Goal: Task Accomplishment & Management: Use online tool/utility

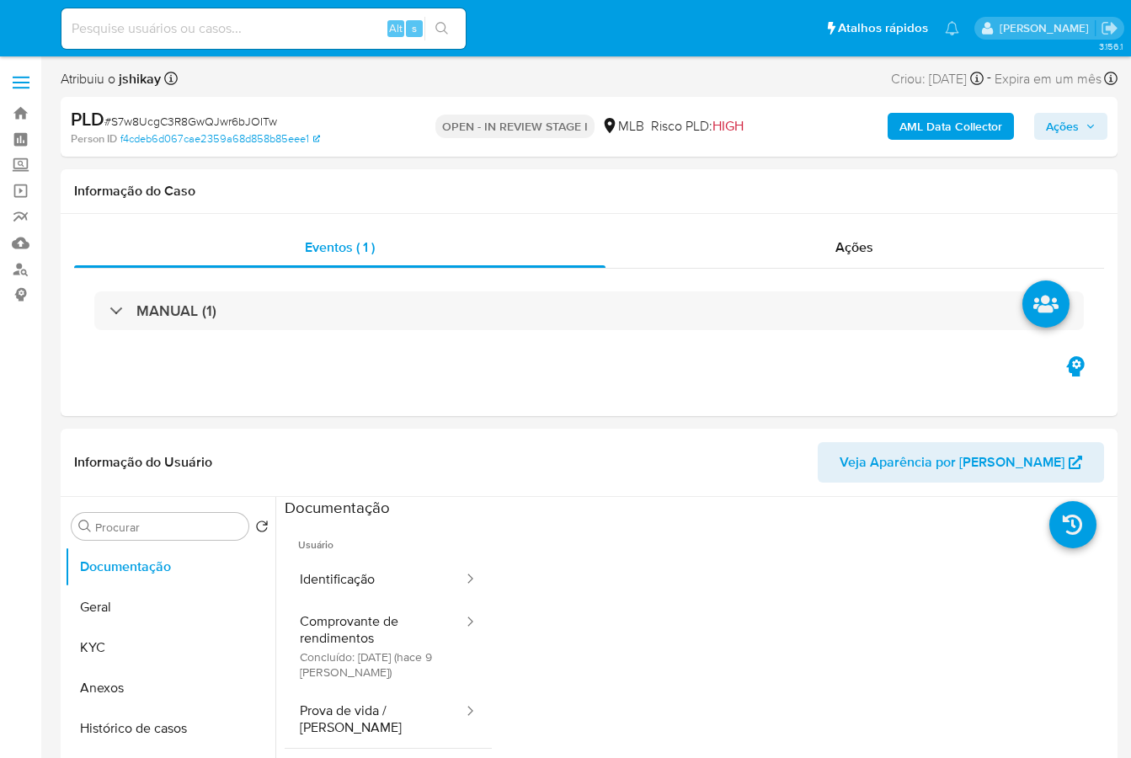
select select "10"
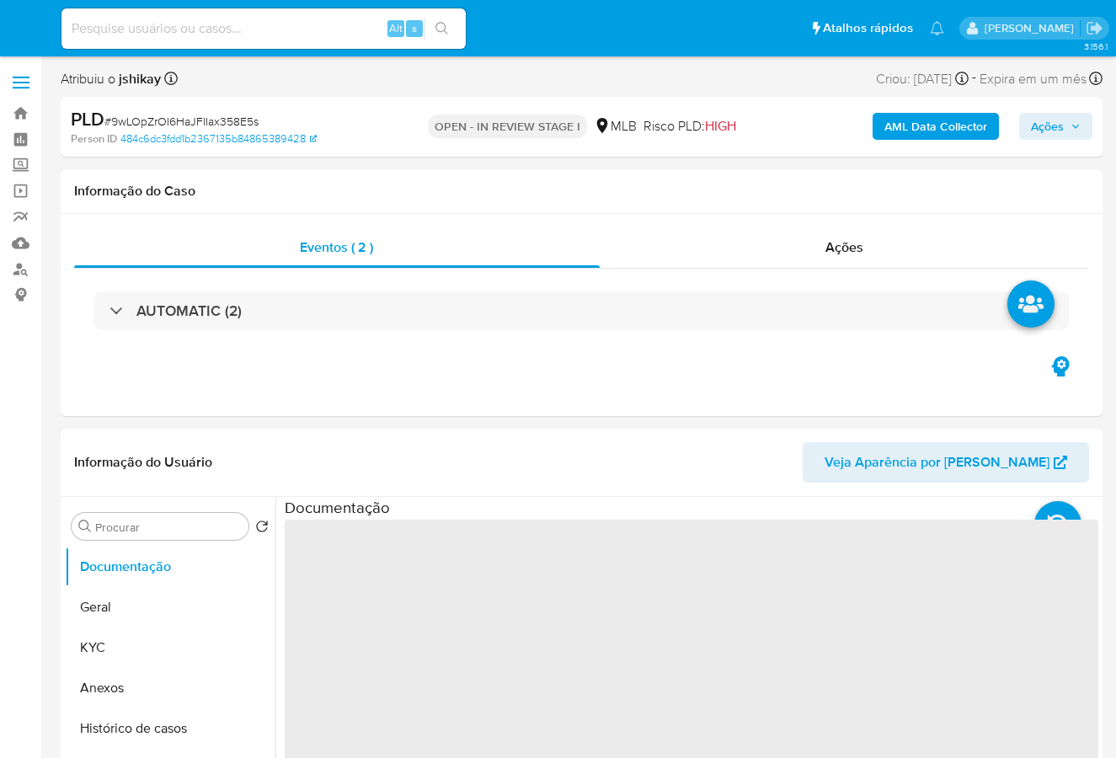
select select "10"
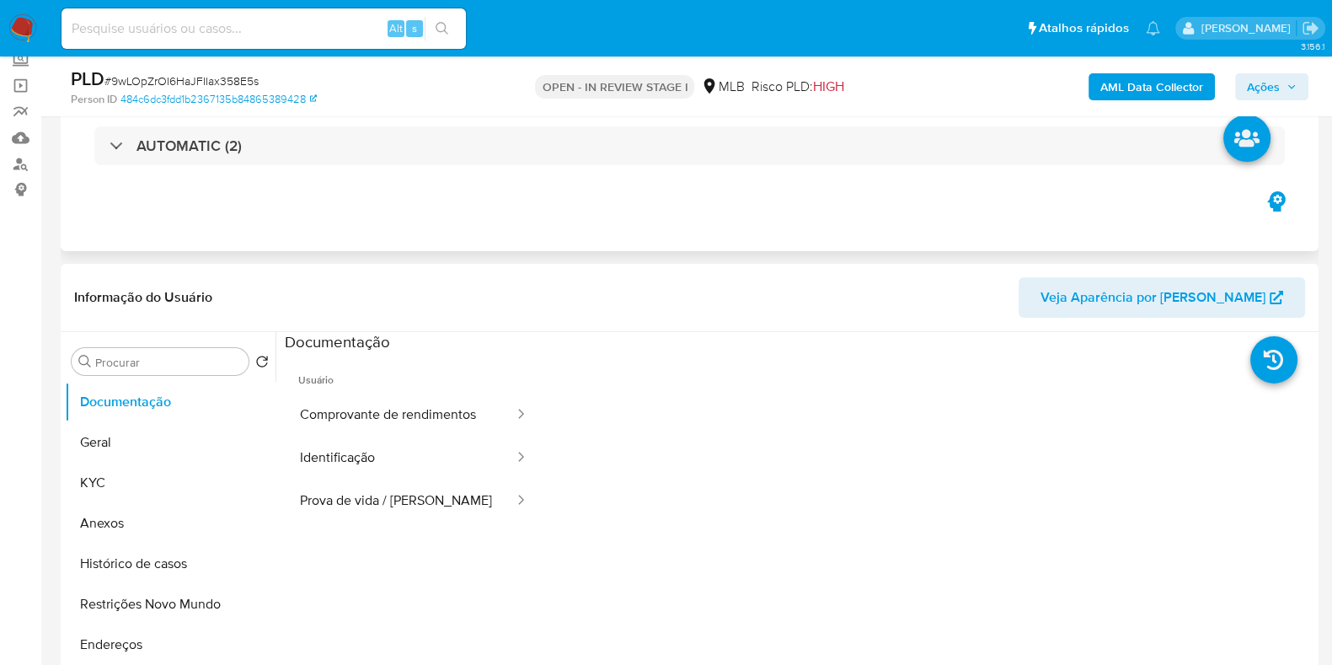
scroll to position [210, 0]
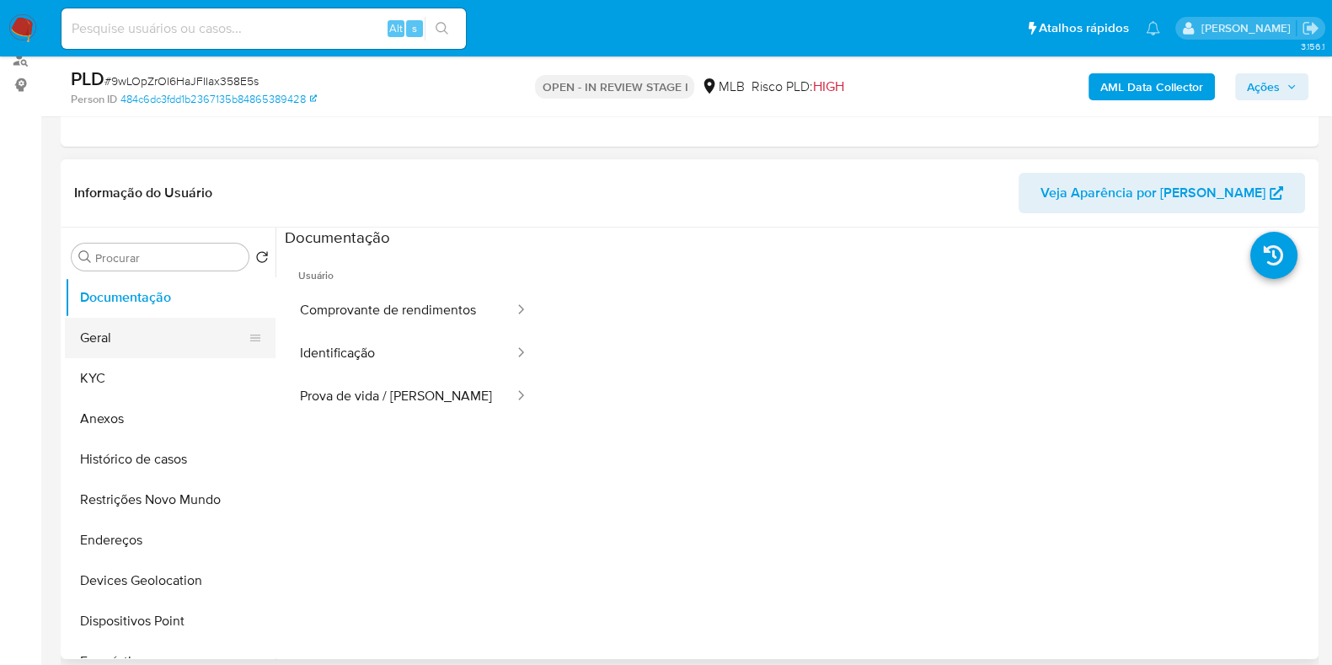
click at [154, 345] on button "Geral" at bounding box center [163, 338] width 197 height 40
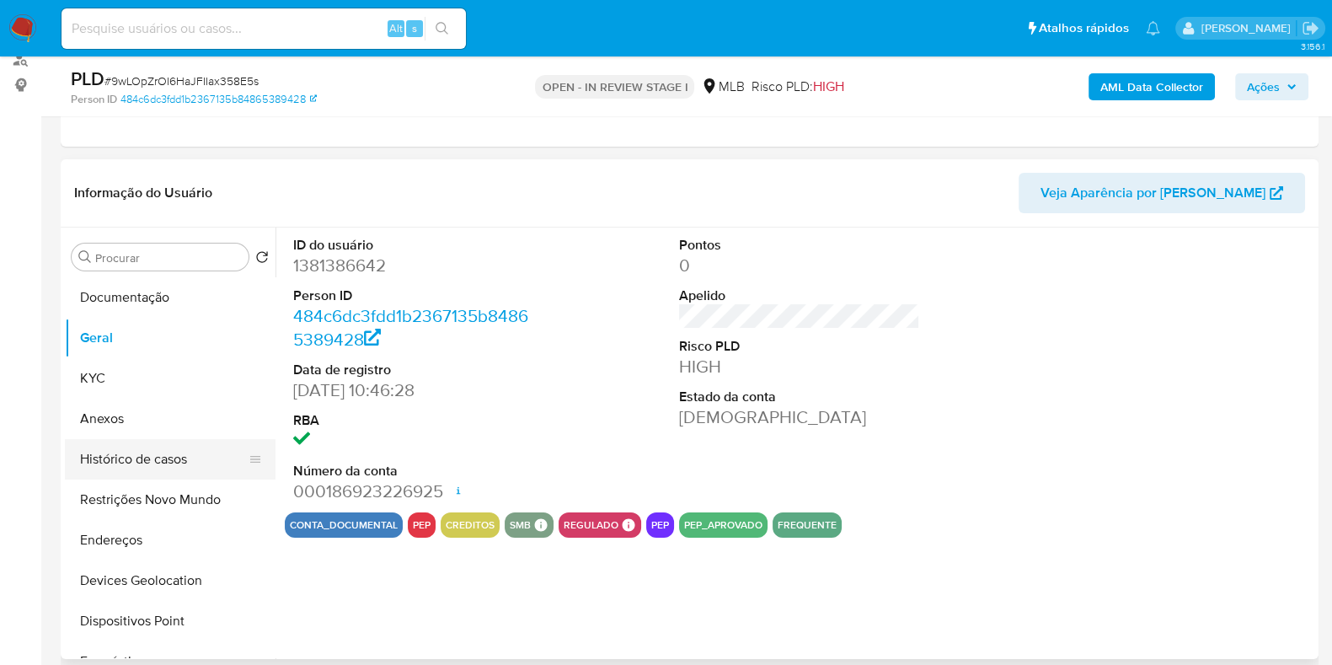
click at [152, 453] on button "Histórico de casos" at bounding box center [163, 459] width 197 height 40
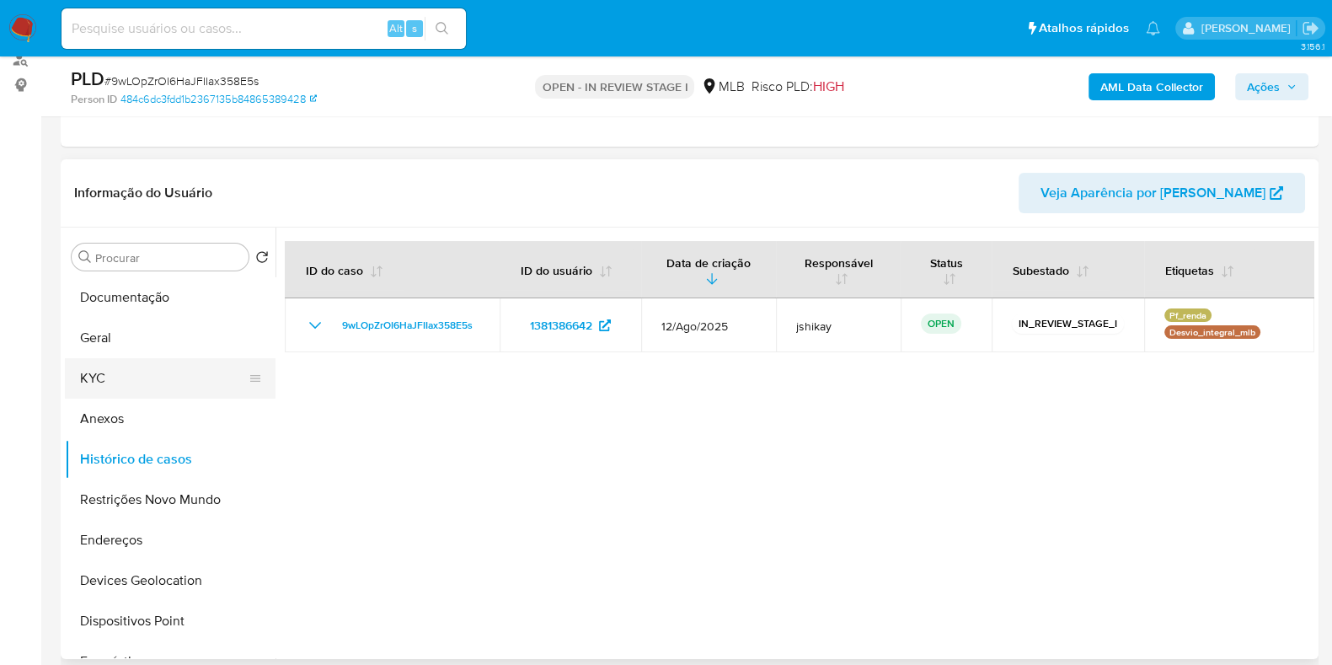
click at [105, 387] on button "KYC" at bounding box center [163, 378] width 197 height 40
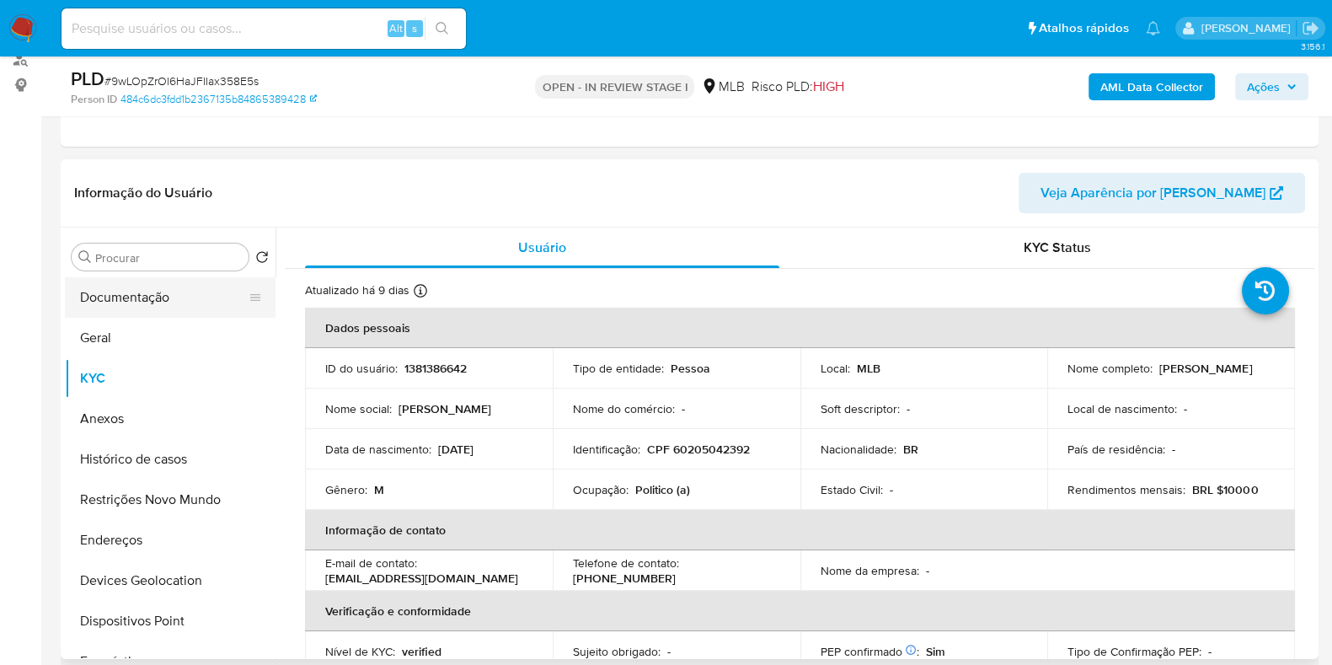
click at [154, 288] on button "Documentação" at bounding box center [163, 297] width 197 height 40
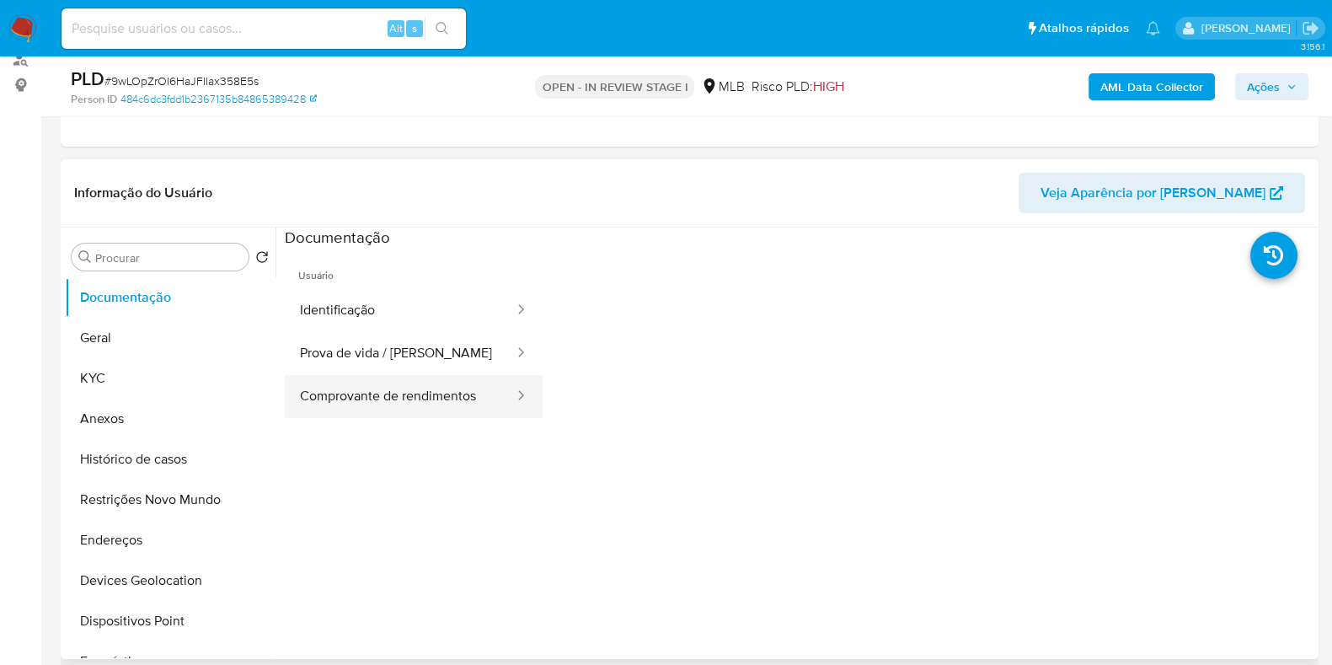
click at [407, 388] on button "Comprovante de rendimentos" at bounding box center [400, 396] width 231 height 43
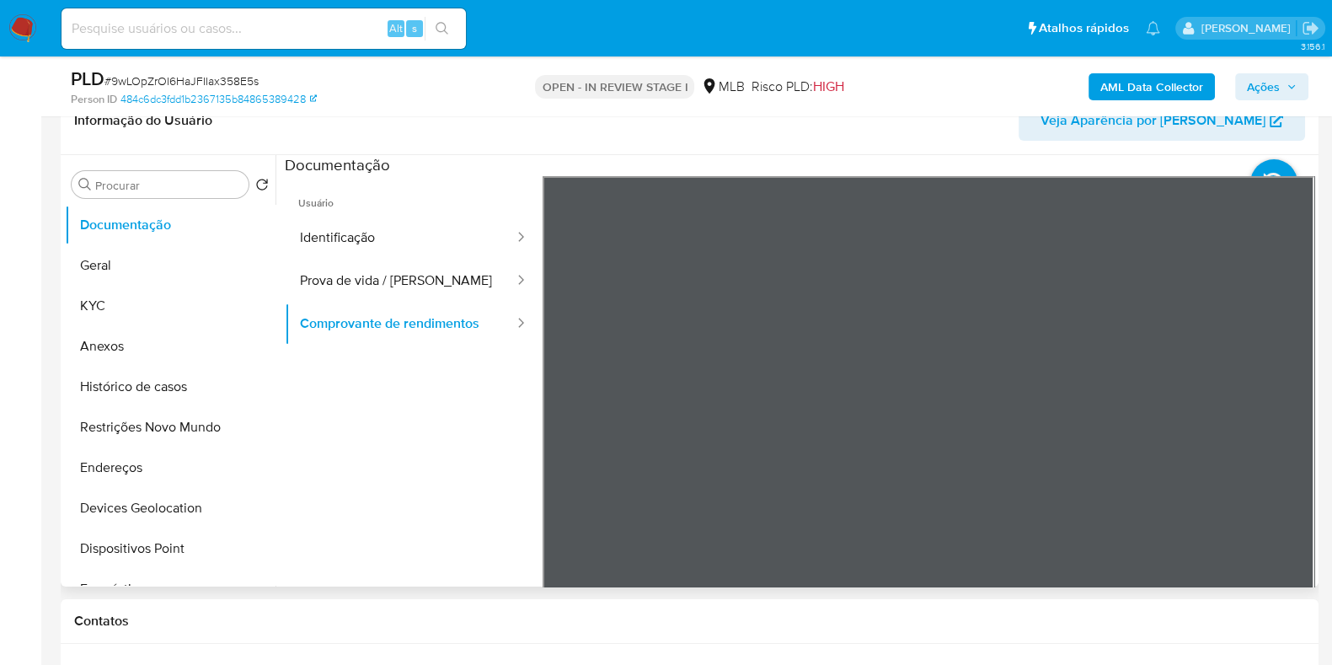
scroll to position [316, 0]
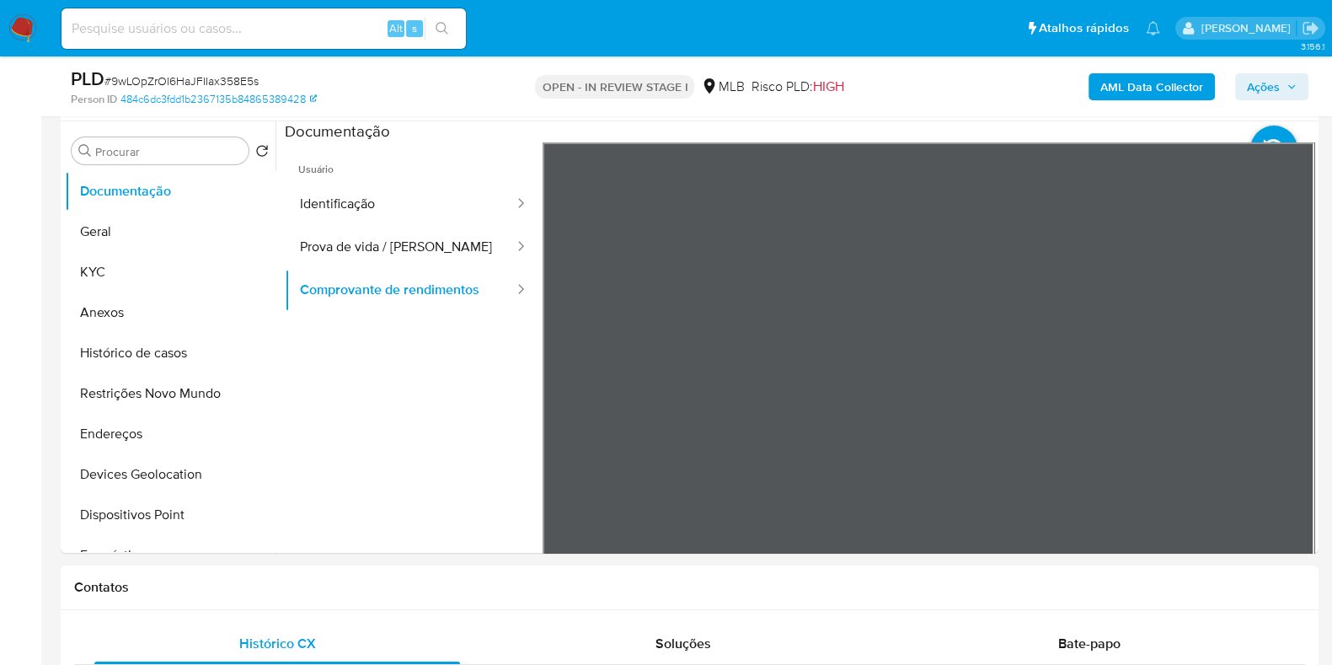
click at [401, 221] on button "Identificação" at bounding box center [400, 204] width 231 height 43
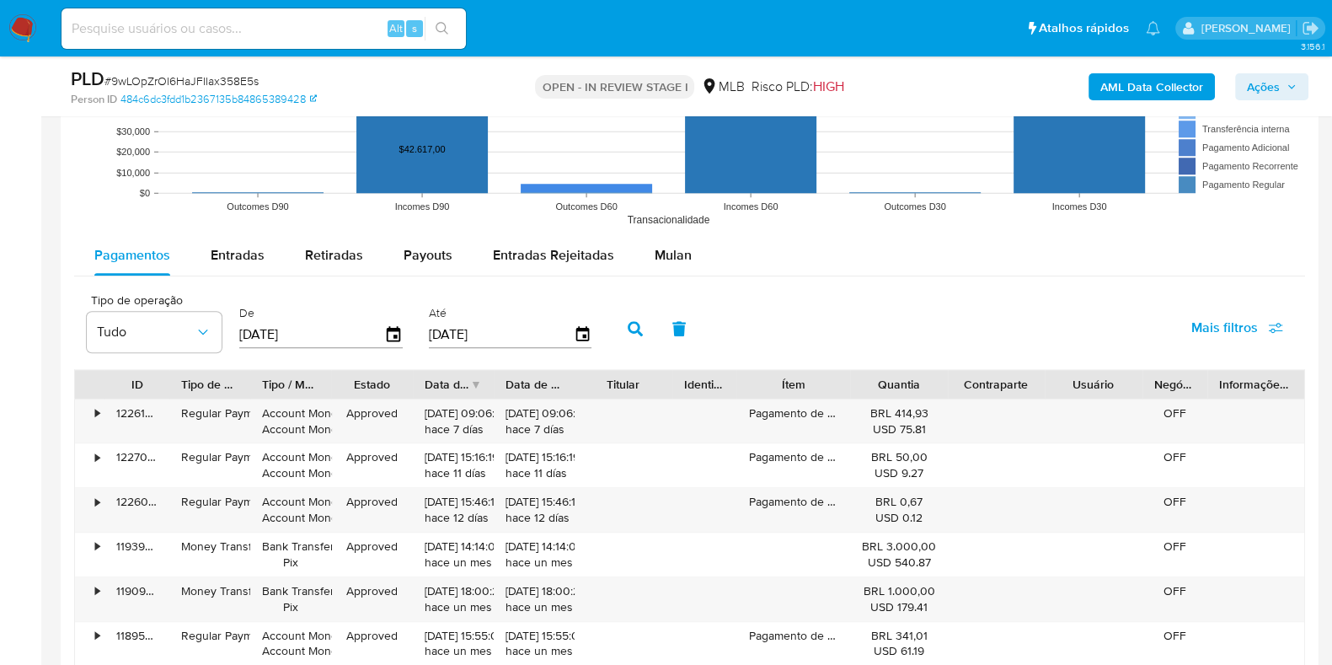
scroll to position [1790, 0]
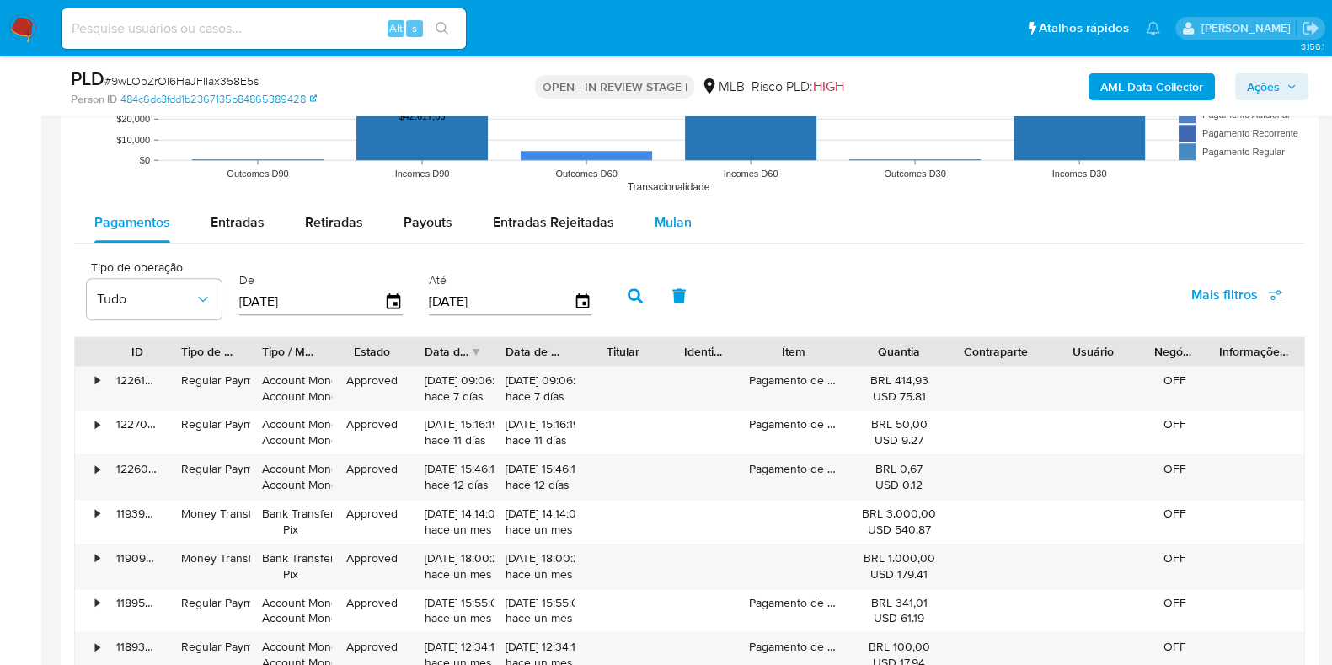
click at [665, 224] on span "Mulan" at bounding box center [673, 221] width 37 height 19
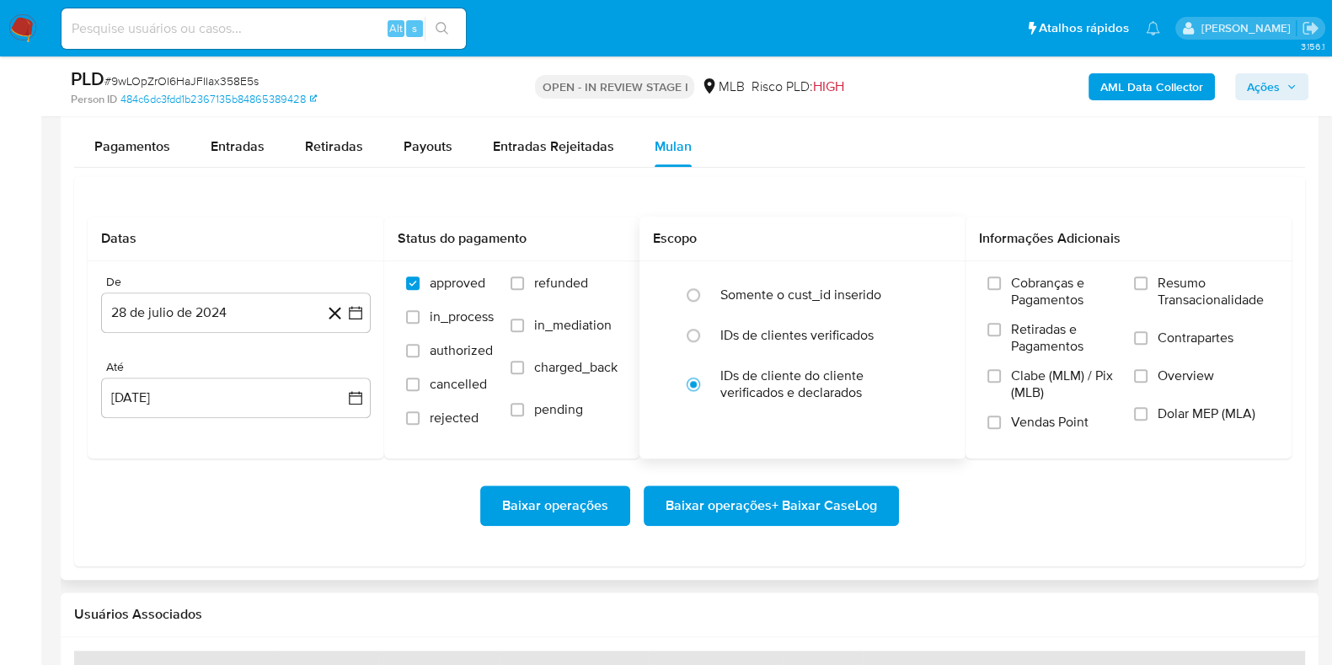
scroll to position [1895, 0]
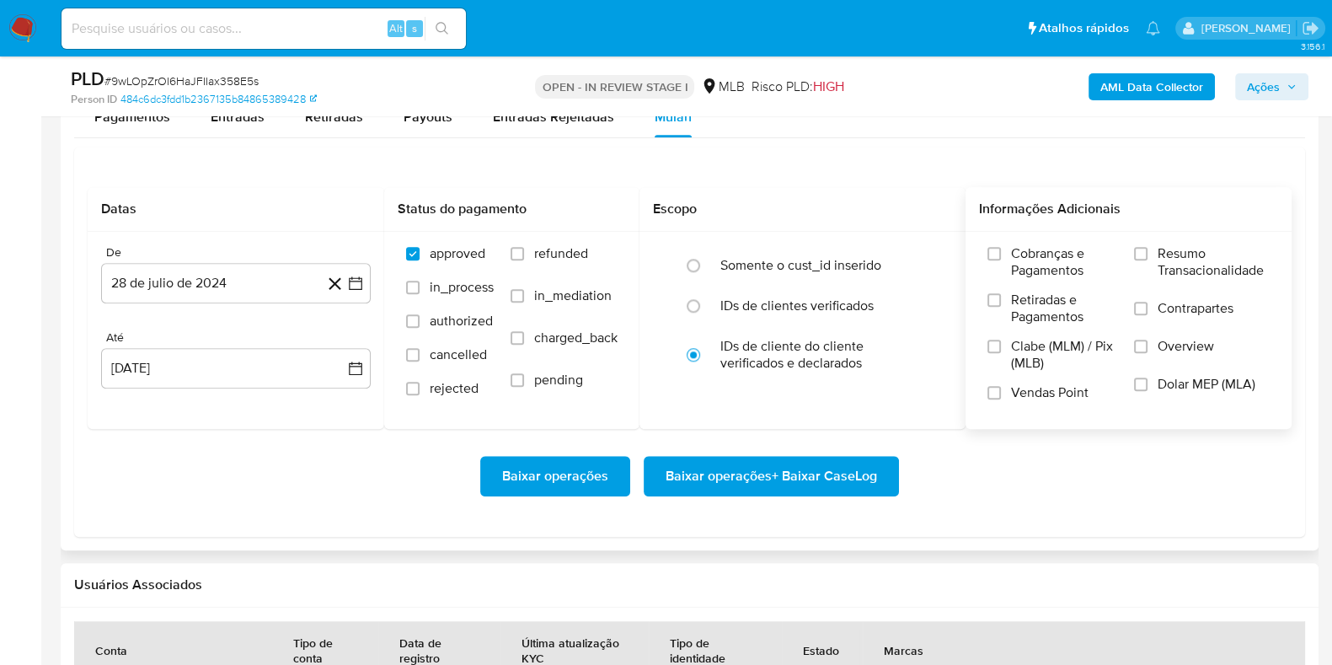
click at [1115, 255] on span "Resumo Transacionalidade" at bounding box center [1213, 262] width 112 height 34
click at [1115, 255] on input "Resumo Transacionalidade" at bounding box center [1140, 253] width 13 height 13
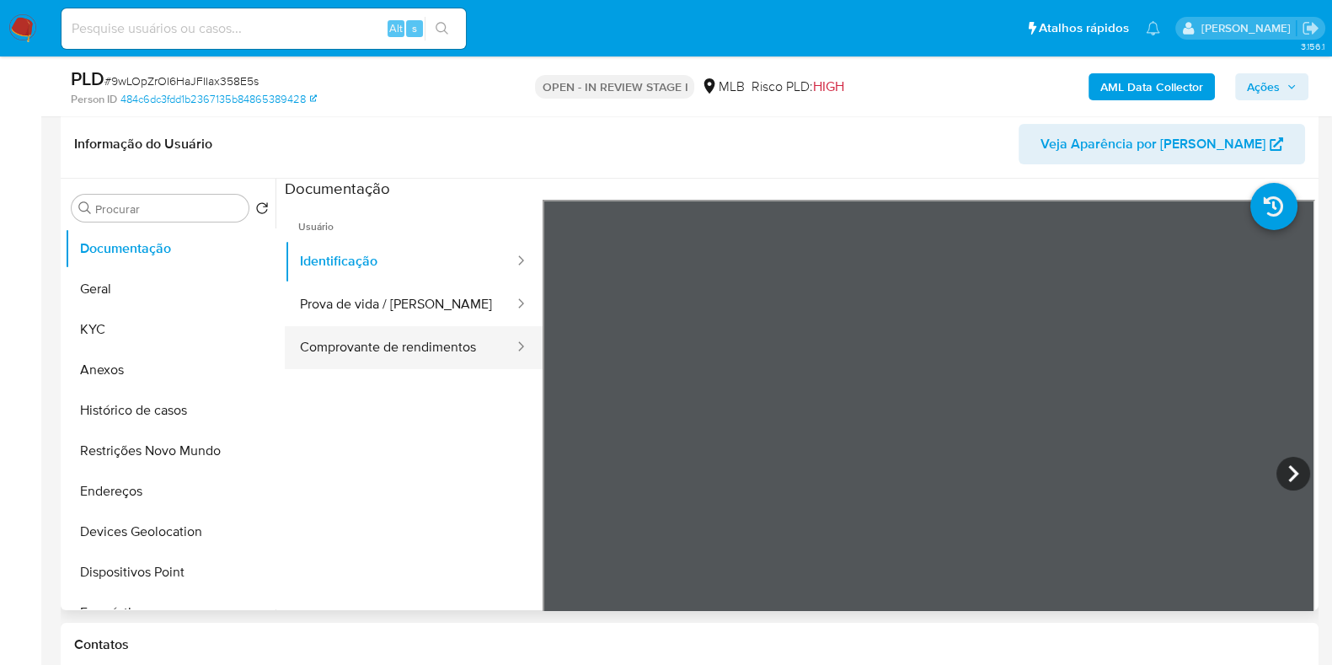
scroll to position [210, 0]
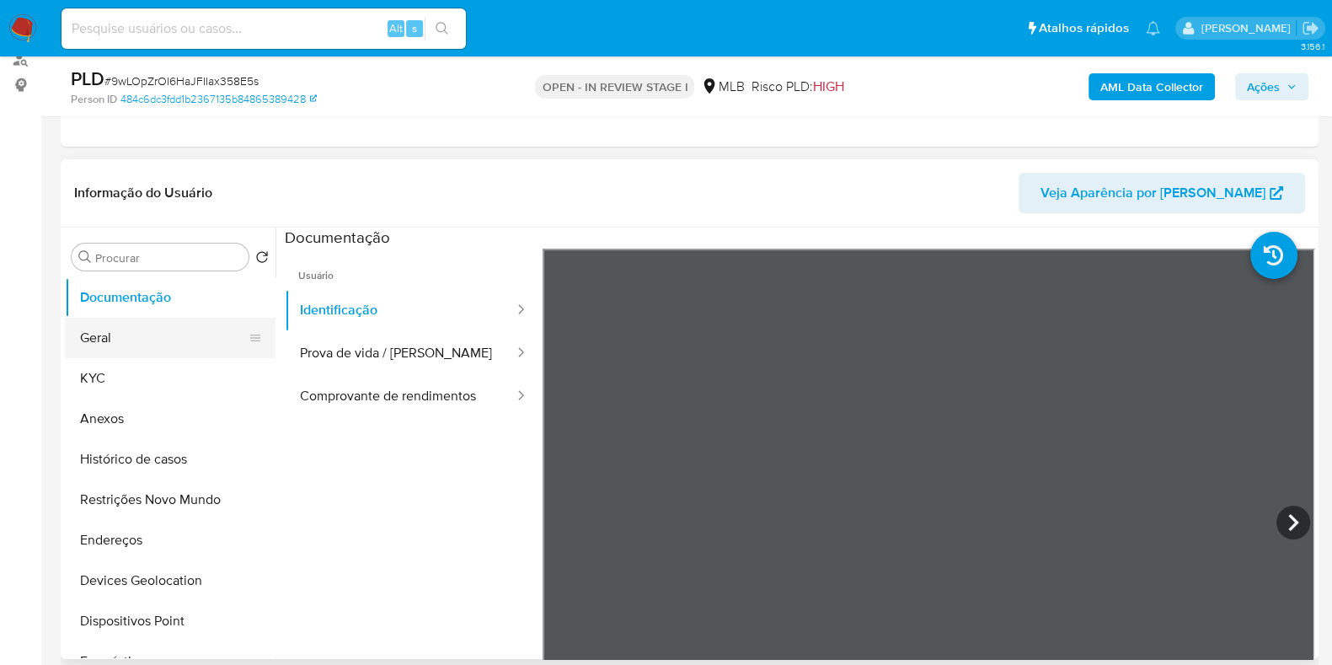
click at [145, 339] on button "Geral" at bounding box center [163, 338] width 197 height 40
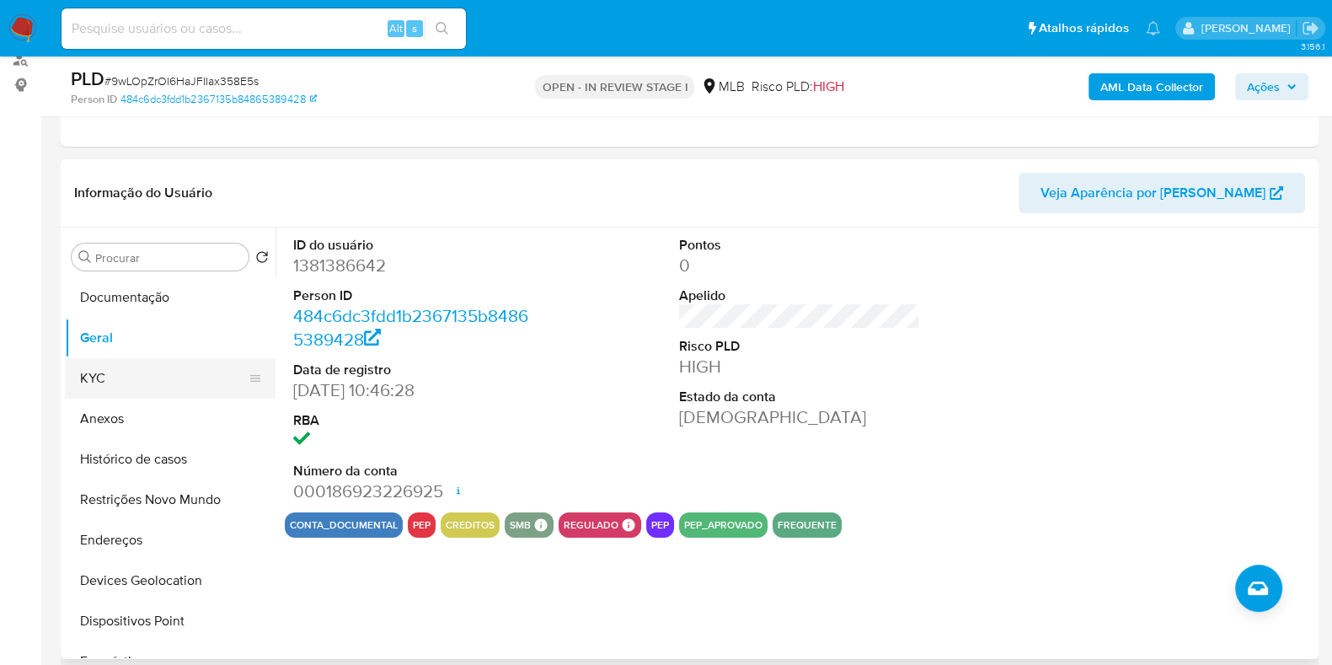
click at [140, 383] on button "KYC" at bounding box center [163, 378] width 197 height 40
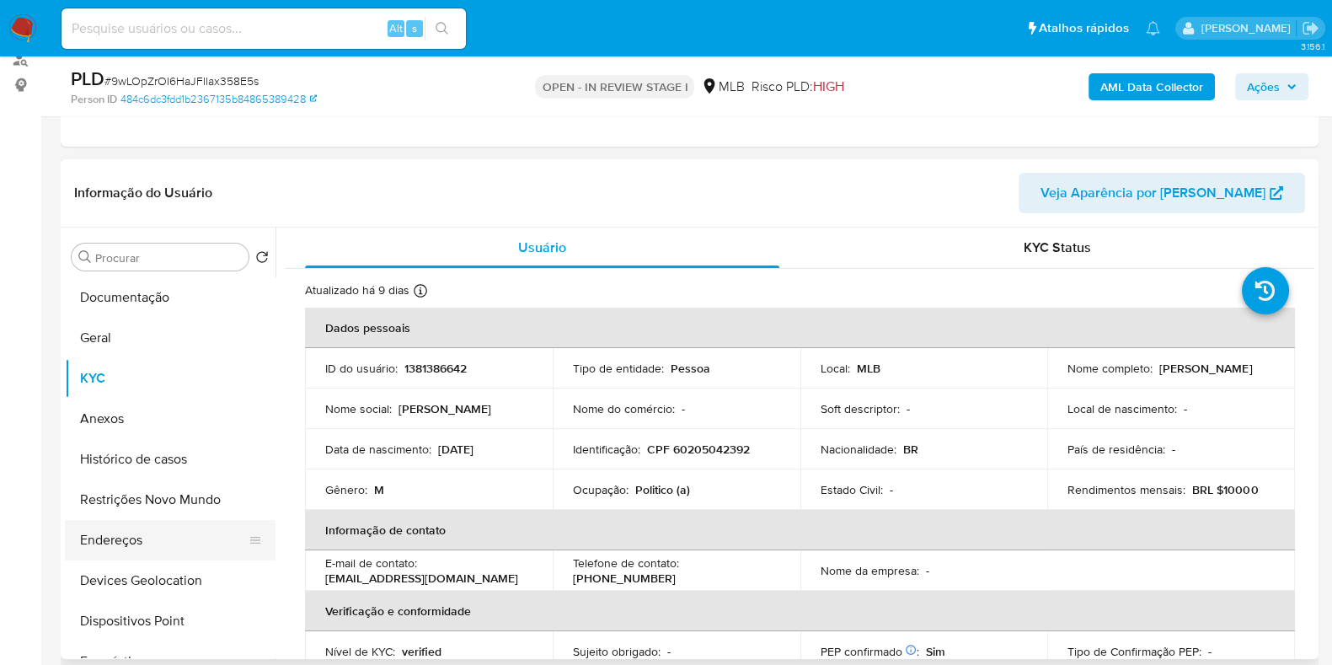
click at [147, 544] on button "Endereços" at bounding box center [163, 540] width 197 height 40
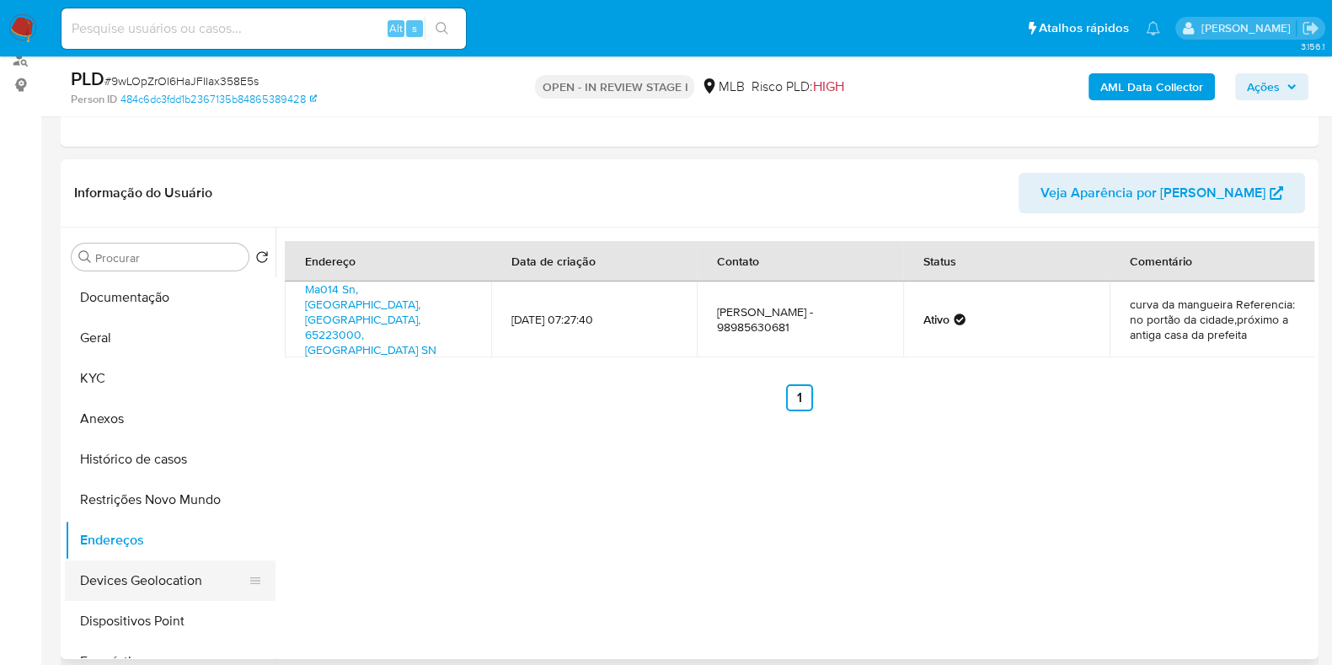
click at [163, 580] on button "Devices Geolocation" at bounding box center [163, 580] width 197 height 40
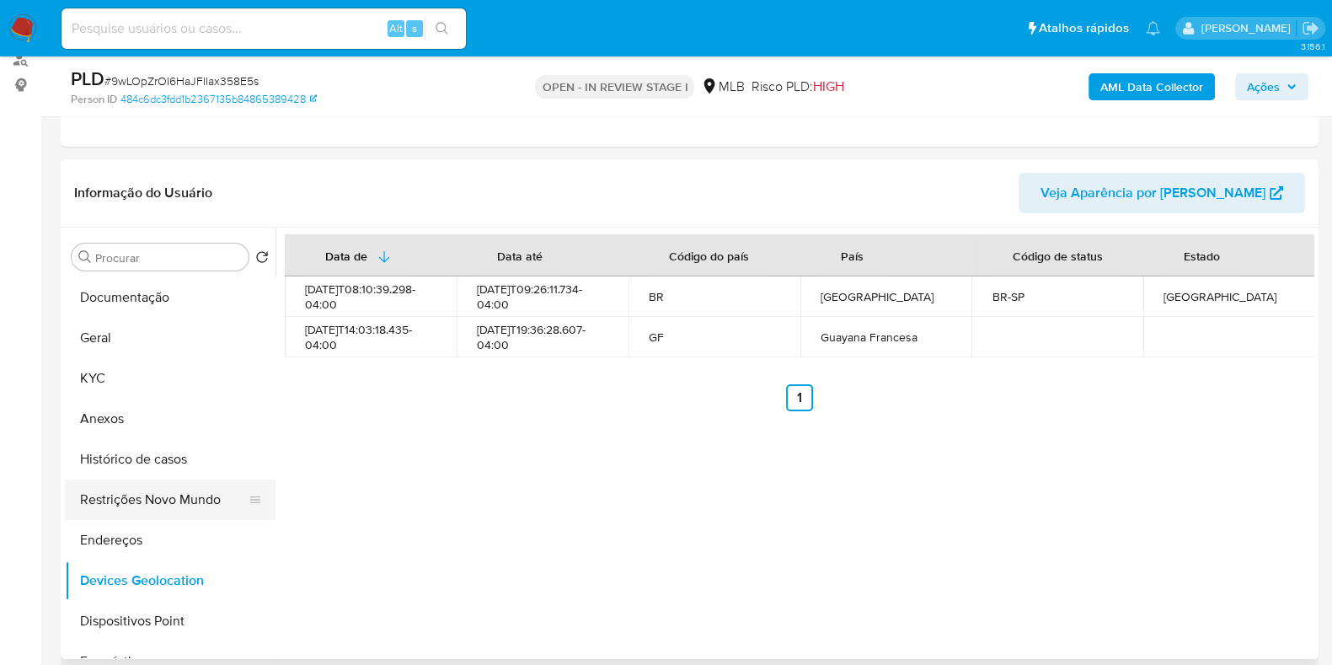
drag, startPoint x: 160, startPoint y: 494, endPoint x: 189, endPoint y: 499, distance: 28.9
click at [160, 494] on button "Restrições Novo Mundo" at bounding box center [163, 499] width 197 height 40
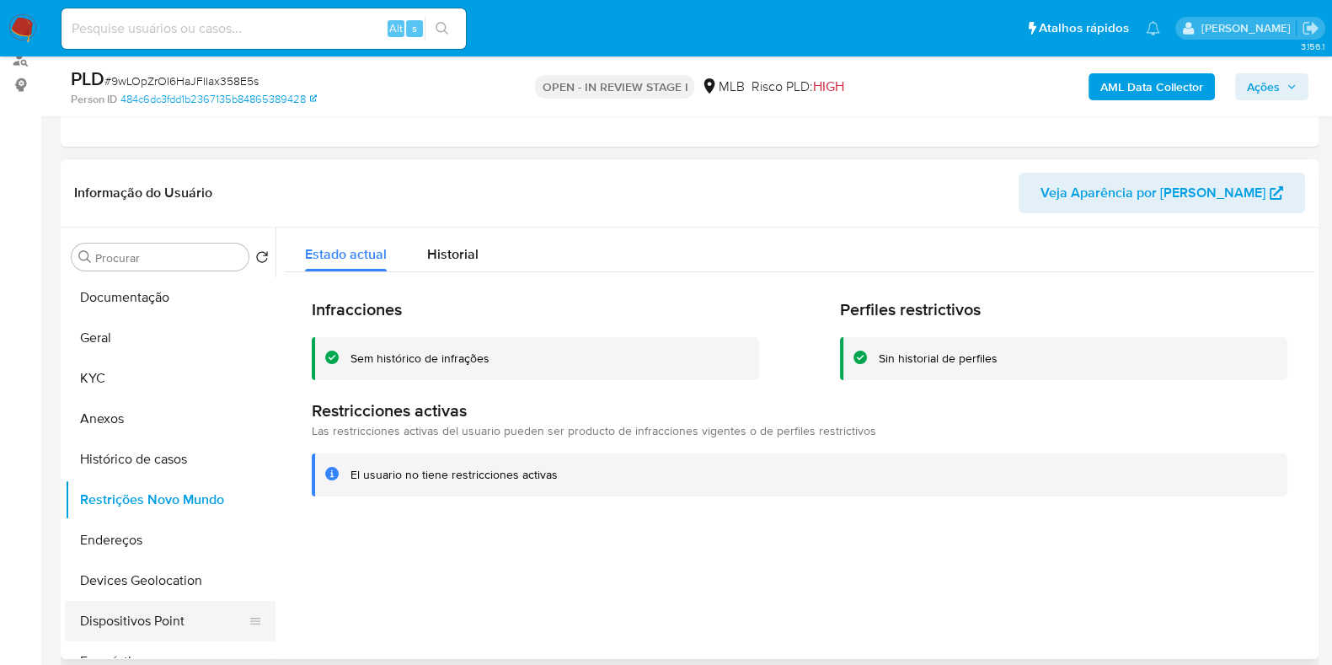
click at [139, 605] on button "Dispositivos Point" at bounding box center [163, 621] width 197 height 40
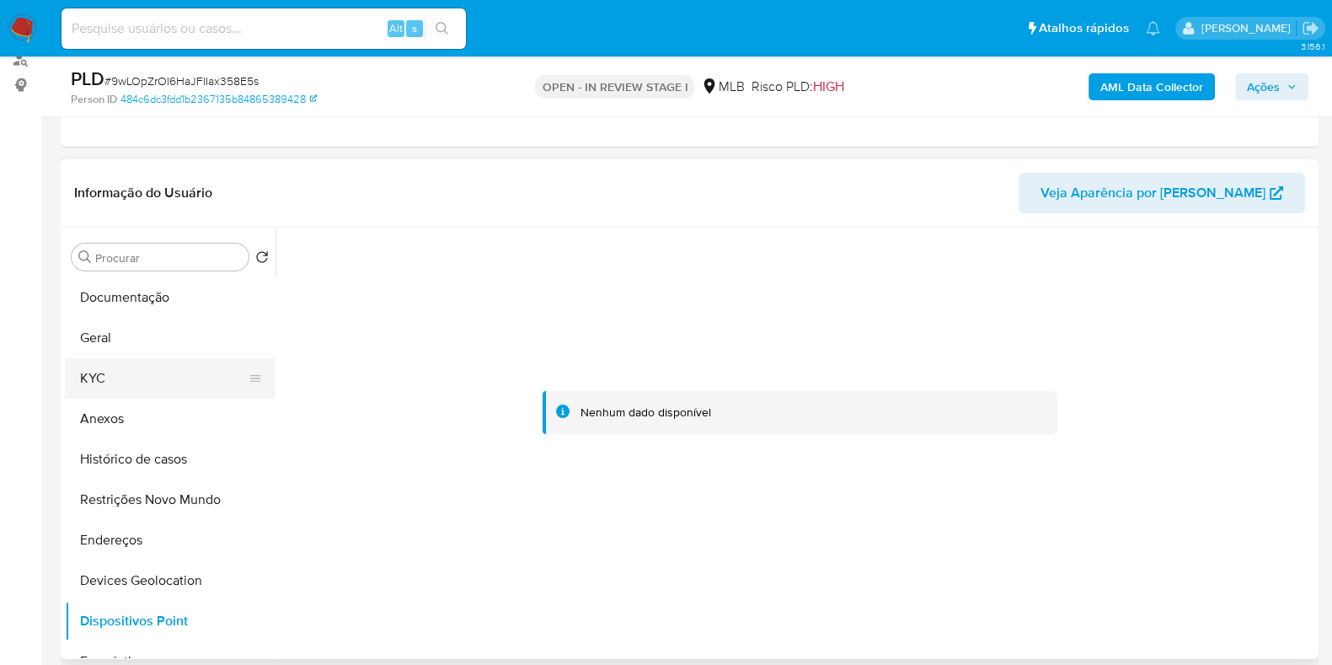
click at [147, 367] on button "KYC" at bounding box center [163, 378] width 197 height 40
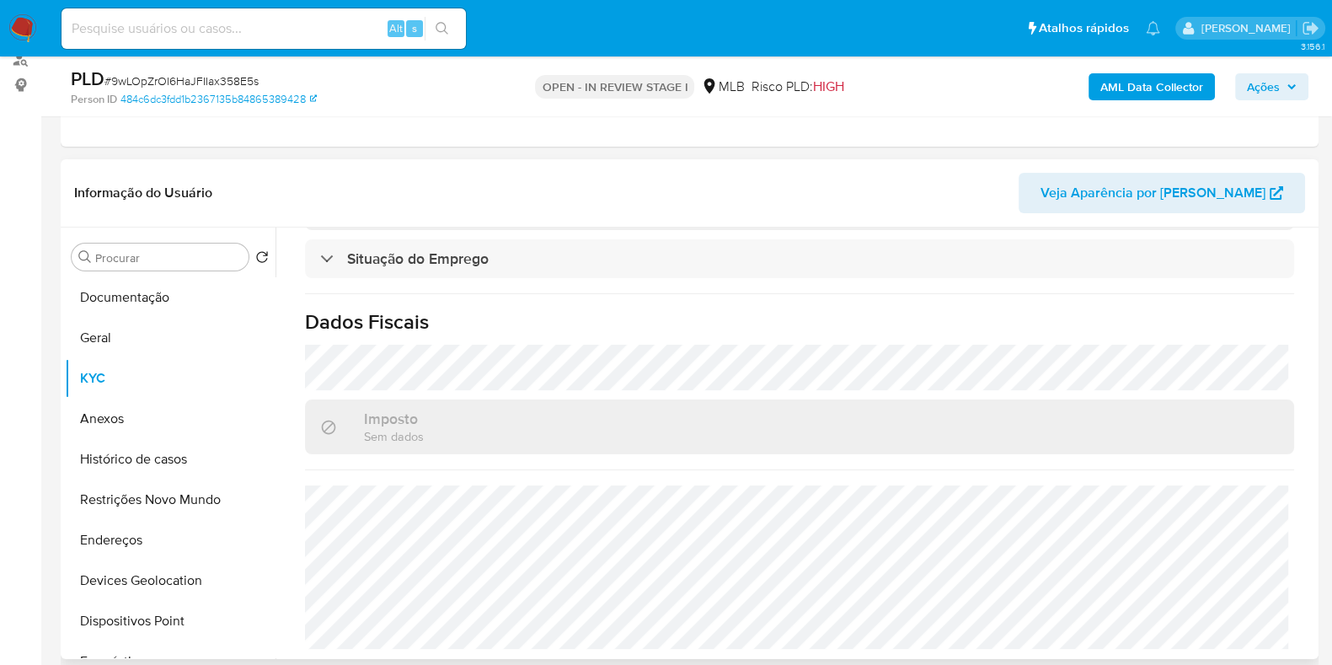
scroll to position [748, 0]
click at [136, 554] on button "Endereços" at bounding box center [163, 540] width 197 height 40
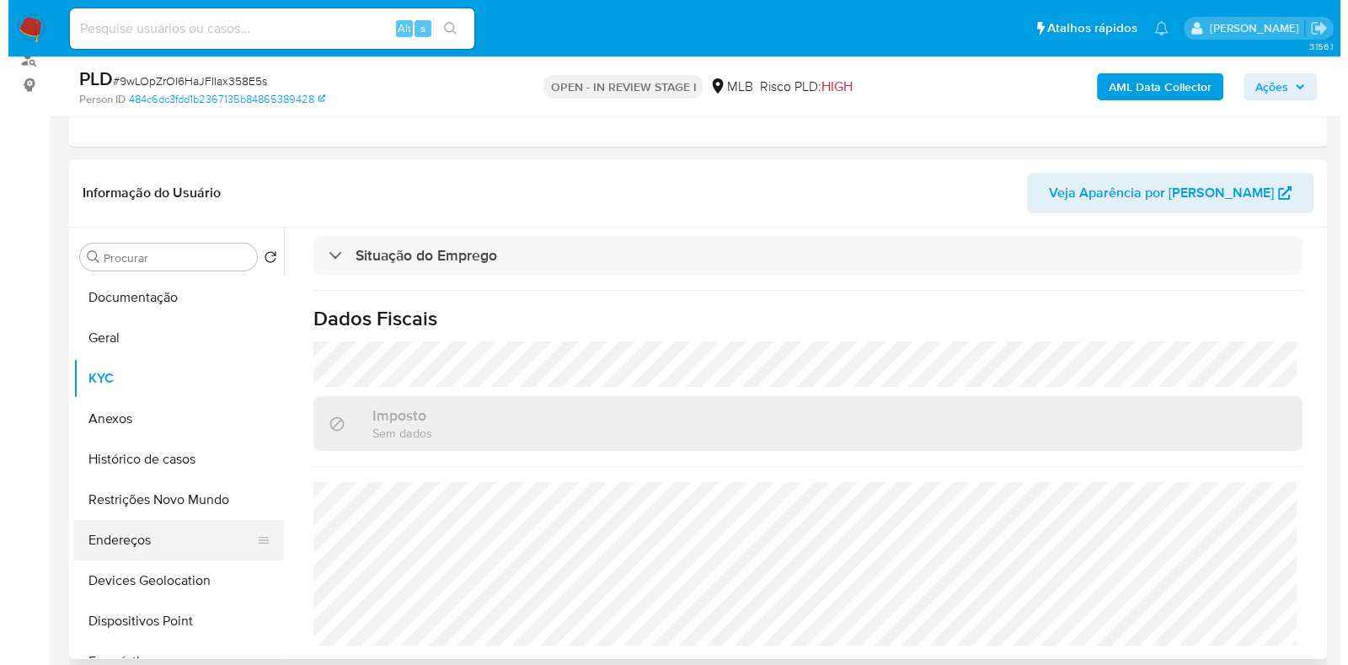
scroll to position [0, 0]
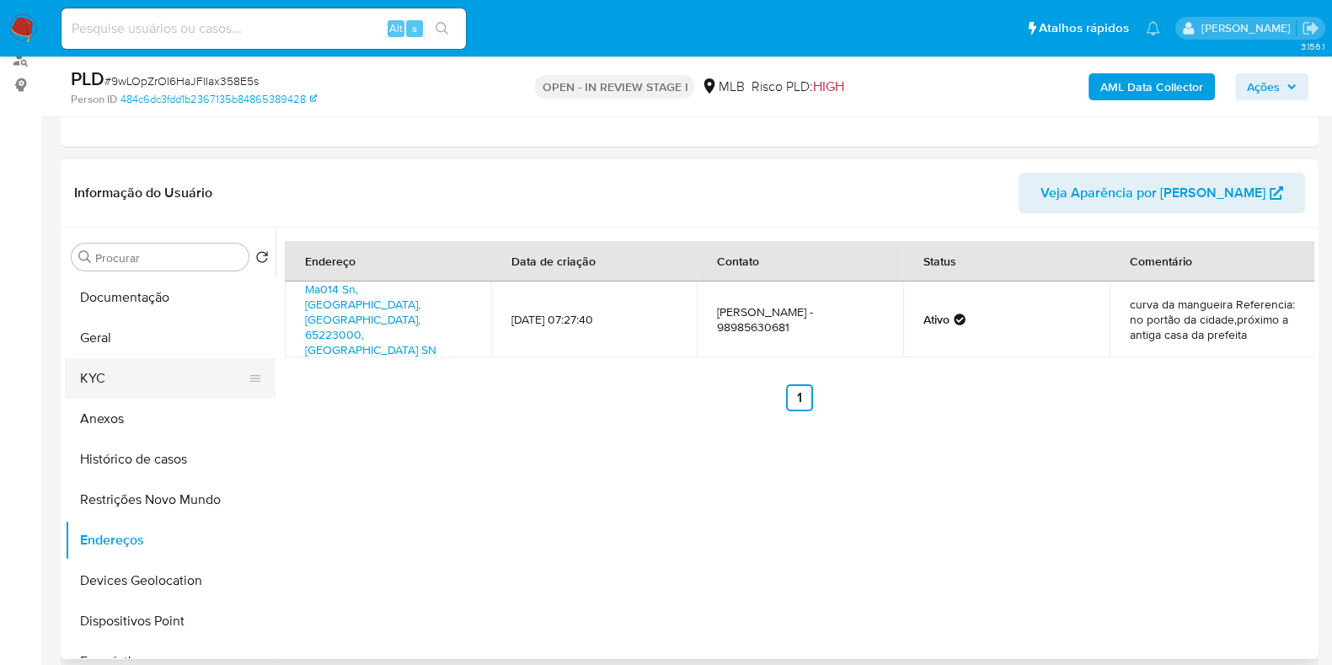
click at [88, 367] on button "KYC" at bounding box center [163, 378] width 197 height 40
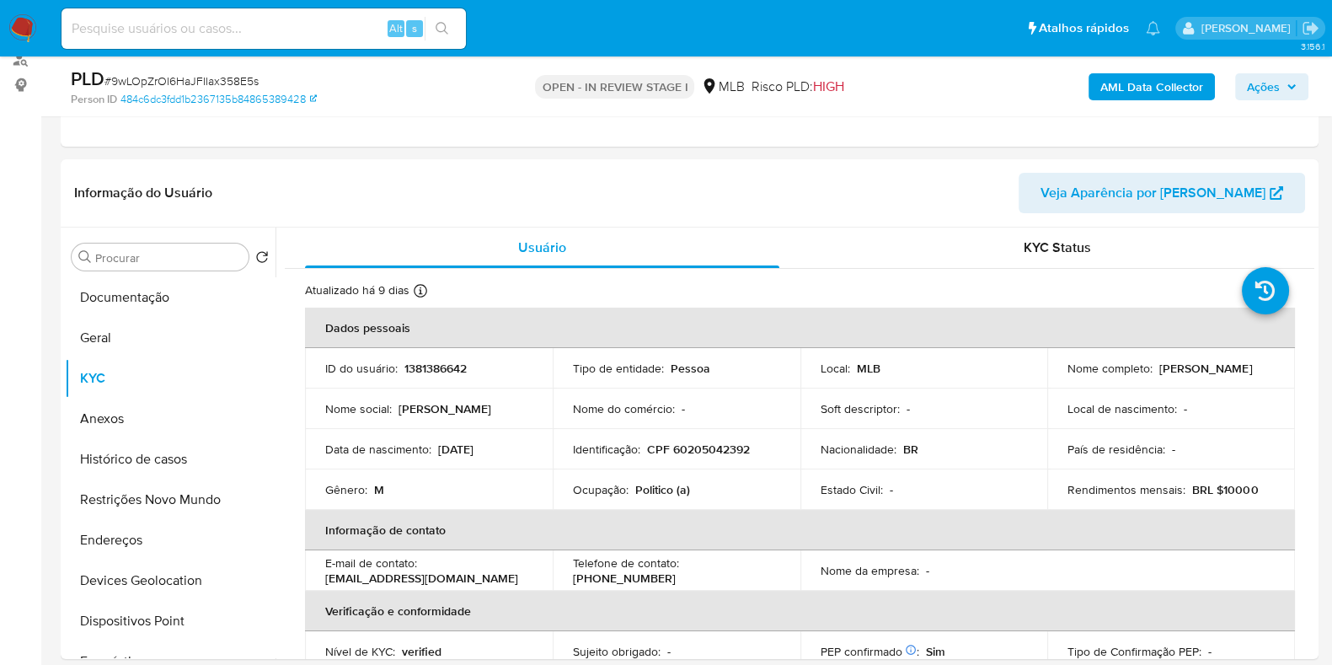
click at [1115, 90] on b "AML Data Collector" at bounding box center [1151, 86] width 103 height 27
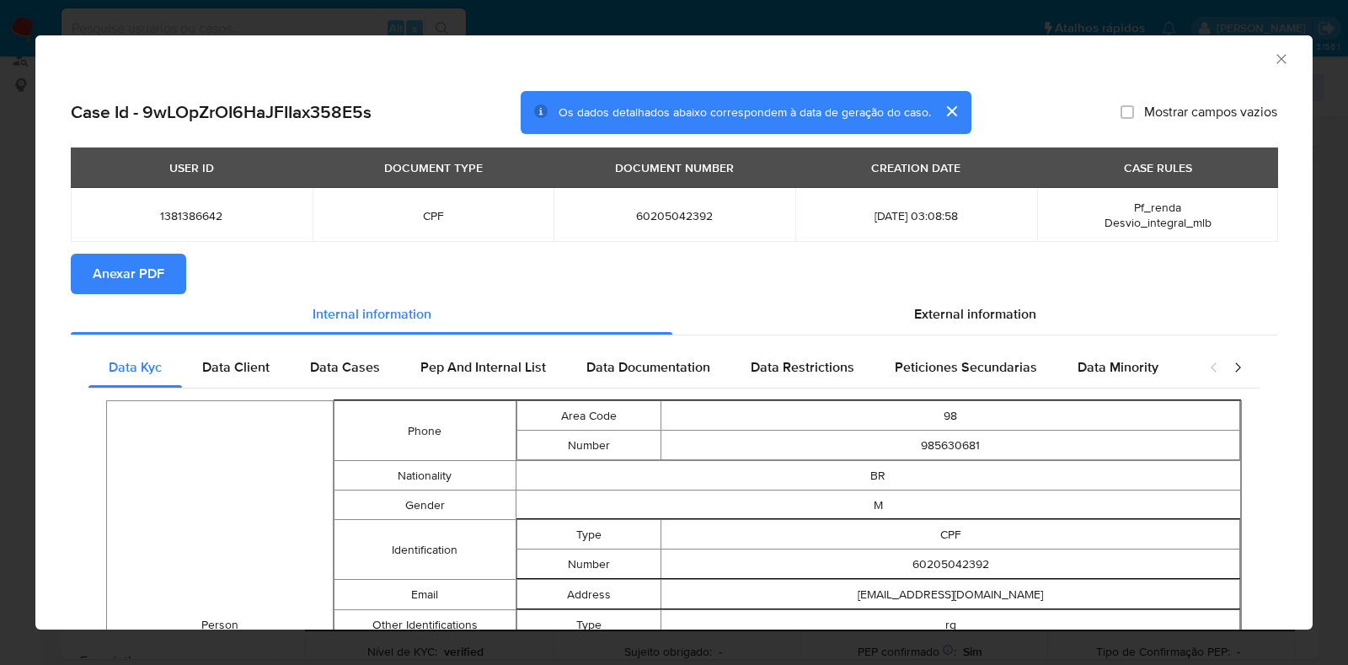
click at [115, 277] on span "Anexar PDF" at bounding box center [129, 273] width 72 height 37
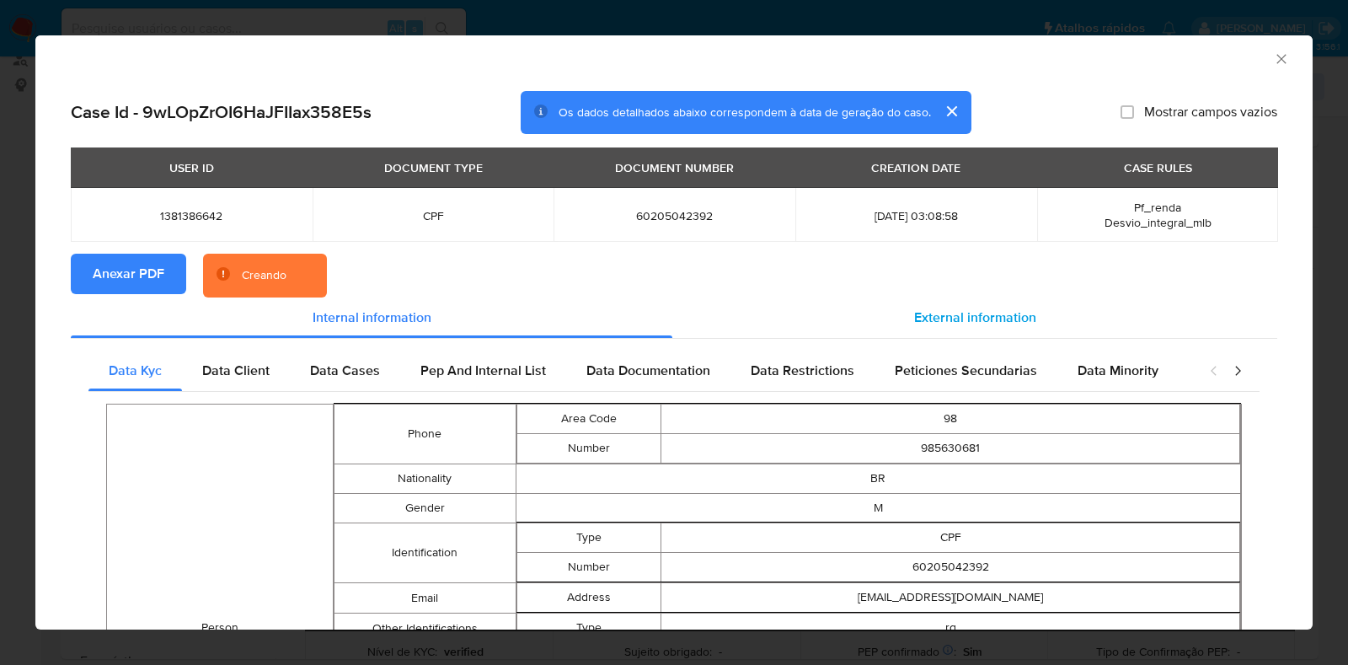
click at [959, 316] on span "External information" at bounding box center [975, 316] width 122 height 19
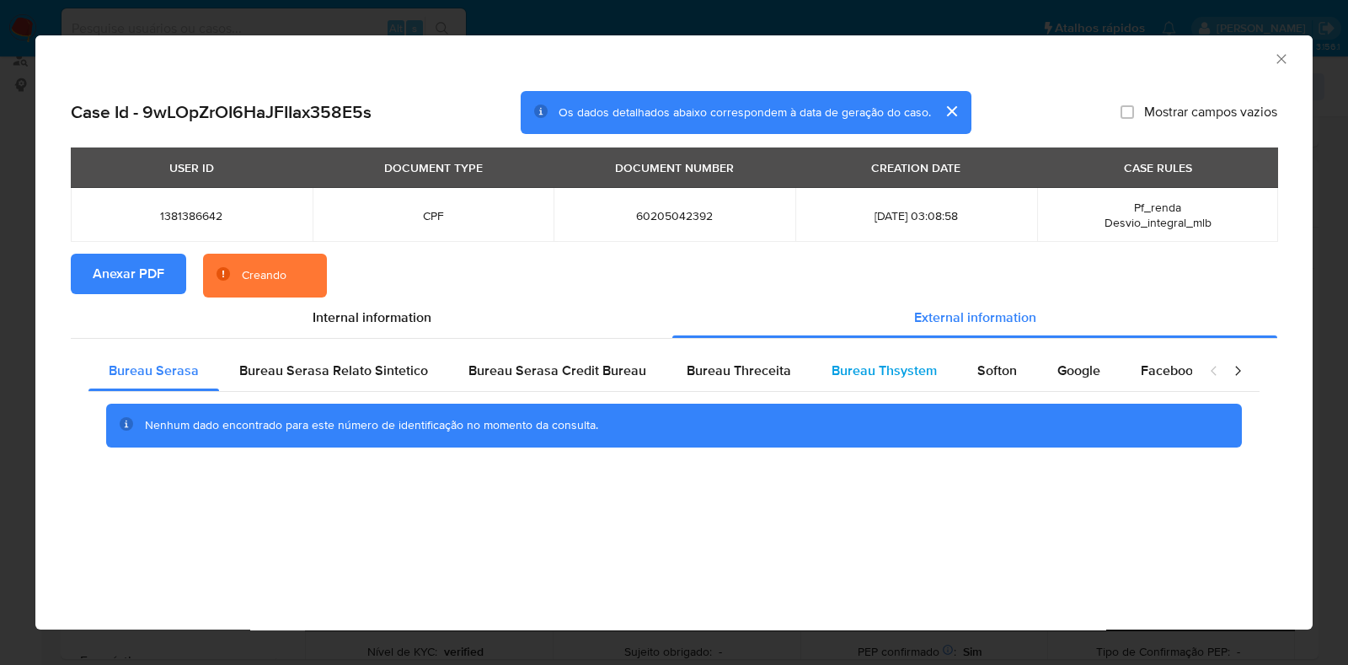
click at [911, 366] on span "Bureau Thsystem" at bounding box center [883, 370] width 105 height 19
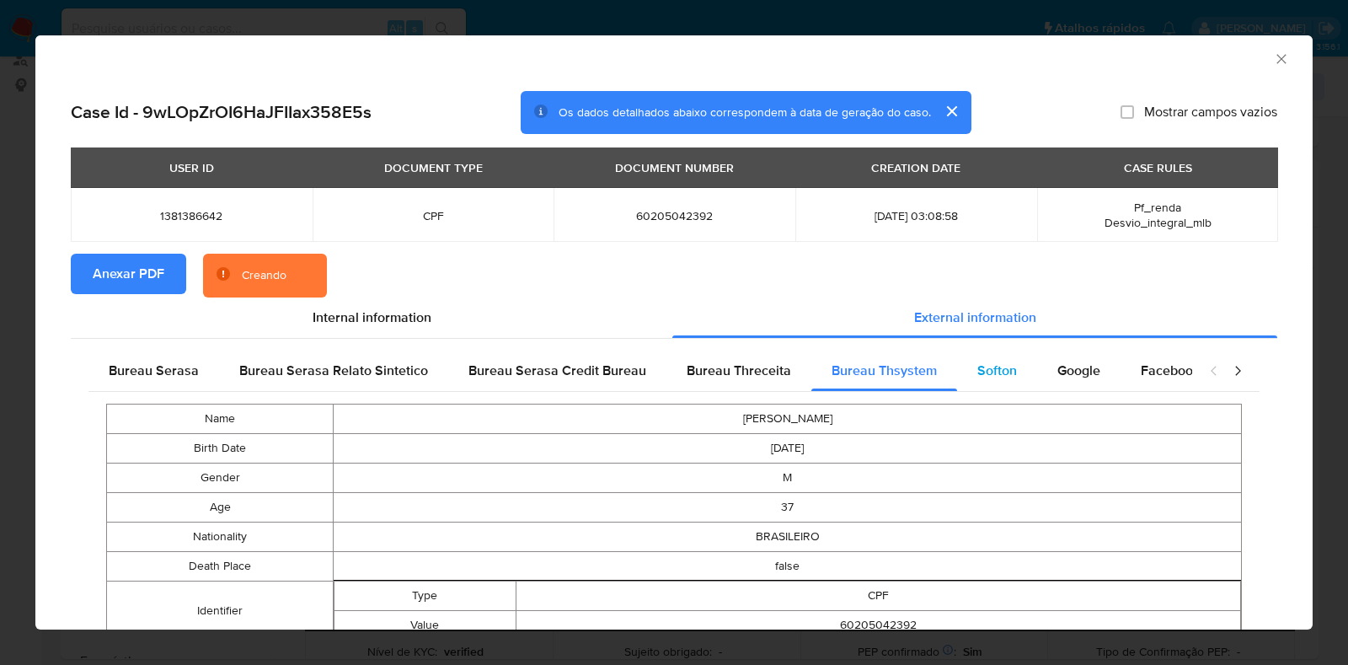
click at [989, 370] on span "Softon" at bounding box center [997, 370] width 40 height 19
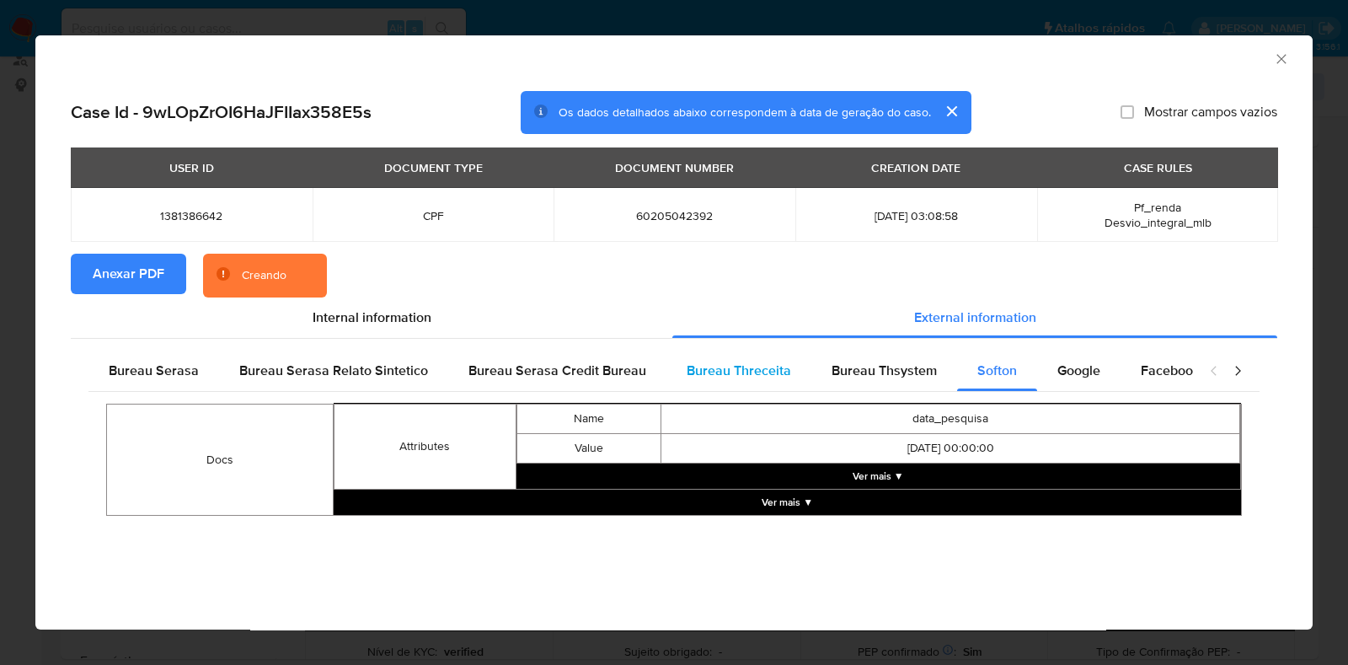
click at [716, 364] on span "Bureau Threceita" at bounding box center [739, 370] width 104 height 19
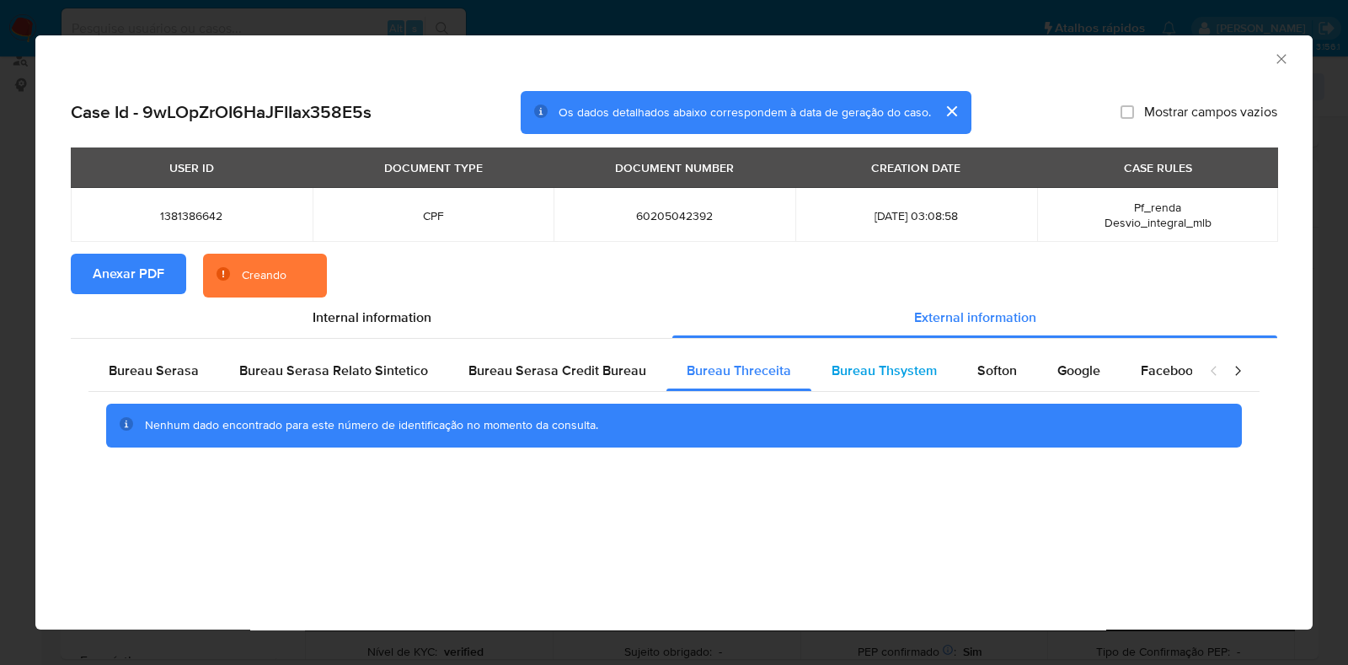
click at [862, 371] on span "Bureau Thsystem" at bounding box center [883, 370] width 105 height 19
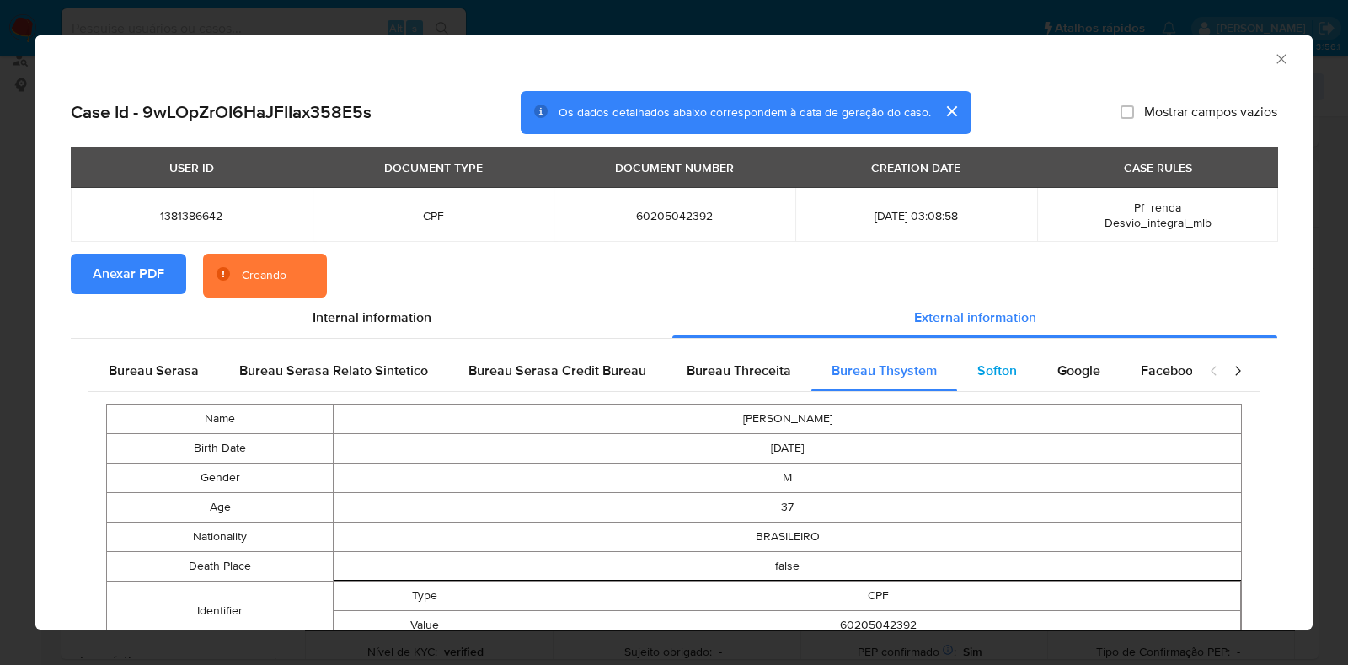
click at [986, 378] on span "Softon" at bounding box center [997, 370] width 40 height 19
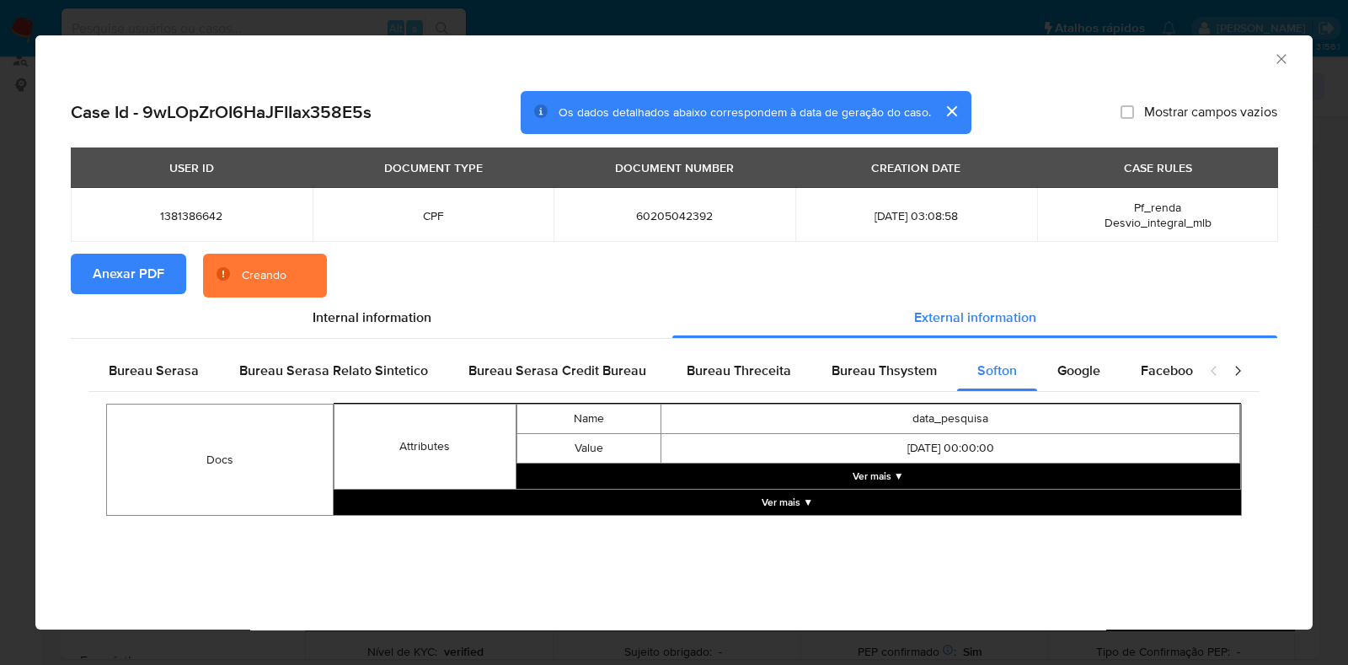
click at [826, 483] on button "Ver mais ▼" at bounding box center [878, 475] width 724 height 25
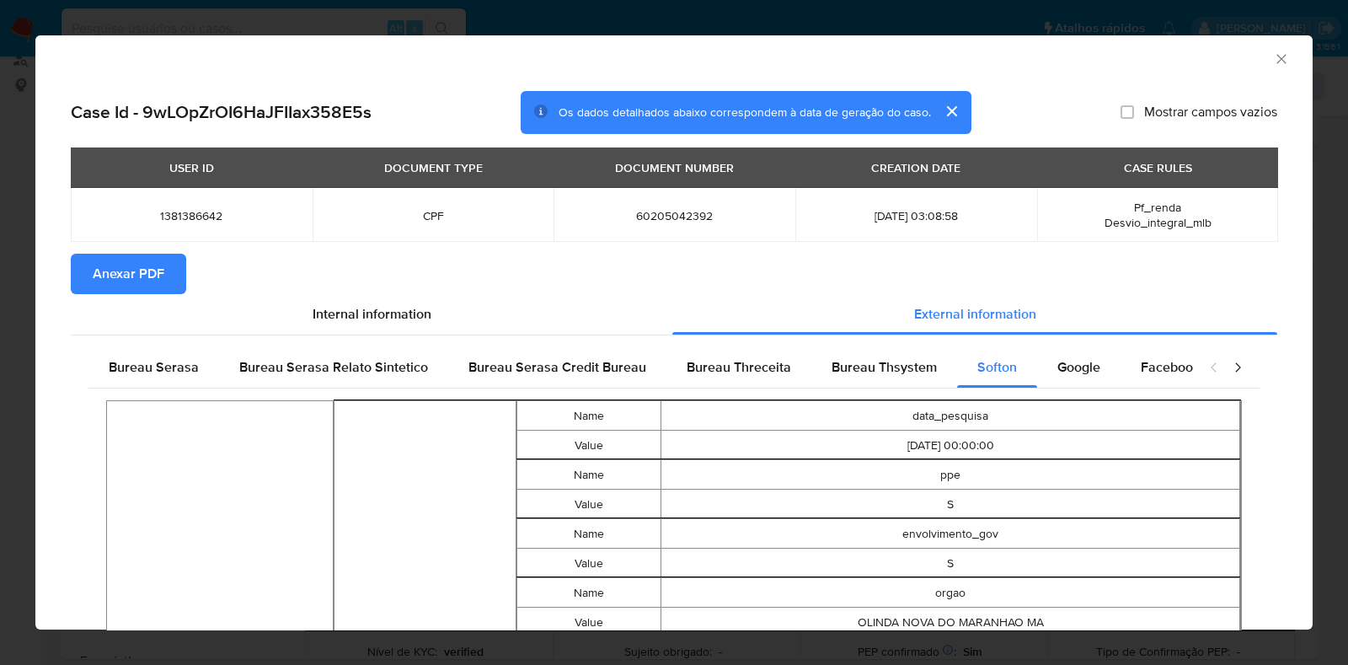
click at [1115, 60] on icon "Fechar a janela" at bounding box center [1281, 59] width 17 height 17
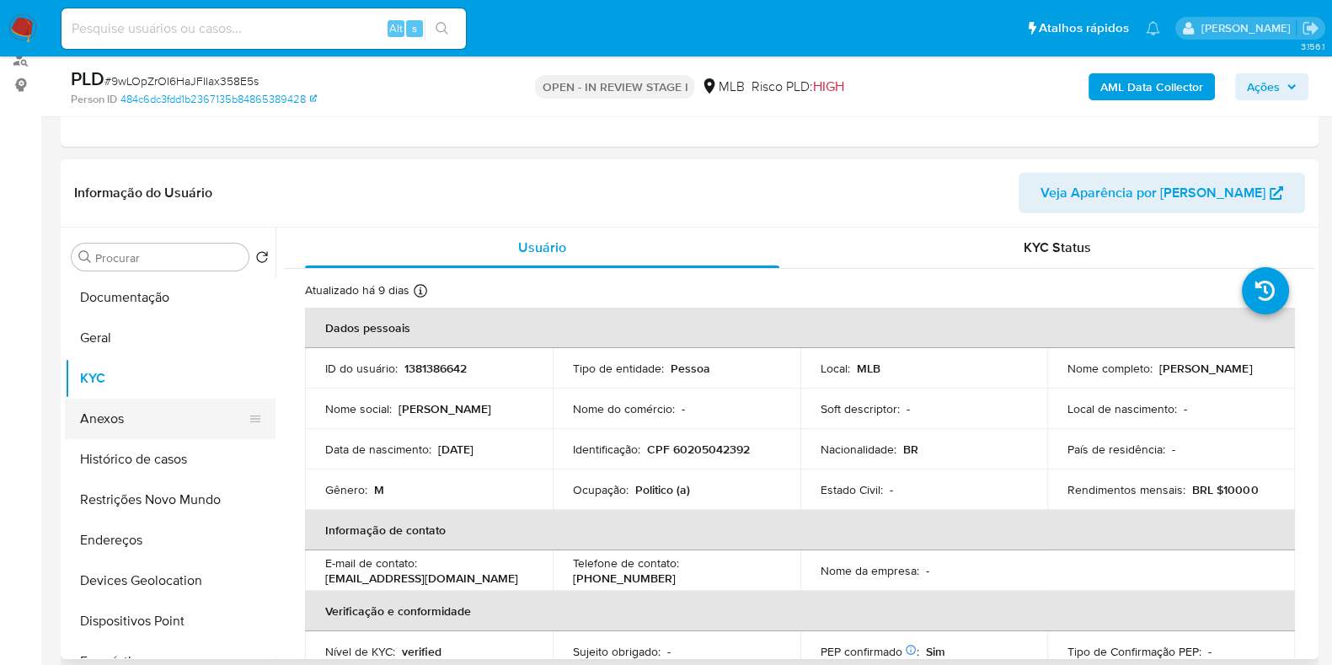
click at [73, 426] on button "Anexos" at bounding box center [163, 418] width 197 height 40
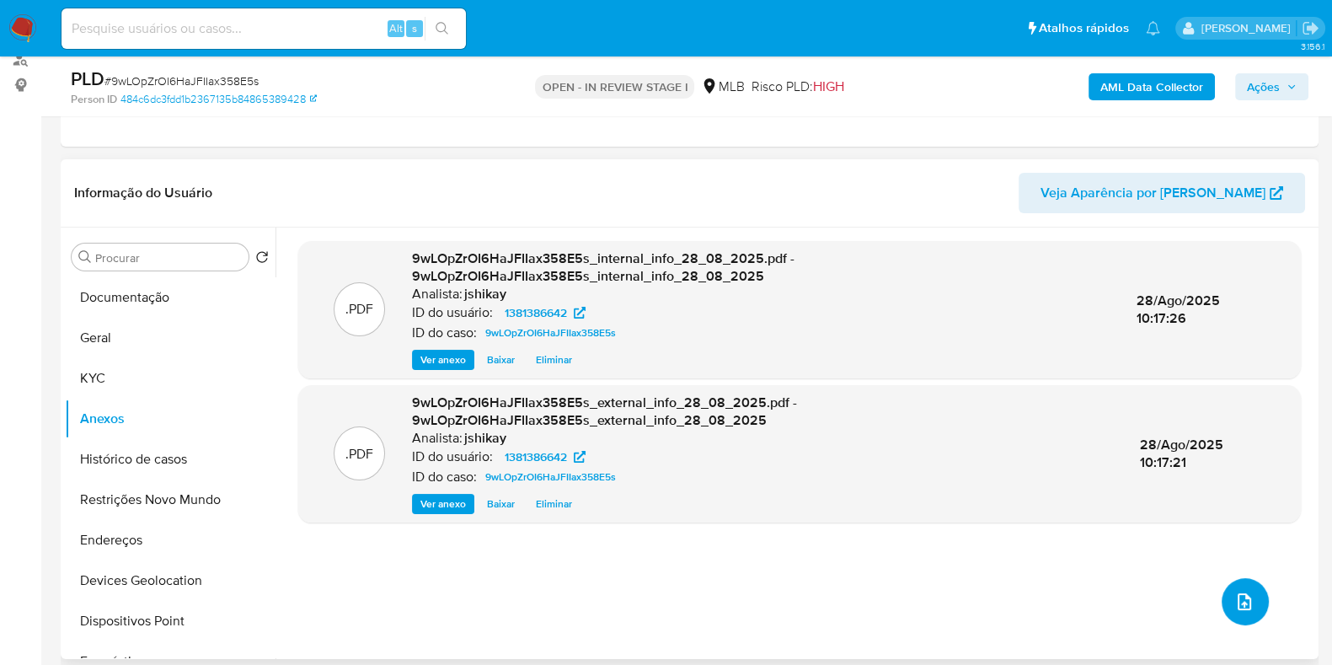
click at [1115, 591] on button "upload-file" at bounding box center [1244, 601] width 47 height 47
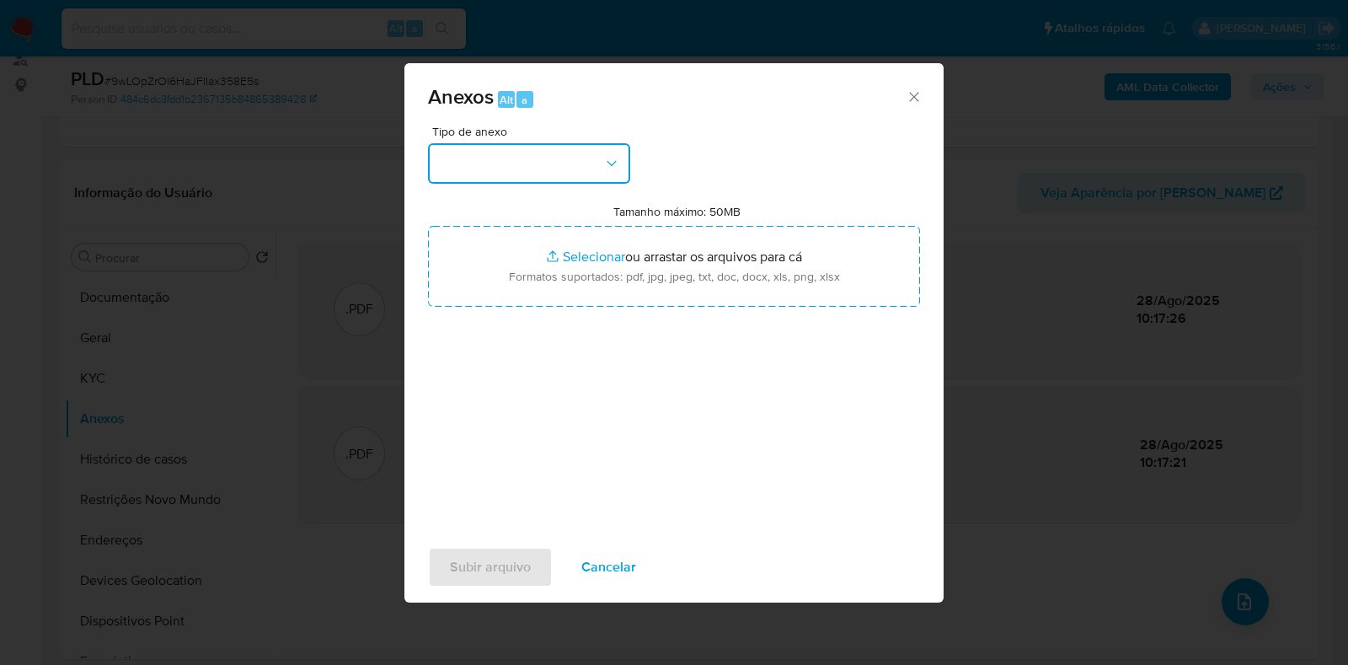
click at [590, 166] on button "button" at bounding box center [529, 163] width 202 height 40
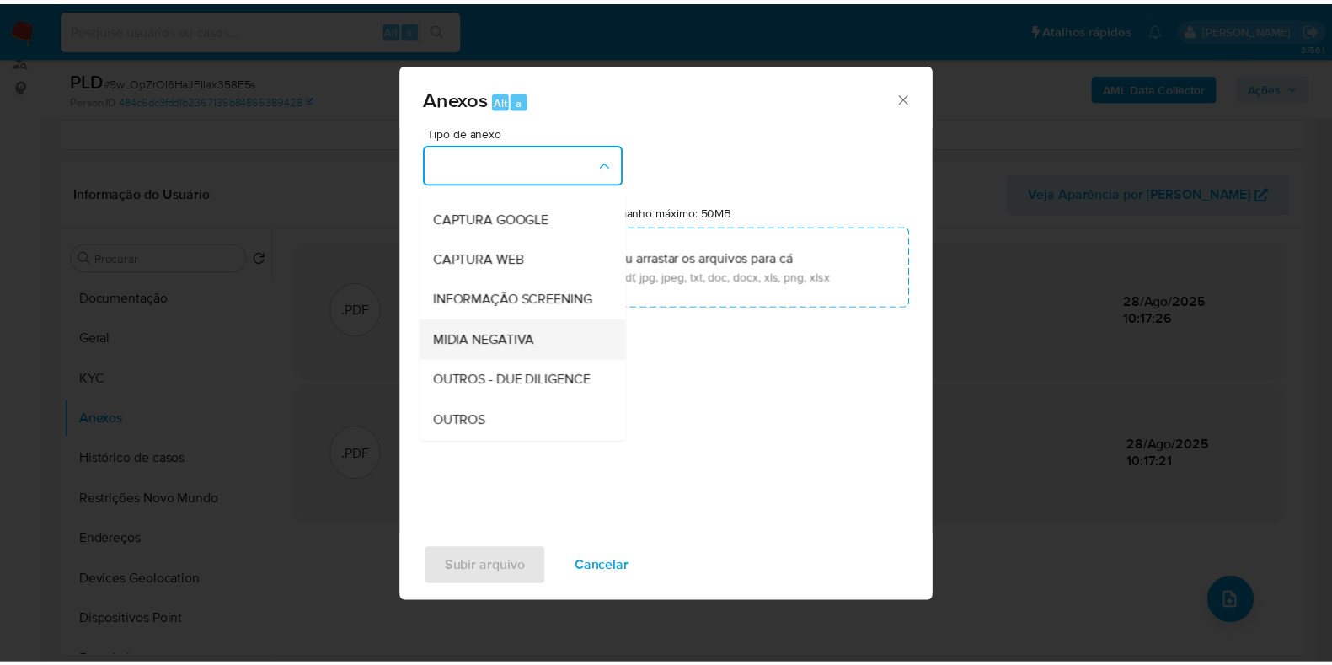
scroll to position [104, 0]
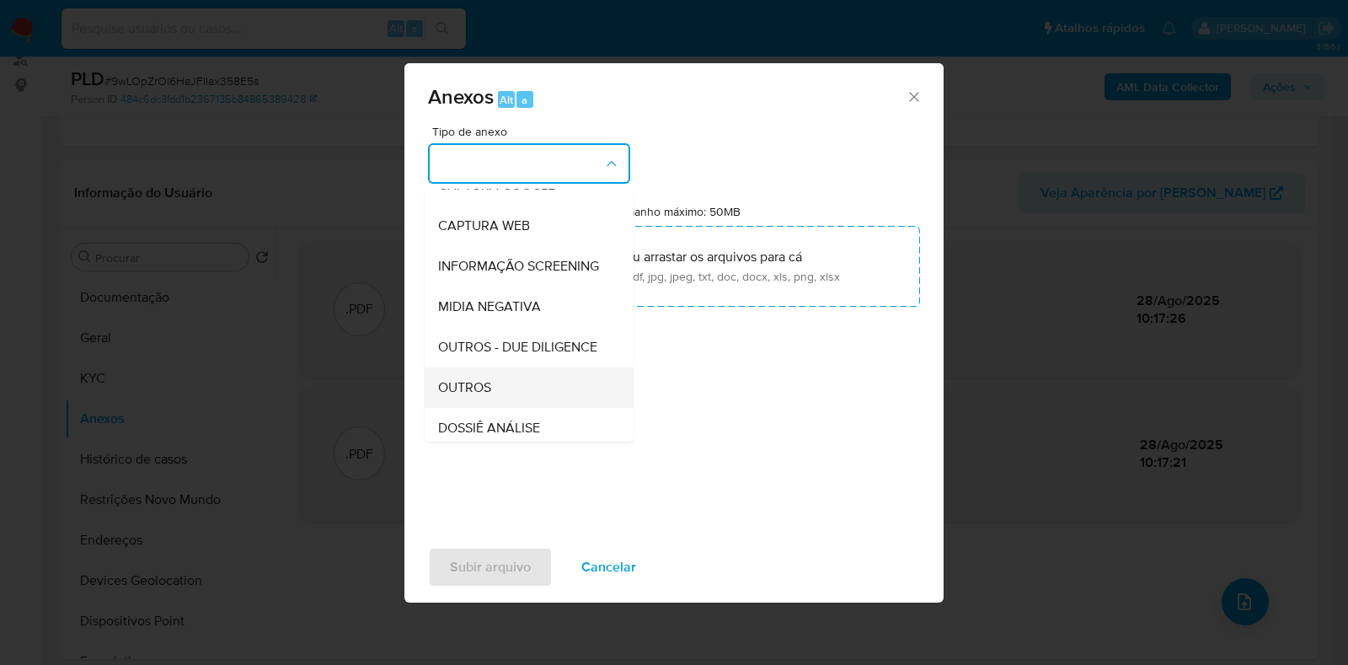
click at [478, 396] on span "OUTROS" at bounding box center [464, 387] width 53 height 17
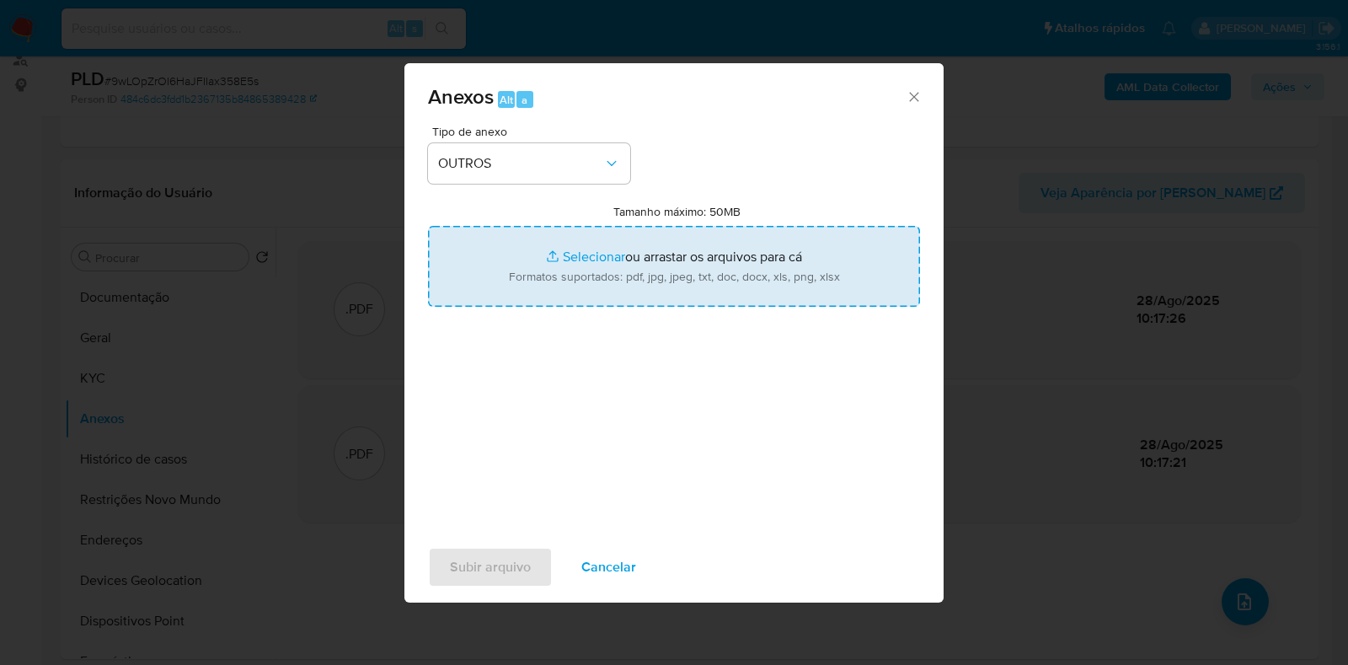
click at [548, 275] on input "Tamanho máximo: 50MB Selecionar arquivos" at bounding box center [674, 266] width 492 height 81
type input "C:\fakepath\Mulan 1381386642_2025_08_27_13_49_34 - Resumen TX.pdf"
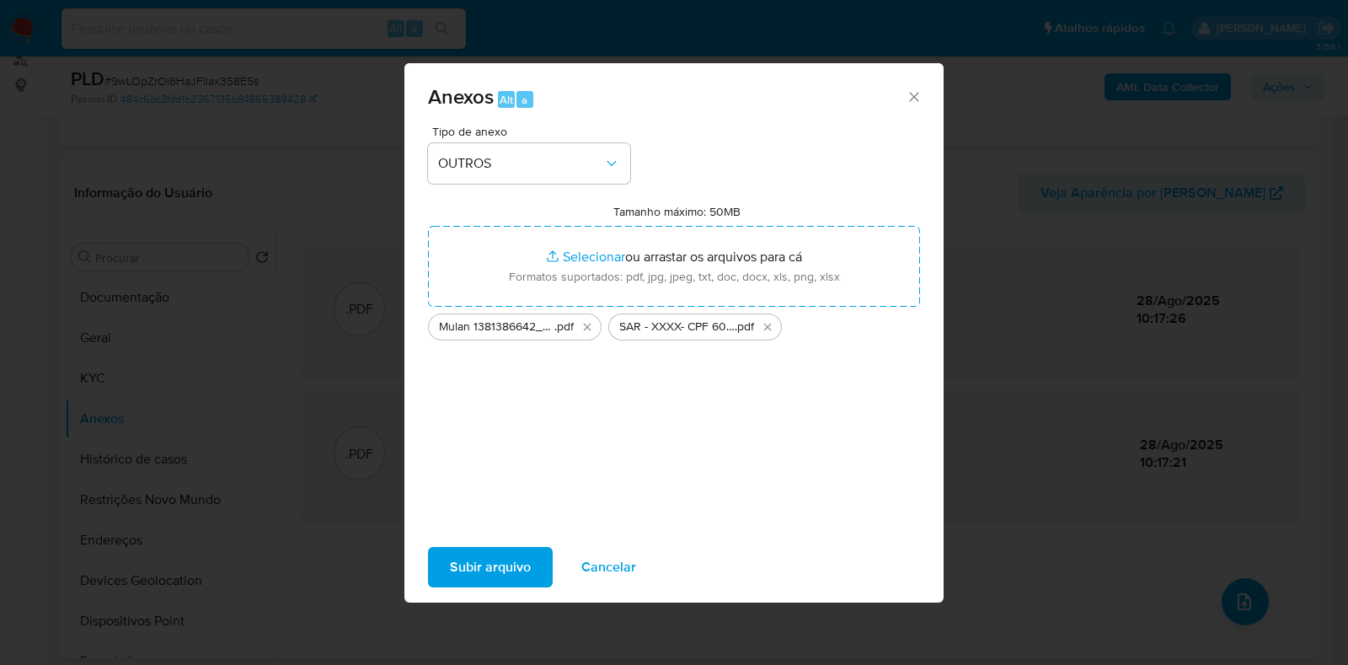
click at [489, 562] on span "Subir arquivo" at bounding box center [490, 566] width 81 height 37
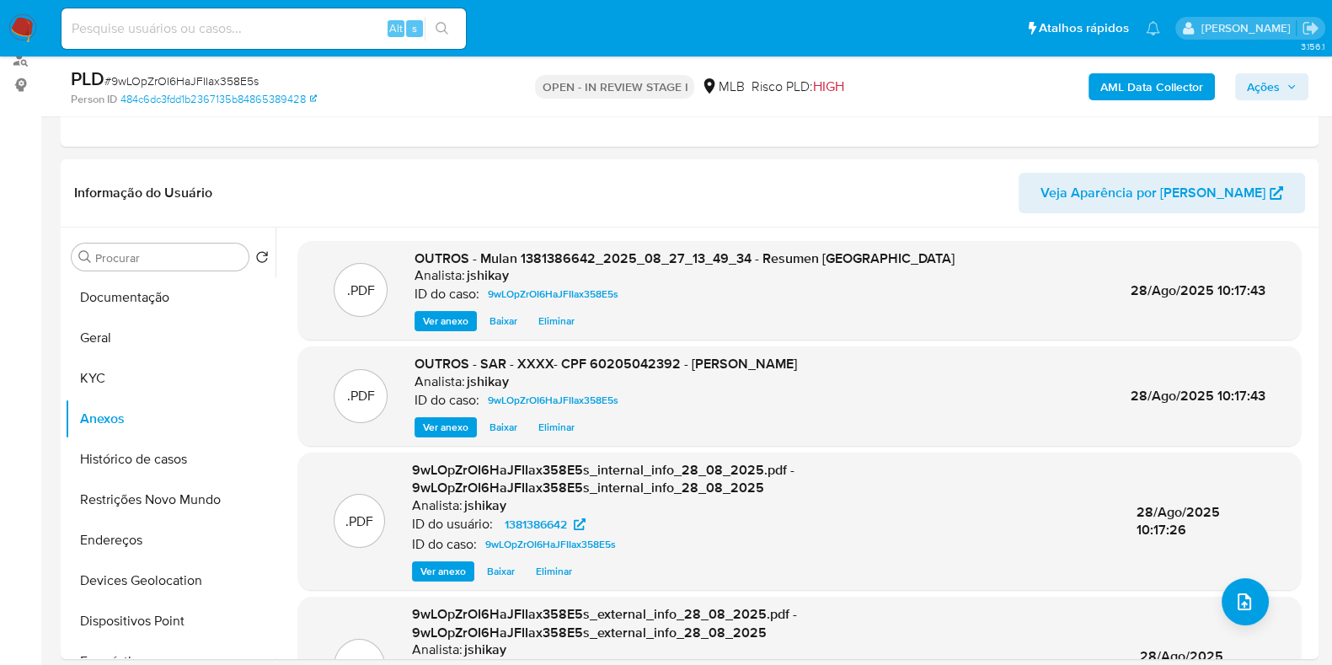
click at [1115, 85] on span "Ações" at bounding box center [1263, 86] width 33 height 27
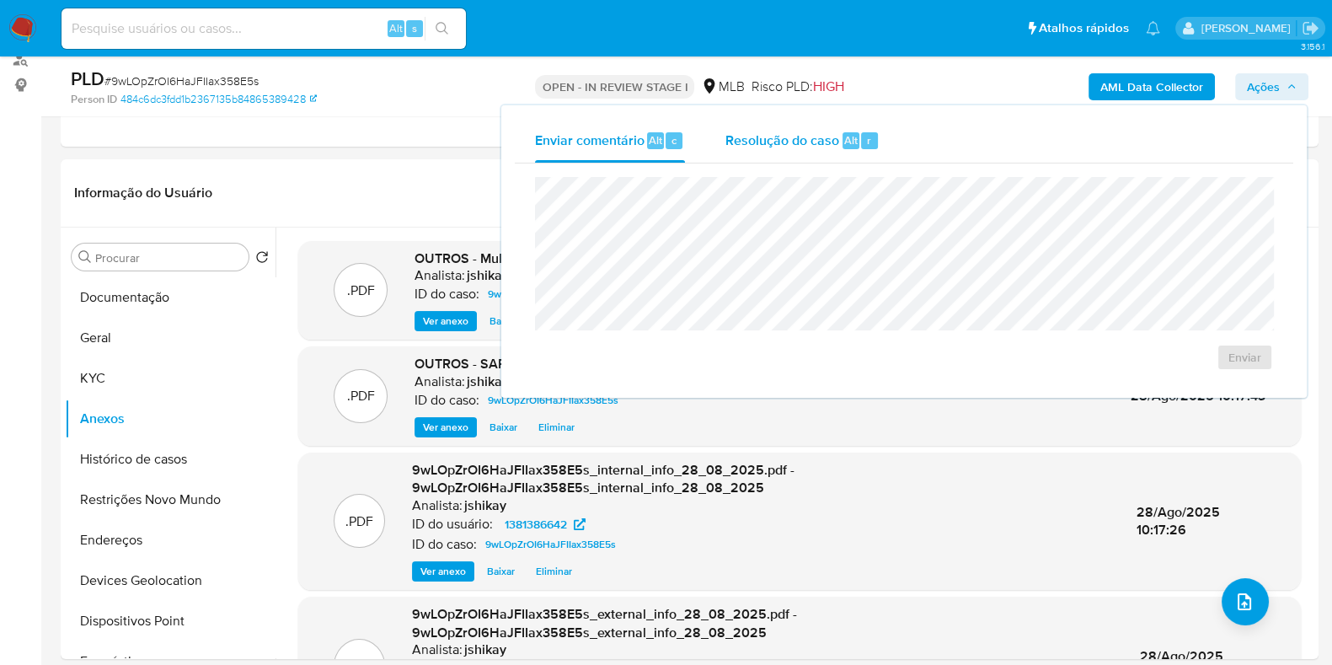
click at [845, 133] on span "Alt" at bounding box center [850, 140] width 13 height 16
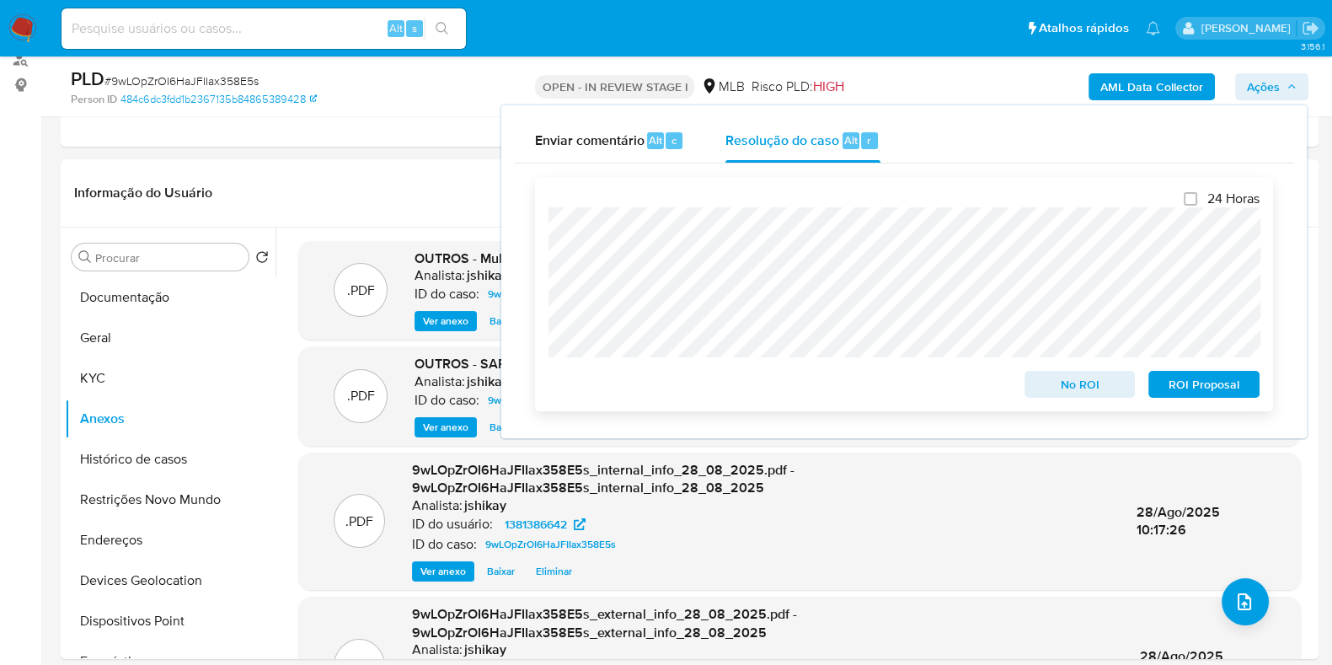
click at [1115, 385] on span "ROI Proposal" at bounding box center [1204, 384] width 88 height 24
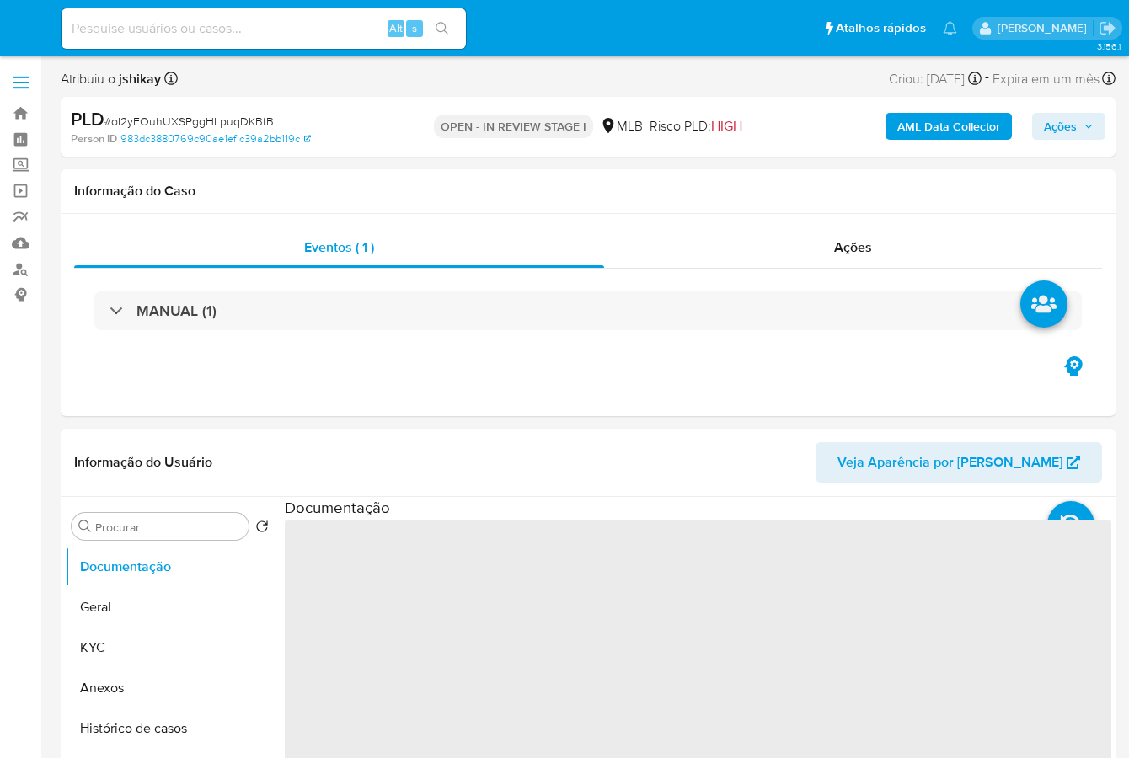
select select "10"
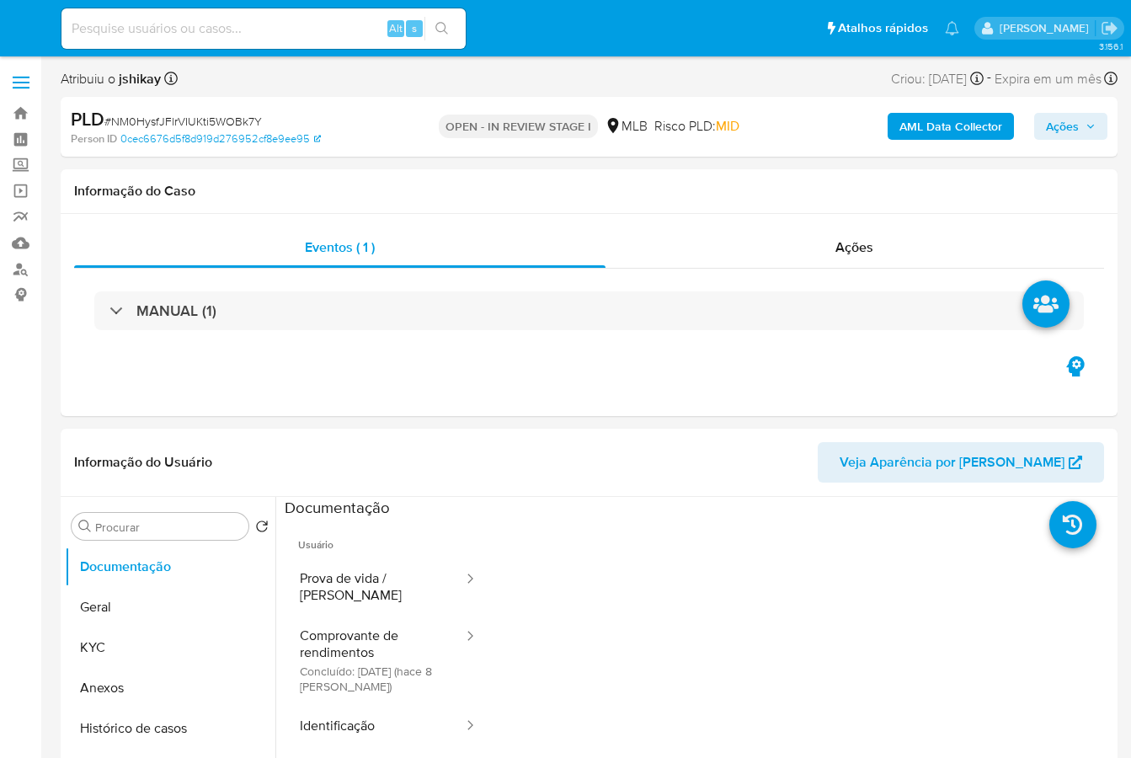
select select "10"
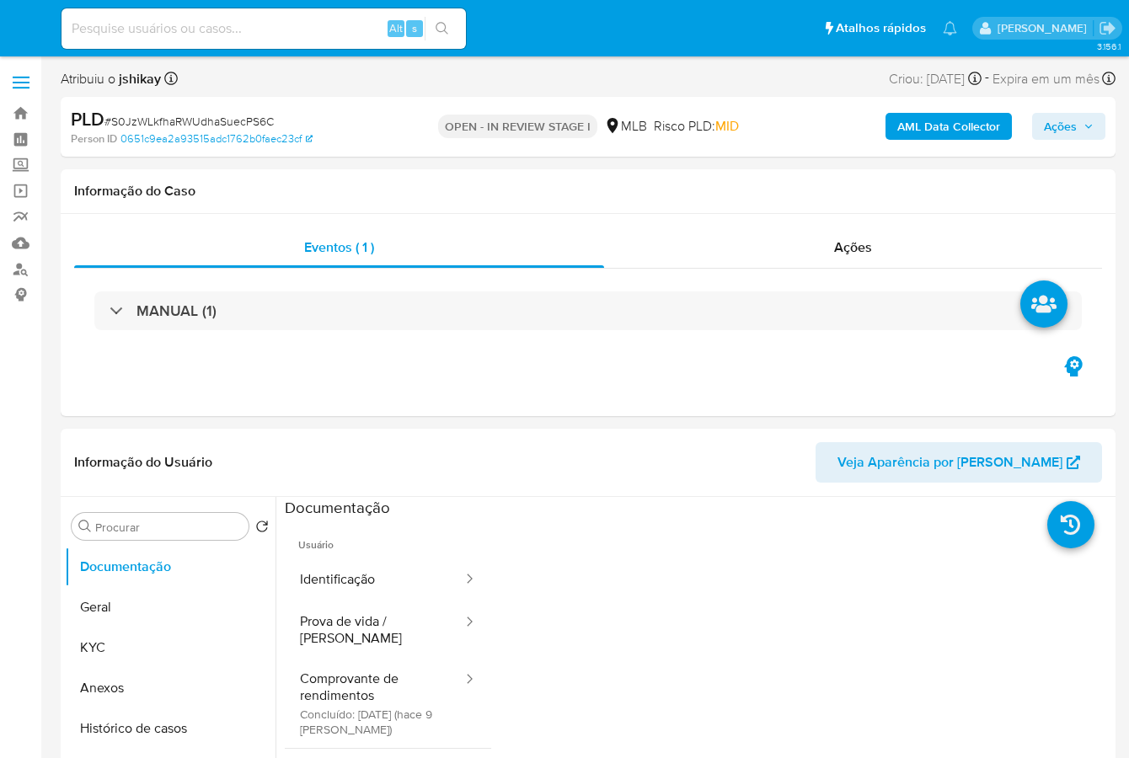
select select "10"
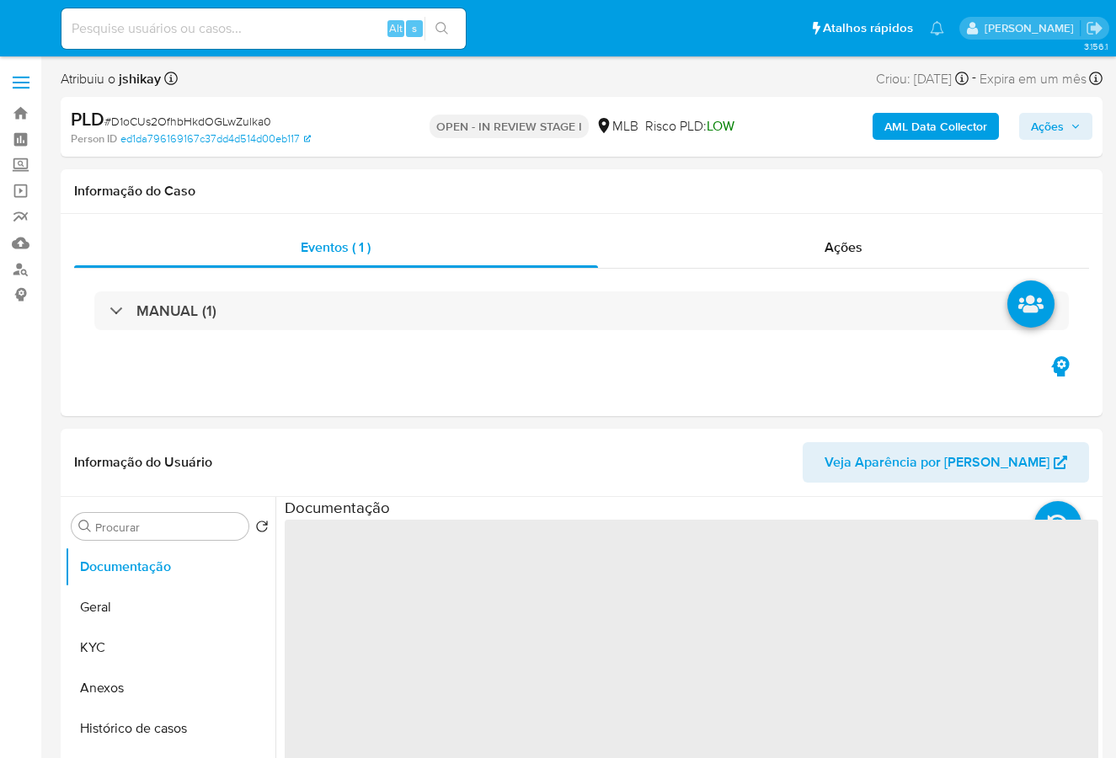
select select "10"
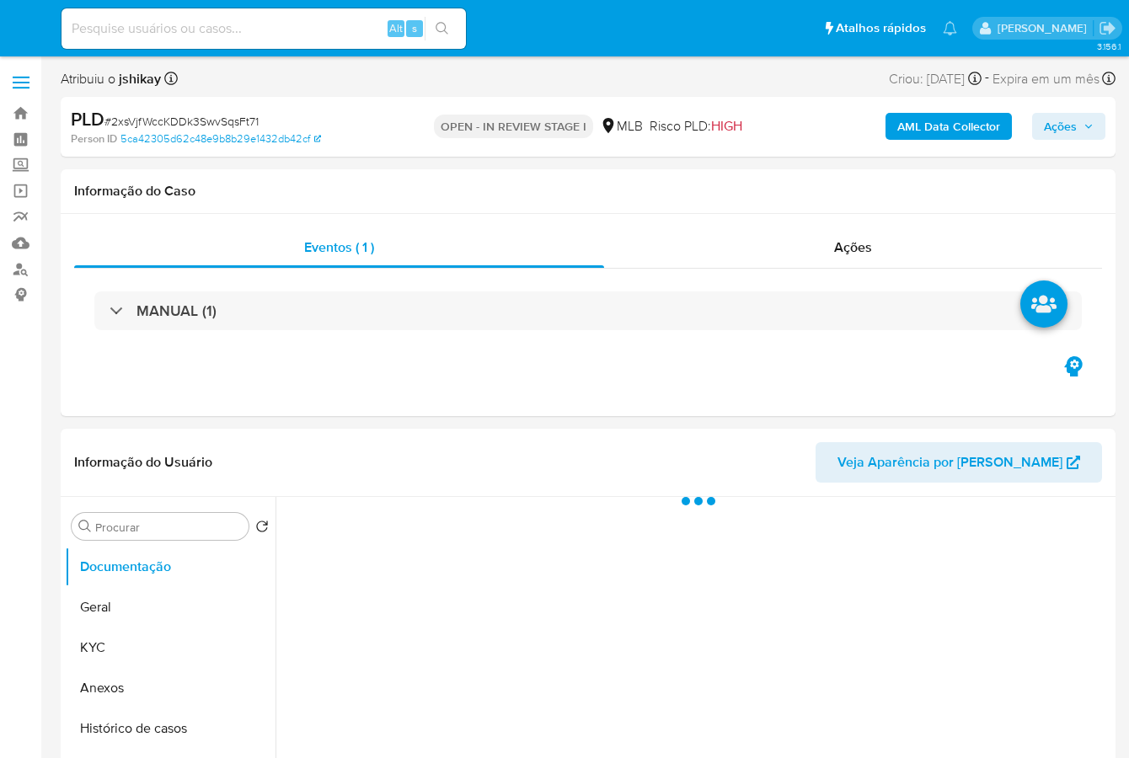
select select "10"
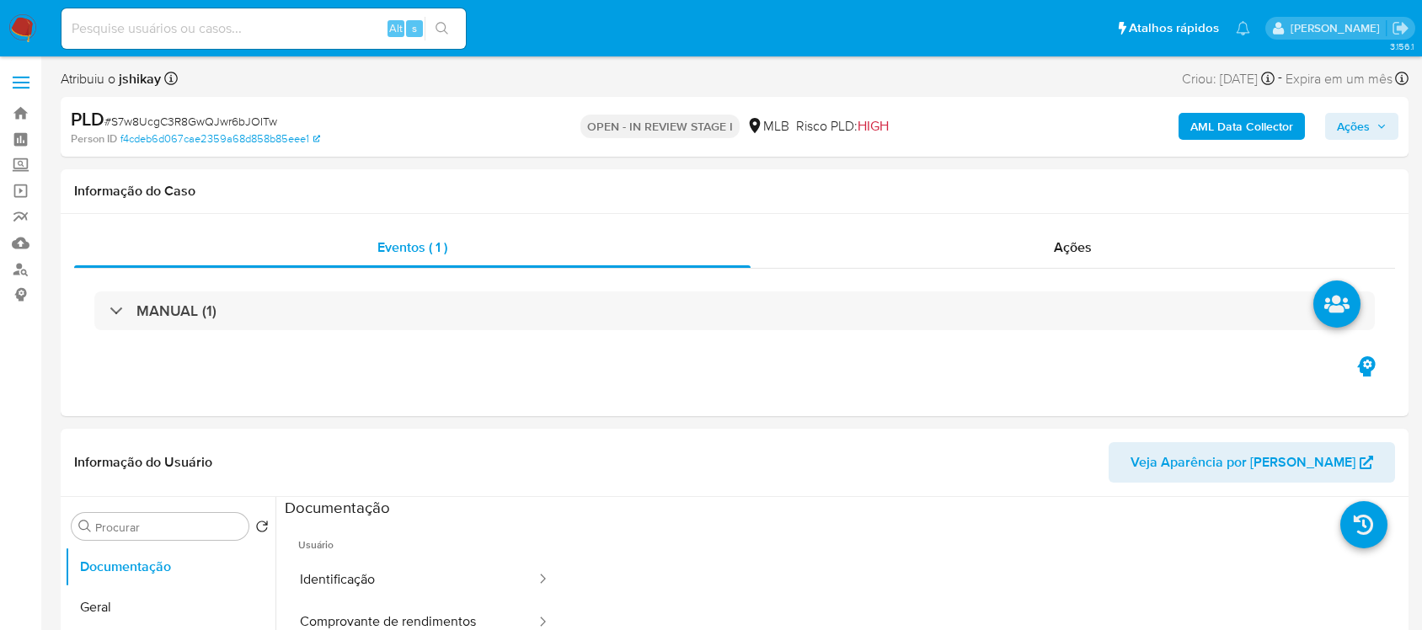
select select "10"
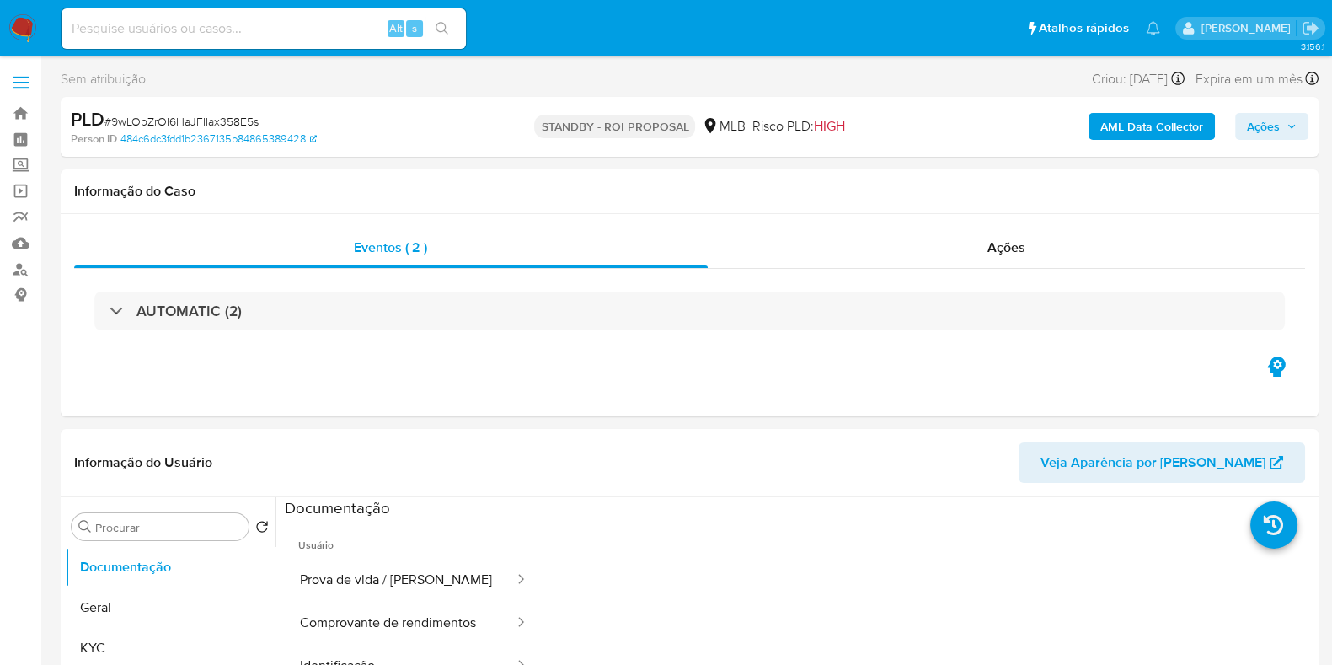
select select "10"
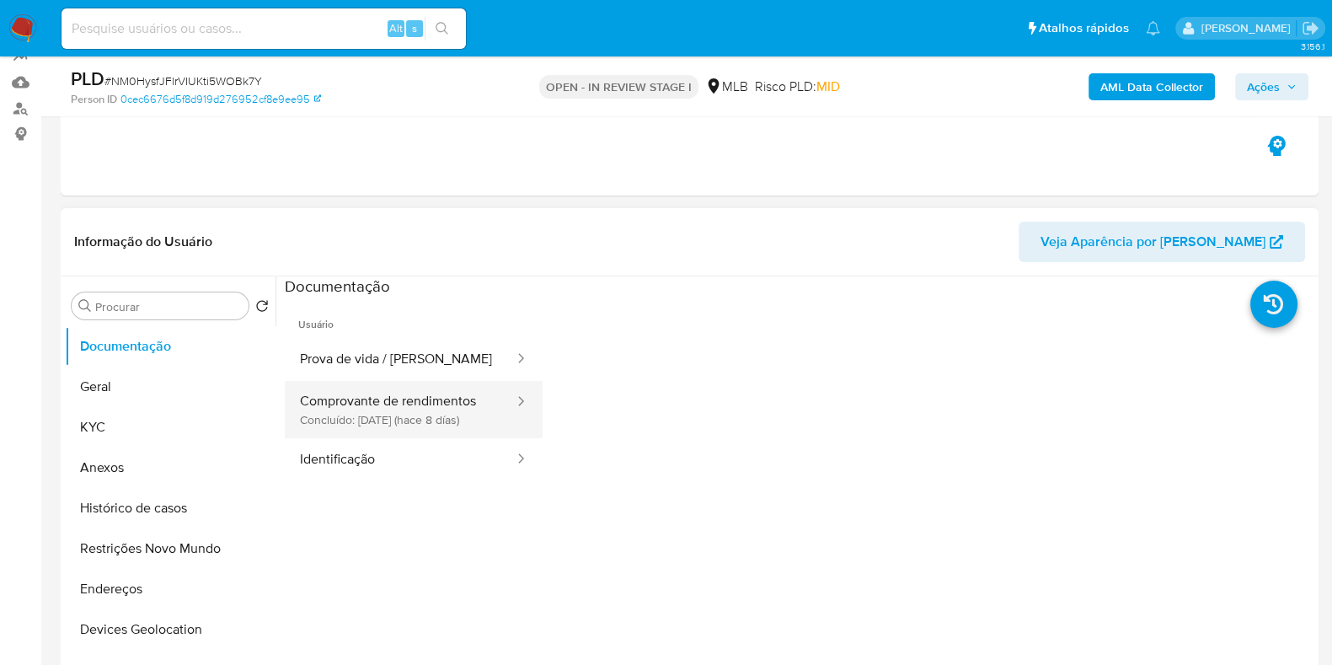
scroll to position [210, 0]
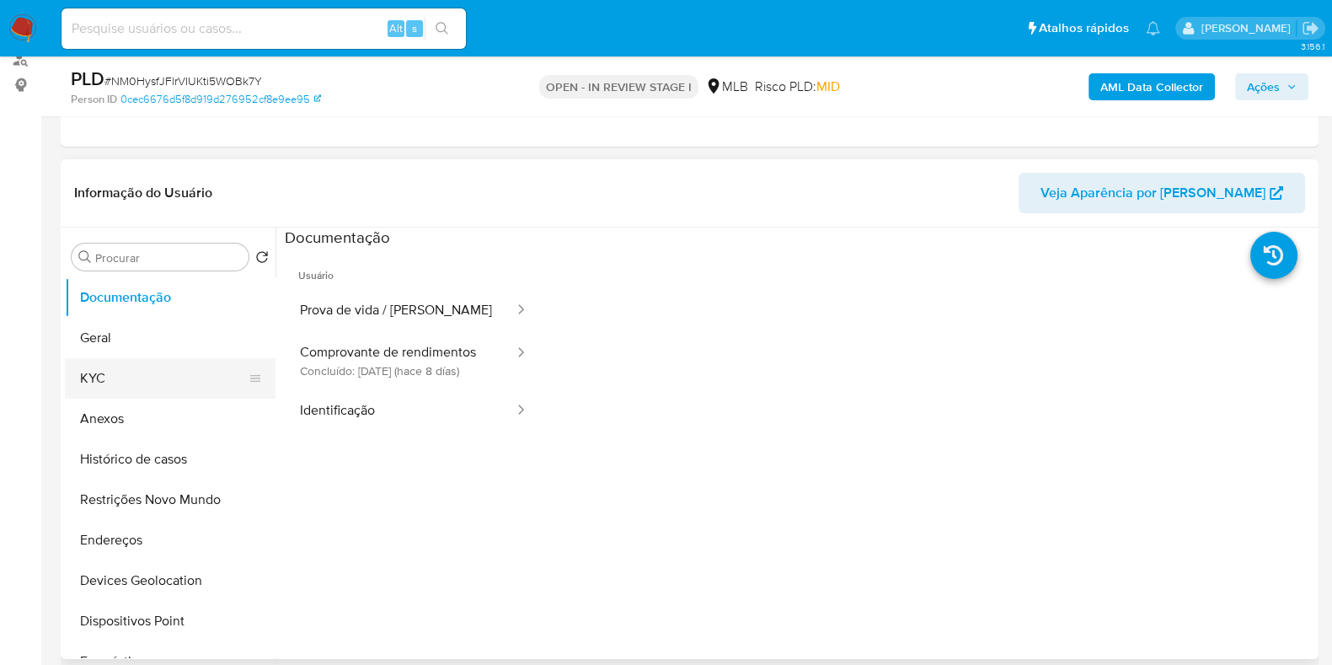
click at [116, 372] on button "KYC" at bounding box center [163, 378] width 197 height 40
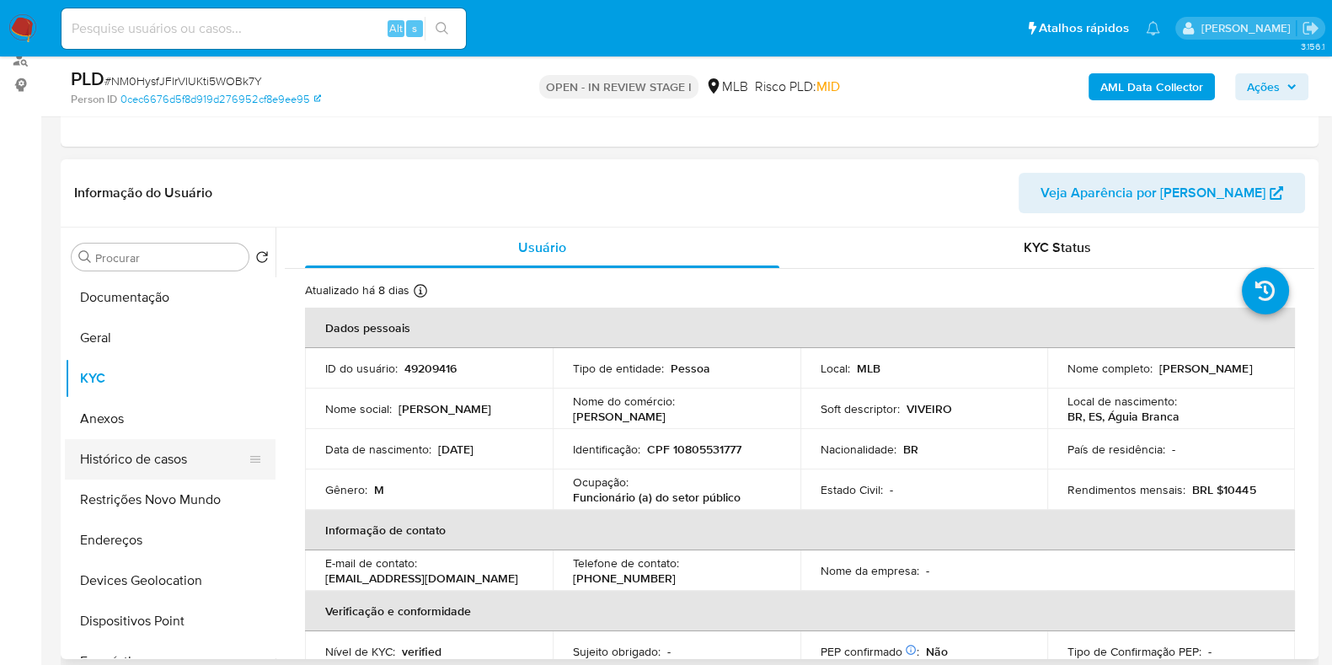
click at [156, 445] on button "Histórico de casos" at bounding box center [163, 459] width 197 height 40
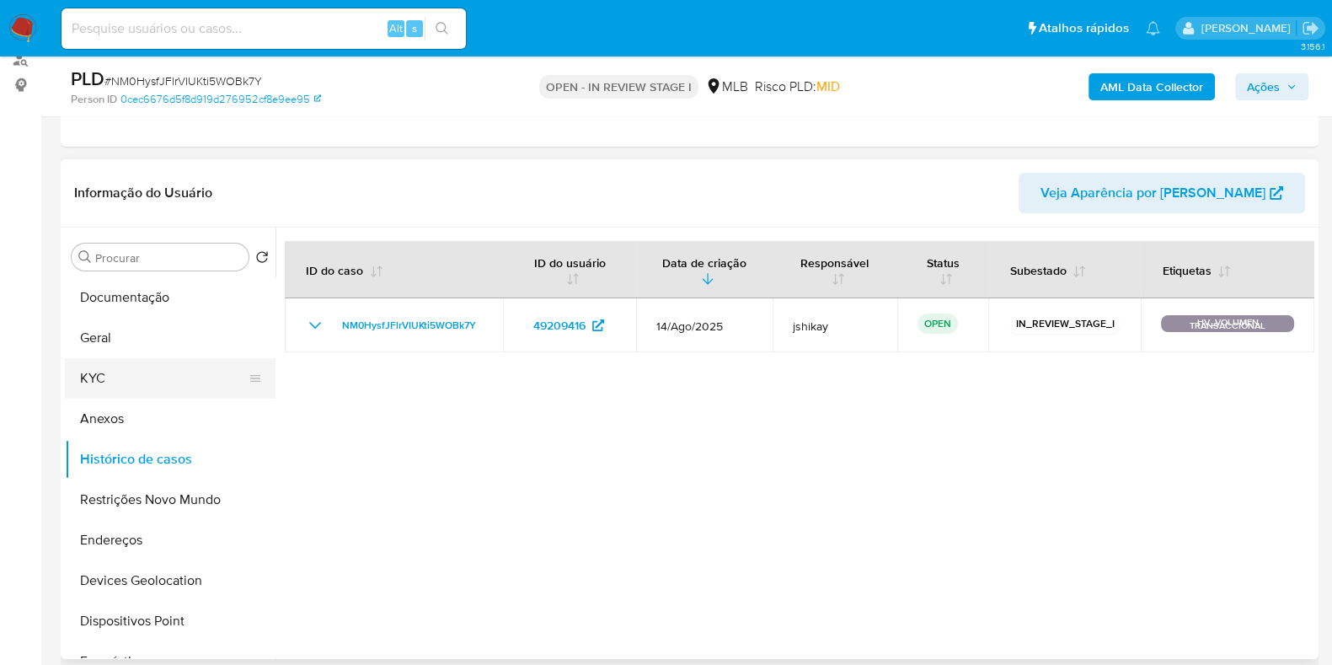
click at [93, 377] on button "KYC" at bounding box center [163, 378] width 197 height 40
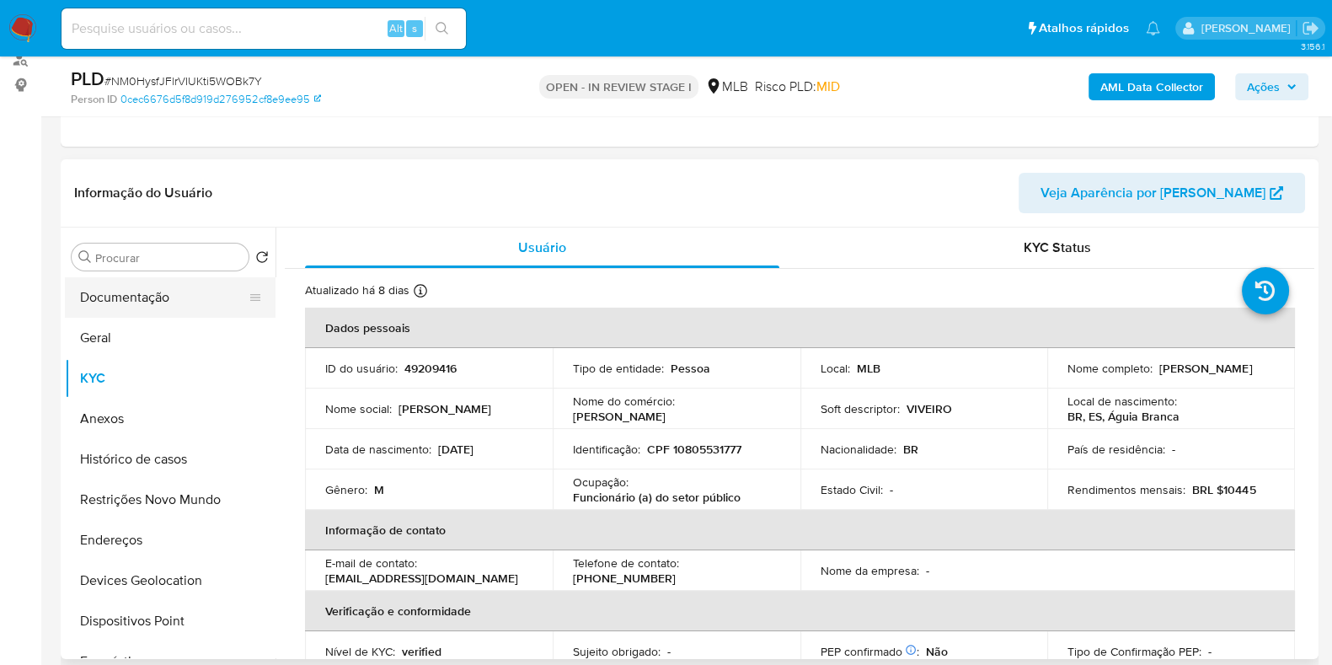
click at [153, 301] on button "Documentação" at bounding box center [163, 297] width 197 height 40
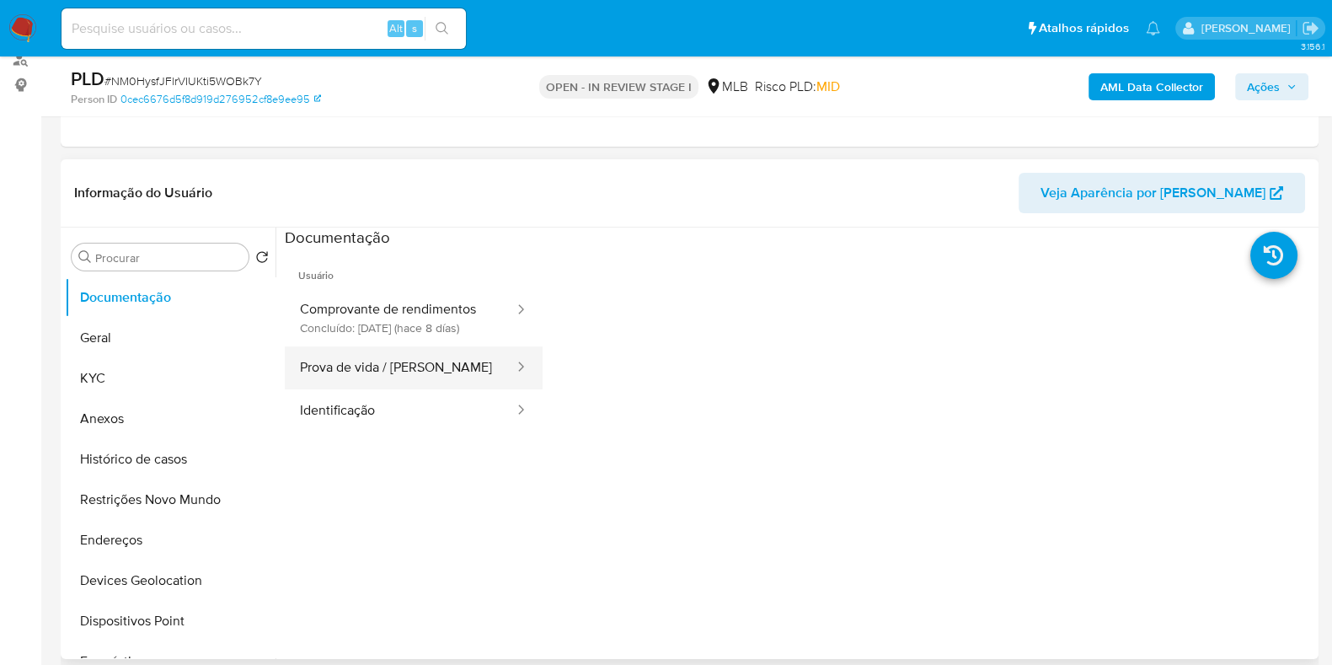
click at [430, 360] on button "Prova de vida / Selfie" at bounding box center [400, 367] width 231 height 43
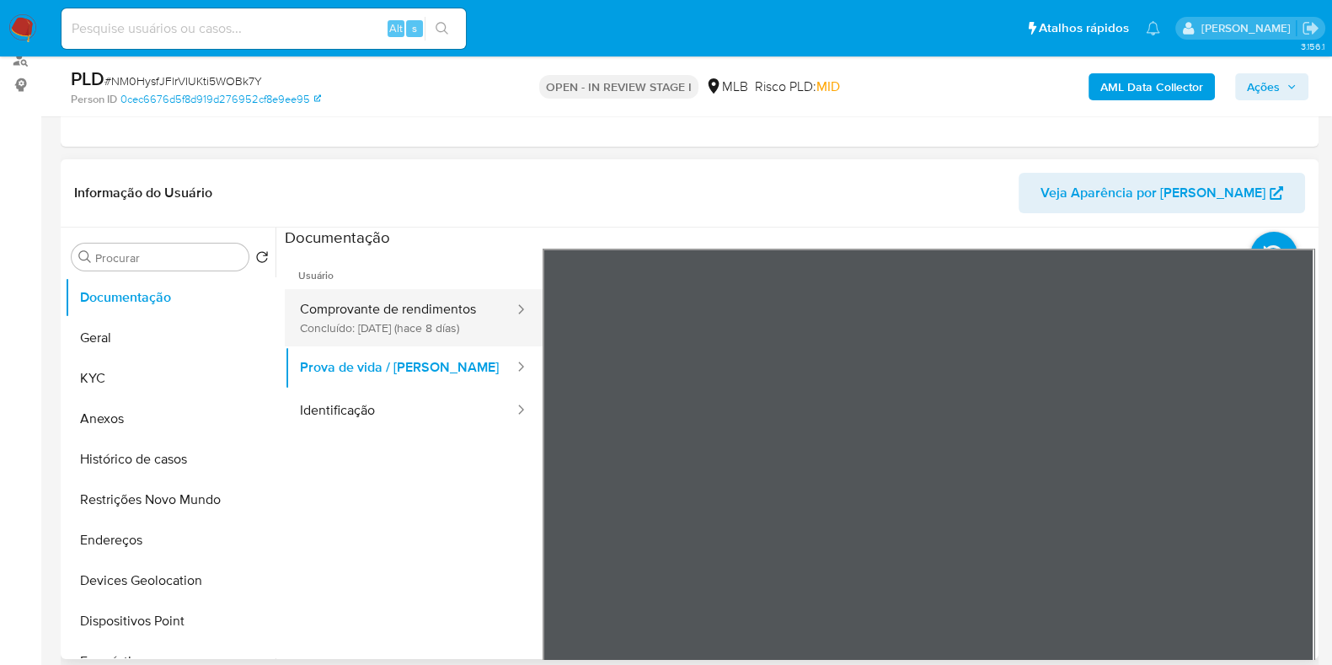
click at [430, 319] on button "Comprovante de rendimentos Concluído: 20/08/2025 (hace 8 días)" at bounding box center [400, 317] width 231 height 57
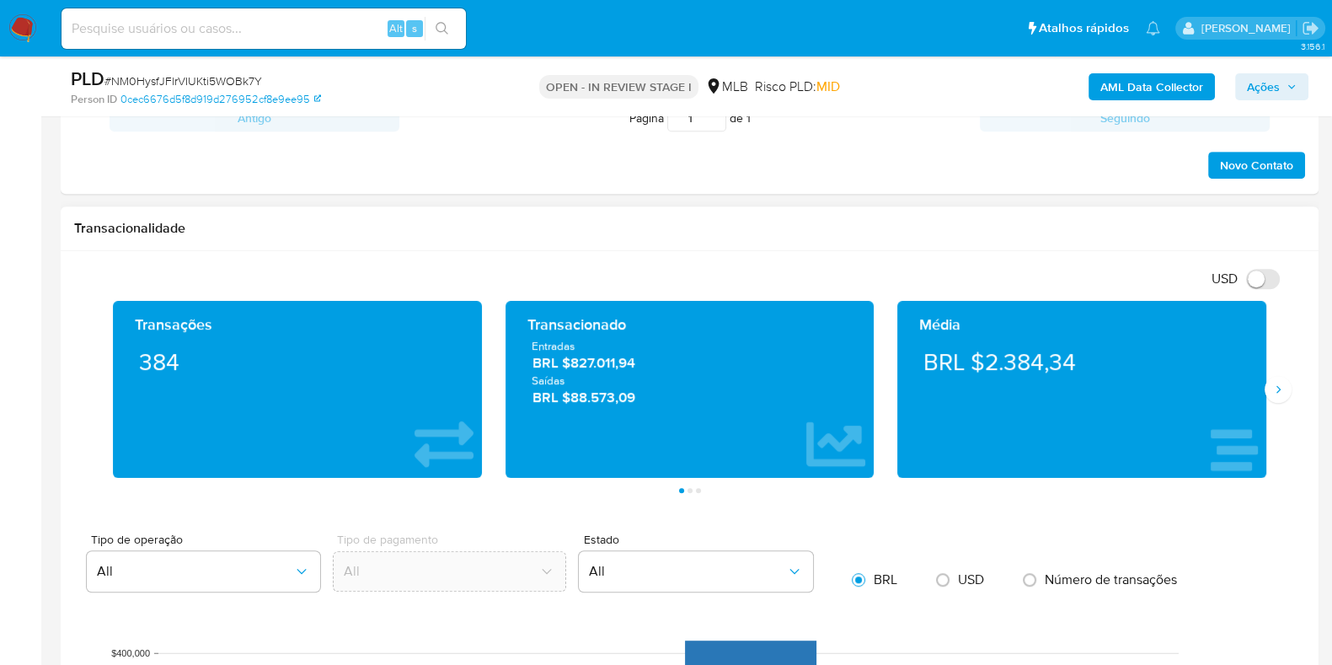
scroll to position [1053, 0]
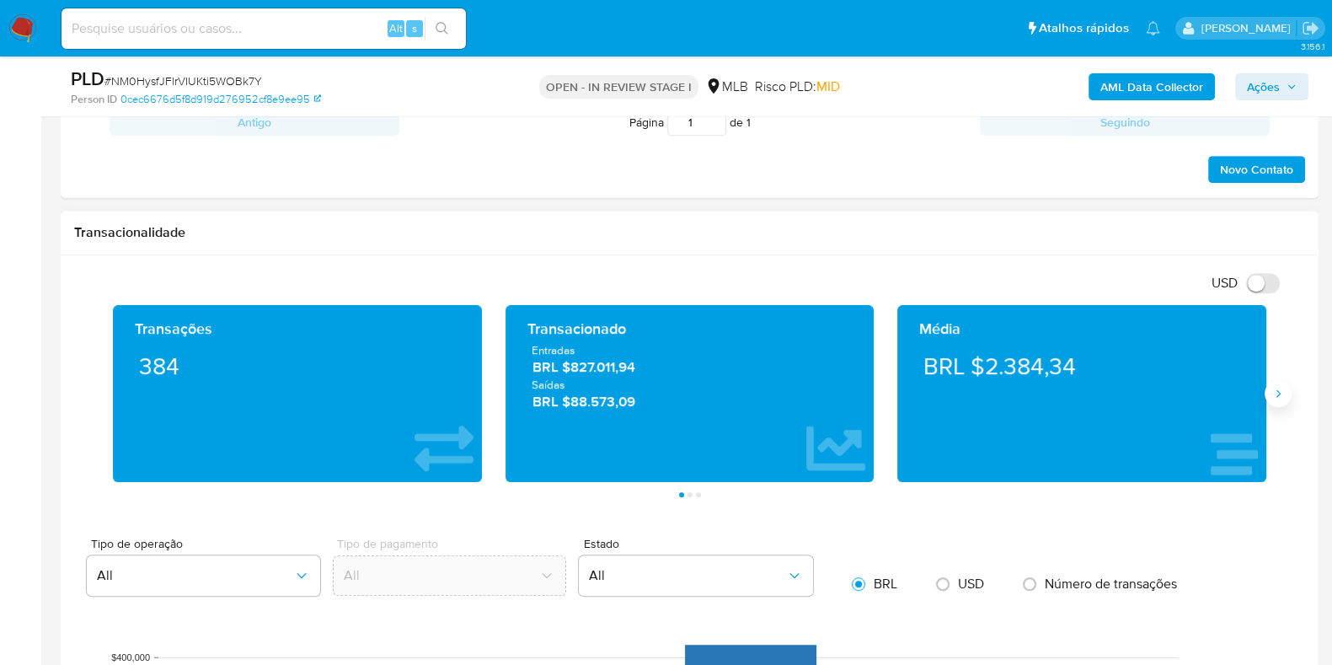
click at [1272, 388] on icon "Siguiente" at bounding box center [1277, 393] width 13 height 13
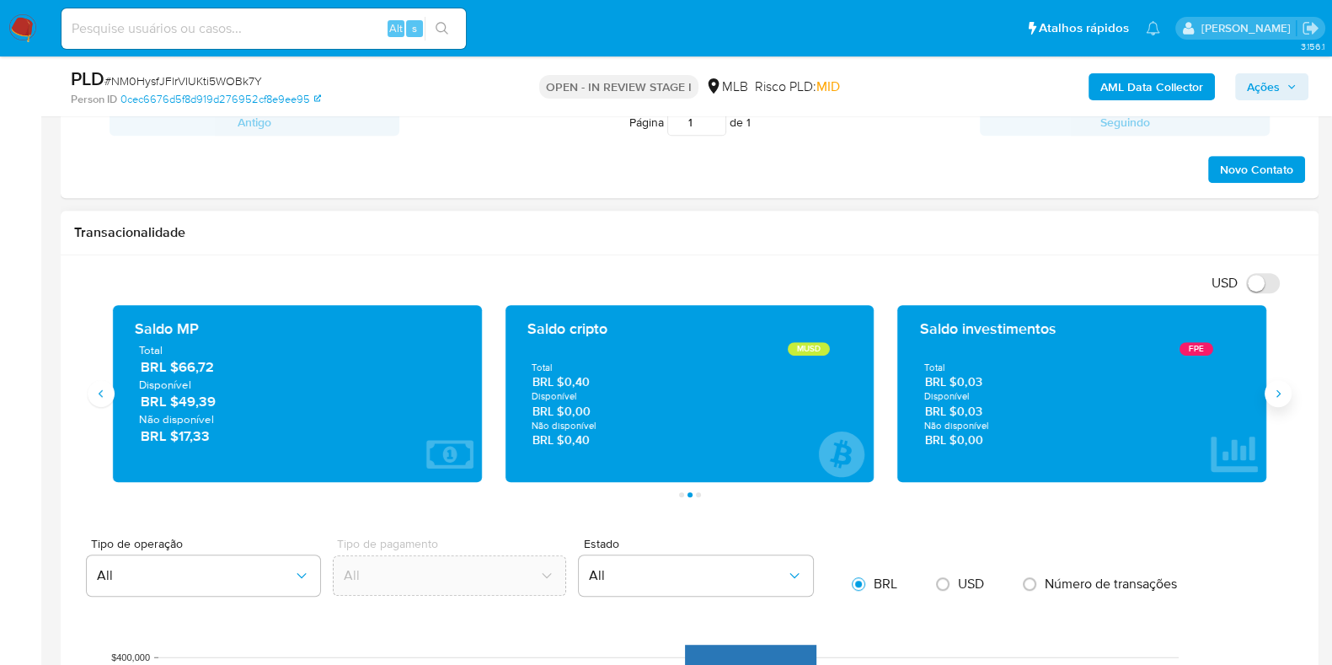
click at [1272, 388] on icon "Siguiente" at bounding box center [1277, 393] width 13 height 13
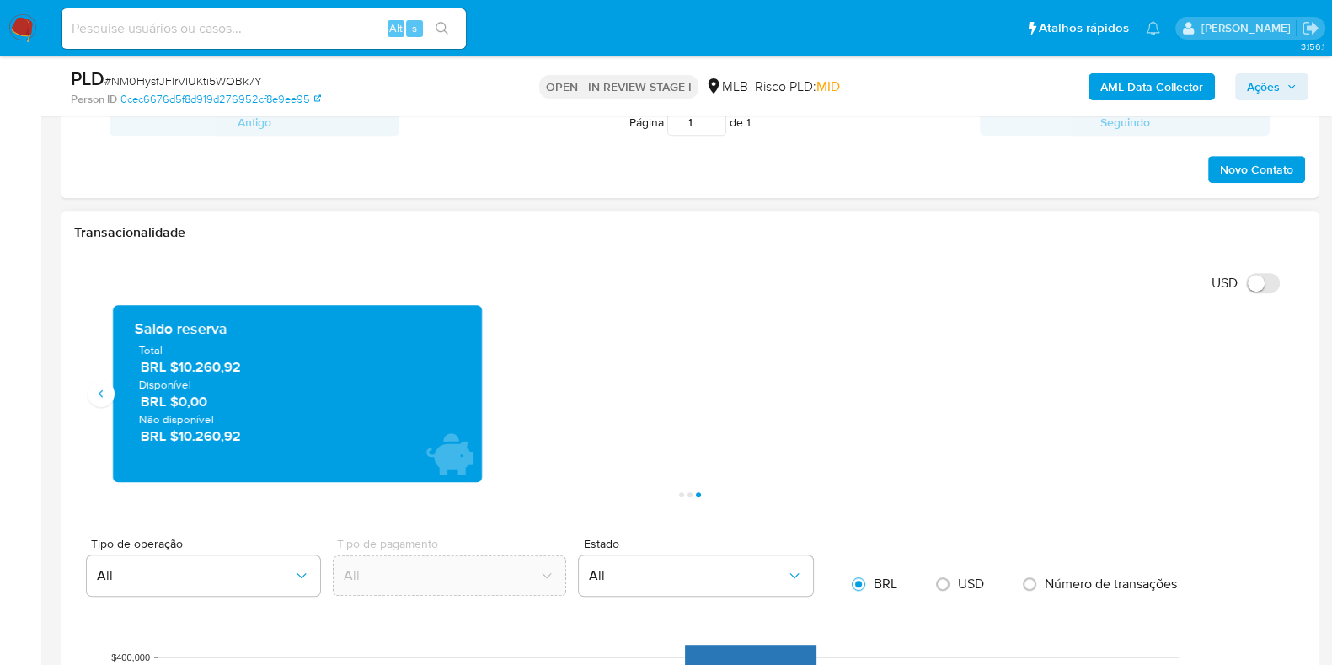
drag, startPoint x: 229, startPoint y: 371, endPoint x: 181, endPoint y: 368, distance: 48.1
click at [181, 368] on span "BRL $10.260,92" at bounding box center [298, 366] width 315 height 19
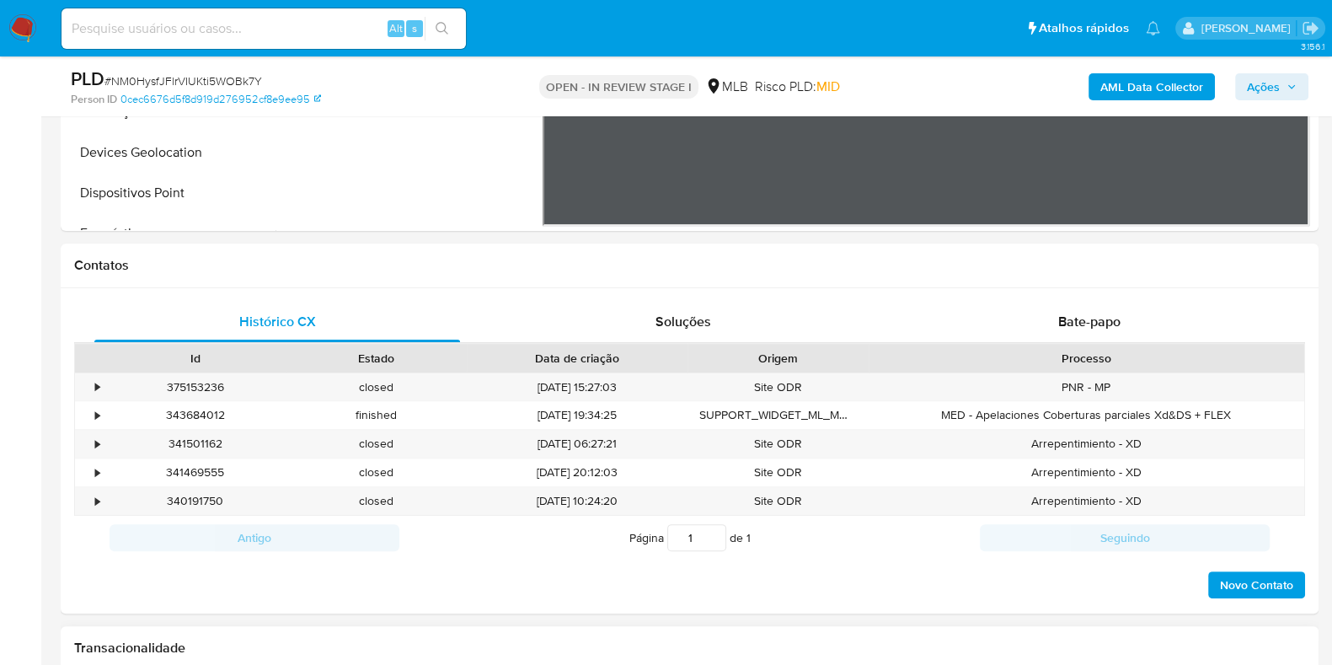
scroll to position [316, 0]
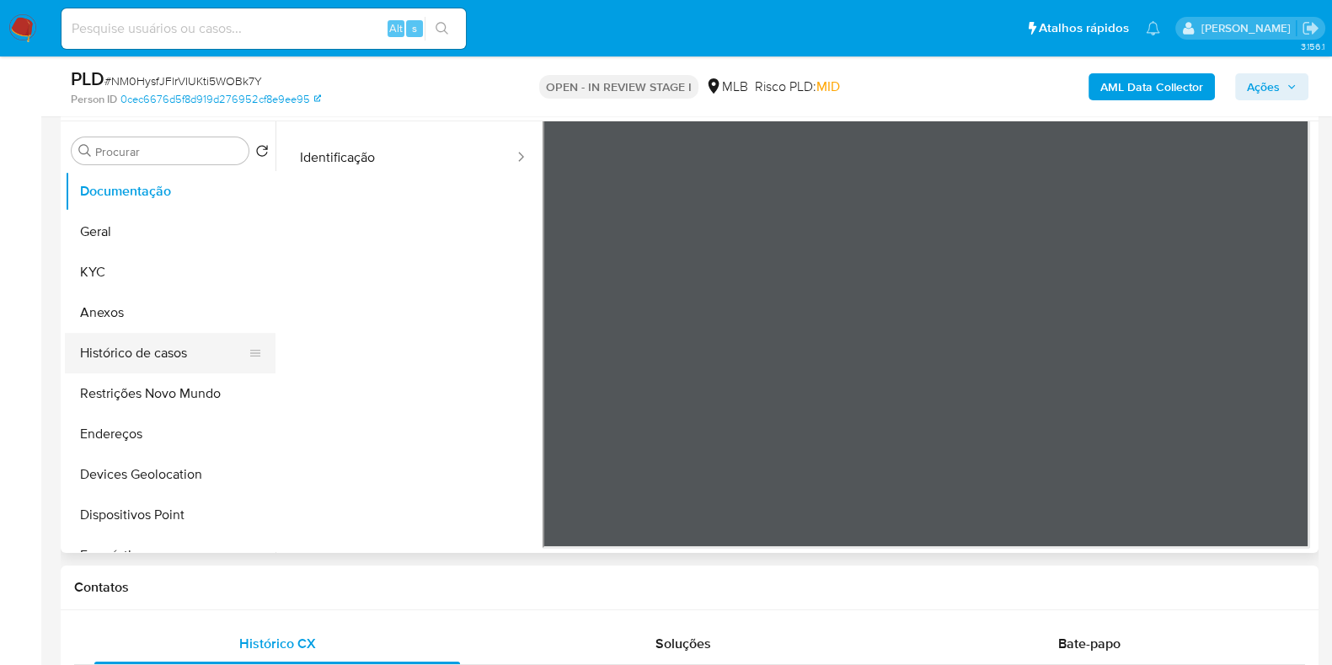
click at [103, 344] on button "Histórico de casos" at bounding box center [163, 353] width 197 height 40
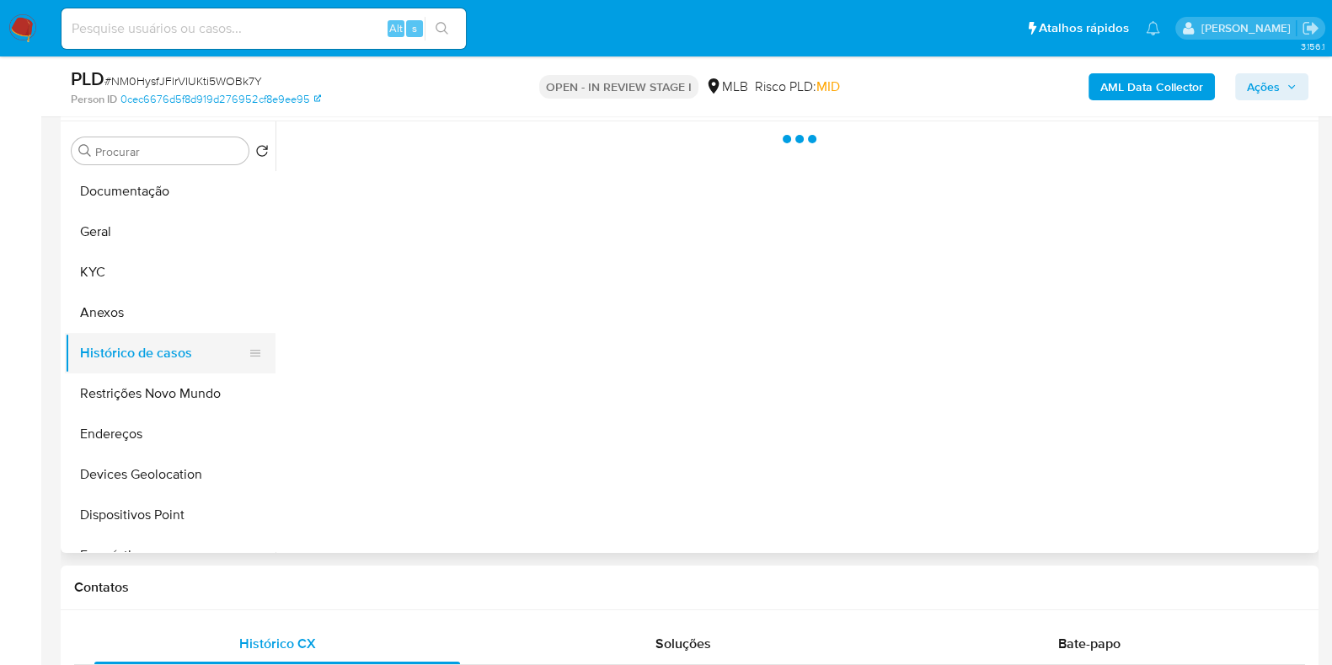
scroll to position [0, 0]
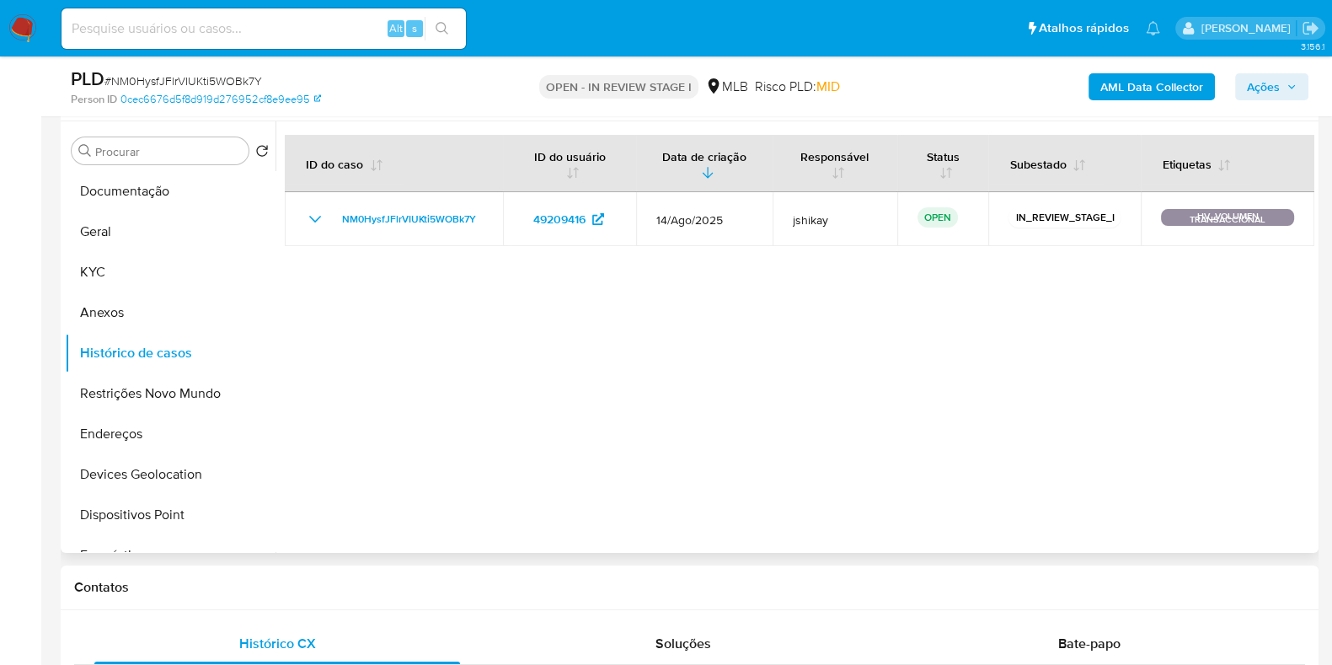
click at [130, 169] on div "Procurar Retornar ao pedido padrão Documentação Geral KYC Anexos Histórico de c…" at bounding box center [170, 338] width 211 height 429
click at [131, 175] on button "Documentação" at bounding box center [163, 191] width 197 height 40
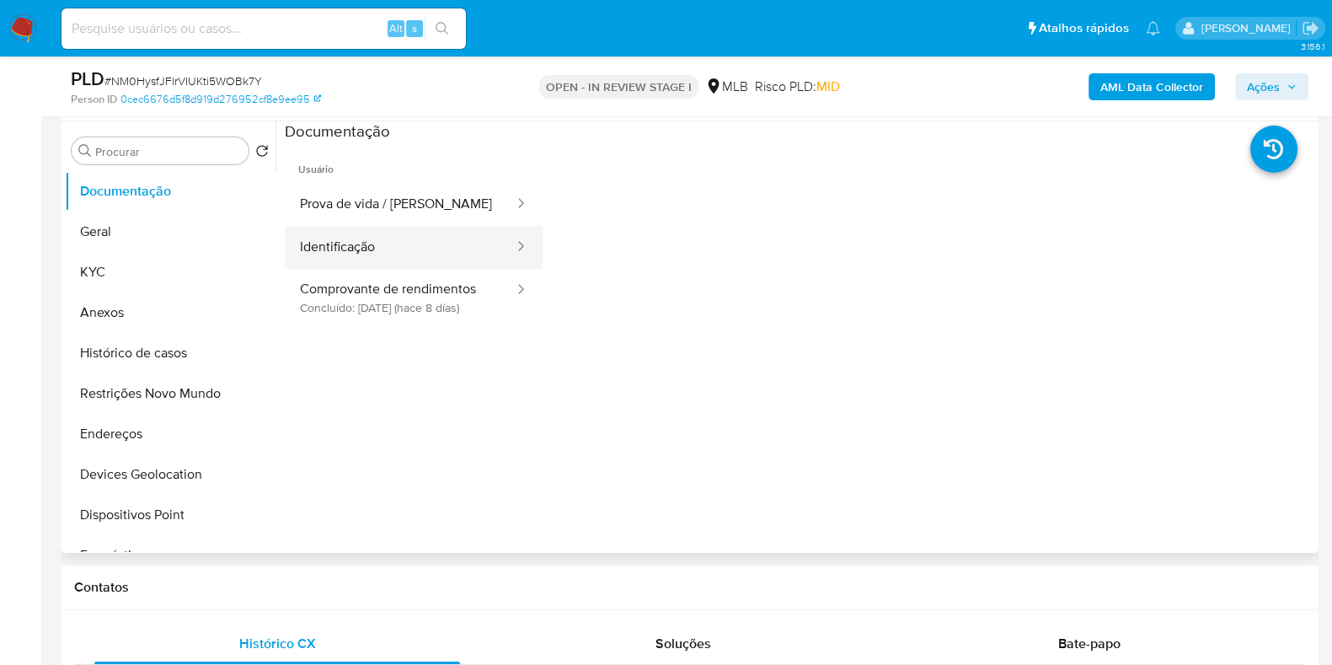
click at [409, 254] on button "Identificação" at bounding box center [400, 247] width 231 height 43
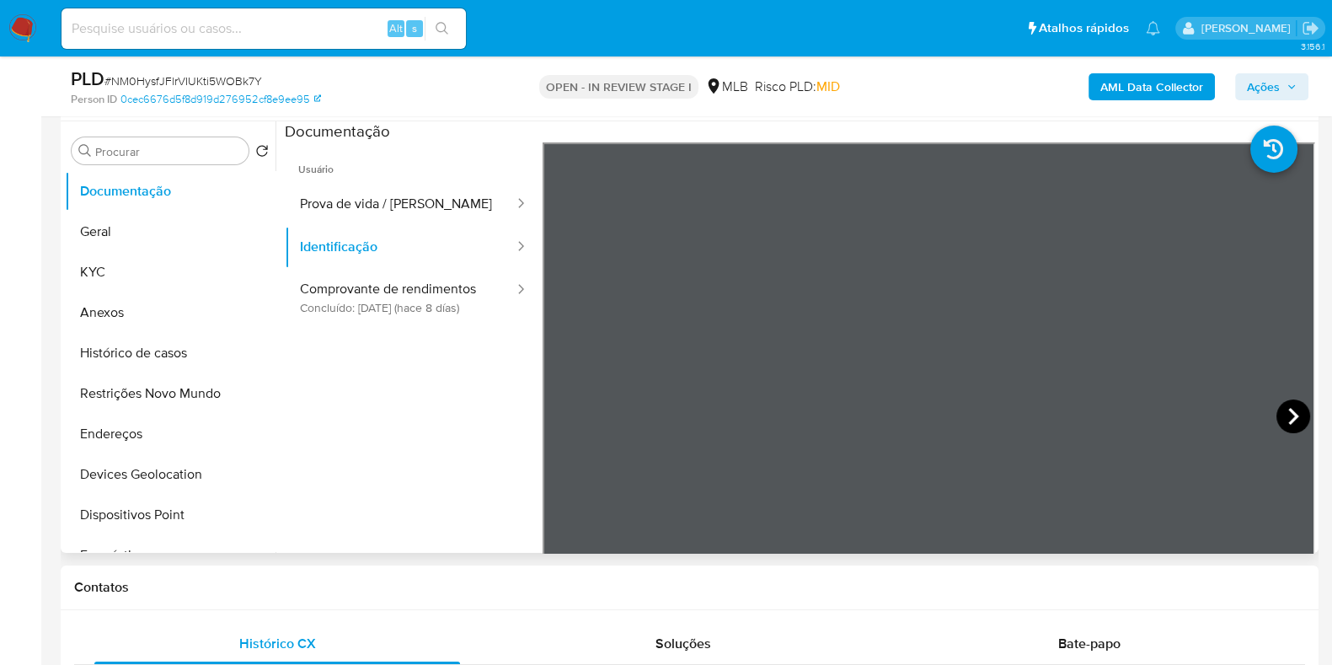
click at [1290, 414] on icon at bounding box center [1293, 416] width 10 height 17
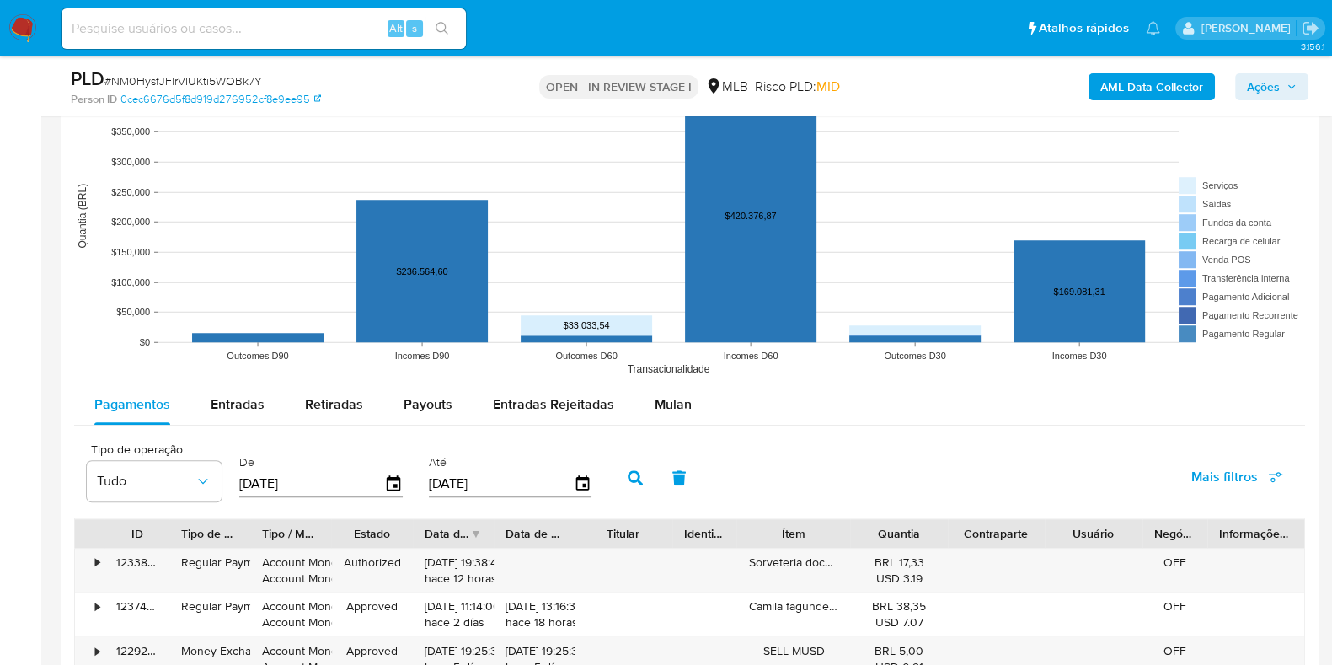
scroll to position [1684, 0]
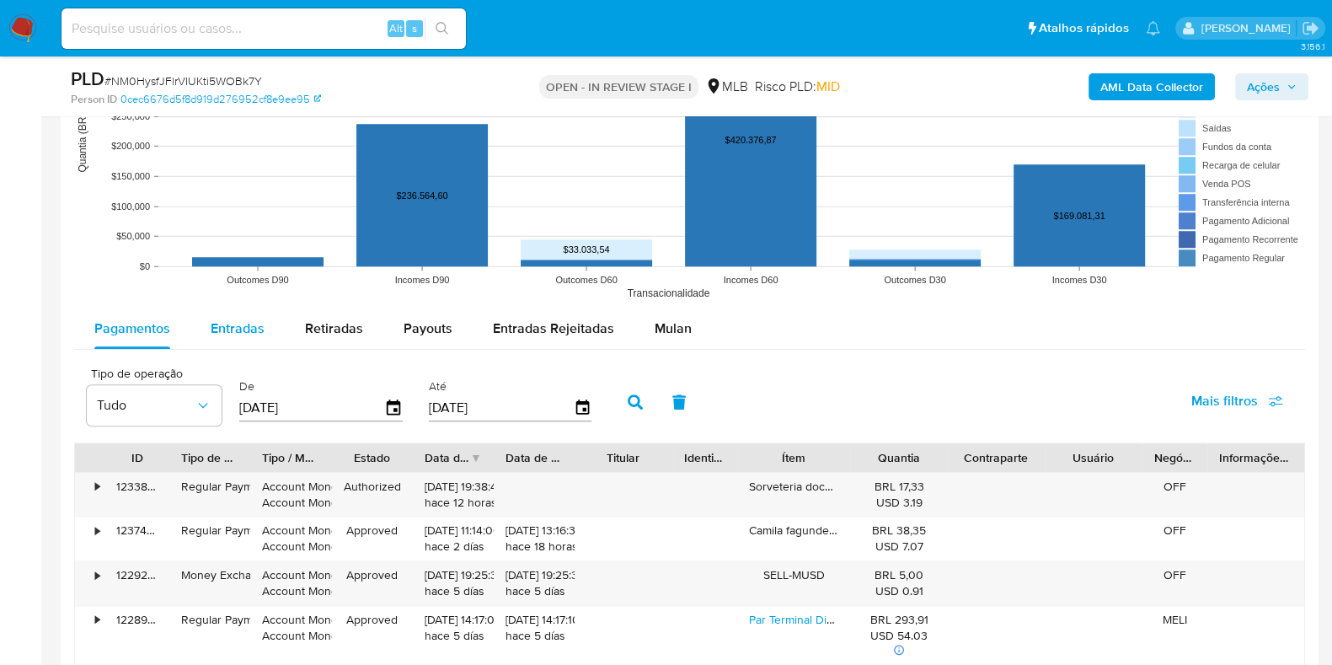
click at [236, 329] on span "Entradas" at bounding box center [238, 327] width 54 height 19
select select "10"
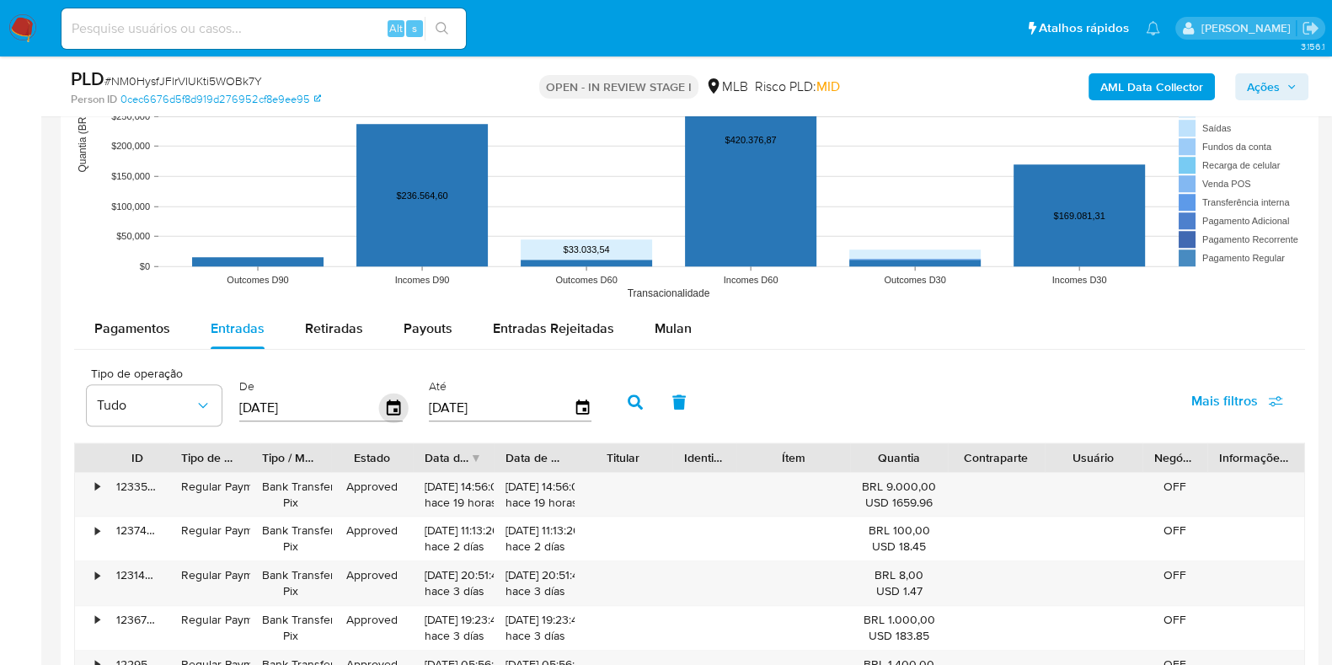
click at [384, 404] on icon "button" at bounding box center [393, 407] width 29 height 29
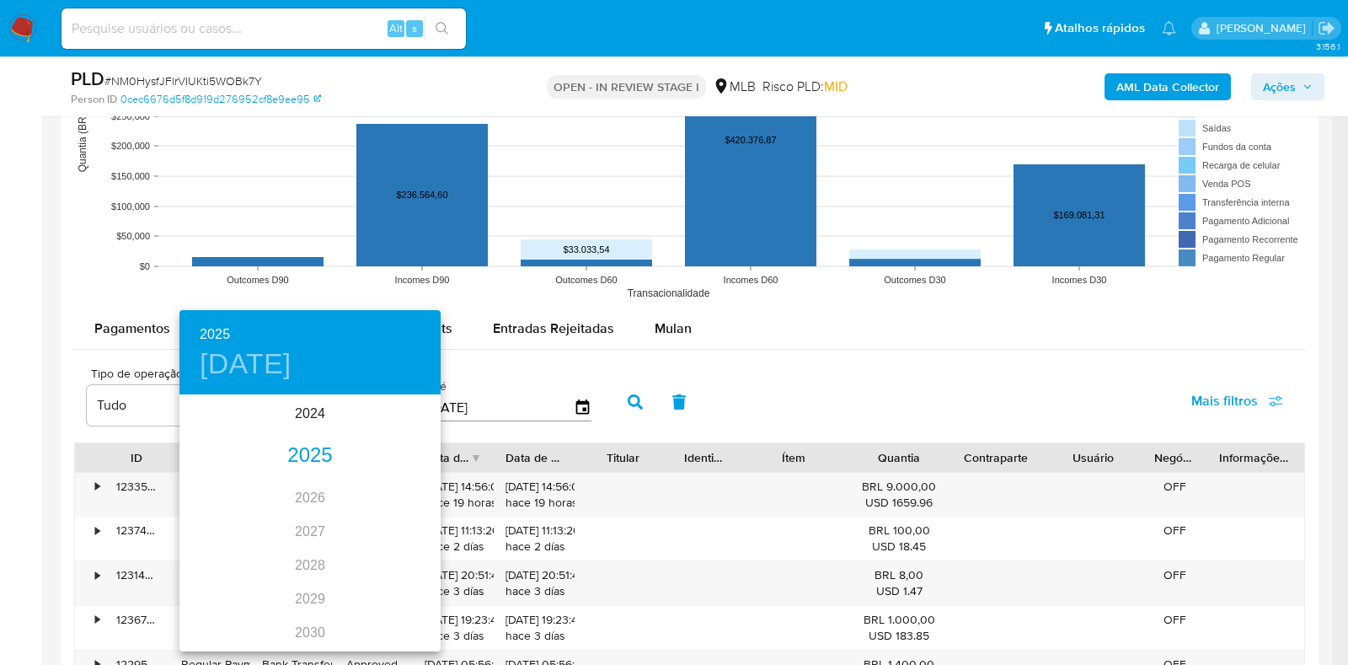
click at [296, 458] on div "2025" at bounding box center [309, 456] width 261 height 34
click at [401, 490] on div "jun." at bounding box center [397, 491] width 87 height 63
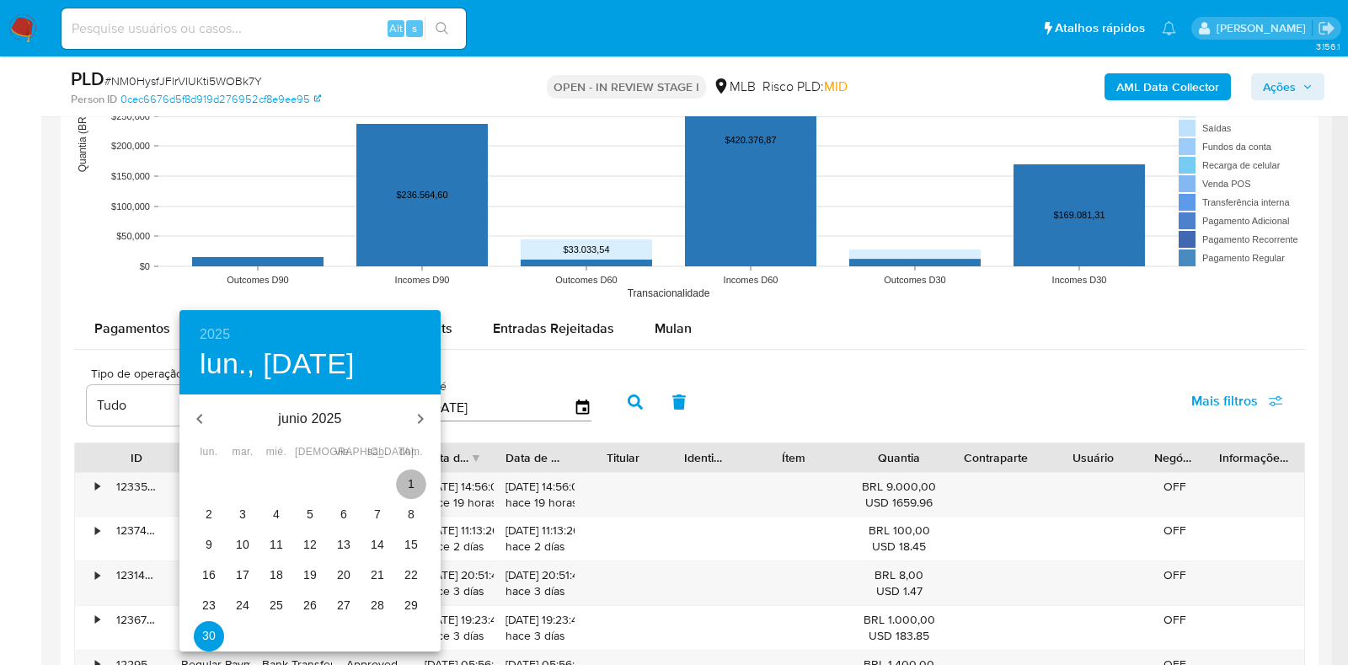
click at [411, 482] on p "1" at bounding box center [411, 483] width 7 height 17
type input "01/06/2025"
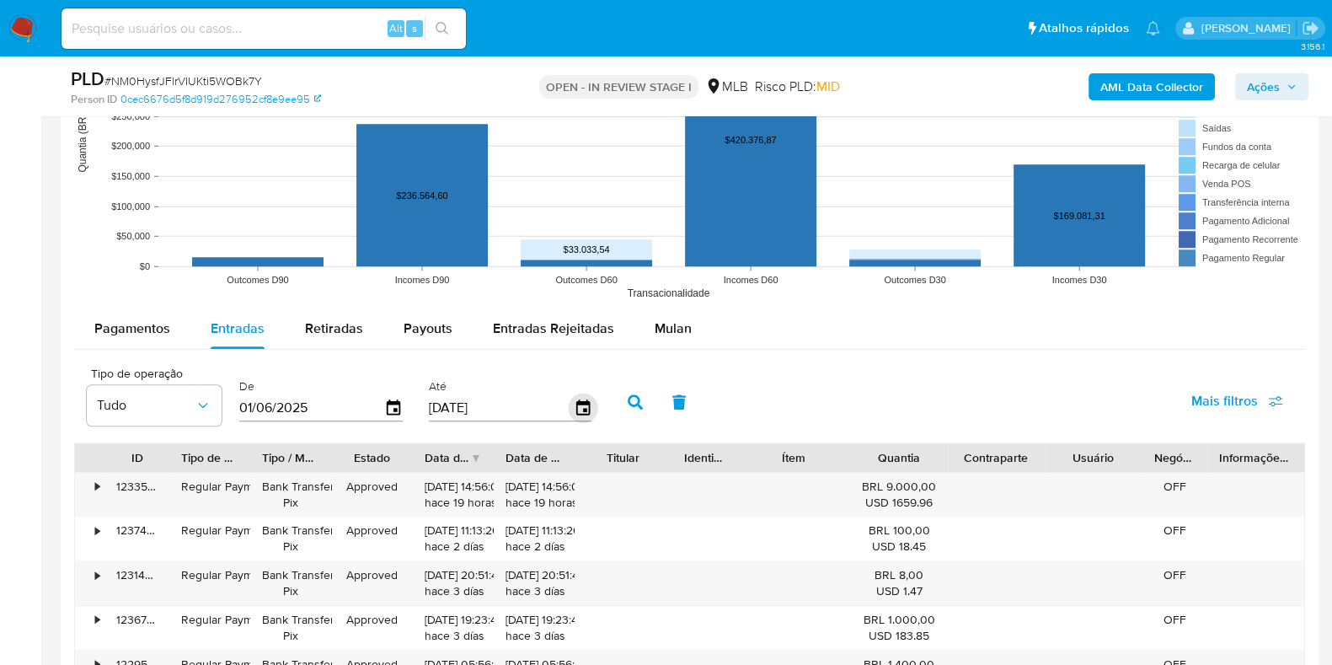
click at [575, 401] on icon "button" at bounding box center [581, 406] width 13 height 15
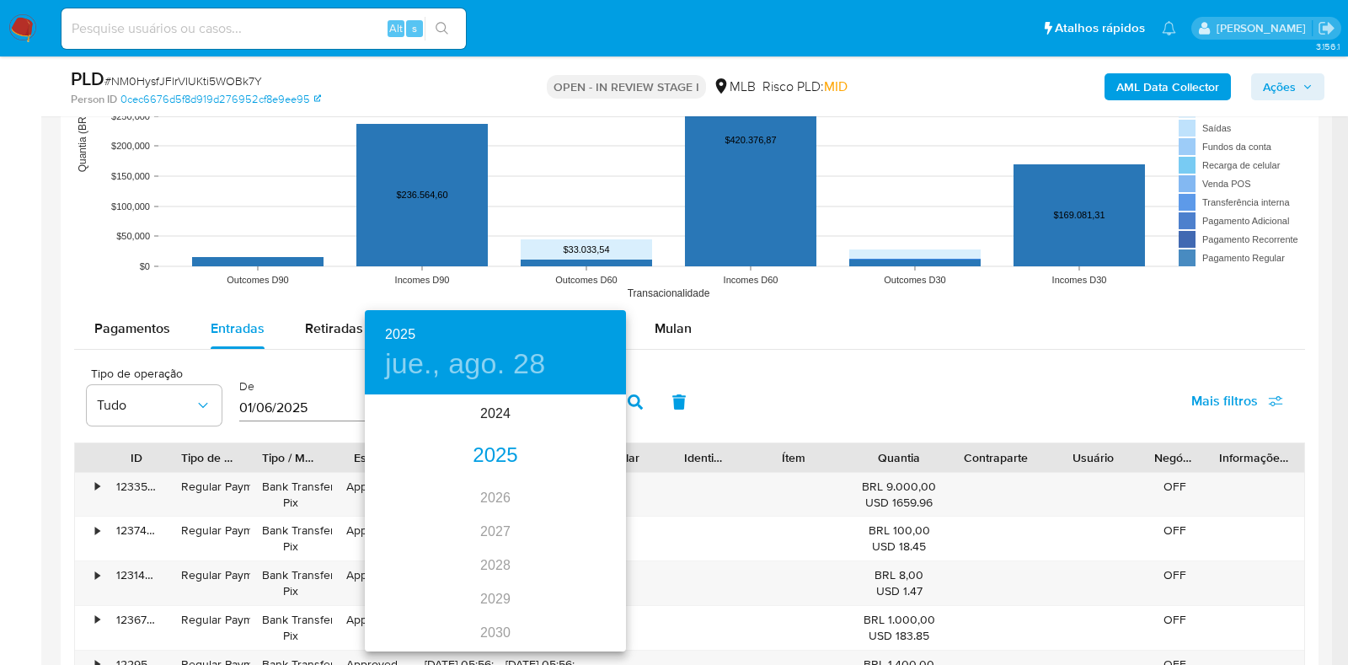
click at [491, 455] on div "2025" at bounding box center [495, 456] width 261 height 34
click at [585, 493] on div "jun." at bounding box center [582, 491] width 87 height 63
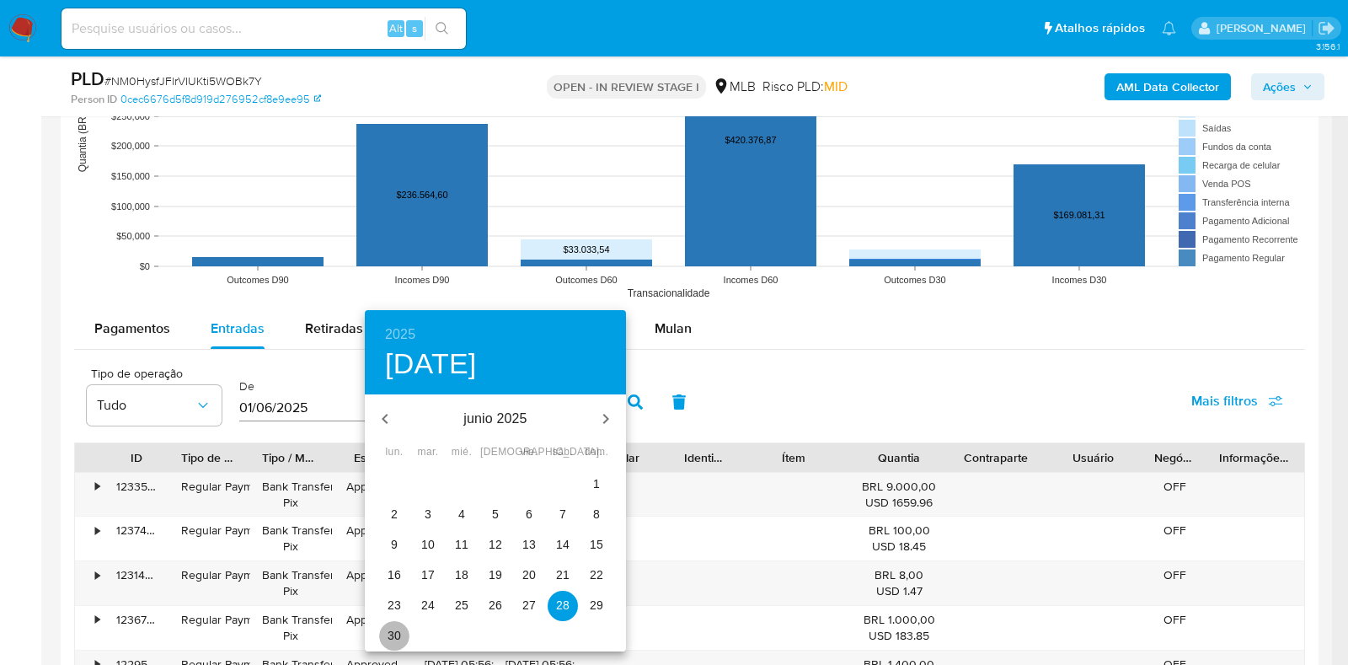
click at [388, 633] on p "30" at bounding box center [393, 635] width 13 height 17
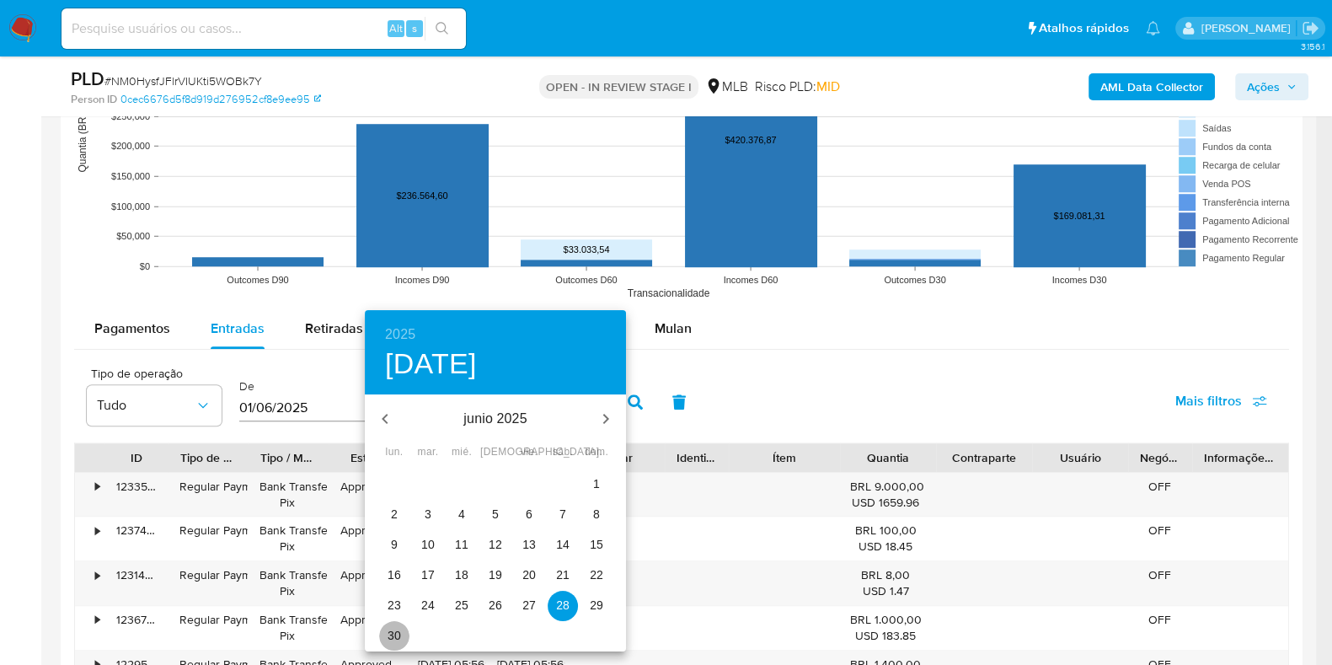
type input "30/06/2025"
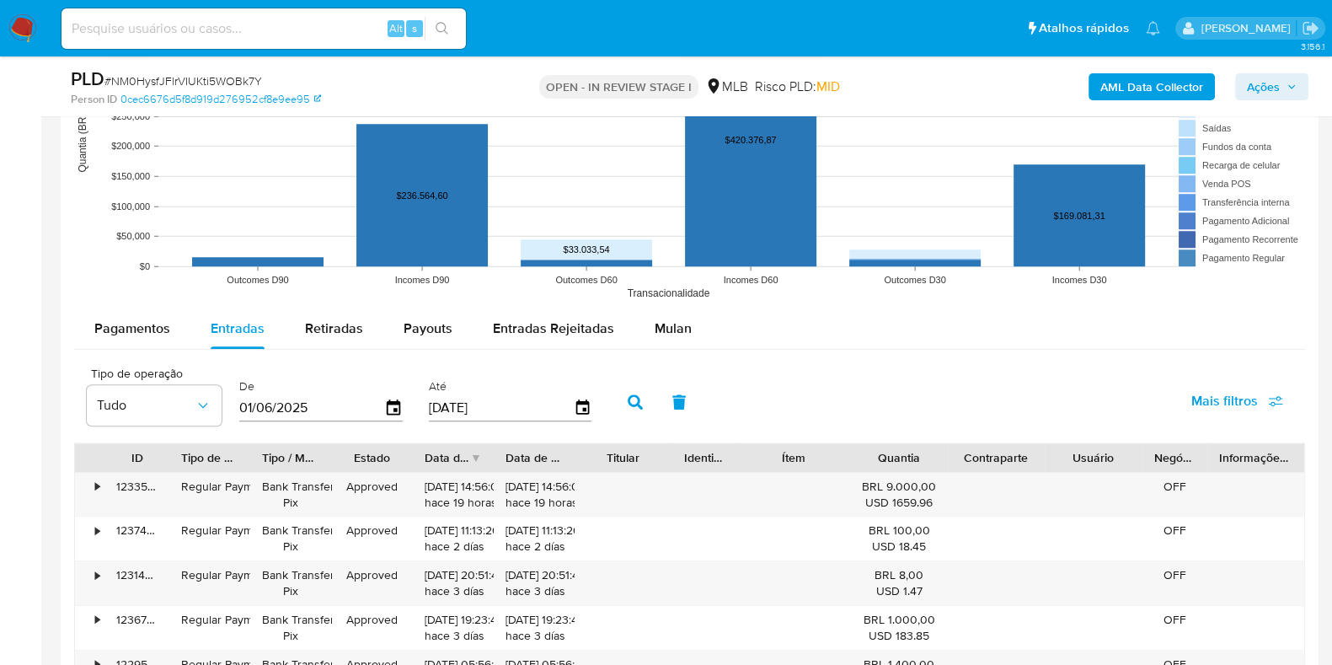
click at [631, 399] on icon "button" at bounding box center [635, 401] width 15 height 15
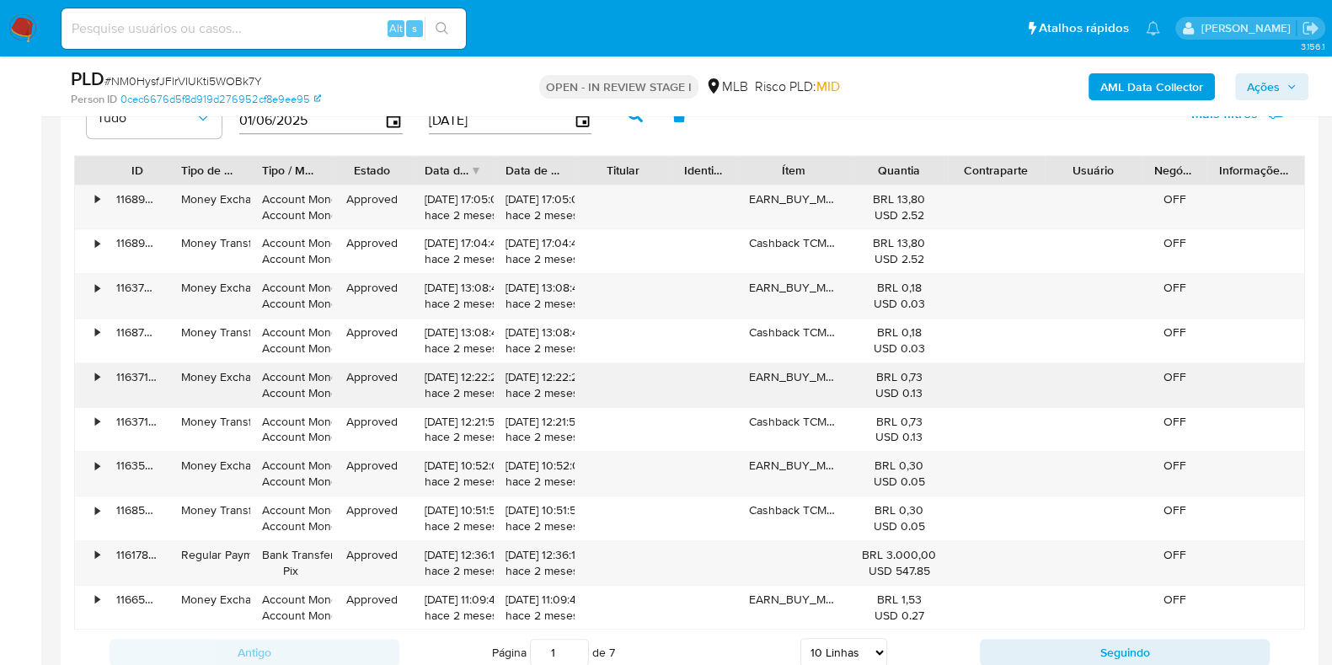
scroll to position [2001, 0]
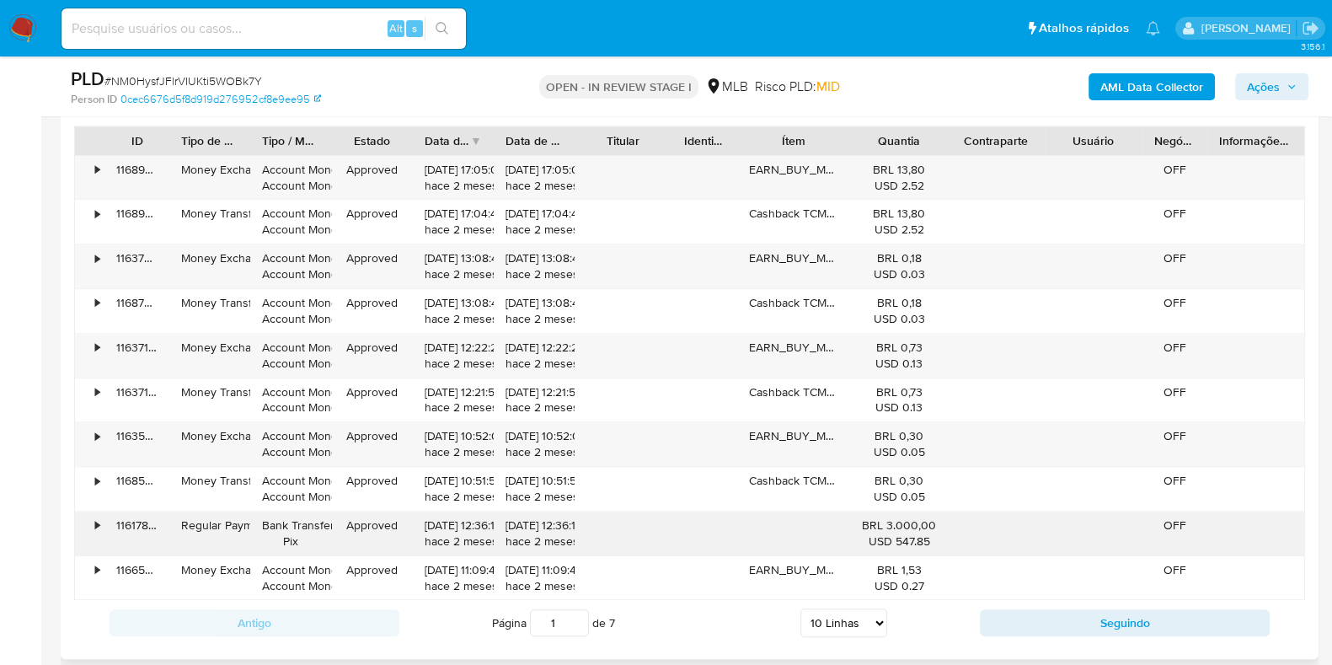
click at [93, 524] on div "•" at bounding box center [89, 533] width 29 height 44
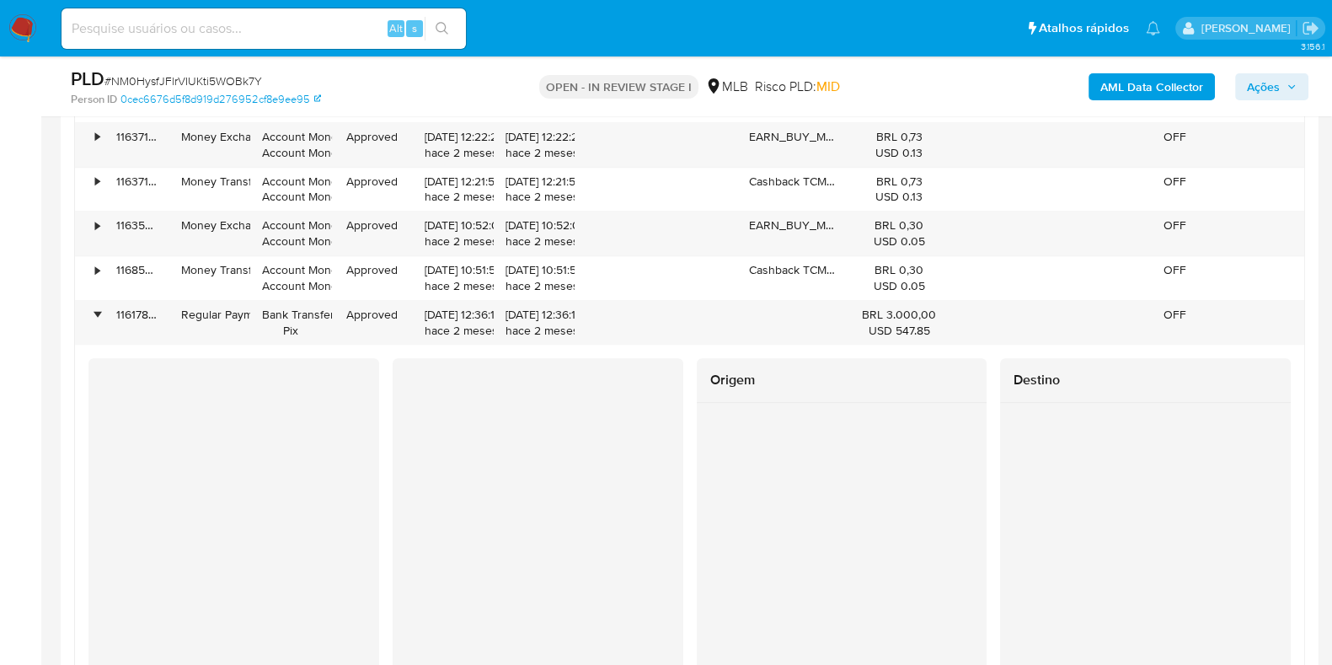
scroll to position [2317, 0]
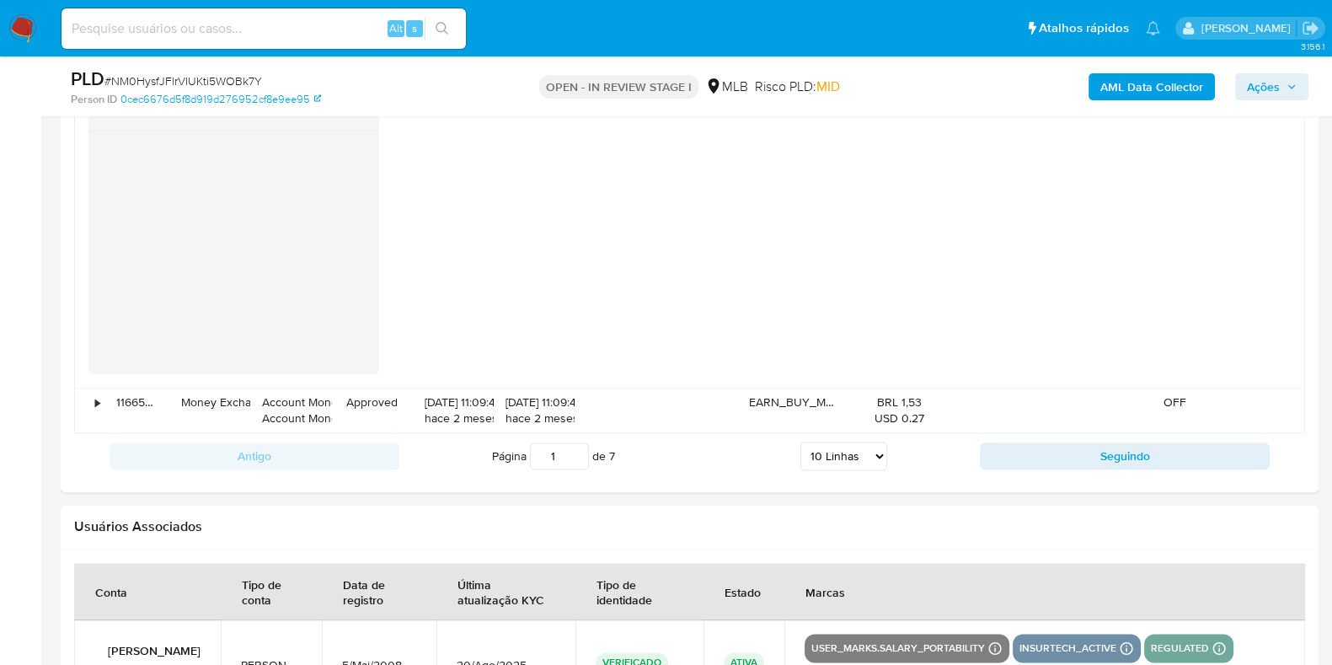
click at [1122, 446] on button "Seguindo" at bounding box center [1125, 455] width 290 height 27
type input "2"
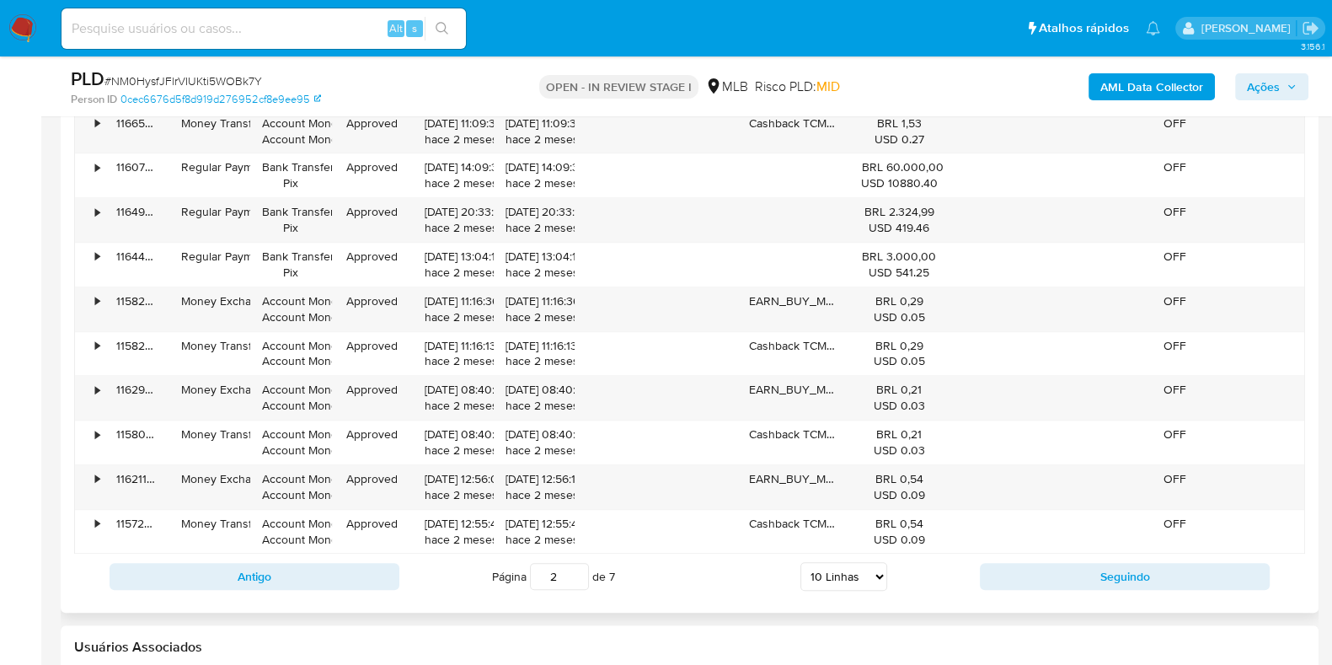
scroll to position [1942, 0]
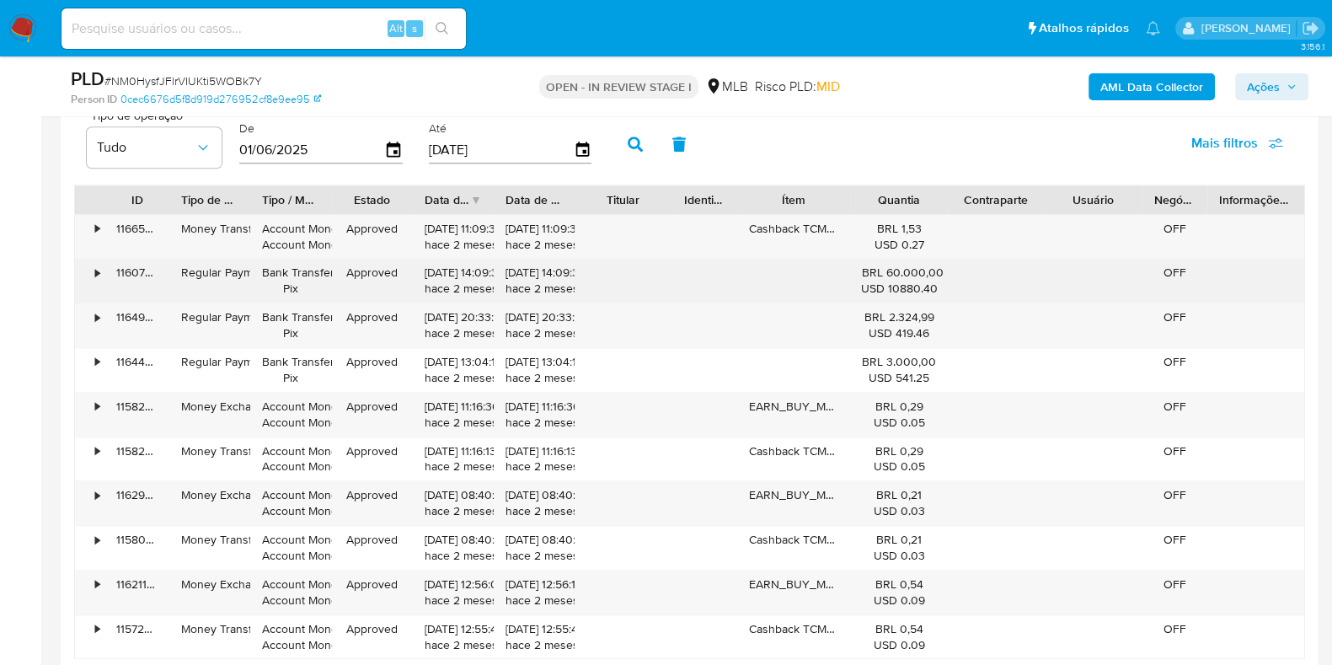
click at [97, 274] on div "•" at bounding box center [97, 273] width 4 height 16
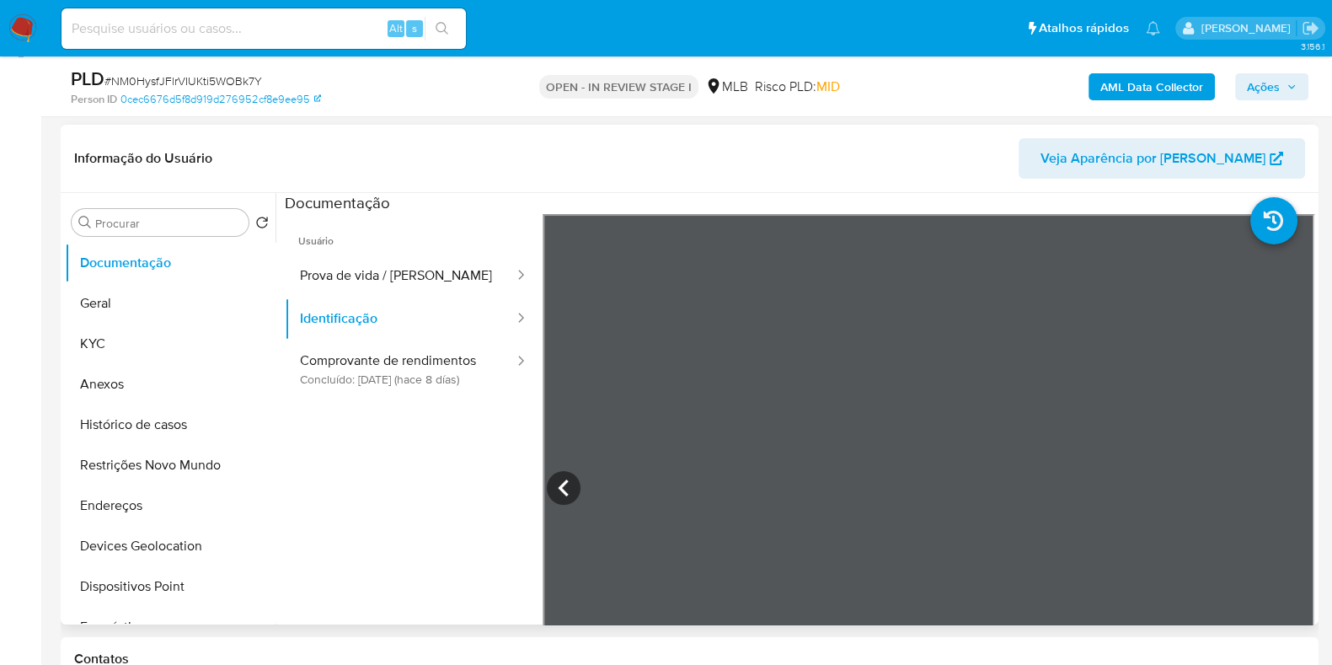
scroll to position [152, 0]
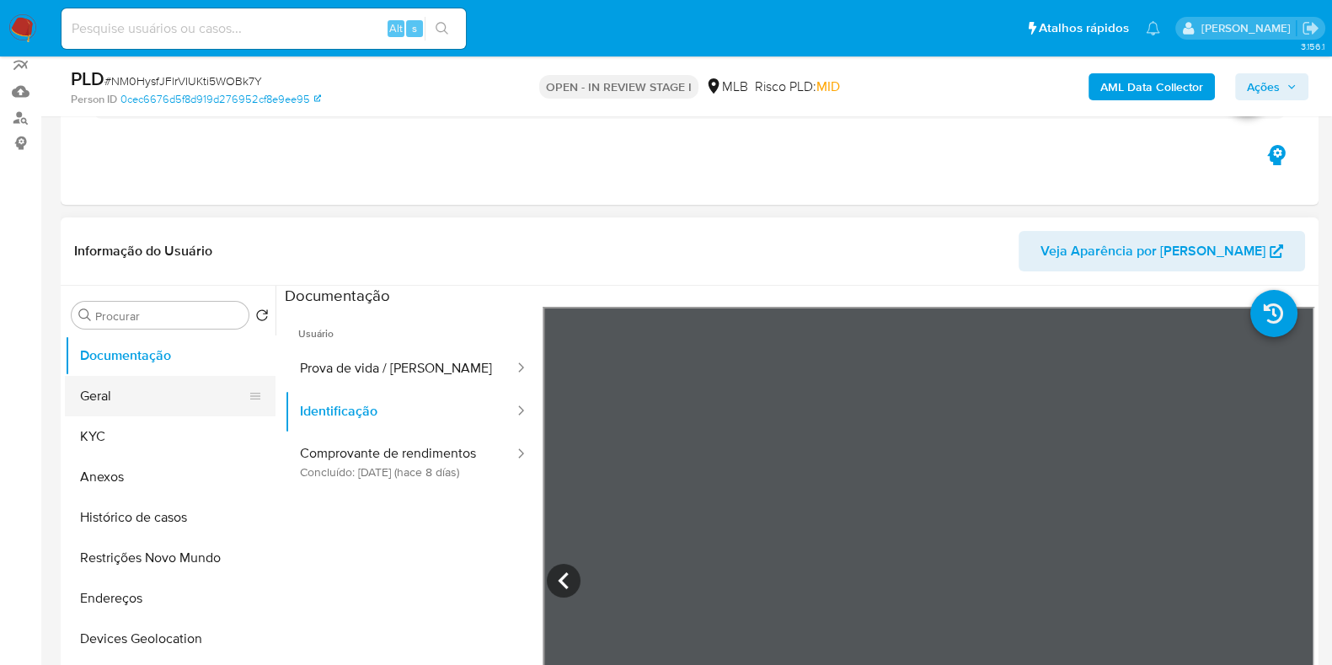
drag, startPoint x: 146, startPoint y: 386, endPoint x: 185, endPoint y: 381, distance: 39.9
click at [147, 386] on button "Geral" at bounding box center [163, 396] width 197 height 40
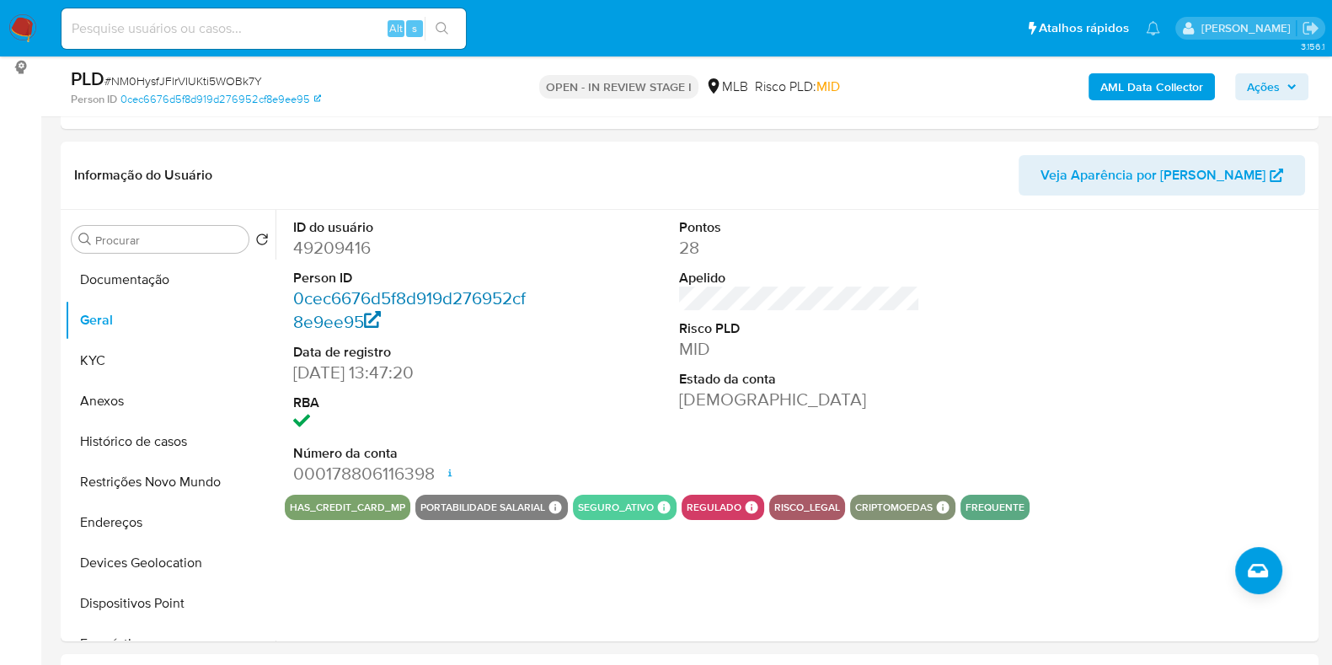
scroll to position [257, 0]
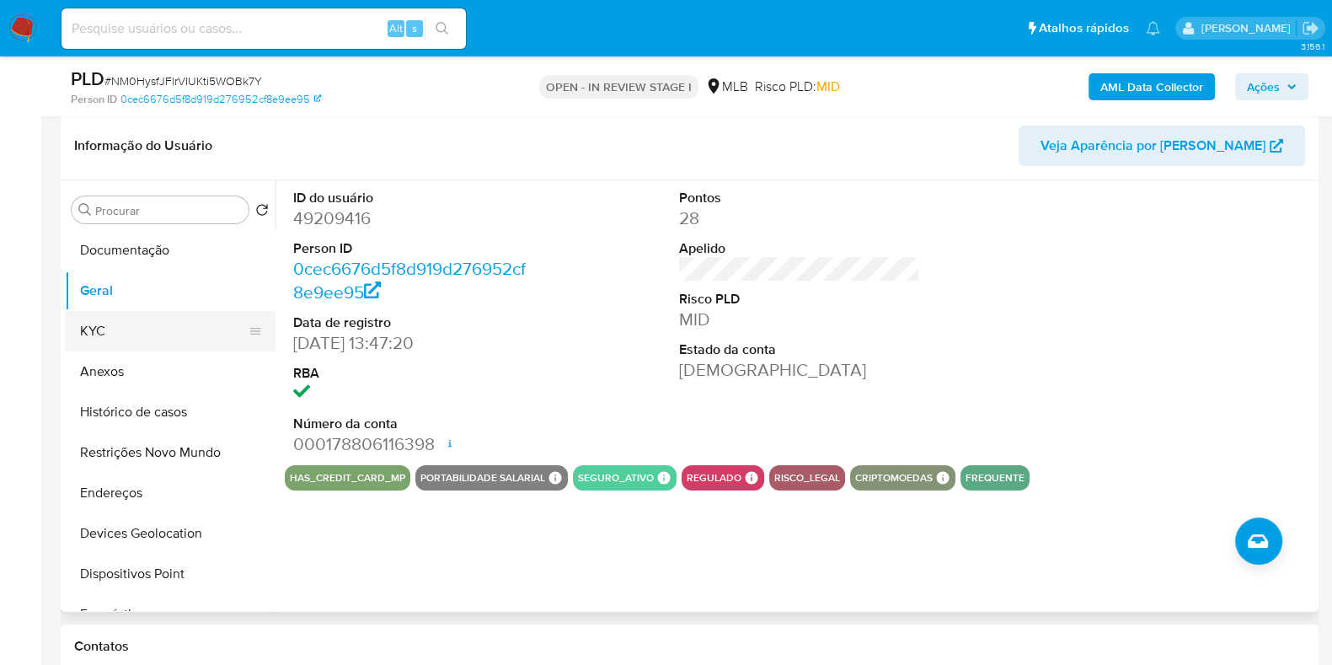
click at [115, 329] on button "KYC" at bounding box center [163, 331] width 197 height 40
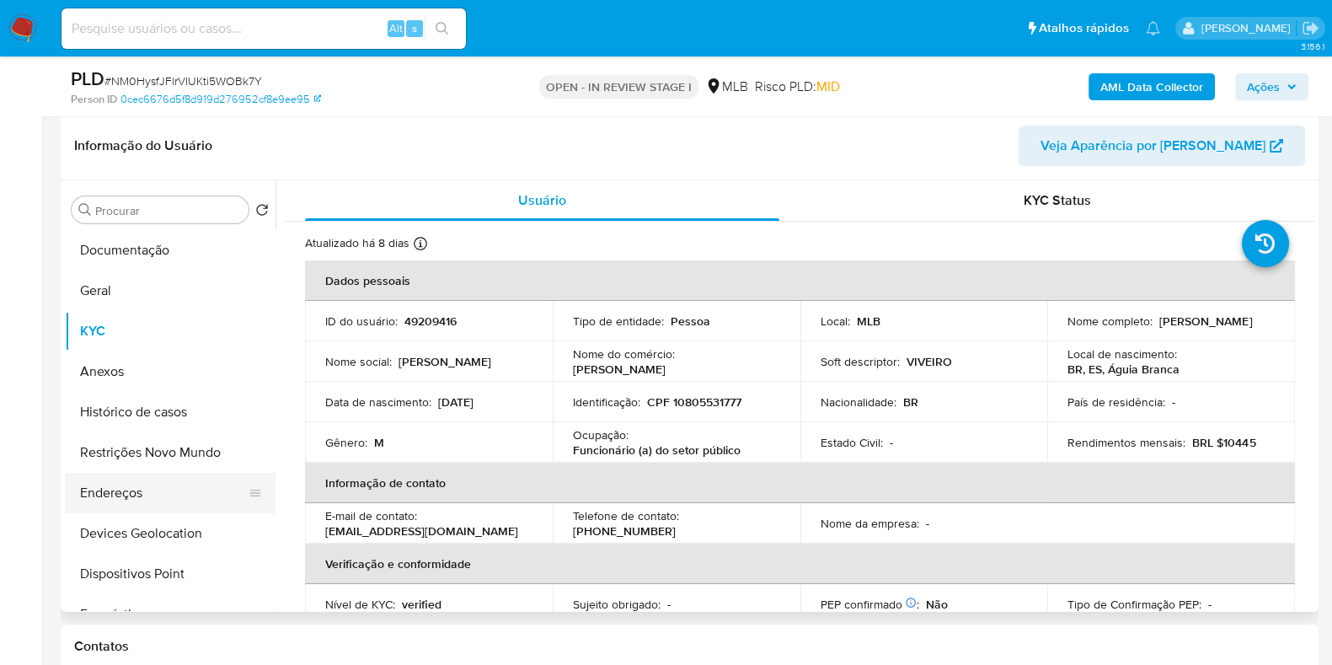
click at [129, 498] on button "Endereços" at bounding box center [163, 493] width 197 height 40
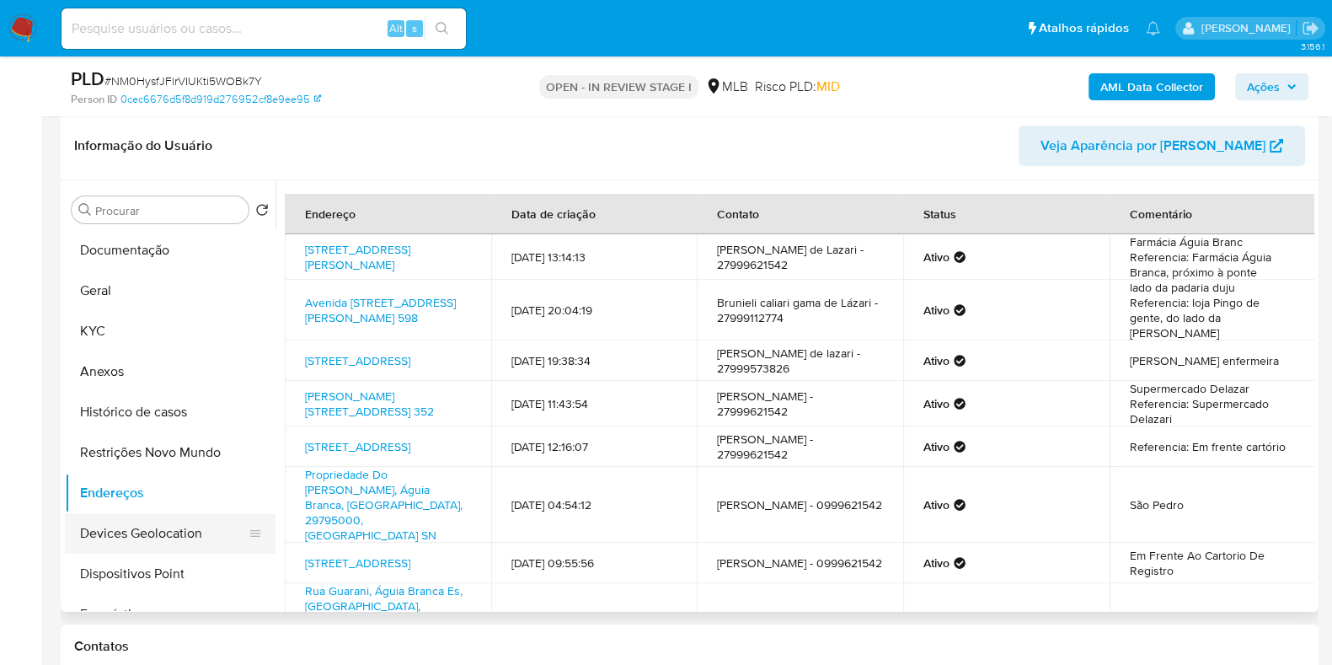
drag, startPoint x: 183, startPoint y: 516, endPoint x: 195, endPoint y: 516, distance: 11.8
click at [183, 516] on button "Devices Geolocation" at bounding box center [163, 533] width 197 height 40
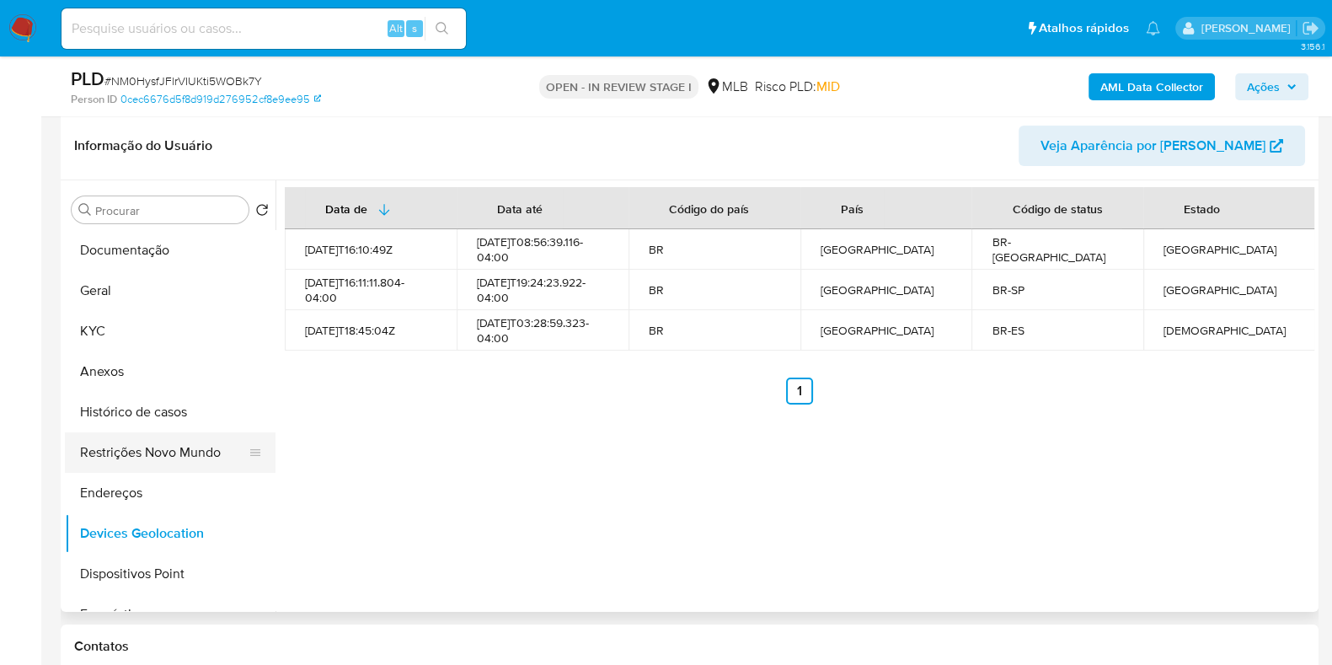
click at [148, 470] on button "Restrições Novo Mundo" at bounding box center [163, 452] width 197 height 40
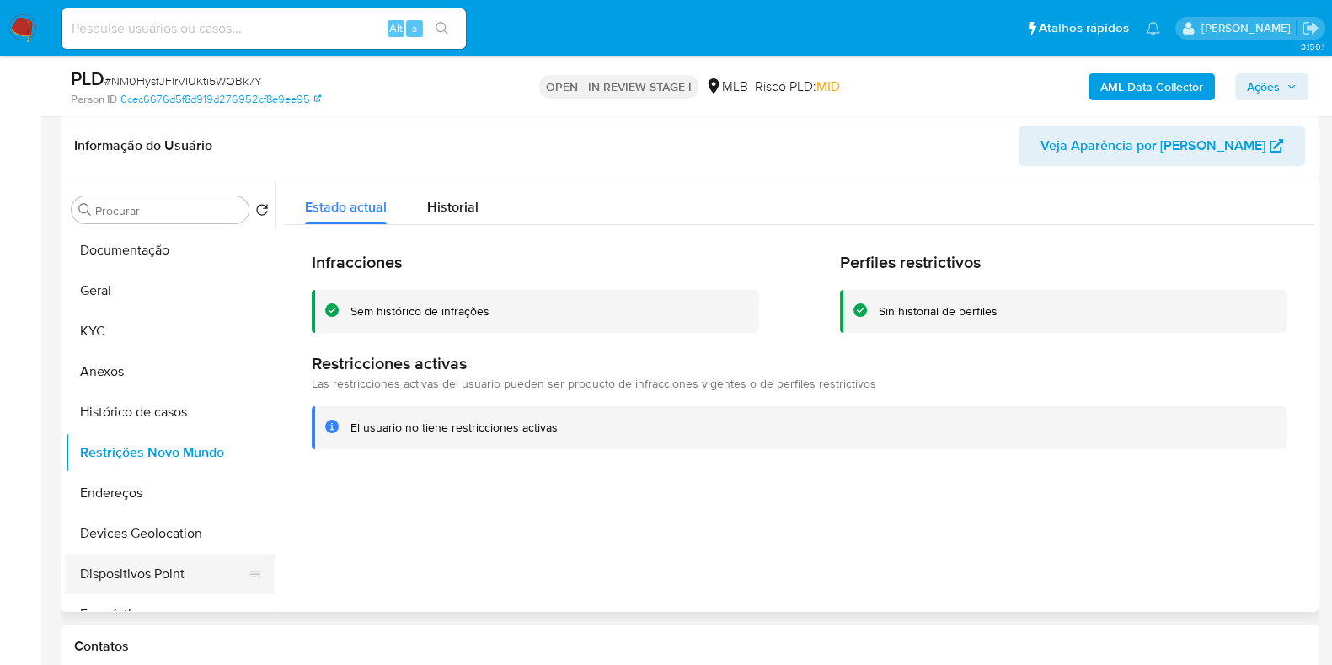
click at [183, 580] on button "Dispositivos Point" at bounding box center [163, 573] width 197 height 40
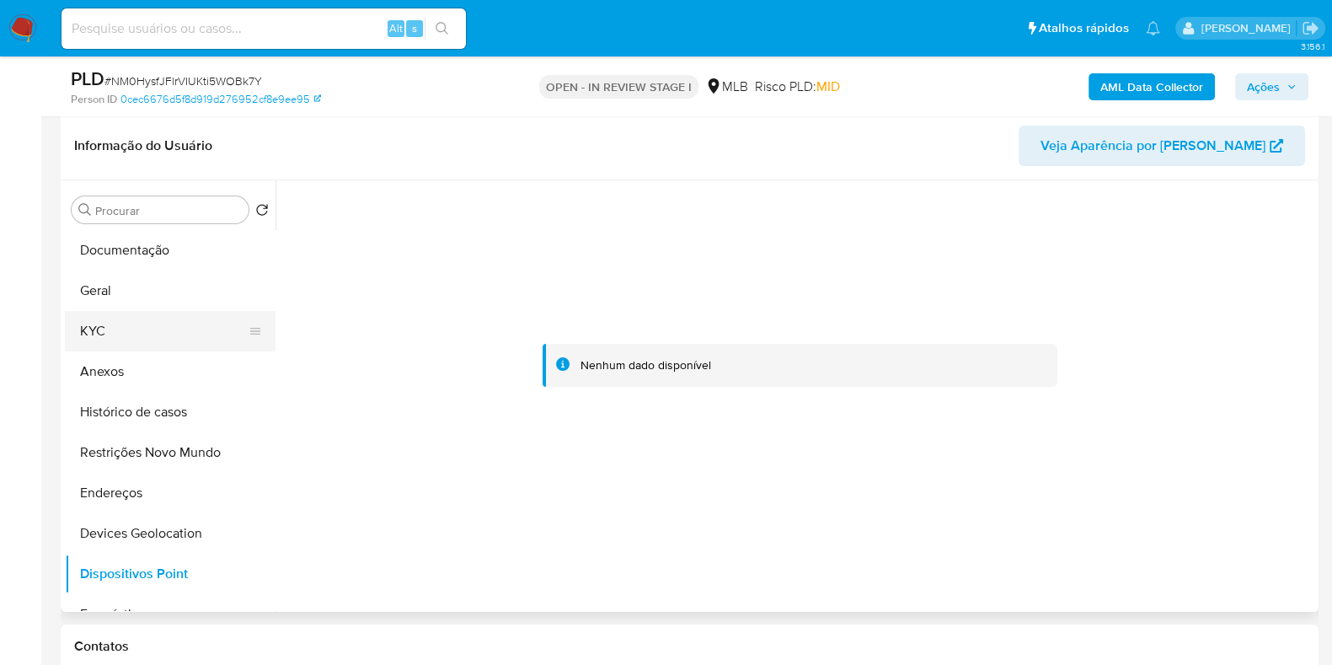
click at [126, 329] on button "KYC" at bounding box center [163, 331] width 197 height 40
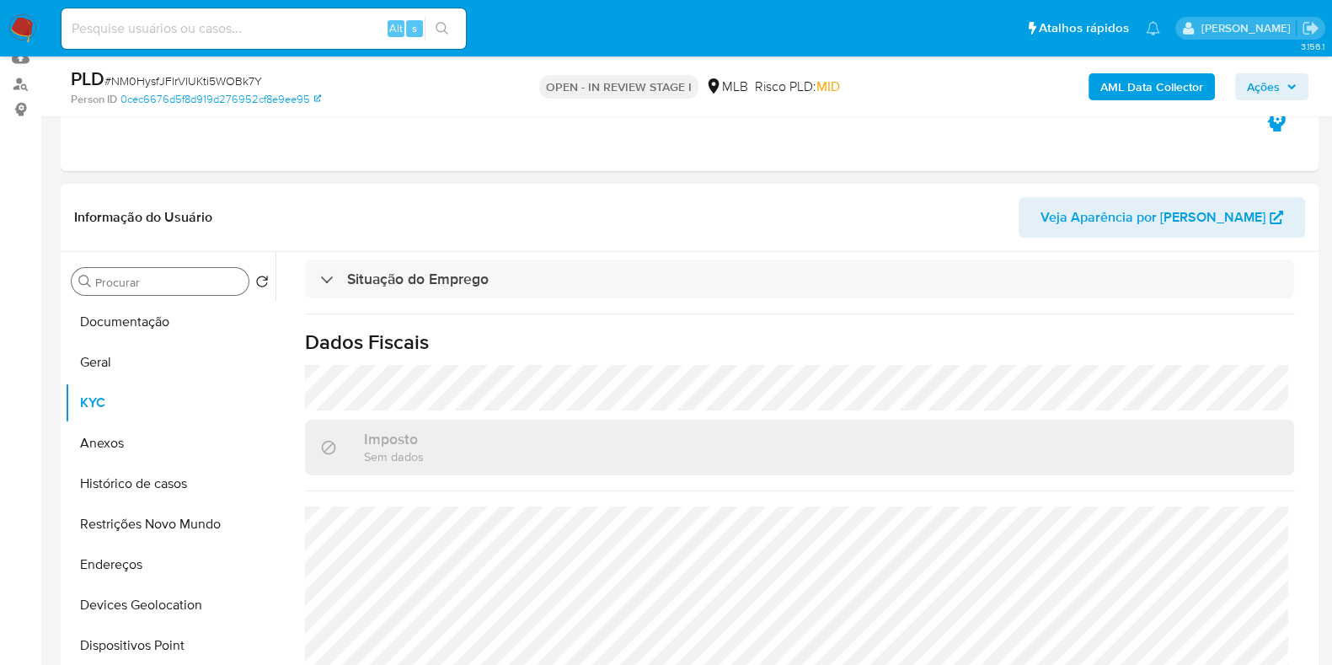
scroll to position [152, 0]
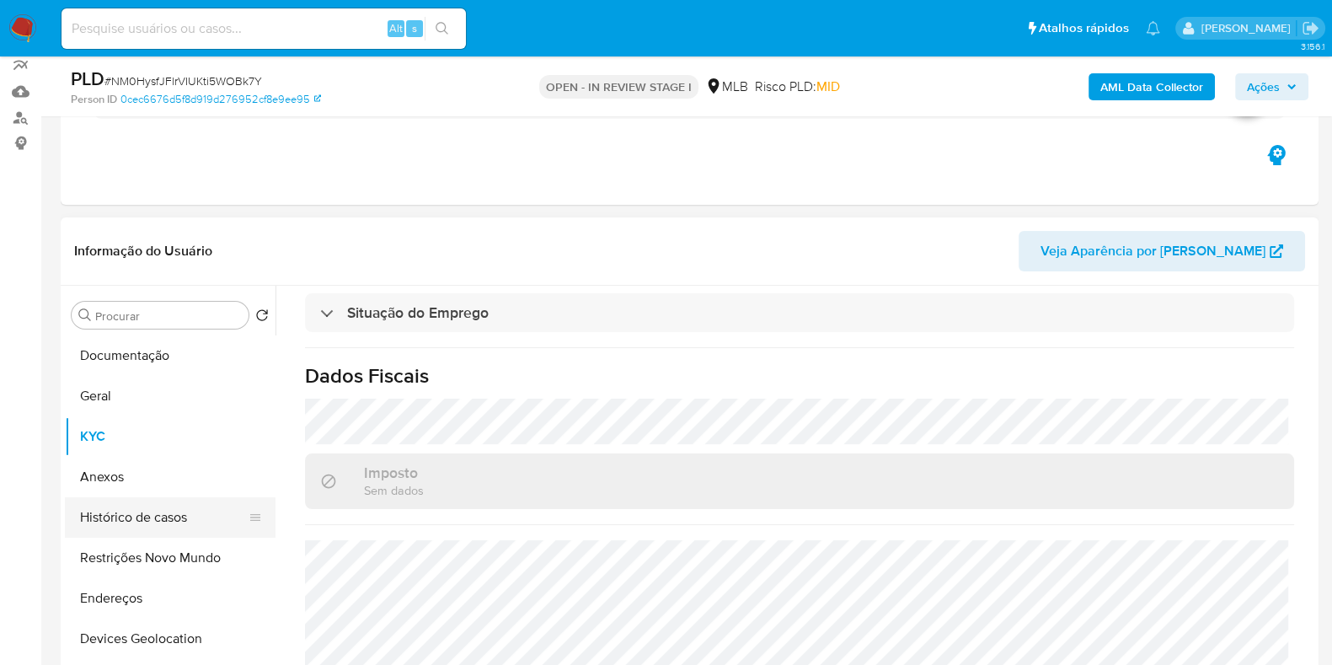
click at [158, 514] on button "Histórico de casos" at bounding box center [163, 517] width 197 height 40
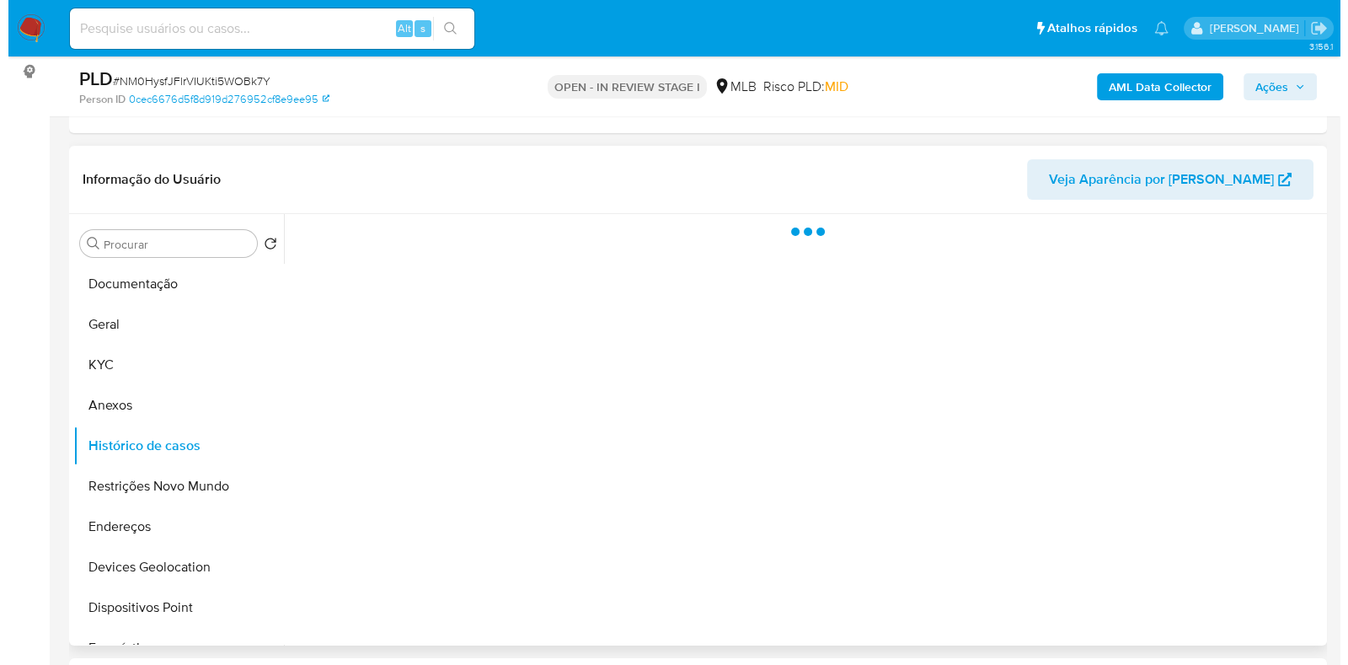
scroll to position [257, 0]
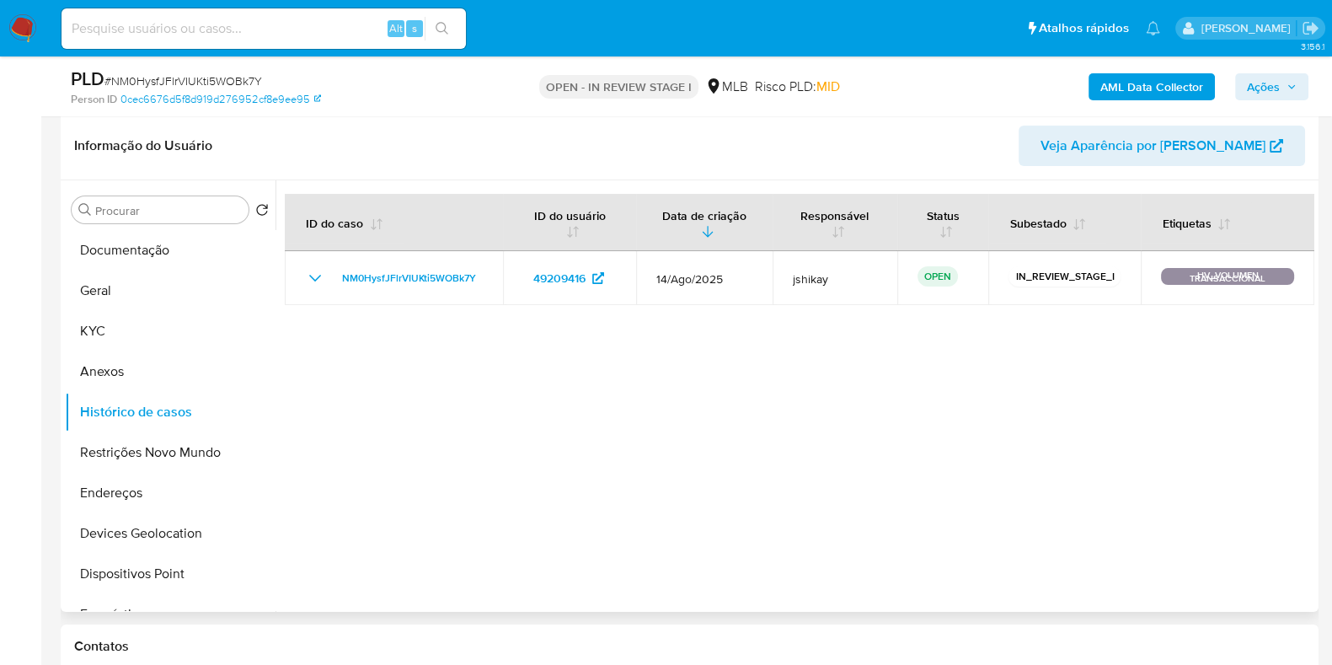
click at [1144, 80] on b "AML Data Collector" at bounding box center [1151, 86] width 103 height 27
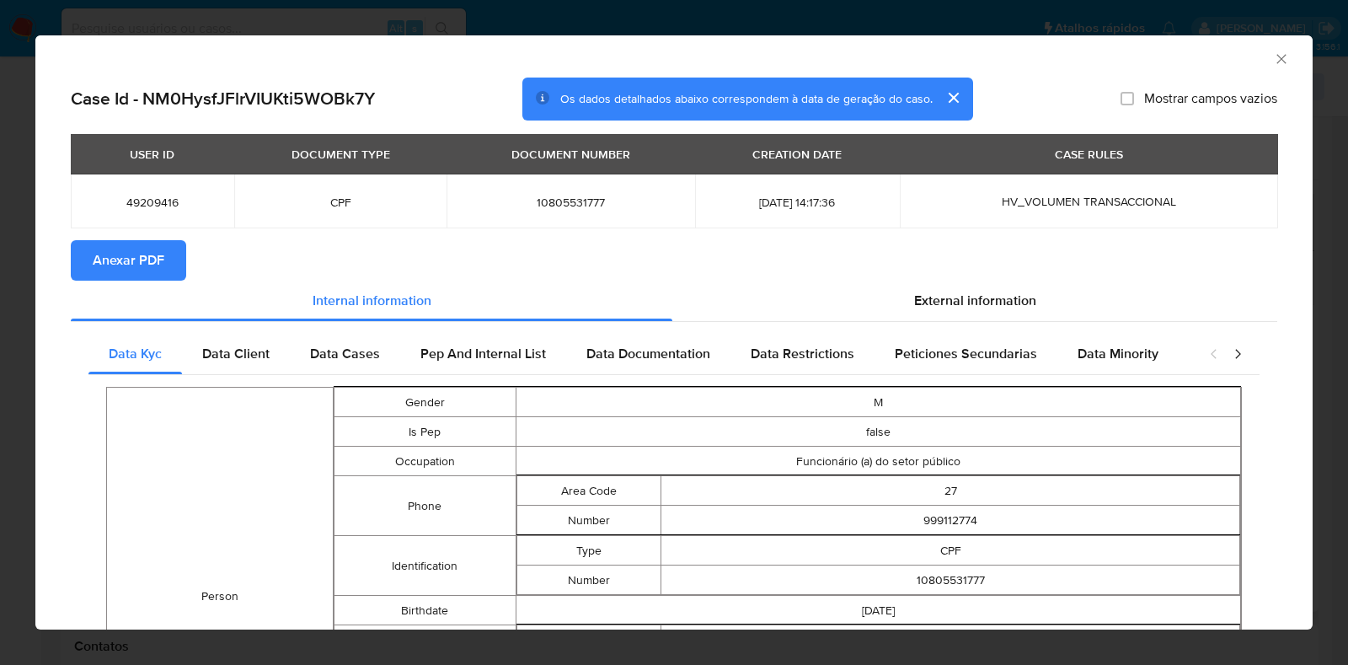
click at [131, 265] on span "Anexar PDF" at bounding box center [129, 260] width 72 height 37
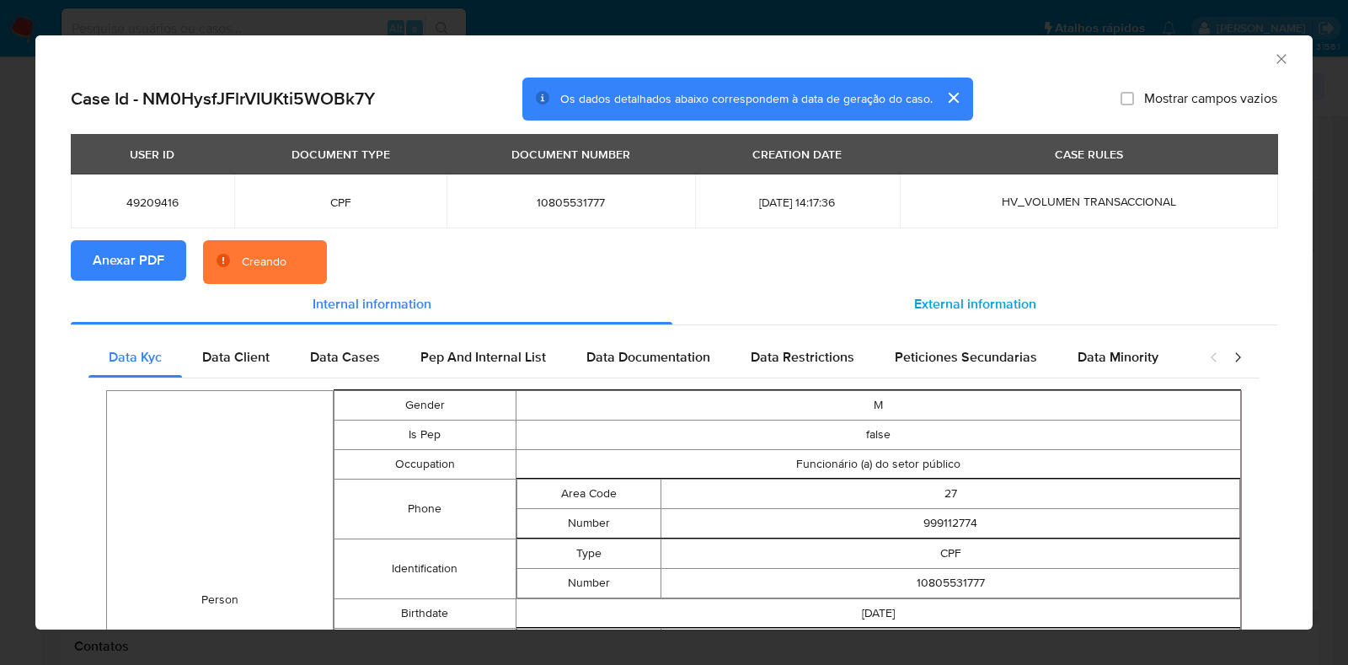
click at [973, 303] on span "External information" at bounding box center [975, 303] width 122 height 19
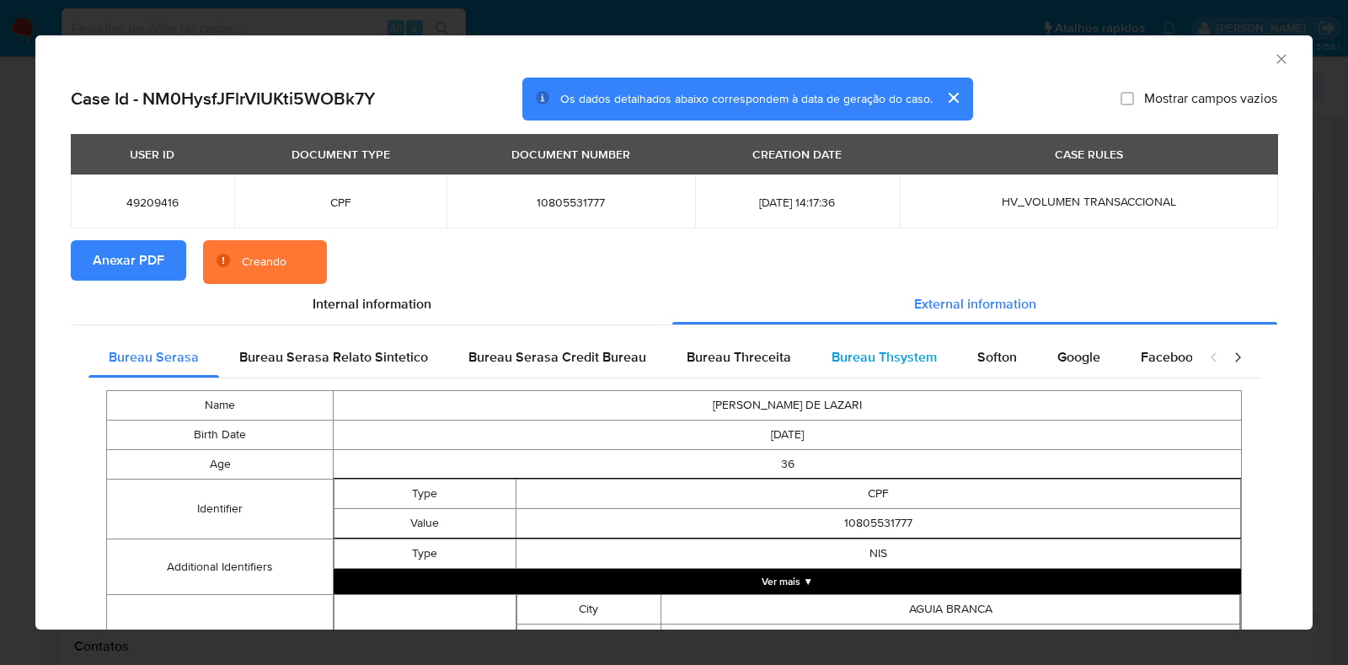
click at [892, 358] on span "Bureau Thsystem" at bounding box center [883, 356] width 105 height 19
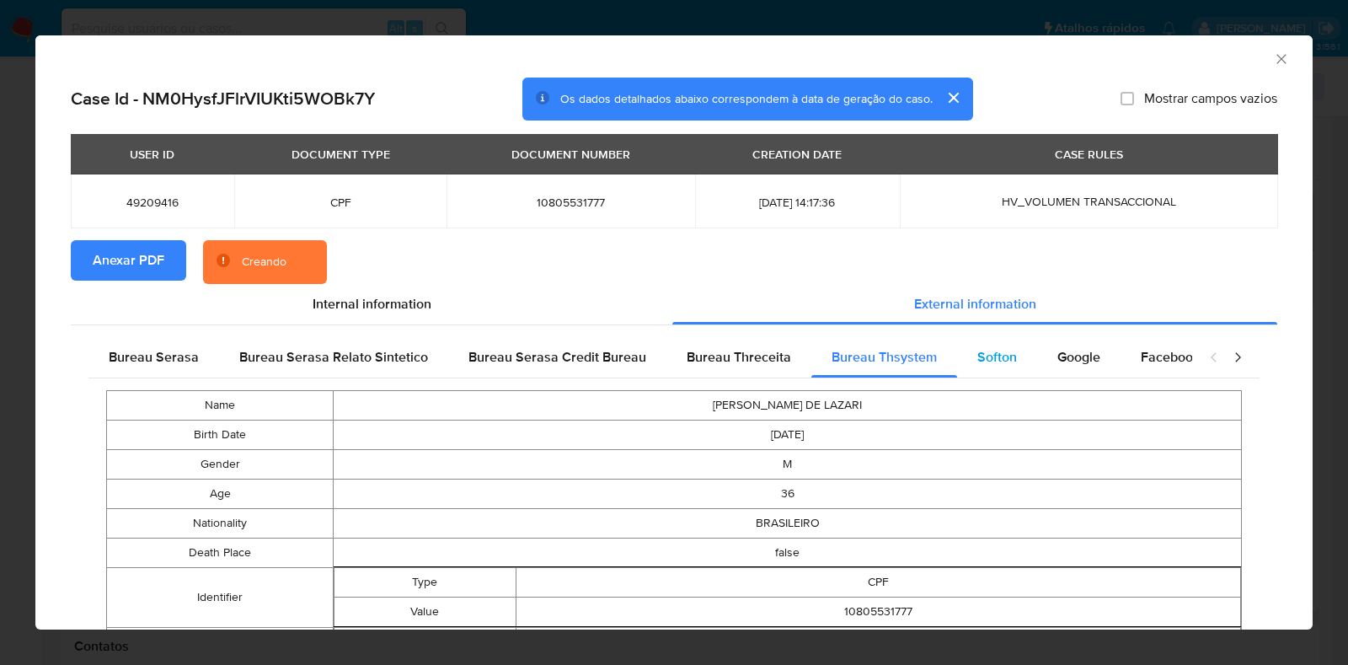
click at [960, 355] on div "Softon" at bounding box center [997, 357] width 80 height 40
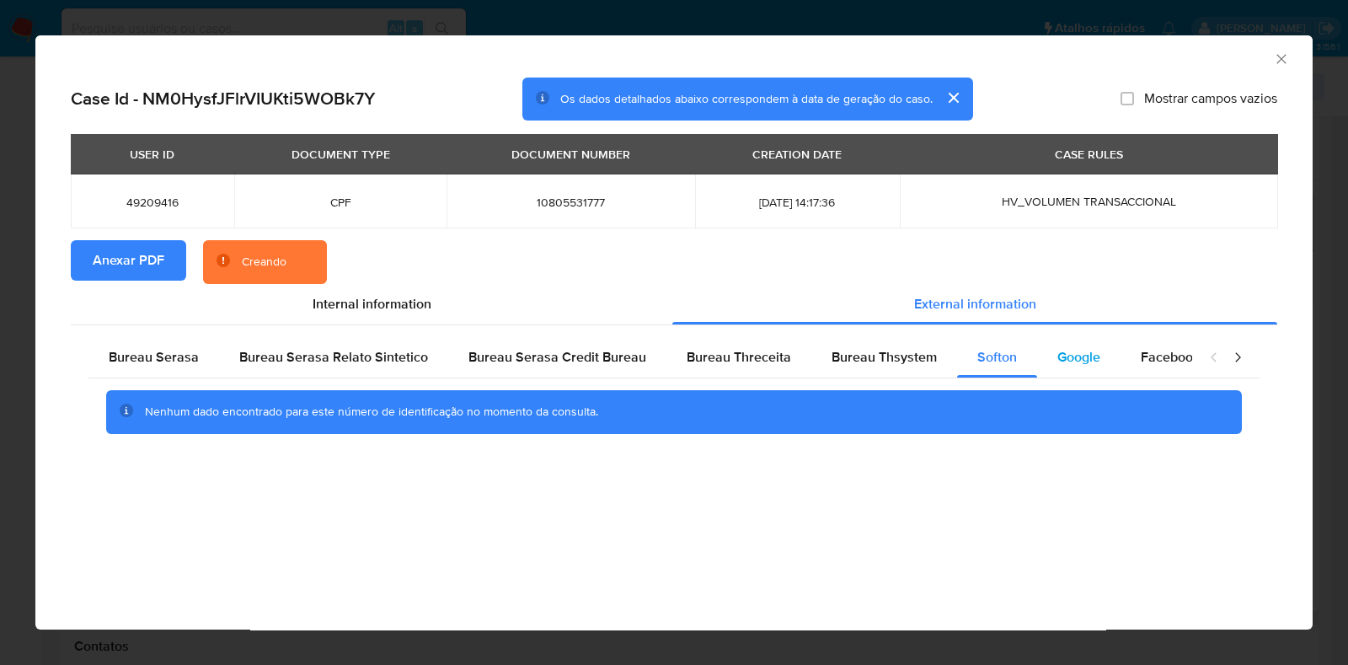
click at [1065, 355] on span "Google" at bounding box center [1078, 356] width 43 height 19
click at [965, 350] on div "Softon" at bounding box center [997, 357] width 80 height 40
click at [898, 354] on span "Bureau Thsystem" at bounding box center [883, 356] width 105 height 19
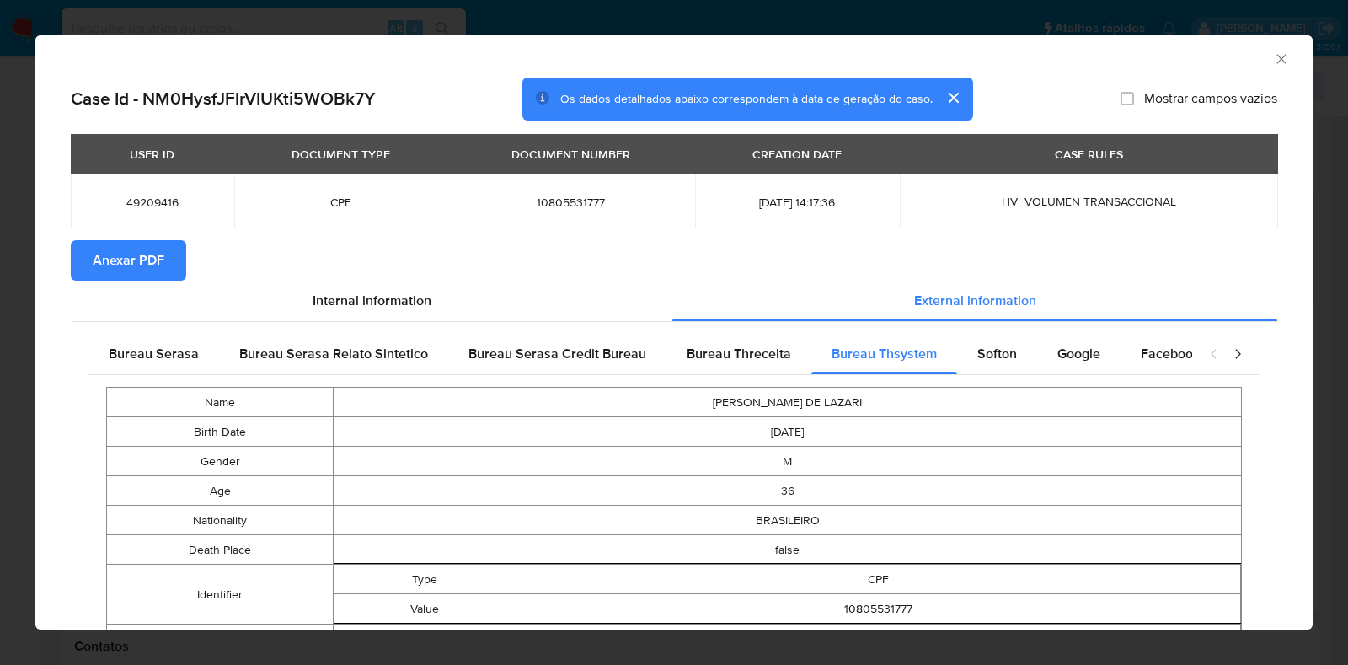
click at [1273, 56] on icon "Fechar a janela" at bounding box center [1281, 59] width 17 height 17
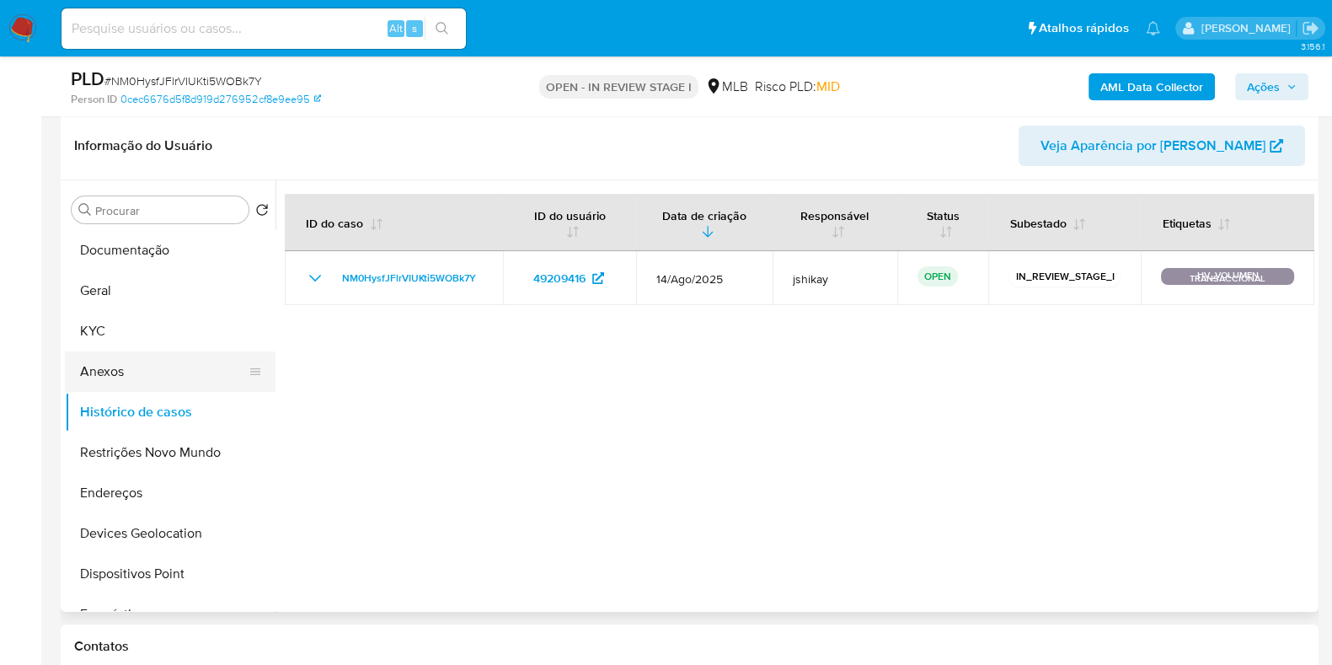
click at [185, 366] on button "Anexos" at bounding box center [163, 371] width 197 height 40
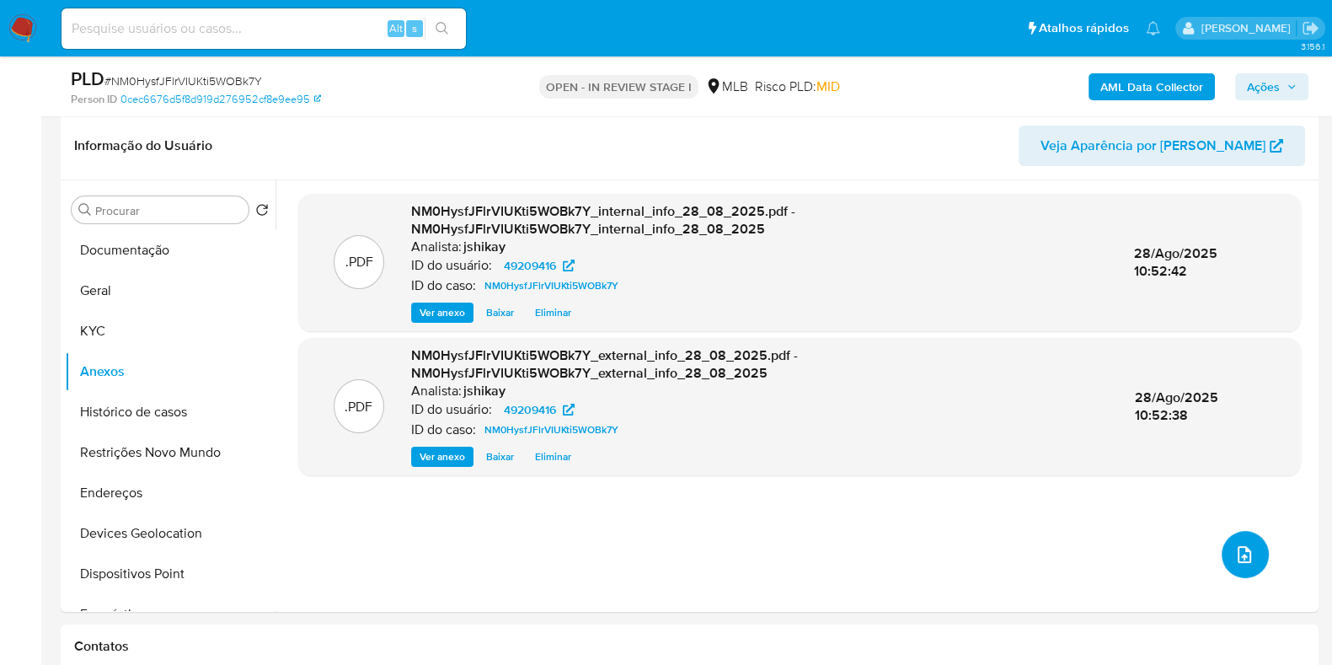
click at [1241, 552] on icon "upload-file" at bounding box center [1244, 554] width 20 height 20
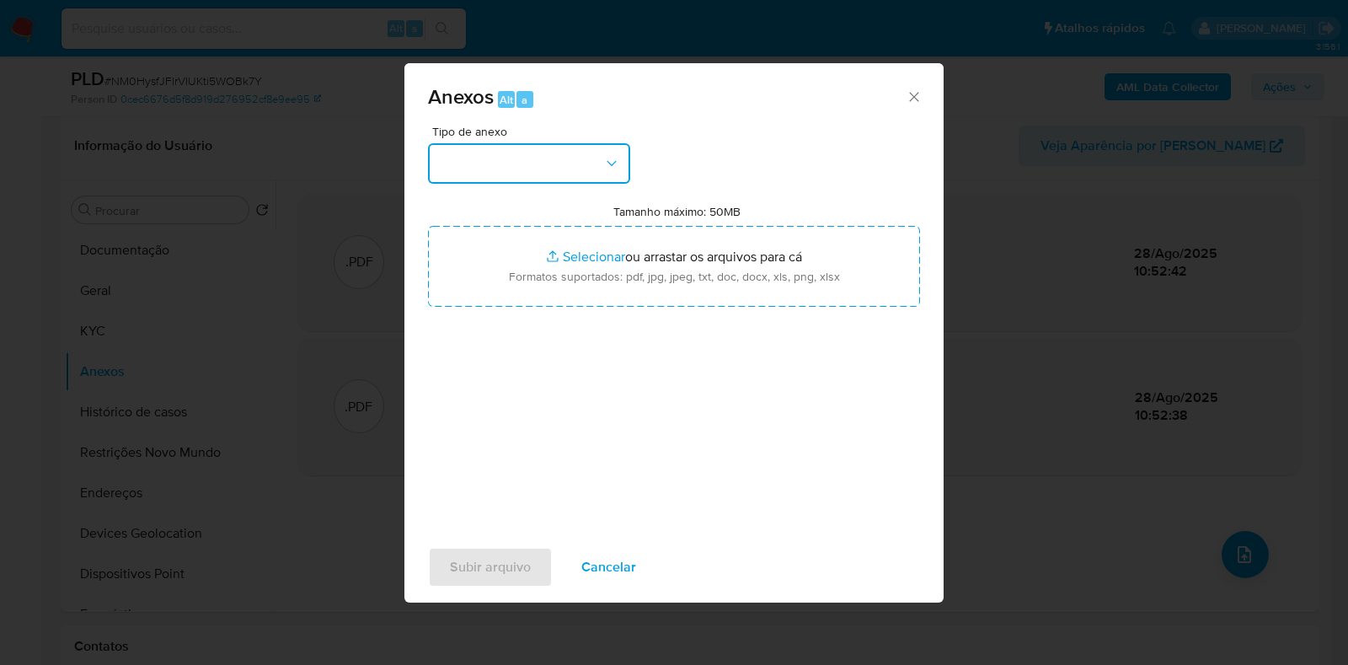
click at [482, 157] on button "button" at bounding box center [529, 163] width 202 height 40
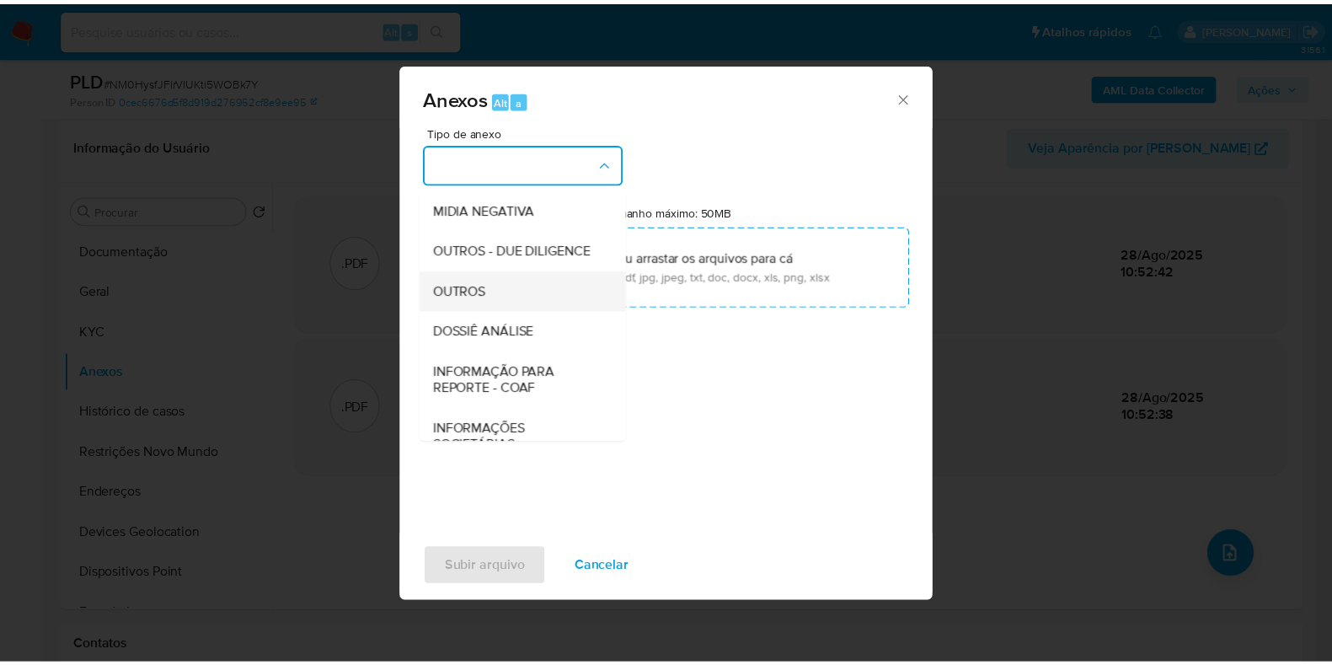
scroll to position [210, 0]
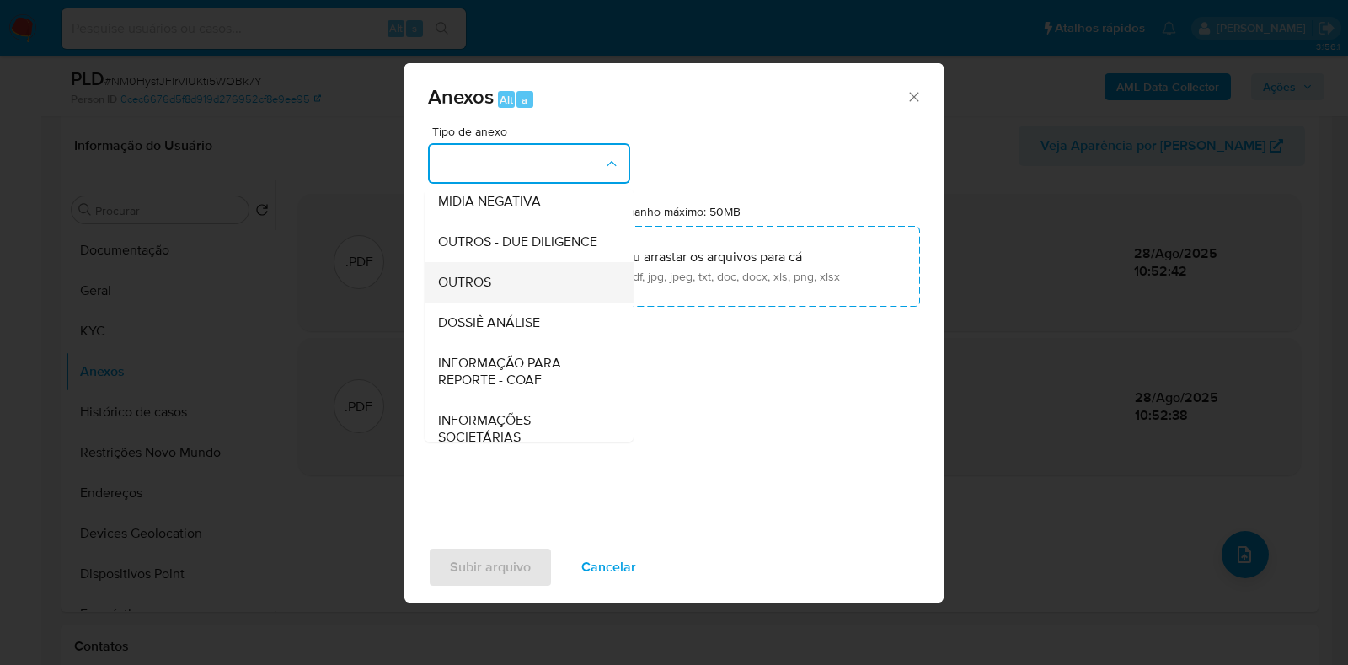
click at [503, 302] on div "OUTROS" at bounding box center [524, 282] width 172 height 40
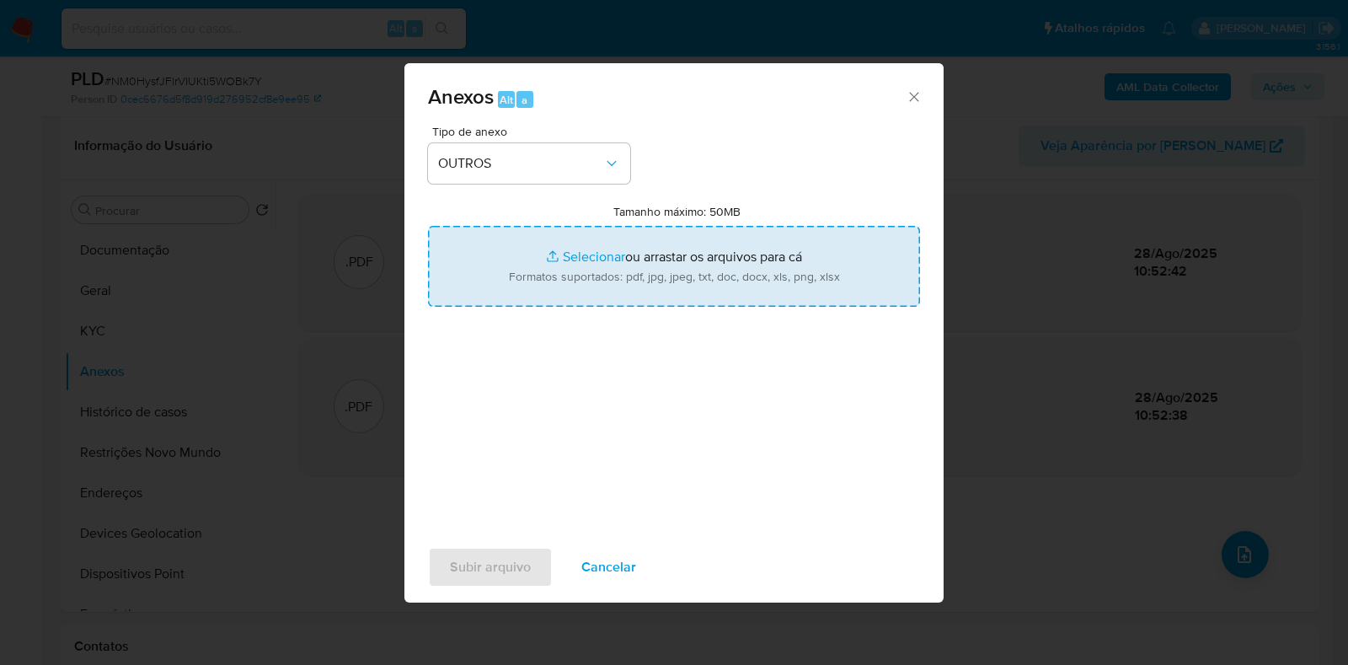
click at [581, 243] on input "Tamanho máximo: 50MB Selecionar arquivos" at bounding box center [674, 266] width 492 height 81
type input "C:\fakepath\Mulan 49209416_2025_08_27_16_04_40 - Resumen TX.pdf"
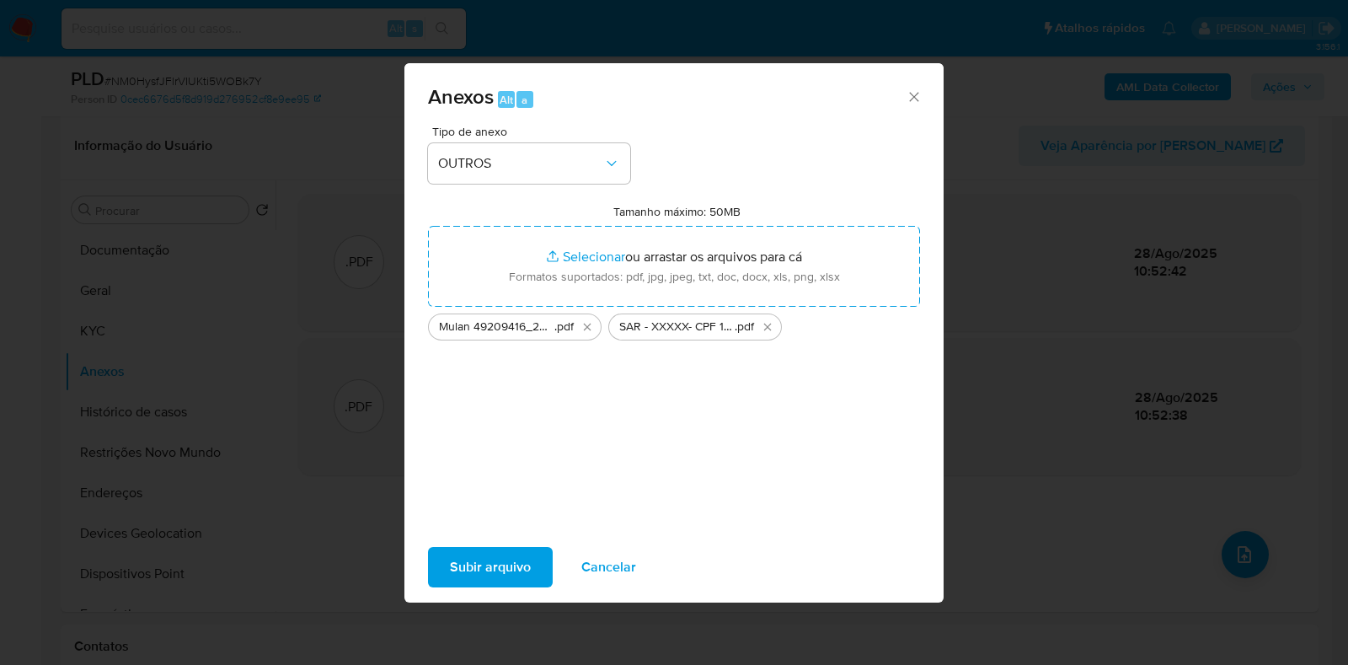
drag, startPoint x: 581, startPoint y: 243, endPoint x: 509, endPoint y: 568, distance: 333.1
click at [509, 568] on span "Subir arquivo" at bounding box center [490, 566] width 81 height 37
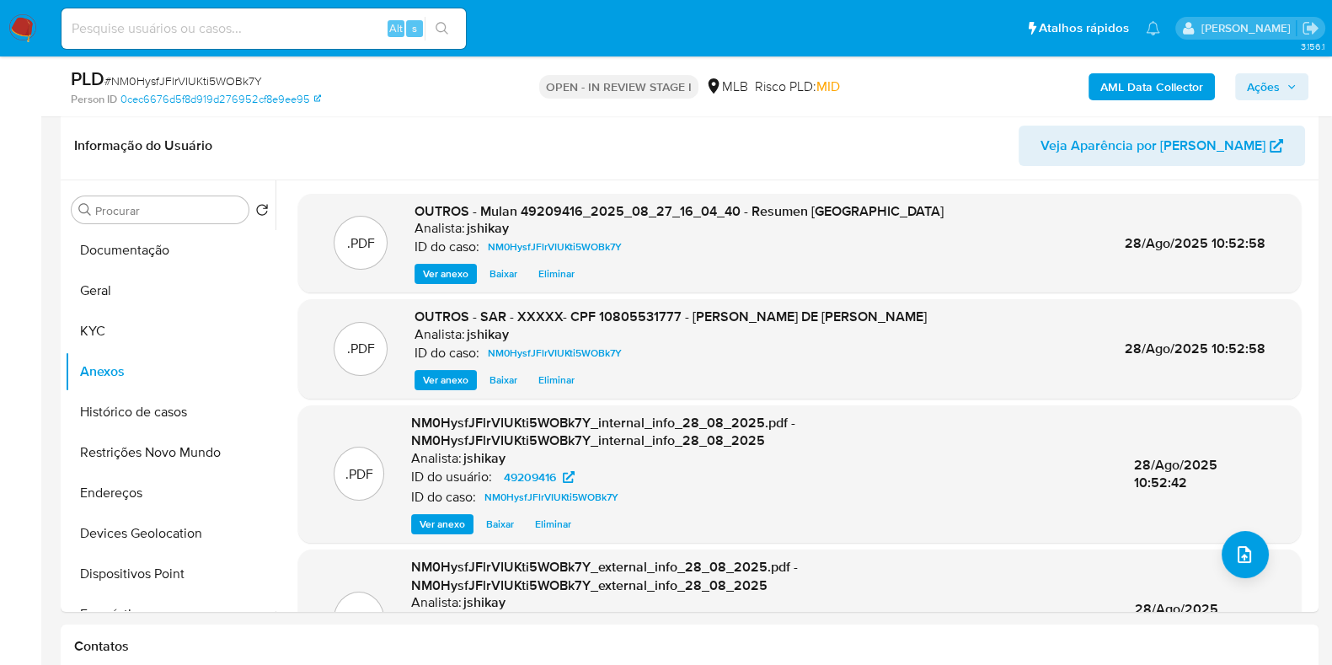
click at [1253, 84] on span "Ações" at bounding box center [1263, 86] width 33 height 27
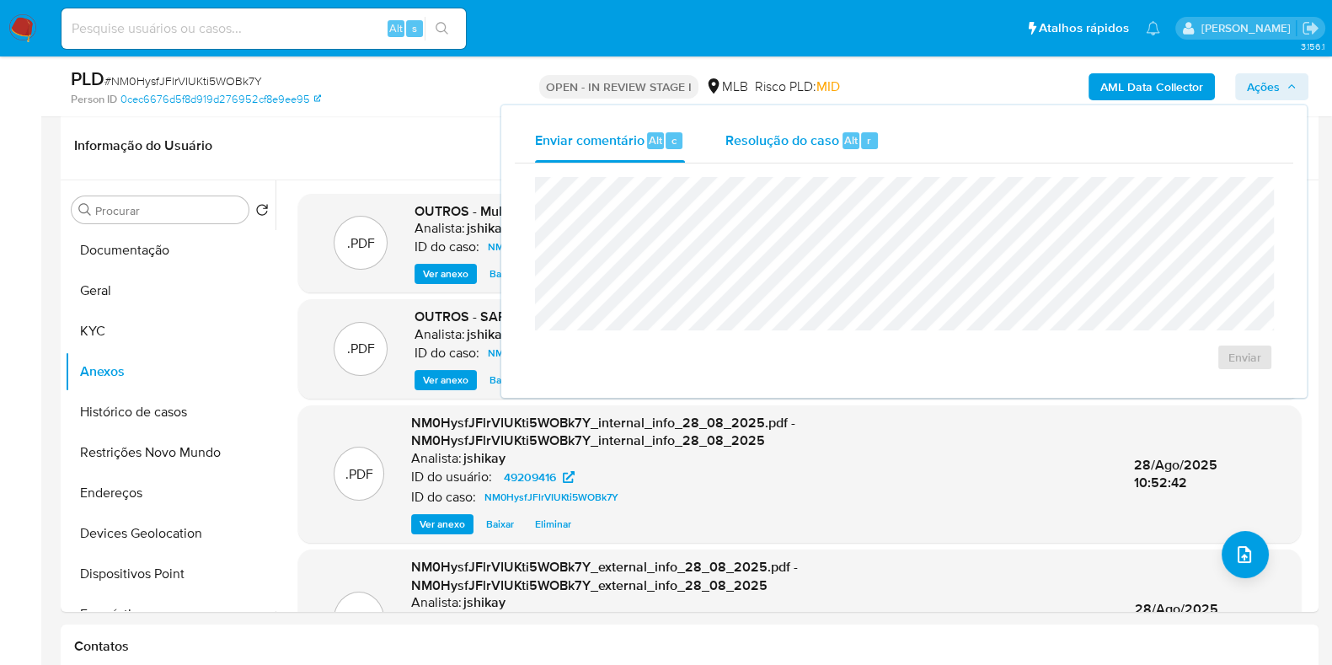
click at [748, 146] on span "Resolução do caso" at bounding box center [782, 139] width 114 height 19
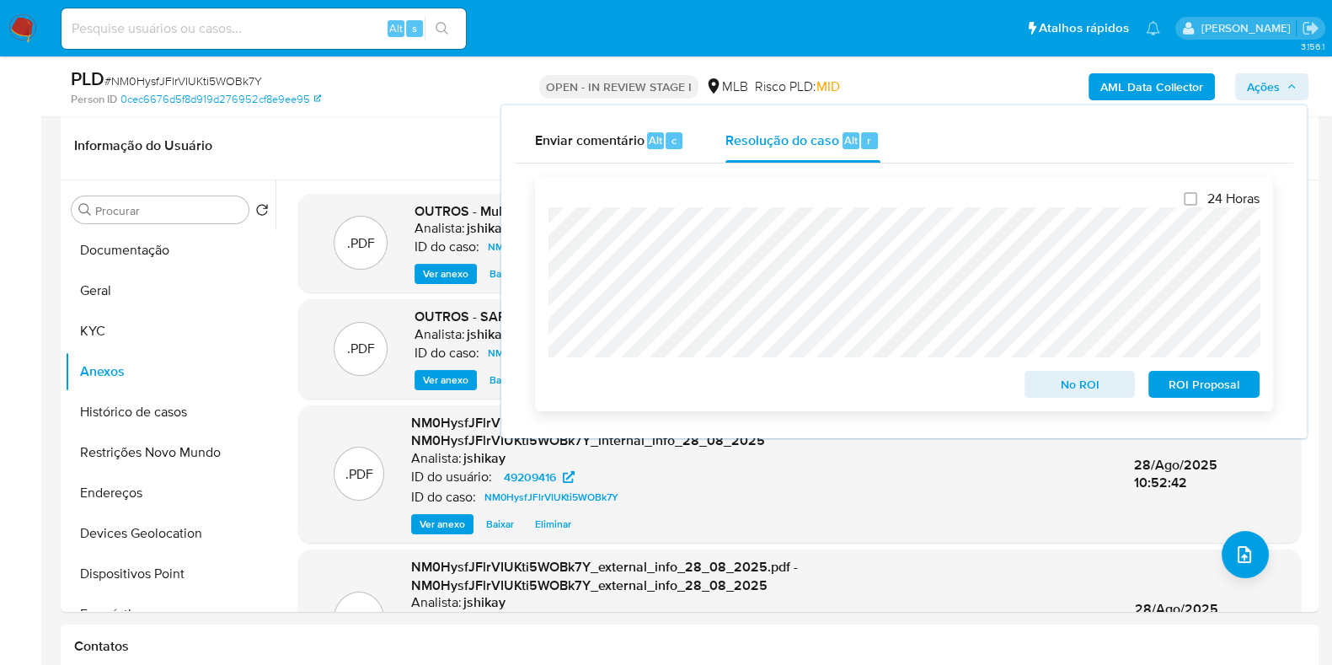
click at [1215, 393] on span "ROI Proposal" at bounding box center [1204, 384] width 88 height 24
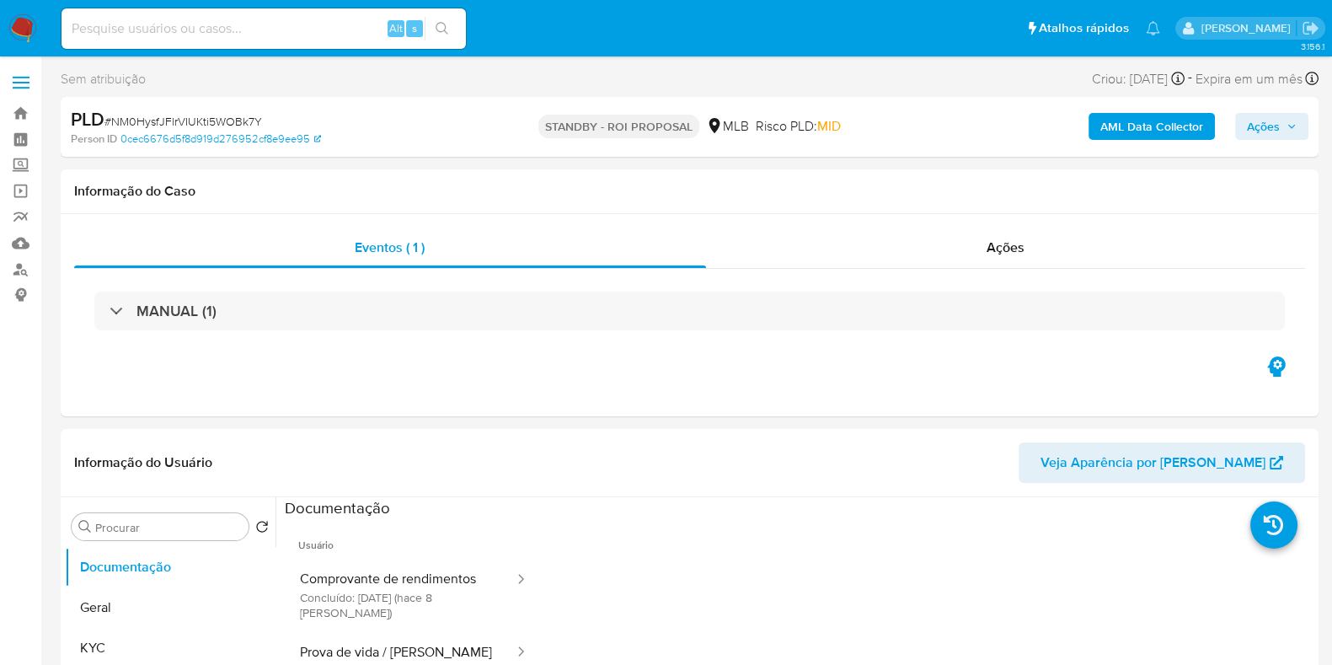
select select "10"
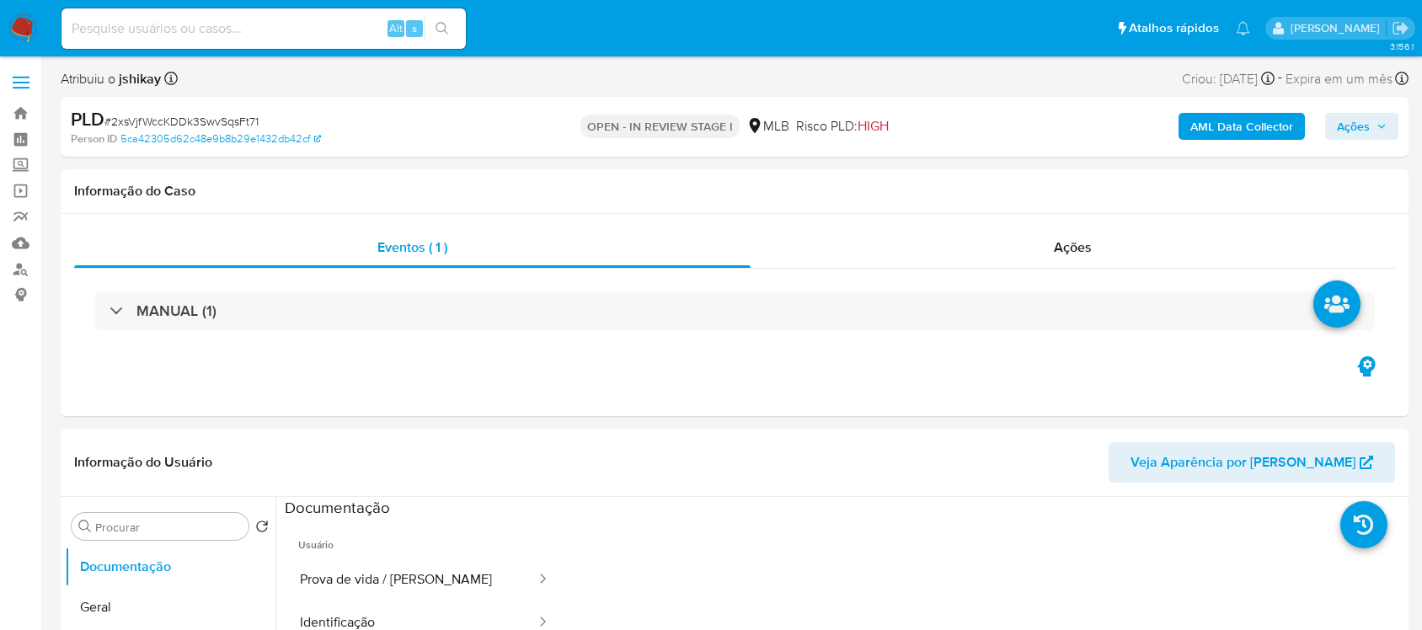
select select "10"
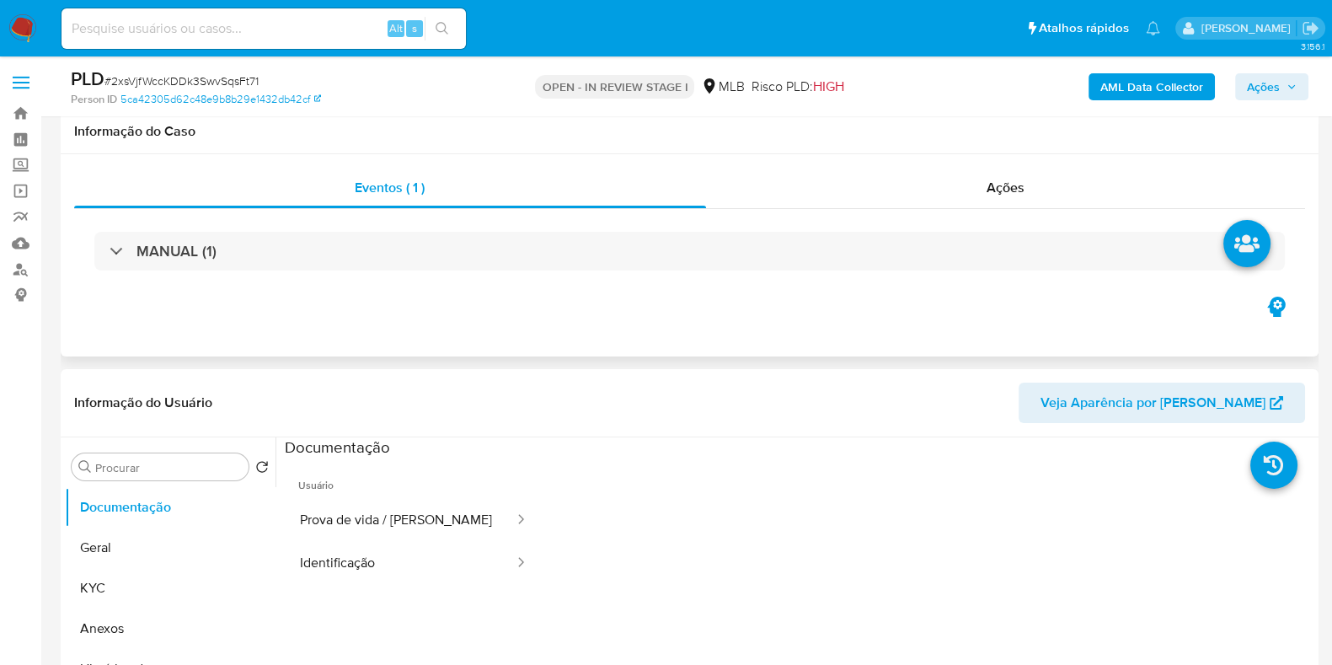
scroll to position [210, 0]
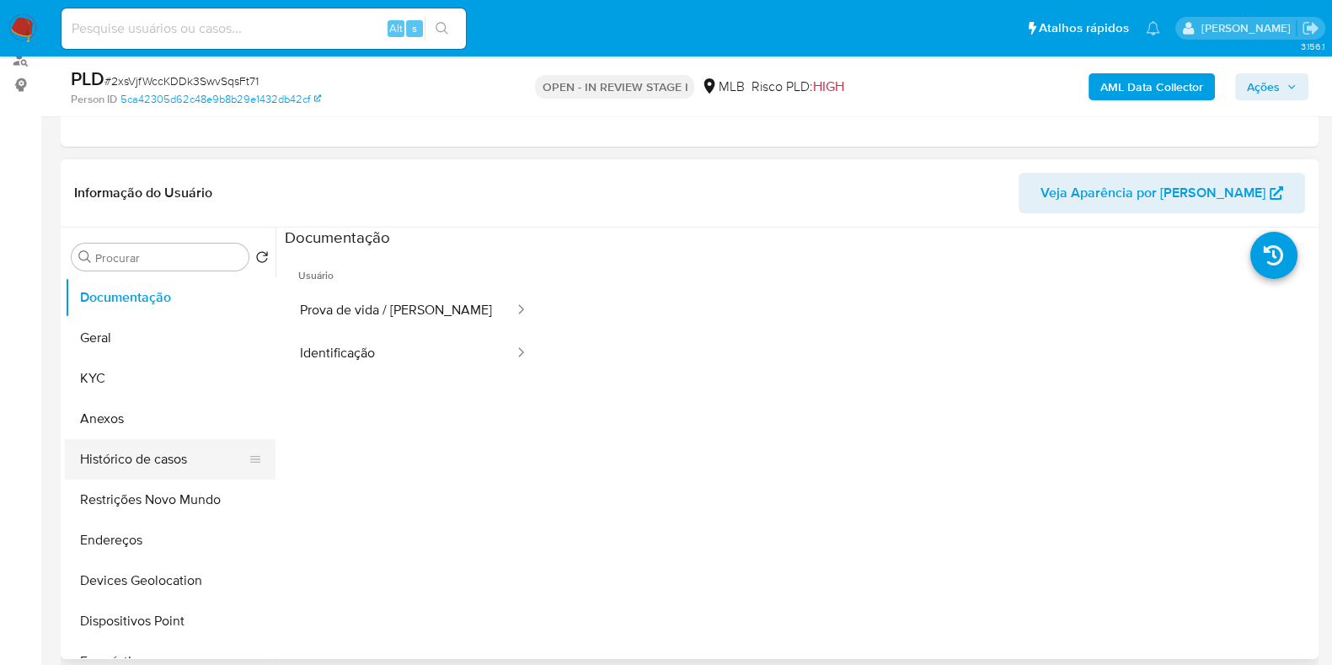
click at [164, 444] on button "Histórico de casos" at bounding box center [163, 459] width 197 height 40
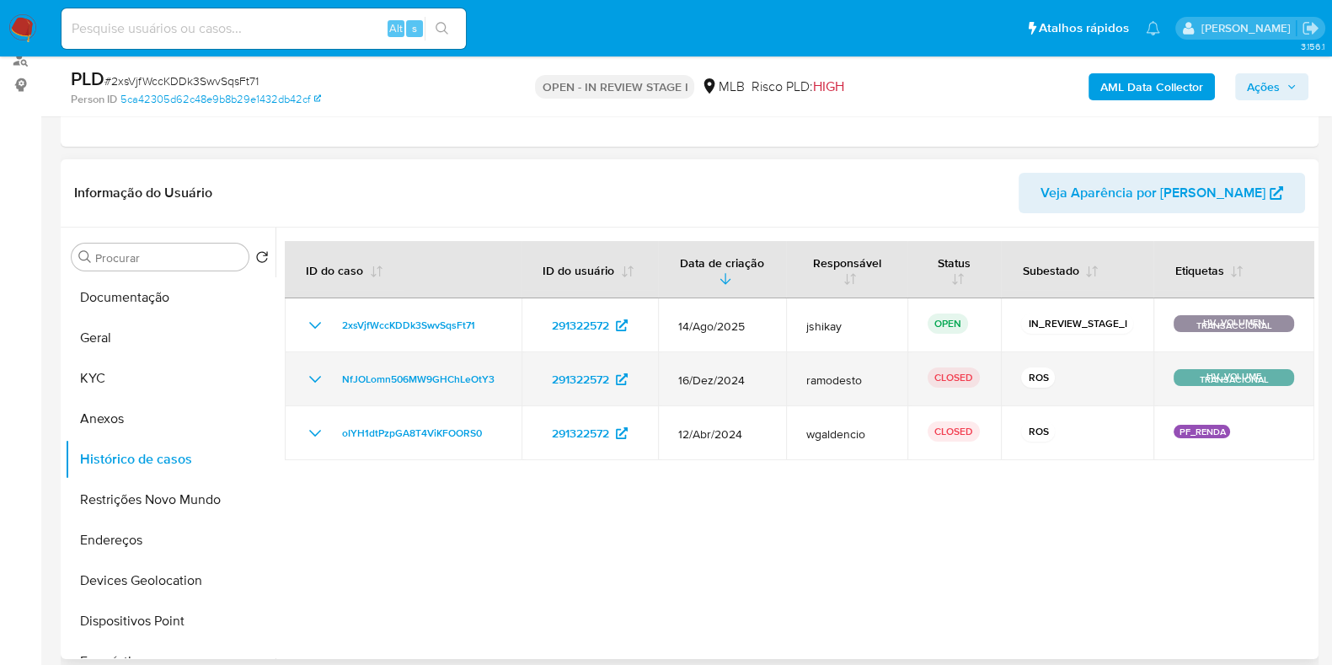
click at [312, 377] on icon "Mostrar/Ocultar" at bounding box center [315, 379] width 20 height 20
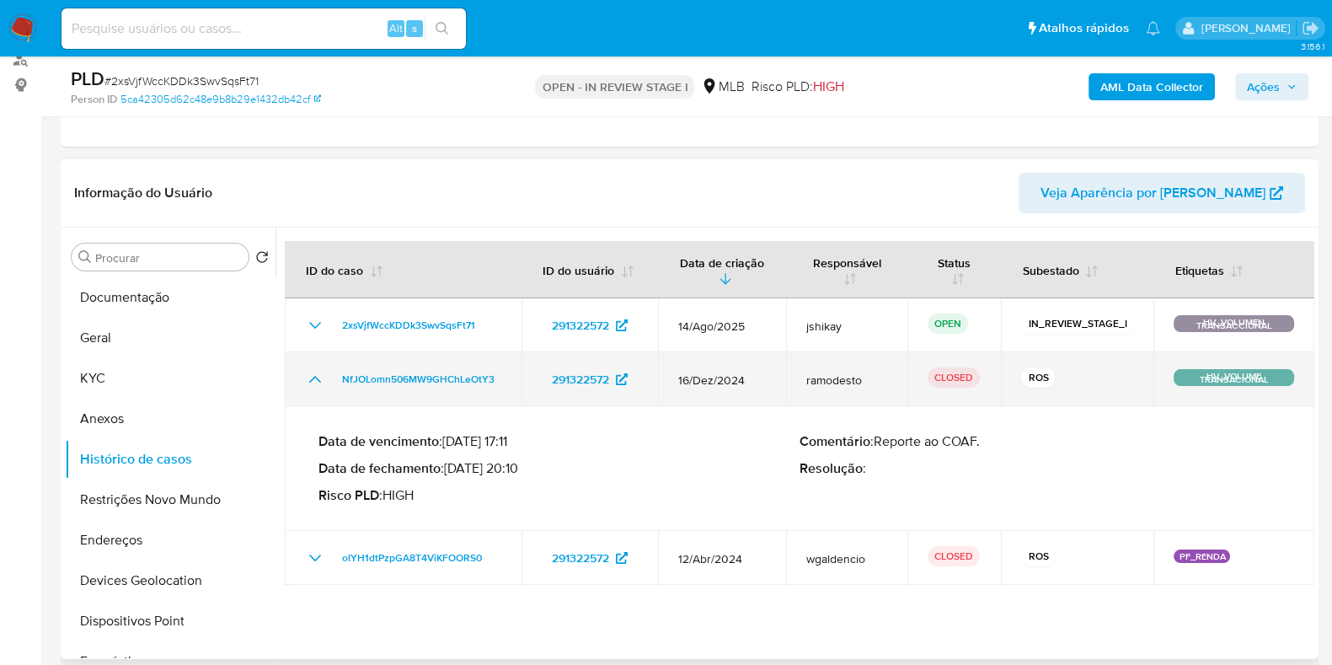
click at [312, 377] on icon "Mostrar/Ocultar" at bounding box center [315, 379] width 20 height 20
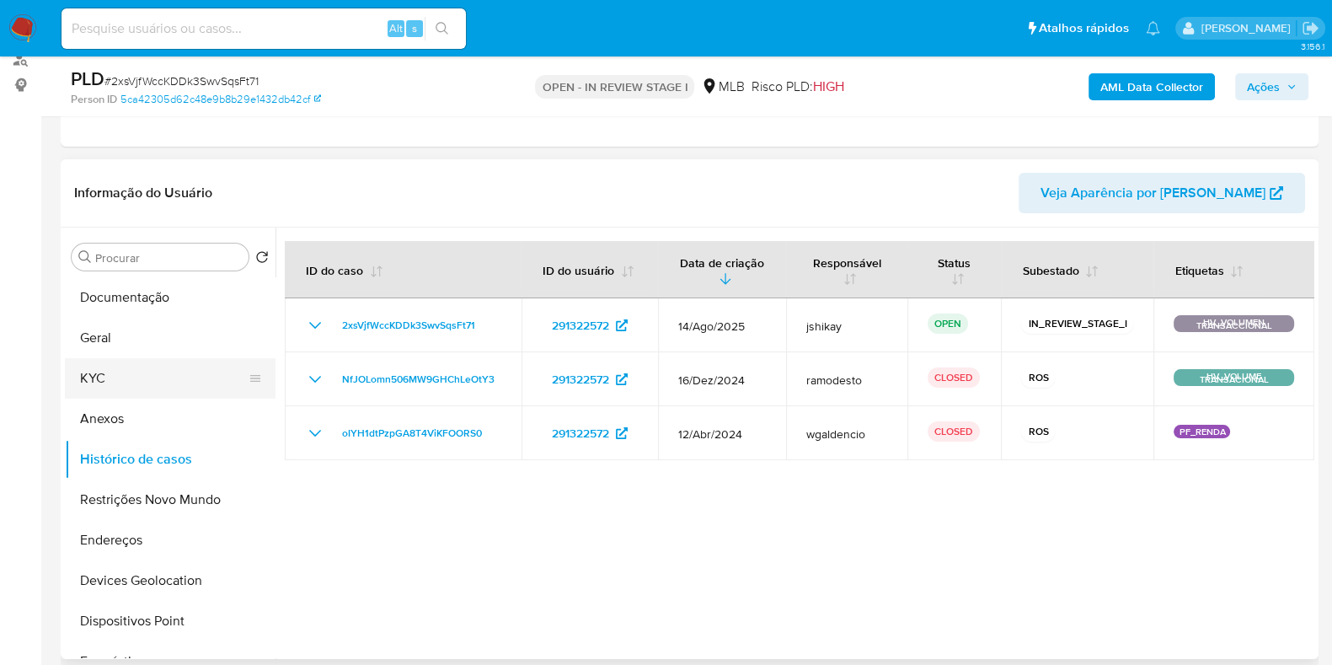
click at [152, 395] on button "KYC" at bounding box center [163, 378] width 197 height 40
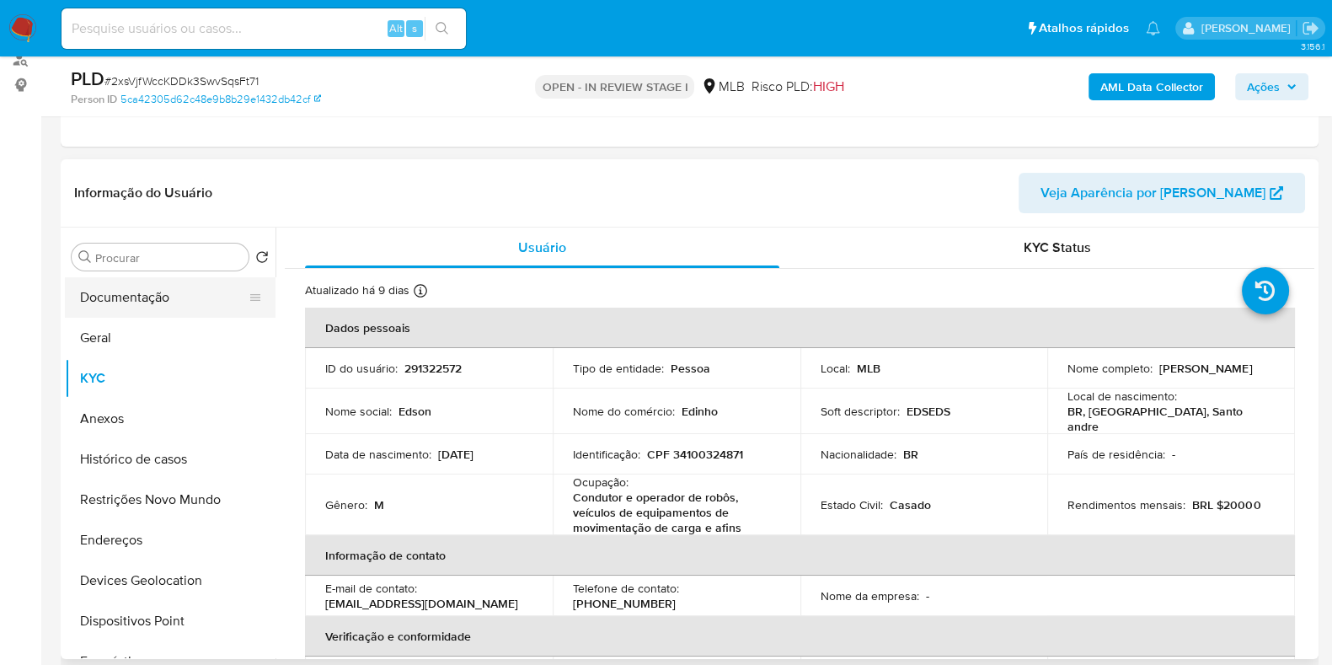
click at [203, 281] on button "Documentação" at bounding box center [163, 297] width 197 height 40
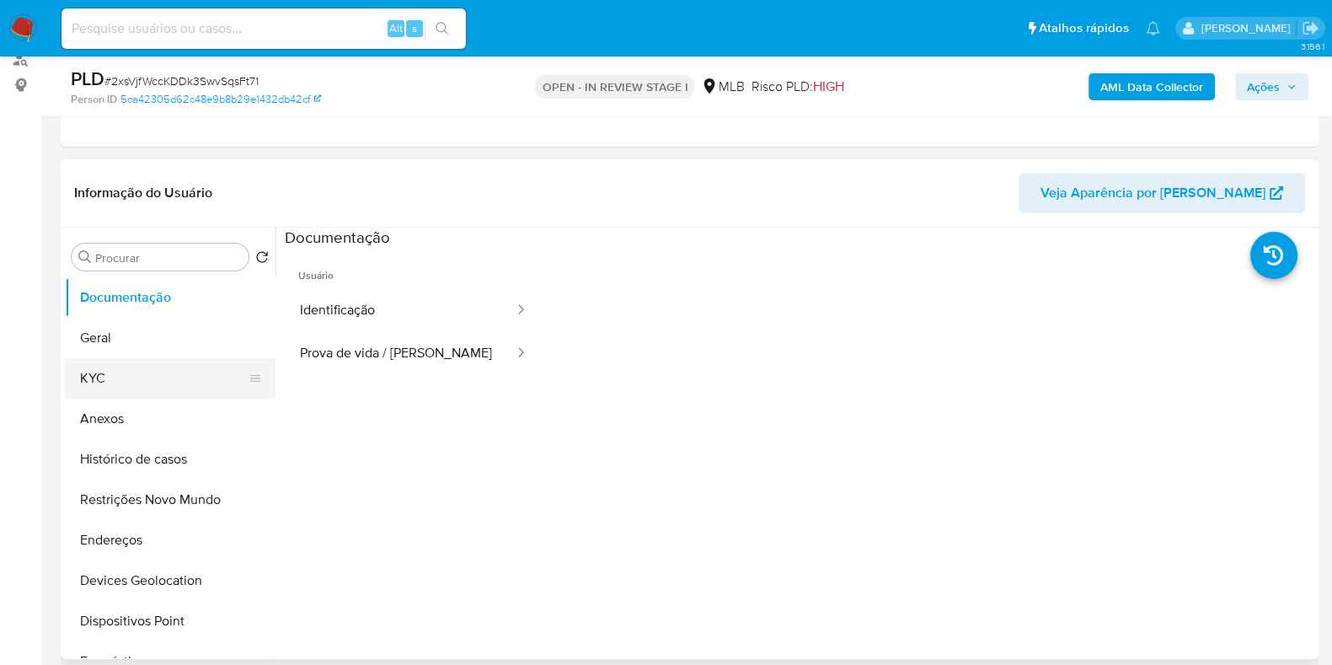
click at [152, 393] on button "KYC" at bounding box center [163, 378] width 197 height 40
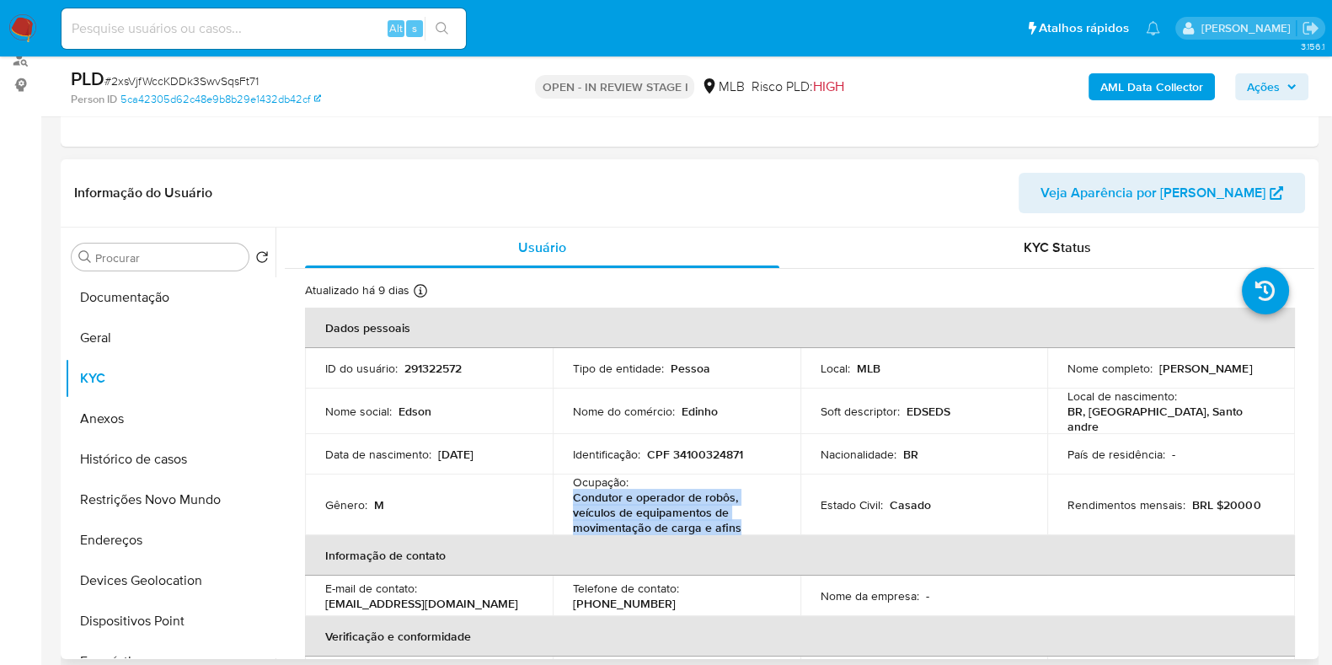
drag, startPoint x: 739, startPoint y: 521, endPoint x: 571, endPoint y: 494, distance: 169.8
click at [573, 494] on p "Condutor e operador de robôs, veículos de equipamentos de movimentação de carga…" at bounding box center [673, 511] width 200 height 45
copy p "Condutor e operador de robôs, veículos de equipamentos de movimentação de carga…"
click at [99, 451] on button "Histórico de casos" at bounding box center [163, 459] width 197 height 40
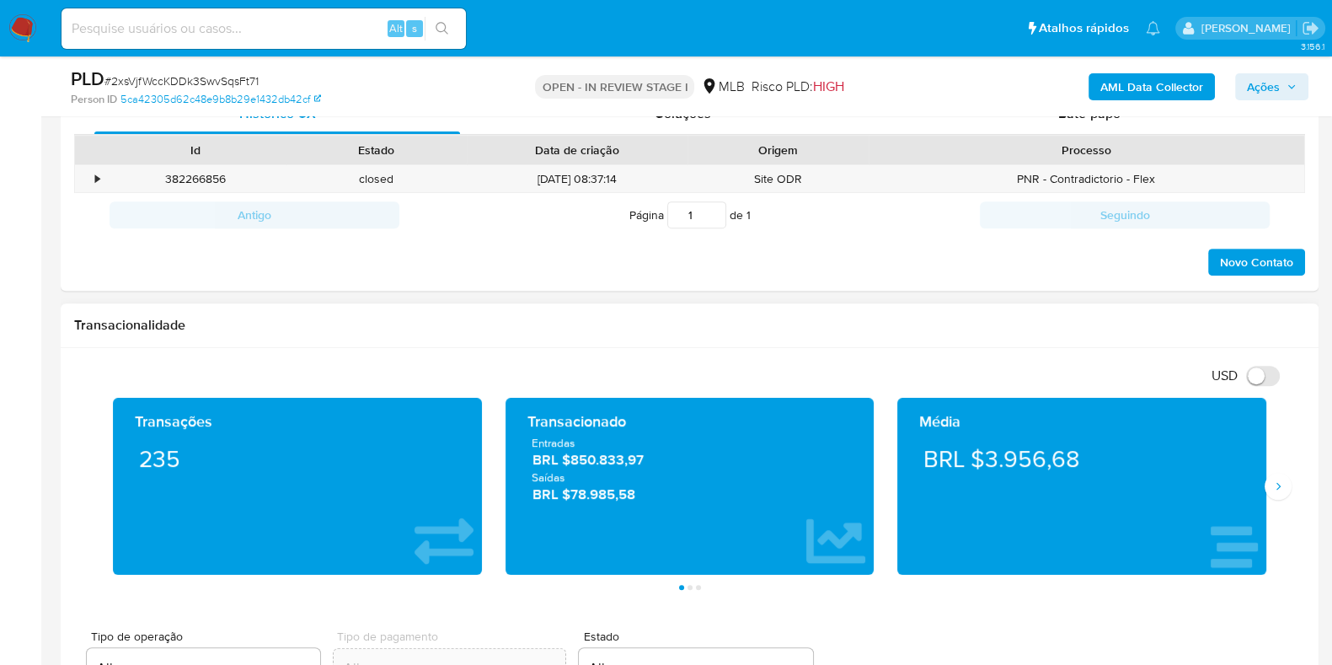
scroll to position [842, 0]
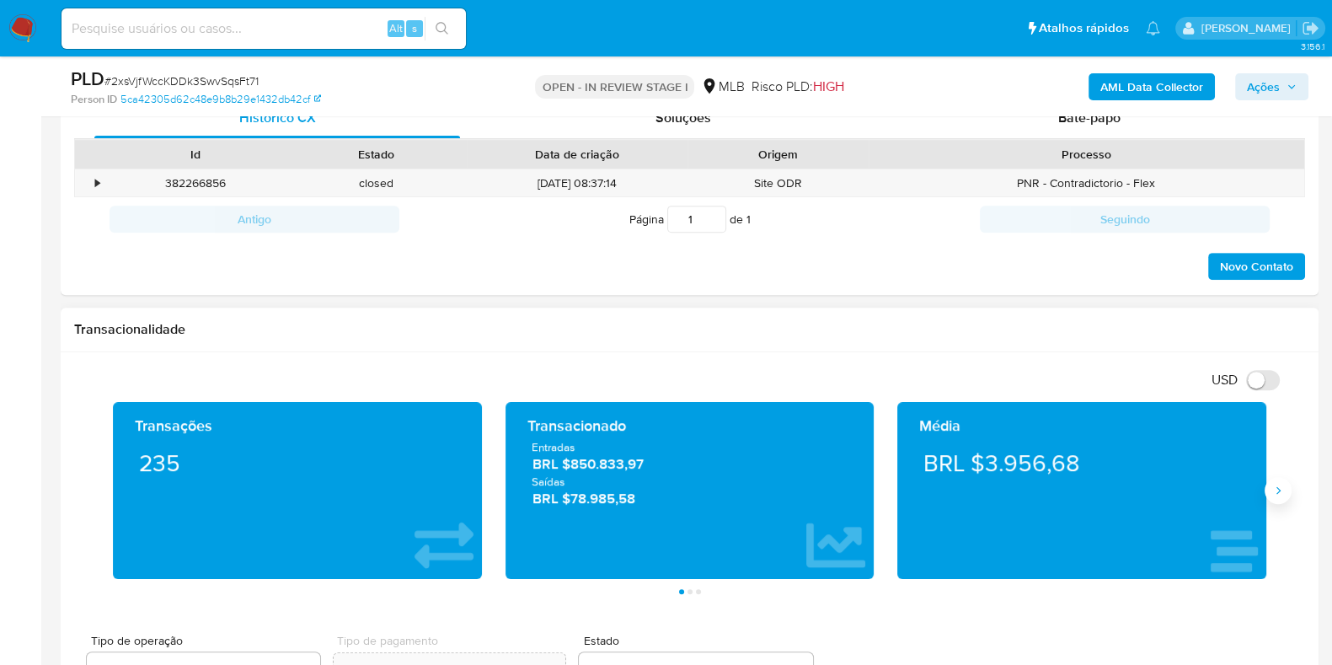
click at [1274, 485] on icon "Siguiente" at bounding box center [1277, 490] width 13 height 13
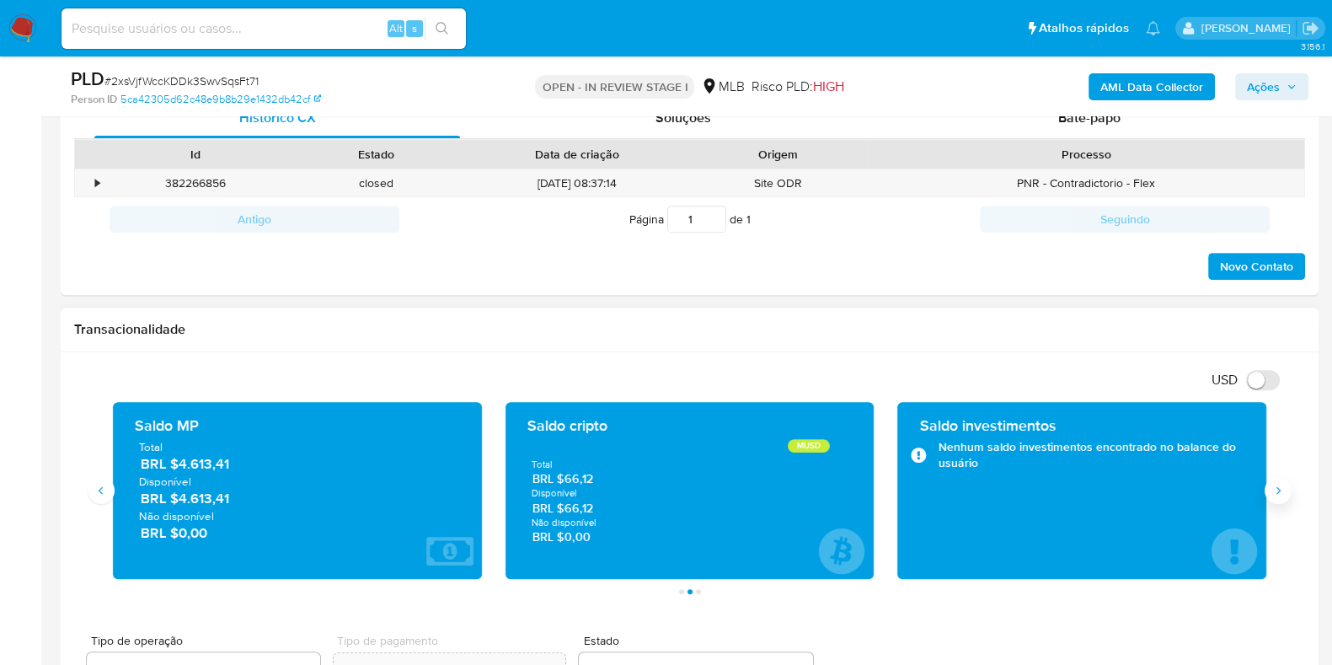
click at [1274, 485] on icon "Siguiente" at bounding box center [1277, 490] width 13 height 13
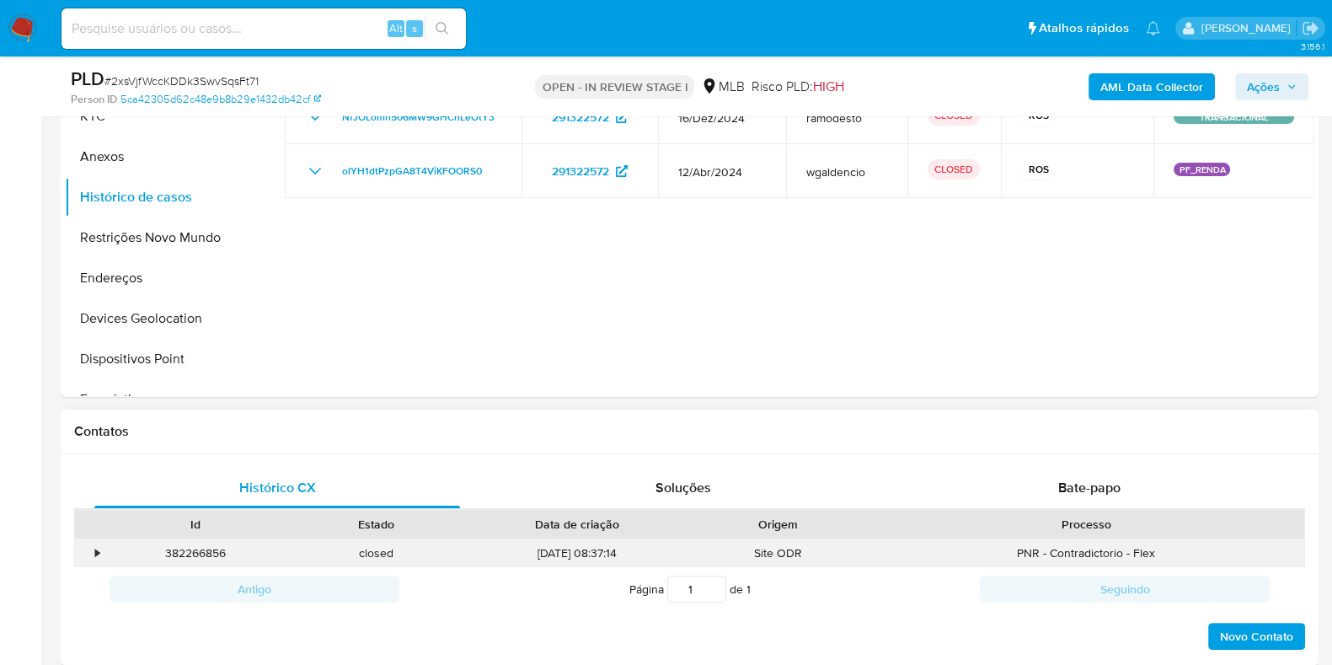
scroll to position [210, 0]
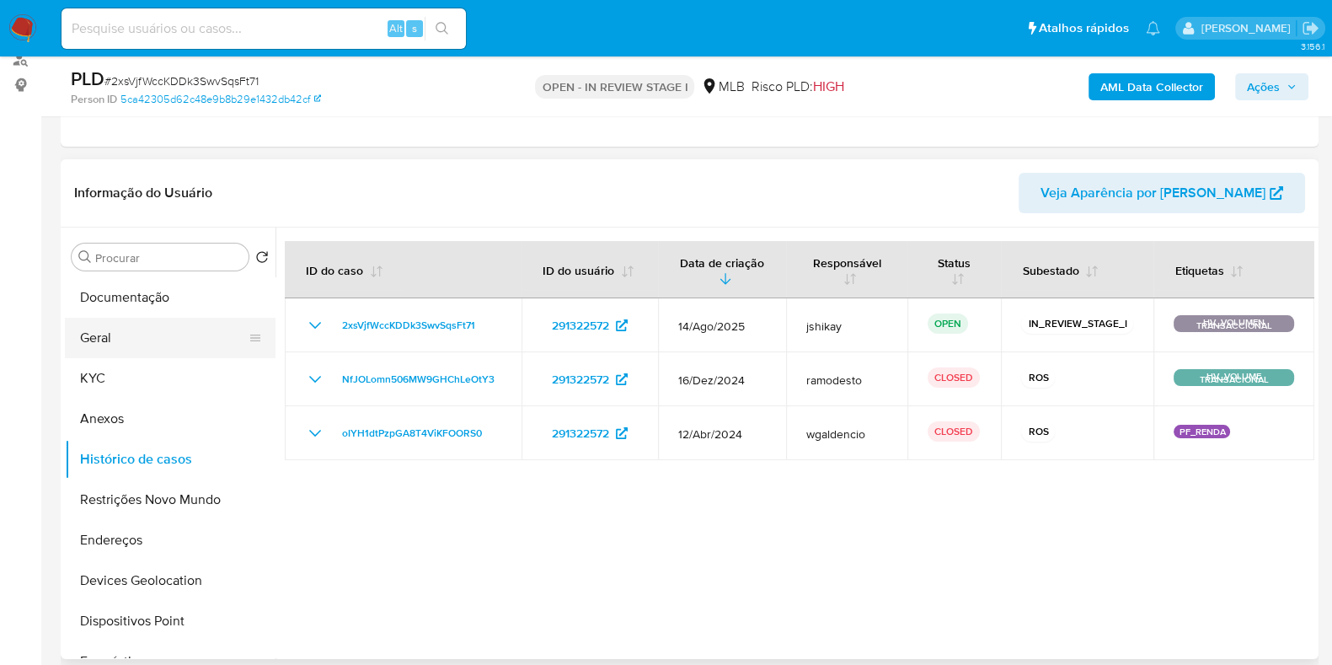
click at [169, 350] on button "Geral" at bounding box center [163, 338] width 197 height 40
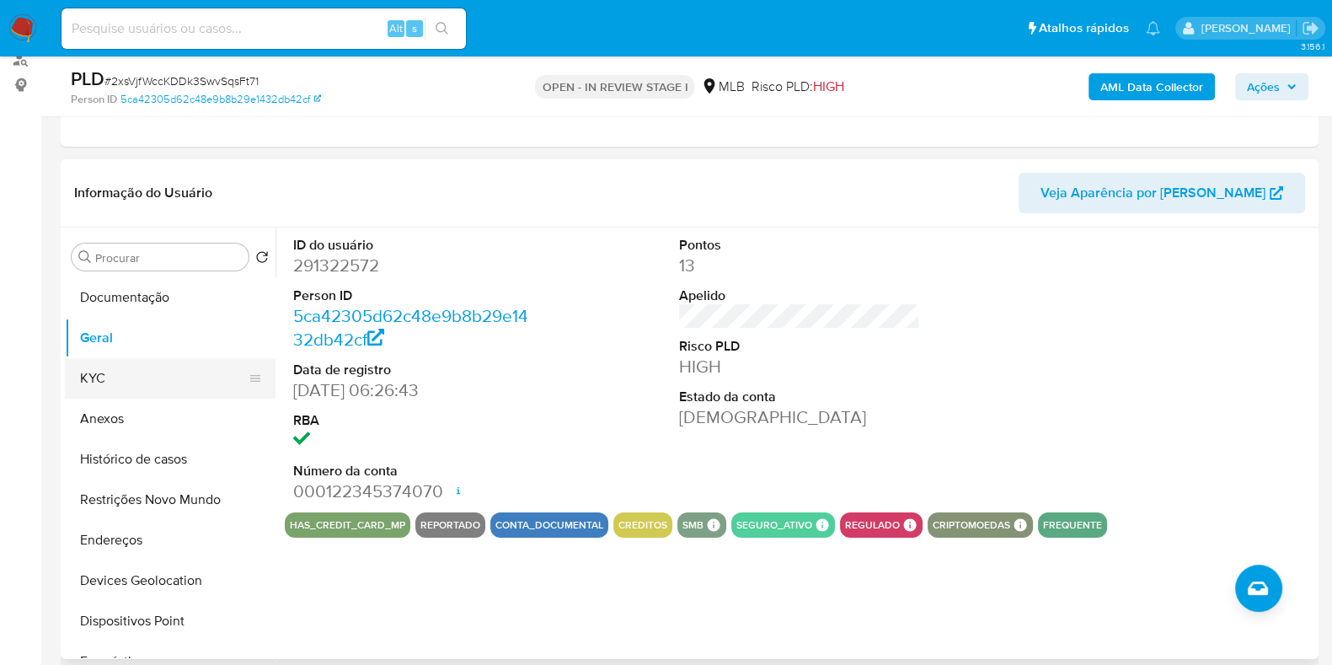
click at [148, 385] on button "KYC" at bounding box center [163, 378] width 197 height 40
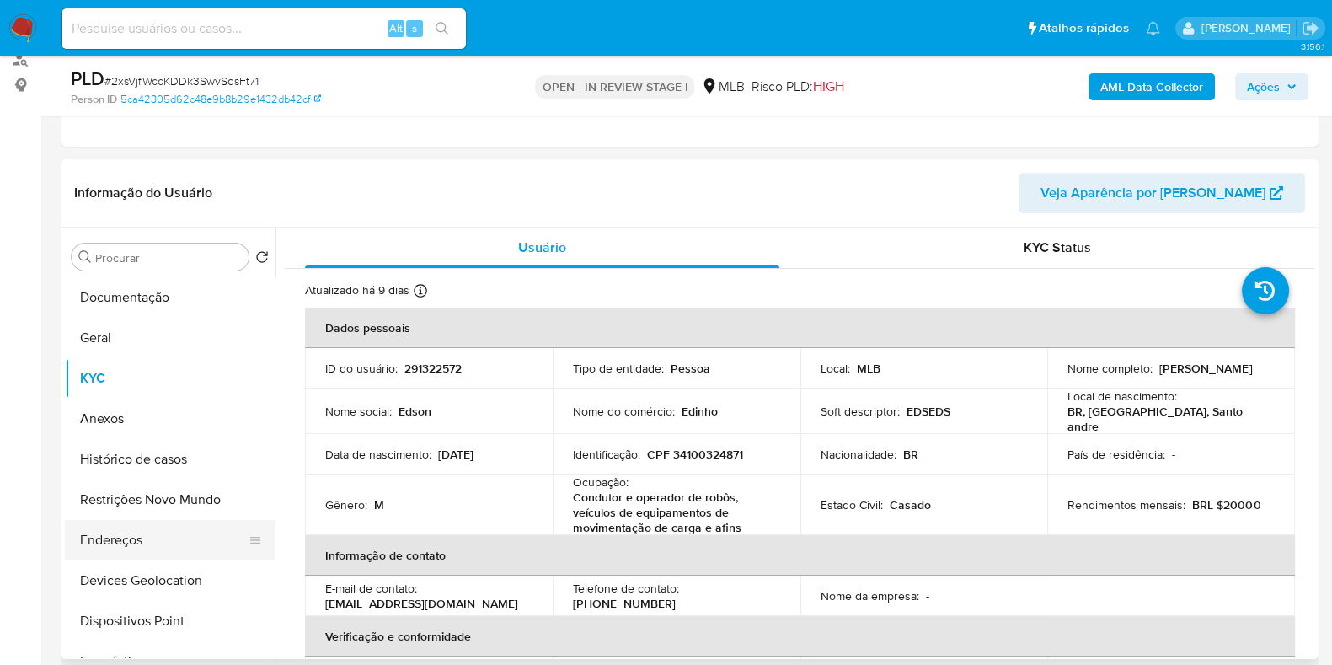
click at [164, 537] on button "Endereços" at bounding box center [163, 540] width 197 height 40
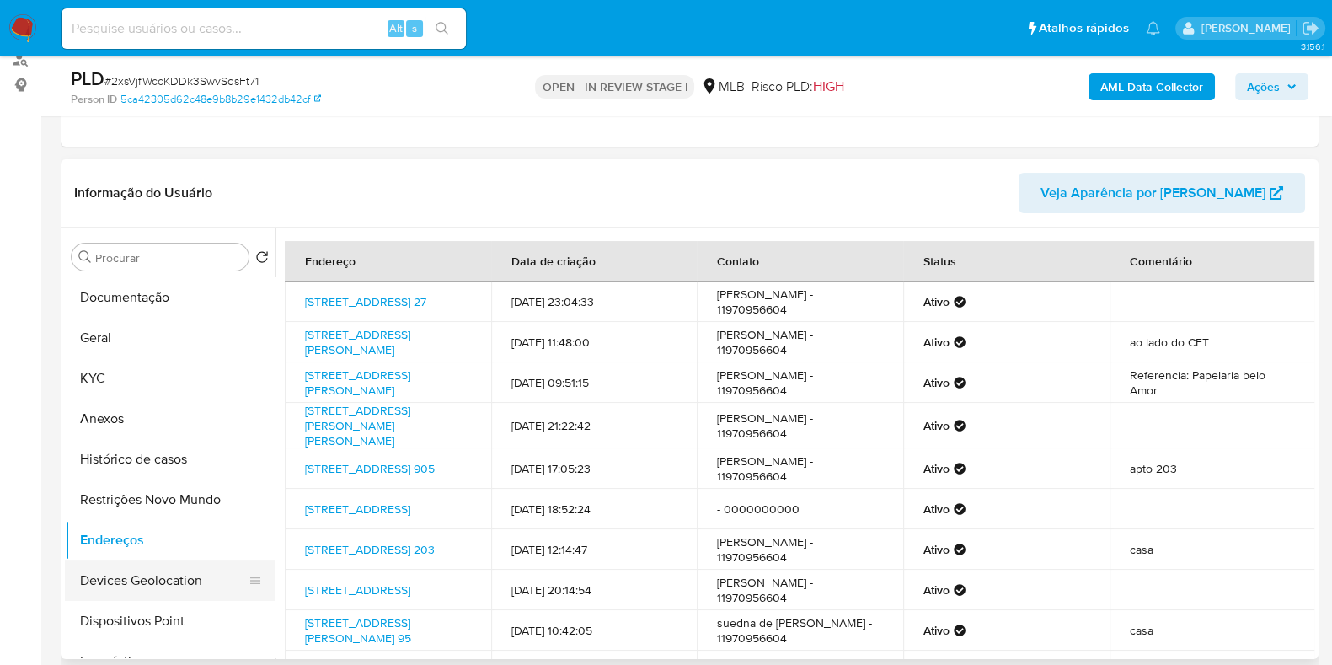
click at [173, 587] on button "Devices Geolocation" at bounding box center [163, 580] width 197 height 40
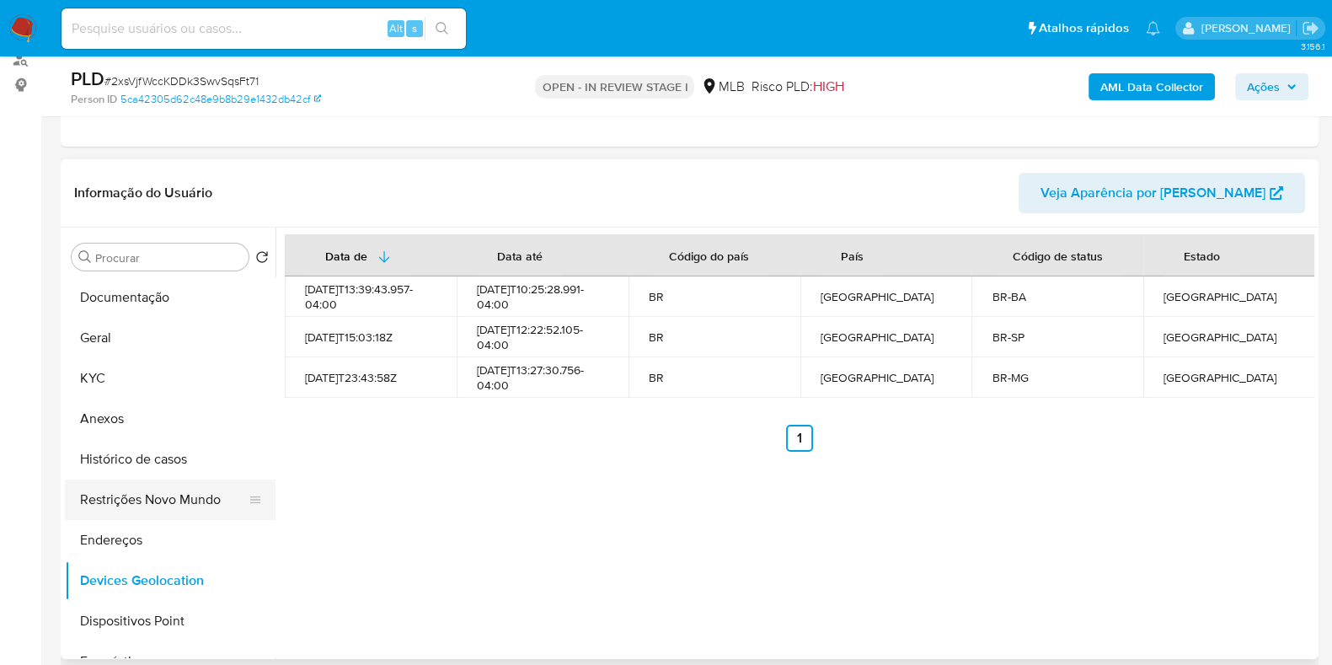
click at [184, 505] on button "Restrições Novo Mundo" at bounding box center [163, 499] width 197 height 40
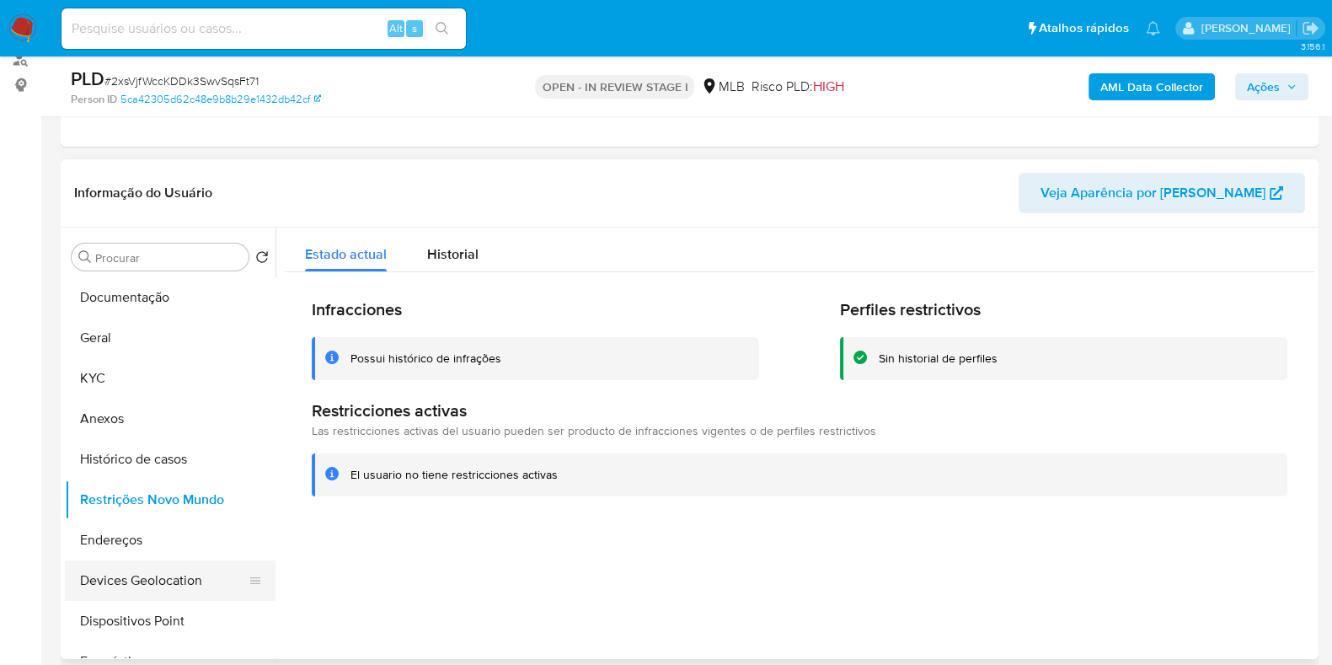
click at [150, 581] on button "Devices Geolocation" at bounding box center [163, 580] width 197 height 40
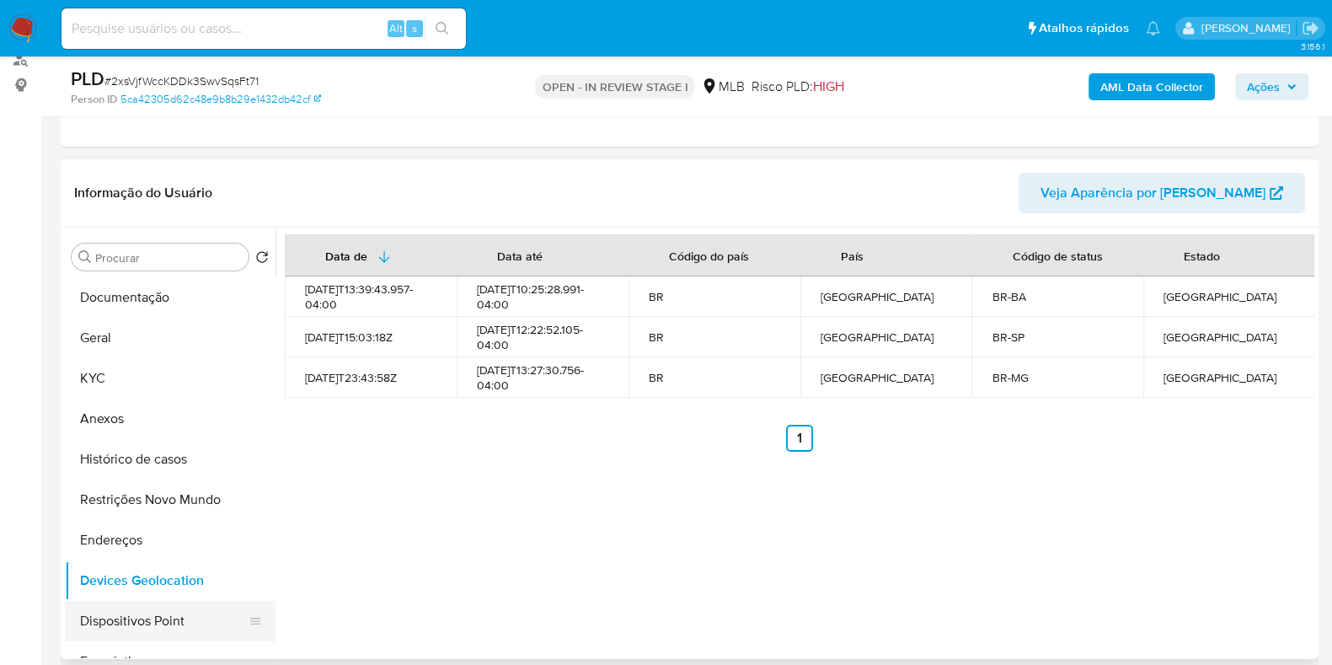
click at [153, 629] on button "Dispositivos Point" at bounding box center [163, 621] width 197 height 40
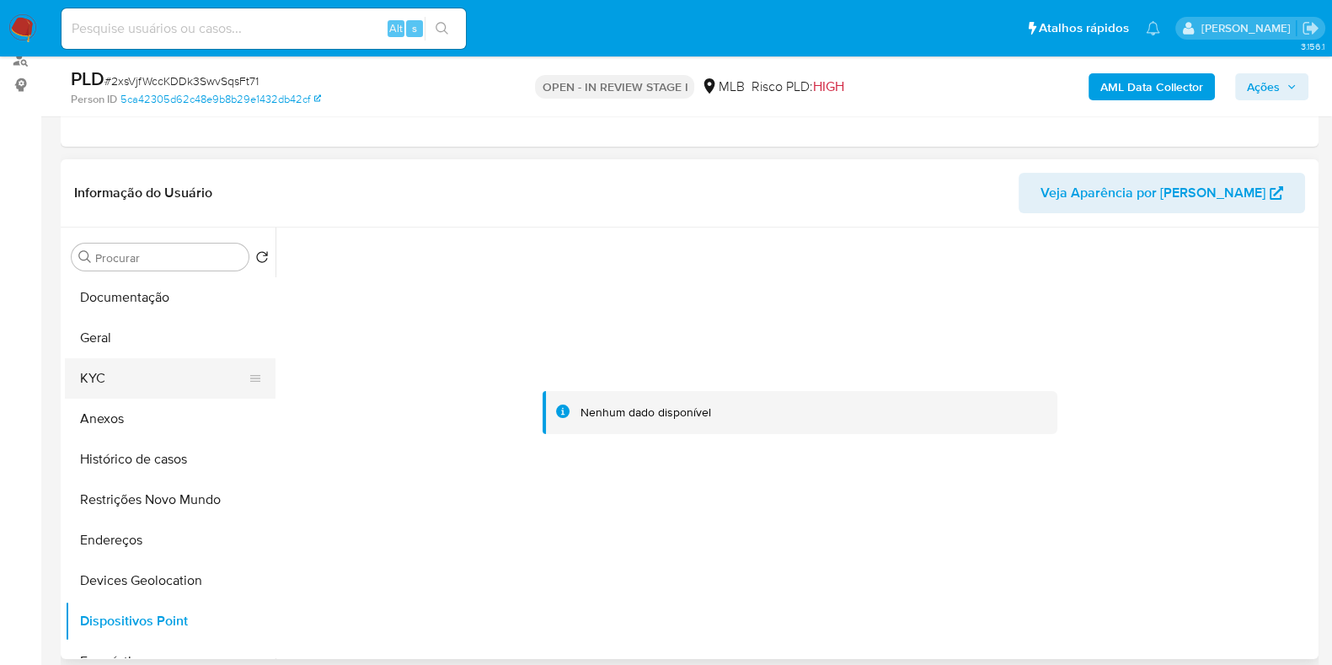
click at [127, 373] on button "KYC" at bounding box center [163, 378] width 197 height 40
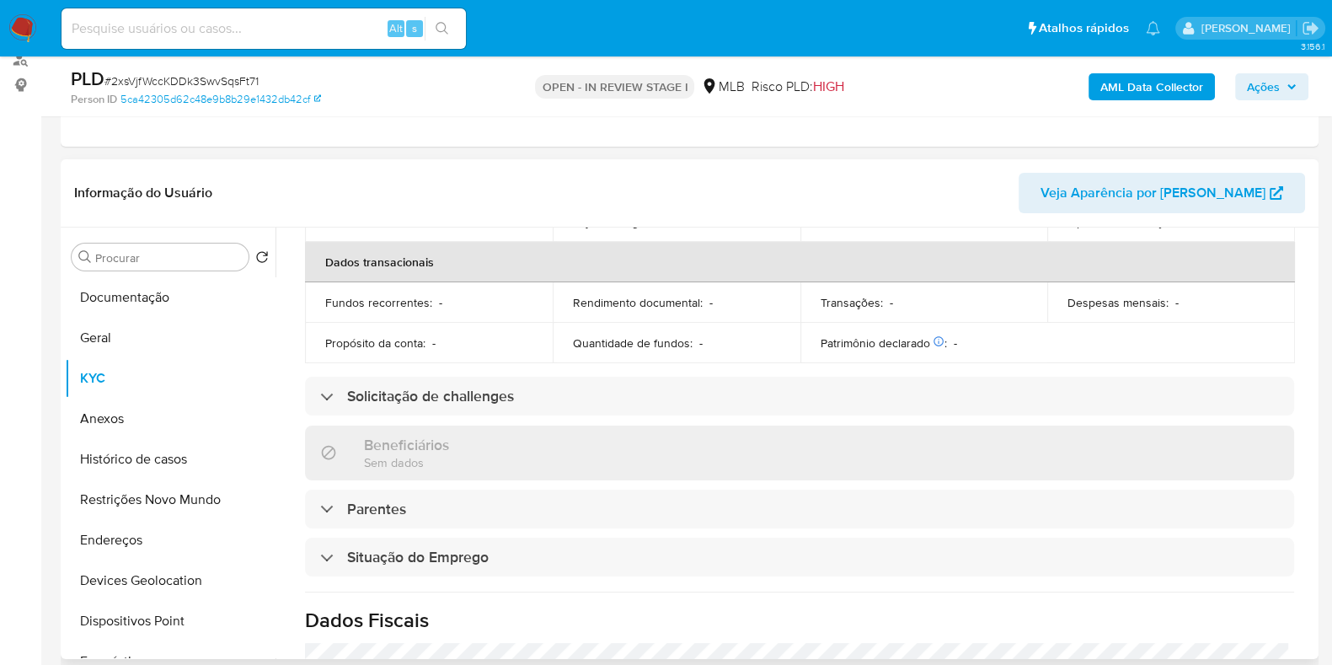
scroll to position [751, 0]
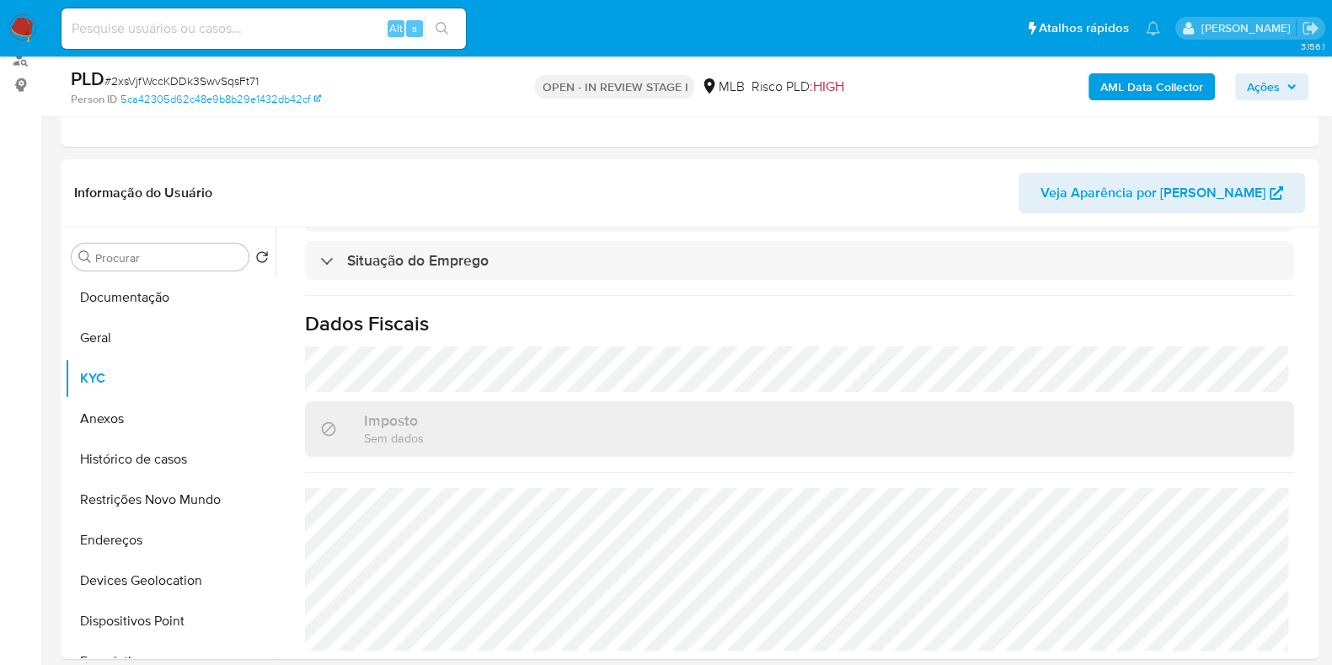
click at [1196, 78] on b "AML Data Collector" at bounding box center [1151, 86] width 103 height 27
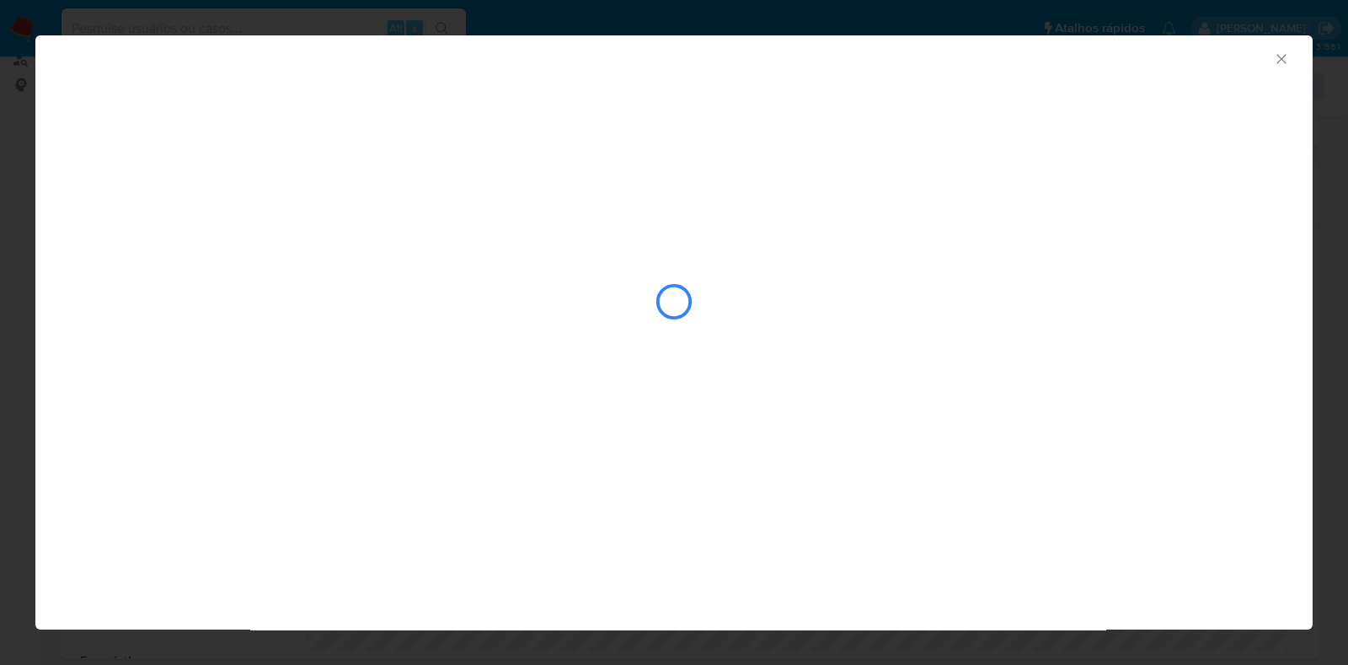
click at [760, 270] on div "closure-recommendation-modal" at bounding box center [674, 301] width 1206 height 168
click at [1285, 55] on icon "Fechar a janela" at bounding box center [1280, 58] width 9 height 9
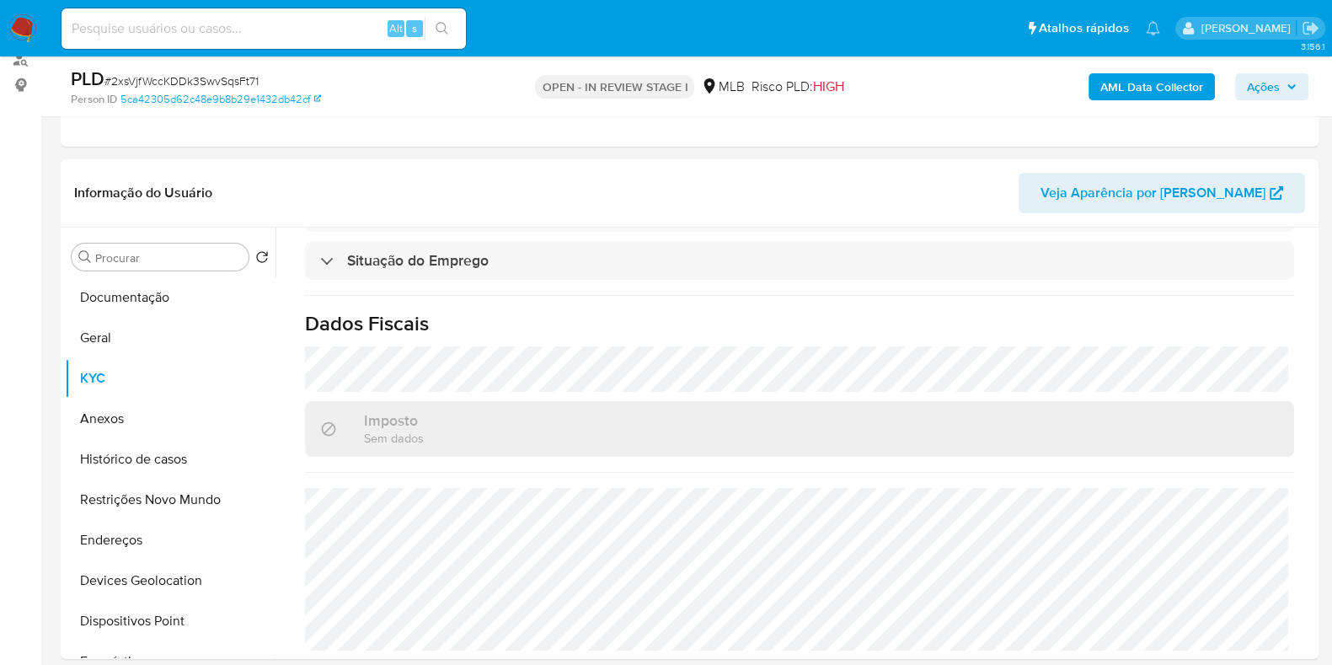
click at [1129, 76] on b "AML Data Collector" at bounding box center [1151, 86] width 103 height 27
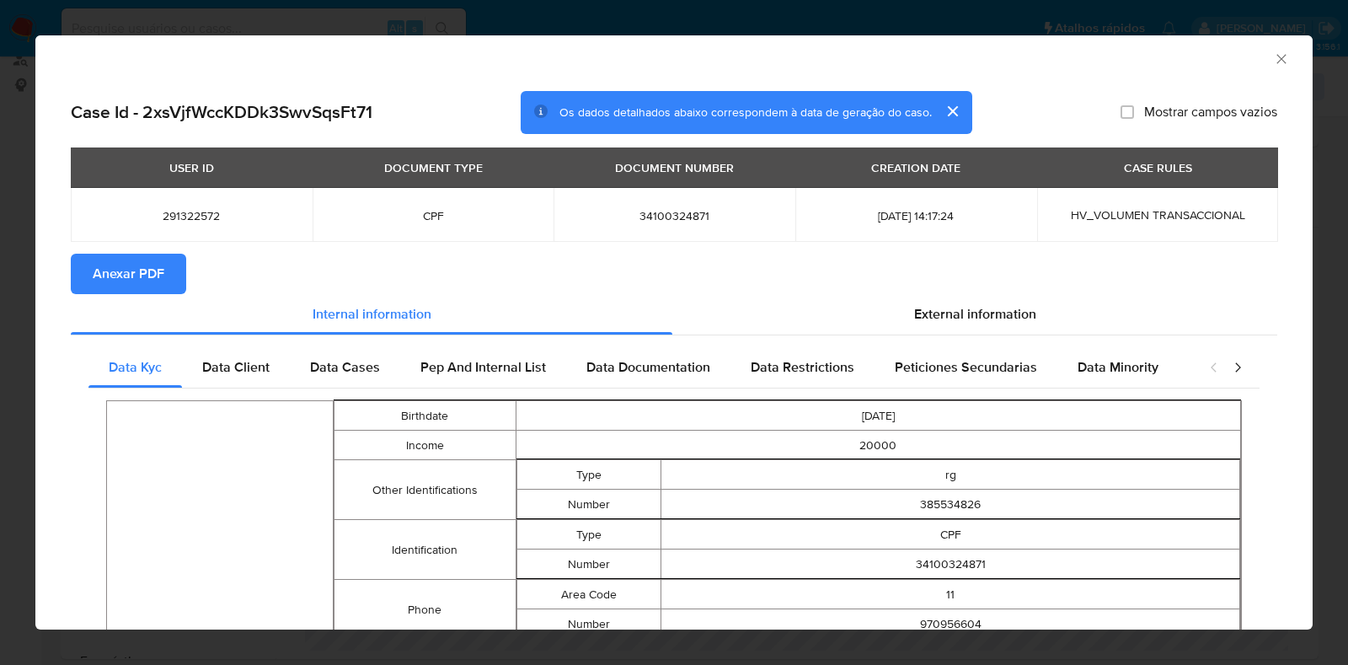
click at [131, 279] on span "Anexar PDF" at bounding box center [129, 273] width 72 height 37
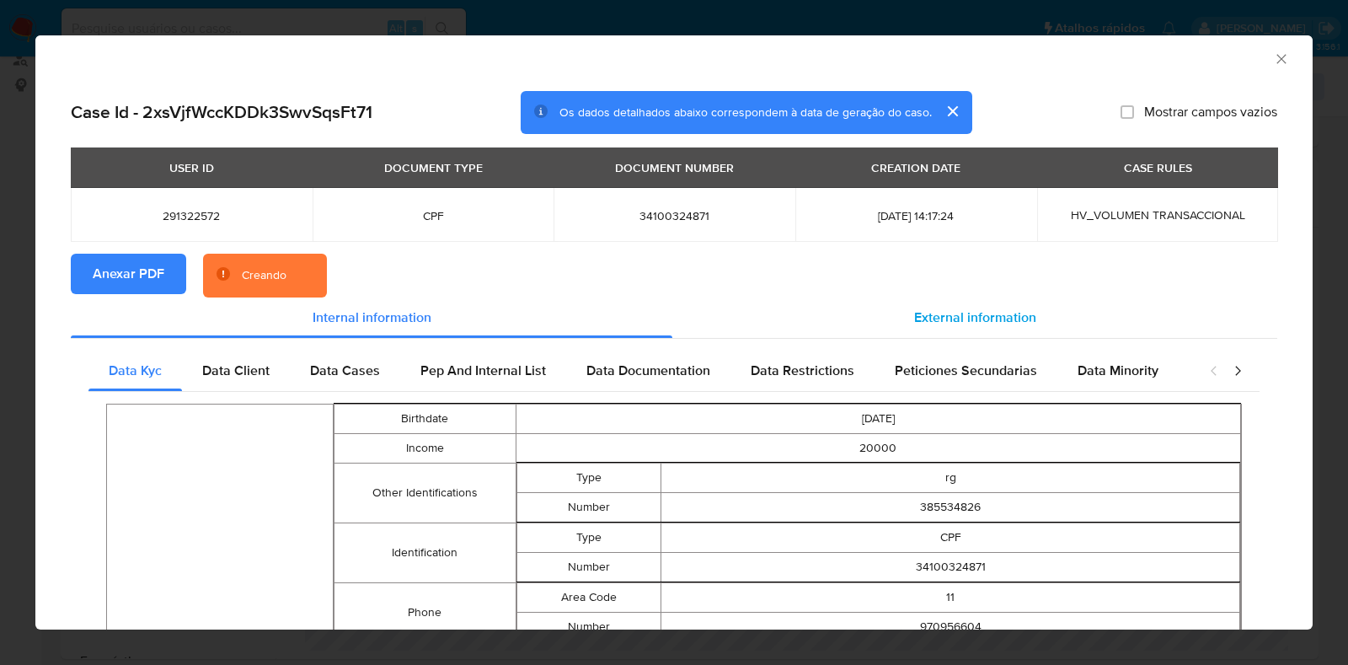
click at [930, 313] on span "External information" at bounding box center [975, 316] width 122 height 19
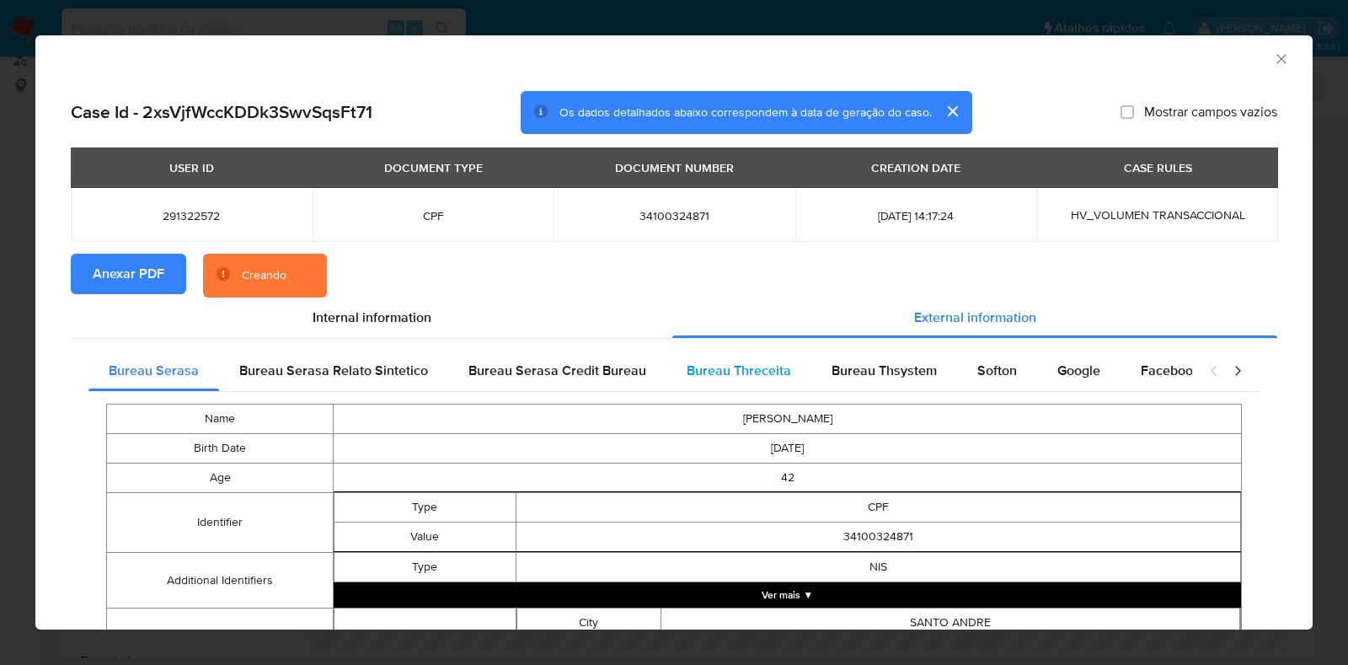
click at [793, 360] on div "Bureau Threceita" at bounding box center [738, 370] width 145 height 40
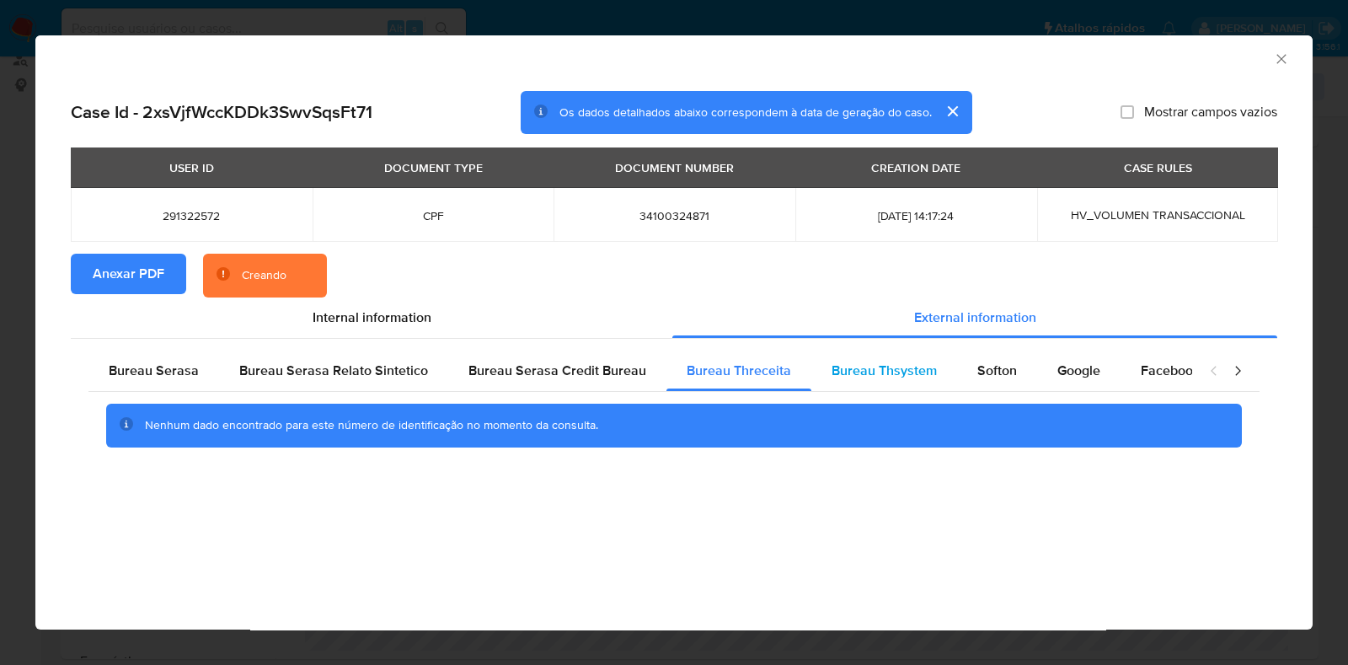
click at [852, 356] on div "Bureau Thsystem" at bounding box center [884, 370] width 146 height 40
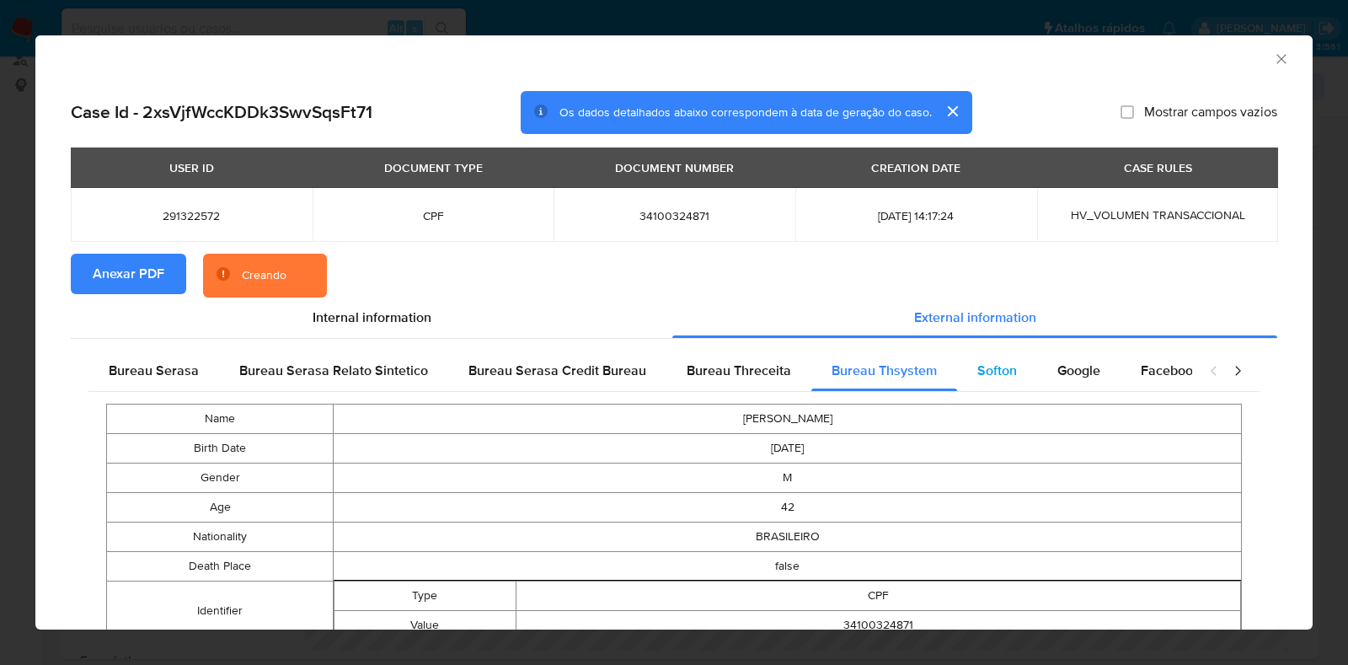
click at [995, 377] on span "Softon" at bounding box center [997, 370] width 40 height 19
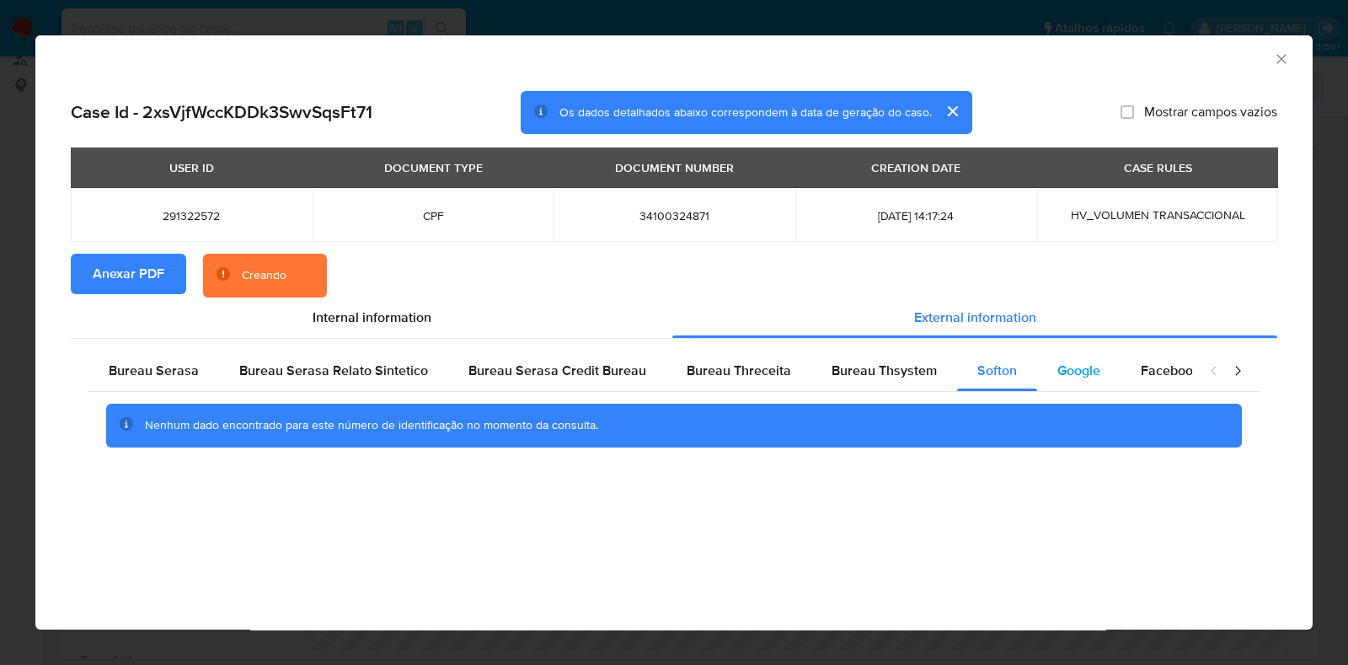
click at [1082, 382] on div "Google" at bounding box center [1078, 370] width 83 height 40
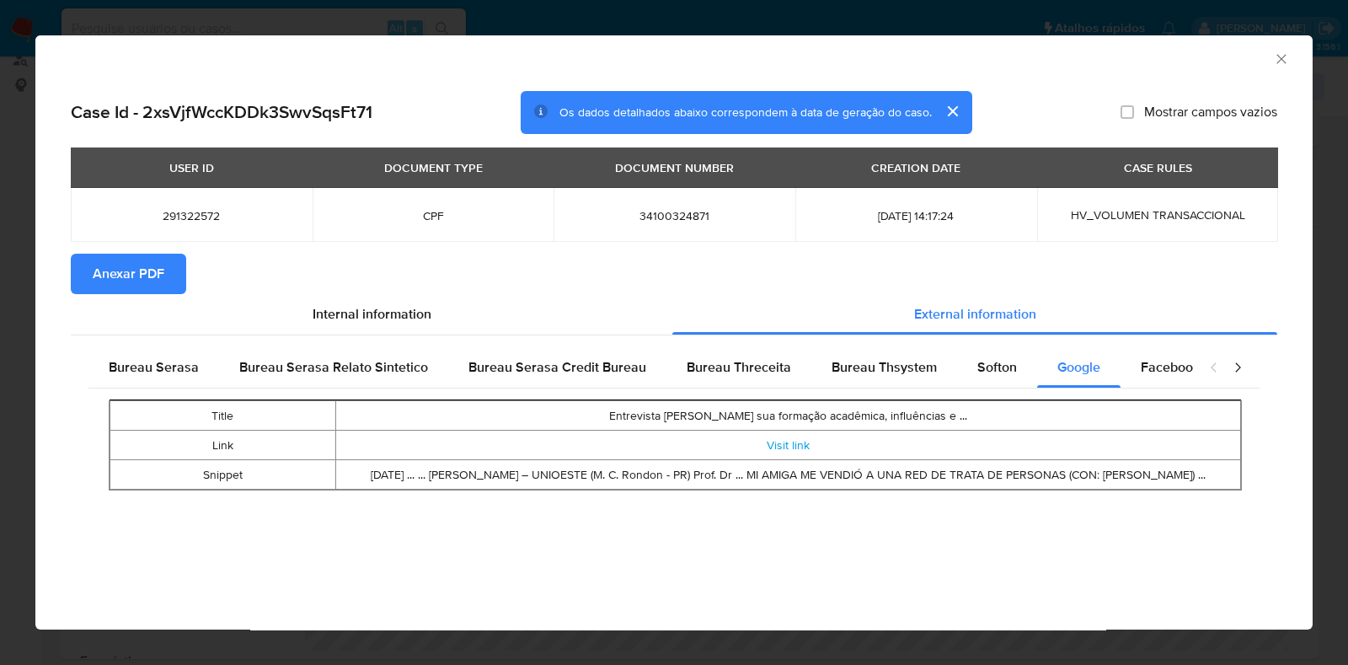
click at [1280, 61] on icon "Fechar a janela" at bounding box center [1281, 59] width 17 height 17
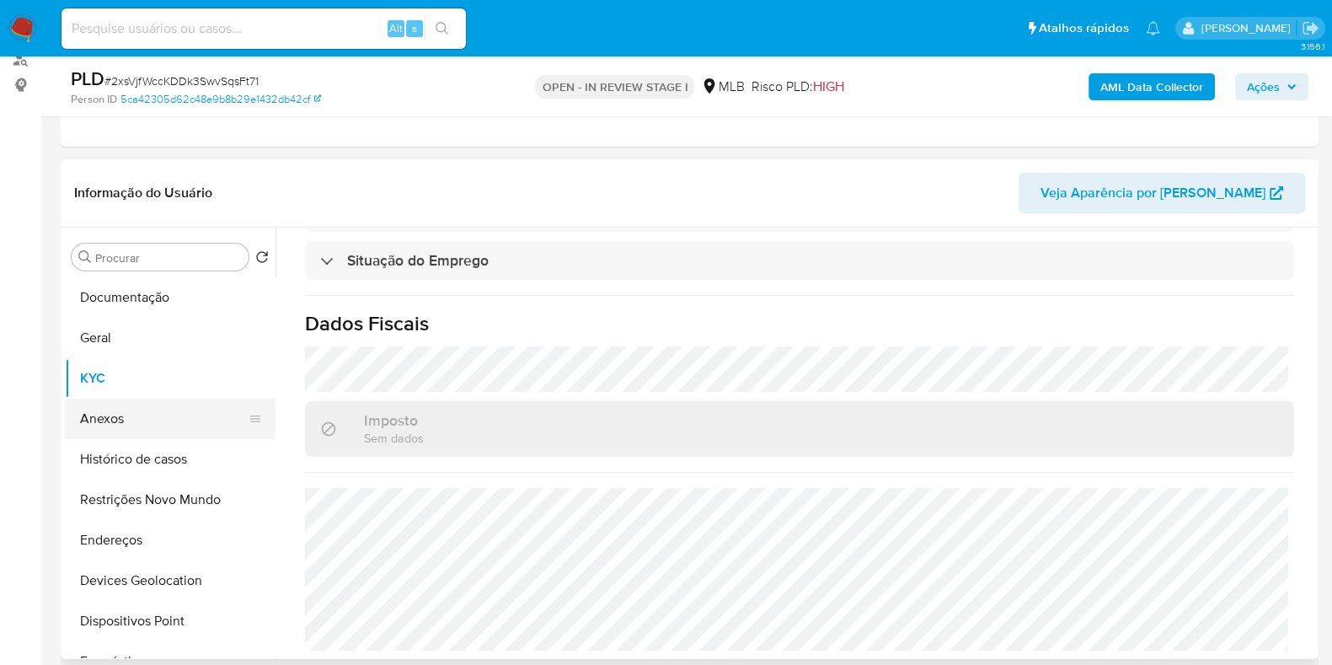
click at [164, 421] on button "Anexos" at bounding box center [163, 418] width 197 height 40
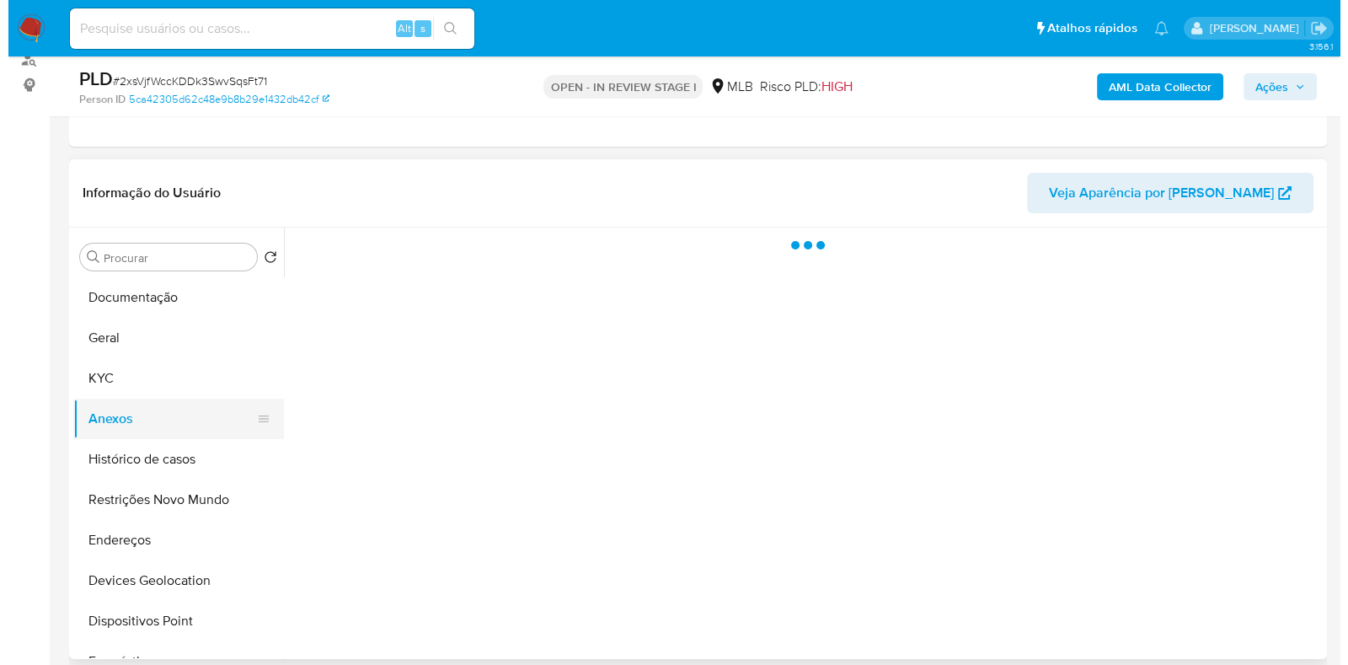
scroll to position [0, 0]
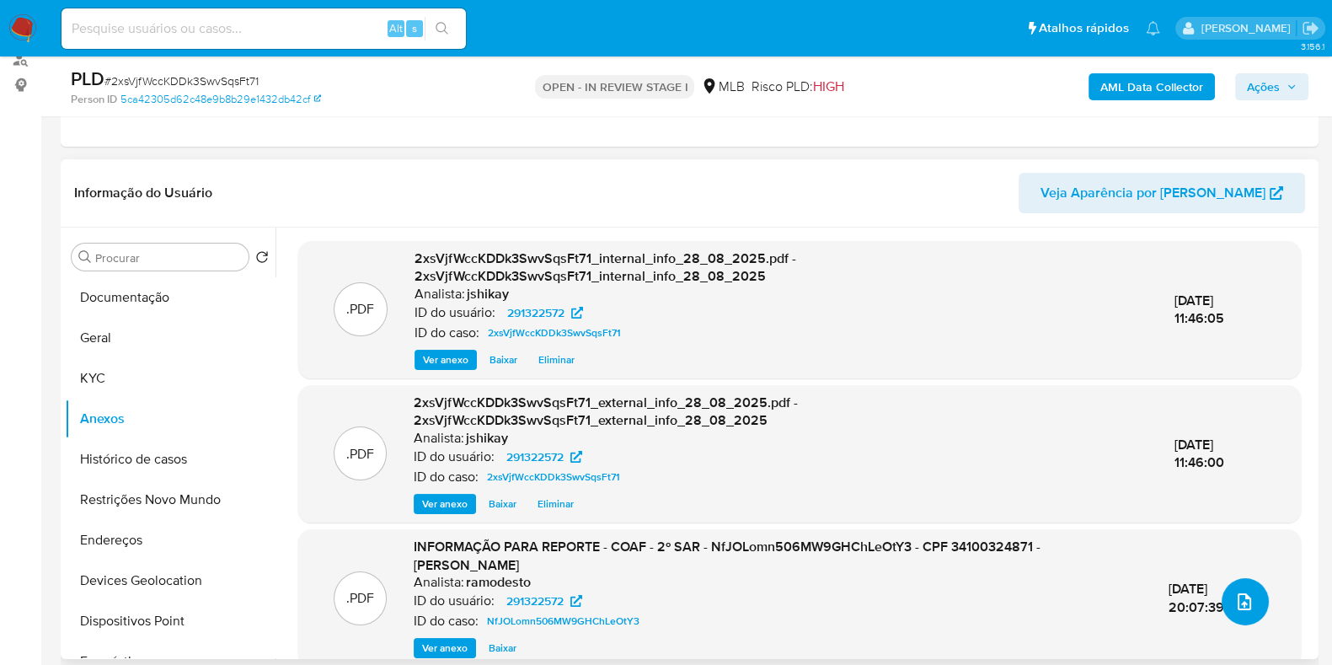
click at [1238, 580] on button "upload-file" at bounding box center [1244, 601] width 47 height 47
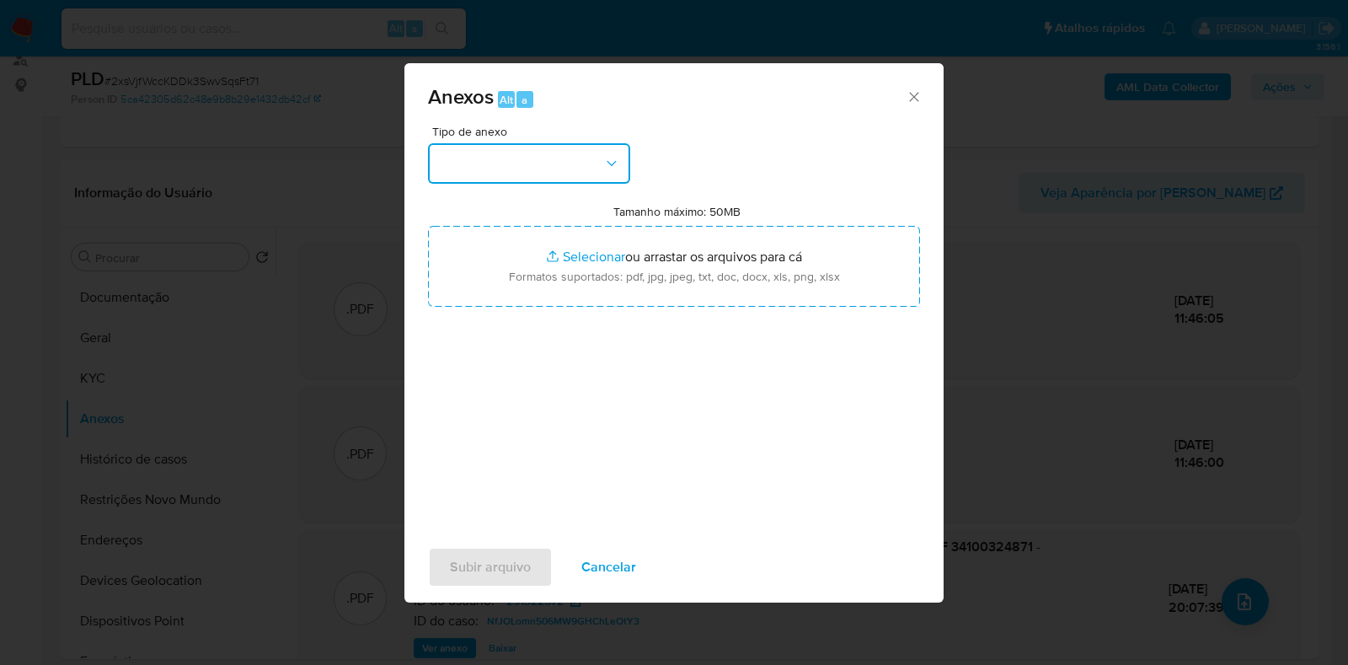
click at [520, 174] on button "button" at bounding box center [529, 163] width 202 height 40
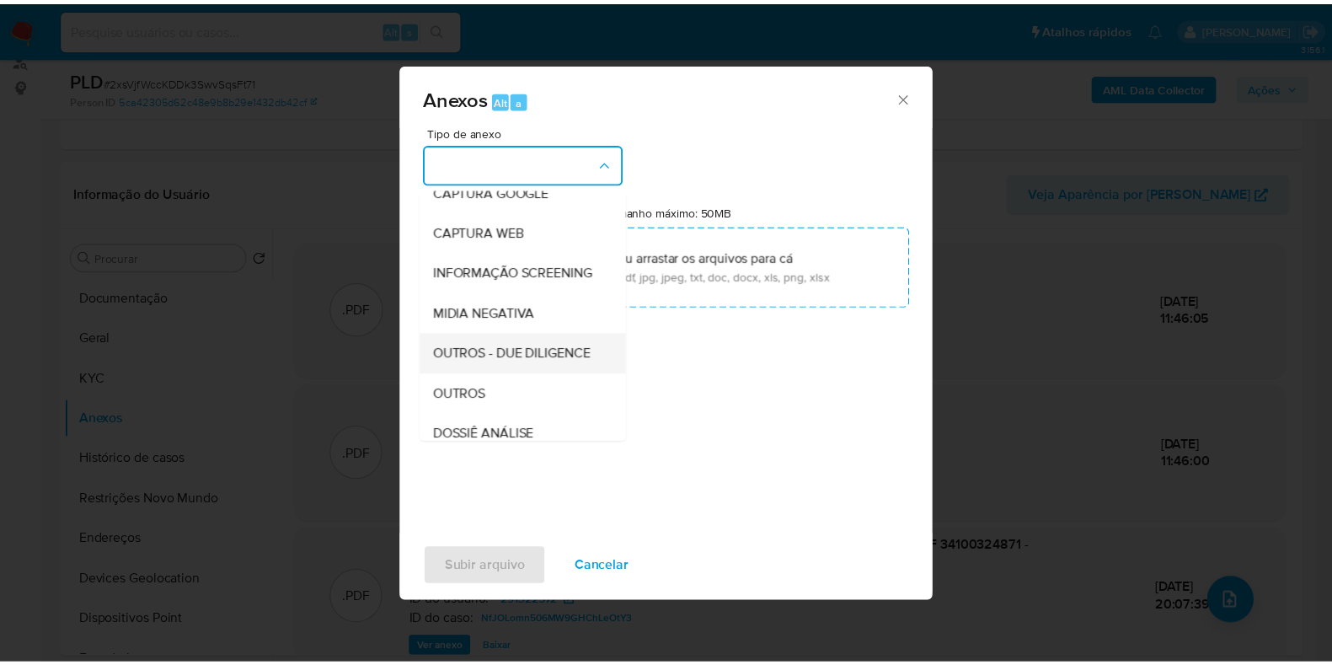
scroll to position [210, 0]
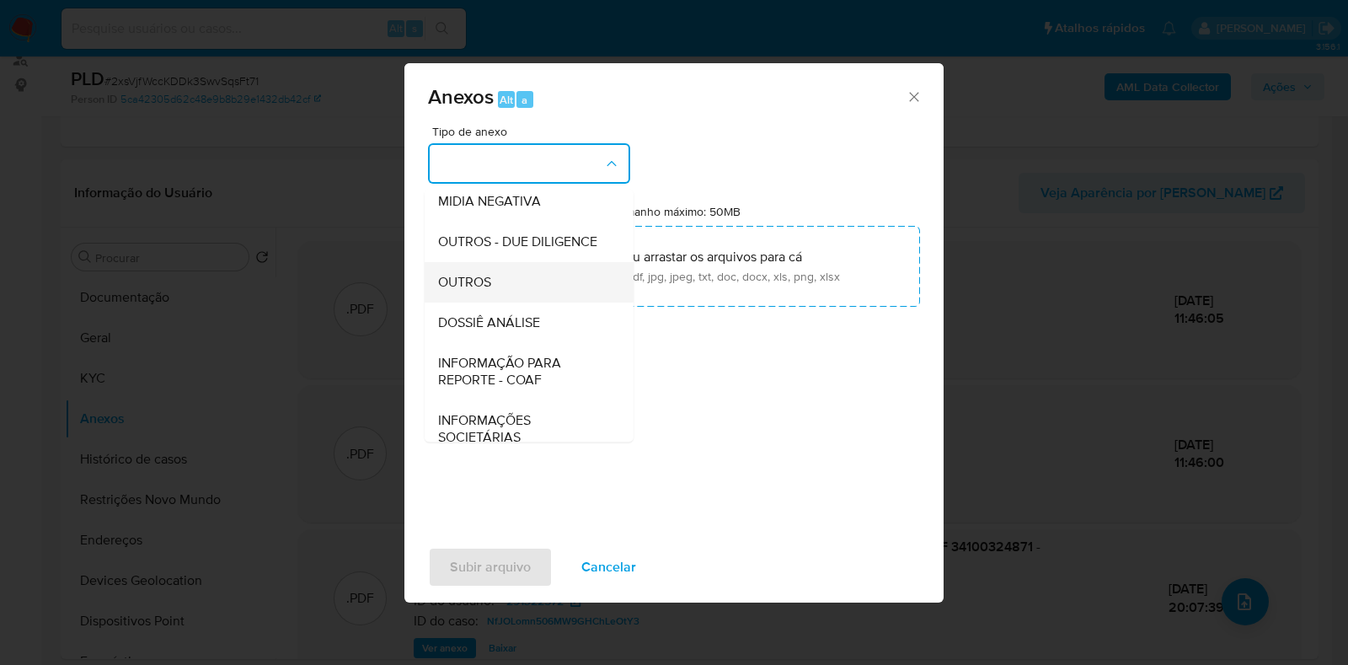
click at [514, 302] on div "OUTROS" at bounding box center [524, 282] width 172 height 40
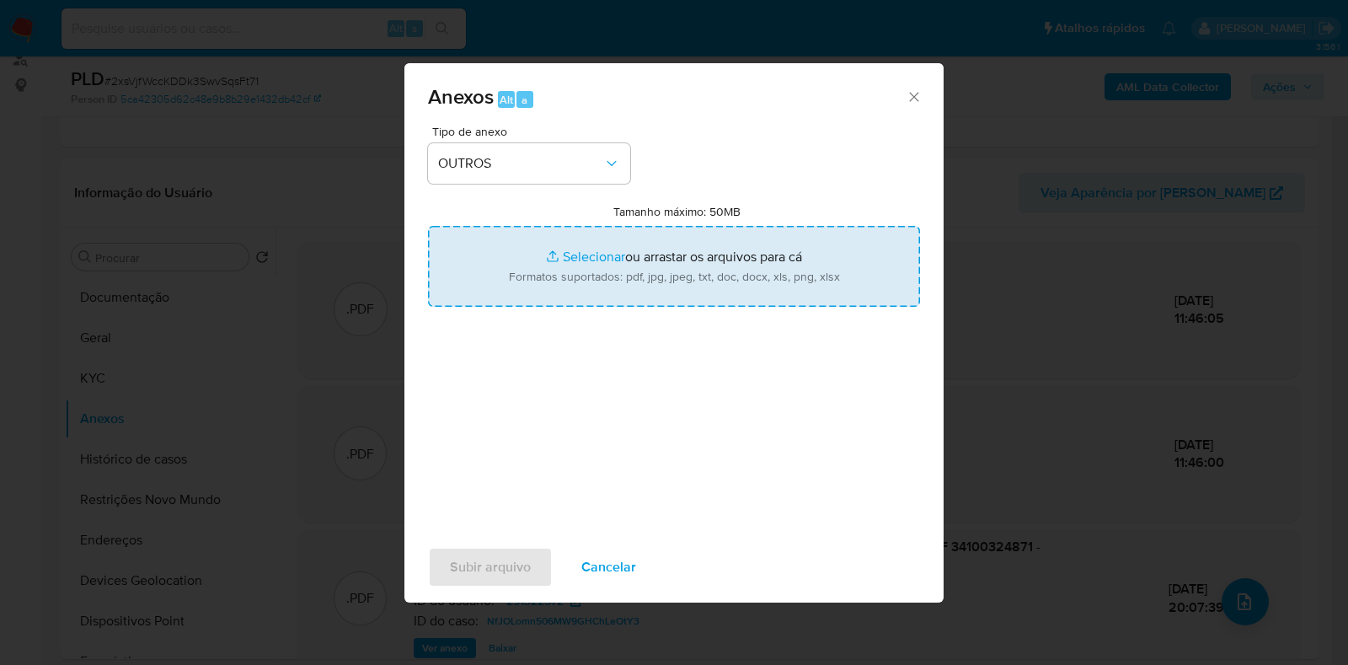
click at [541, 242] on input "Tamanho máximo: 50MB Selecionar arquivos" at bounding box center [674, 266] width 492 height 81
type input "C:\fakepath\Mulan 291322572_2025_08_27_16_04_54 - Resumen TX.pdf"
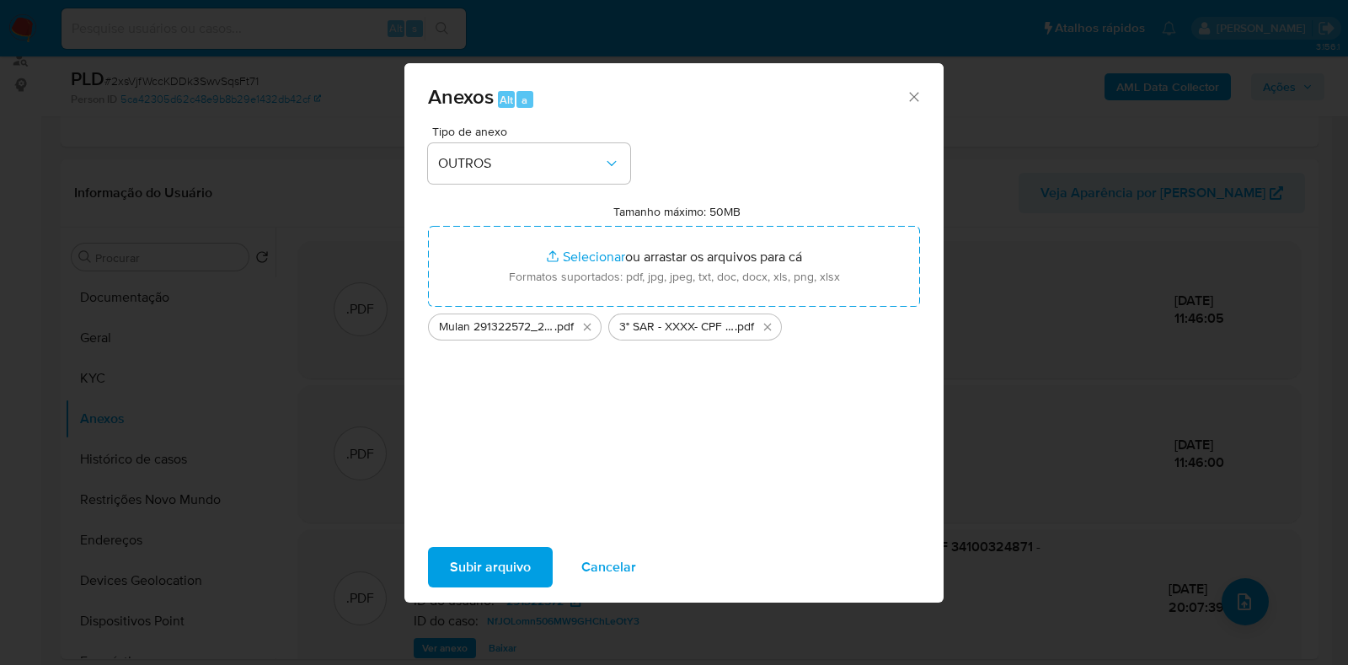
drag, startPoint x: 541, startPoint y: 242, endPoint x: 484, endPoint y: 557, distance: 320.1
click at [484, 557] on span "Subir arquivo" at bounding box center [490, 566] width 81 height 37
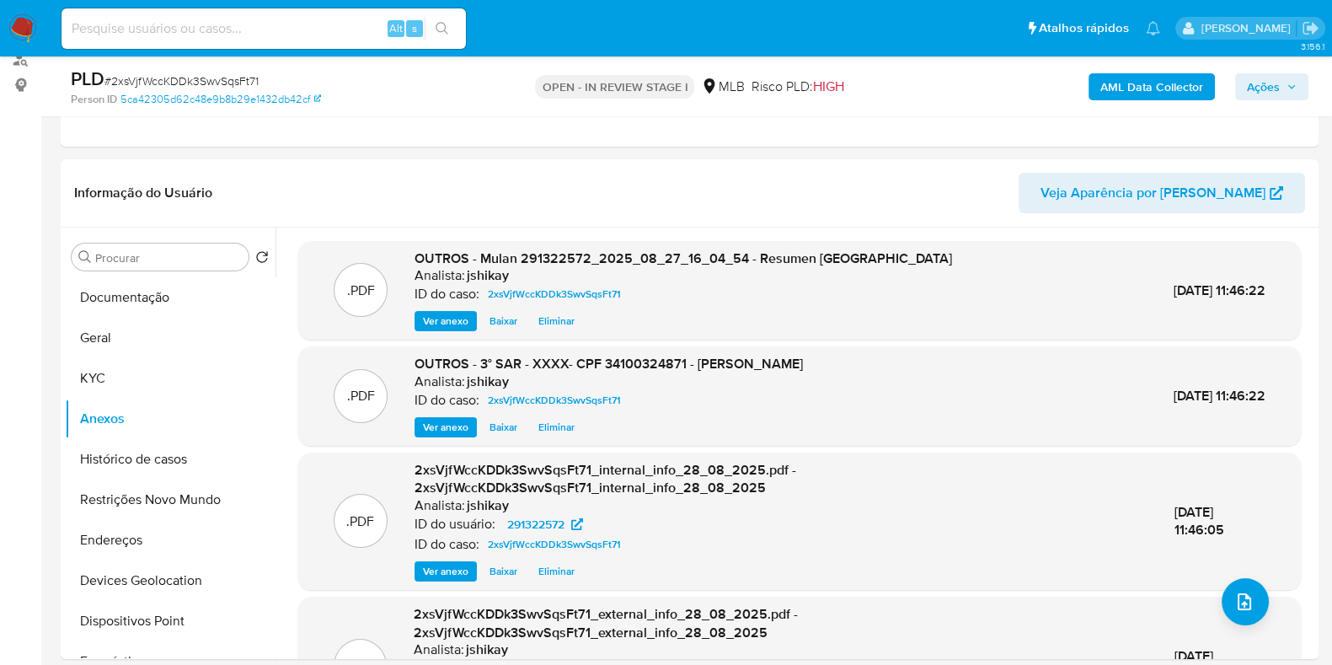
click at [1264, 87] on span "Ações" at bounding box center [1263, 86] width 33 height 27
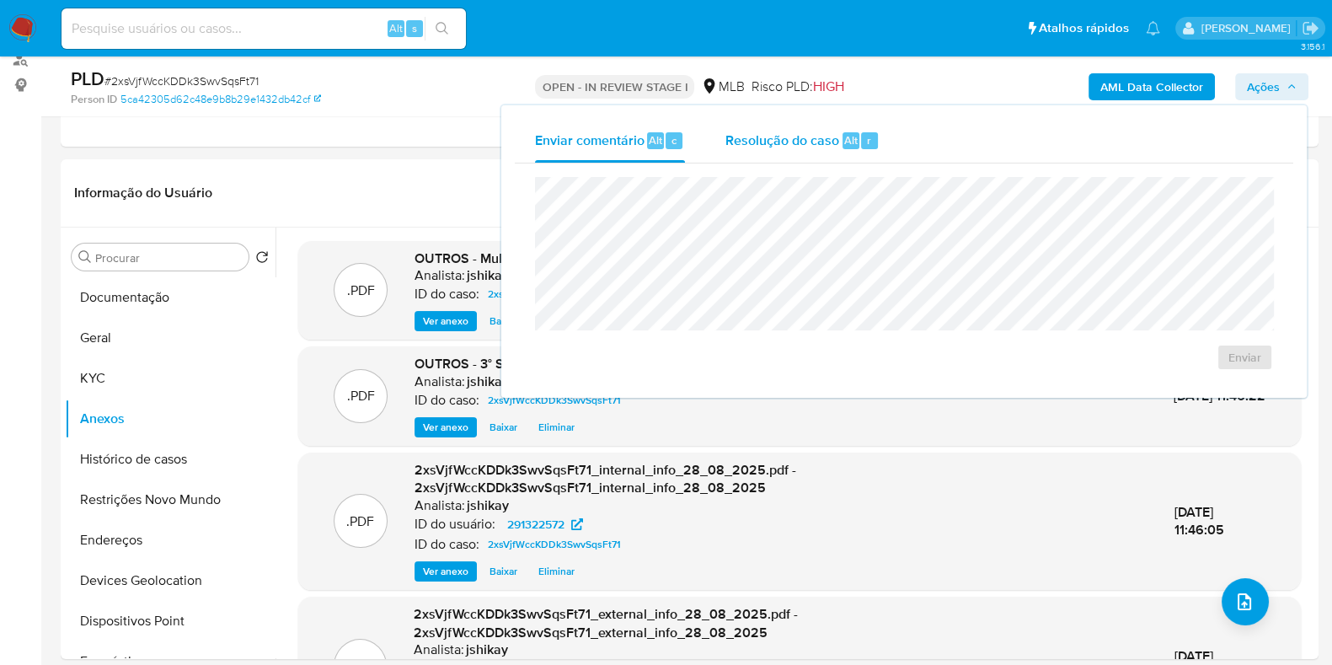
click at [773, 158] on div "Resolução do caso Alt r" at bounding box center [802, 141] width 154 height 44
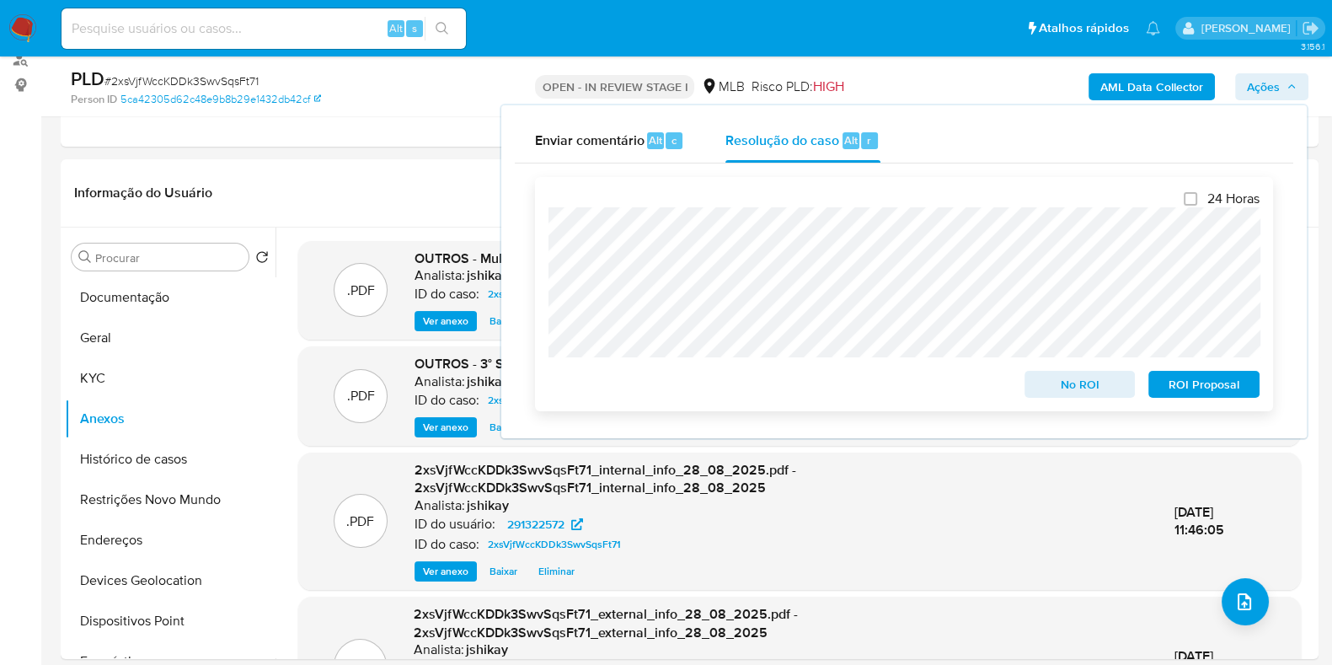
click at [1184, 380] on span "ROI Proposal" at bounding box center [1204, 384] width 88 height 24
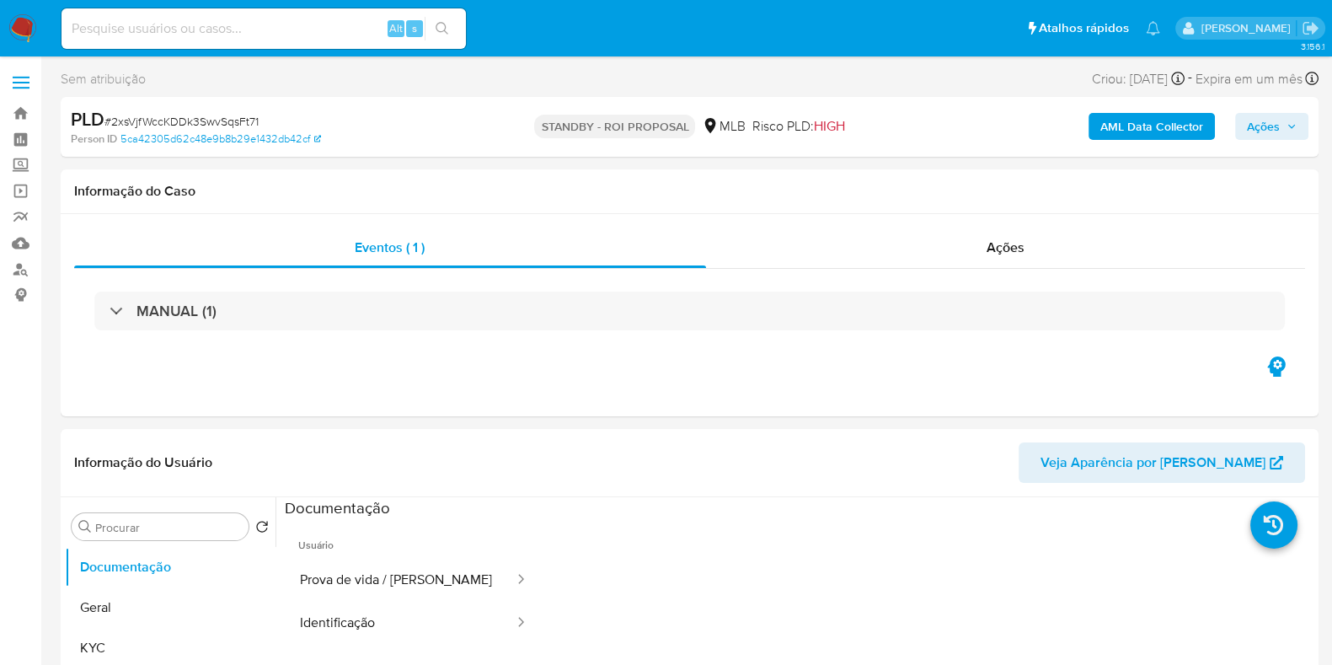
select select "10"
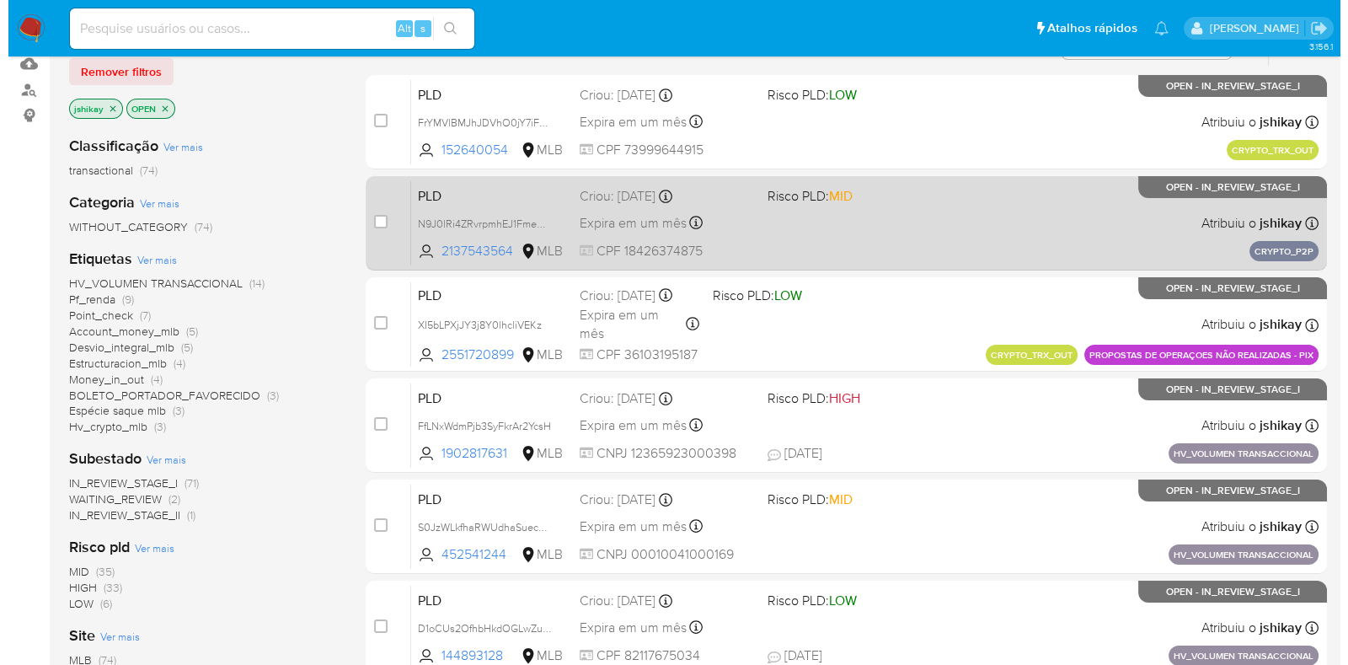
scroll to position [137, 0]
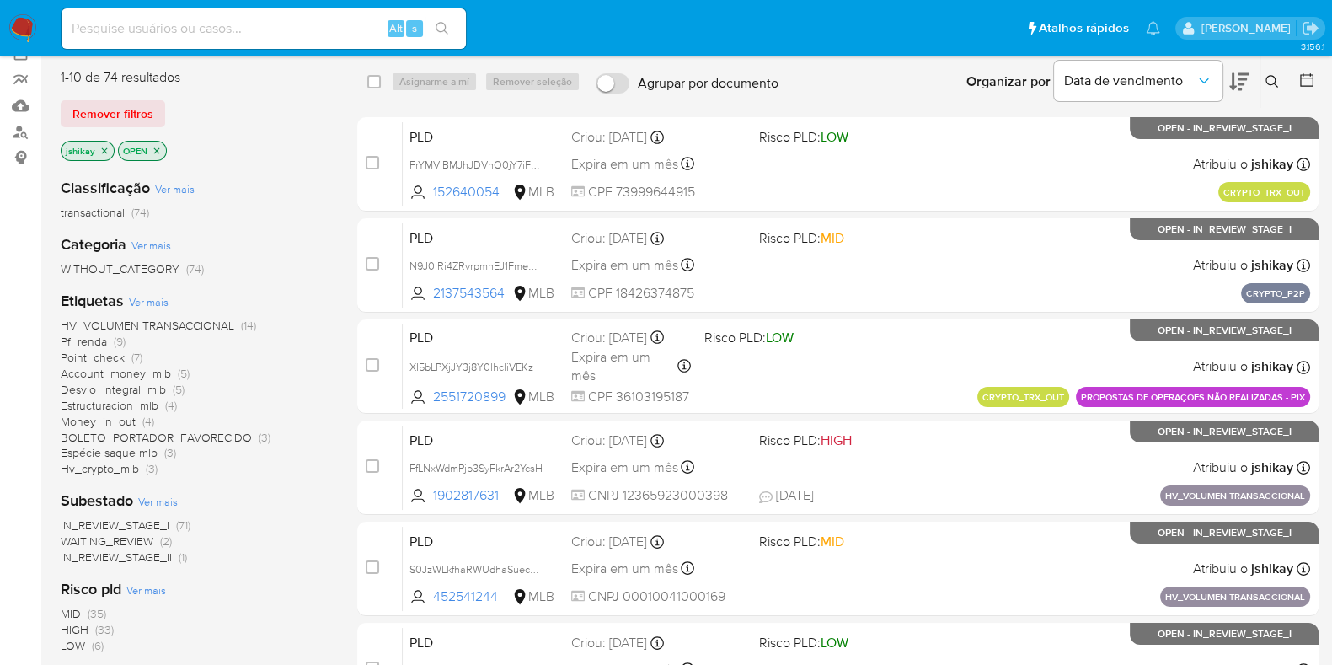
click at [150, 298] on span "Ver mais" at bounding box center [149, 301] width 40 height 15
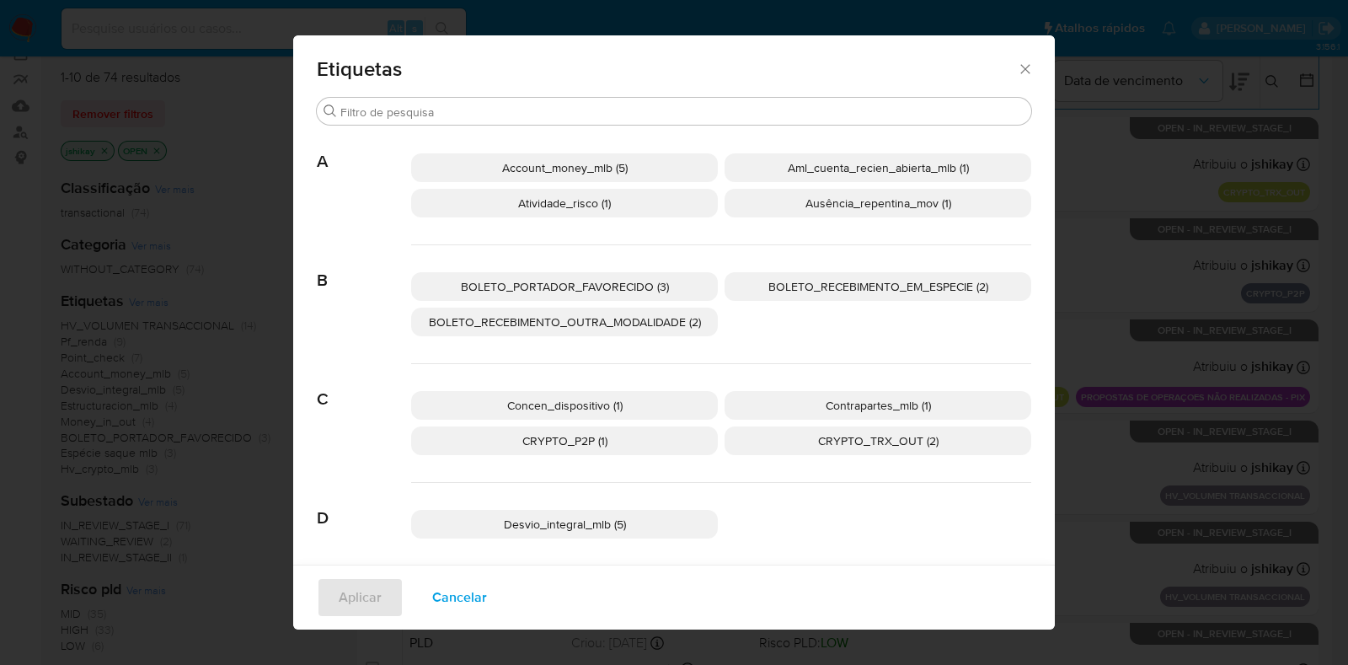
click at [1125, 101] on div "Etiquetas Procurar A Account_money_mlb (5) Aml_cuenta_recien_abierta_mlb (1) At…" at bounding box center [674, 332] width 1348 height 665
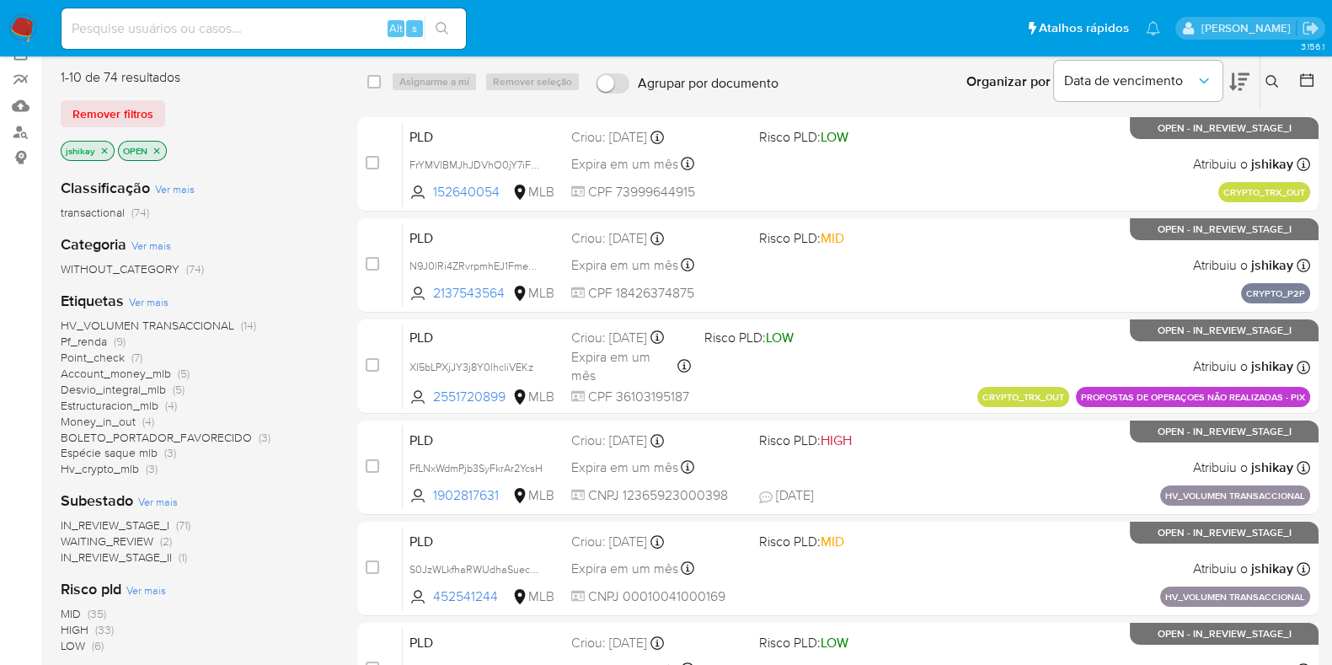
click at [148, 291] on div "Etiquetas Ver mais HV_VOLUMEN TRANSACCIONAL (14) Pf_renda (9) Point_check (7) A…" at bounding box center [196, 384] width 270 height 186
click at [152, 297] on span "Ver mais" at bounding box center [149, 301] width 40 height 15
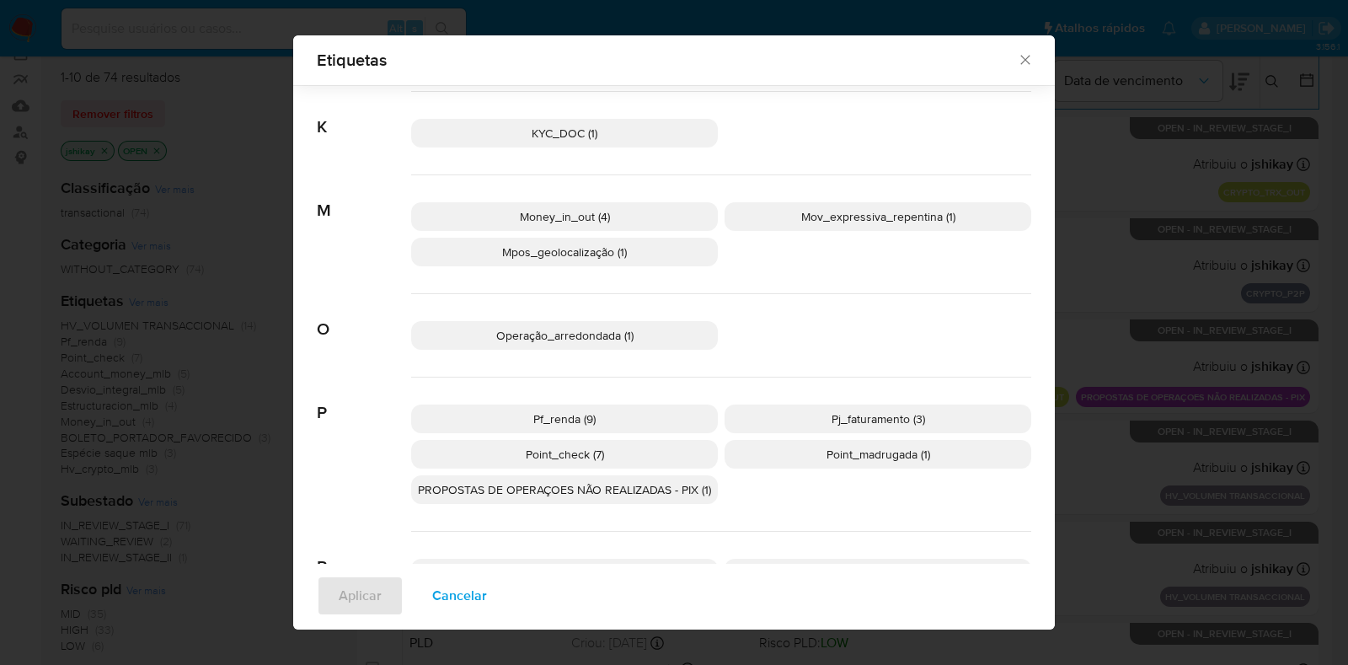
scroll to position [596, 0]
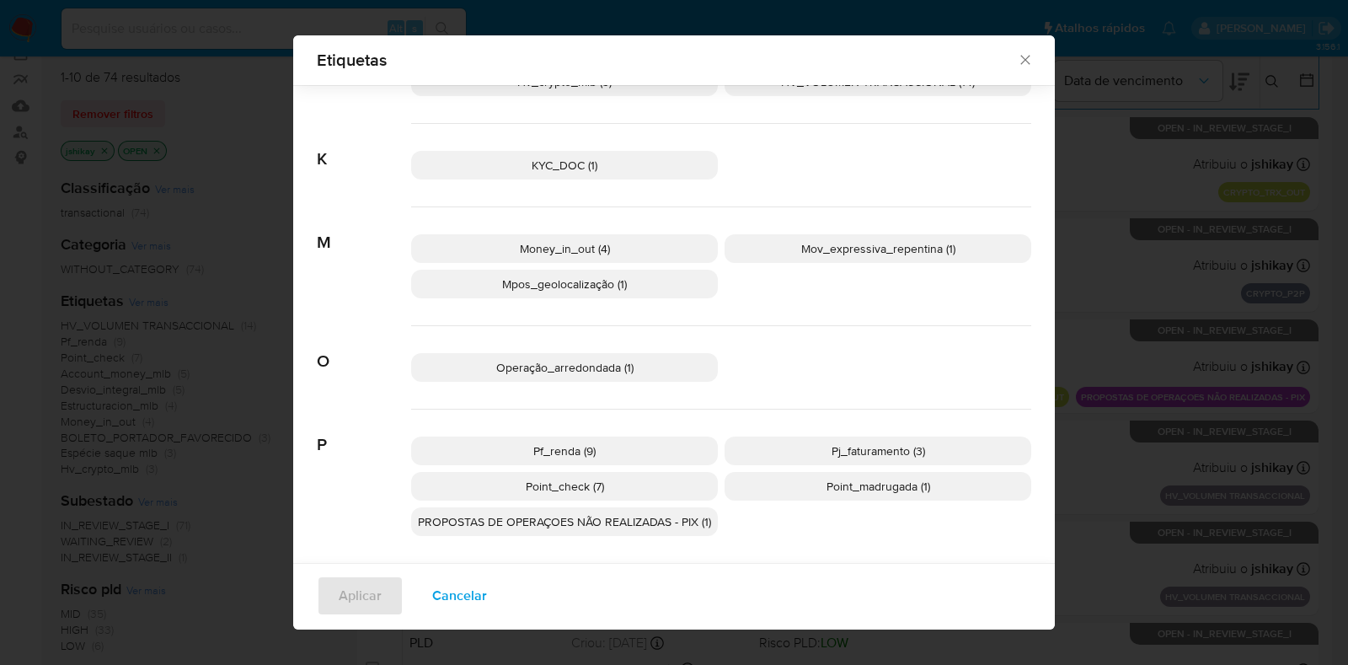
click at [644, 249] on p "Money_in_out (4)" at bounding box center [564, 248] width 307 height 29
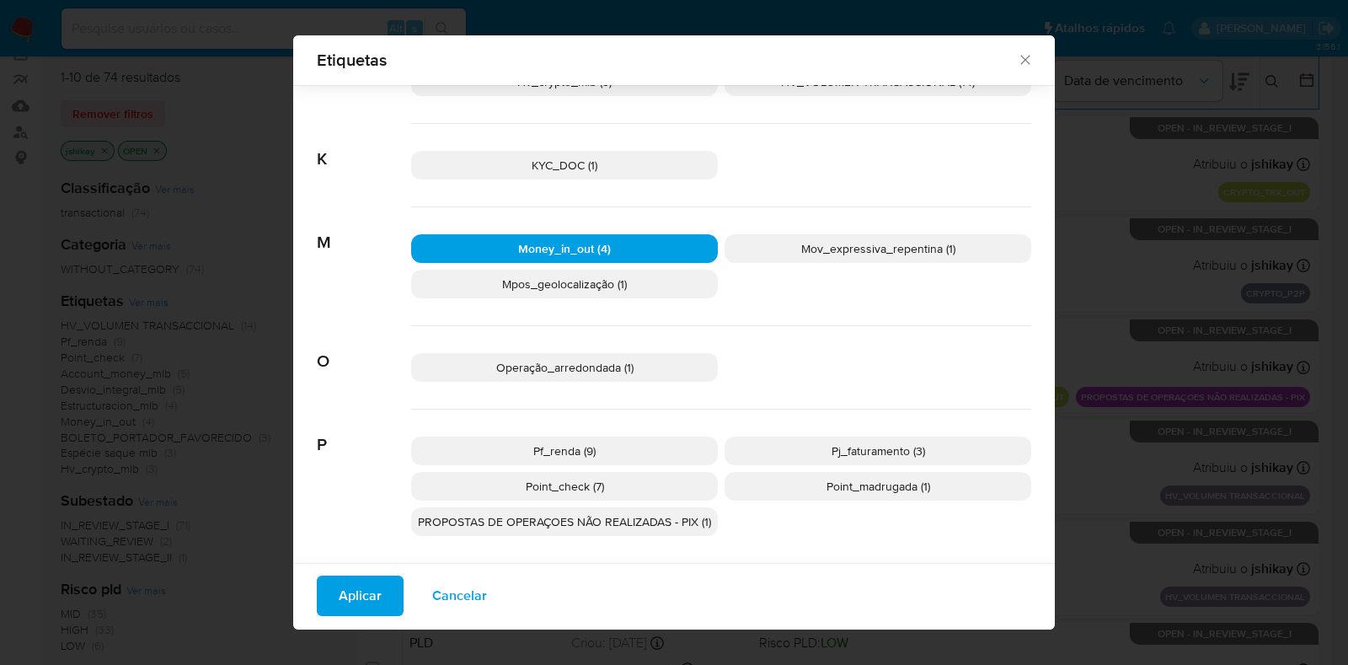
click at [351, 596] on span "Aplicar" at bounding box center [360, 595] width 43 height 37
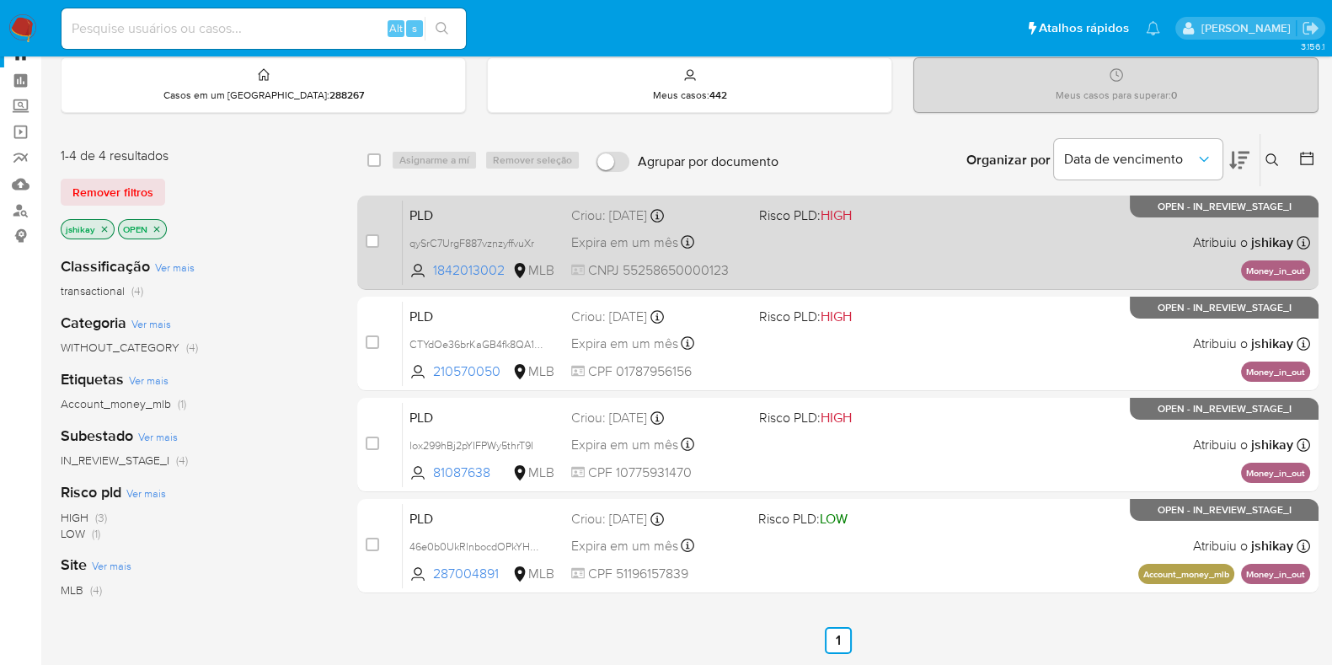
scroll to position [104, 0]
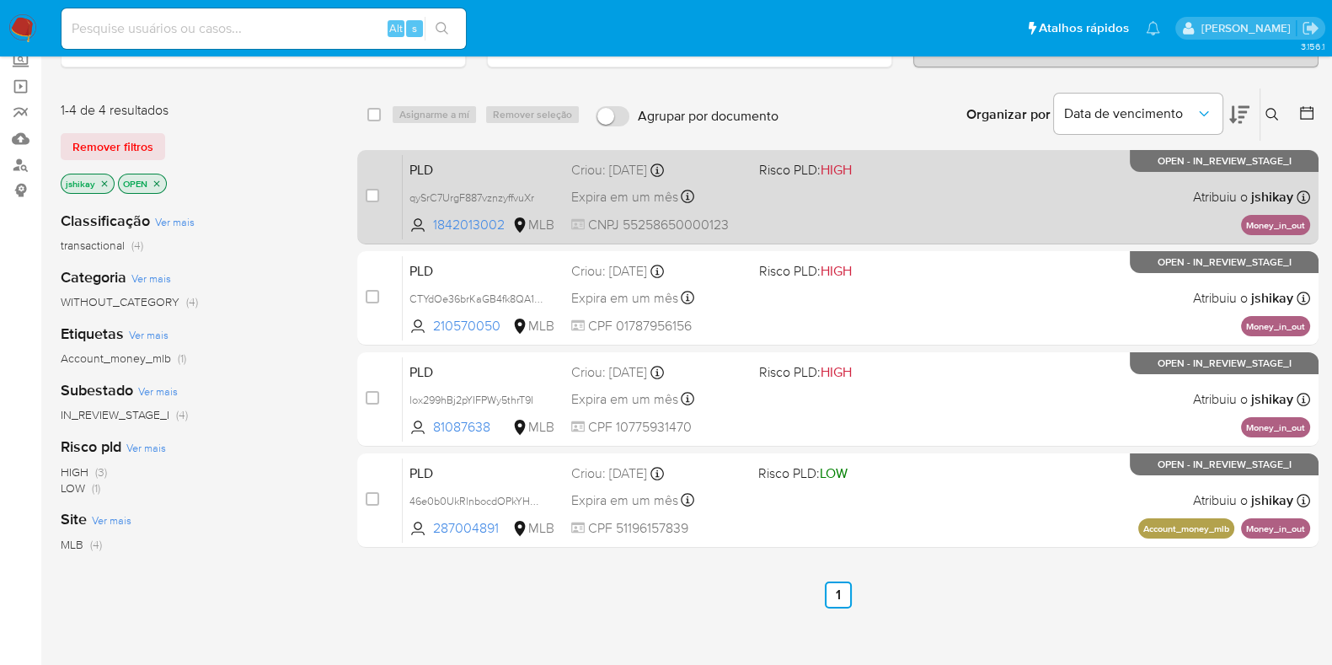
click at [866, 205] on div "PLD qySrC7UrgF887vznzyffvuXr 1842013002 MLB Risco PLD: HIGH Criou: 12/08/2025 C…" at bounding box center [856, 196] width 907 height 85
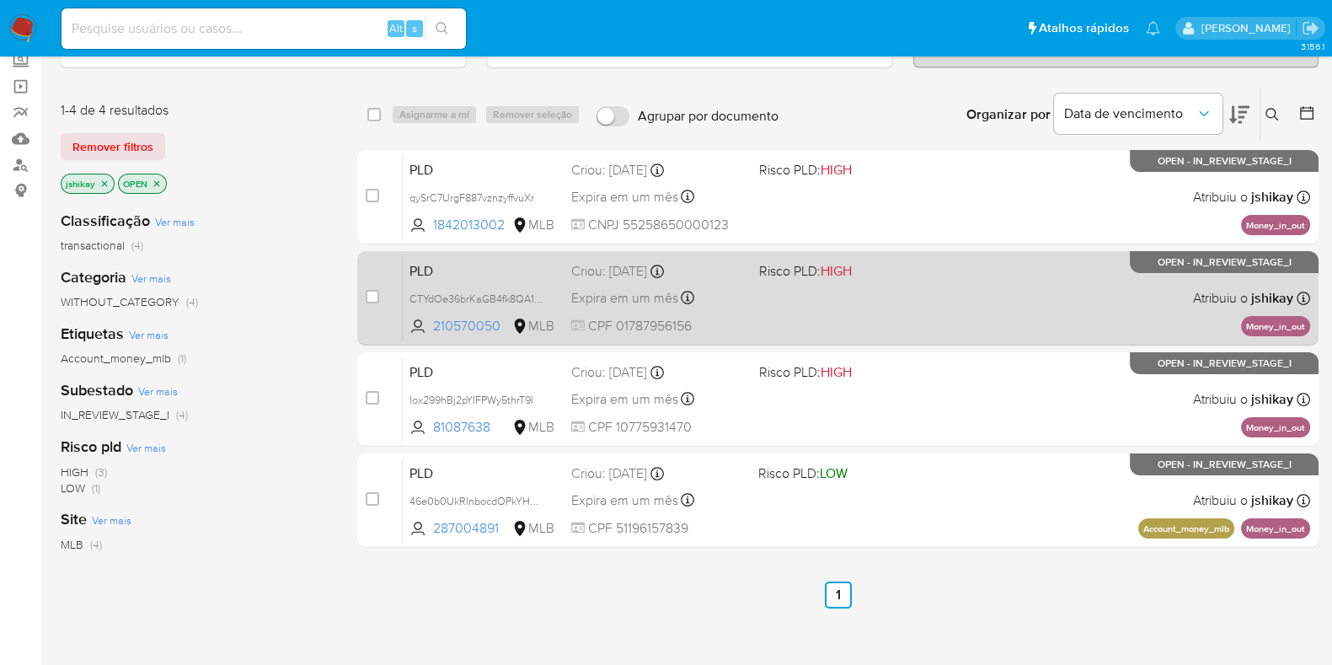
click at [901, 277] on span "Risco PLD: HIGH" at bounding box center [846, 270] width 174 height 22
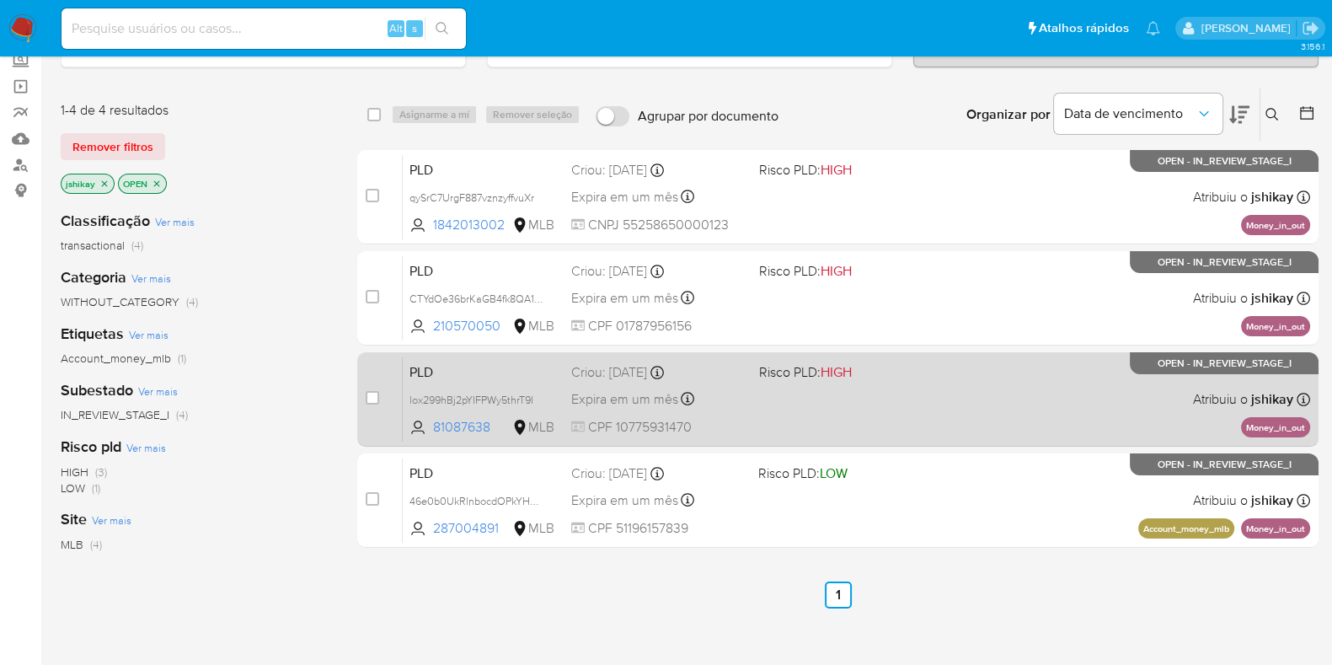
click at [903, 377] on span "Risco PLD: HIGH" at bounding box center [846, 371] width 174 height 22
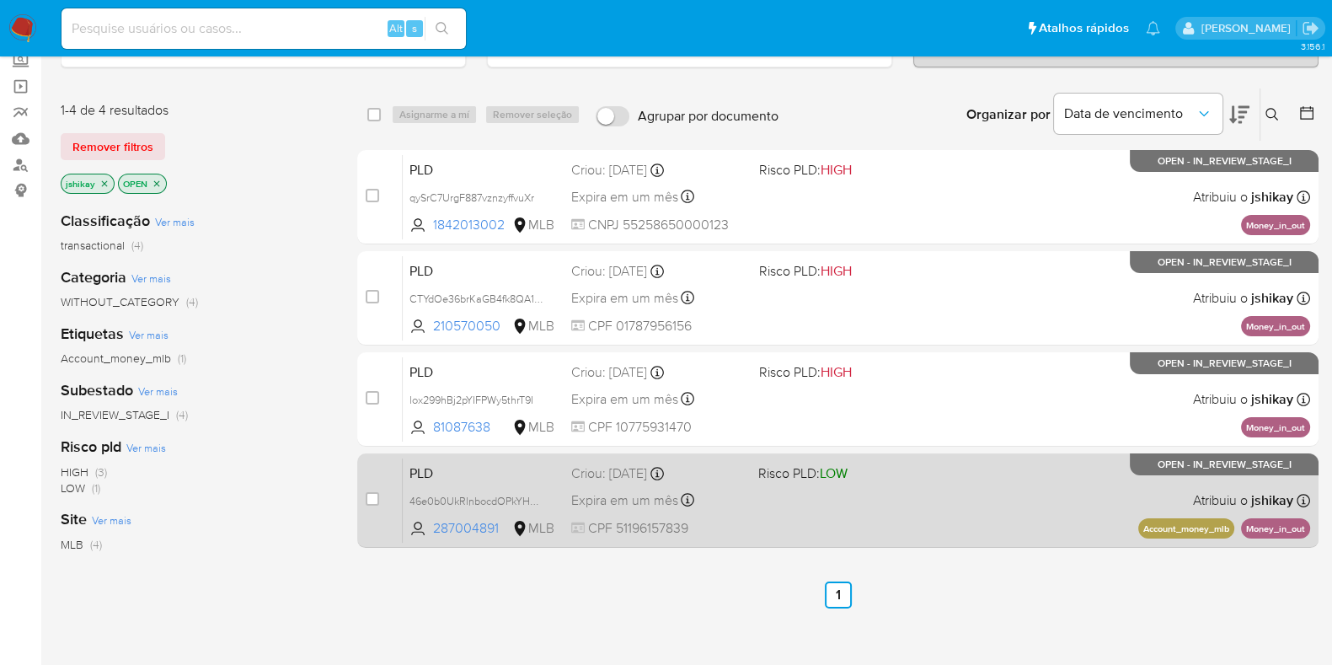
click at [899, 497] on div "PLD 46e0b0UkRlnbocdOPkYH3XJo 287004891 MLB Risco PLD: LOW Criou: 12/08/2025 Cri…" at bounding box center [856, 499] width 907 height 85
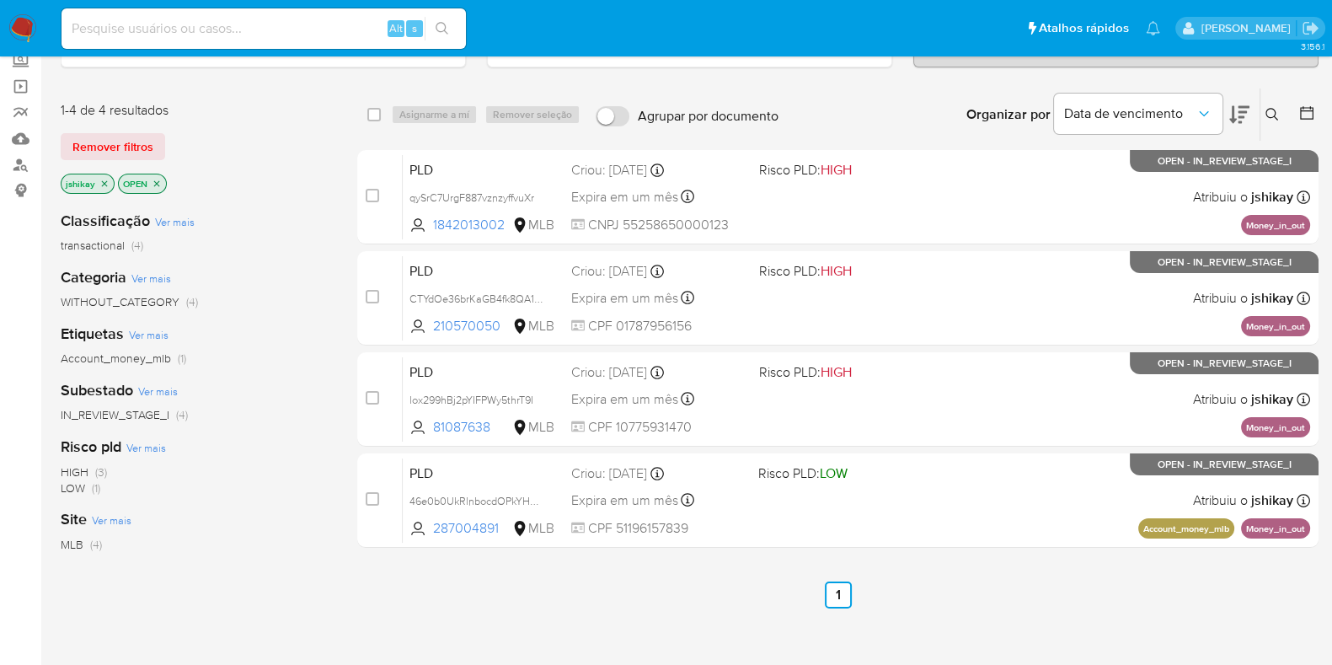
click at [29, 23] on img at bounding box center [22, 28] width 29 height 29
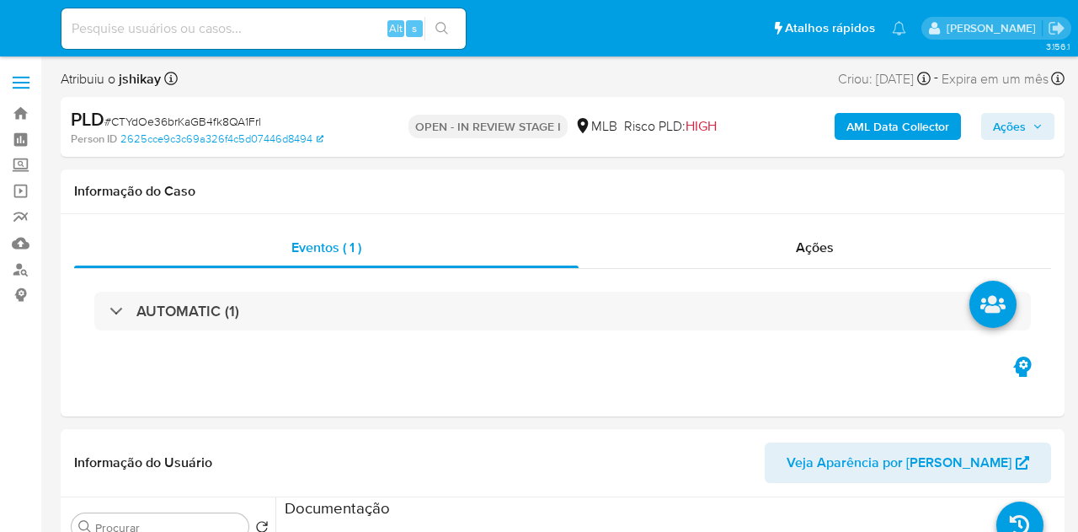
select select "10"
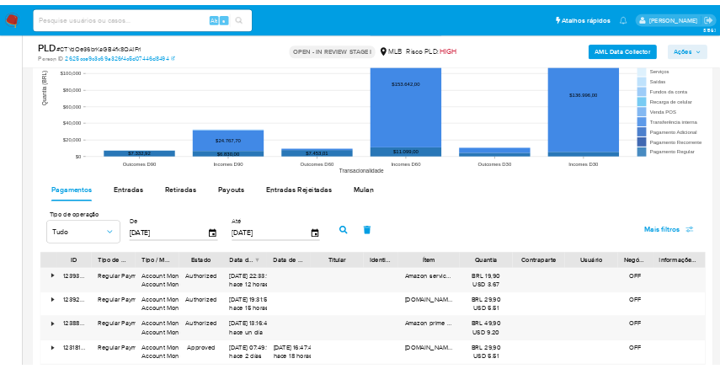
scroll to position [1790, 0]
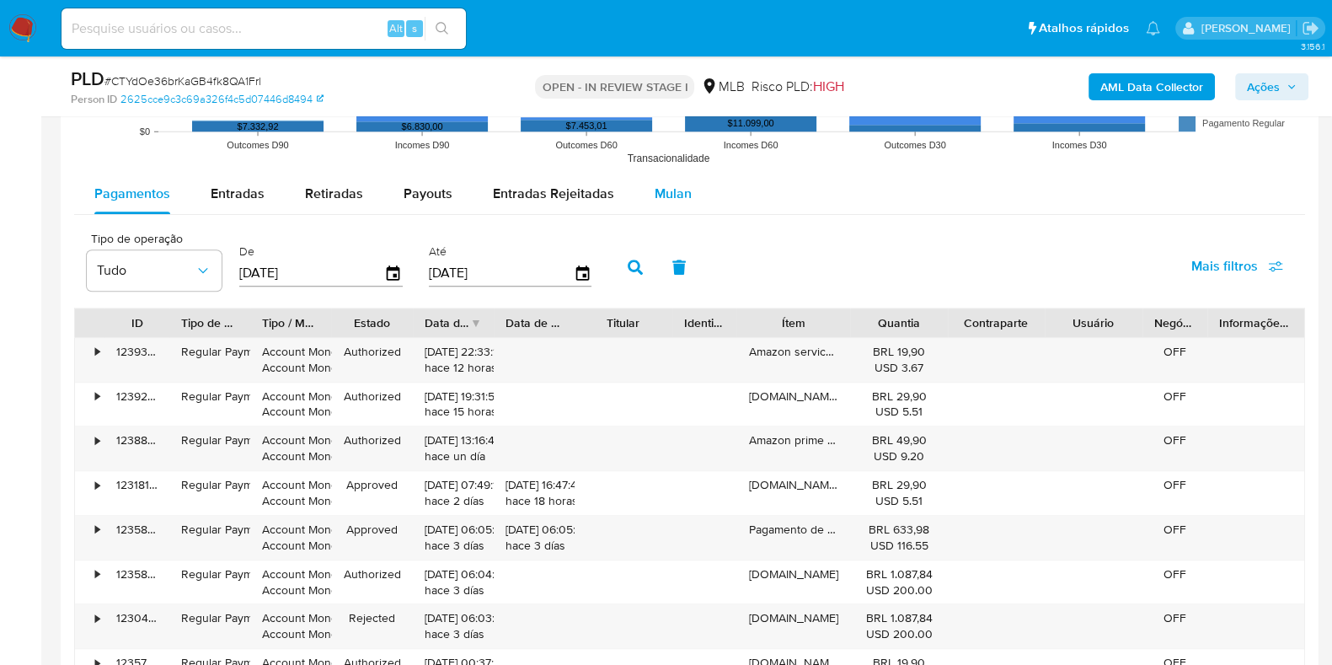
click at [657, 197] on span "Mulan" at bounding box center [673, 193] width 37 height 19
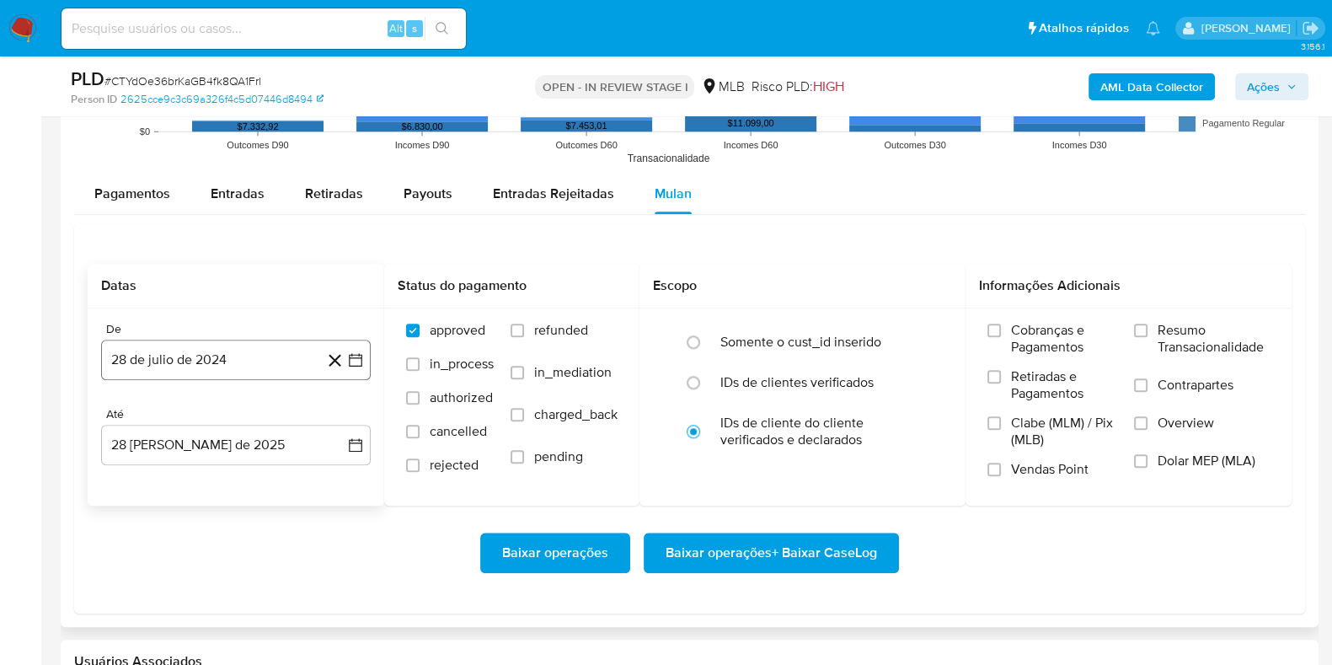
click at [350, 360] on icon "button" at bounding box center [355, 359] width 17 height 17
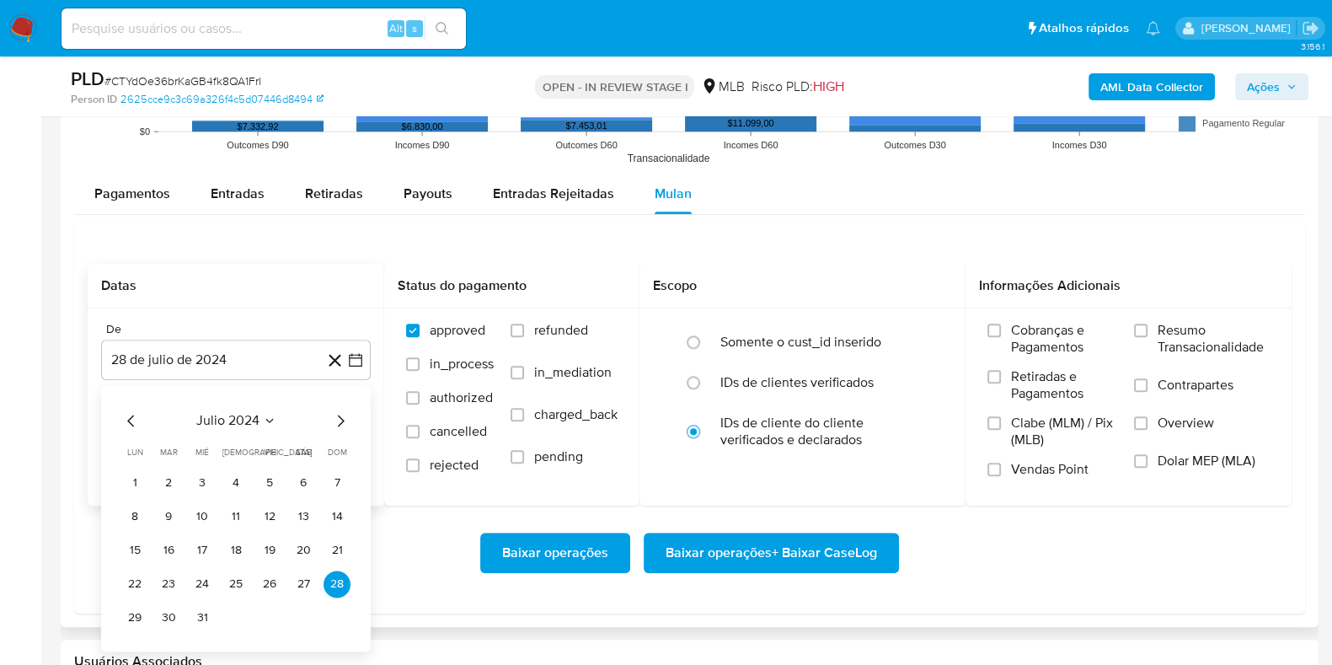
click at [230, 412] on span "julio 2024" at bounding box center [227, 420] width 63 height 17
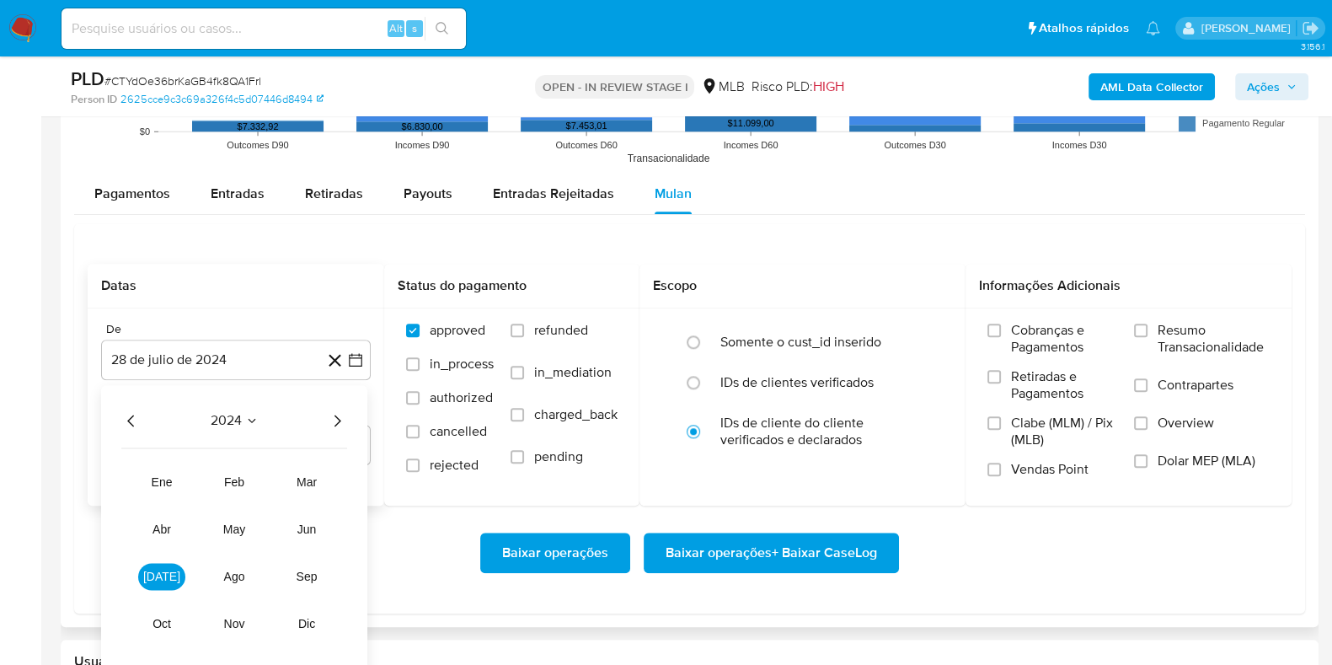
click at [340, 412] on icon "Año siguiente" at bounding box center [337, 420] width 20 height 20
click at [154, 531] on span "[DATE]" at bounding box center [161, 575] width 37 height 13
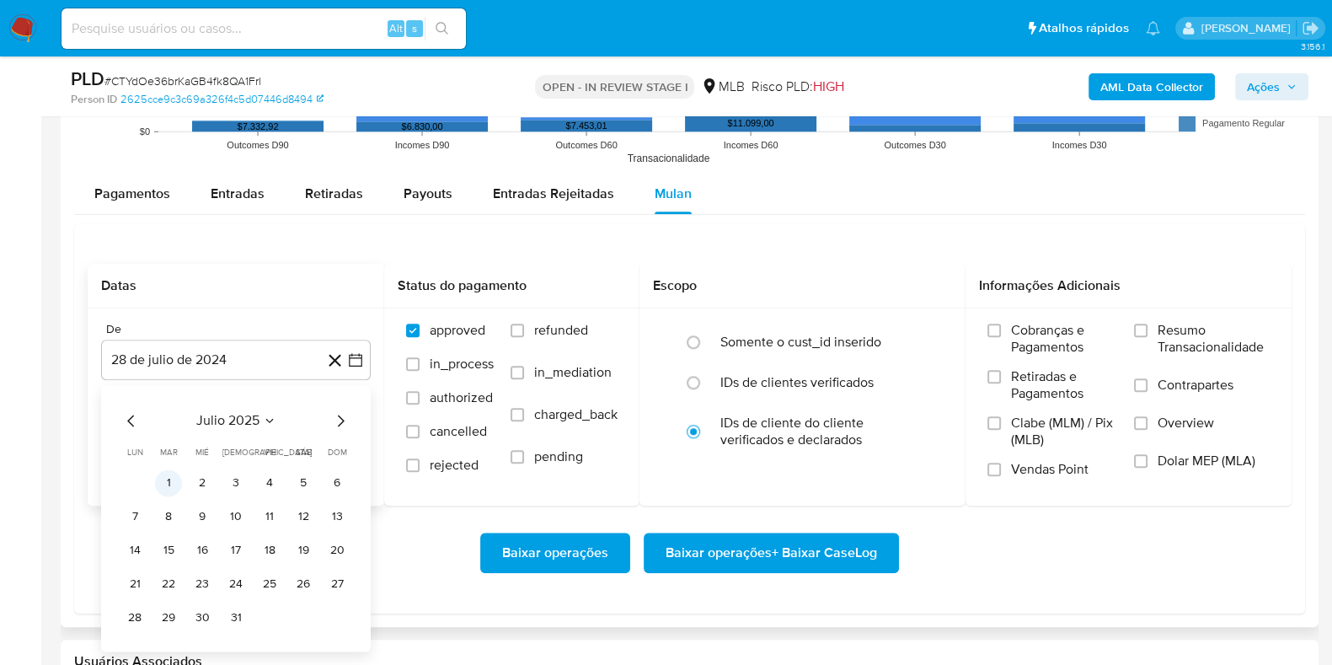
click at [173, 473] on button "1" at bounding box center [168, 482] width 27 height 27
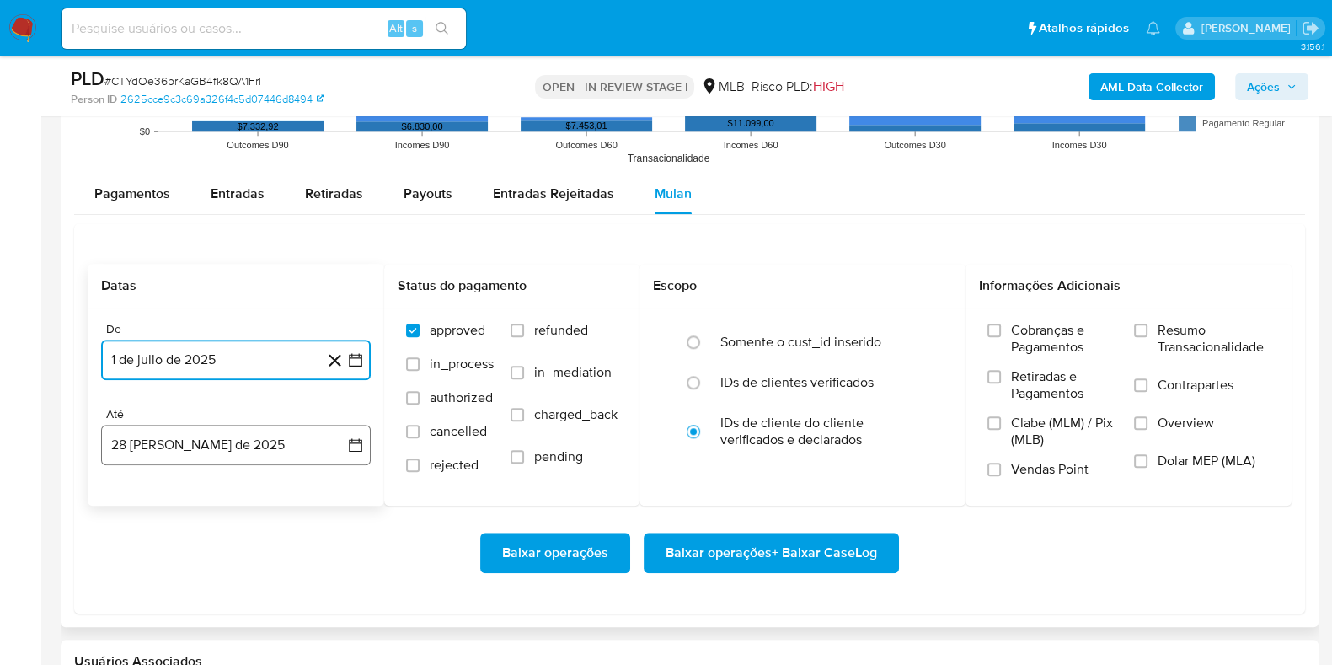
click at [350, 448] on icon "button" at bounding box center [355, 444] width 13 height 13
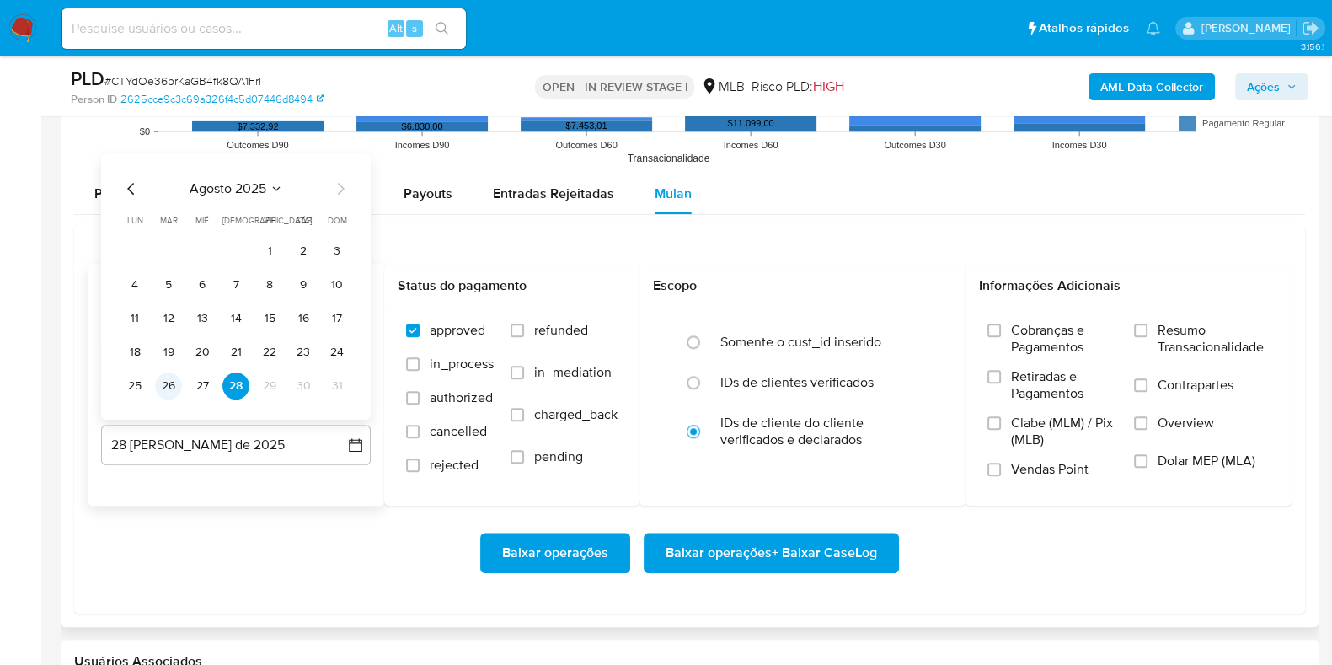
click at [168, 382] on button "26" at bounding box center [168, 385] width 27 height 27
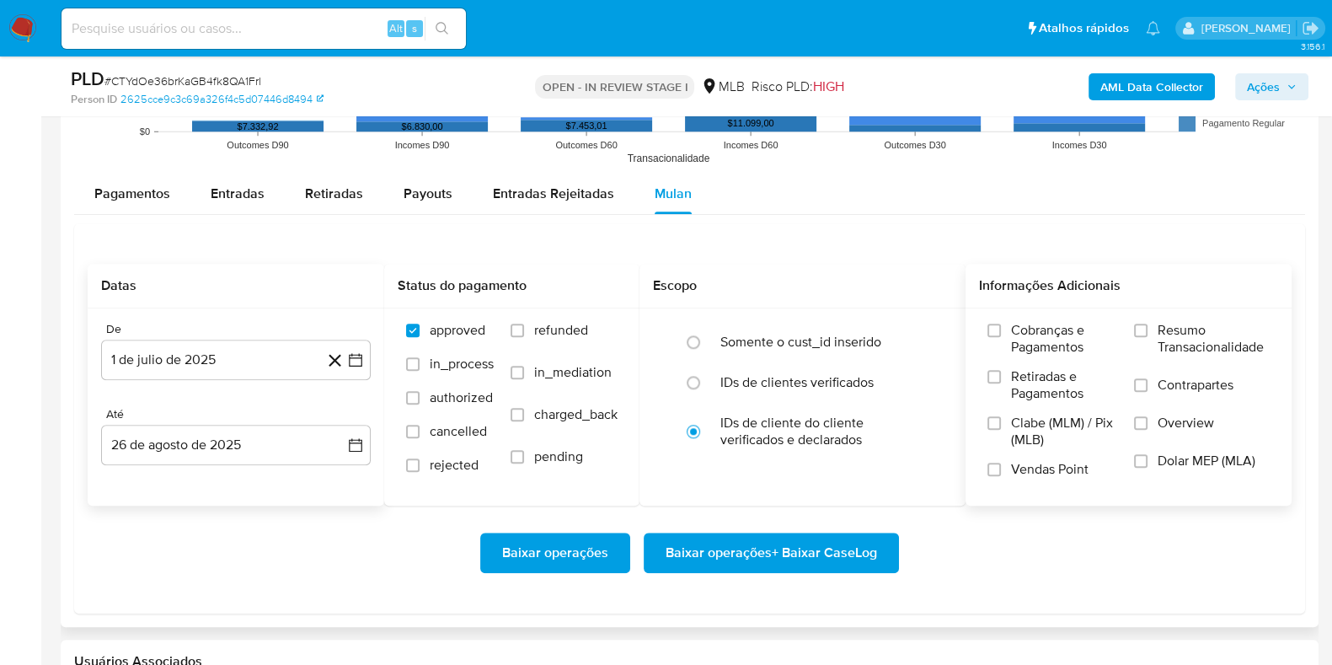
click at [1077, 339] on span "Resumo Transacionalidade" at bounding box center [1213, 339] width 112 height 34
click at [1077, 337] on input "Resumo Transacionalidade" at bounding box center [1140, 329] width 13 height 13
click at [715, 531] on span "Baixar operações + Baixar CaseLog" at bounding box center [770, 552] width 211 height 37
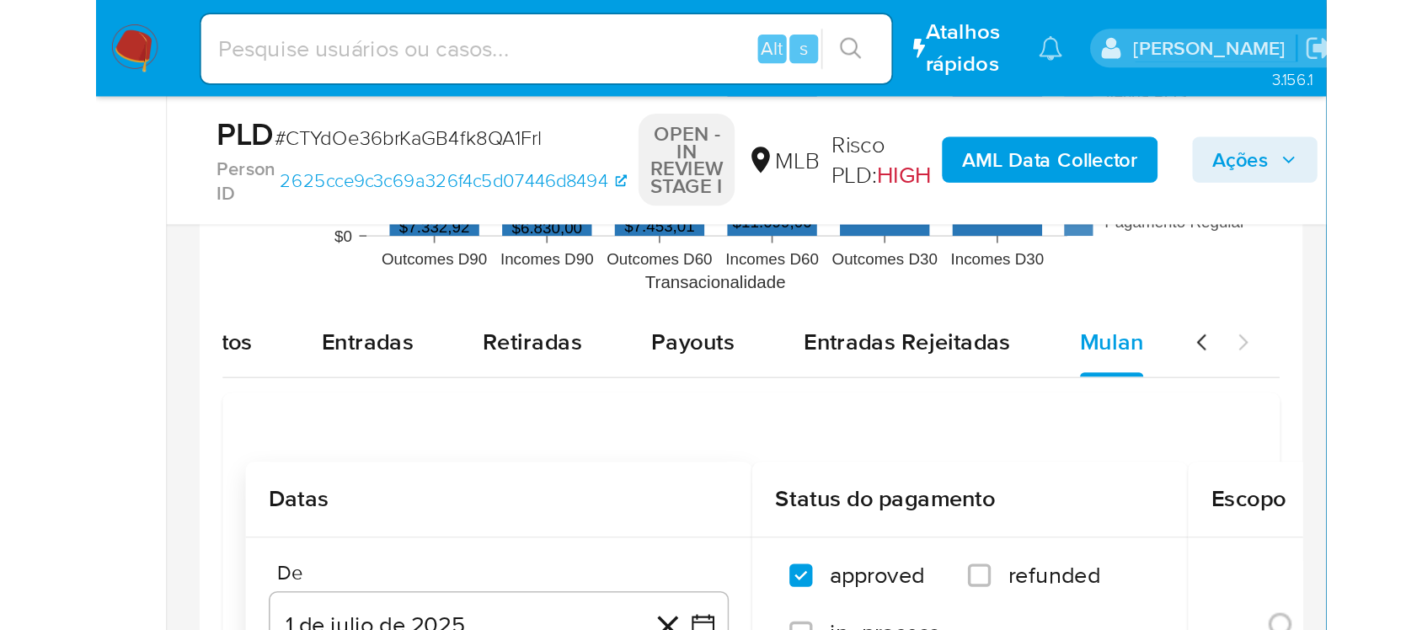
scroll to position [0, 0]
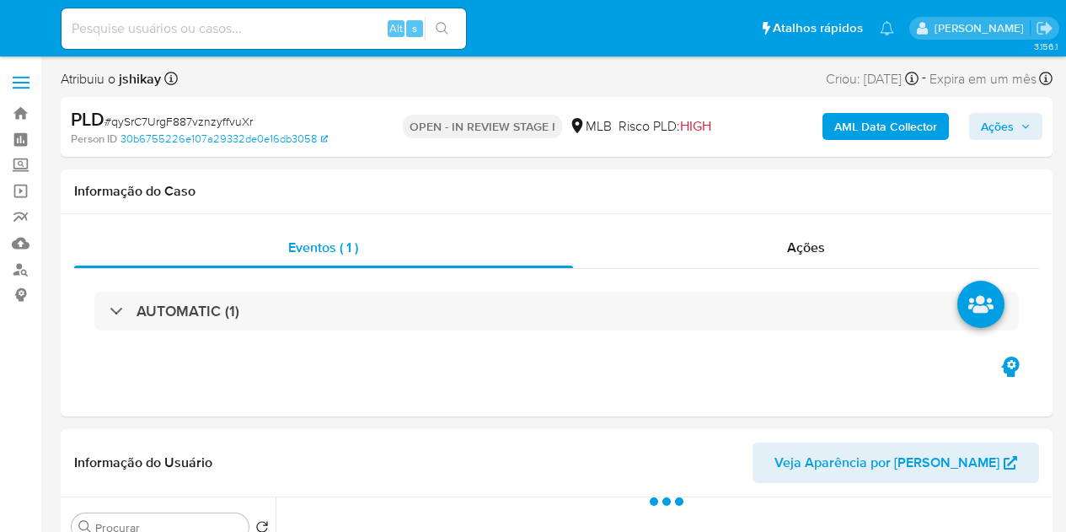
select select "10"
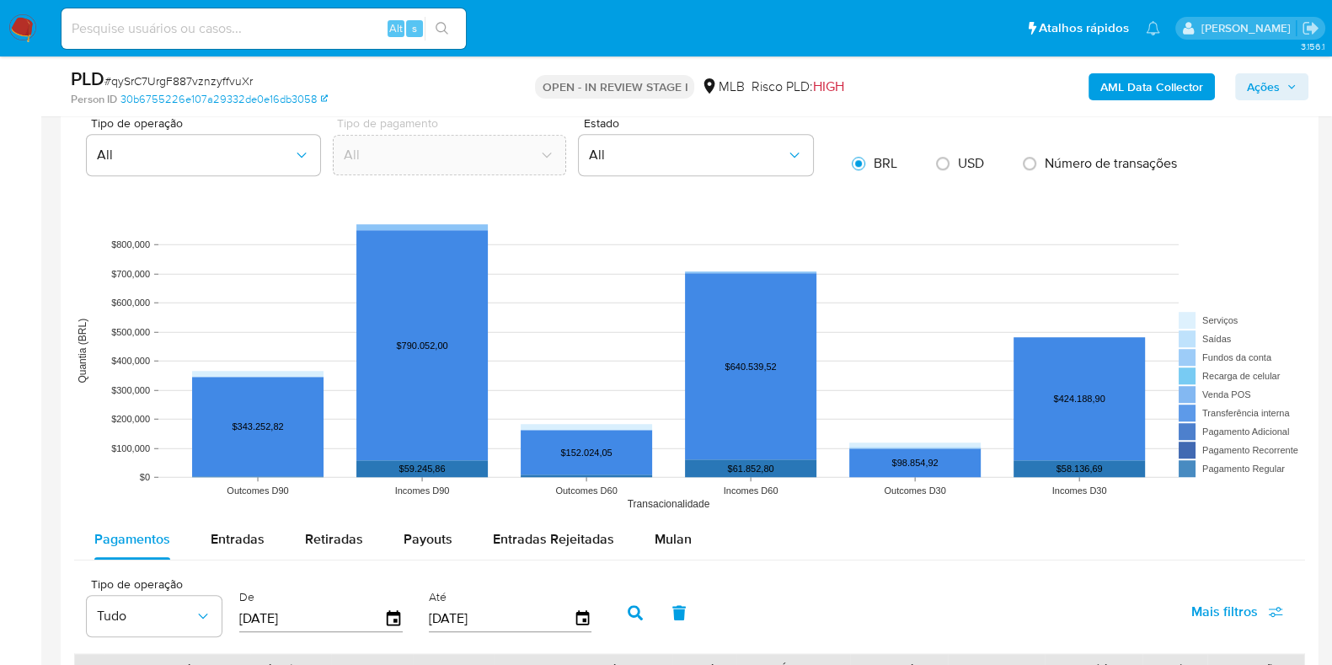
scroll to position [1684, 0]
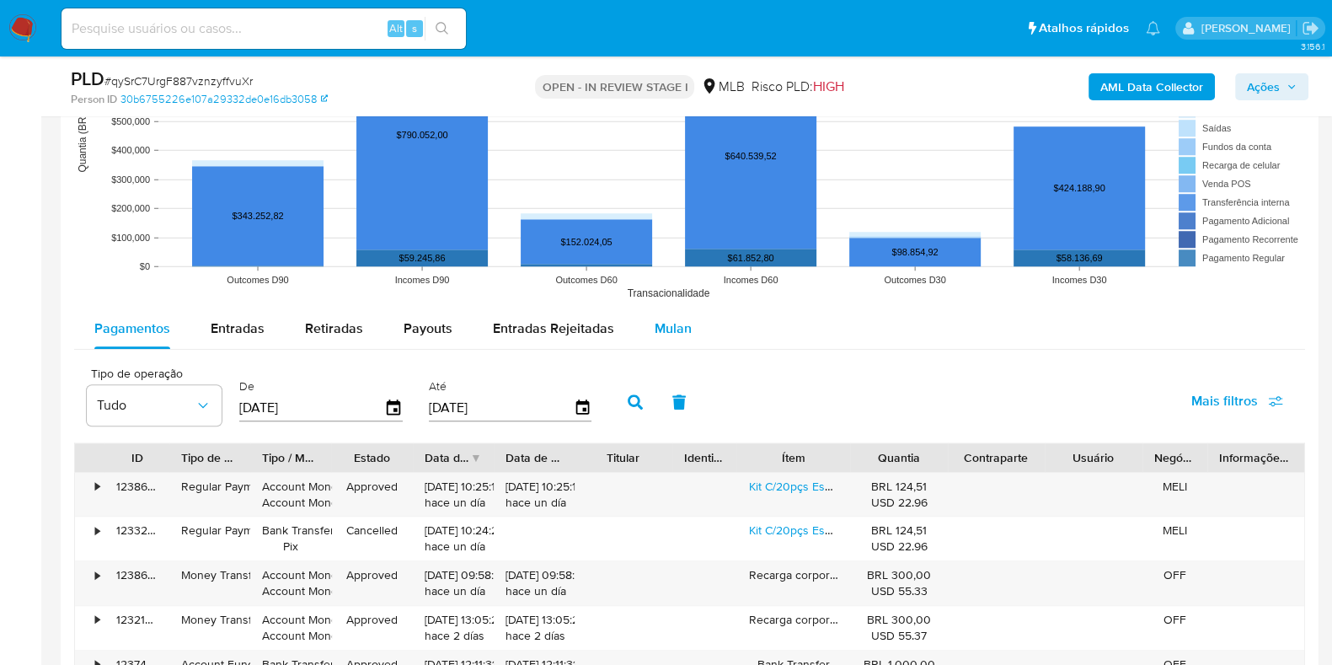
click at [675, 334] on span "Mulan" at bounding box center [673, 327] width 37 height 19
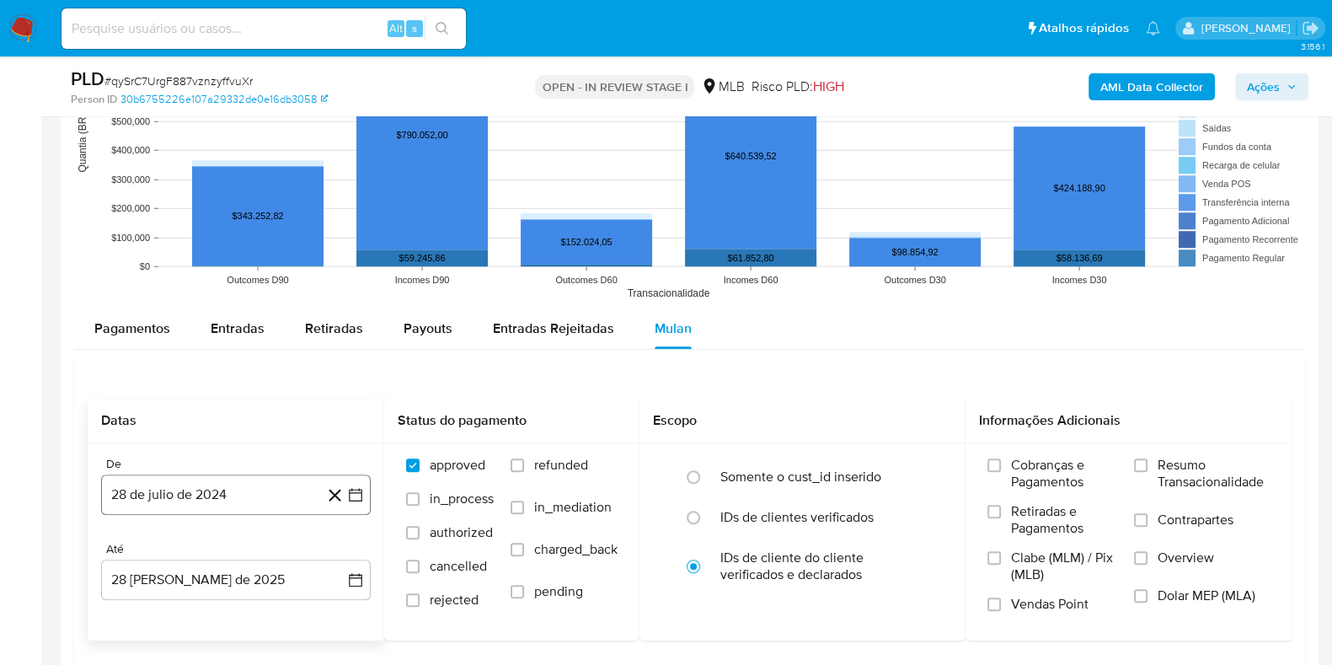
click at [354, 495] on icon "button" at bounding box center [355, 494] width 17 height 17
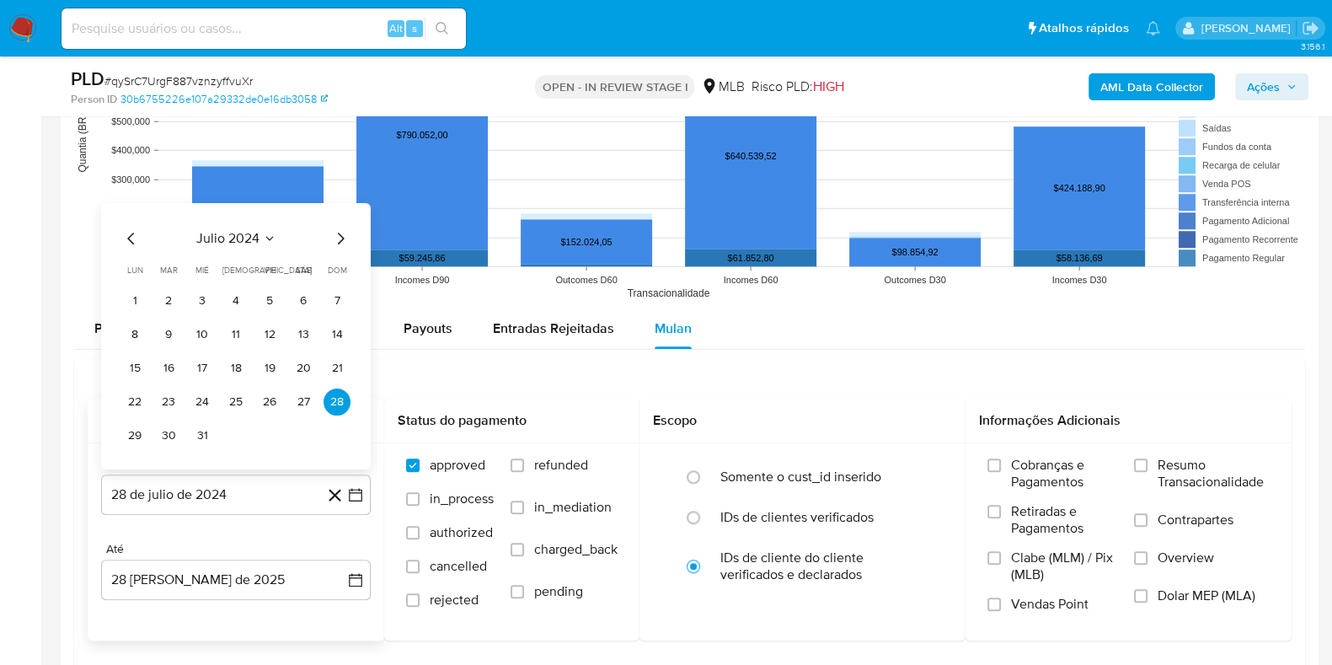
click at [227, 242] on span "julio 2024" at bounding box center [227, 237] width 63 height 17
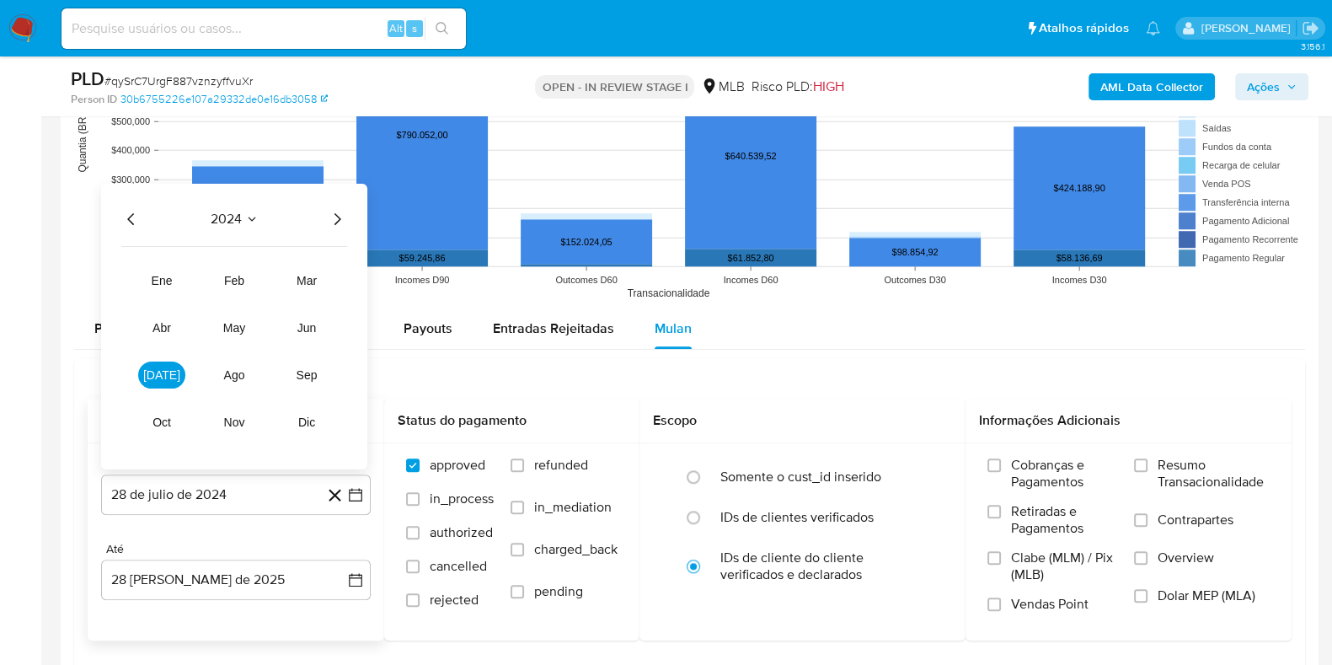
click at [337, 216] on icon "Año siguiente" at bounding box center [337, 218] width 20 height 20
click at [162, 369] on span "[DATE]" at bounding box center [161, 373] width 37 height 13
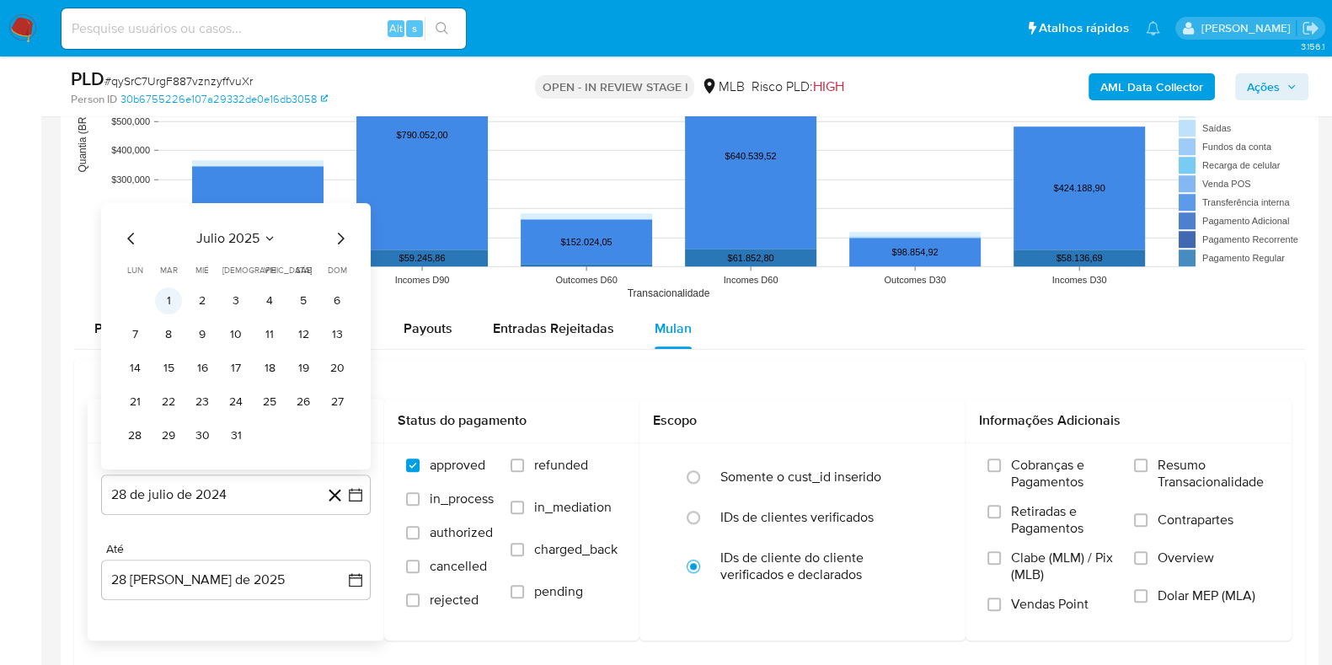
click at [173, 303] on button "1" at bounding box center [168, 299] width 27 height 27
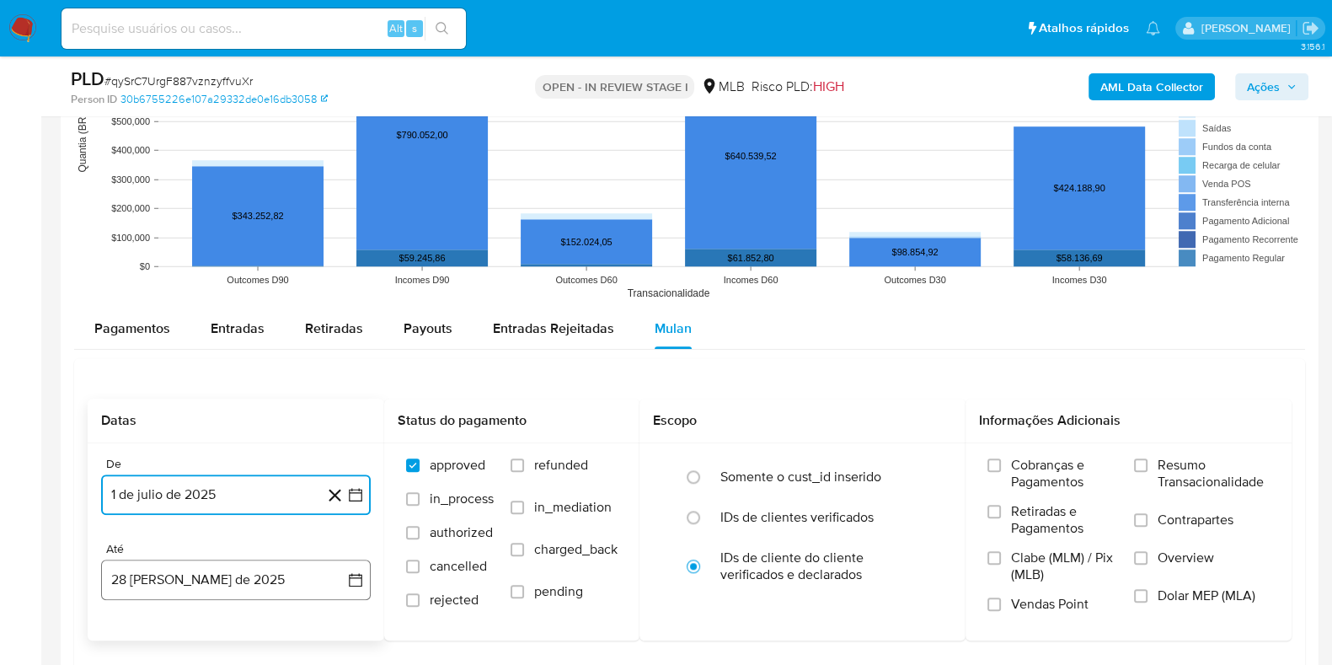
click at [345, 531] on button "28 [PERSON_NAME] de 2025" at bounding box center [236, 579] width 270 height 40
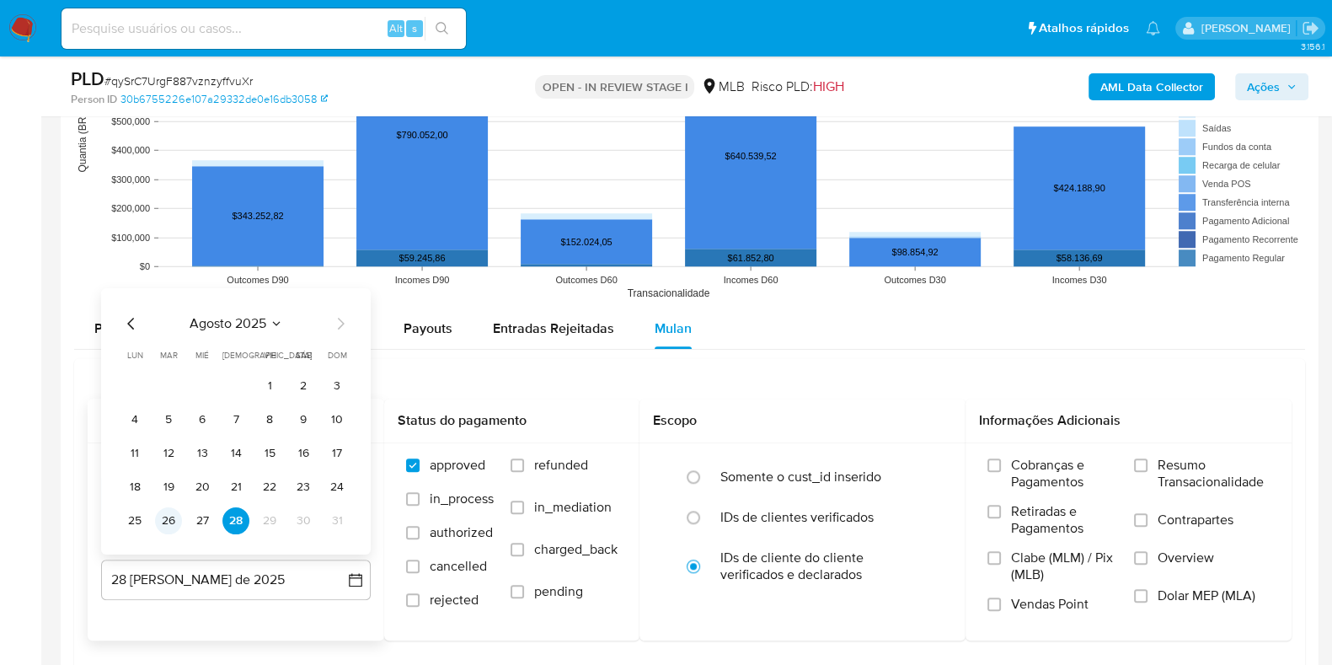
click at [175, 511] on button "26" at bounding box center [168, 519] width 27 height 27
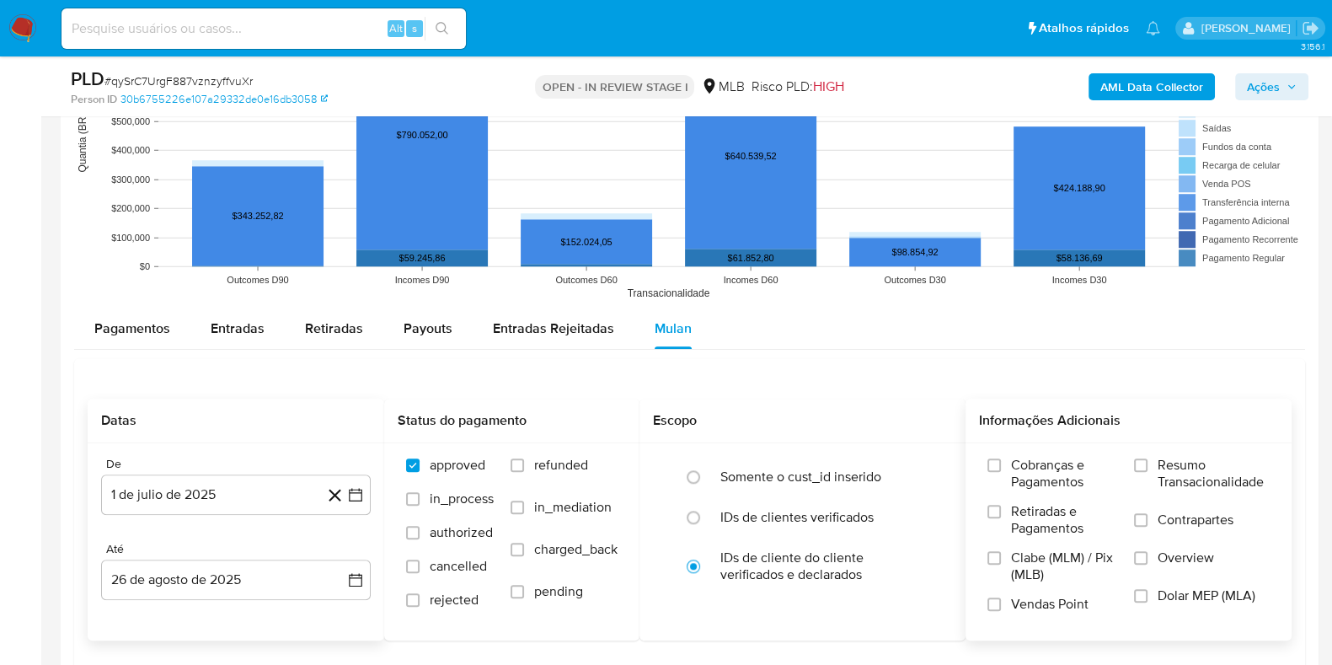
click at [1065, 470] on span "Resumo Transacionalidade" at bounding box center [1213, 474] width 112 height 34
click at [1065, 470] on input "Resumo Transacionalidade" at bounding box center [1140, 464] width 13 height 13
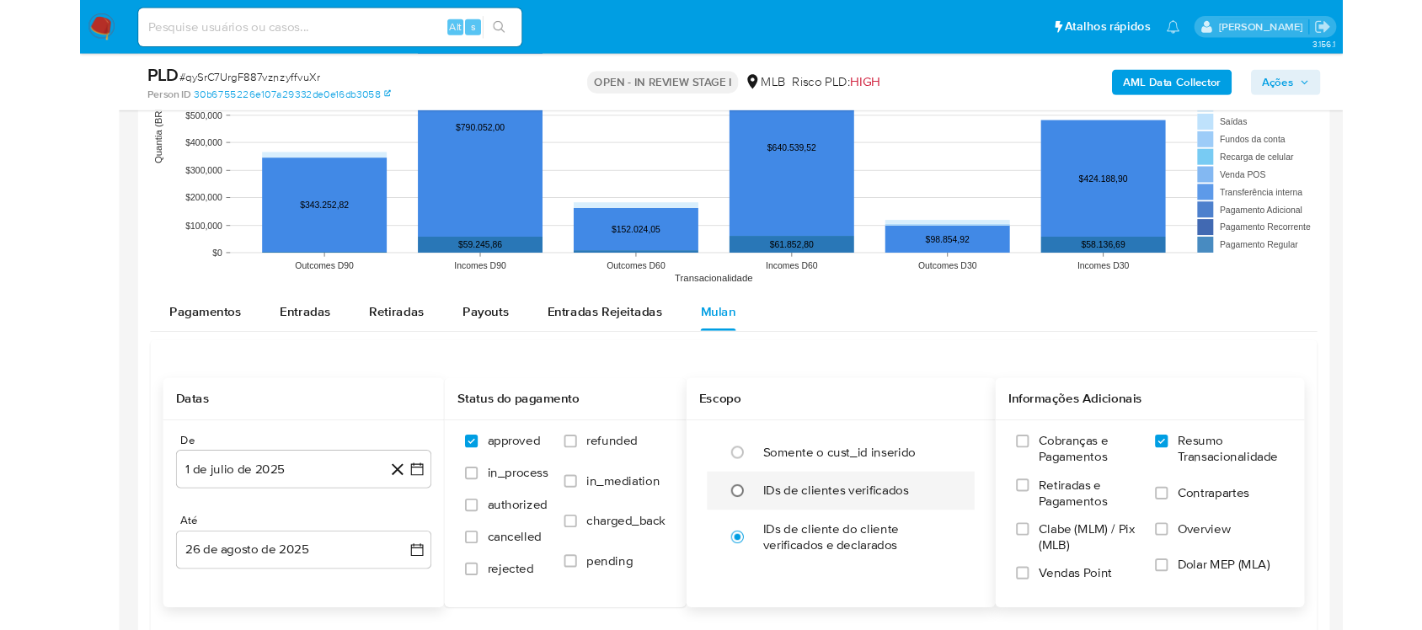
scroll to position [1895, 0]
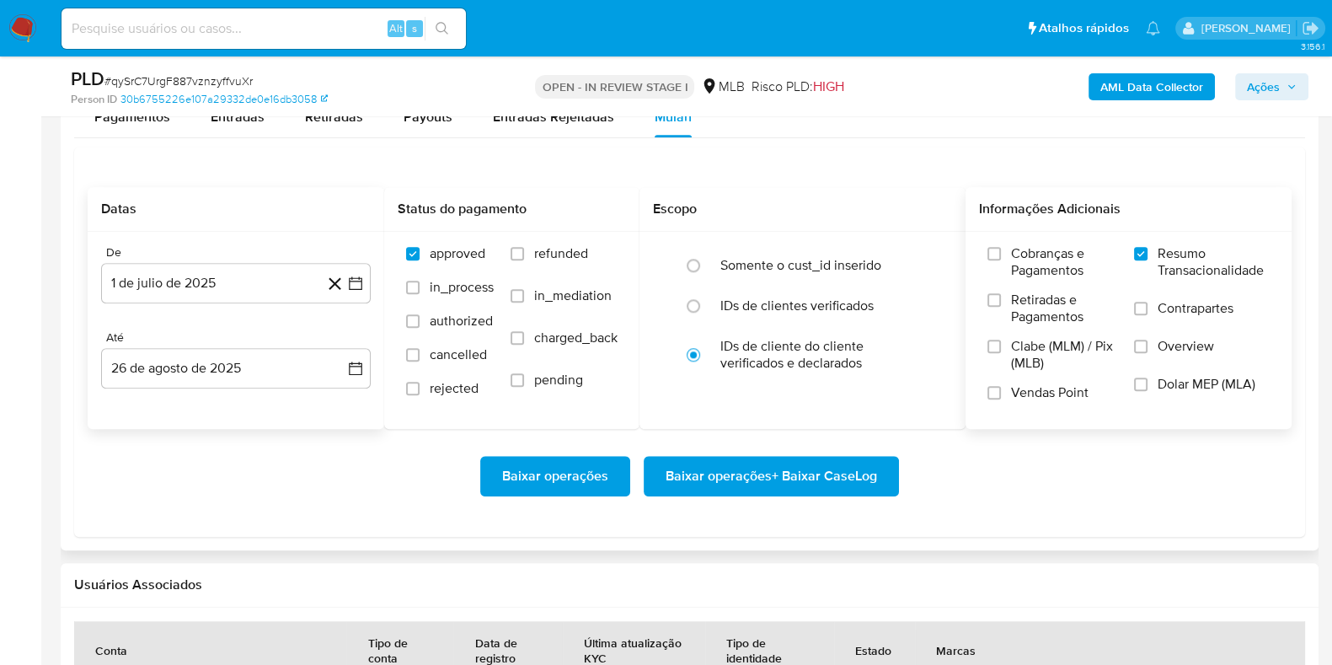
click at [715, 474] on span "Baixar operações + Baixar CaseLog" at bounding box center [770, 475] width 211 height 37
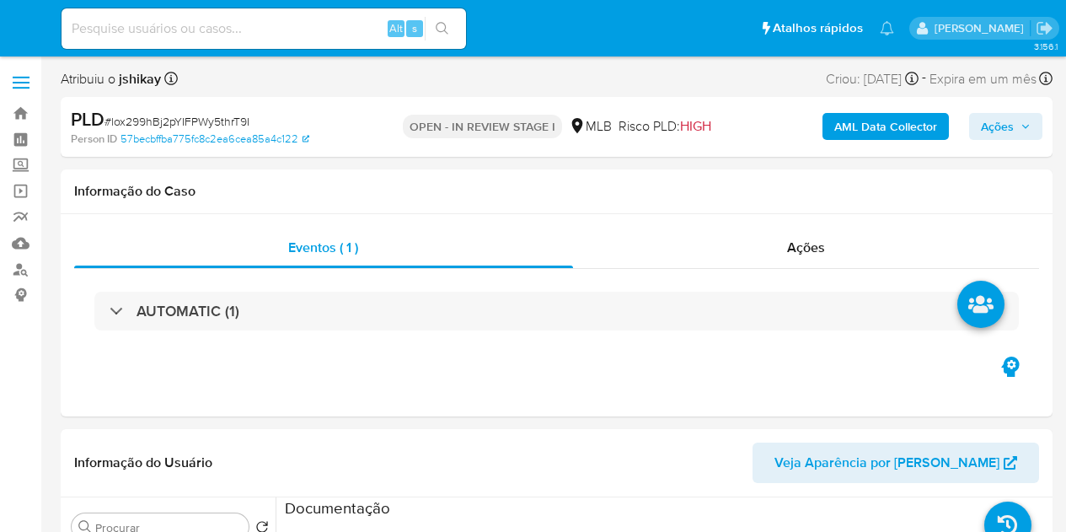
select select "10"
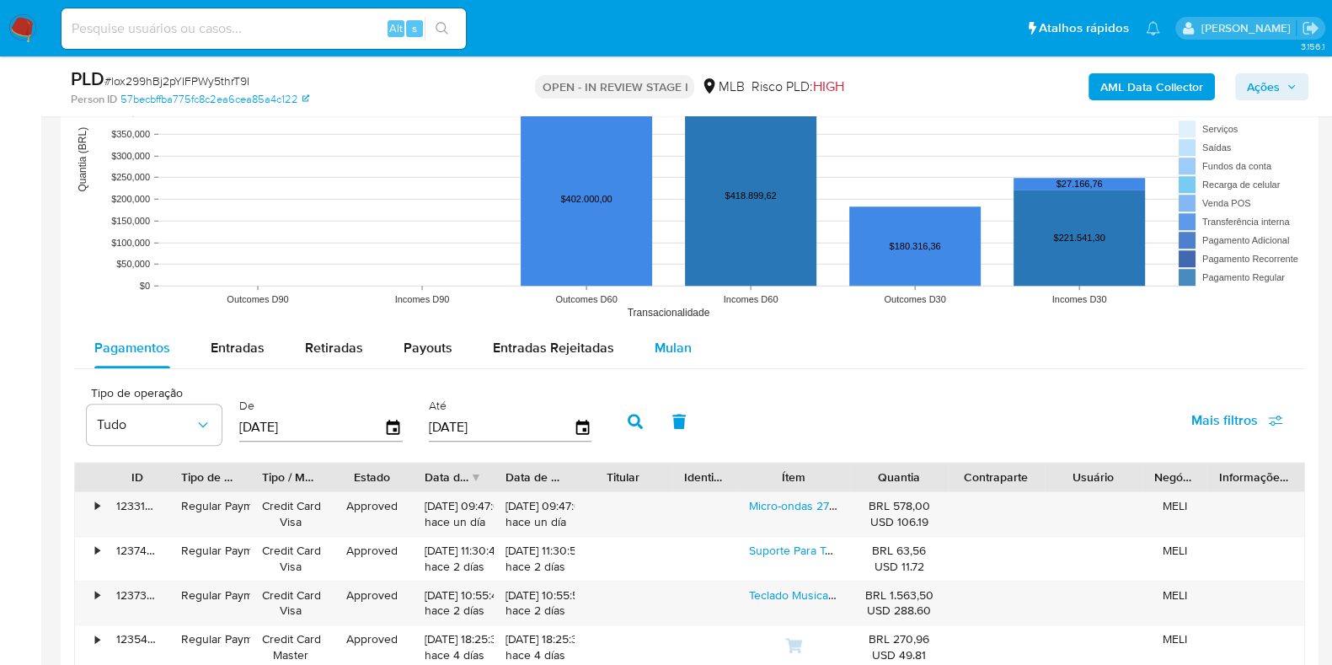
click at [655, 359] on div "Mulan" at bounding box center [673, 348] width 37 height 40
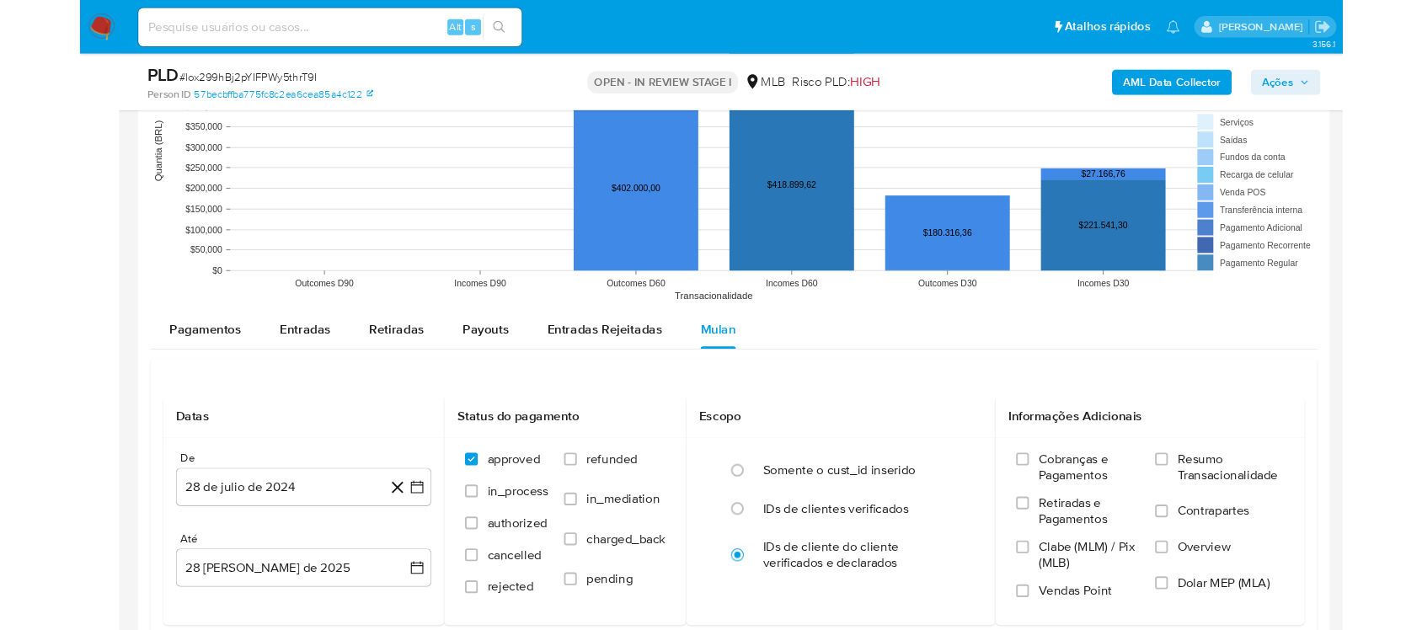
scroll to position [1790, 0]
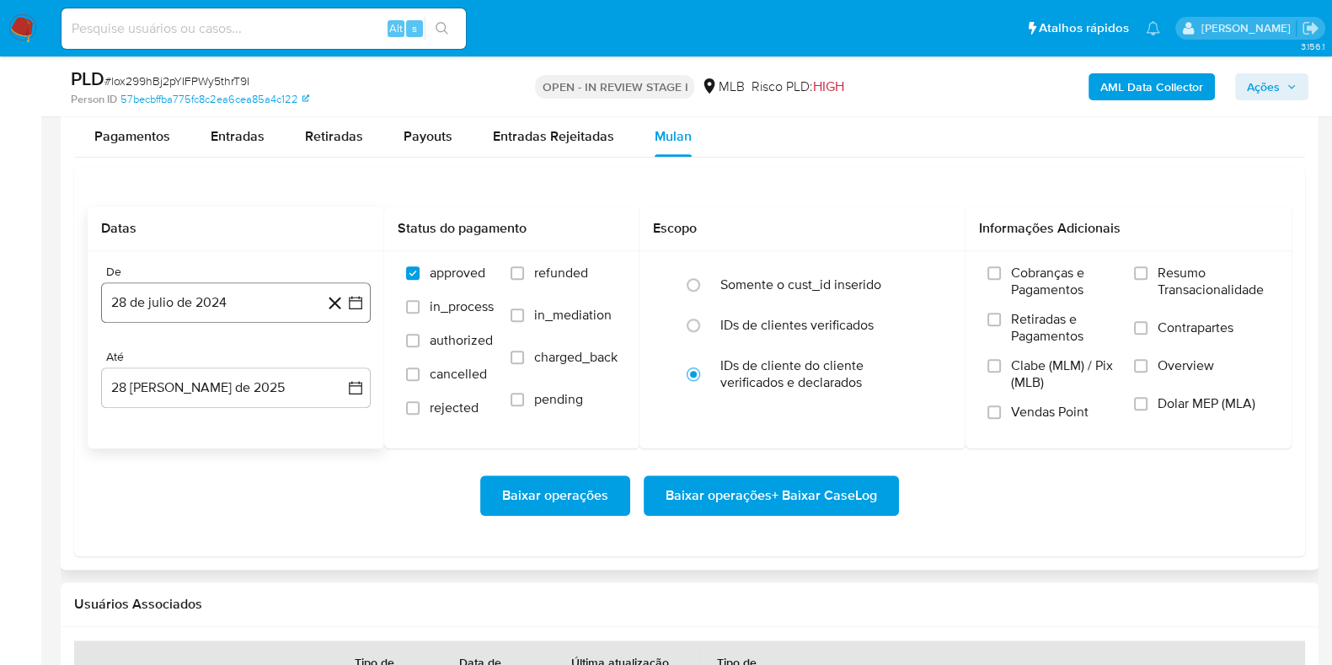
click at [356, 312] on button "28 de julio de 2024" at bounding box center [236, 302] width 270 height 40
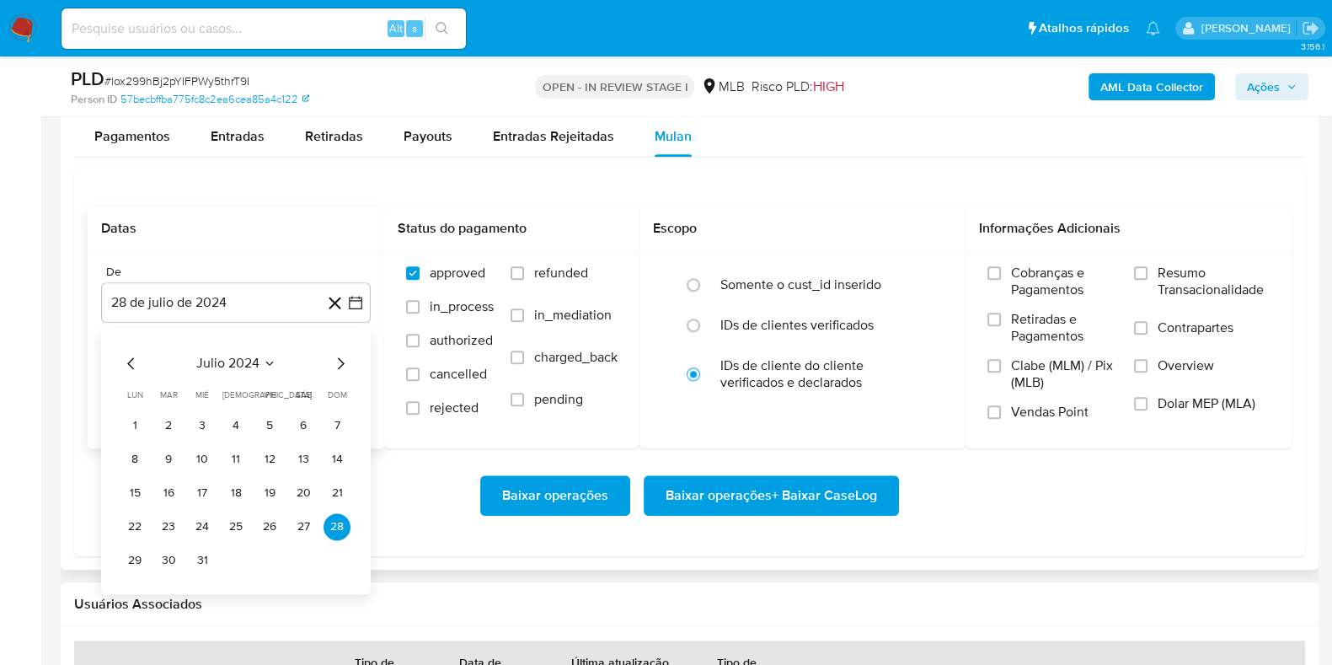
click at [245, 361] on span "julio 2024" at bounding box center [227, 363] width 63 height 17
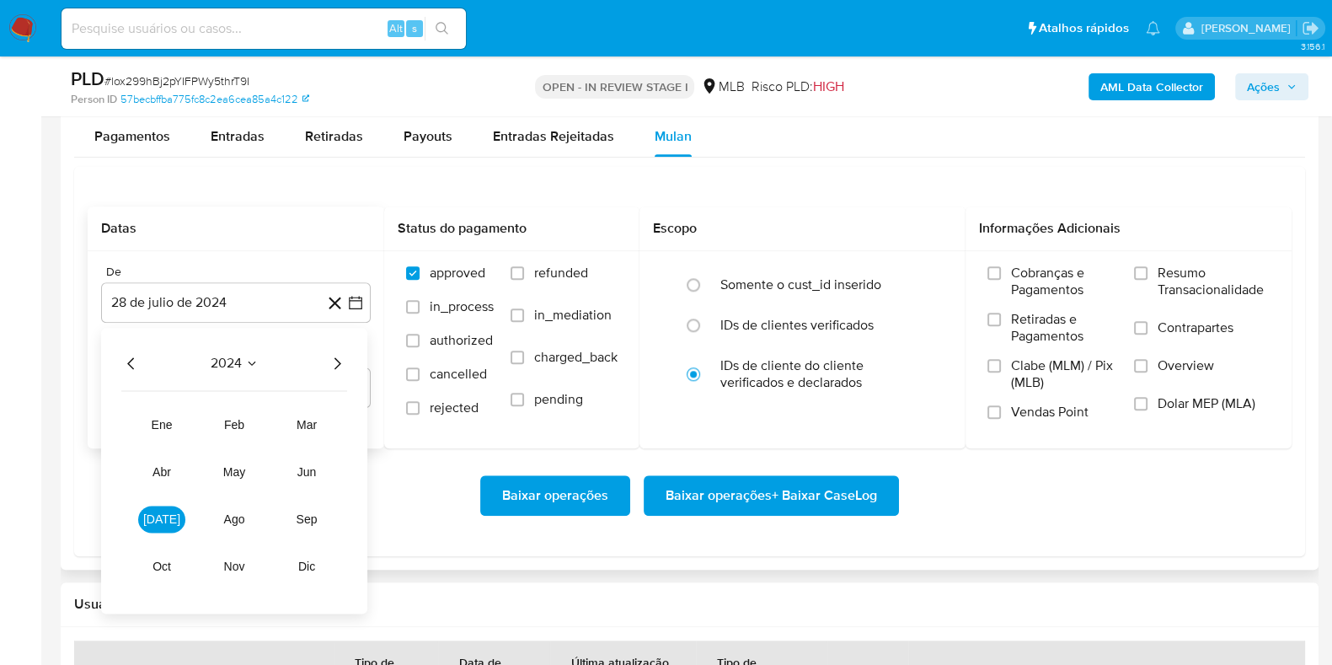
click at [333, 361] on icon "Año siguiente" at bounding box center [337, 363] width 20 height 20
click at [168, 522] on span "[DATE]" at bounding box center [161, 518] width 37 height 13
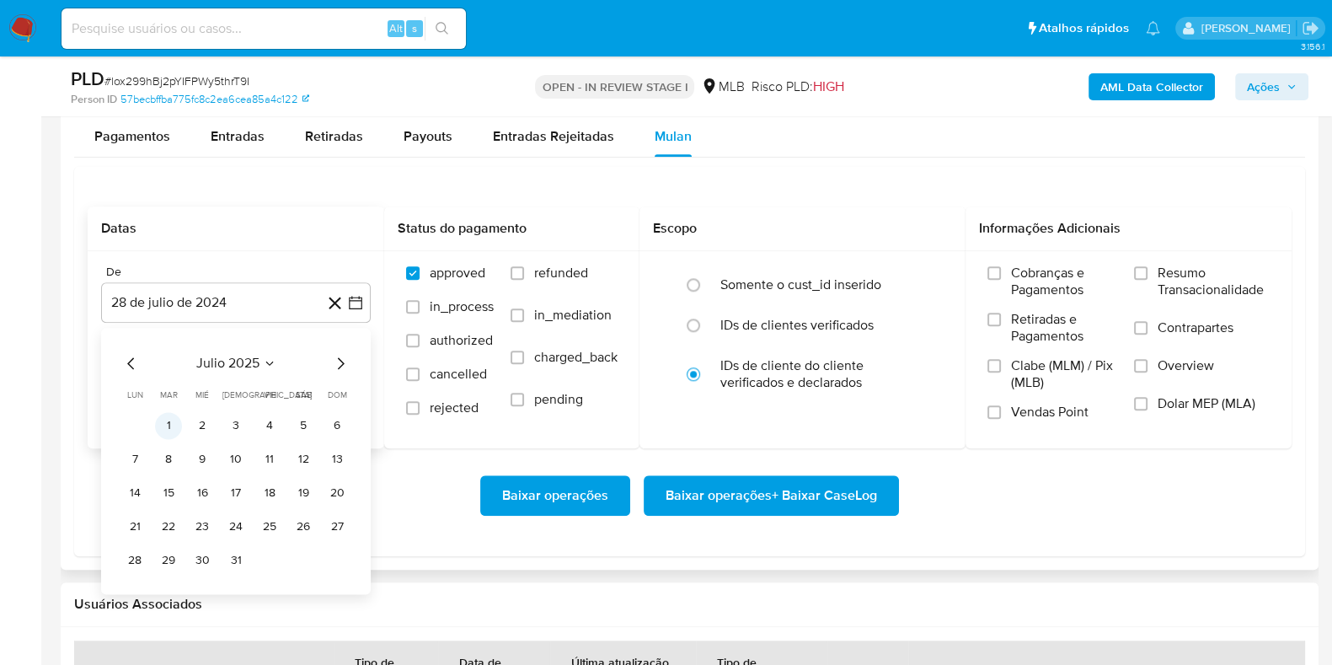
click at [175, 425] on button "1" at bounding box center [168, 425] width 27 height 27
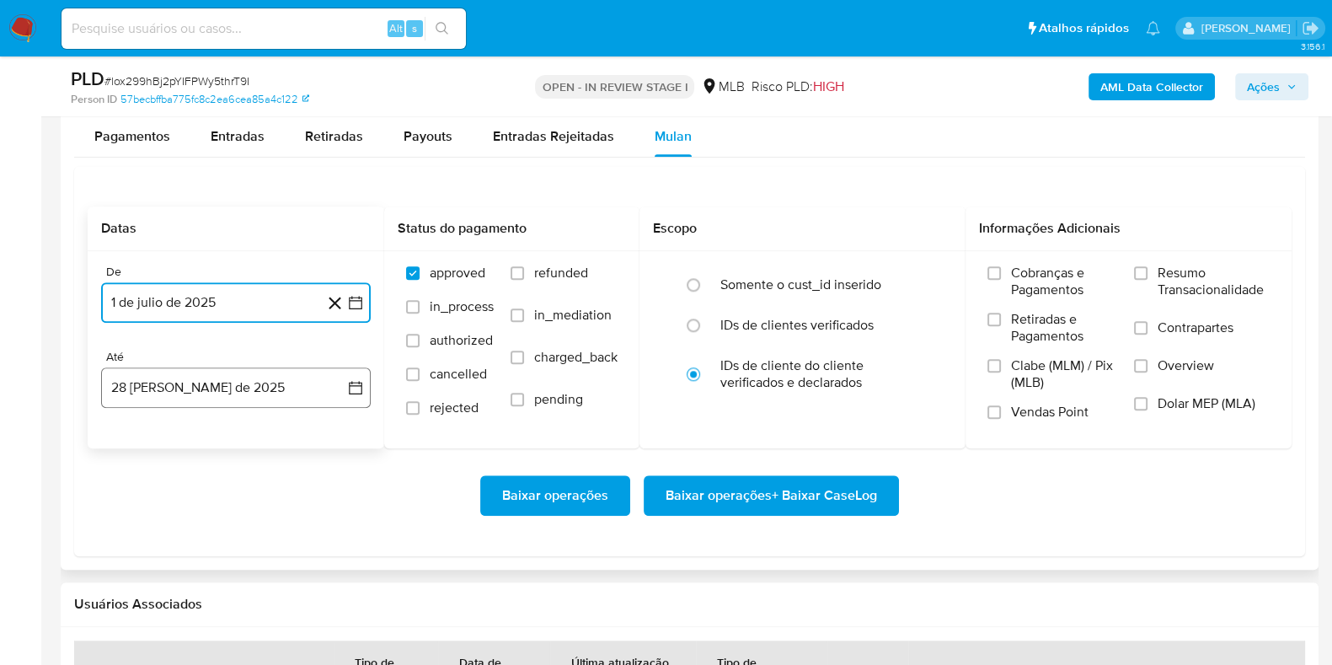
click at [365, 387] on button "28 [PERSON_NAME] de 2025" at bounding box center [236, 387] width 270 height 40
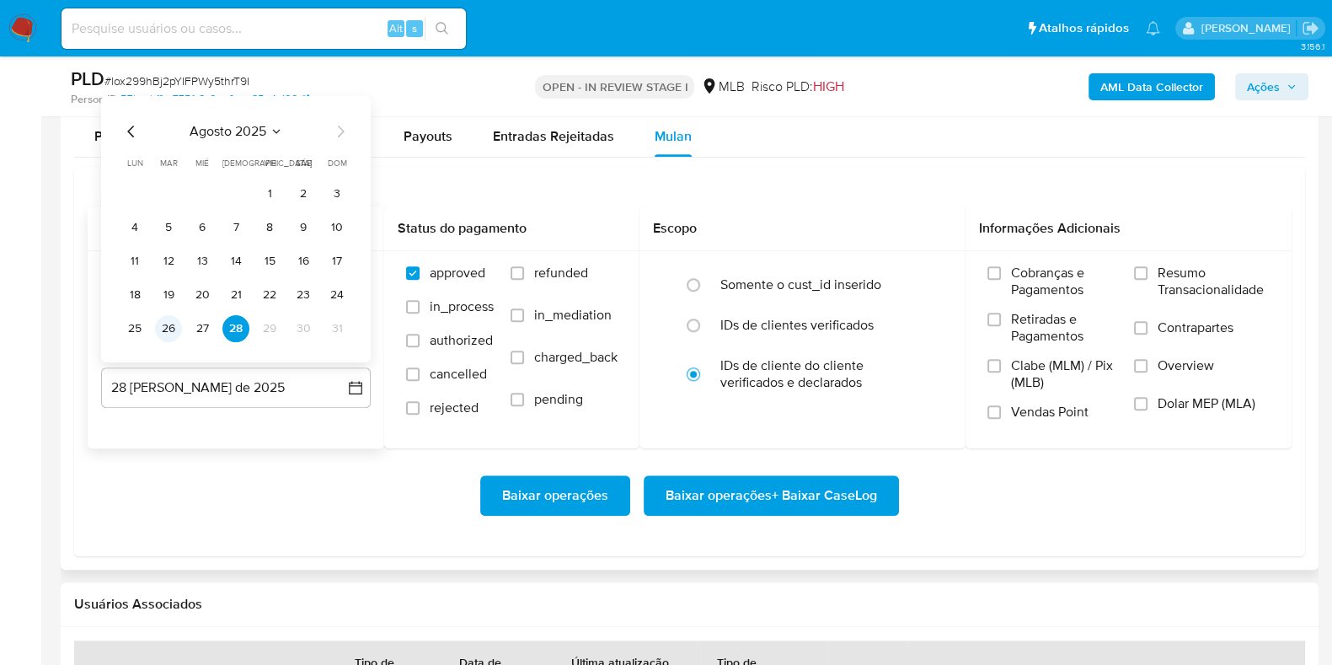
click at [178, 332] on button "26" at bounding box center [168, 328] width 27 height 27
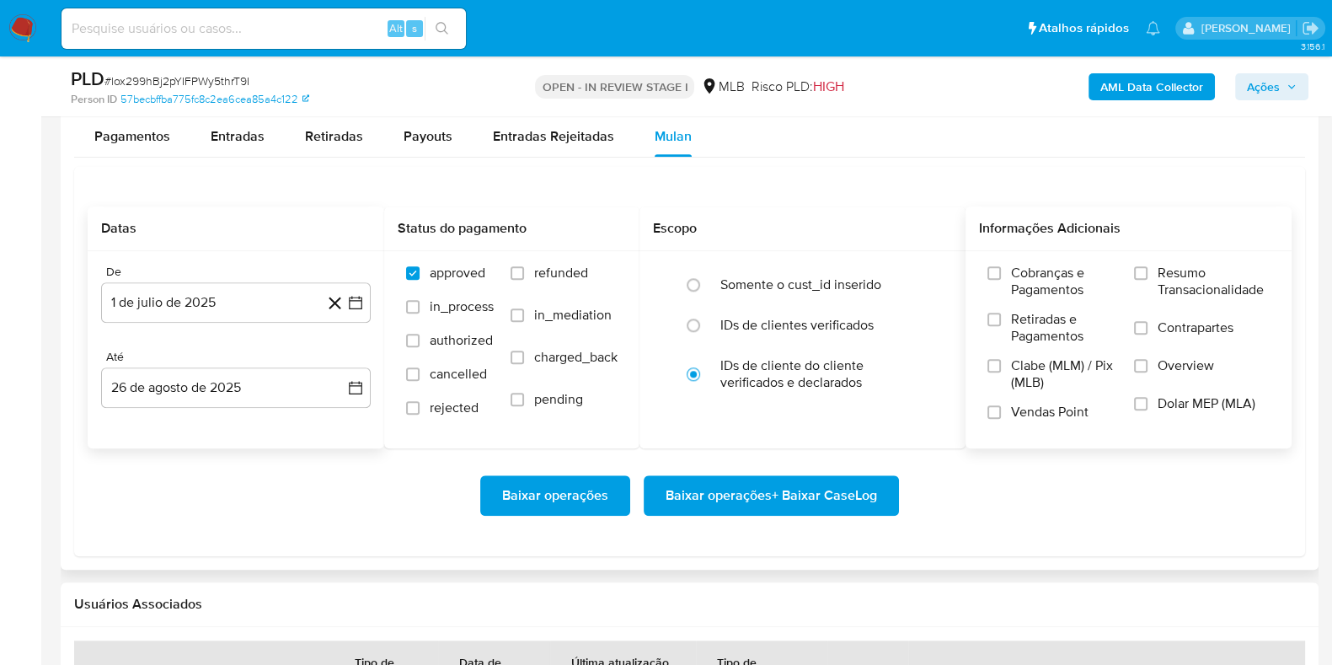
click at [1065, 275] on span "Resumo Transacionalidade" at bounding box center [1213, 282] width 112 height 34
click at [1065, 275] on input "Resumo Transacionalidade" at bounding box center [1140, 272] width 13 height 13
click at [716, 494] on span "Baixar operações + Baixar CaseLog" at bounding box center [770, 495] width 211 height 37
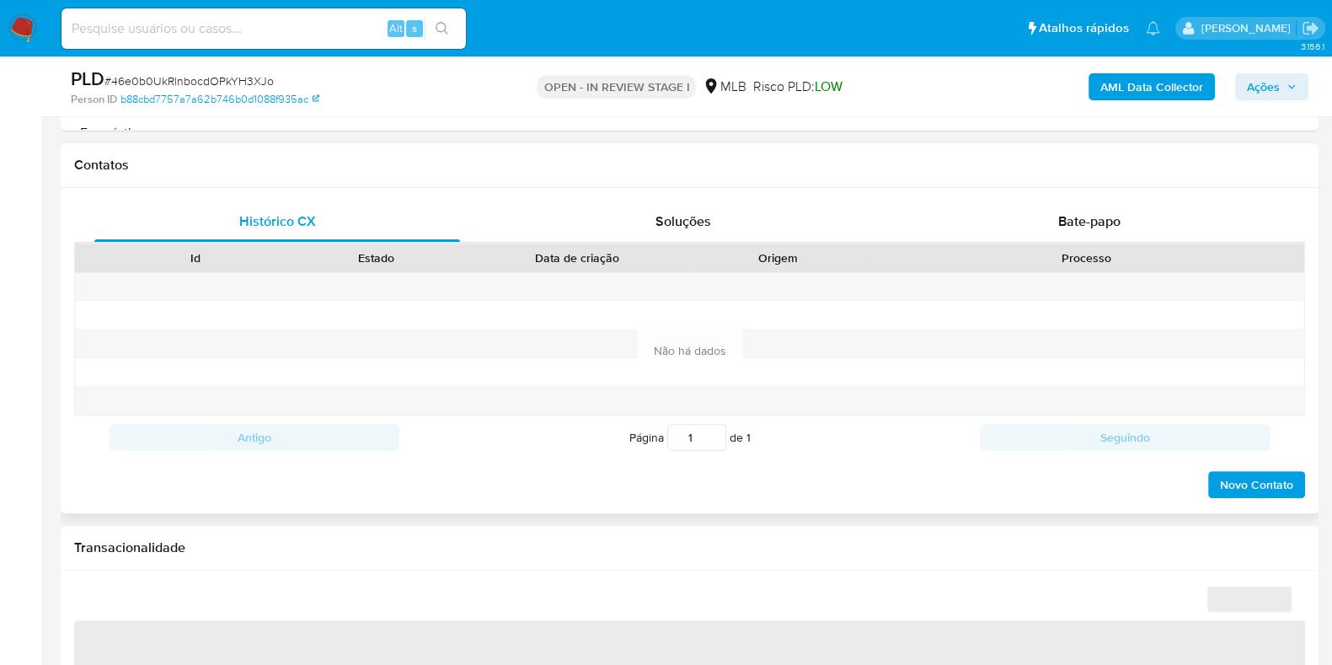
select select "10"
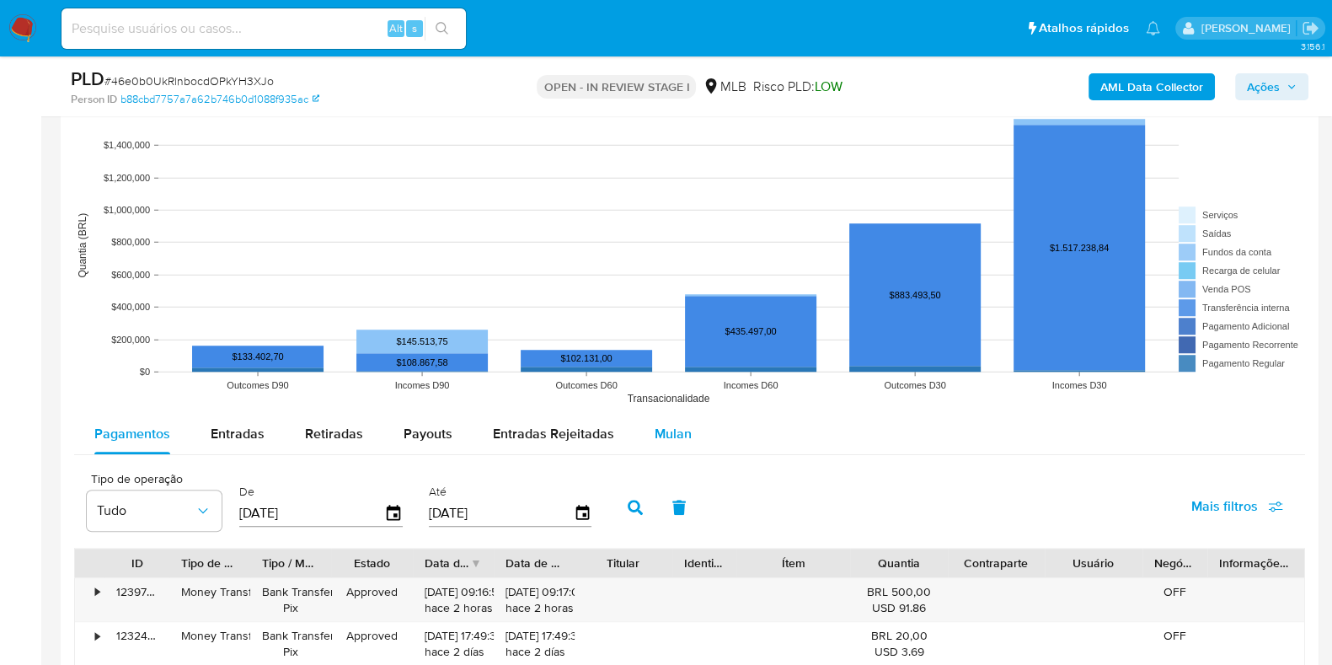
click at [674, 425] on span "Mulan" at bounding box center [673, 433] width 37 height 19
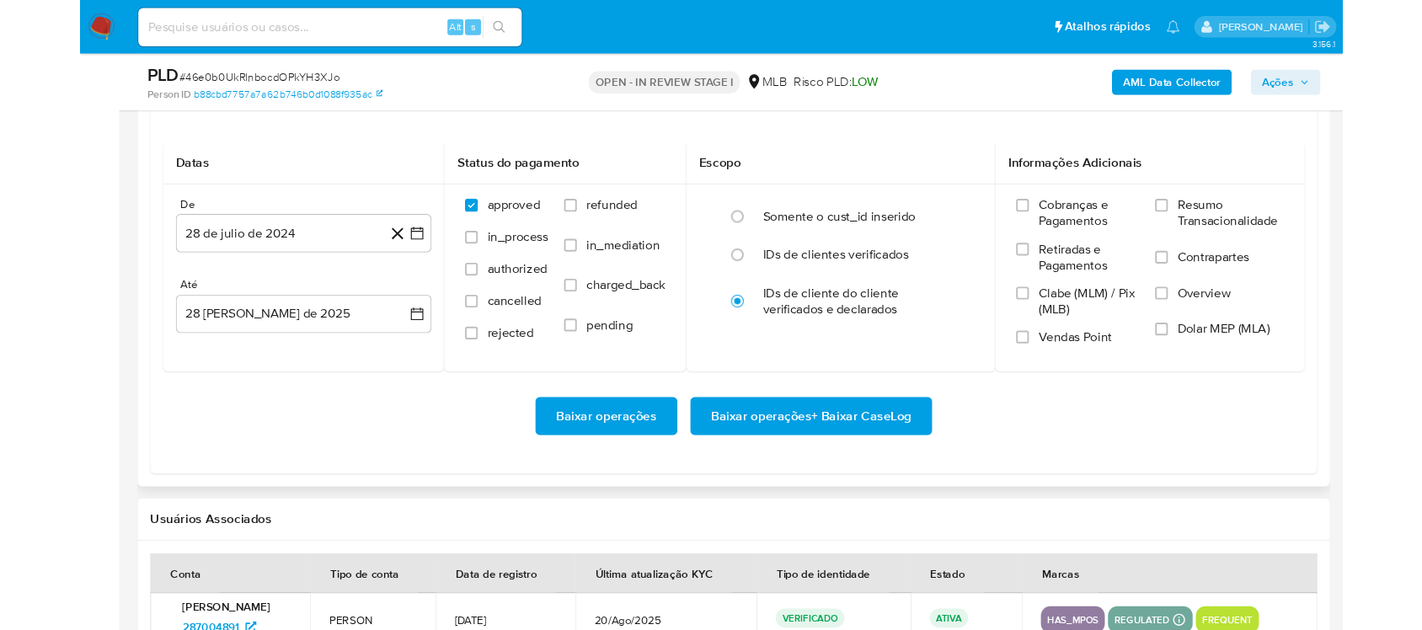
scroll to position [2001, 0]
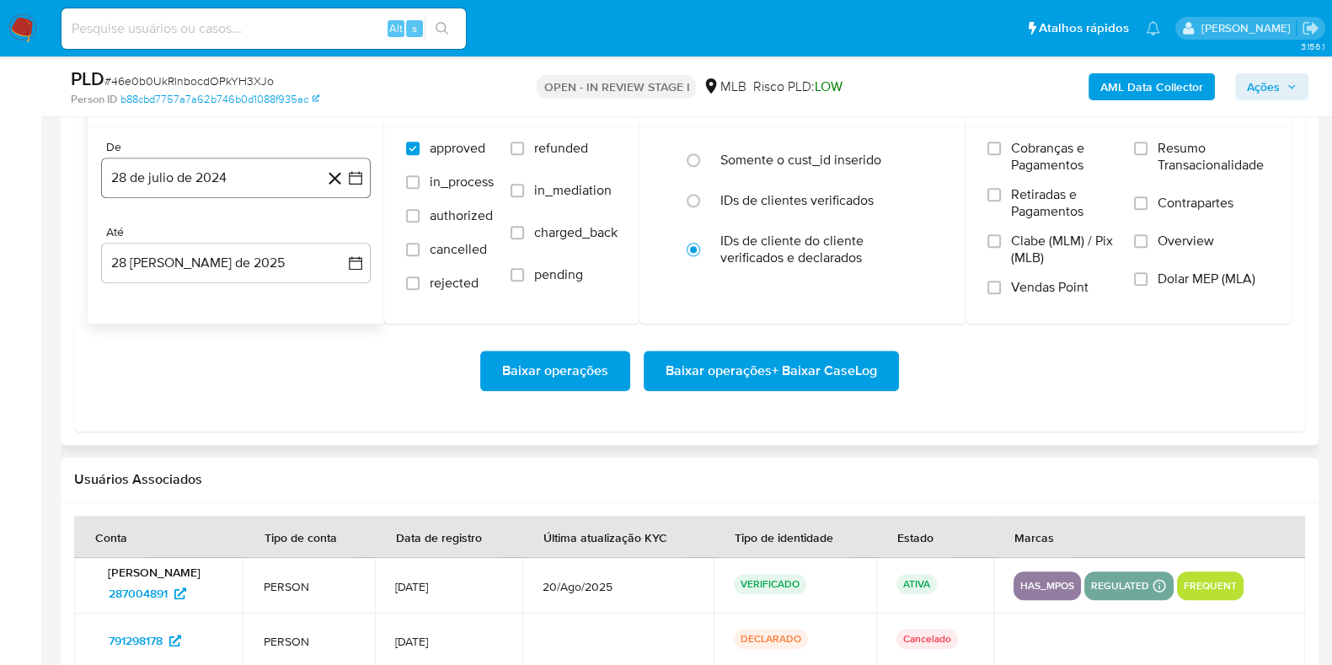
click at [358, 174] on icon "button" at bounding box center [355, 177] width 17 height 17
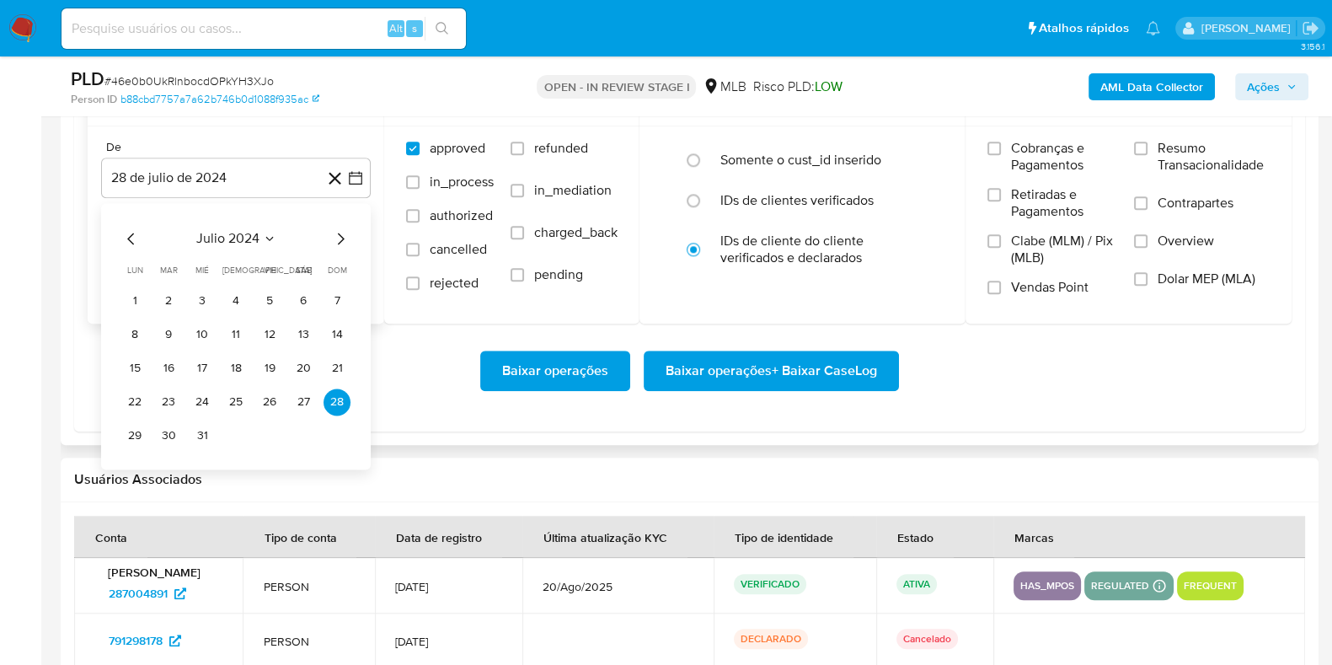
click at [253, 240] on span "julio 2024" at bounding box center [227, 238] width 63 height 17
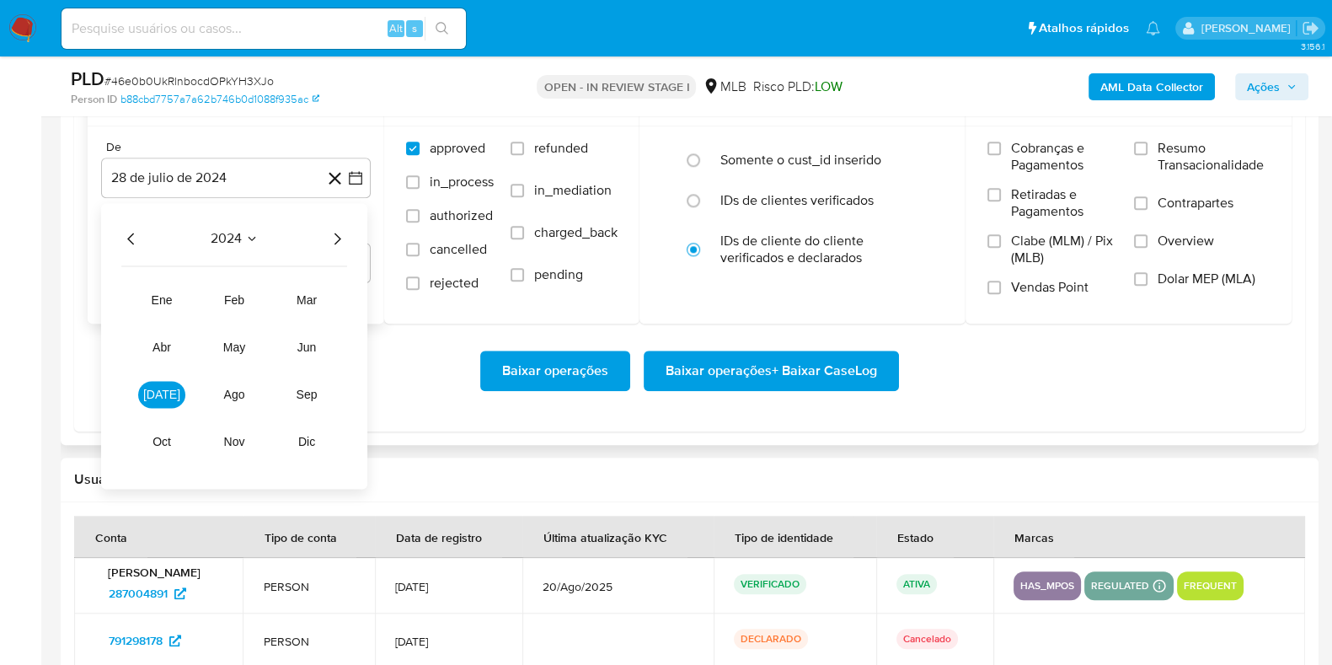
click at [337, 238] on icon "Año siguiente" at bounding box center [337, 238] width 20 height 20
click at [157, 393] on span "[DATE]" at bounding box center [161, 393] width 37 height 13
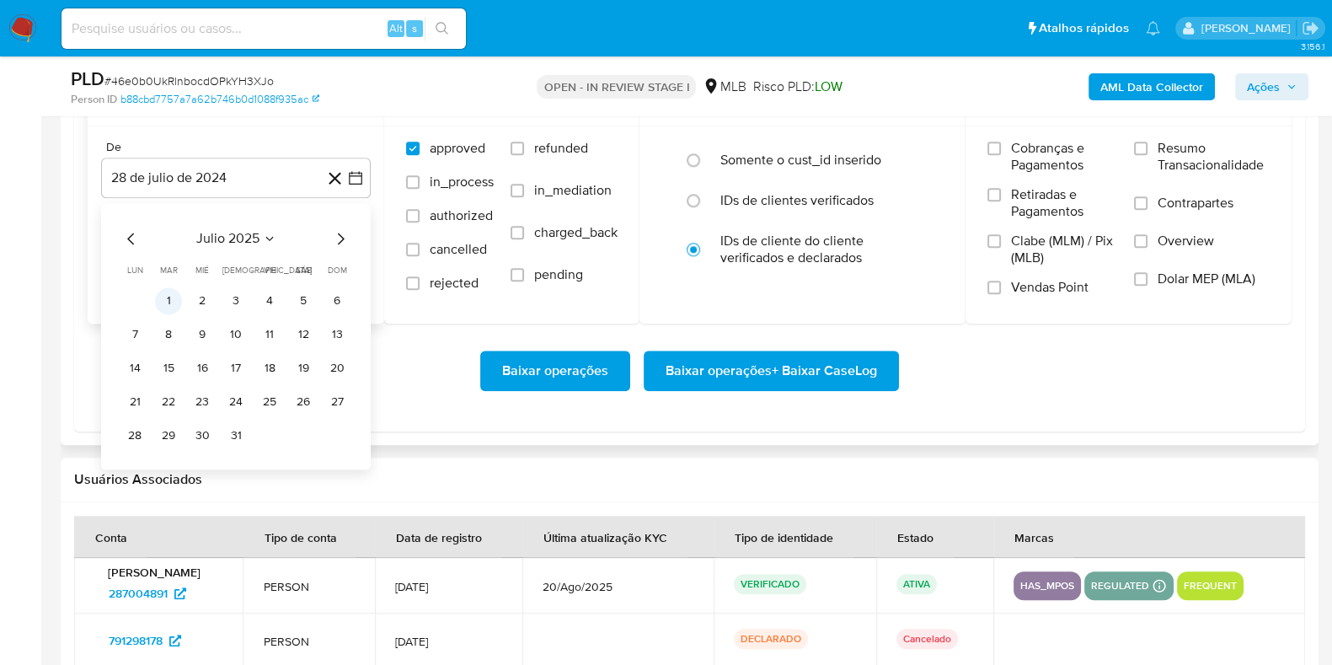
click at [170, 297] on button "1" at bounding box center [168, 300] width 27 height 27
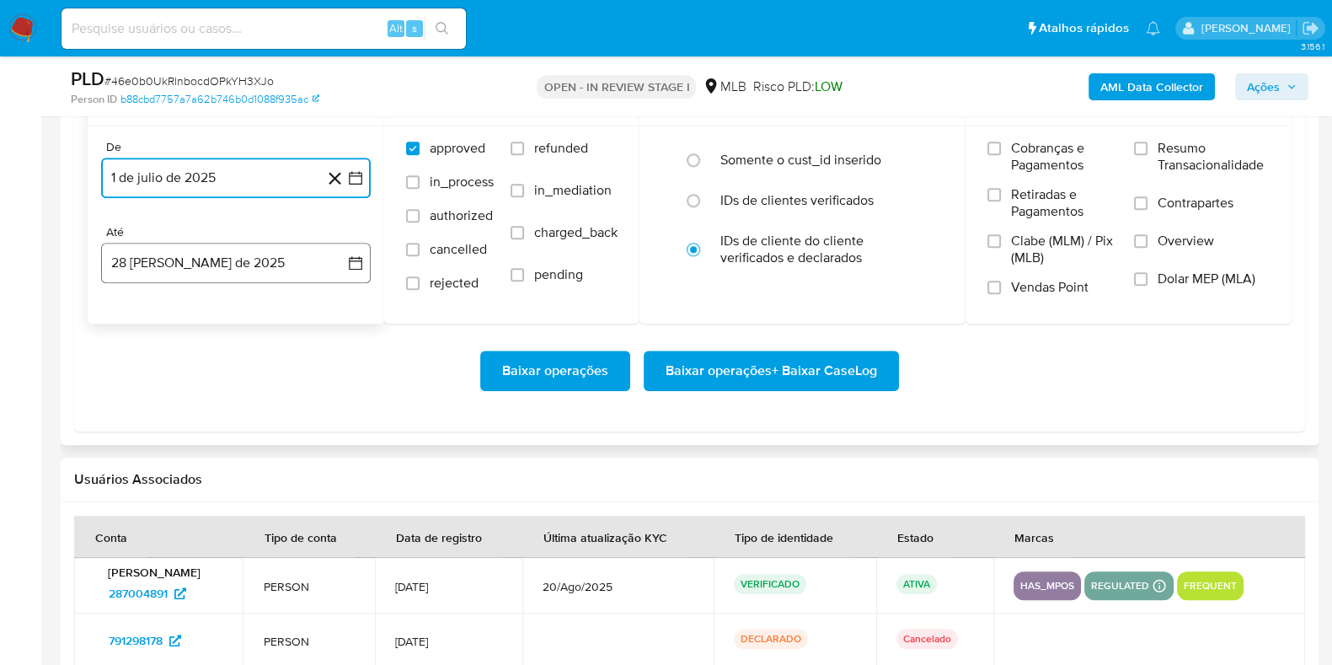
click at [355, 260] on icon "button" at bounding box center [355, 262] width 17 height 17
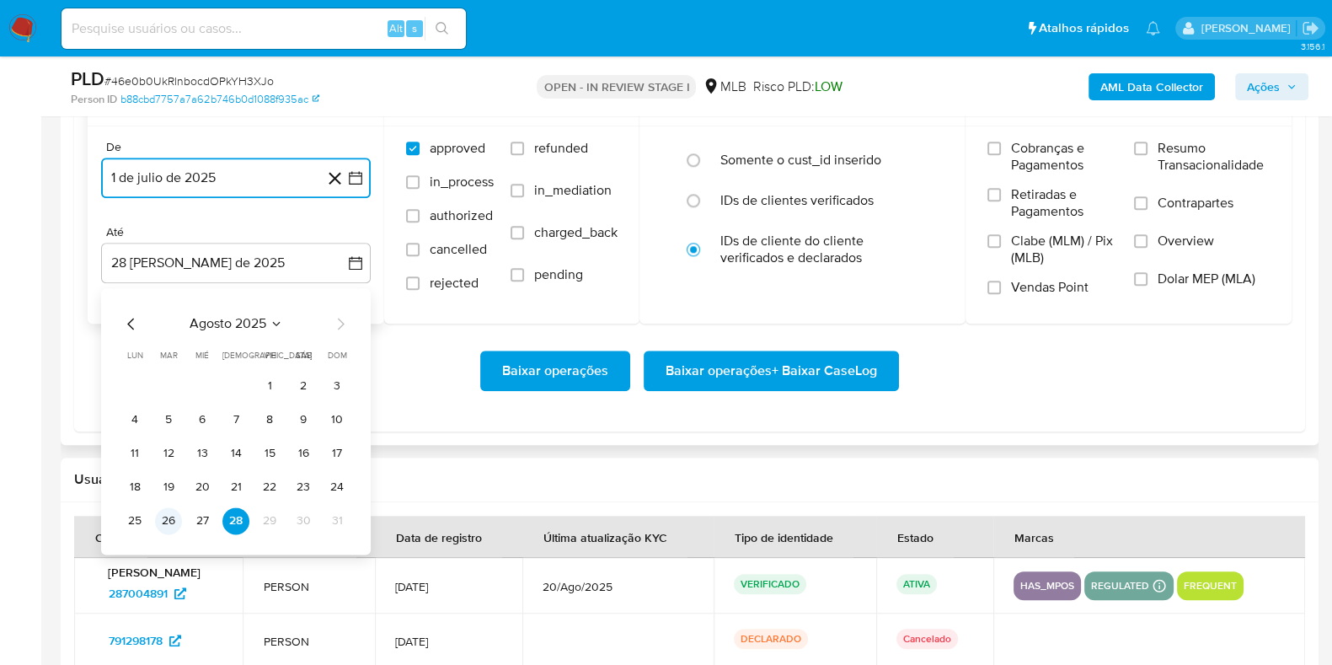
click at [177, 517] on button "26" at bounding box center [168, 520] width 27 height 27
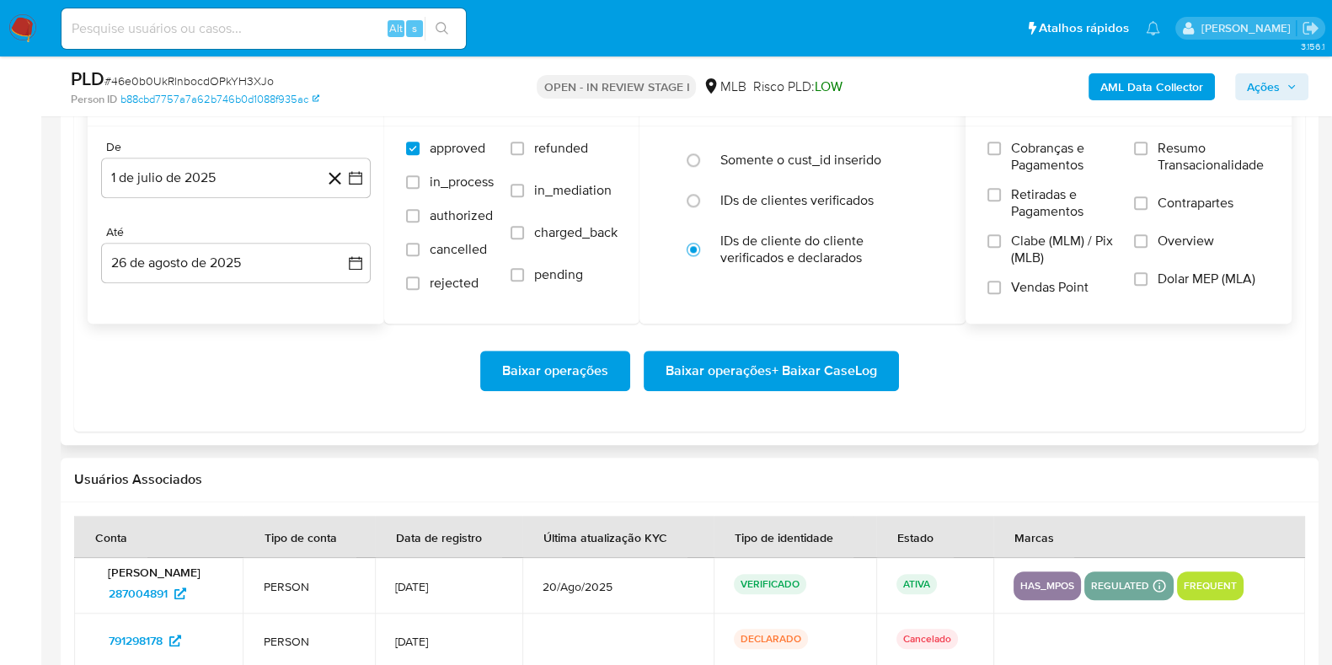
click at [1065, 158] on span "Resumo Transacionalidade" at bounding box center [1213, 157] width 112 height 34
click at [1065, 155] on input "Resumo Transacionalidade" at bounding box center [1140, 148] width 13 height 13
click at [796, 371] on span "Baixar operações + Baixar CaseLog" at bounding box center [770, 370] width 211 height 37
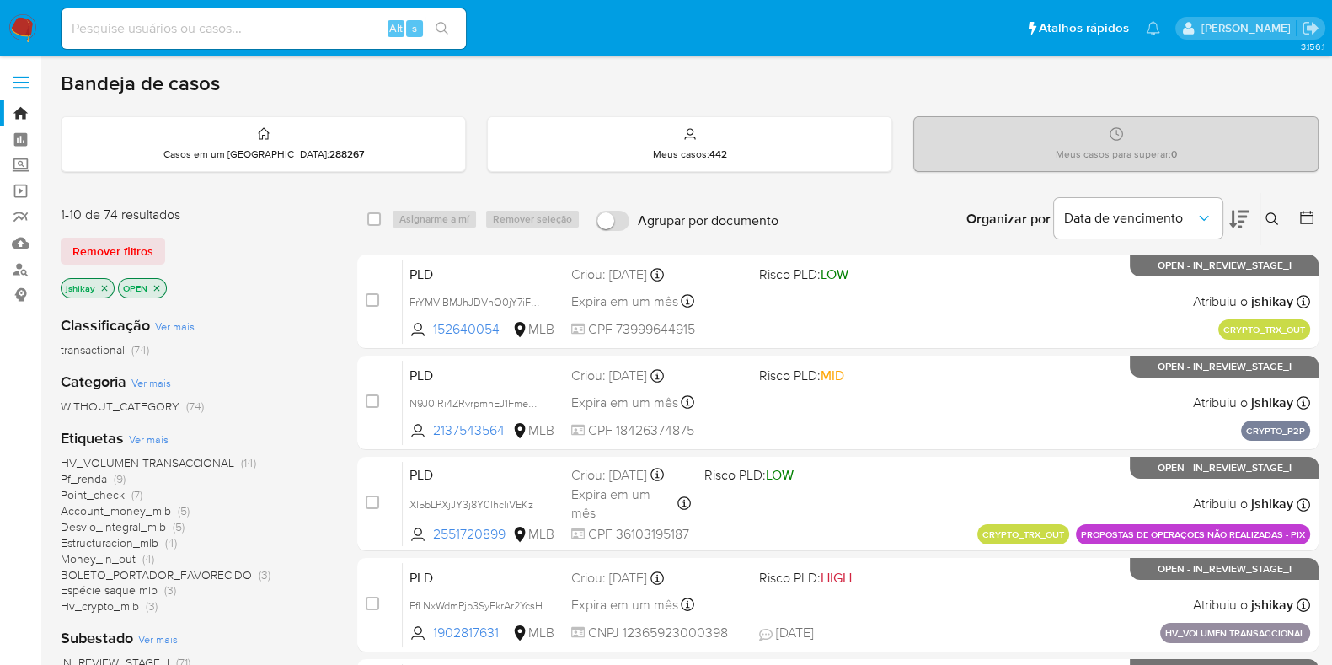
click at [229, 11] on div "Alt s" at bounding box center [263, 28] width 404 height 40
click at [232, 20] on input at bounding box center [263, 29] width 404 height 22
paste input "1913853691"
type input "1913853691"
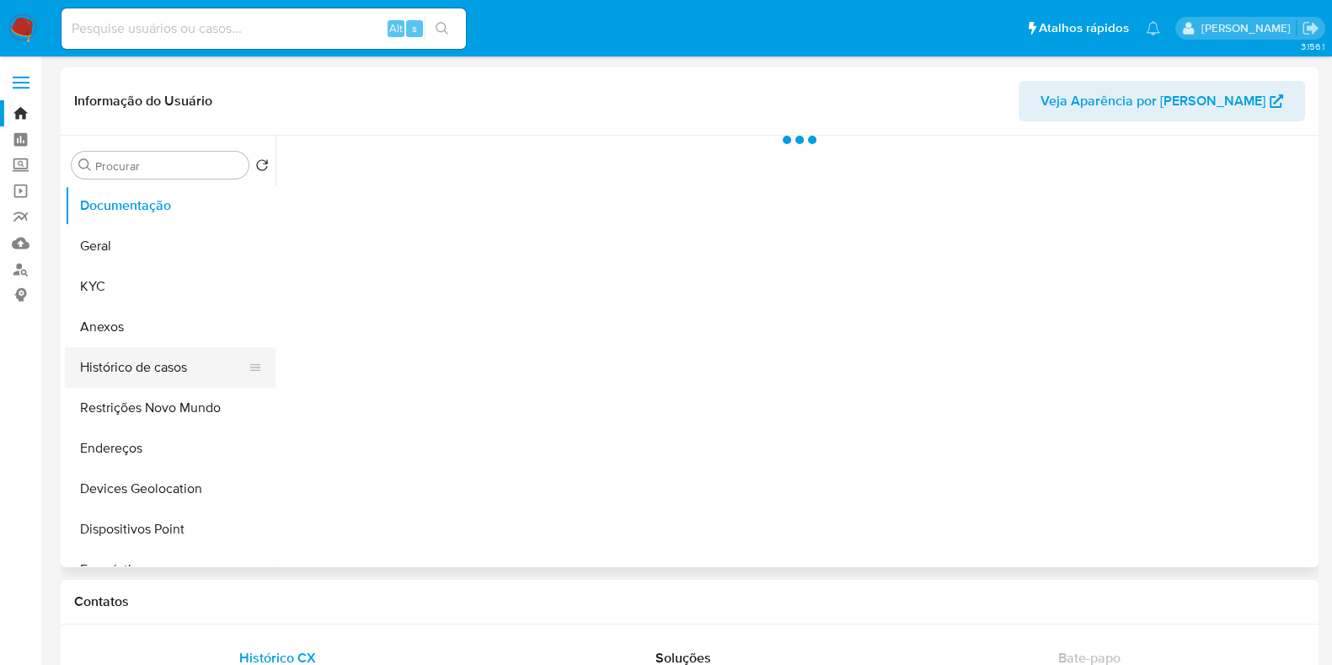
click at [182, 375] on button "Histórico de casos" at bounding box center [163, 367] width 197 height 40
select select "10"
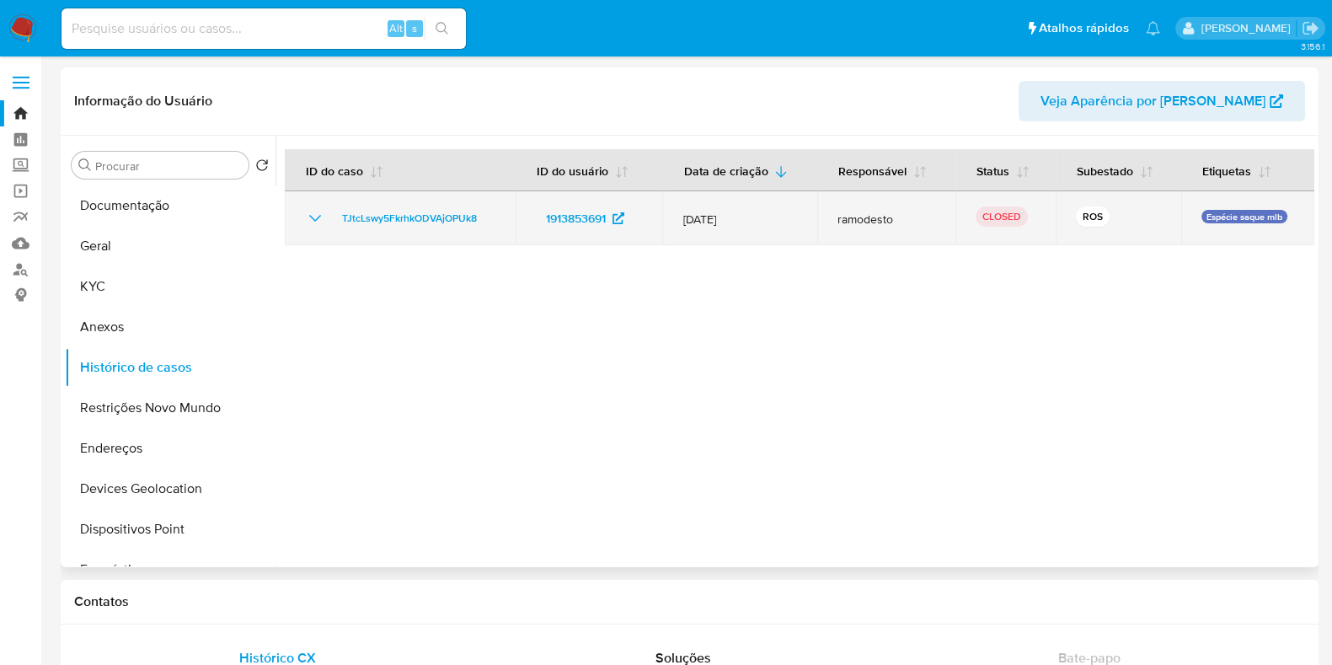
click at [311, 221] on icon "Mostrar/Ocultar" at bounding box center [315, 218] width 20 height 20
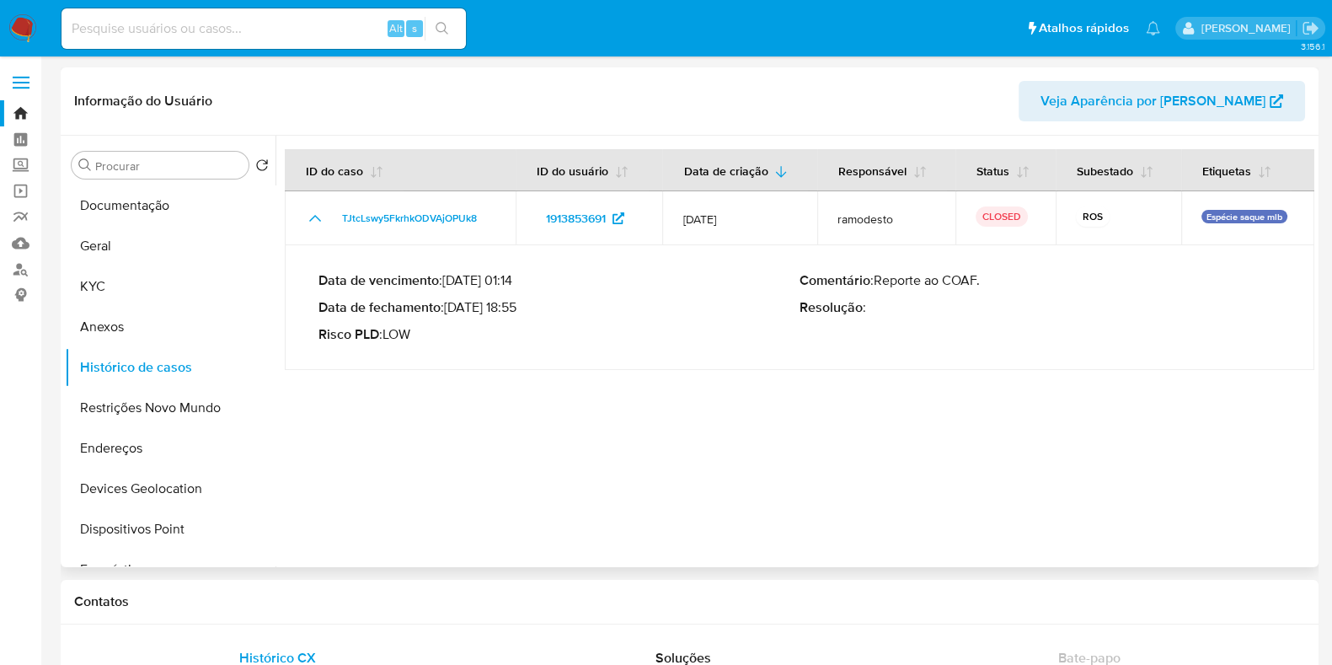
drag, startPoint x: 452, startPoint y: 309, endPoint x: 517, endPoint y: 311, distance: 65.7
click at [517, 311] on p "Data de fechamento : [DATE] 18:55" at bounding box center [558, 307] width 481 height 17
click at [330, 33] on input at bounding box center [263, 29] width 404 height 22
paste input "1937761065"
type input "1937761065"
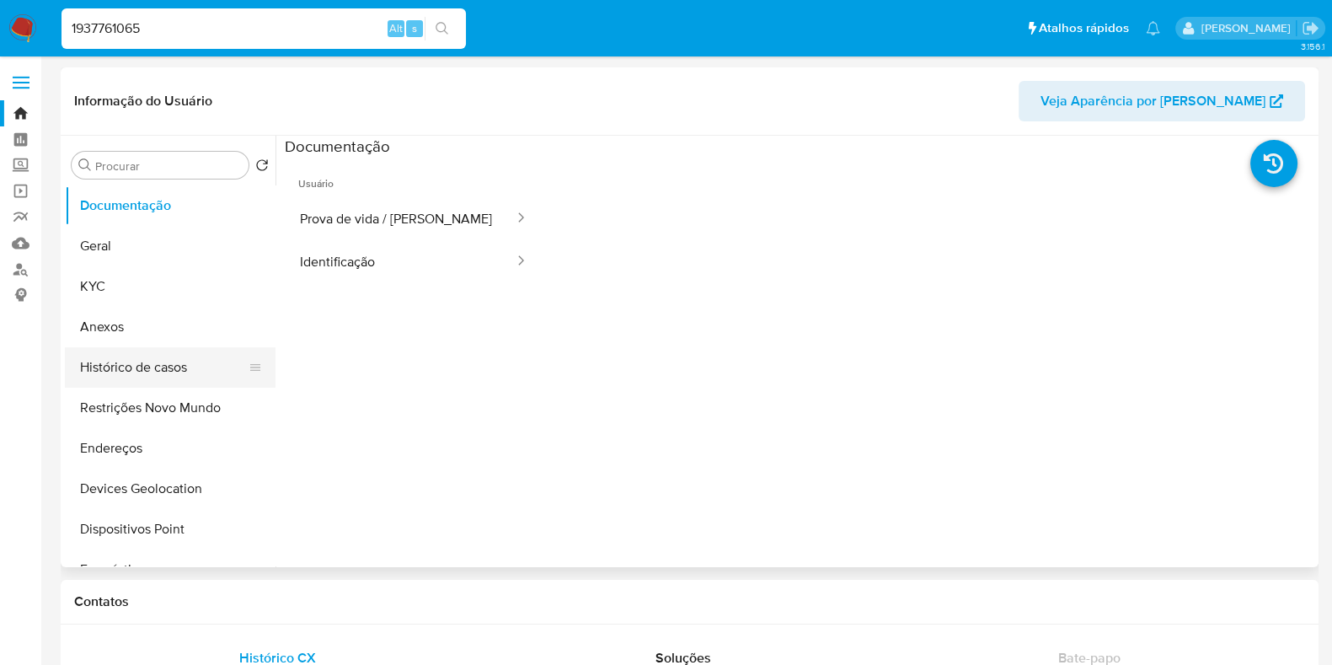
click at [174, 368] on button "Histórico de casos" at bounding box center [163, 367] width 197 height 40
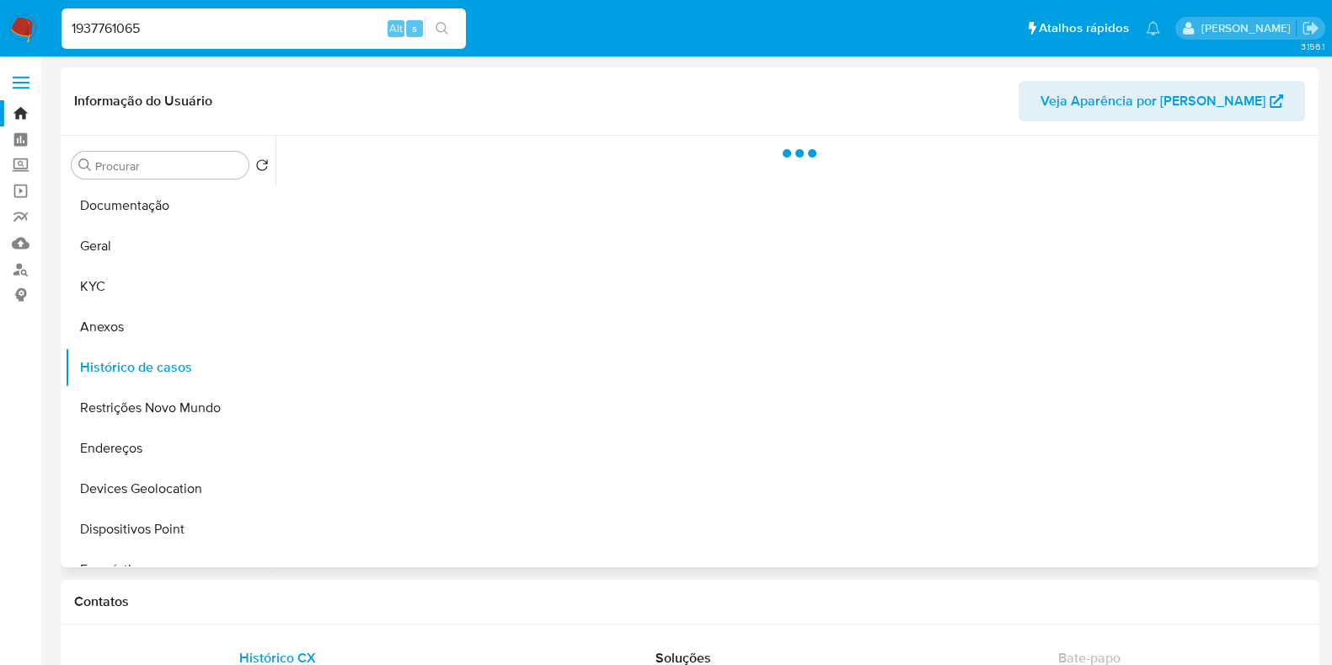
select select "10"
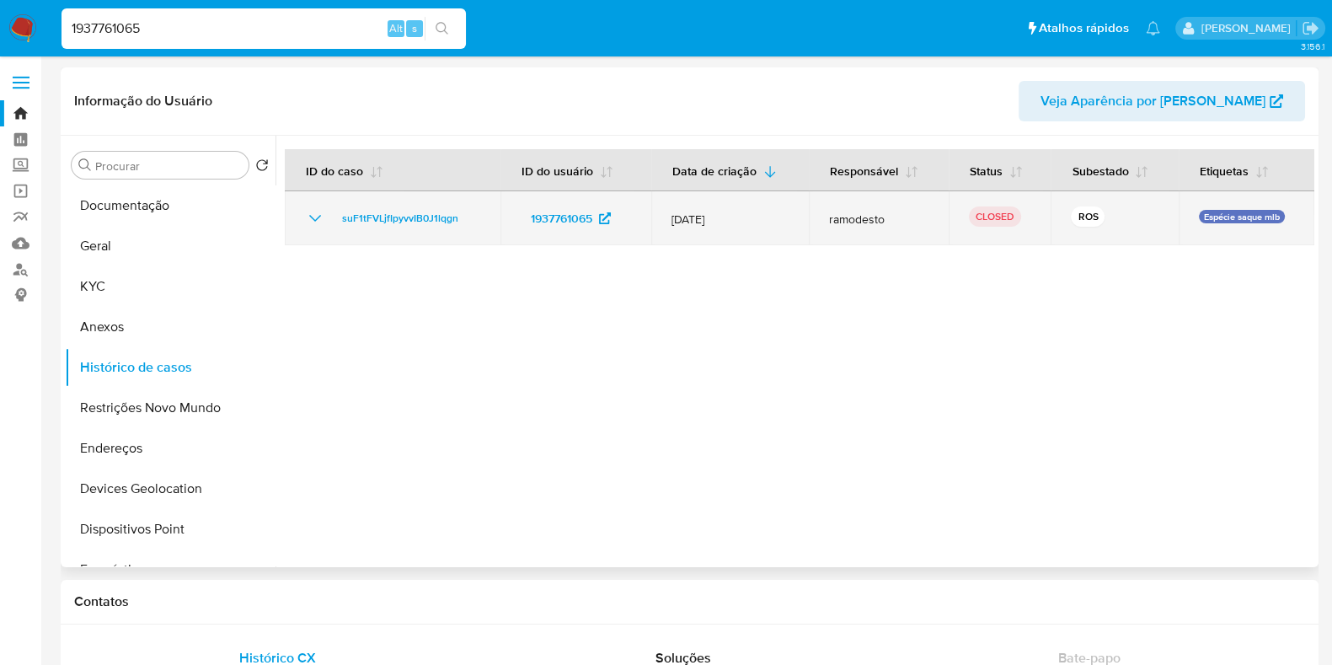
click at [314, 216] on icon "Mostrar/Ocultar" at bounding box center [315, 218] width 20 height 20
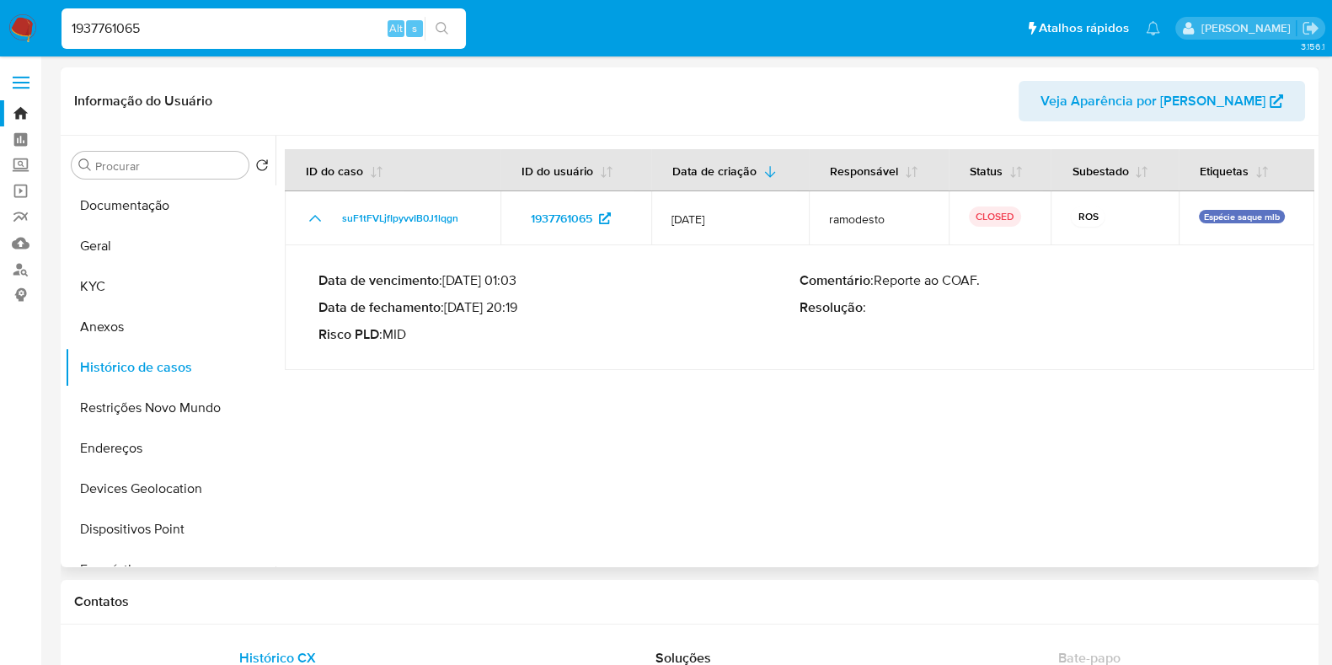
drag, startPoint x: 451, startPoint y: 305, endPoint x: 526, endPoint y: 309, distance: 75.1
click at [526, 309] on p "Data de fechamento : 06/08/2025 20:19" at bounding box center [558, 307] width 481 height 17
click at [296, 35] on input "1937761065" at bounding box center [263, 29] width 404 height 22
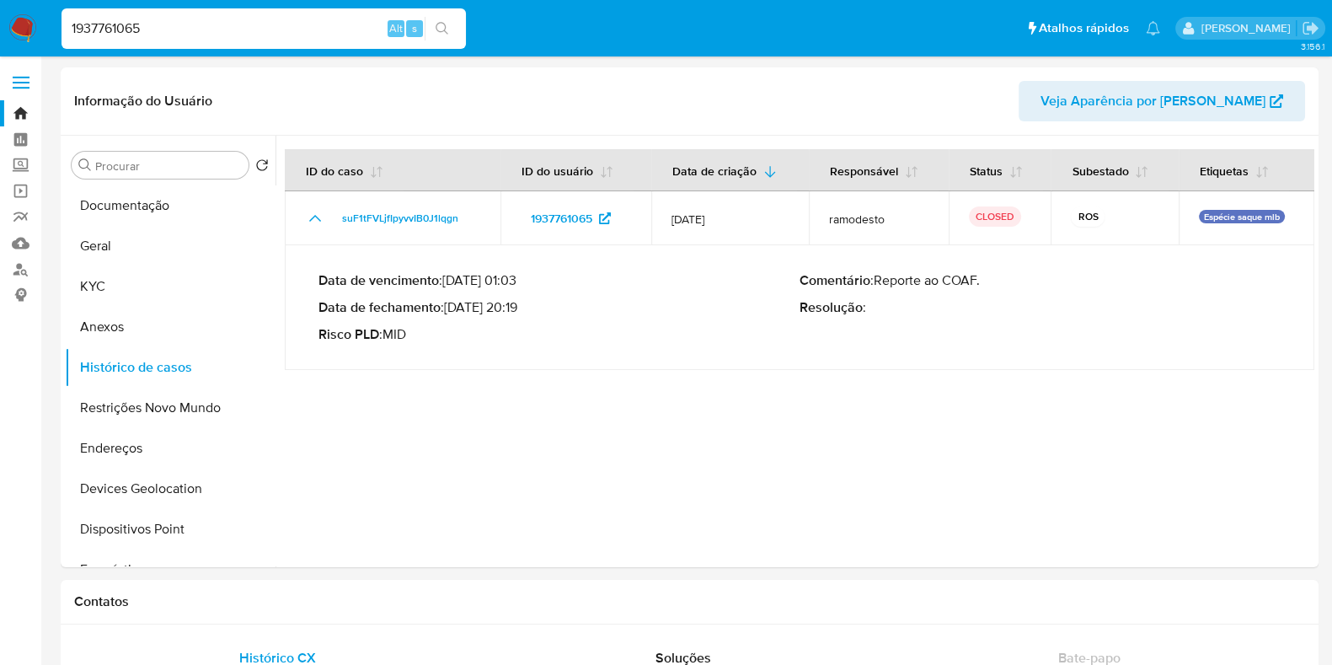
paste input "37944979"
type input "379449795"
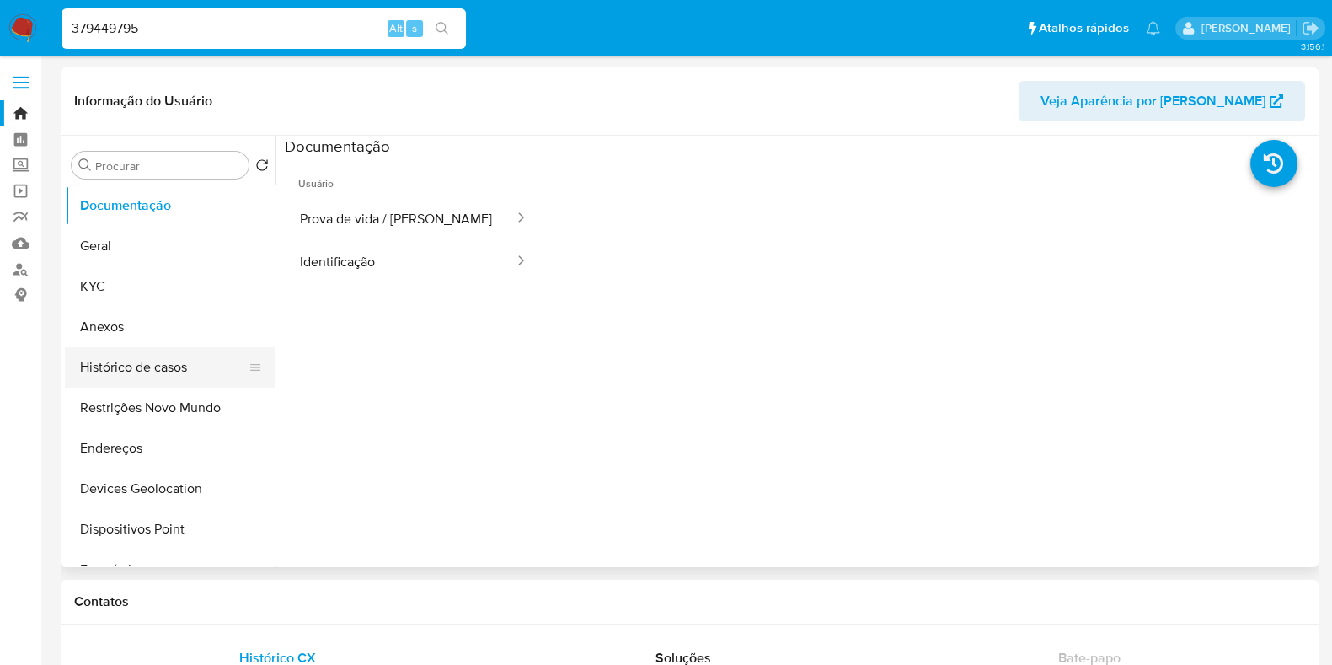
click at [115, 385] on button "Histórico de casos" at bounding box center [163, 367] width 197 height 40
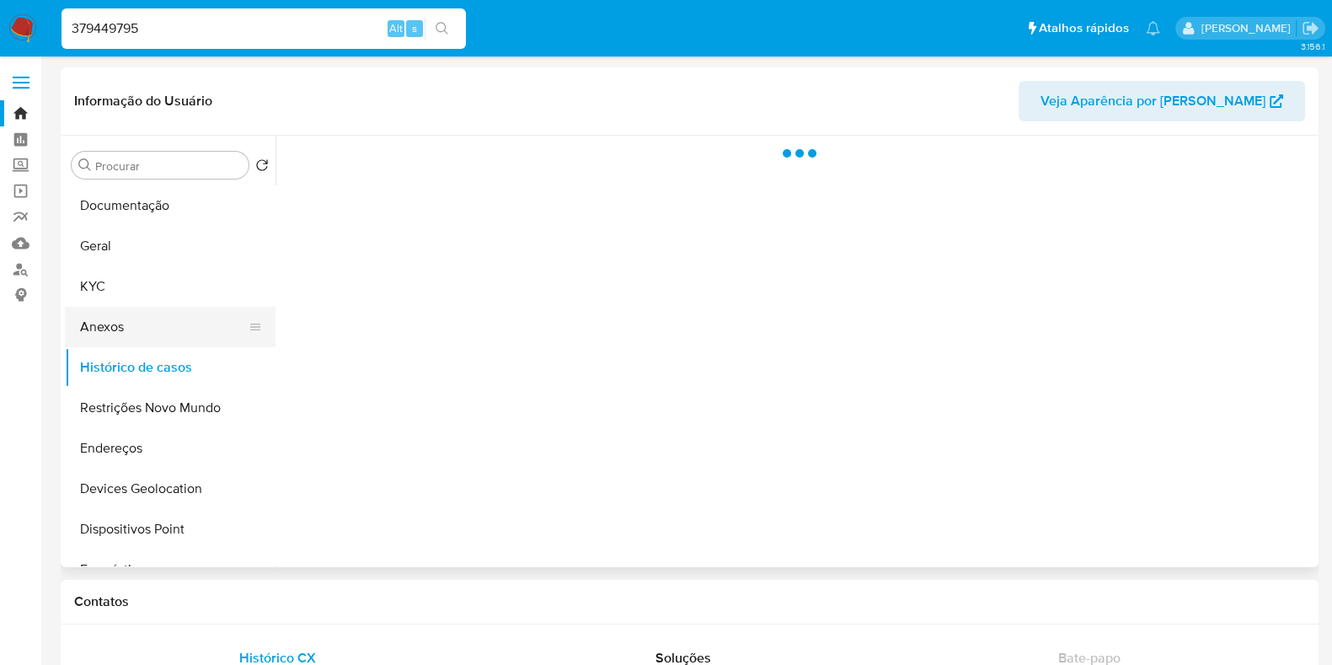
click at [137, 345] on button "Anexos" at bounding box center [163, 327] width 197 height 40
select select "10"
click at [139, 356] on button "Histórico de casos" at bounding box center [163, 367] width 197 height 40
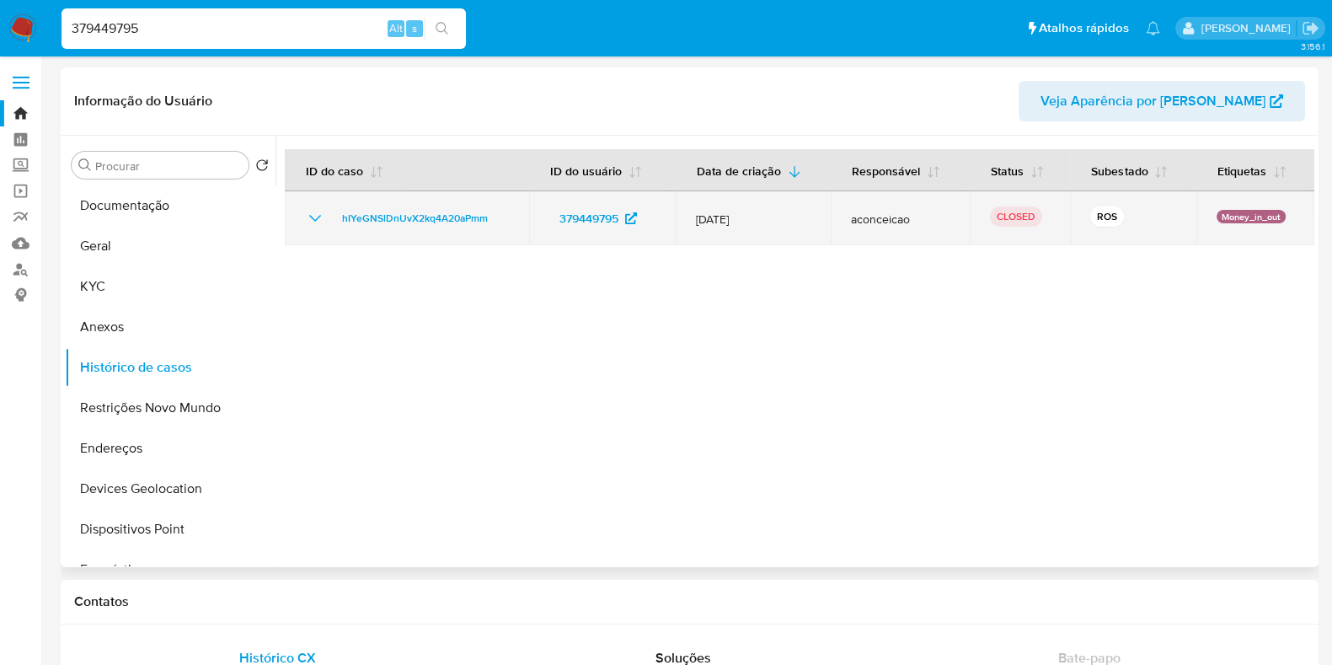
click at [314, 216] on icon "Mostrar/Ocultar" at bounding box center [315, 218] width 20 height 20
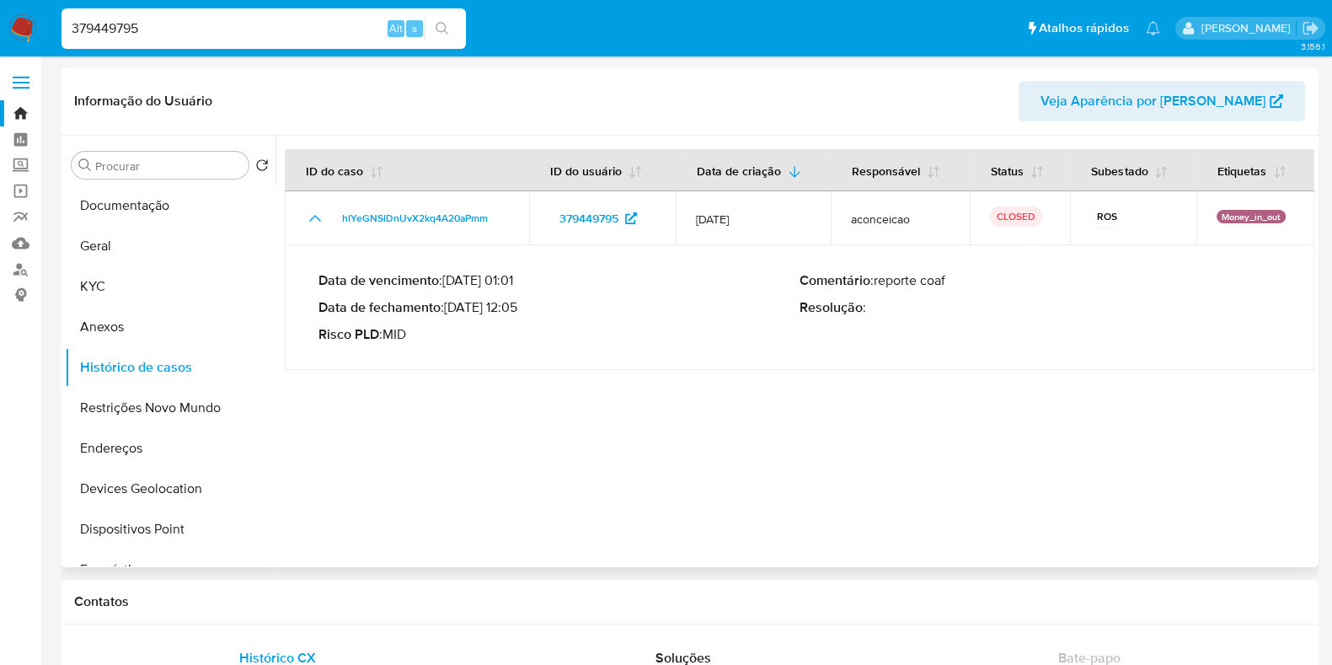
drag, startPoint x: 453, startPoint y: 306, endPoint x: 515, endPoint y: 307, distance: 61.5
click at [515, 307] on p "Data de fechamento : 11/08/2025 12:05" at bounding box center [558, 307] width 481 height 17
click at [184, 27] on input "379449795" at bounding box center [263, 29] width 404 height 22
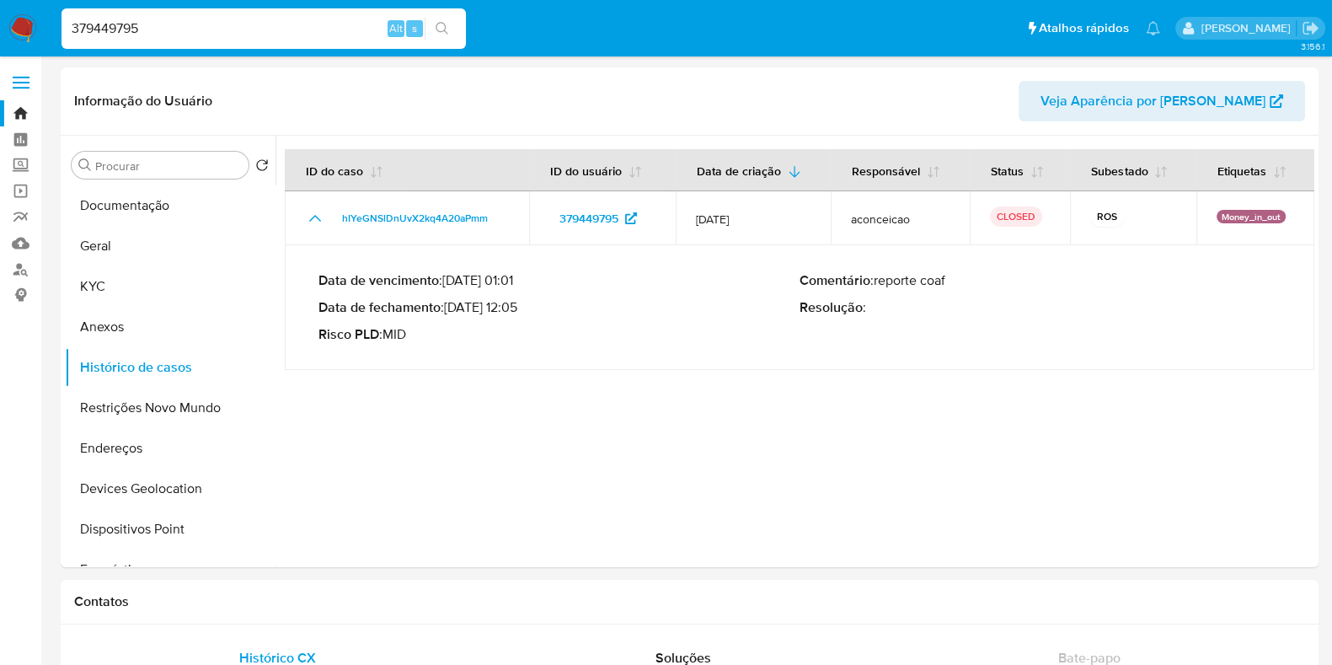
paste input "1914956884"
type input "1914956884"
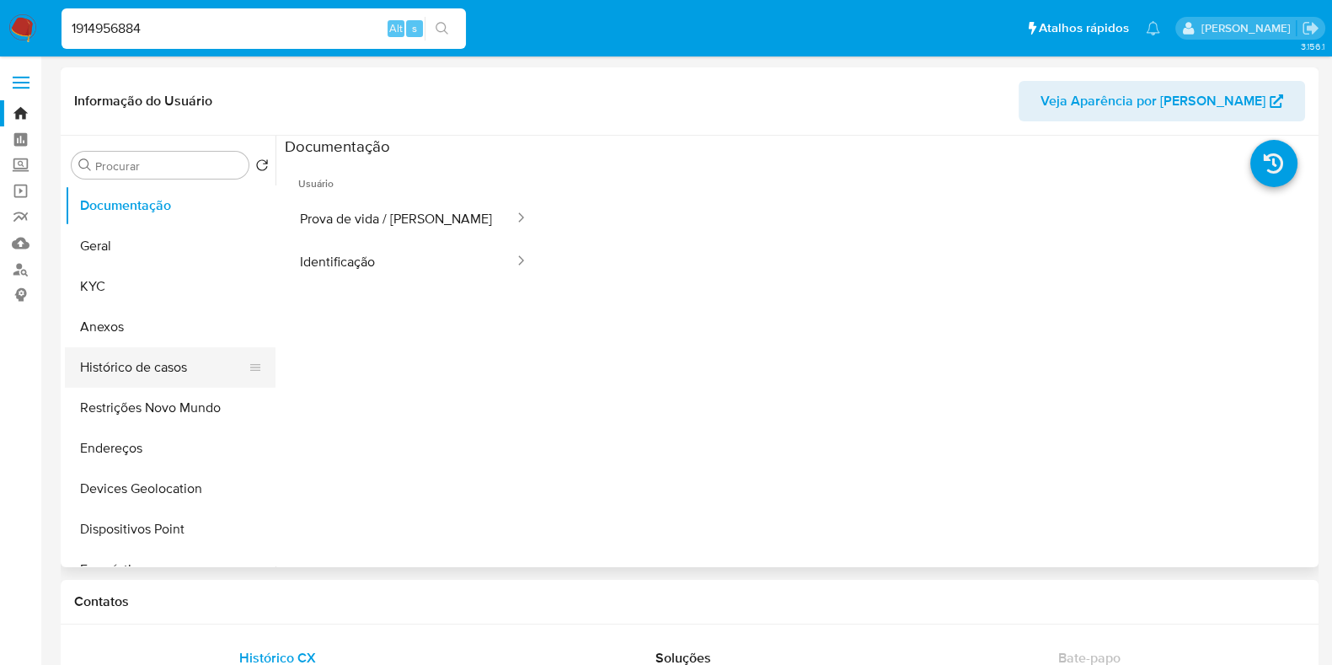
click at [163, 371] on button "Histórico de casos" at bounding box center [163, 367] width 197 height 40
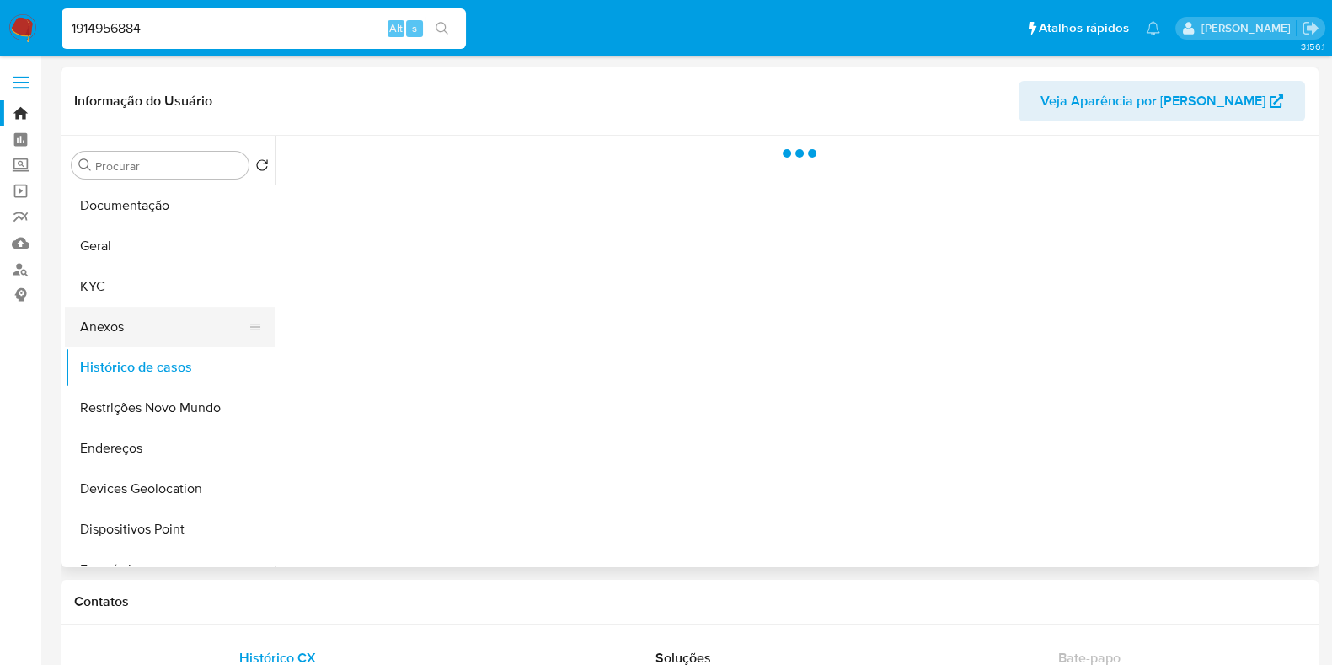
select select "10"
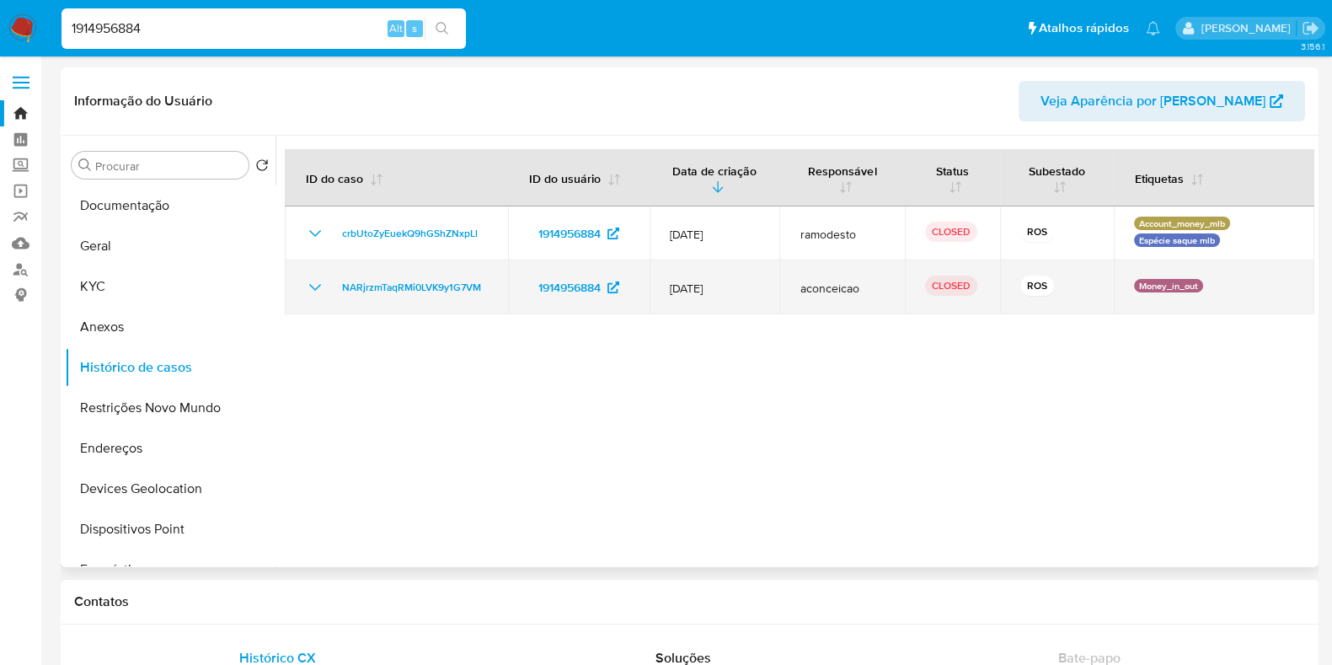
click at [305, 288] on icon "Mostrar/Ocultar" at bounding box center [315, 287] width 20 height 20
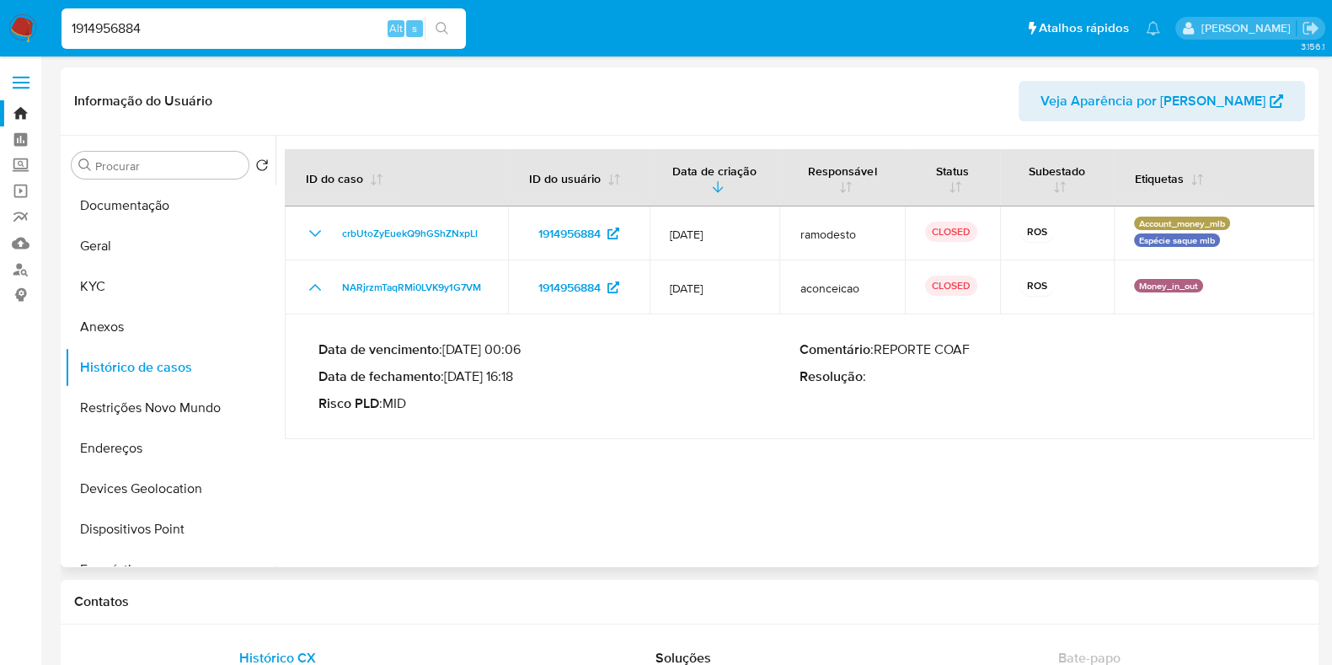
drag, startPoint x: 449, startPoint y: 376, endPoint x: 514, endPoint y: 382, distance: 65.1
click at [514, 382] on p "Data de fechamento : 12/12/2024 16:18" at bounding box center [558, 376] width 481 height 17
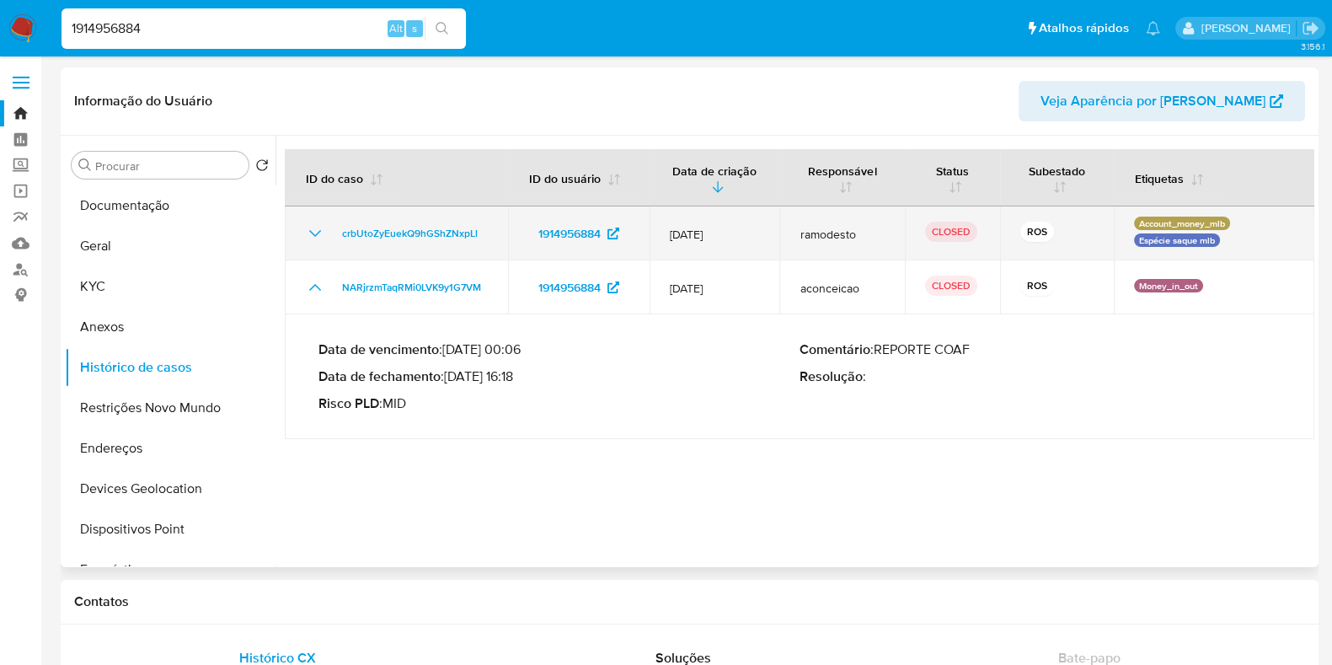
click at [307, 233] on icon "Mostrar/Ocultar" at bounding box center [315, 233] width 20 height 20
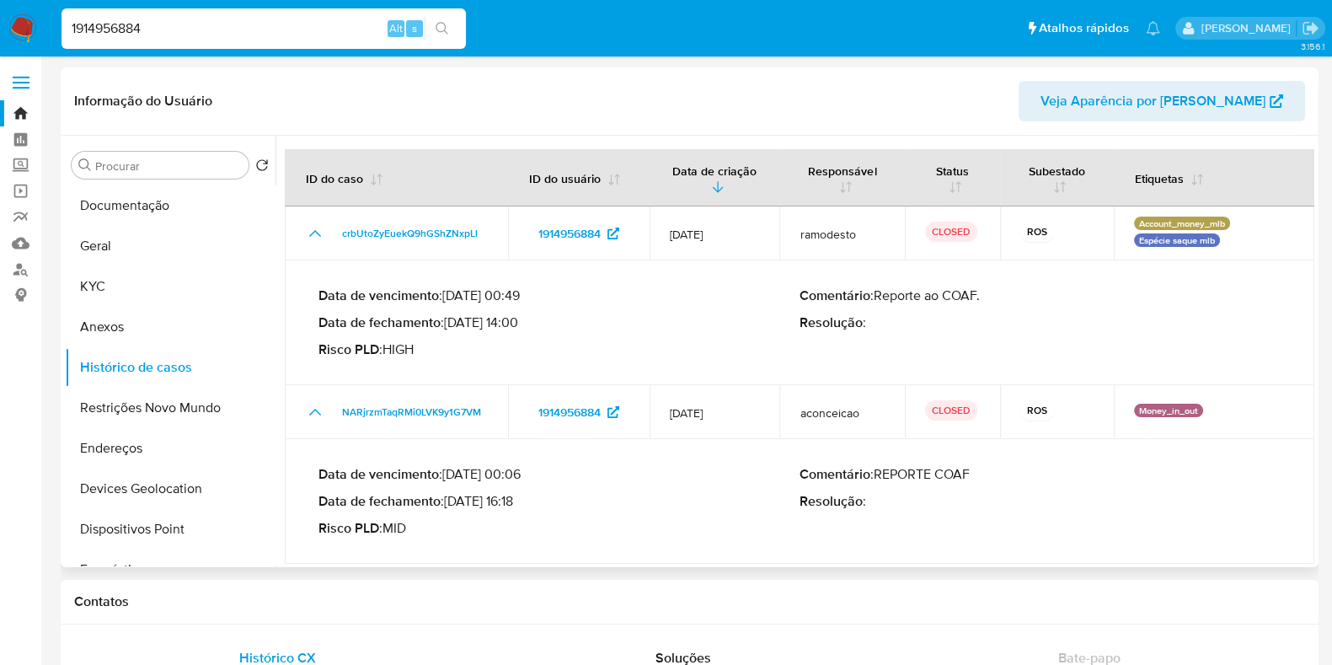
drag, startPoint x: 452, startPoint y: 323, endPoint x: 518, endPoint y: 322, distance: 66.6
click at [518, 322] on p "Data de fechamento : 06/08/2025 14:00" at bounding box center [558, 322] width 481 height 17
drag, startPoint x: 518, startPoint y: 321, endPoint x: 452, endPoint y: 323, distance: 65.7
click at [452, 323] on p "Data de fechamento : 06/08/2025 14:00" at bounding box center [558, 322] width 481 height 17
click at [211, 23] on input "1914956884" at bounding box center [263, 29] width 404 height 22
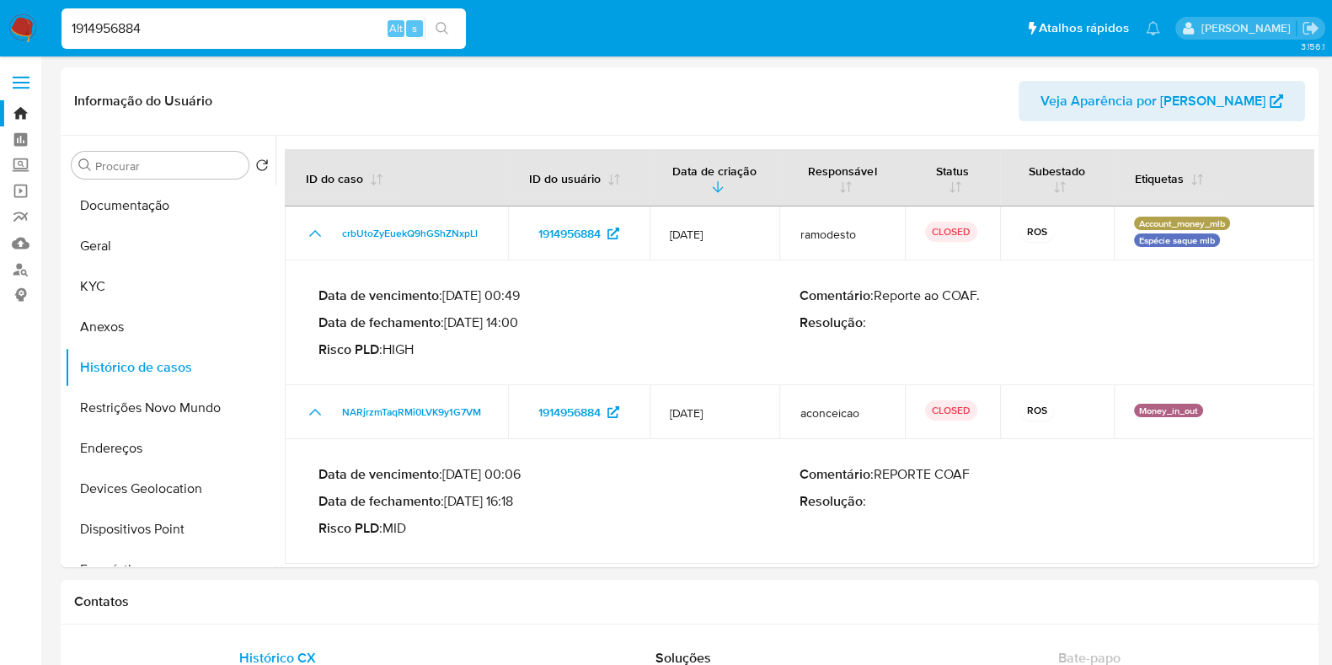
click at [211, 23] on input "1914956884" at bounding box center [263, 29] width 404 height 22
paste input "661699151"
type input "1661699151"
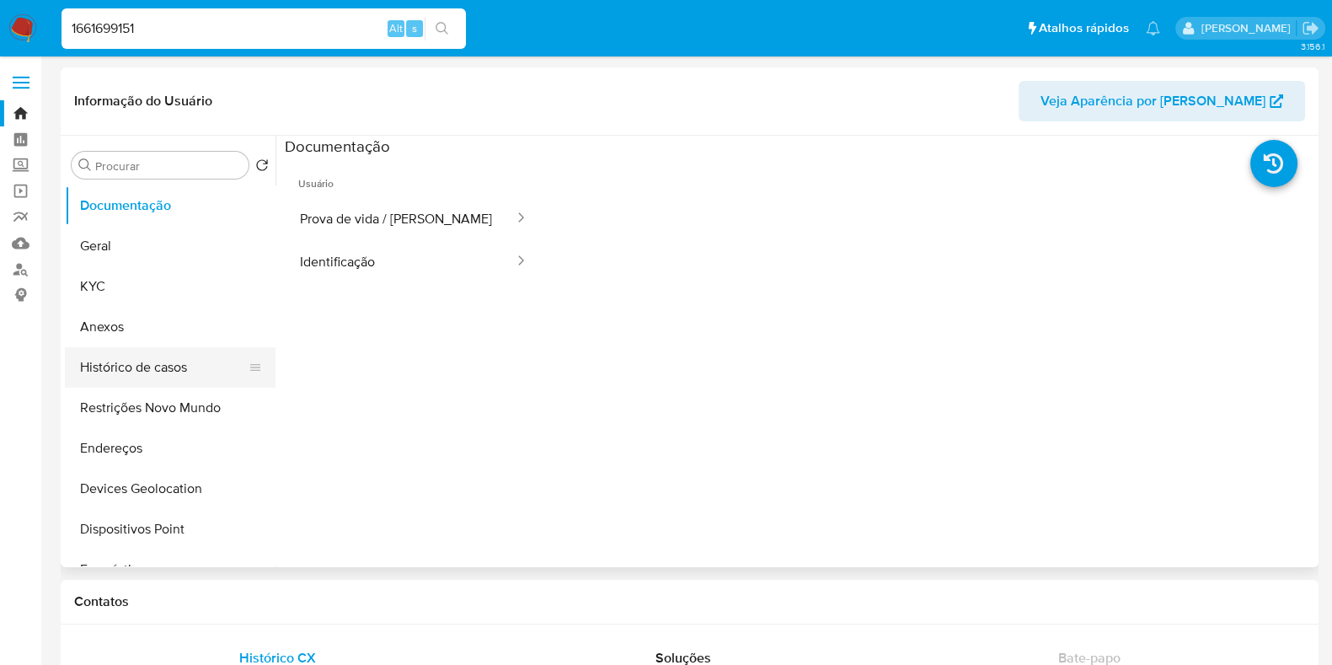
click at [147, 365] on button "Histórico de casos" at bounding box center [163, 367] width 197 height 40
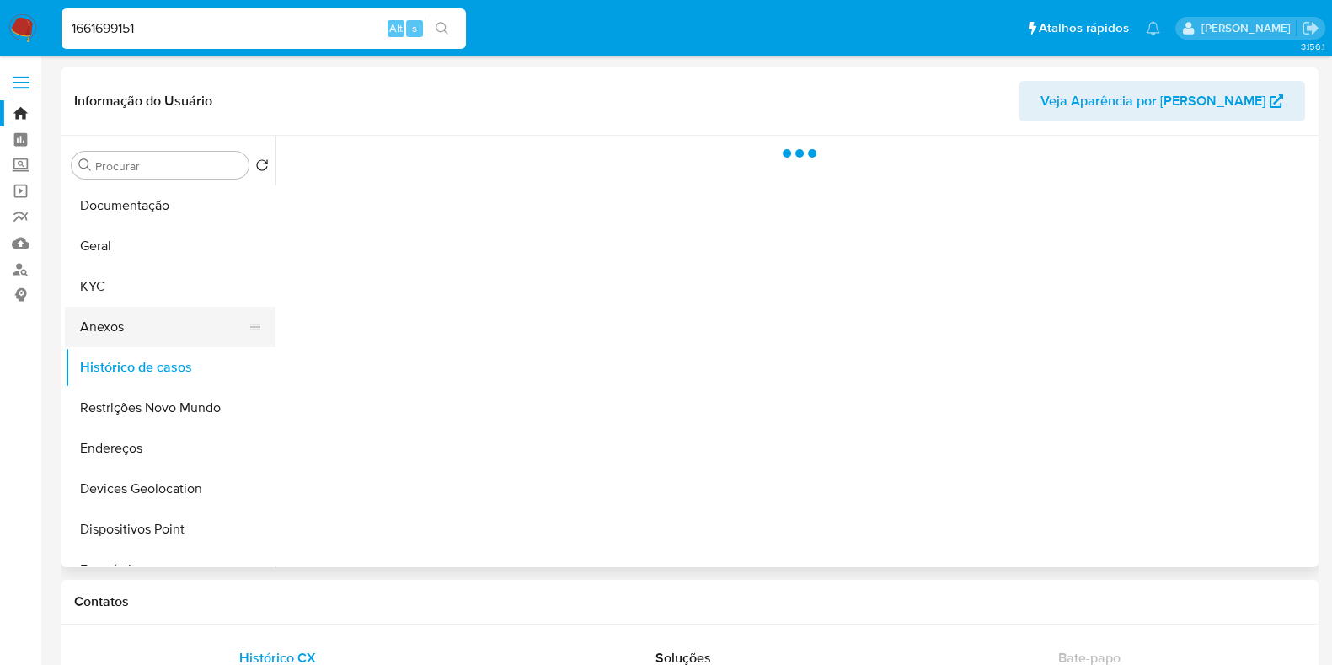
select select "10"
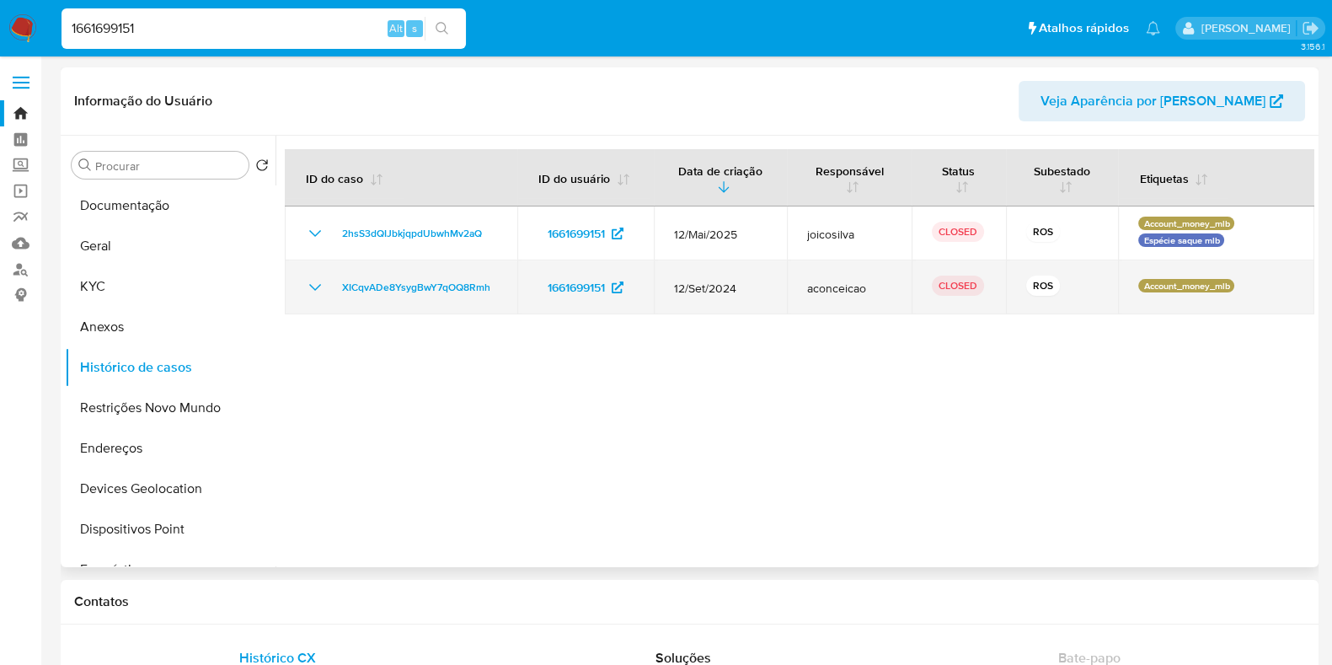
click at [313, 290] on icon "Mostrar/Ocultar" at bounding box center [315, 287] width 20 height 20
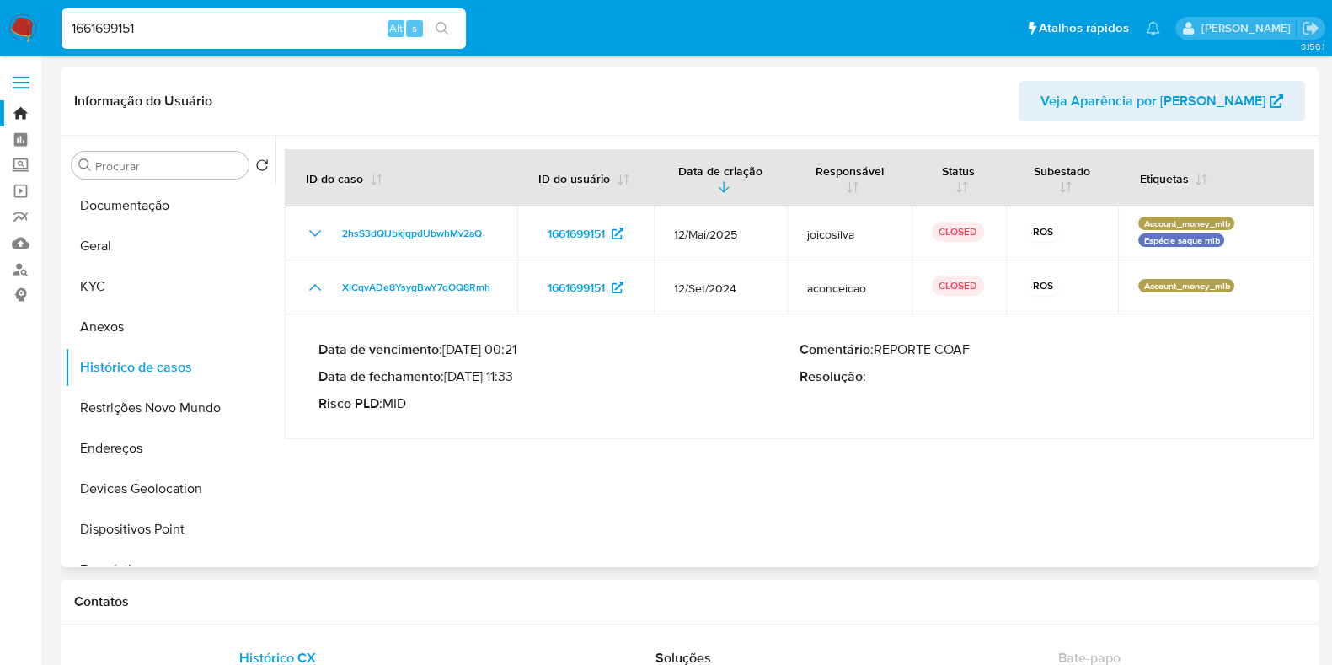
drag, startPoint x: 450, startPoint y: 376, endPoint x: 519, endPoint y: 377, distance: 69.1
click at [519, 377] on p "Data de fechamento : 22/10/2024 11:33" at bounding box center [558, 376] width 481 height 17
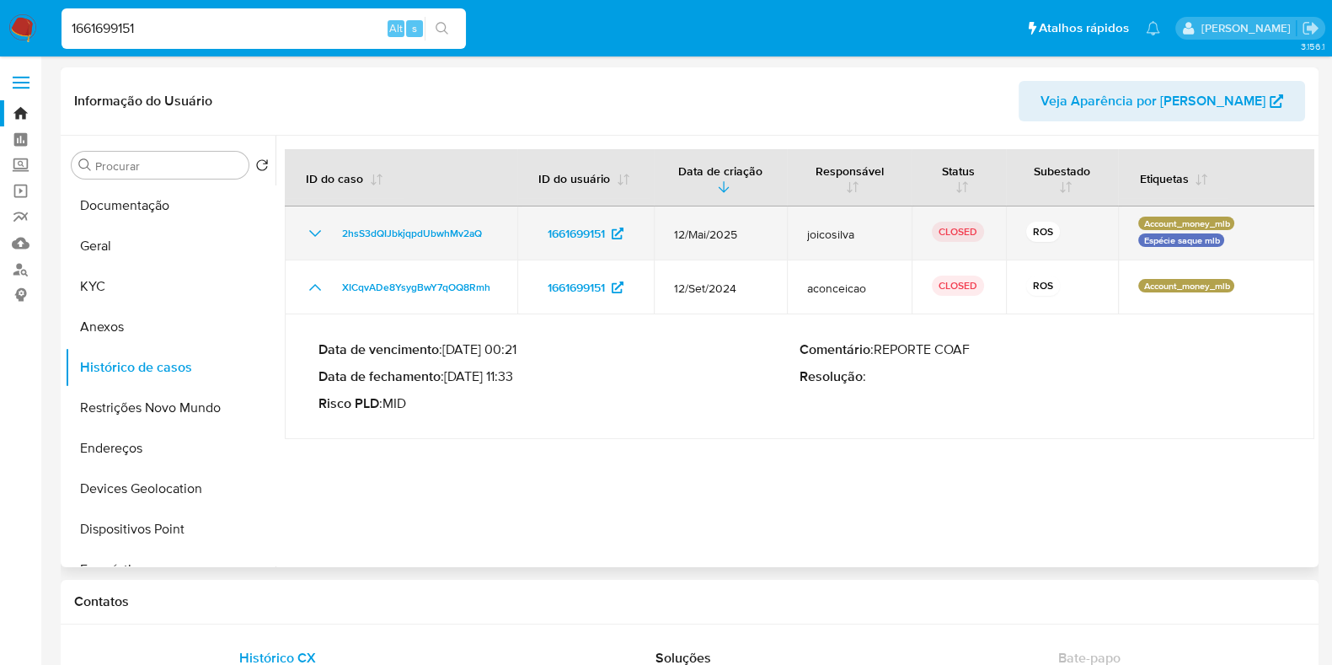
drag, startPoint x: 312, startPoint y: 227, endPoint x: 321, endPoint y: 236, distance: 13.1
click at [312, 226] on icon "Mostrar/Ocultar" at bounding box center [315, 233] width 20 height 20
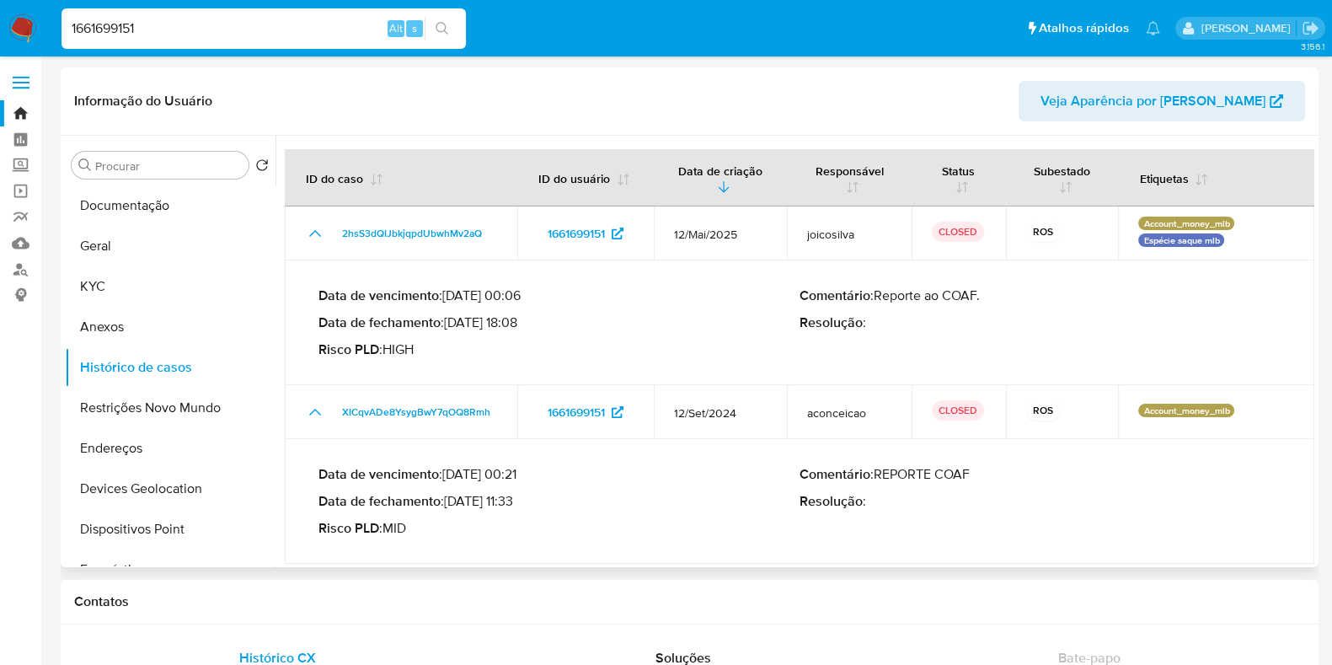
drag, startPoint x: 453, startPoint y: 322, endPoint x: 521, endPoint y: 328, distance: 67.6
click at [521, 328] on p "Data de fechamento : 27/05/2025 18:08" at bounding box center [558, 322] width 481 height 17
click at [307, 18] on input "1661699151" at bounding box center [263, 29] width 404 height 22
paste input "844843559"
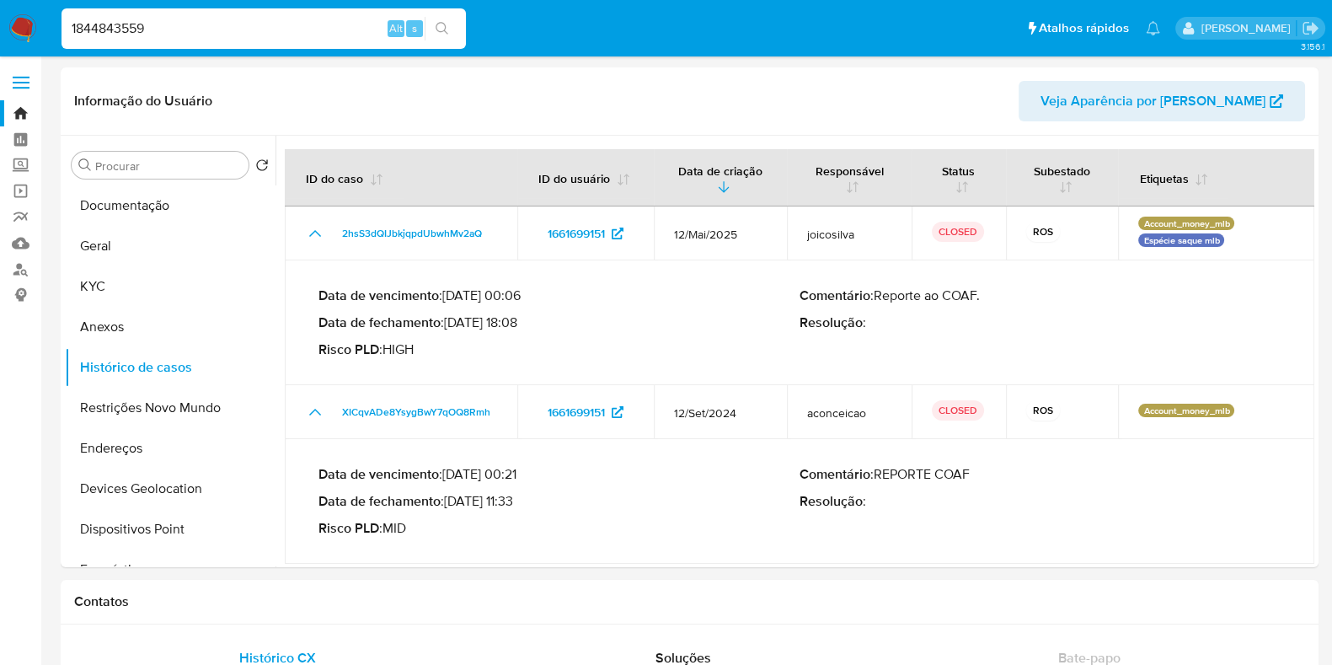
type input "1844843559"
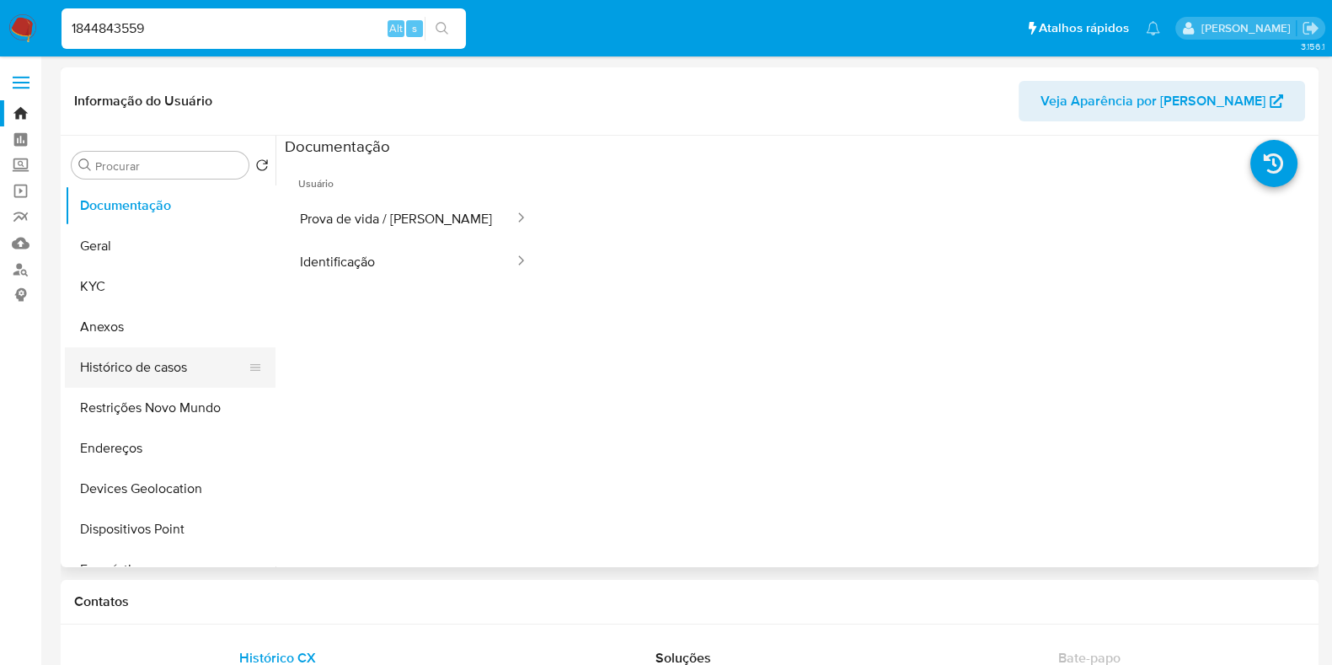
click at [166, 352] on button "Histórico de casos" at bounding box center [163, 367] width 197 height 40
select select "10"
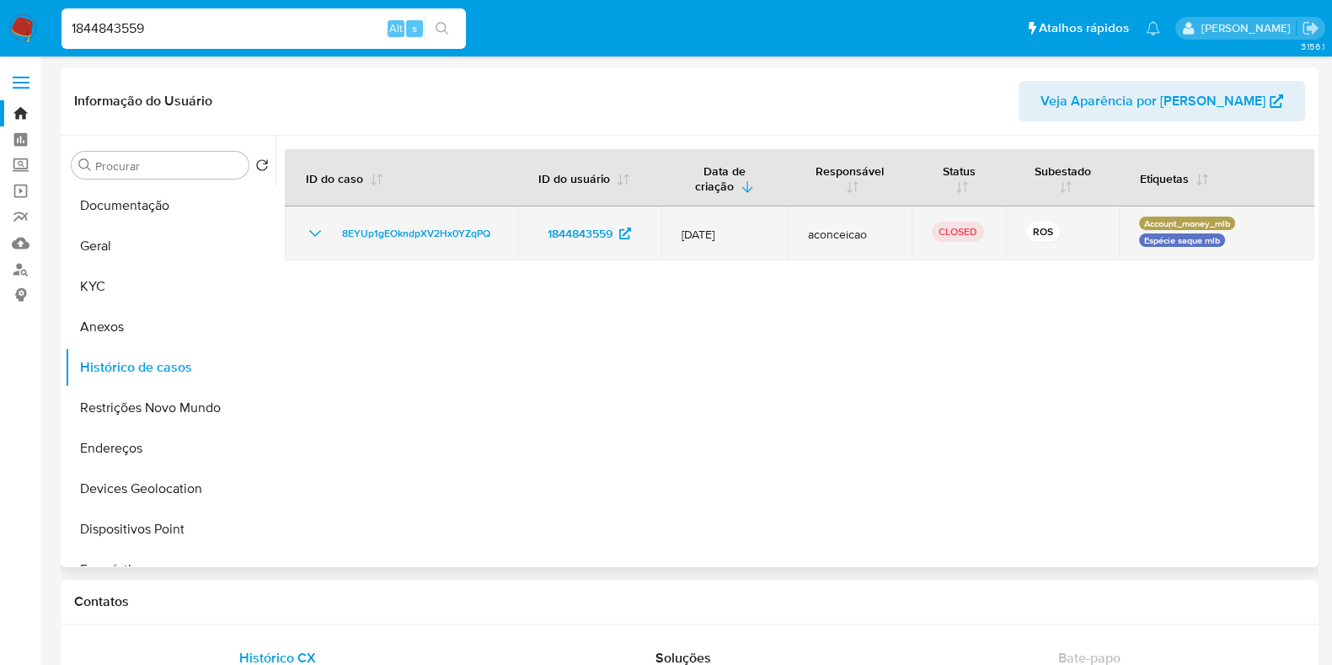
click at [313, 223] on icon "Mostrar/Ocultar" at bounding box center [315, 233] width 20 height 20
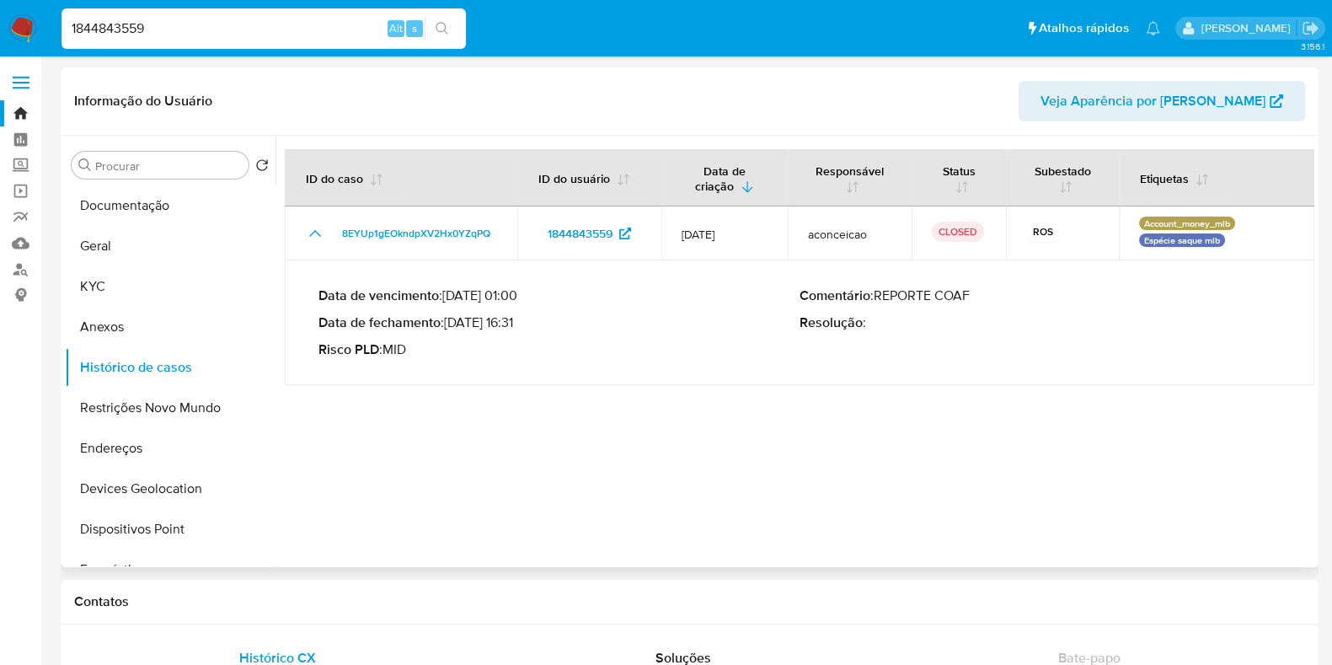
drag, startPoint x: 457, startPoint y: 326, endPoint x: 528, endPoint y: 329, distance: 71.6
click at [528, 329] on p "Data de fechamento : 04/08/2025 16:31" at bounding box center [558, 322] width 481 height 17
click at [527, 329] on p "Data de fechamento : 04/08/2025 16:31" at bounding box center [558, 322] width 481 height 17
click at [524, 326] on p "Data de fechamento : 04/08/2025 16:31" at bounding box center [558, 322] width 481 height 17
drag, startPoint x: 521, startPoint y: 321, endPoint x: 452, endPoint y: 323, distance: 68.3
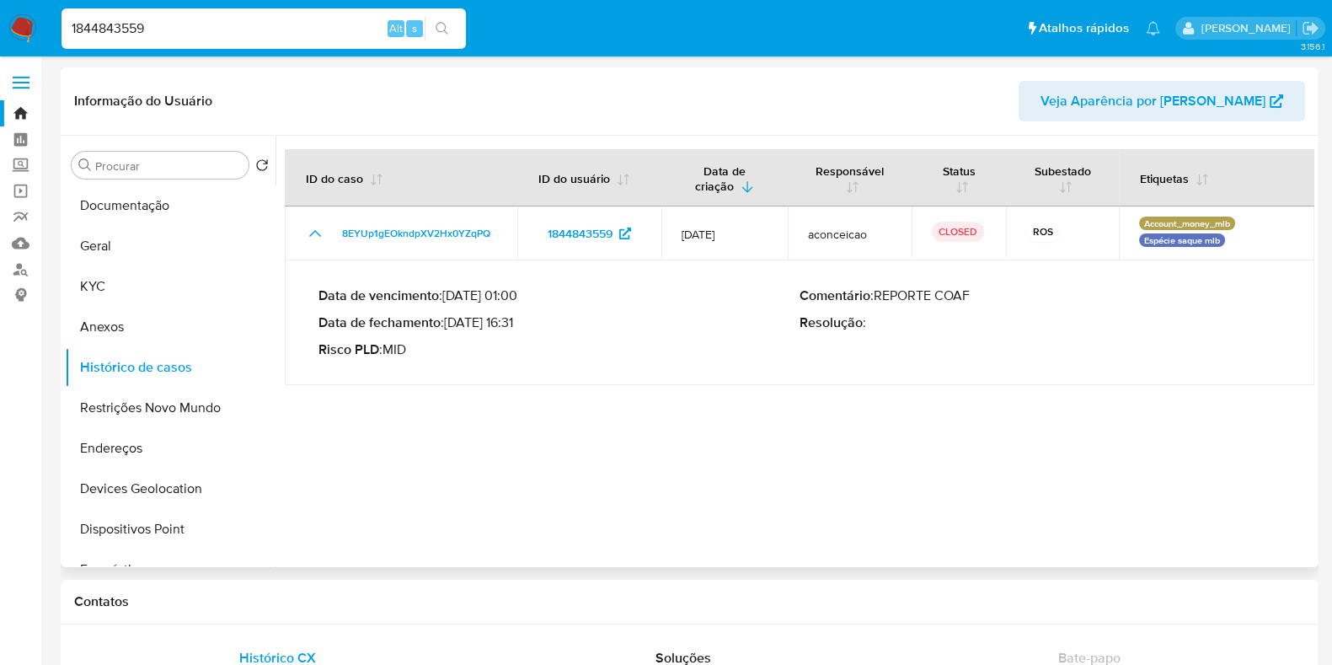
click at [452, 323] on p "Data de fechamento : 04/08/2025 16:31" at bounding box center [558, 322] width 481 height 17
click at [24, 29] on img at bounding box center [22, 28] width 29 height 29
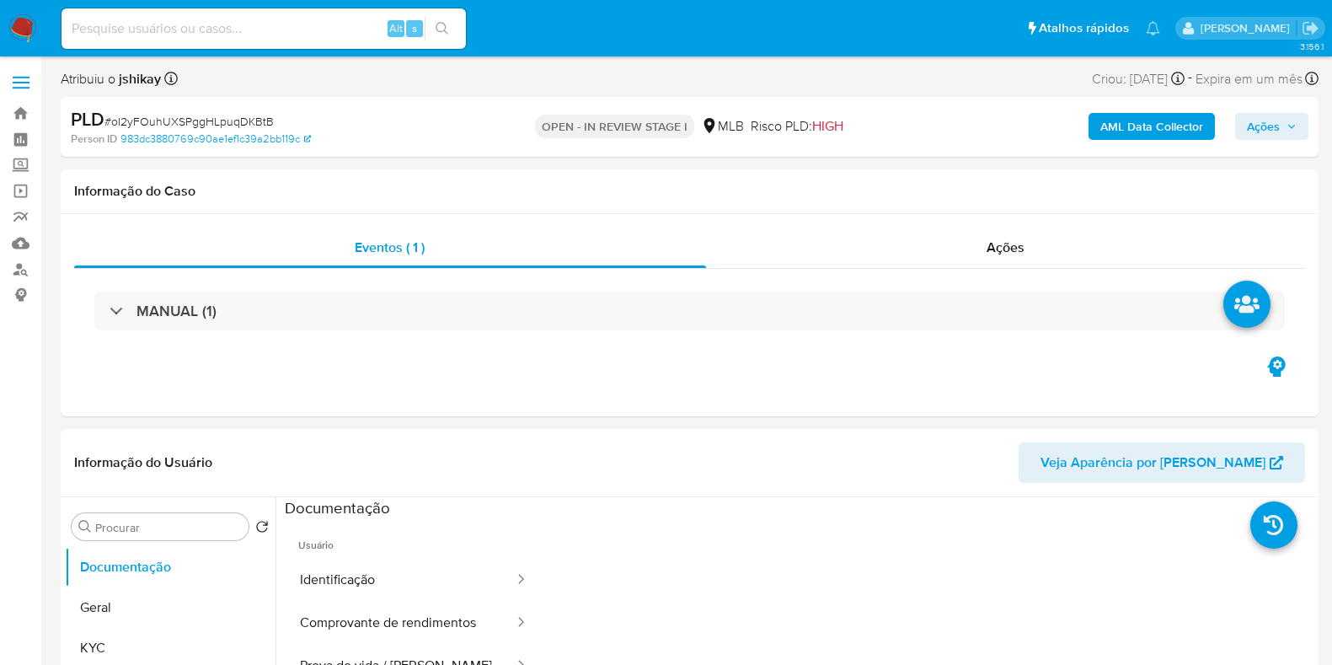
select select "10"
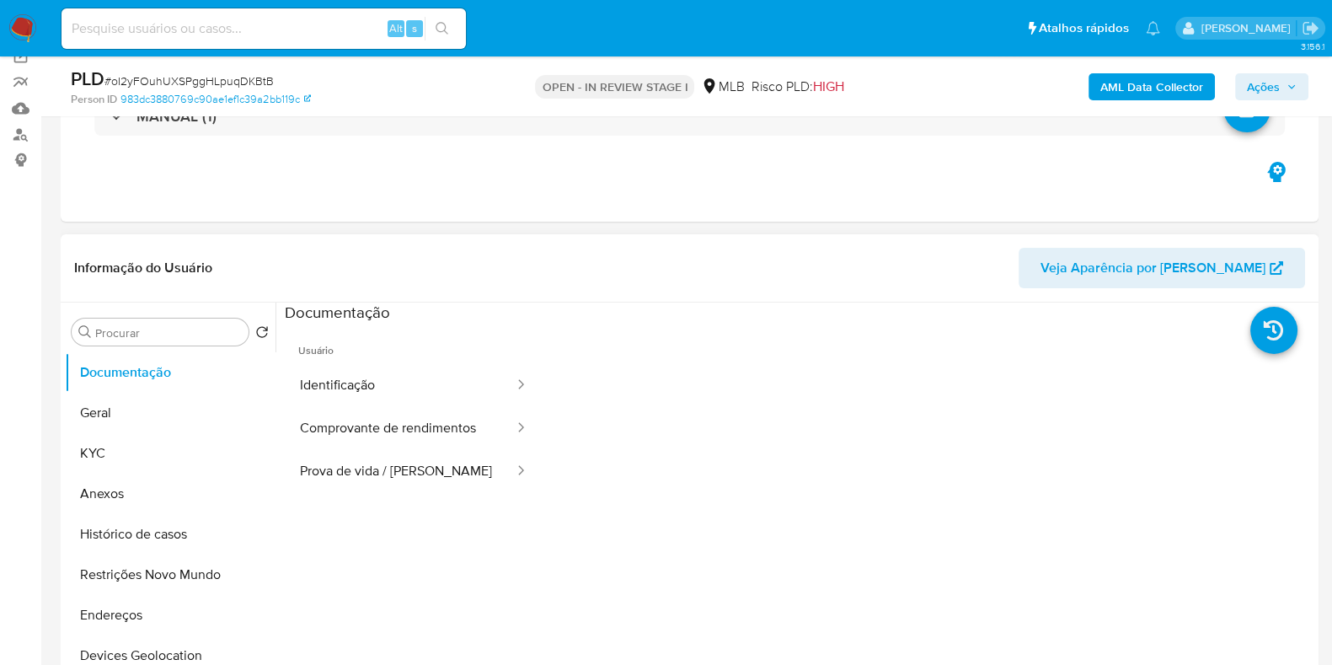
scroll to position [210, 0]
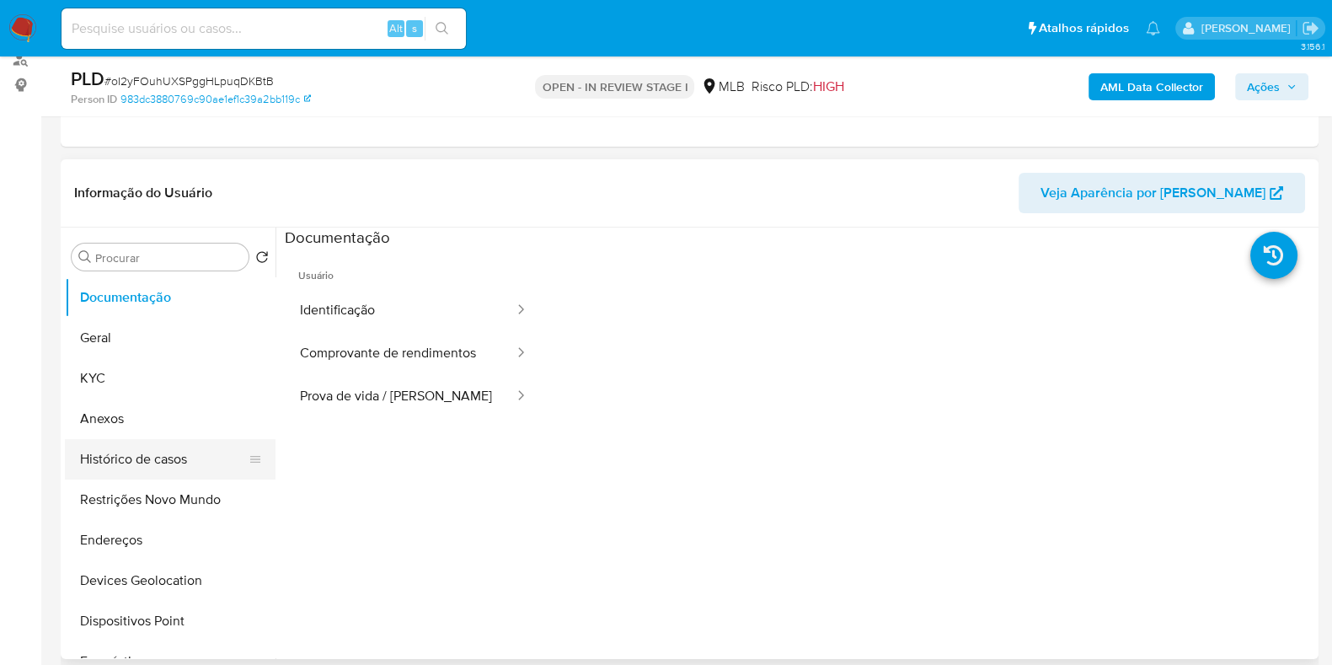
click at [167, 448] on button "Histórico de casos" at bounding box center [163, 459] width 197 height 40
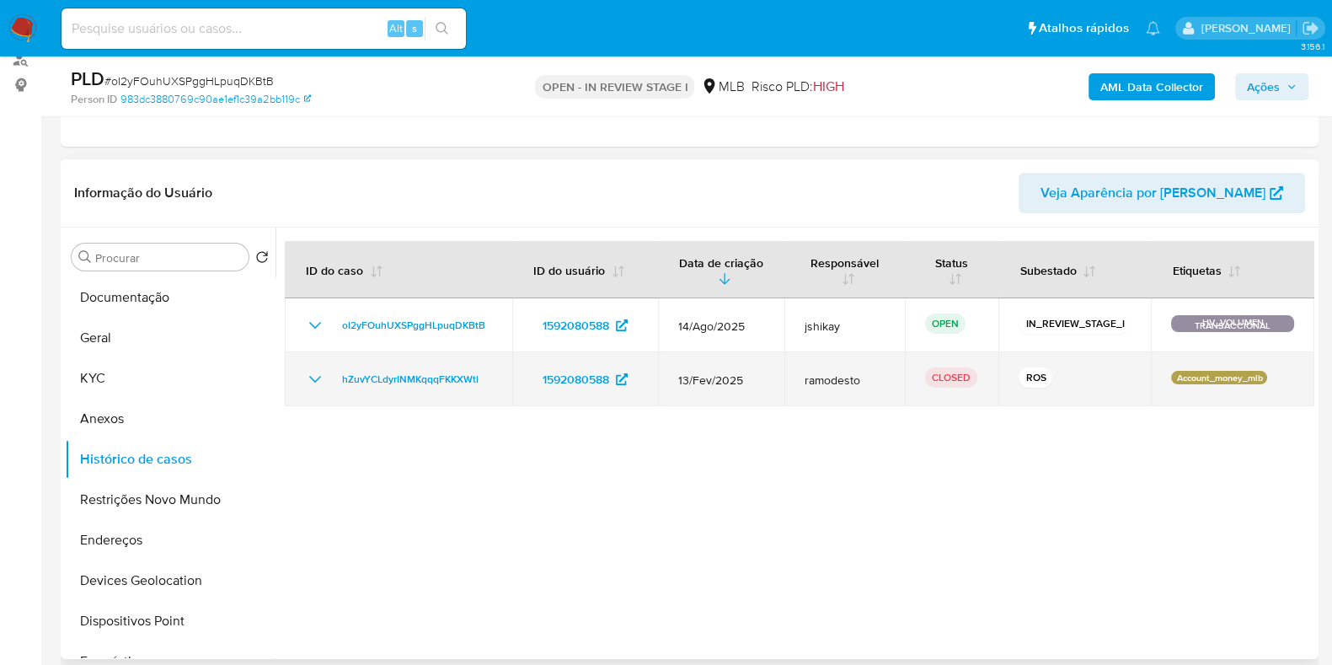
click at [311, 379] on icon "Mostrar/Ocultar" at bounding box center [315, 379] width 20 height 20
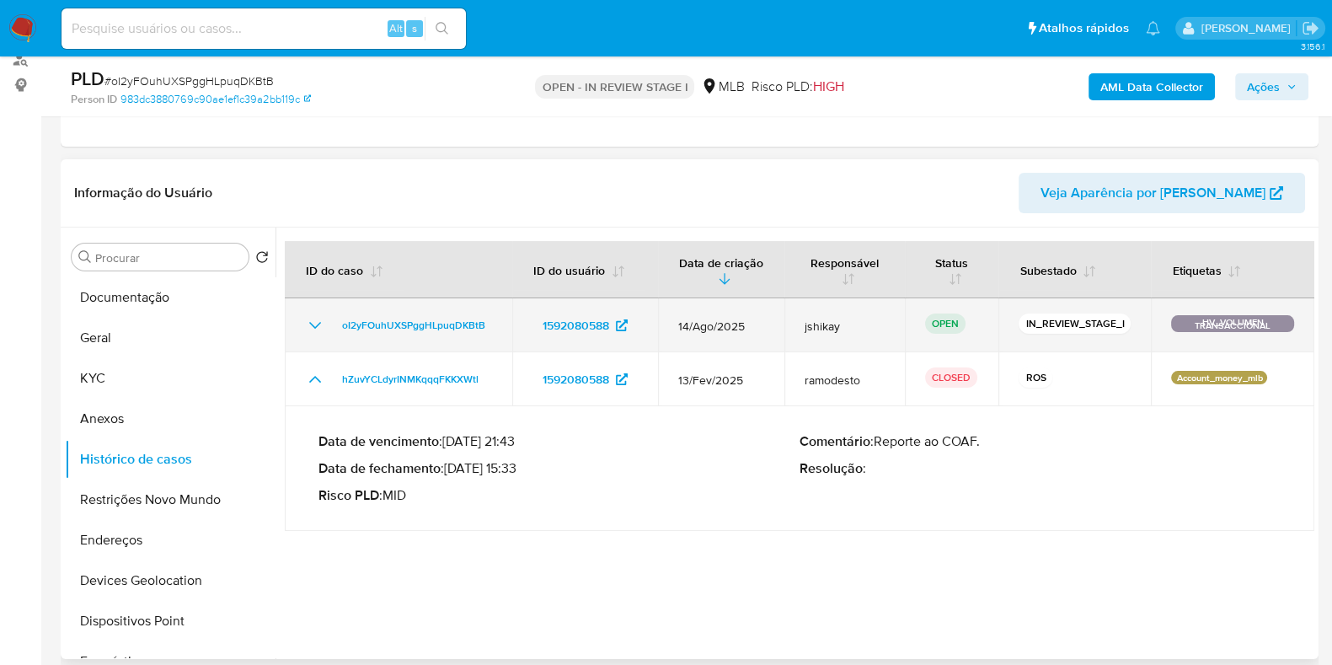
click at [302, 326] on td "oI2yFOuhUXSPggHLpuqDKBtB" at bounding box center [398, 325] width 227 height 54
click at [310, 322] on icon "Mostrar/Ocultar" at bounding box center [315, 325] width 20 height 20
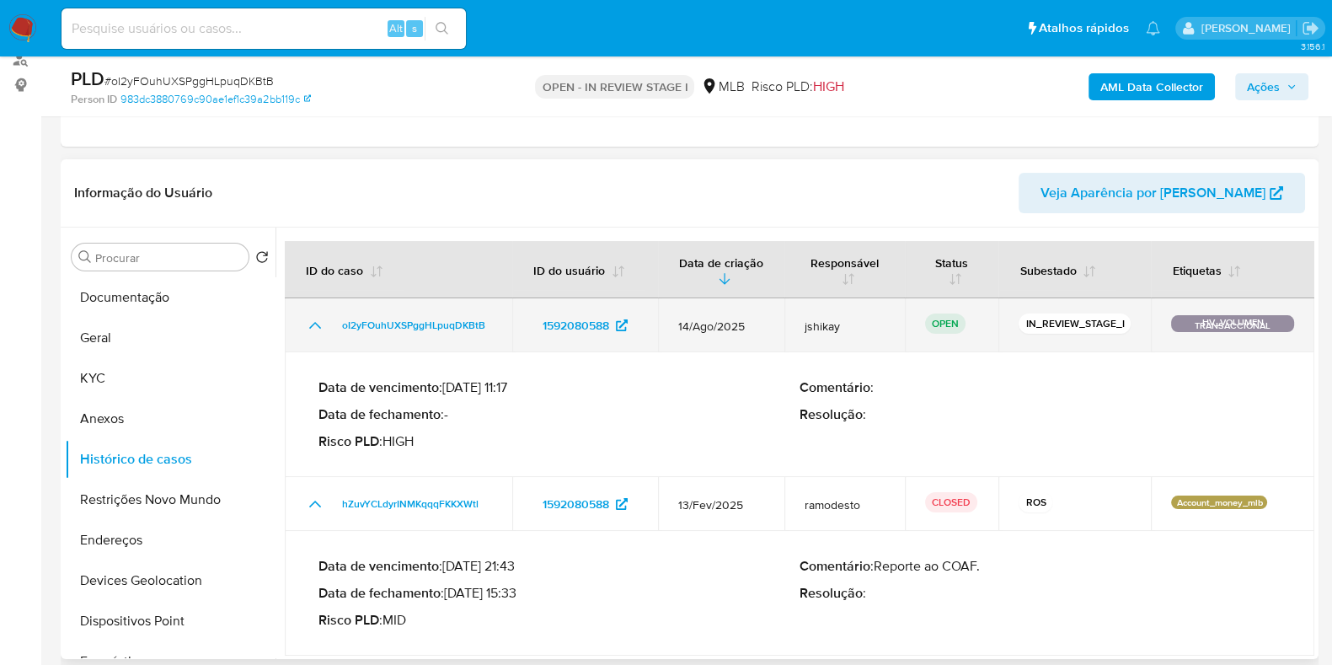
click at [310, 322] on icon "Mostrar/Ocultar" at bounding box center [315, 325] width 20 height 20
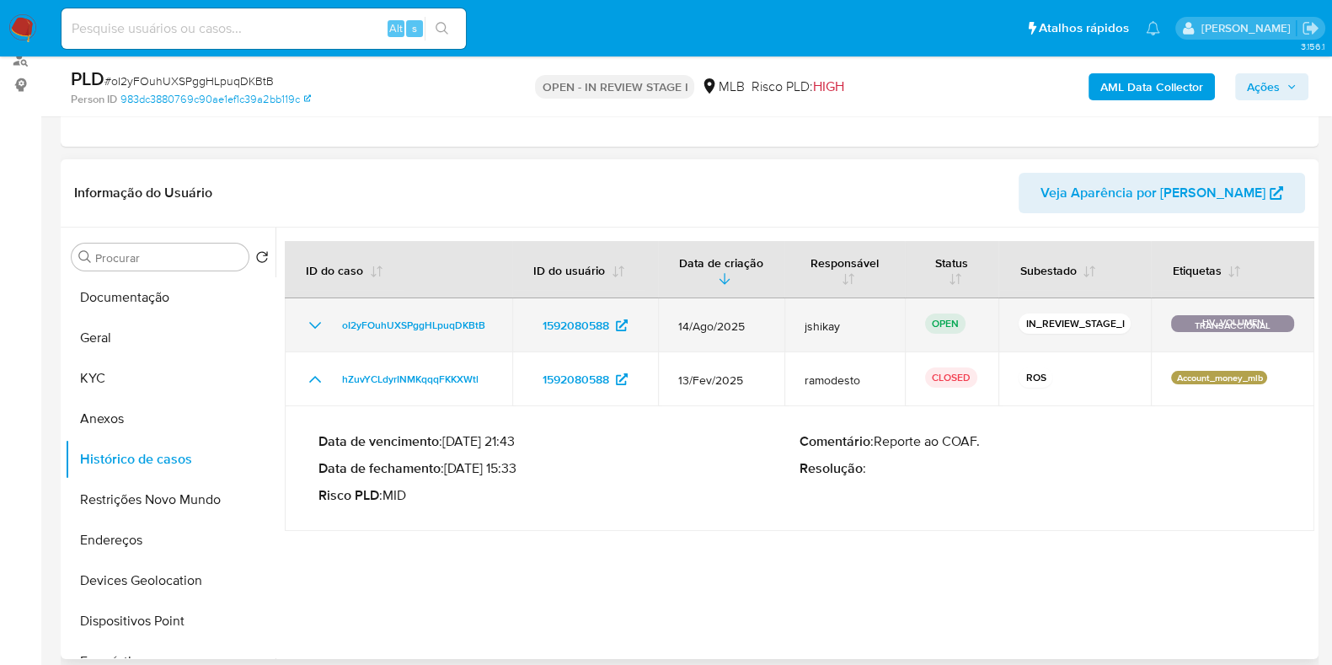
click at [310, 322] on icon "Mostrar/Ocultar" at bounding box center [315, 325] width 20 height 20
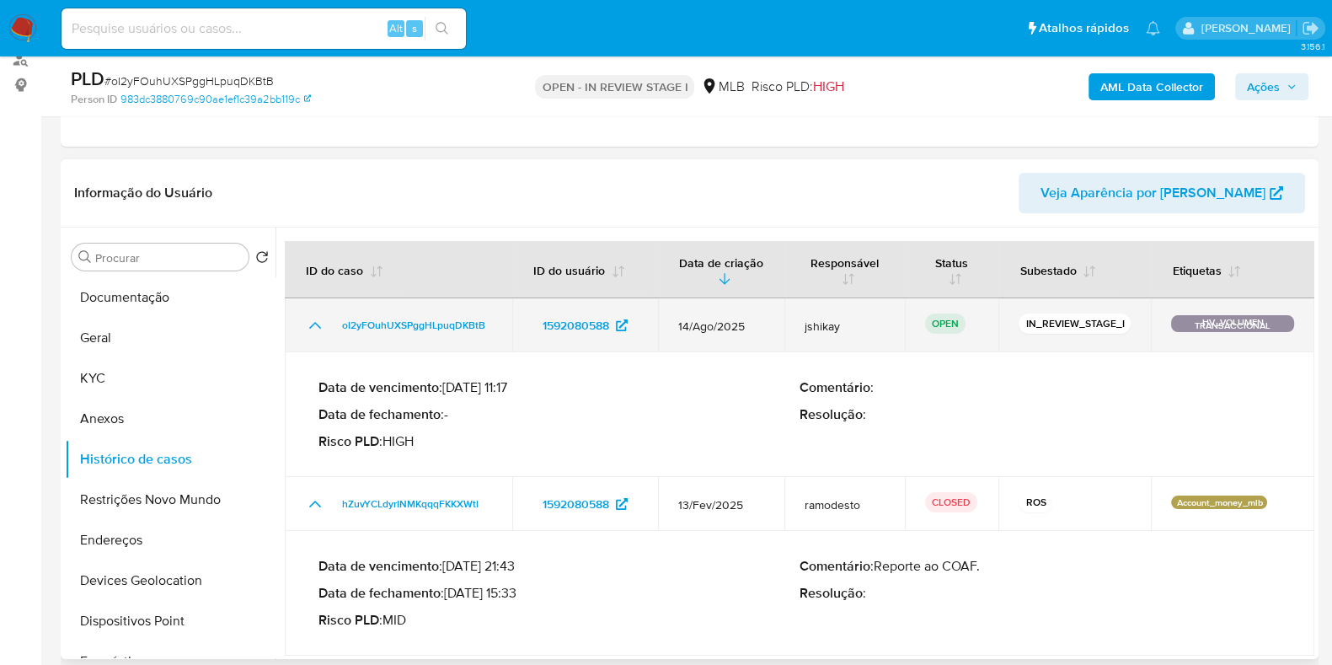
click at [310, 322] on icon "Mostrar/Ocultar" at bounding box center [315, 325] width 20 height 20
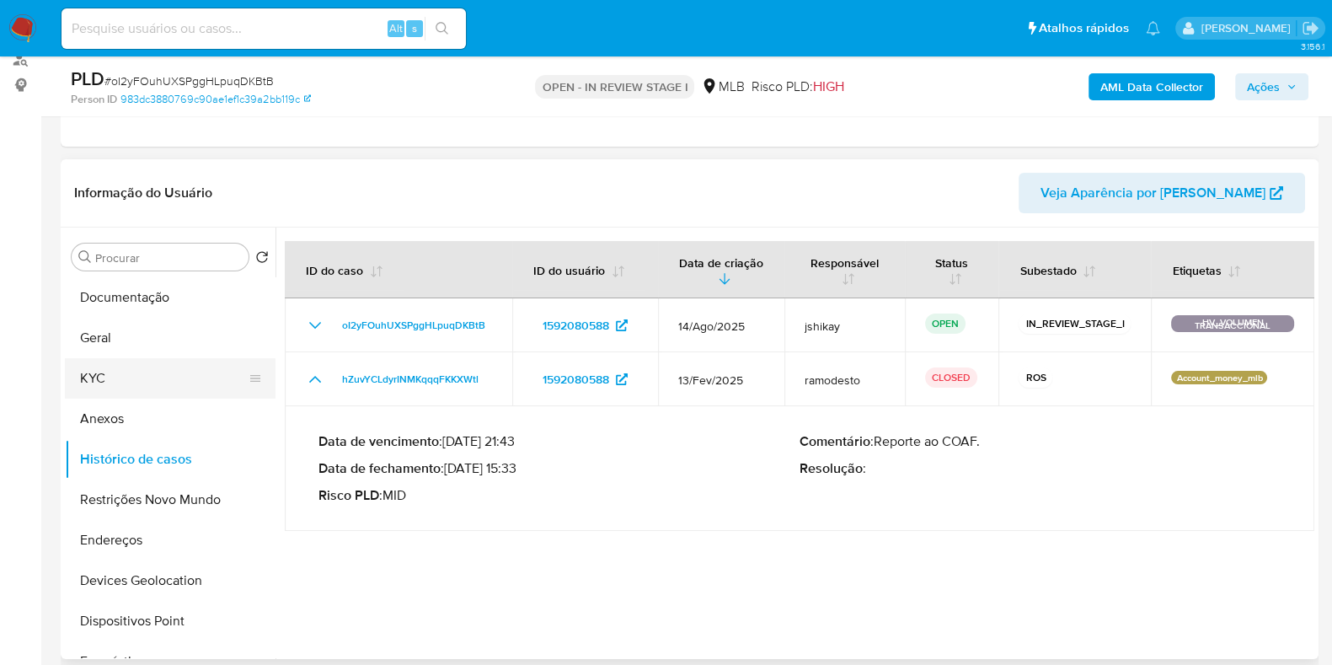
click at [144, 392] on button "KYC" at bounding box center [163, 378] width 197 height 40
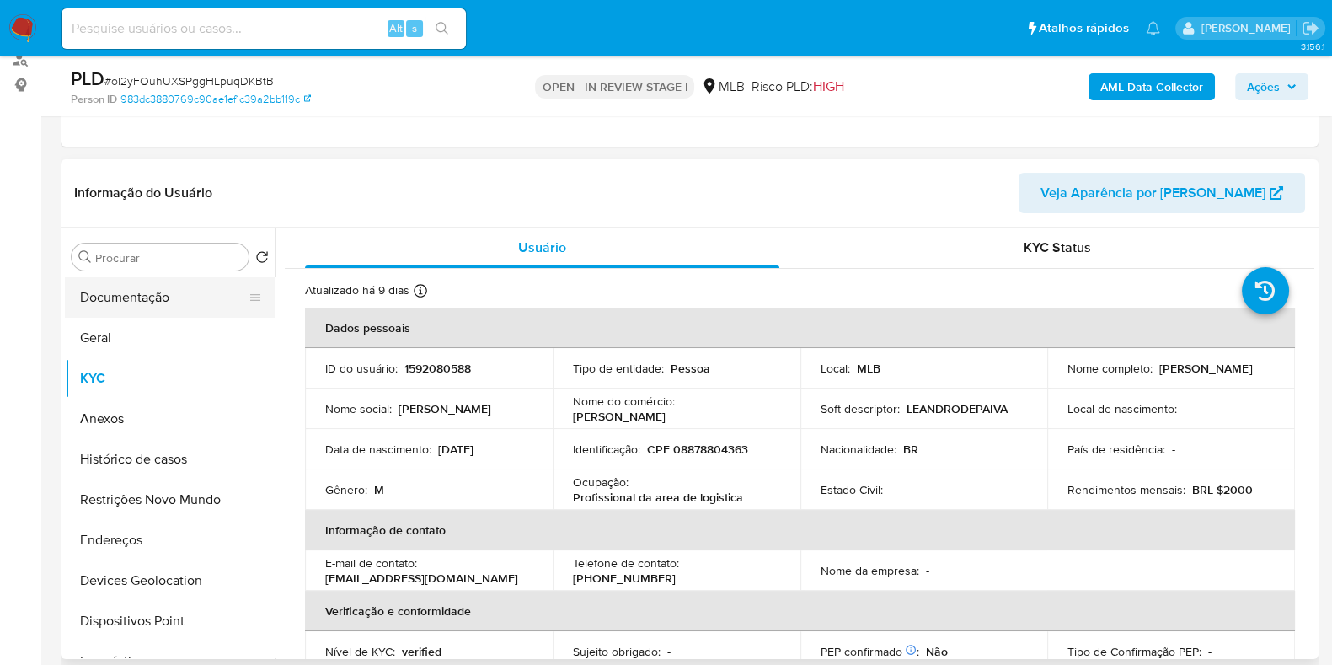
click at [165, 302] on button "Documentação" at bounding box center [163, 297] width 197 height 40
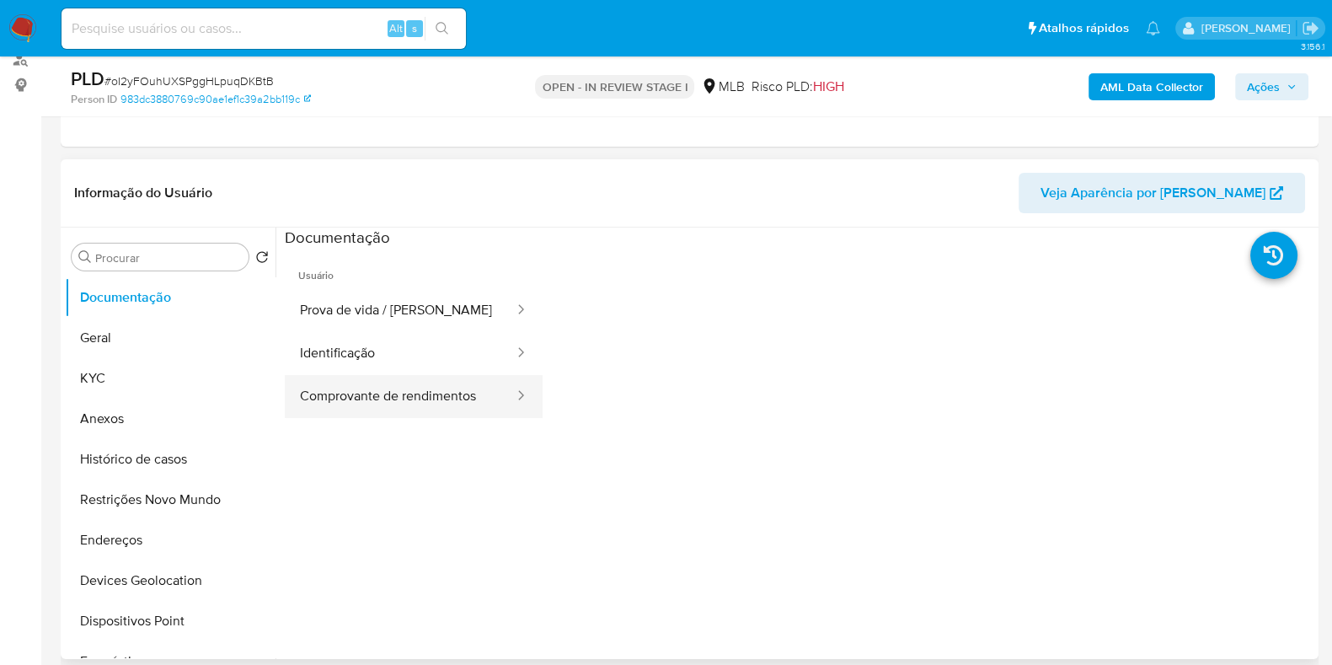
click at [421, 397] on button "Comprovante de rendimentos" at bounding box center [400, 396] width 231 height 43
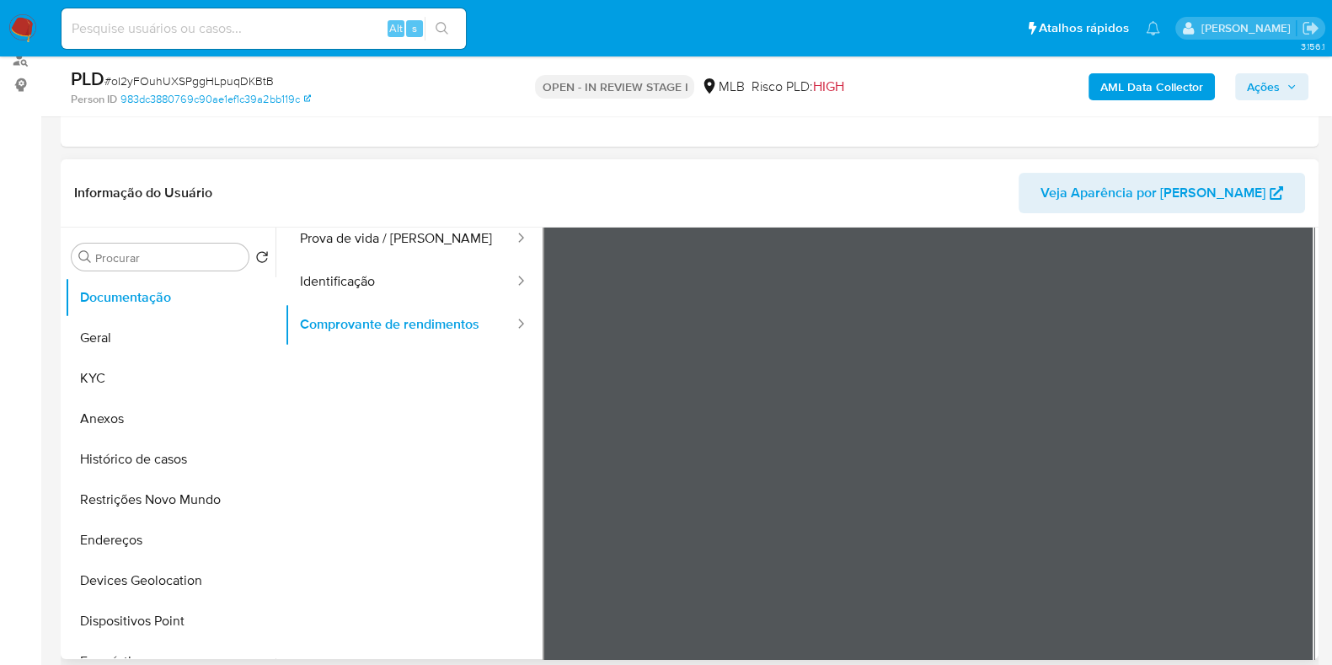
scroll to position [104, 0]
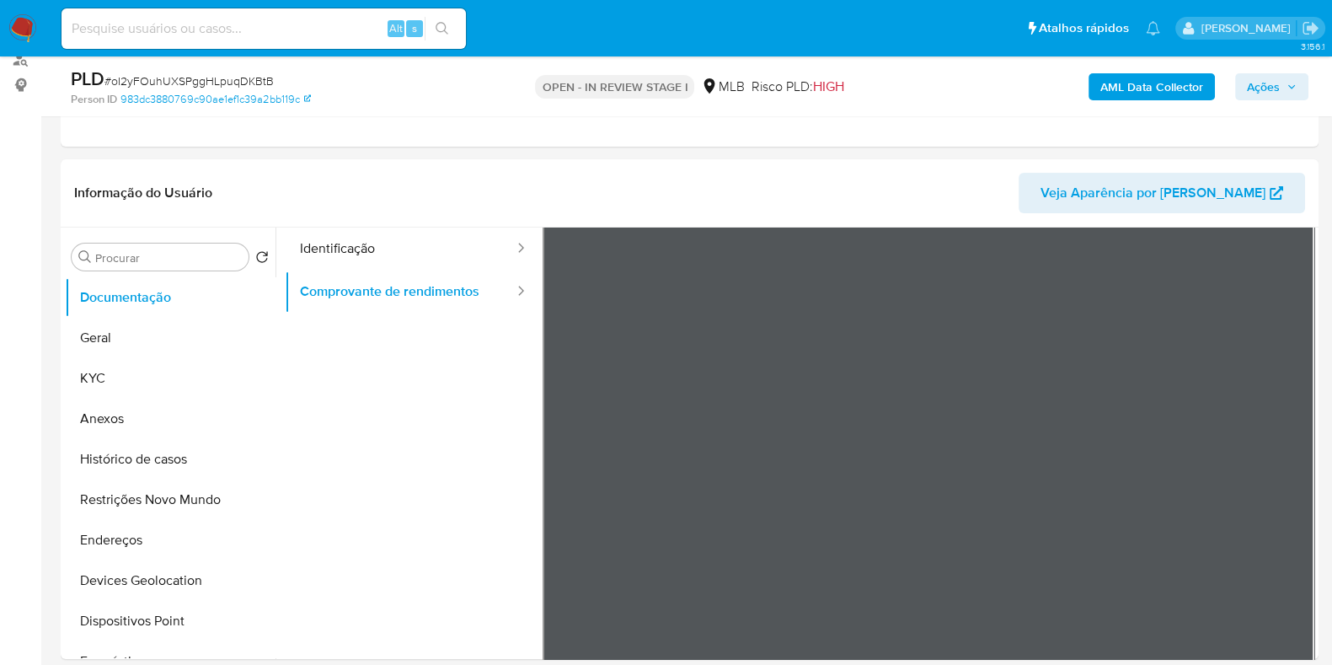
click at [446, 246] on button "Identificação" at bounding box center [400, 248] width 231 height 43
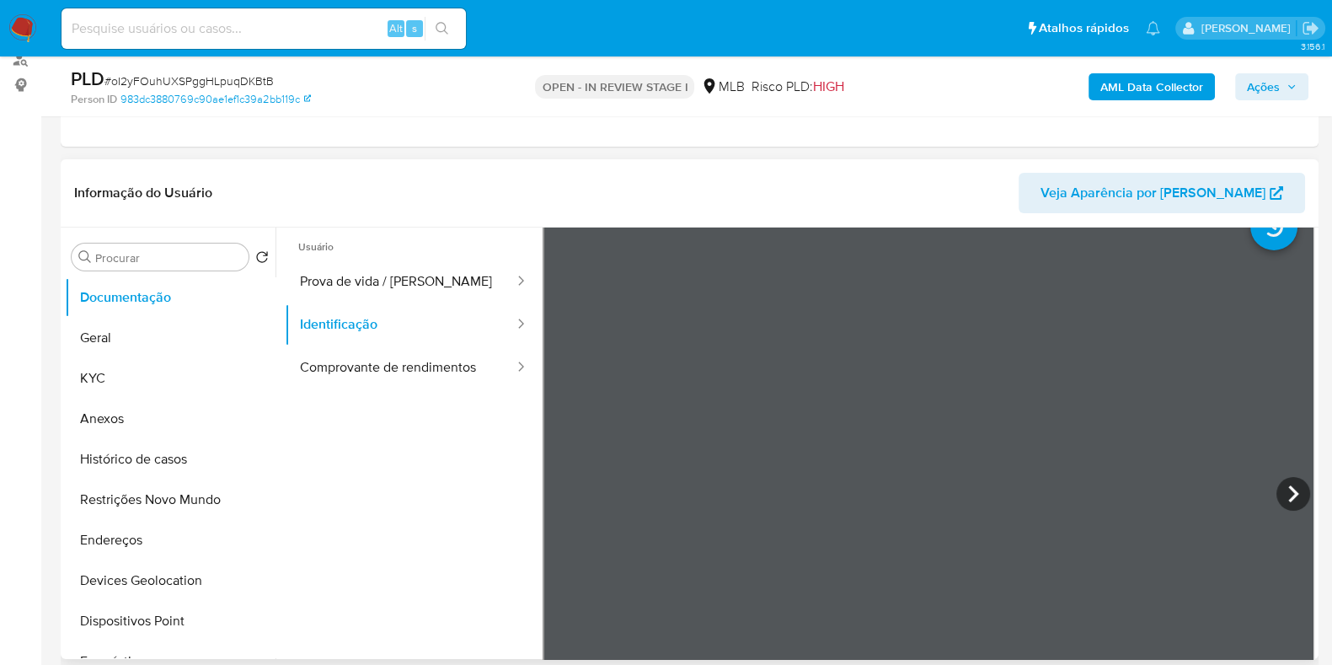
scroll to position [0, 0]
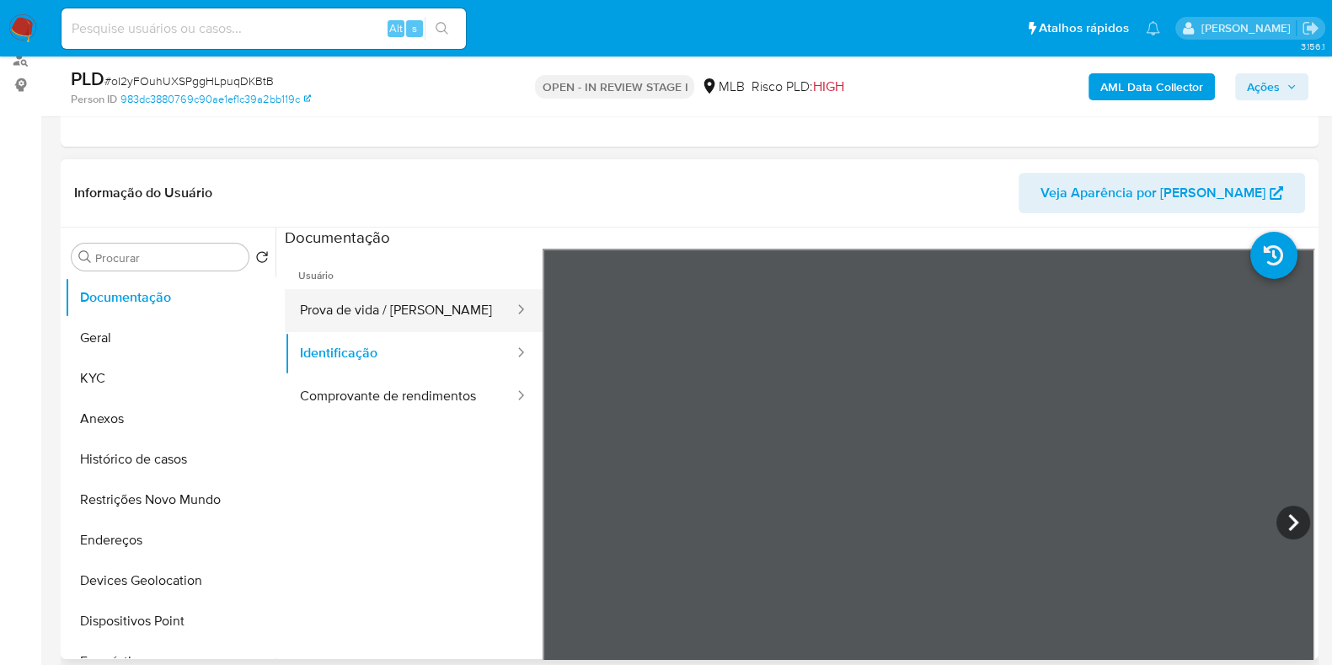
click at [458, 307] on button "Prova de vida / [PERSON_NAME]" at bounding box center [400, 310] width 231 height 43
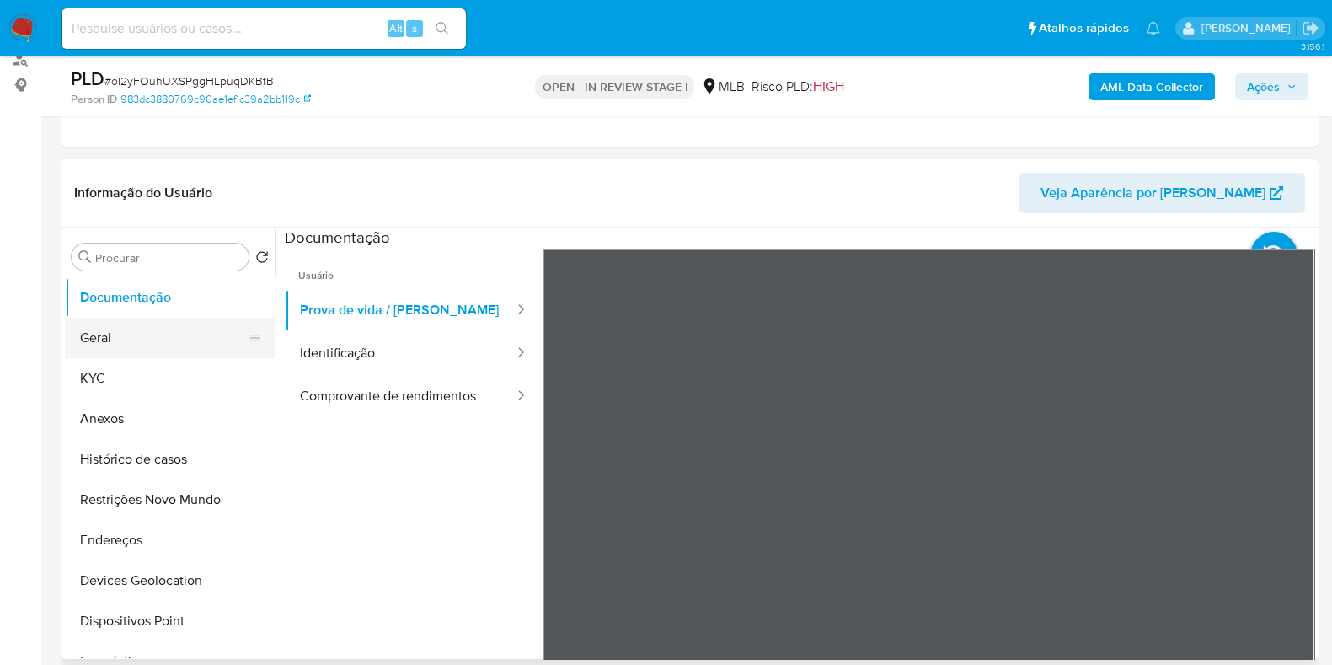
click at [121, 345] on button "Geral" at bounding box center [163, 338] width 197 height 40
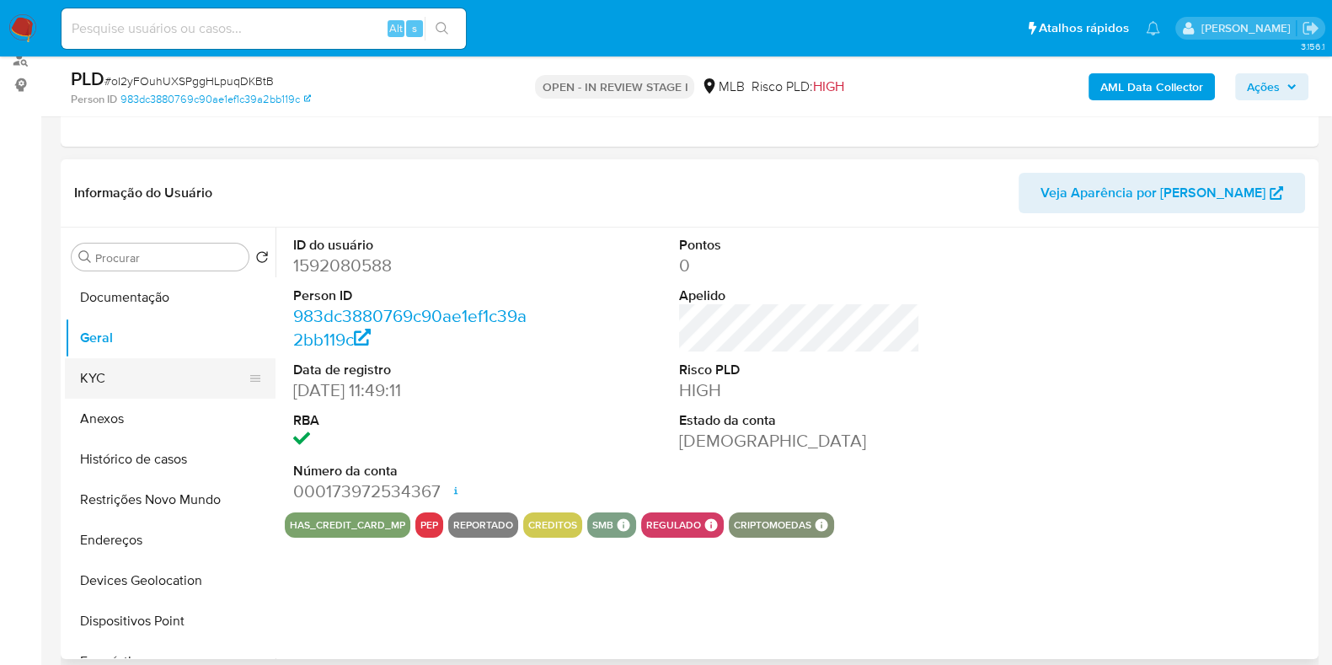
click at [134, 376] on button "KYC" at bounding box center [163, 378] width 197 height 40
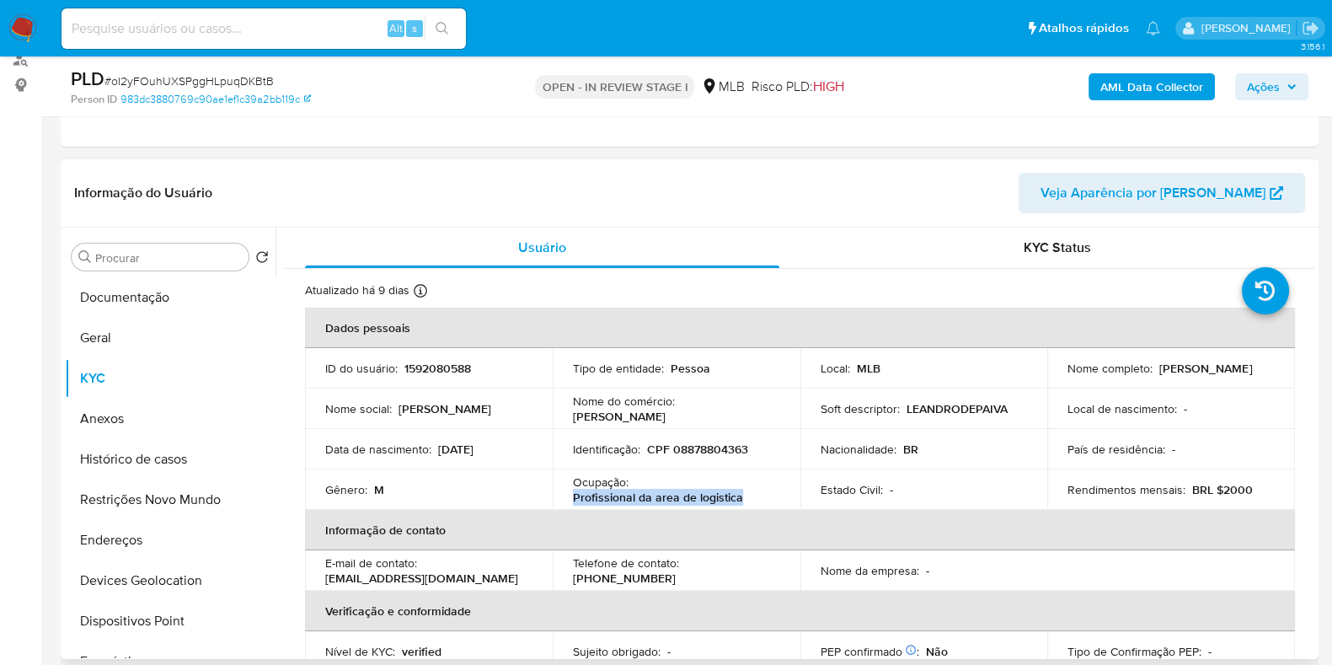
drag, startPoint x: 569, startPoint y: 496, endPoint x: 737, endPoint y: 494, distance: 168.5
click at [737, 494] on td "Ocupação : Profissional da area de logistica" at bounding box center [677, 489] width 248 height 40
copy p "Profissional da area de logistica"
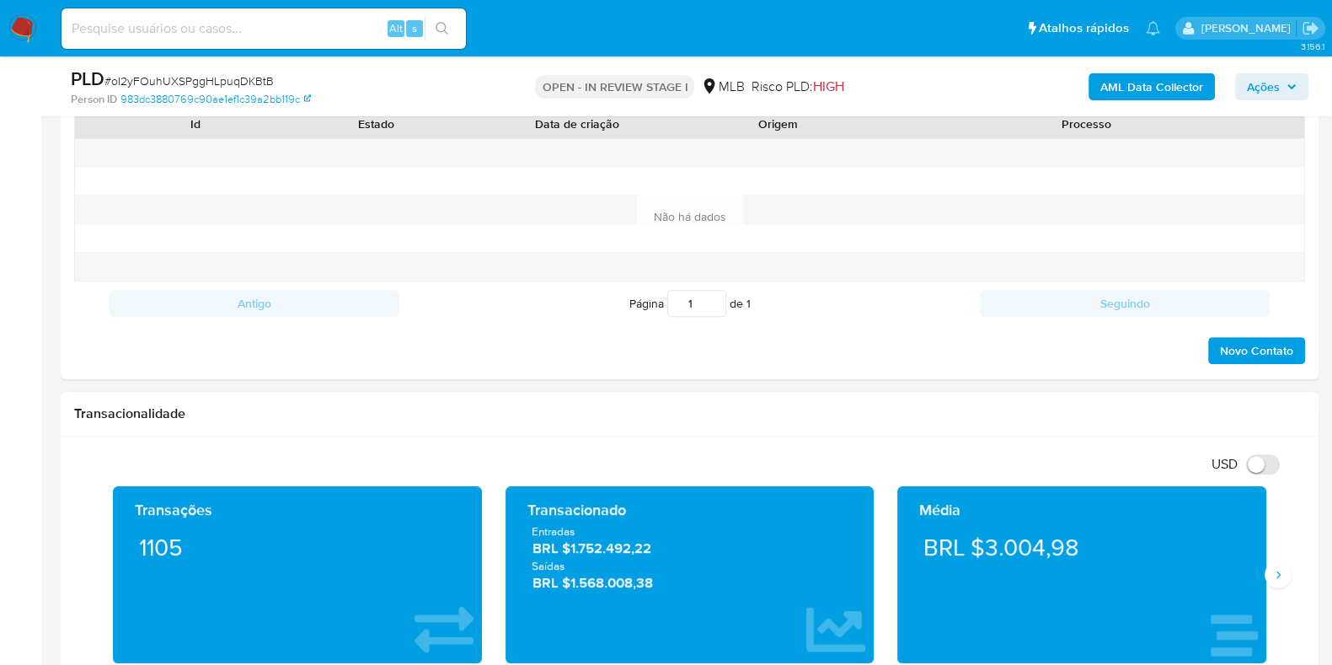
scroll to position [948, 0]
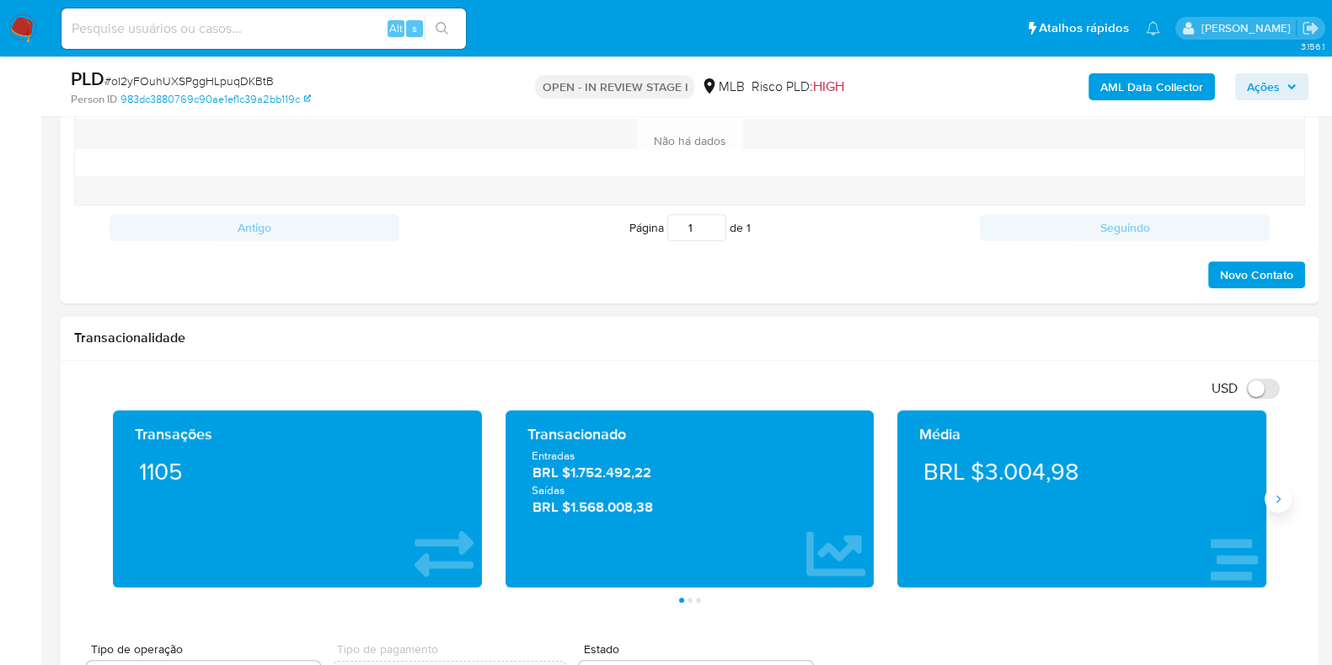
click at [1281, 505] on button "Siguiente" at bounding box center [1277, 498] width 27 height 27
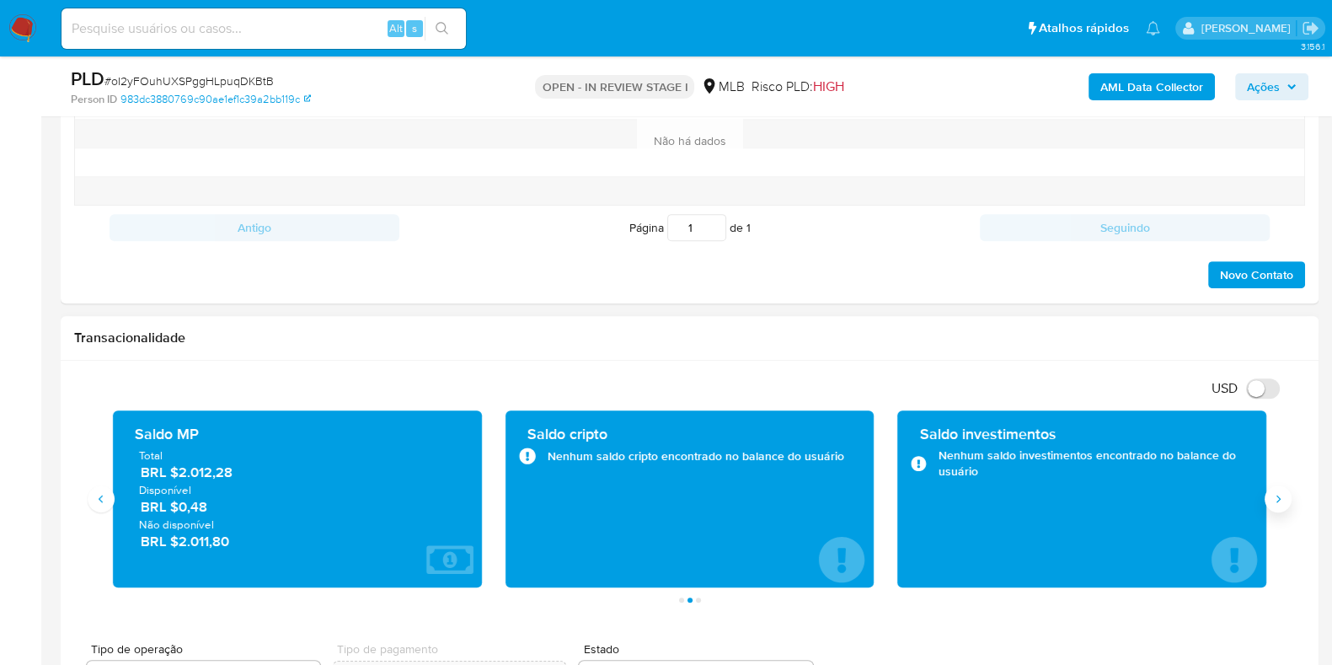
click at [1281, 505] on button "Siguiente" at bounding box center [1277, 498] width 27 height 27
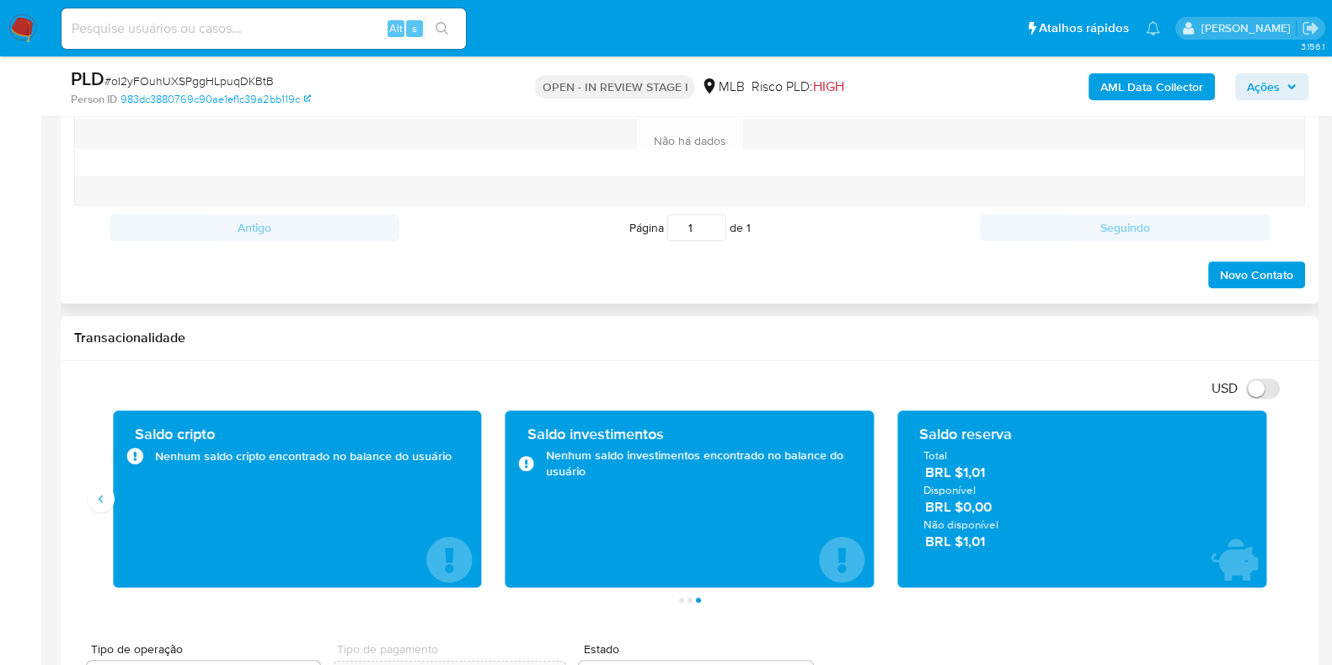
scroll to position [316, 0]
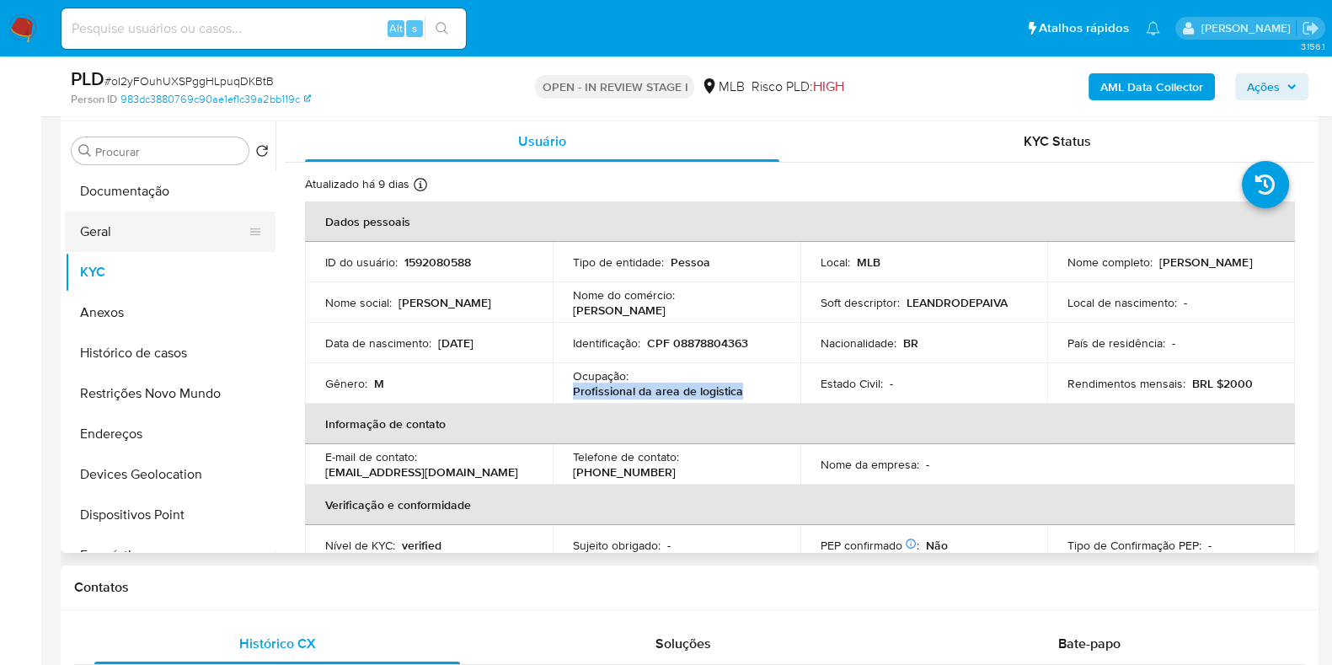
click at [143, 231] on button "Geral" at bounding box center [163, 231] width 197 height 40
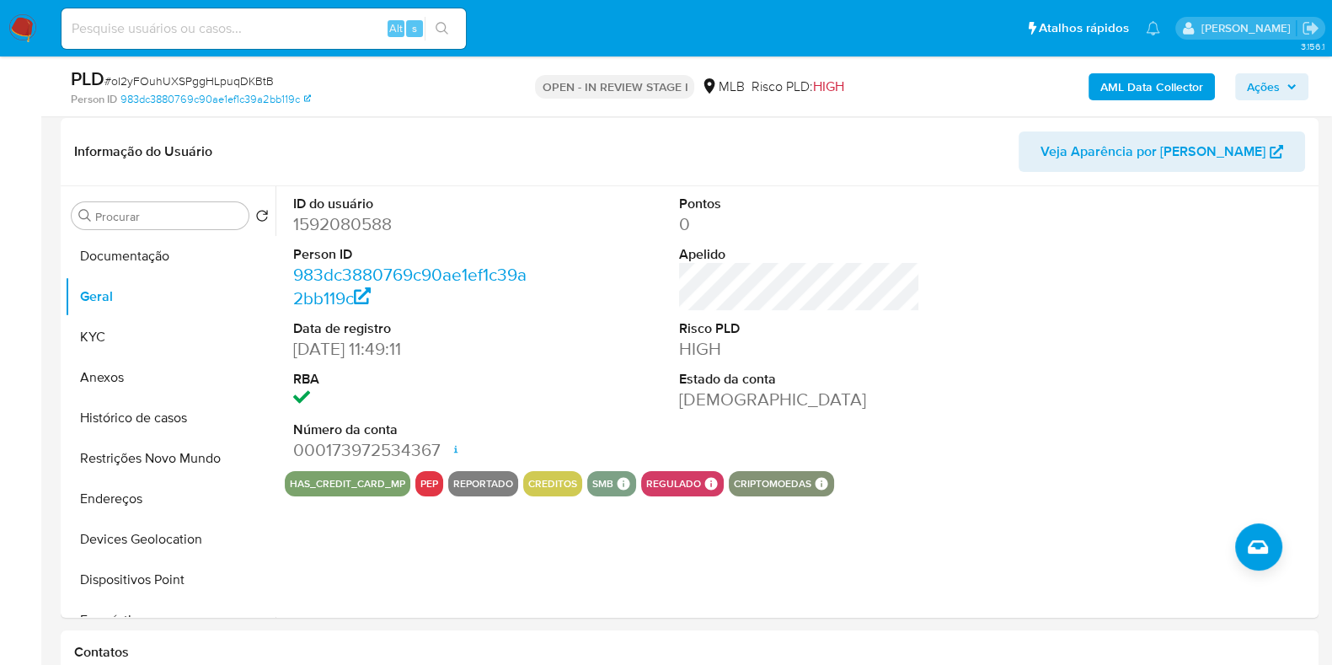
scroll to position [255, 0]
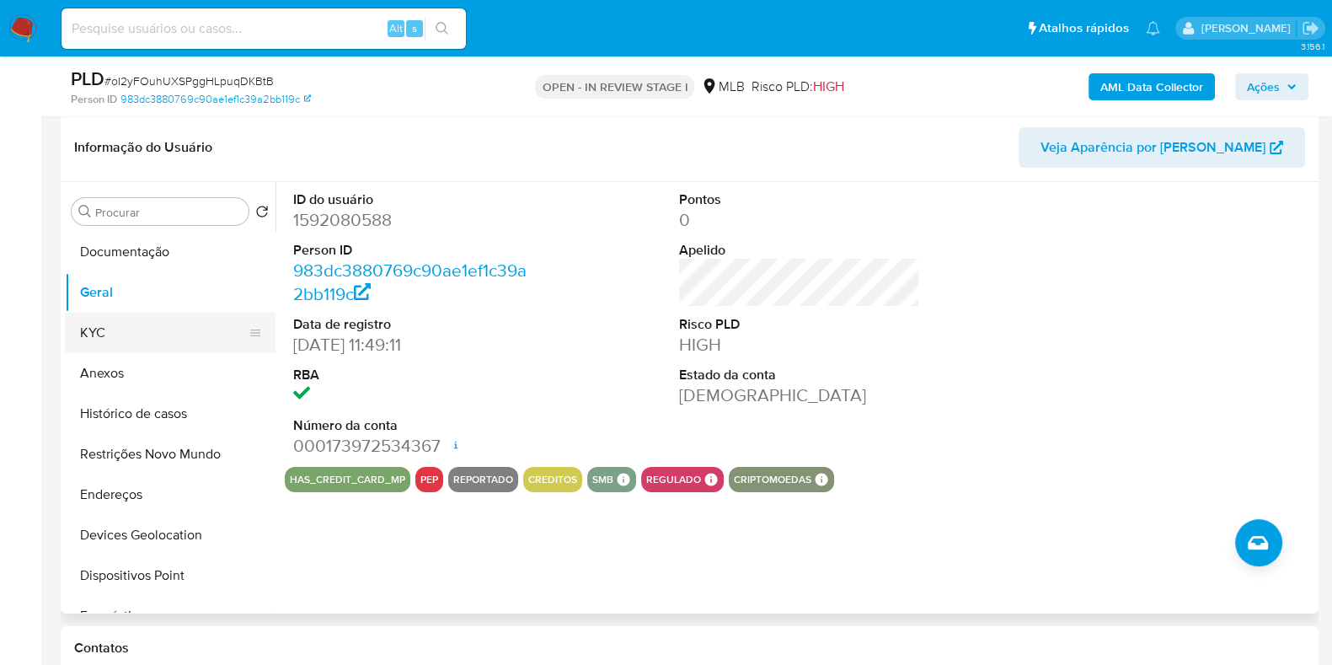
click at [110, 334] on button "KYC" at bounding box center [163, 333] width 197 height 40
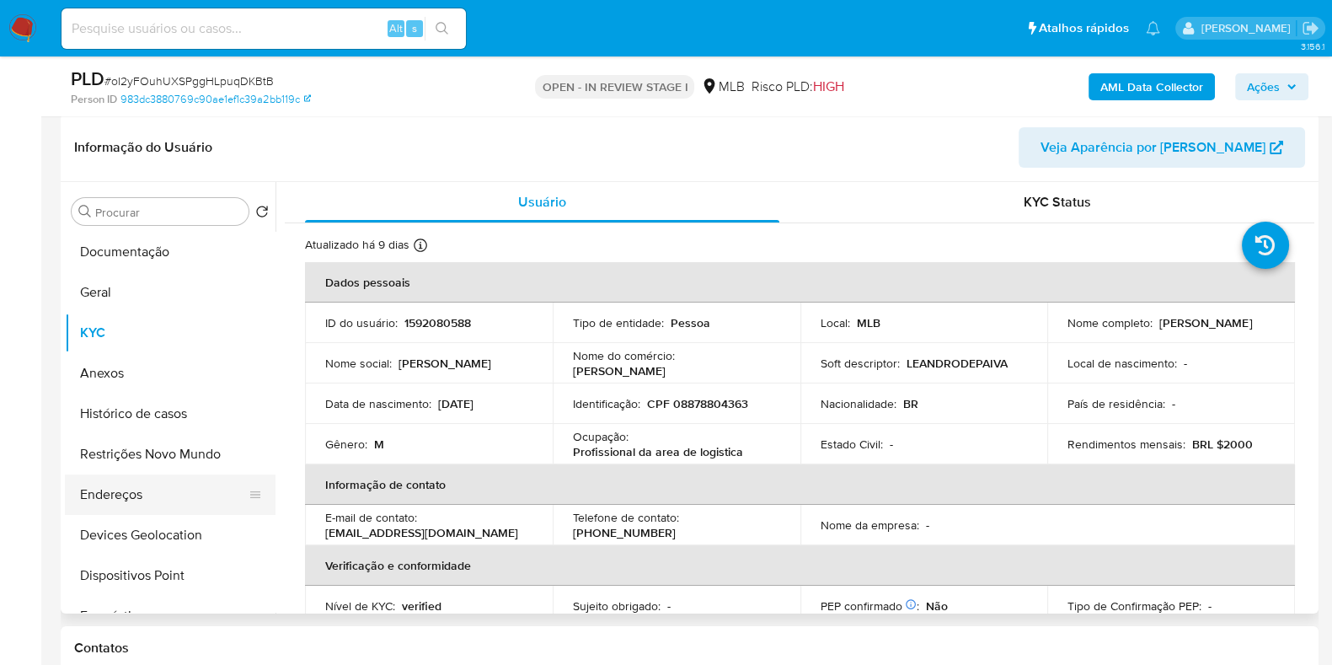
click at [113, 485] on button "Endereços" at bounding box center [163, 494] width 197 height 40
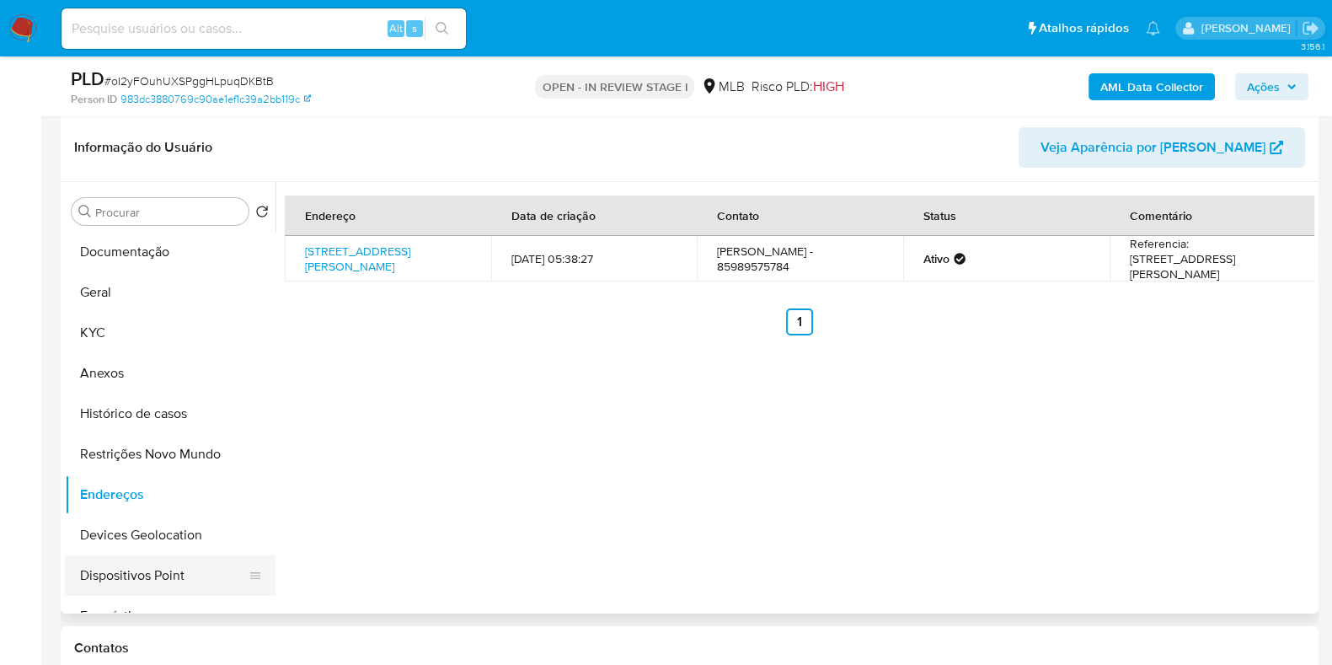
click at [152, 562] on button "Dispositivos Point" at bounding box center [163, 575] width 197 height 40
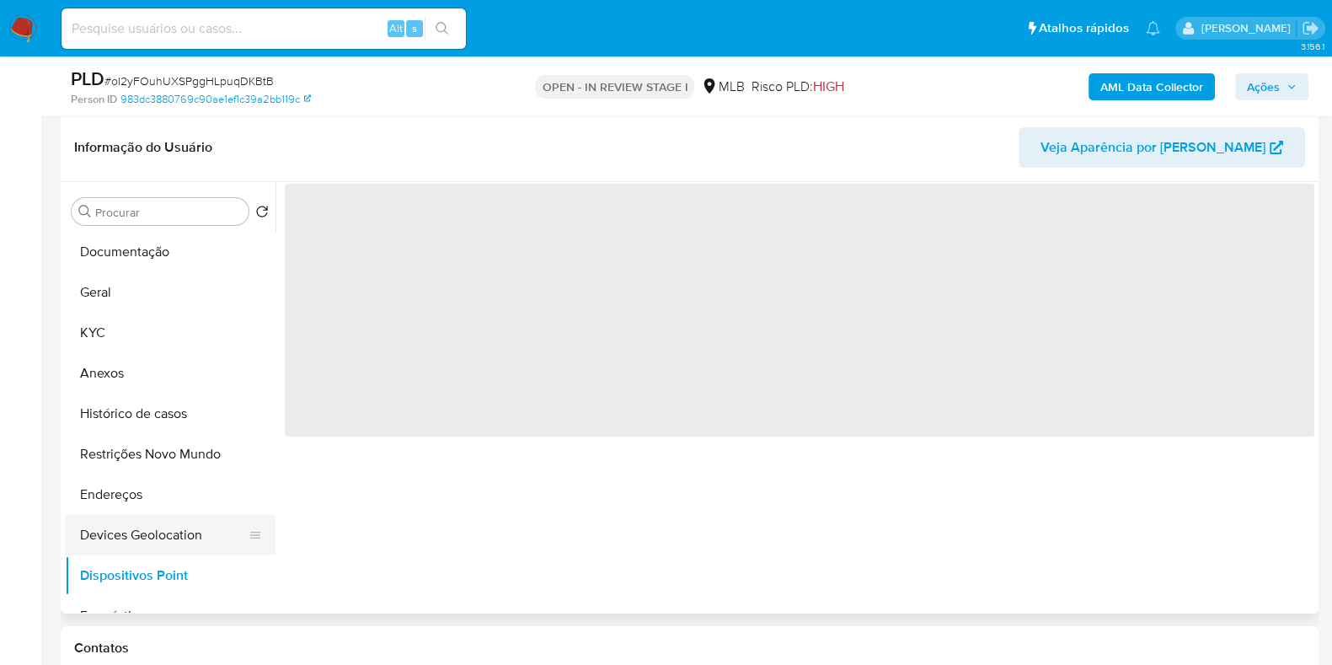
click at [158, 529] on button "Devices Geolocation" at bounding box center [163, 535] width 197 height 40
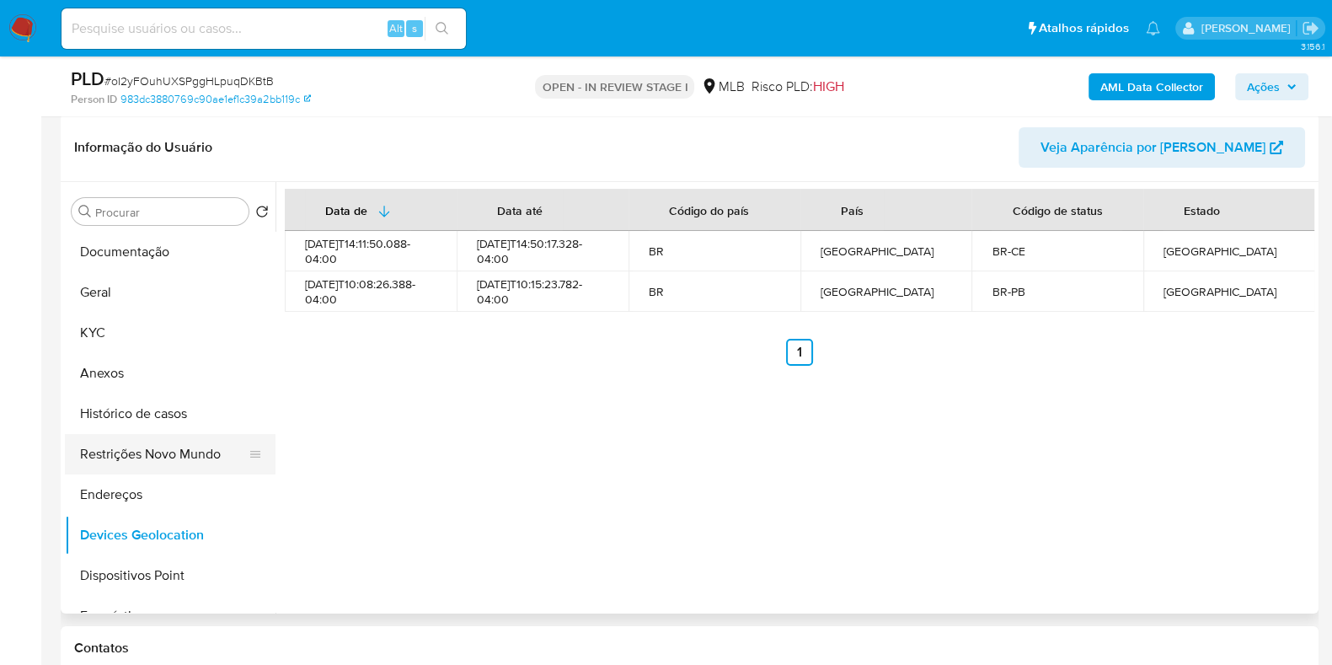
click at [142, 457] on button "Restrições Novo Mundo" at bounding box center [163, 454] width 197 height 40
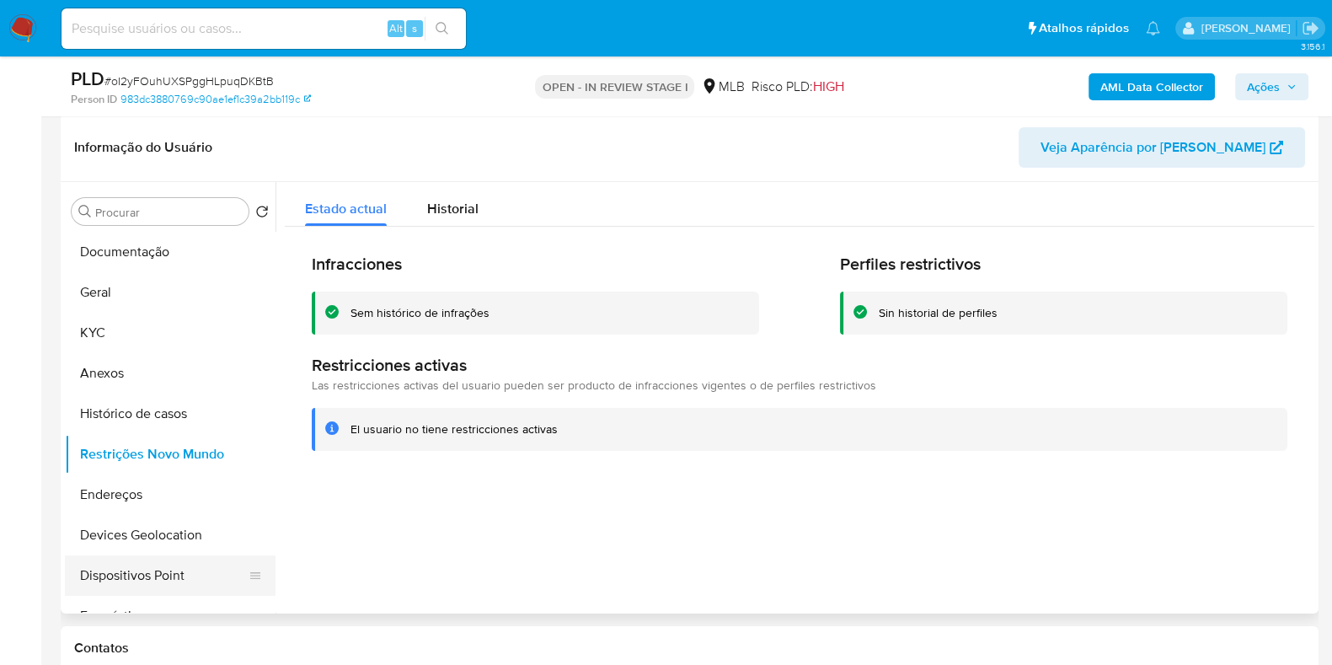
click at [155, 568] on button "Dispositivos Point" at bounding box center [163, 575] width 197 height 40
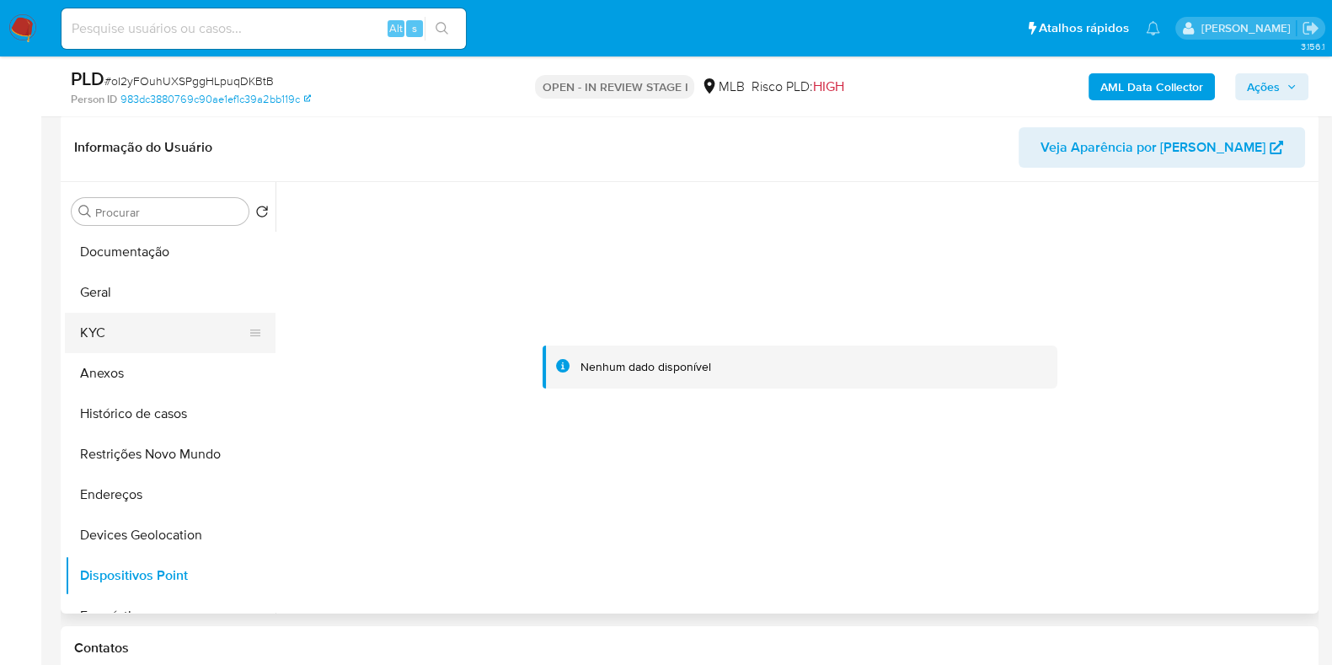
click at [121, 334] on button "KYC" at bounding box center [163, 333] width 197 height 40
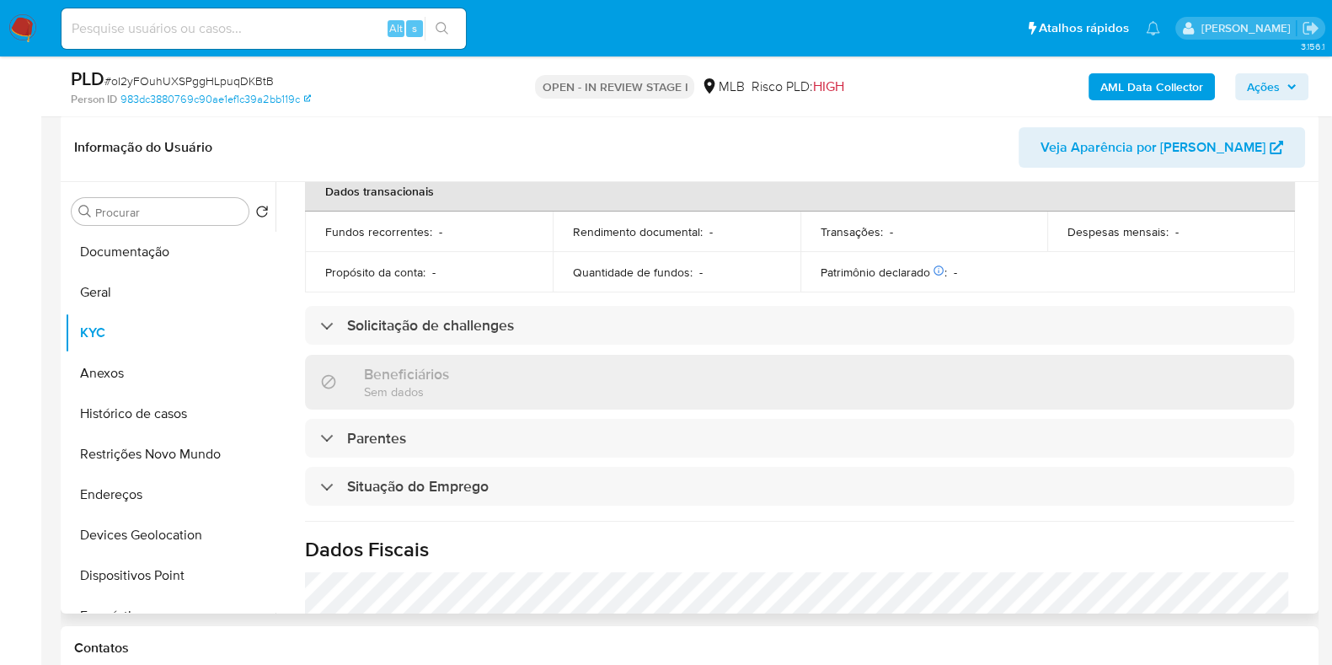
scroll to position [732, 0]
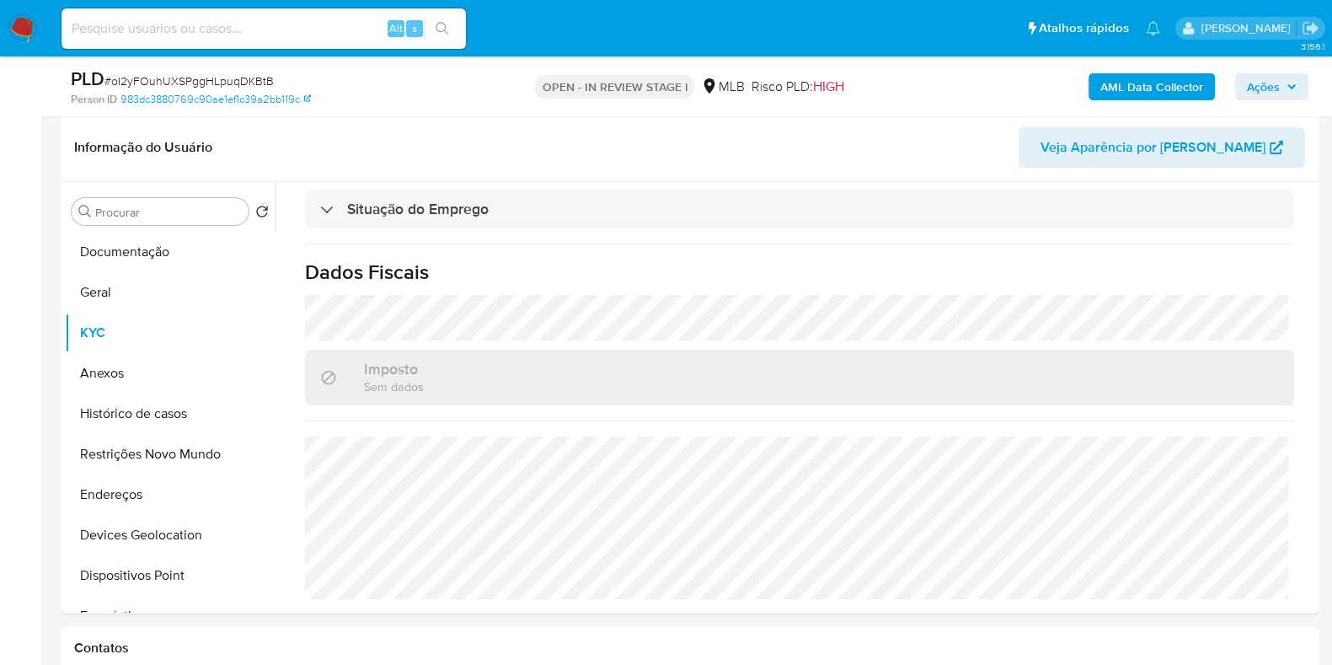
click at [1205, 84] on button "AML Data Collector" at bounding box center [1151, 86] width 126 height 27
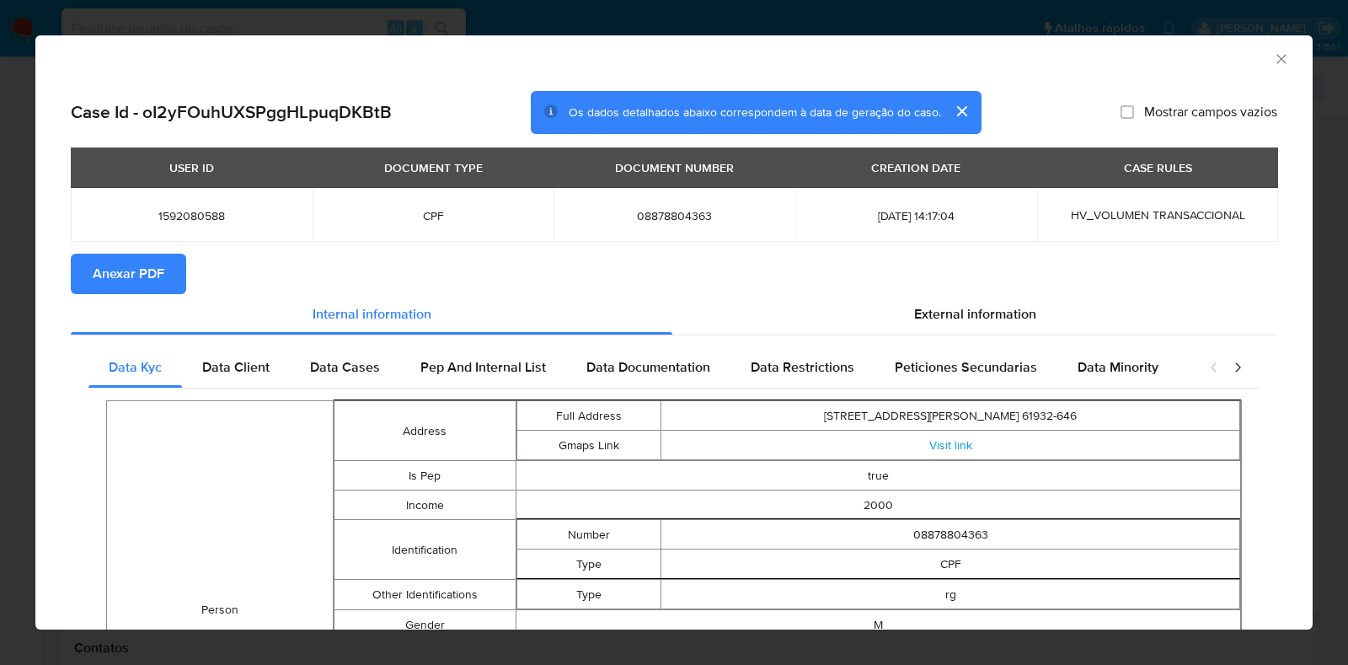
click at [1276, 61] on icon "Fechar a janela" at bounding box center [1280, 58] width 9 height 9
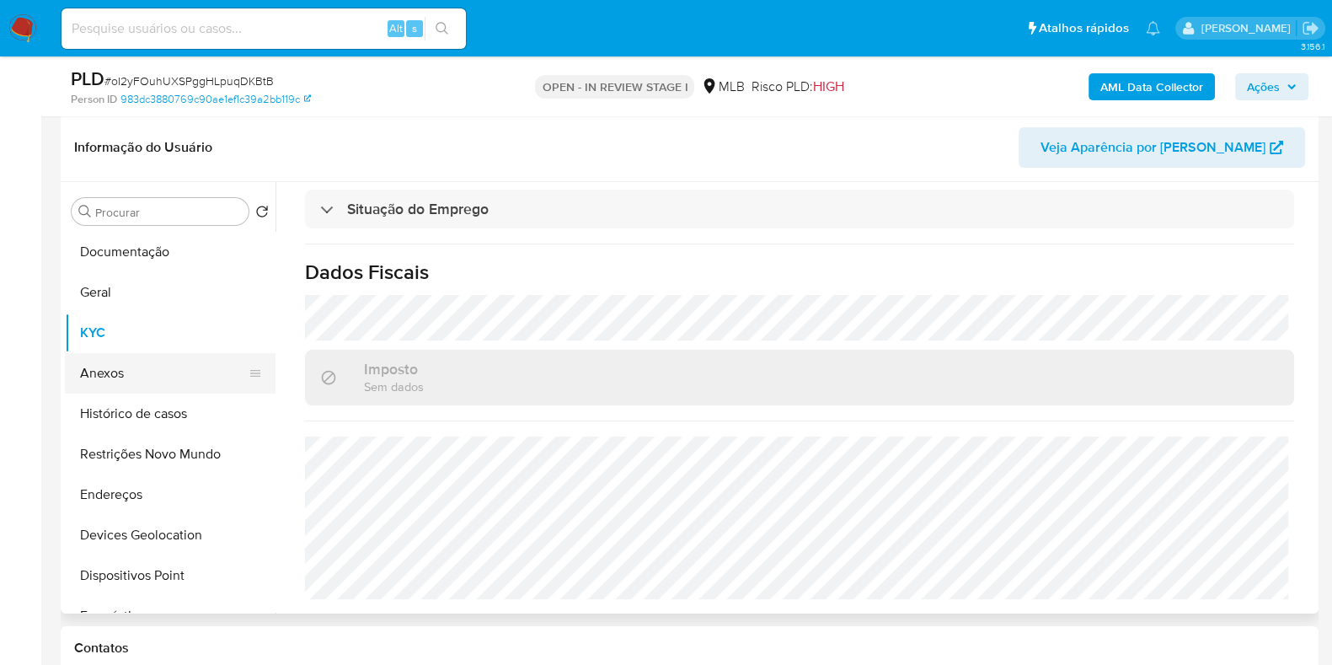
click at [144, 381] on button "Anexos" at bounding box center [163, 373] width 197 height 40
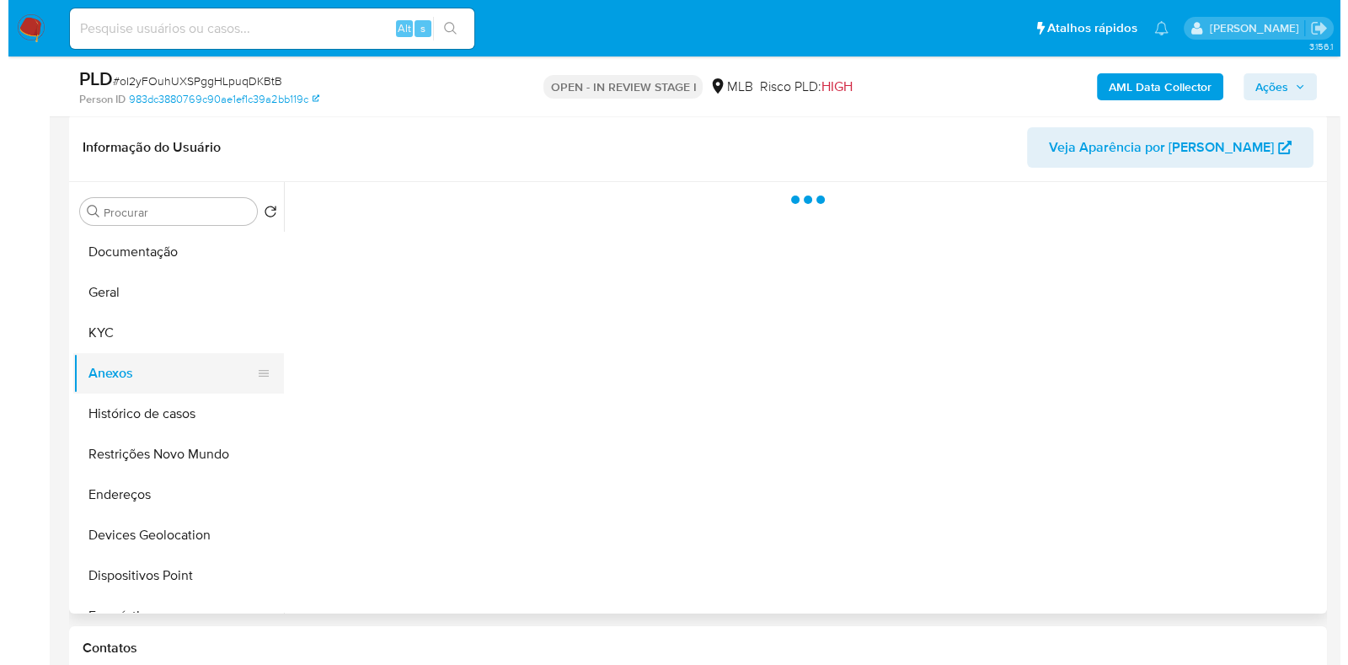
scroll to position [0, 0]
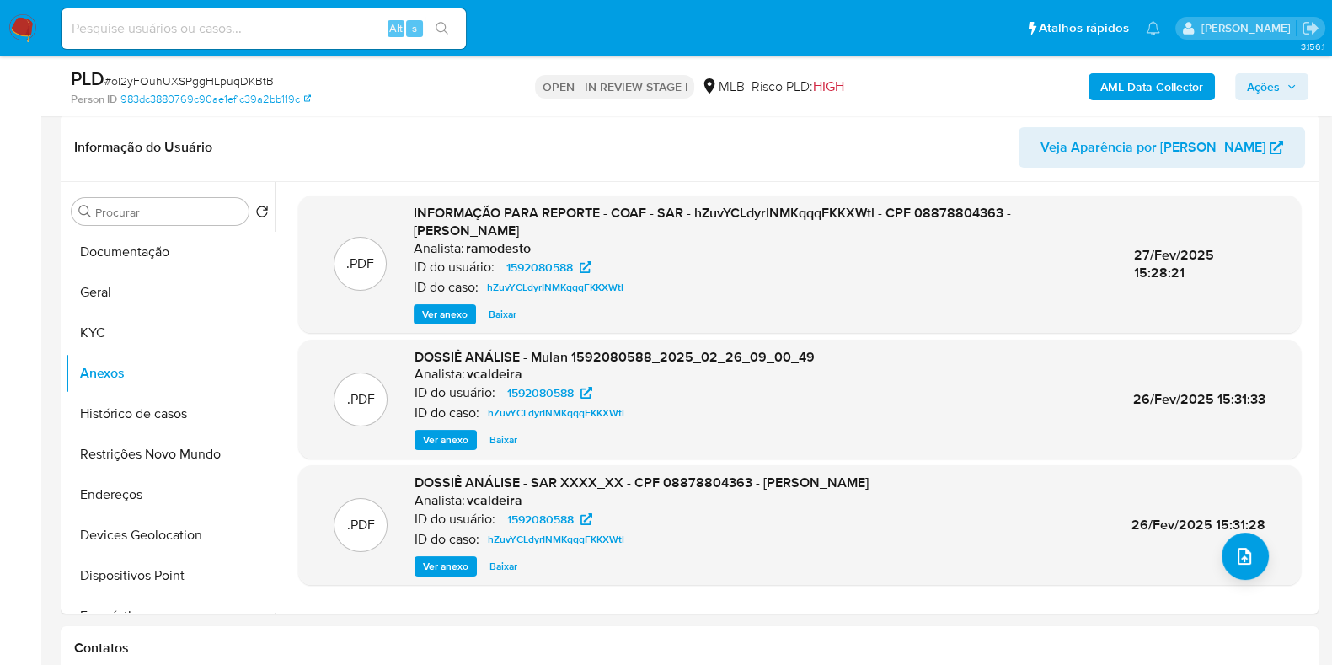
click at [1152, 104] on div "AML Data Collector Ações" at bounding box center [1105, 87] width 408 height 40
click at [1152, 96] on b "AML Data Collector" at bounding box center [1151, 86] width 103 height 27
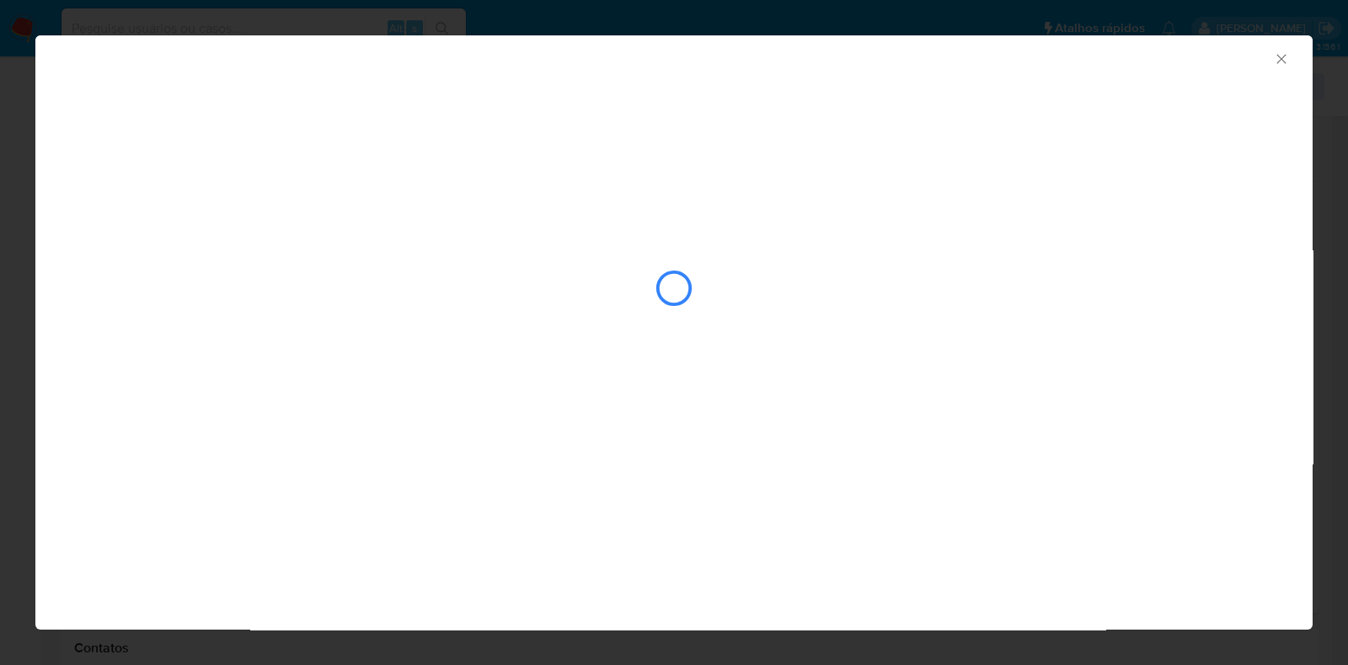
click at [1285, 56] on icon "Fechar a janela" at bounding box center [1281, 59] width 17 height 17
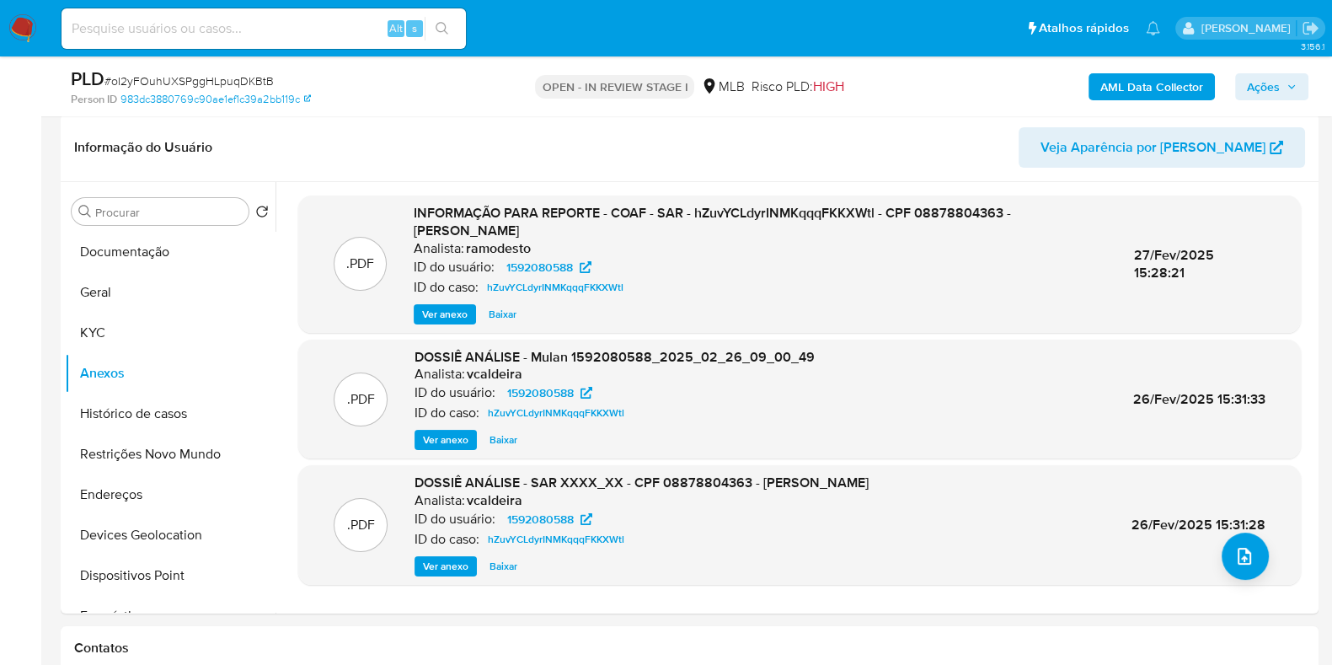
click at [1108, 87] on b "AML Data Collector" at bounding box center [1151, 86] width 103 height 27
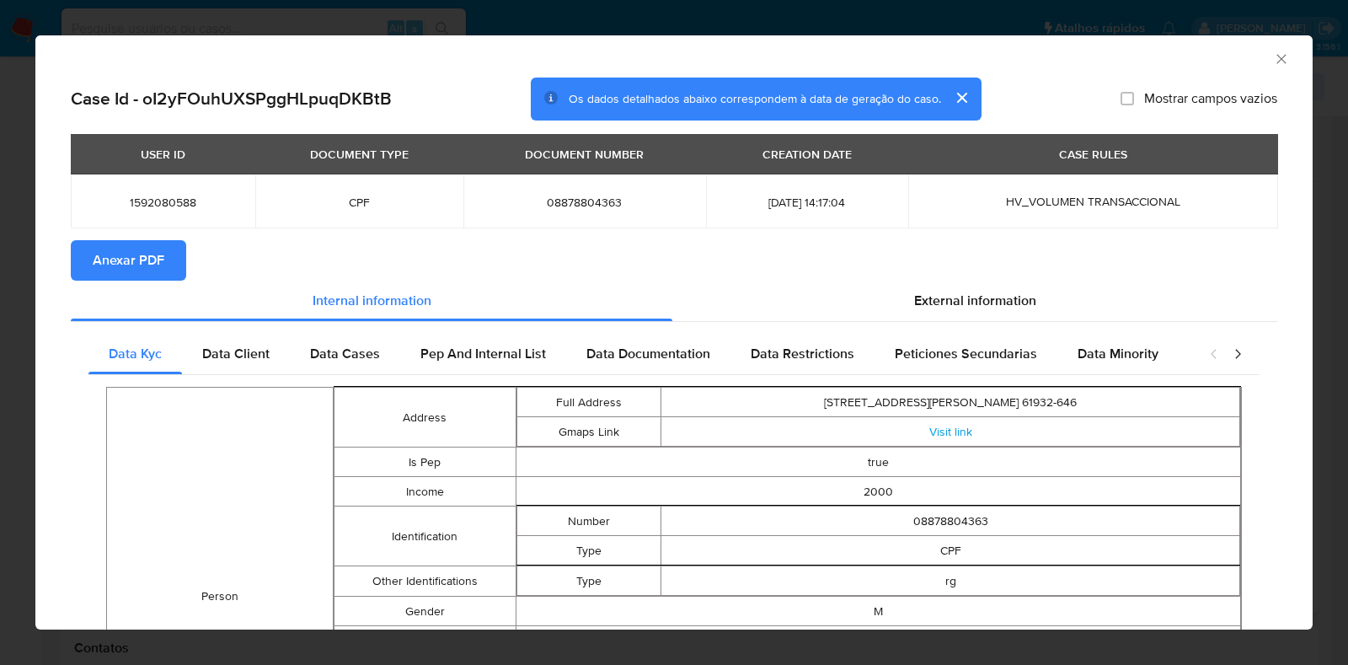
click at [104, 254] on span "Anexar PDF" at bounding box center [129, 260] width 72 height 37
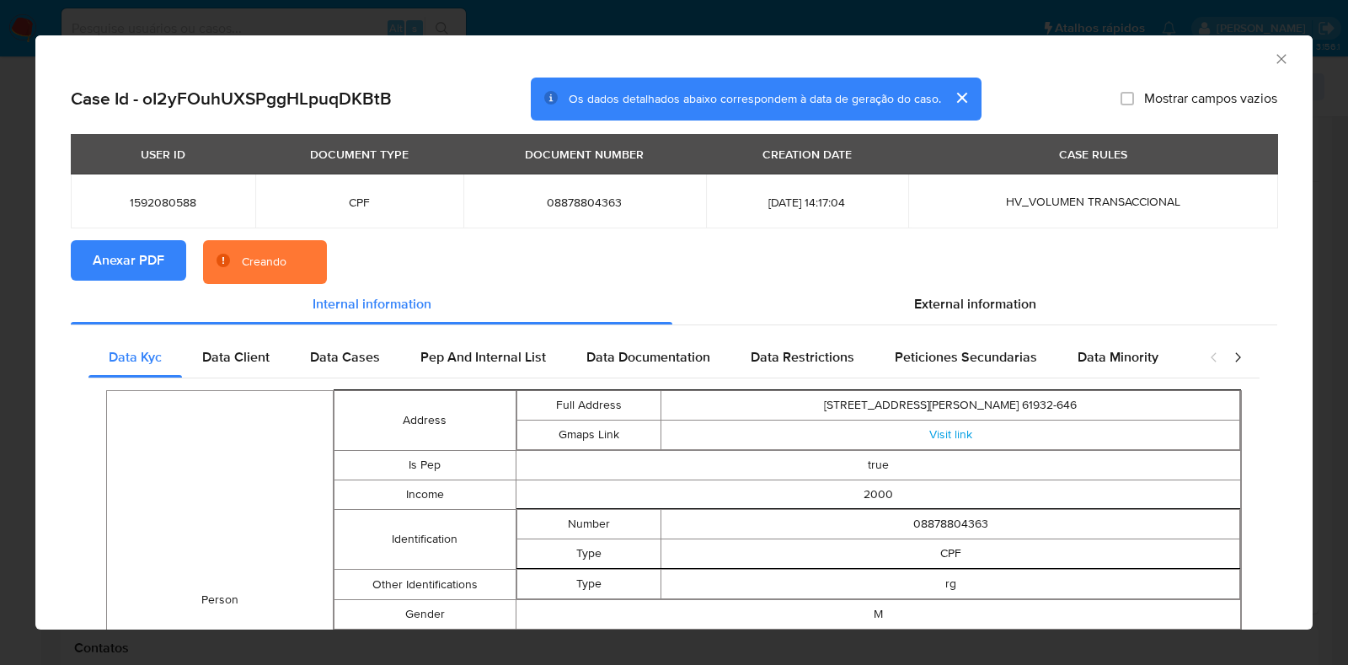
click at [988, 279] on section "Anexar PDF Creando" at bounding box center [674, 262] width 1206 height 44
click at [984, 310] on span "External information" at bounding box center [975, 303] width 122 height 19
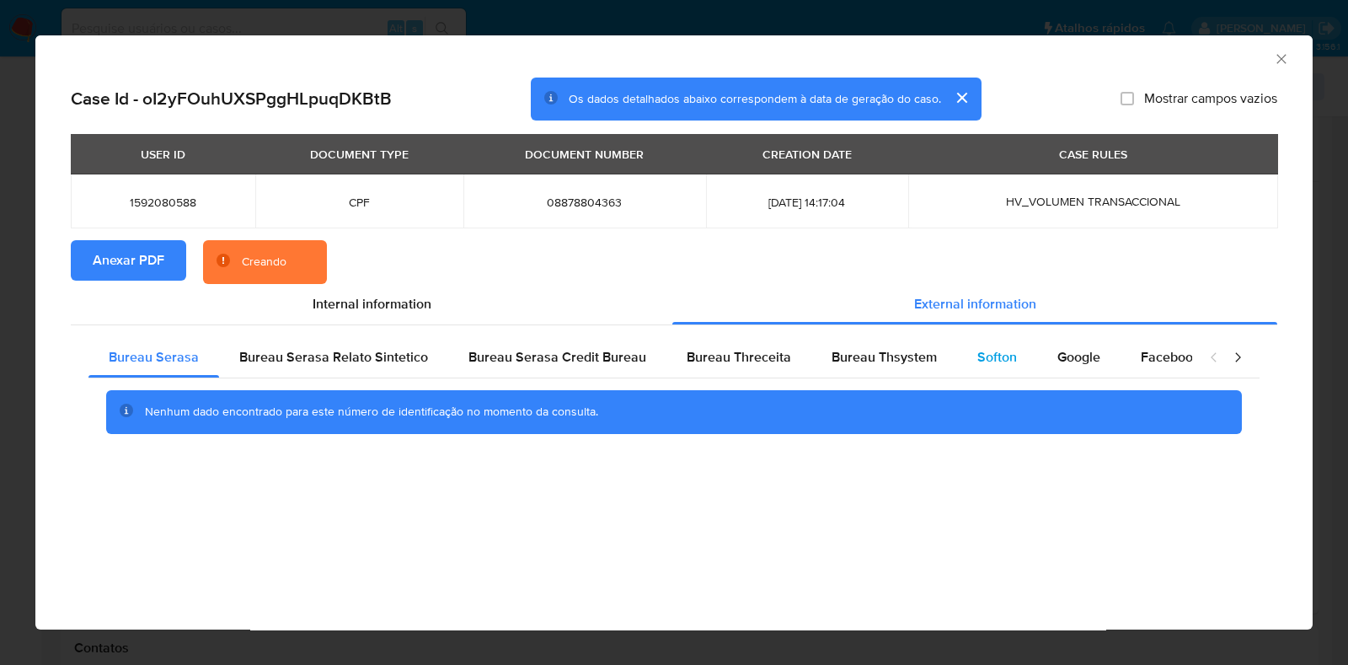
click at [957, 349] on div "Softon" at bounding box center [997, 357] width 80 height 40
click at [935, 360] on div "Bureau Thsystem" at bounding box center [884, 357] width 146 height 40
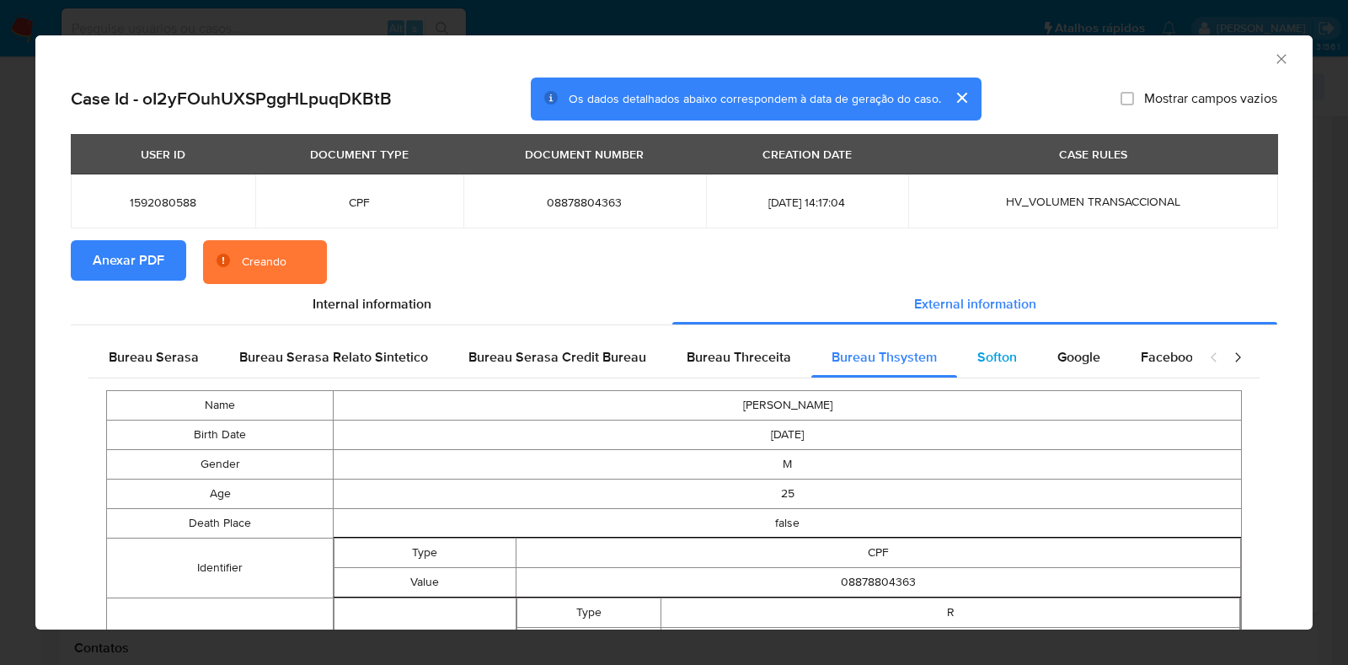
click at [1007, 360] on div "Softon" at bounding box center [997, 357] width 80 height 40
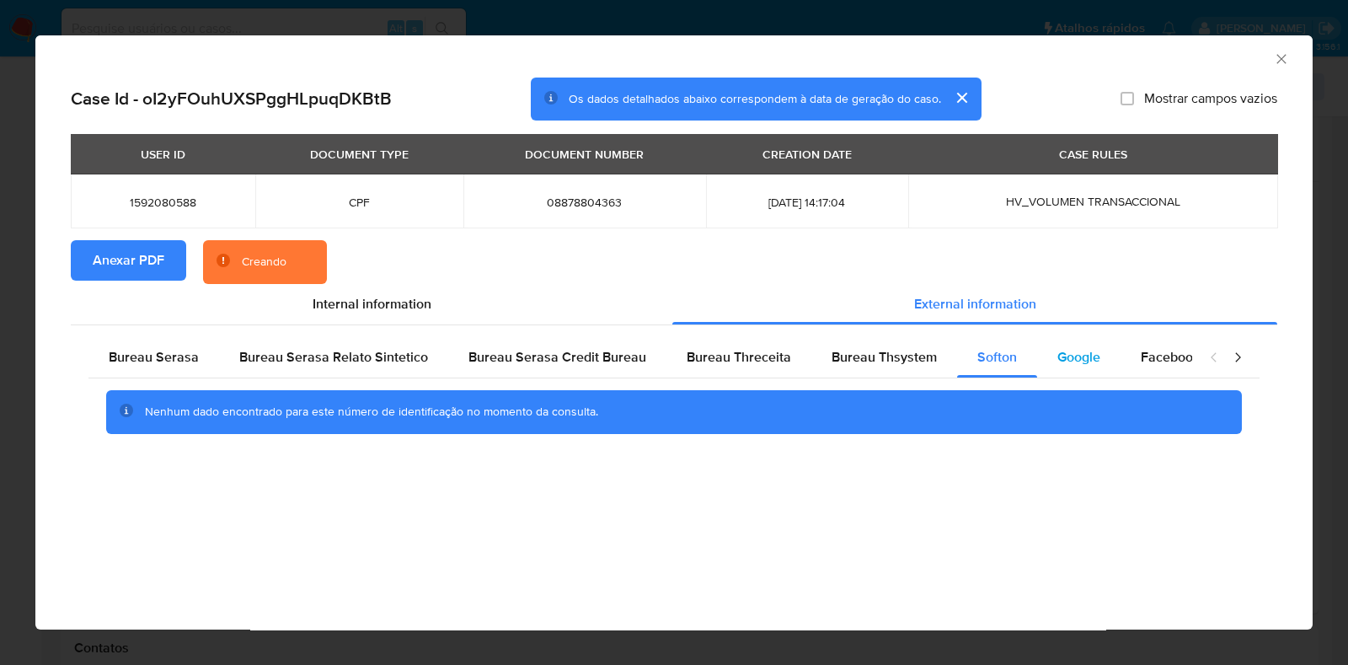
click at [1093, 360] on div "Google" at bounding box center [1078, 357] width 83 height 40
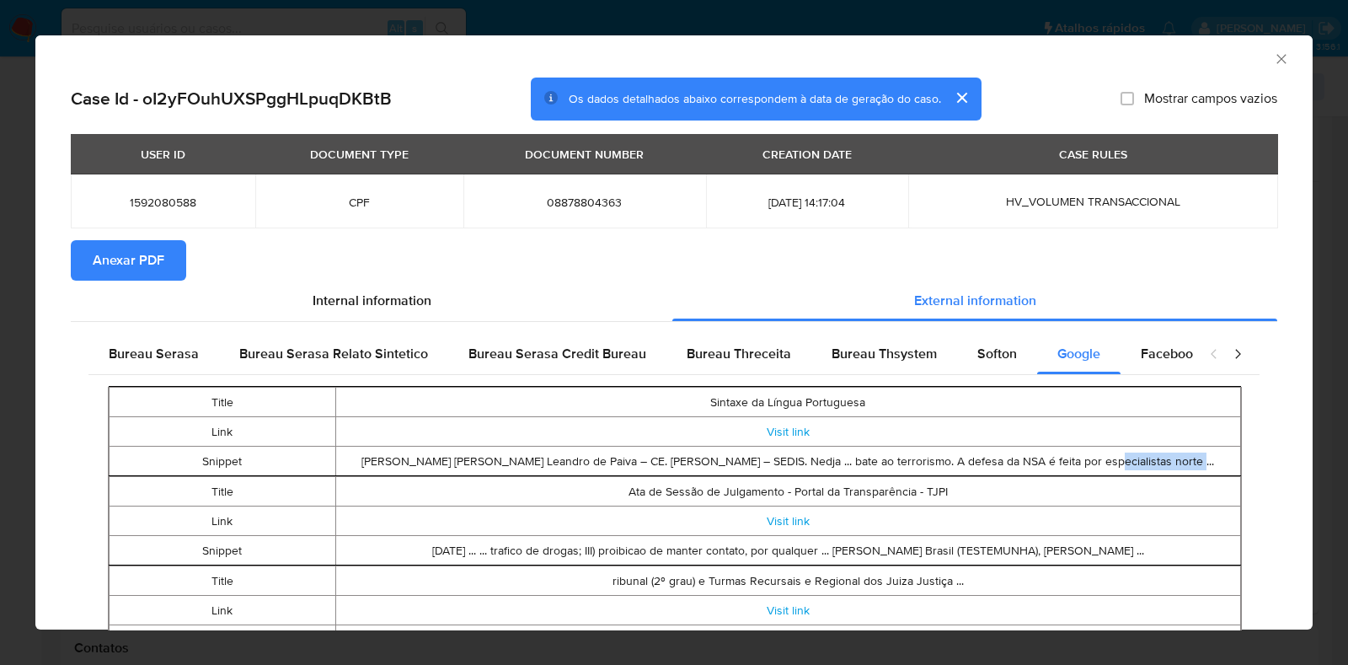
drag, startPoint x: 1082, startPoint y: 461, endPoint x: 1168, endPoint y: 471, distance: 85.7
click at [1168, 471] on td "Maria Cristina Leandro de Paiva – CE. Maria da Penha Casado Alves – SEDIS. Nedj…" at bounding box center [787, 460] width 905 height 29
click at [1068, 490] on td "Ata de Sessão de Julgamento - Portal da Transparência - TJPI" at bounding box center [787, 491] width 905 height 29
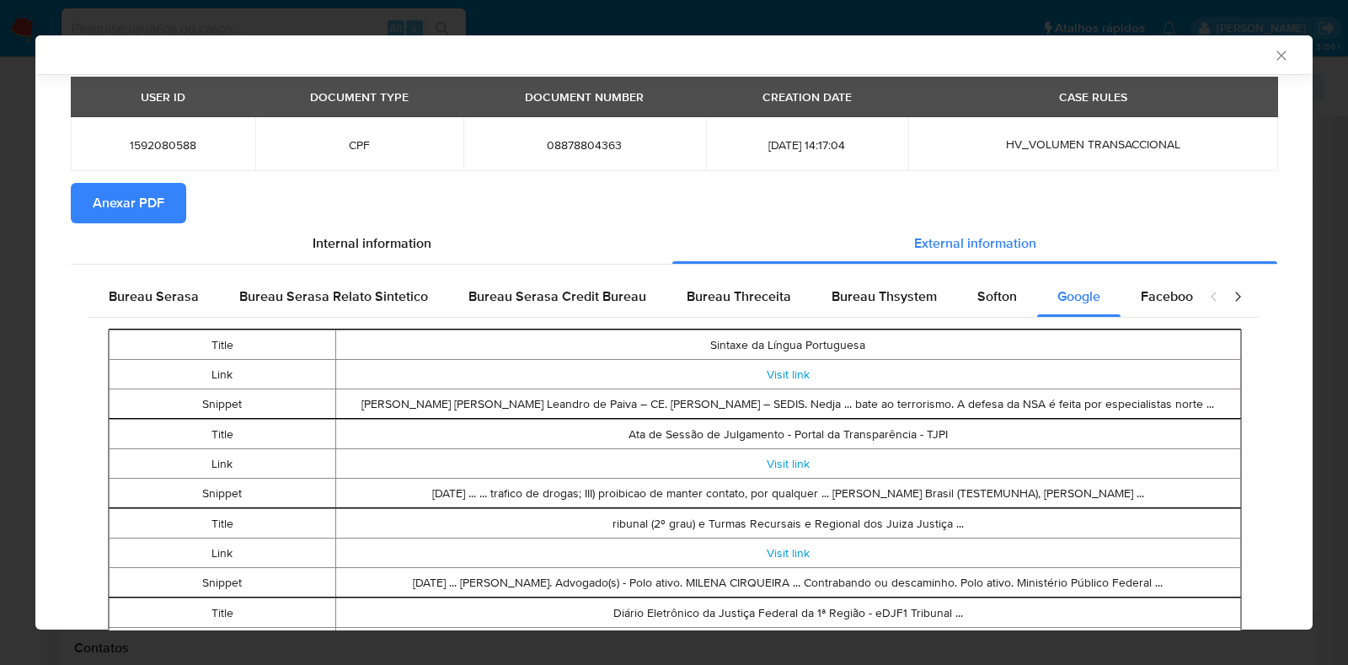
scroll to position [101, 0]
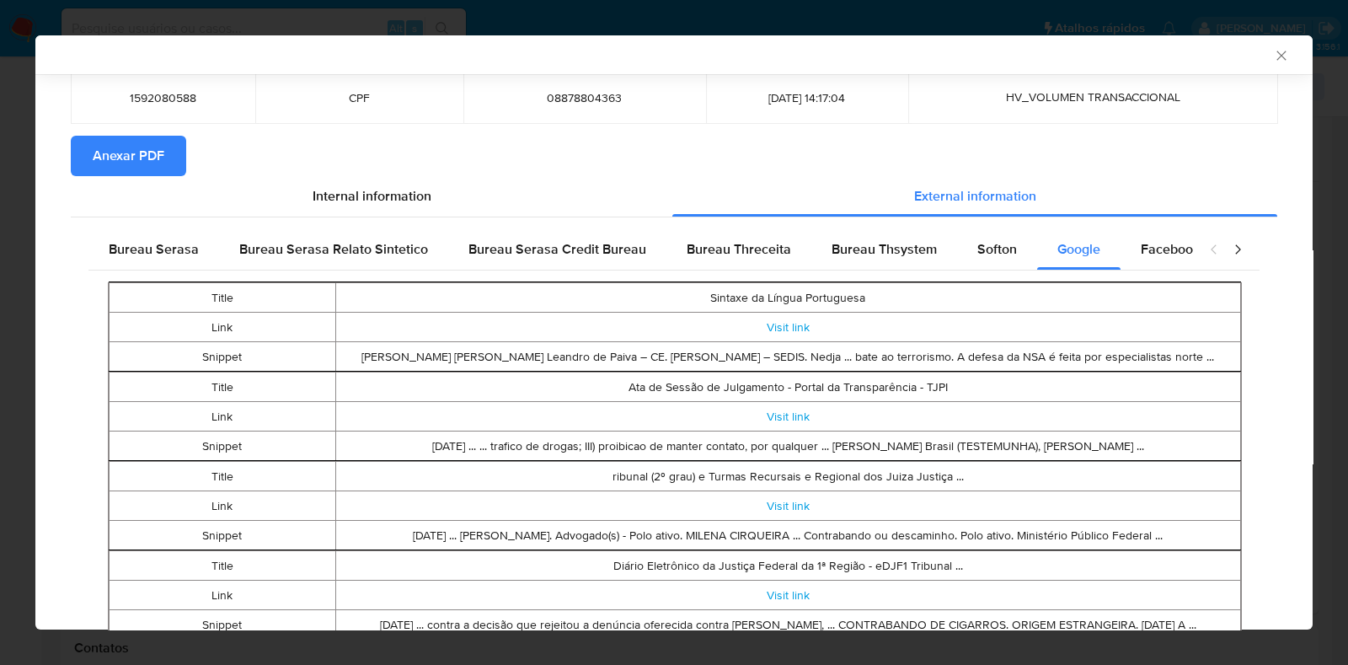
click at [1273, 56] on icon "Fechar a janela" at bounding box center [1281, 55] width 17 height 17
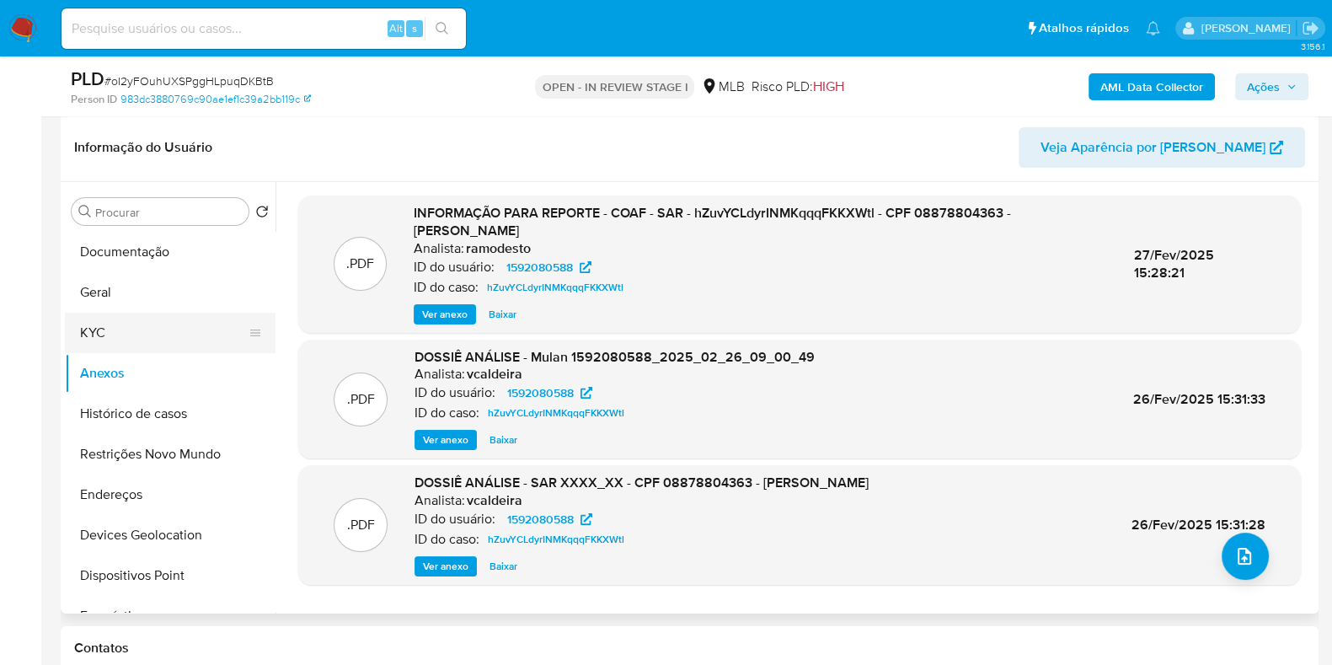
click at [152, 326] on button "KYC" at bounding box center [163, 333] width 197 height 40
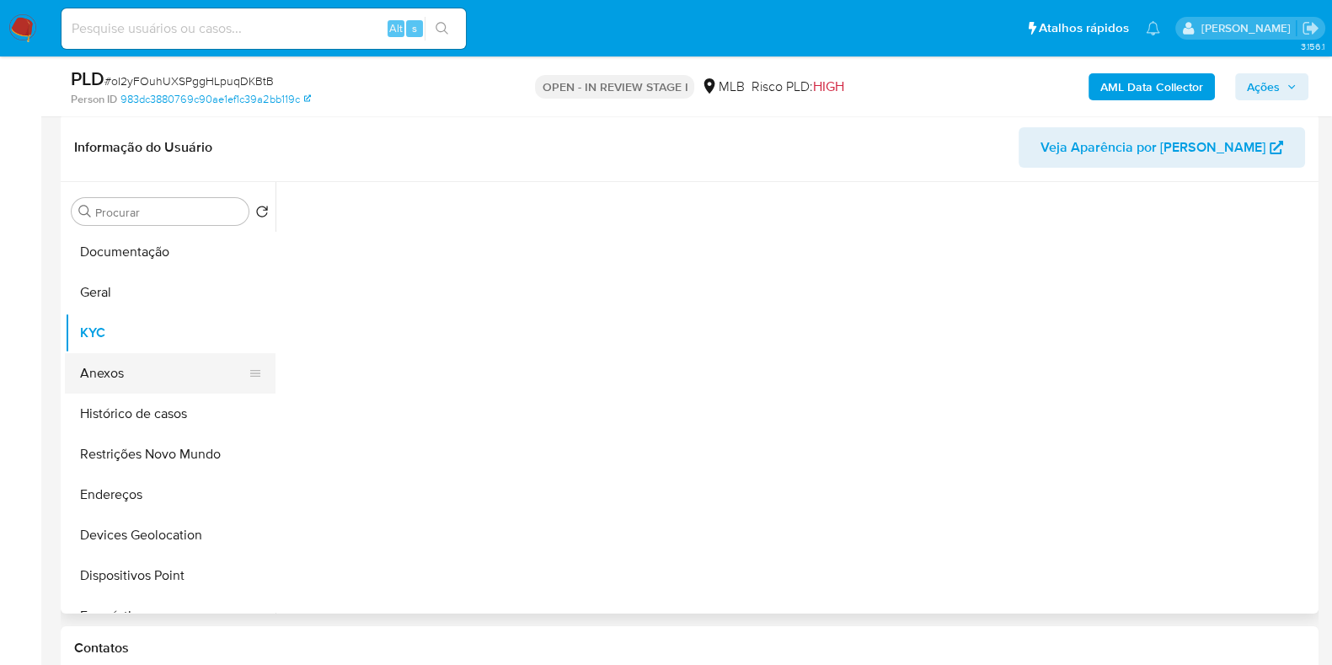
click at [149, 364] on button "Anexos" at bounding box center [163, 373] width 197 height 40
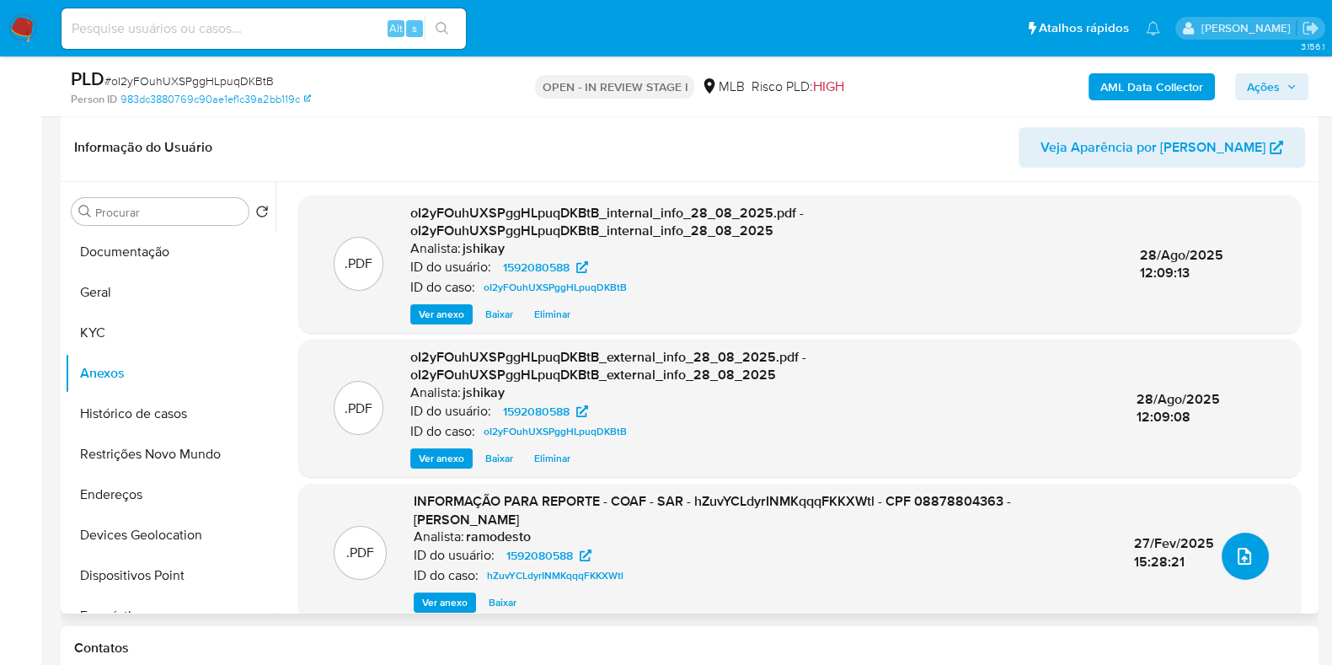
click at [1237, 552] on icon "upload-file" at bounding box center [1244, 556] width 20 height 20
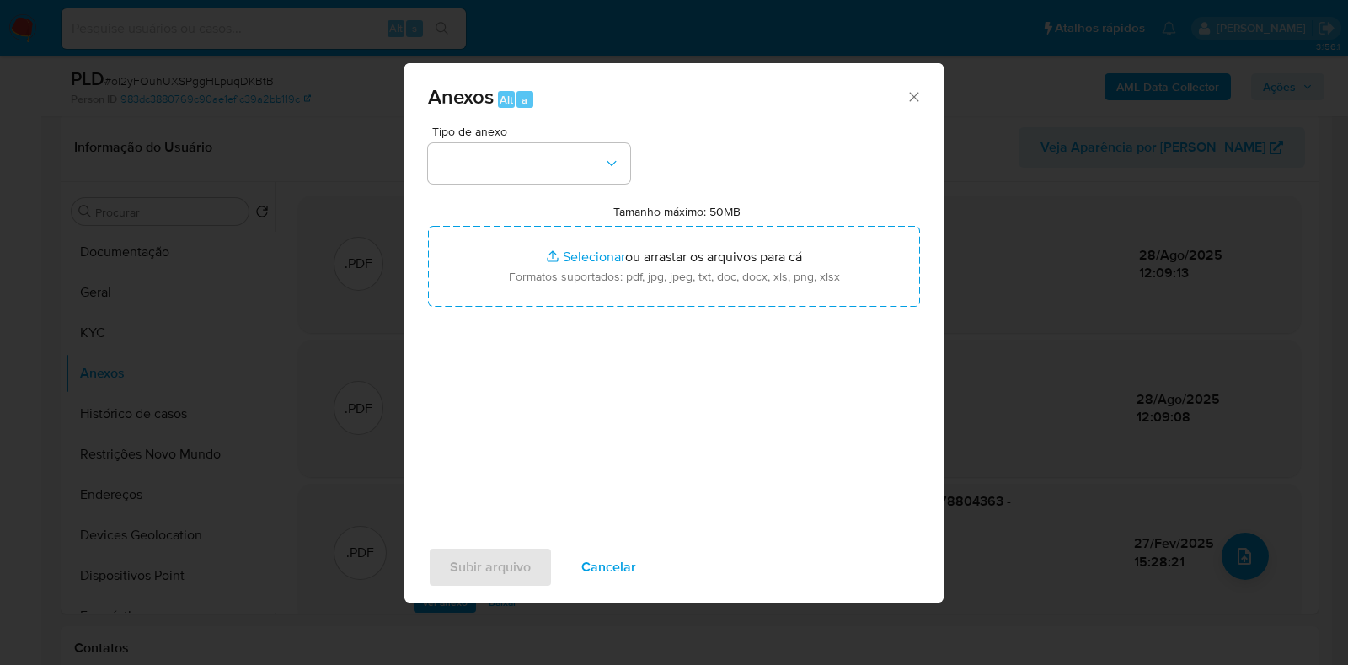
click at [560, 136] on span "Tipo de anexo" at bounding box center [533, 132] width 202 height 12
click at [557, 156] on button "button" at bounding box center [529, 163] width 202 height 40
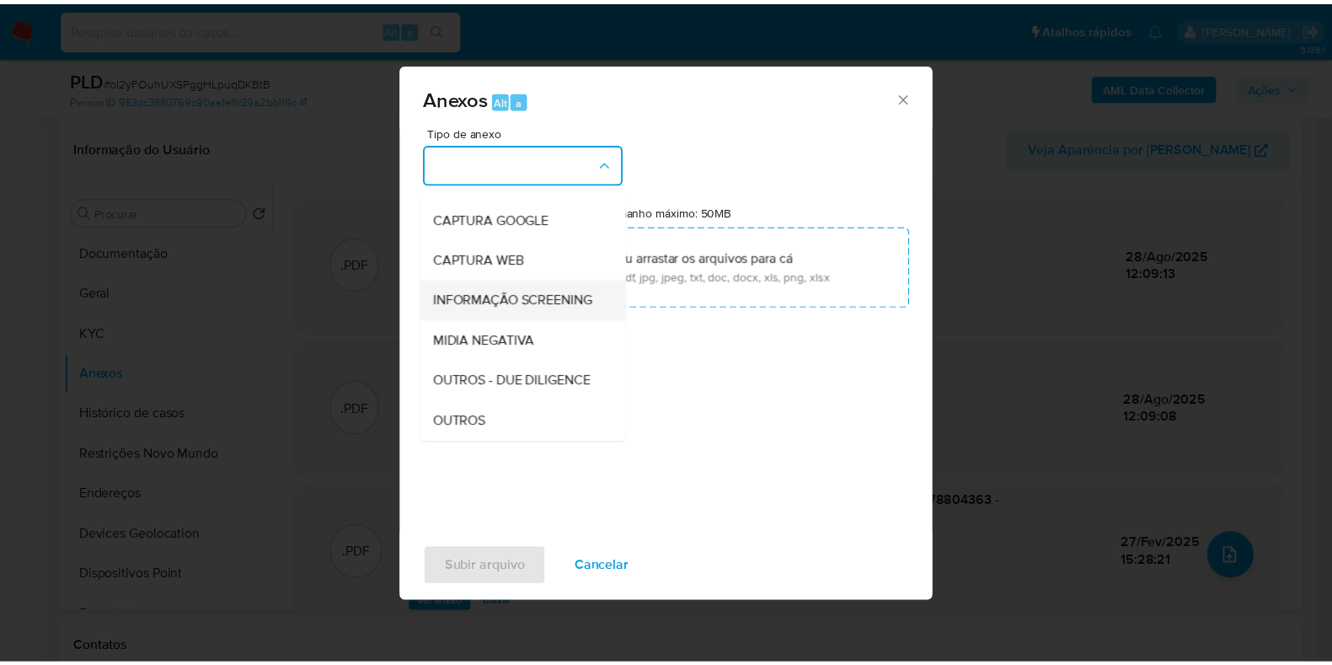
scroll to position [104, 0]
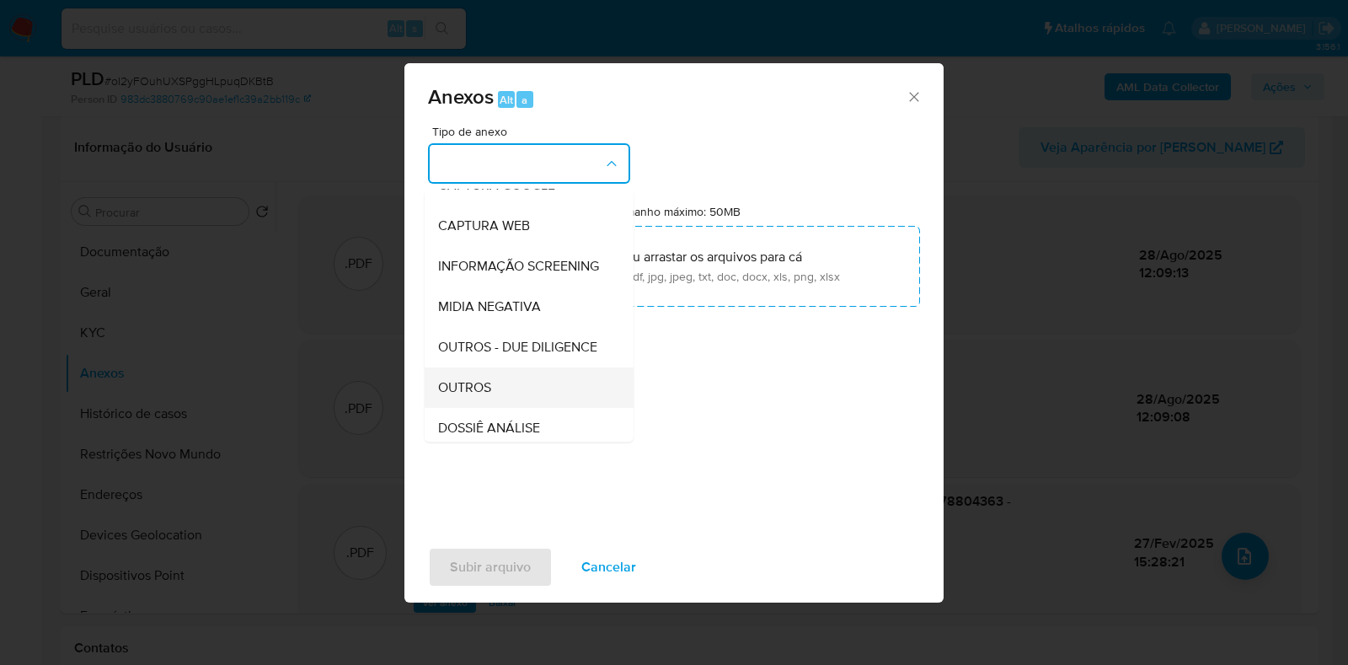
click at [484, 396] on span "OUTROS" at bounding box center [464, 387] width 53 height 17
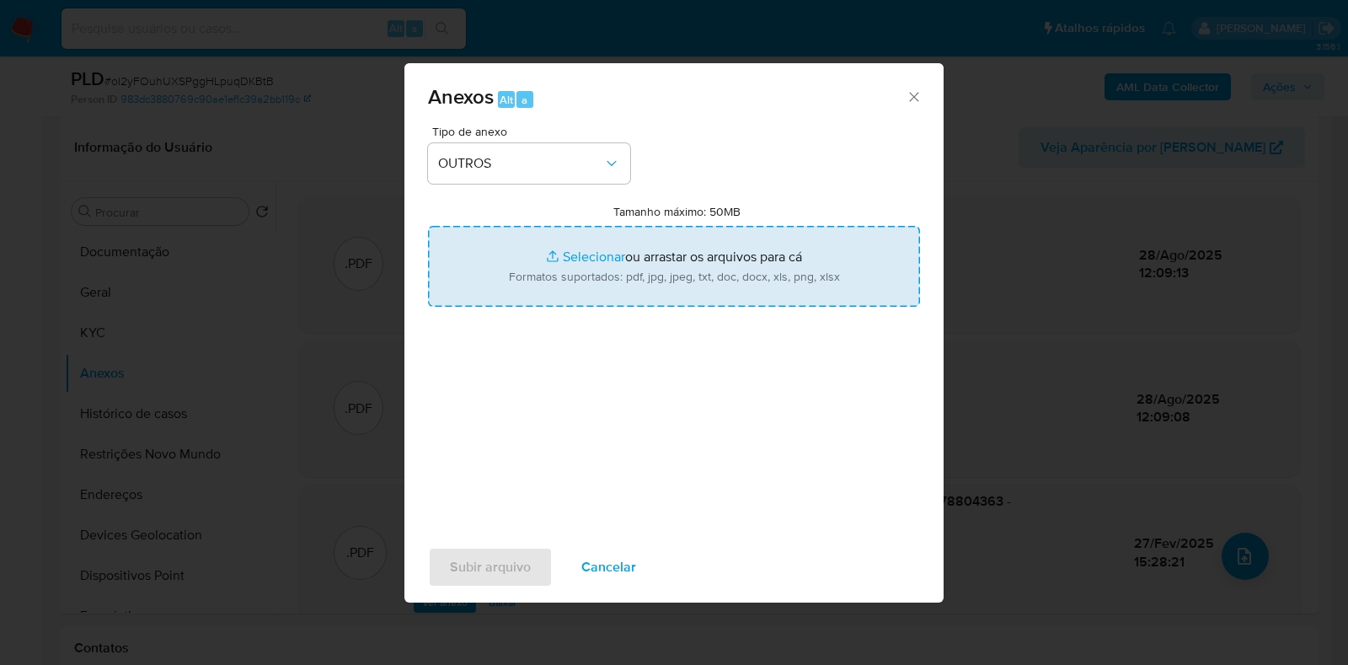
click at [526, 274] on input "Tamanho máximo: 50MB Selecionar arquivos" at bounding box center [674, 266] width 492 height 81
type input "C:\fakepath\Mulan 1592080588_2025_08_27_16_03_54 - Resumen TX.pdf"
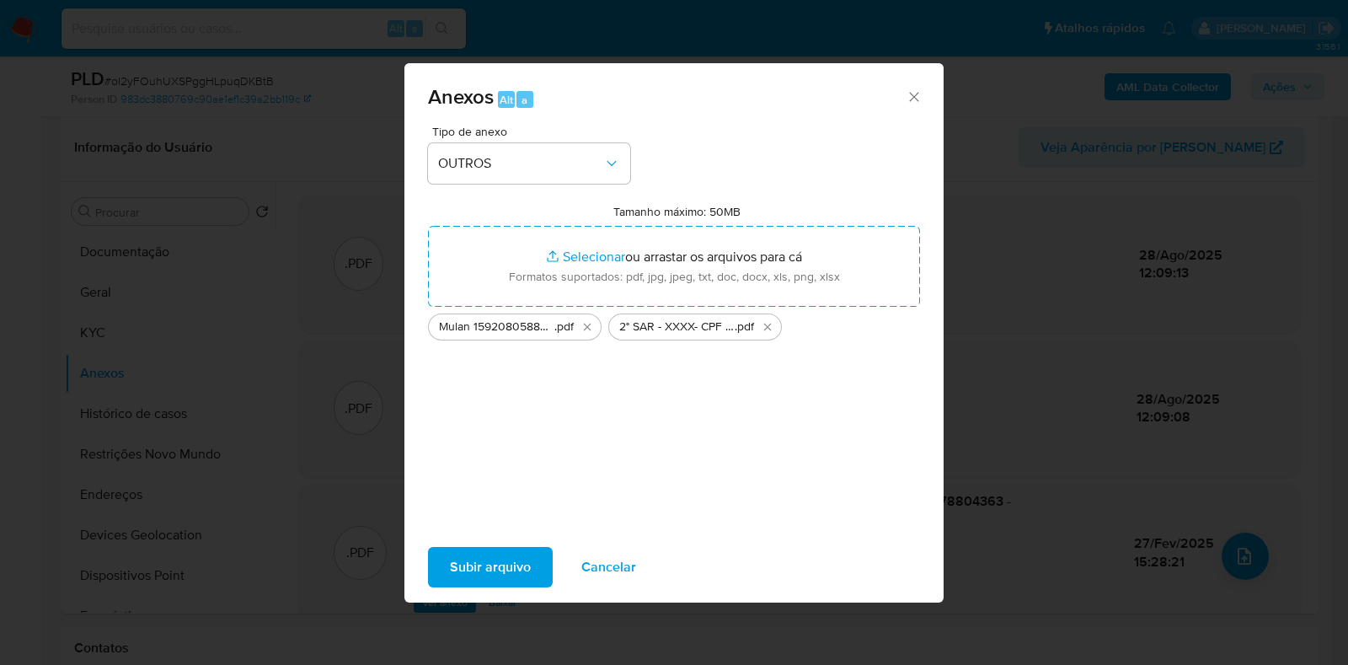
click at [505, 558] on span "Subir arquivo" at bounding box center [490, 566] width 81 height 37
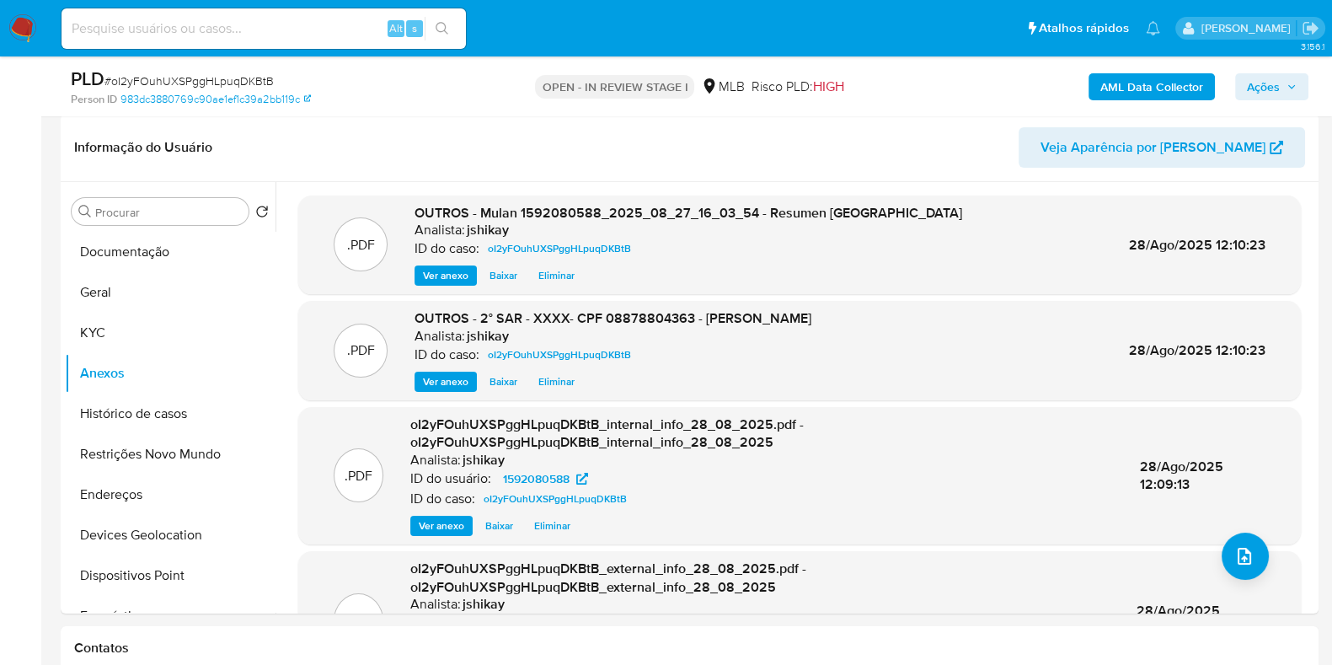
click at [1301, 82] on button "Ações" at bounding box center [1271, 86] width 73 height 27
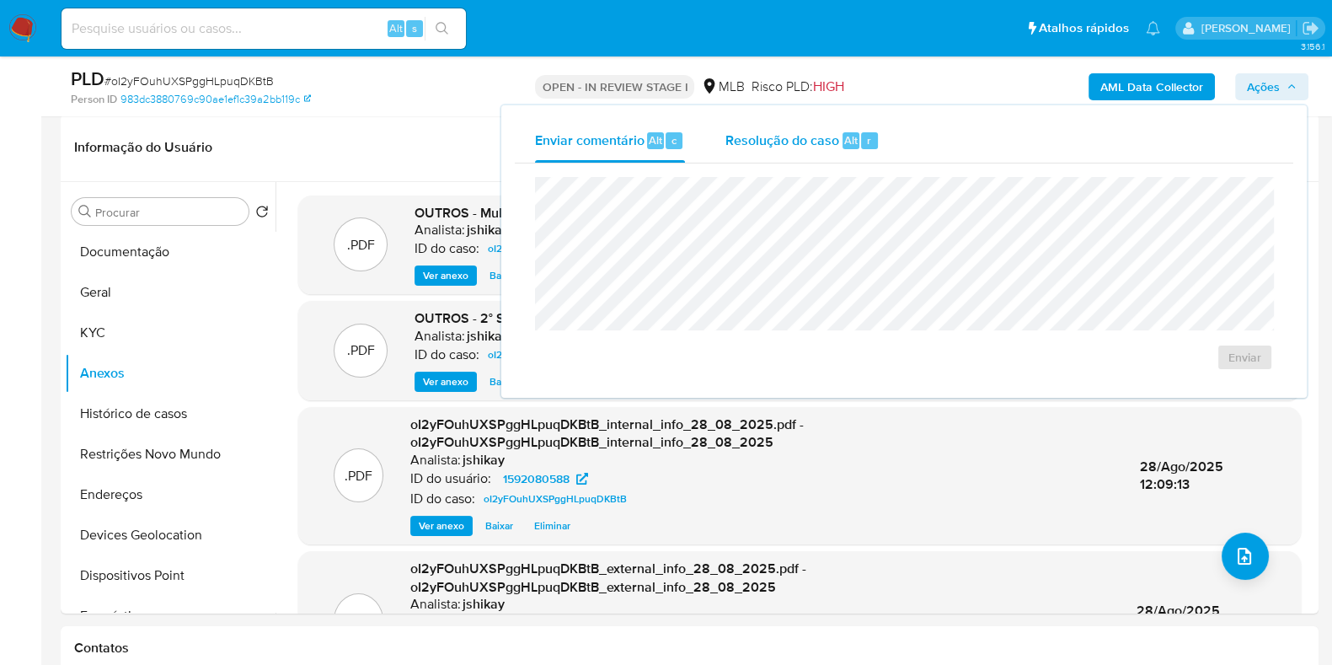
click at [821, 144] on span "Resolução do caso" at bounding box center [782, 139] width 114 height 19
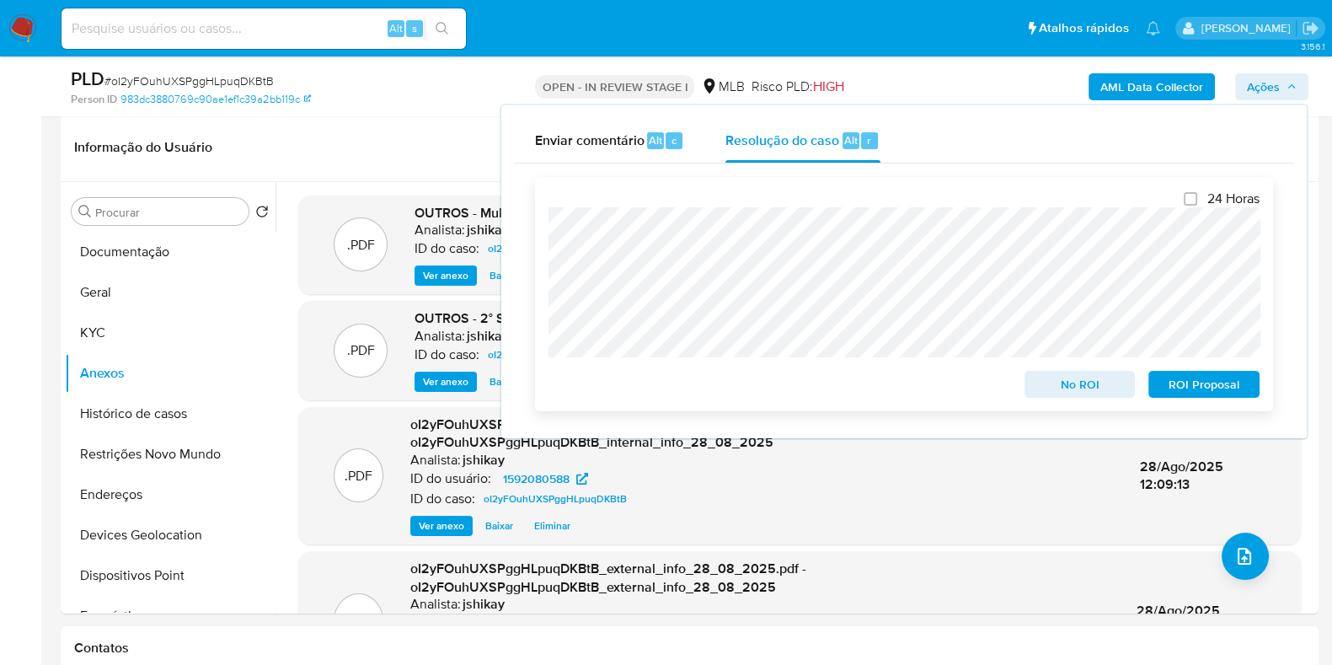
click at [1188, 382] on span "ROI Proposal" at bounding box center [1204, 384] width 88 height 24
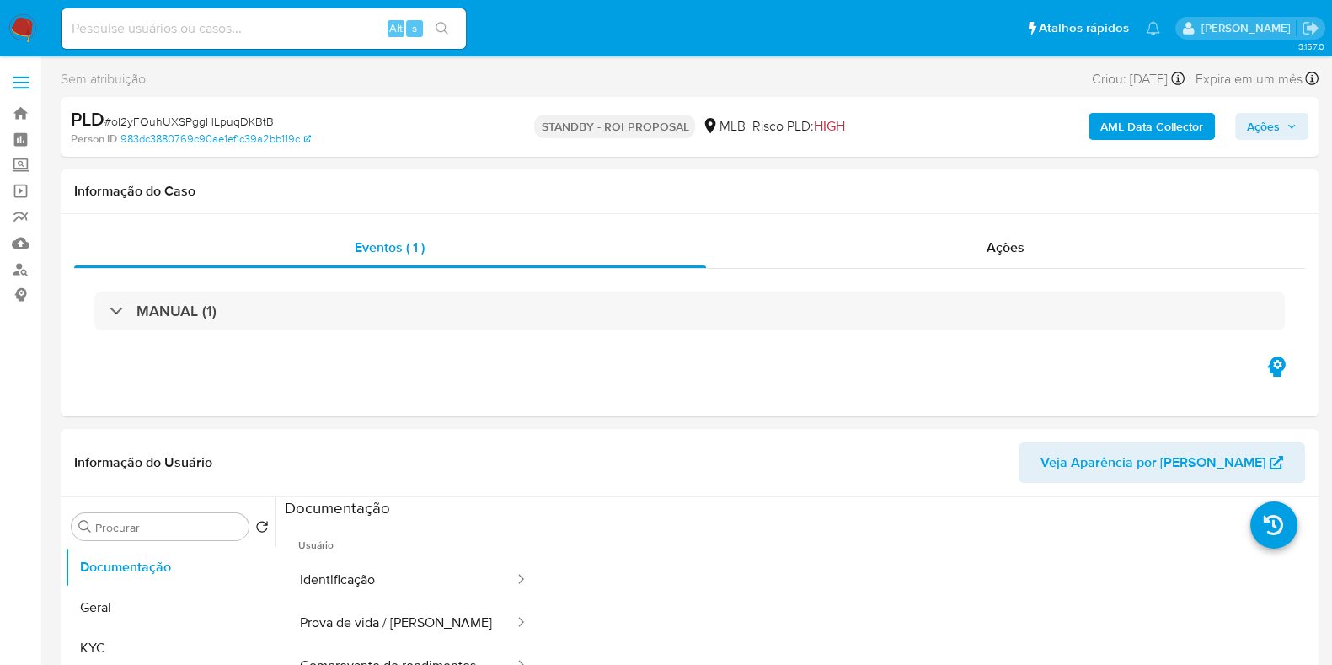
select select "10"
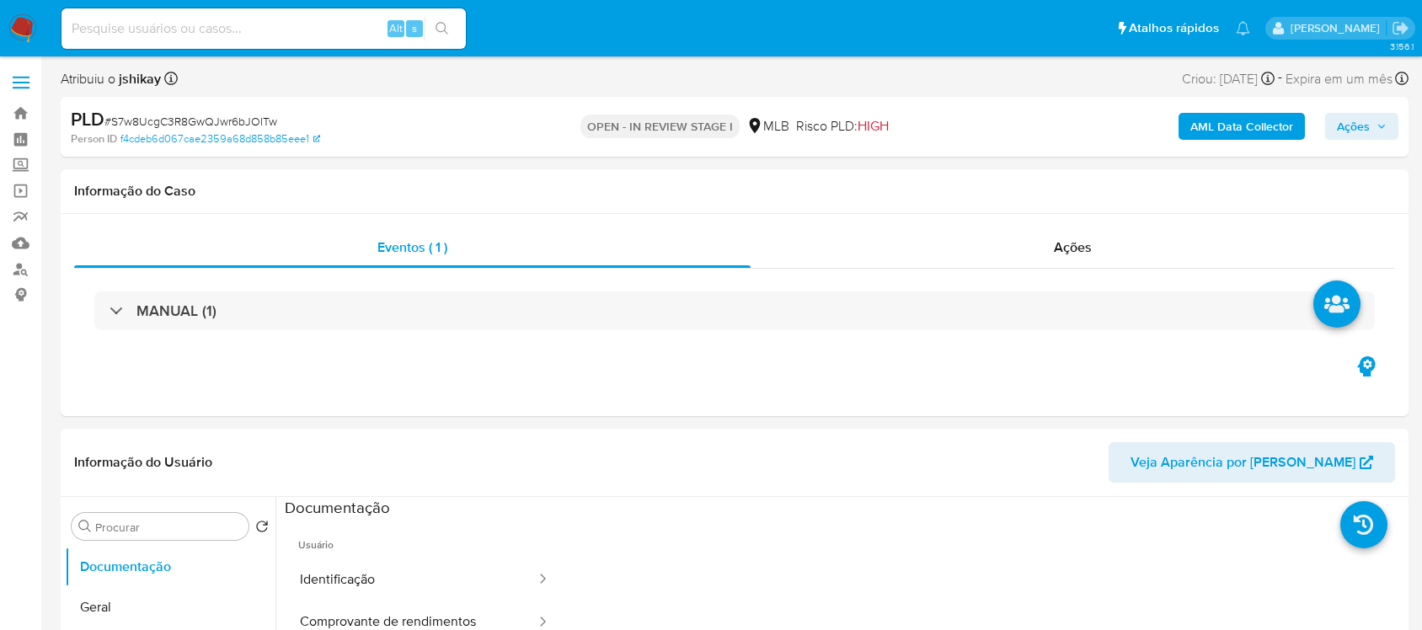
select select "10"
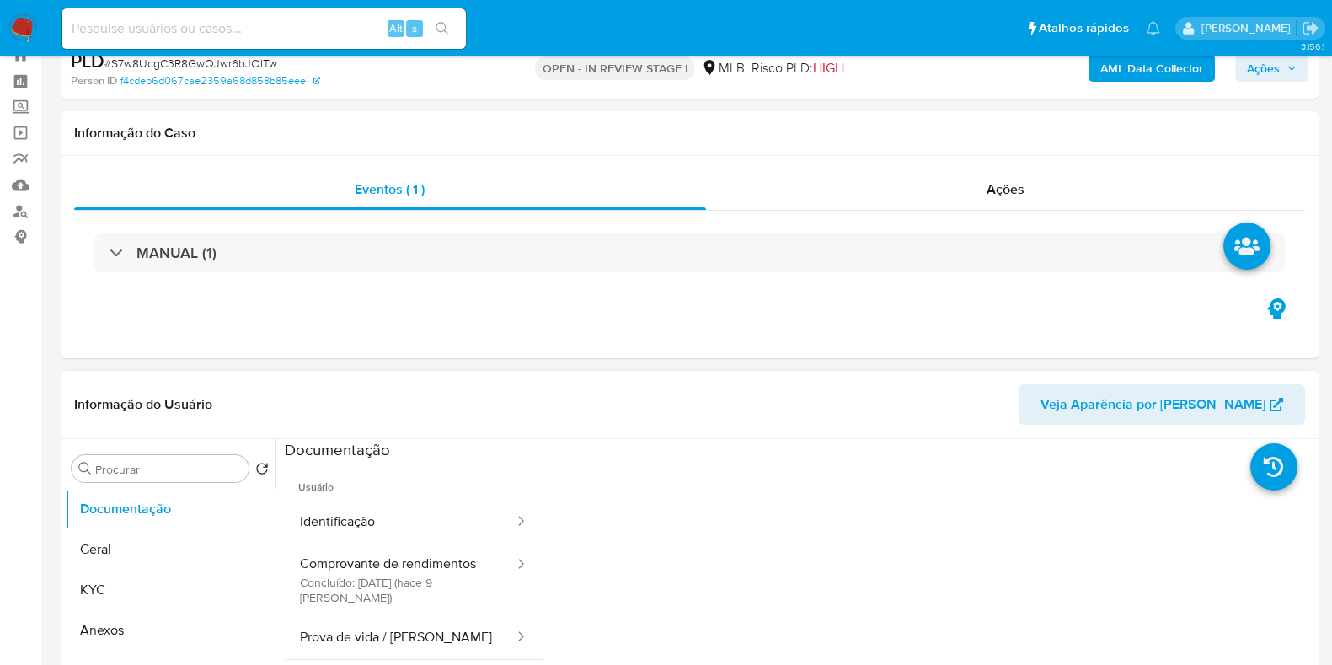
scroll to position [104, 0]
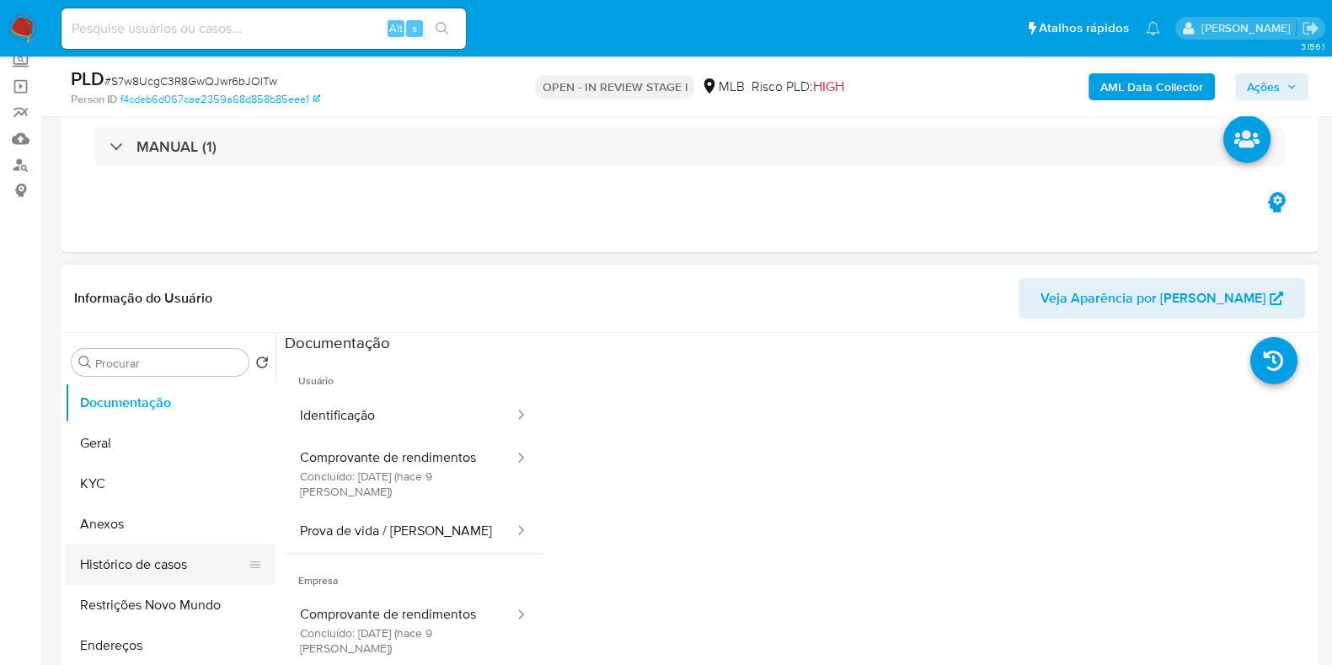
click at [175, 562] on button "Histórico de casos" at bounding box center [163, 564] width 197 height 40
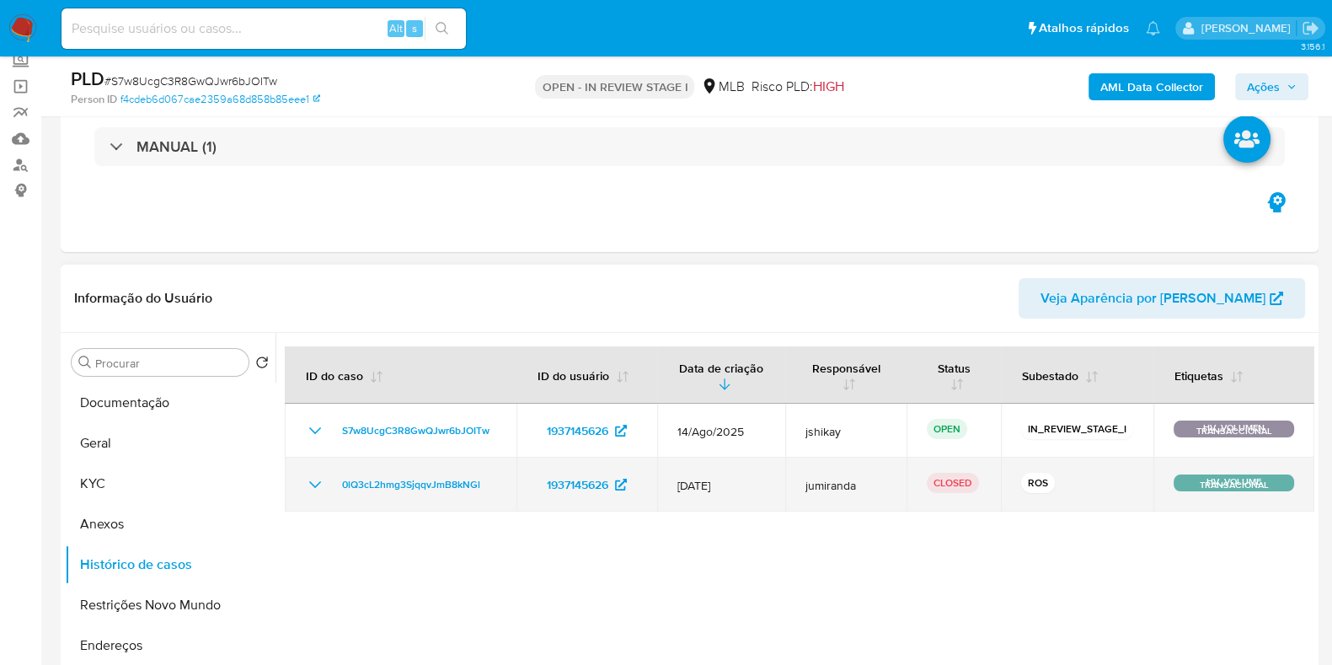
click at [305, 474] on icon "Mostrar/Ocultar" at bounding box center [315, 484] width 20 height 20
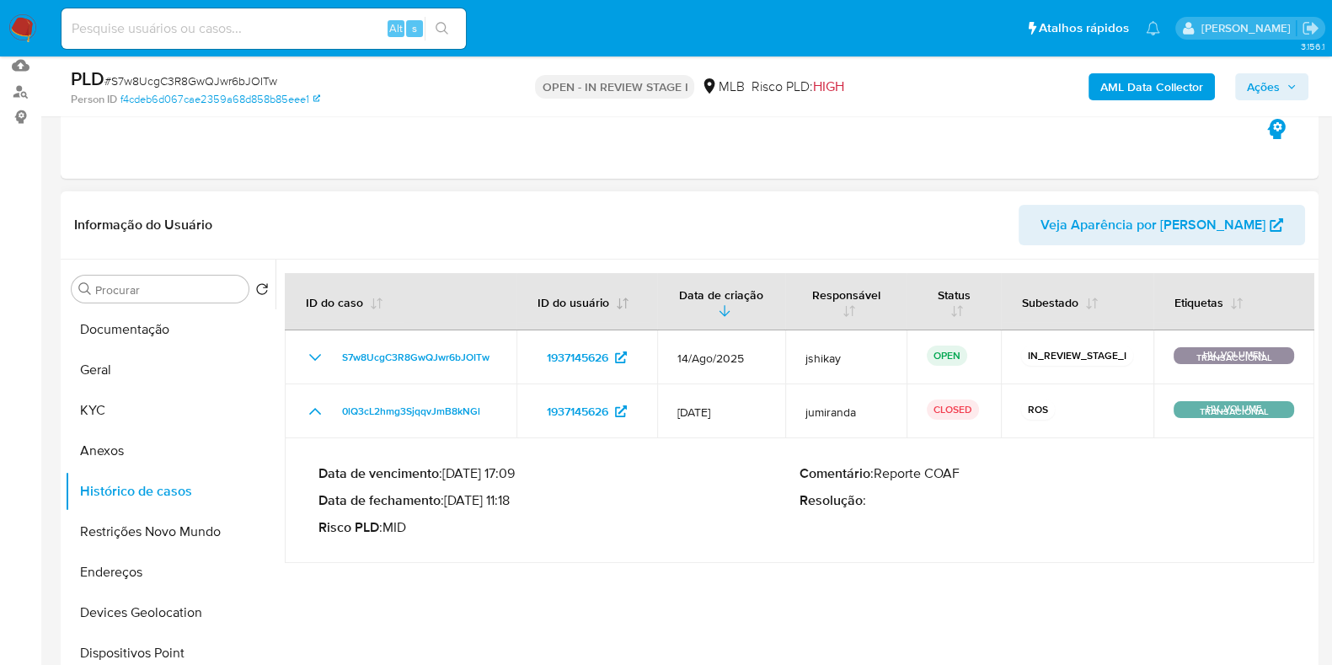
scroll to position [210, 0]
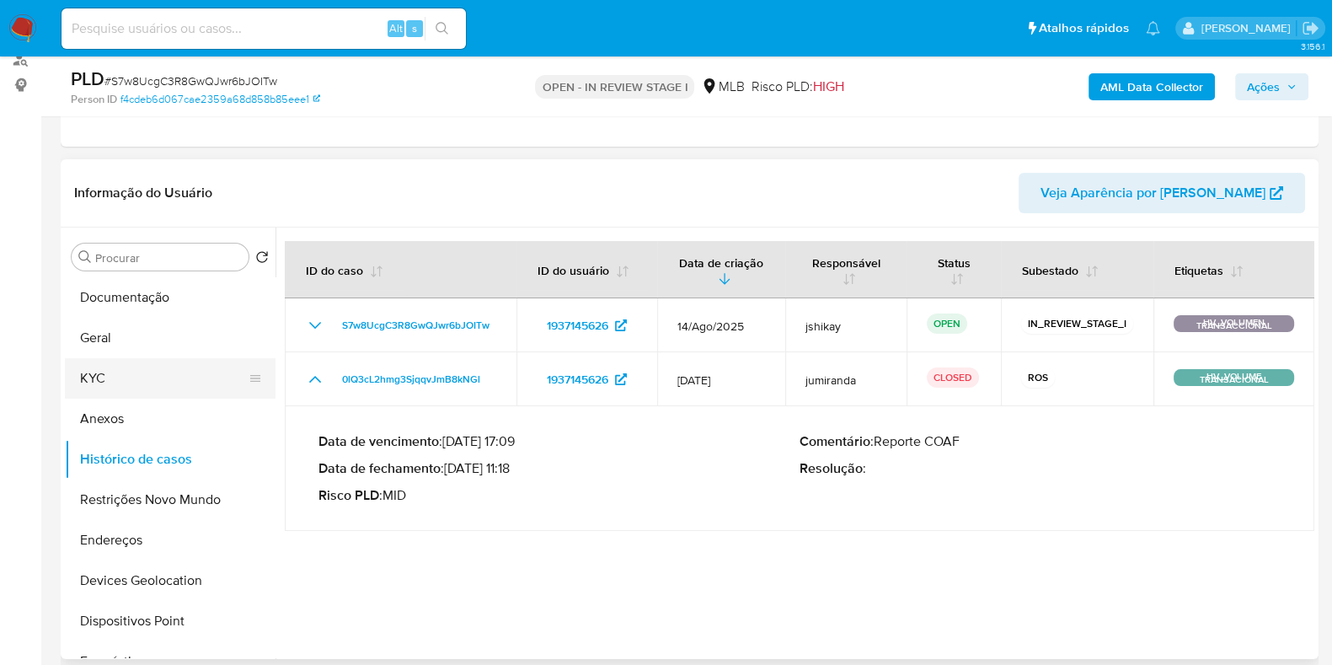
click at [116, 365] on button "KYC" at bounding box center [163, 378] width 197 height 40
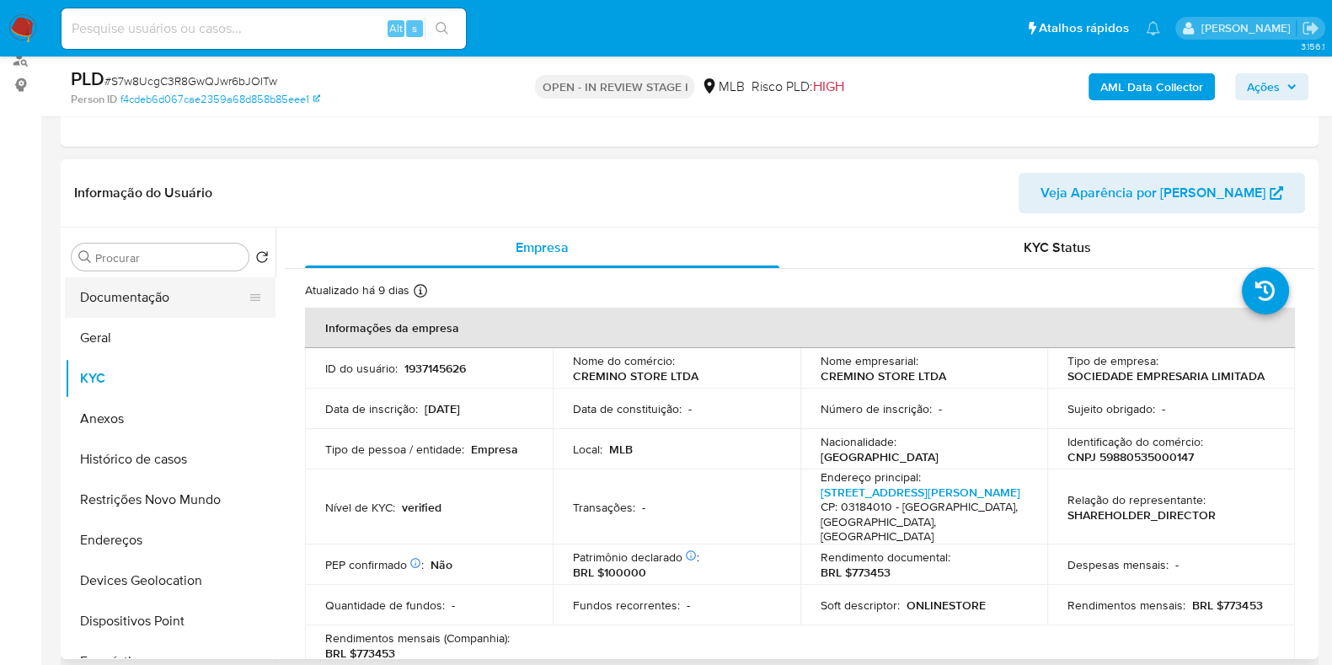
click at [179, 297] on button "Documentação" at bounding box center [163, 297] width 197 height 40
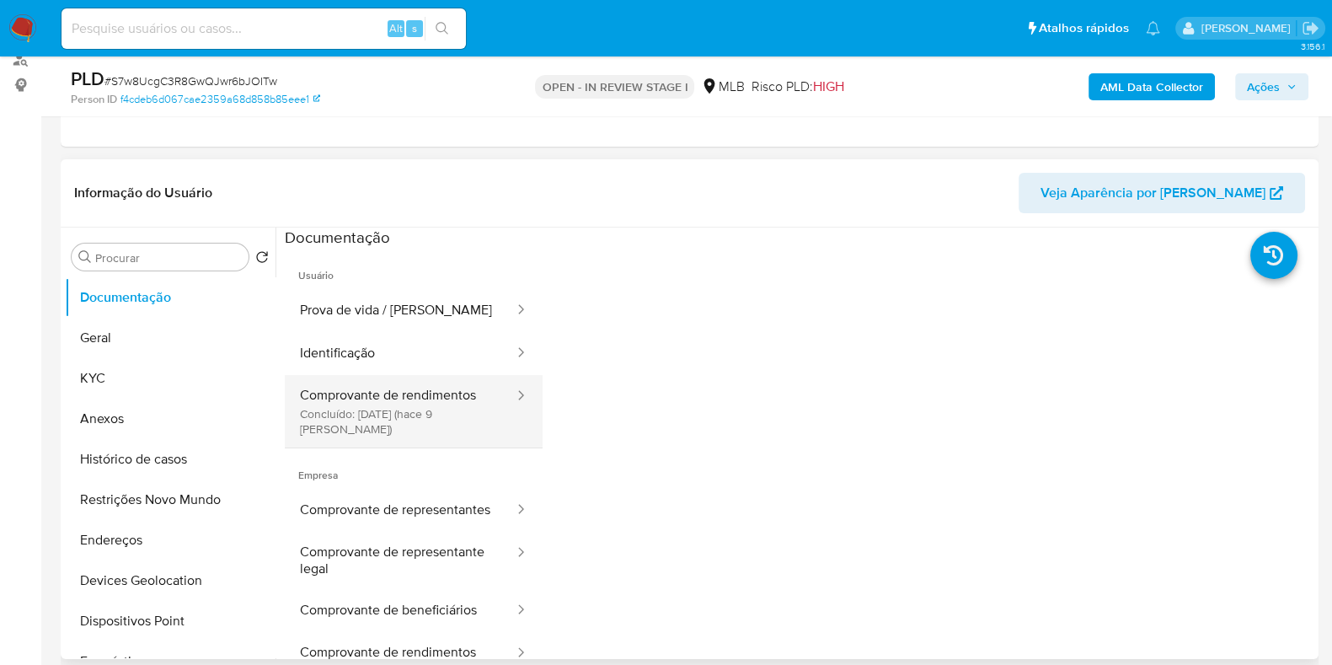
click at [447, 412] on button "Comprovante de rendimentos Concluído: [DATE] (hace 9 [PERSON_NAME])" at bounding box center [400, 411] width 231 height 72
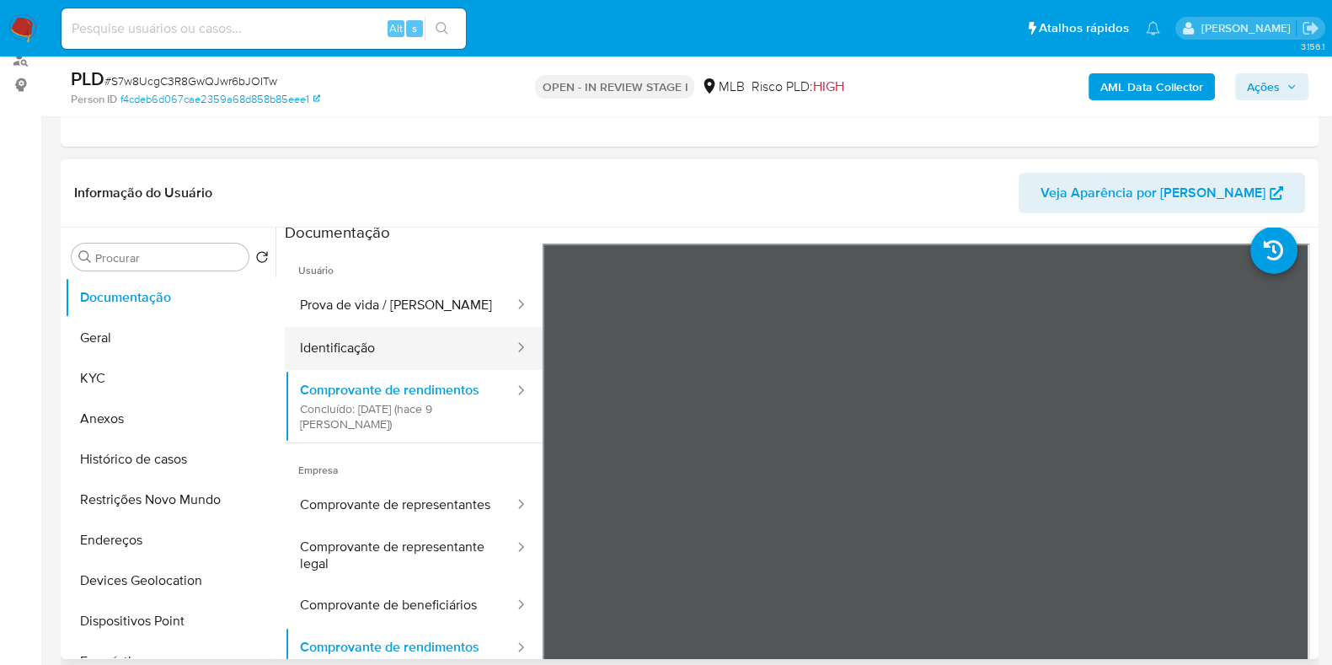
scroll to position [0, 0]
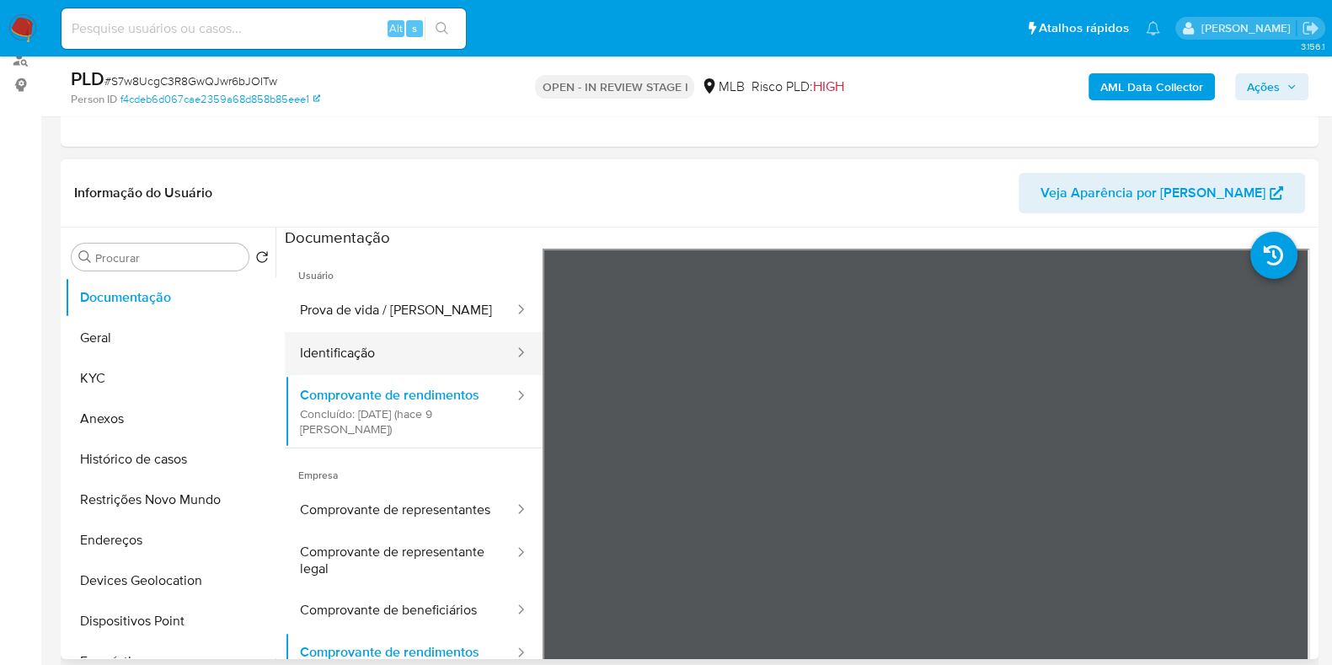
click at [410, 351] on button "Identificação" at bounding box center [400, 353] width 231 height 43
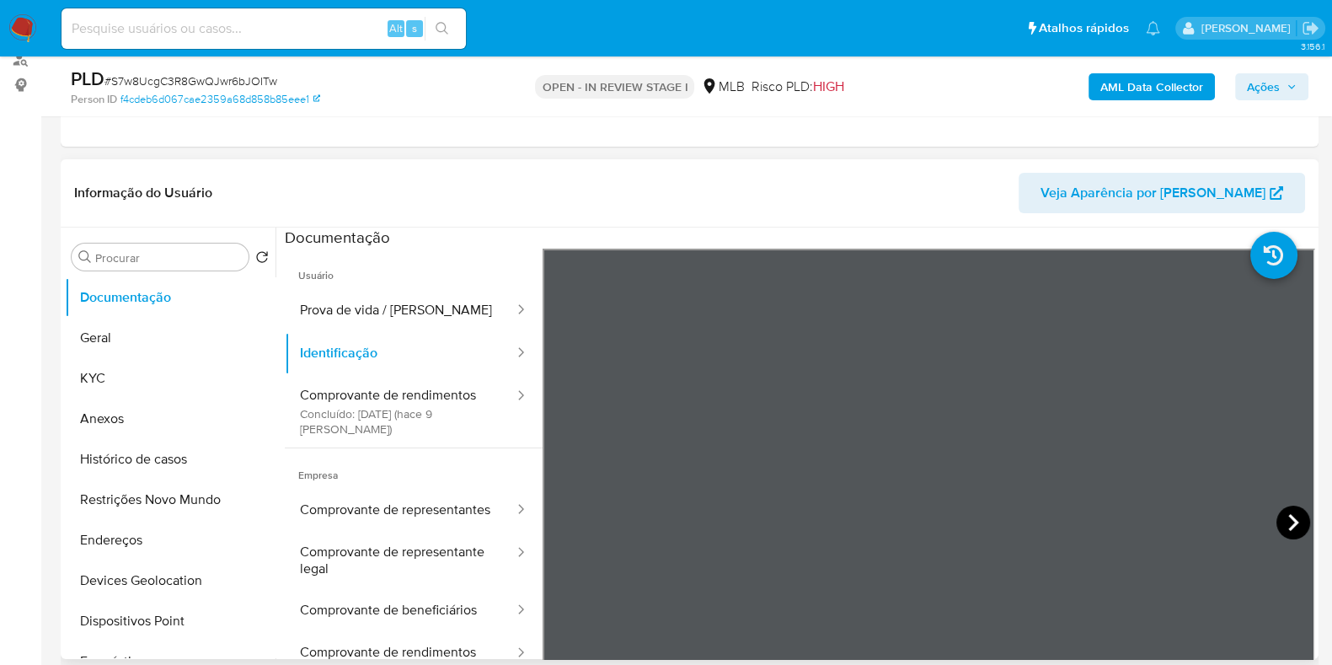
click at [1284, 521] on icon at bounding box center [1293, 522] width 34 height 34
click at [555, 510] on icon at bounding box center [564, 522] width 34 height 34
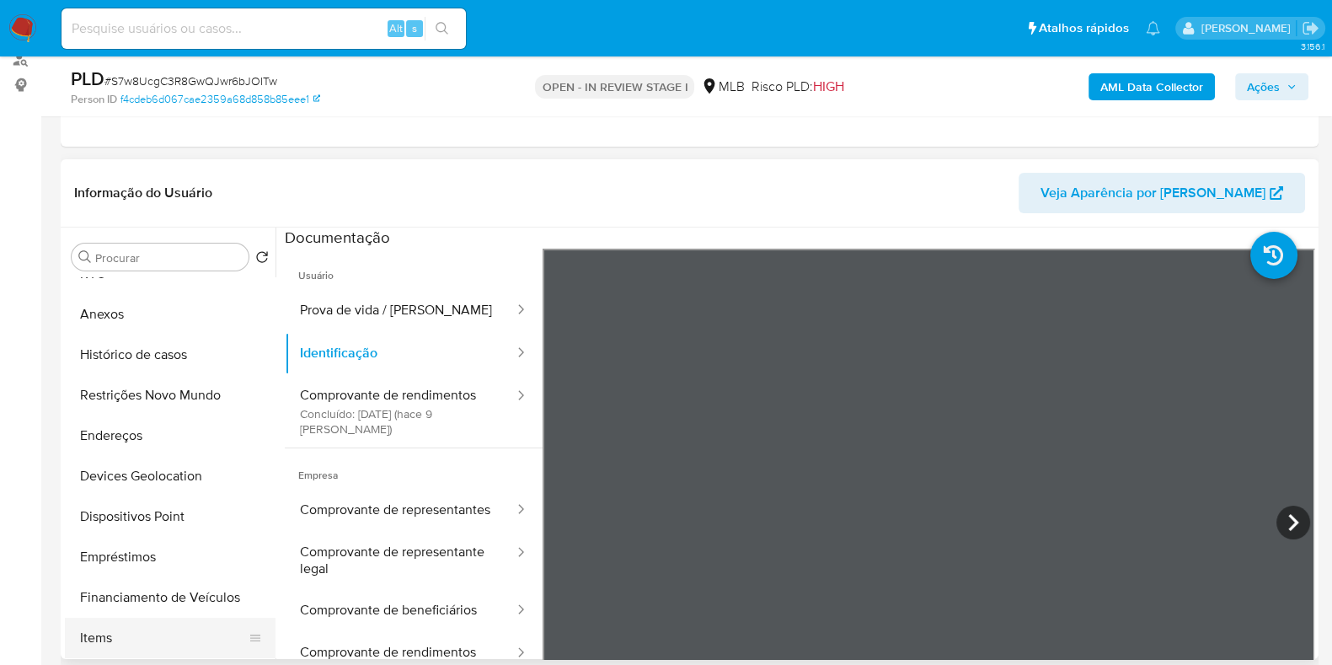
click at [131, 629] on button "Items" at bounding box center [163, 637] width 197 height 40
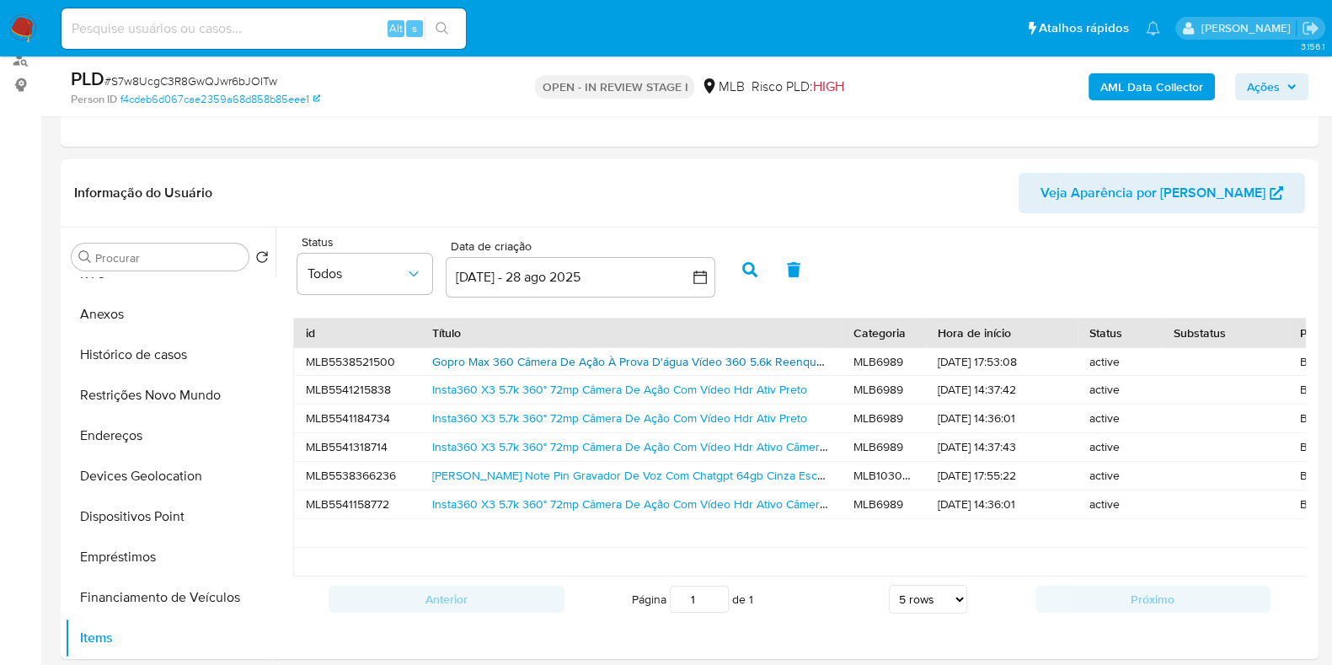
click at [615, 360] on link "Gopro Max 360 Câmera De Ação À Prova D'água Vídeo 360 5.6k Reenquadramento 4k F…" at bounding box center [866, 361] width 868 height 17
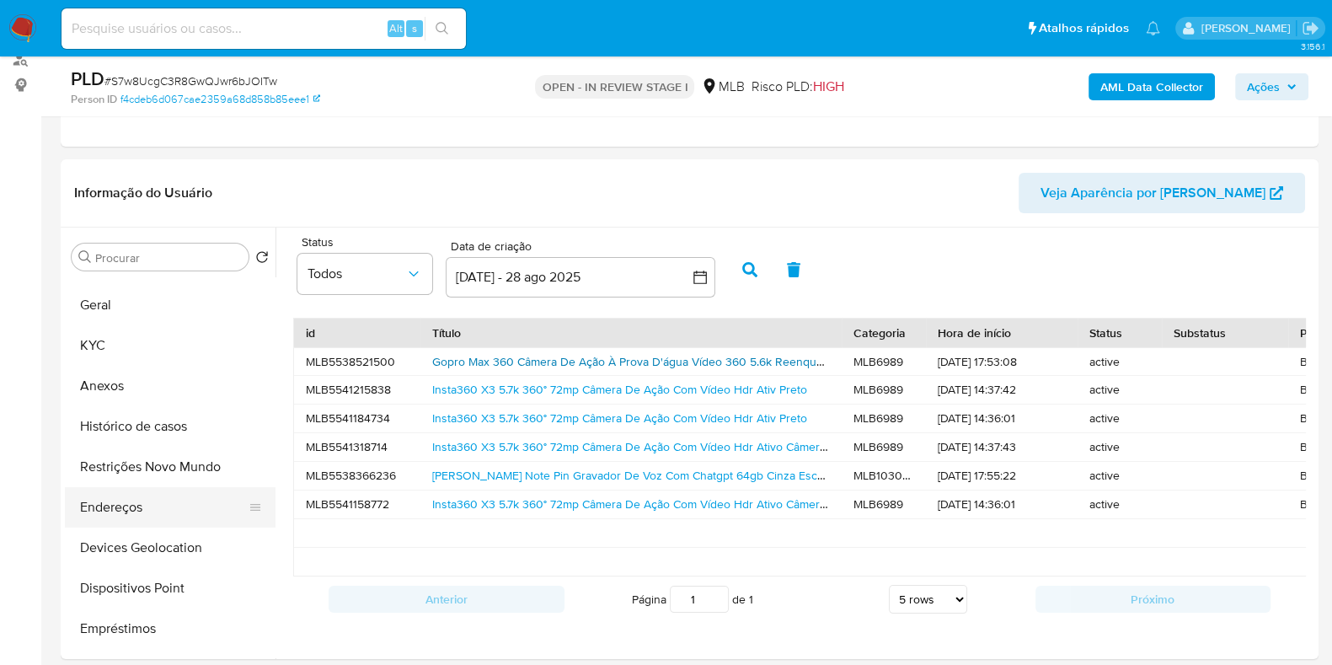
scroll to position [0, 0]
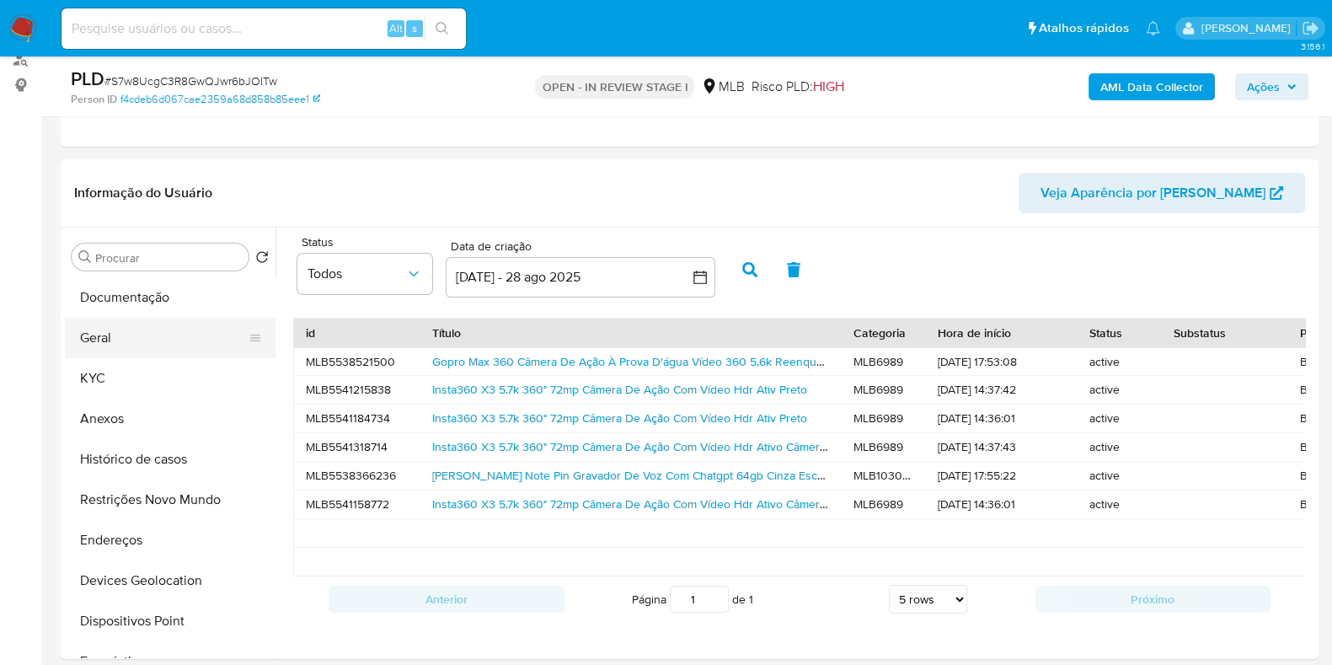
click at [122, 331] on button "Geral" at bounding box center [163, 338] width 197 height 40
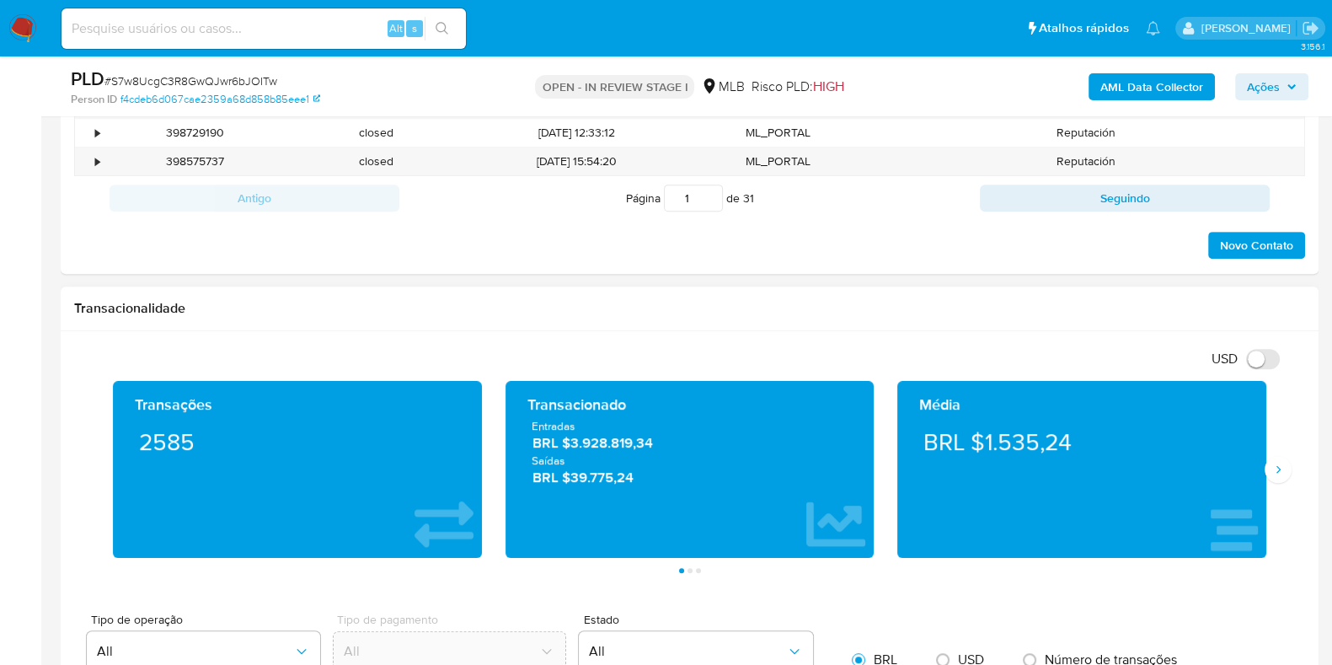
scroll to position [1158, 0]
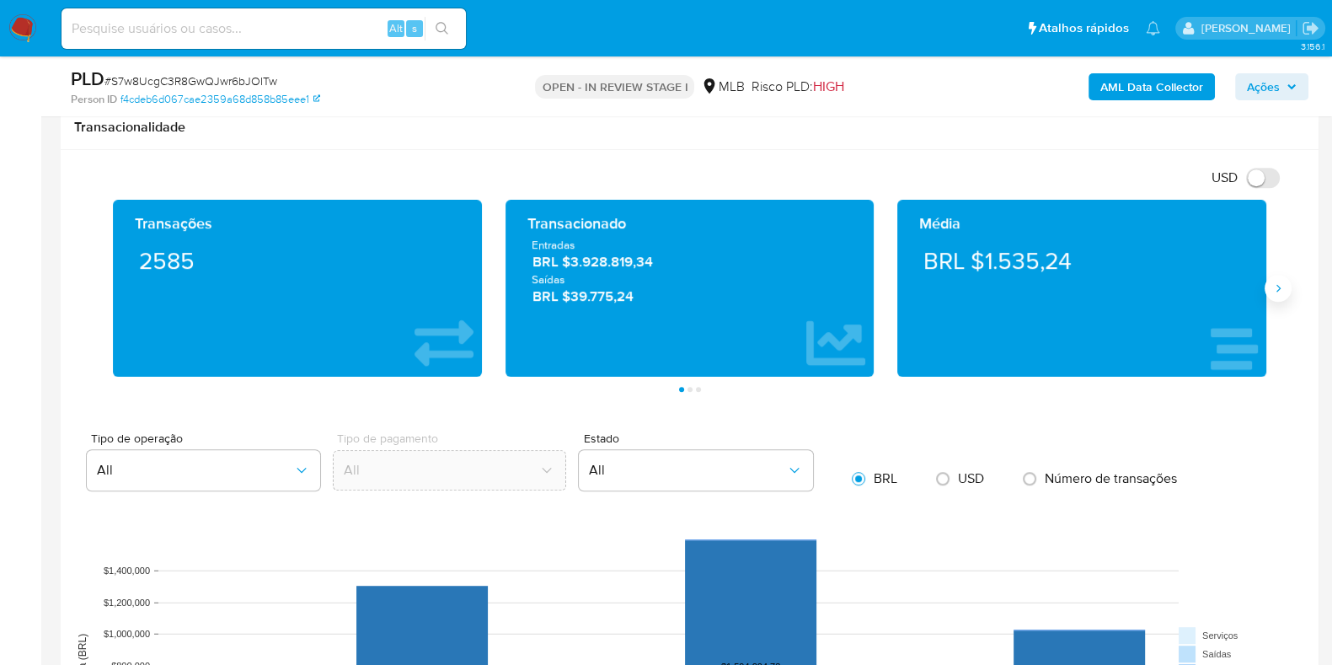
click at [1278, 290] on icon "Siguiente" at bounding box center [1277, 287] width 13 height 13
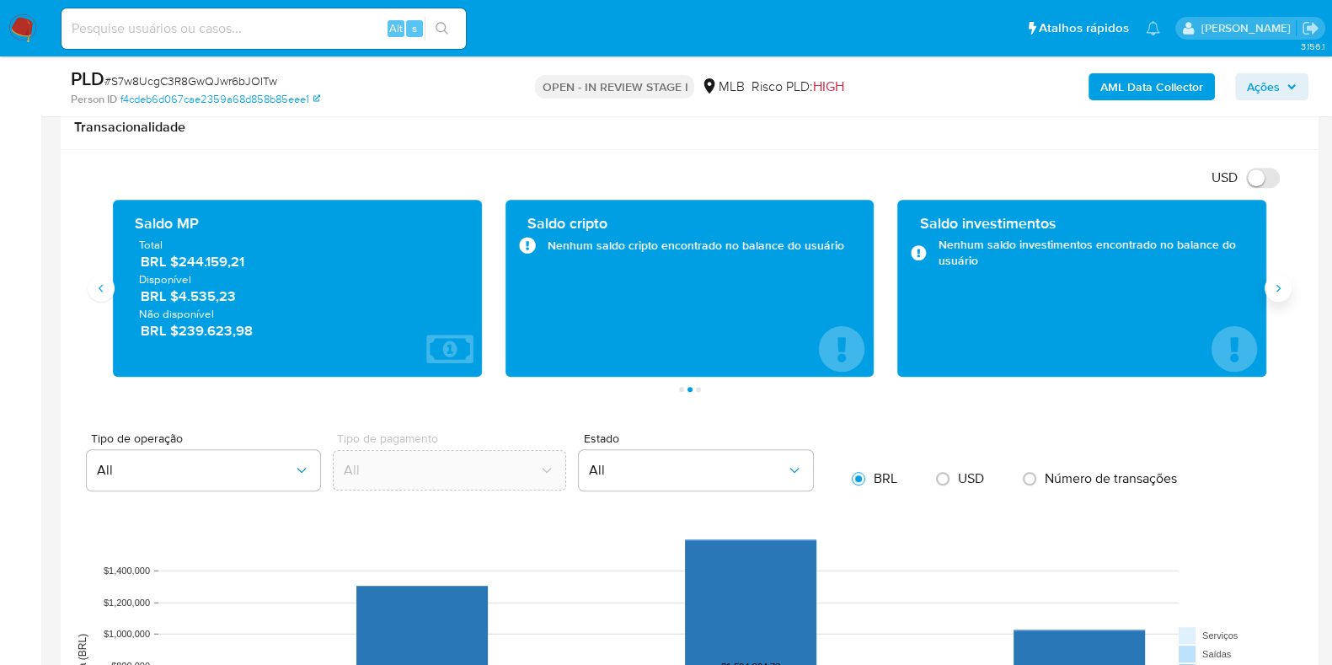
click at [1278, 290] on icon "Siguiente" at bounding box center [1277, 287] width 13 height 13
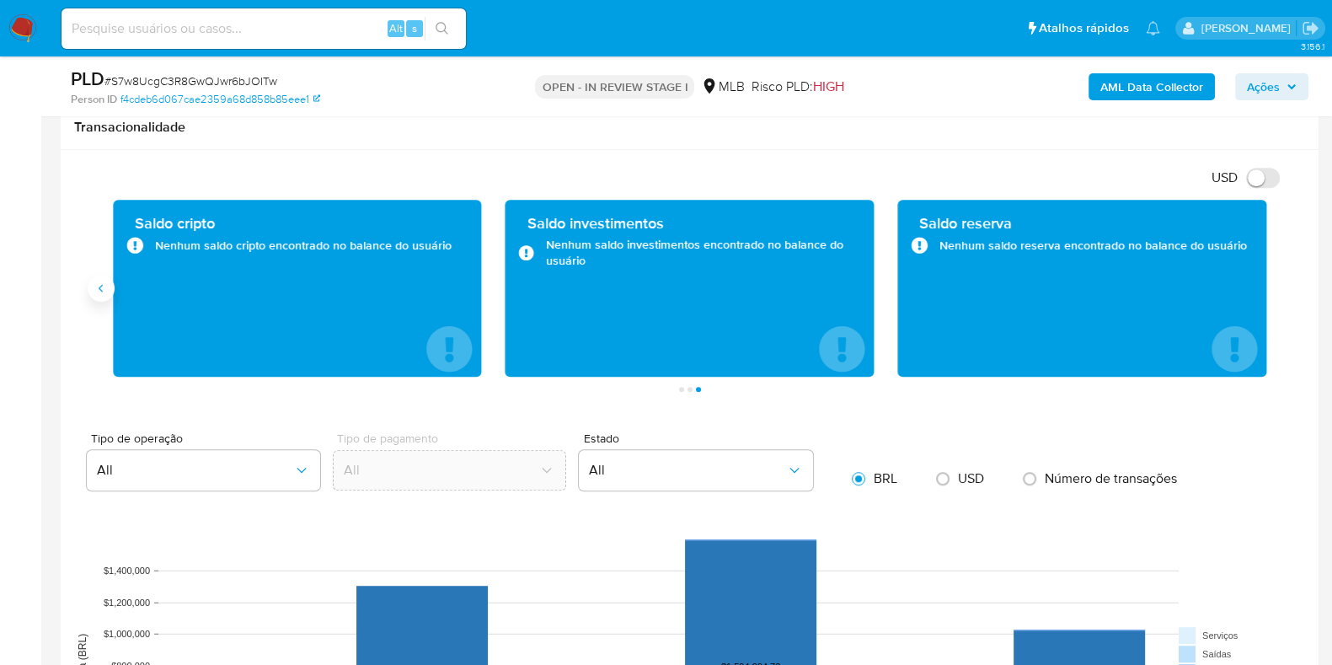
click at [105, 294] on button "Anterior" at bounding box center [101, 288] width 27 height 27
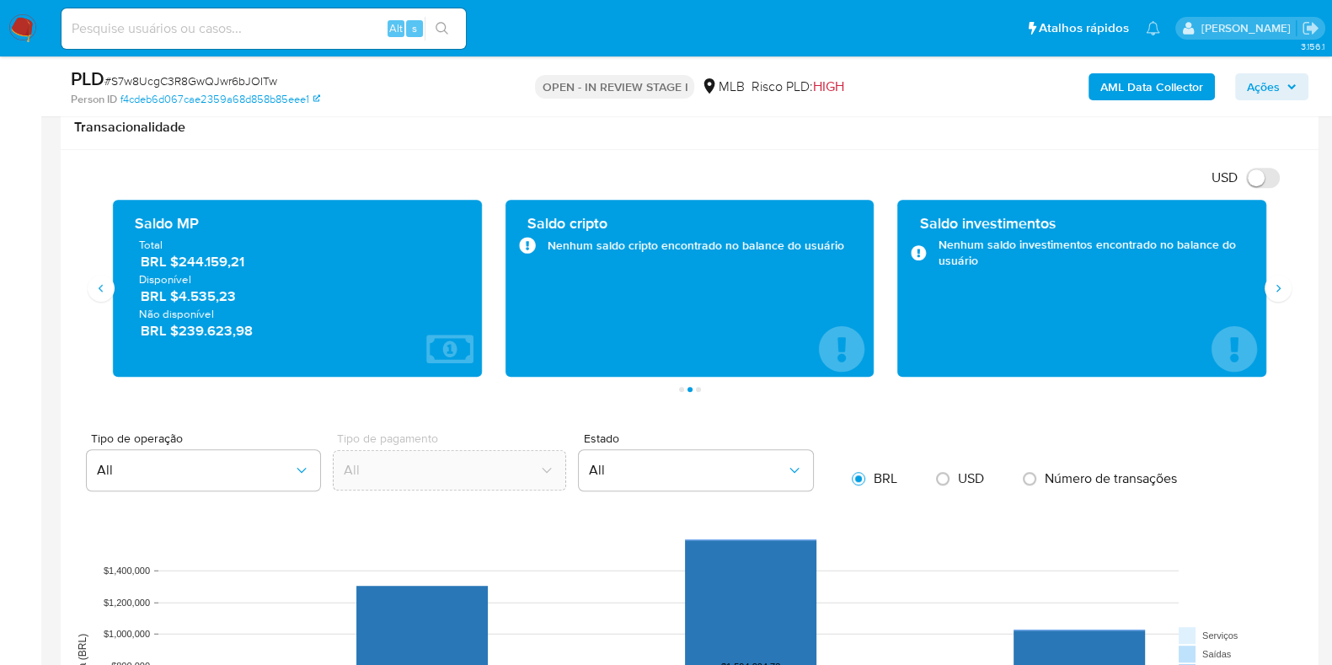
drag, startPoint x: 244, startPoint y: 292, endPoint x: 181, endPoint y: 297, distance: 63.3
click at [181, 297] on span "BRL $4.535,23" at bounding box center [298, 295] width 315 height 19
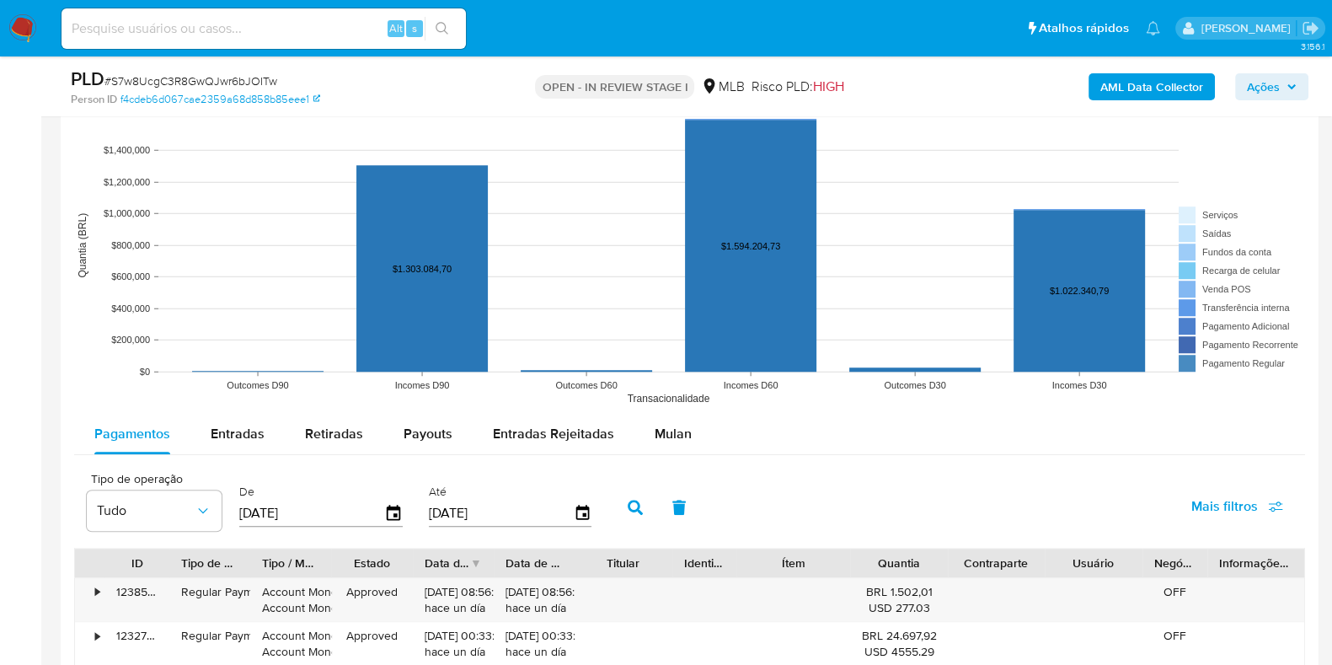
scroll to position [1684, 0]
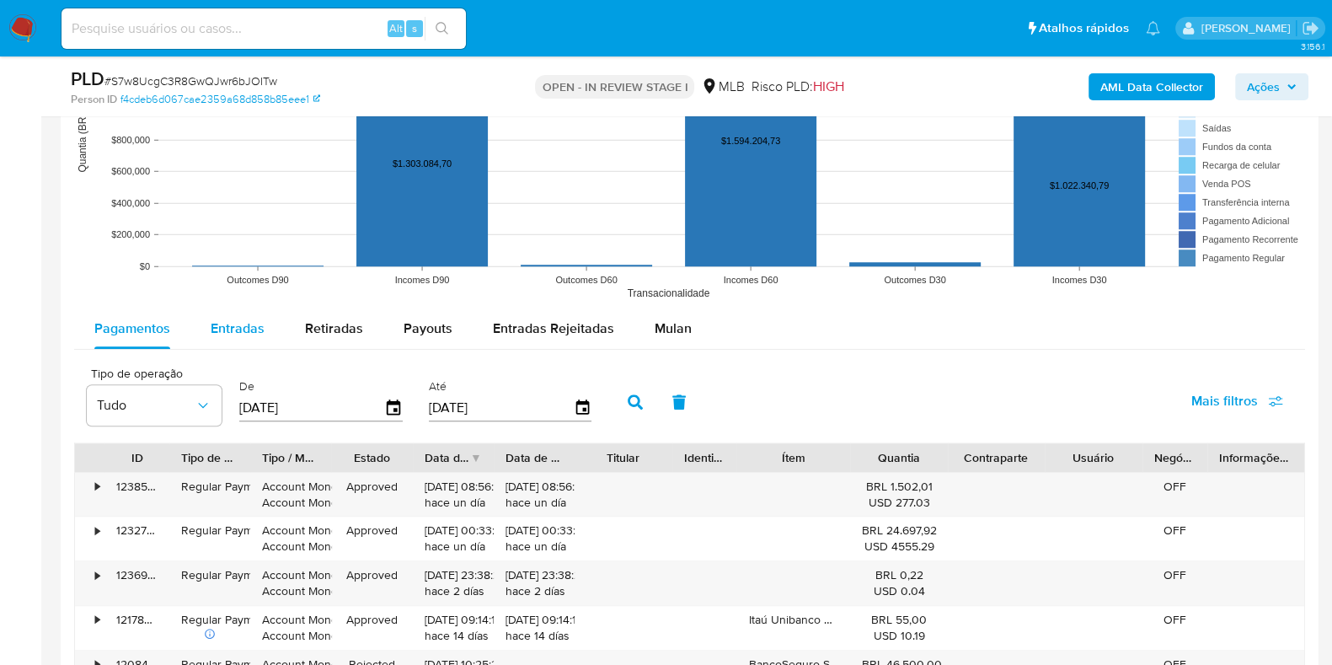
click at [252, 329] on span "Entradas" at bounding box center [238, 327] width 54 height 19
select select "10"
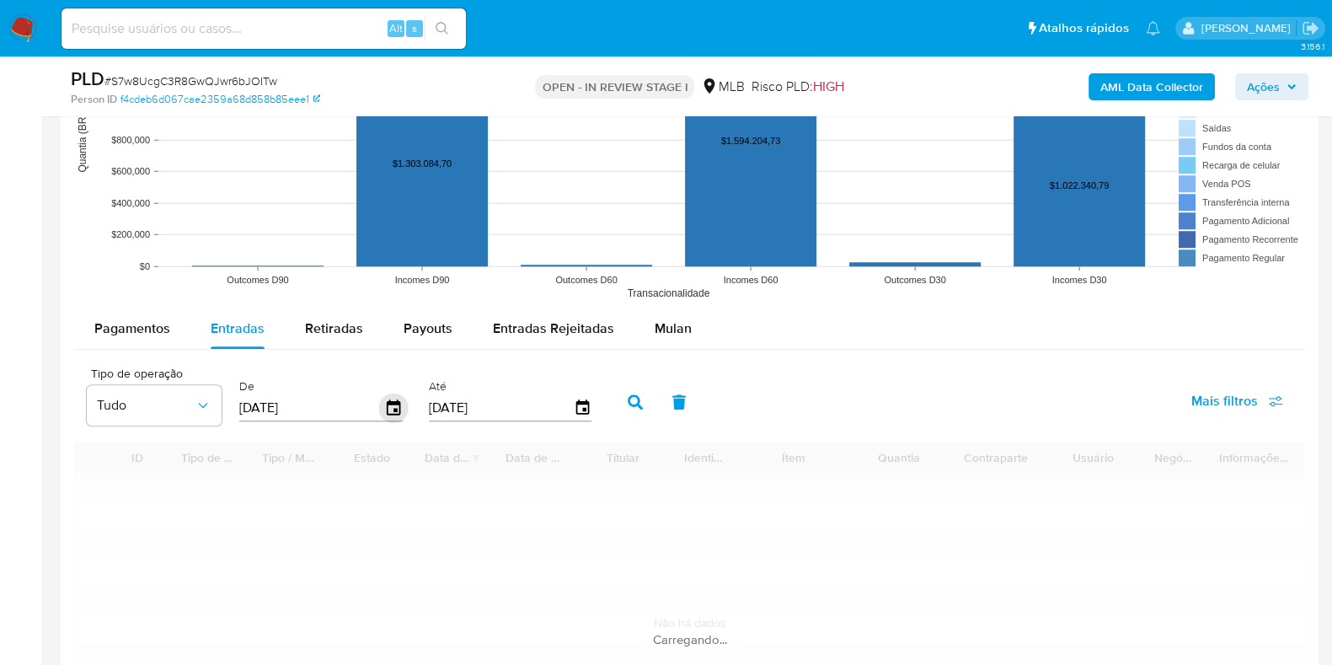
click at [383, 408] on icon "button" at bounding box center [393, 407] width 29 height 29
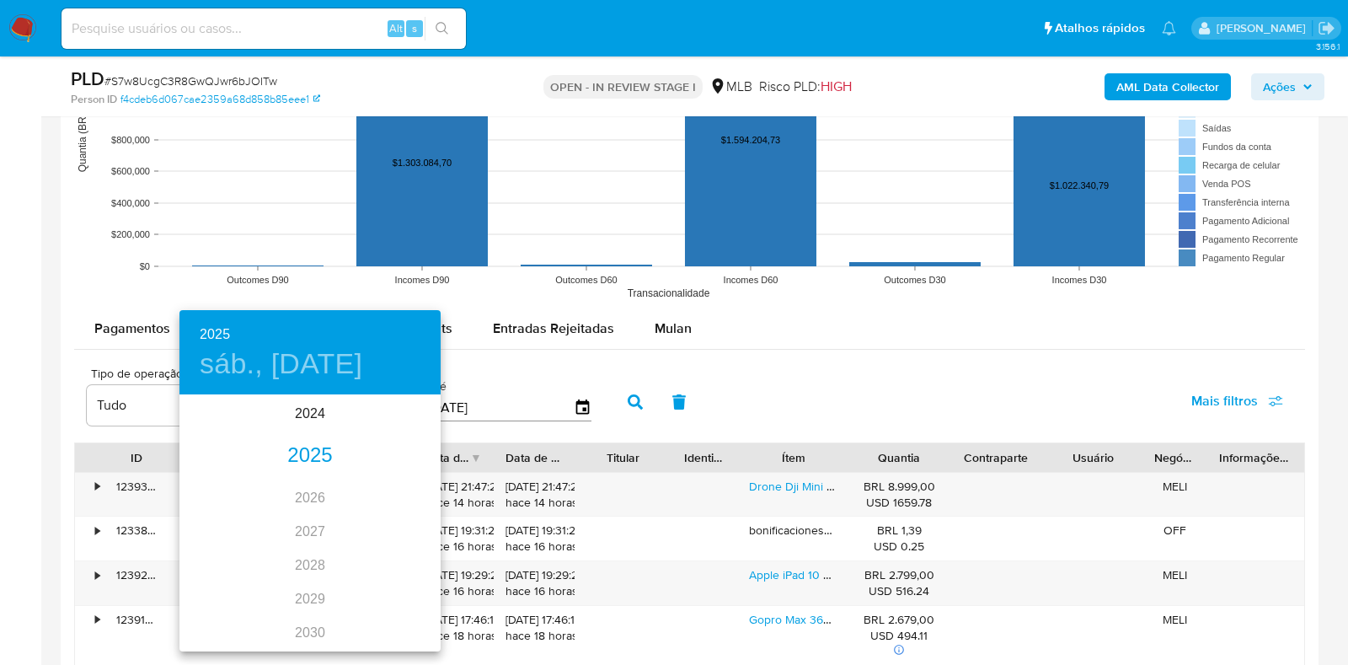
click at [299, 459] on div "2025" at bounding box center [309, 456] width 261 height 34
click at [400, 489] on div "jun." at bounding box center [397, 491] width 87 height 63
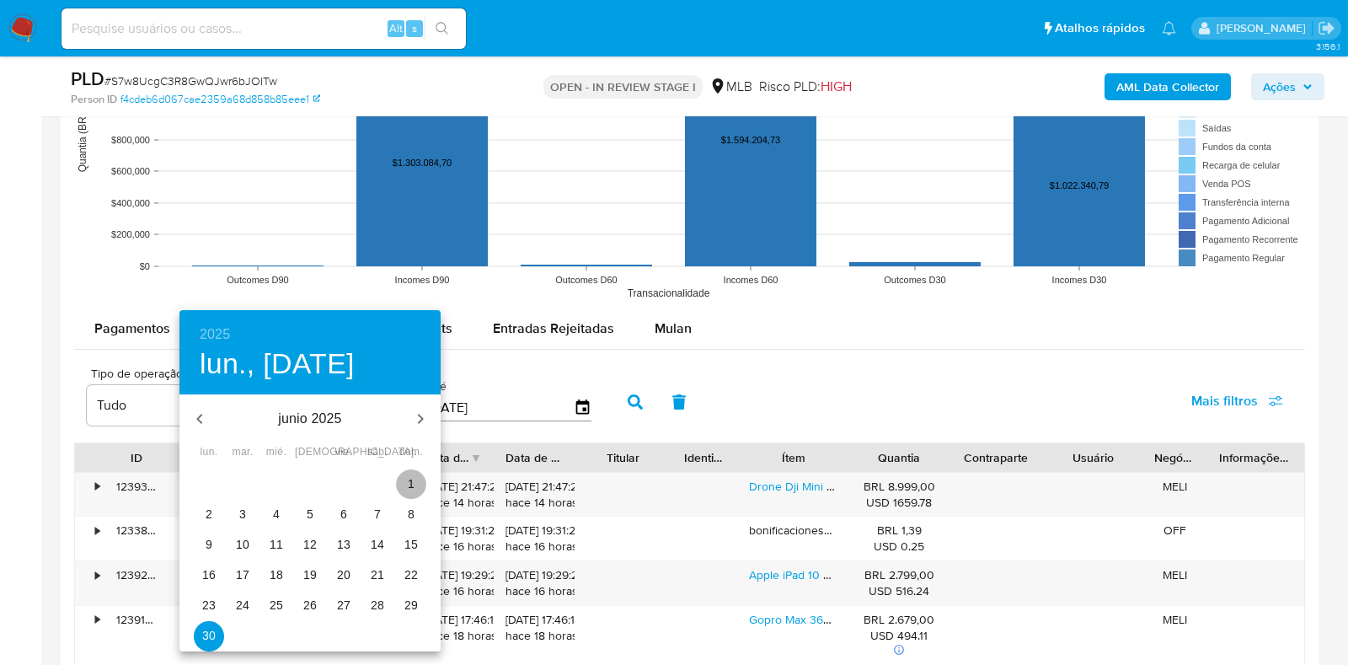
click at [404, 480] on span "1" at bounding box center [411, 483] width 30 height 17
type input "01/06/2025"
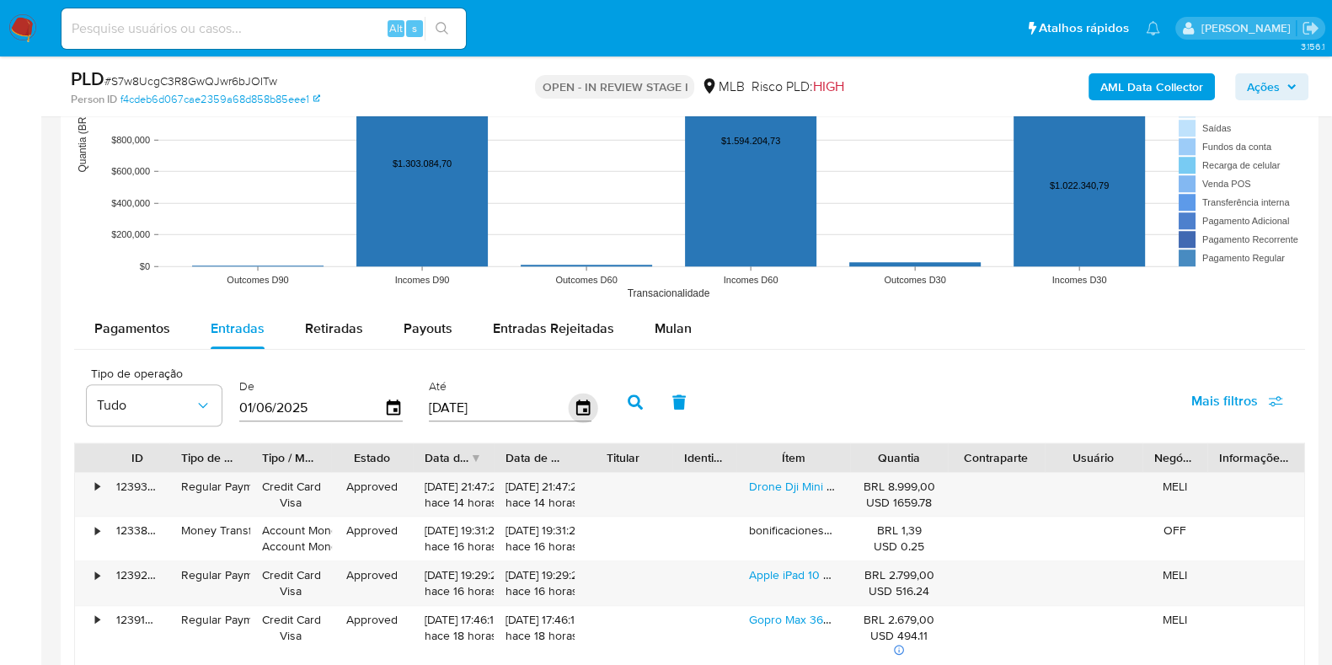
click at [575, 409] on icon "button" at bounding box center [581, 406] width 13 height 15
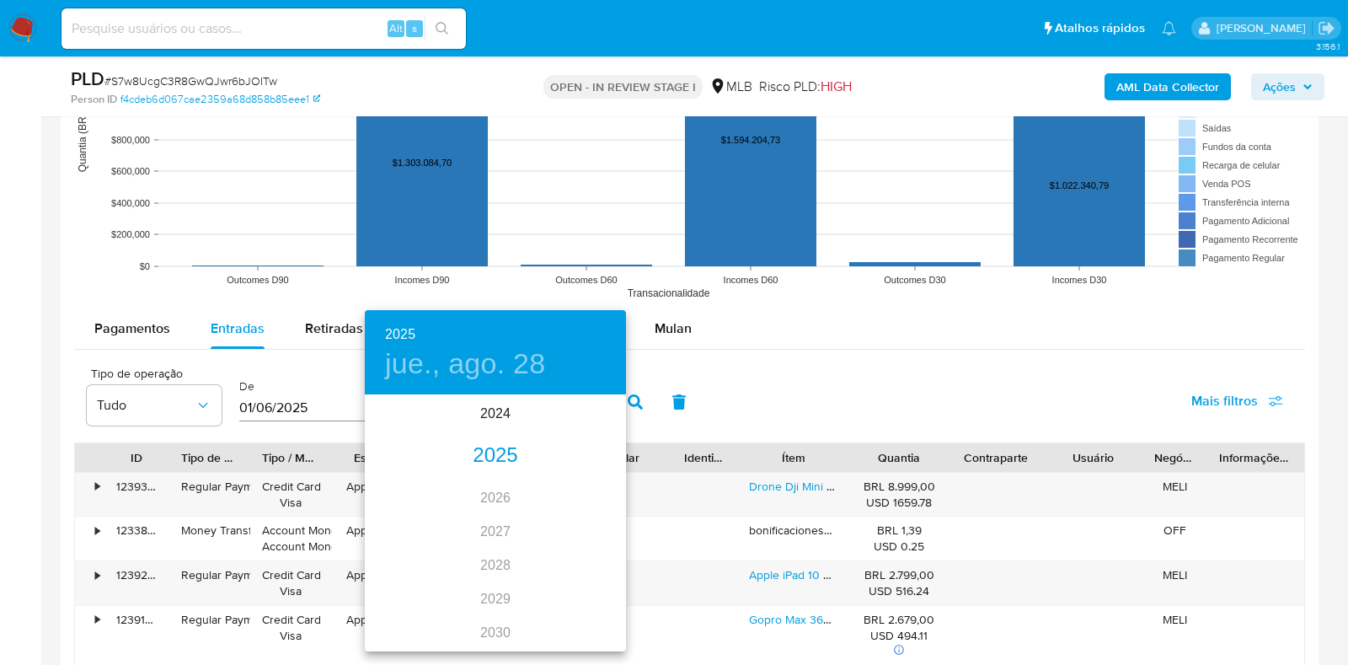
click at [488, 449] on div "2025" at bounding box center [495, 456] width 261 height 34
click at [583, 494] on div "jun." at bounding box center [582, 491] width 87 height 63
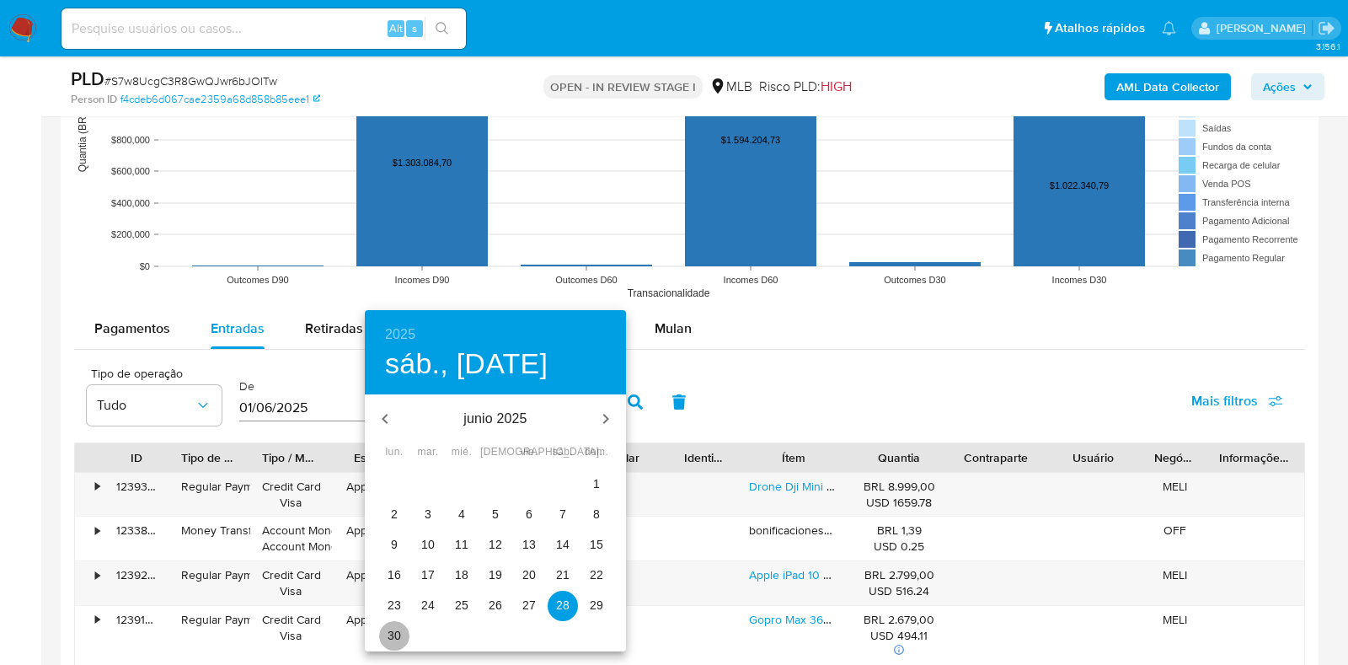
click at [387, 629] on span "30" at bounding box center [394, 635] width 30 height 17
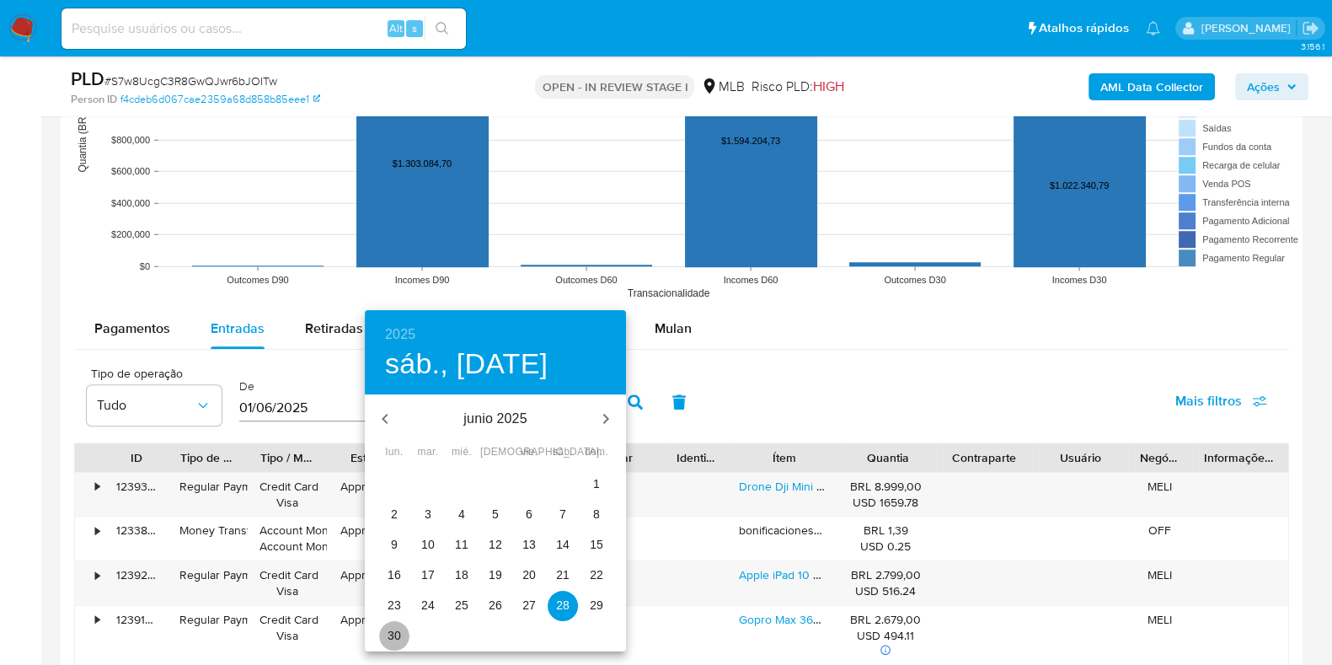
type input "30/06/2025"
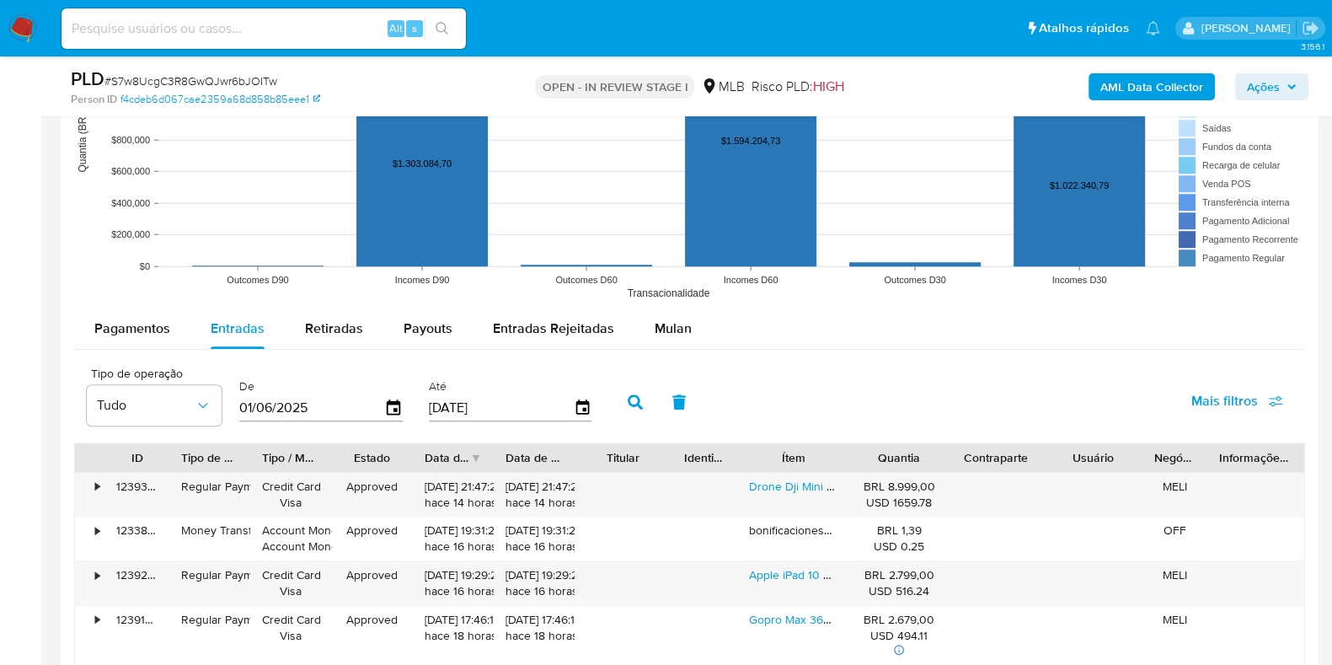
click at [628, 394] on icon "button" at bounding box center [635, 401] width 15 height 15
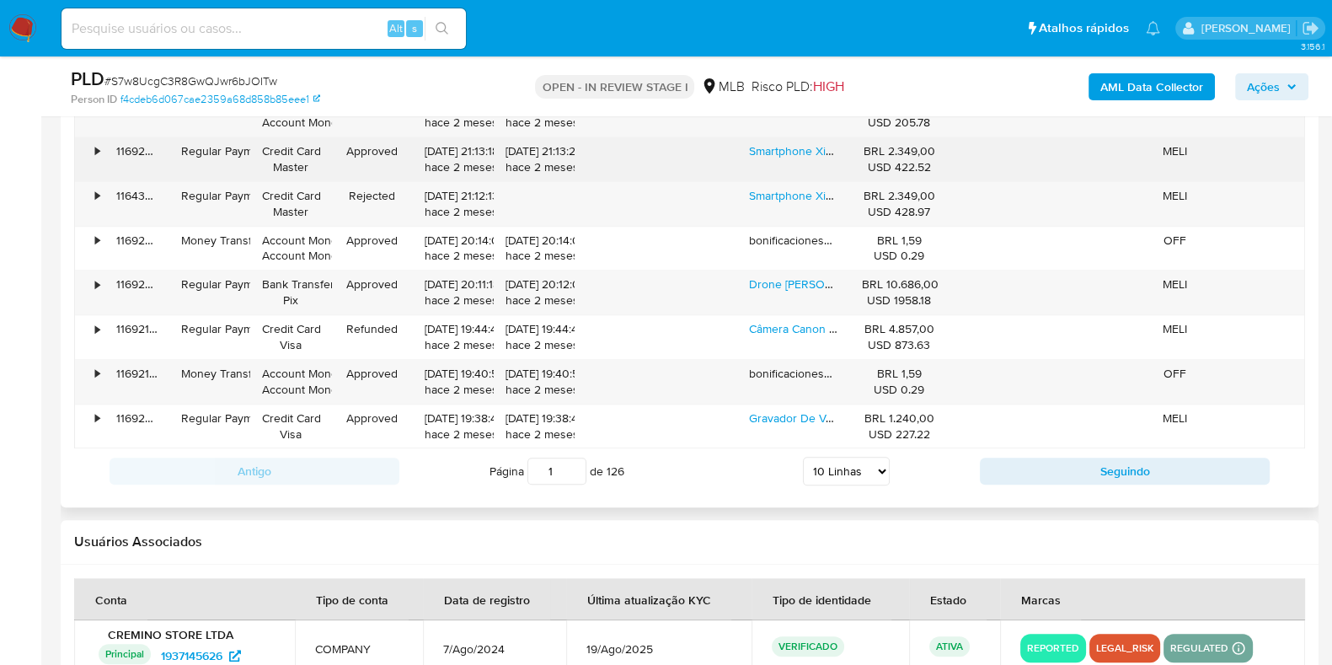
scroll to position [2211, 0]
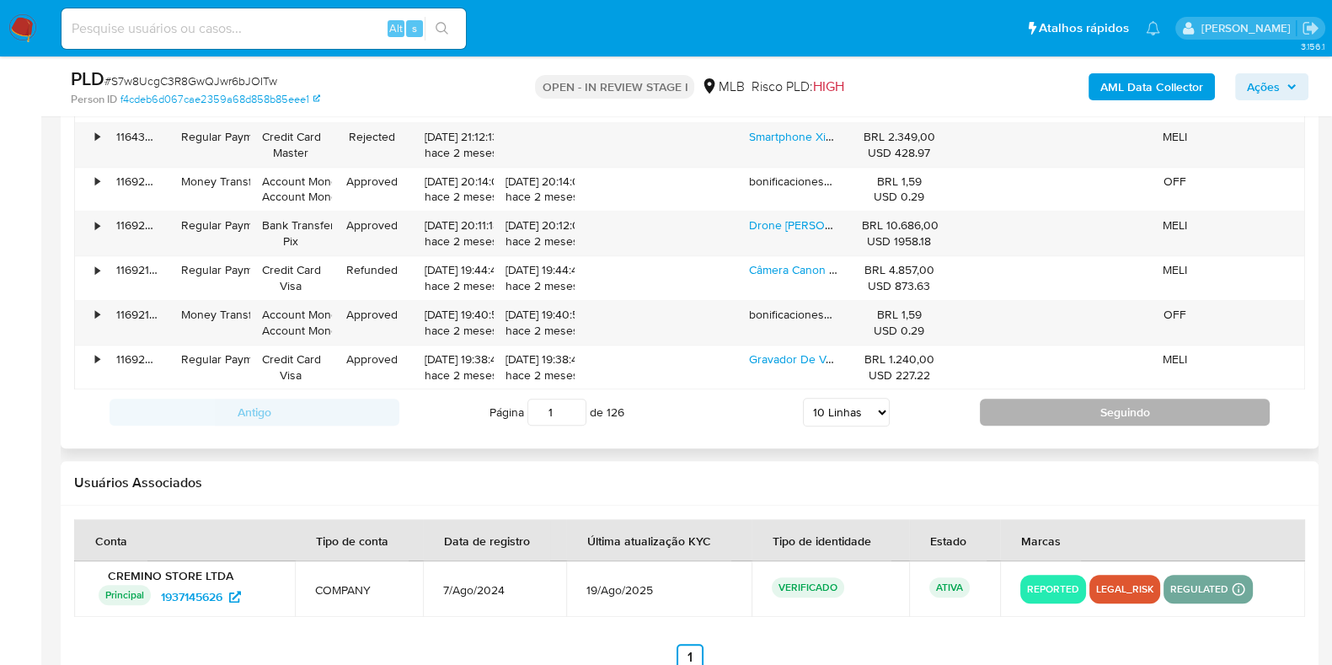
click at [1001, 403] on button "Seguindo" at bounding box center [1125, 411] width 290 height 27
type input "2"
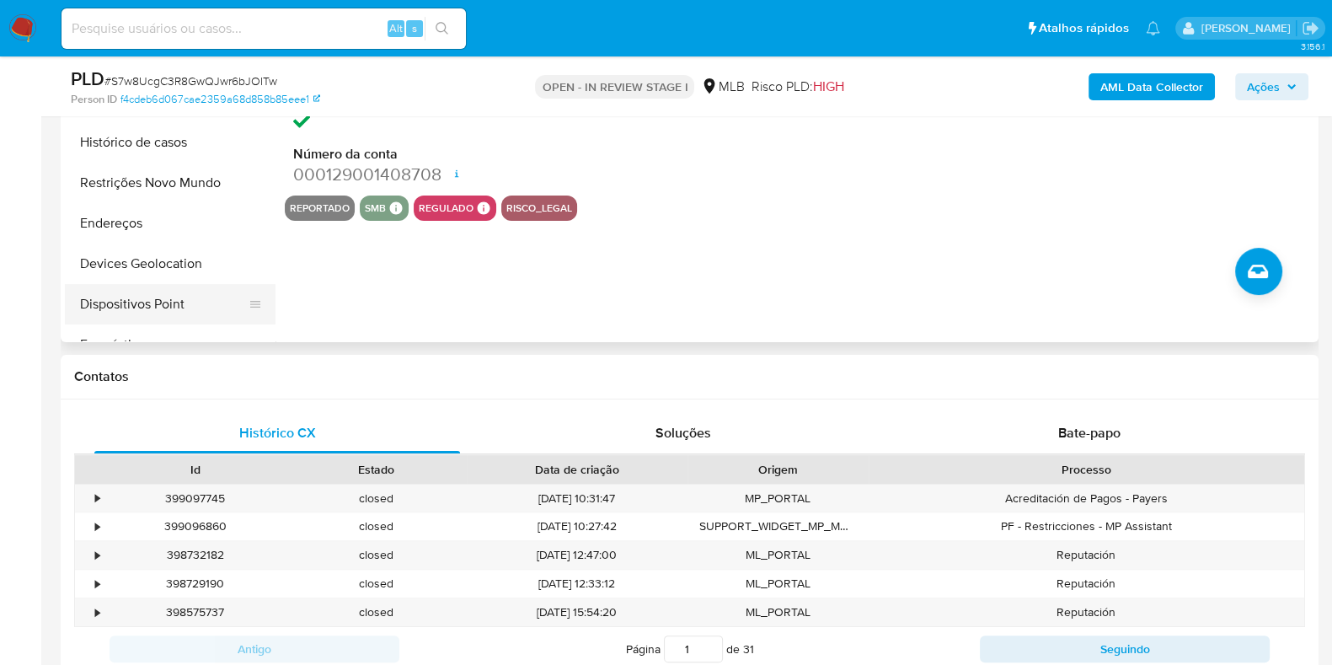
scroll to position [210, 0]
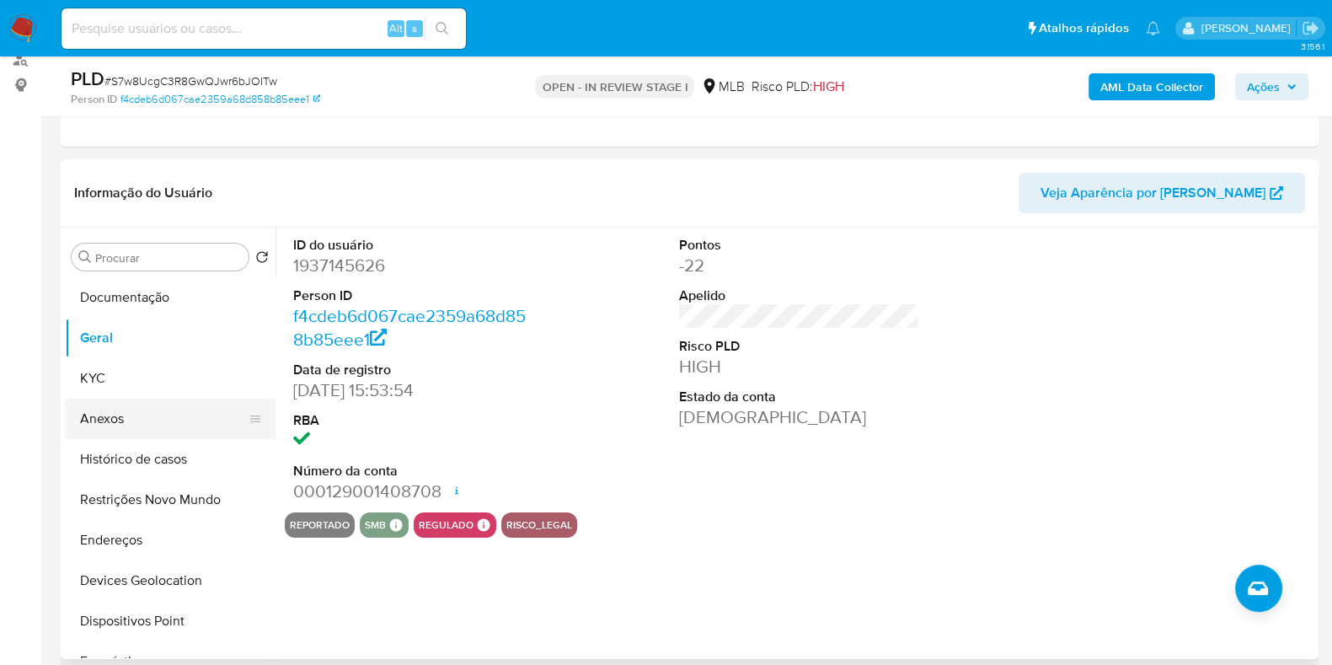
click at [156, 423] on button "Anexos" at bounding box center [163, 418] width 197 height 40
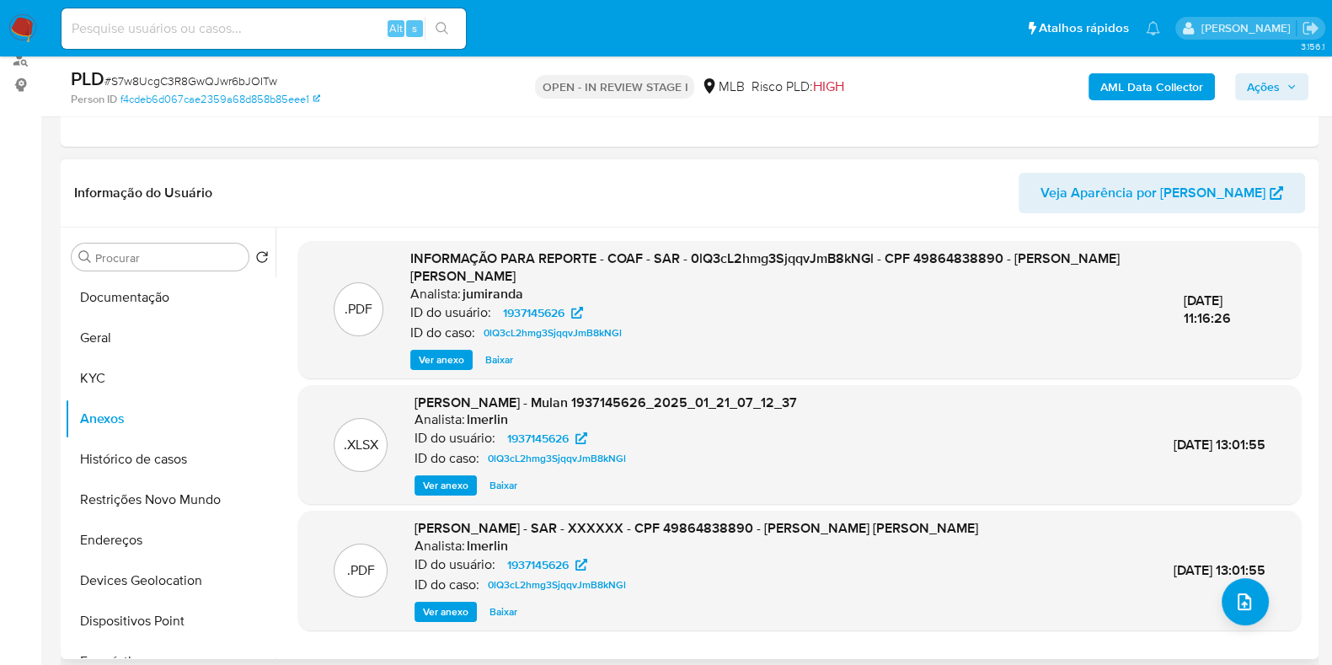
click at [438, 360] on span "Ver anexo" at bounding box center [441, 359] width 45 height 17
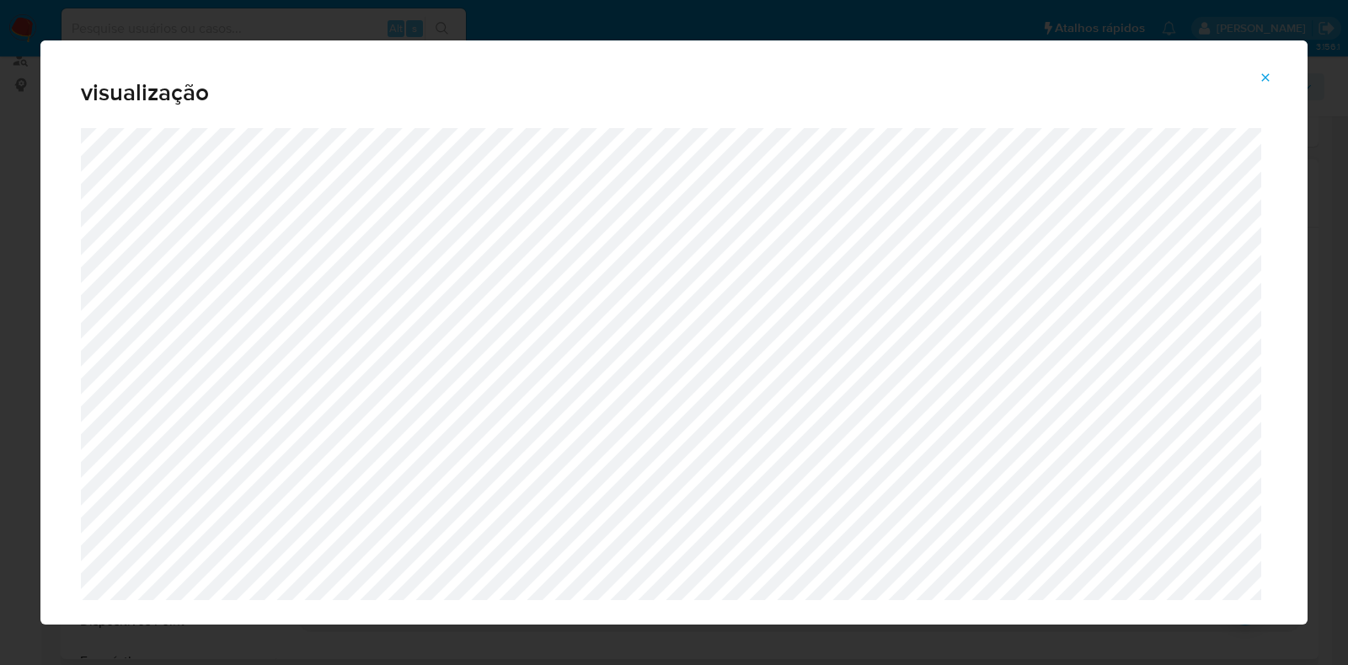
click at [1264, 69] on span "Attachment preview" at bounding box center [1265, 78] width 13 height 24
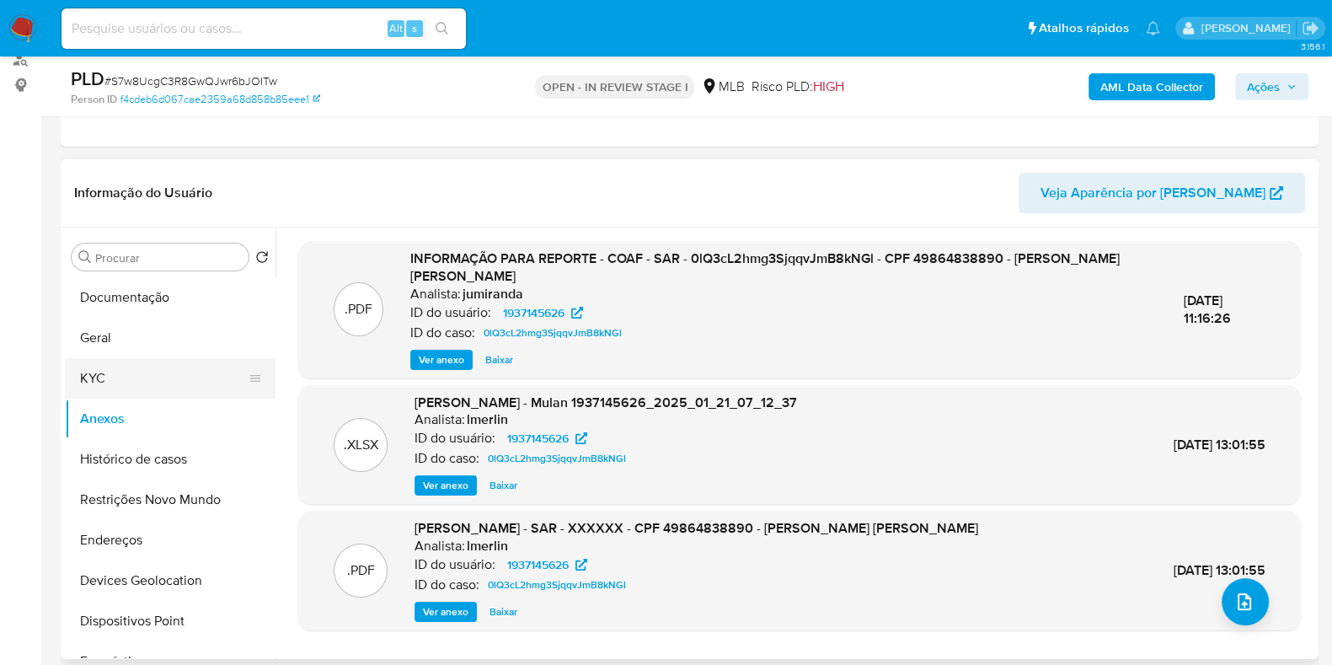
click at [158, 372] on button "KYC" at bounding box center [163, 378] width 197 height 40
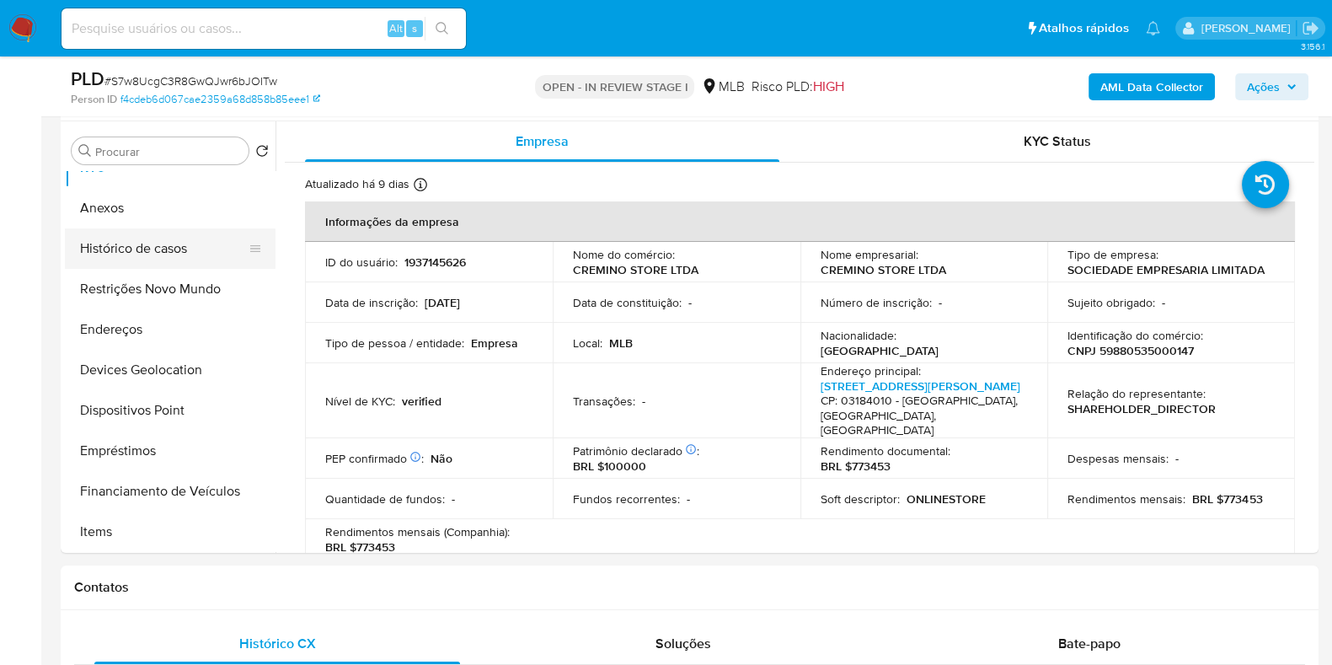
scroll to position [0, 0]
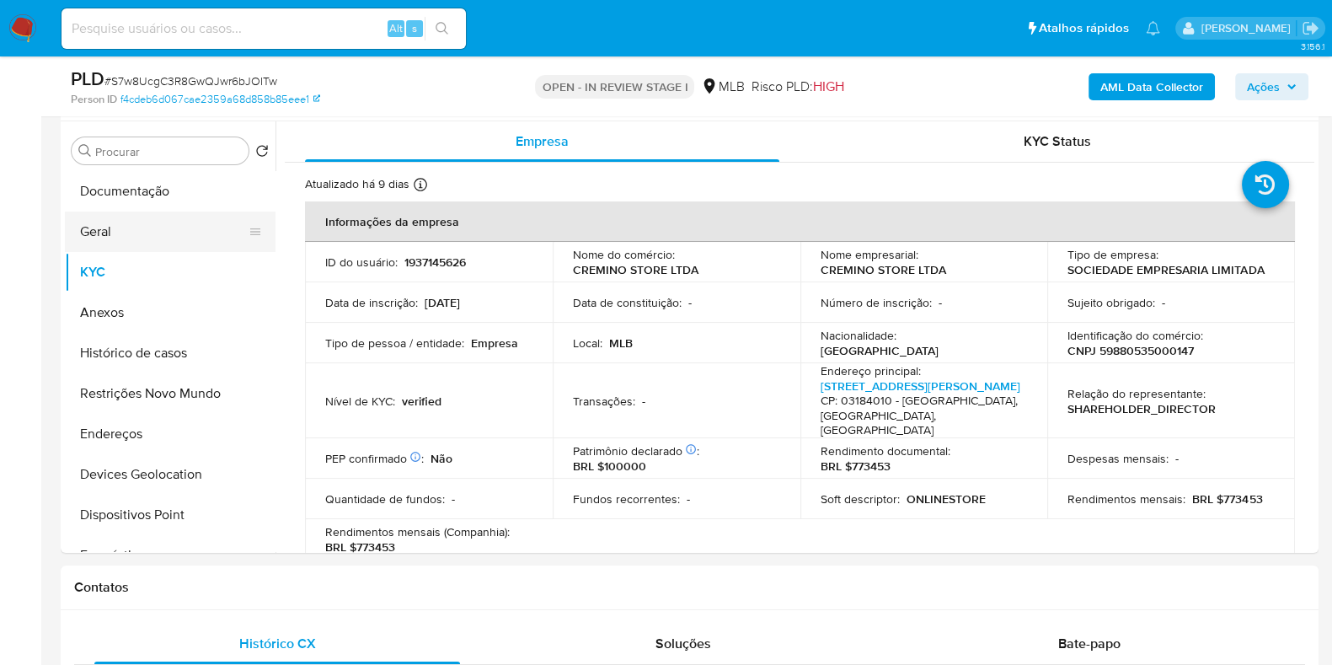
click at [134, 221] on button "Geral" at bounding box center [163, 231] width 197 height 40
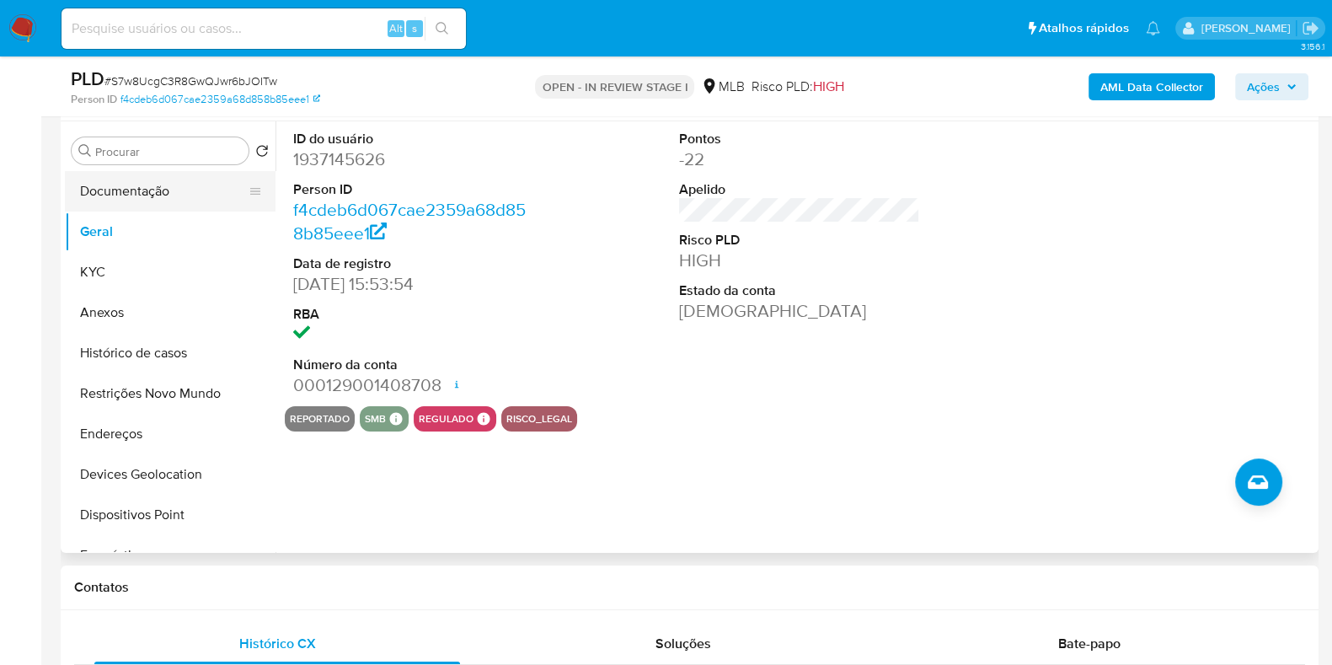
click at [185, 200] on button "Documentação" at bounding box center [163, 191] width 197 height 40
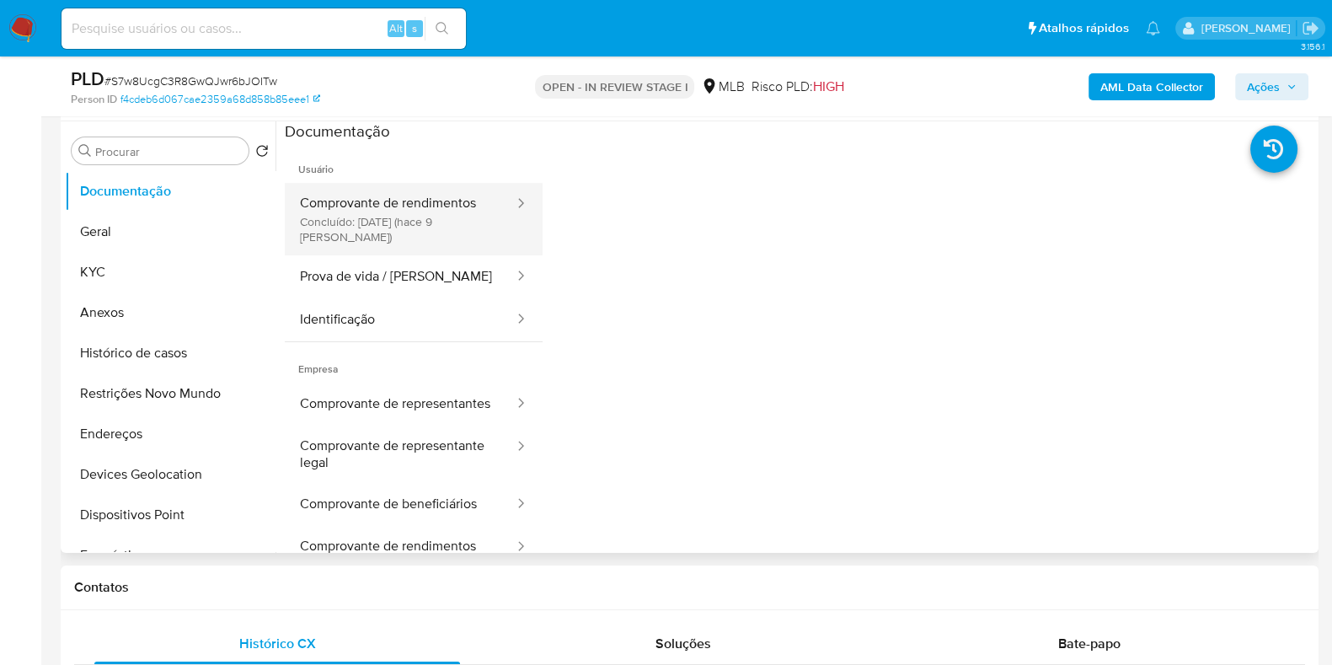
click at [439, 224] on button "Comprovante de rendimentos Concluído: 19/08/2025 (hace 9 días)" at bounding box center [400, 219] width 231 height 72
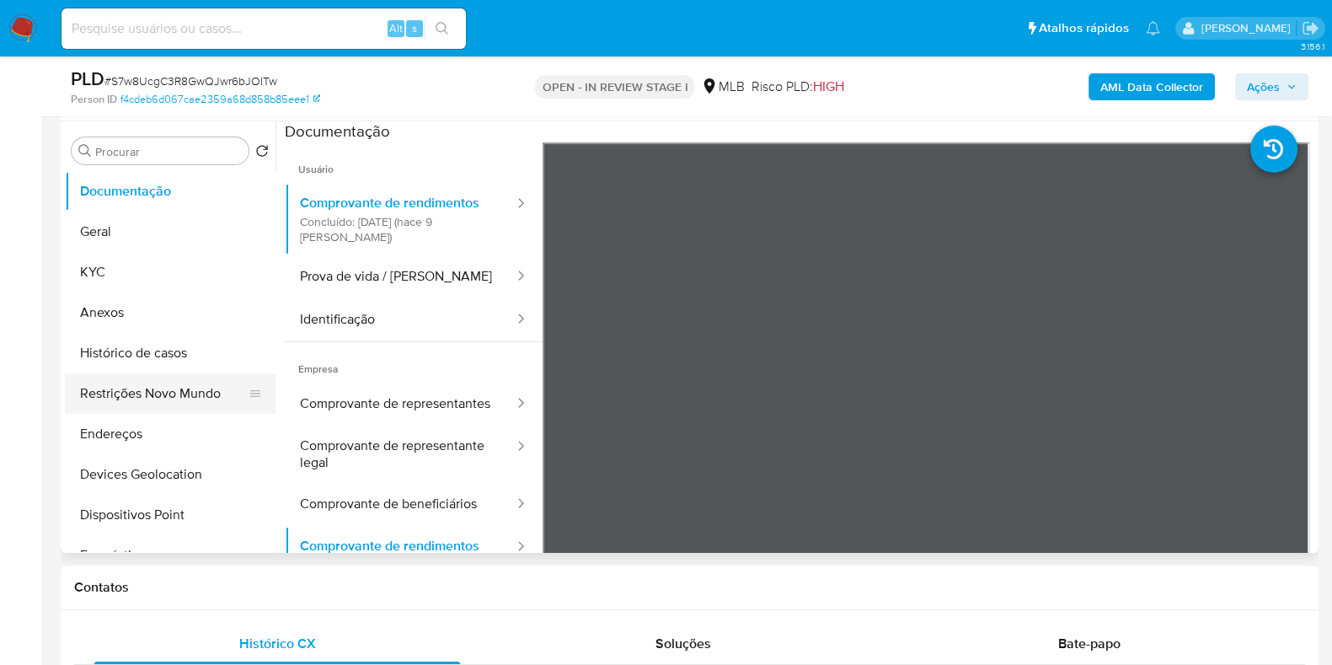
click at [135, 390] on button "Restrições Novo Mundo" at bounding box center [163, 393] width 197 height 40
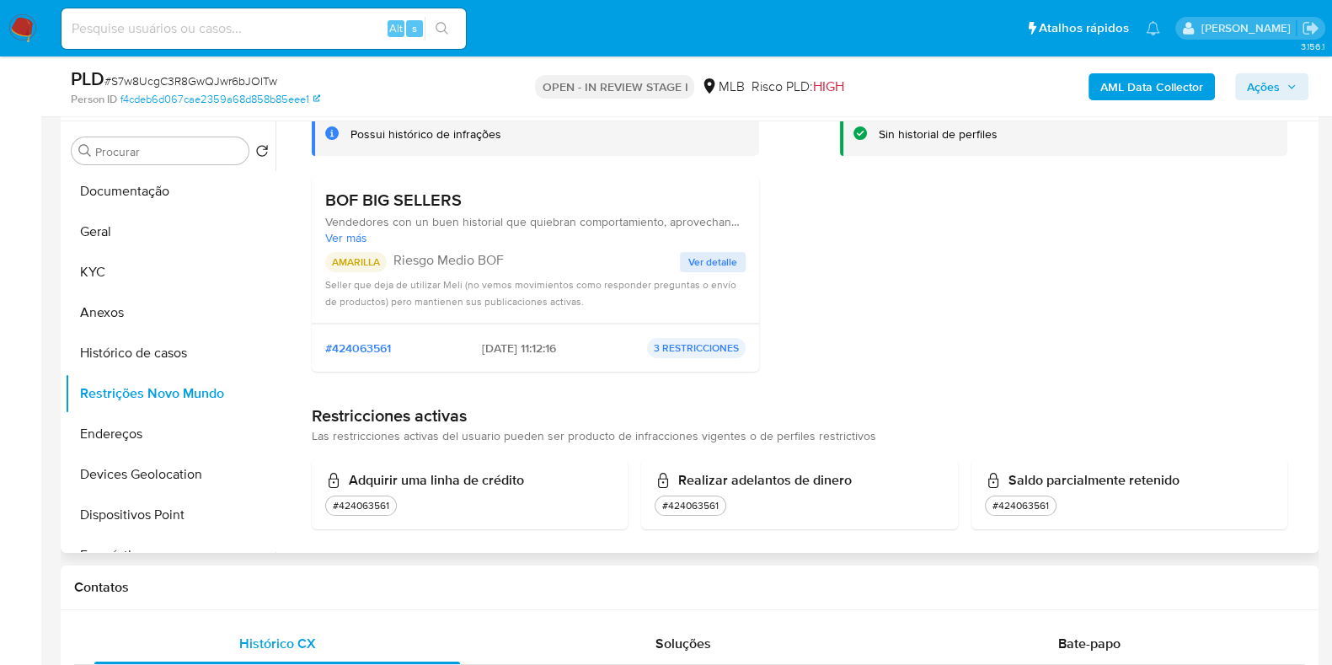
scroll to position [130, 0]
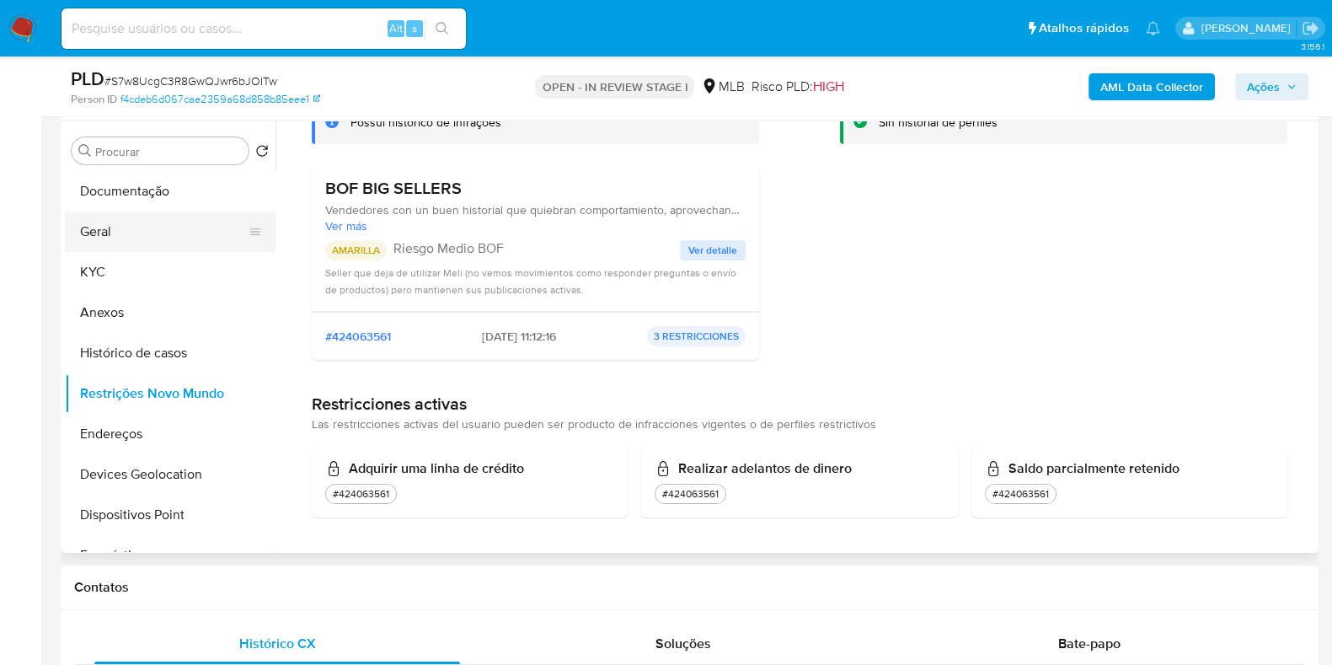
click at [105, 233] on button "Geral" at bounding box center [163, 231] width 197 height 40
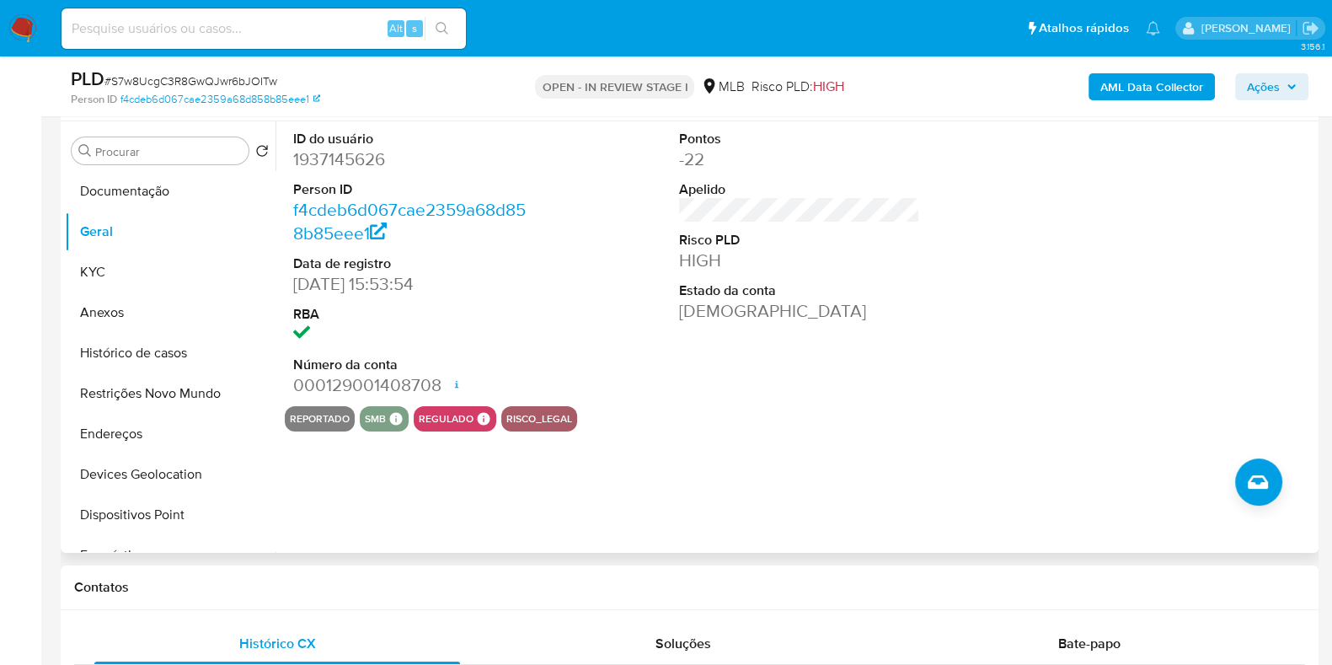
scroll to position [210, 0]
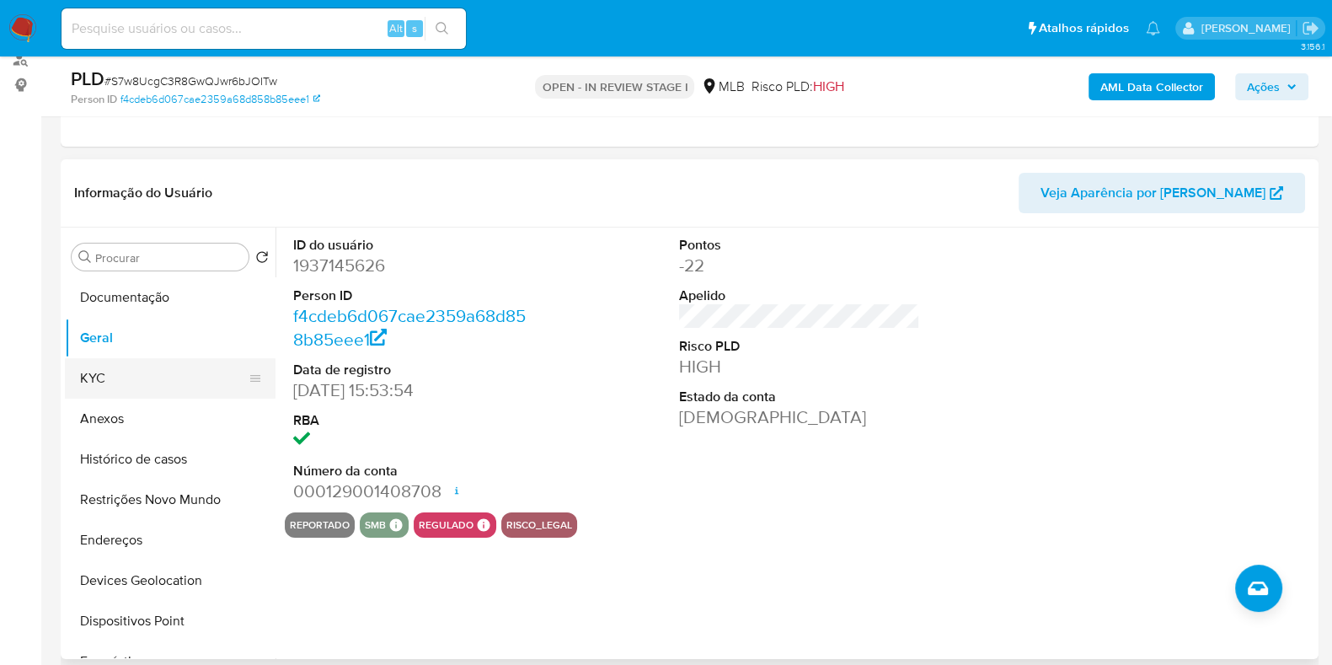
click at [124, 377] on button "KYC" at bounding box center [163, 378] width 197 height 40
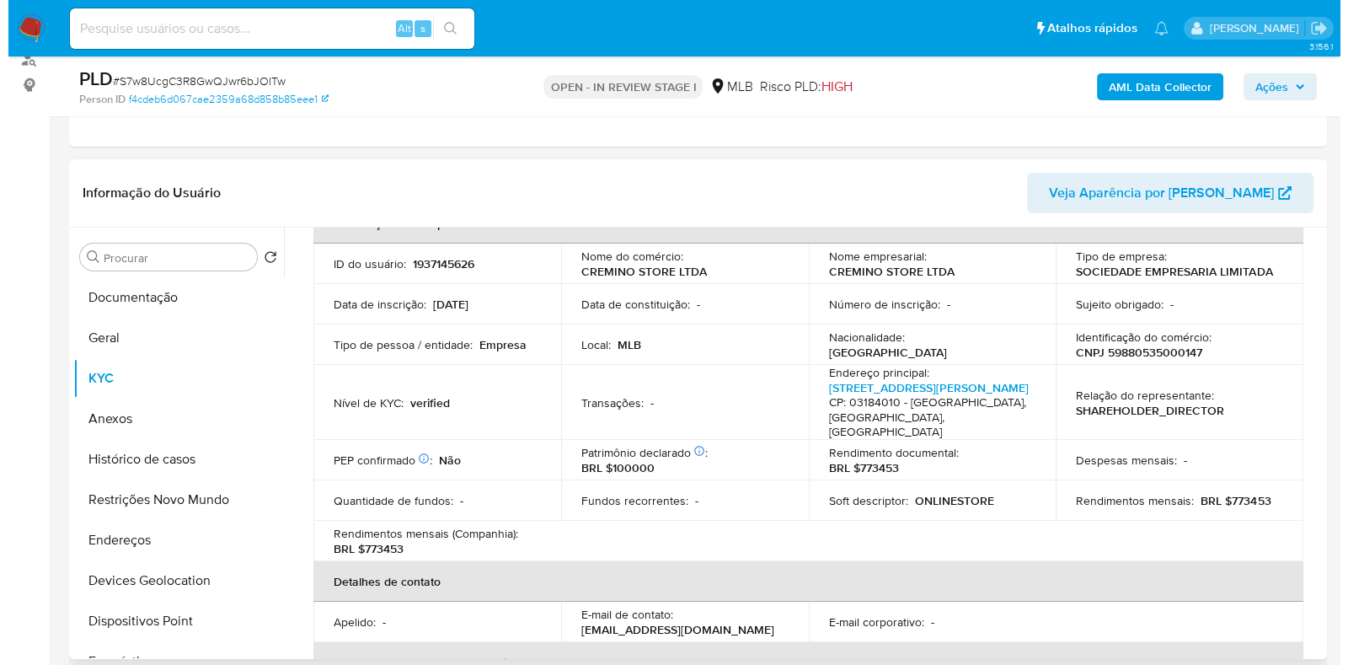
scroll to position [0, 0]
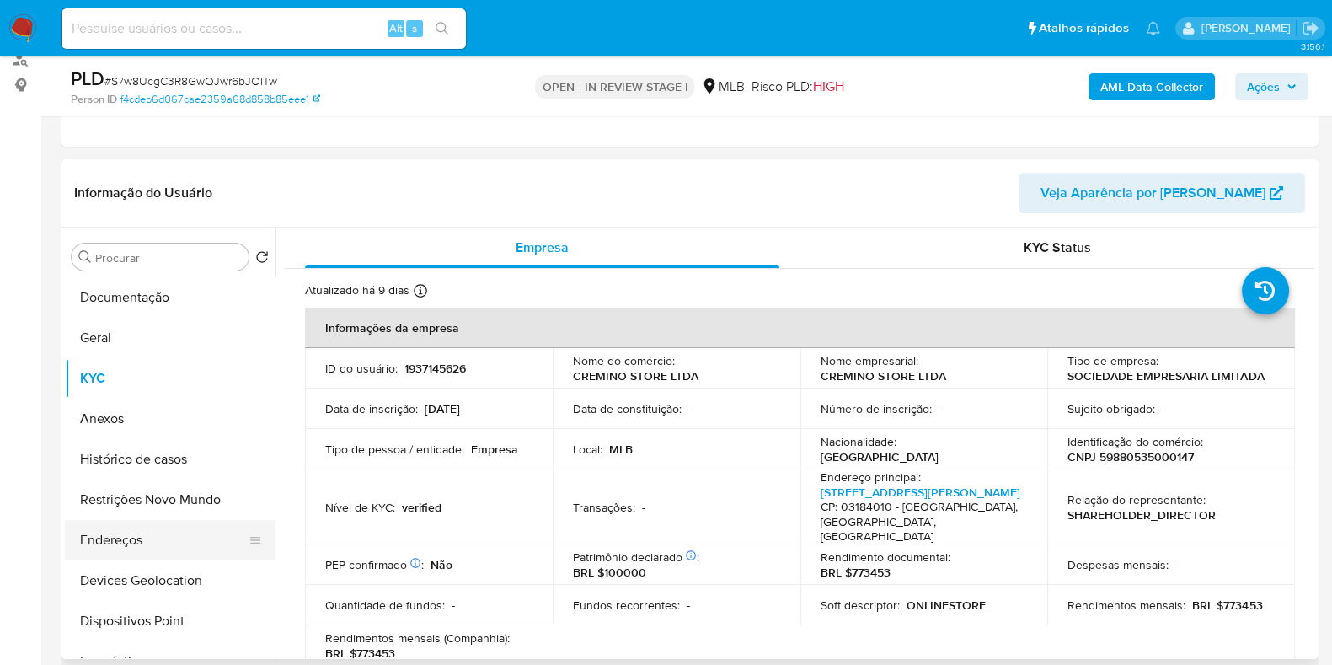
click at [141, 537] on button "Endereços" at bounding box center [163, 540] width 197 height 40
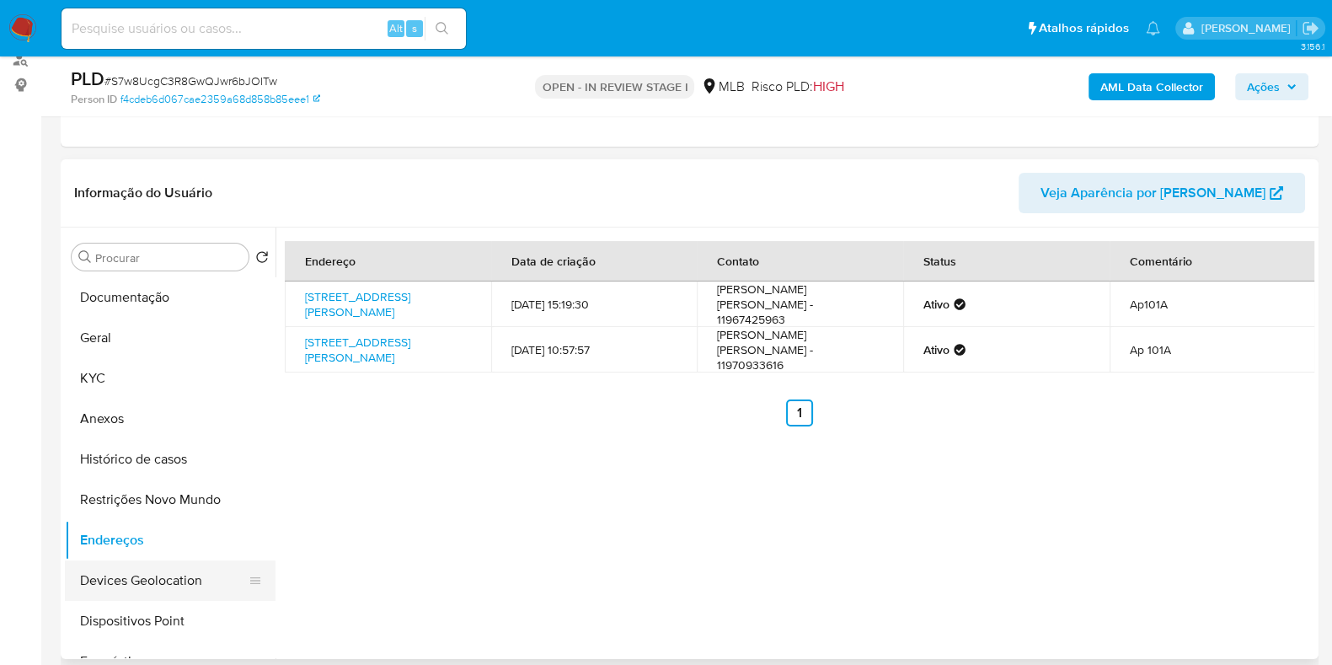
click at [152, 587] on button "Devices Geolocation" at bounding box center [163, 580] width 197 height 40
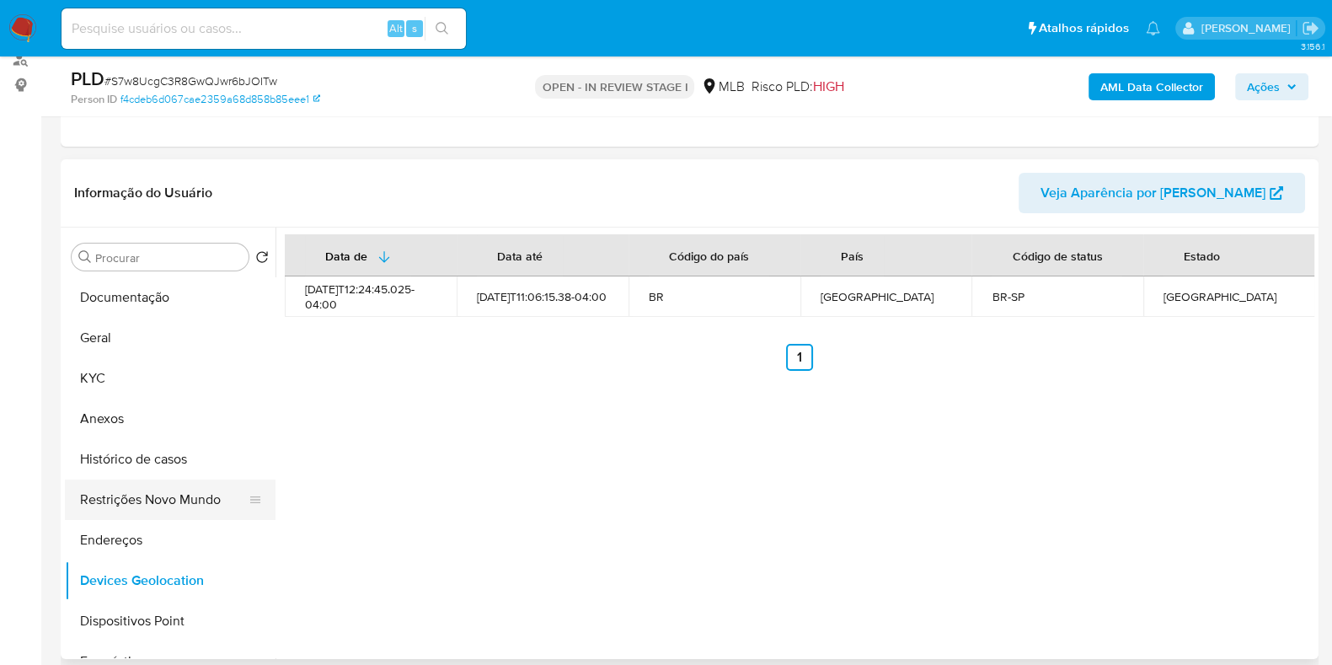
click at [186, 490] on button "Restrições Novo Mundo" at bounding box center [163, 499] width 197 height 40
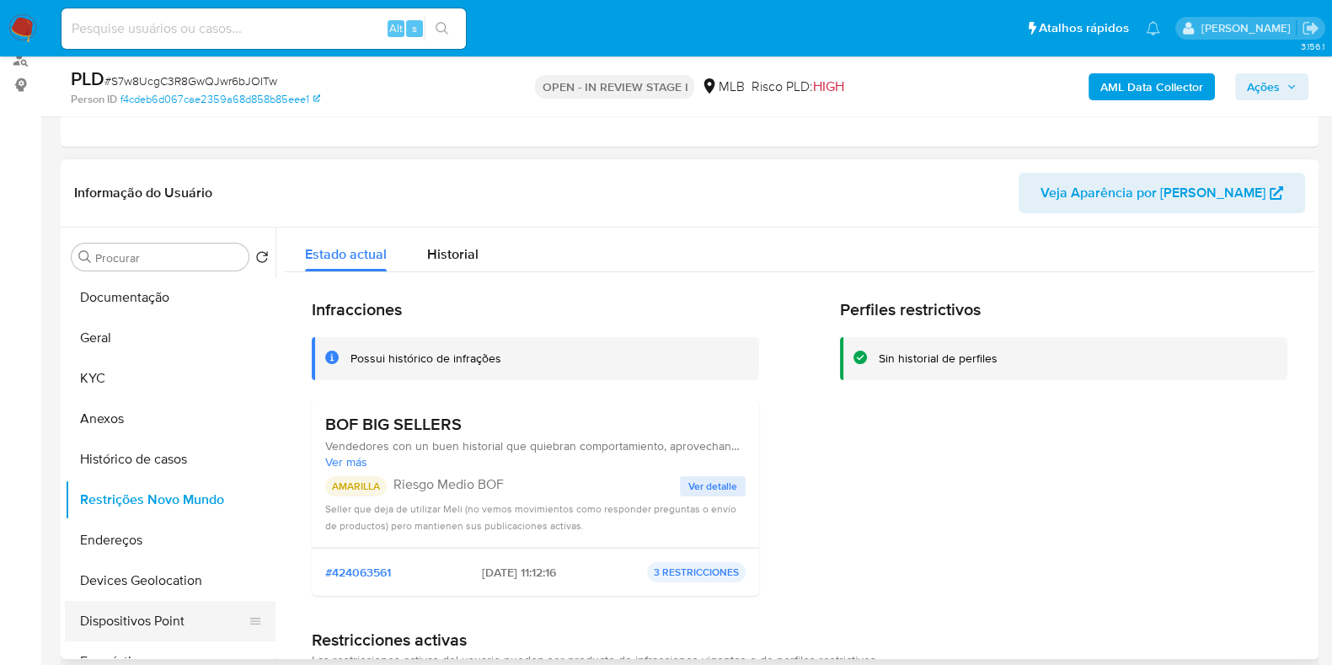
click at [147, 621] on button "Dispositivos Point" at bounding box center [163, 621] width 197 height 40
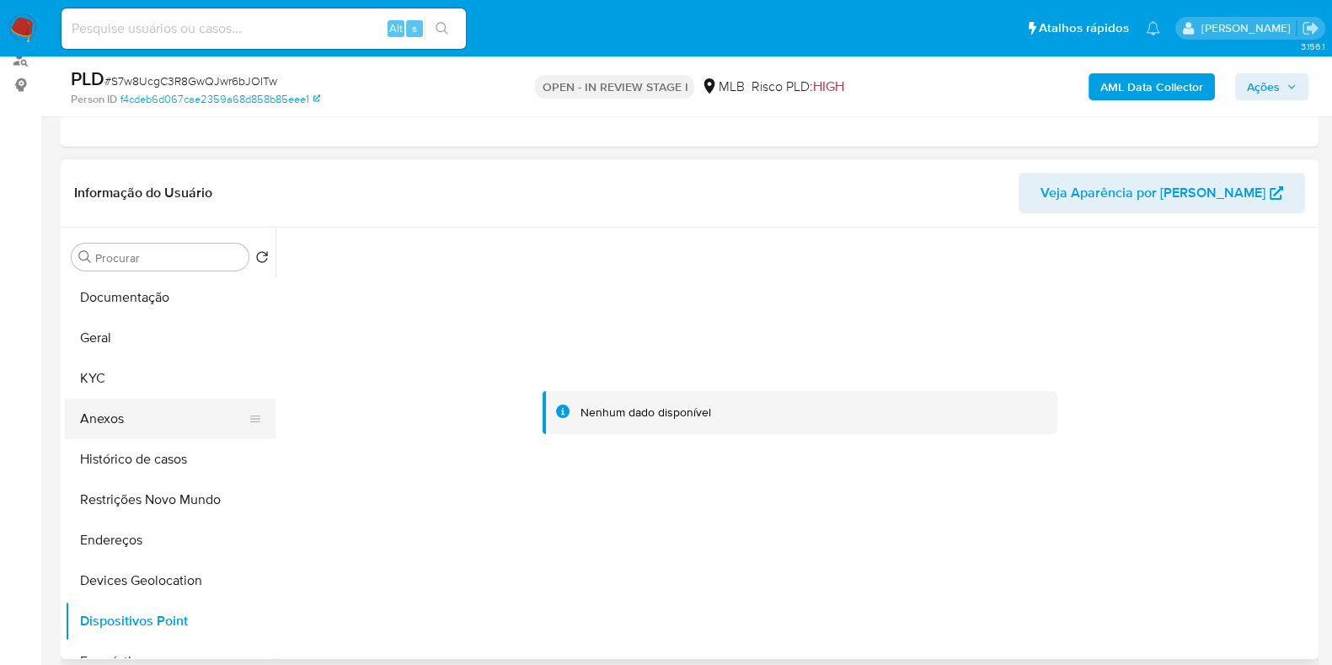
click at [124, 414] on button "Anexos" at bounding box center [163, 418] width 197 height 40
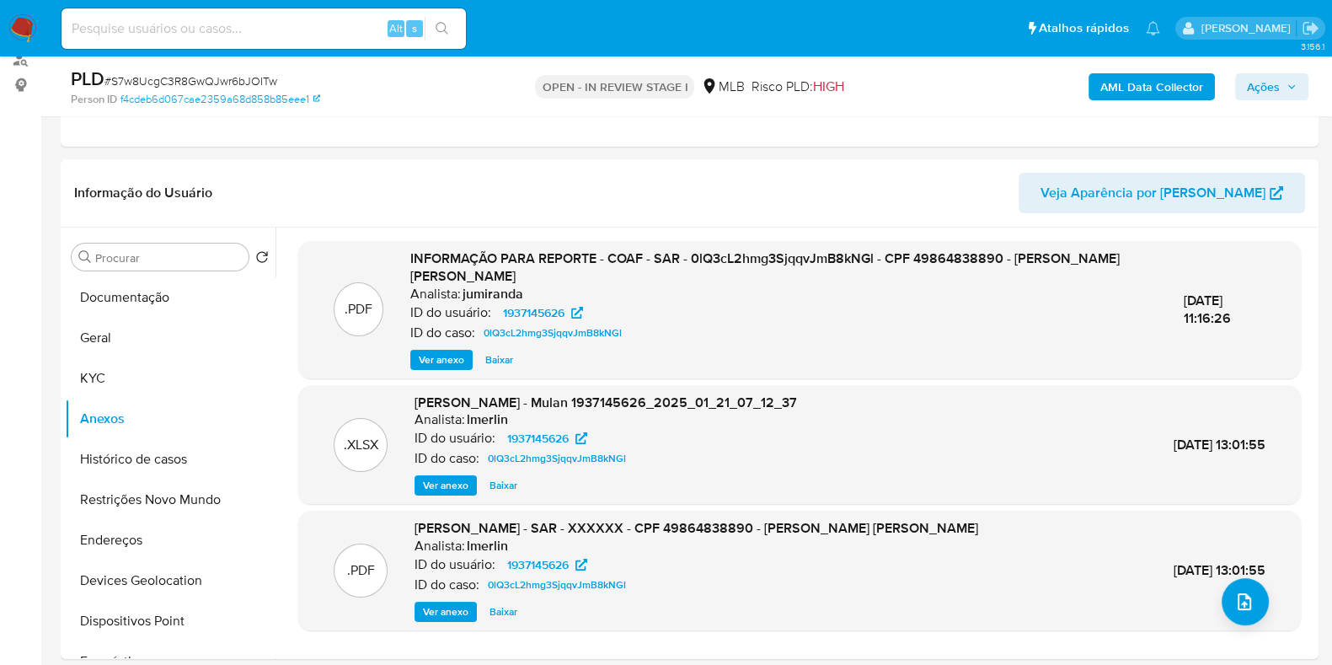
click at [1130, 87] on b "AML Data Collector" at bounding box center [1151, 86] width 103 height 27
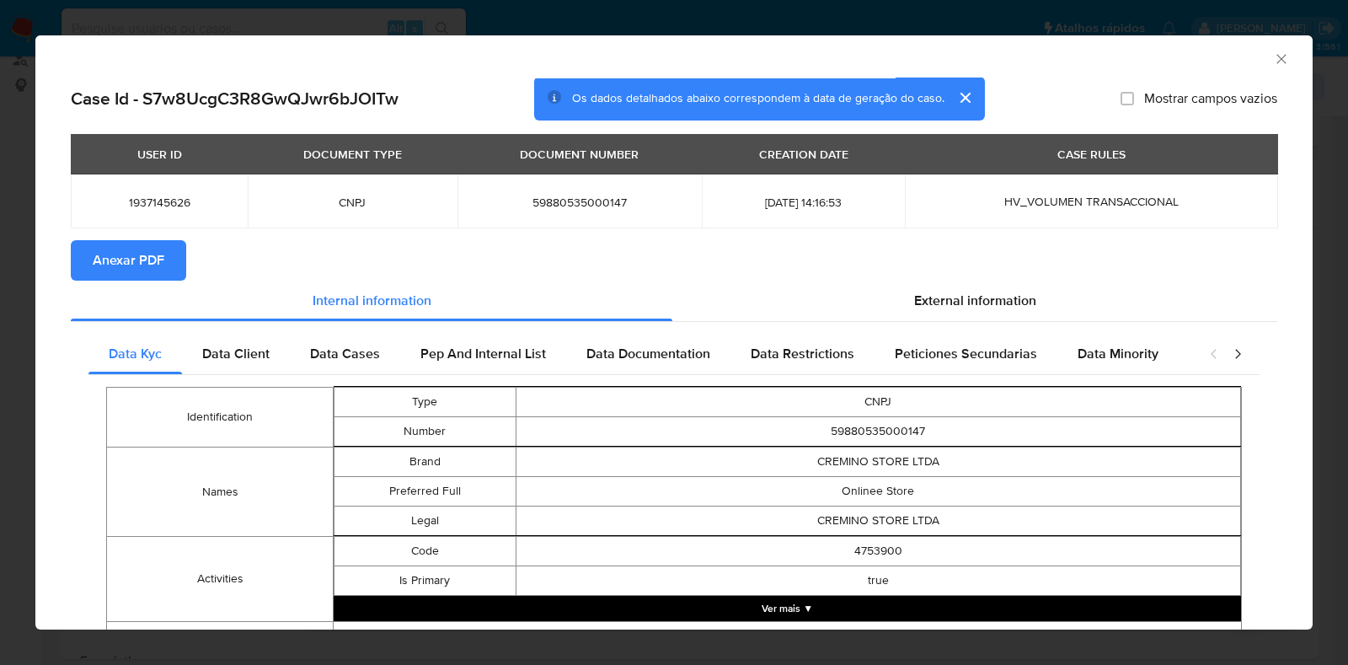
click at [126, 265] on span "Anexar PDF" at bounding box center [129, 260] width 72 height 37
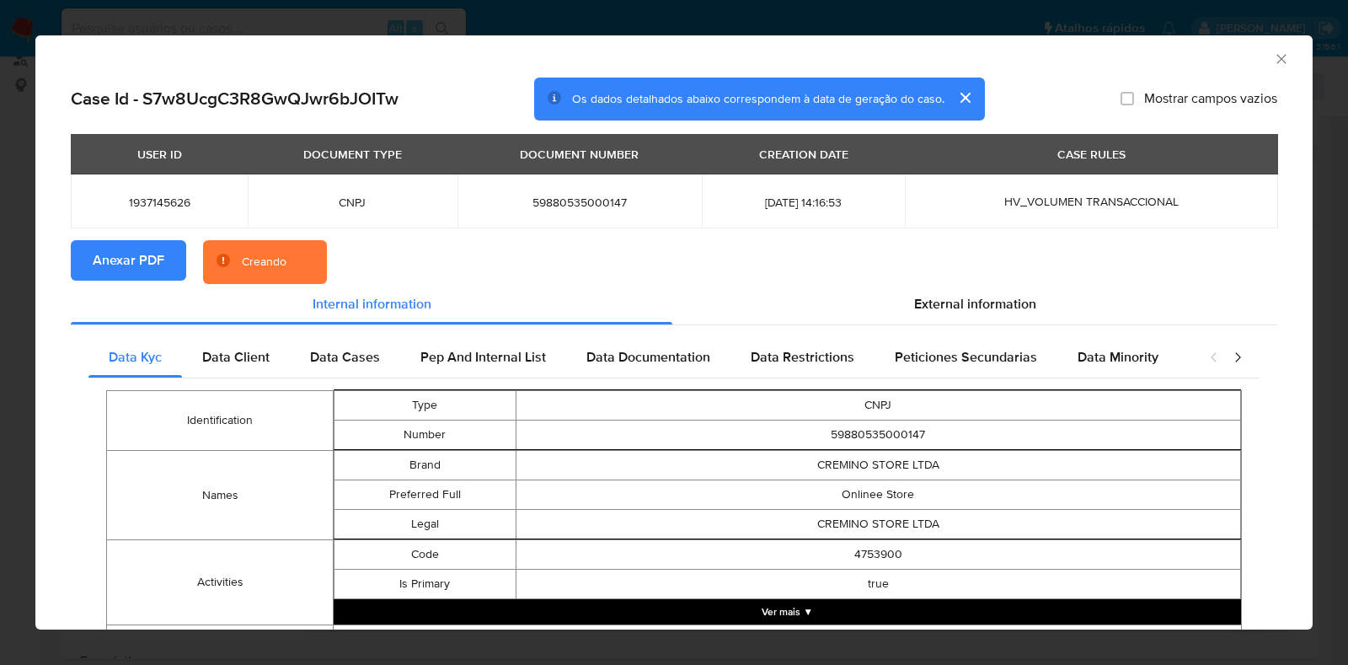
click at [1276, 61] on icon "Fechar a janela" at bounding box center [1280, 58] width 9 height 9
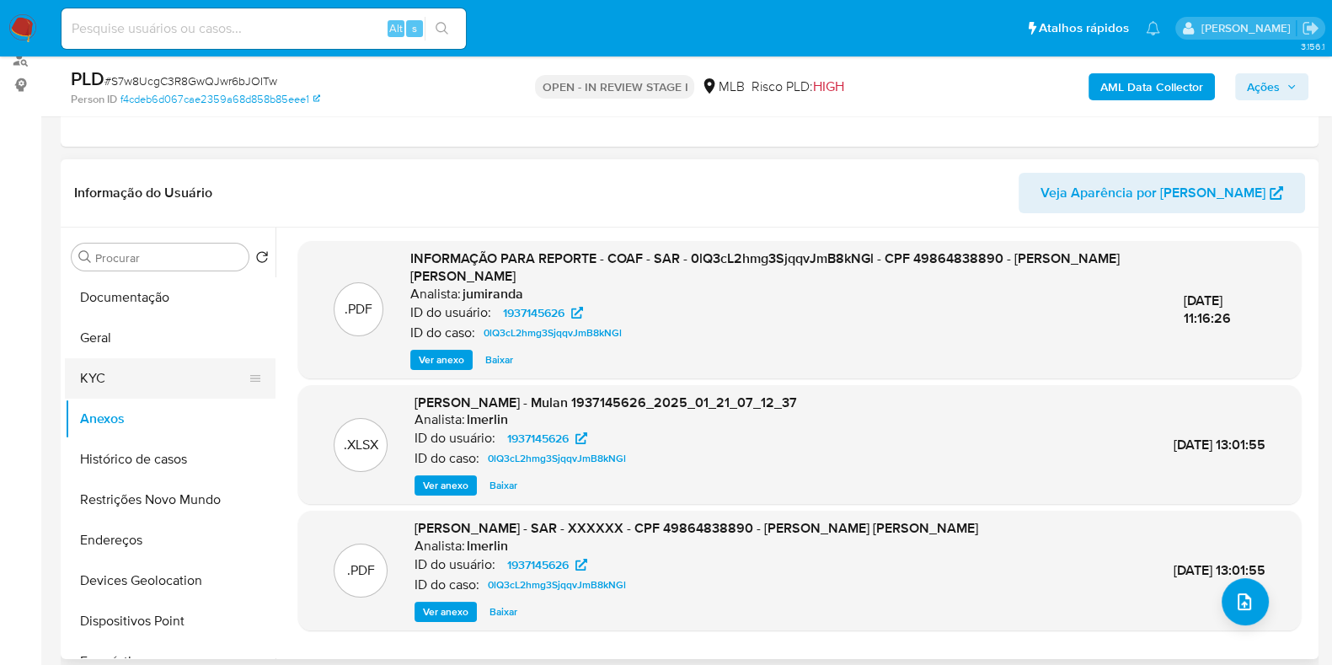
click at [126, 374] on button "KYC" at bounding box center [163, 378] width 197 height 40
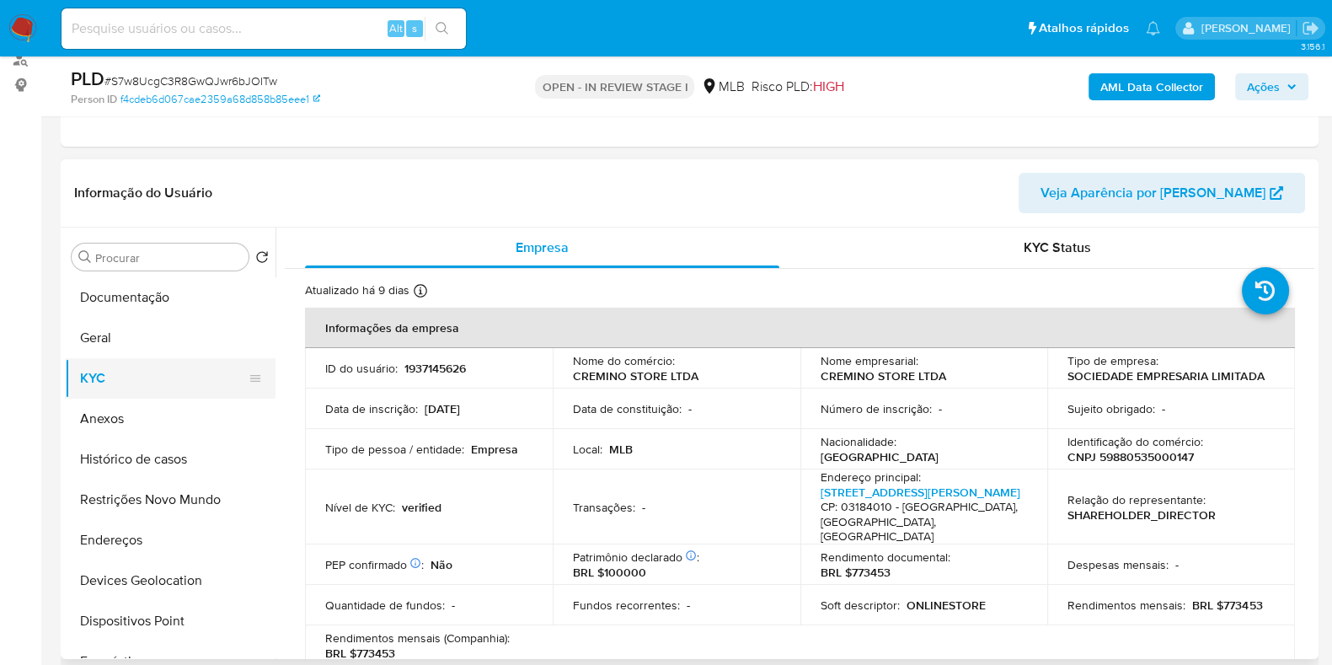
click at [126, 374] on button "KYC" at bounding box center [163, 378] width 197 height 40
click at [134, 421] on button "Anexos" at bounding box center [163, 418] width 197 height 40
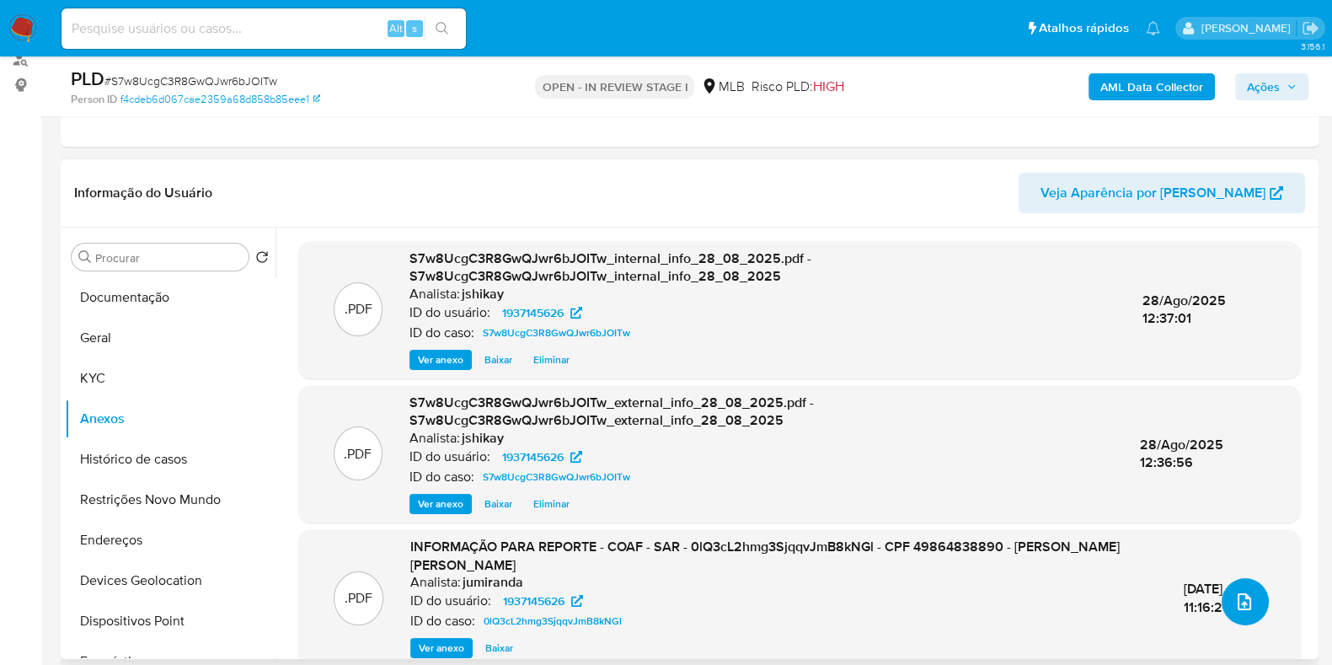
click at [1243, 596] on icon "upload-file" at bounding box center [1244, 601] width 20 height 20
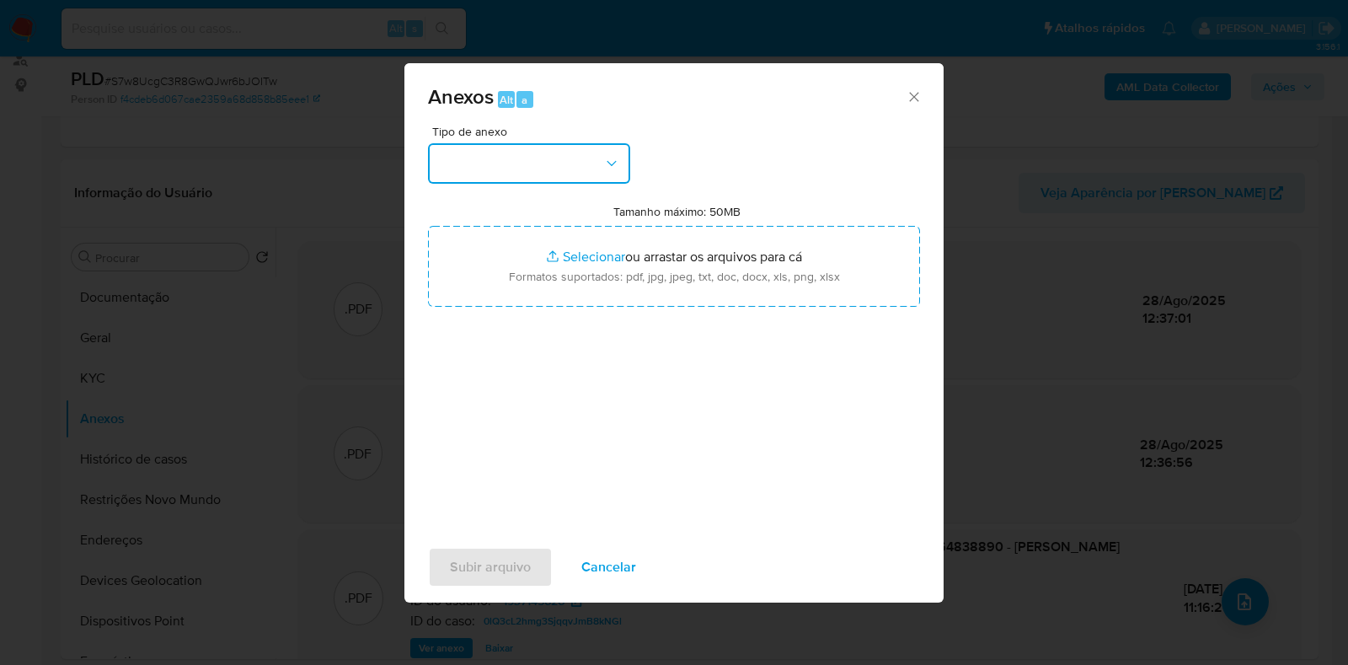
click at [489, 162] on button "button" at bounding box center [529, 163] width 202 height 40
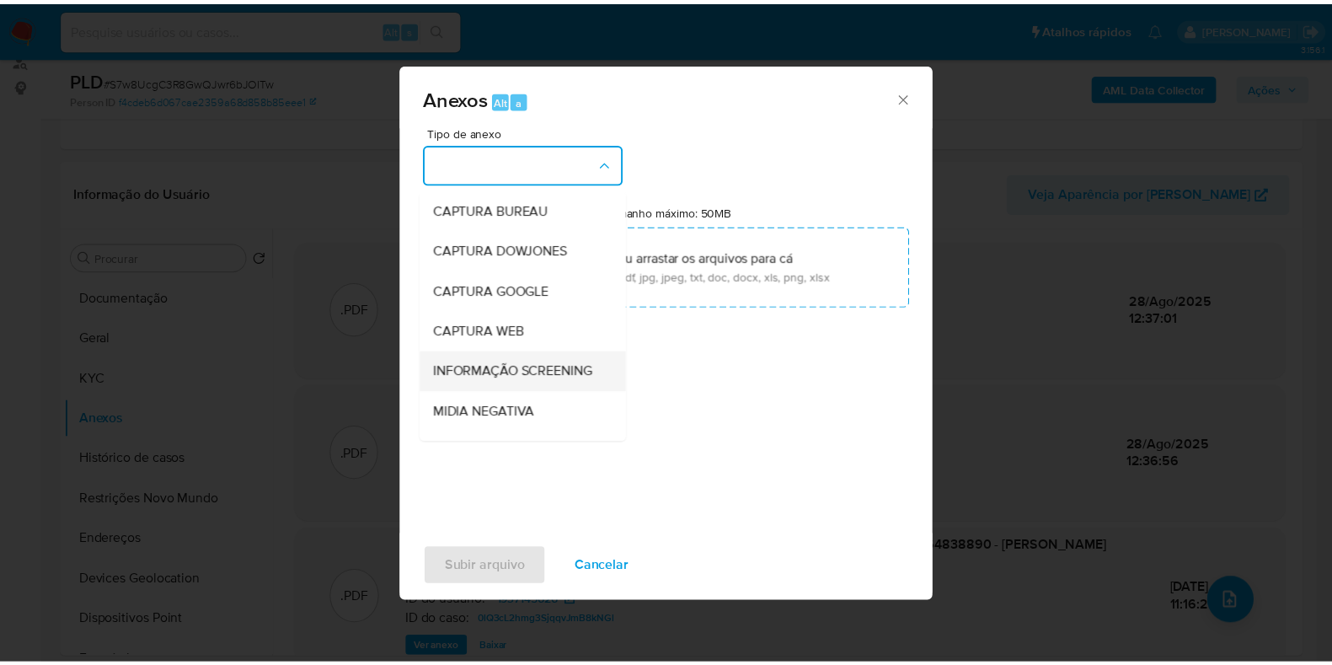
scroll to position [104, 0]
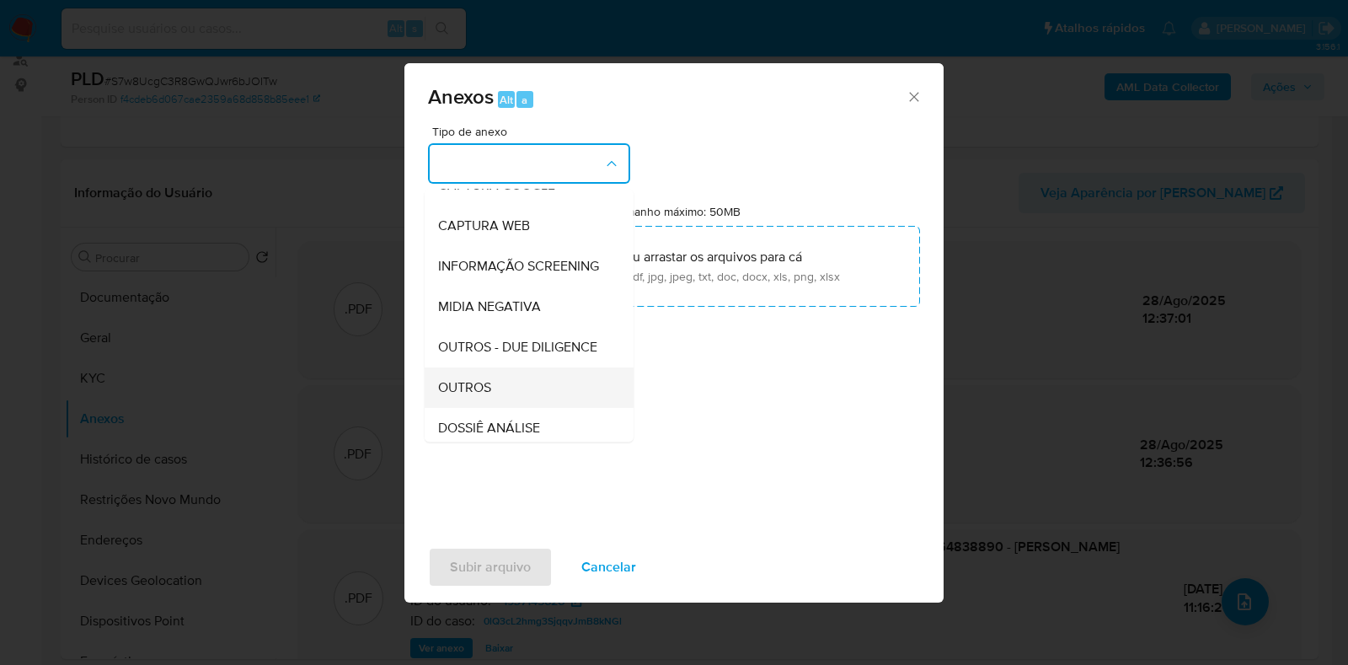
click at [485, 396] on span "OUTROS" at bounding box center [464, 387] width 53 height 17
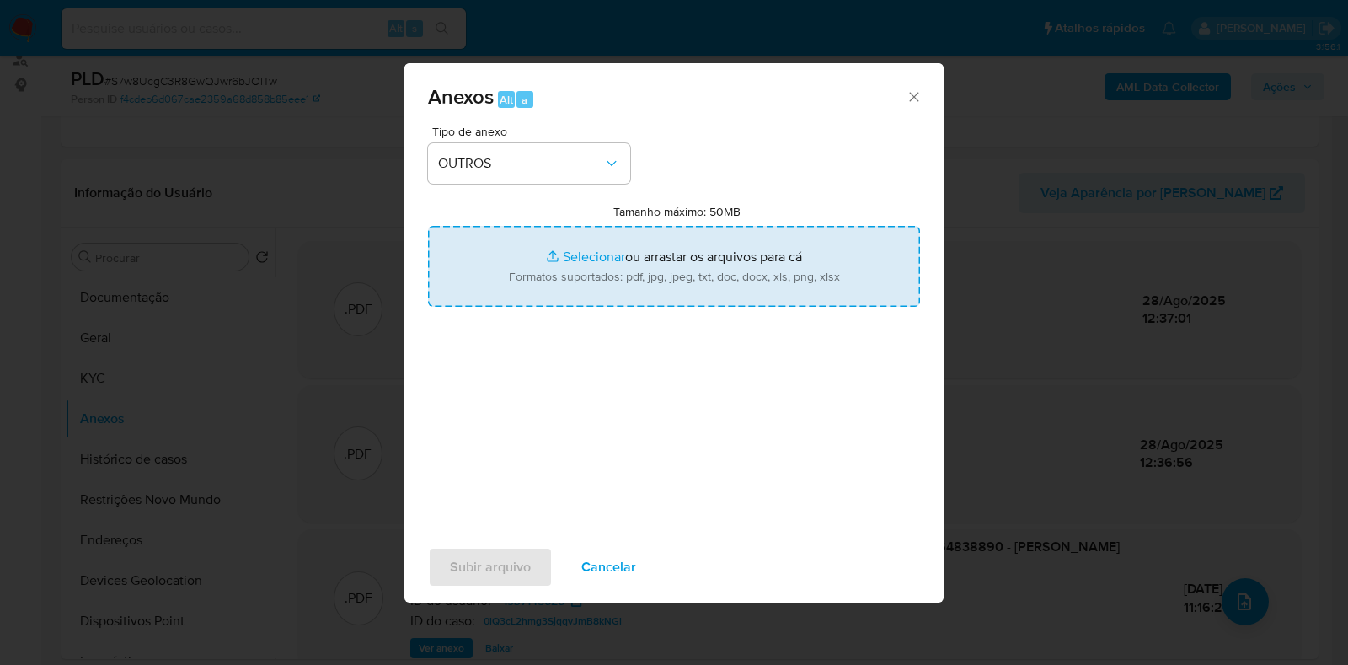
click at [595, 268] on input "Tamanho máximo: 50MB Selecionar arquivos" at bounding box center [674, 266] width 492 height 81
type input "C:\fakepath\2° SAR - XXXX- CNPJ 59880535000147 - CREMINO STORE LTDA.pdf"
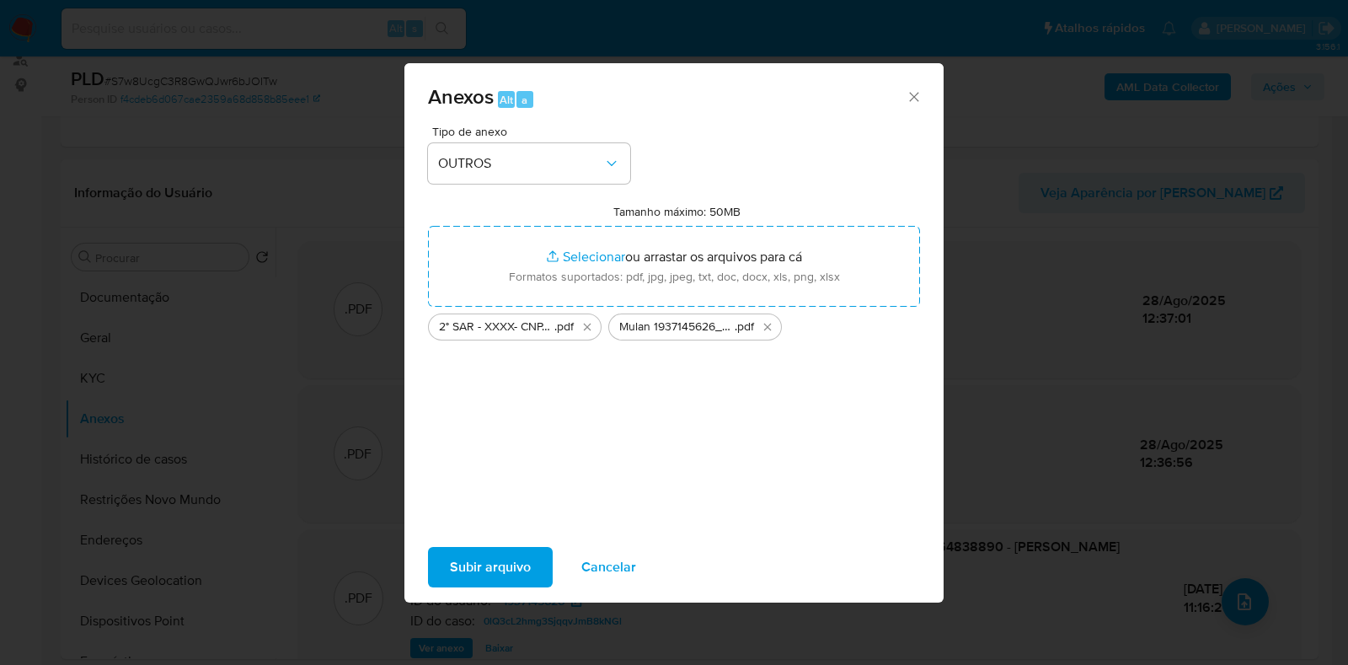
click at [468, 558] on span "Subir arquivo" at bounding box center [490, 566] width 81 height 37
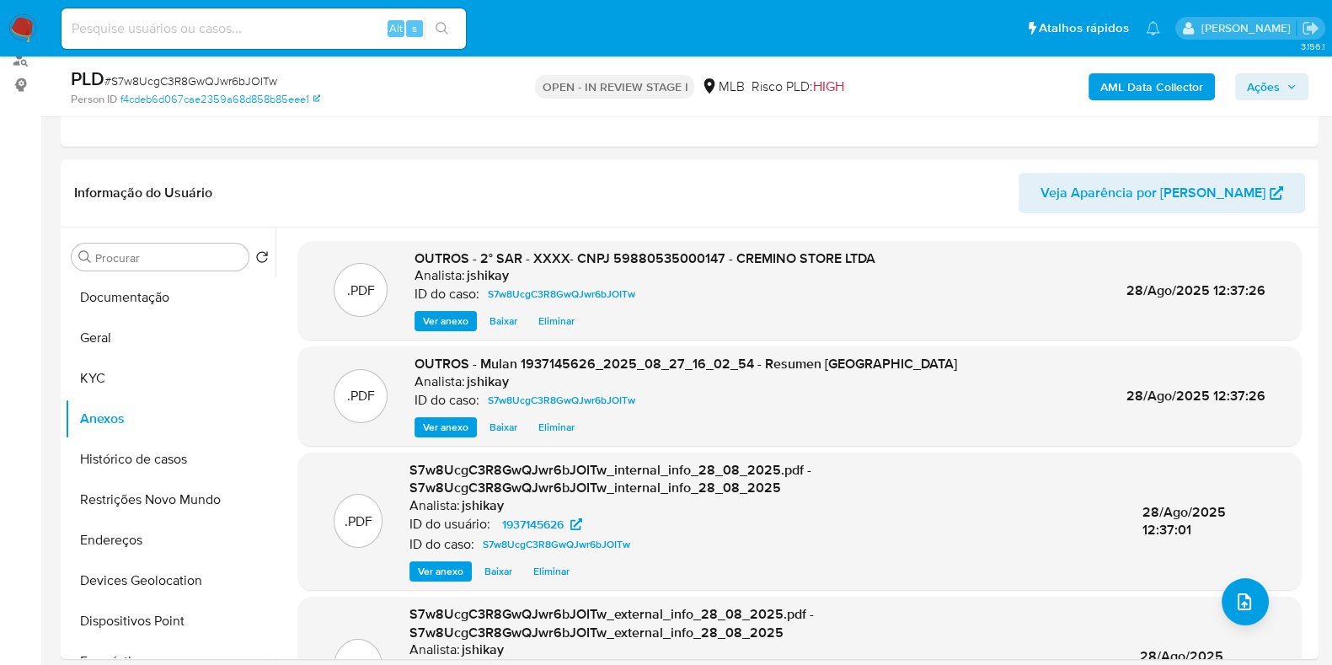
click at [1263, 87] on span "Ações" at bounding box center [1263, 86] width 33 height 27
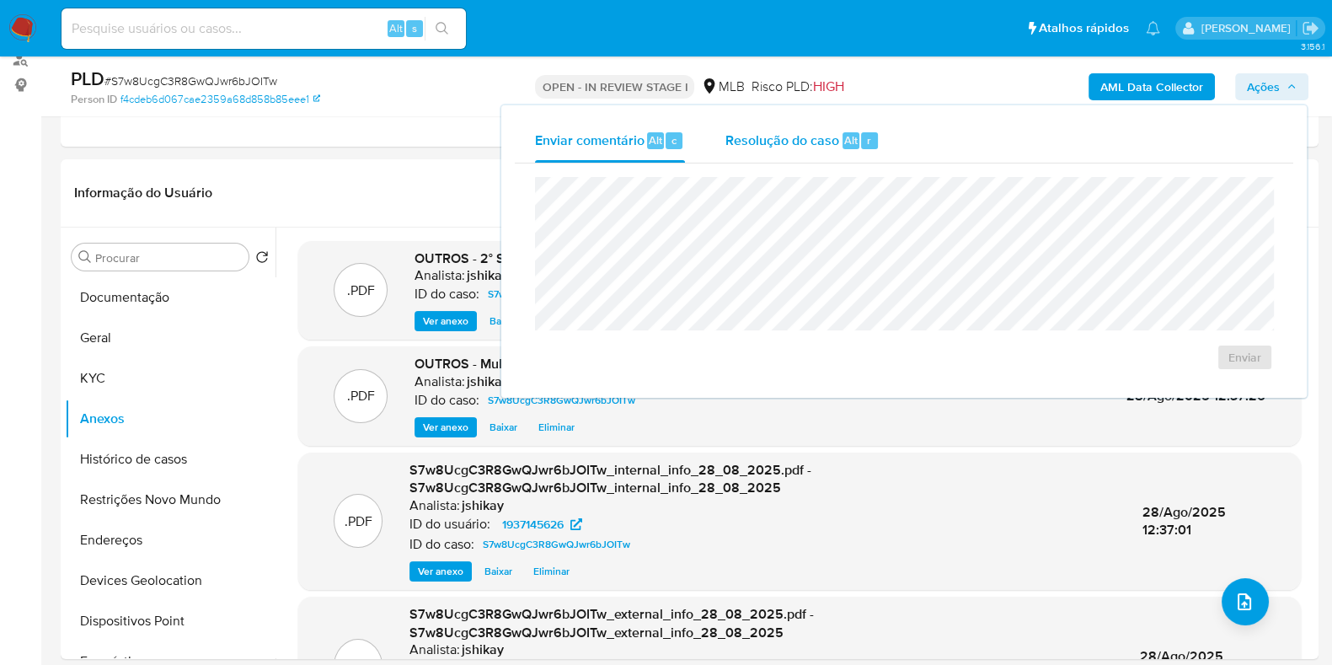
click at [775, 141] on span "Resolução do caso" at bounding box center [782, 139] width 114 height 19
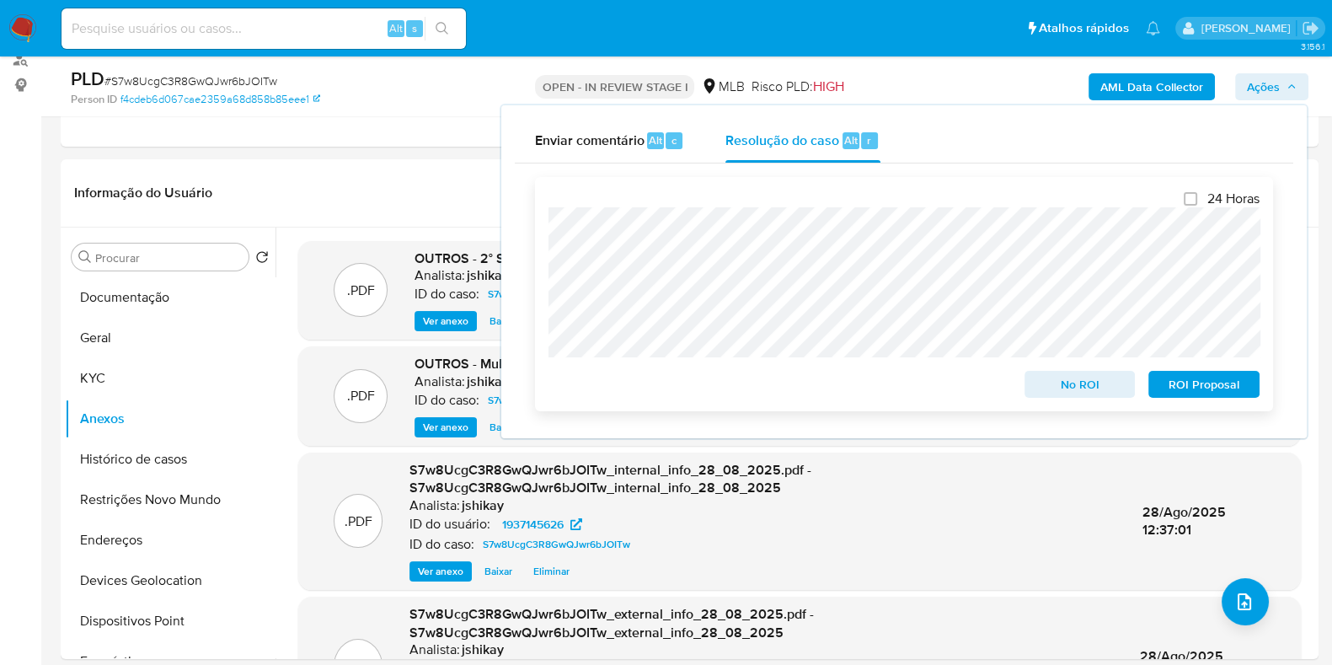
click at [1242, 389] on span "ROI Proposal" at bounding box center [1204, 384] width 88 height 24
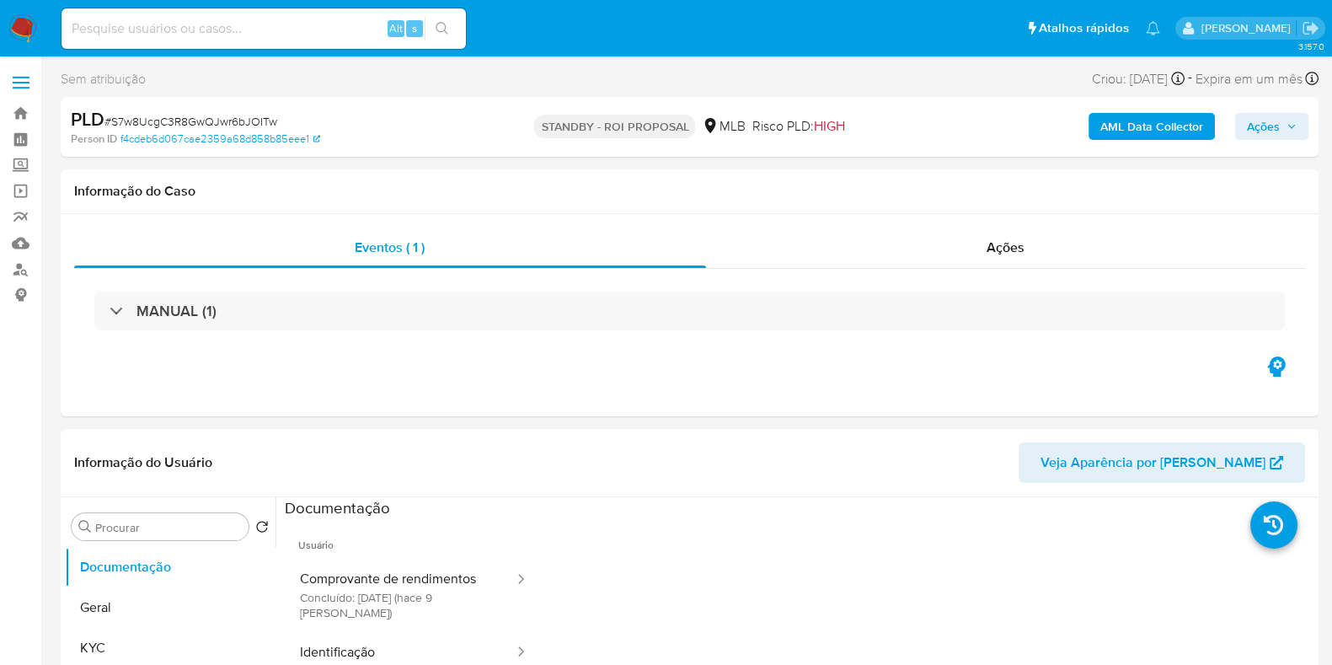
select select "10"
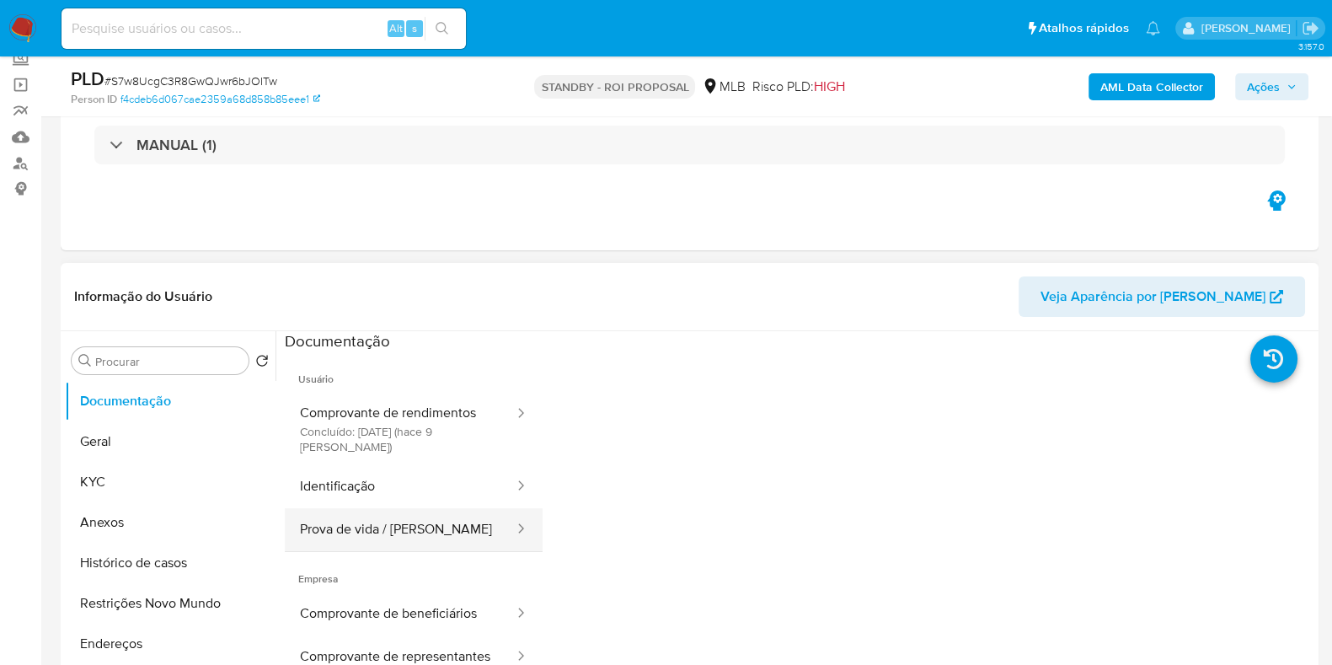
scroll to position [210, 0]
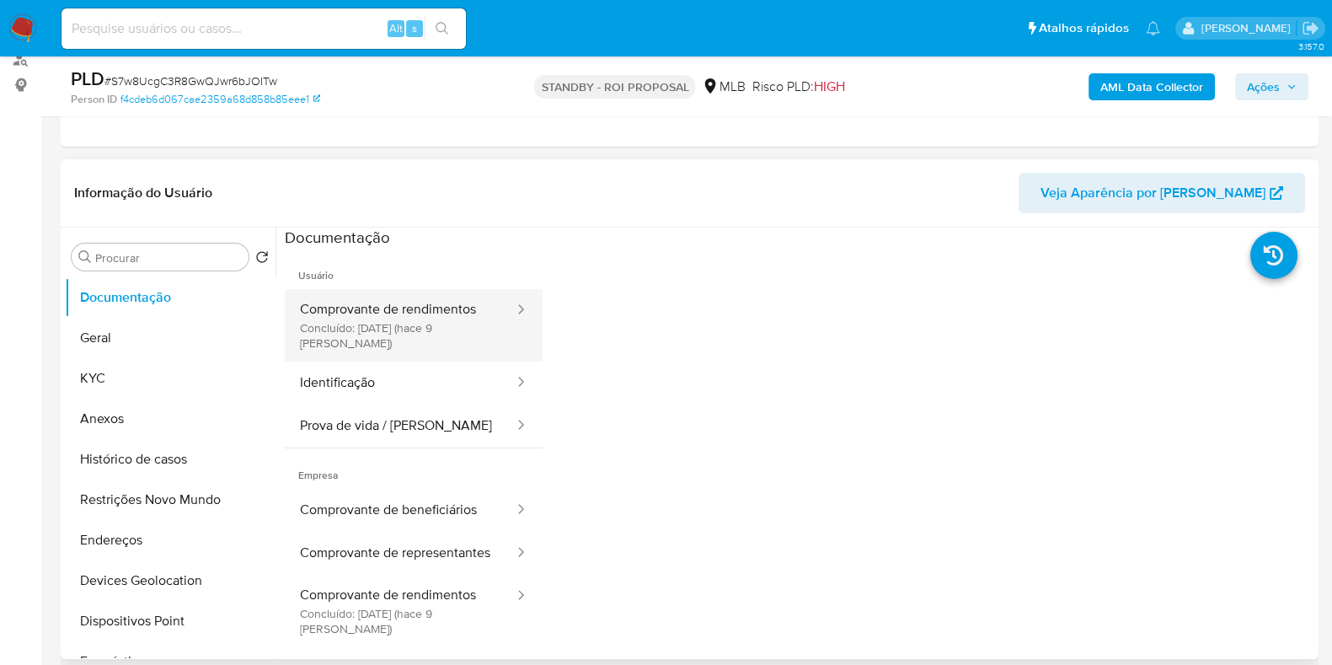
click at [441, 329] on button "Comprovante de rendimentos Concluído: [DATE] (hace 9 [PERSON_NAME])" at bounding box center [400, 325] width 231 height 72
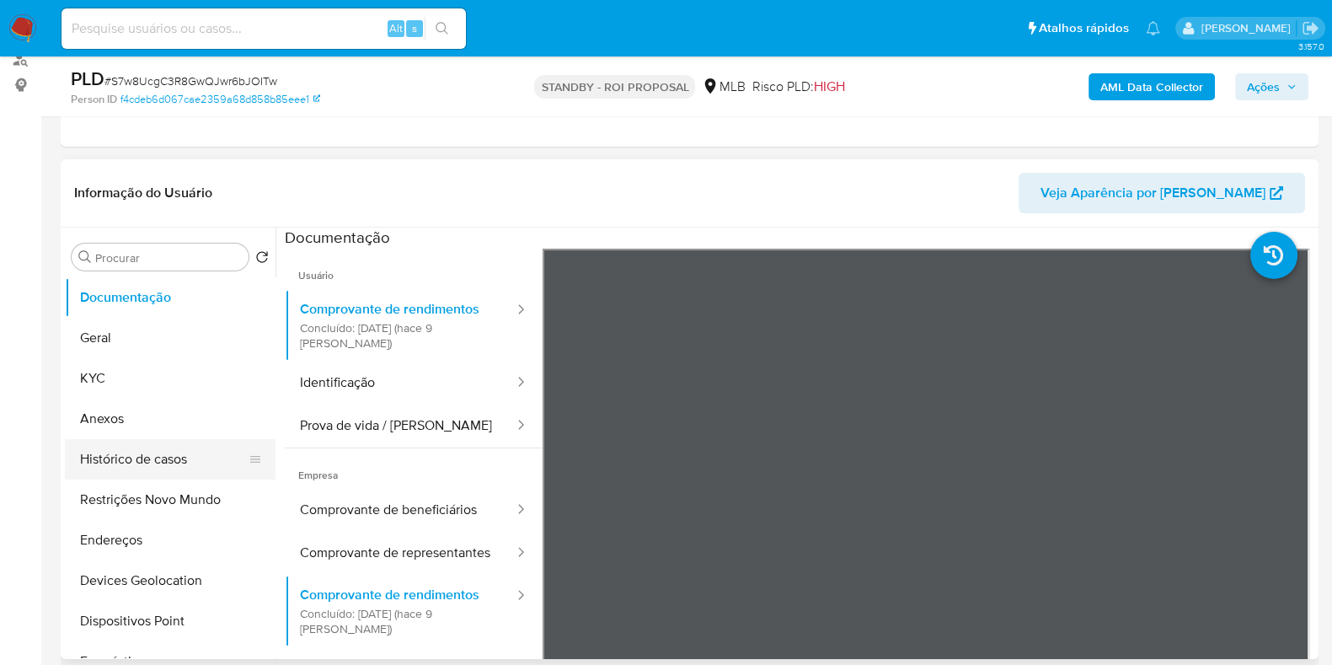
click at [119, 455] on button "Histórico de casos" at bounding box center [163, 459] width 197 height 40
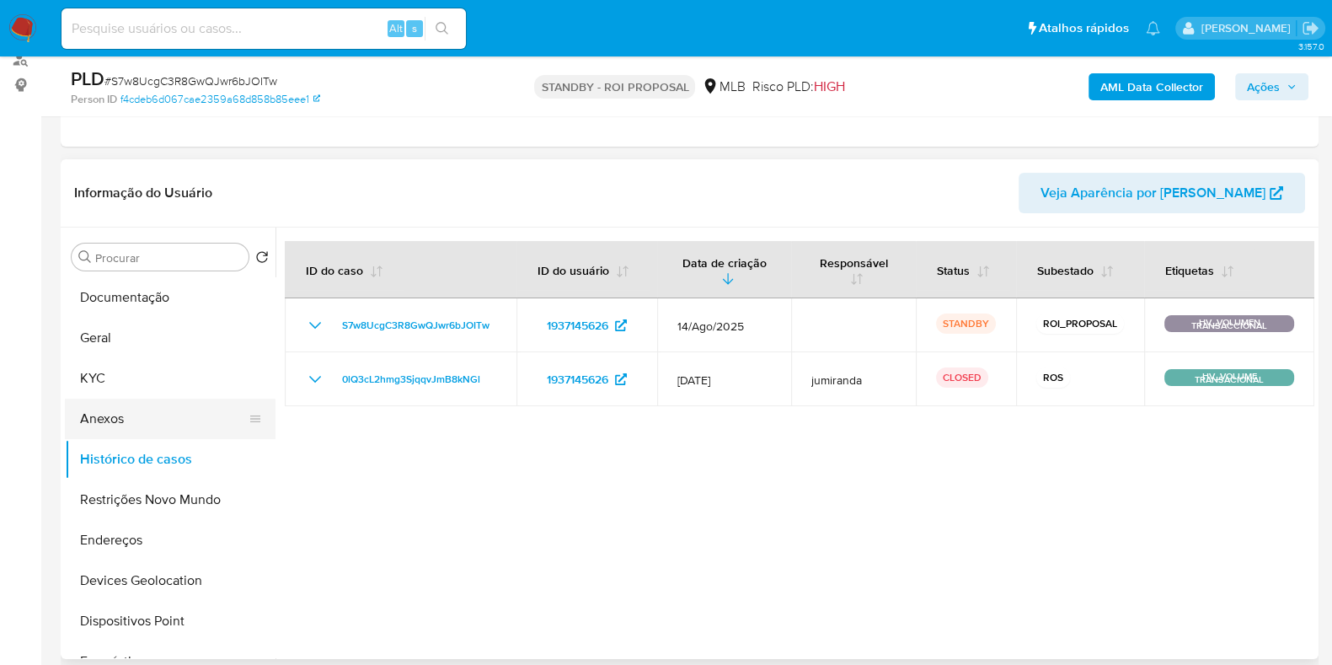
click at [126, 403] on button "Anexos" at bounding box center [163, 418] width 197 height 40
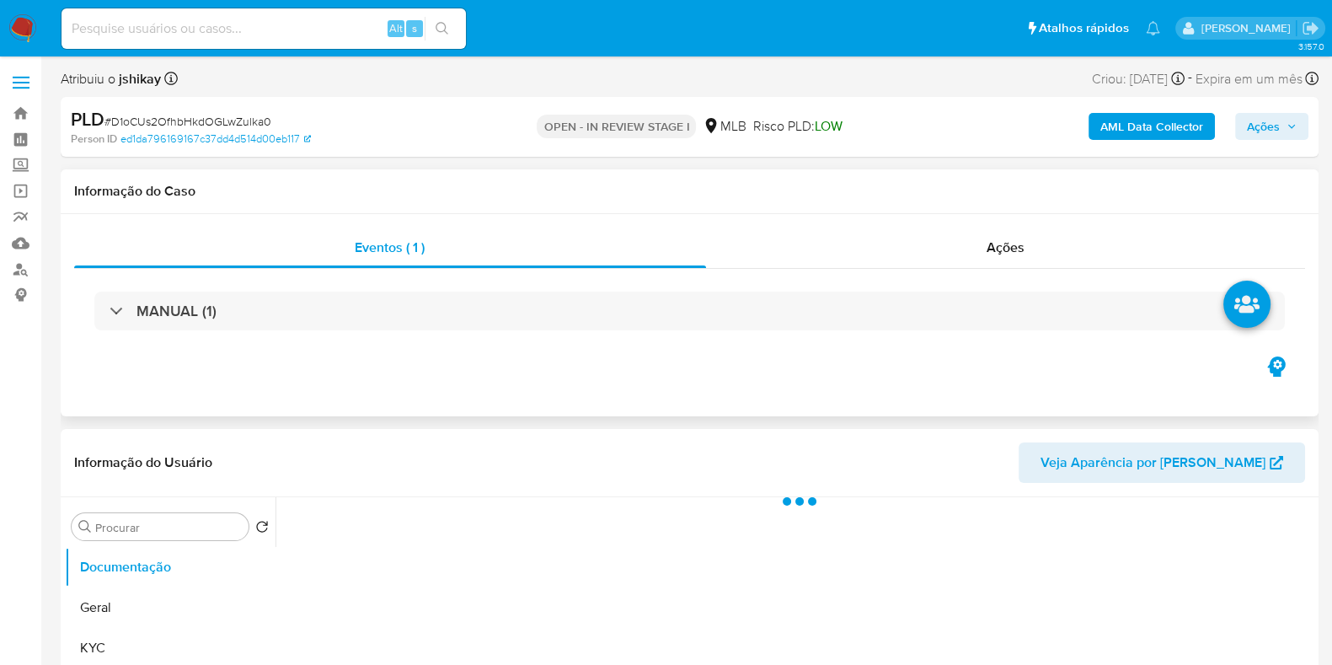
scroll to position [210, 0]
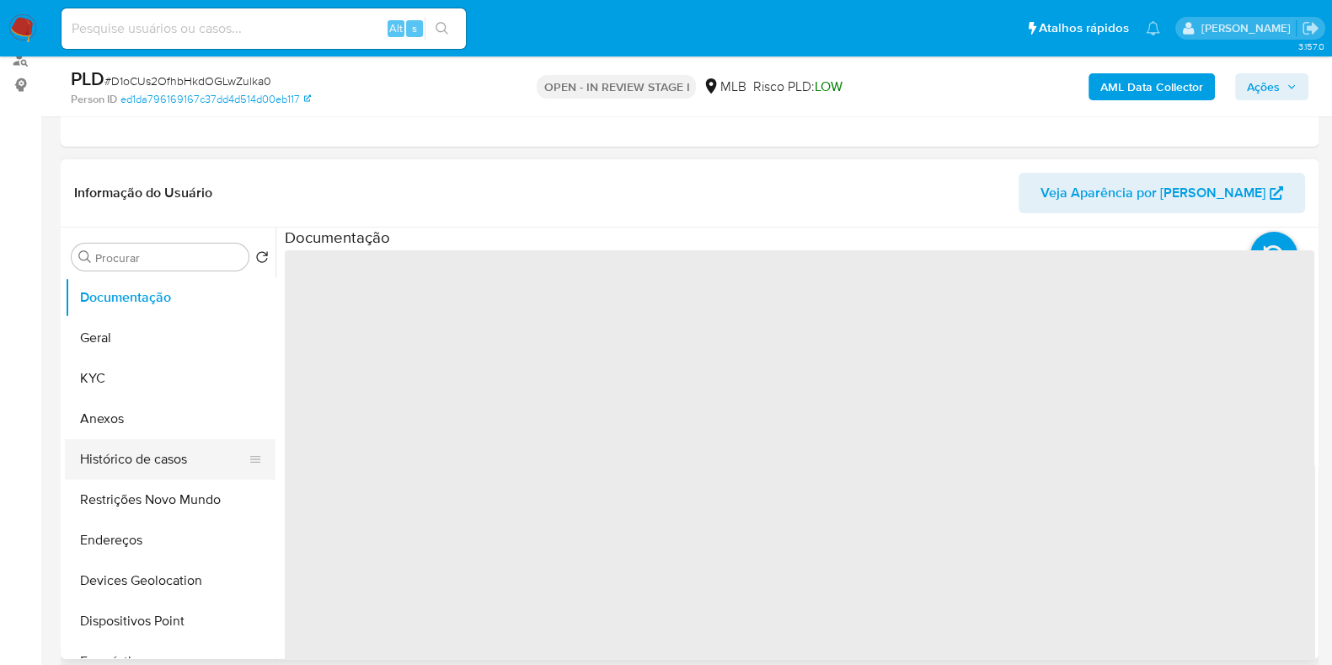
select select "10"
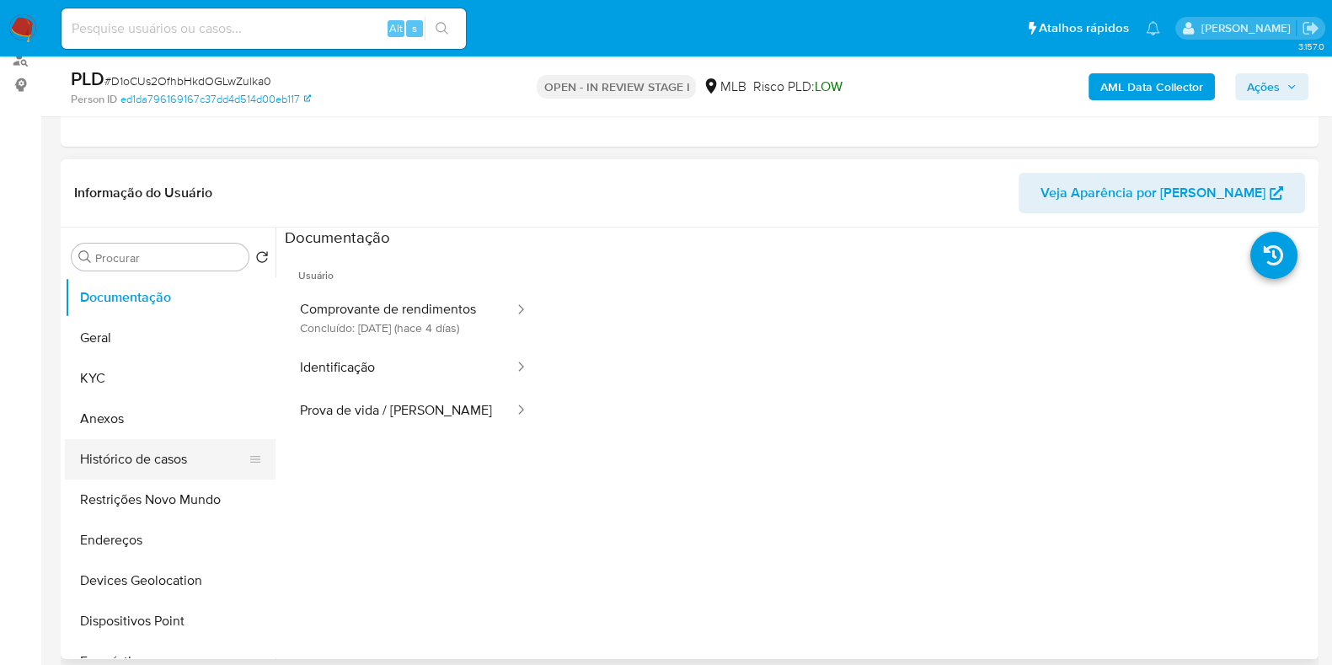
click at [161, 455] on button "Histórico de casos" at bounding box center [163, 459] width 197 height 40
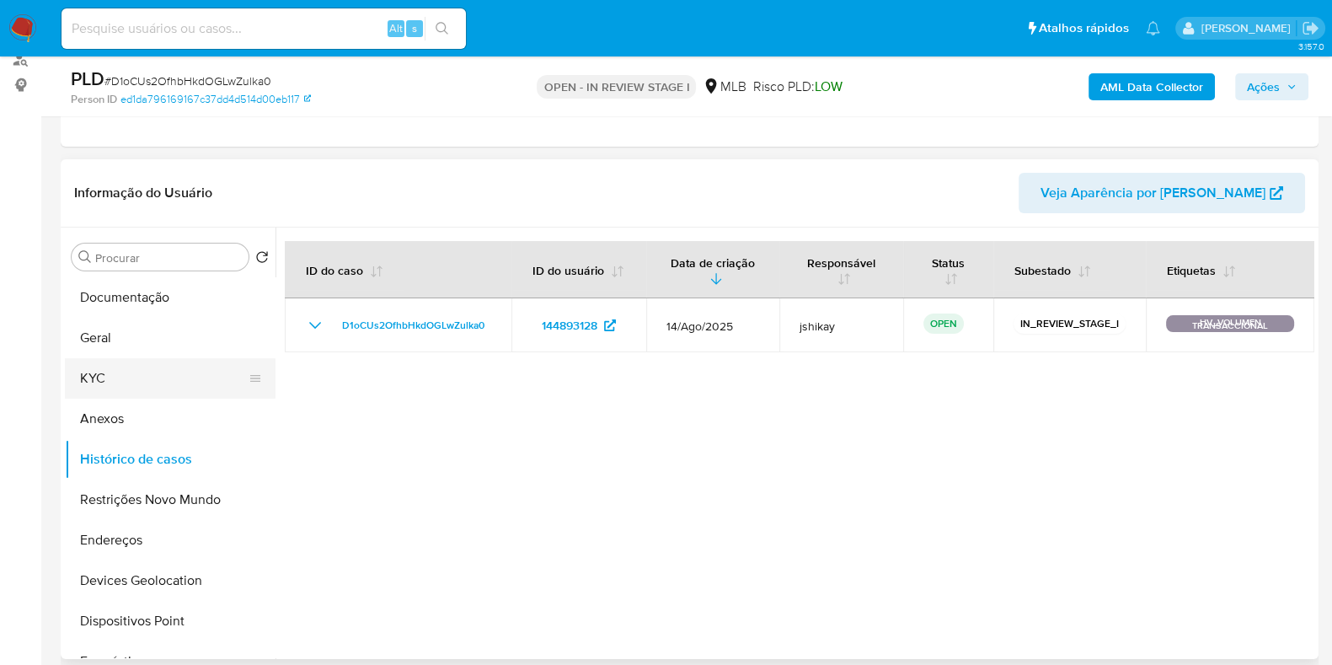
click at [123, 364] on button "KYC" at bounding box center [163, 378] width 197 height 40
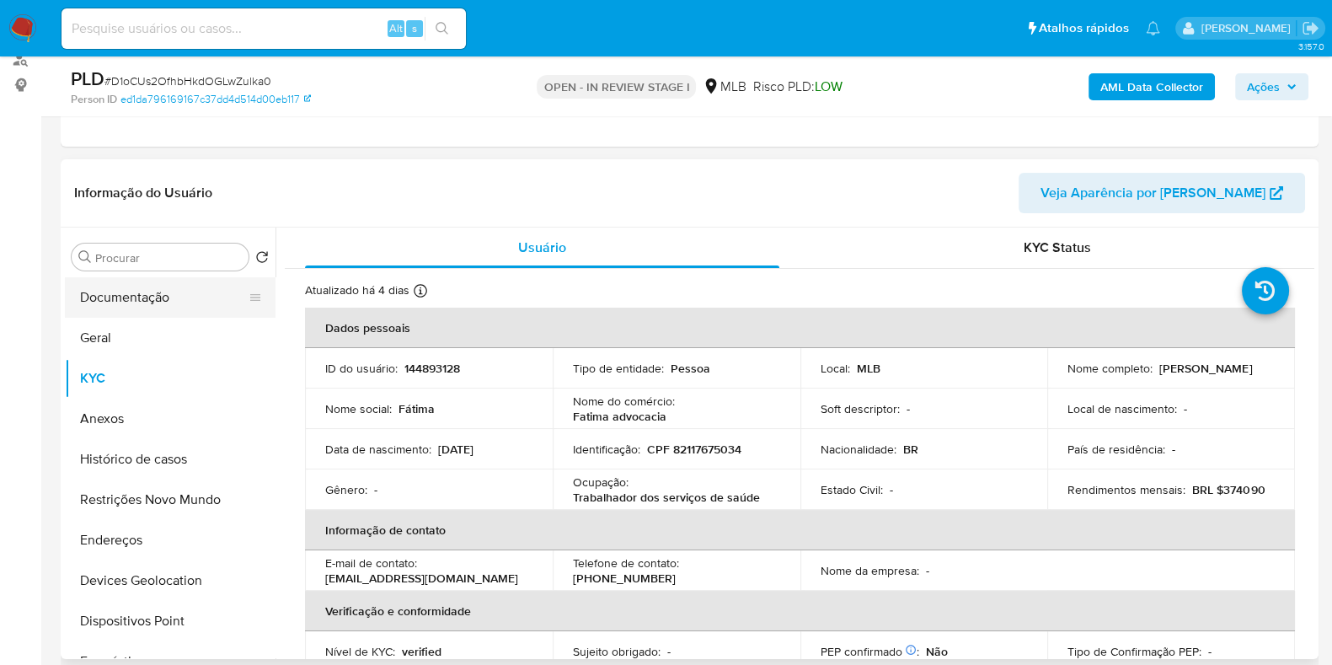
click at [196, 294] on button "Documentação" at bounding box center [163, 297] width 197 height 40
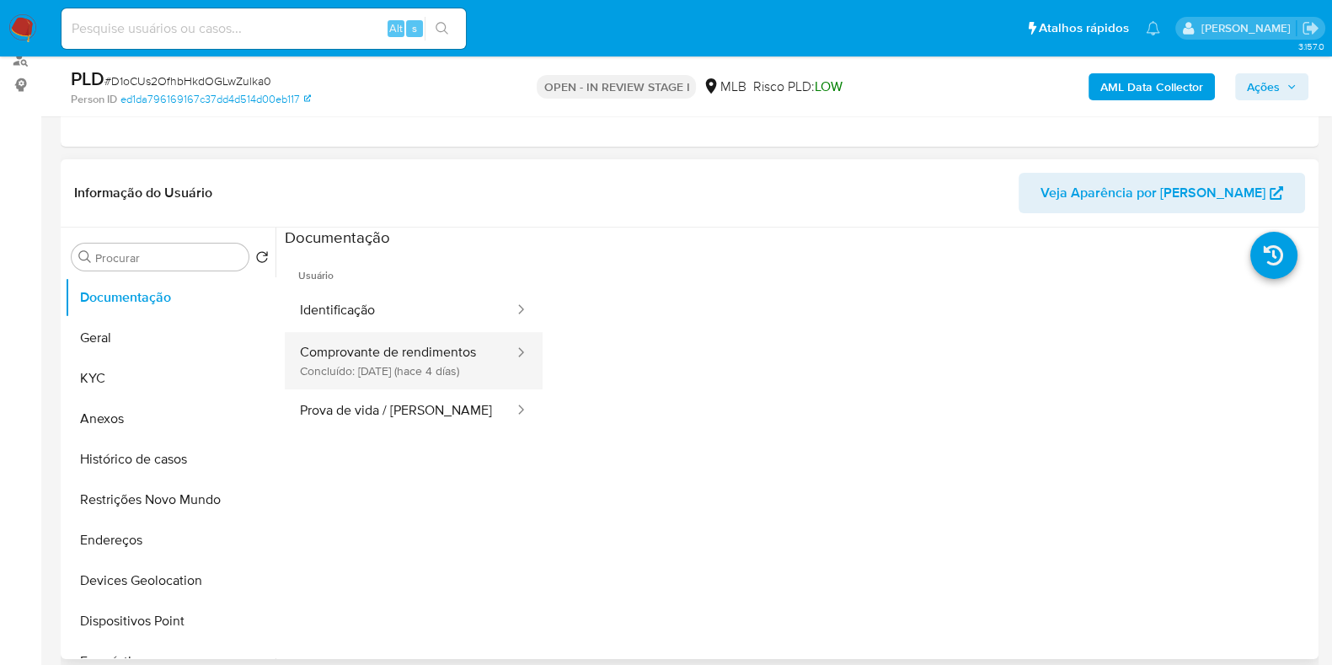
click at [408, 377] on button "Comprovante de rendimentos Concluído: [DATE] (hace 4 días)" at bounding box center [400, 360] width 231 height 57
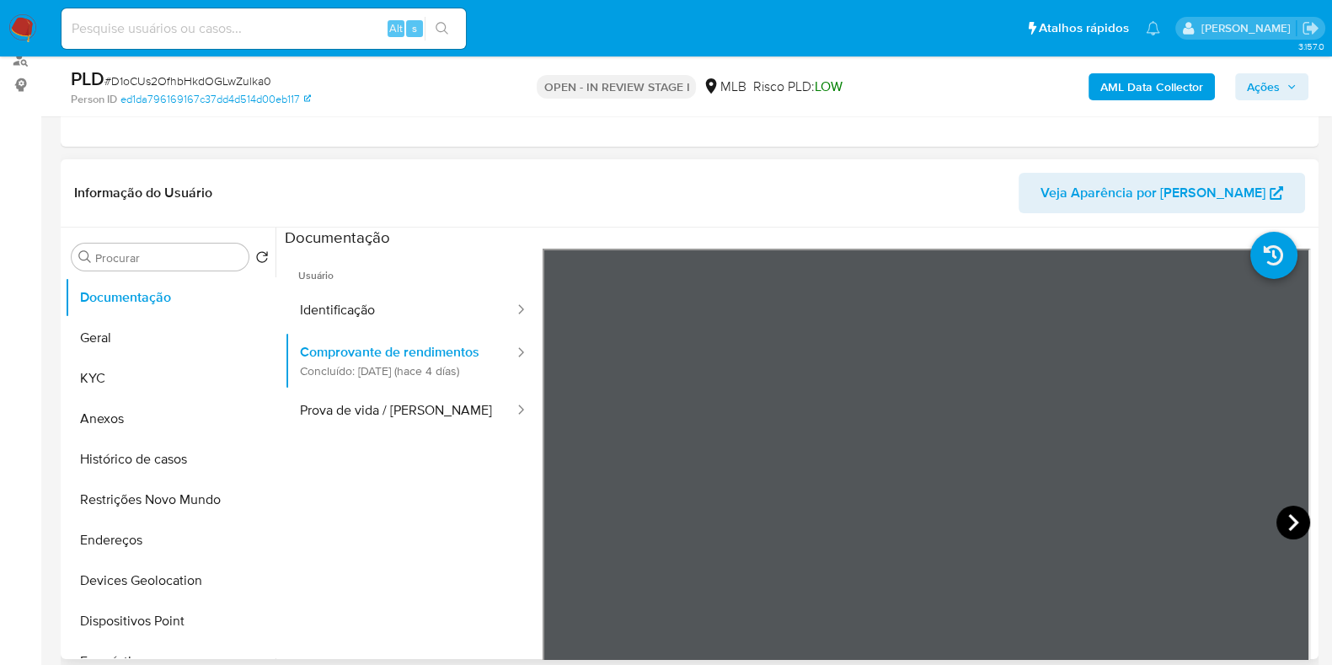
click at [1288, 520] on icon at bounding box center [1293, 522] width 10 height 17
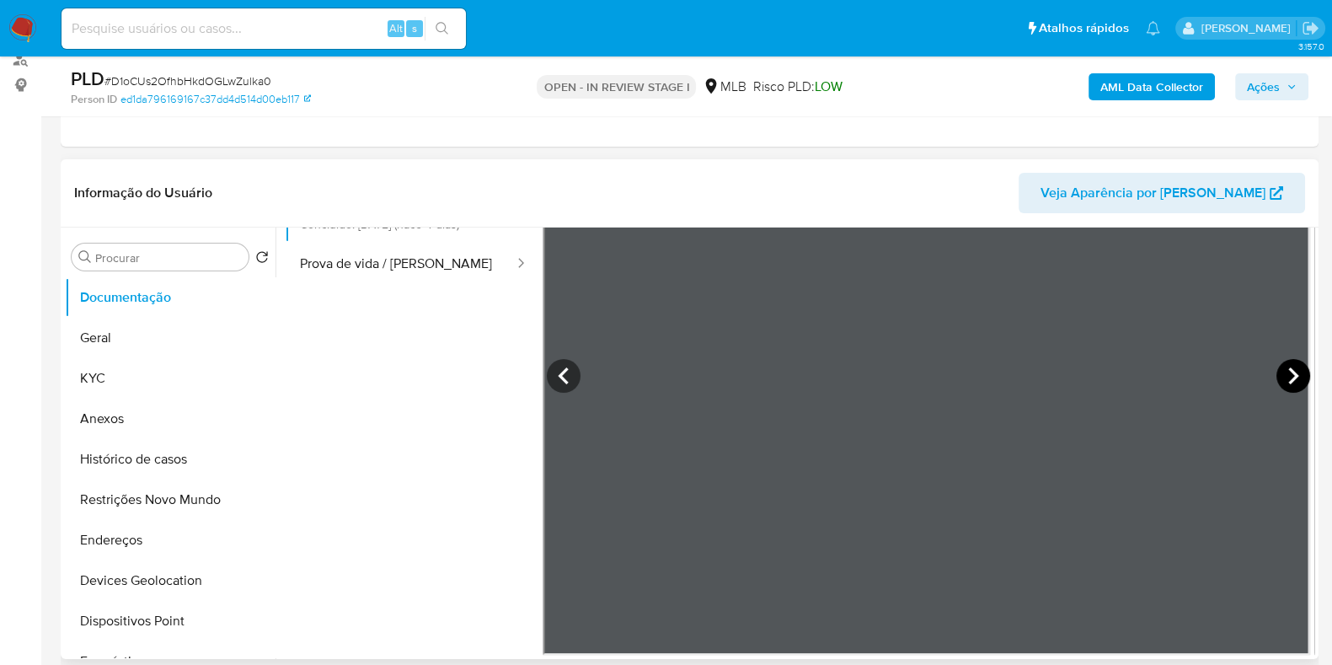
click at [1278, 381] on icon at bounding box center [1293, 376] width 34 height 34
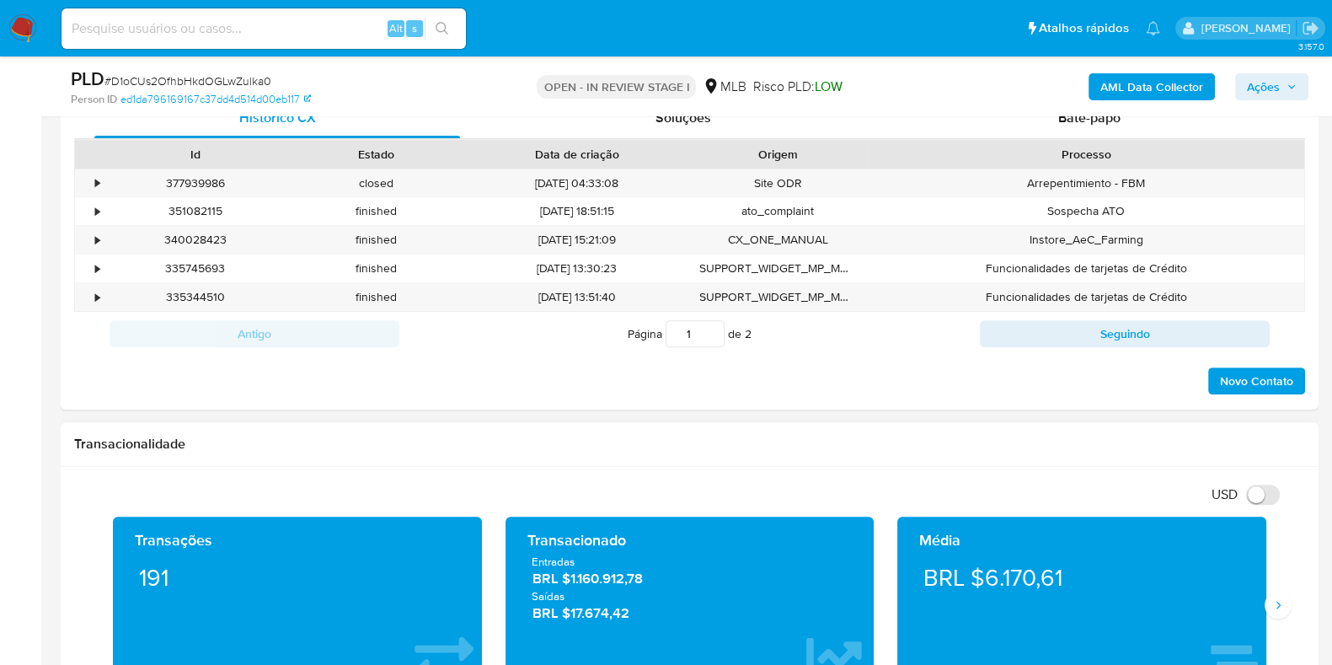
scroll to position [632, 0]
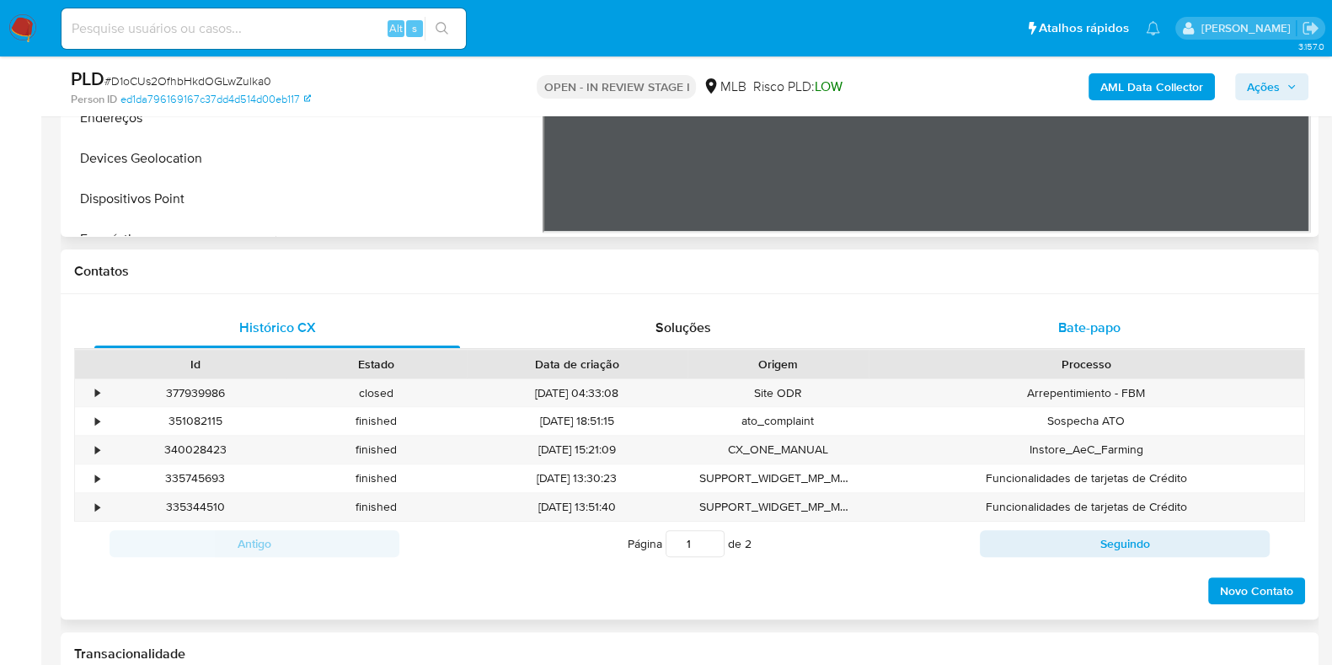
drag, startPoint x: 1070, startPoint y: 356, endPoint x: 1068, endPoint y: 347, distance: 9.4
click at [1068, 350] on div "Processo" at bounding box center [1087, 364] width 436 height 29
click at [1068, 339] on div "Bate-papo" at bounding box center [1089, 327] width 366 height 40
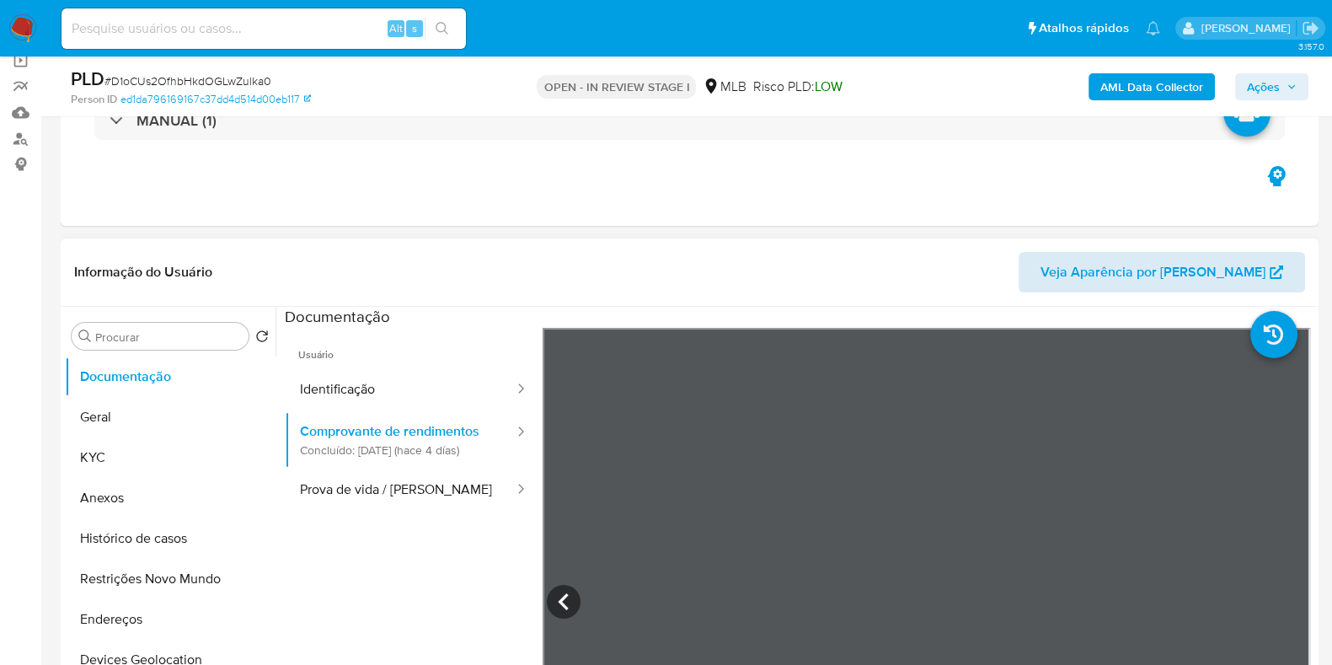
scroll to position [104, 0]
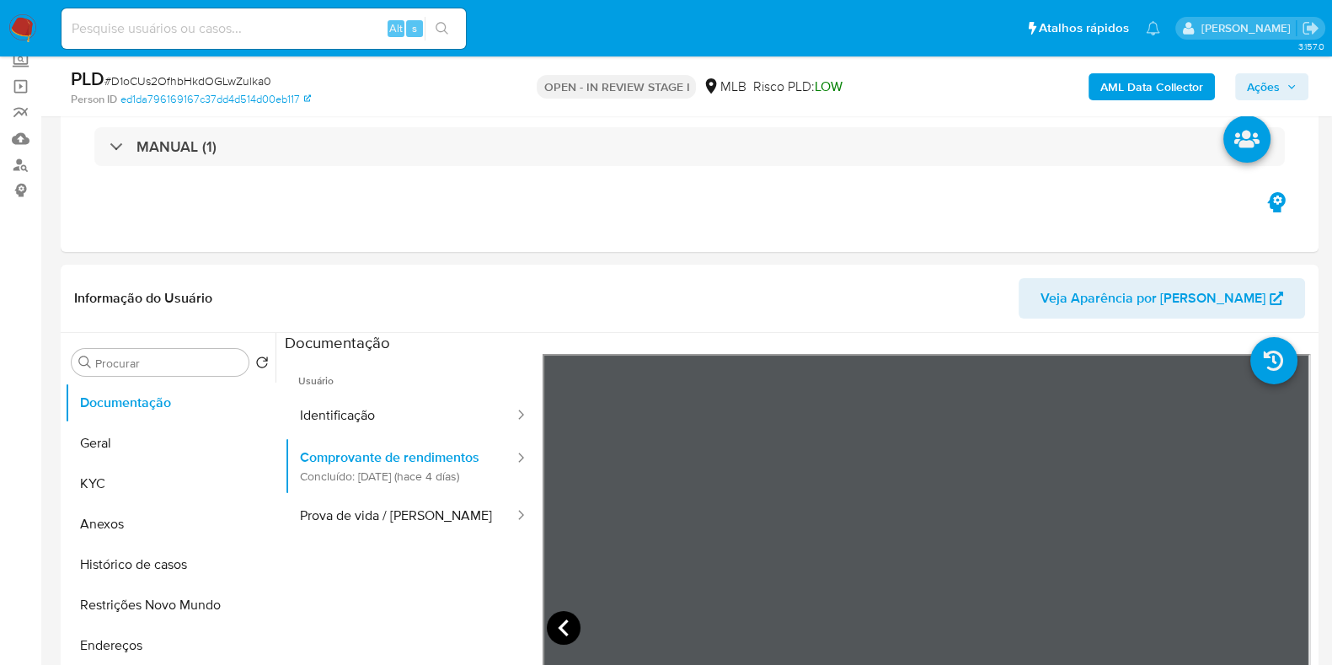
click at [571, 613] on icon at bounding box center [564, 628] width 34 height 34
click at [121, 480] on button "KYC" at bounding box center [163, 483] width 197 height 40
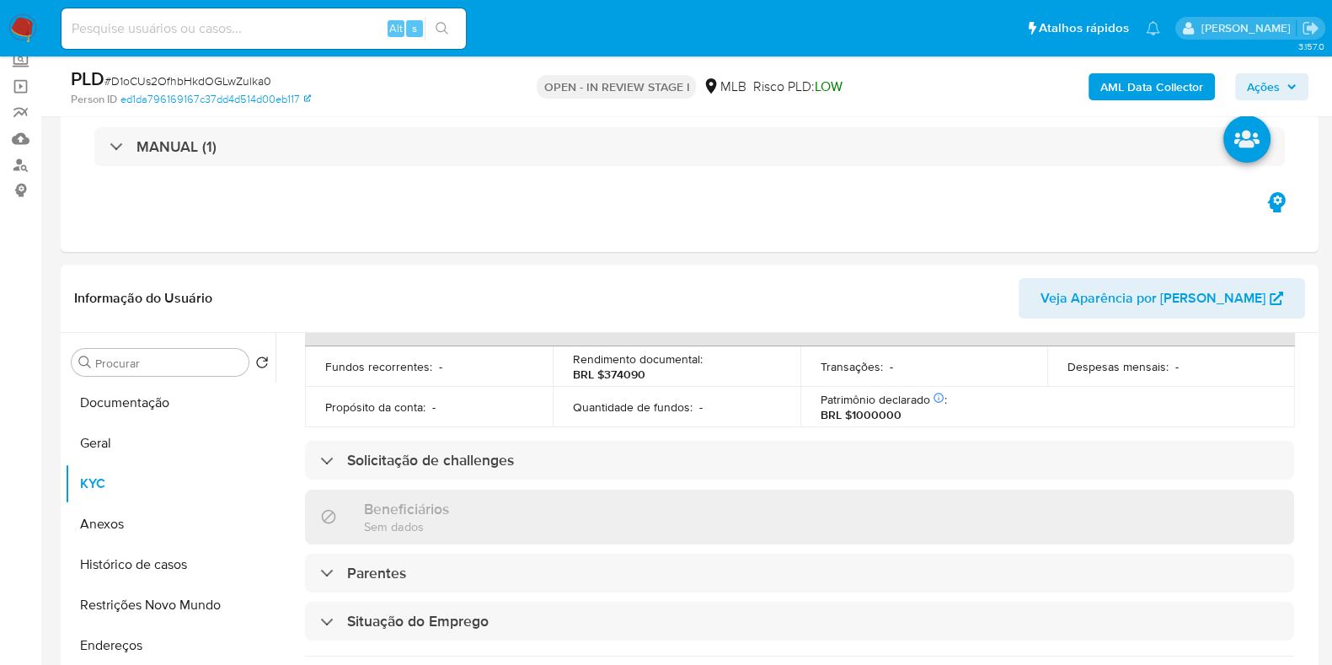
scroll to position [732, 0]
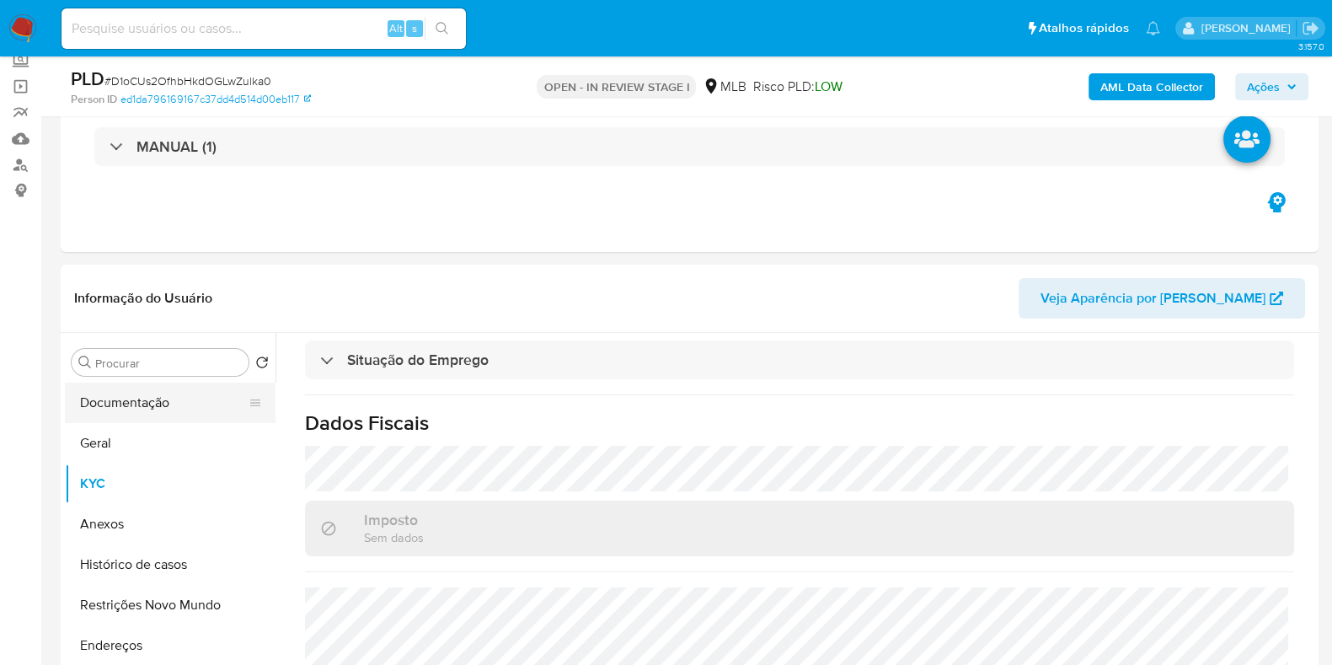
click at [195, 412] on button "Documentação" at bounding box center [163, 402] width 197 height 40
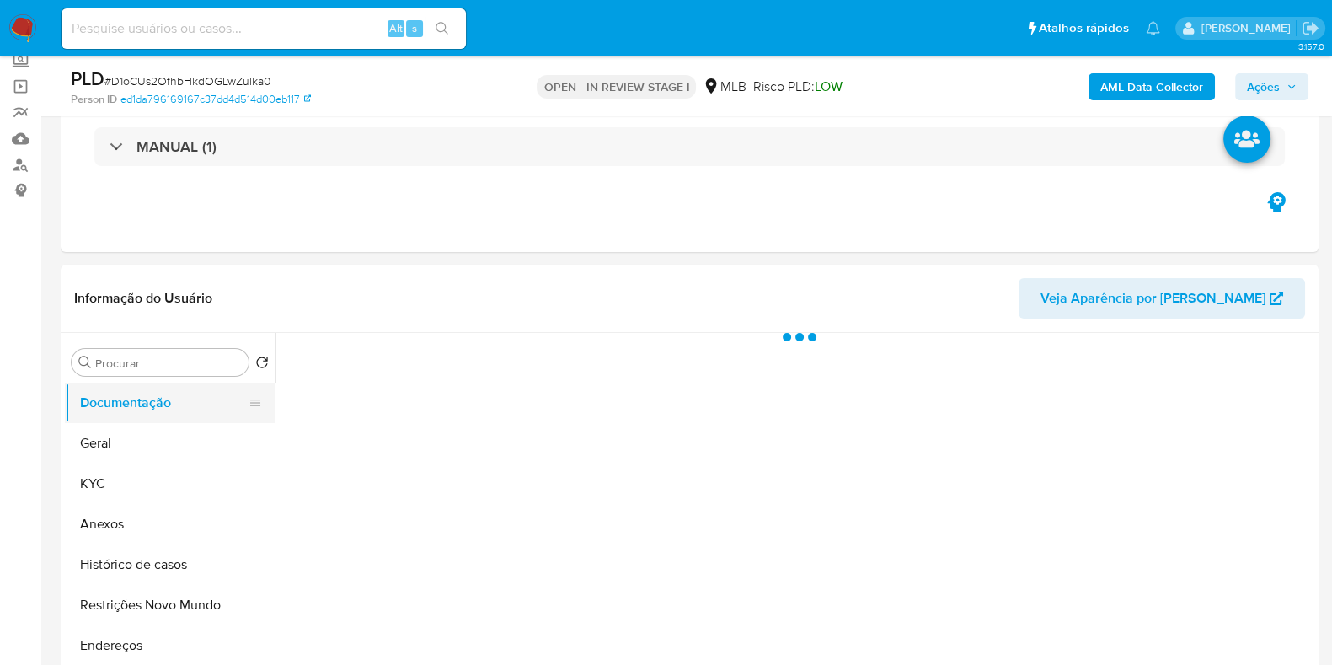
scroll to position [0, 0]
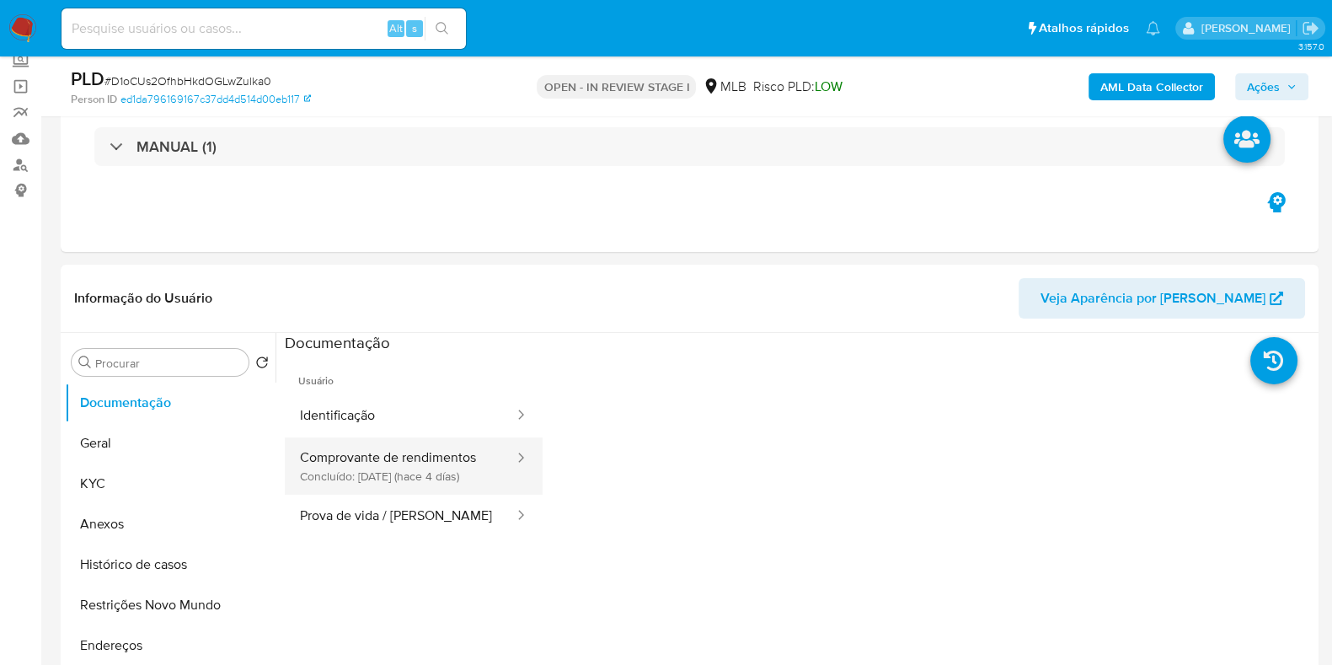
click at [418, 437] on button "Comprovante de rendimentos Concluído: [DATE] (hace 4 días)" at bounding box center [400, 465] width 231 height 57
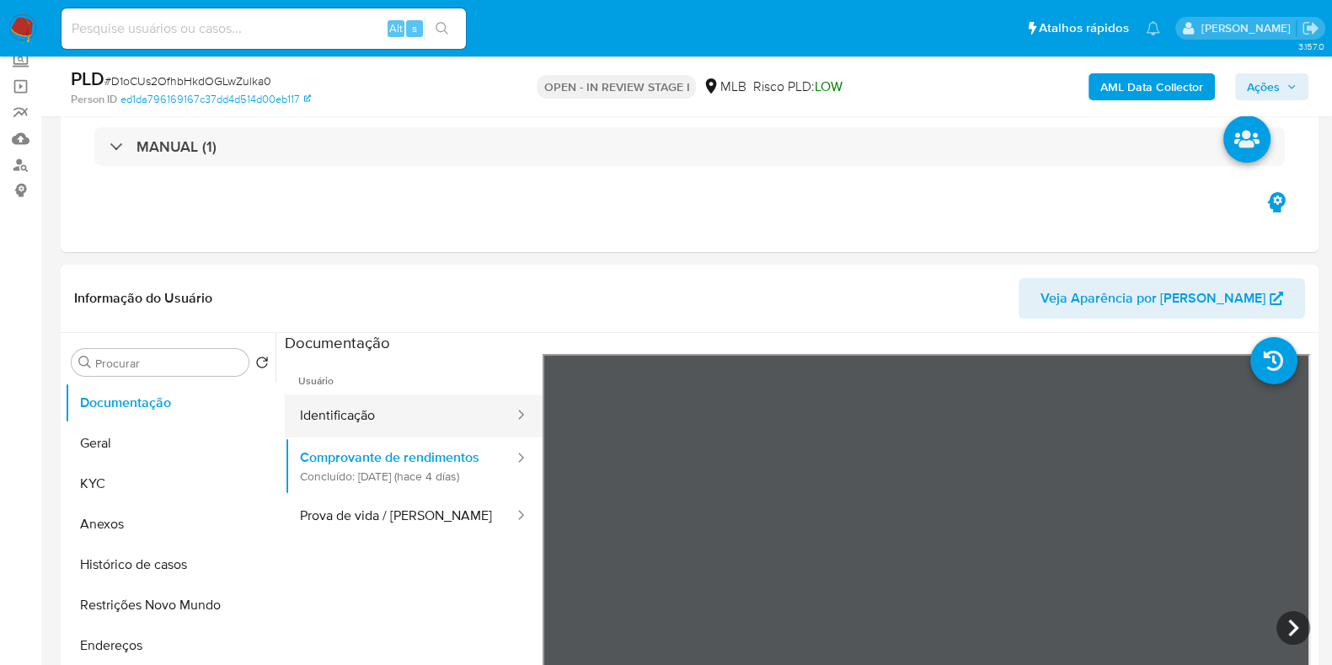
click at [455, 417] on button "Identificação" at bounding box center [400, 415] width 231 height 43
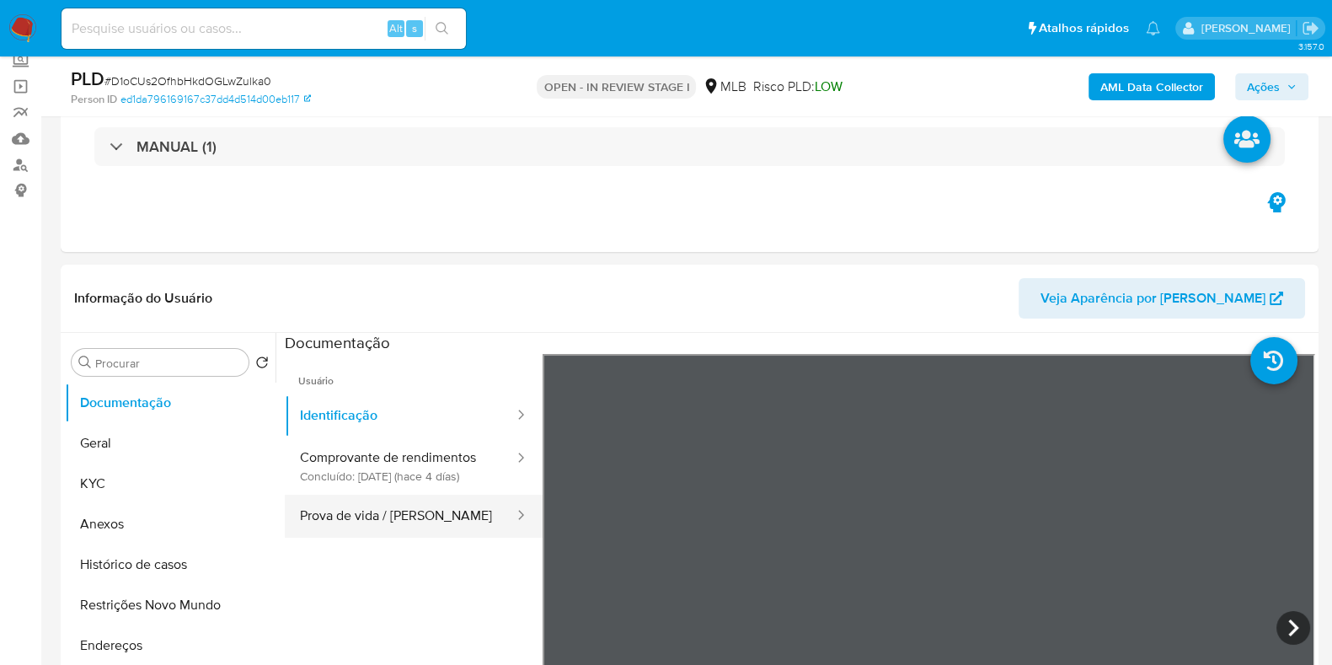
click at [398, 537] on button "Prova de vida / [PERSON_NAME]" at bounding box center [400, 515] width 231 height 43
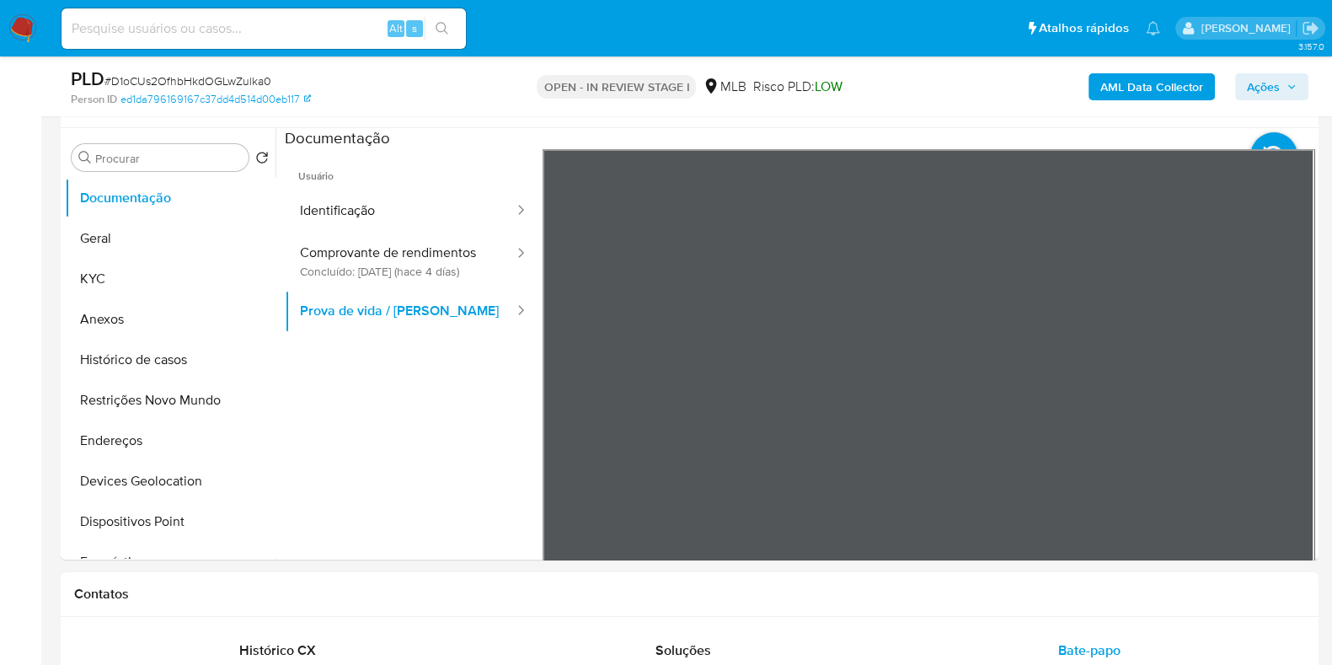
scroll to position [316, 0]
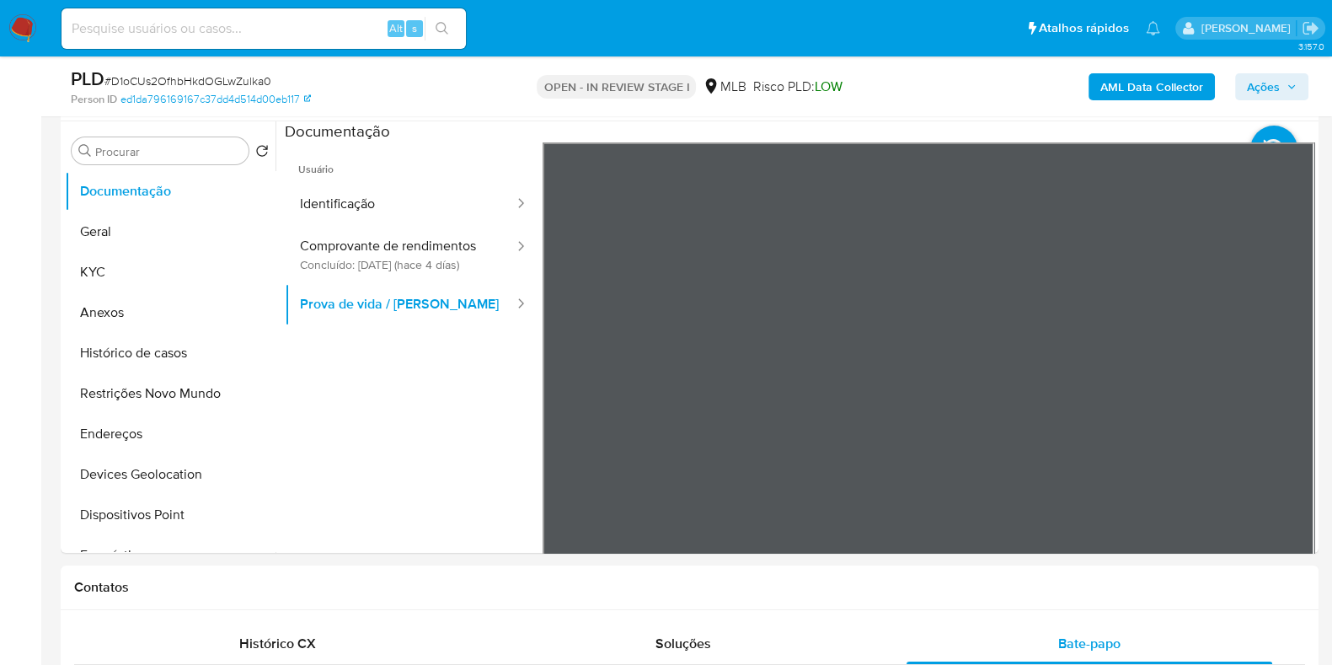
drag, startPoint x: 983, startPoint y: 346, endPoint x: 972, endPoint y: 395, distance: 50.1
click at [972, 395] on div at bounding box center [928, 418] width 772 height 553
click at [149, 259] on button "KYC" at bounding box center [163, 272] width 197 height 40
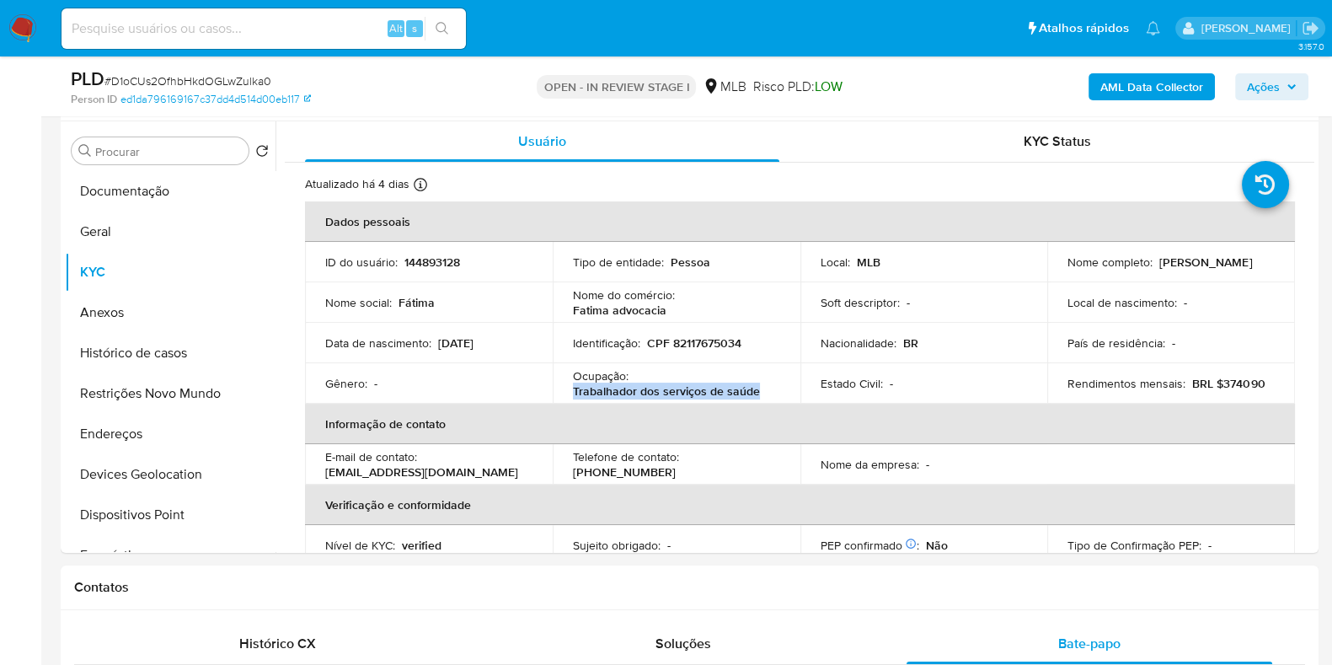
drag, startPoint x: 761, startPoint y: 389, endPoint x: 567, endPoint y: 396, distance: 193.9
click at [567, 396] on td "Ocupação : Trabalhador dos serviços de saúde" at bounding box center [677, 383] width 248 height 40
copy p "Trabalhador dos serviços de saúde"
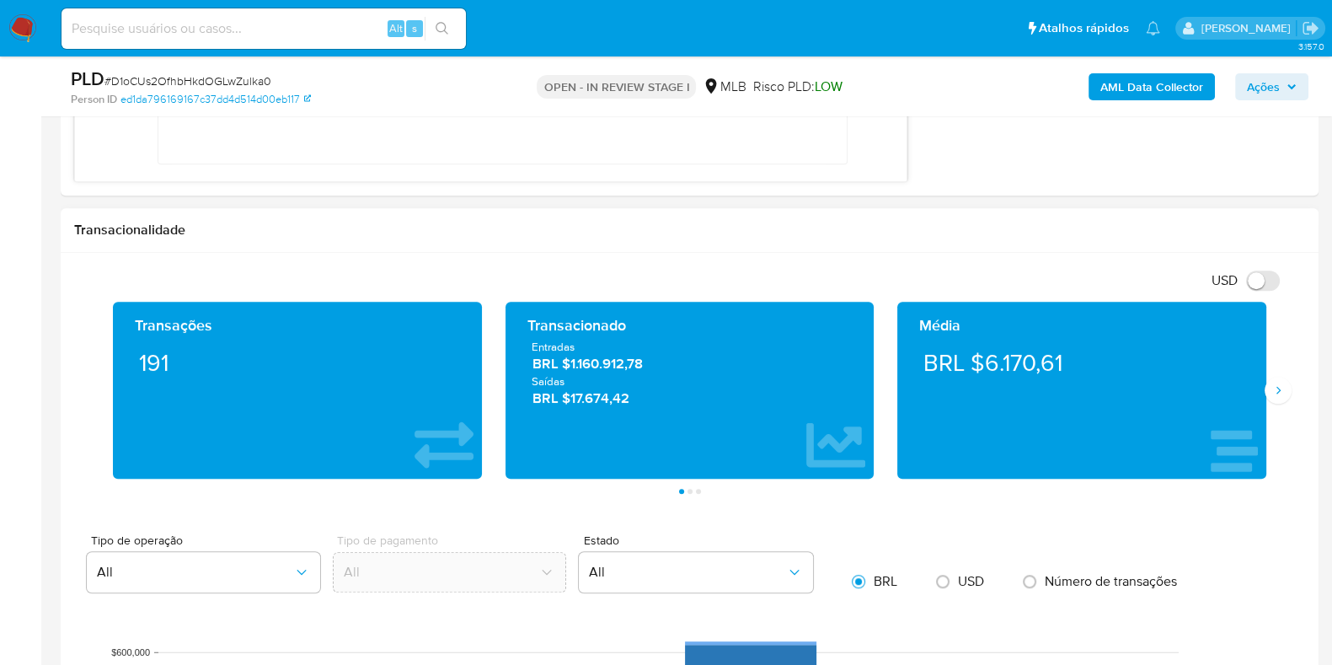
scroll to position [1368, 0]
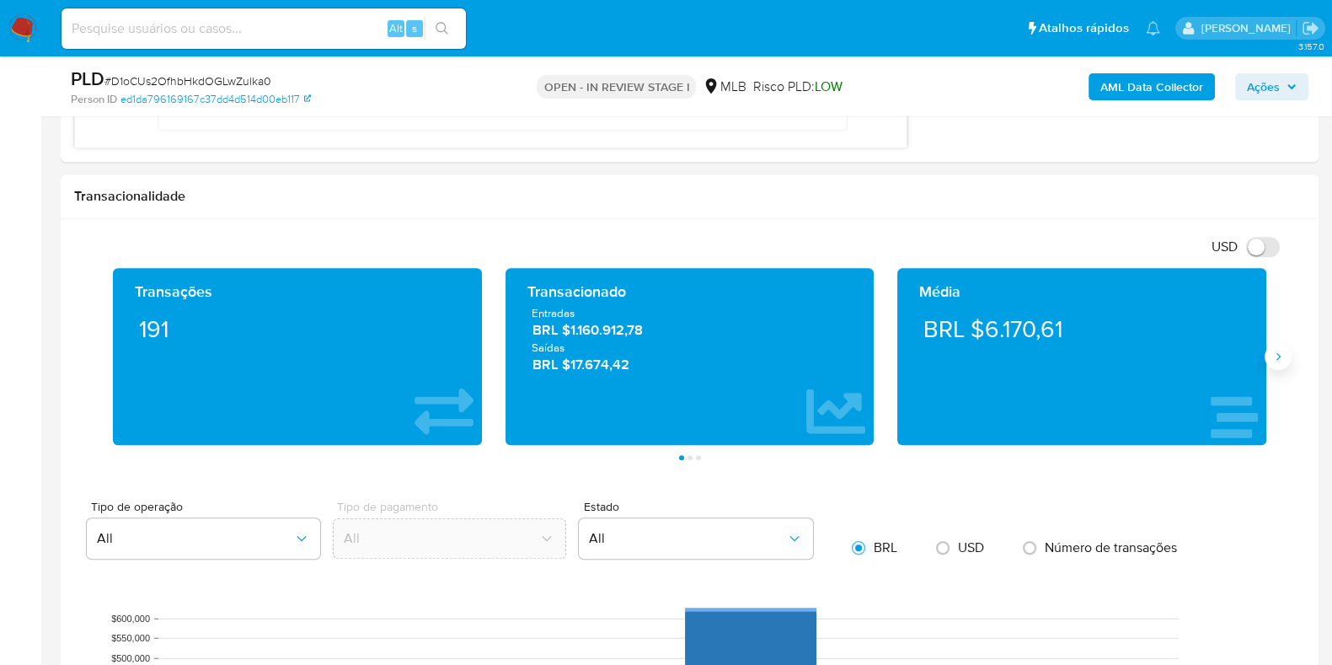
click at [1275, 352] on icon "Siguiente" at bounding box center [1277, 356] width 13 height 13
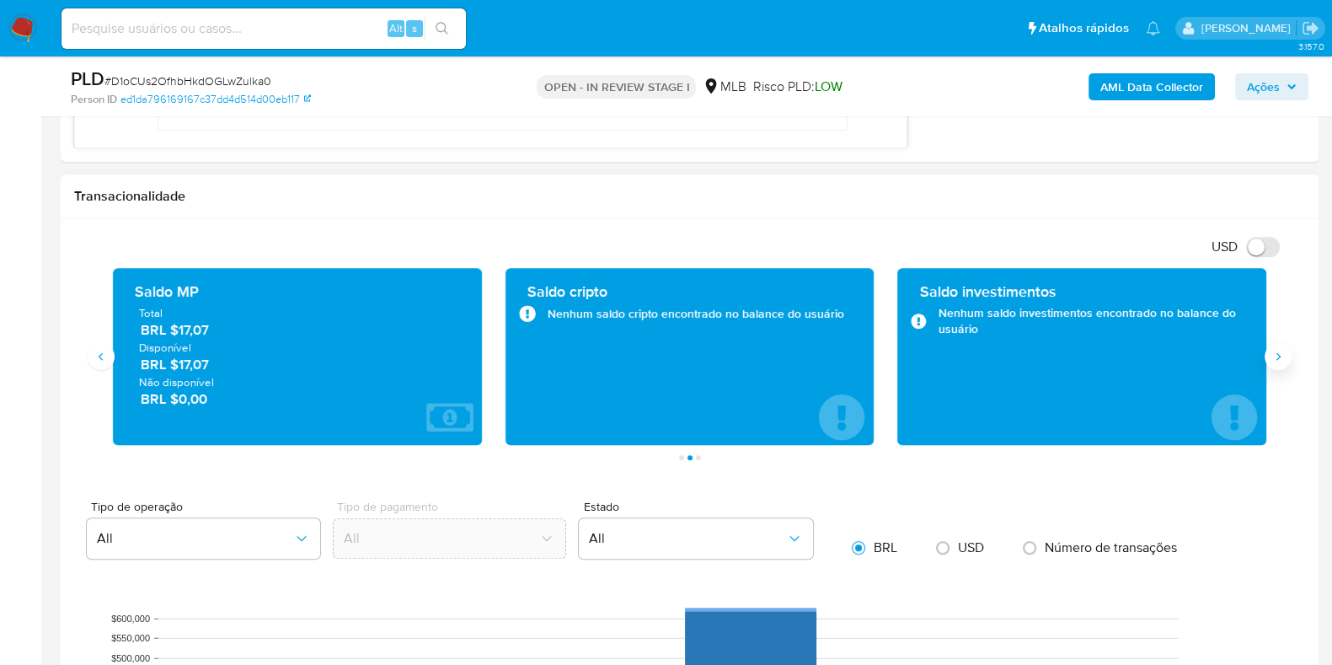
click at [1275, 352] on icon "Siguiente" at bounding box center [1277, 356] width 13 height 13
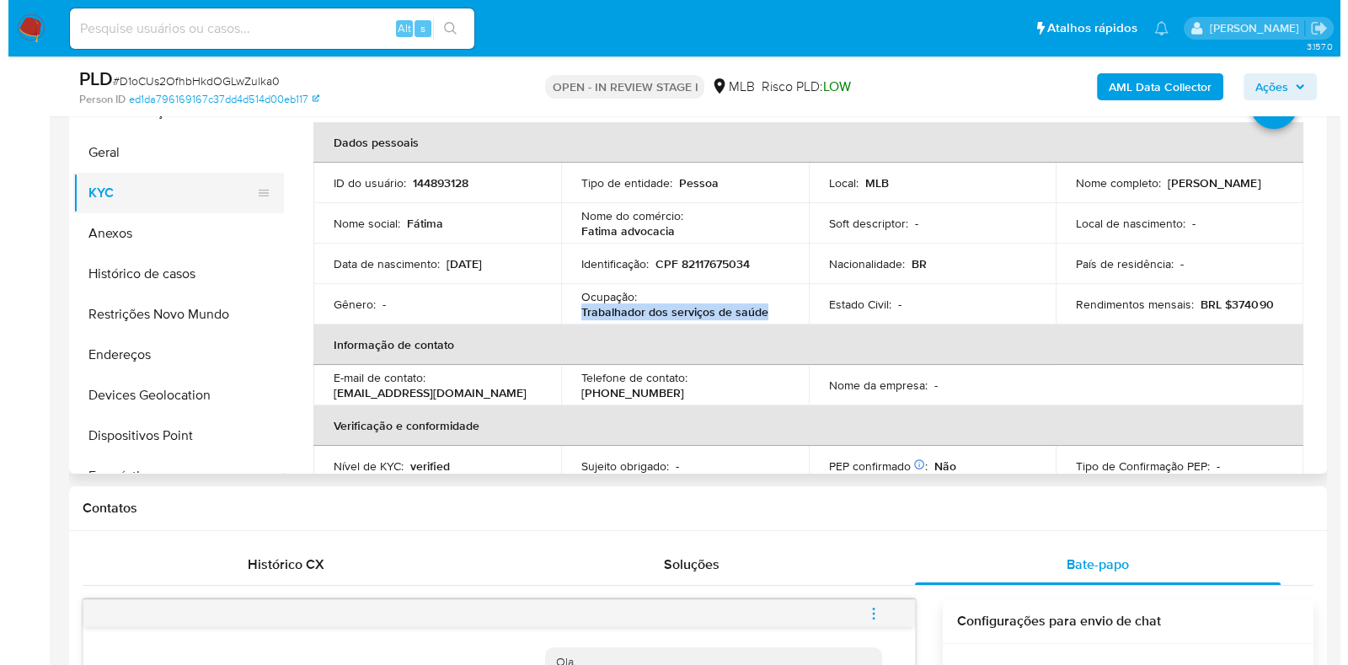
scroll to position [210, 0]
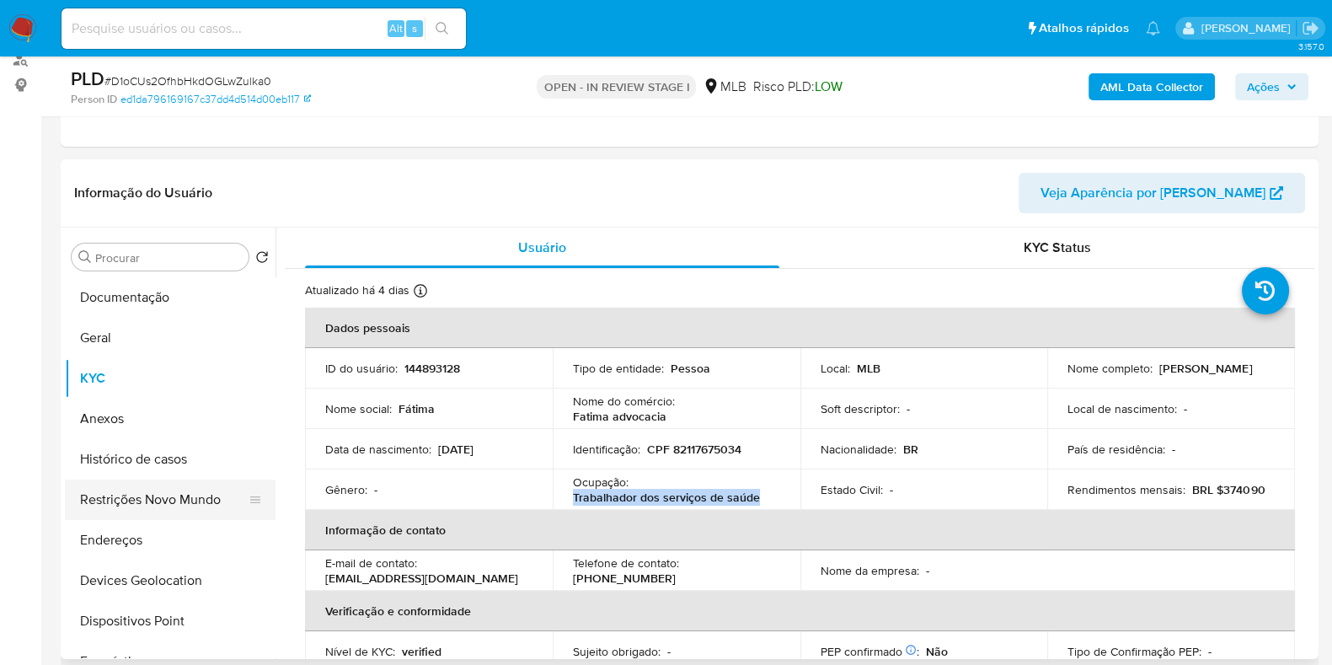
click at [179, 496] on button "Restrições Novo Mundo" at bounding box center [163, 499] width 197 height 40
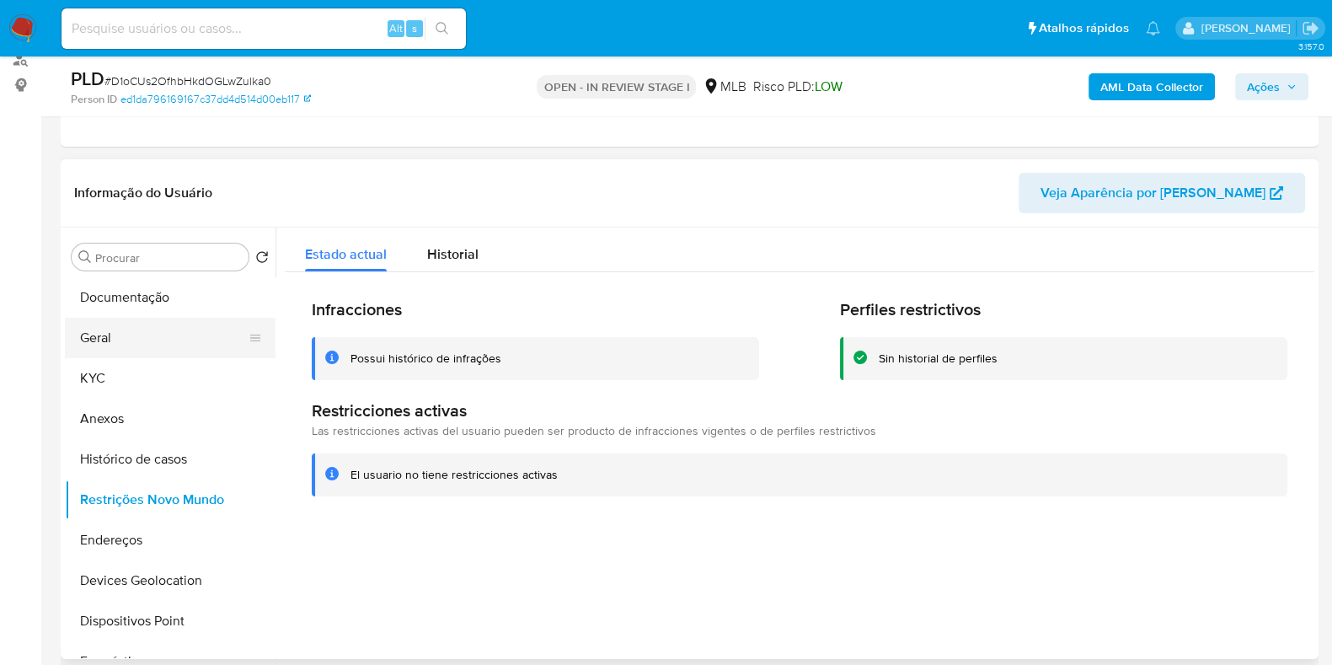
click at [142, 332] on button "Geral" at bounding box center [163, 338] width 197 height 40
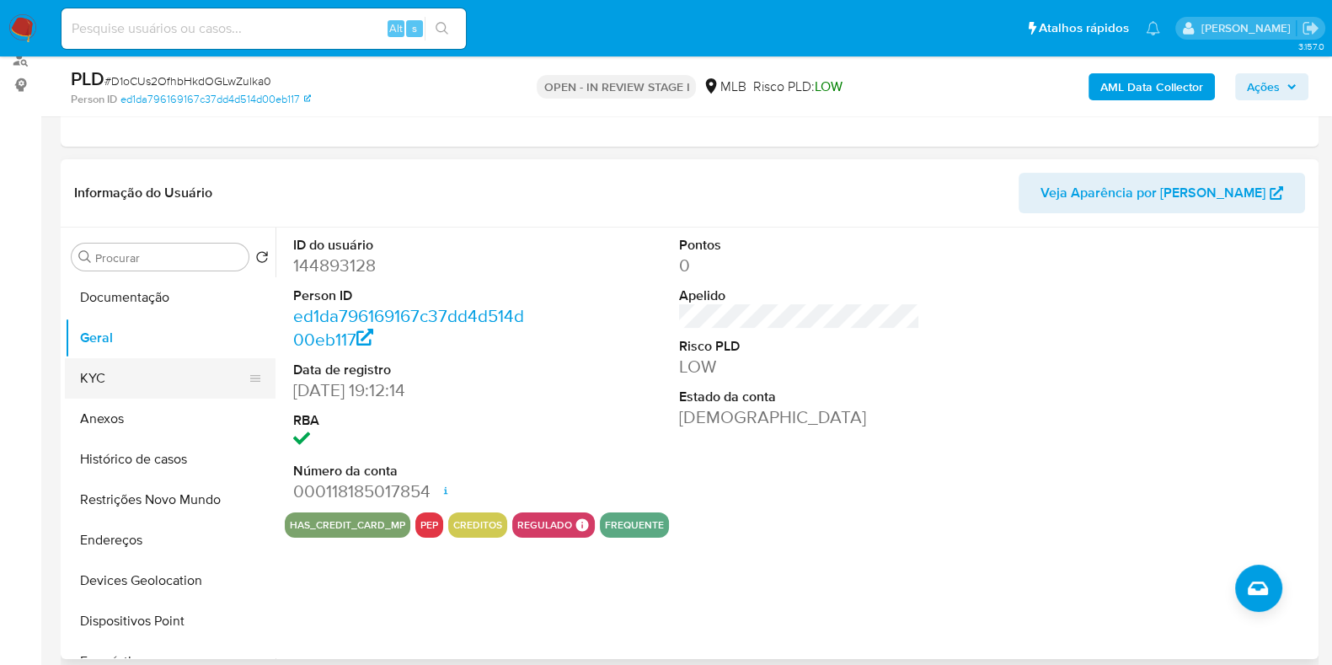
click at [135, 382] on button "KYC" at bounding box center [163, 378] width 197 height 40
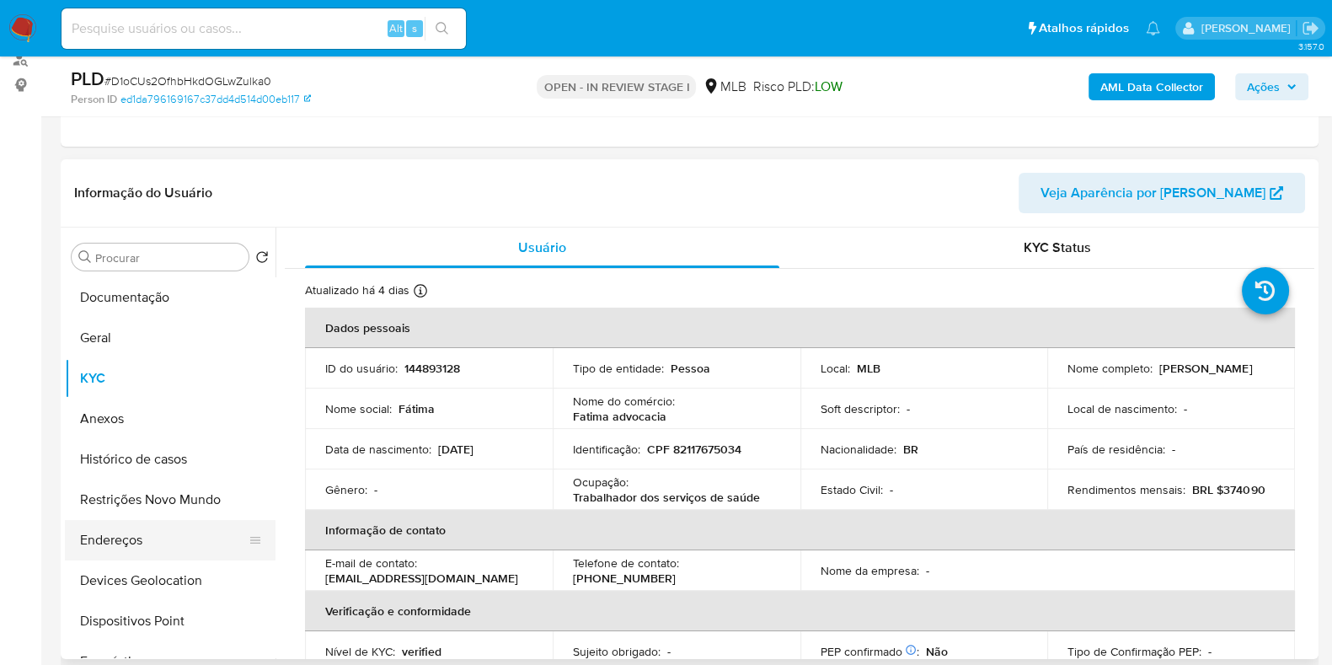
click at [156, 549] on button "Endereços" at bounding box center [163, 540] width 197 height 40
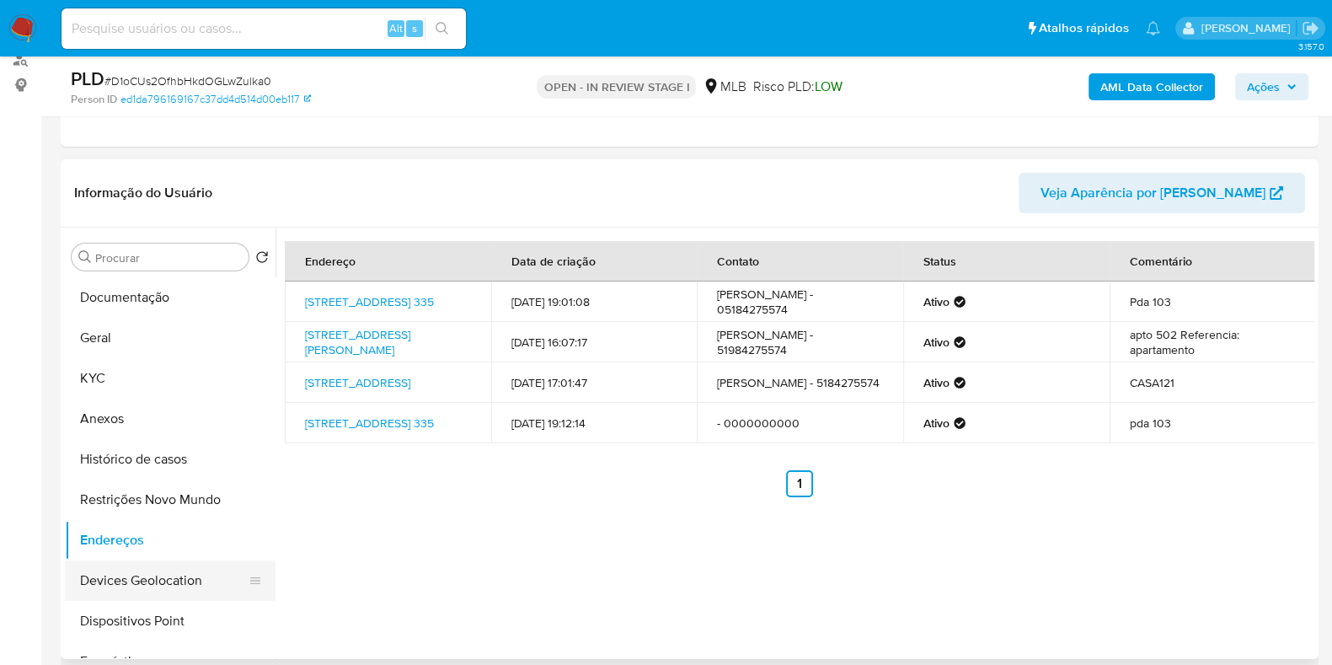
click at [173, 564] on button "Devices Geolocation" at bounding box center [163, 580] width 197 height 40
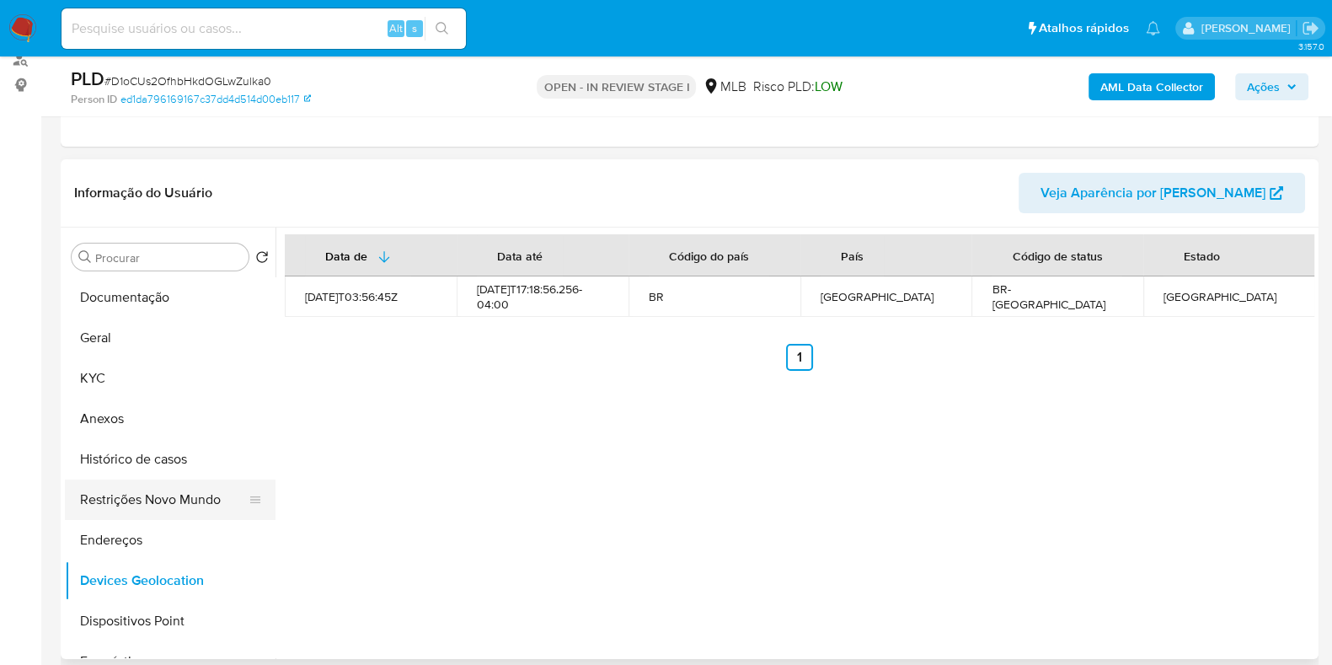
click at [120, 495] on button "Restrições Novo Mundo" at bounding box center [163, 499] width 197 height 40
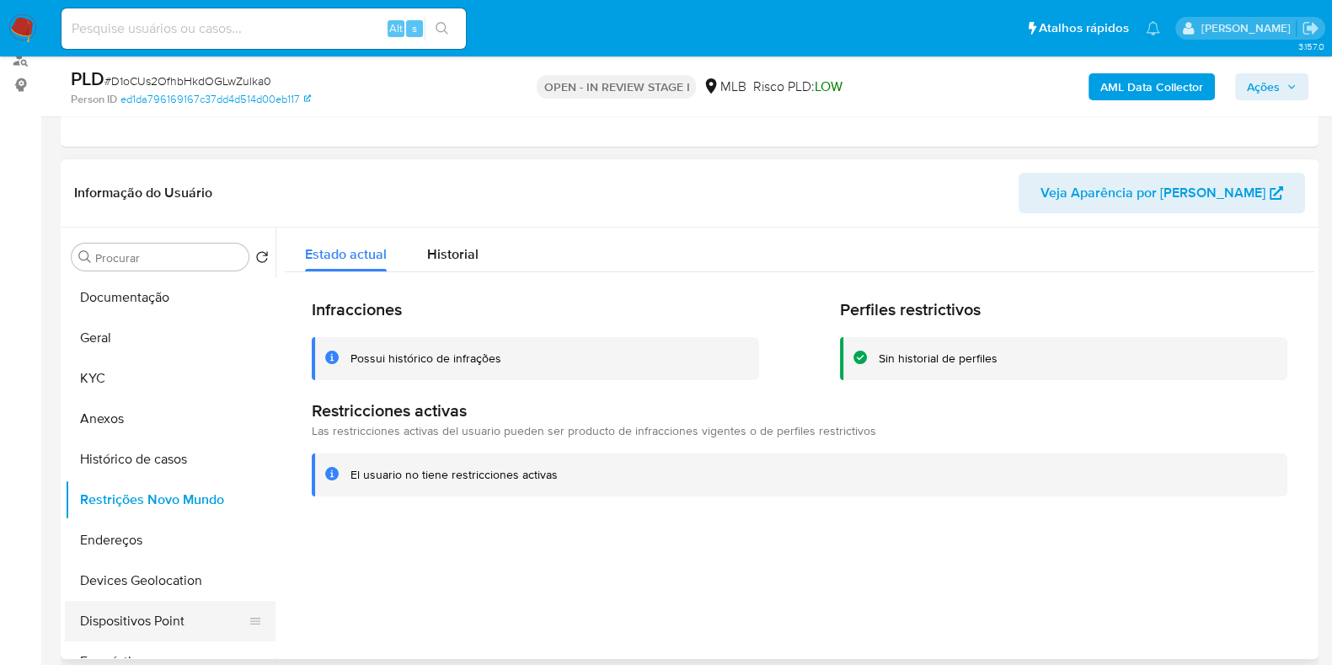
click at [157, 627] on button "Dispositivos Point" at bounding box center [163, 621] width 197 height 40
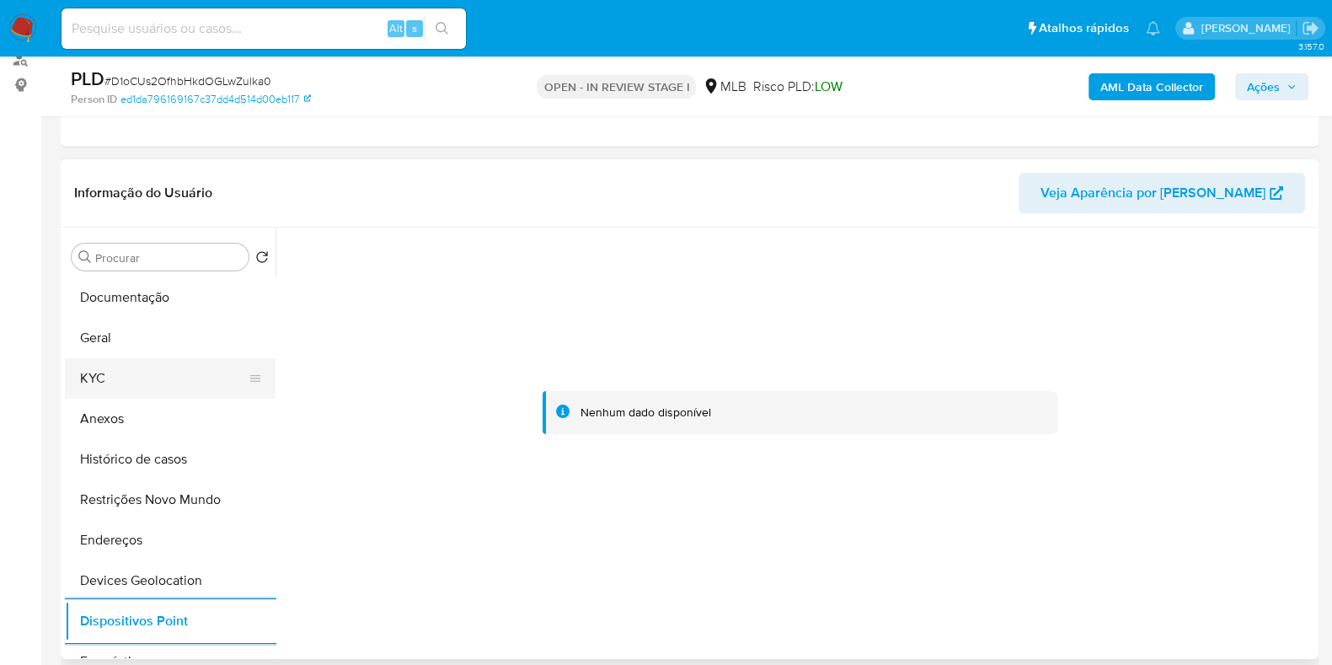
click at [118, 375] on button "KYC" at bounding box center [163, 378] width 197 height 40
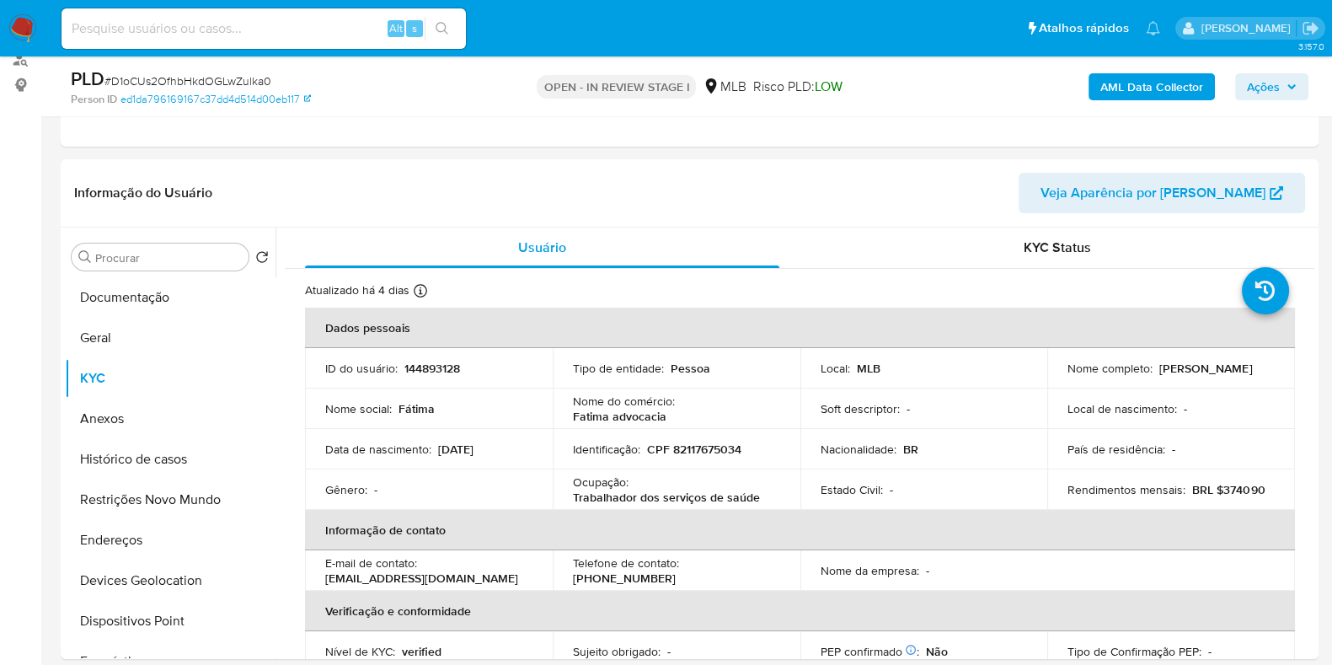
click at [1124, 80] on b "AML Data Collector" at bounding box center [1151, 86] width 103 height 27
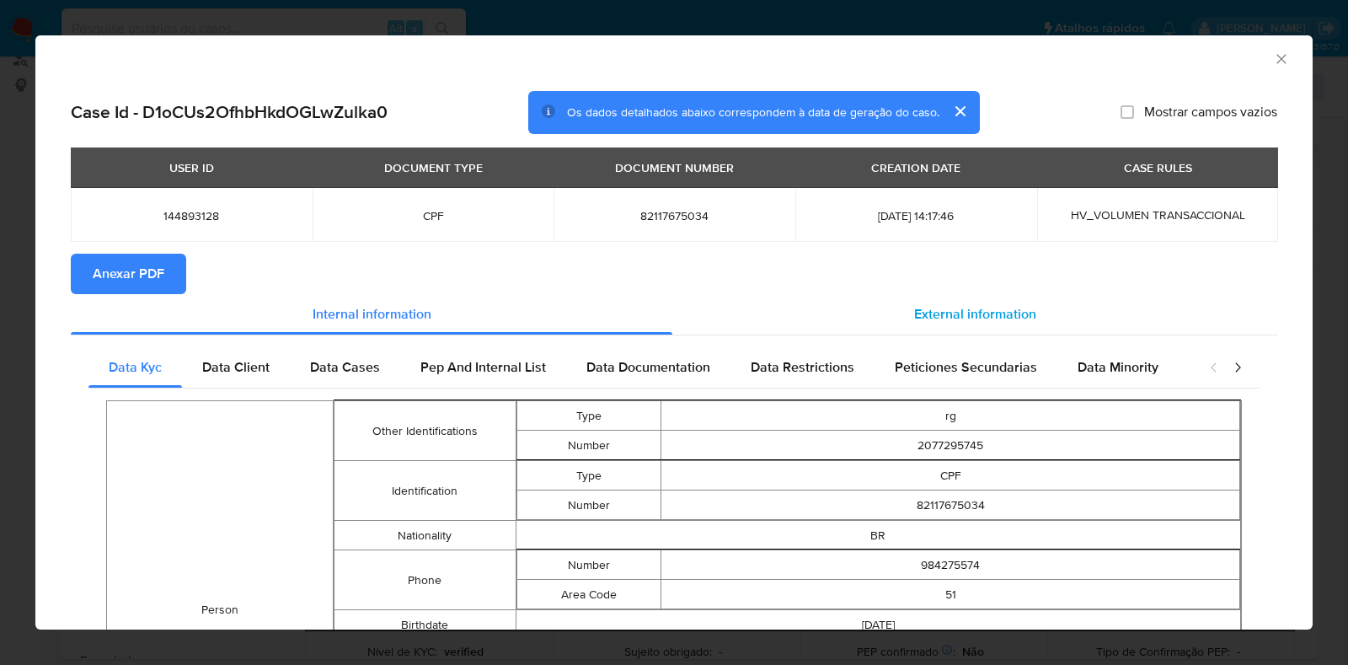
click at [936, 313] on span "External information" at bounding box center [975, 313] width 122 height 19
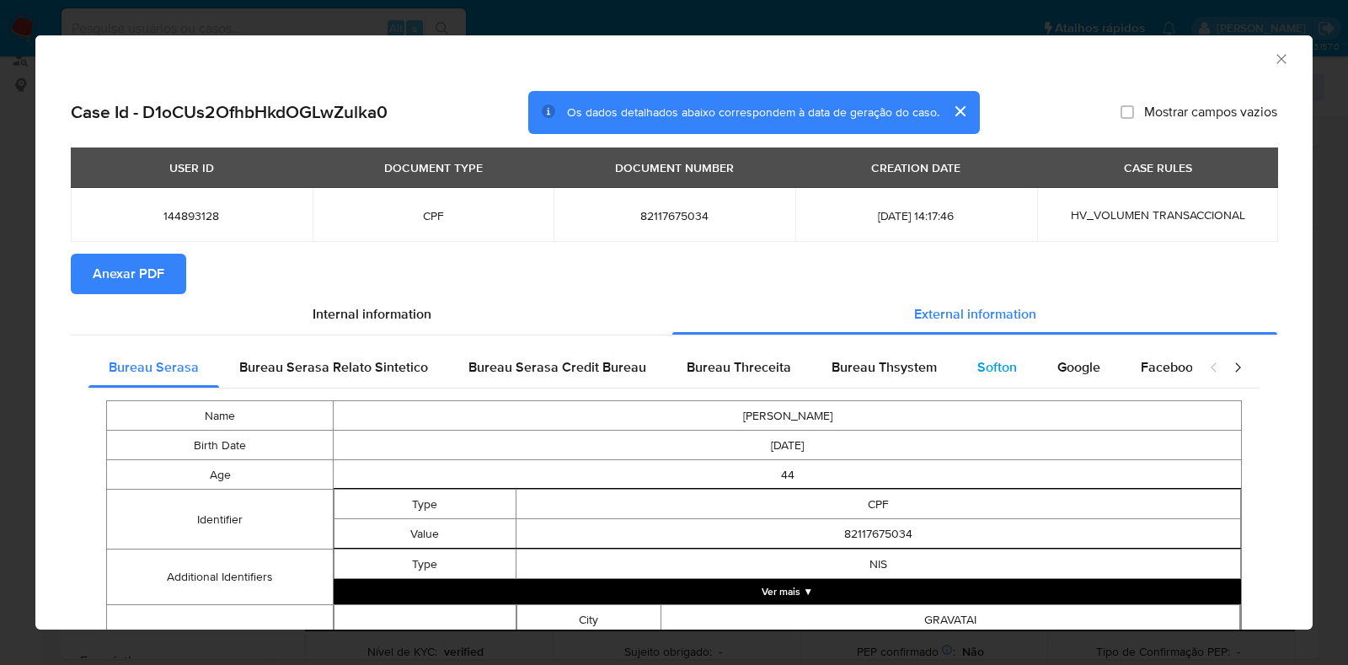
click at [982, 364] on span "Softon" at bounding box center [997, 366] width 40 height 19
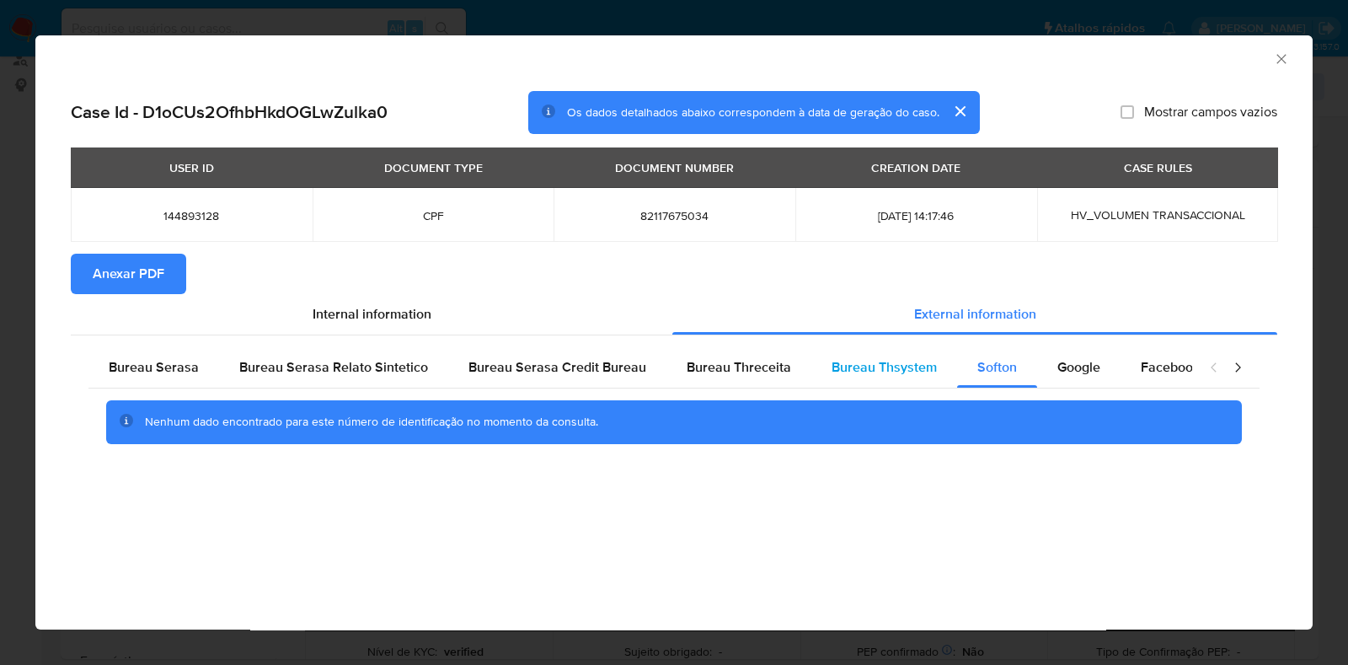
click at [925, 371] on span "Bureau Thsystem" at bounding box center [883, 366] width 105 height 19
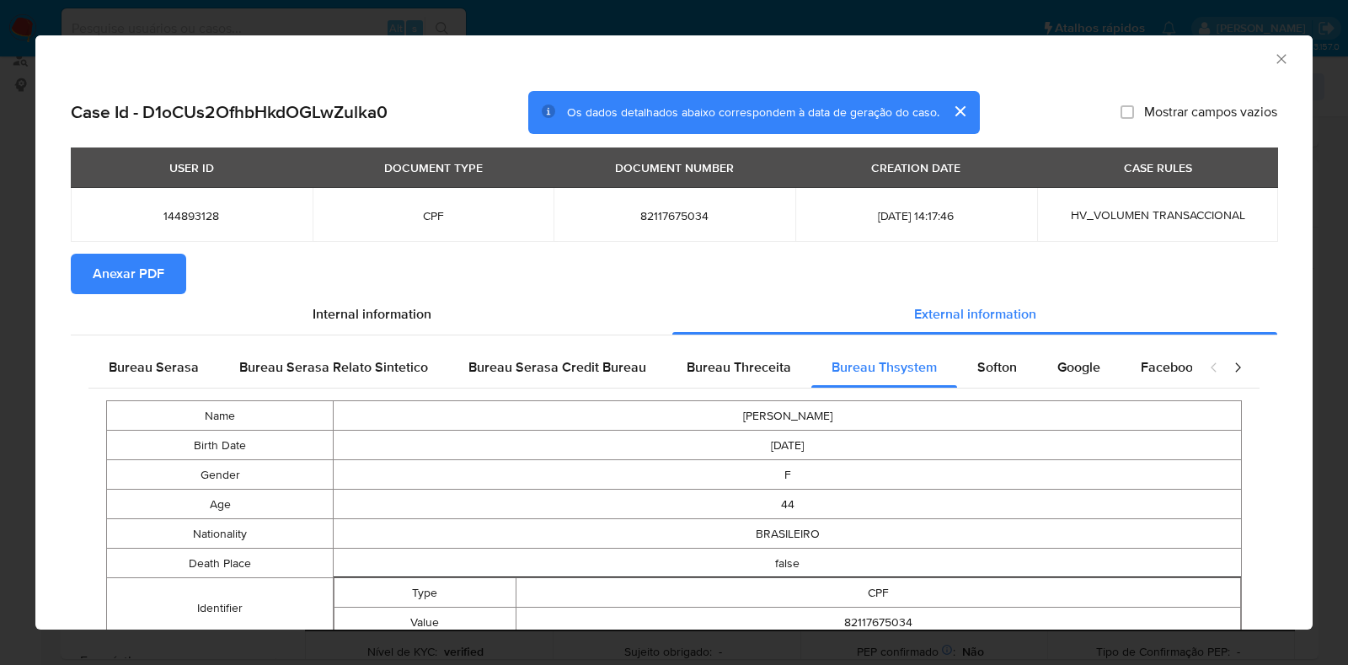
click at [118, 263] on span "Anexar PDF" at bounding box center [129, 273] width 72 height 37
click at [1273, 56] on icon "Fechar a janela" at bounding box center [1281, 59] width 17 height 17
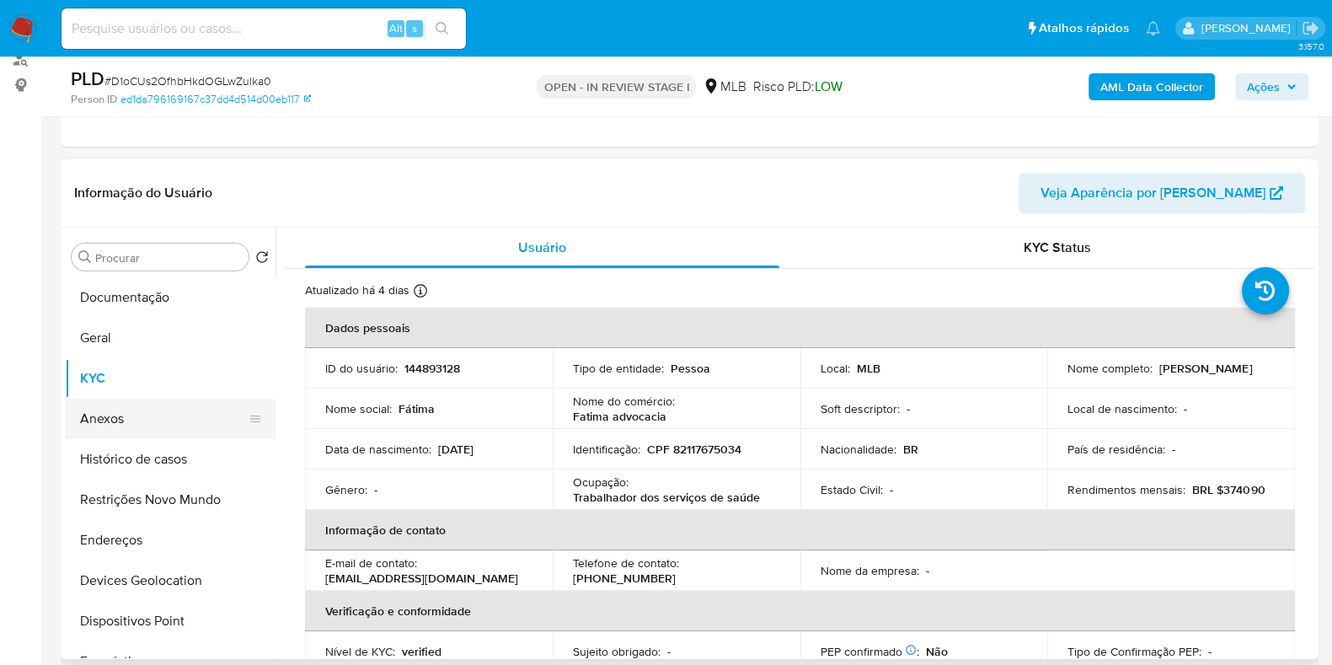
click at [126, 421] on button "Anexos" at bounding box center [163, 418] width 197 height 40
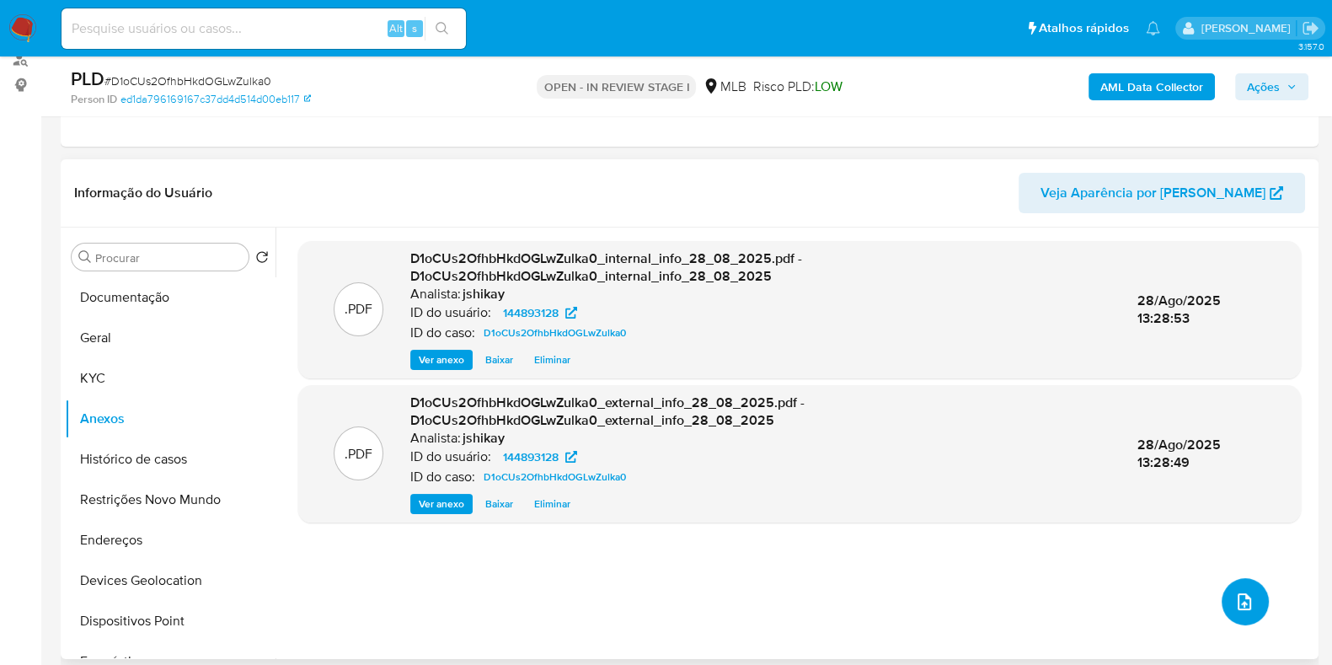
click at [1234, 586] on button "upload-file" at bounding box center [1244, 601] width 47 height 47
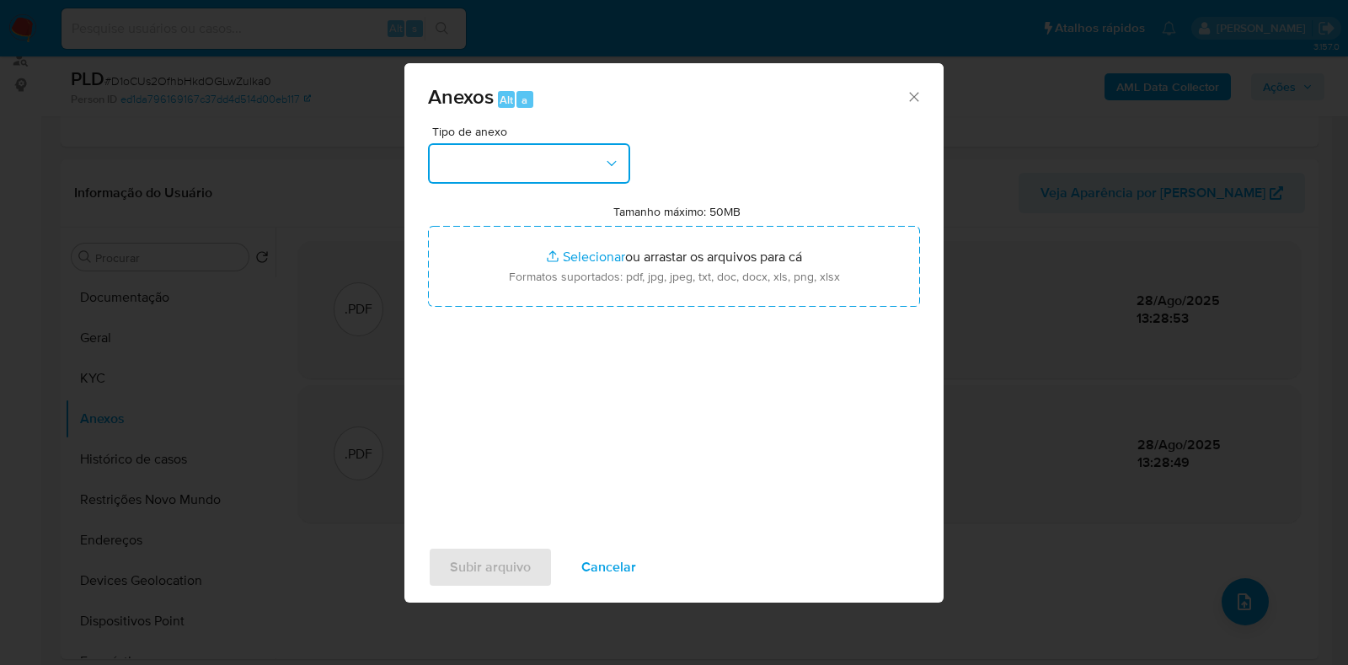
click at [540, 163] on button "button" at bounding box center [529, 163] width 202 height 40
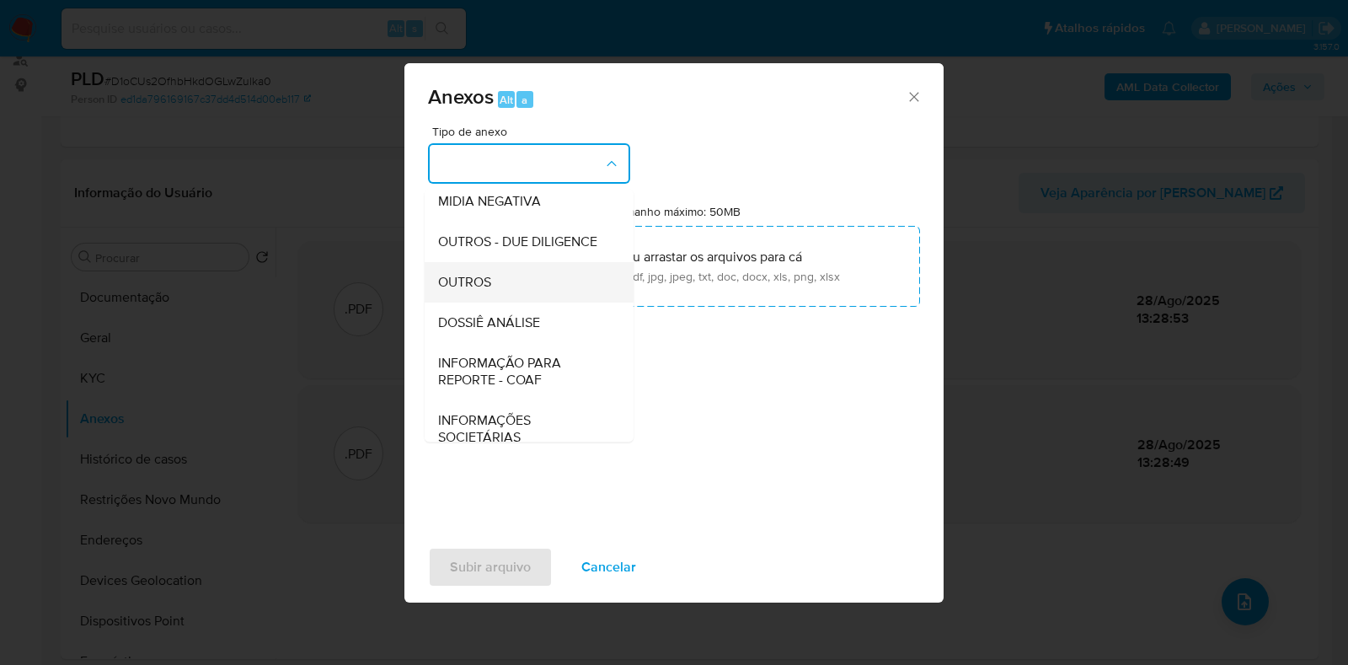
click at [484, 302] on div "OUTROS" at bounding box center [524, 282] width 172 height 40
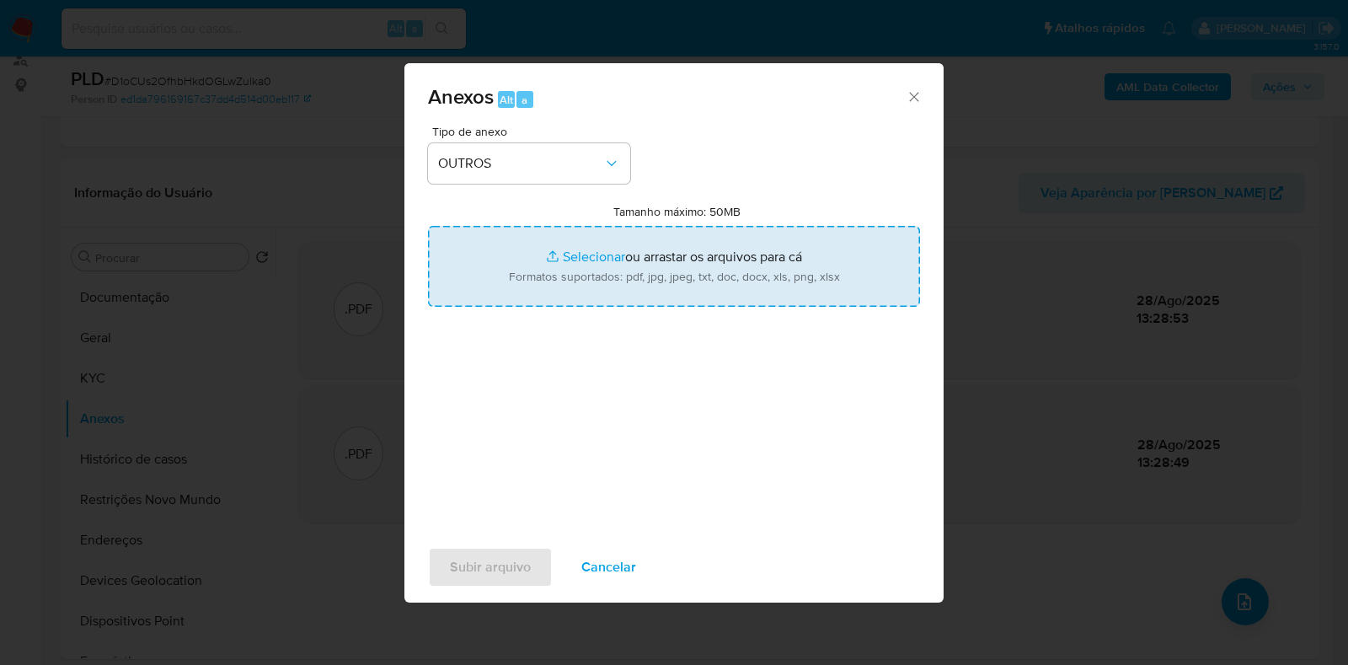
click at [560, 291] on input "Tamanho máximo: 50MB Selecionar arquivos" at bounding box center [674, 266] width 492 height 81
type input "C:\fakepath\Mulan 144893128_2025_08_27_16_05_04 - Resumen [GEOGRAPHIC_DATA]pdf"
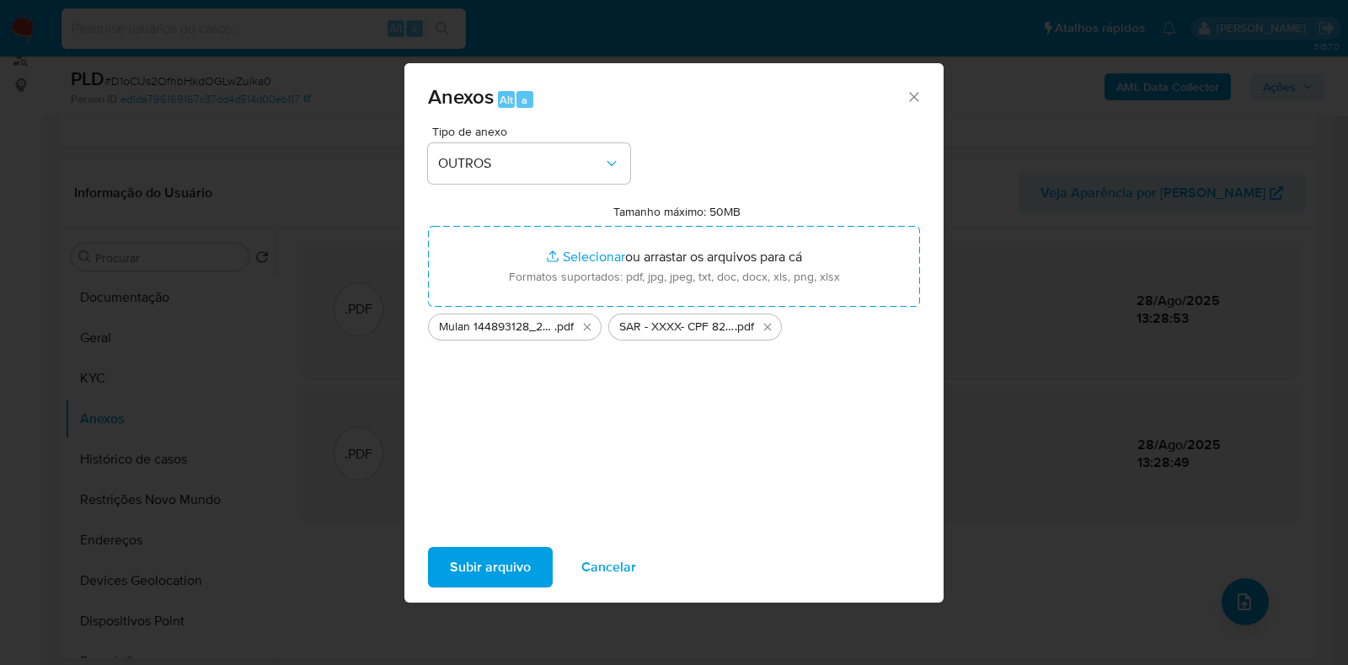
click at [457, 571] on span "Subir arquivo" at bounding box center [490, 566] width 81 height 37
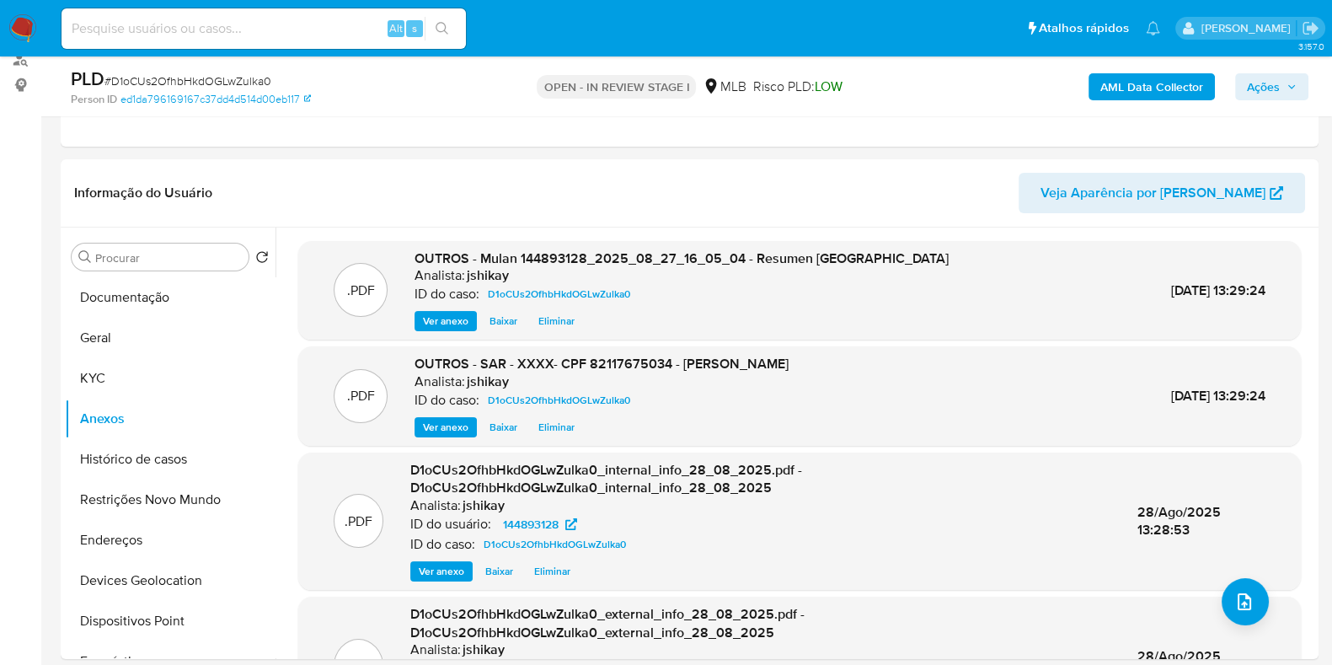
click at [1264, 80] on span "Ações" at bounding box center [1263, 86] width 33 height 27
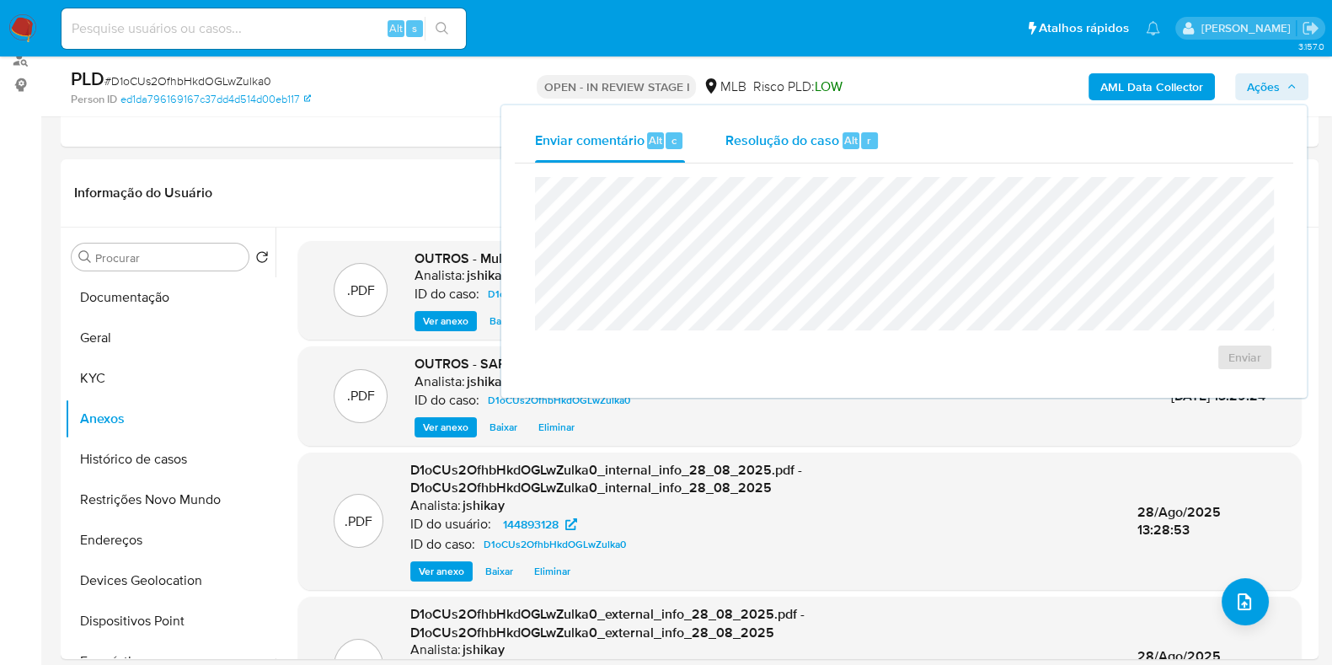
click at [804, 143] on span "Resolução do caso" at bounding box center [782, 139] width 114 height 19
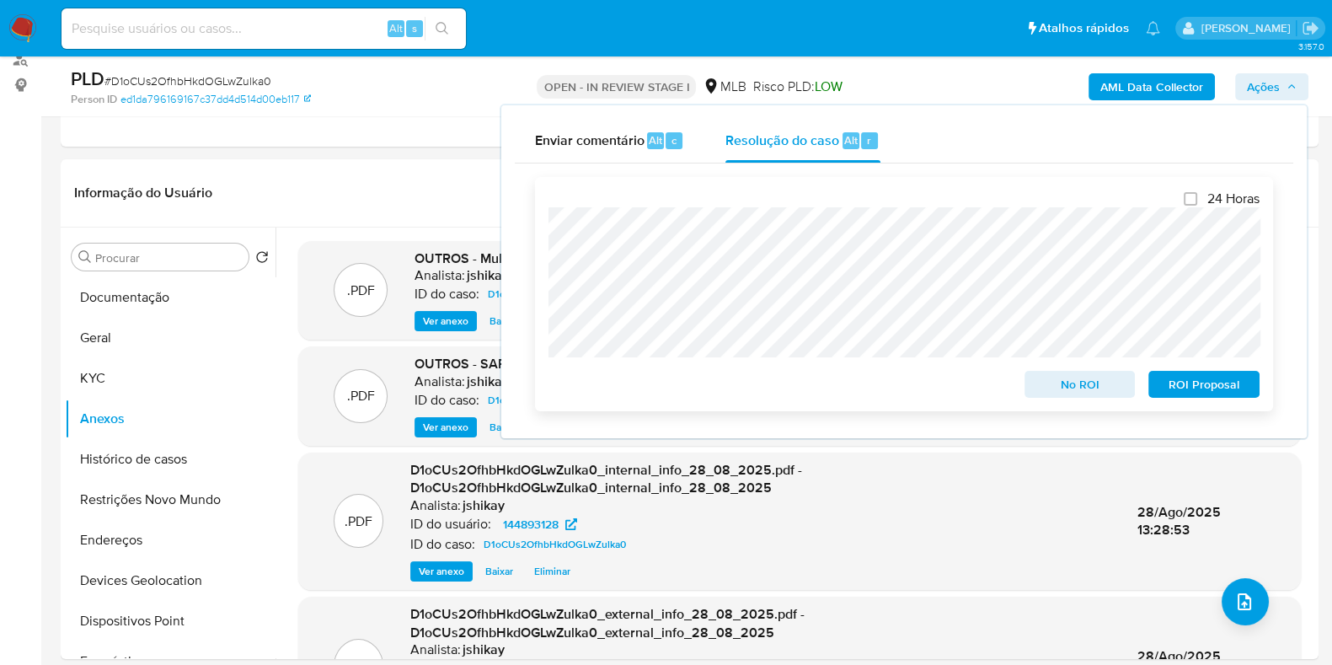
click at [1170, 384] on span "ROI Proposal" at bounding box center [1204, 384] width 88 height 24
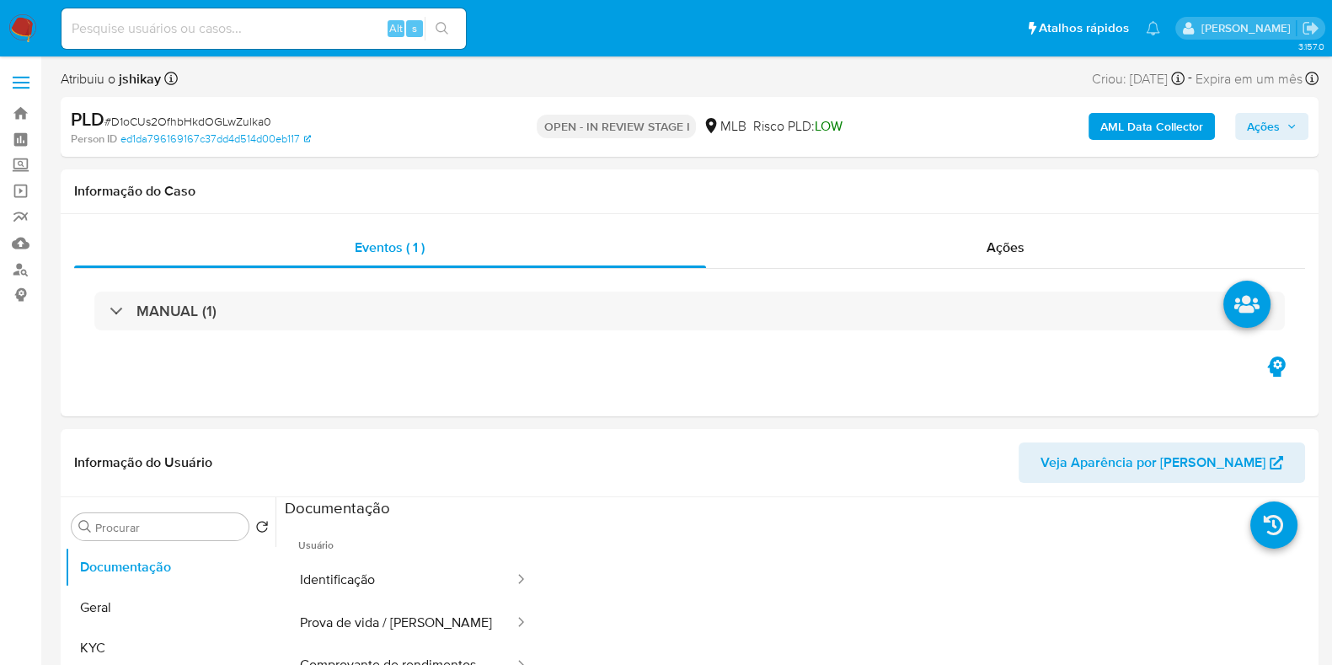
select select "10"
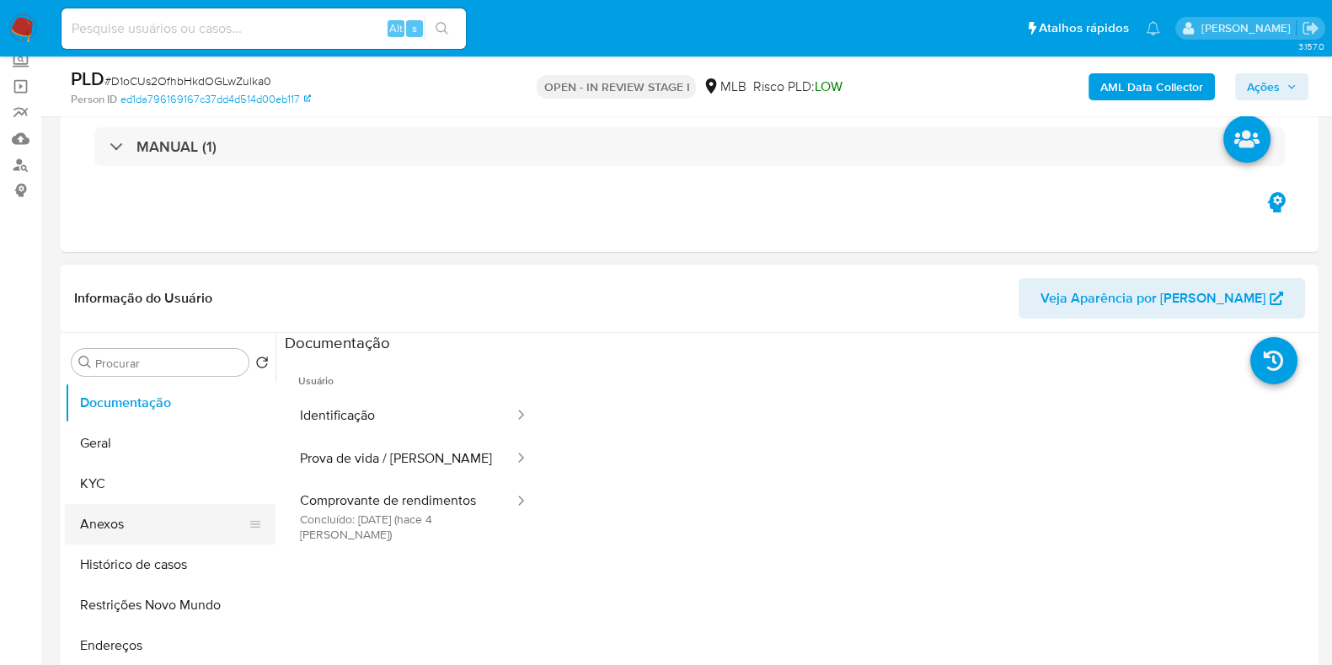
click at [146, 537] on button "Anexos" at bounding box center [163, 524] width 197 height 40
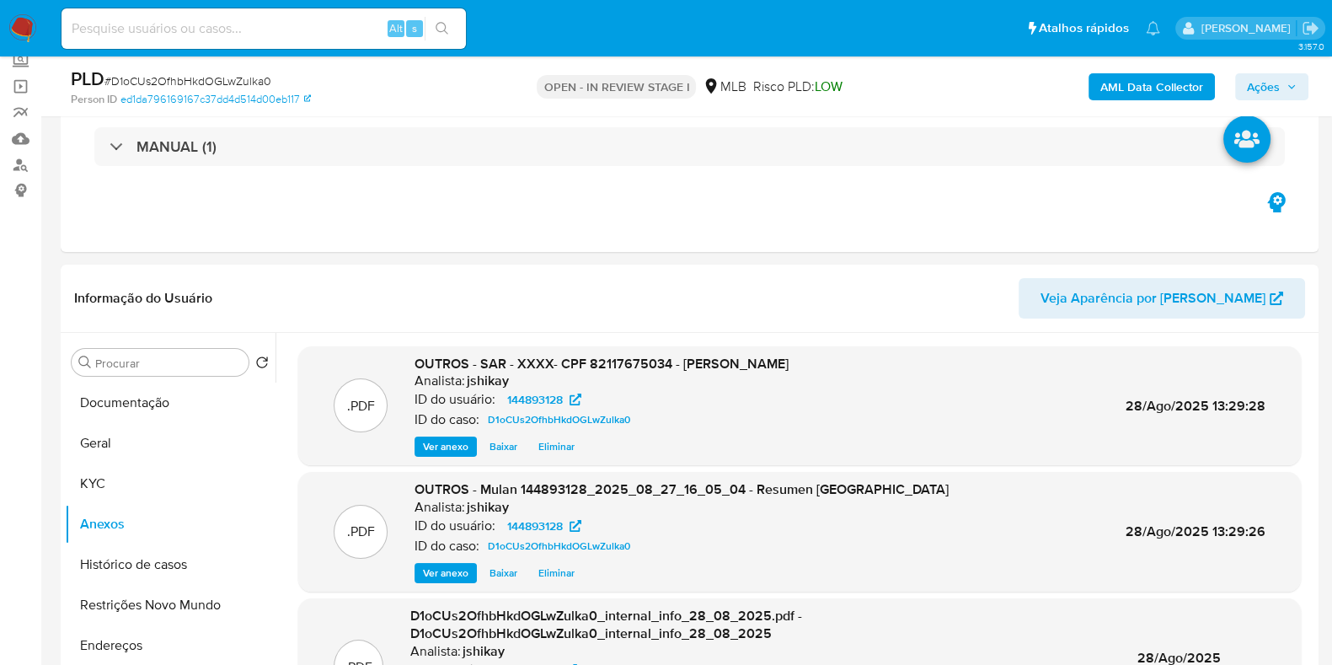
click at [1265, 86] on span "Ações" at bounding box center [1263, 86] width 33 height 27
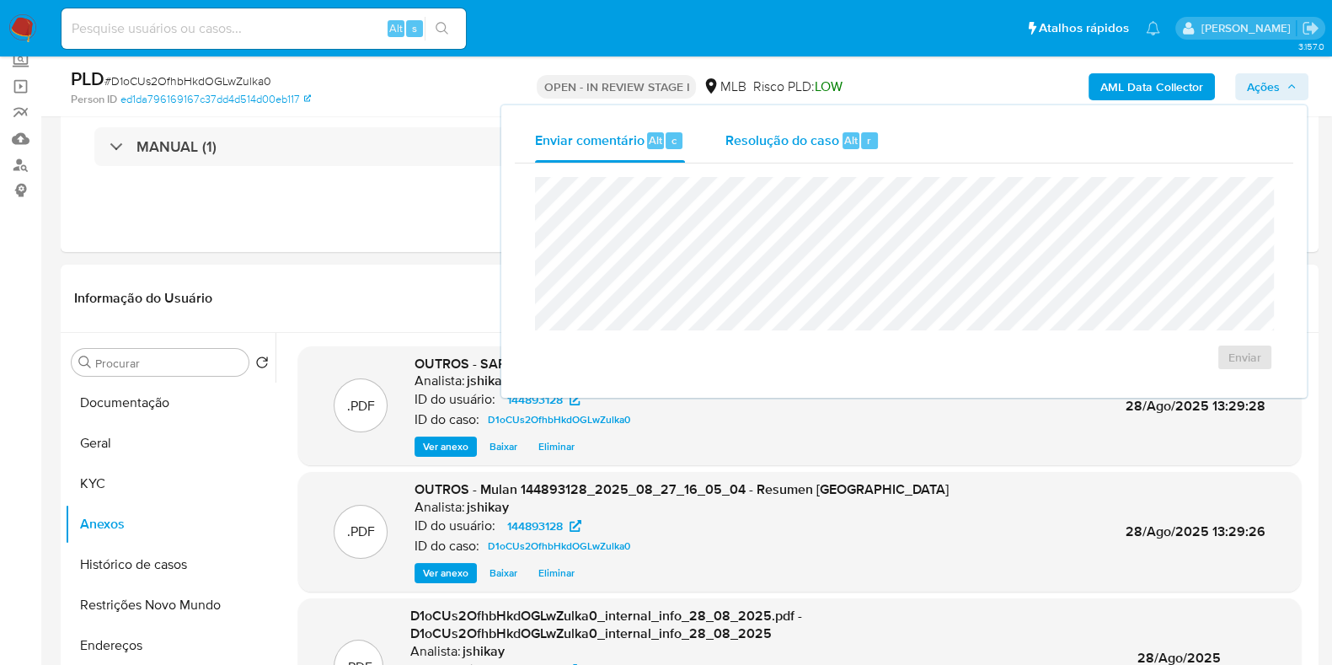
click at [832, 147] on span "Resolução do caso" at bounding box center [782, 139] width 114 height 19
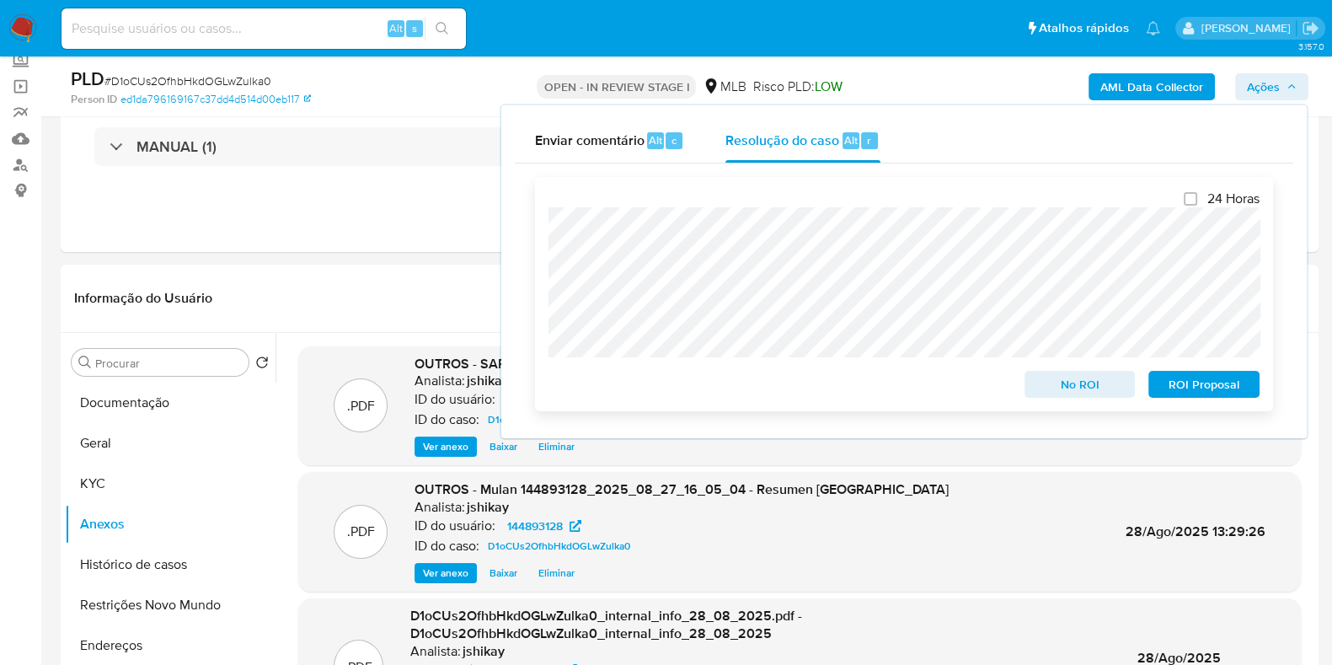
click at [1215, 386] on span "ROI Proposal" at bounding box center [1204, 384] width 88 height 24
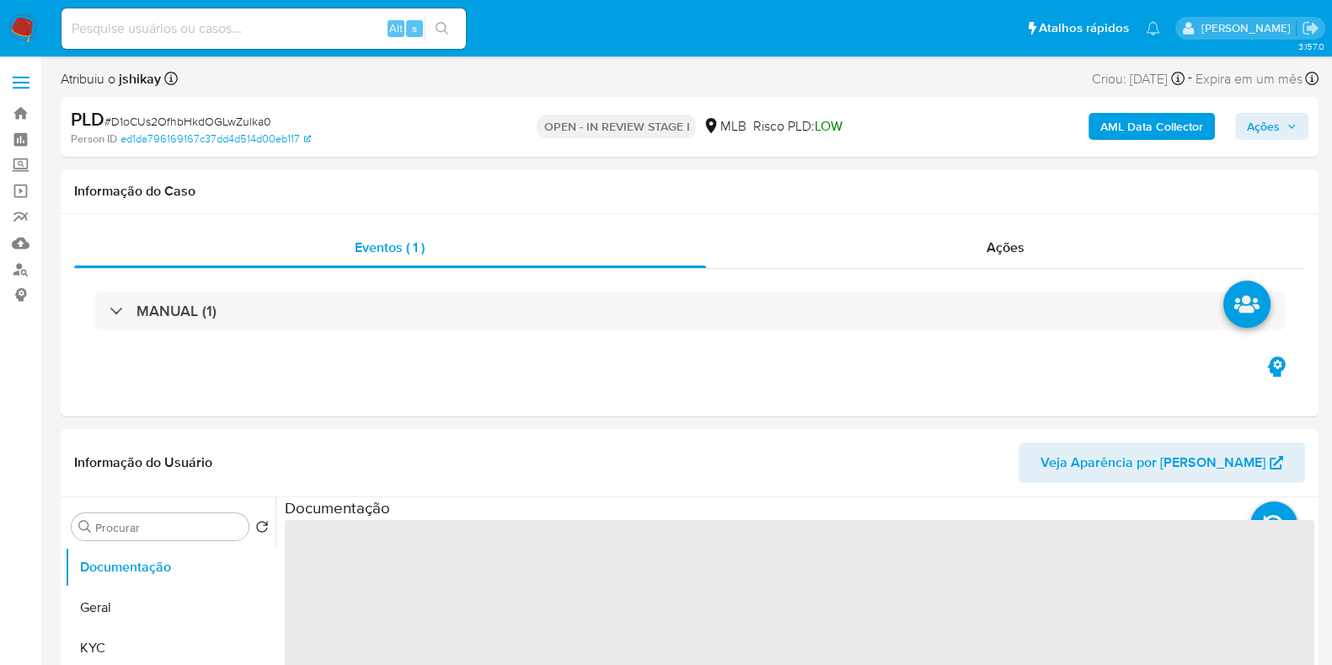
select select "10"
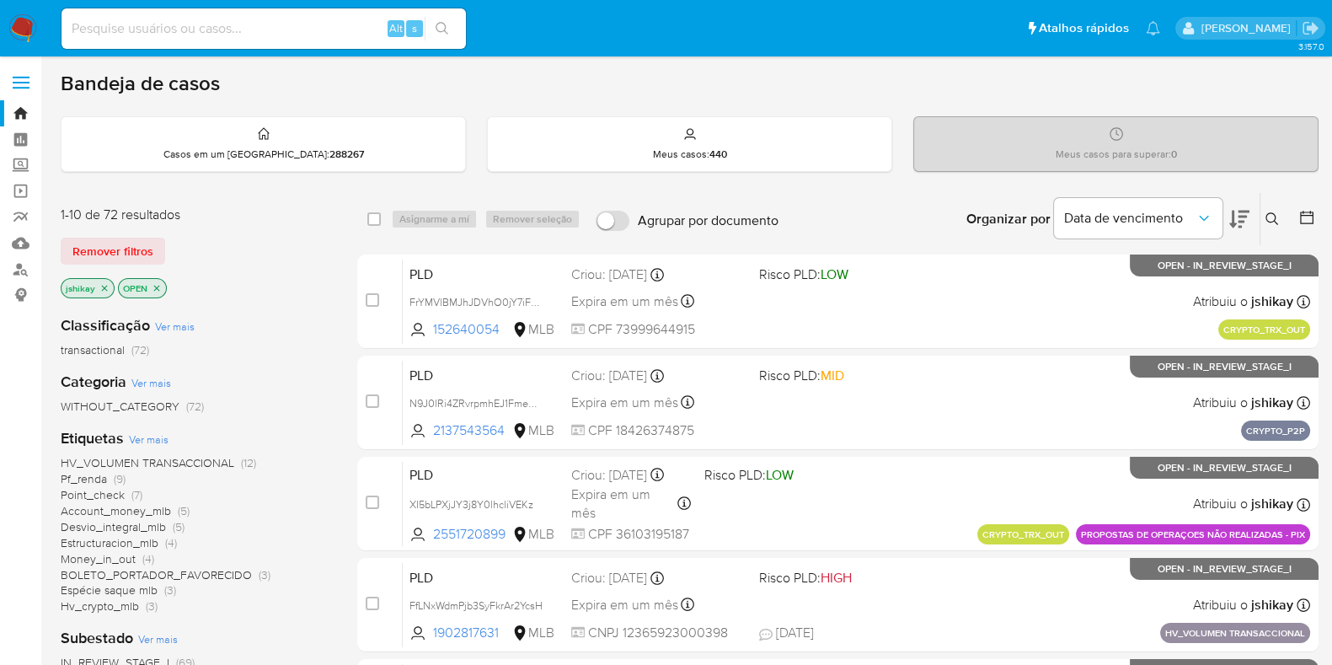
click at [350, 28] on input at bounding box center [263, 29] width 404 height 22
paste input "D1oCUs2OfhbHkdOGLwZulka0"
type input "D1oCUs2OfhbHkdOGLwZulka0"
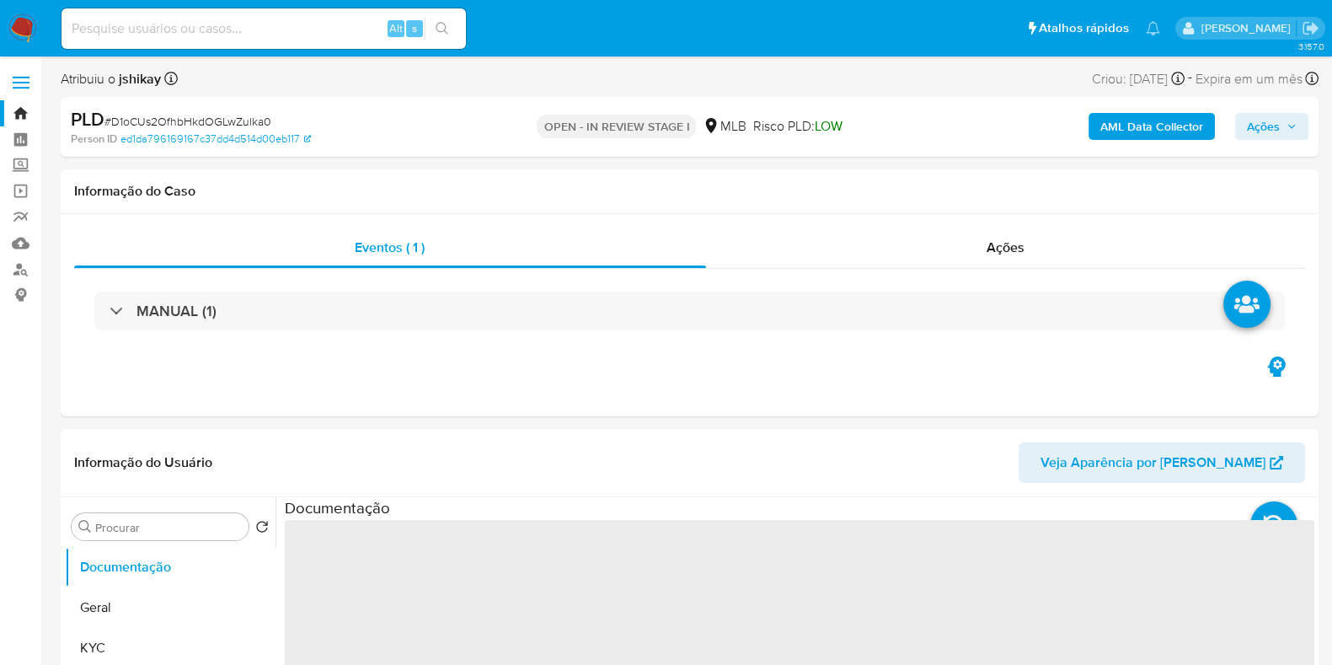
select select "10"
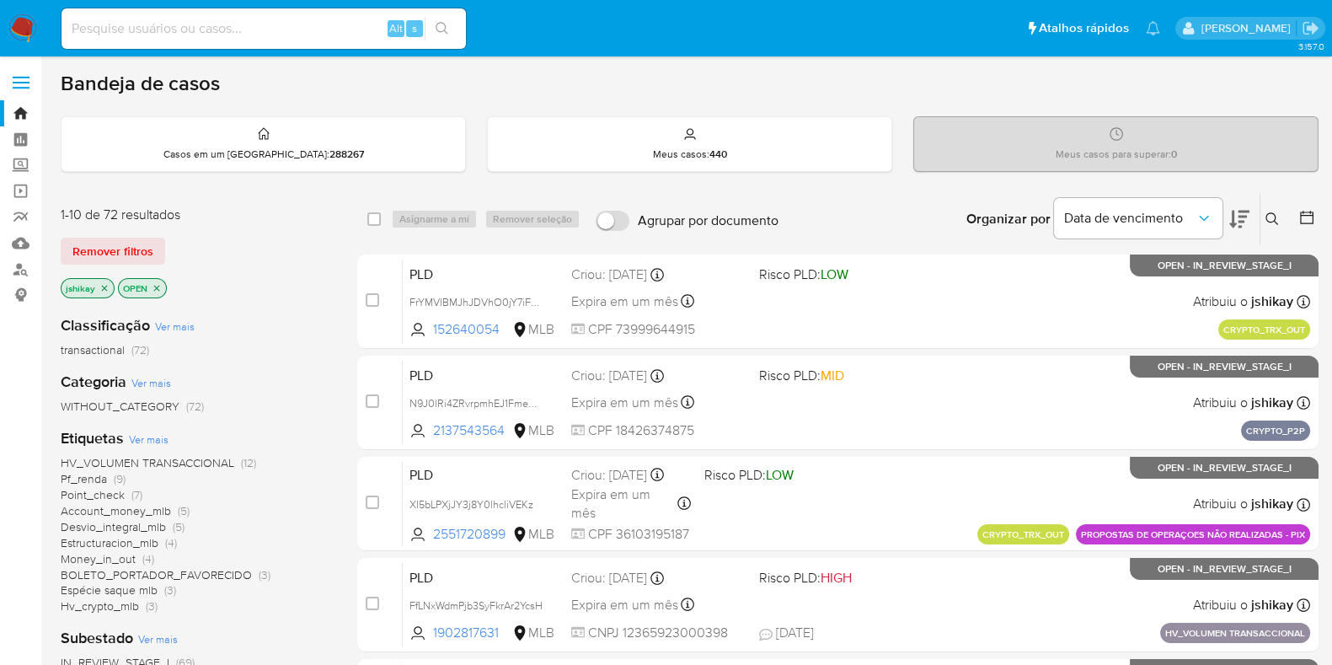
click at [1274, 209] on button at bounding box center [1274, 219] width 28 height 20
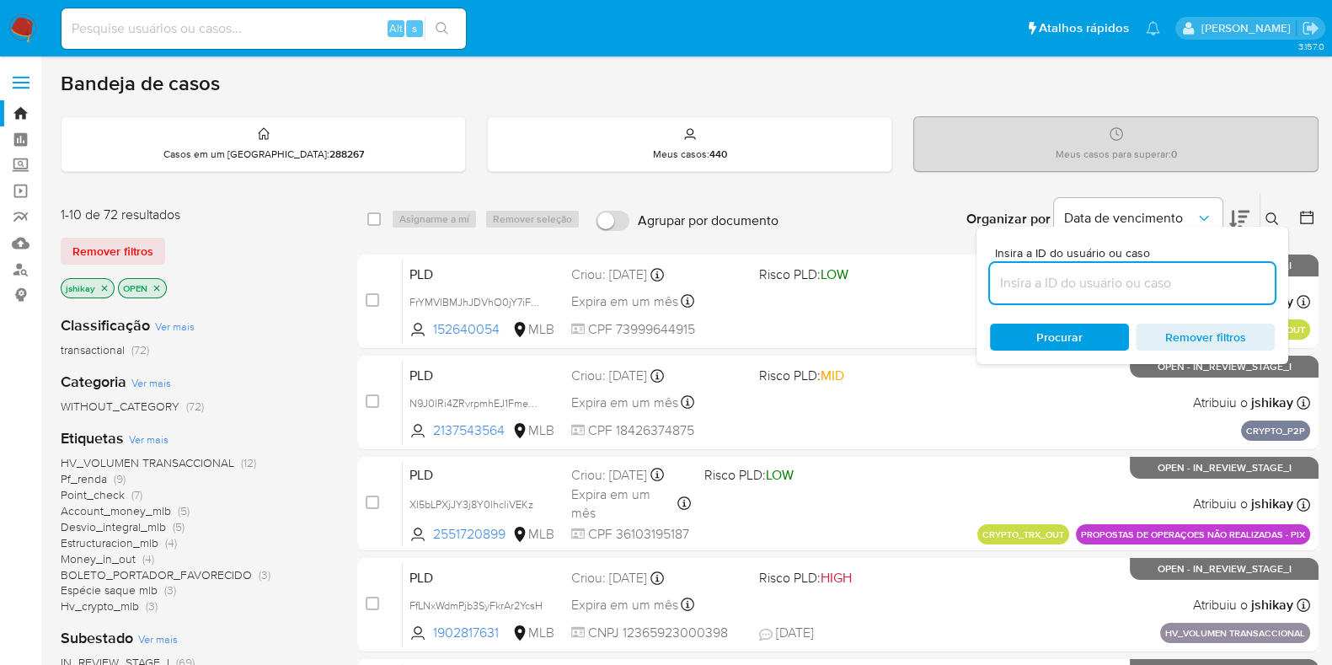
click at [1026, 288] on input at bounding box center [1132, 283] width 285 height 22
type input "D1oCUs2OfhbHkdOGLwZulka0"
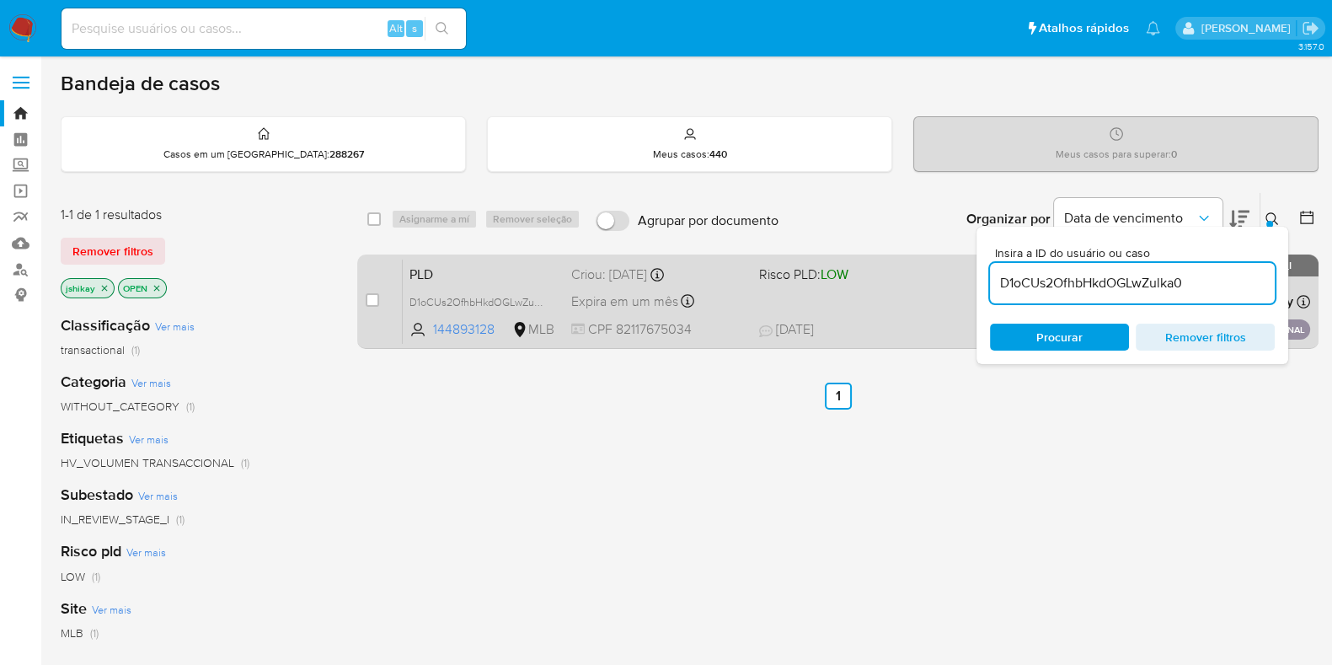
click at [896, 313] on div "PLD D1oCUs2OfhbHkdOGLwZulka0 144893128 MLB Risco PLD: LOW Criou: 14/08/2025 Cri…" at bounding box center [856, 301] width 907 height 85
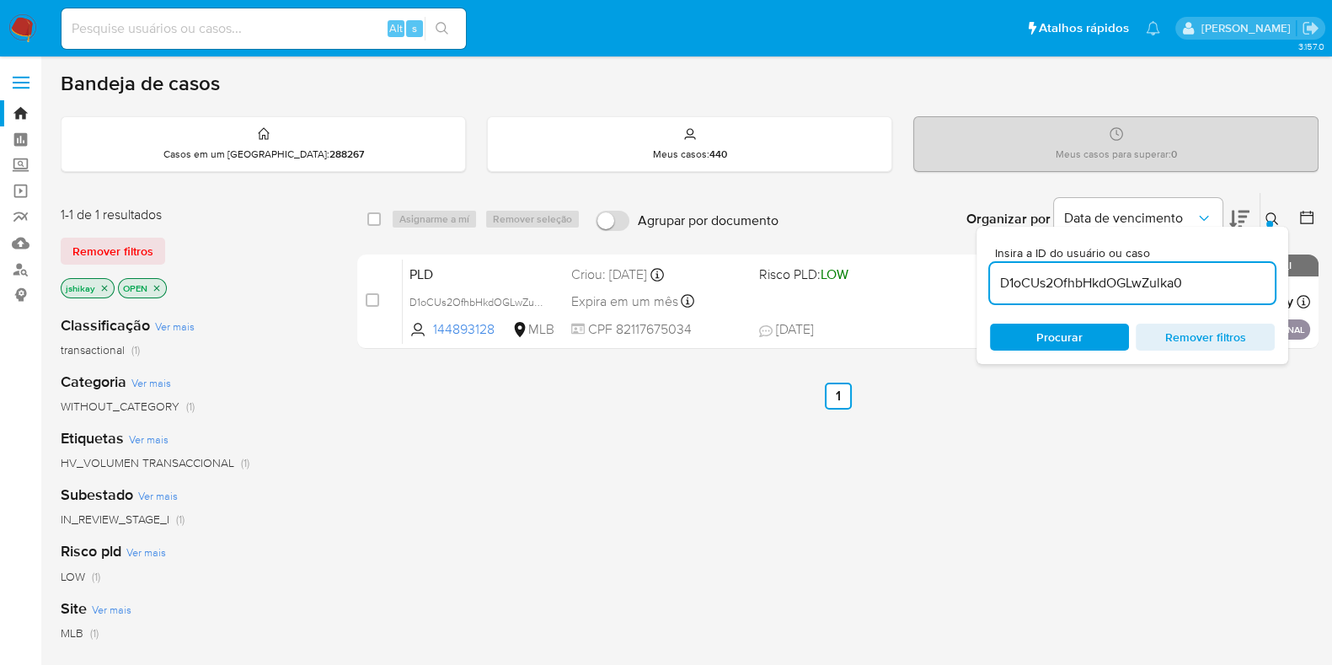
click at [29, 24] on img at bounding box center [22, 28] width 29 height 29
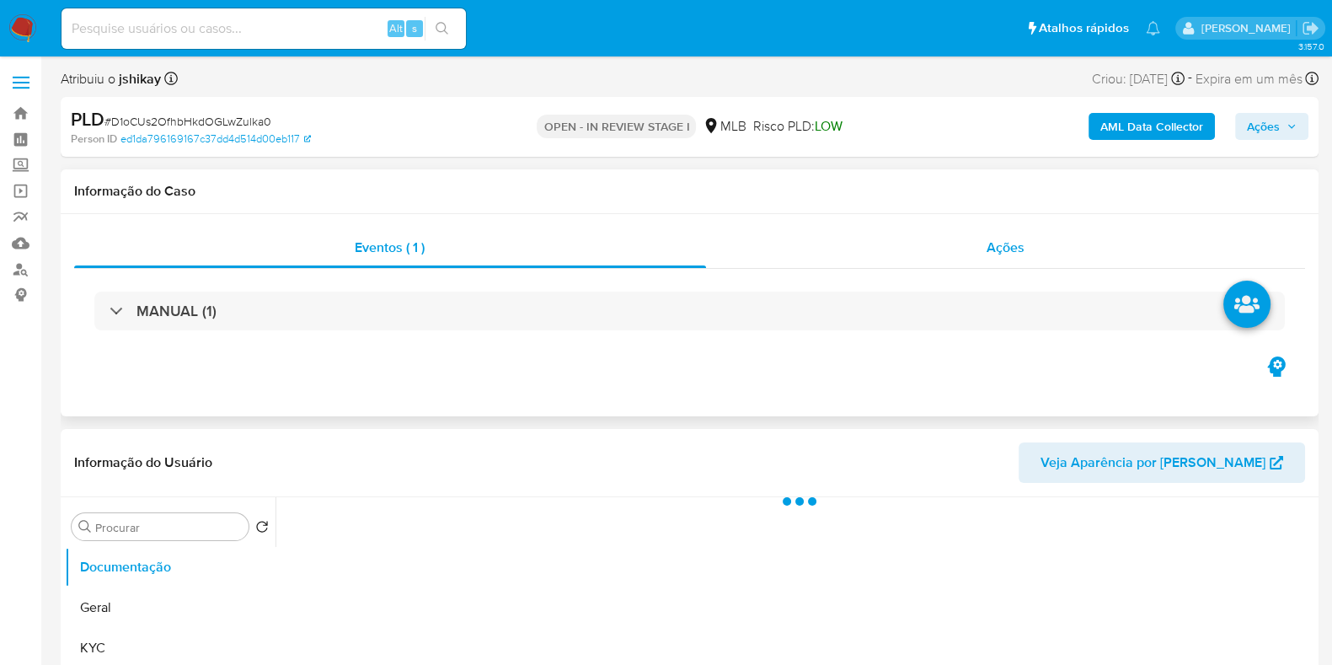
click at [994, 250] on span "Ações" at bounding box center [1005, 247] width 38 height 19
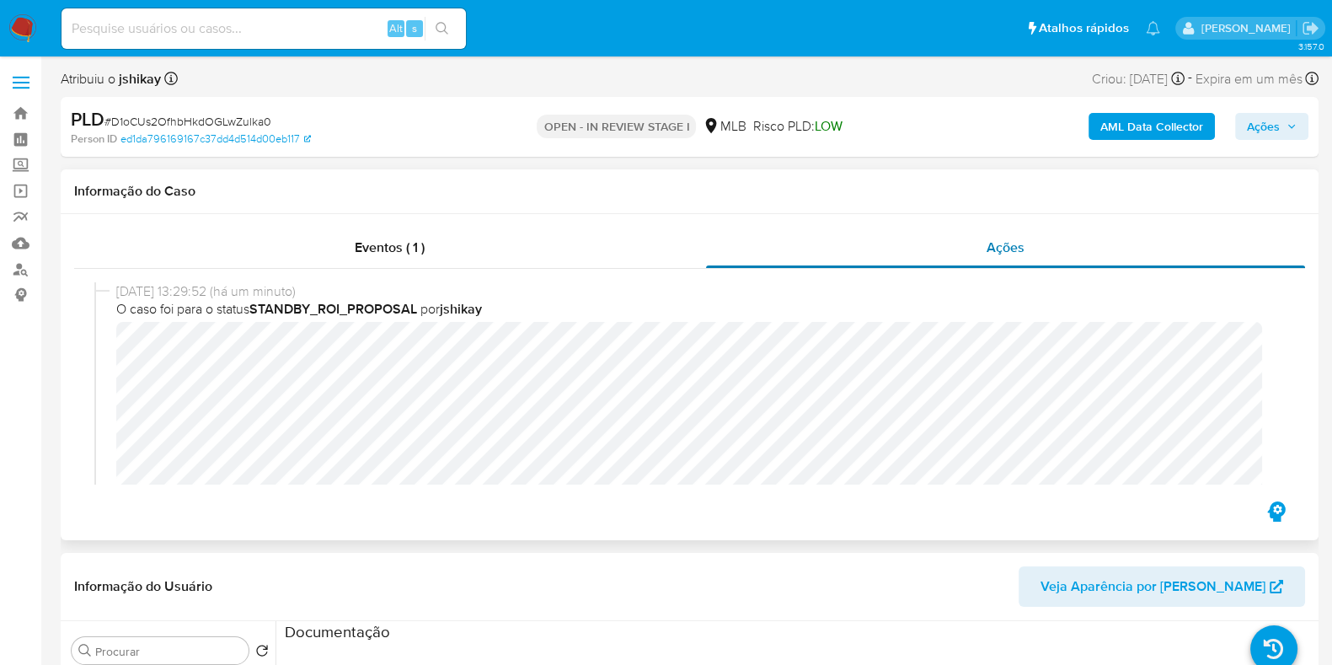
select select "10"
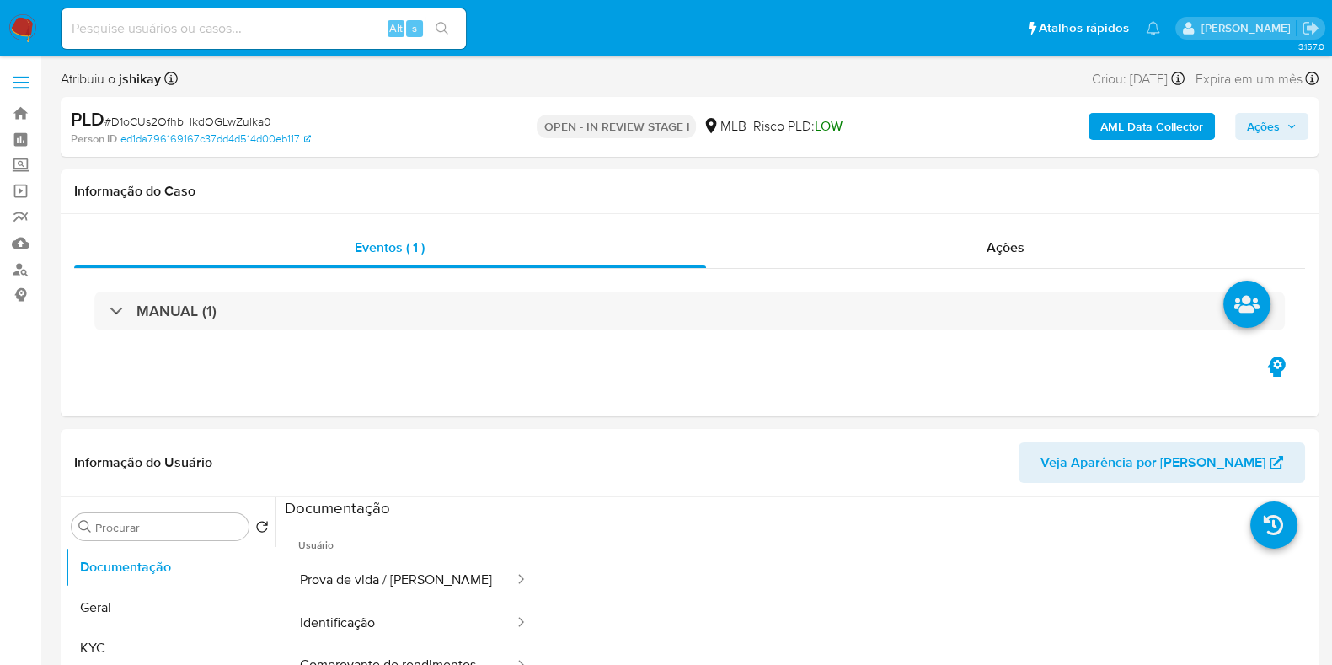
select select "10"
click at [229, 128] on span "# D1oCUs2OfhbHkdOGLwZulka0" at bounding box center [187, 121] width 167 height 17
copy span "D1oCUs2OfhbHkdOGLwZulka0"
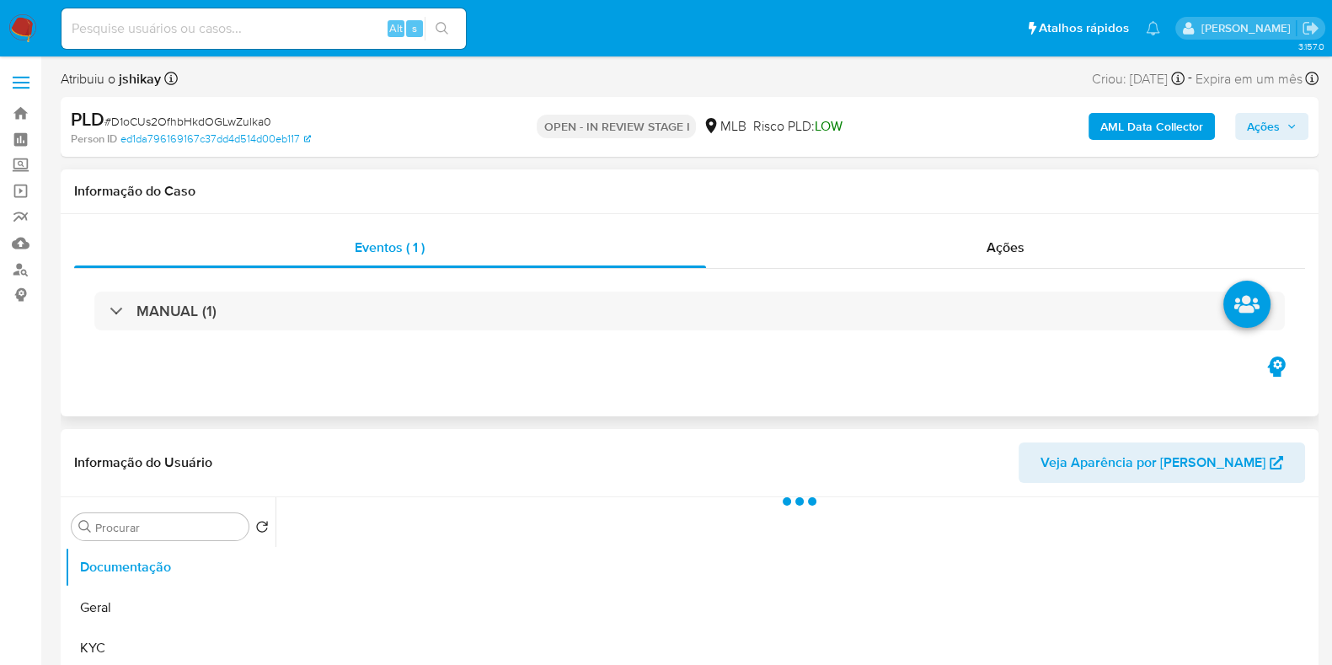
click at [827, 226] on div "Eventos ( 1 ) Ações MANUAL (1)" at bounding box center [690, 315] width 1258 height 202
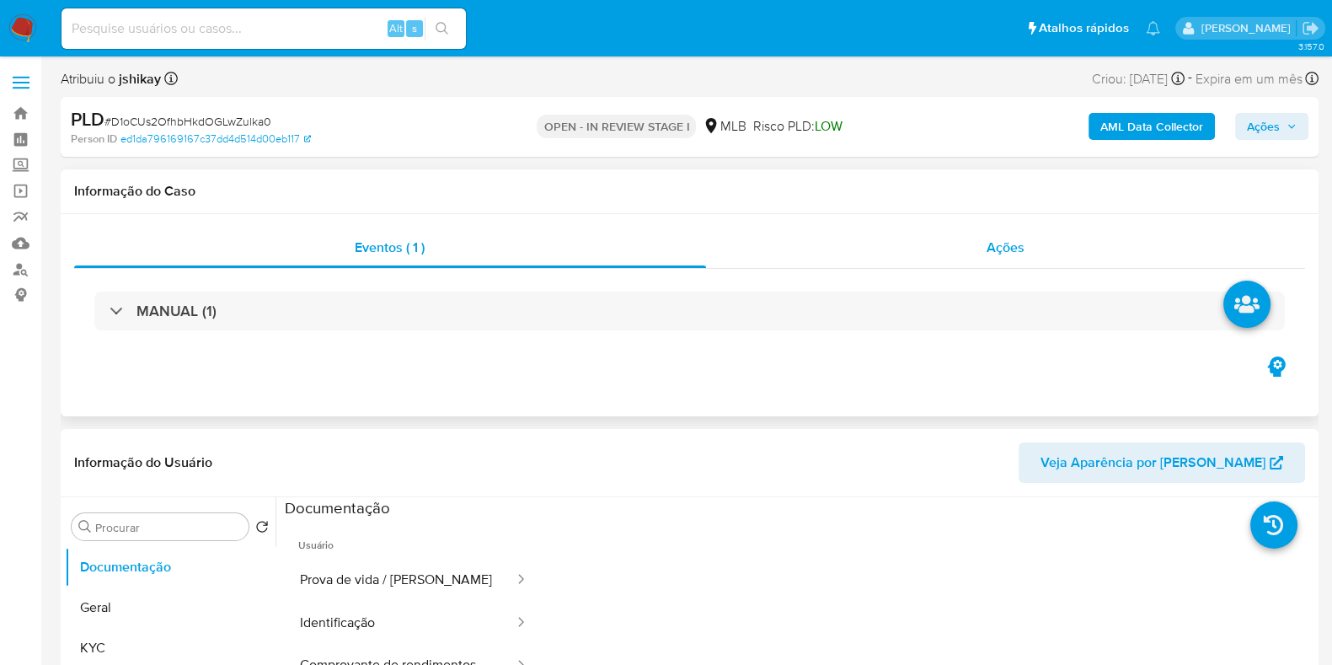
click at [838, 233] on div "Ações" at bounding box center [1006, 247] width 600 height 40
select select "10"
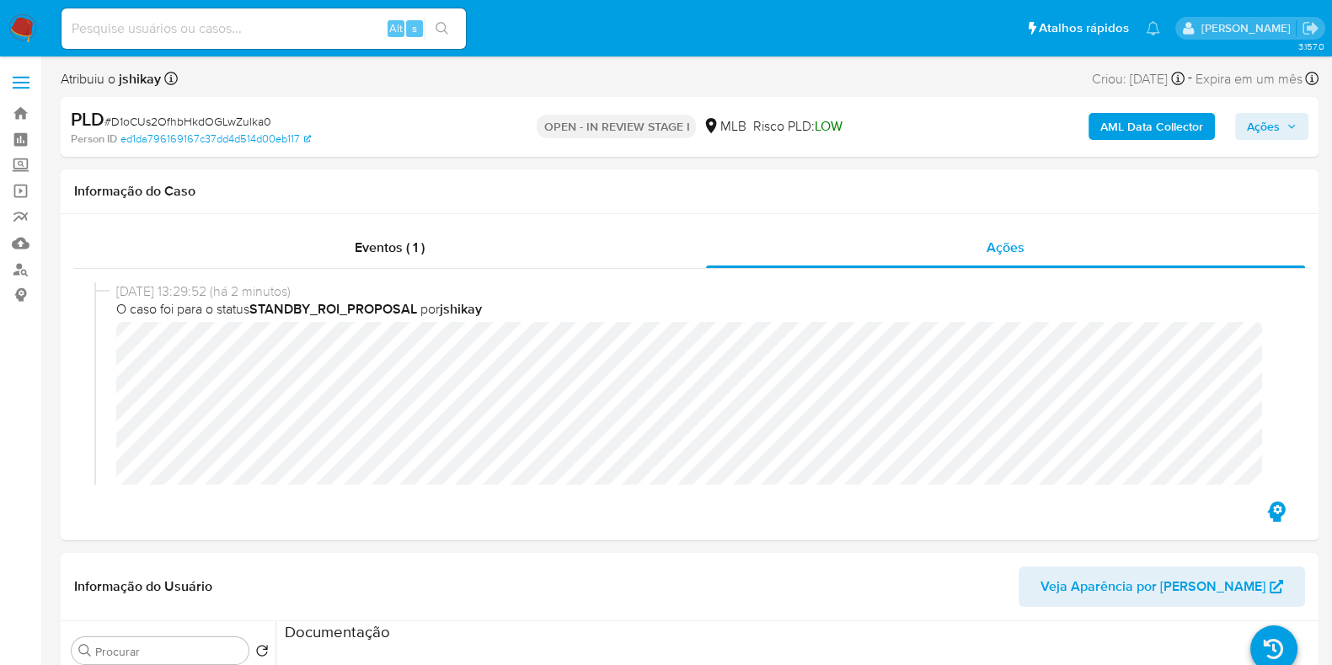
click at [1256, 129] on span "Ações" at bounding box center [1263, 126] width 33 height 27
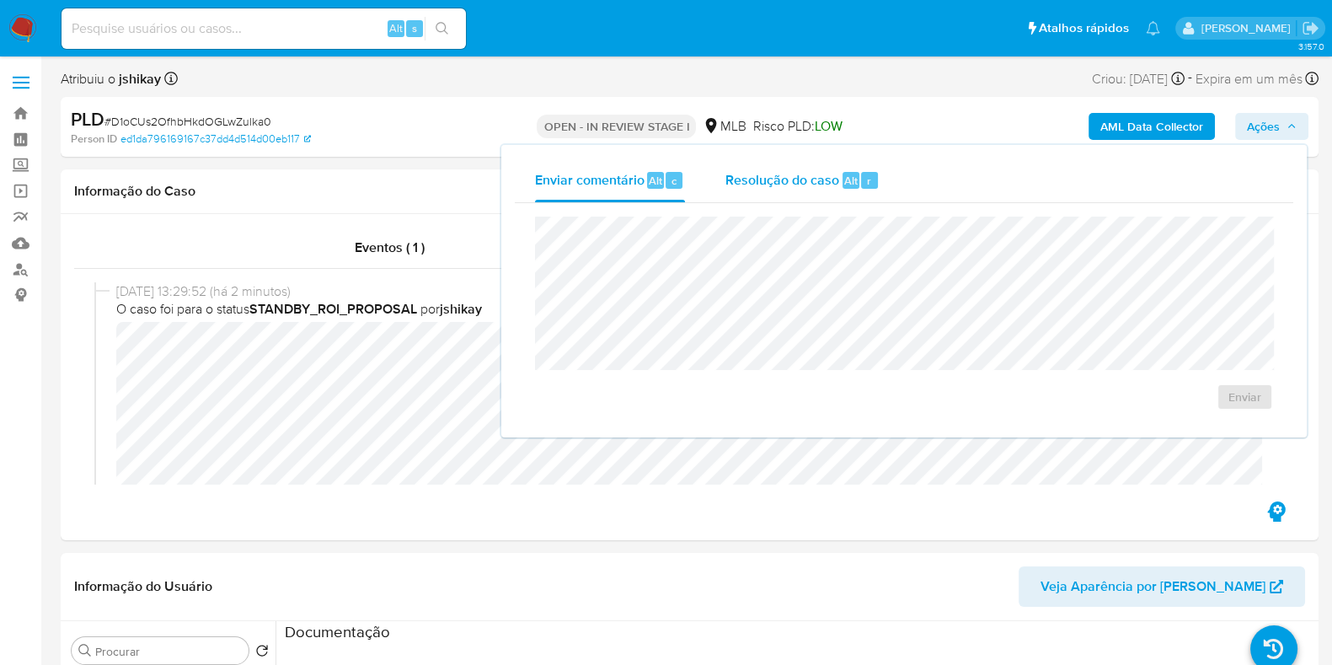
click at [851, 194] on div "Resolução do caso Alt r" at bounding box center [802, 180] width 154 height 44
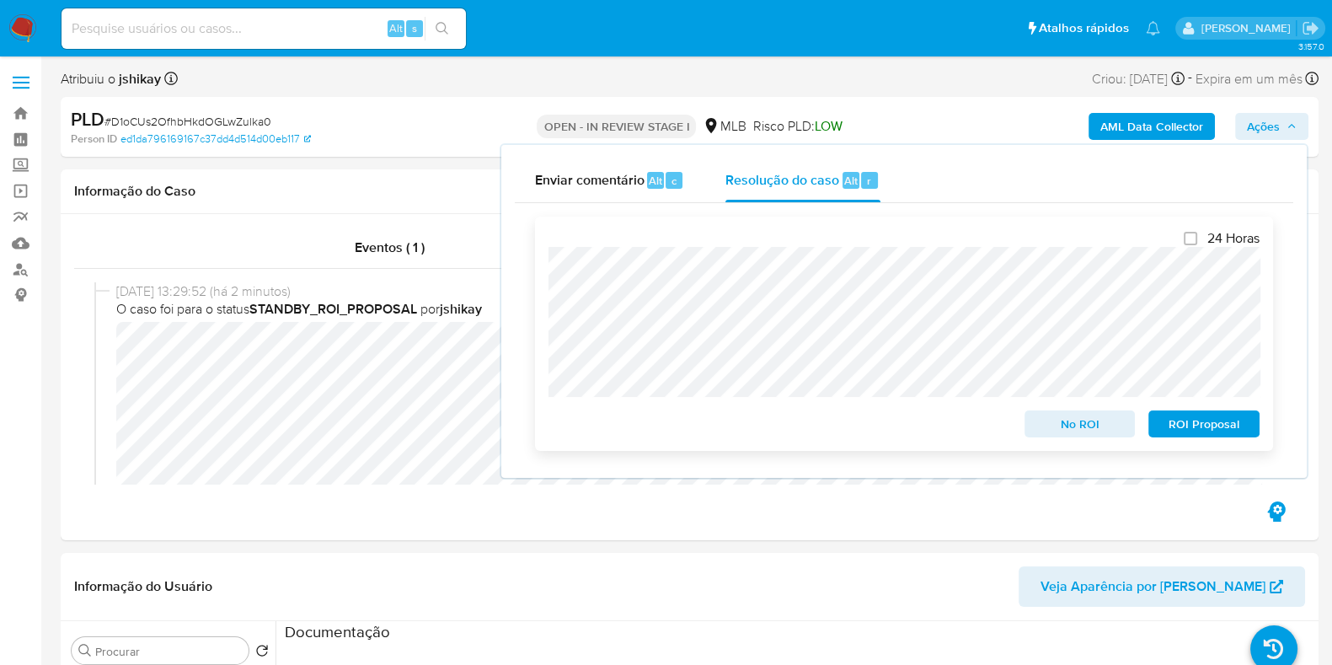
click at [1168, 419] on span "ROI Proposal" at bounding box center [1204, 424] width 88 height 24
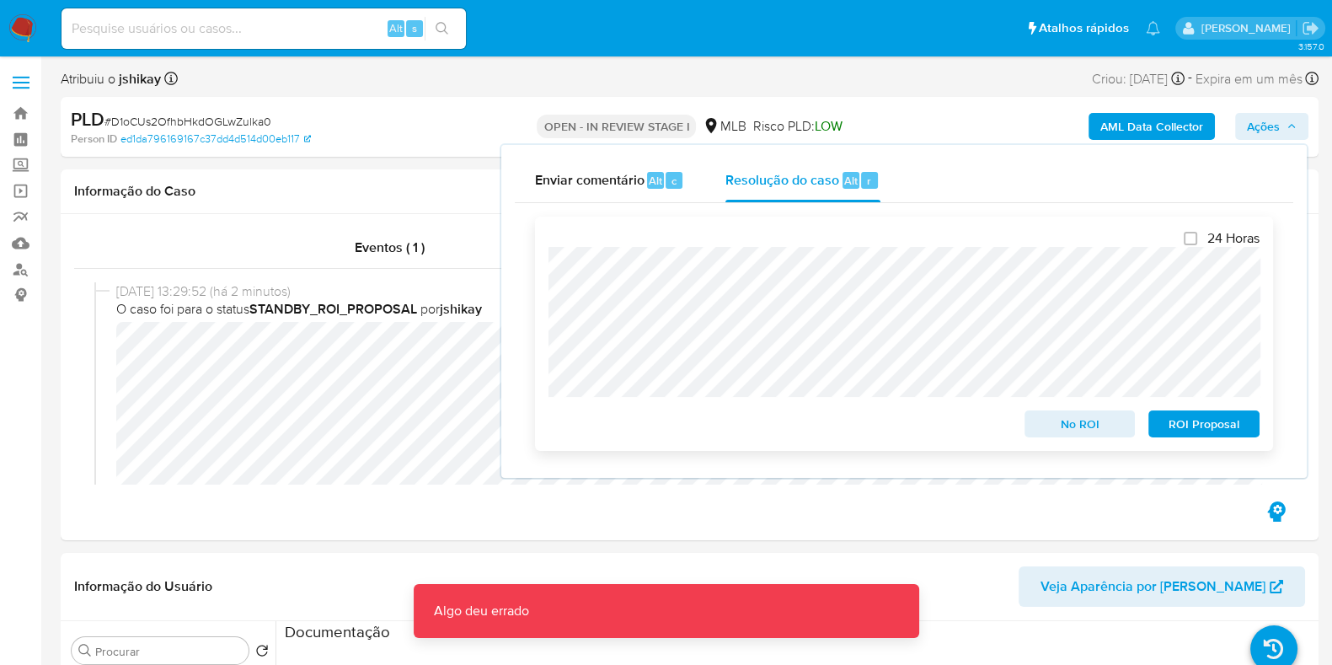
click at [1175, 424] on span "ROI Proposal" at bounding box center [1204, 424] width 88 height 24
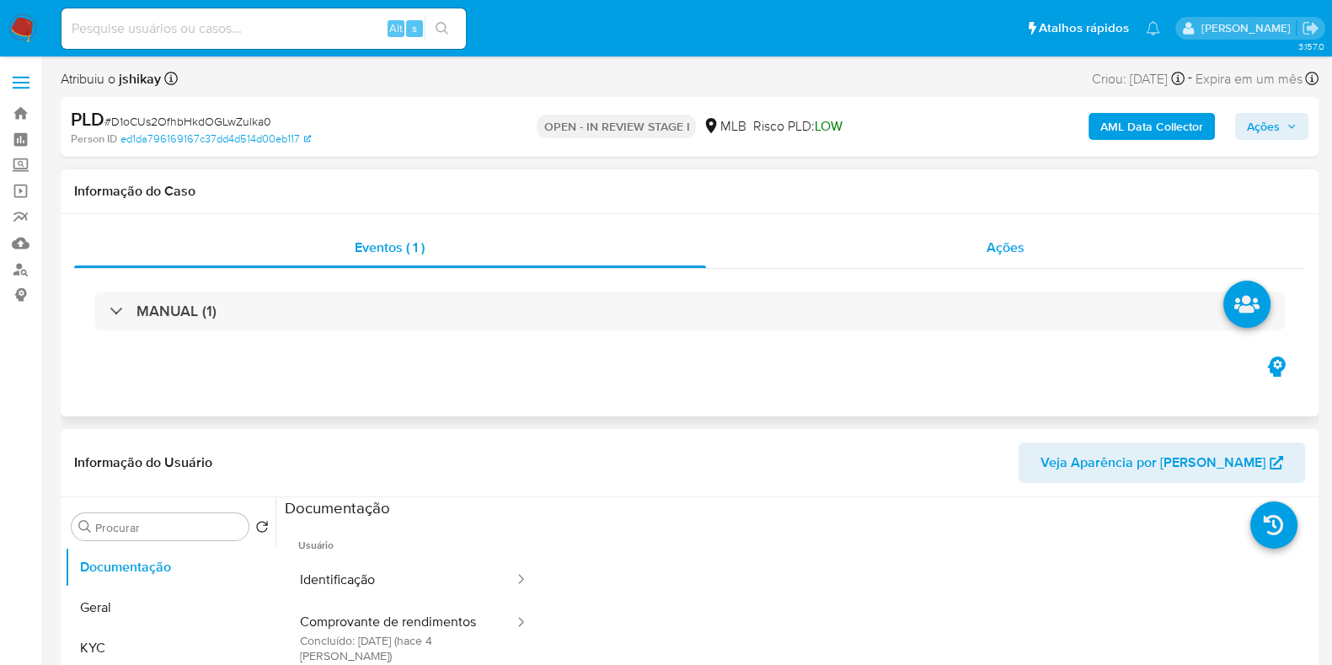
click at [847, 255] on div "Ações" at bounding box center [1006, 247] width 600 height 40
select select "10"
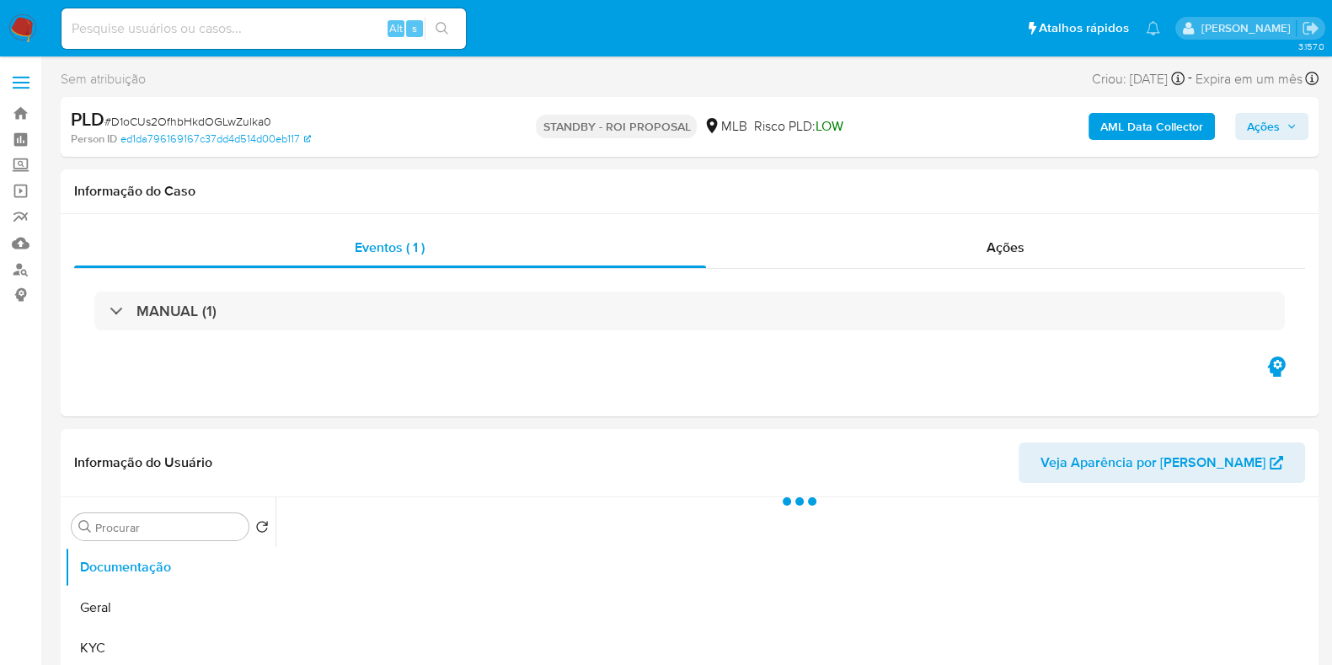
click at [222, 118] on span "# D1oCUs2OfhbHkdOGLwZulka0" at bounding box center [187, 121] width 167 height 17
copy span "D1oCUs2OfhbHkdOGLwZulka0"
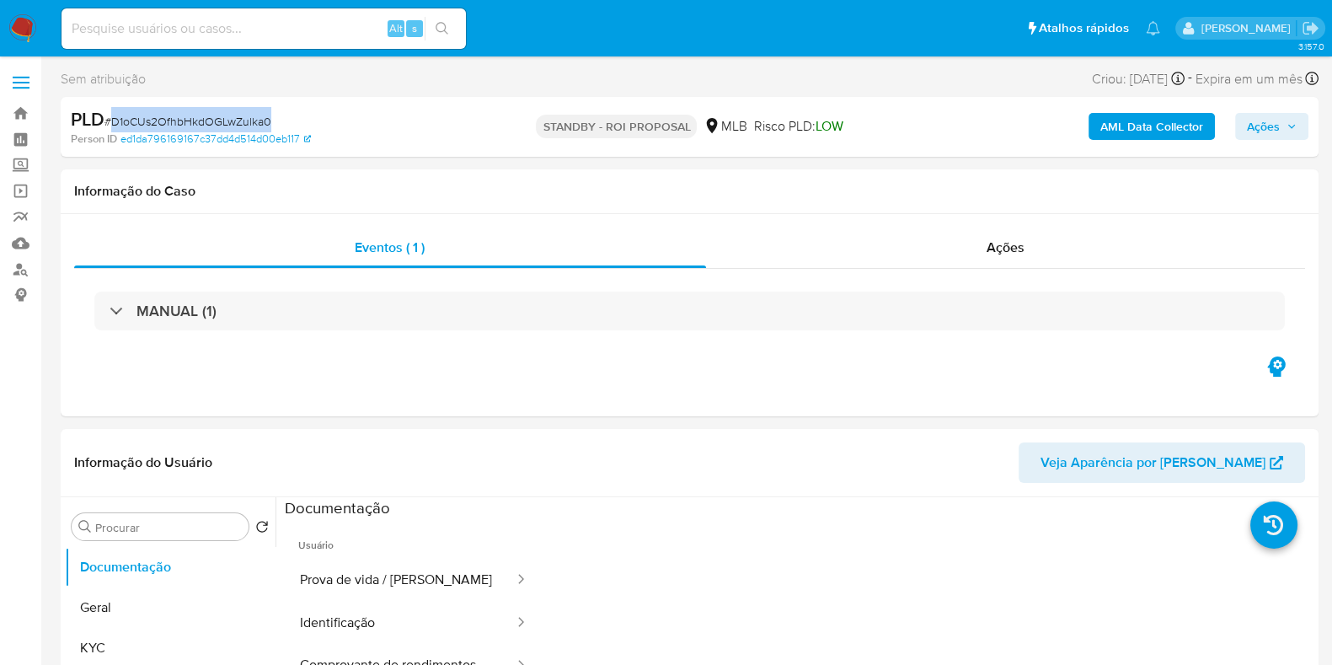
select select "10"
click at [915, 262] on div "Ações" at bounding box center [1006, 247] width 600 height 40
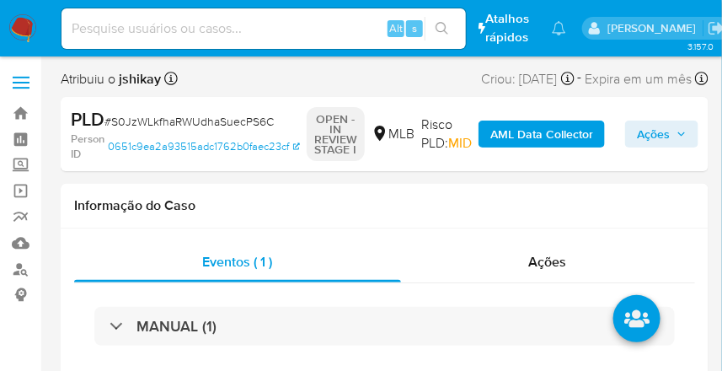
select select "10"
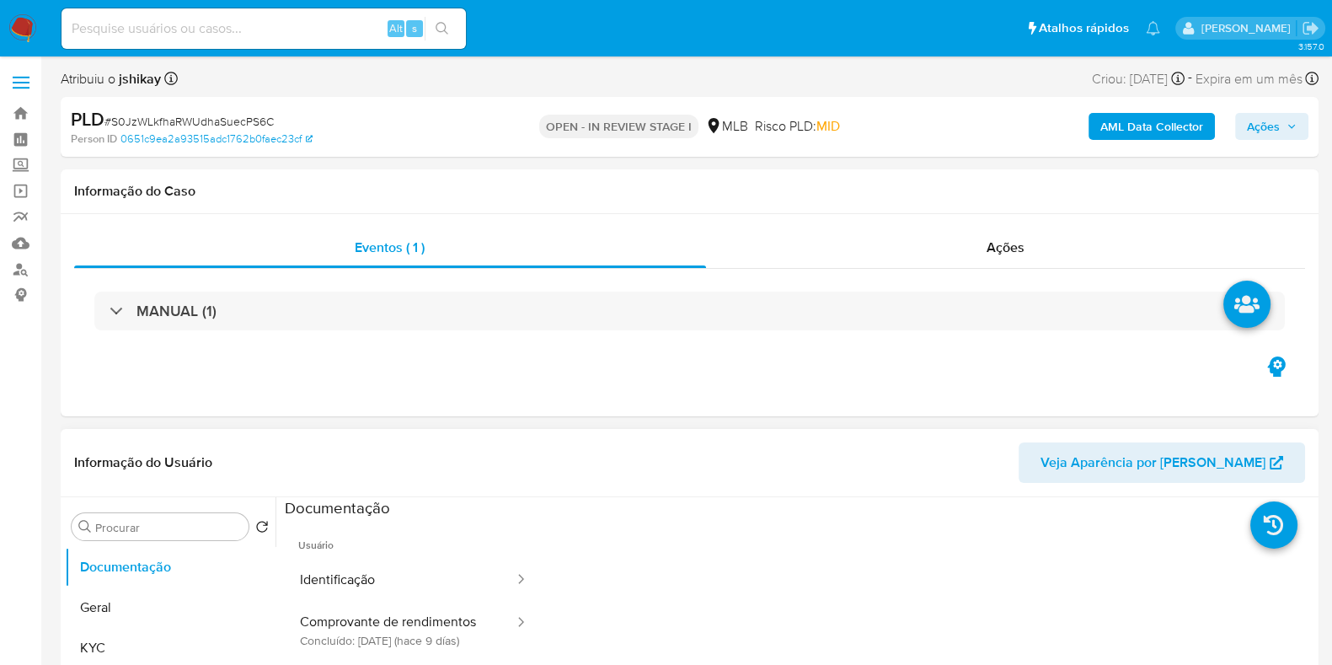
scroll to position [210, 0]
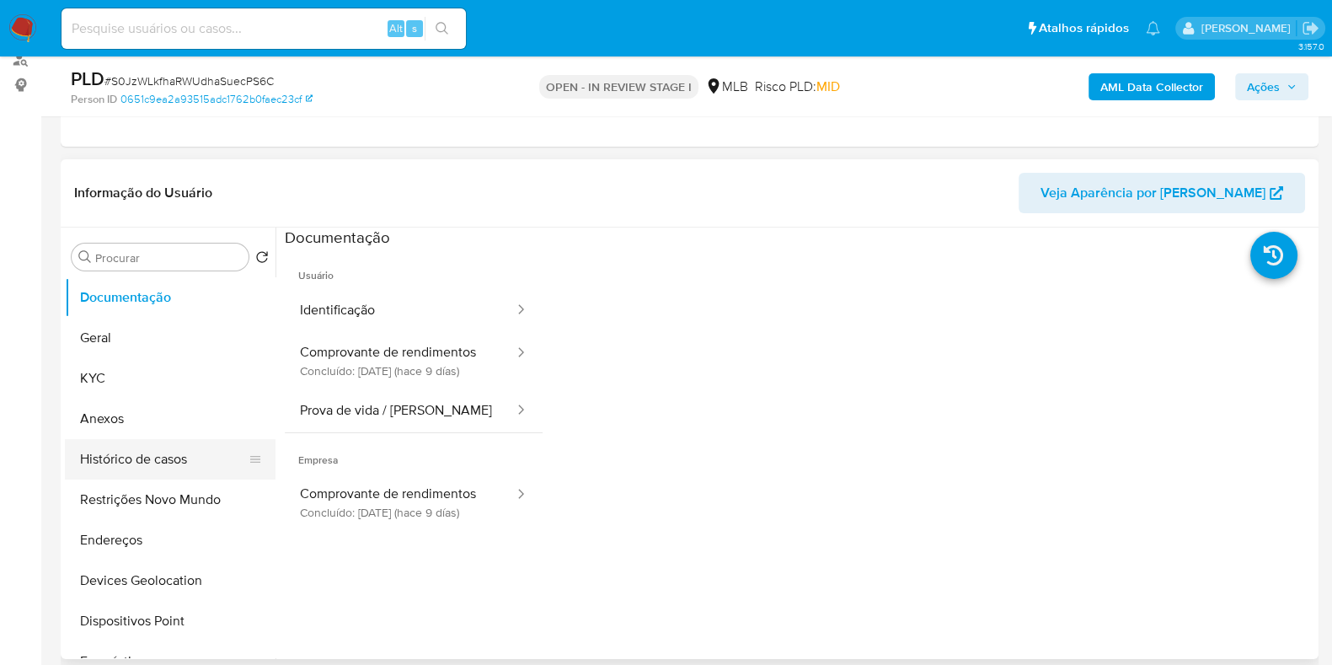
click at [146, 370] on button "Histórico de casos" at bounding box center [163, 459] width 197 height 40
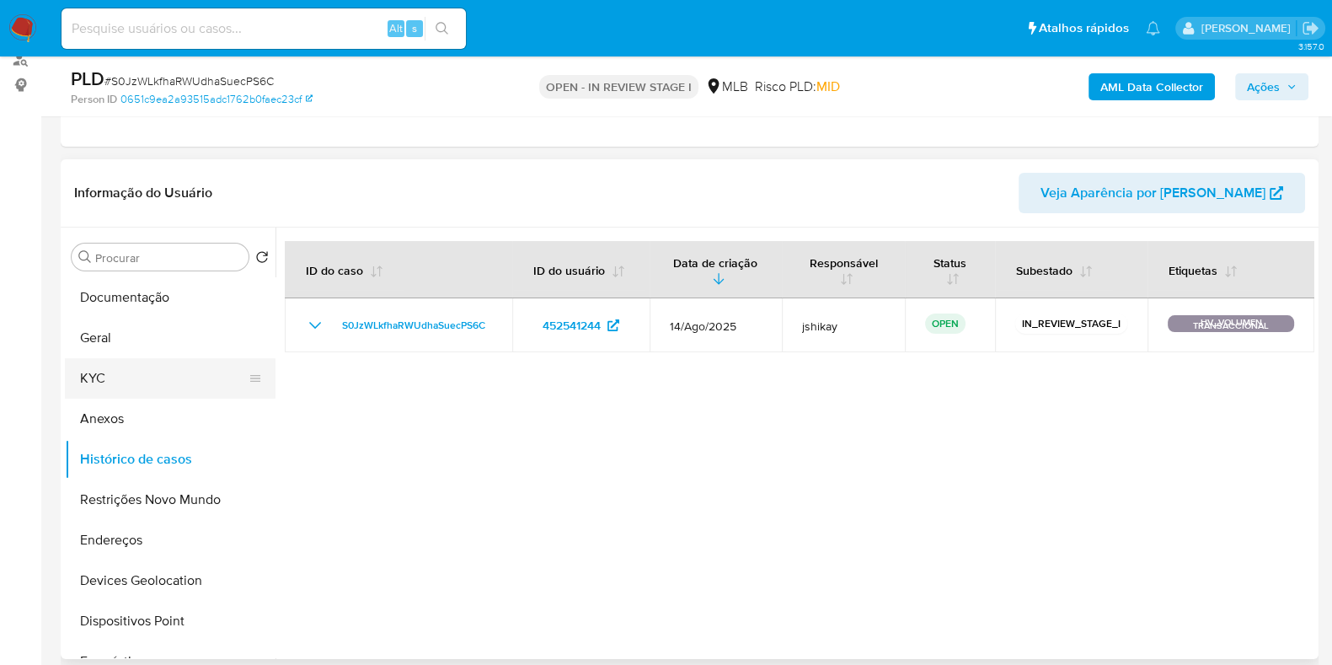
click at [151, 370] on button "KYC" at bounding box center [163, 378] width 197 height 40
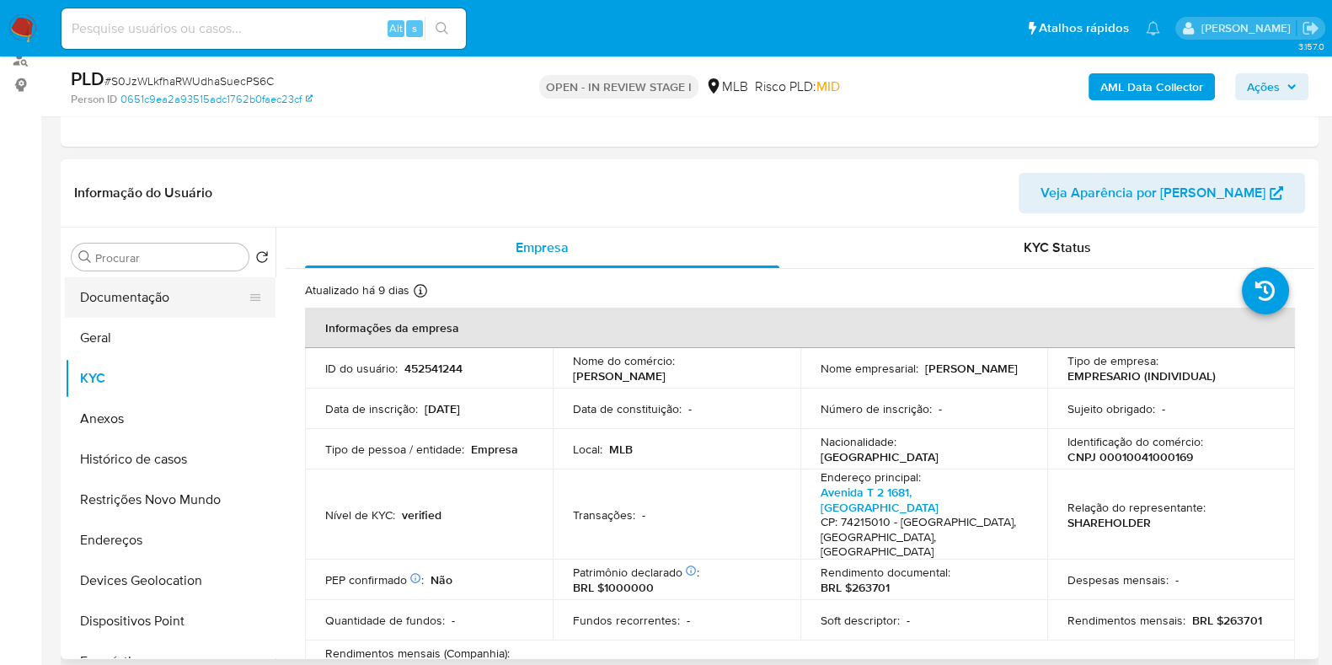
click at [204, 291] on button "Documentação" at bounding box center [163, 297] width 197 height 40
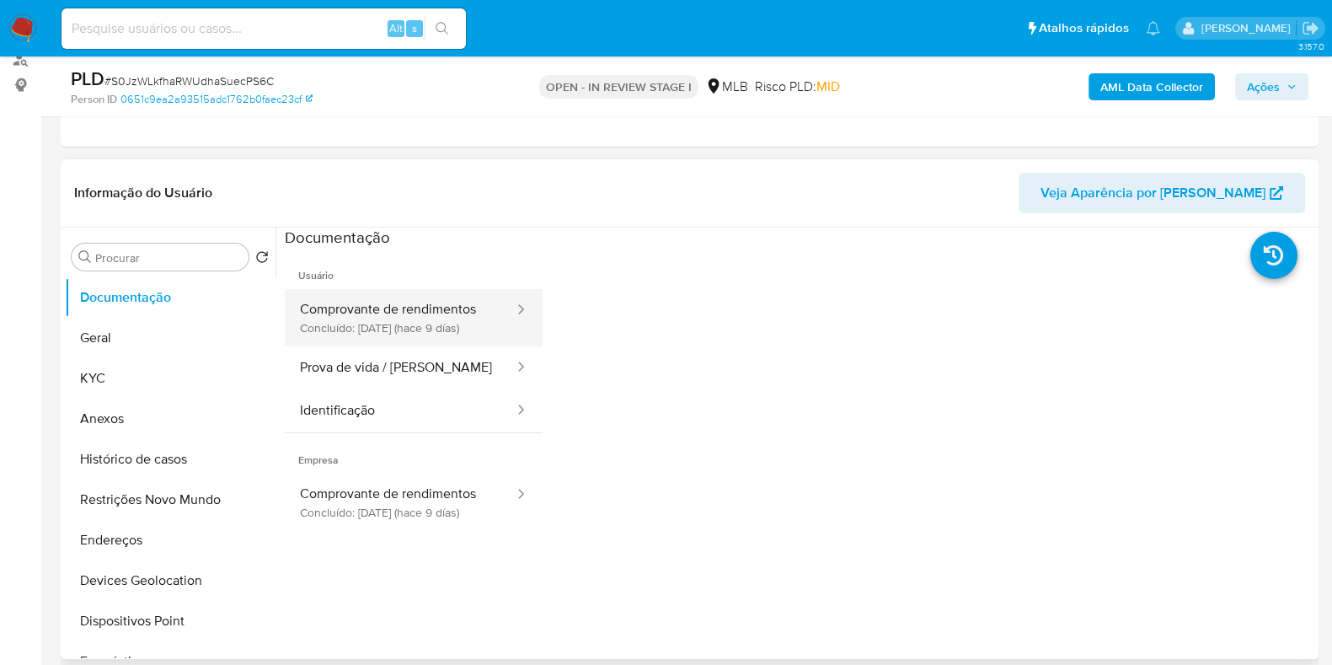
click at [398, 334] on button "Comprovante de rendimentos Concluído: 19/08/2025 (hace 9 días)" at bounding box center [400, 325] width 231 height 72
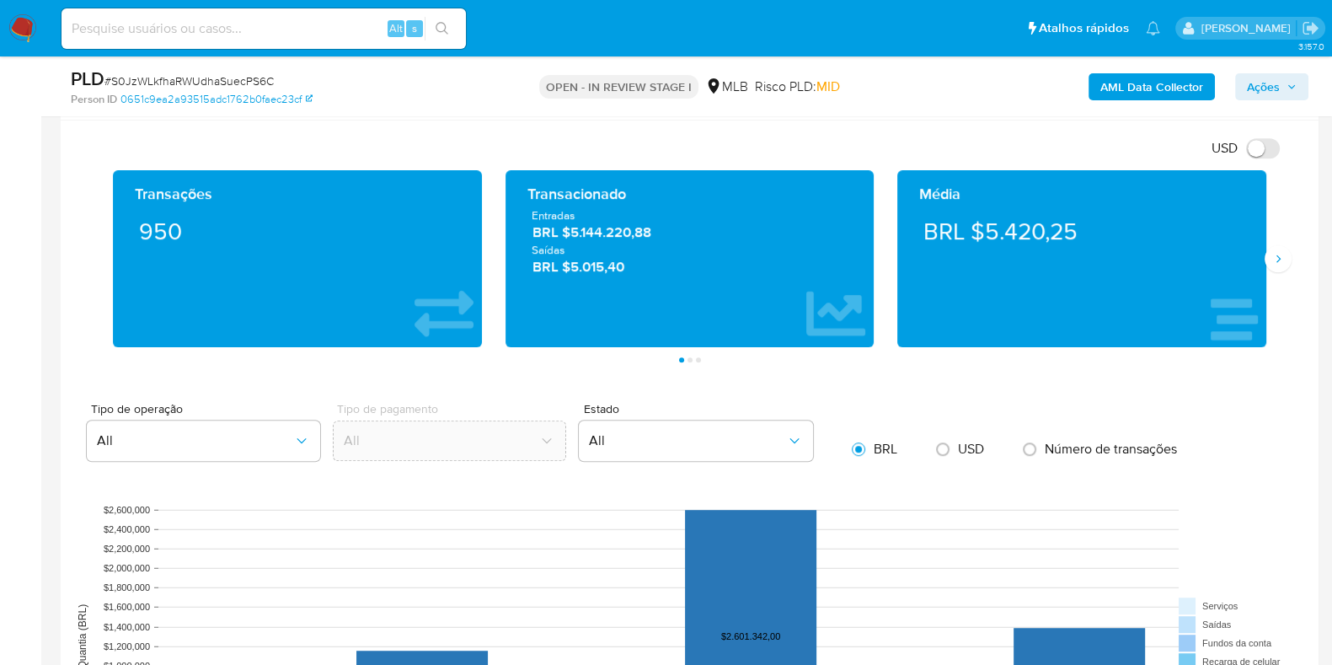
scroll to position [1158, 0]
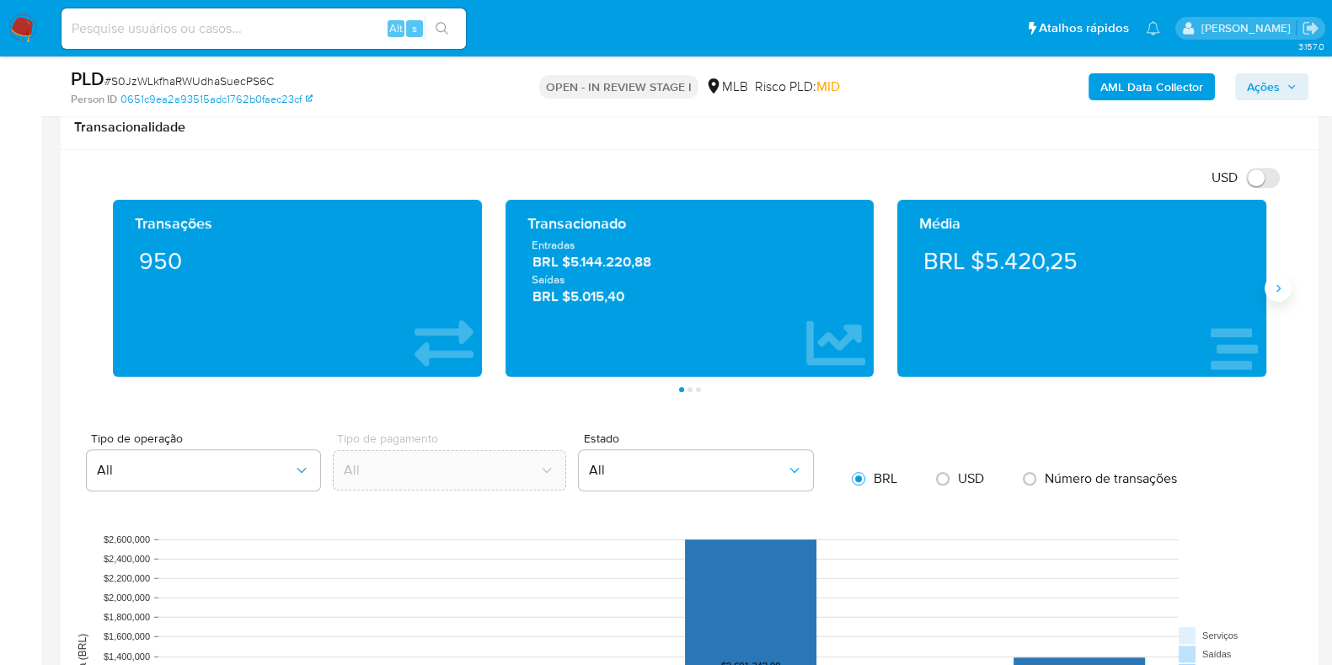
click at [738, 291] on button "Siguiente" at bounding box center [1277, 288] width 27 height 27
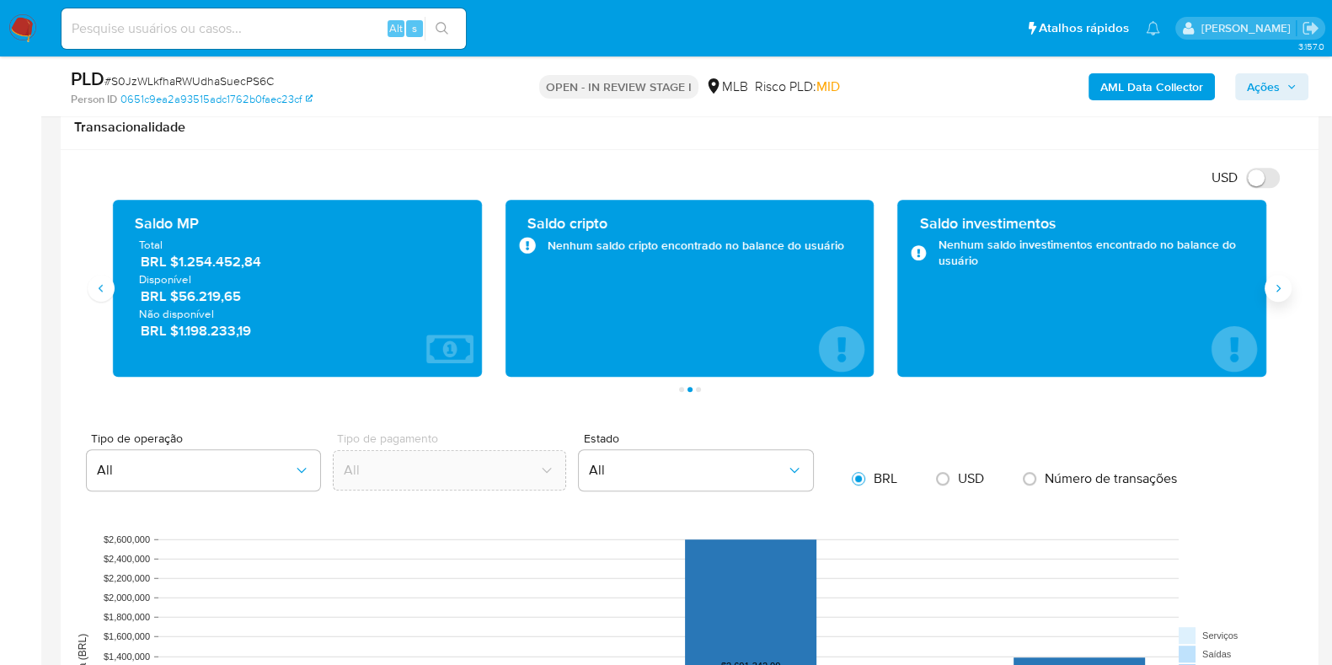
click at [738, 291] on button "Siguiente" at bounding box center [1277, 288] width 27 height 27
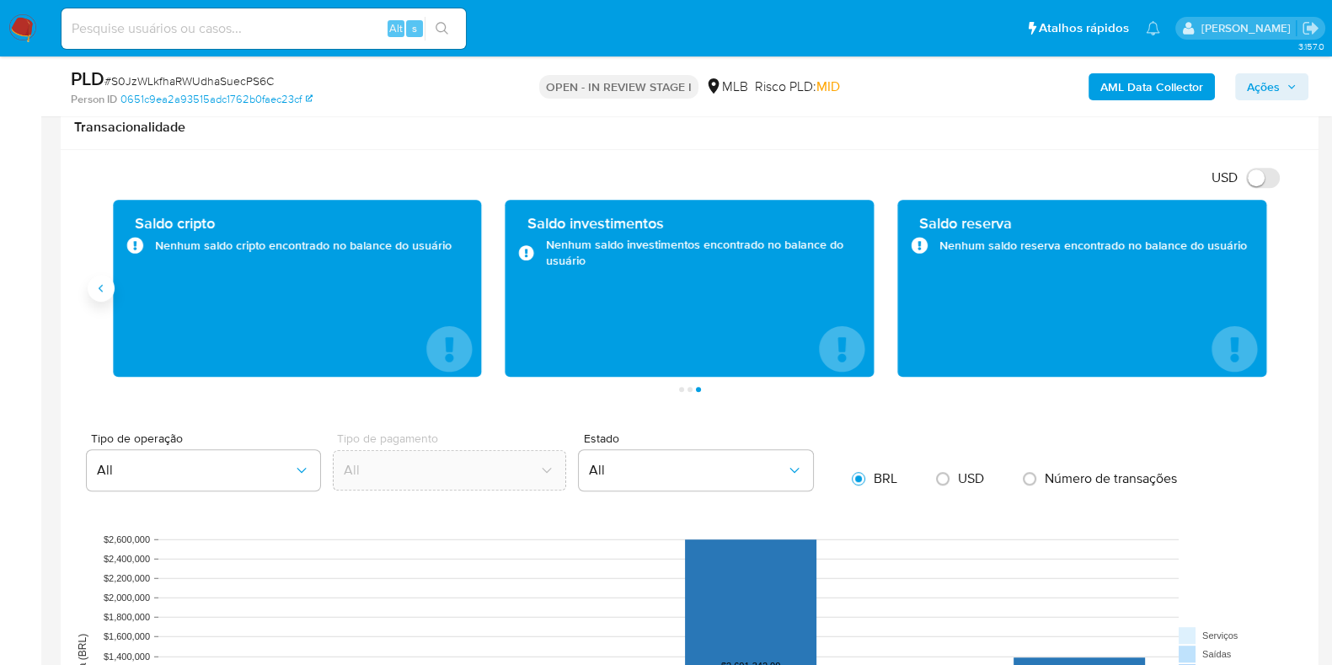
click at [99, 277] on button "Anterior" at bounding box center [101, 288] width 27 height 27
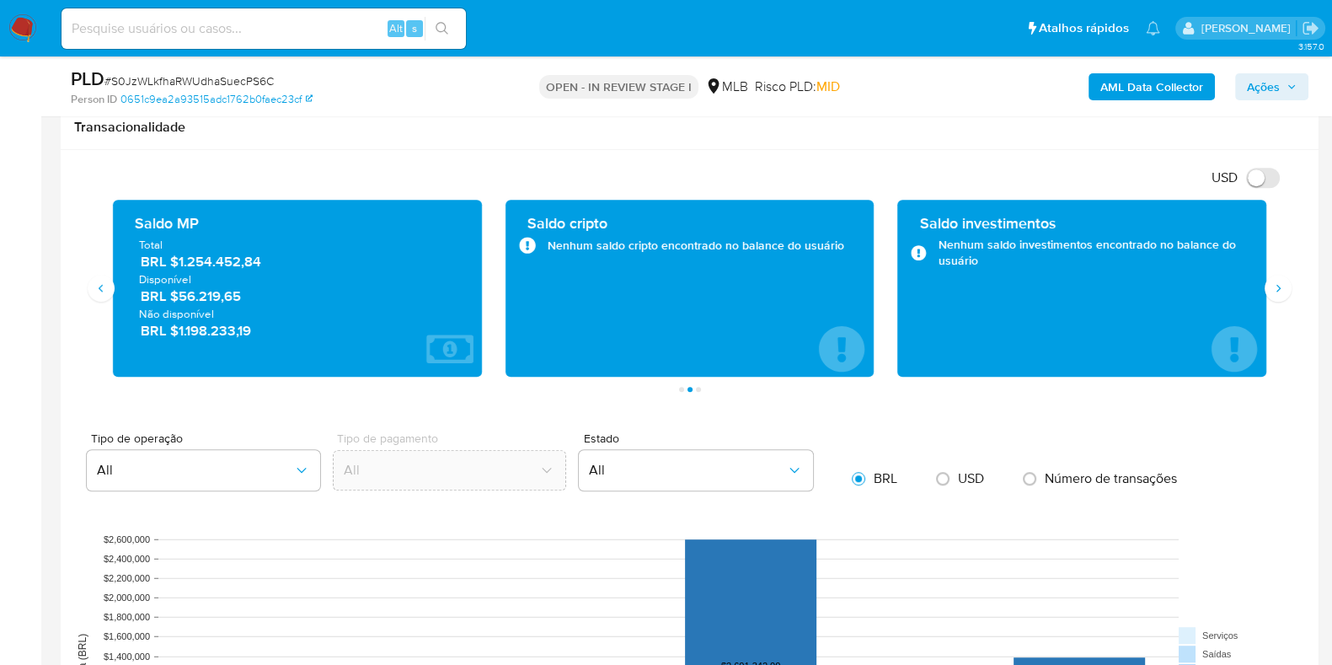
drag, startPoint x: 255, startPoint y: 298, endPoint x: 177, endPoint y: 297, distance: 78.4
click at [177, 297] on span "BRL $56.219,65" at bounding box center [298, 295] width 315 height 19
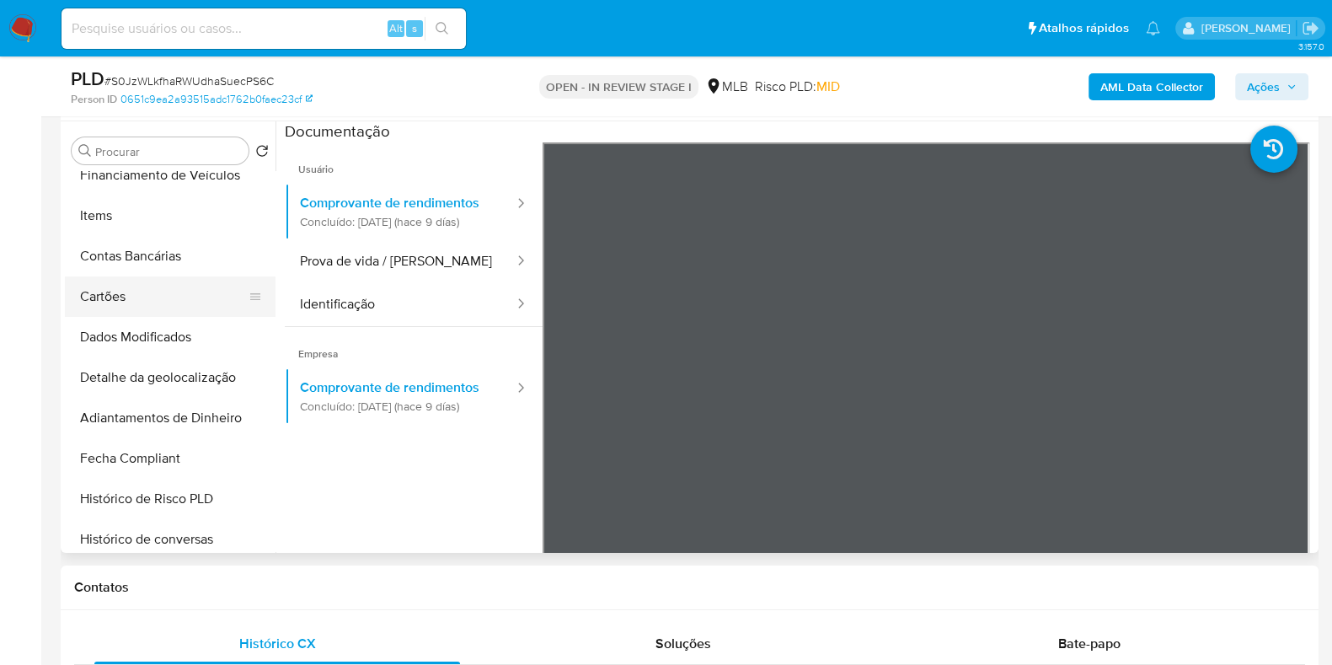
scroll to position [316, 0]
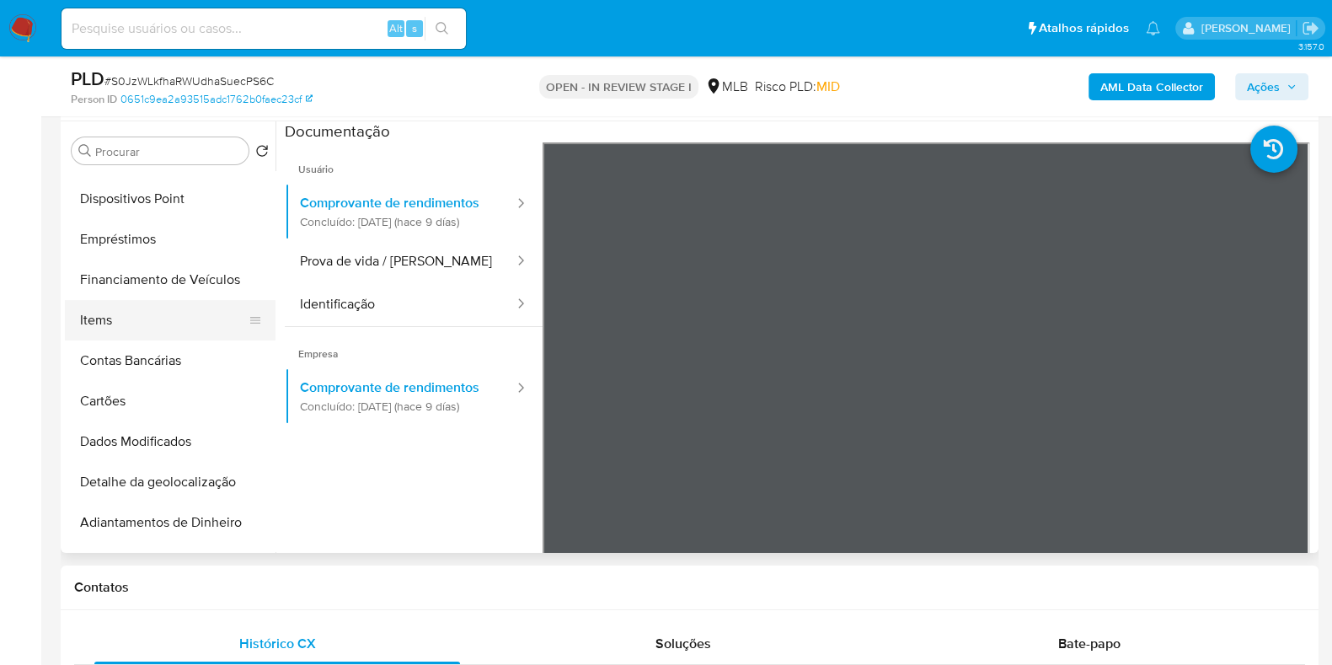
click at [149, 321] on button "Items" at bounding box center [163, 320] width 197 height 40
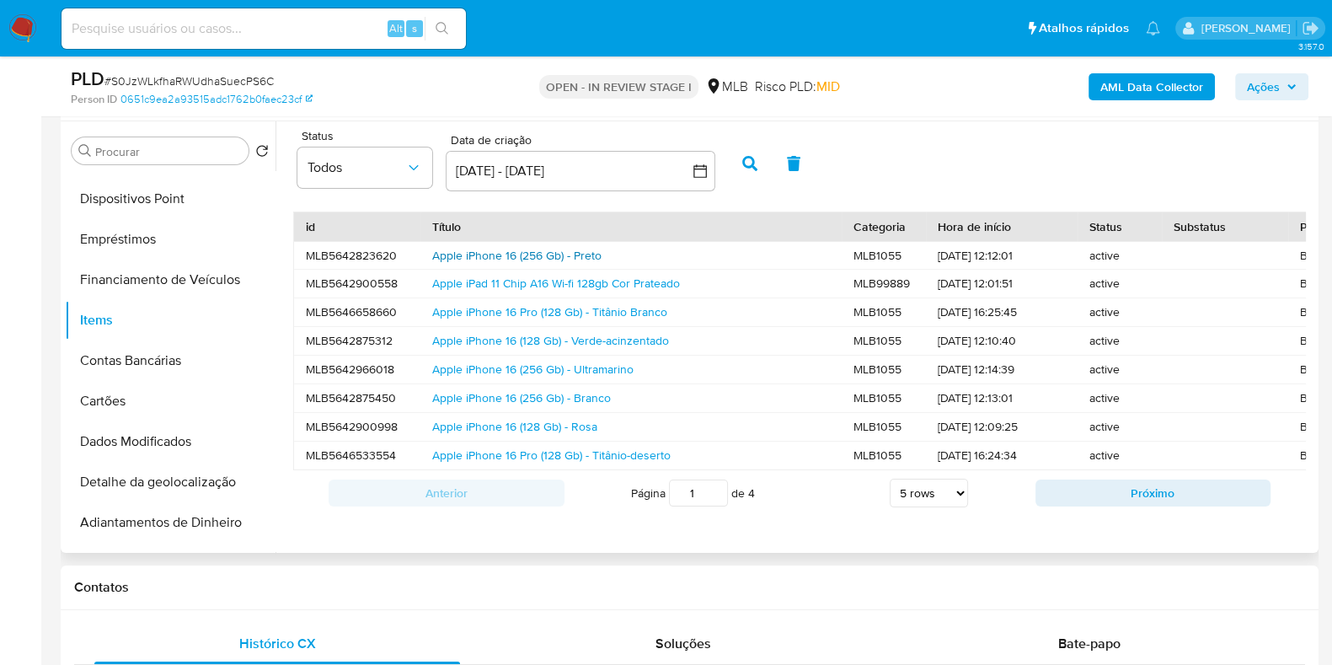
click at [497, 259] on link "Apple iPhone 16 (256 Gb) - Preto" at bounding box center [516, 255] width 169 height 17
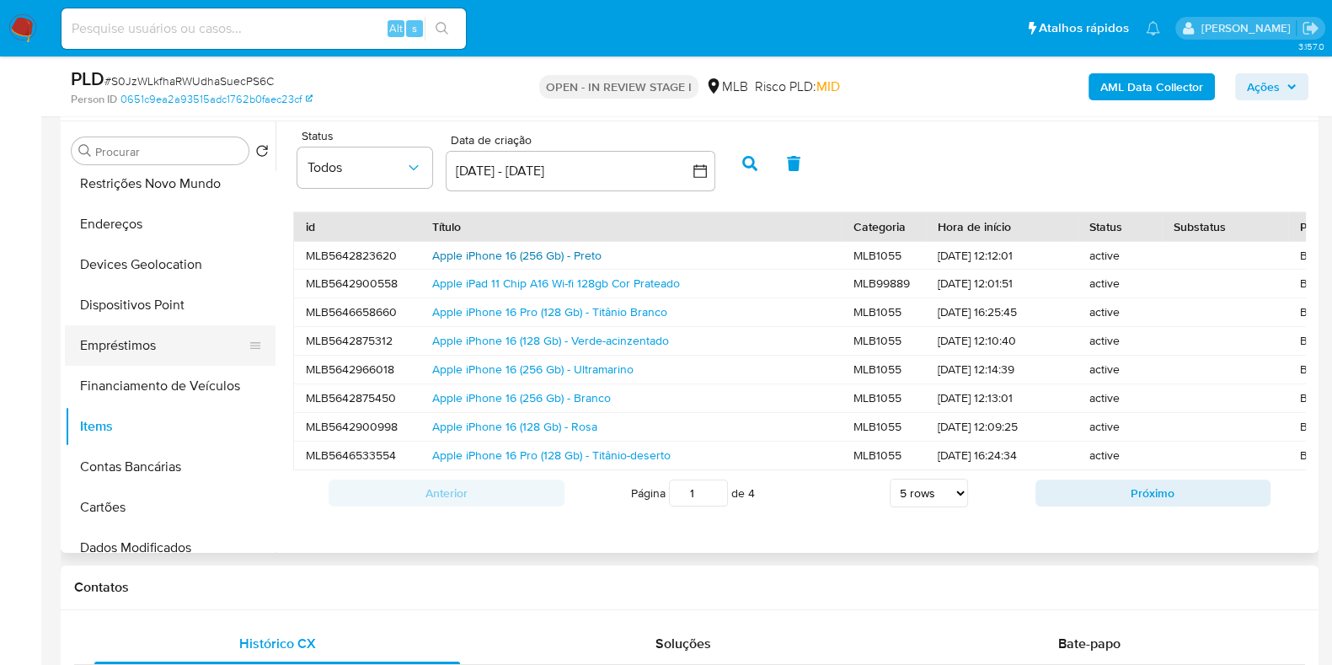
scroll to position [0, 0]
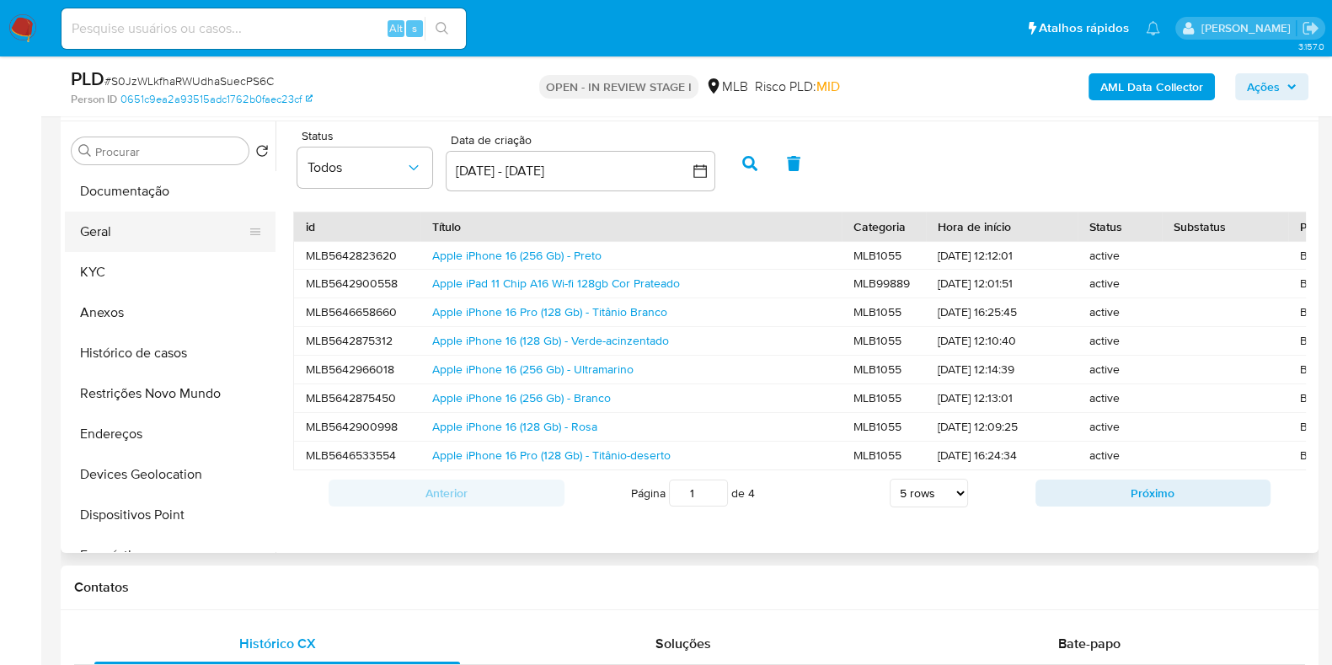
click at [124, 228] on button "Geral" at bounding box center [163, 231] width 197 height 40
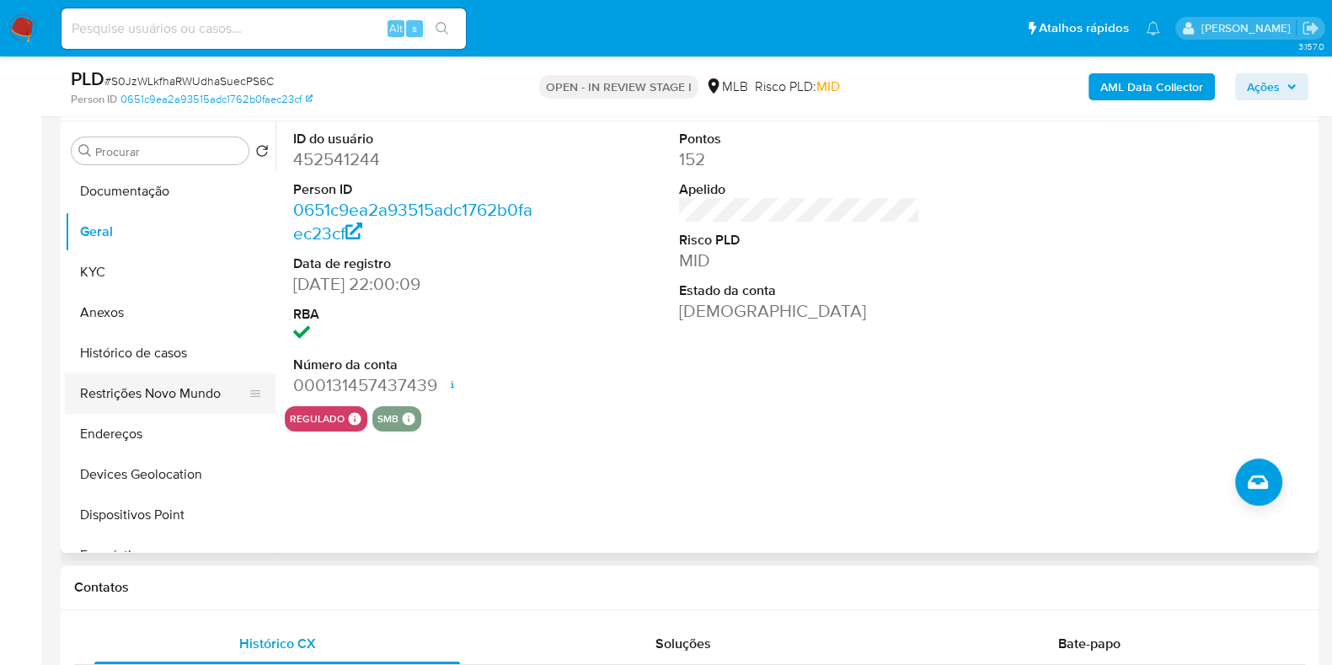
click at [164, 370] on button "Restrições Novo Mundo" at bounding box center [163, 393] width 197 height 40
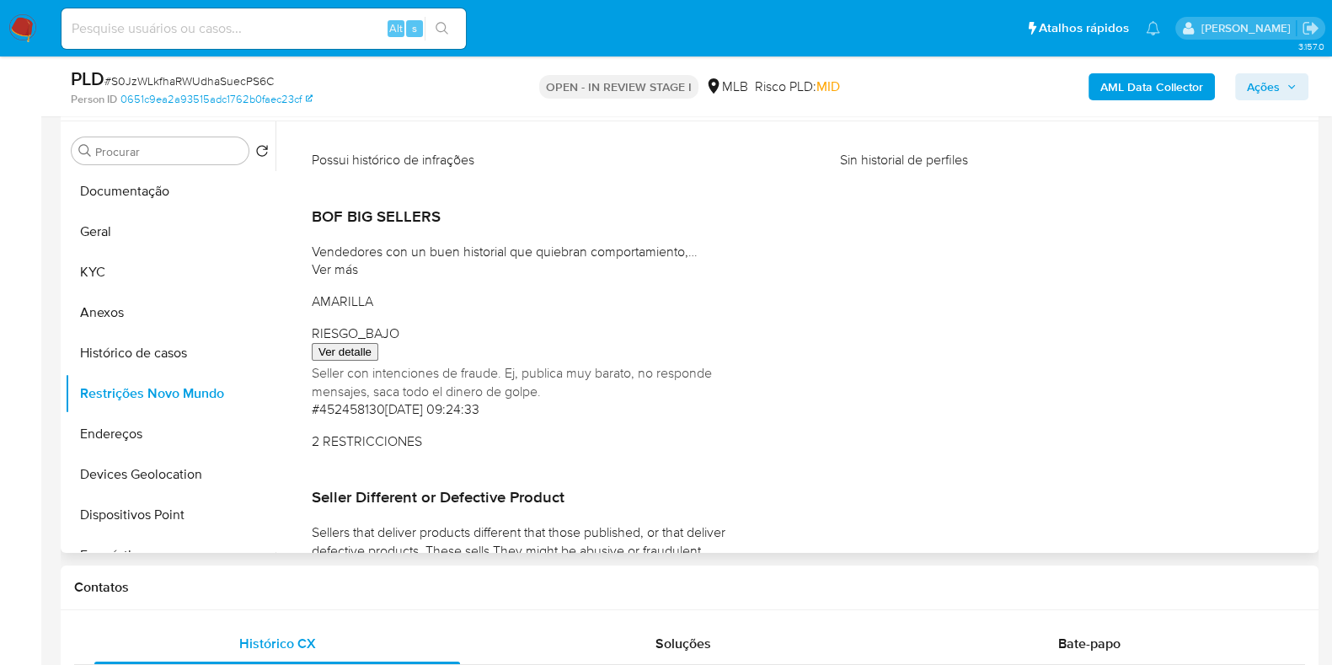
scroll to position [210, 0]
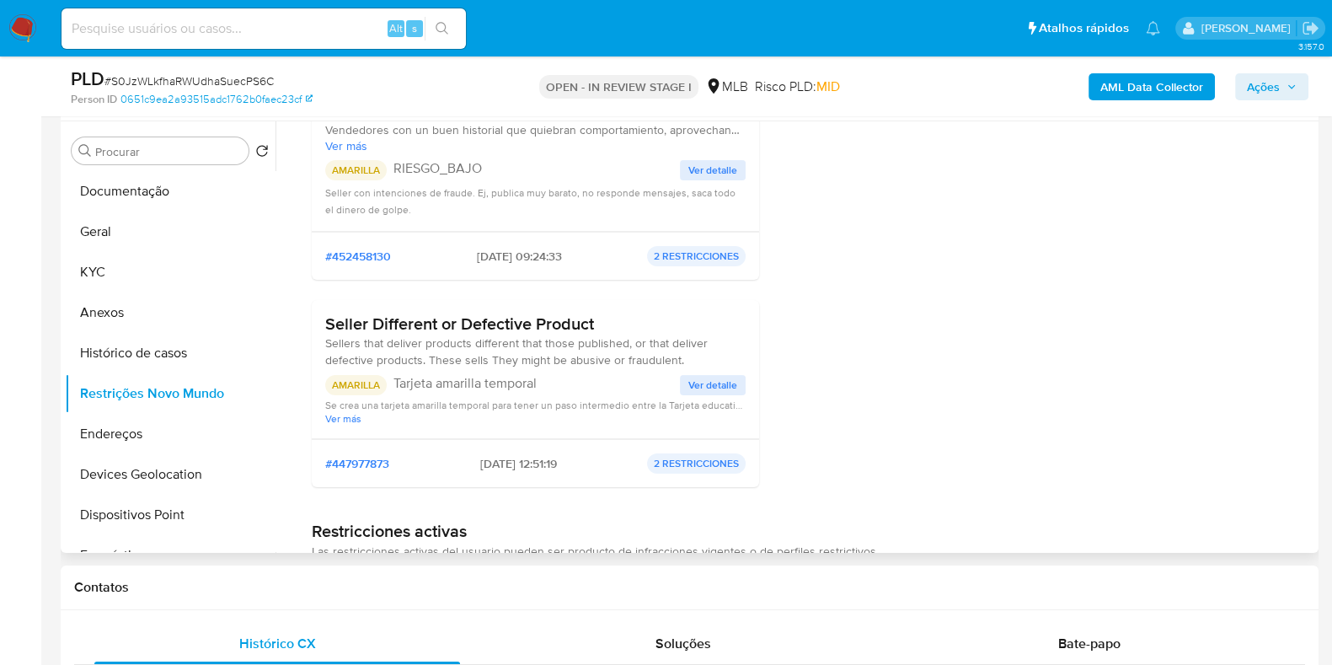
click at [725, 370] on span "Ver detalle" at bounding box center [712, 385] width 49 height 17
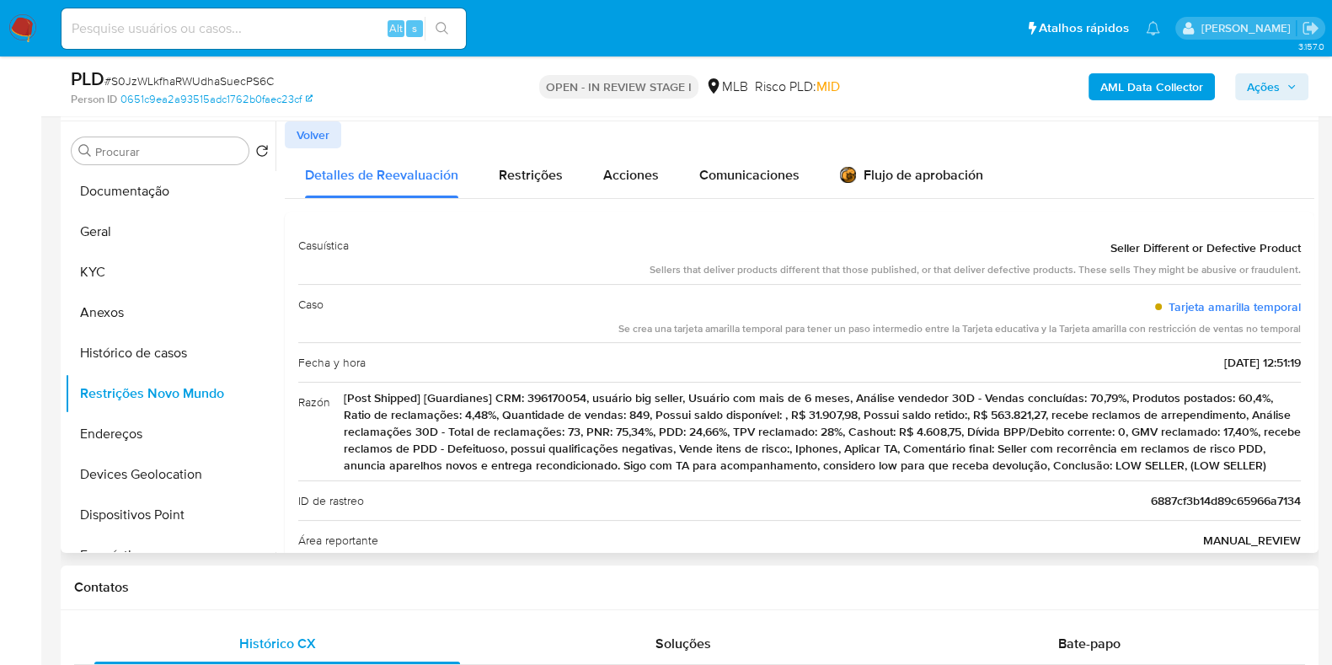
drag, startPoint x: 675, startPoint y: 393, endPoint x: 1295, endPoint y: 461, distance: 623.7
click at [738, 370] on div "Casuística Seller Different or Defective Product Sellers that deliver products …" at bounding box center [799, 452] width 1029 height 480
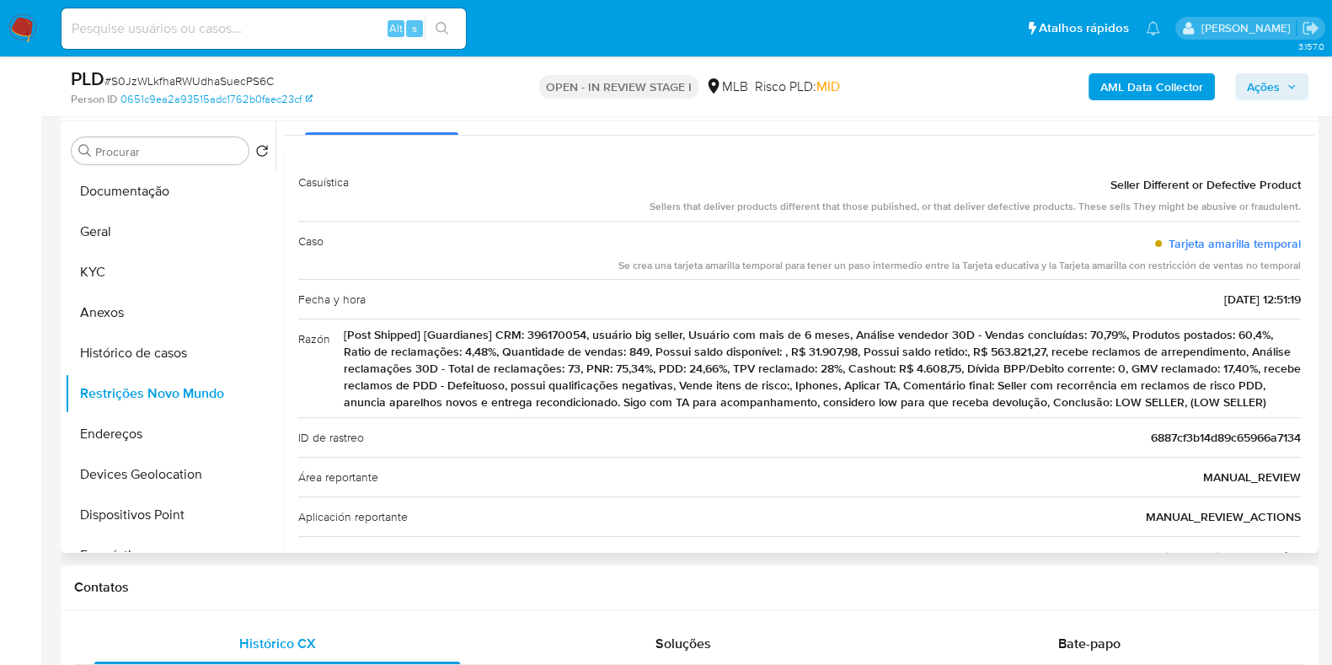
scroll to position [104, 0]
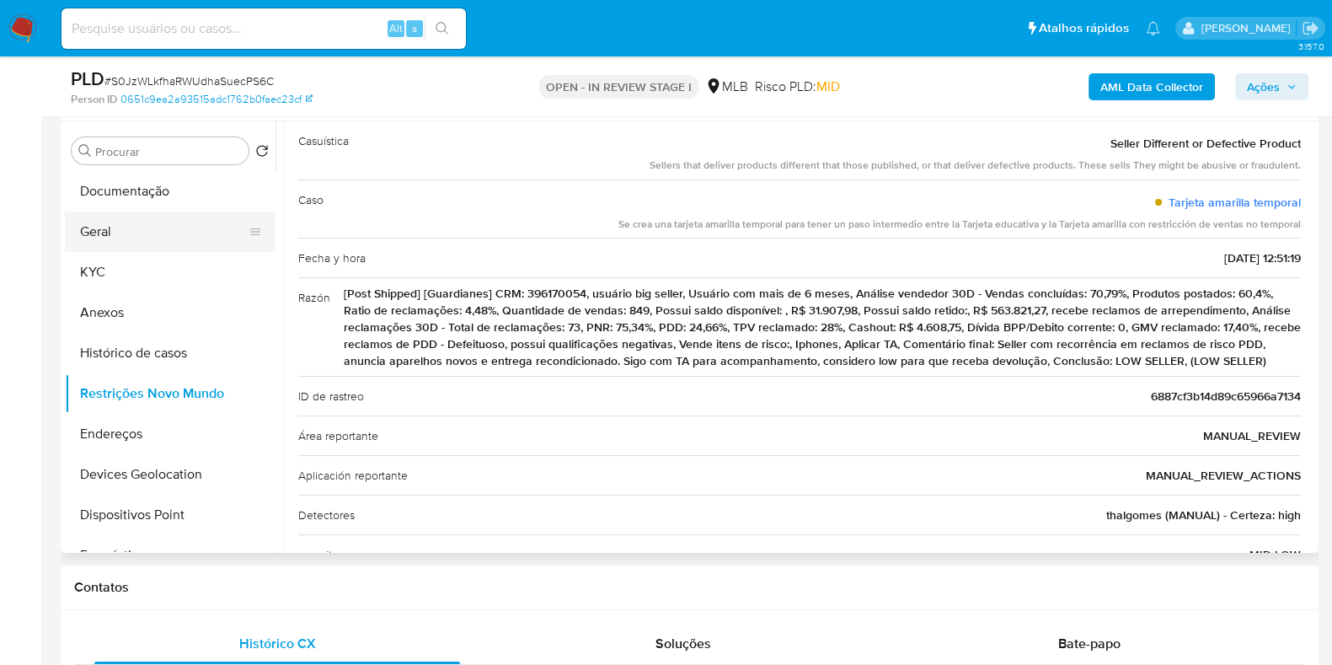
click at [148, 238] on button "Geral" at bounding box center [163, 231] width 197 height 40
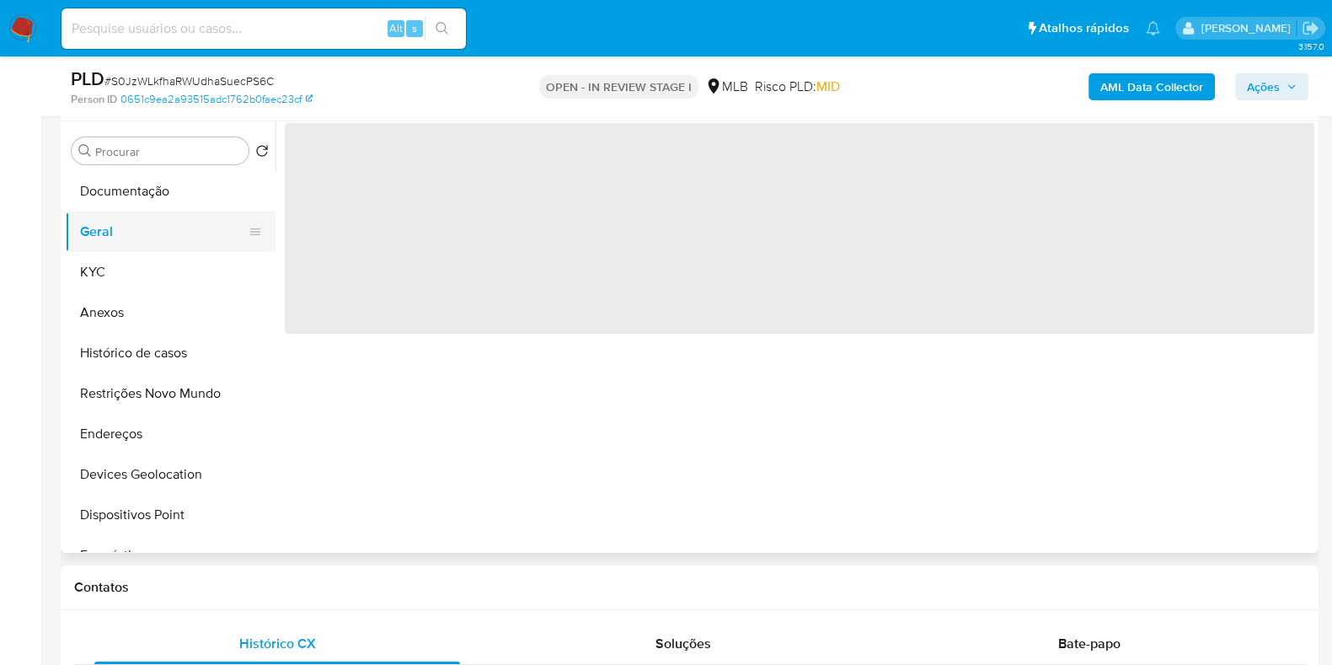
scroll to position [0, 0]
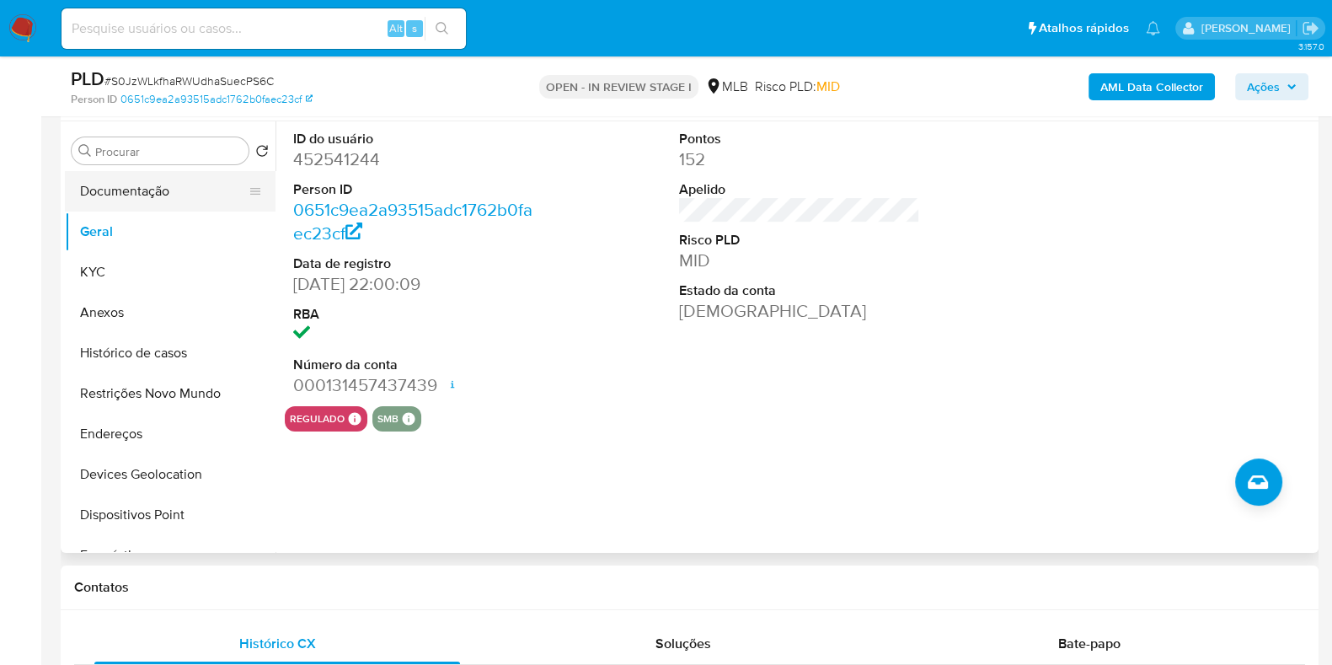
click at [184, 192] on button "Documentação" at bounding box center [163, 191] width 197 height 40
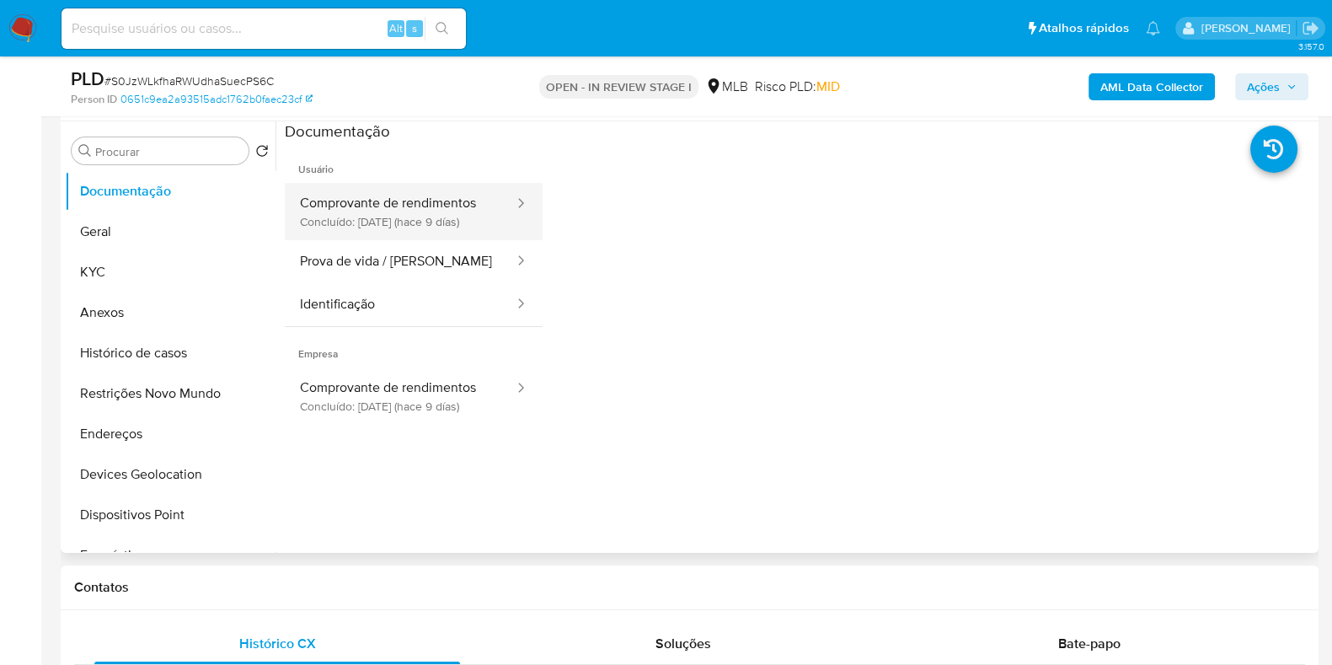
click at [425, 240] on button "Comprovante de rendimentos Concluído: 19/08/2025 (hace 9 días)" at bounding box center [400, 219] width 231 height 72
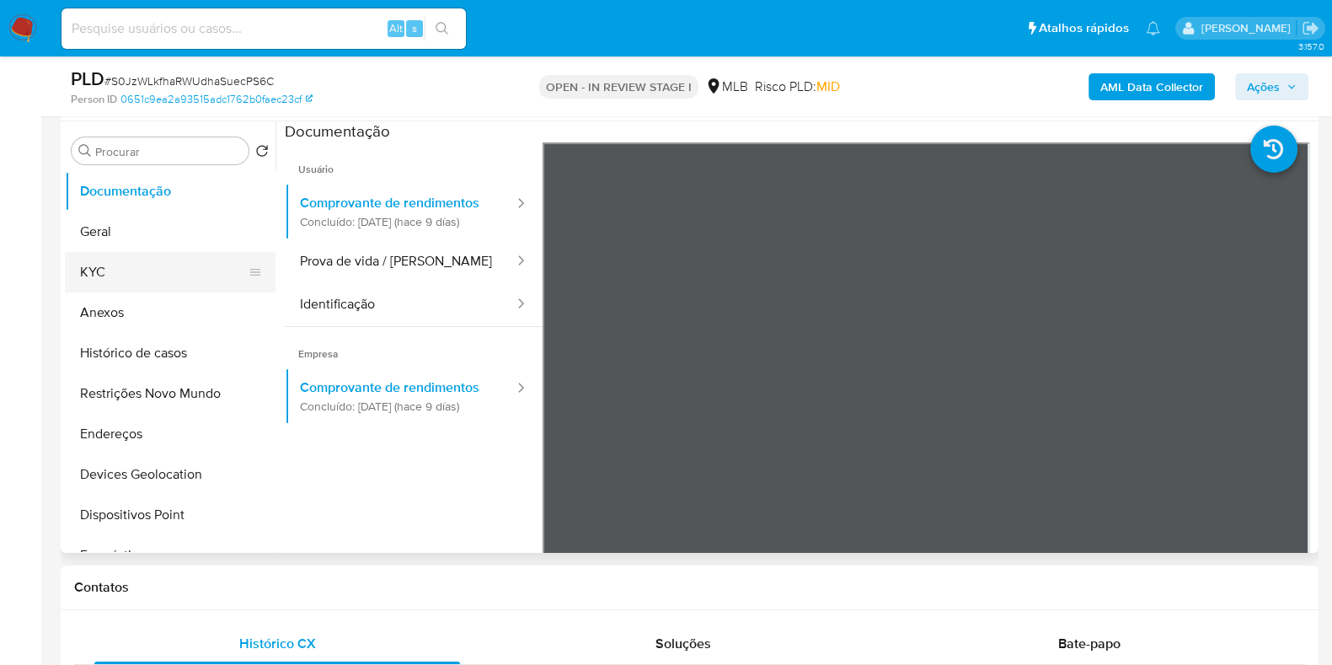
click at [105, 258] on button "KYC" at bounding box center [163, 272] width 197 height 40
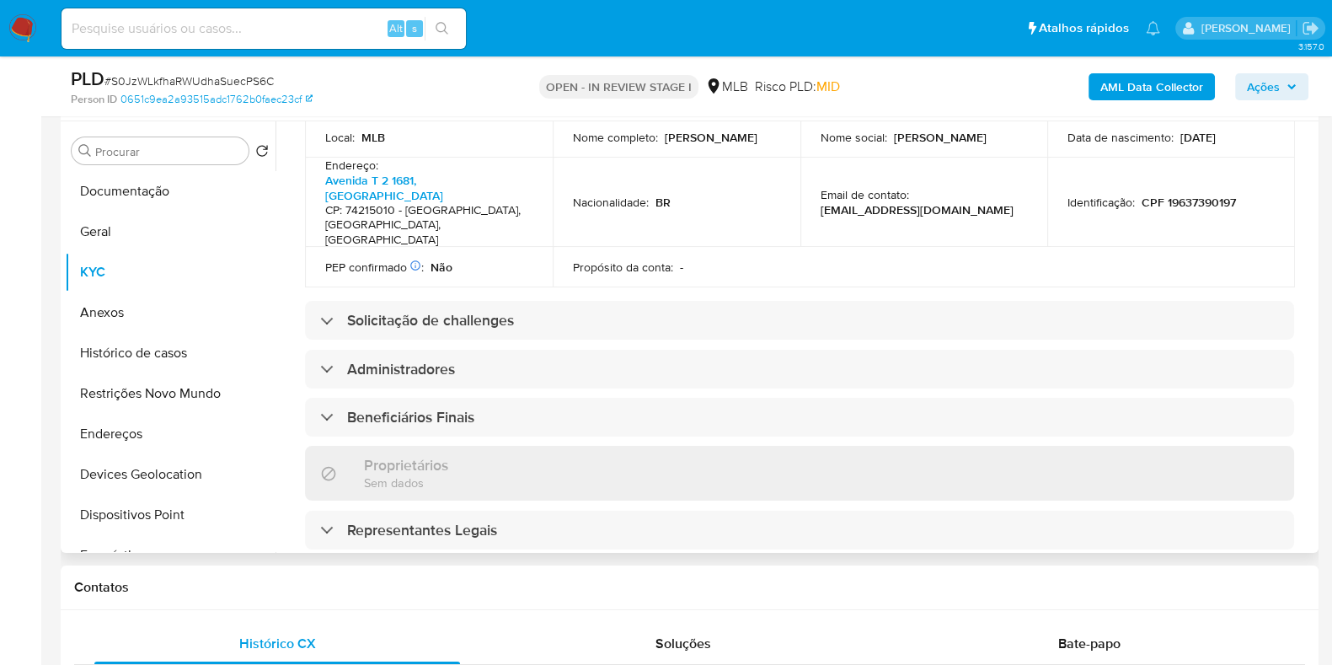
scroll to position [946, 0]
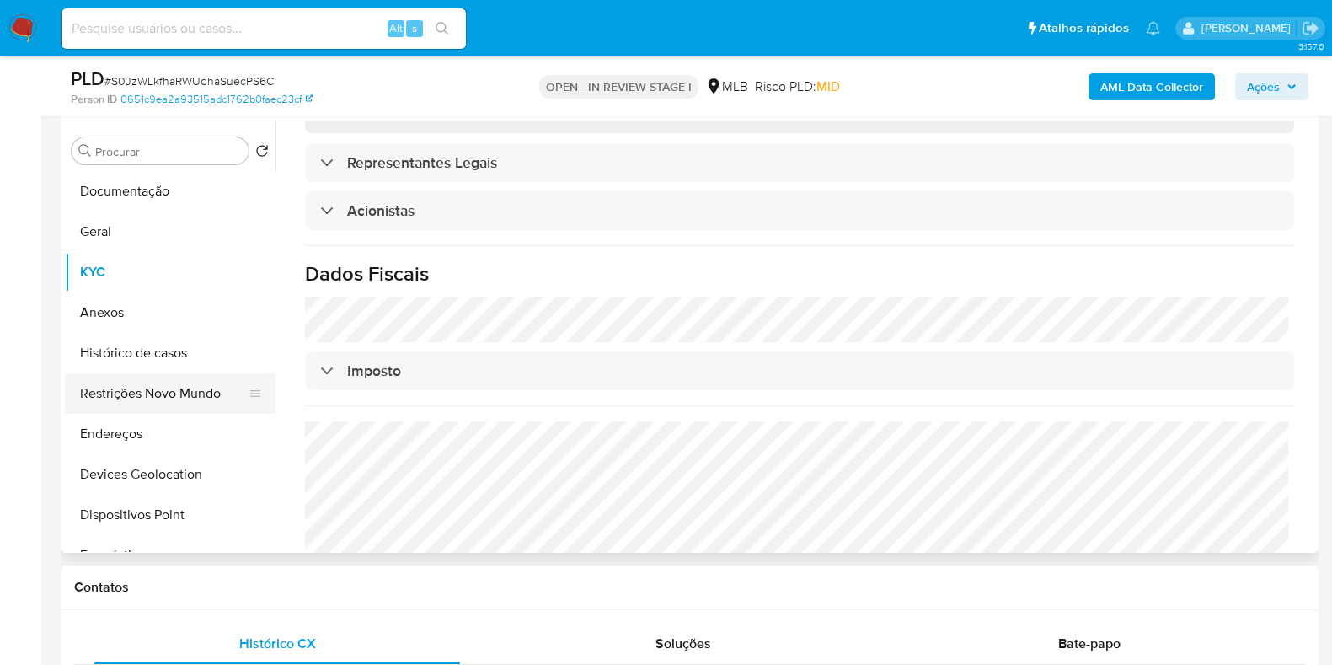
click at [126, 370] on button "Restrições Novo Mundo" at bounding box center [163, 393] width 197 height 40
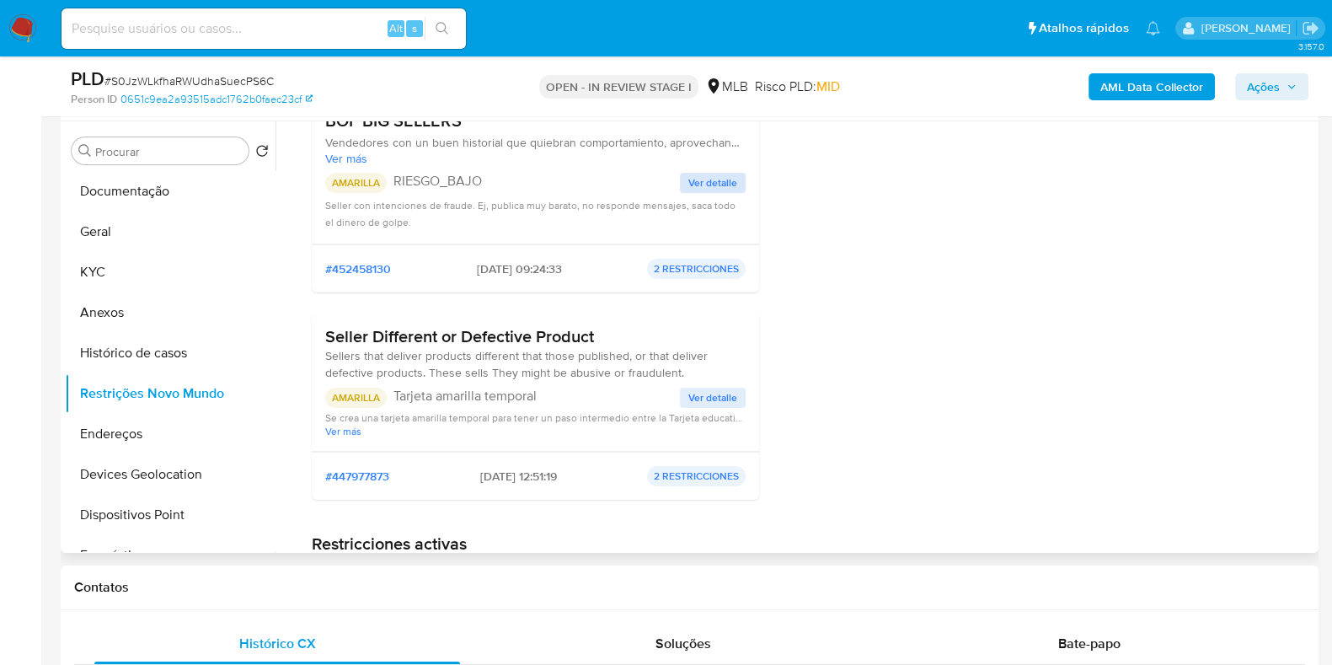
scroll to position [210, 0]
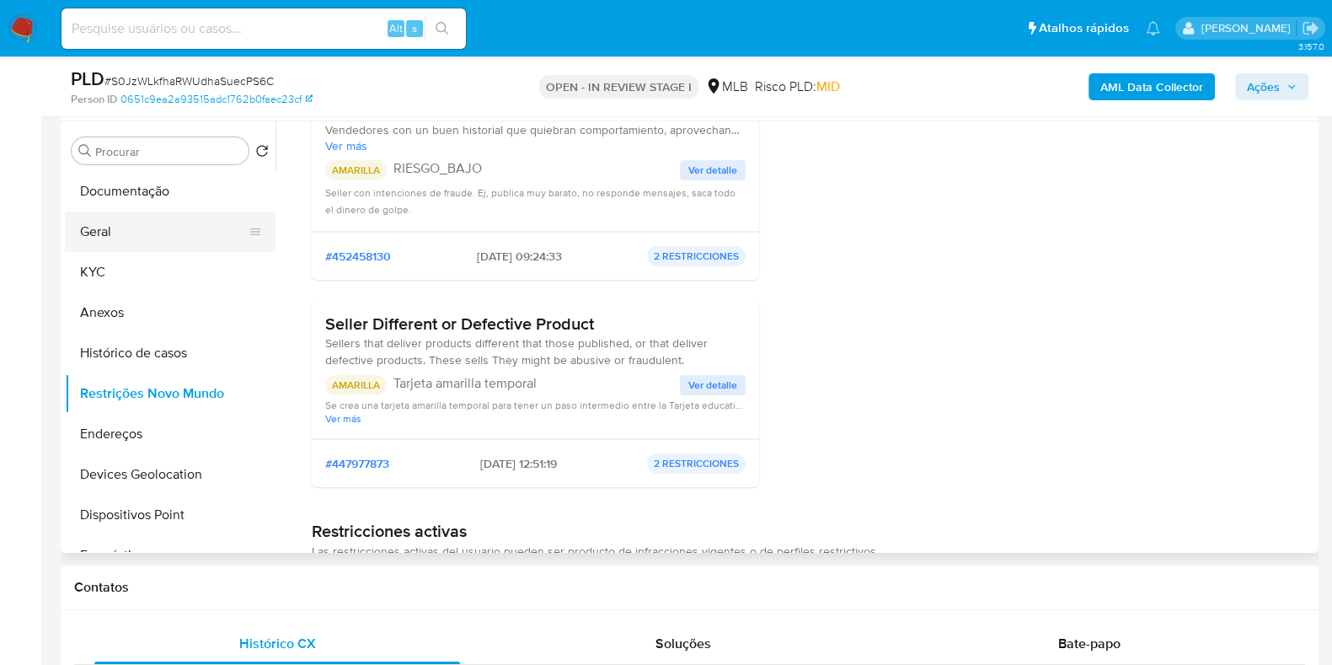
click at [100, 243] on button "Geral" at bounding box center [163, 231] width 197 height 40
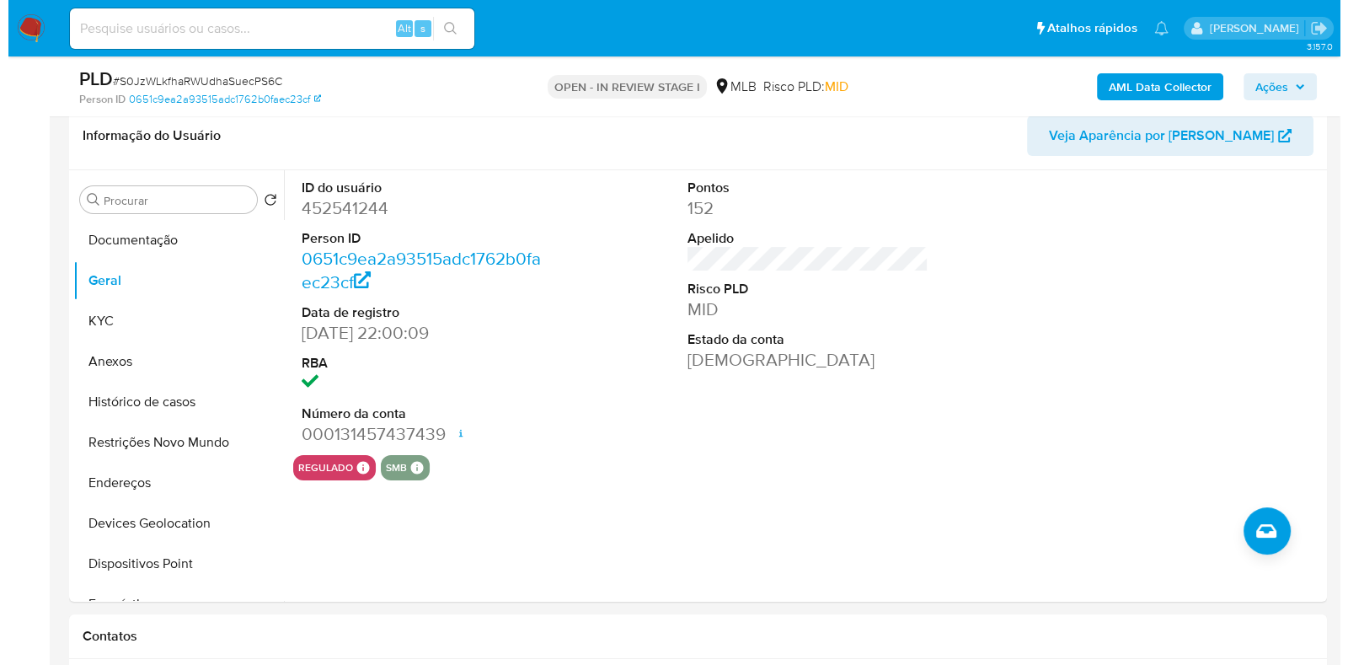
scroll to position [236, 0]
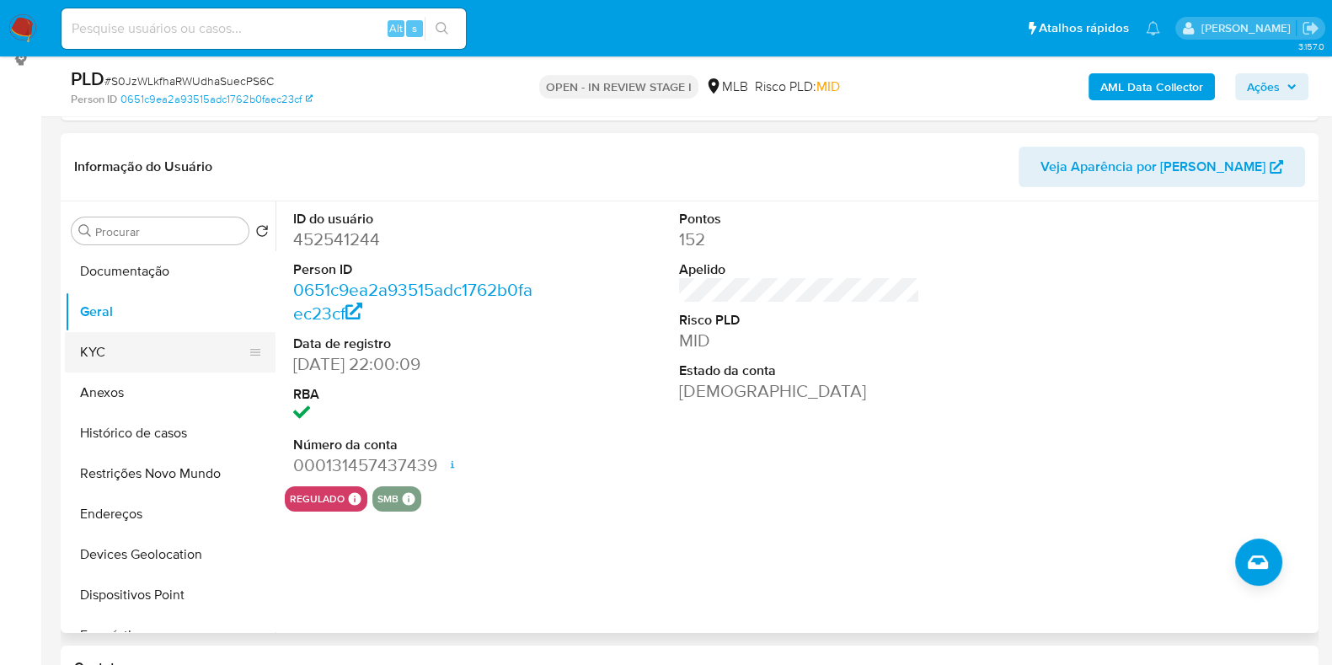
click at [76, 350] on button "KYC" at bounding box center [163, 352] width 197 height 40
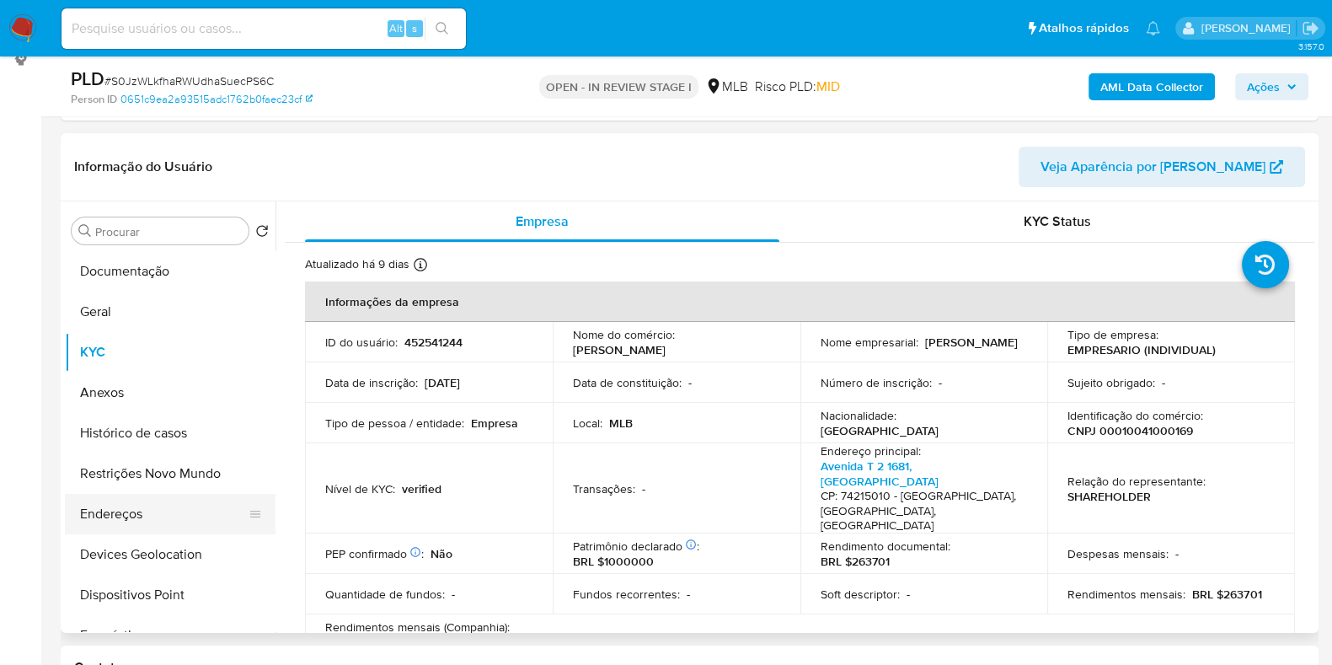
drag, startPoint x: 93, startPoint y: 512, endPoint x: 118, endPoint y: 509, distance: 25.5
click at [93, 370] on button "Endereços" at bounding box center [163, 514] width 197 height 40
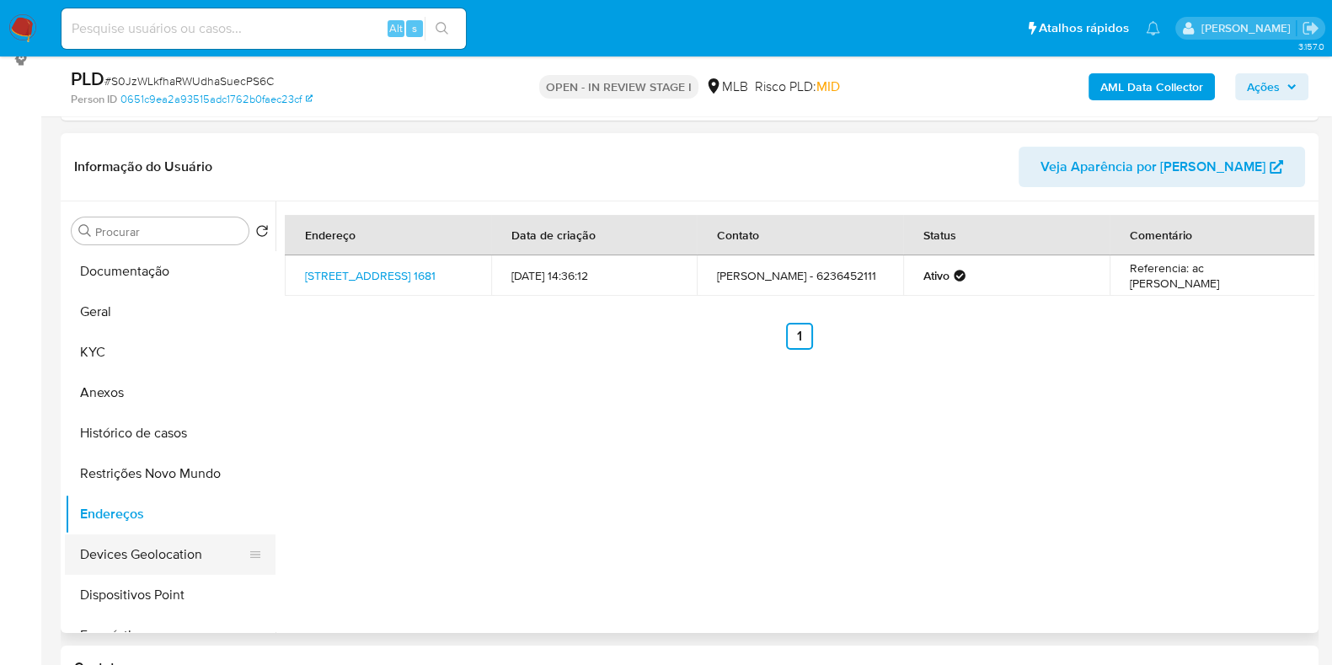
click at [116, 370] on button "Devices Geolocation" at bounding box center [163, 554] width 197 height 40
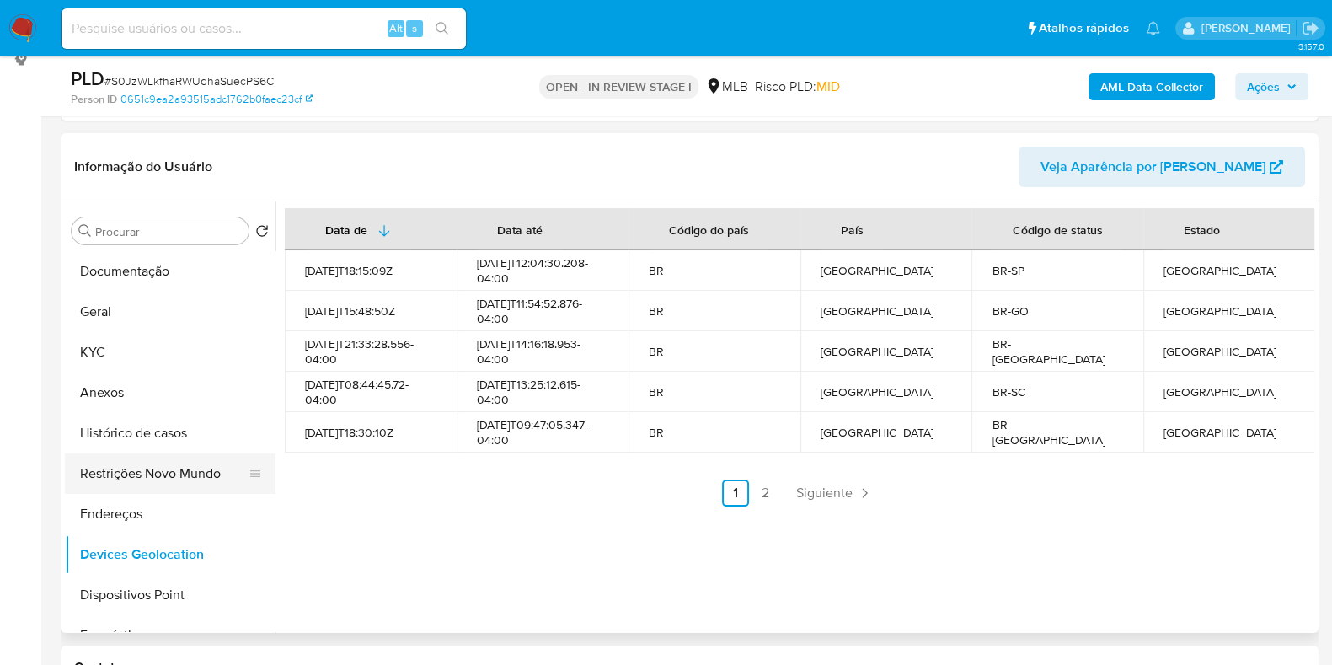
click at [197, 370] on button "Restrições Novo Mundo" at bounding box center [163, 473] width 197 height 40
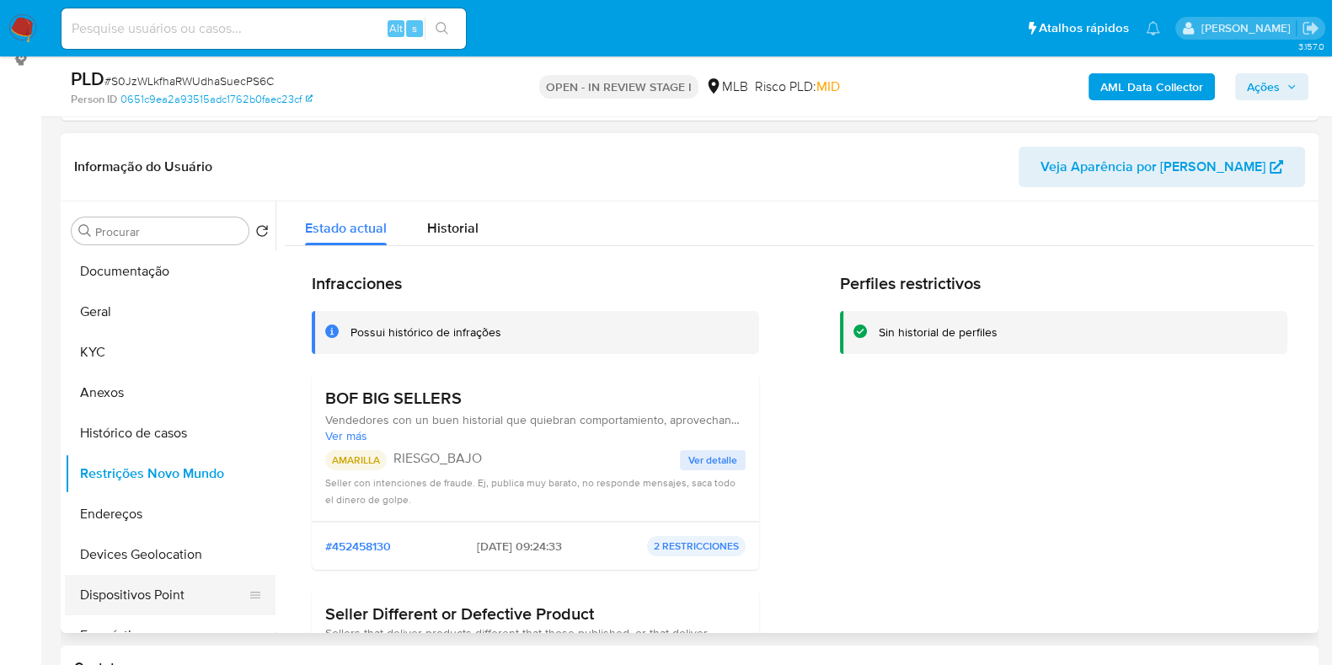
click at [180, 370] on button "Dispositivos Point" at bounding box center [163, 595] width 197 height 40
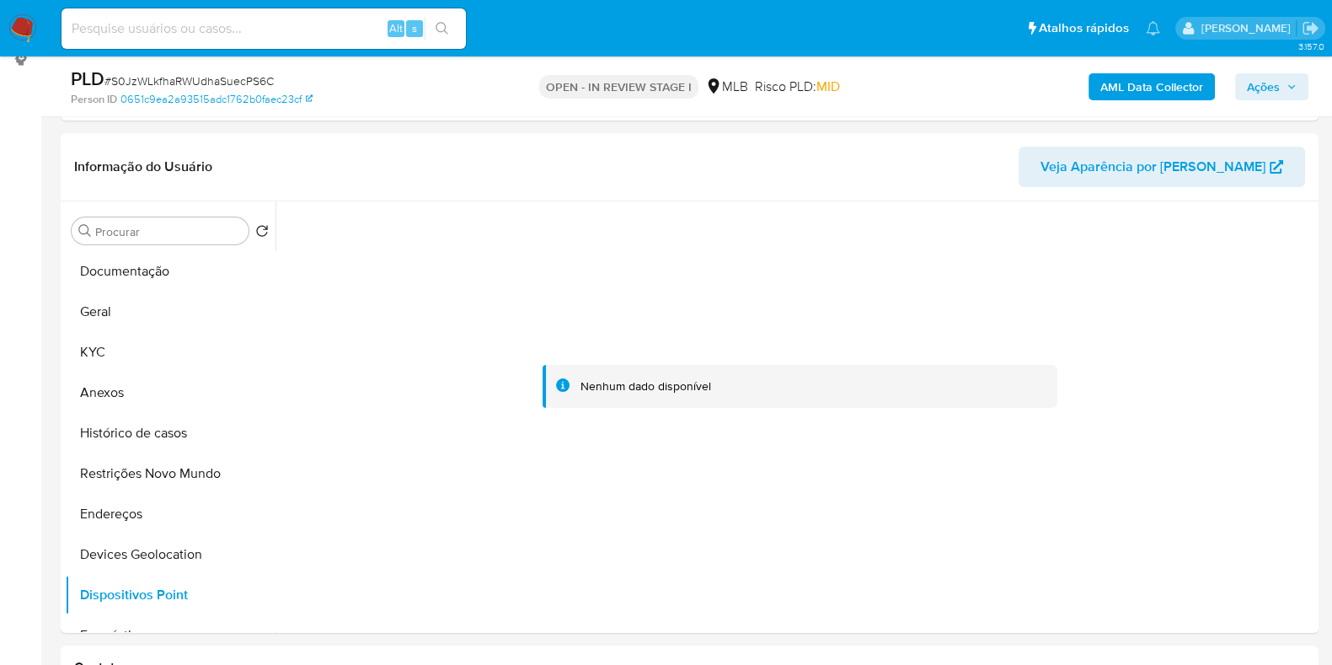
click at [738, 97] on b "AML Data Collector" at bounding box center [1151, 86] width 103 height 27
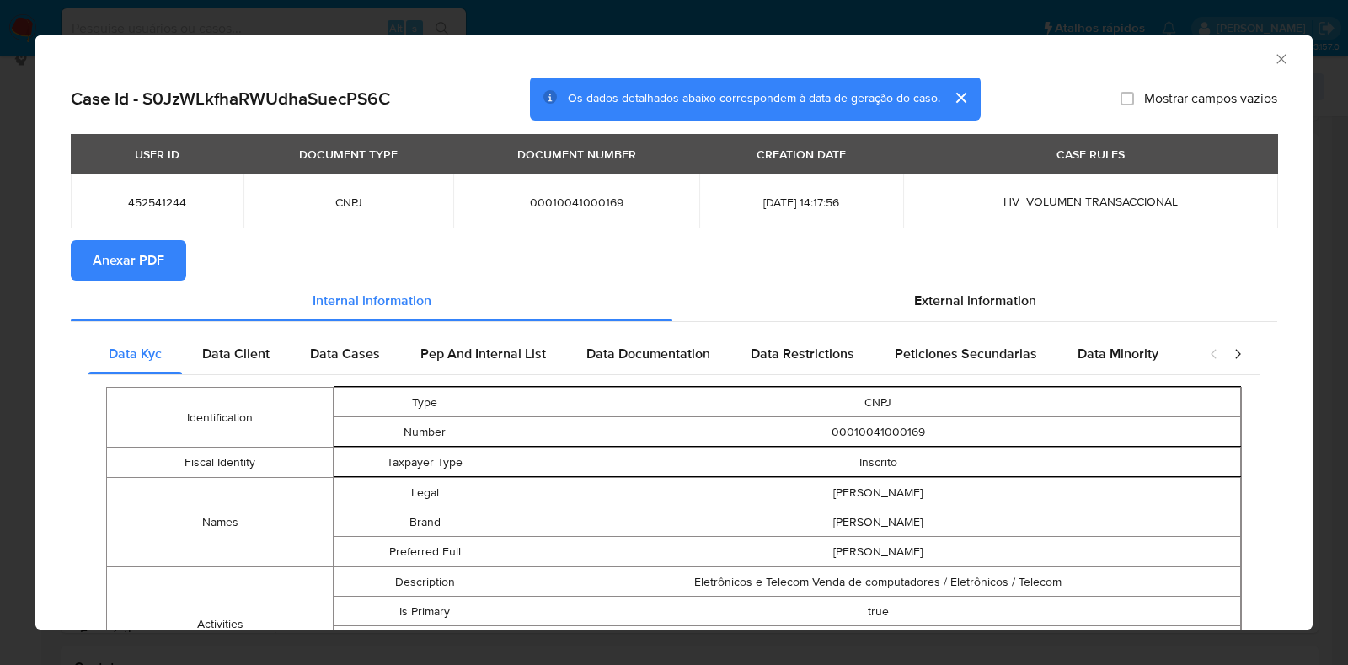
click at [126, 242] on span "Anexar PDF" at bounding box center [129, 260] width 72 height 37
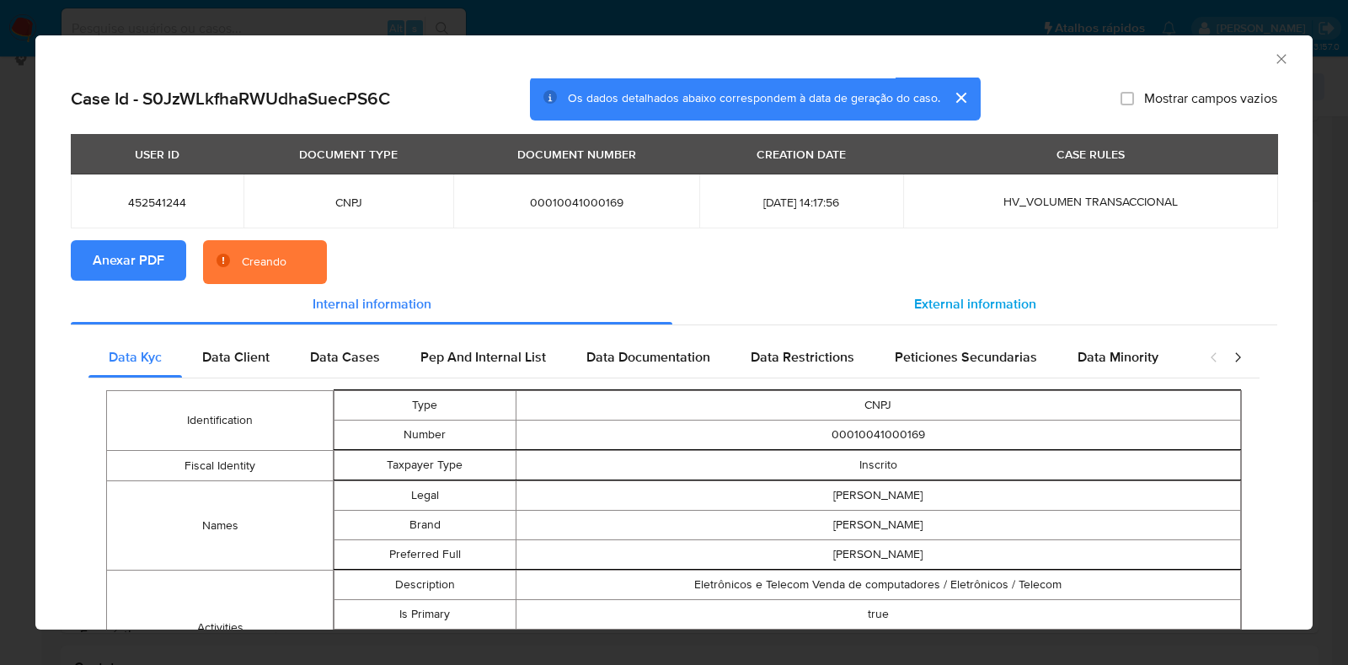
click at [738, 291] on div "External information" at bounding box center [974, 304] width 605 height 40
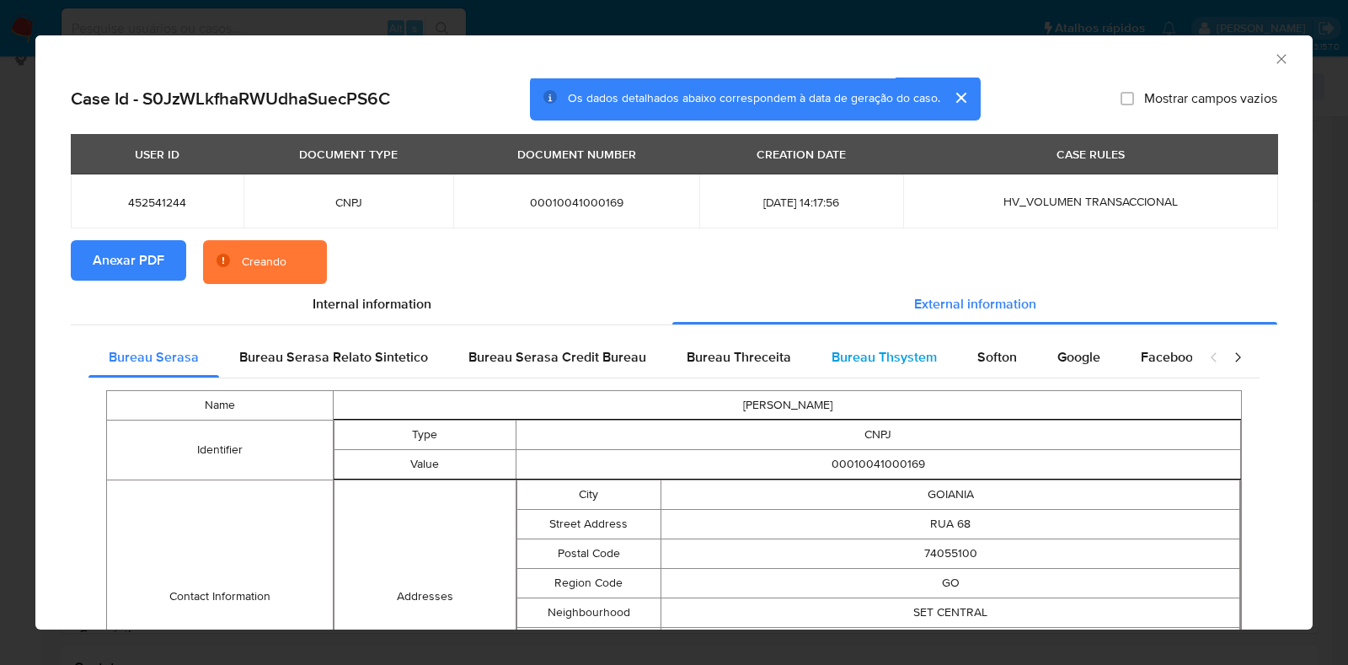
click at [738, 345] on div "Bureau Thsystem" at bounding box center [884, 357] width 146 height 40
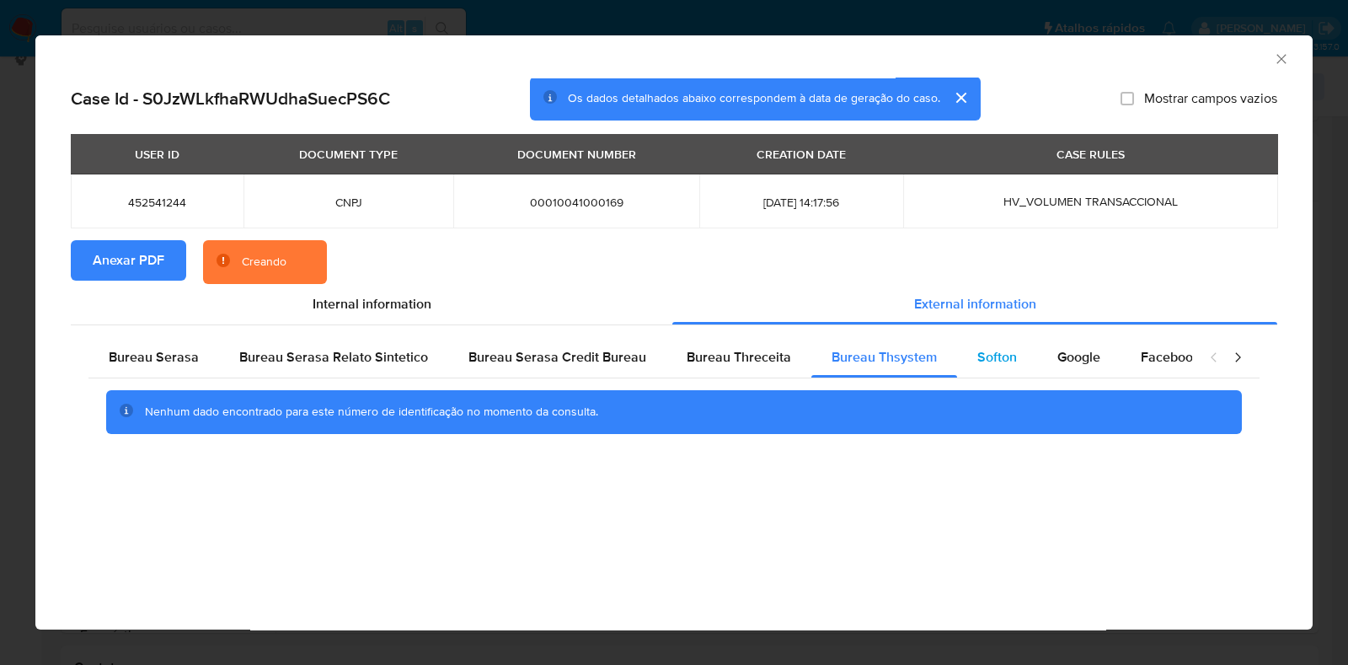
click at [738, 361] on span "Softon" at bounding box center [997, 356] width 40 height 19
click at [738, 56] on icon "Fechar a janela" at bounding box center [1281, 59] width 17 height 17
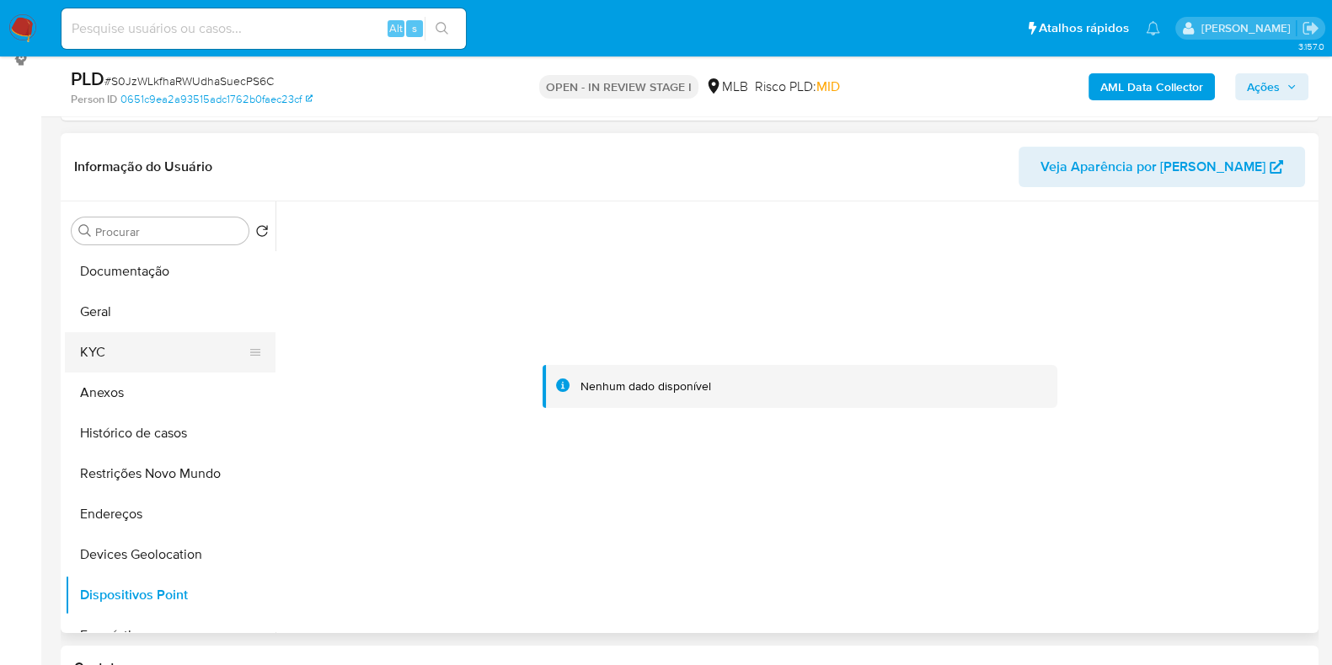
click at [110, 336] on button "KYC" at bounding box center [163, 352] width 197 height 40
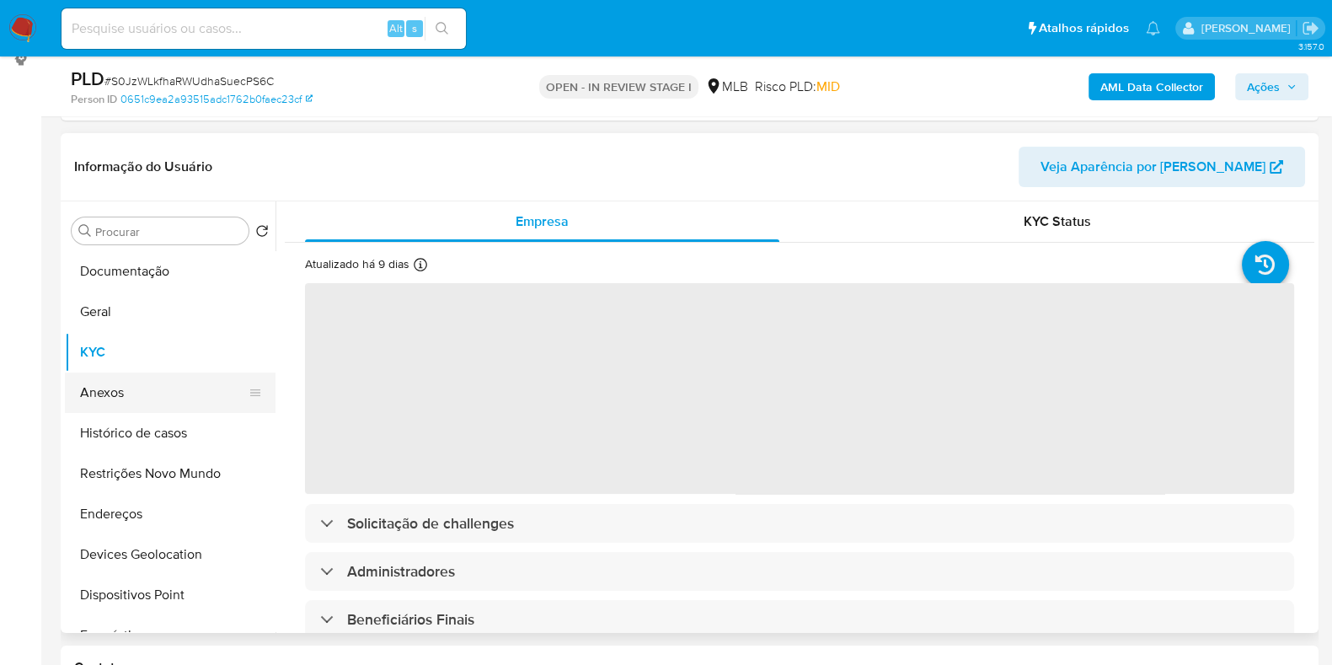
click at [162, 370] on button "Anexos" at bounding box center [163, 392] width 197 height 40
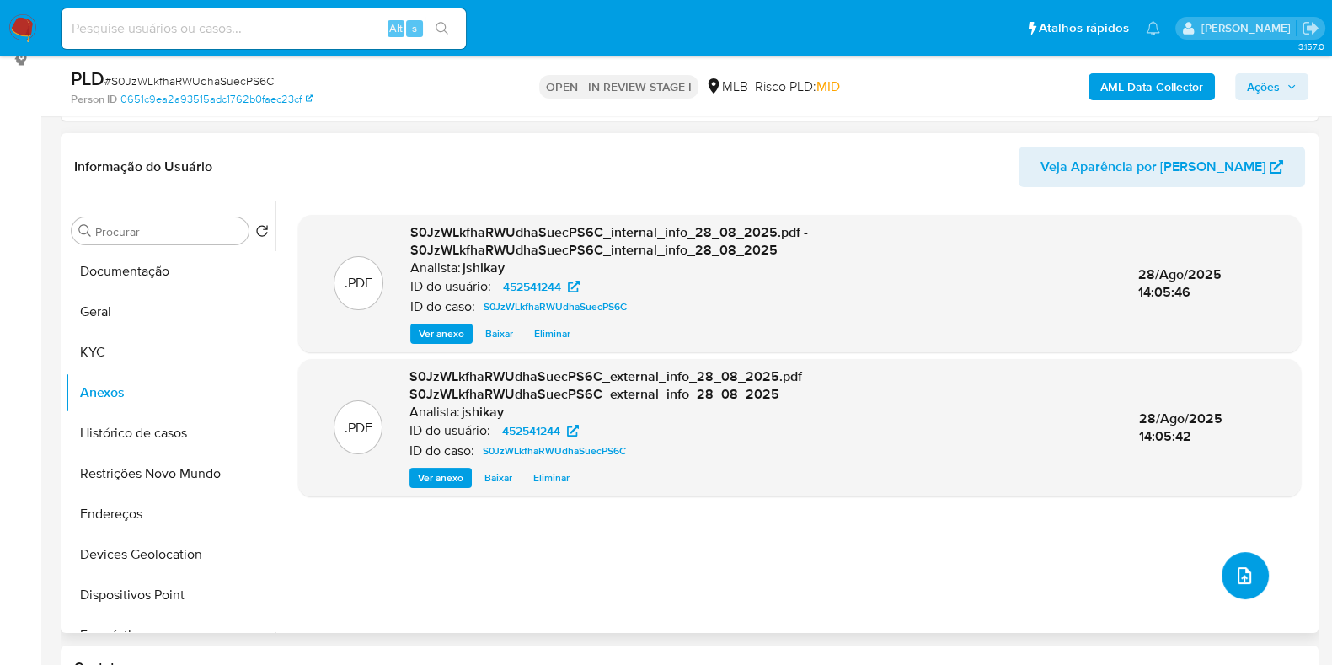
click at [738, 370] on button "upload-file" at bounding box center [1244, 575] width 47 height 47
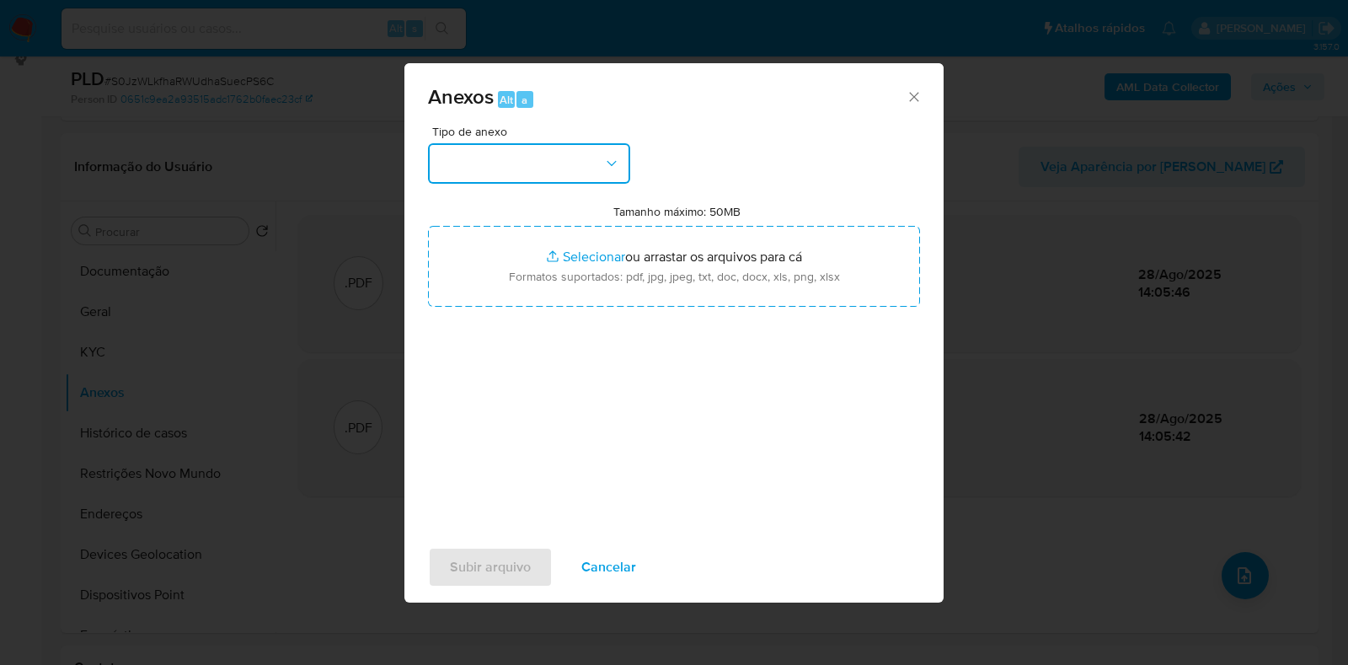
click at [476, 167] on button "button" at bounding box center [529, 163] width 202 height 40
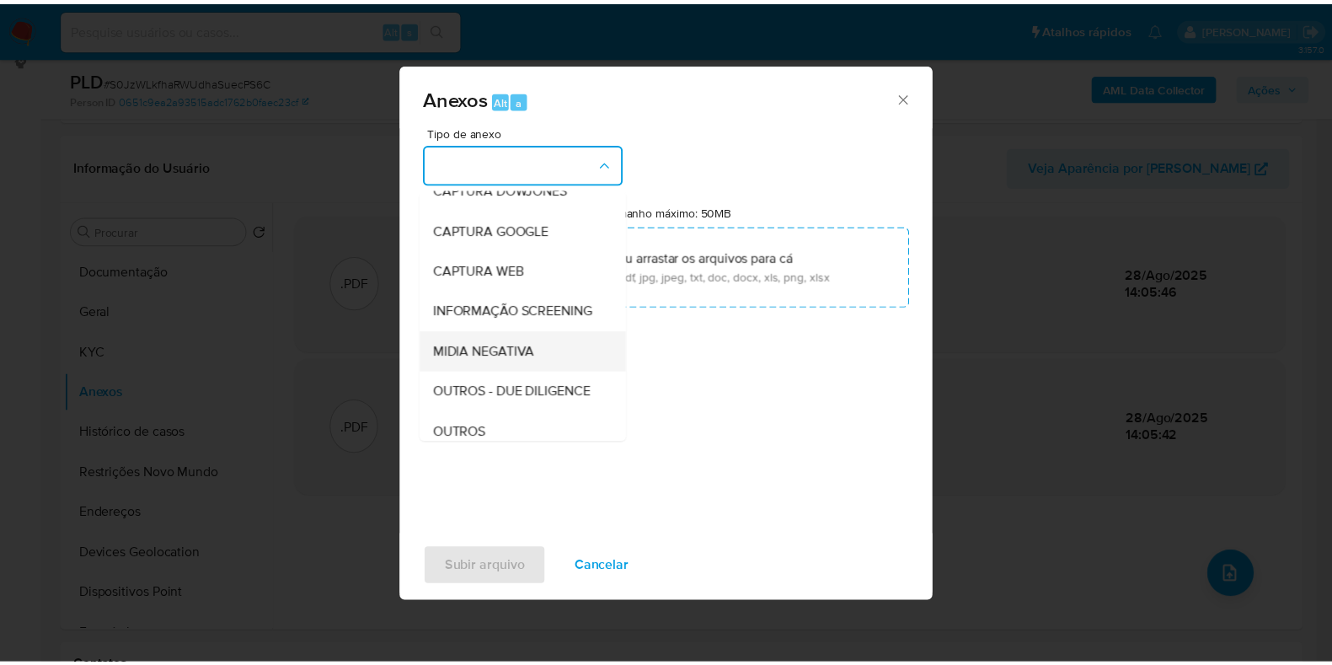
scroll to position [104, 0]
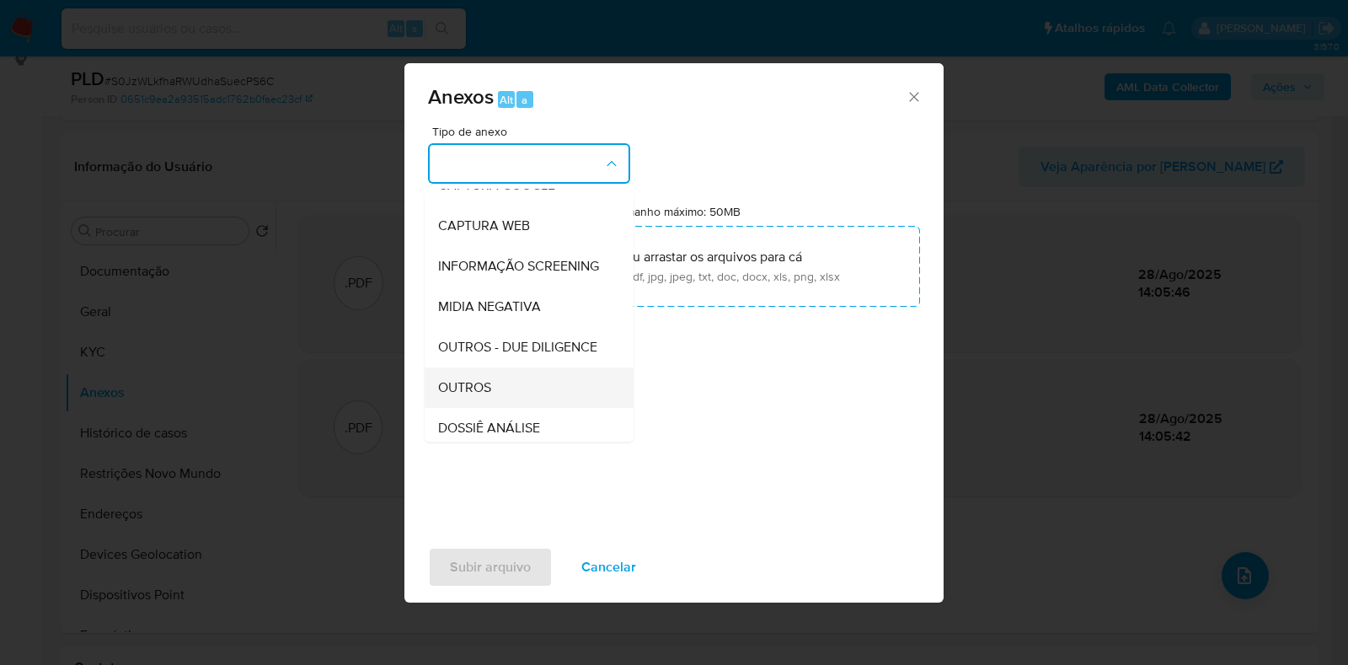
click at [492, 370] on div "OUTROS" at bounding box center [524, 387] width 172 height 40
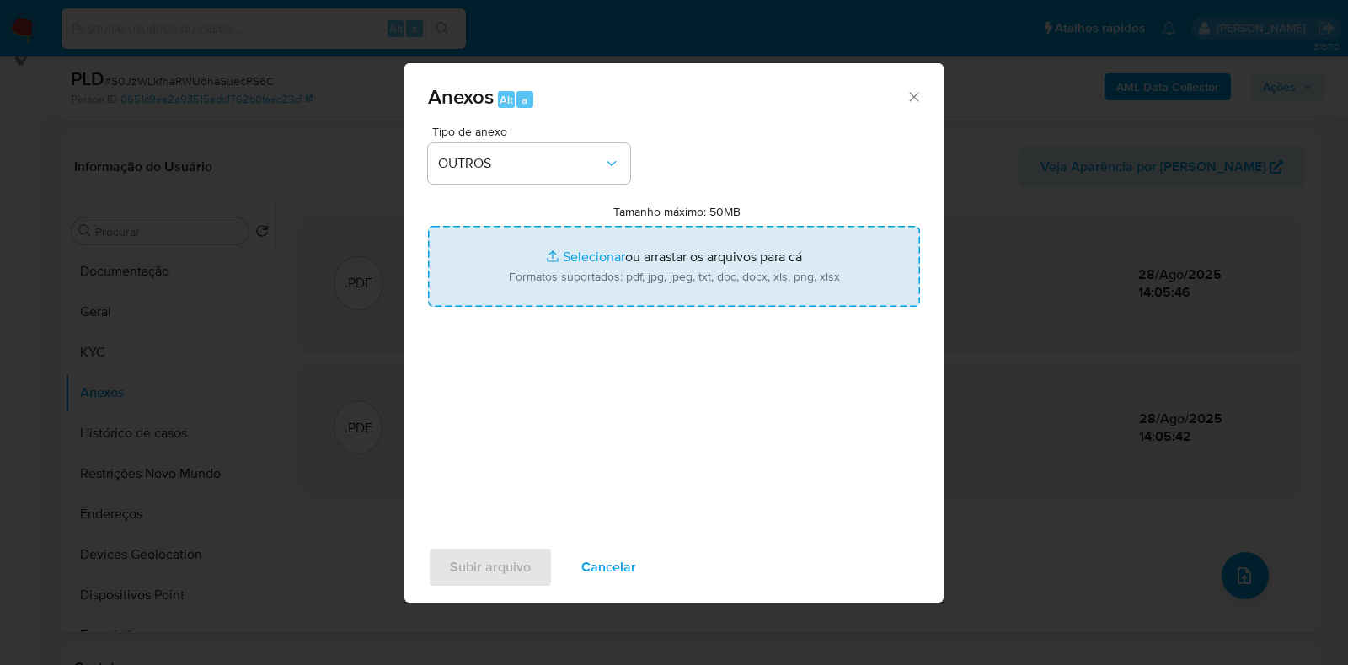
click at [564, 275] on input "Tamanho máximo: 50MB Selecionar arquivos" at bounding box center [674, 266] width 492 height 81
type input "C:\fakepath\Mulan 452541244_2025_08_27_16_04_30 - Resumen TX.pdf"
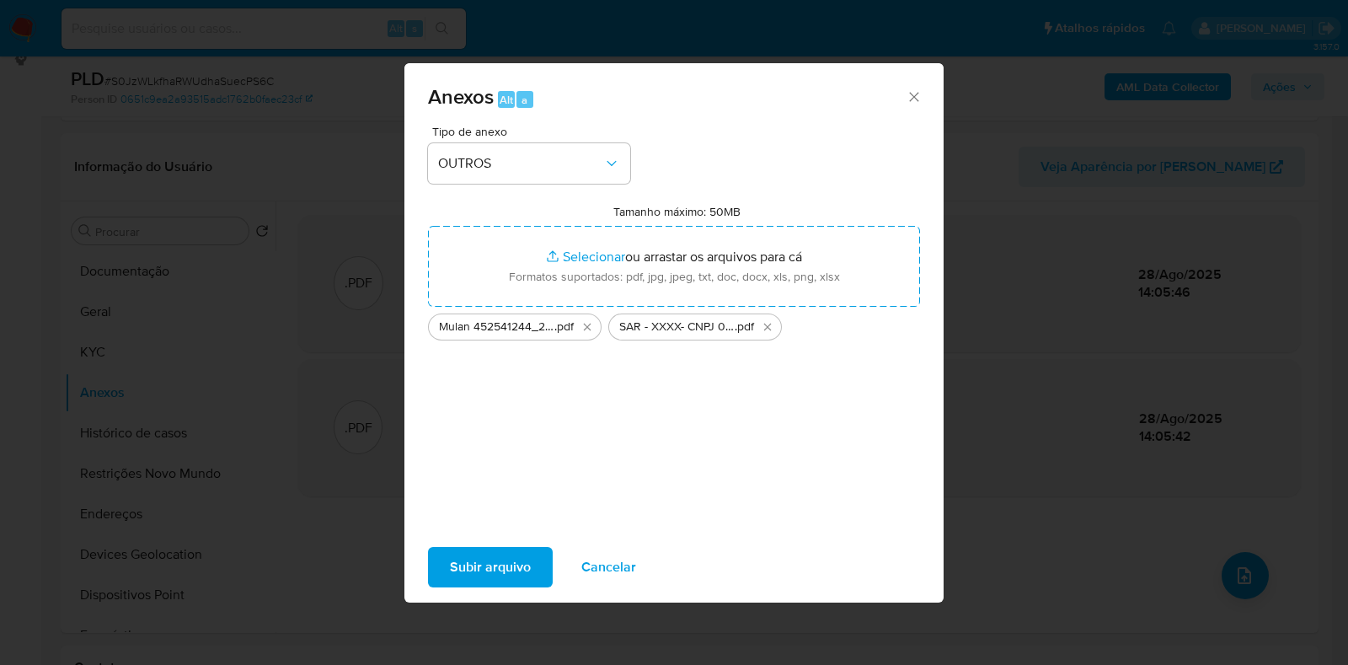
click at [502, 370] on span "Subir arquivo" at bounding box center [490, 566] width 81 height 37
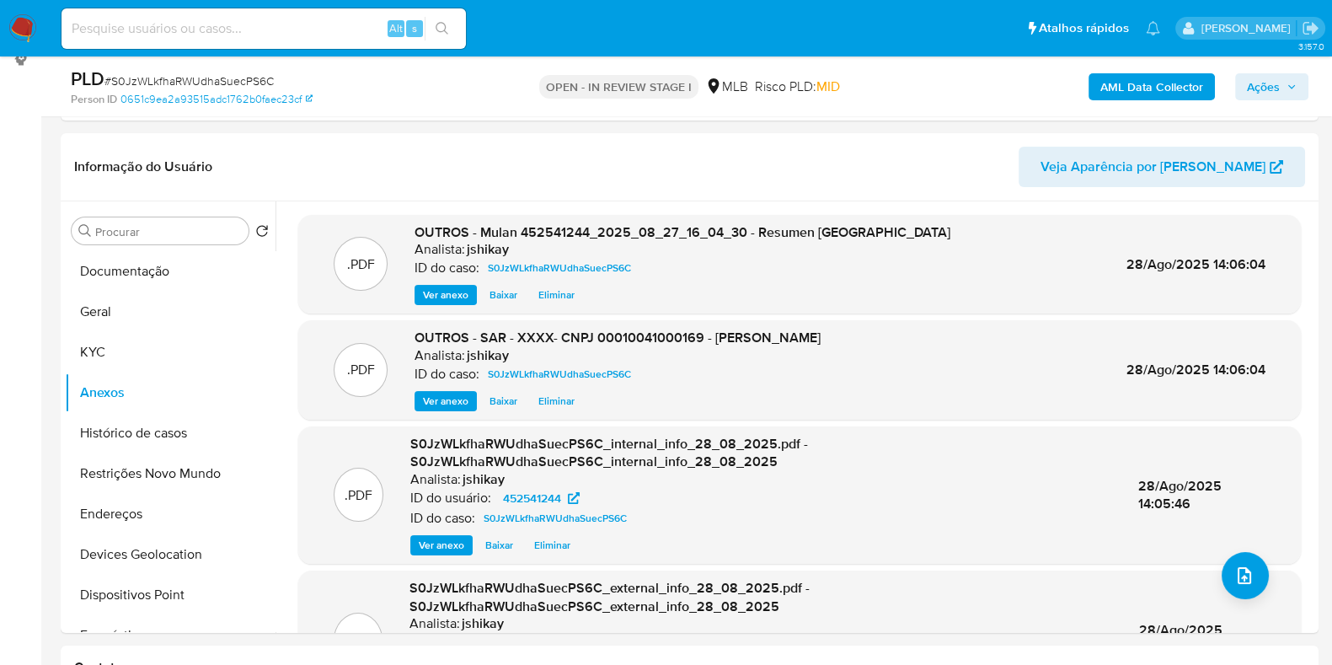
click at [738, 85] on span "Ações" at bounding box center [1263, 86] width 33 height 27
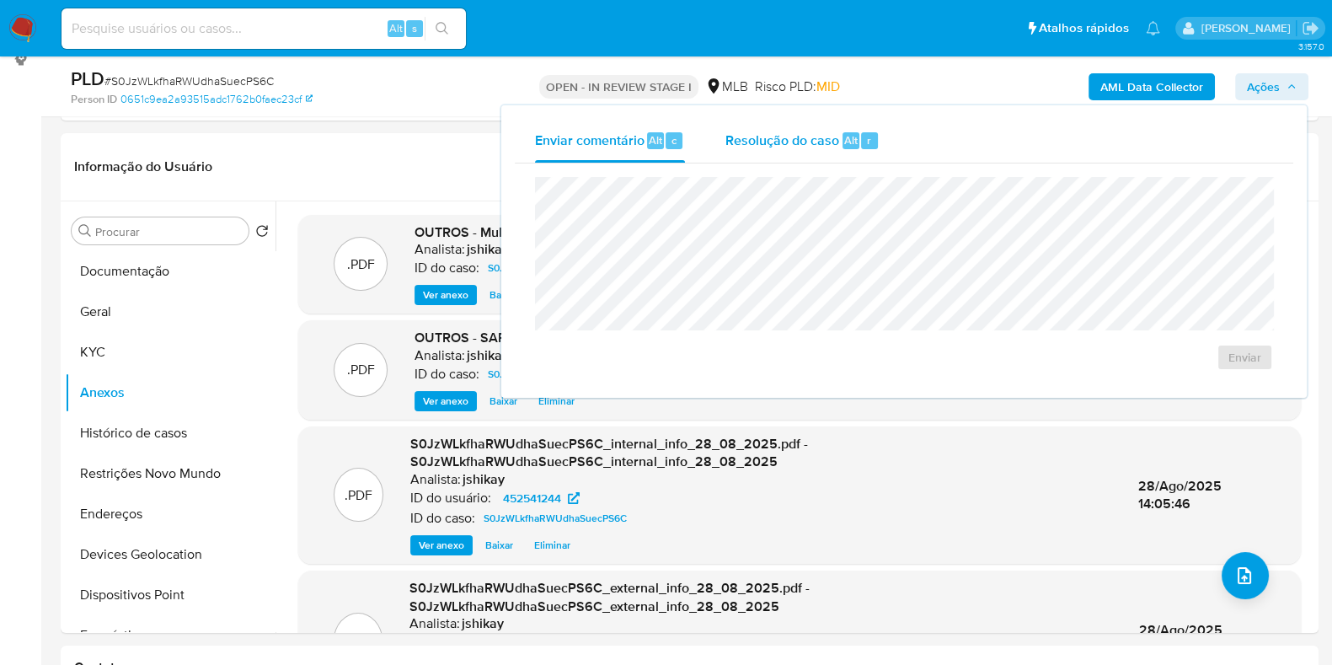
click at [738, 150] on div "Resolução do caso Alt r" at bounding box center [802, 141] width 154 height 44
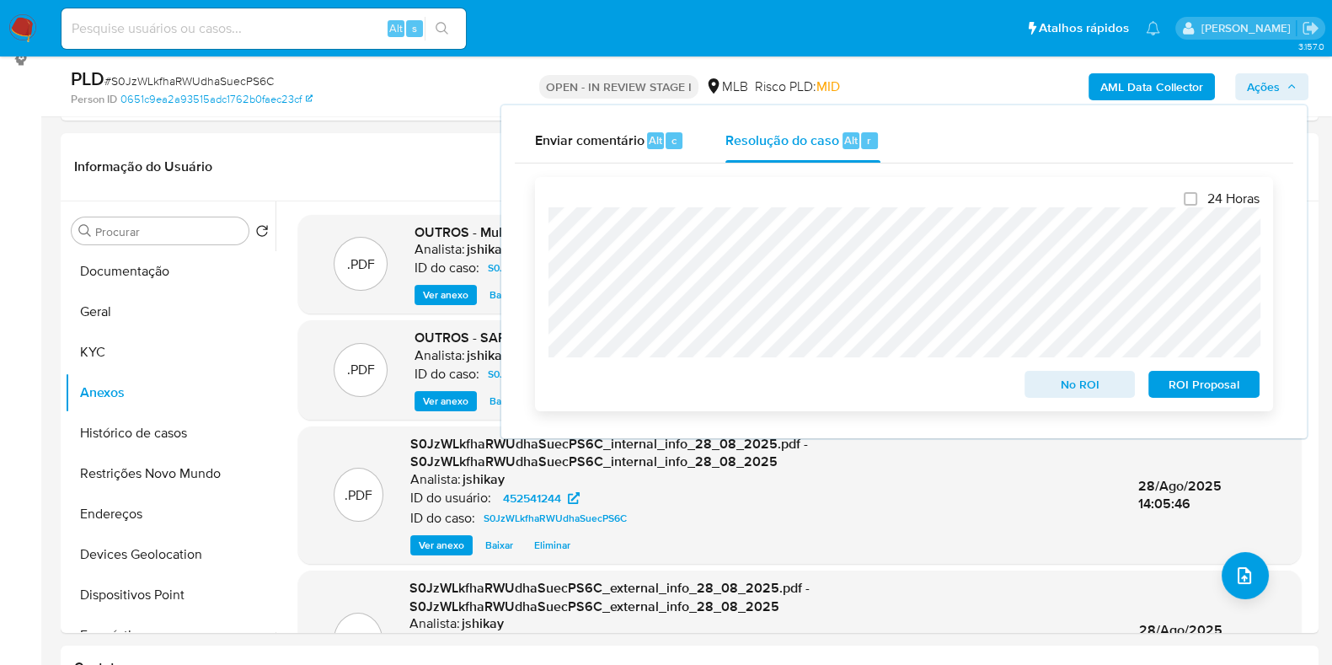
click at [738, 370] on span "ROI Proposal" at bounding box center [1204, 384] width 88 height 24
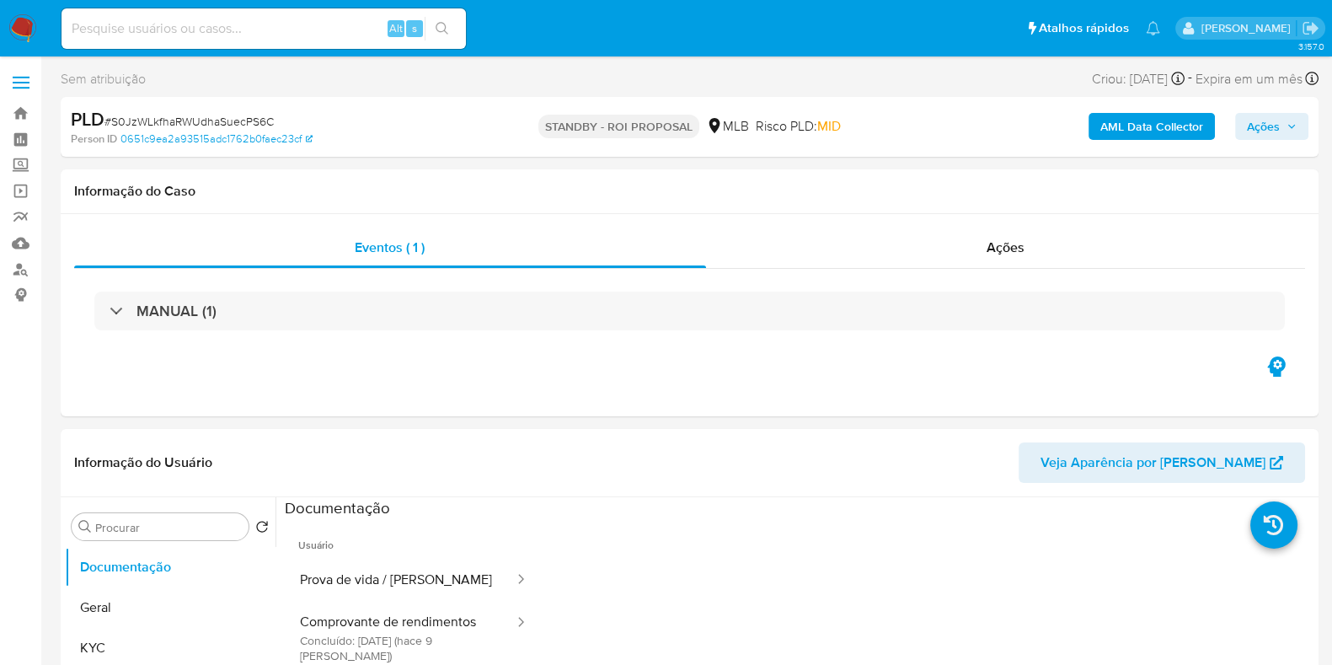
select select "10"
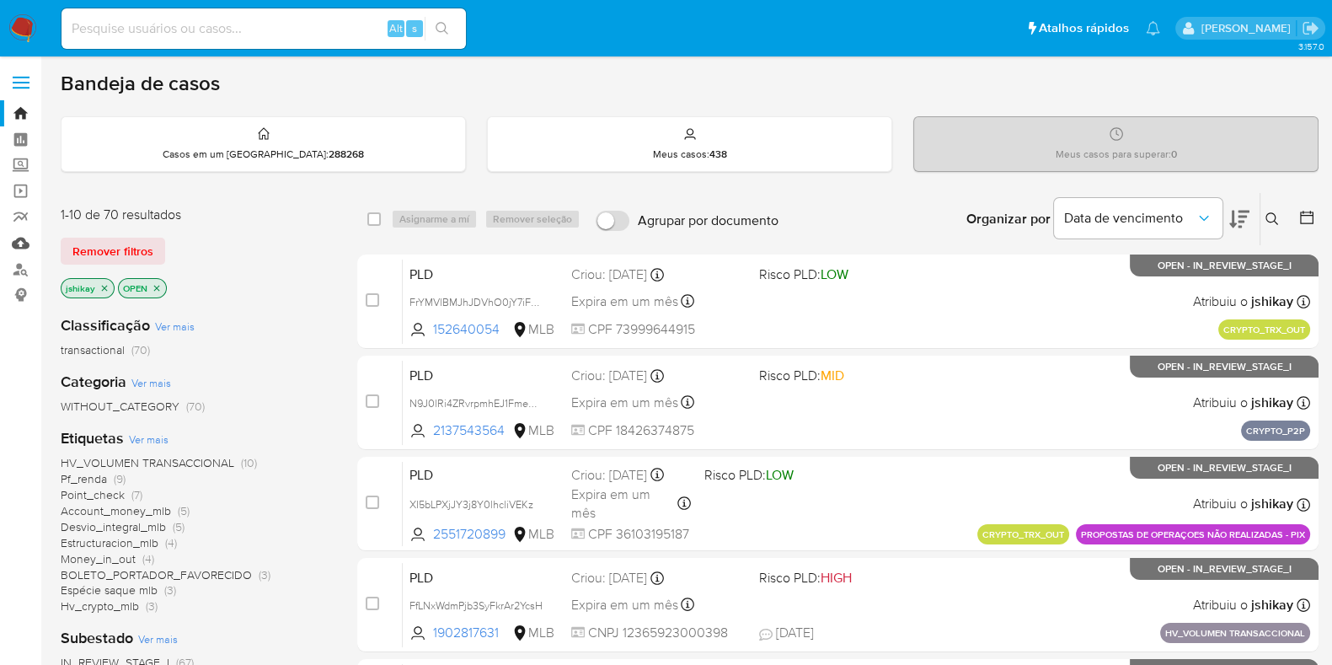
click at [23, 244] on link "Mulan" at bounding box center [100, 243] width 200 height 26
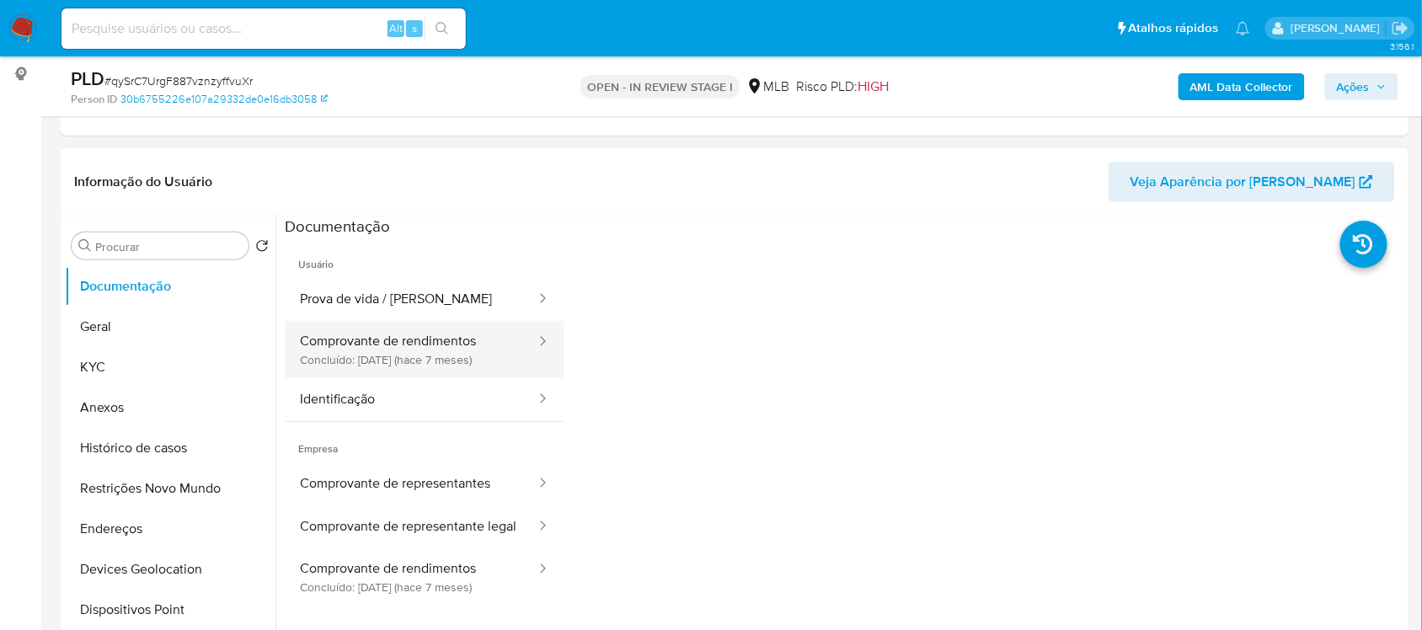
scroll to position [211, 0]
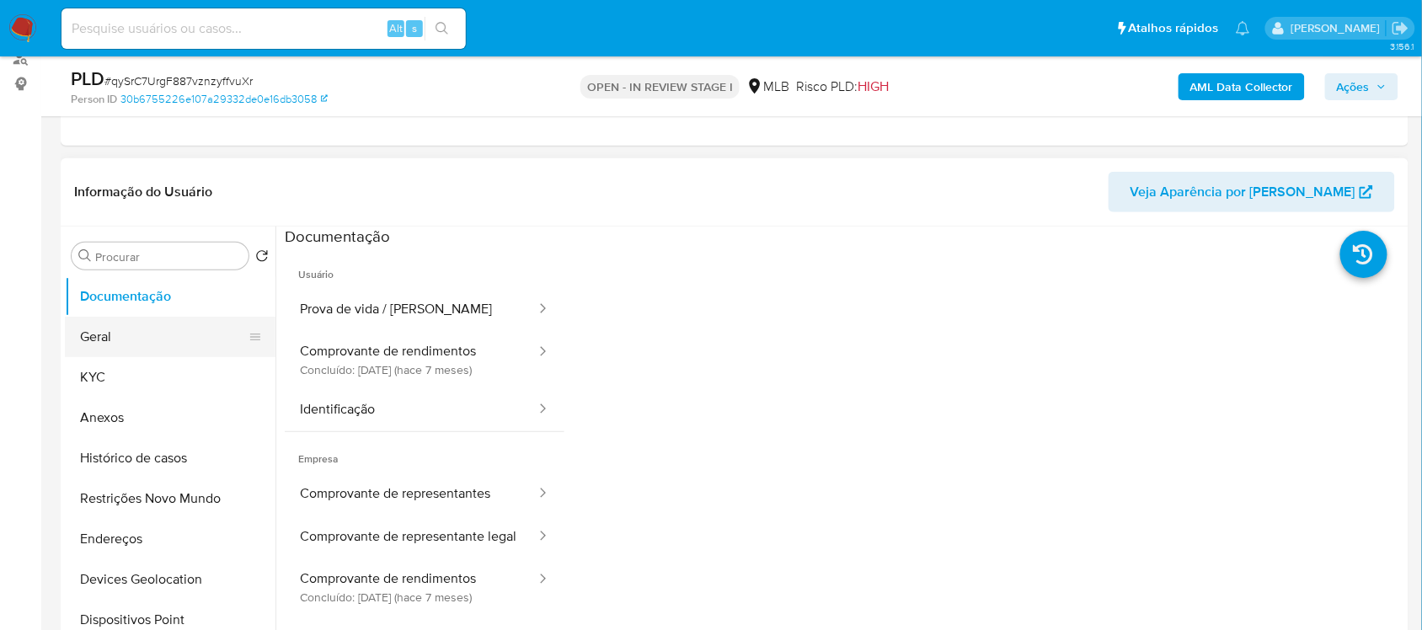
click at [188, 342] on button "Geral" at bounding box center [163, 337] width 197 height 40
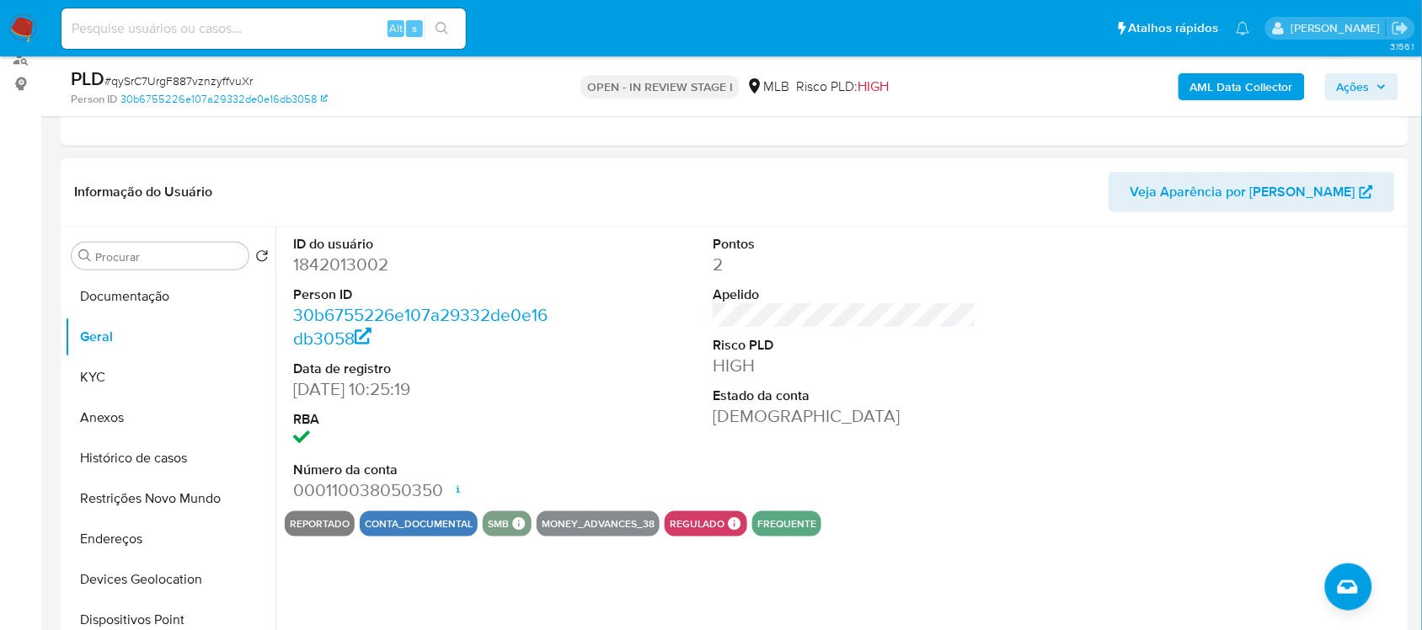
click at [318, 272] on dd "1842013002" at bounding box center [424, 265] width 263 height 24
copy dd "1842013002"
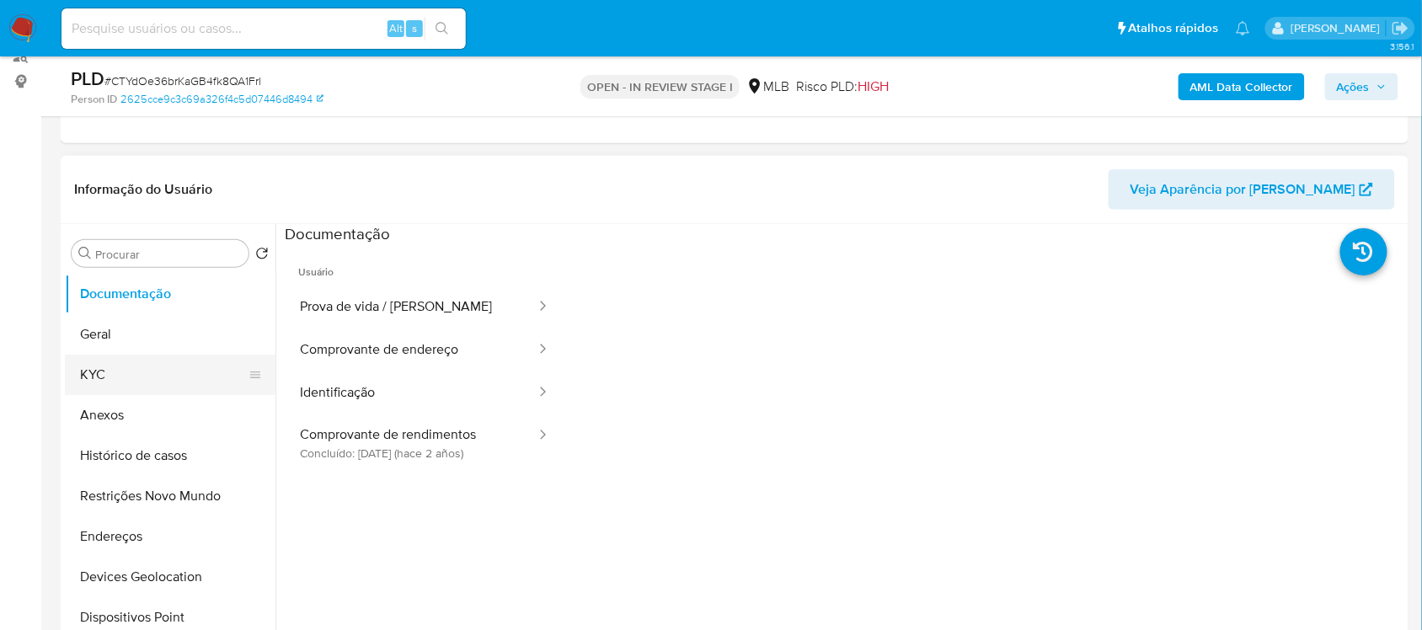
scroll to position [211, 0]
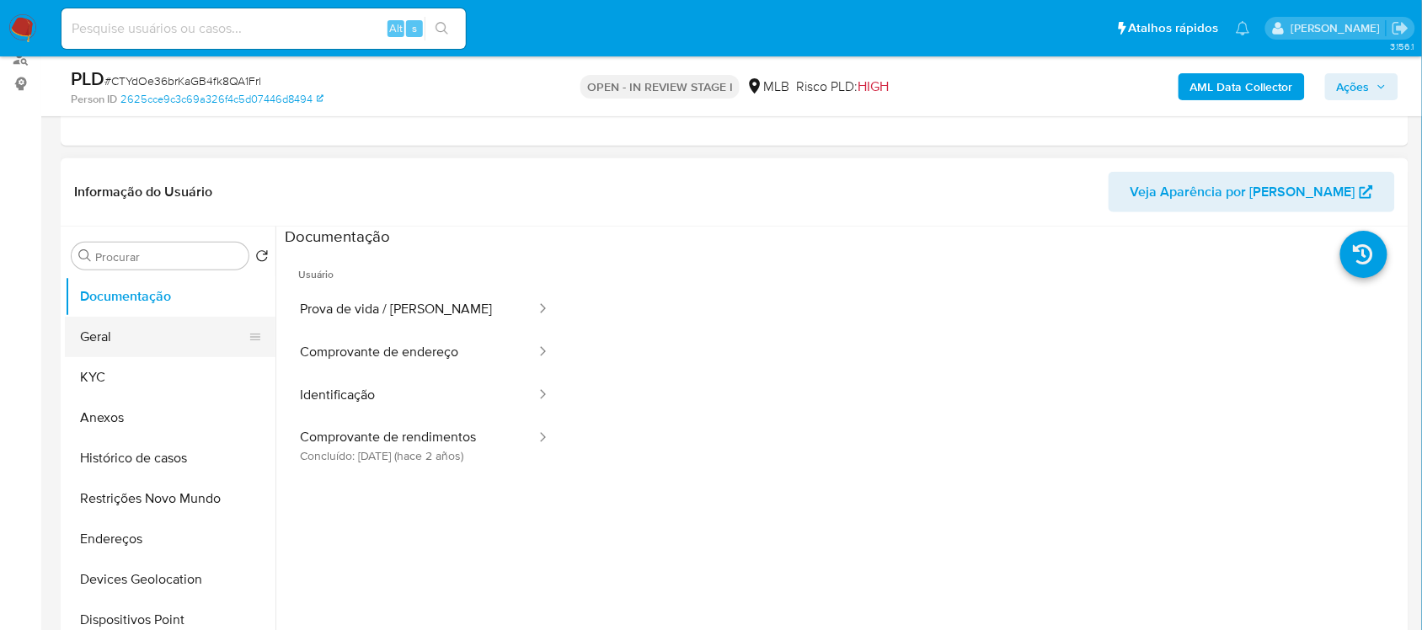
click at [120, 321] on button "Geral" at bounding box center [163, 337] width 197 height 40
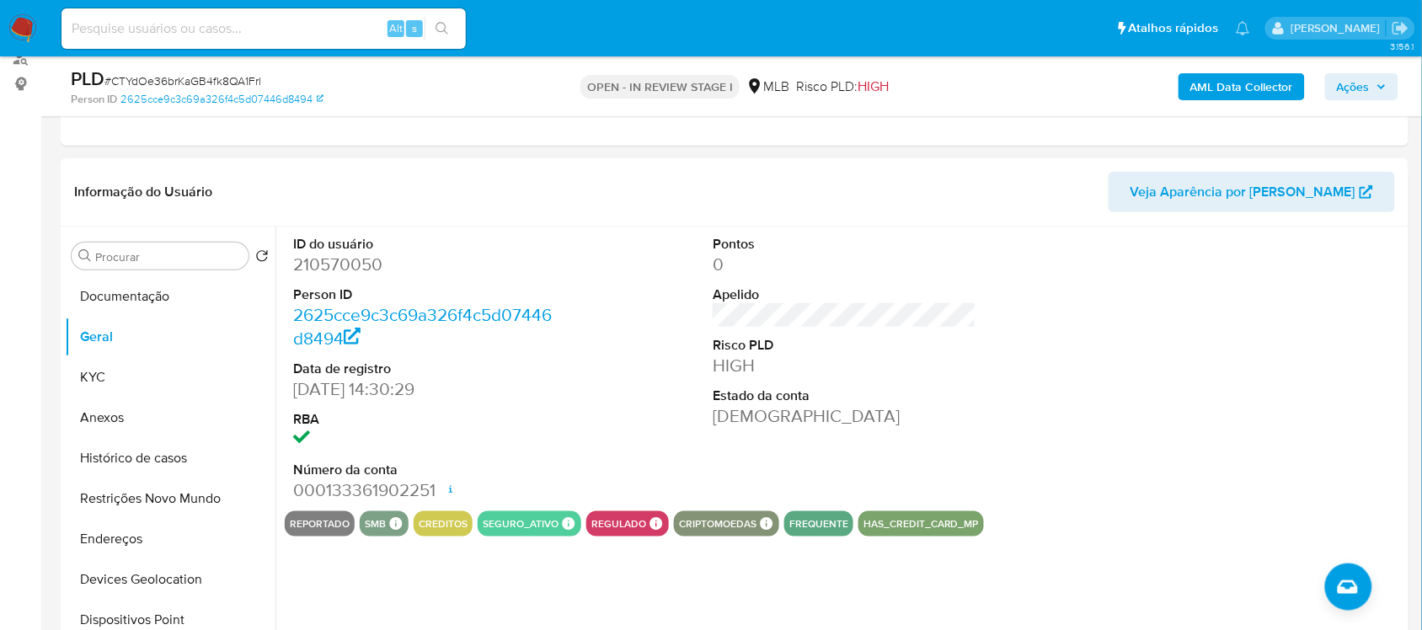
drag, startPoint x: 329, startPoint y: 289, endPoint x: 324, endPoint y: 281, distance: 9.4
click at [324, 286] on dt "Person ID" at bounding box center [424, 295] width 263 height 19
click at [323, 271] on dd "210570050" at bounding box center [424, 265] width 263 height 24
copy dd "210570050"
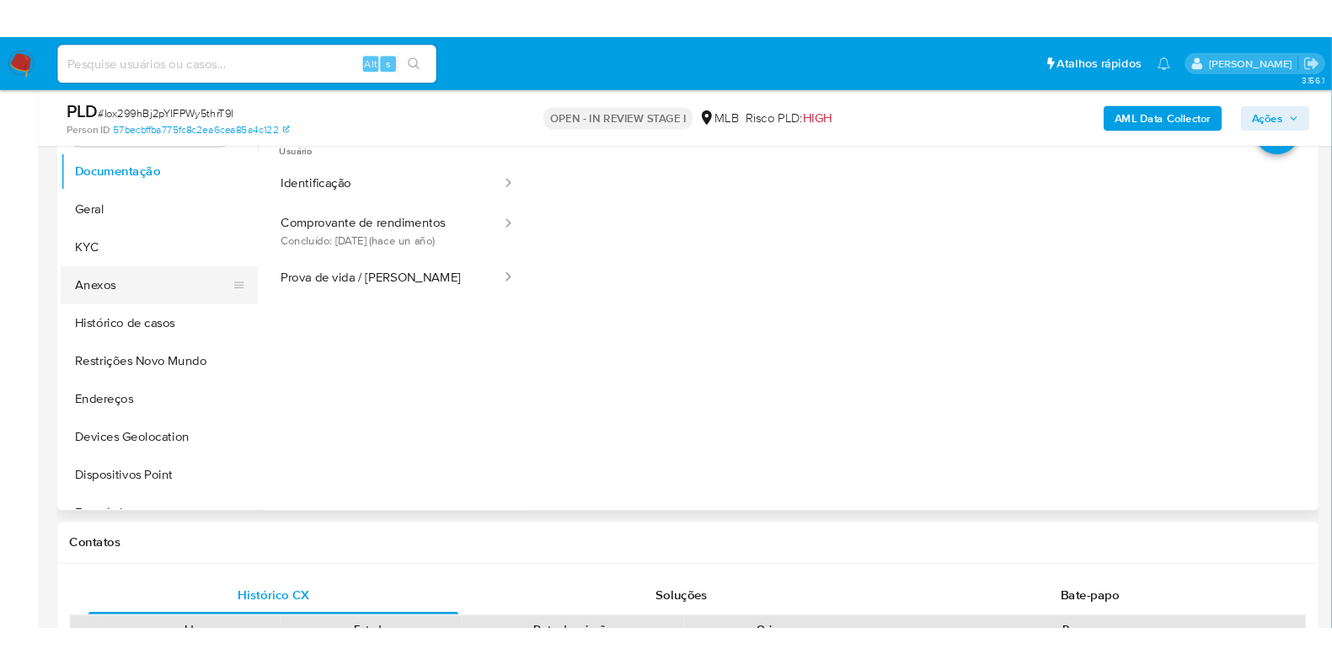
scroll to position [316, 0]
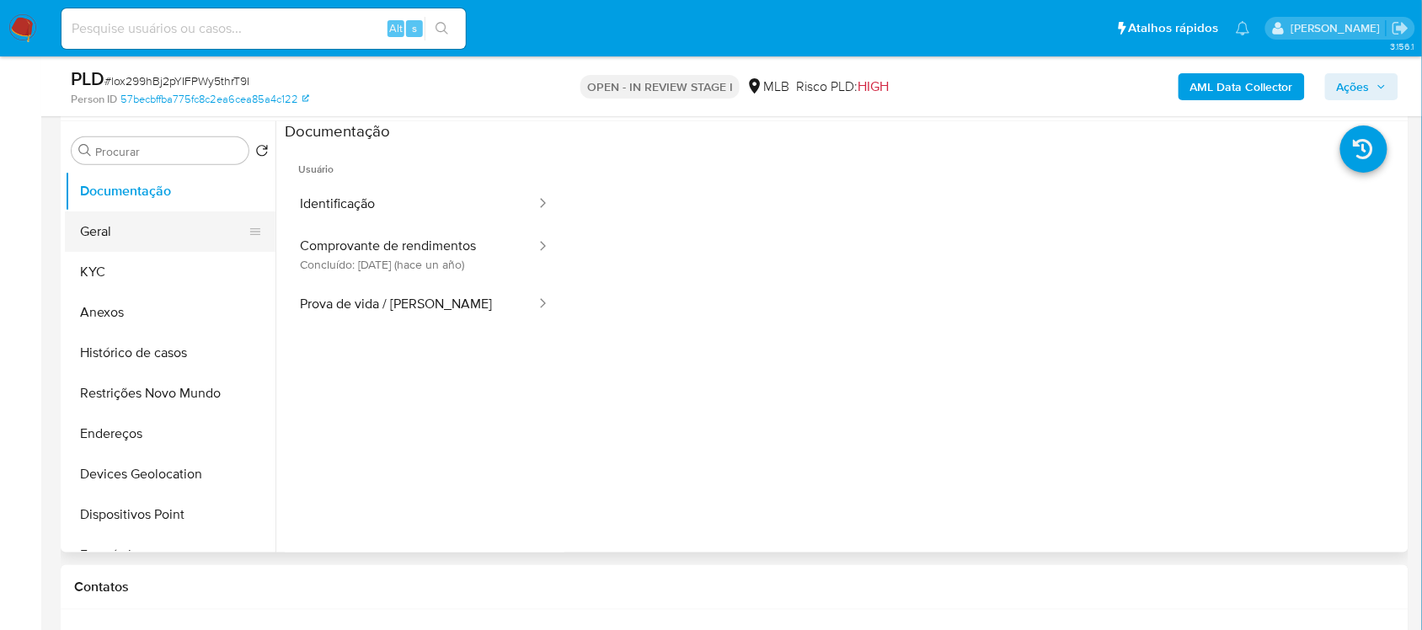
click at [154, 237] on button "Geral" at bounding box center [163, 231] width 197 height 40
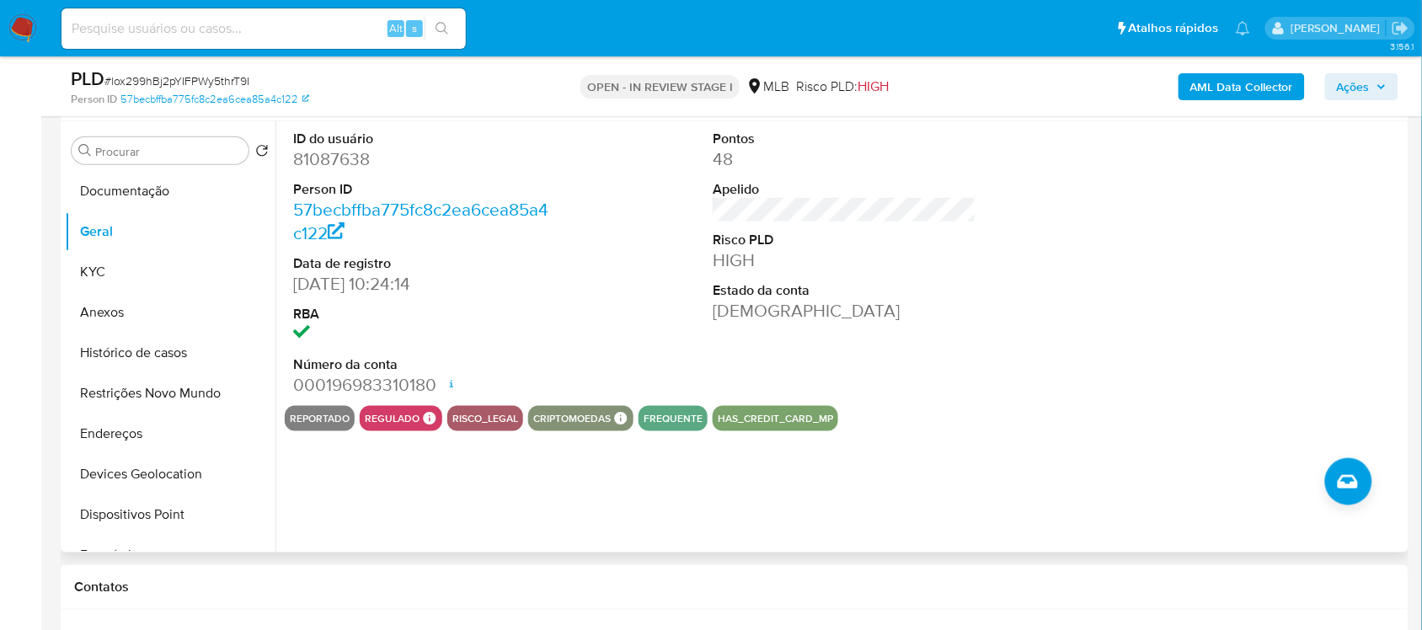
click at [339, 154] on dd "81087638" at bounding box center [424, 159] width 263 height 24
copy dd "81087638"
click at [339, 154] on dd "81087638" at bounding box center [424, 159] width 263 height 24
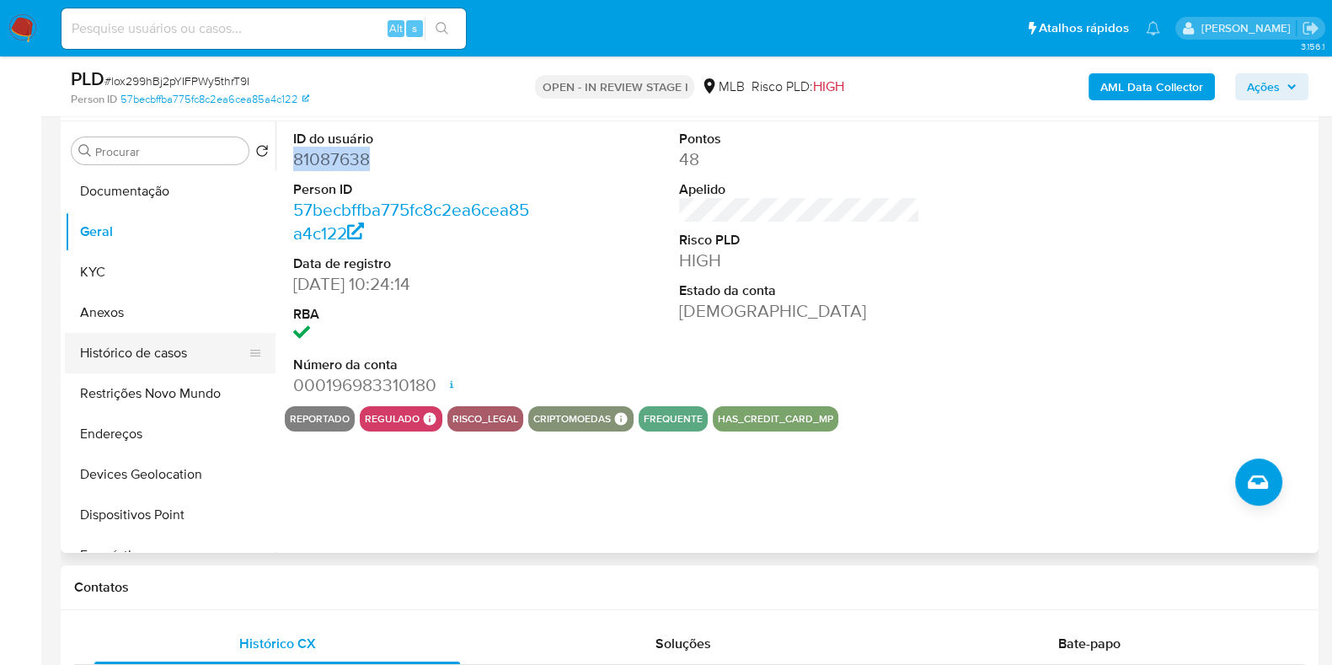
click at [166, 350] on button "Histórico de casos" at bounding box center [163, 353] width 197 height 40
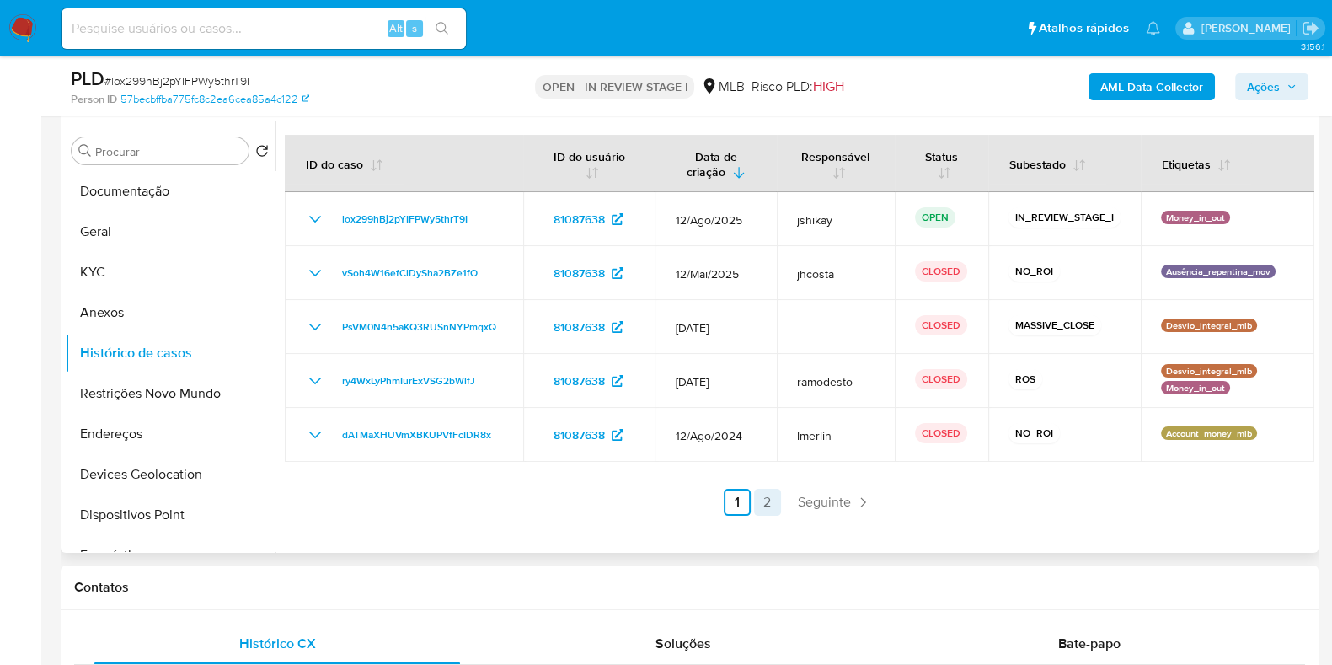
click at [775, 494] on link "2" at bounding box center [767, 502] width 27 height 27
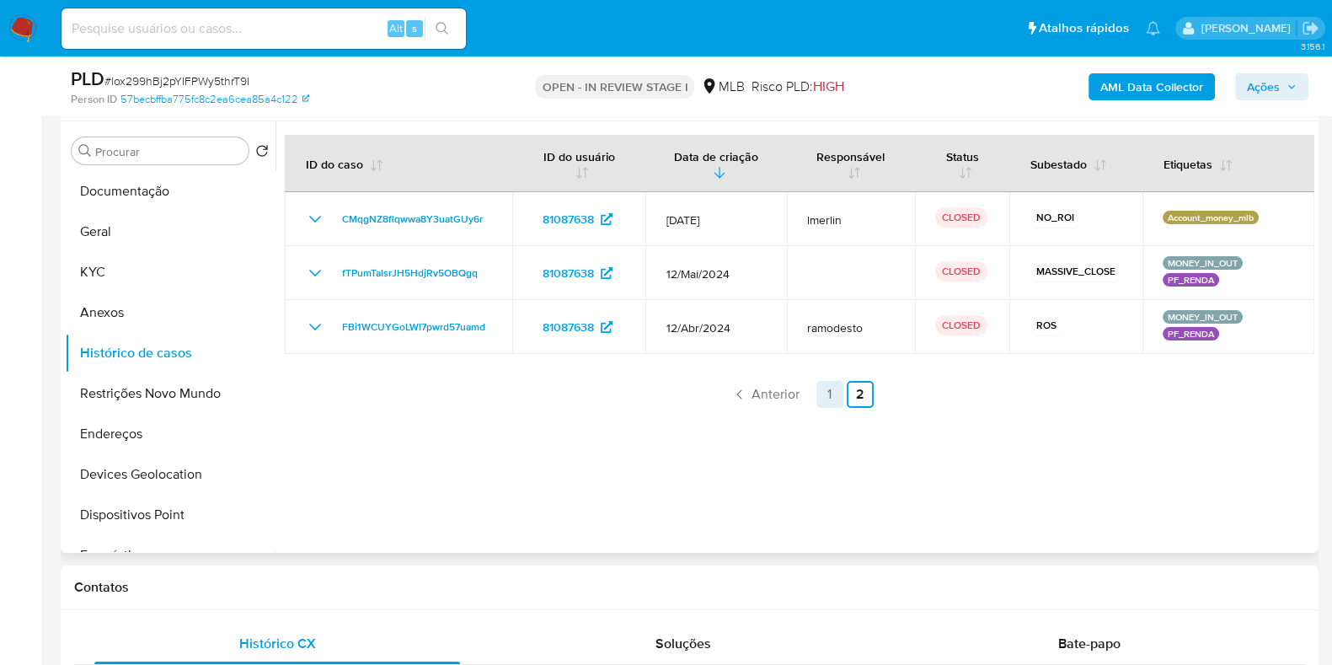
click at [830, 406] on link "1" at bounding box center [829, 394] width 27 height 27
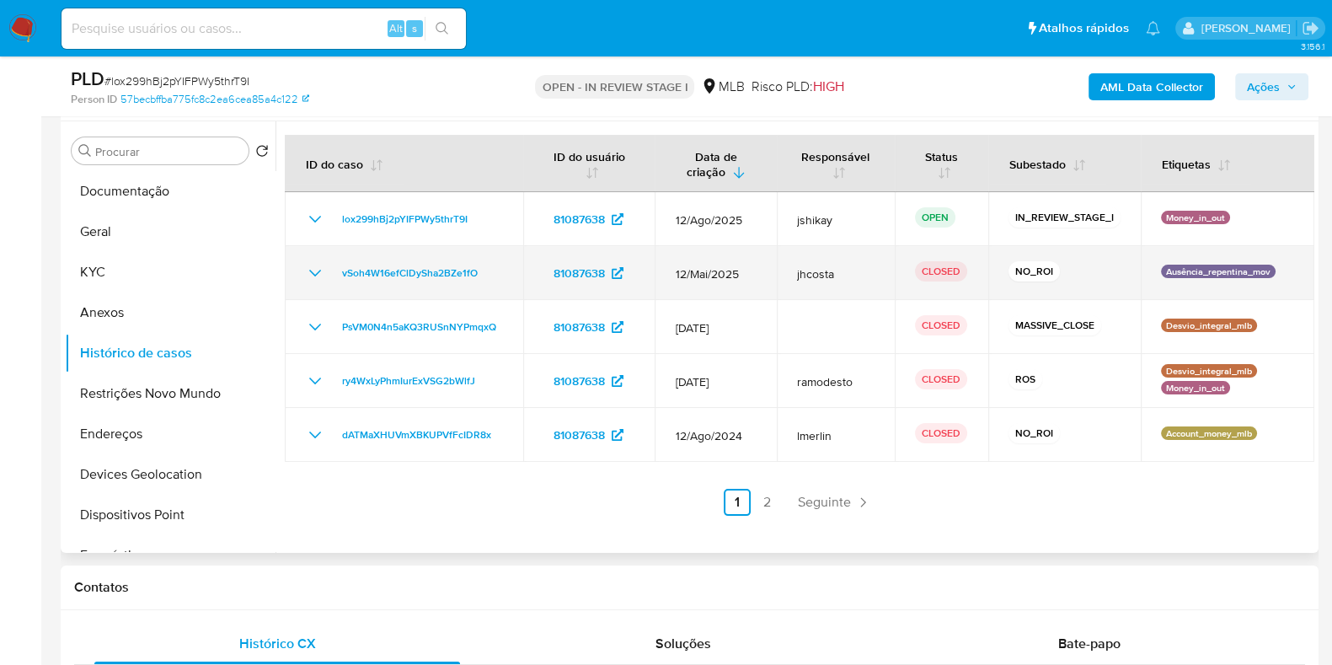
click at [309, 266] on icon "Mostrar/Ocultar" at bounding box center [315, 273] width 20 height 20
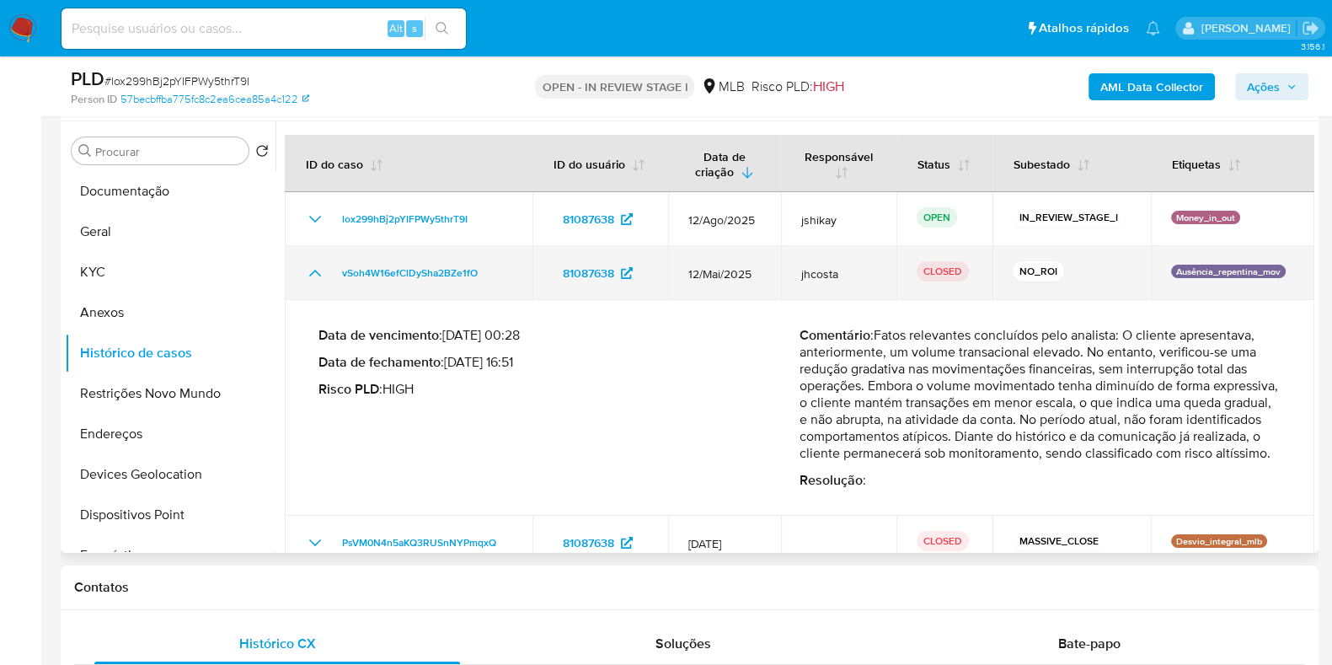
click at [309, 266] on icon "Mostrar/Ocultar" at bounding box center [315, 273] width 20 height 20
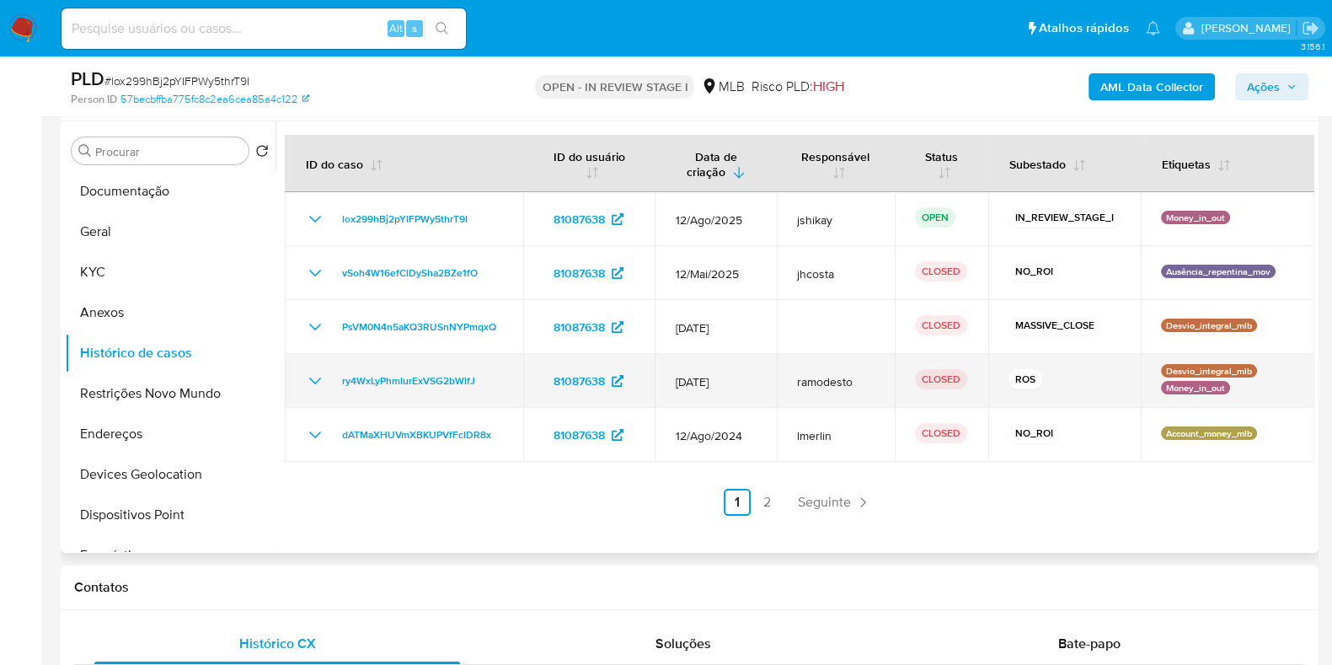
click at [315, 381] on icon "Mostrar/Ocultar" at bounding box center [315, 380] width 12 height 7
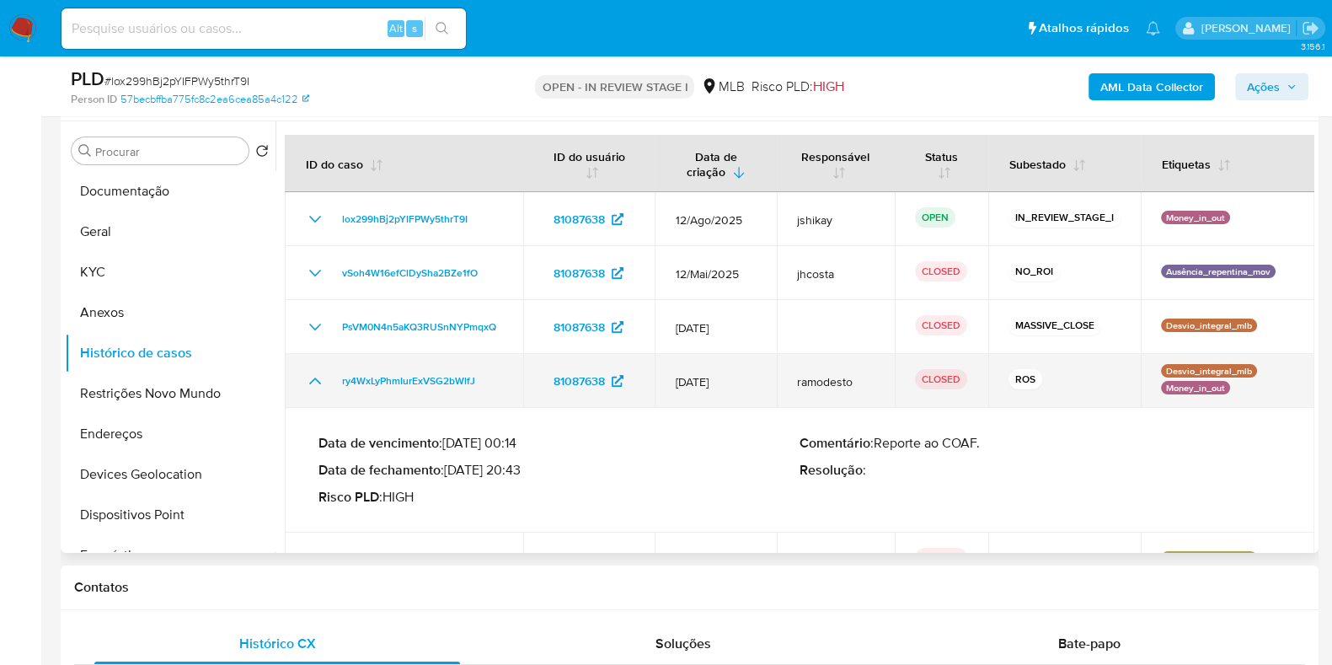
click at [314, 381] on icon "Mostrar/Ocultar" at bounding box center [315, 381] width 20 height 20
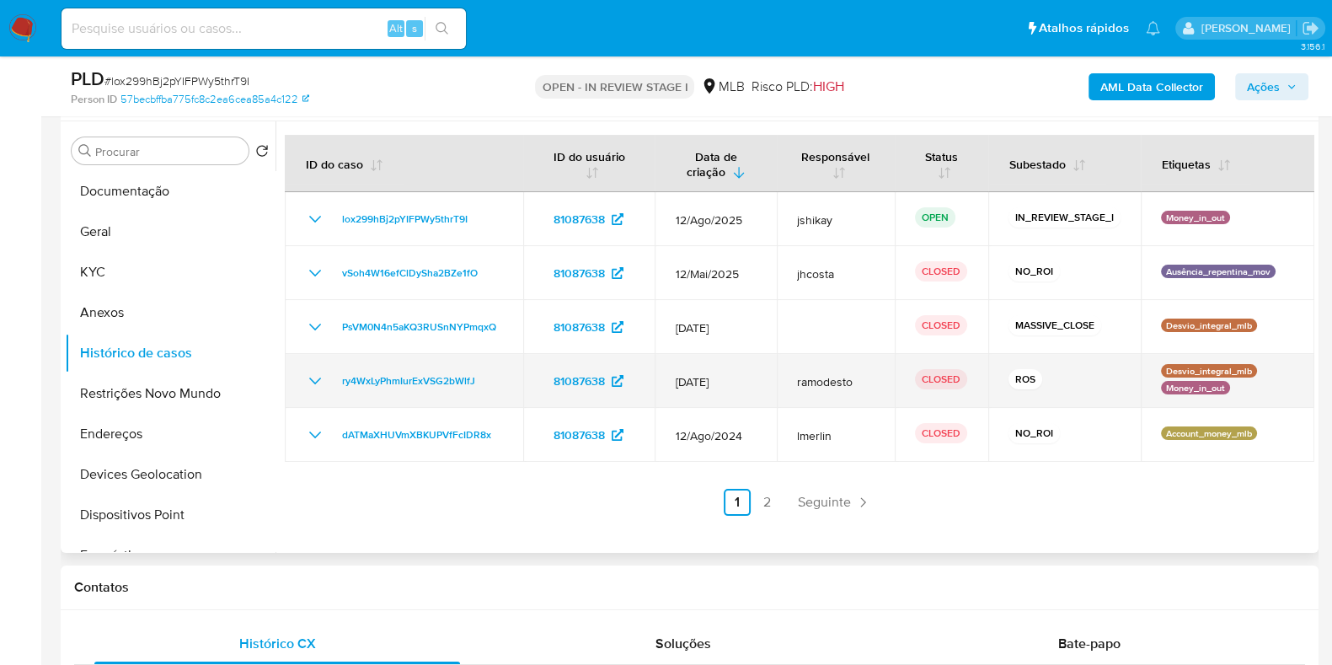
click at [314, 381] on icon "Mostrar/Ocultar" at bounding box center [315, 380] width 12 height 7
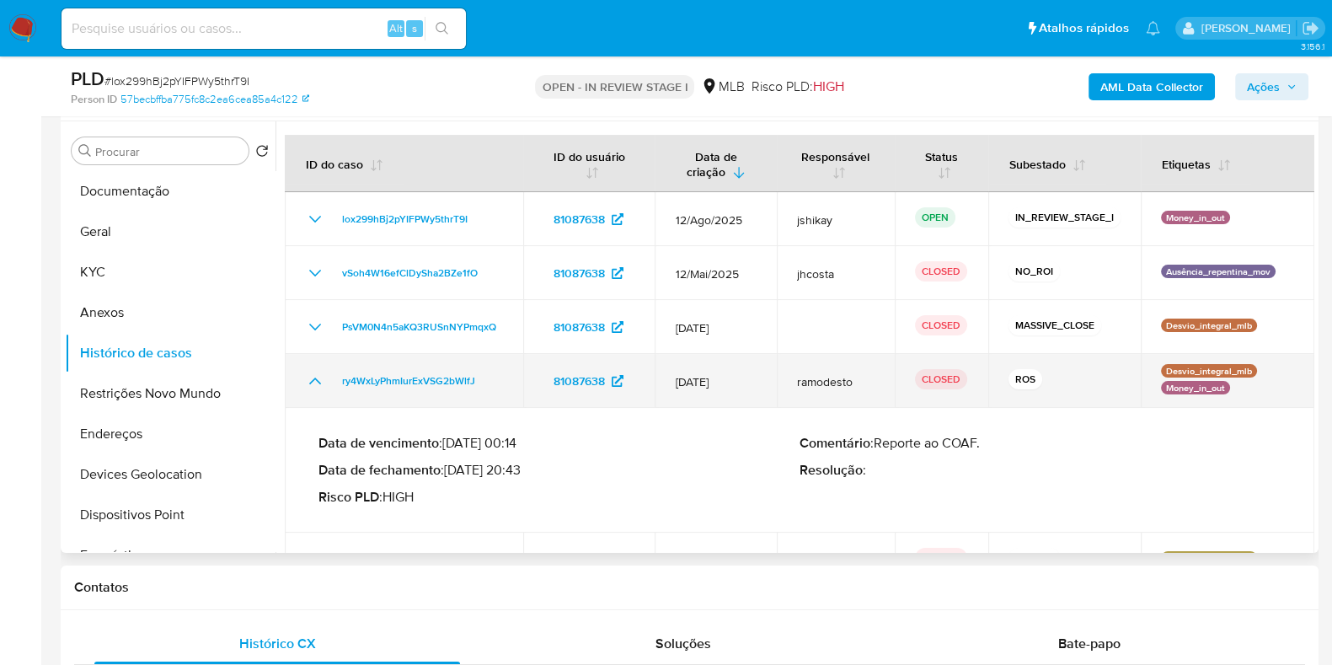
click at [314, 381] on icon "Mostrar/Ocultar" at bounding box center [315, 381] width 20 height 20
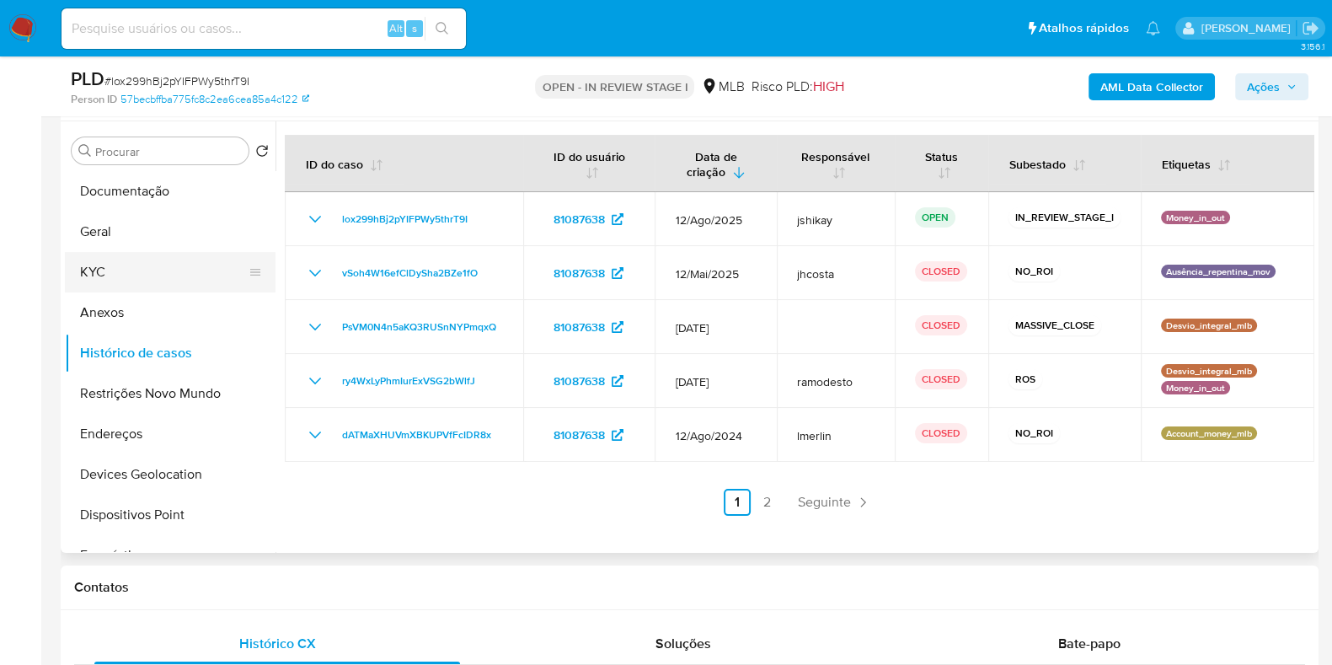
click at [142, 282] on button "KYC" at bounding box center [163, 272] width 197 height 40
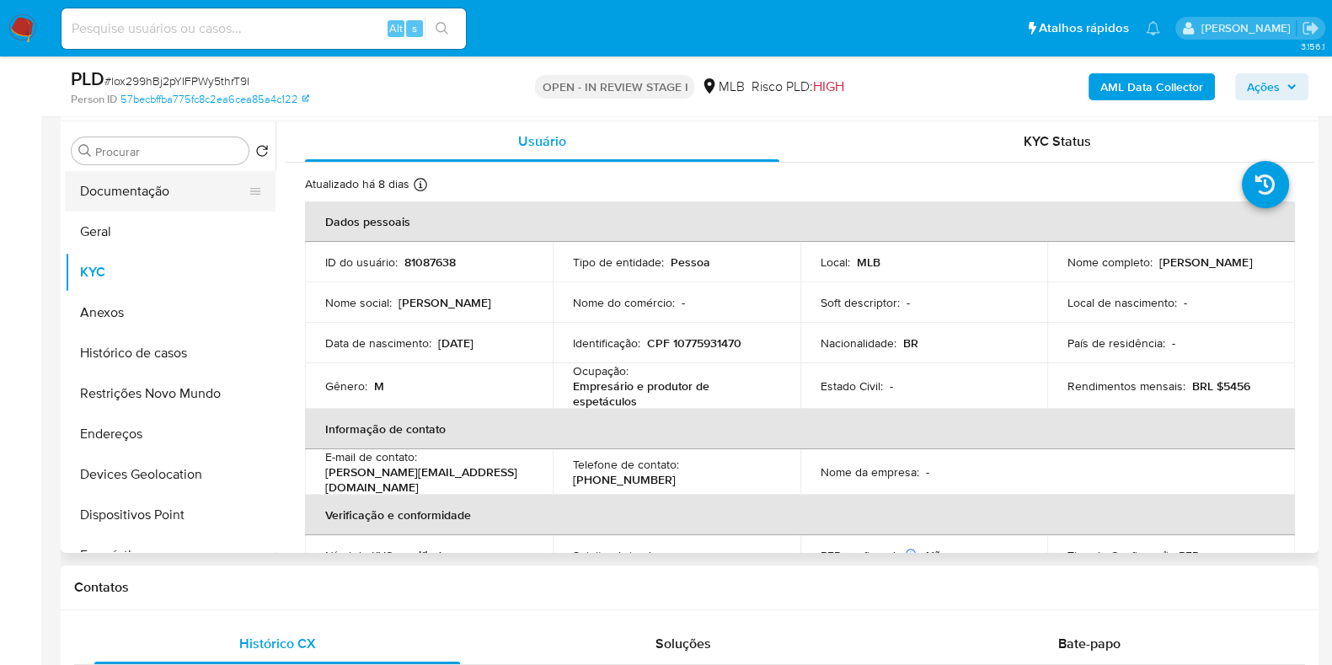
click at [147, 202] on button "Documentação" at bounding box center [163, 191] width 197 height 40
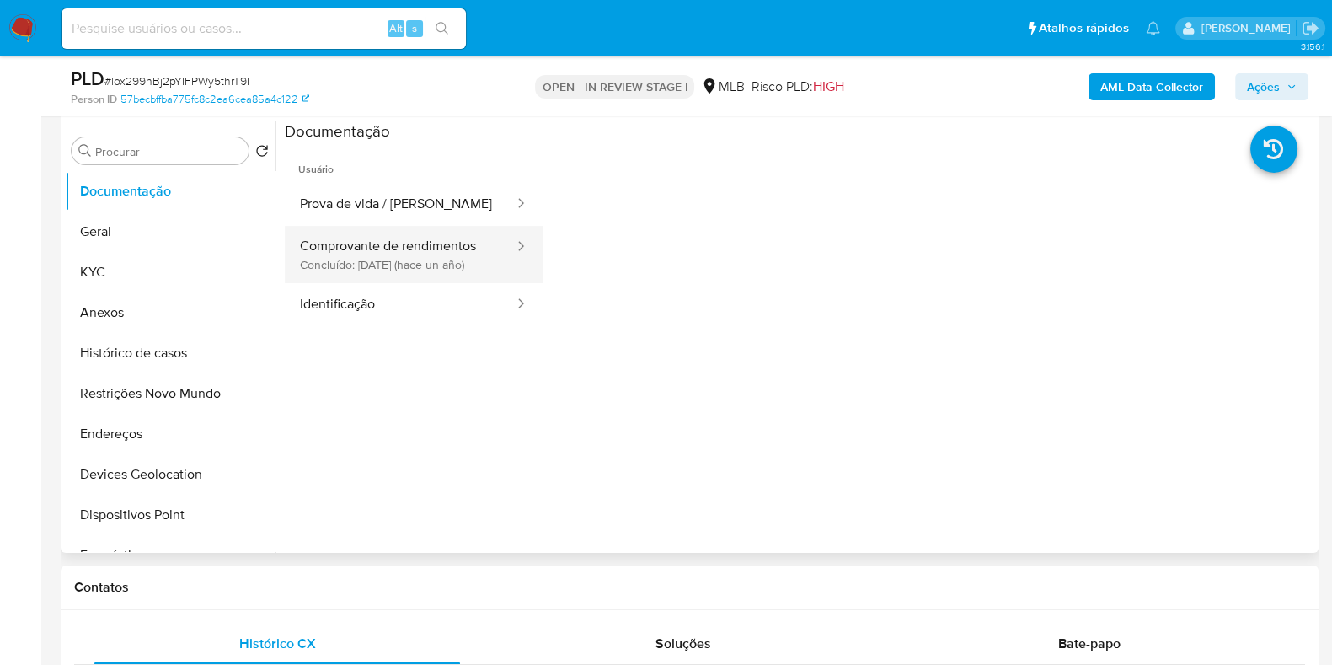
click at [423, 260] on button "Comprovante de rendimentos Concluído: 18/04/2024 (hace un año)" at bounding box center [400, 254] width 231 height 57
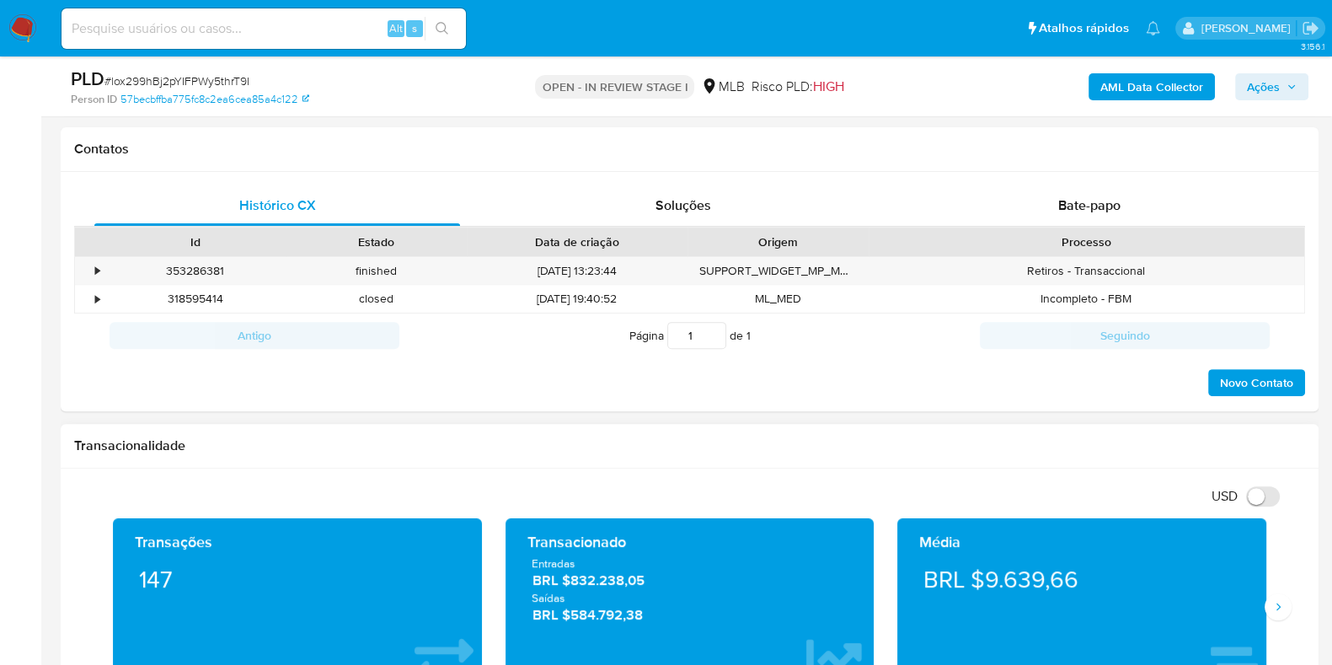
scroll to position [948, 0]
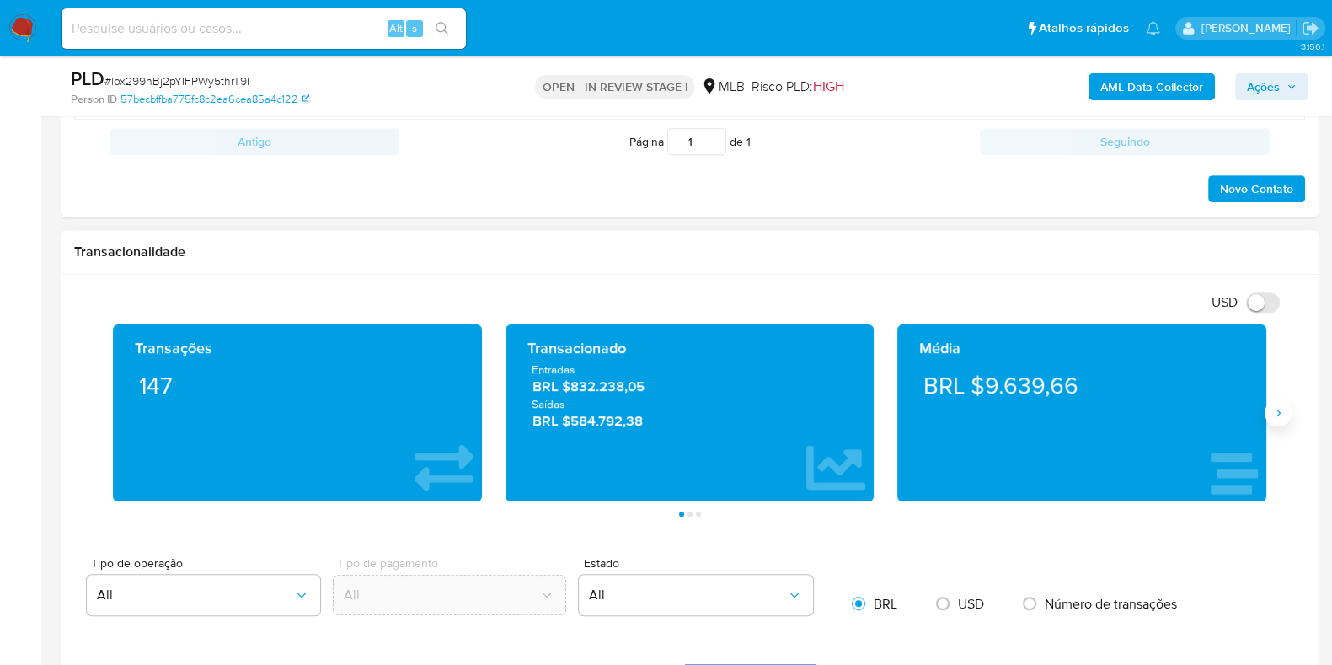
click at [1279, 412] on icon "Siguiente" at bounding box center [1278, 413] width 4 height 8
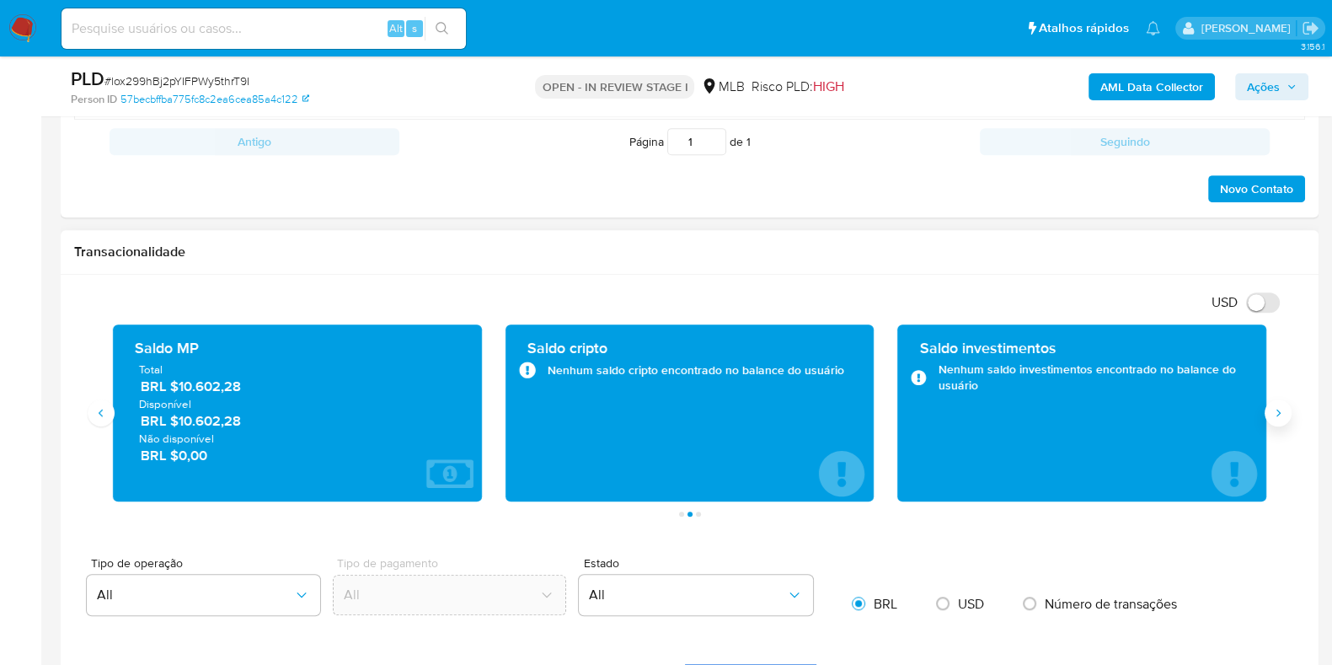
click at [1279, 412] on icon "Siguiente" at bounding box center [1278, 413] width 4 height 8
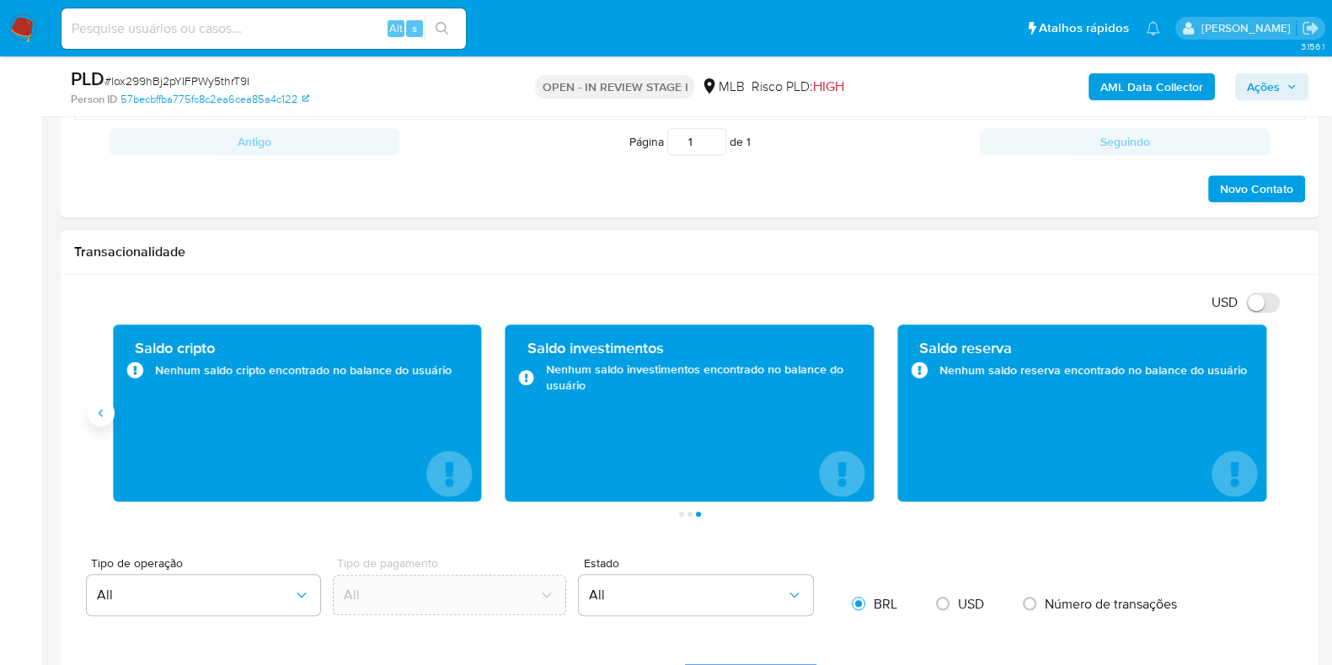
click at [103, 420] on button "Anterior" at bounding box center [101, 412] width 27 height 27
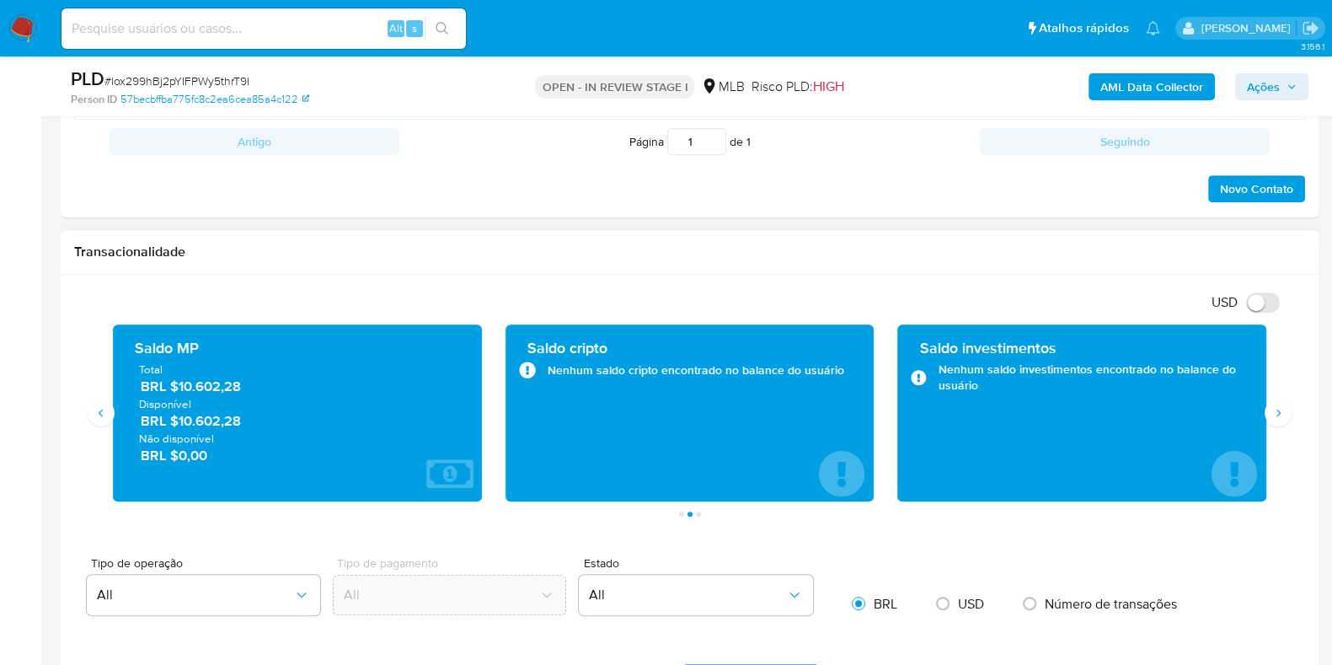
drag, startPoint x: 261, startPoint y: 425, endPoint x: 175, endPoint y: 425, distance: 85.9
click at [175, 425] on span "BRL $10.602,28" at bounding box center [298, 420] width 315 height 19
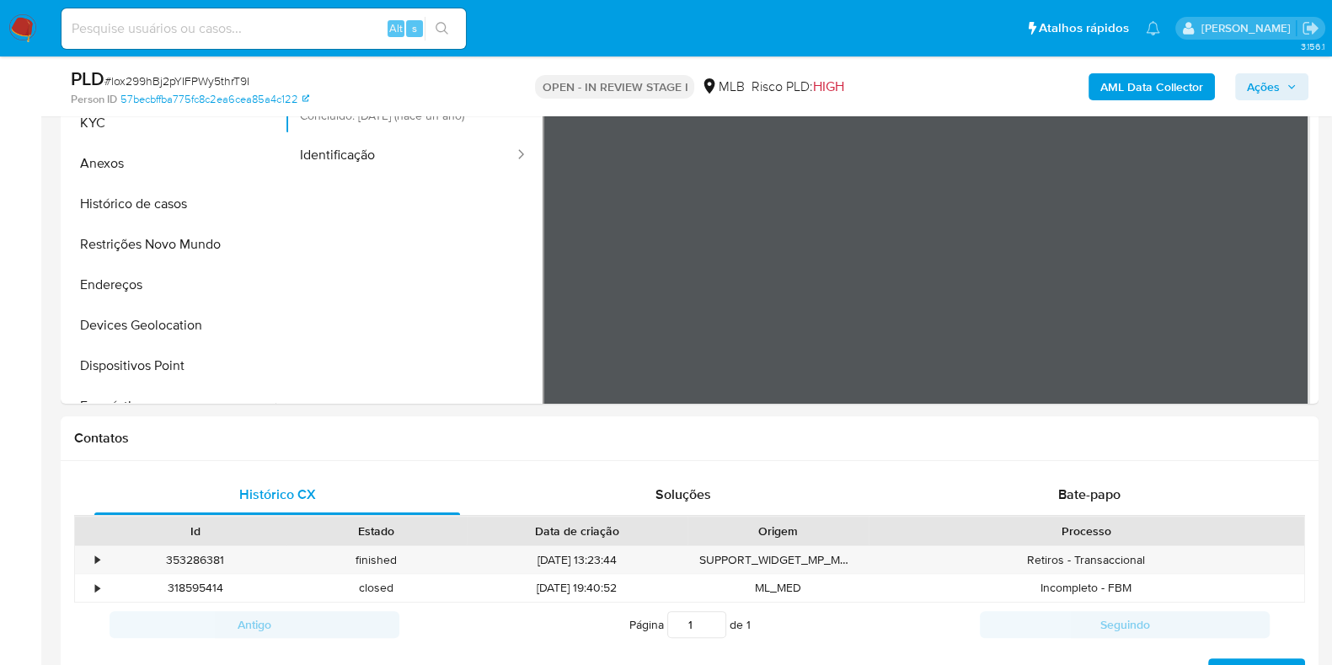
scroll to position [316, 0]
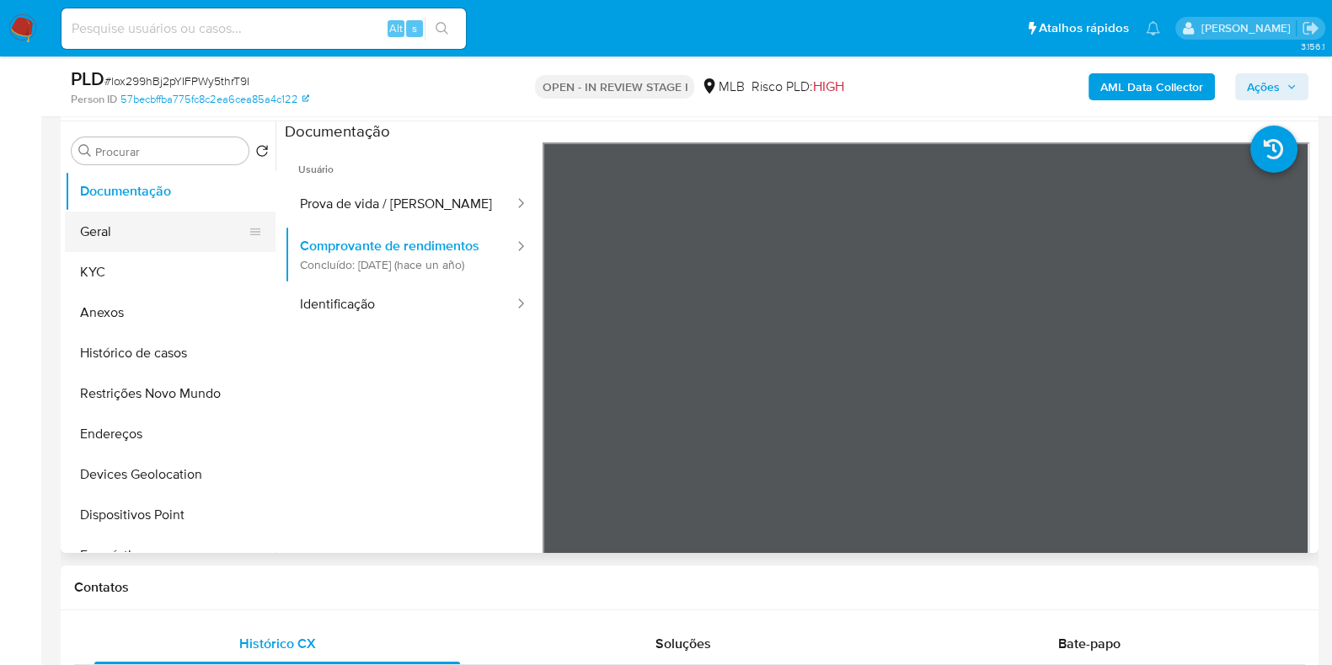
drag, startPoint x: 123, startPoint y: 252, endPoint x: 131, endPoint y: 243, distance: 11.3
click at [122, 252] on button "KYC" at bounding box center [170, 272] width 211 height 40
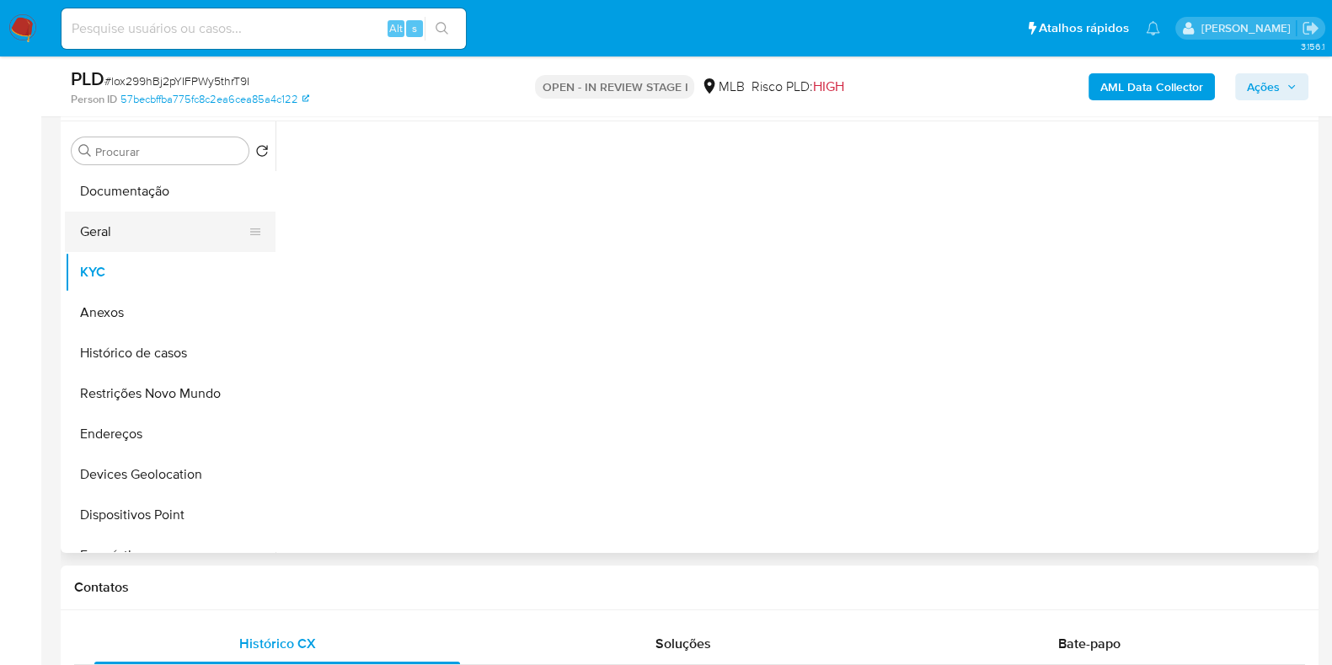
click at [139, 227] on button "Geral" at bounding box center [163, 231] width 197 height 40
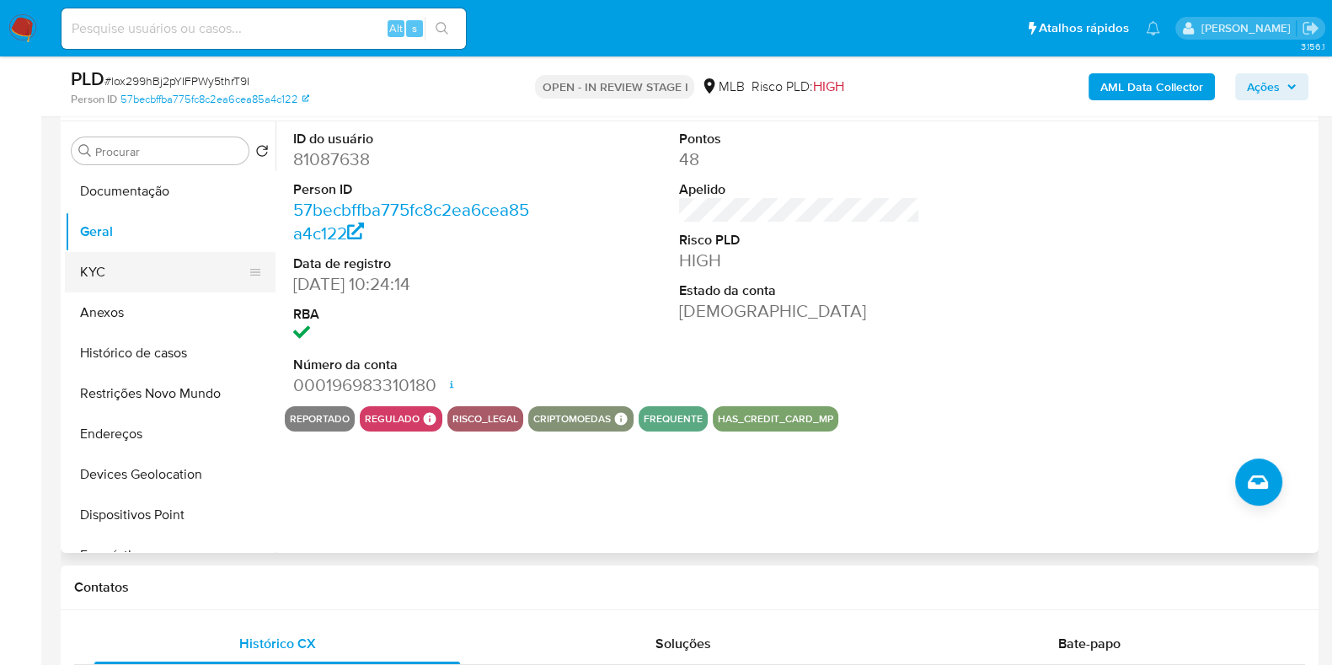
click at [116, 249] on button "Geral" at bounding box center [170, 231] width 211 height 40
click at [104, 270] on button "KYC" at bounding box center [163, 272] width 197 height 40
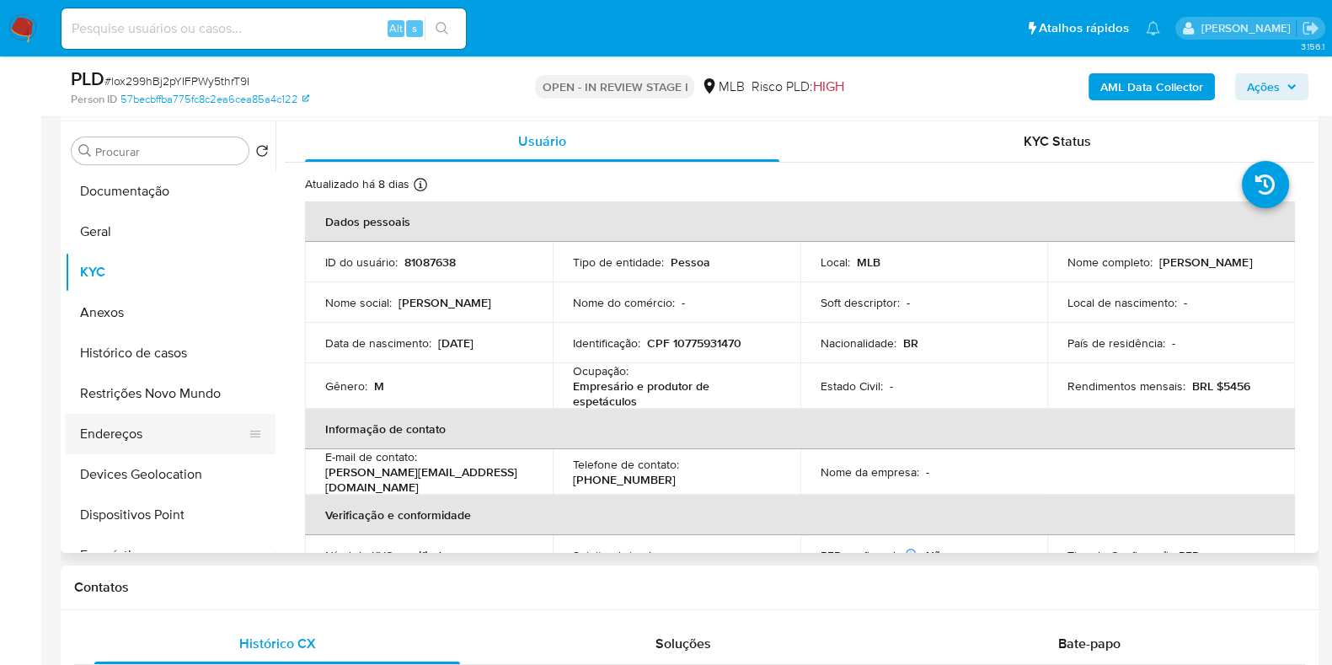
click at [122, 427] on button "Endereços" at bounding box center [163, 434] width 197 height 40
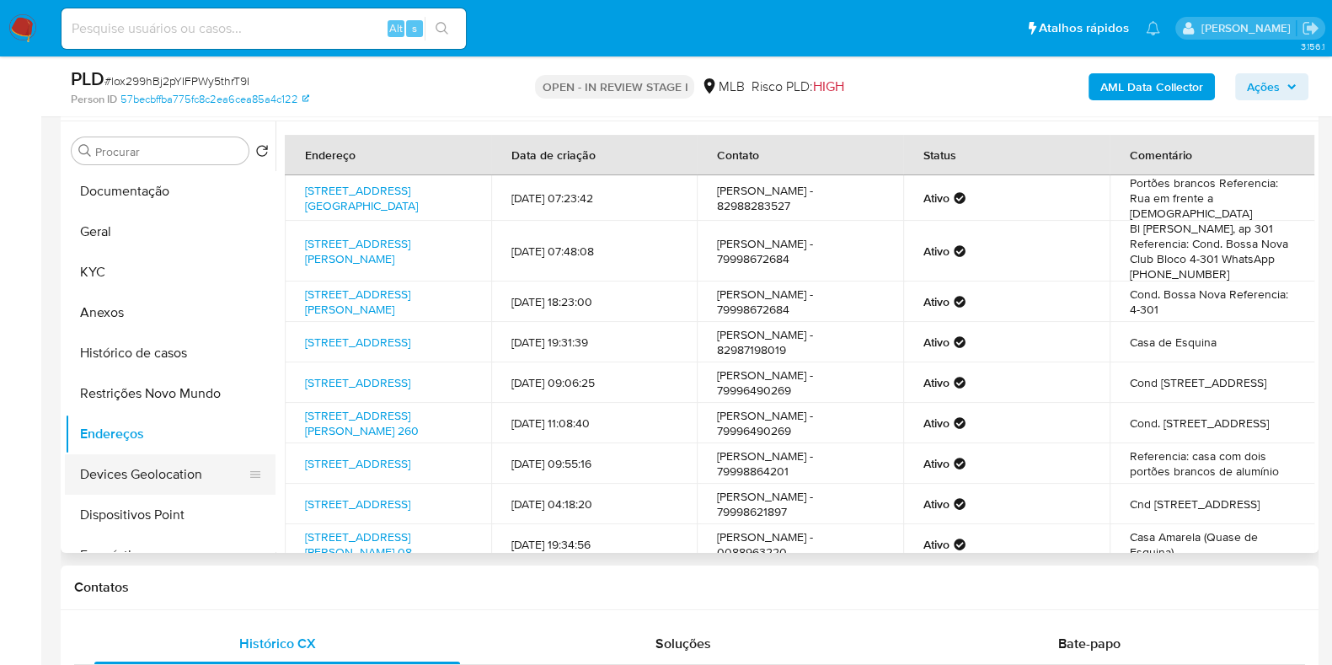
click at [123, 476] on button "Devices Geolocation" at bounding box center [163, 474] width 197 height 40
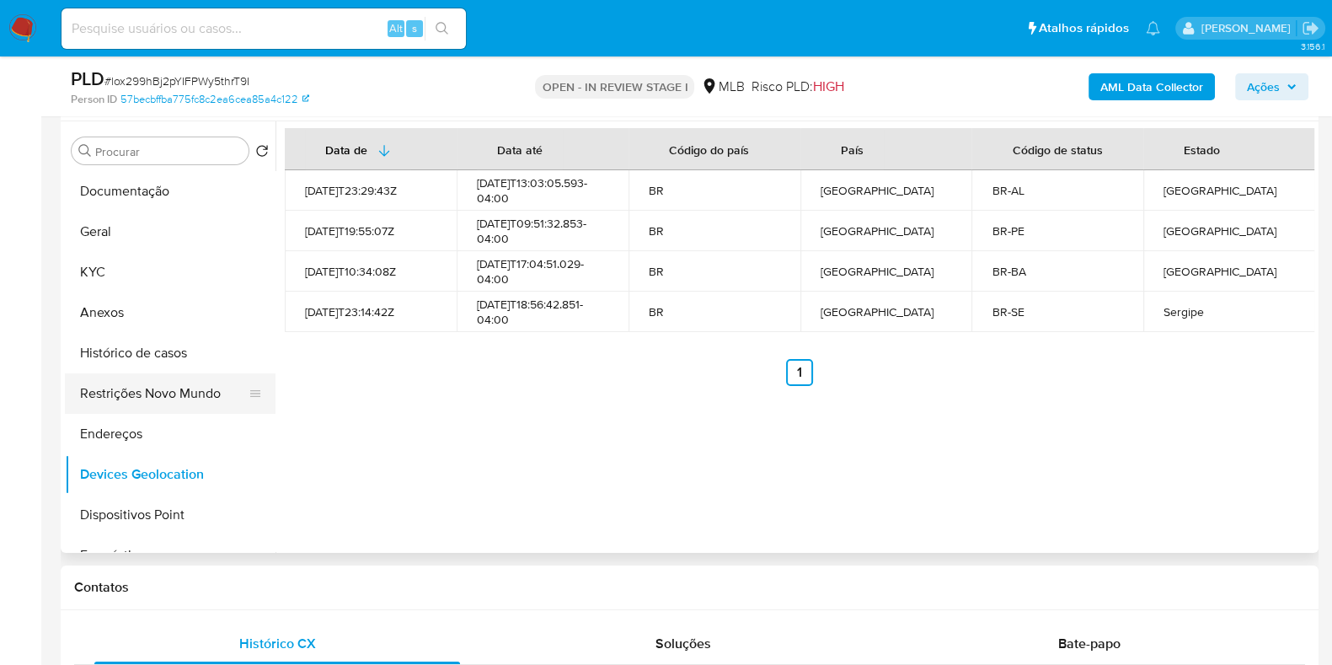
drag, startPoint x: 141, startPoint y: 392, endPoint x: 156, endPoint y: 392, distance: 15.2
click at [142, 392] on button "Restrições Novo Mundo" at bounding box center [163, 393] width 197 height 40
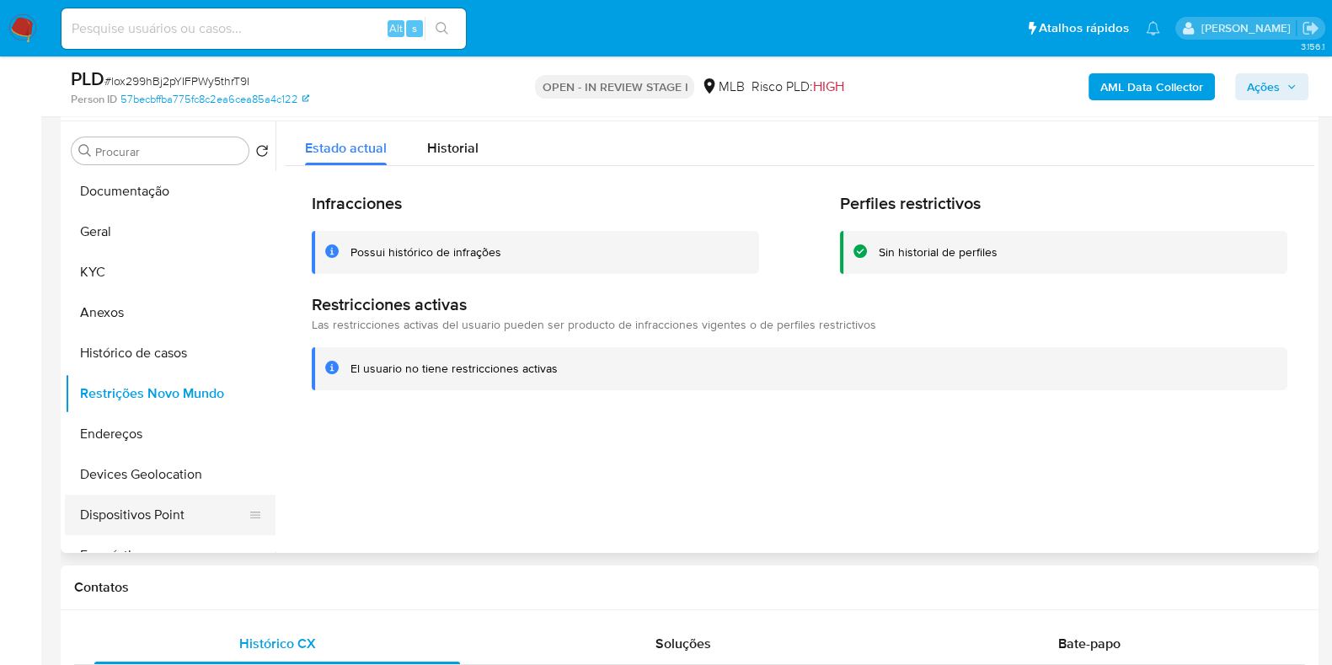
click at [151, 522] on button "Dispositivos Point" at bounding box center [163, 514] width 197 height 40
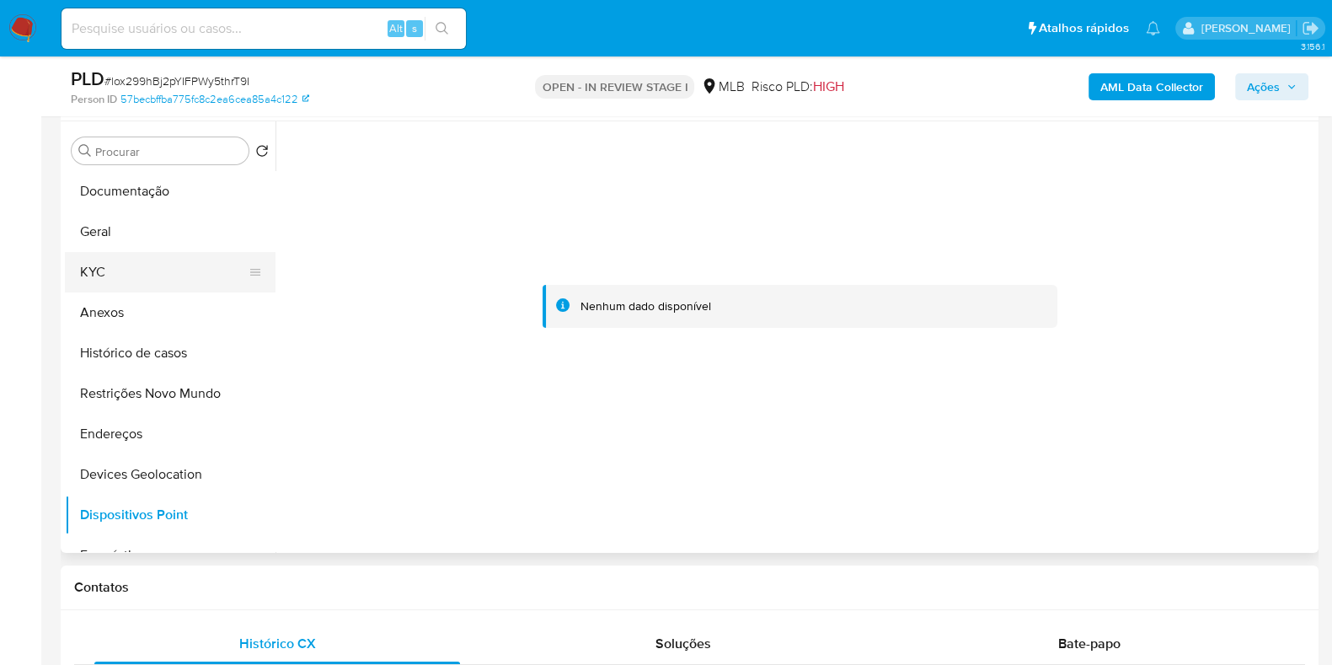
click at [130, 270] on button "KYC" at bounding box center [163, 272] width 197 height 40
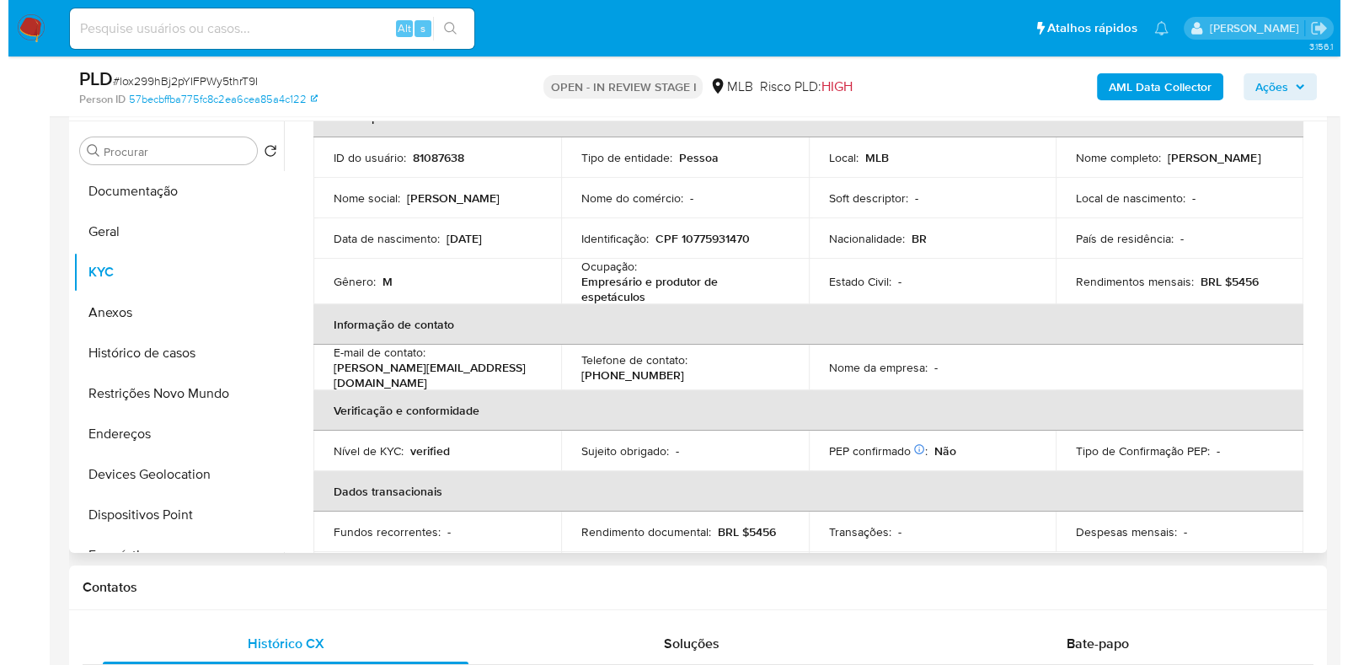
scroll to position [0, 0]
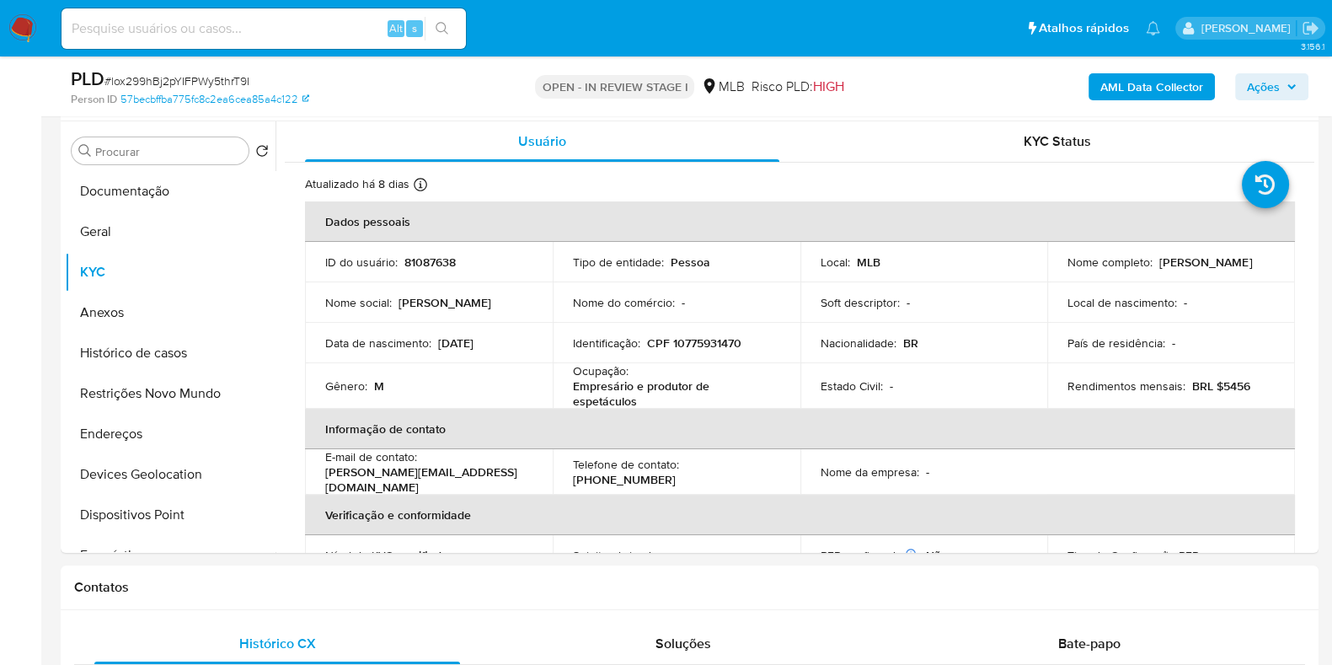
click at [1142, 79] on b "AML Data Collector" at bounding box center [1151, 86] width 103 height 27
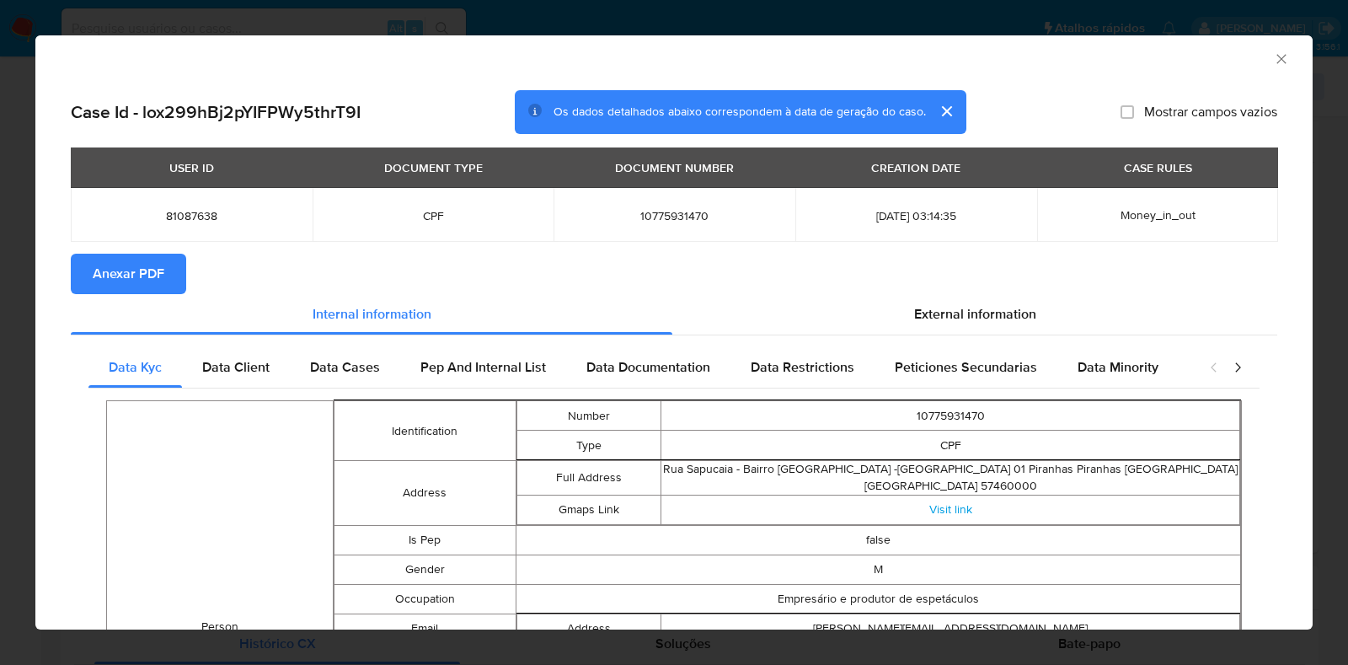
click at [148, 275] on span "Anexar PDF" at bounding box center [129, 273] width 72 height 37
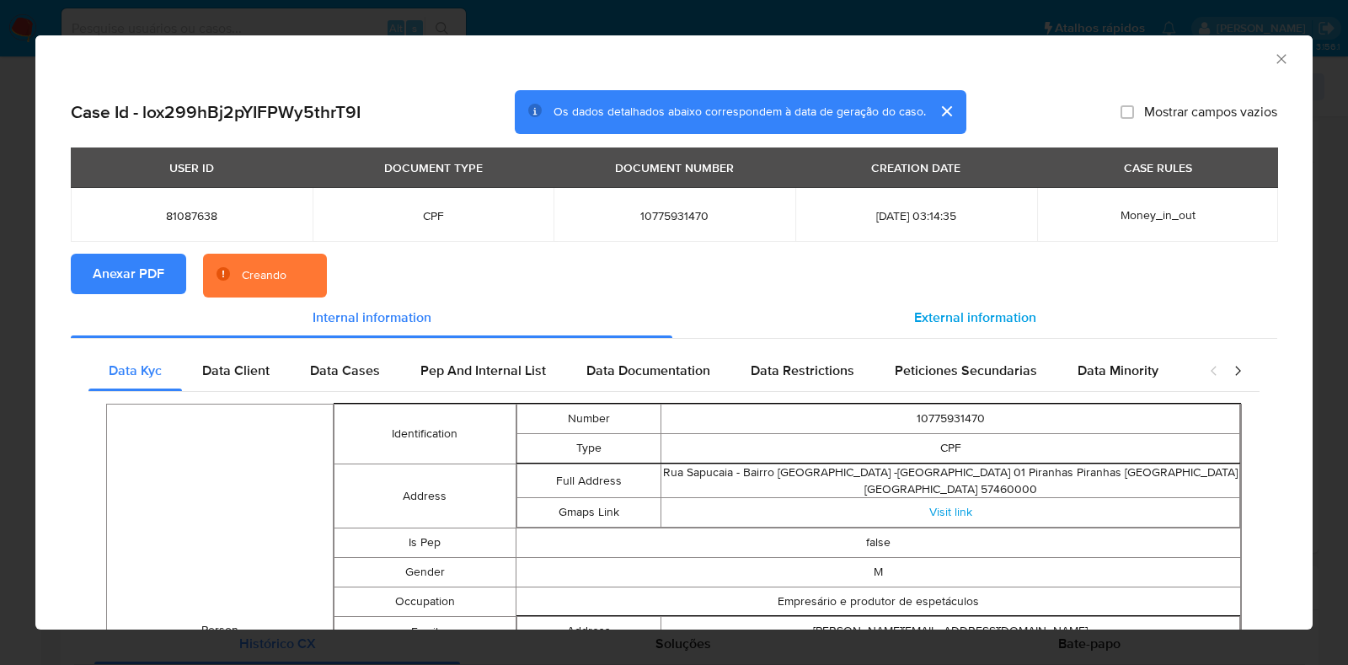
click at [1041, 320] on div "External information" at bounding box center [974, 317] width 605 height 40
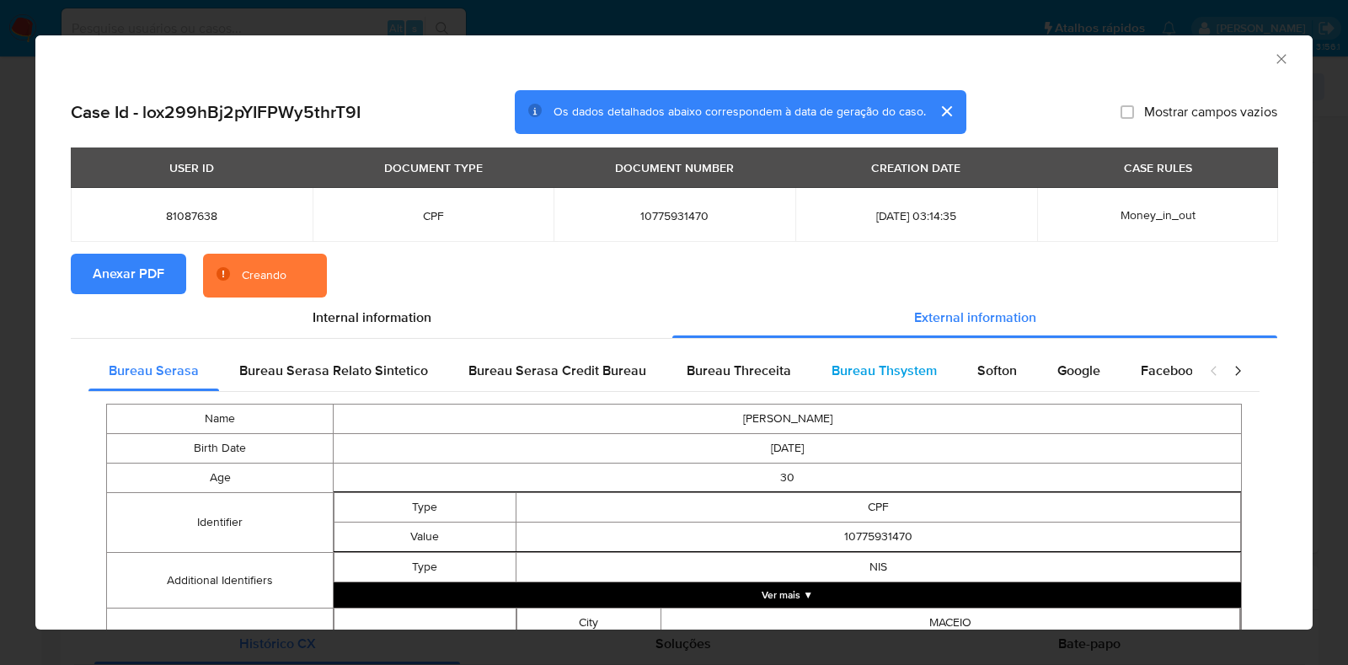
click at [897, 368] on span "Bureau Thsystem" at bounding box center [883, 370] width 105 height 19
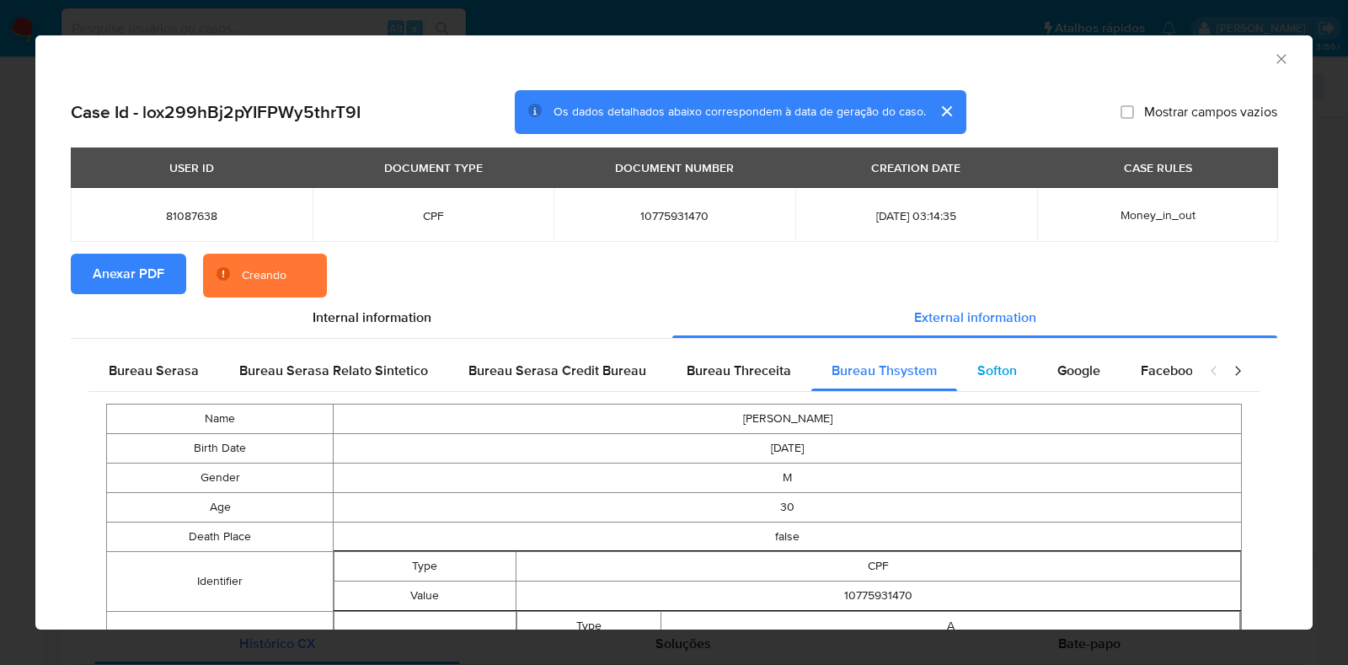
click at [981, 364] on span "Softon" at bounding box center [997, 370] width 40 height 19
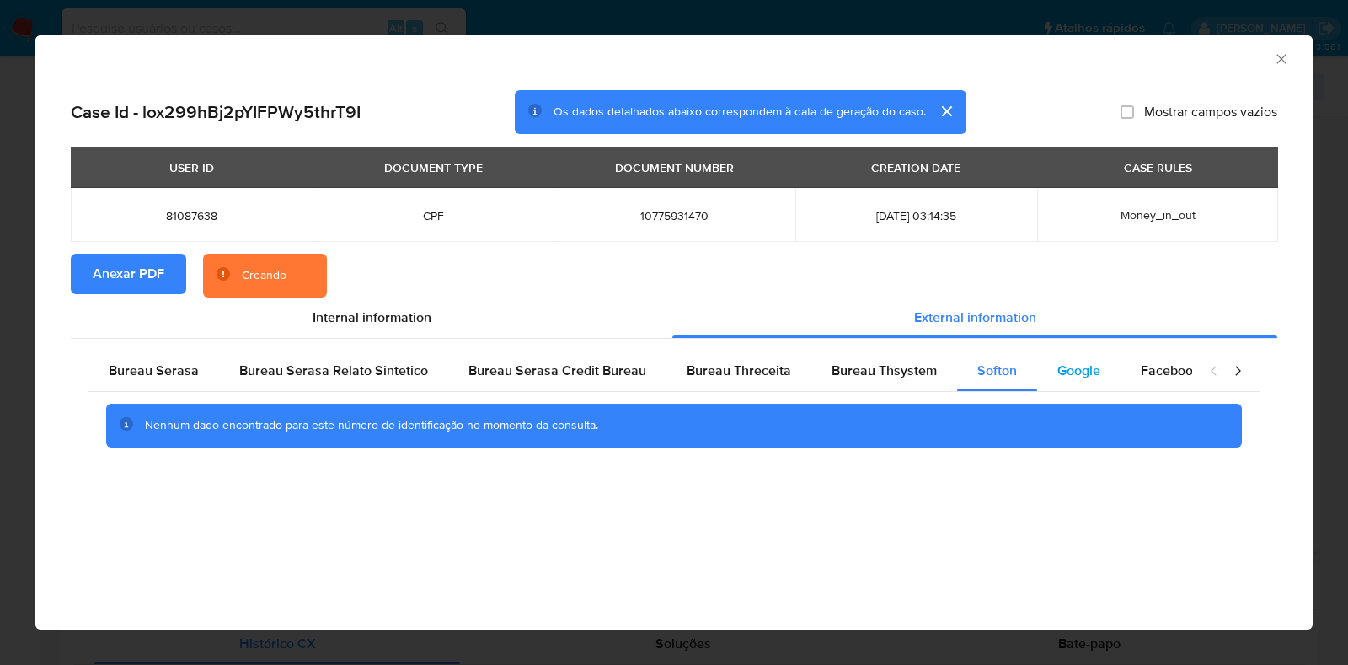
click at [1070, 368] on span "Google" at bounding box center [1078, 370] width 43 height 19
click at [1238, 292] on section "Anexar PDF Creando" at bounding box center [674, 276] width 1206 height 44
click at [1085, 372] on span "Google" at bounding box center [1078, 370] width 43 height 19
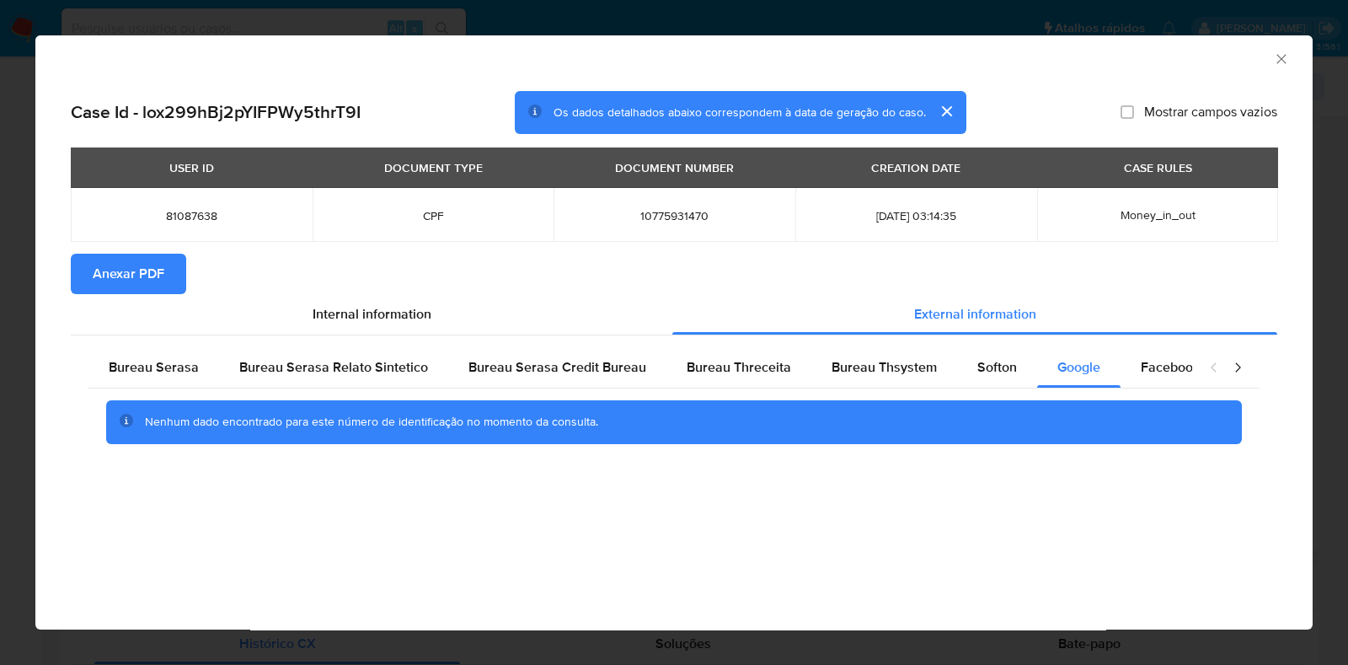
click at [1278, 57] on icon "Fechar a janela" at bounding box center [1281, 59] width 17 height 17
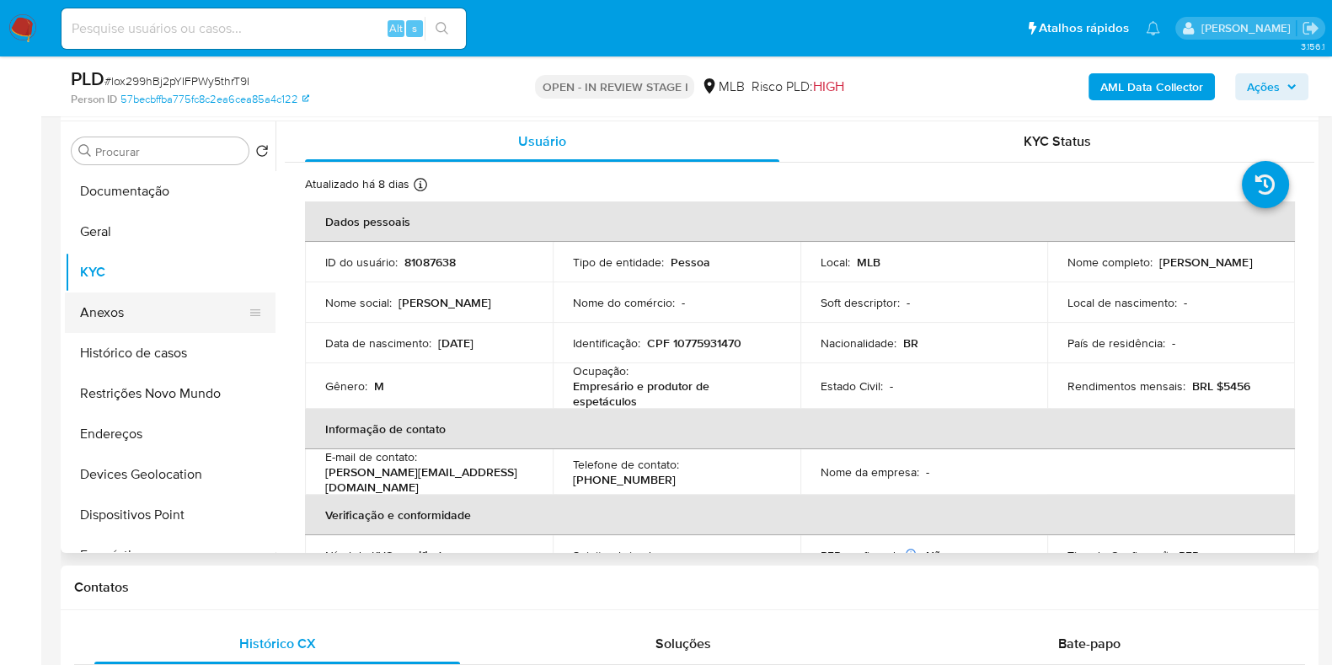
click at [147, 311] on button "Anexos" at bounding box center [163, 312] width 197 height 40
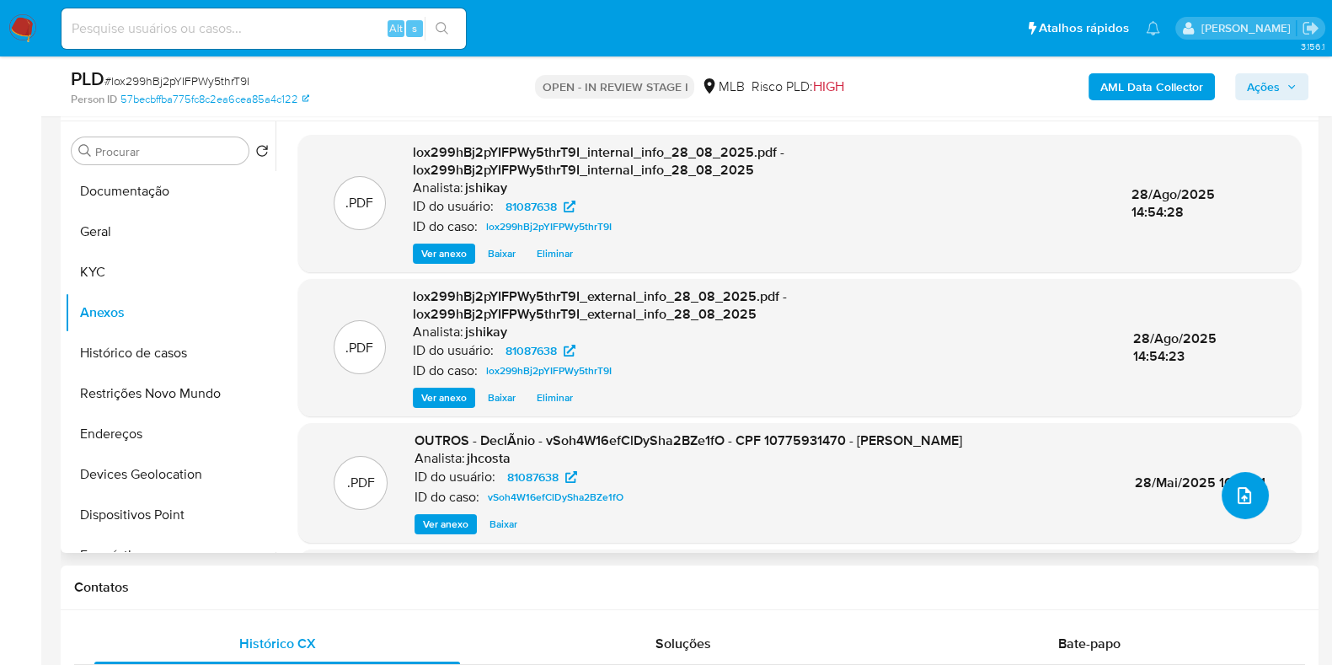
click at [1237, 482] on button "upload-file" at bounding box center [1244, 495] width 47 height 47
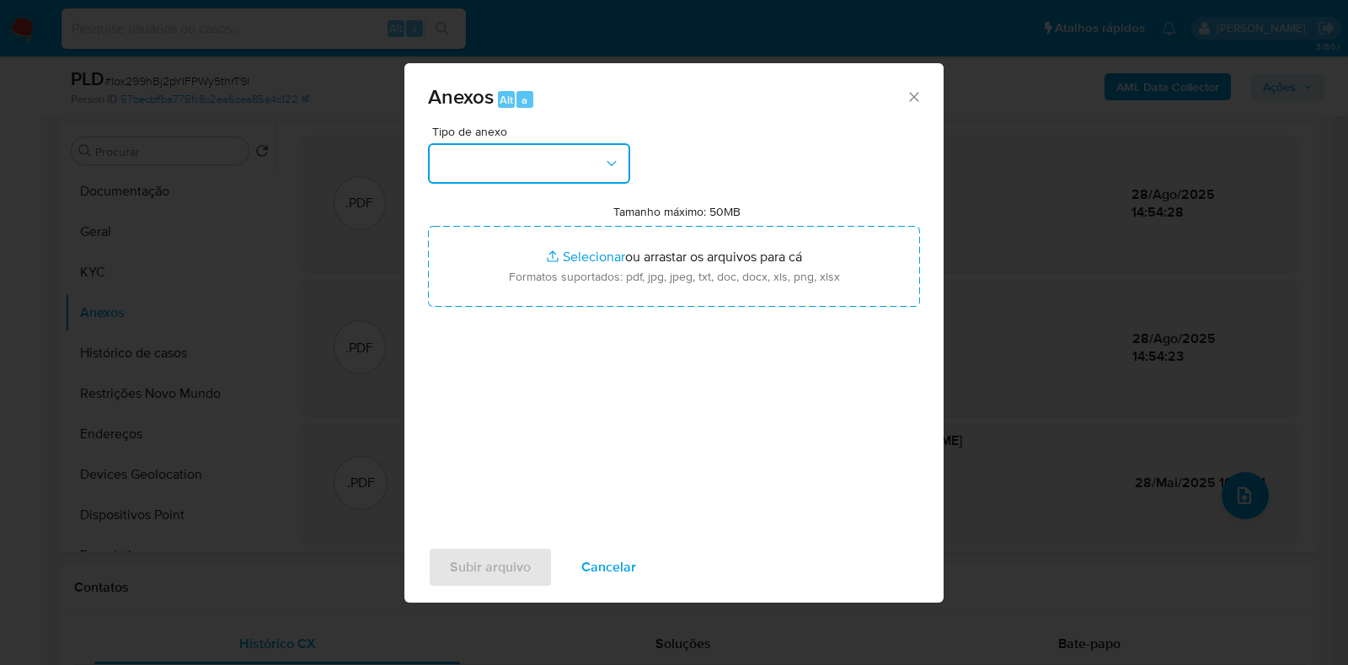
click at [482, 161] on button "button" at bounding box center [529, 163] width 202 height 40
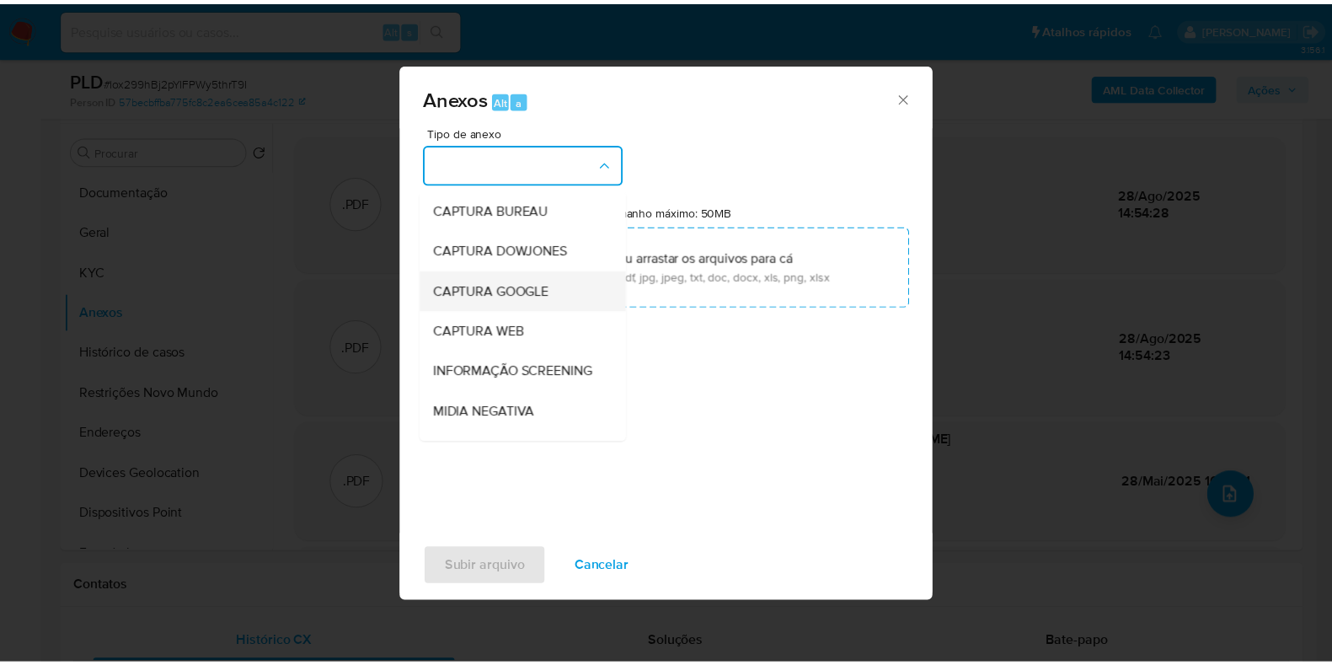
scroll to position [104, 0]
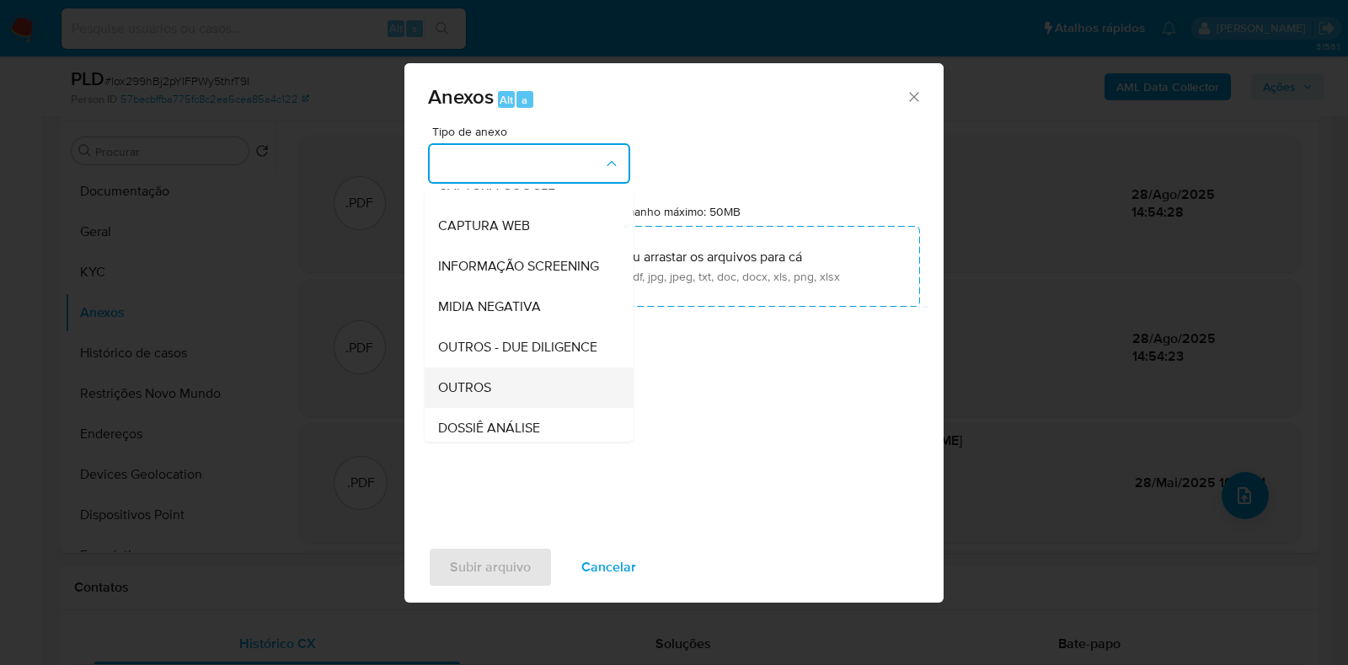
click at [507, 408] on div "OUTROS" at bounding box center [524, 387] width 172 height 40
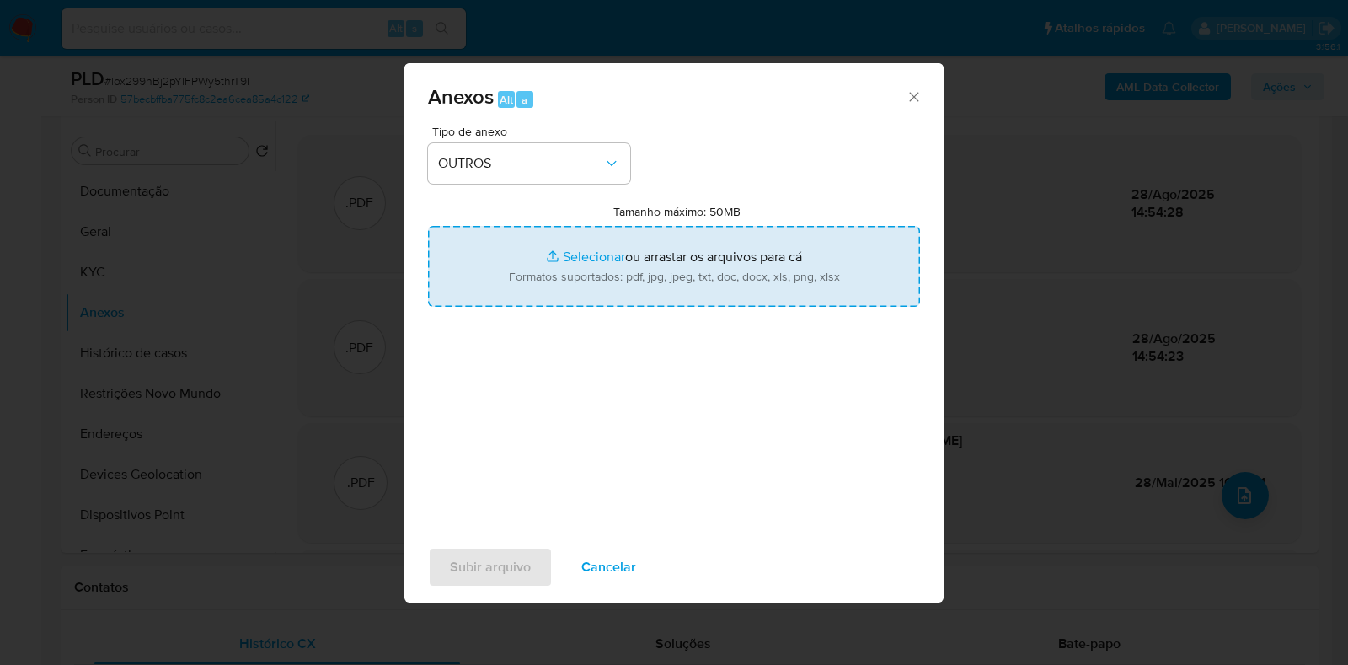
click at [578, 272] on input "Tamanho máximo: 50MB Selecionar arquivos" at bounding box center [674, 266] width 492 height 81
type input "C:\fakepath\Mulan 81087638_2025_08_28_11_20_10 - Resumen TX.pdf"
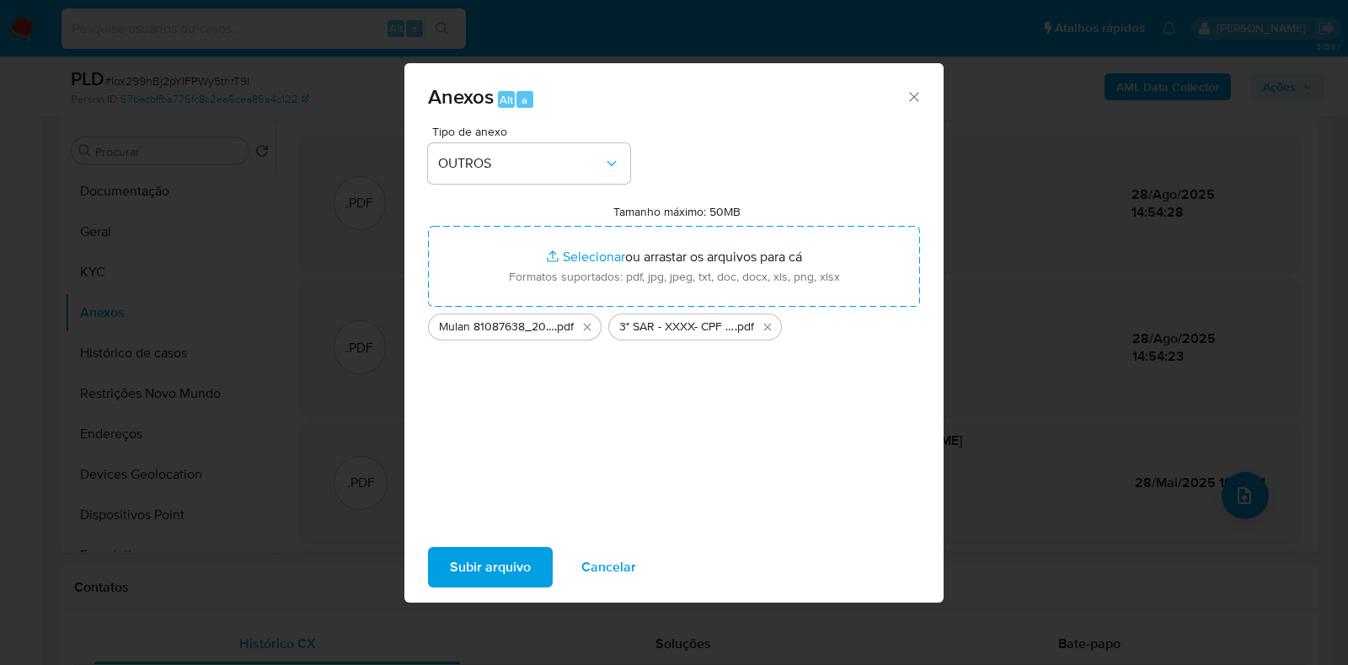
click at [480, 560] on span "Subir arquivo" at bounding box center [490, 566] width 81 height 37
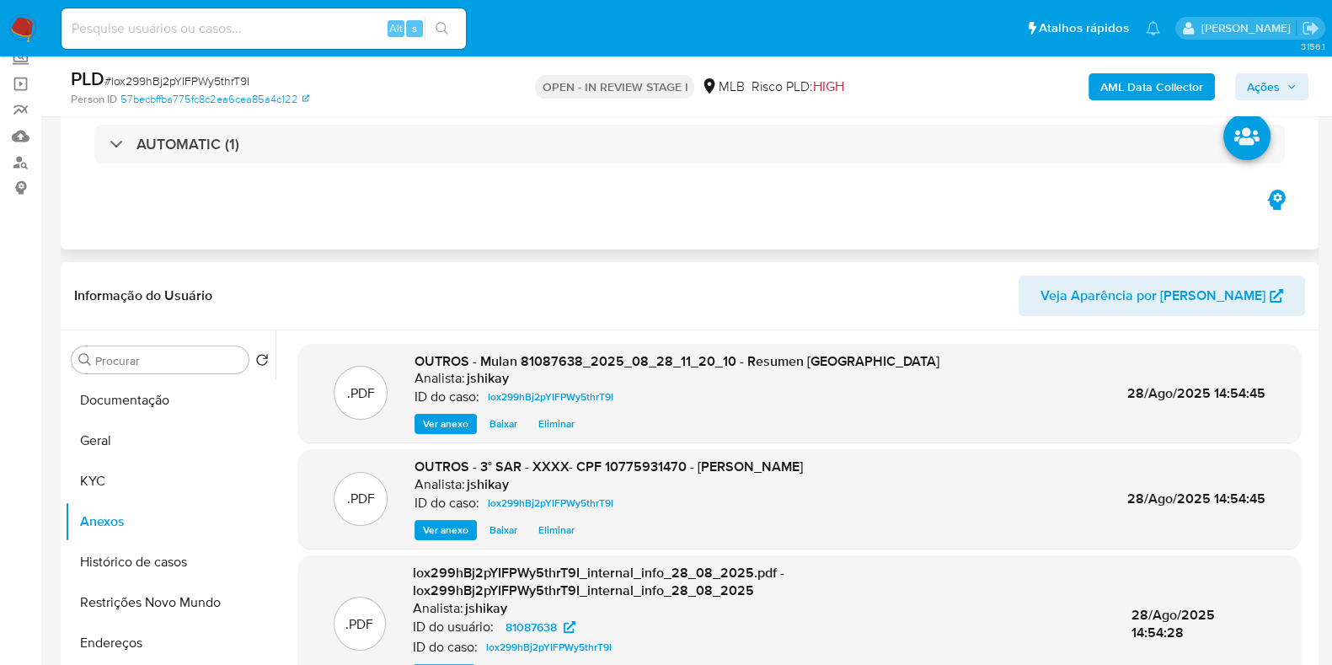
scroll to position [210, 0]
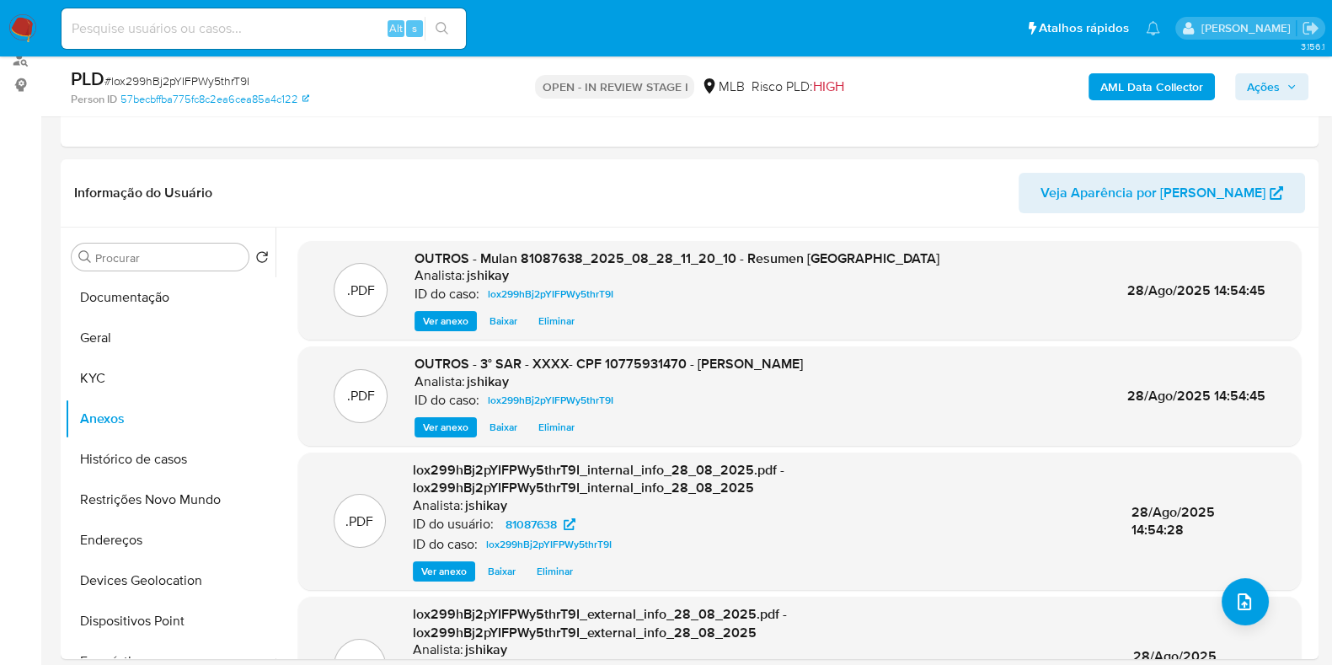
click at [1244, 92] on button "Ações" at bounding box center [1271, 86] width 73 height 27
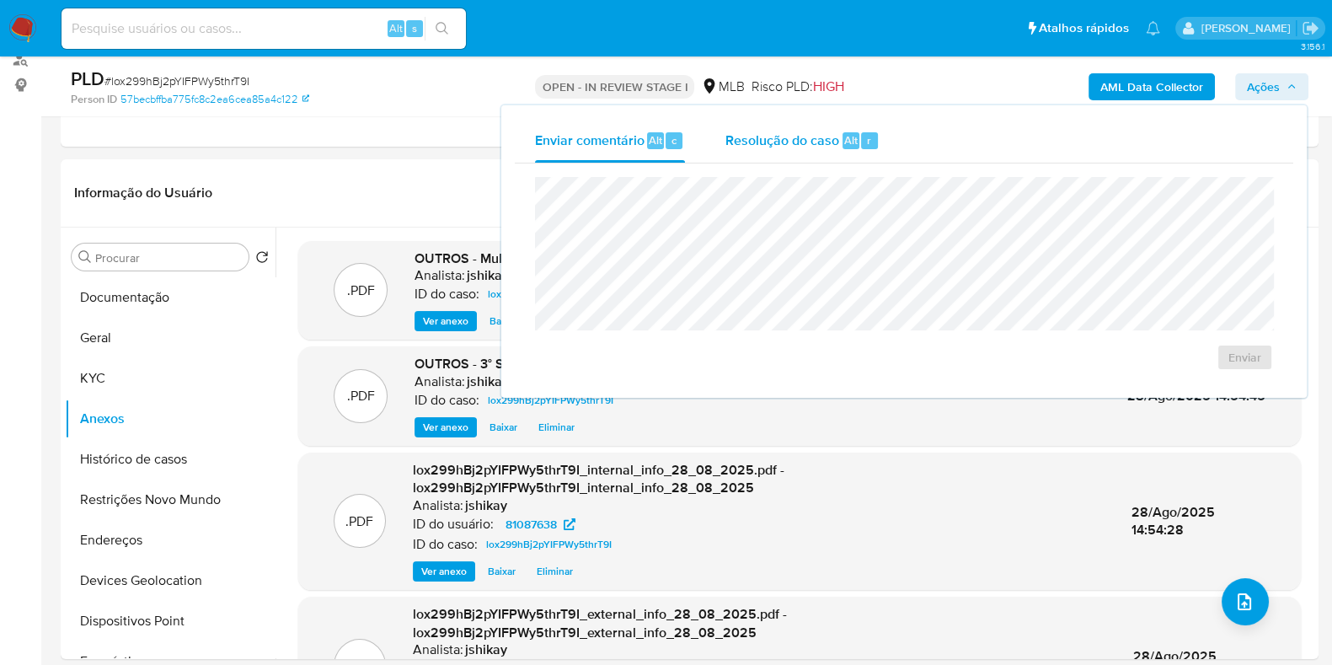
click at [806, 137] on span "Resolução do caso" at bounding box center [782, 139] width 114 height 19
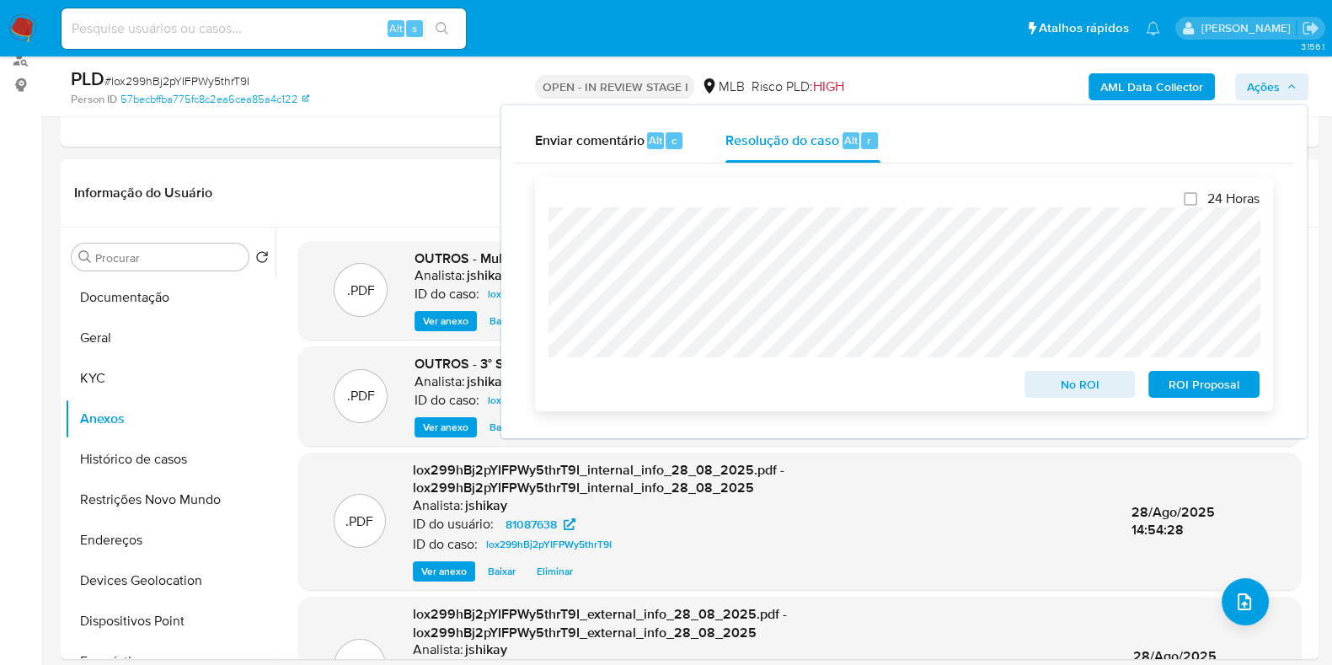
click at [1186, 391] on span "ROI Proposal" at bounding box center [1204, 384] width 88 height 24
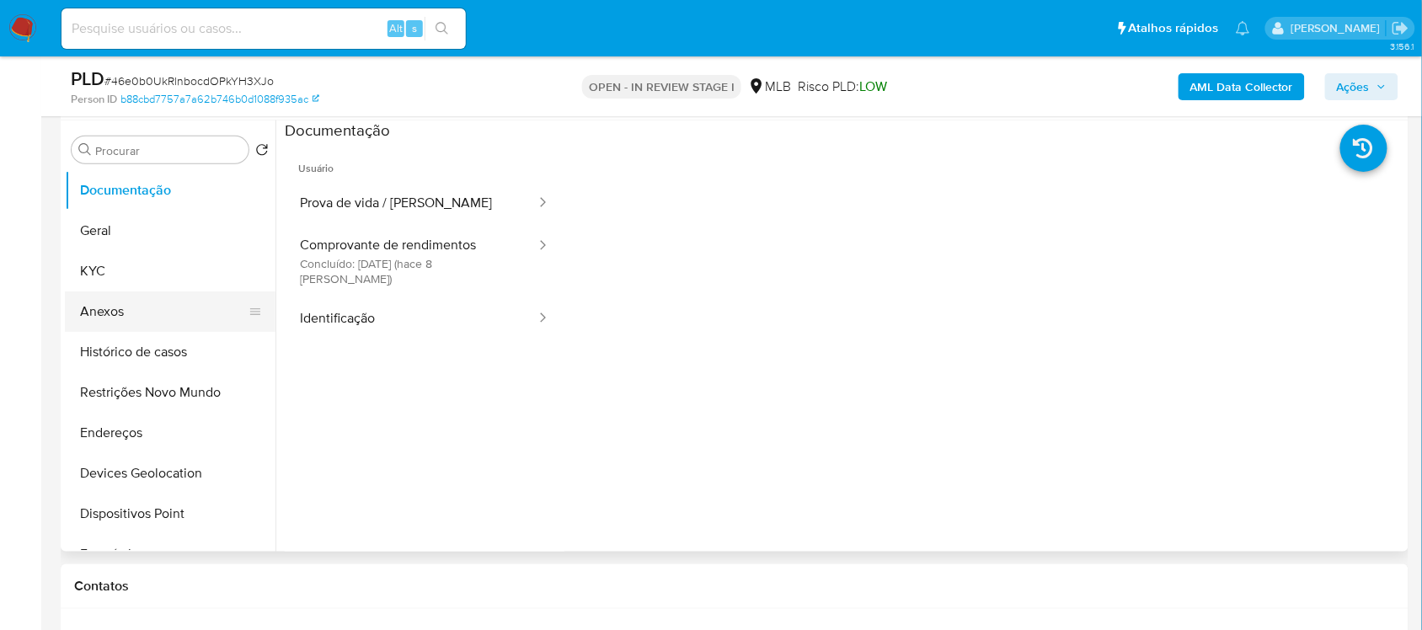
scroll to position [316, 0]
click at [120, 238] on button "Geral" at bounding box center [163, 231] width 197 height 40
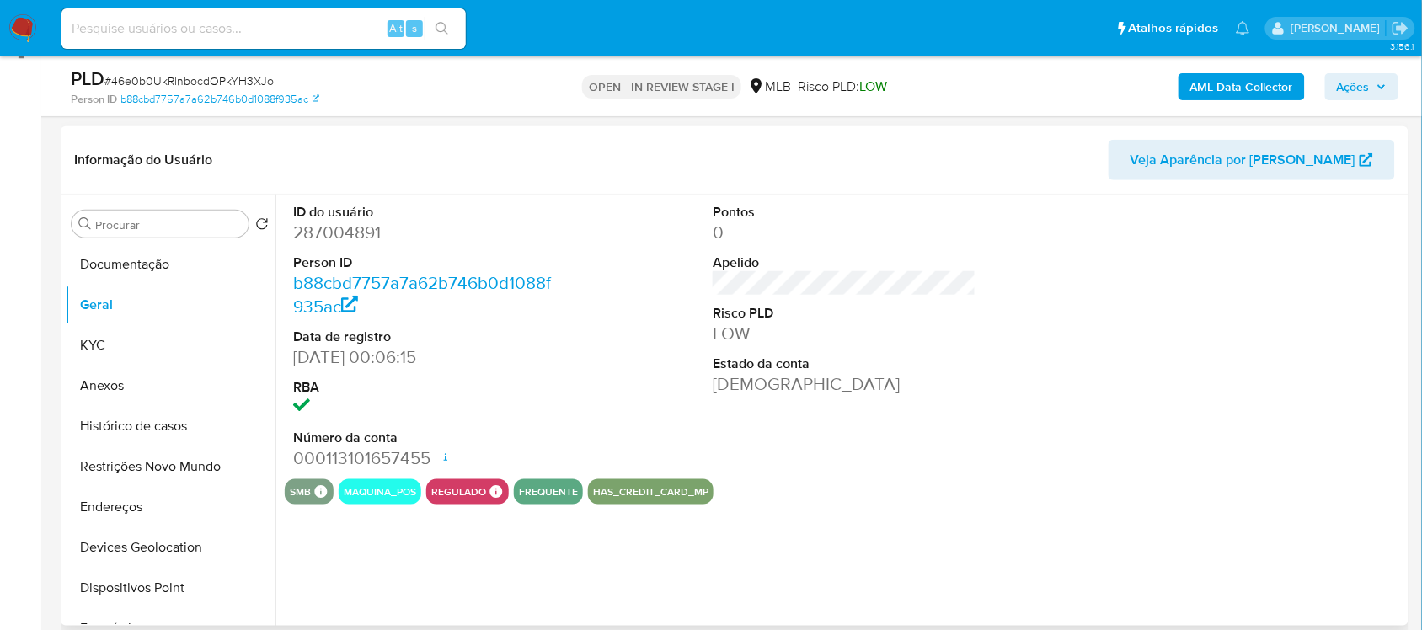
scroll to position [211, 0]
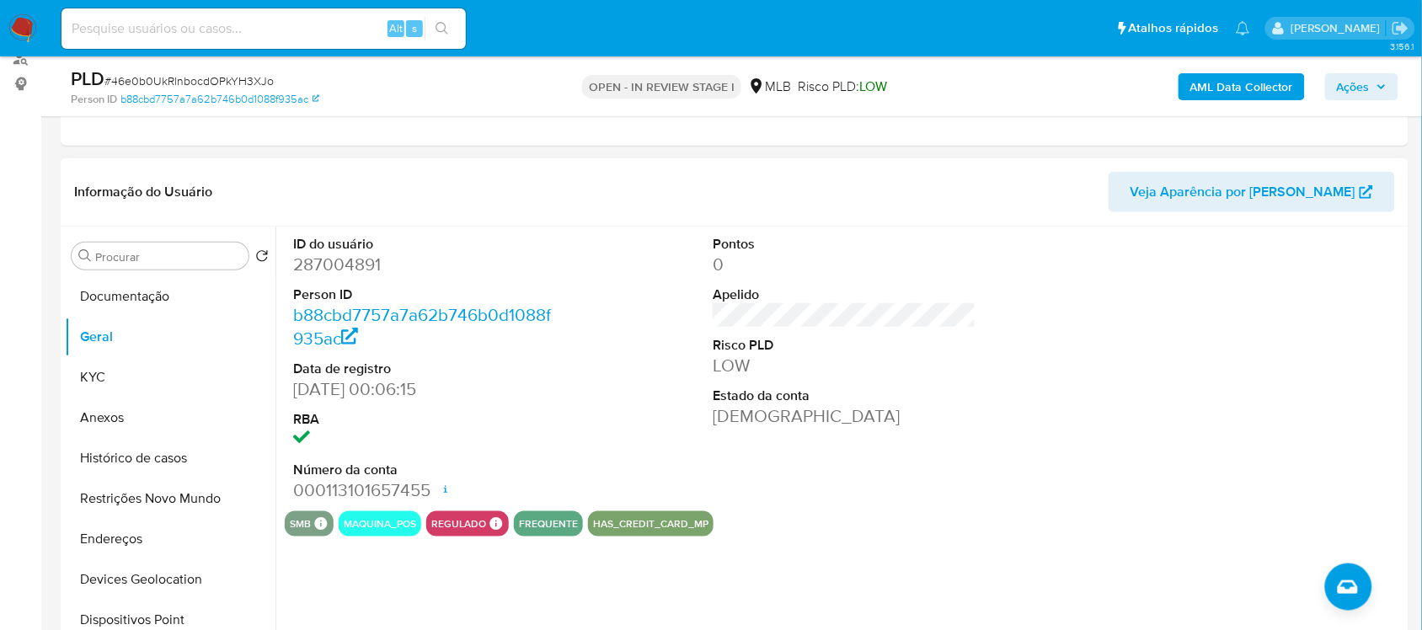
click at [323, 258] on dd "287004891" at bounding box center [424, 265] width 263 height 24
copy dd "287004891"
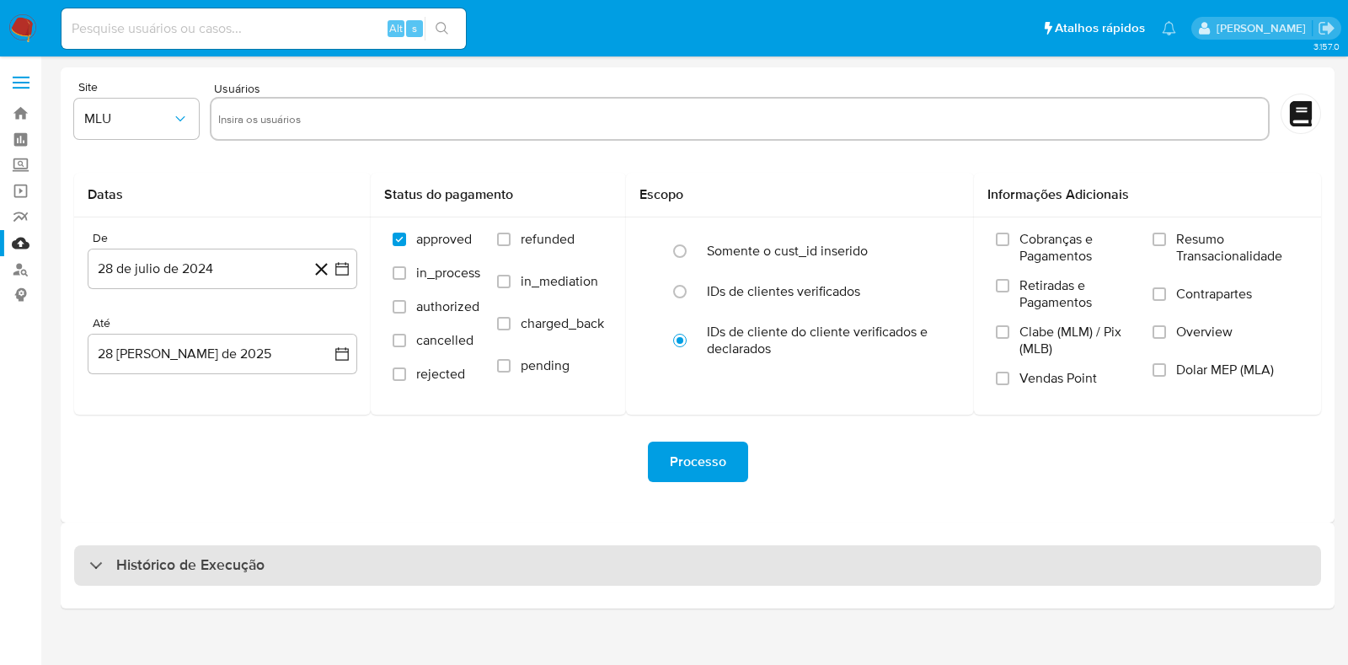
click at [326, 553] on div "Histórico de Execução" at bounding box center [697, 565] width 1247 height 40
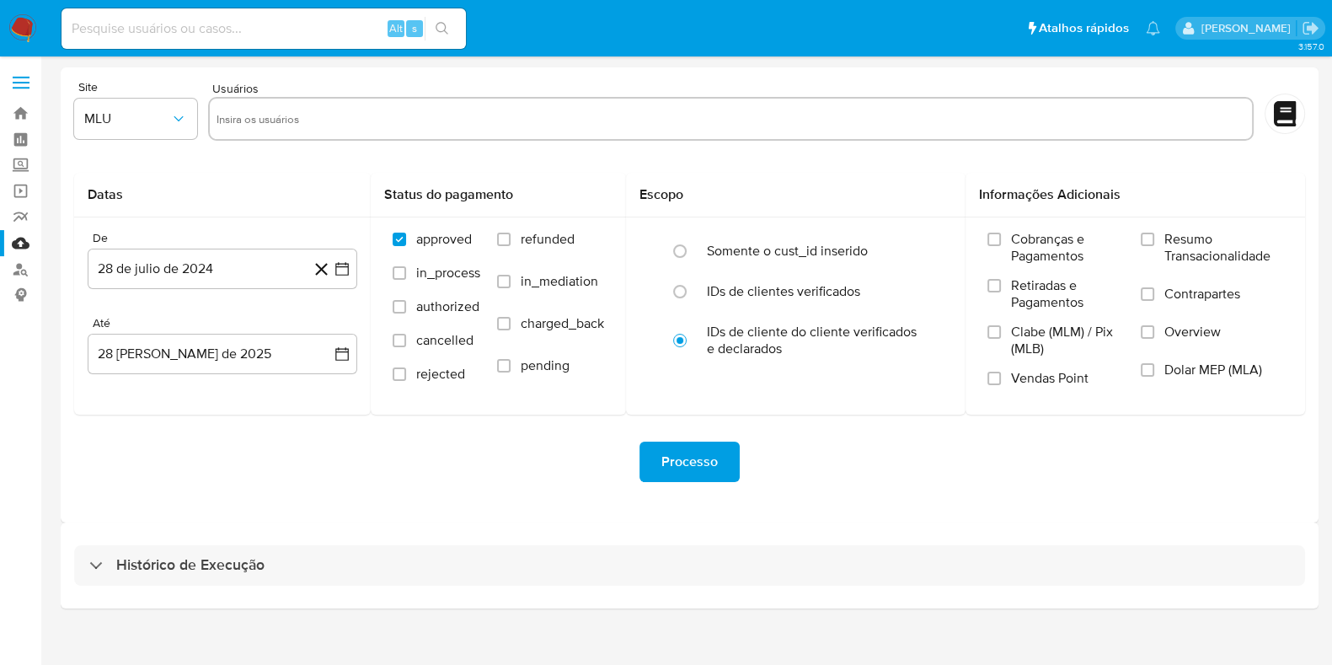
select select "10"
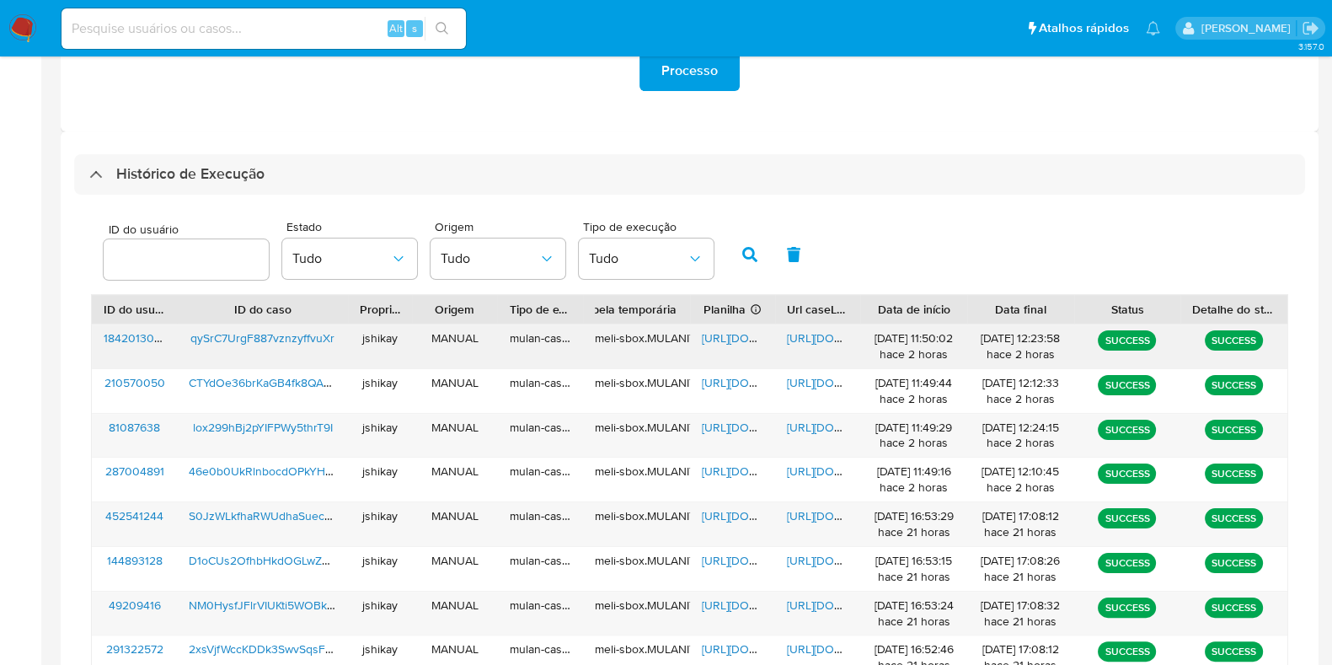
scroll to position [420, 0]
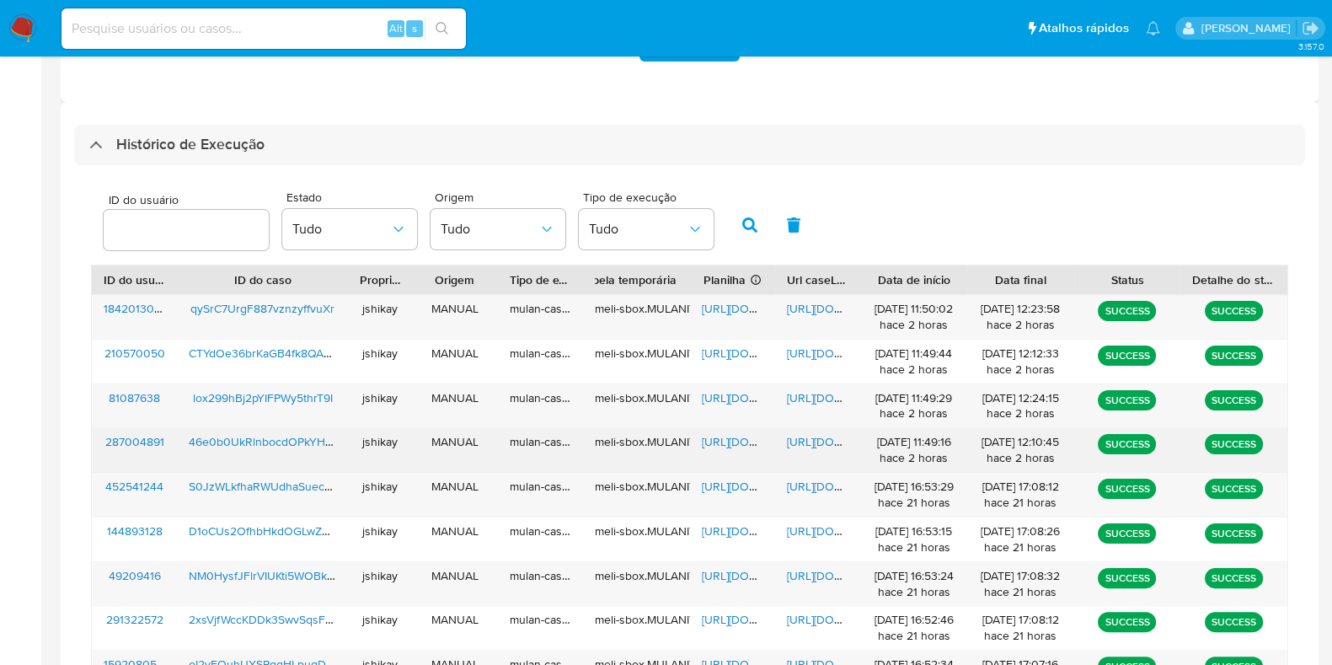
click at [732, 438] on span "https://docs.google.com/spreadsheets/d/1TwTt83kxhFUBhgOy51VxhhFmSbISr0W8sLj7PbI…" at bounding box center [760, 441] width 116 height 17
click at [799, 436] on span "https://docs.google.com/document/d/1OAq9u8Ga4tYil5ZbowV659b6r6FPExIOi40TUDwrXw0…" at bounding box center [845, 441] width 116 height 17
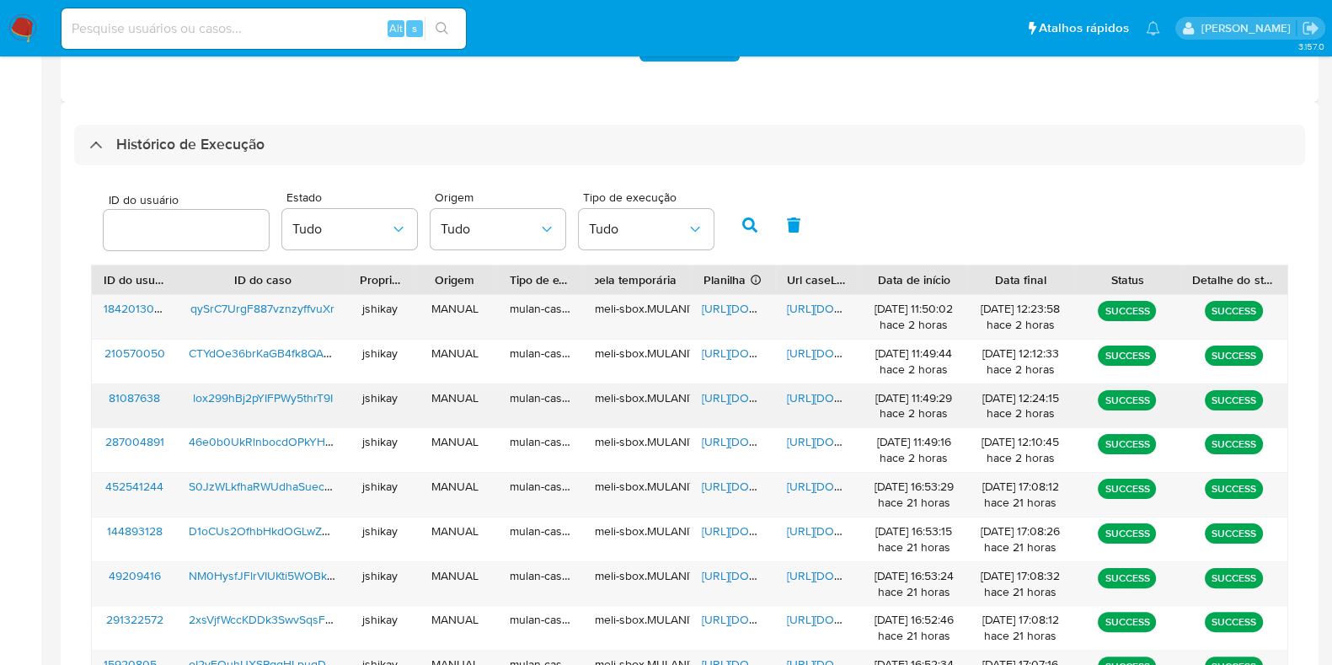
click at [724, 393] on span "https://docs.google.com/spreadsheets/d/1rYPHm8foQdpTnx7_zUFcZXLgi1u6OV8q6IgZY9Q…" at bounding box center [760, 397] width 116 height 17
click at [809, 400] on span "https://docs.google.com/document/d/13MDGB1yyyL9UEi4HPi9-sOD7kSUzuWF1nQse4QHPZN4…" at bounding box center [845, 397] width 116 height 17
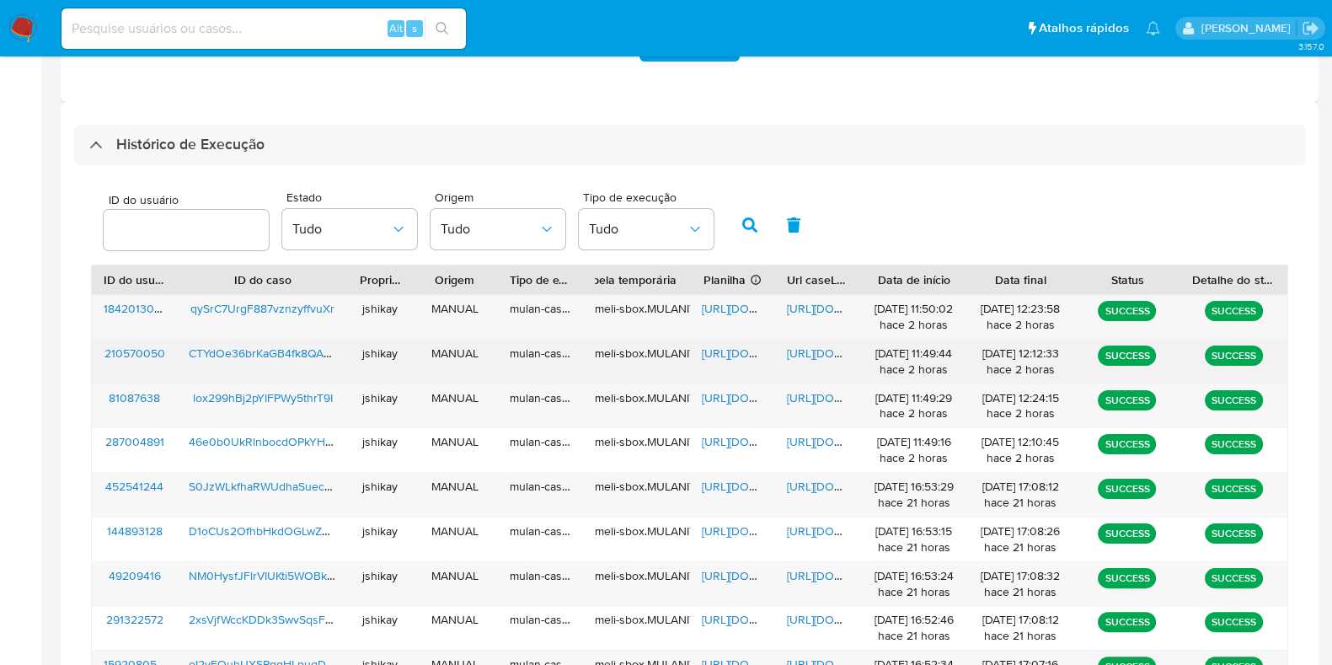
click at [727, 353] on span "https://docs.google.com/spreadsheets/d/17kXz9qyT2QLV99UolXAQVrT9nZcEk6BL66q66su…" at bounding box center [760, 353] width 116 height 17
click at [804, 351] on span "https://docs.google.com/document/d/15OHxl9RQ1IaZ8RfRJOrvWmMMWBwyv2P3iPOF-KNTkM0…" at bounding box center [845, 353] width 116 height 17
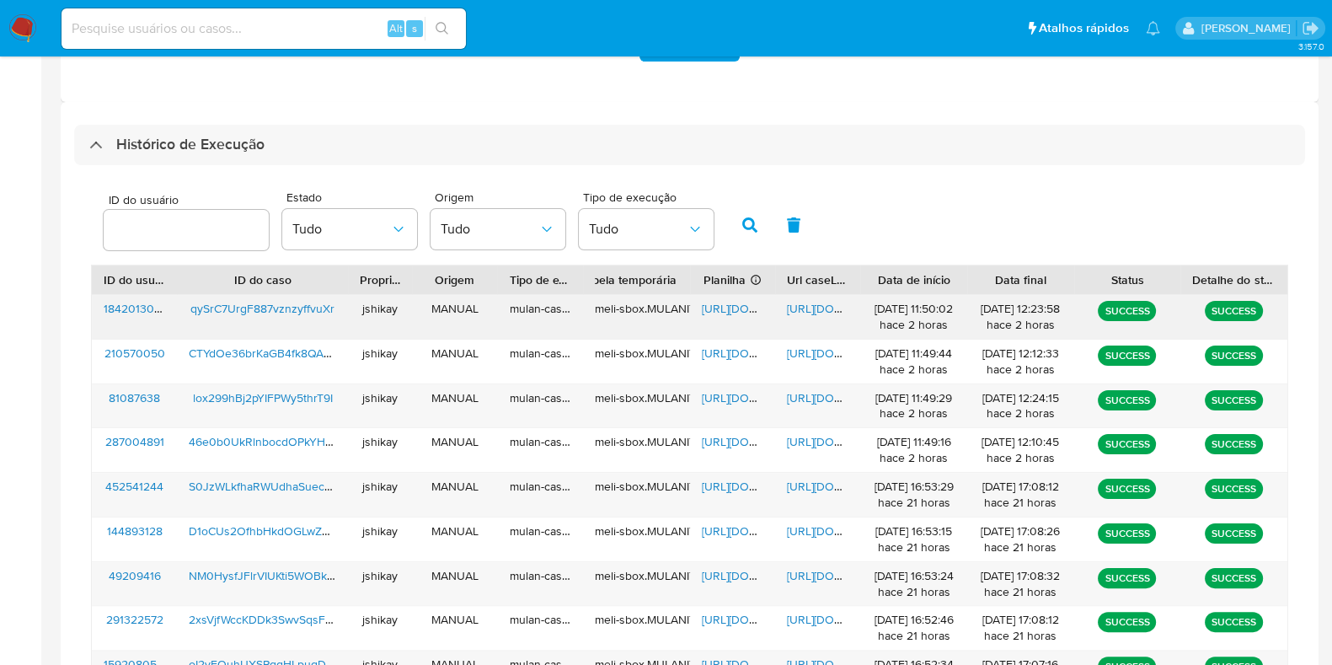
drag, startPoint x: 721, startPoint y: 303, endPoint x: 741, endPoint y: 309, distance: 21.1
click at [725, 305] on span "https://docs.google.com/spreadsheets/d/12ljA28BymJyOCGSgogSNhlXKfUzLlFhXlAiMCiL…" at bounding box center [760, 308] width 116 height 17
click at [817, 309] on span "https://docs.google.com/document/d/1PgvrJcBJCRtY9lAVUXGcvTdHSrmOLb4Txjlqy_kX8ew…" at bounding box center [845, 308] width 116 height 17
click at [331, 24] on input at bounding box center [263, 29] width 404 height 22
paste input "1923363426"
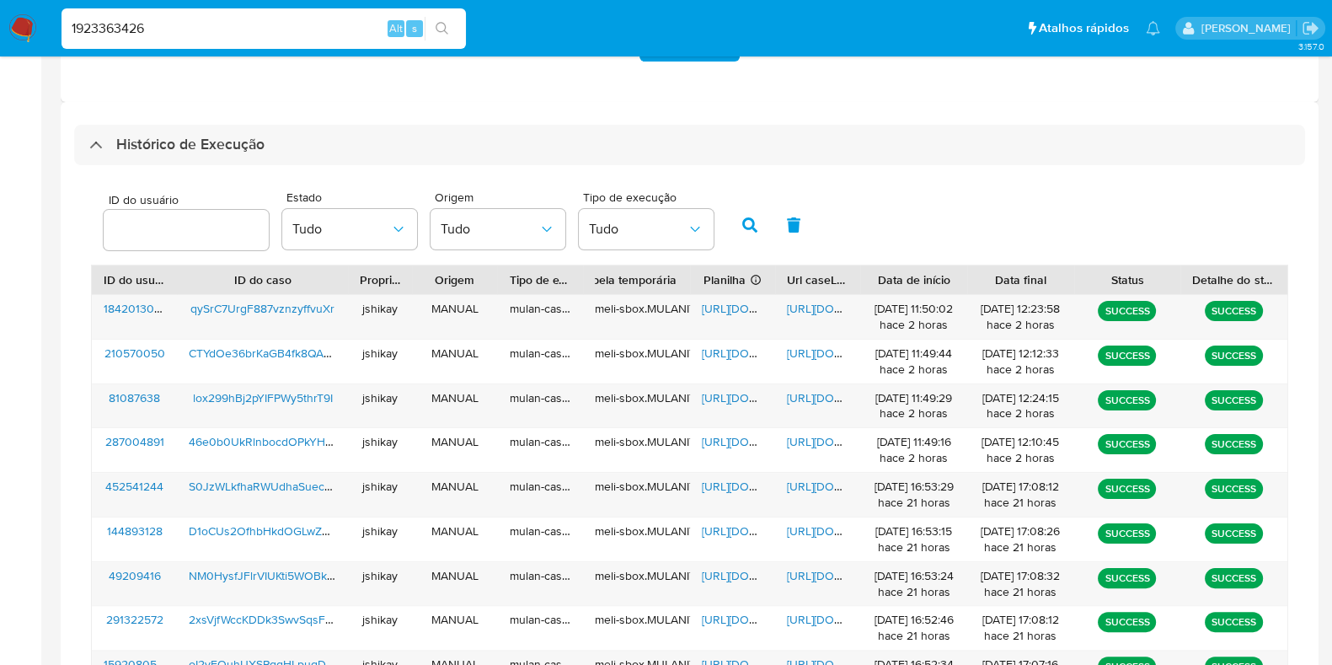
type input "1923363426"
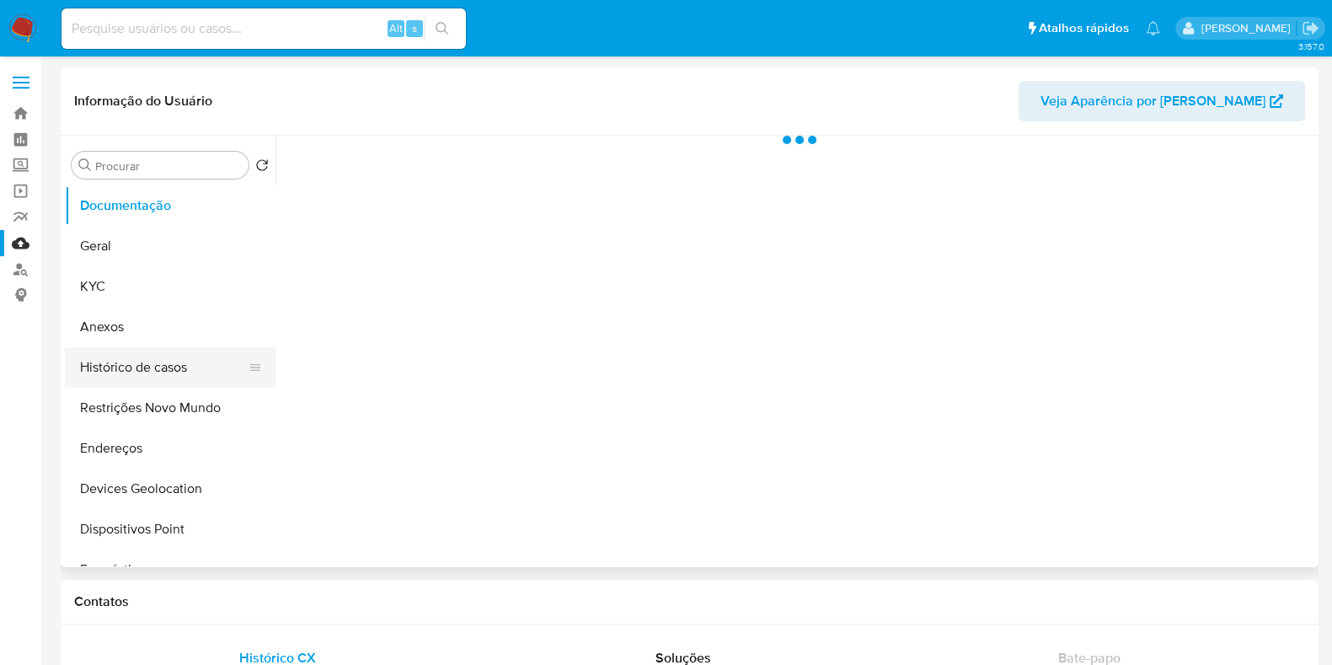
click at [152, 373] on button "Histórico de casos" at bounding box center [163, 367] width 197 height 40
select select "10"
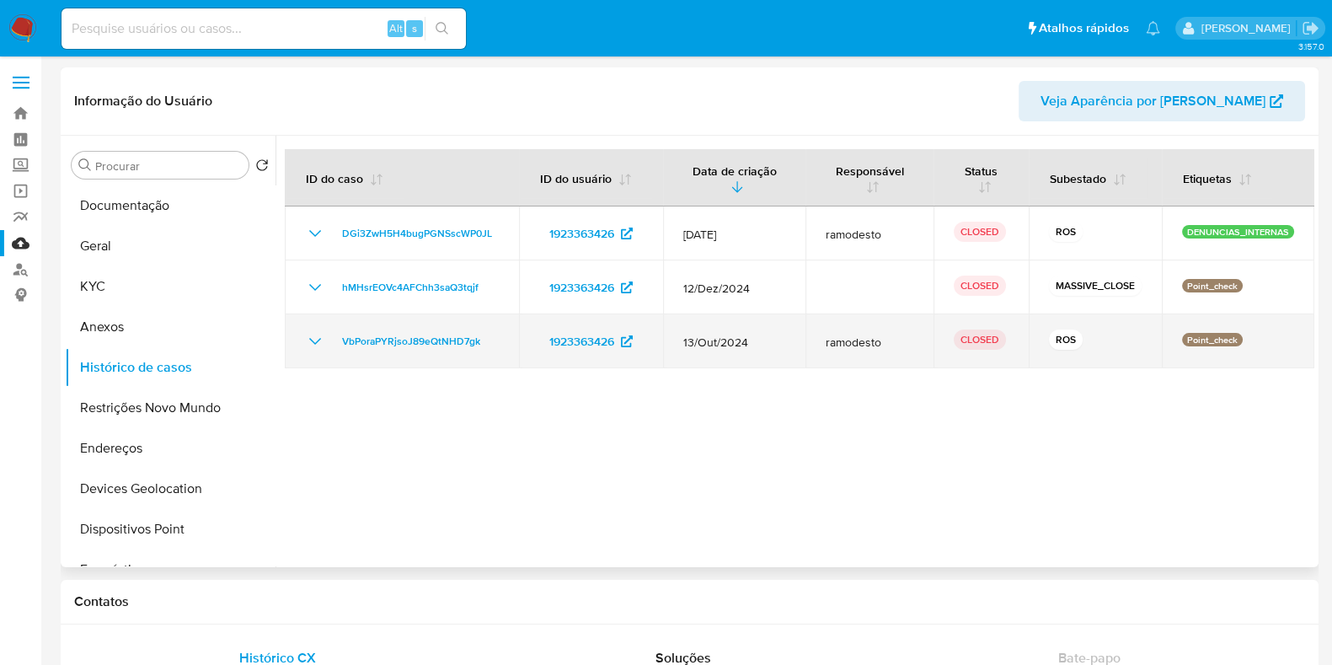
click at [314, 336] on icon "Mostrar/Ocultar" at bounding box center [315, 341] width 20 height 20
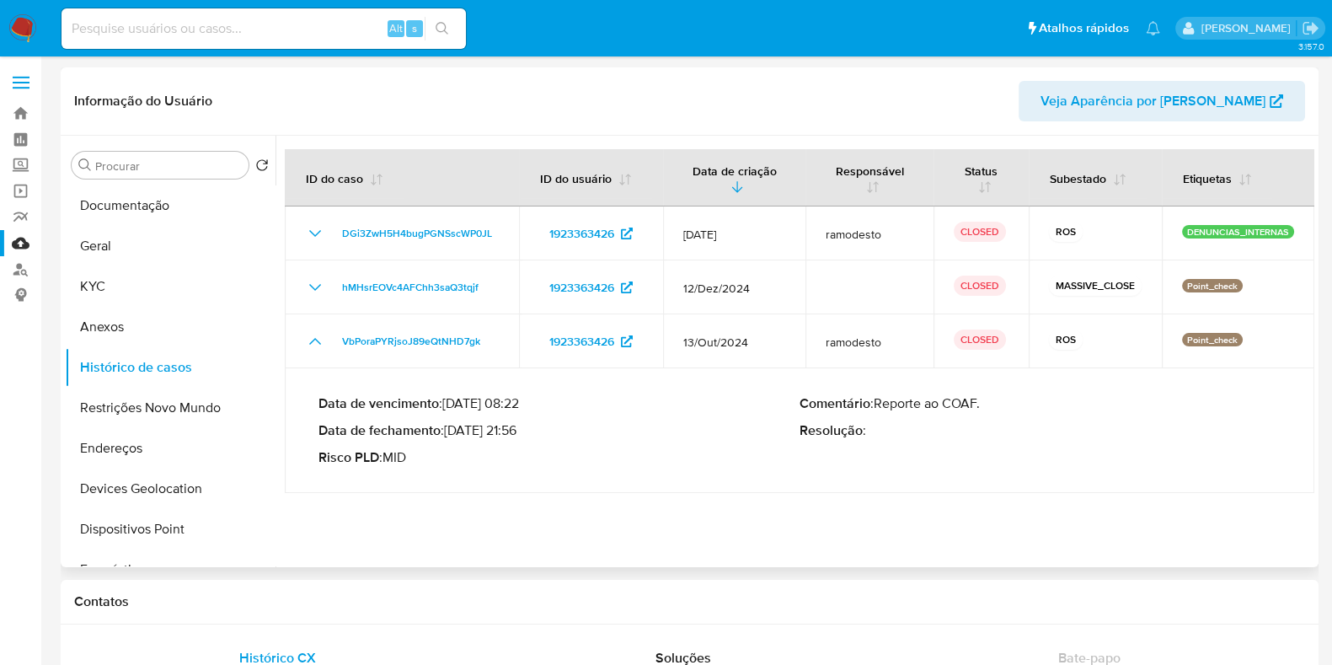
drag, startPoint x: 455, startPoint y: 436, endPoint x: 516, endPoint y: 433, distance: 60.7
click at [516, 433] on p "Data de fechamento : 26/11/2024 21:56" at bounding box center [558, 430] width 481 height 17
drag, startPoint x: 452, startPoint y: 436, endPoint x: 519, endPoint y: 436, distance: 66.6
click at [519, 436] on p "Data de fechamento : 26/11/2024 21:56" at bounding box center [558, 430] width 481 height 17
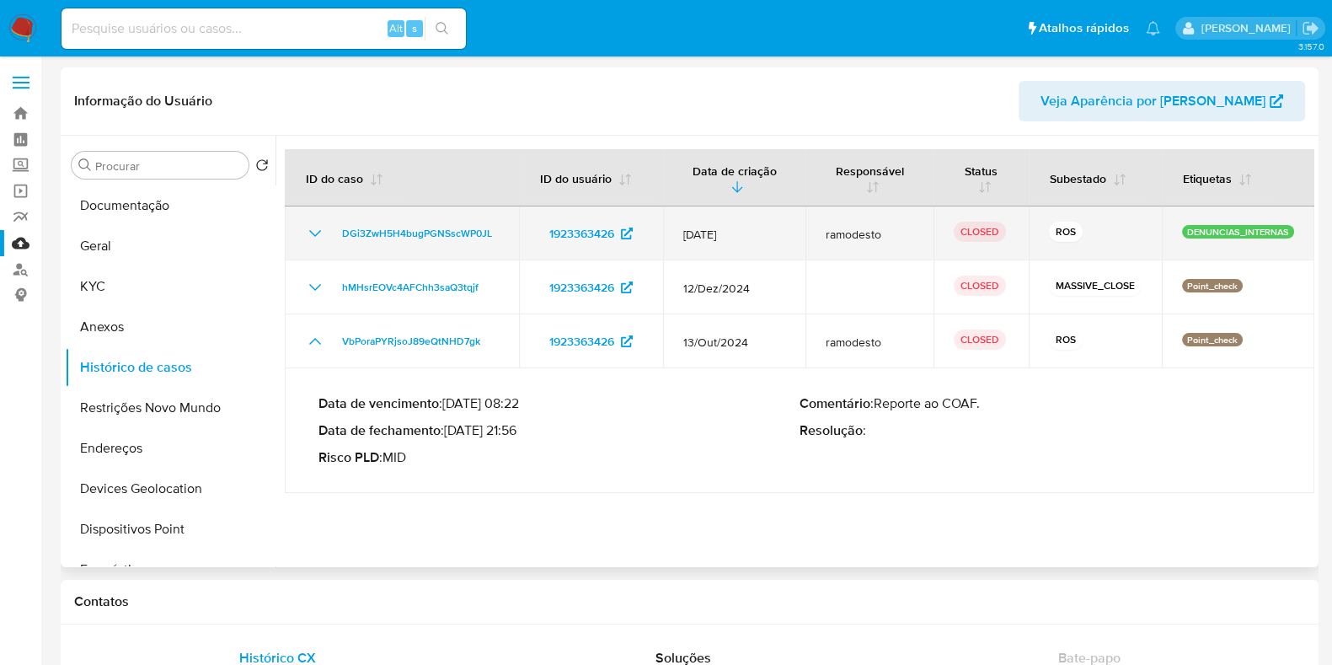
click at [324, 242] on div "DGi3ZwH5H4bugPGNSscWP0JL" at bounding box center [402, 233] width 194 height 20
click at [313, 229] on icon "Mostrar/Ocultar" at bounding box center [315, 233] width 20 height 20
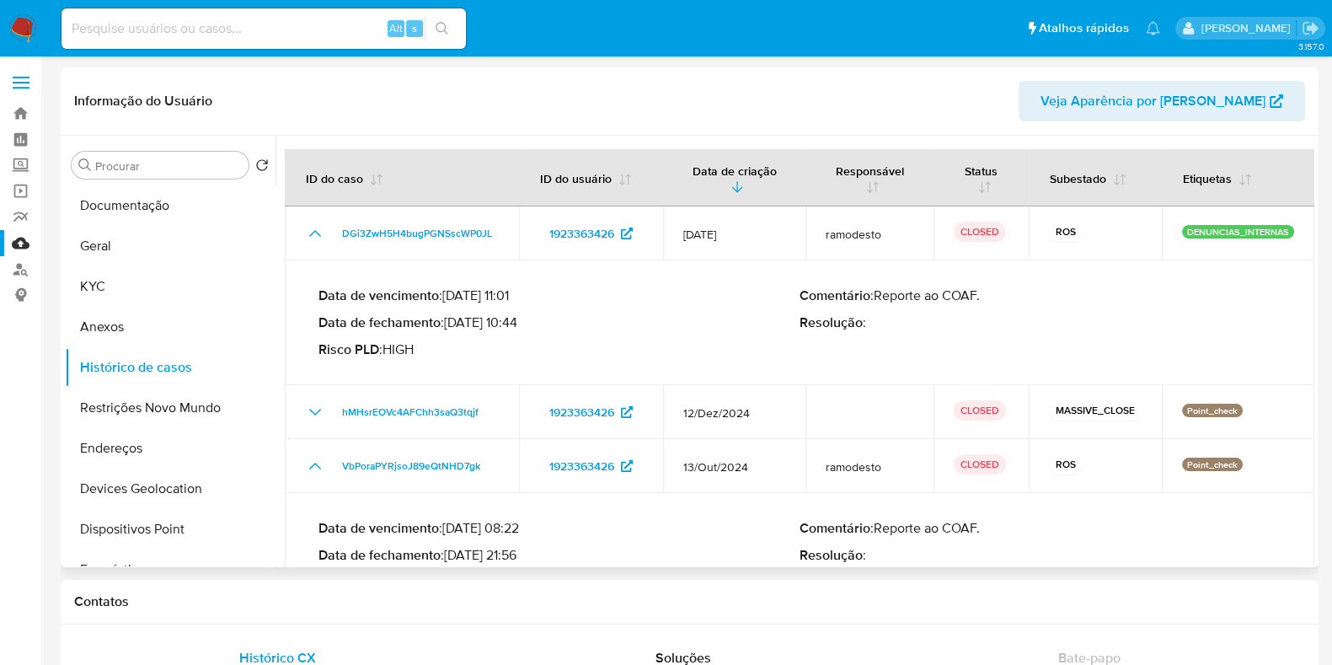
drag, startPoint x: 452, startPoint y: 318, endPoint x: 511, endPoint y: 323, distance: 60.0
click at [511, 323] on p "Data de fechamento : 11/07/2025 10:44" at bounding box center [558, 322] width 481 height 17
click at [17, 40] on img at bounding box center [22, 28] width 29 height 29
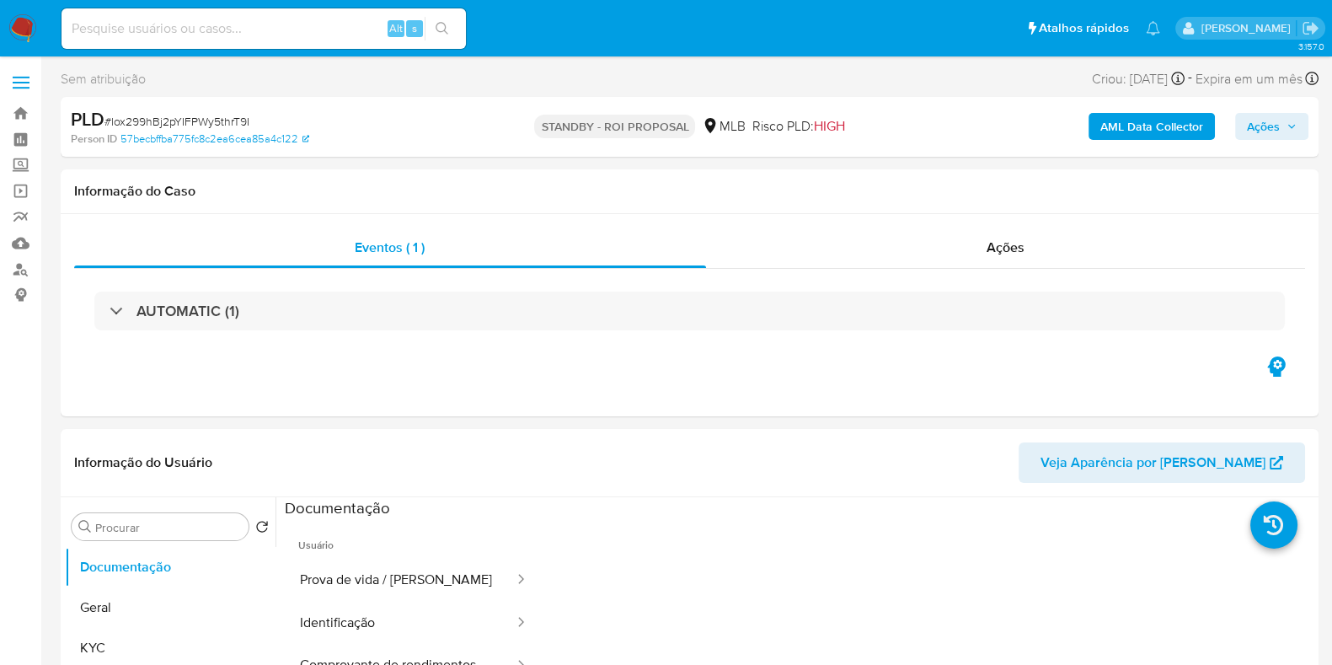
select select "10"
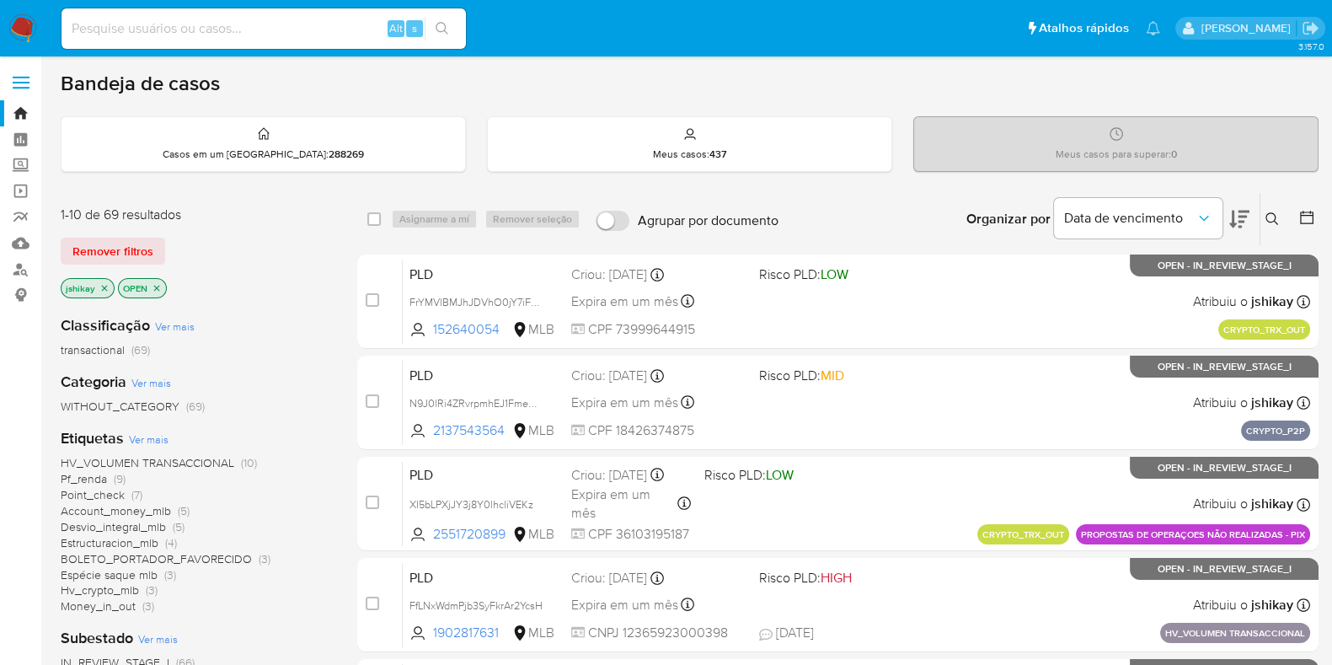
click at [193, 28] on input at bounding box center [263, 29] width 404 height 22
paste input "1395442486"
type input "1395442486"
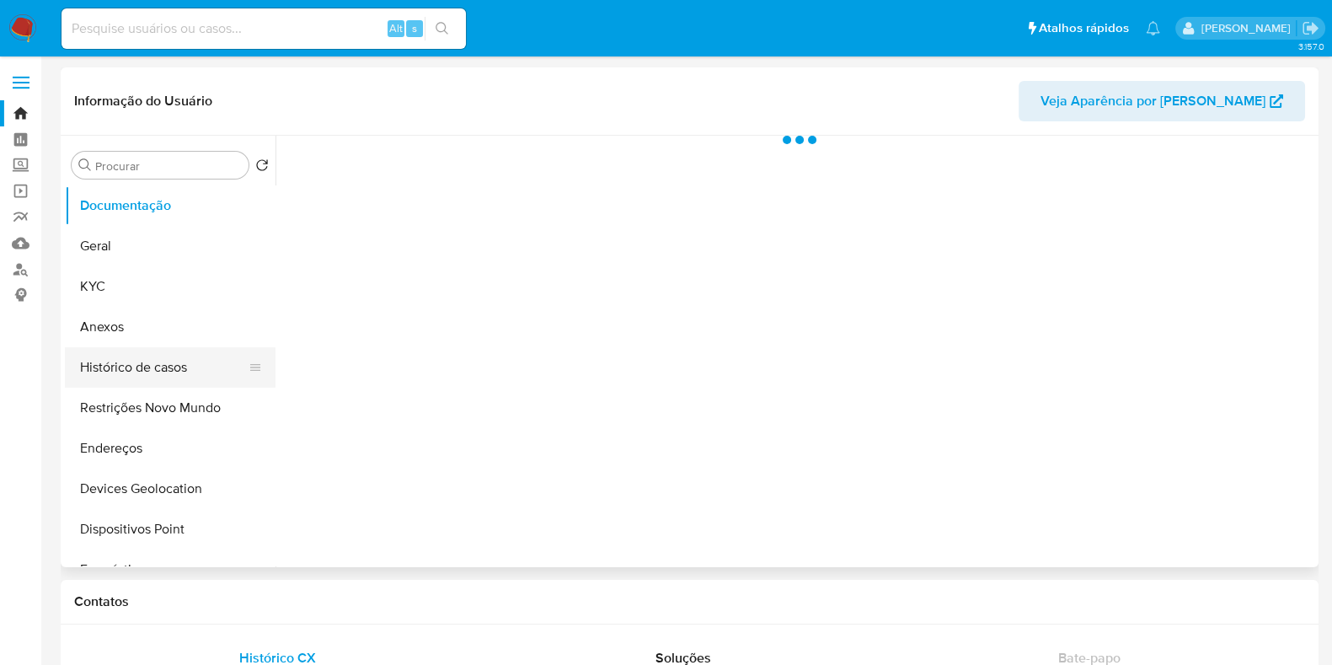
click at [134, 369] on button "Histórico de casos" at bounding box center [163, 367] width 197 height 40
select select "10"
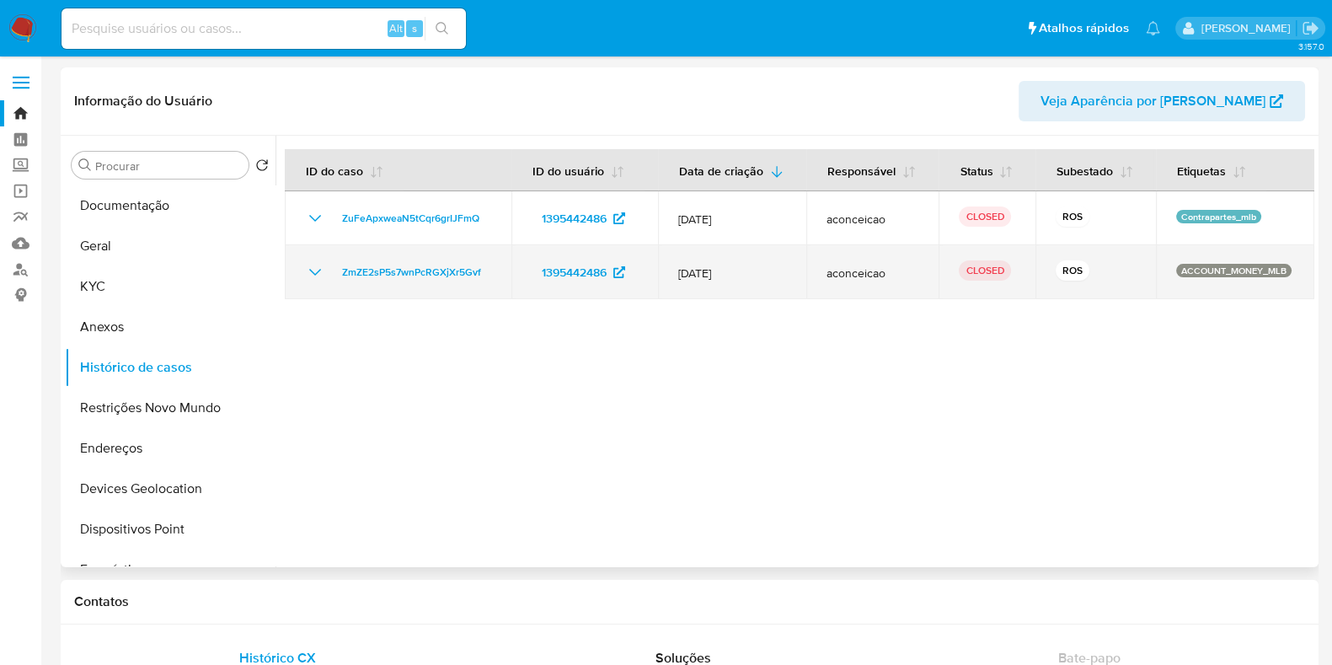
click at [312, 273] on icon "Mostrar/Ocultar" at bounding box center [315, 272] width 20 height 20
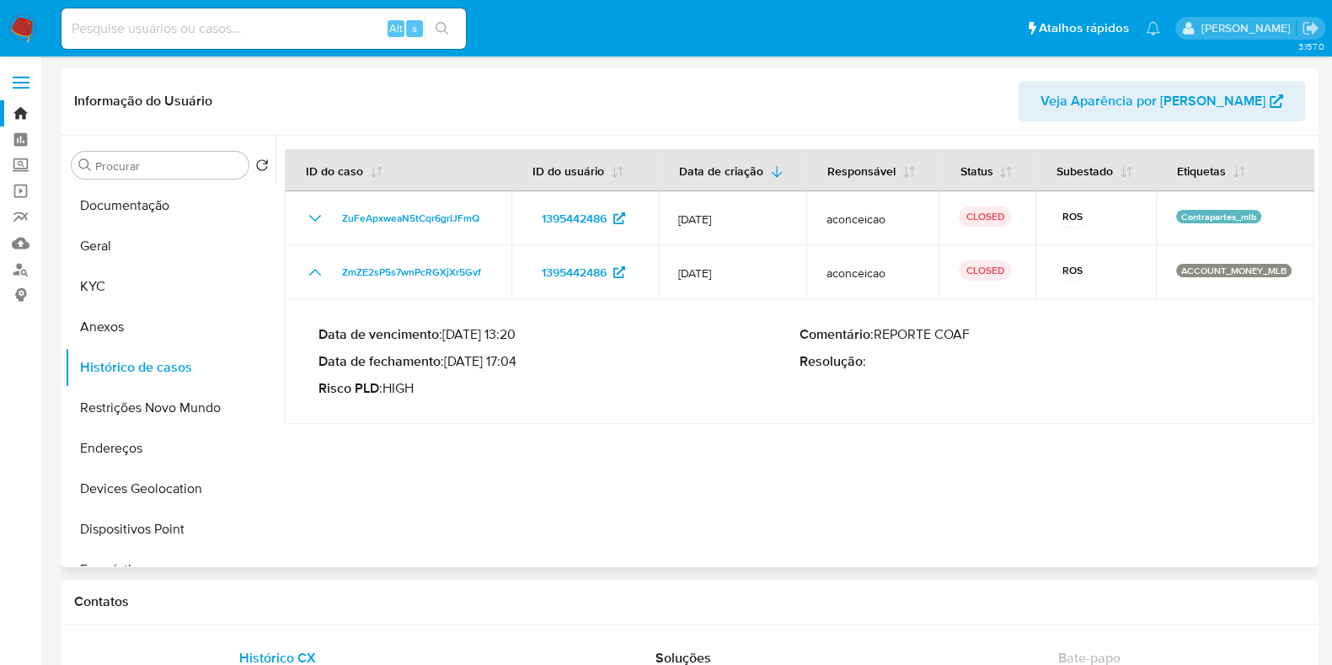
drag, startPoint x: 452, startPoint y: 355, endPoint x: 520, endPoint y: 360, distance: 67.5
click at [520, 360] on p "Data de fechamento : 08/04/2024 17:04" at bounding box center [558, 361] width 481 height 17
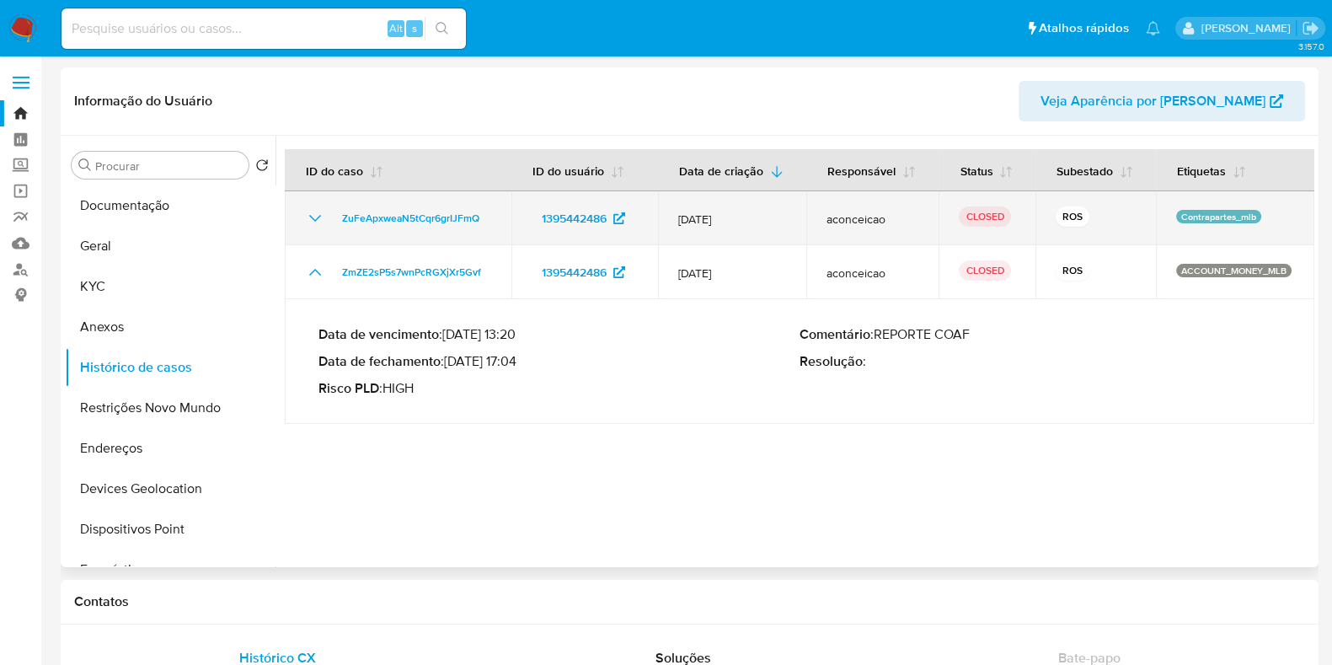
click at [312, 225] on icon "Mostrar/Ocultar" at bounding box center [315, 218] width 20 height 20
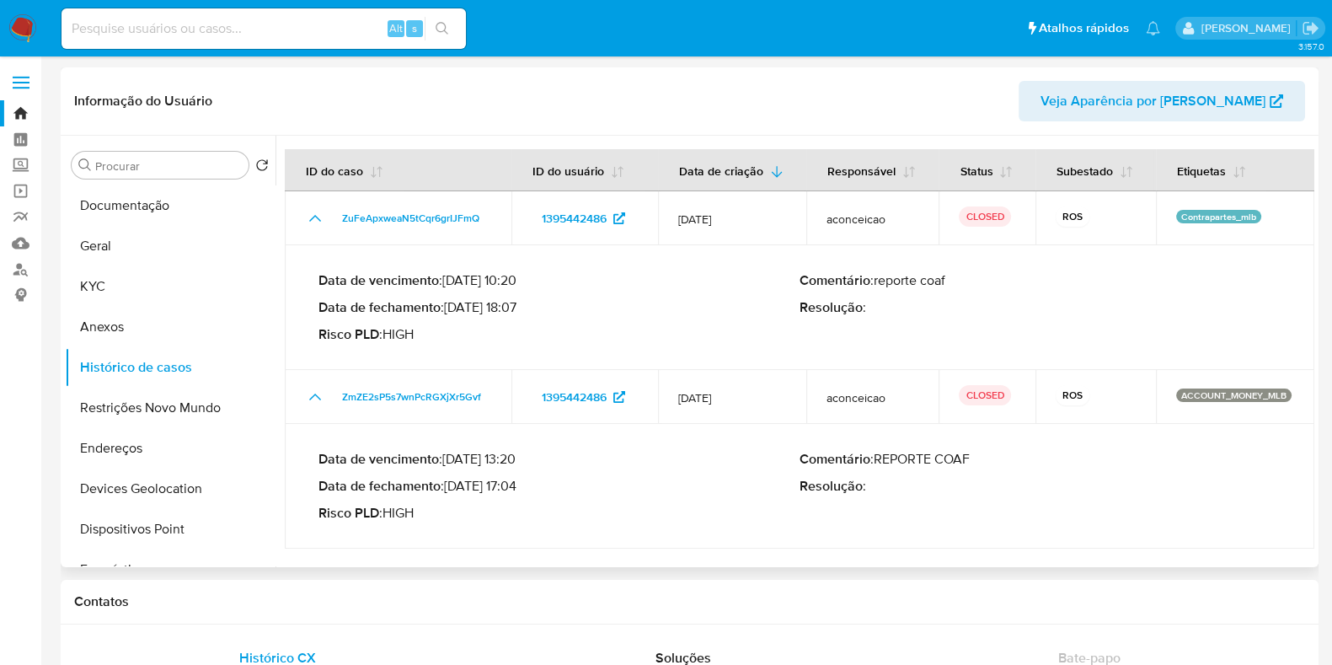
drag, startPoint x: 452, startPoint y: 304, endPoint x: 516, endPoint y: 312, distance: 65.3
click at [516, 312] on p "Data de fechamento : 10/04/2025 18:07" at bounding box center [558, 307] width 481 height 17
click at [313, 27] on input at bounding box center [263, 29] width 404 height 22
paste input "2024162677"
type input "2024162677"
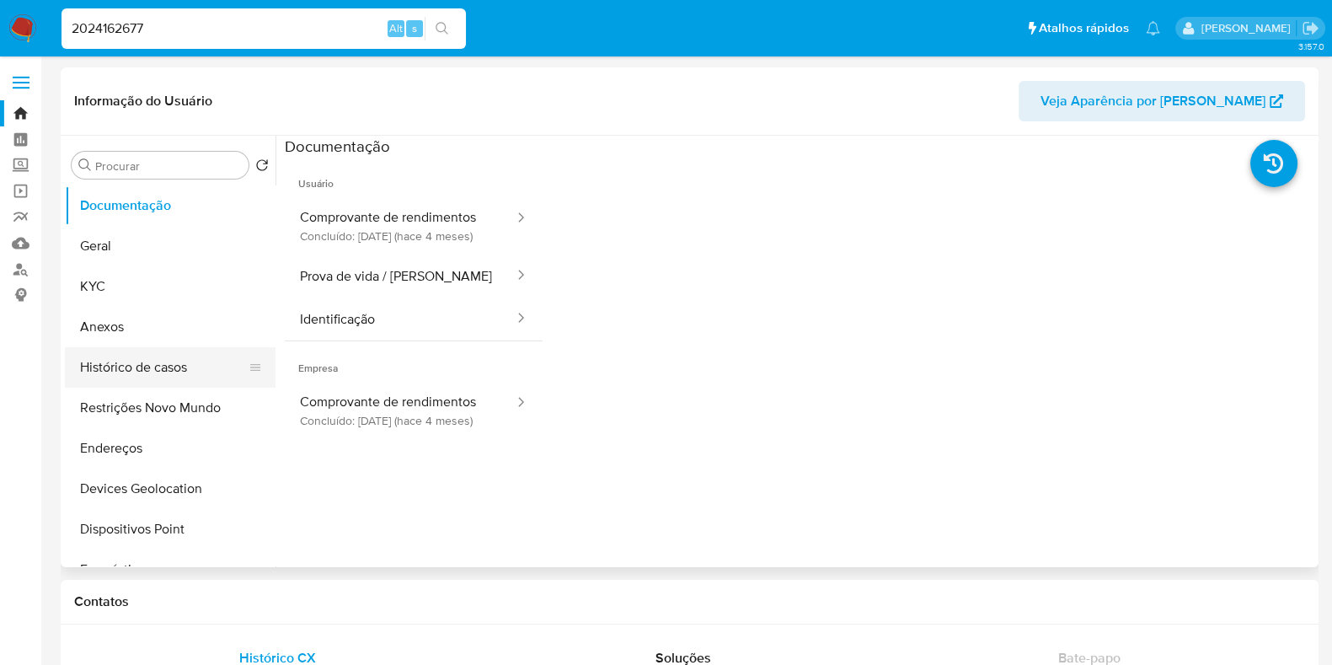
click at [169, 369] on button "Histórico de casos" at bounding box center [163, 367] width 197 height 40
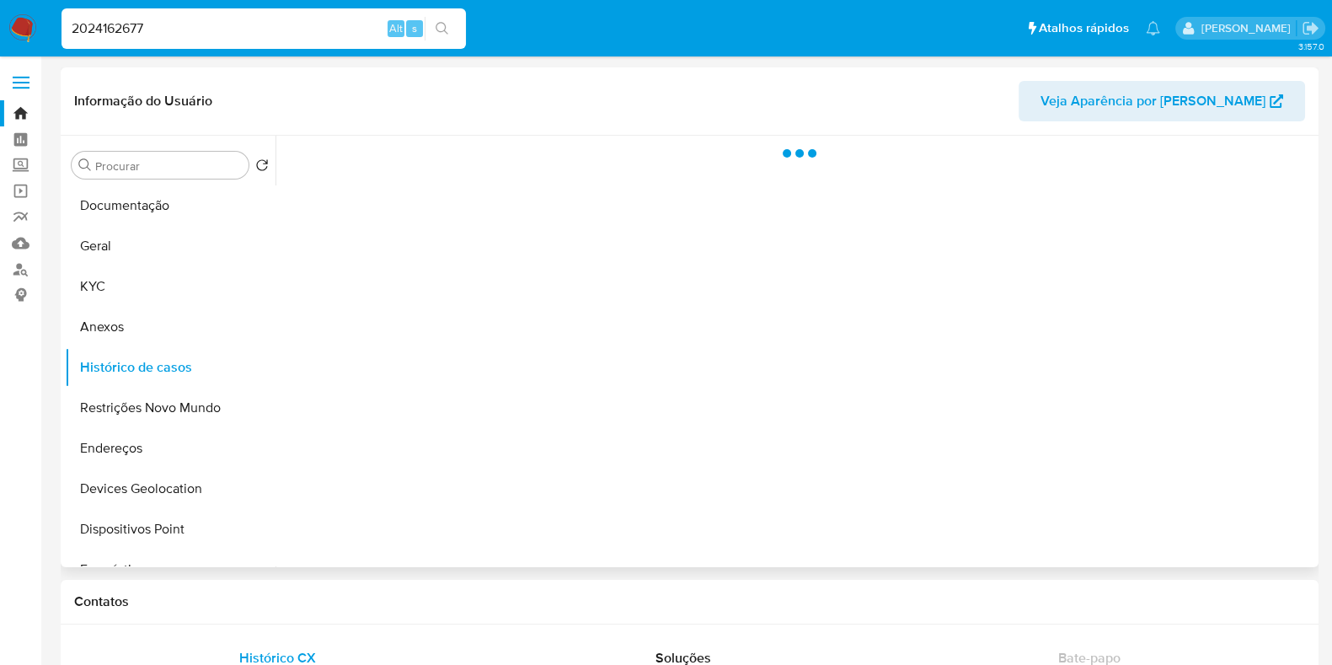
select select "10"
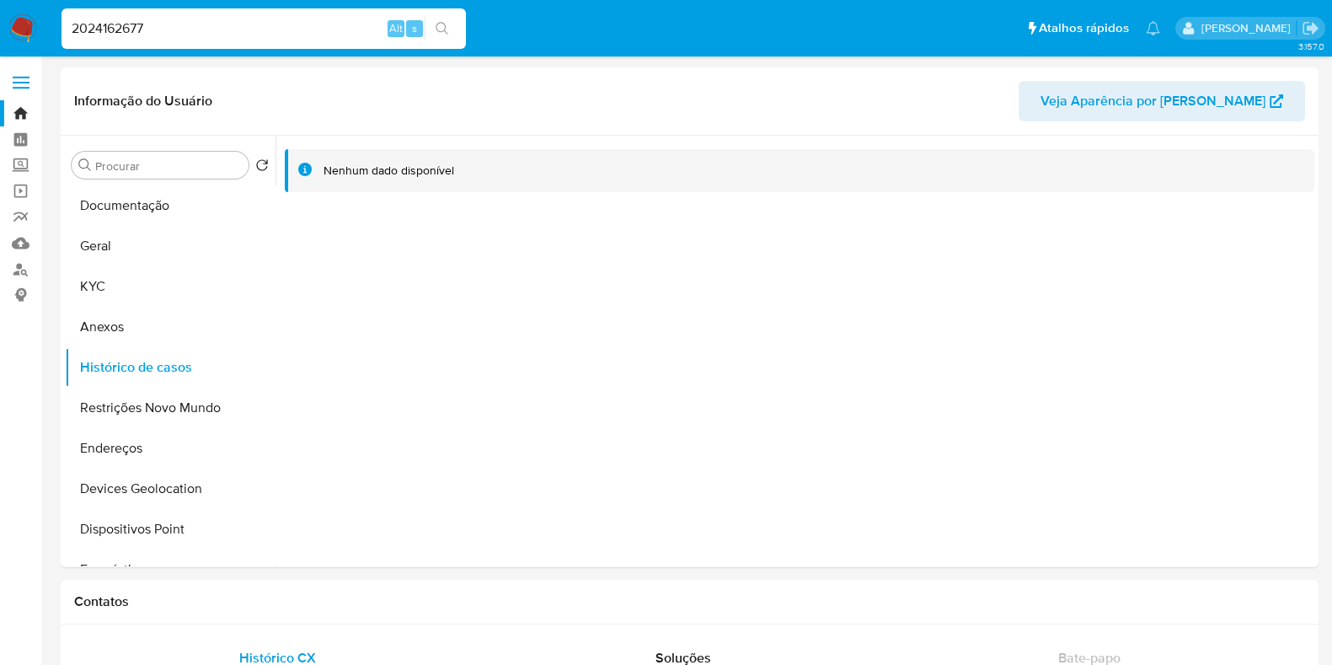
click at [275, 40] on div "2024162677 Alt s" at bounding box center [263, 28] width 404 height 40
drag, startPoint x: 275, startPoint y: 40, endPoint x: 273, endPoint y: 27, distance: 12.7
click at [274, 36] on div "2024162677 Alt s" at bounding box center [263, 28] width 404 height 40
click at [273, 27] on input "2024162677" at bounding box center [263, 29] width 404 height 22
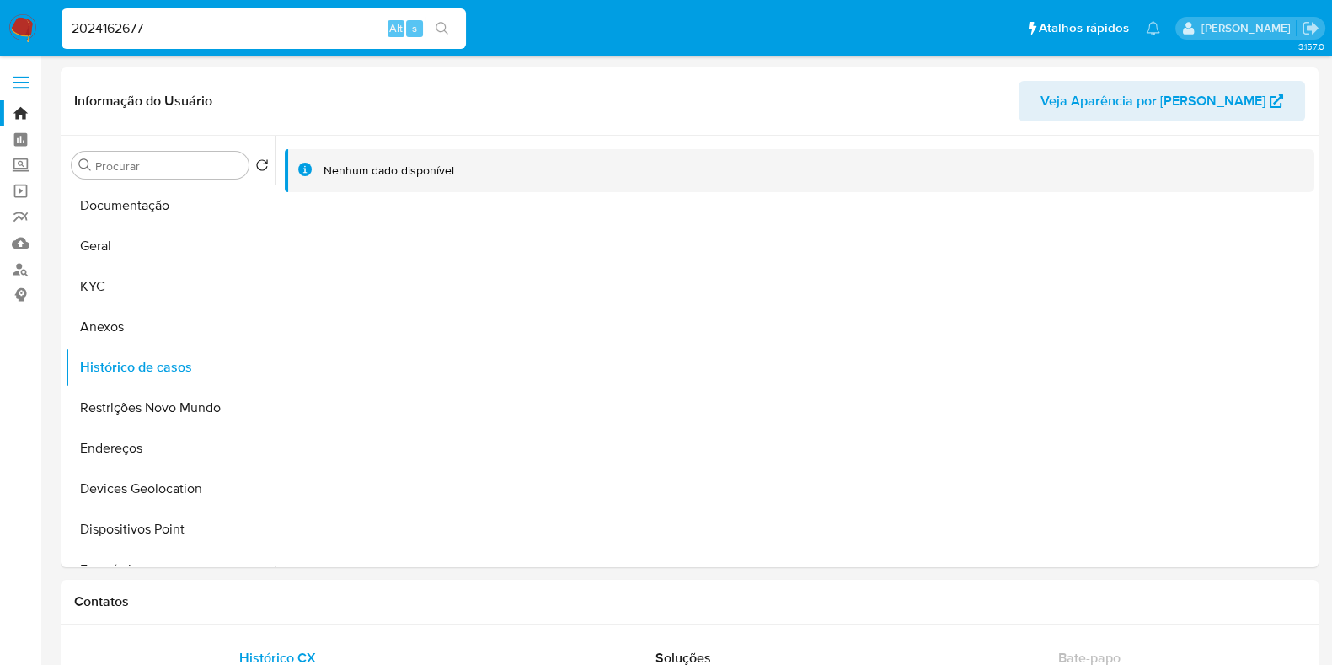
click at [273, 27] on input "2024162677" at bounding box center [263, 29] width 404 height 22
paste input "1865770926"
type input "1865770926"
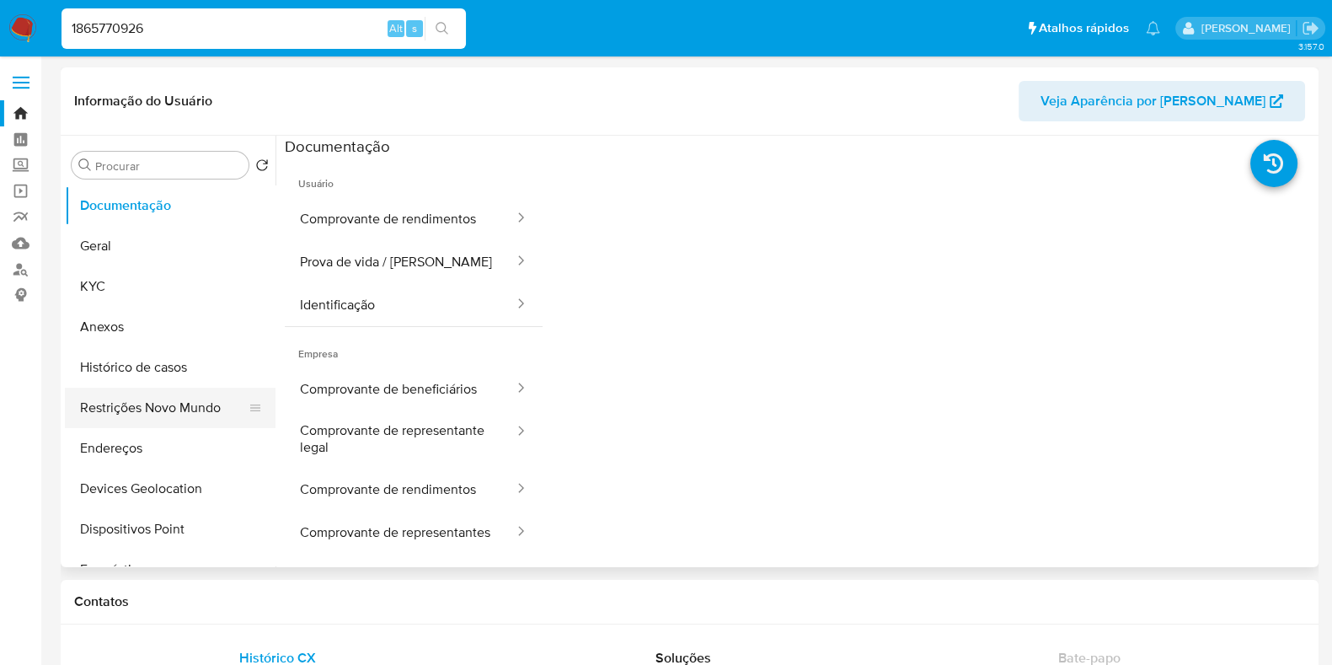
click at [179, 400] on button "Restrições Novo Mundo" at bounding box center [163, 407] width 197 height 40
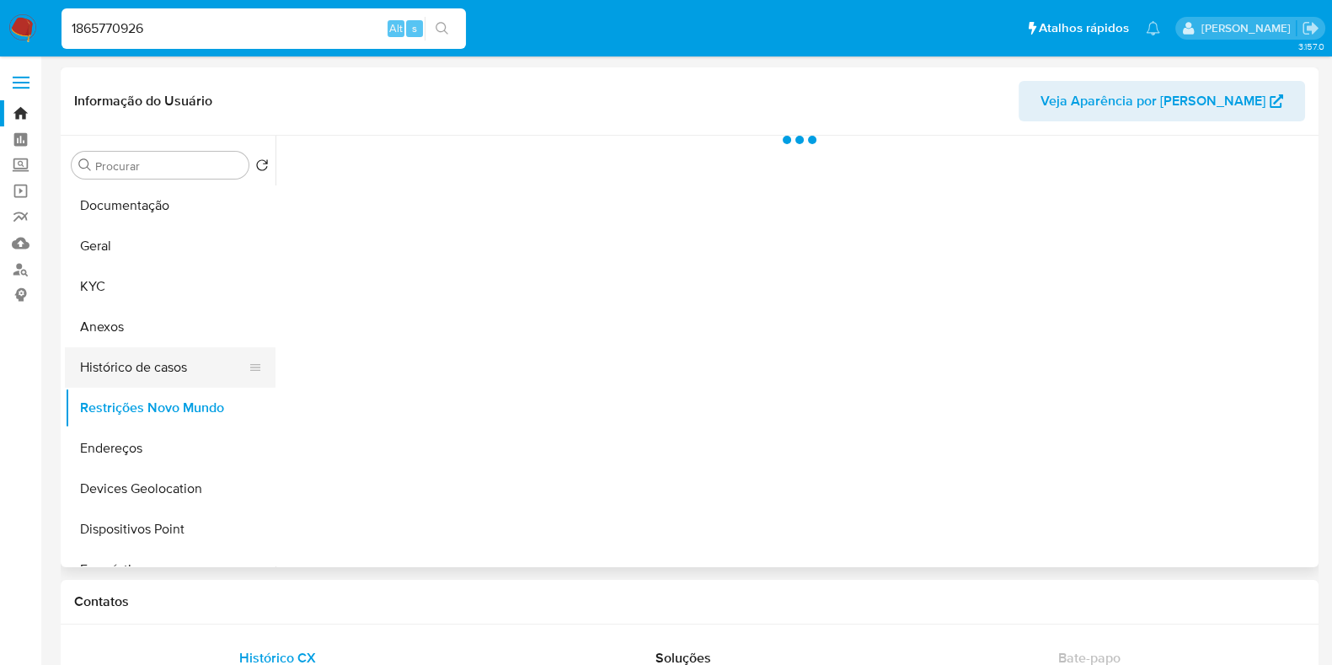
click at [179, 379] on button "Histórico de casos" at bounding box center [163, 367] width 197 height 40
select select "10"
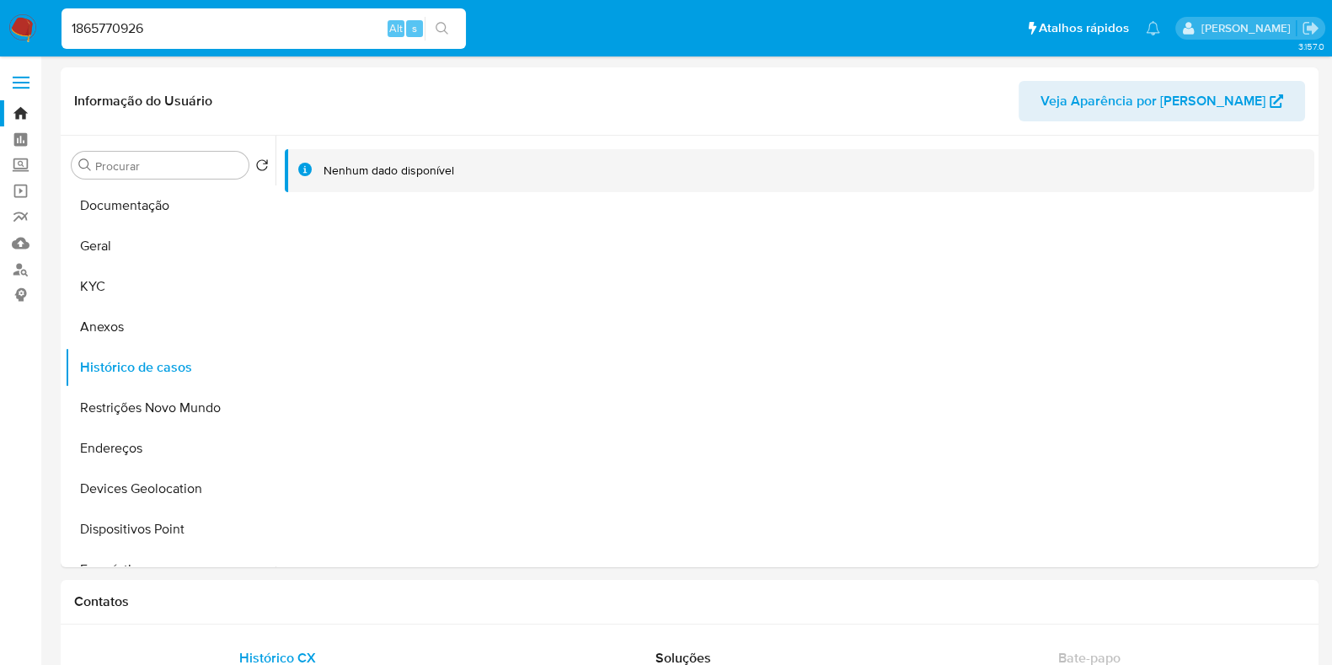
click at [25, 33] on img at bounding box center [22, 28] width 29 height 29
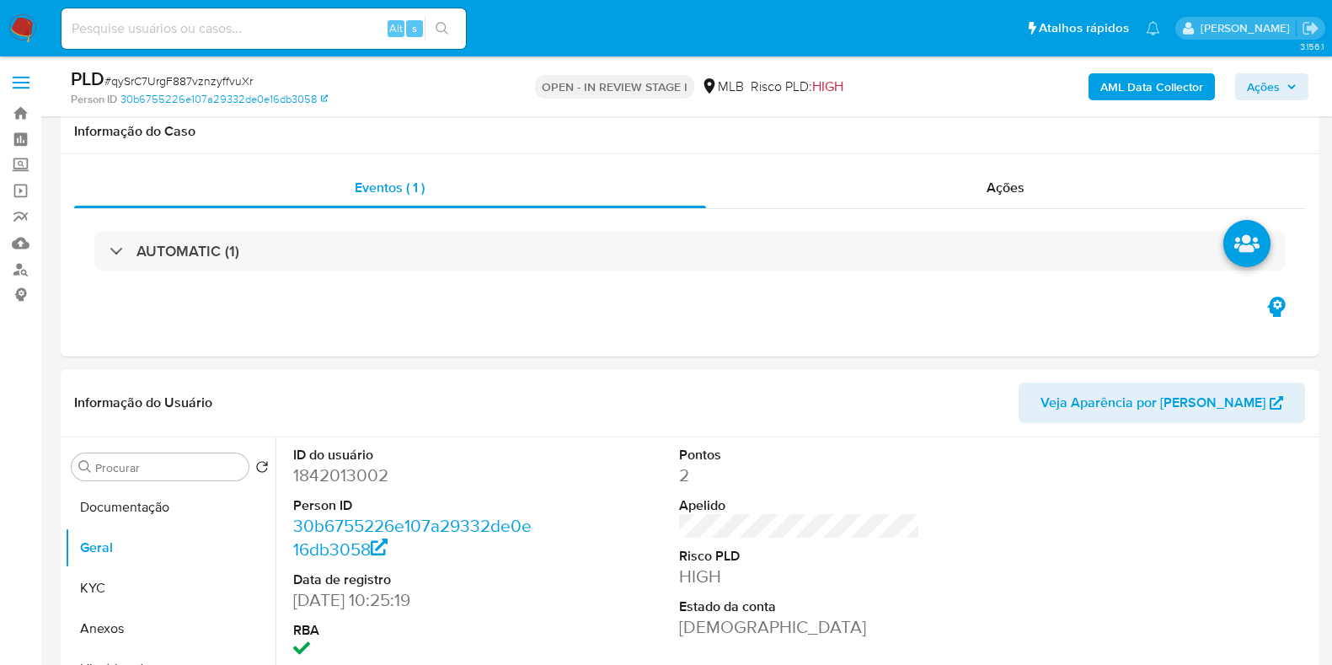
scroll to position [210, 0]
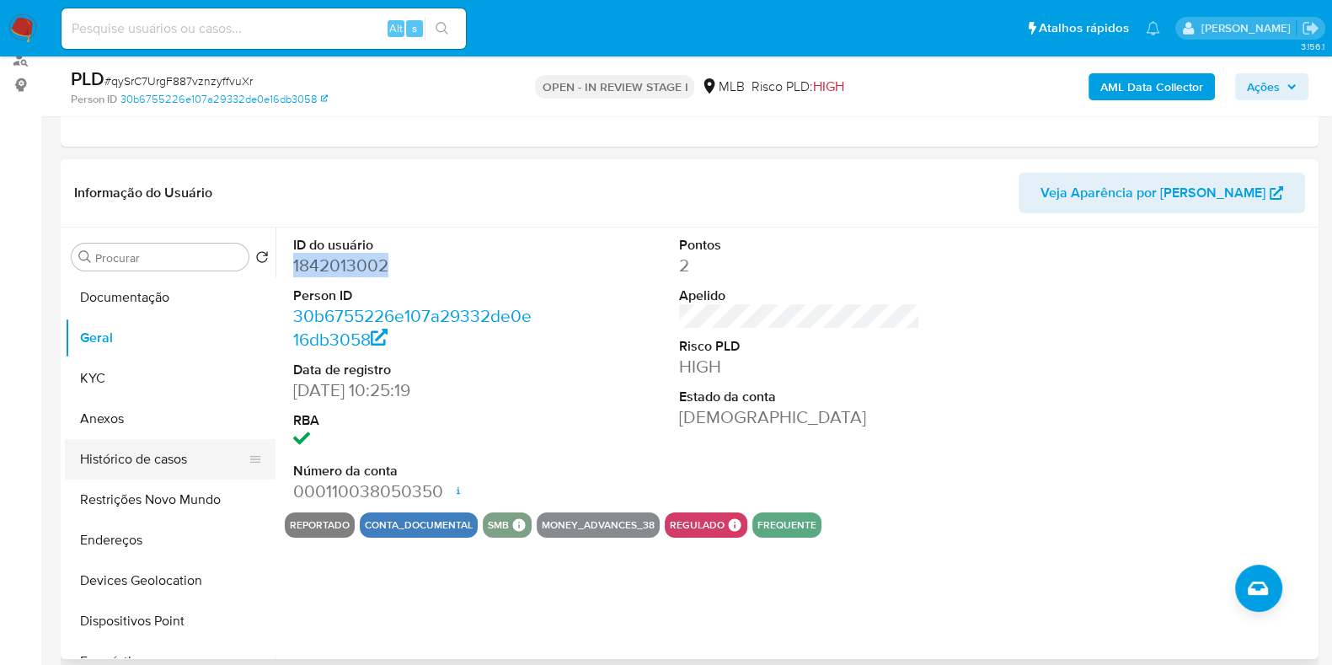
click at [110, 464] on button "Histórico de casos" at bounding box center [163, 459] width 197 height 40
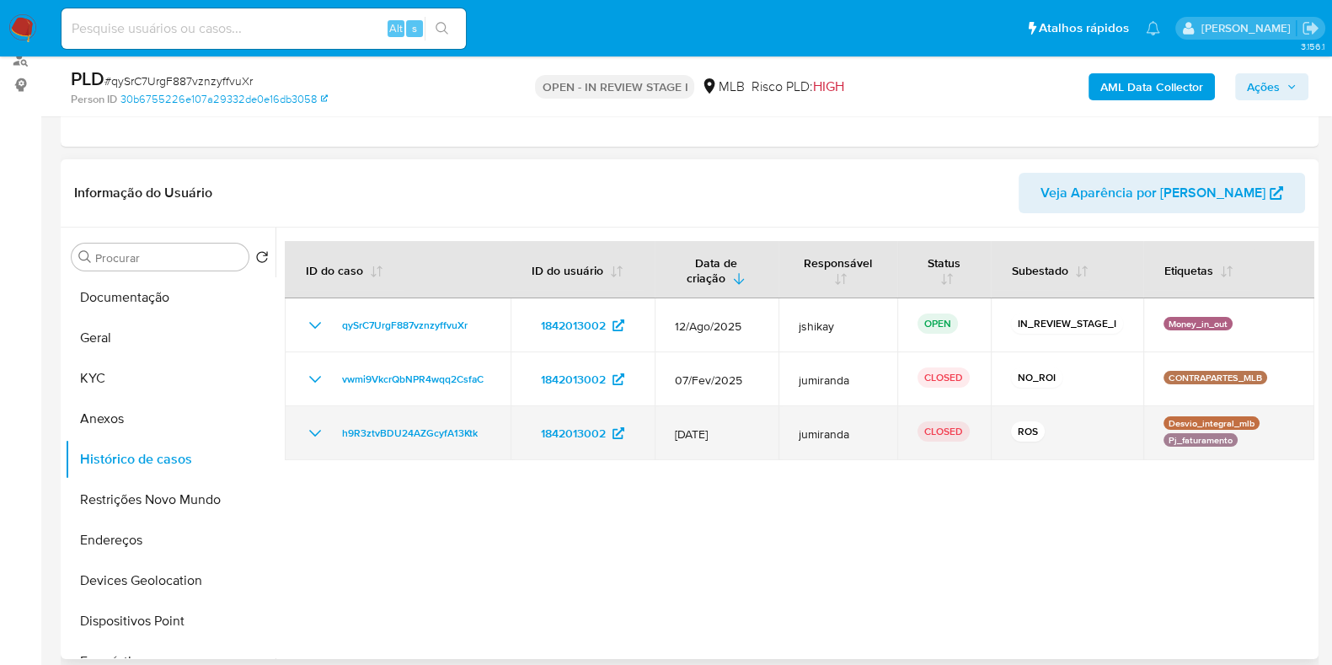
click at [314, 428] on icon "Mostrar/Ocultar" at bounding box center [315, 433] width 20 height 20
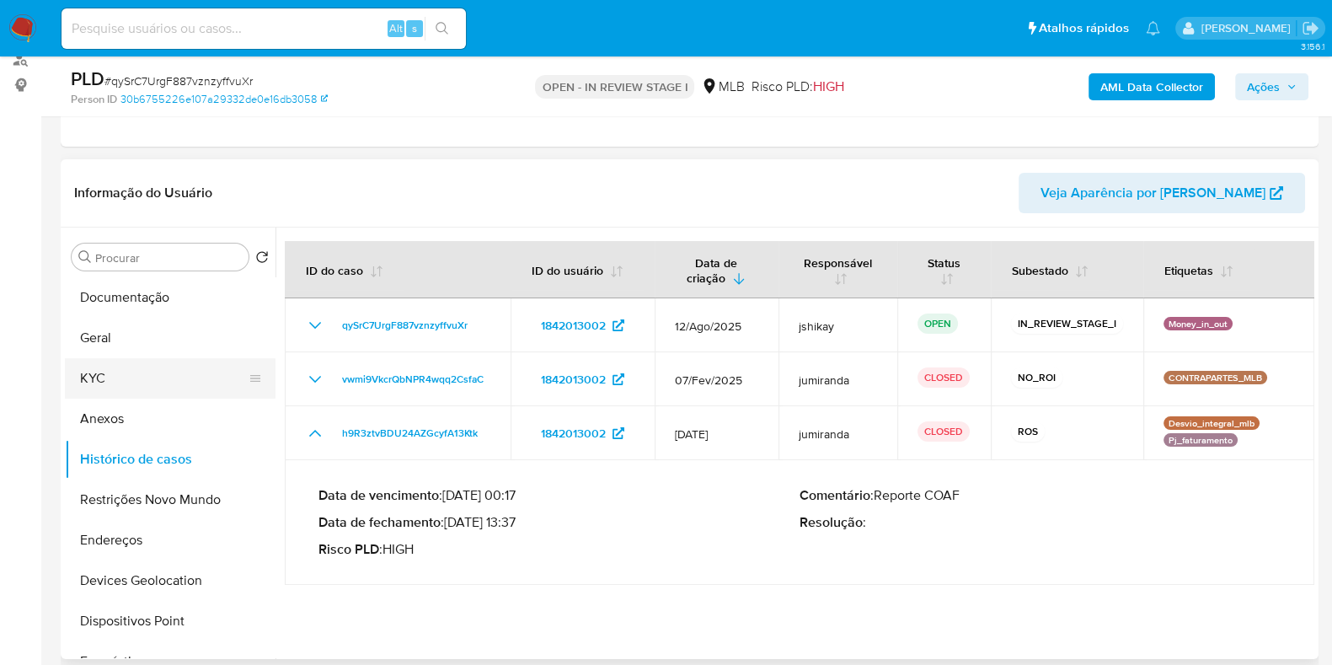
click at [142, 373] on button "KYC" at bounding box center [163, 378] width 197 height 40
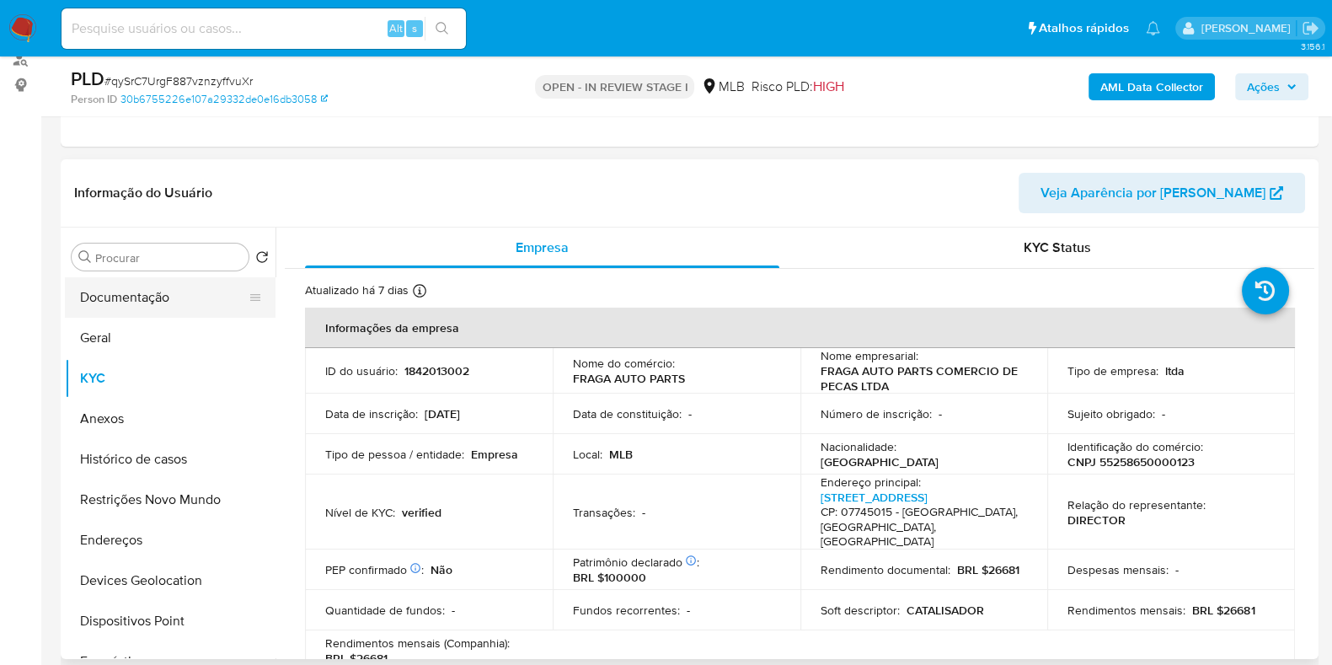
click at [115, 301] on button "Documentação" at bounding box center [163, 297] width 197 height 40
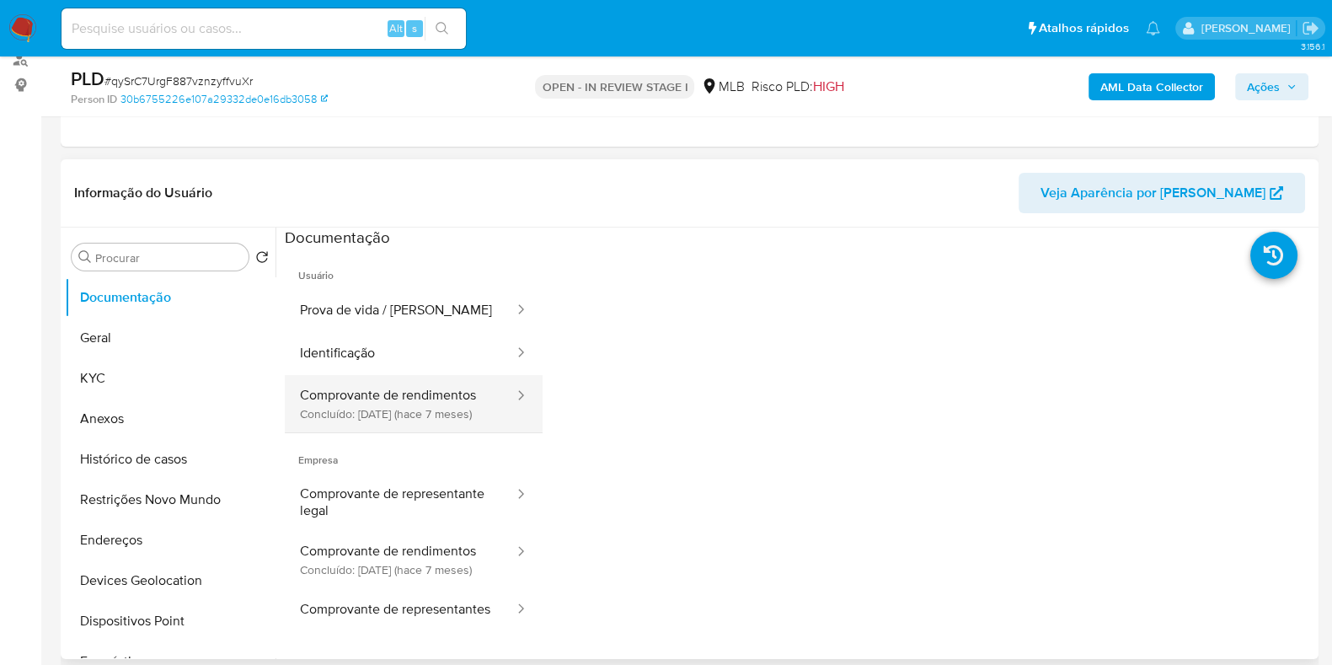
click at [409, 409] on button "Comprovante de rendimentos Concluído: 27/01/2025 (hace 7 meses)" at bounding box center [400, 403] width 231 height 57
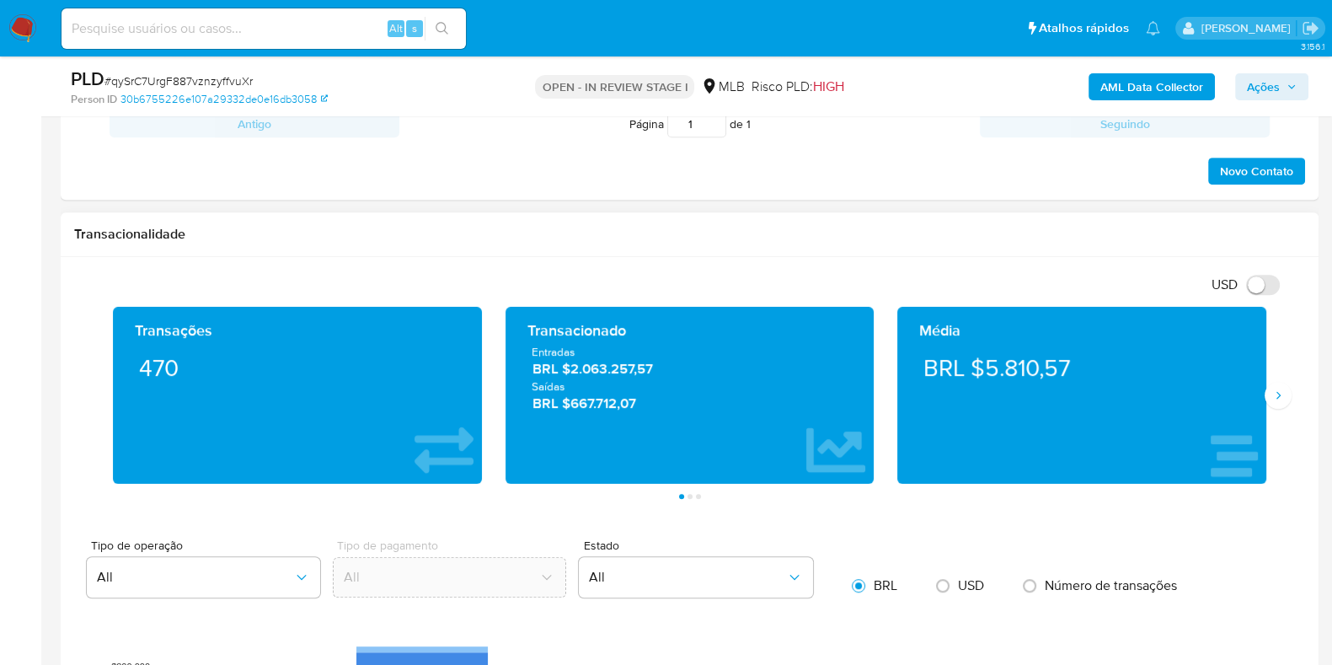
scroll to position [1053, 0]
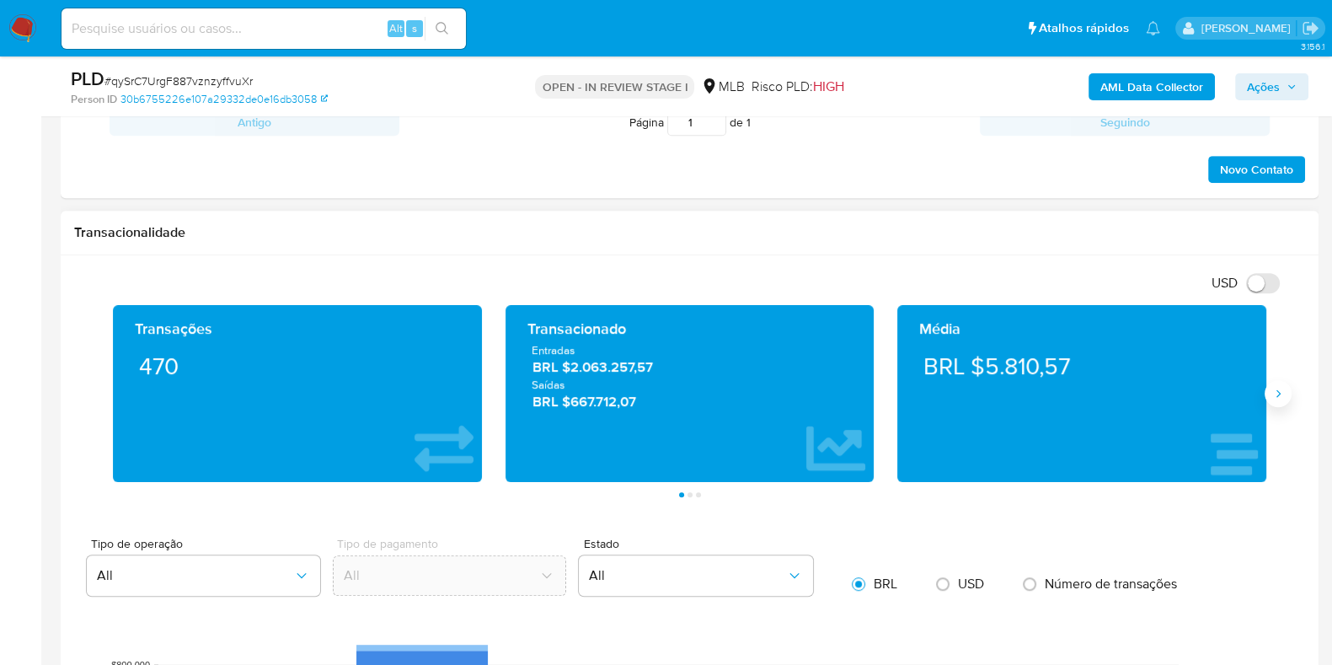
click at [1276, 387] on icon "Siguiente" at bounding box center [1277, 393] width 13 height 13
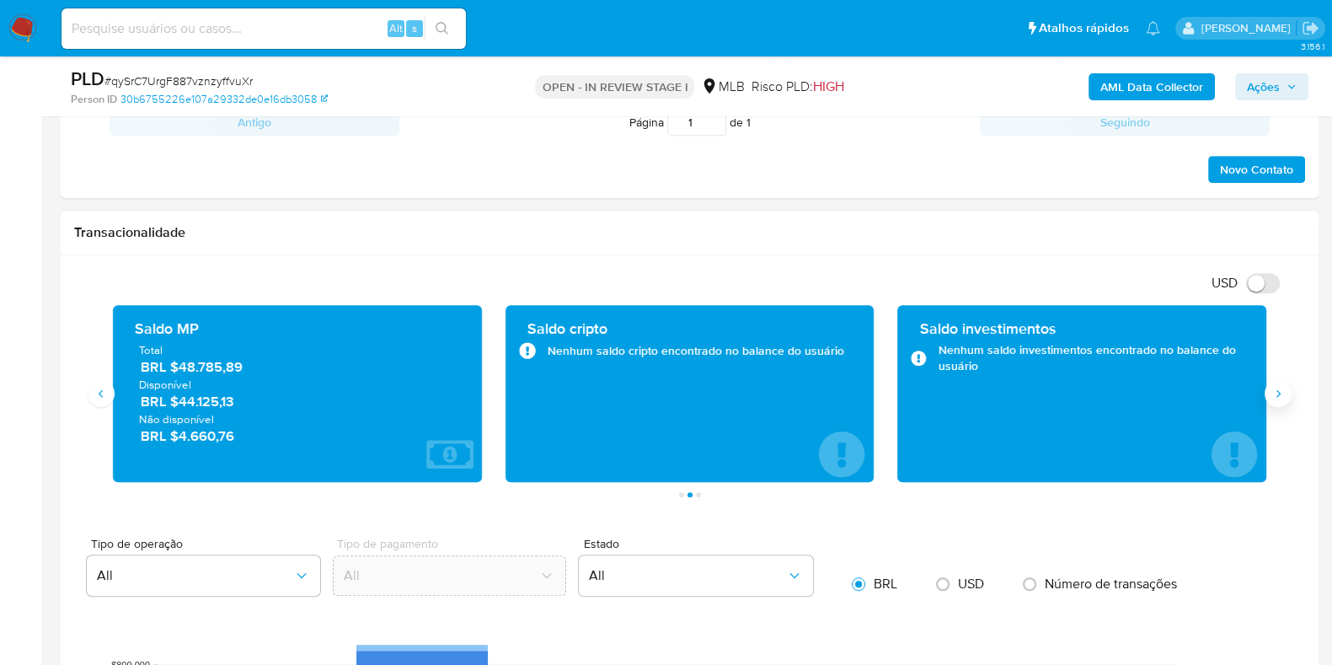
click at [1276, 387] on icon "Siguiente" at bounding box center [1277, 393] width 13 height 13
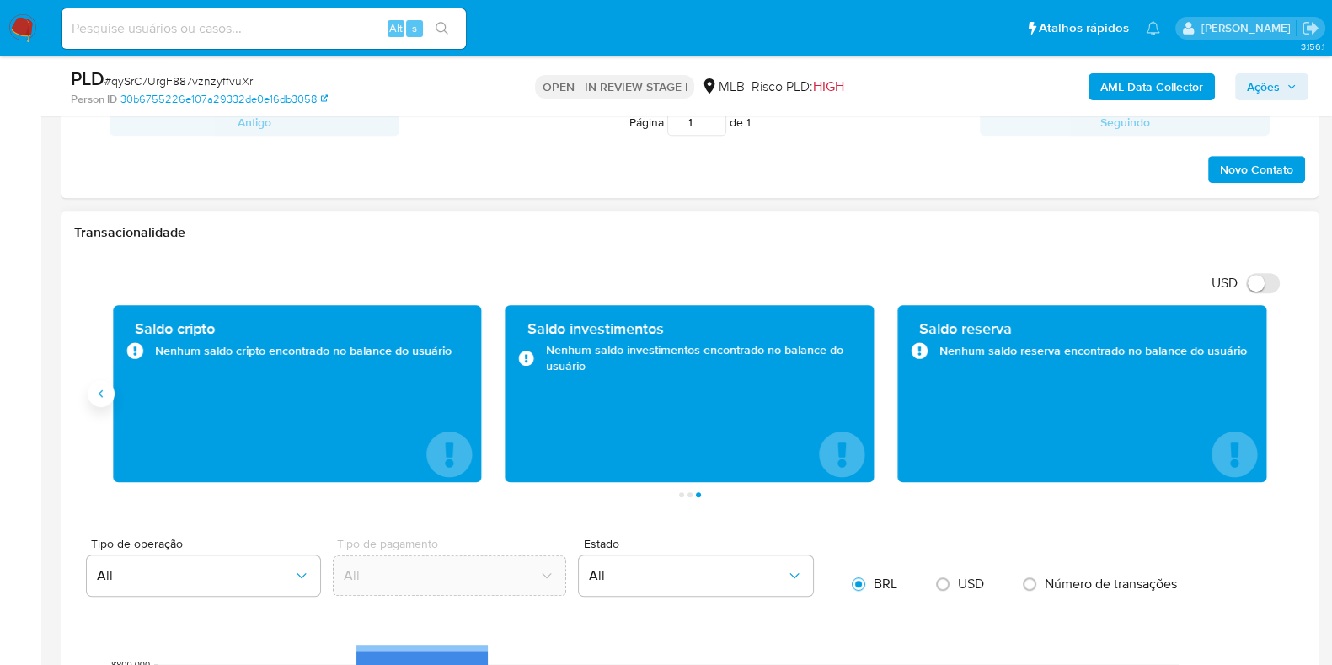
click at [98, 394] on icon "Anterior" at bounding box center [100, 393] width 13 height 13
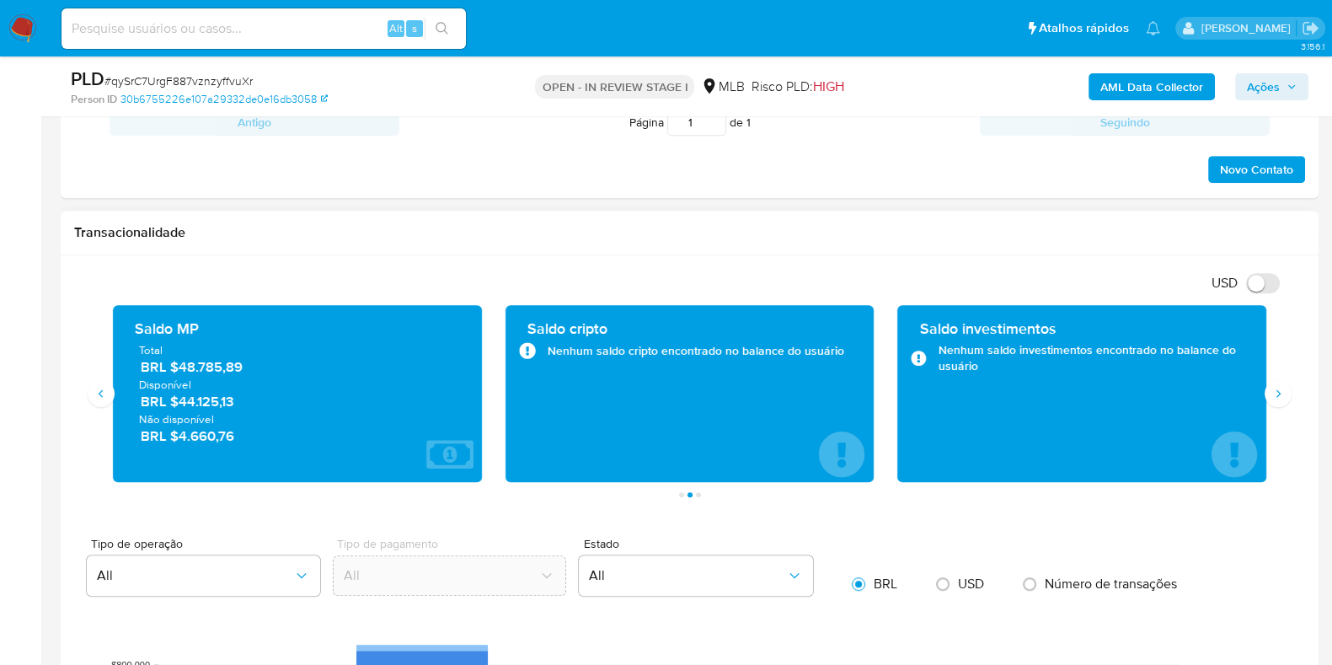
drag, startPoint x: 242, startPoint y: 404, endPoint x: 182, endPoint y: 411, distance: 60.3
click at [180, 408] on div "Total BRL $48.785,89 Disponível BRL $44.125,13 Não disponível BRL $4.660,76" at bounding box center [297, 393] width 342 height 103
click at [281, 422] on span "Não disponível" at bounding box center [297, 418] width 317 height 15
drag, startPoint x: 244, startPoint y: 400, endPoint x: 177, endPoint y: 399, distance: 67.4
click at [177, 399] on span "BRL $44.125,13" at bounding box center [298, 401] width 315 height 19
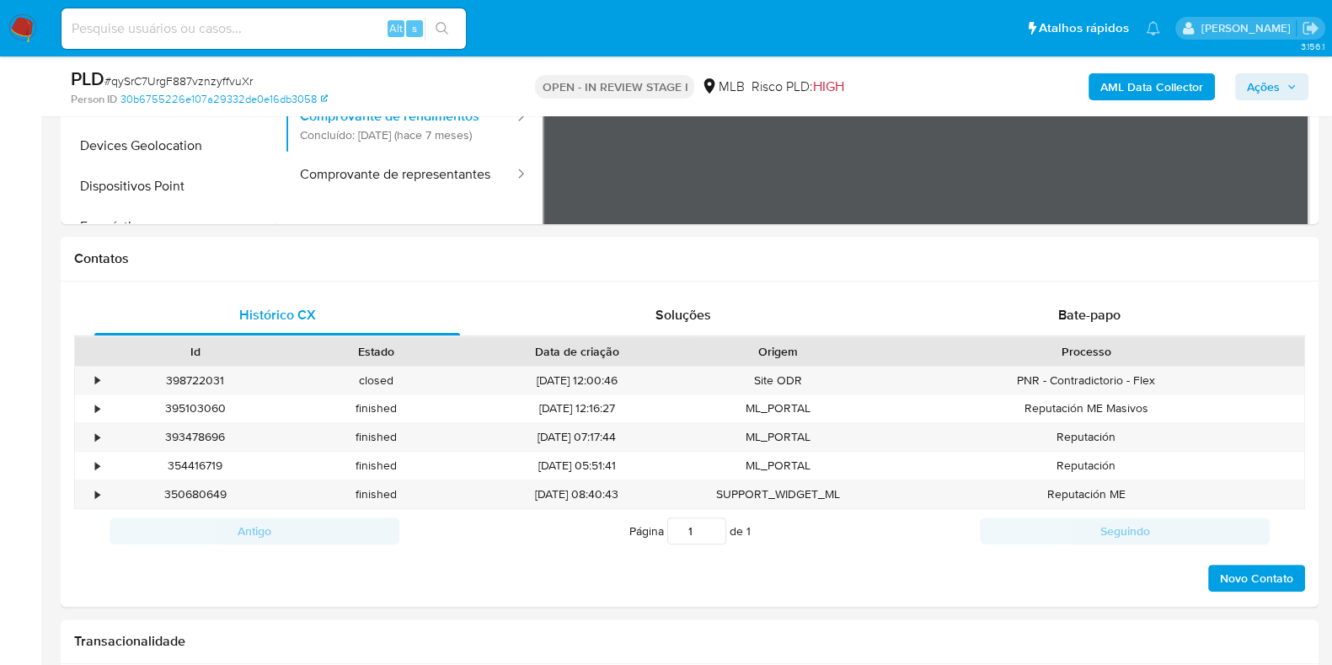
scroll to position [316, 0]
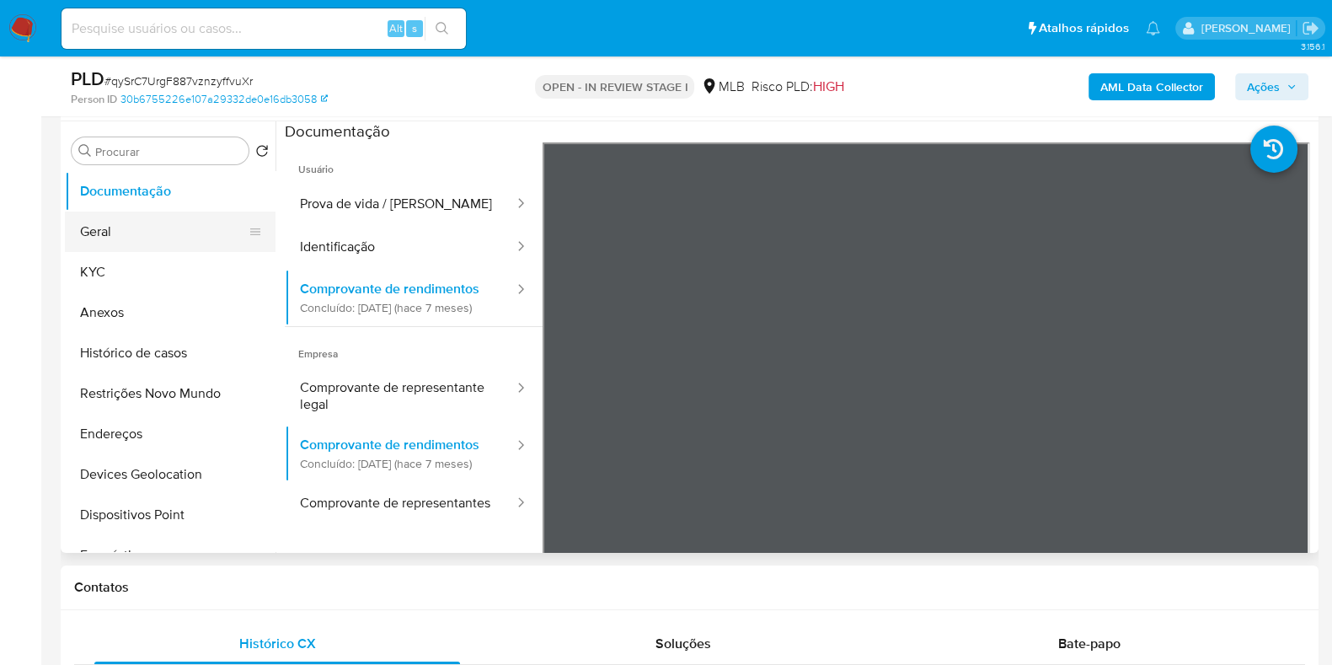
click at [135, 238] on button "Geral" at bounding box center [163, 231] width 197 height 40
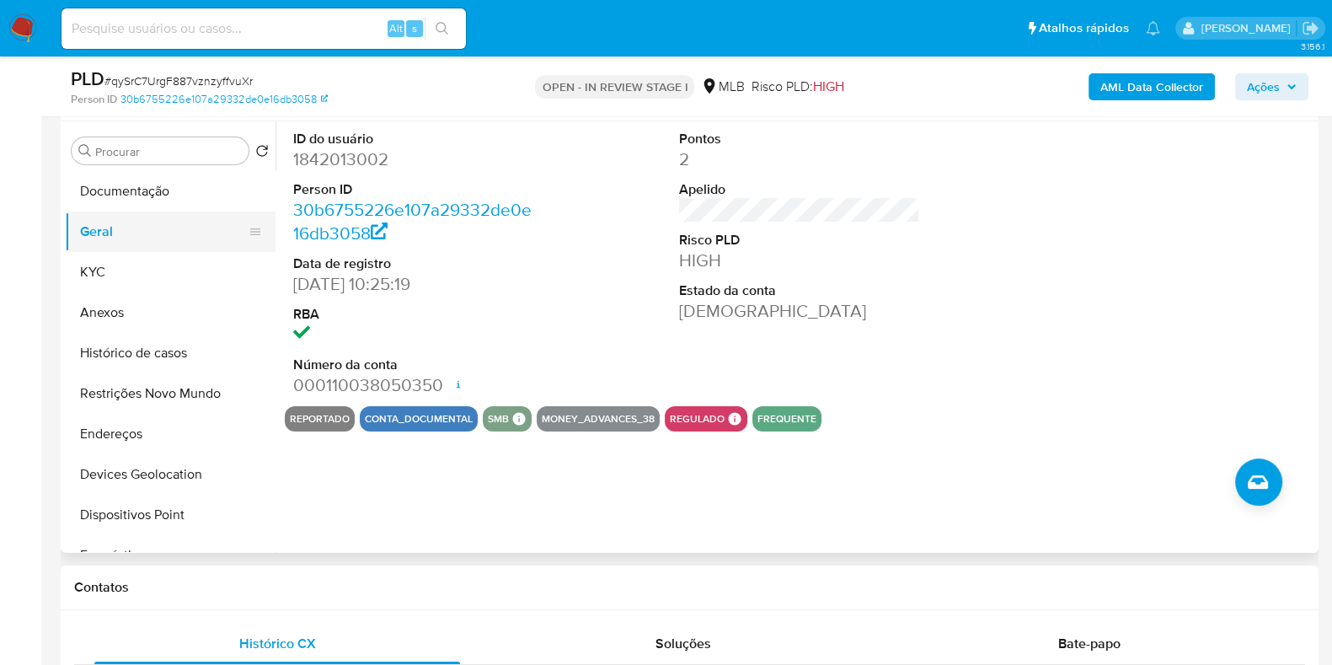
click at [166, 244] on button "Geral" at bounding box center [163, 231] width 197 height 40
click button "KYC"
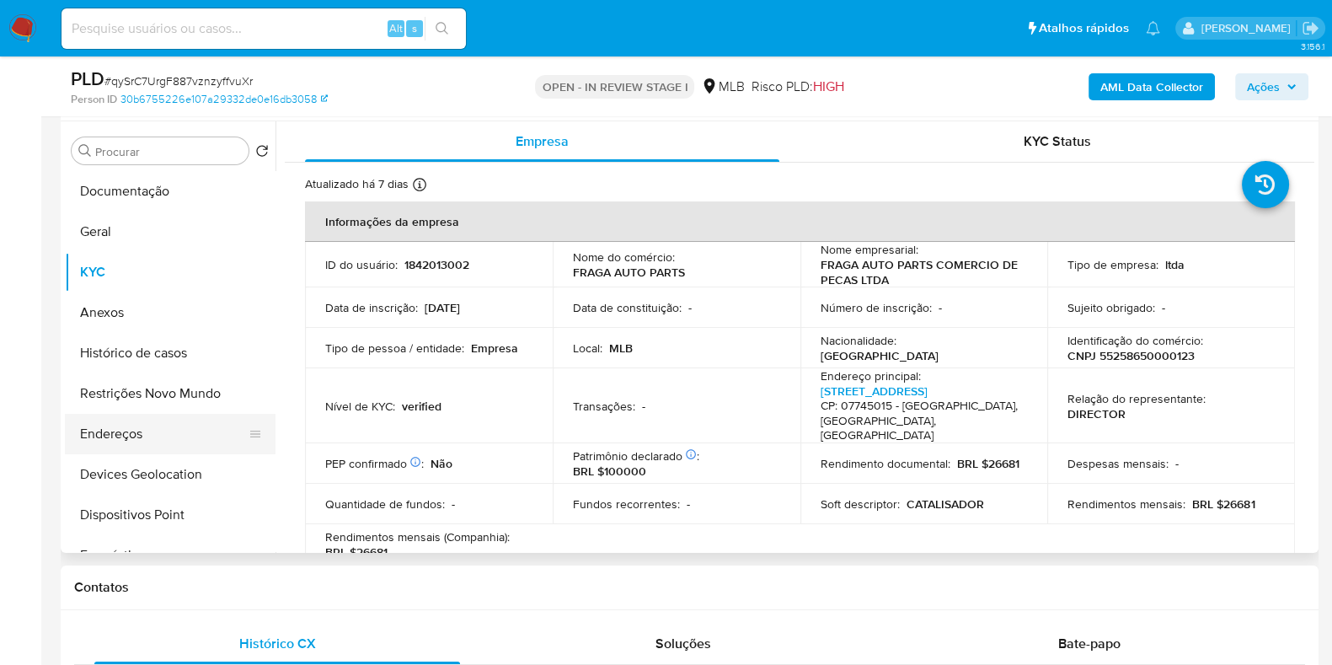
click button "Endereços"
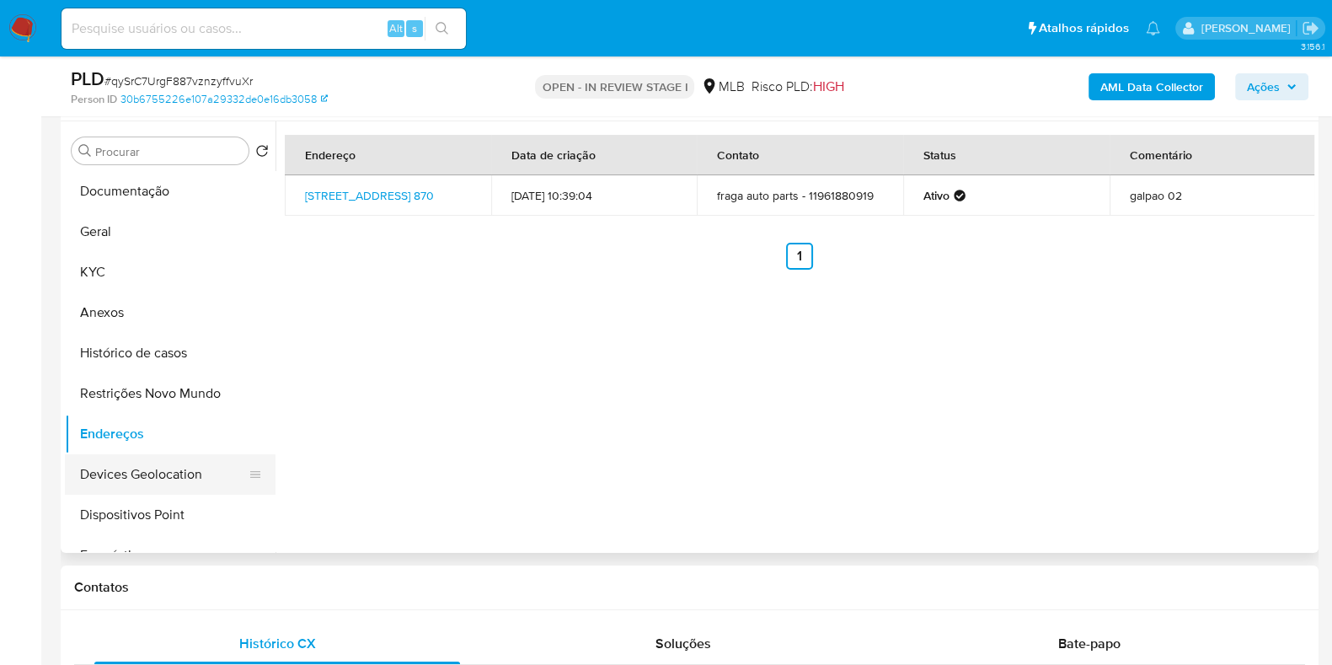
click button "Devices Geolocation"
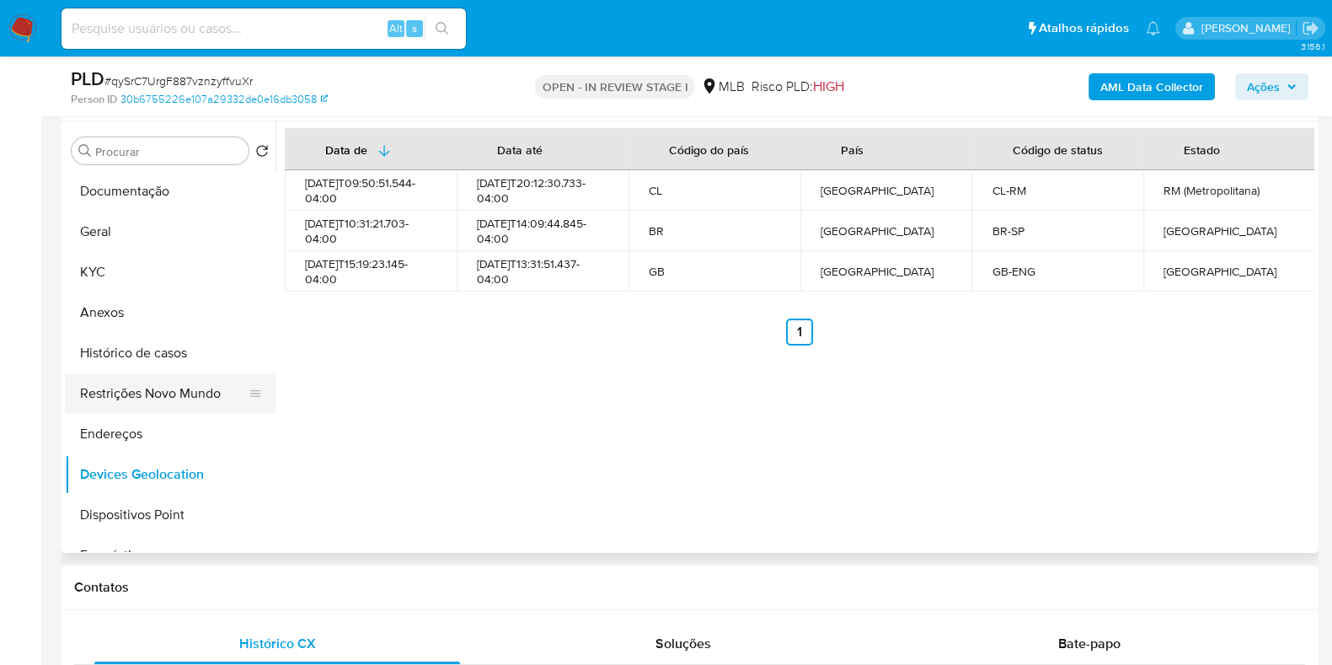
click button "Restrições Novo Mundo"
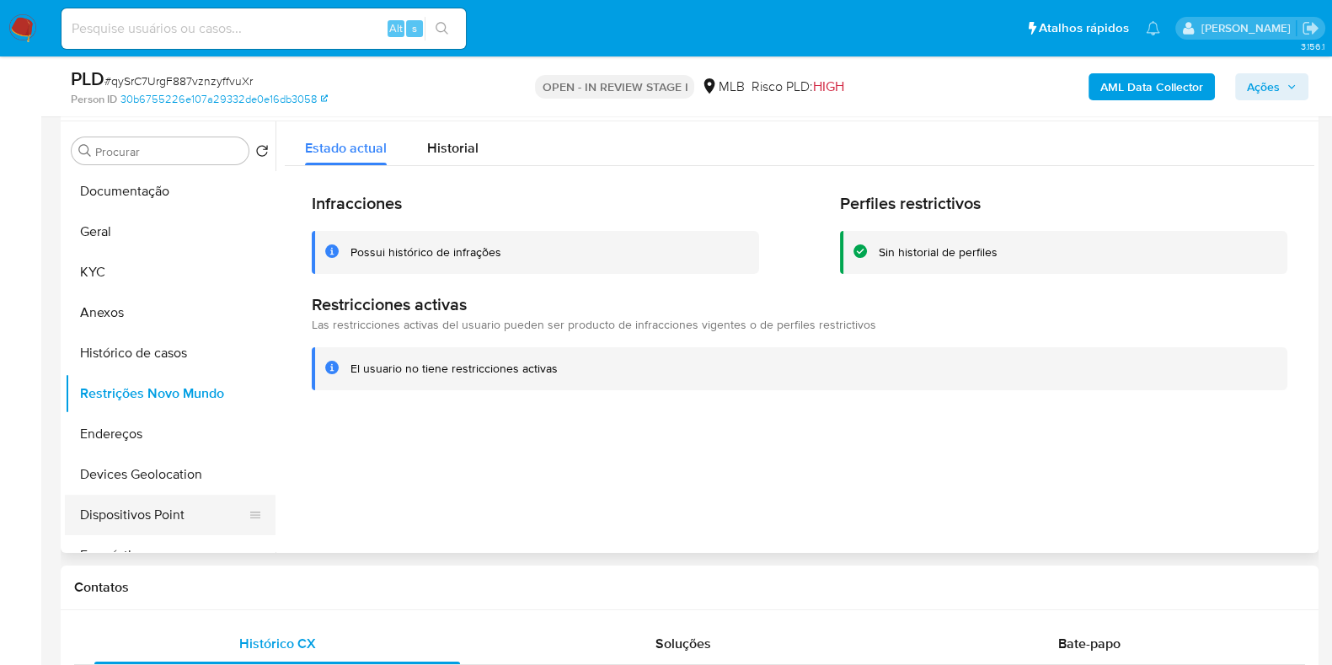
click button "Dispositivos Point"
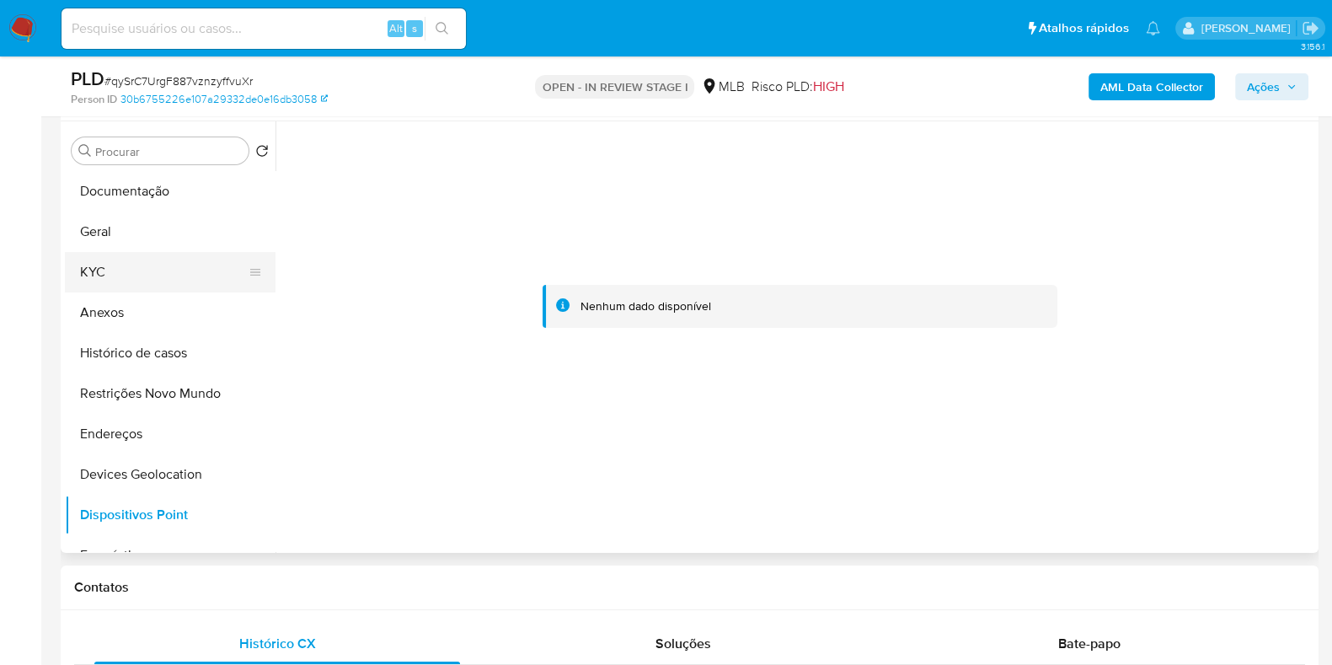
click button "KYC"
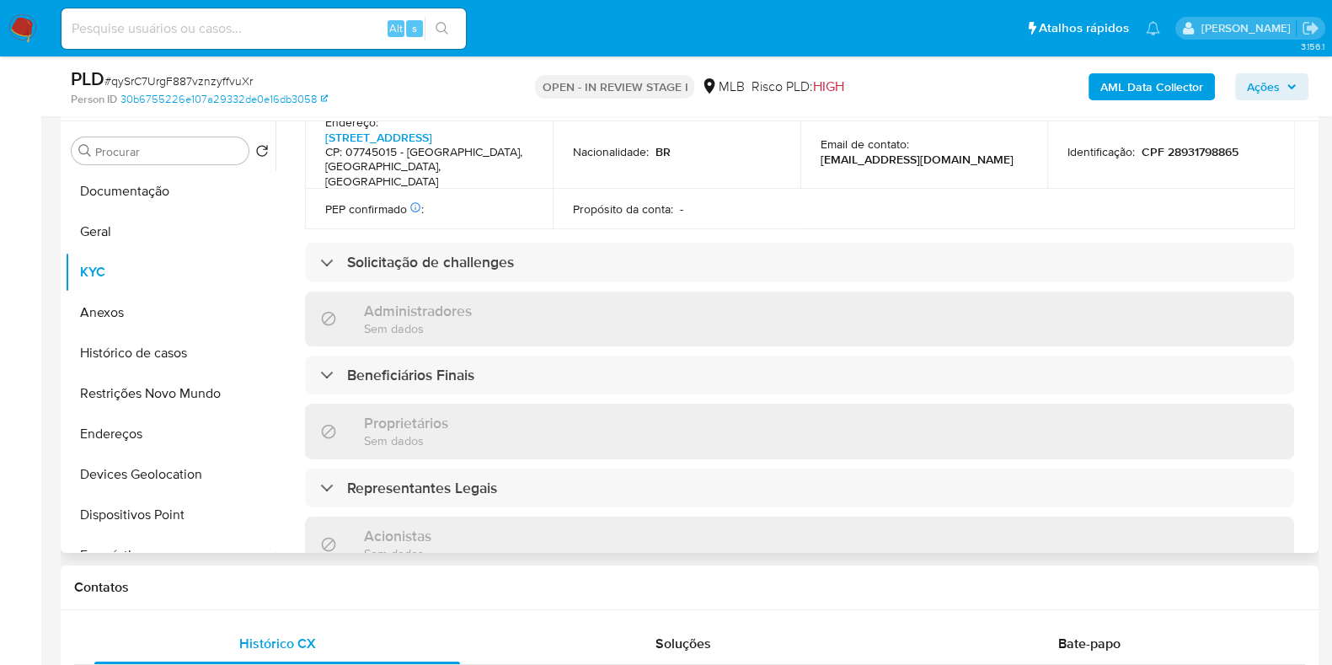
scroll to position [1013, 0]
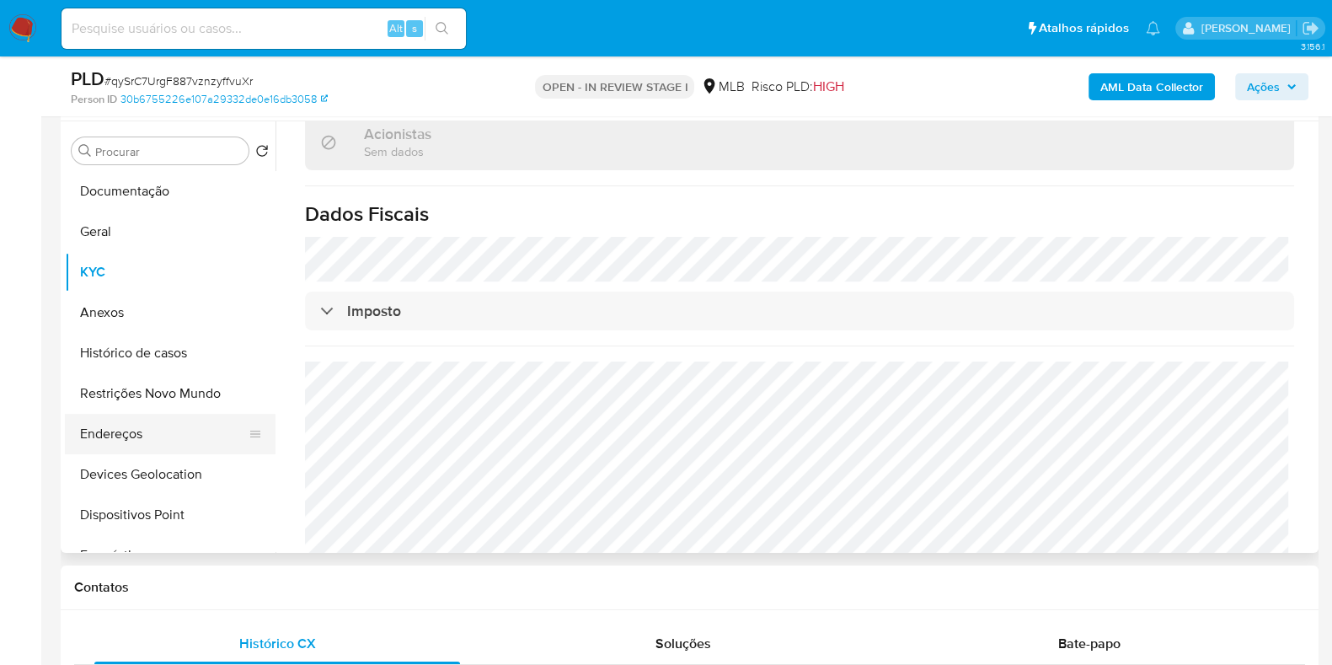
click button "Endereços"
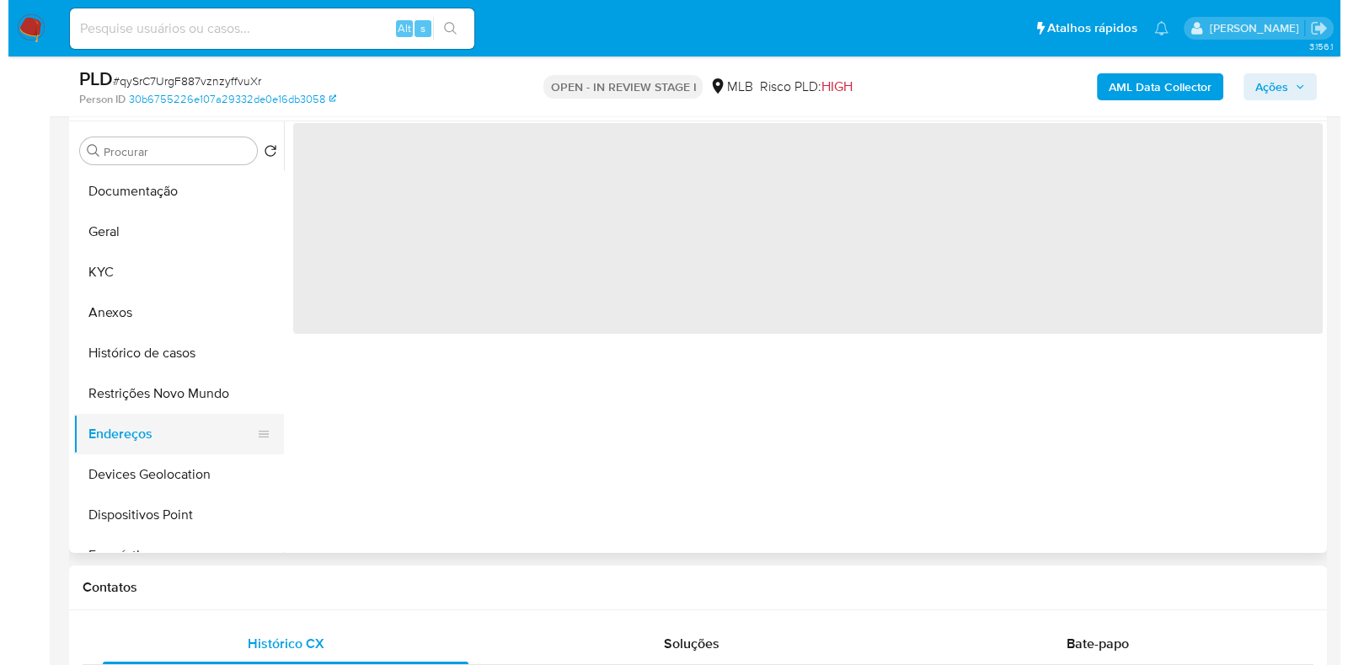
scroll to position [0, 0]
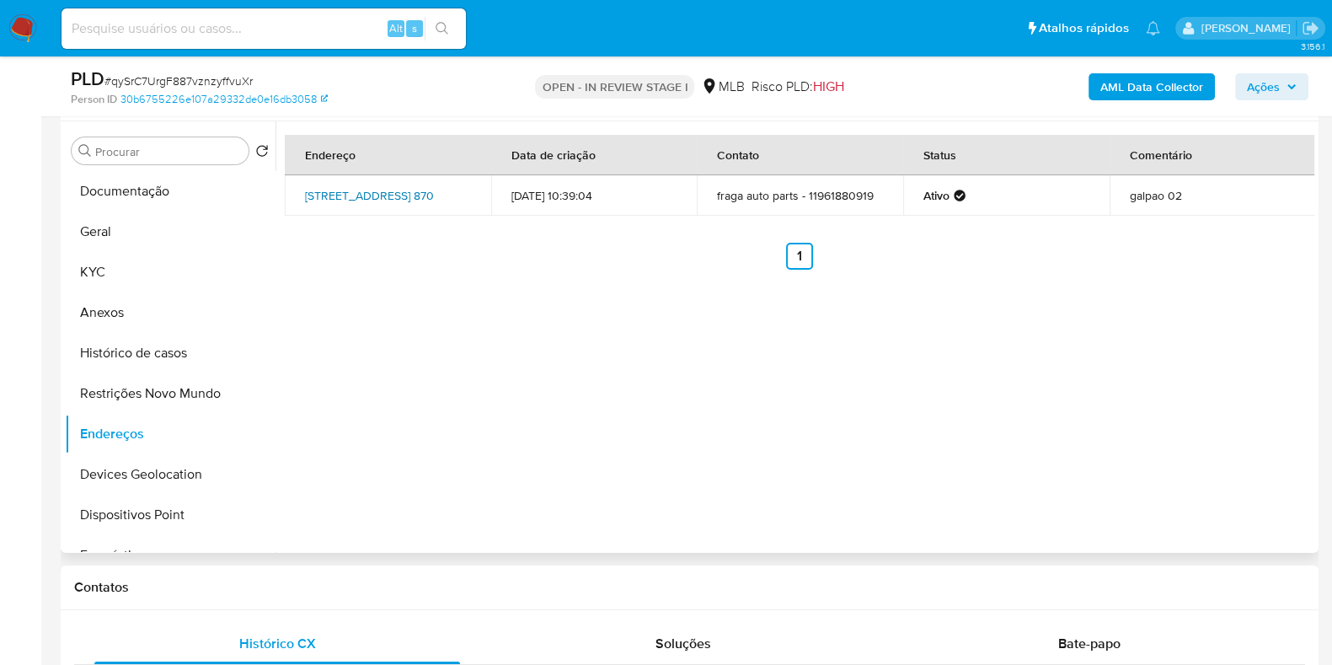
click link "Rua Canário 870, Caieiras, São Paulo, 07745015, Brasil 870"
click button "KYC"
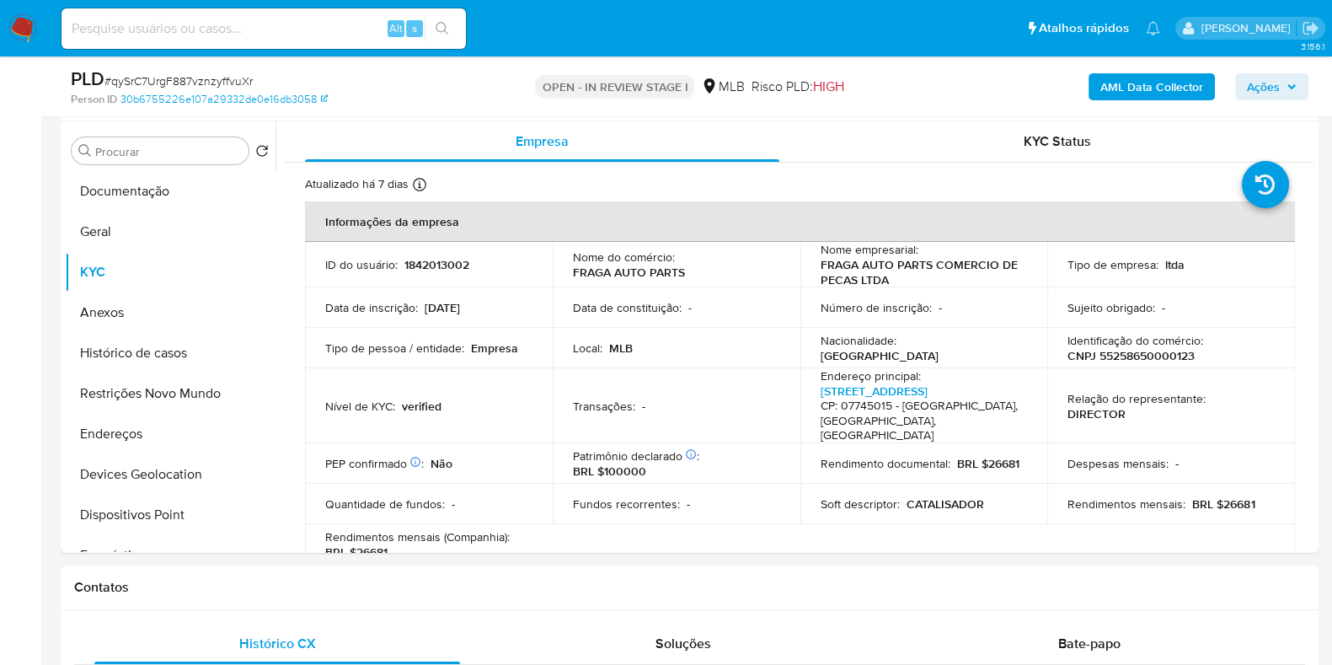
click b "AML Data Collector"
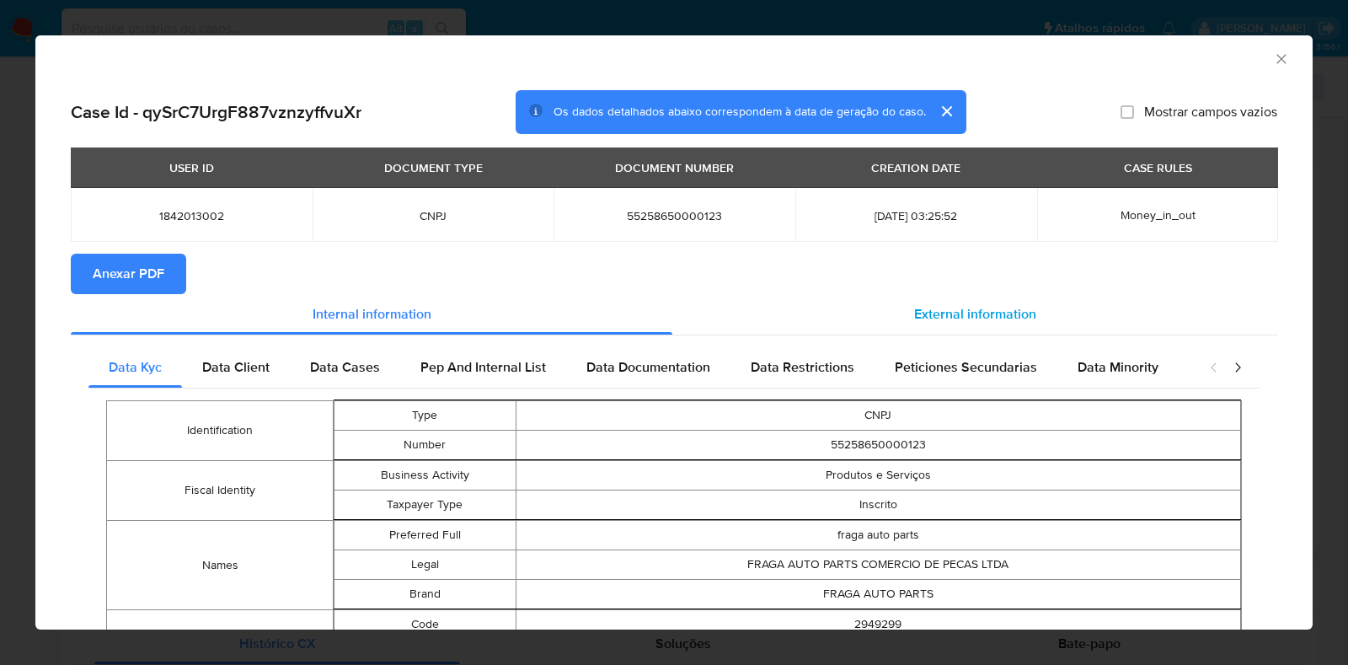
click div "External information"
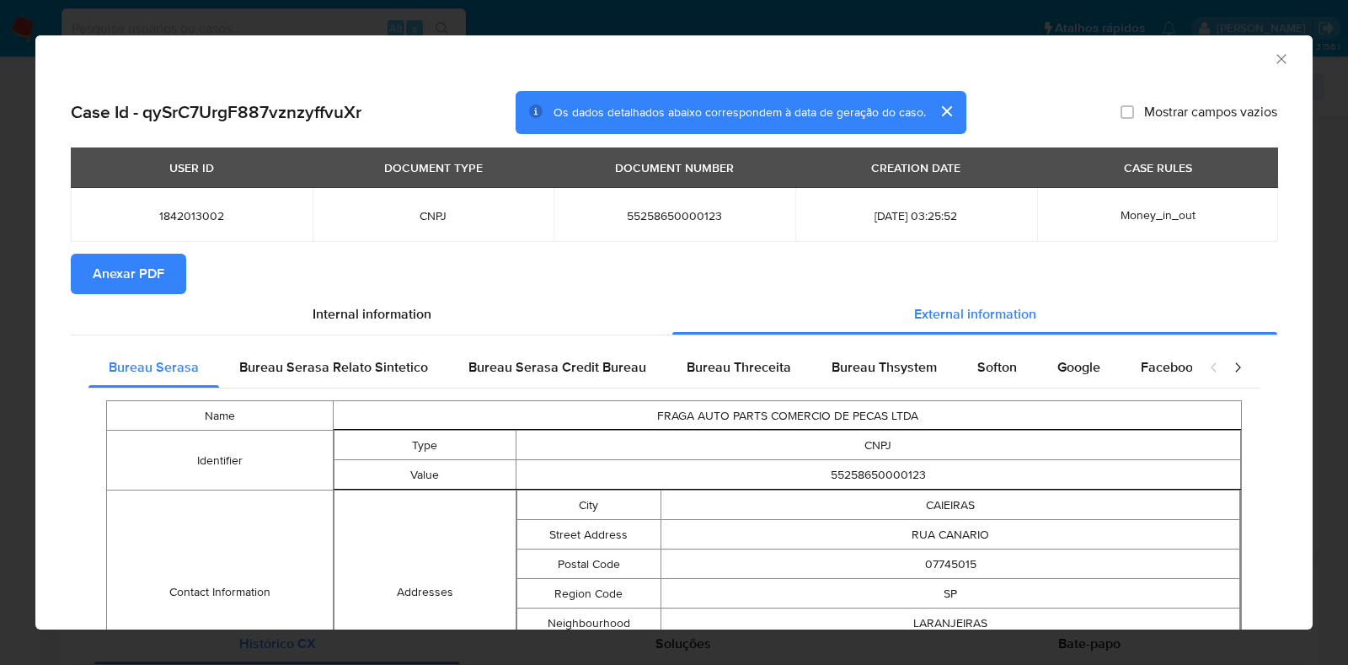
click span "Anexar PDF"
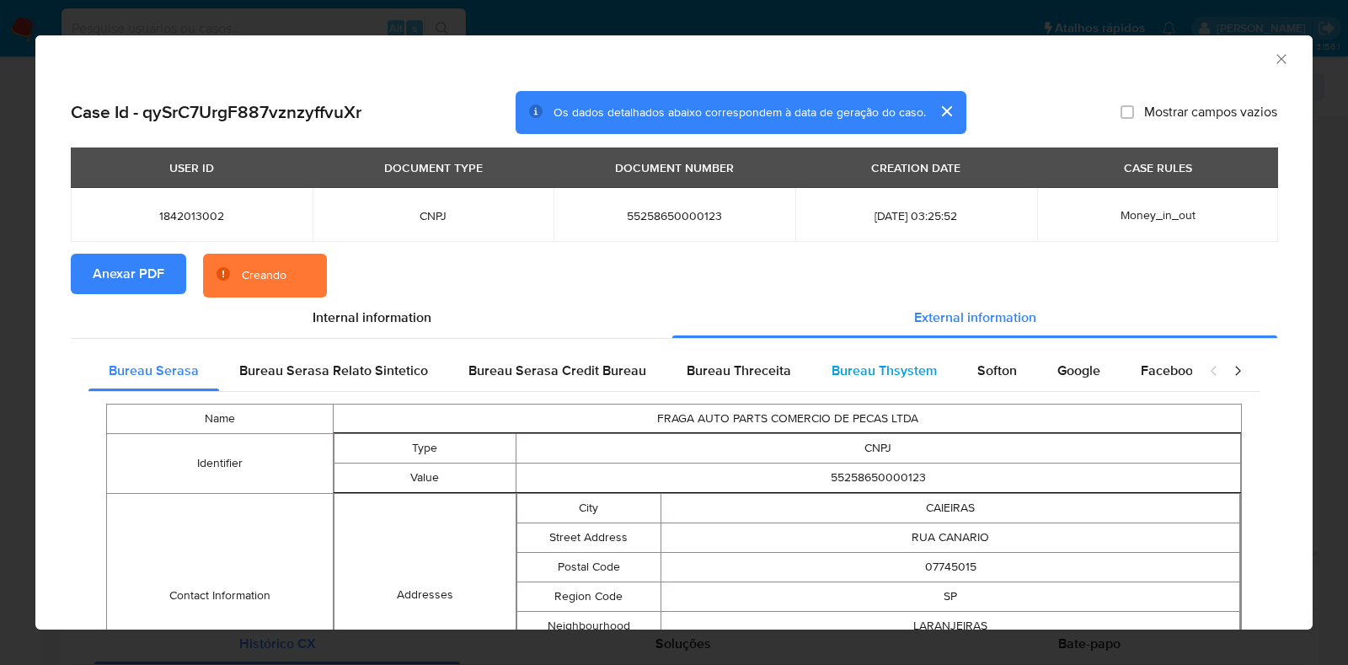
click span "Bureau Thsystem"
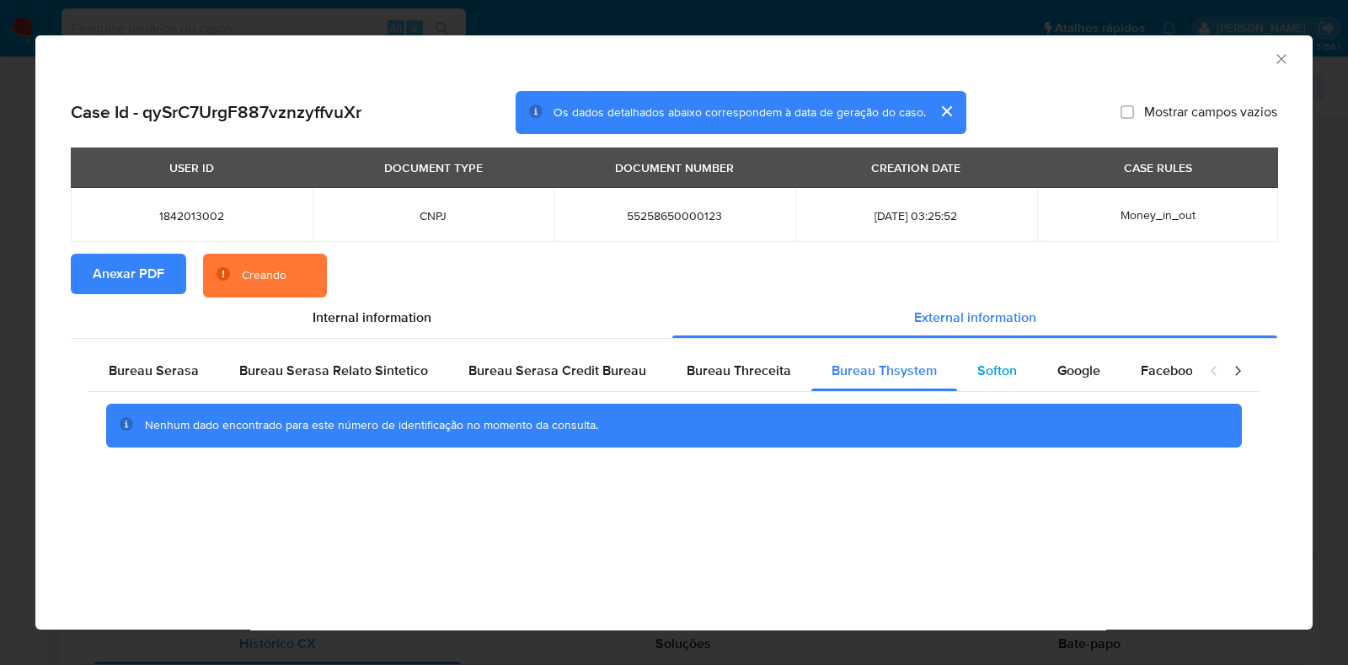
click span "Softon"
click span "Bureau Thsystem"
click span "Google"
click div "Softon"
click span "Bureau Thsystem"
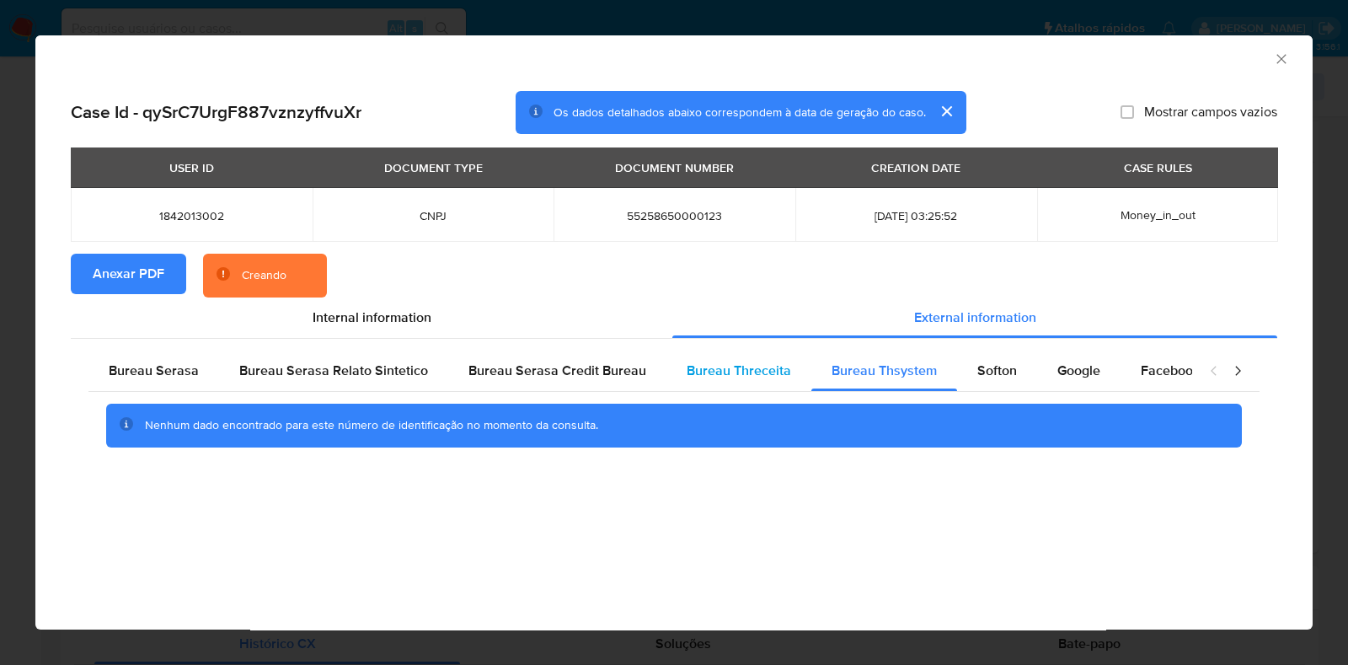
click div "Bureau Threceita"
click div "Bureau Serasa Credit Bureau"
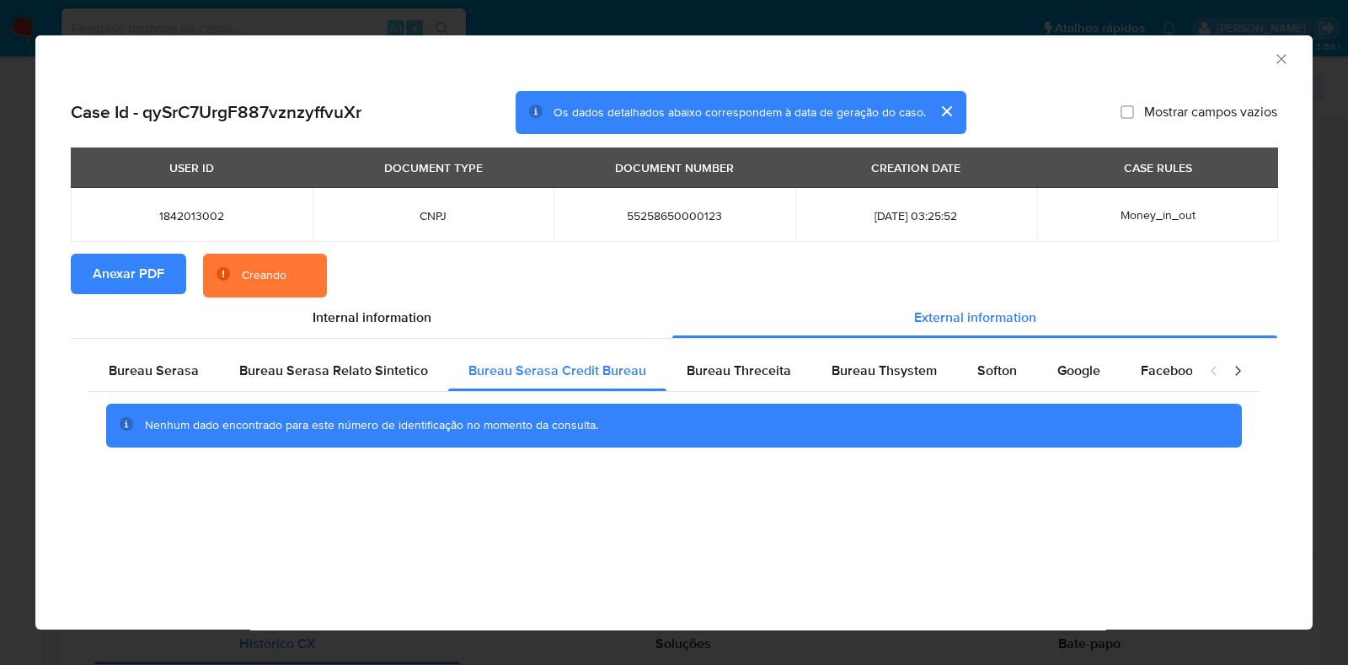
click icon "Fechar a janela"
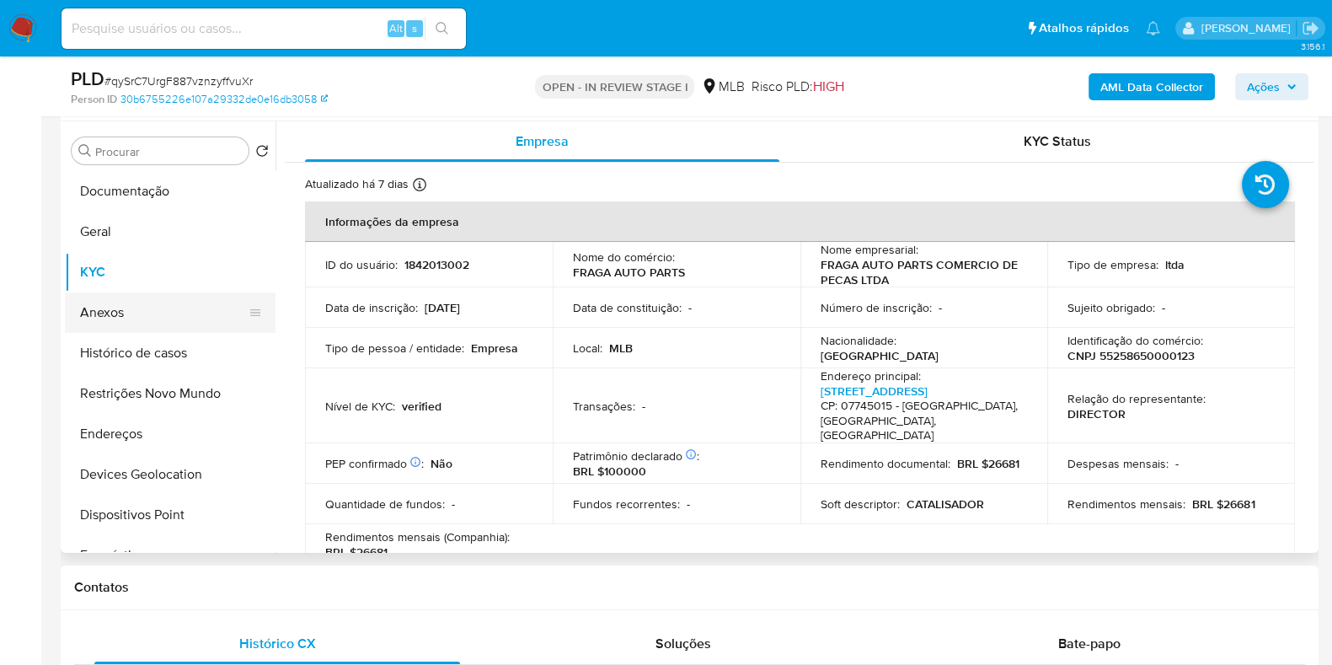
click button "Anexos"
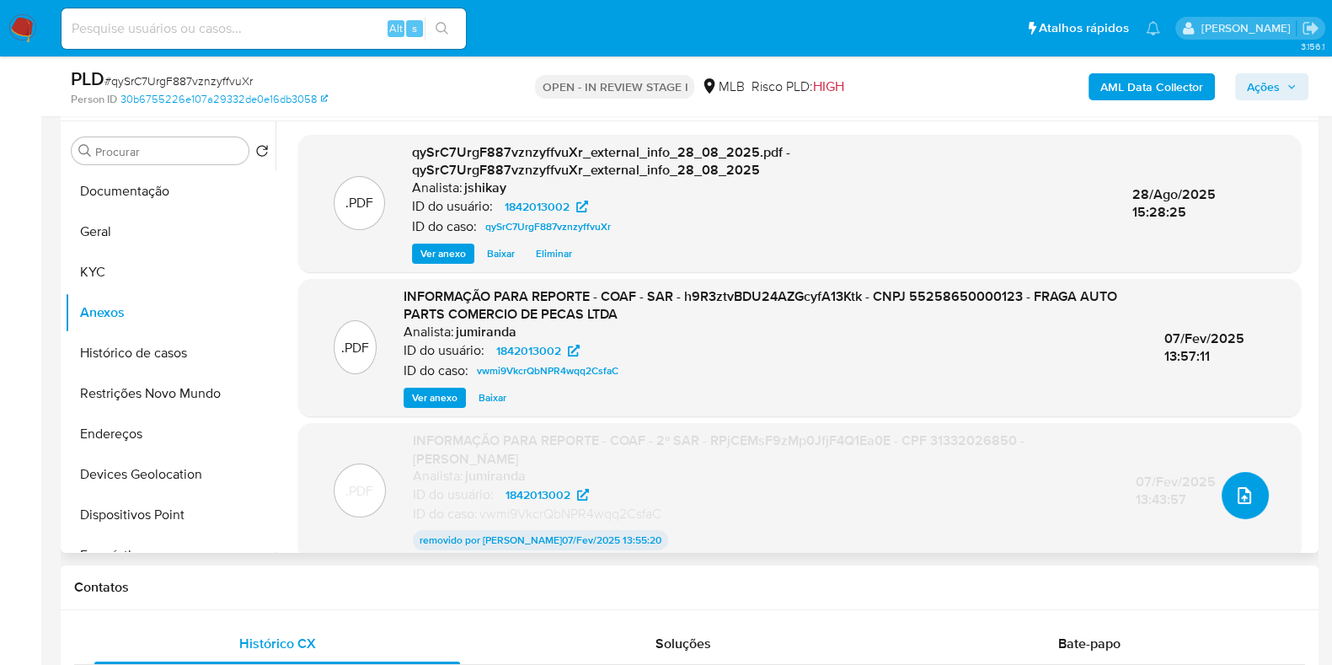
click icon "upload-file"
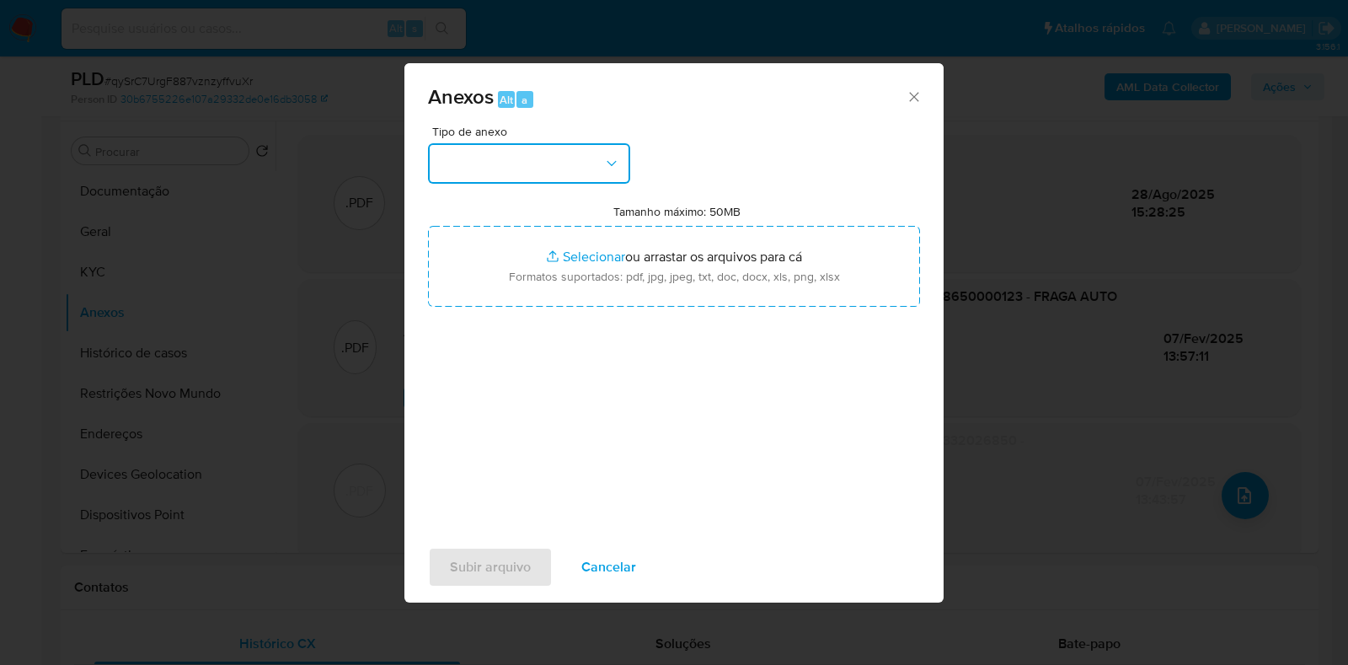
click button "button"
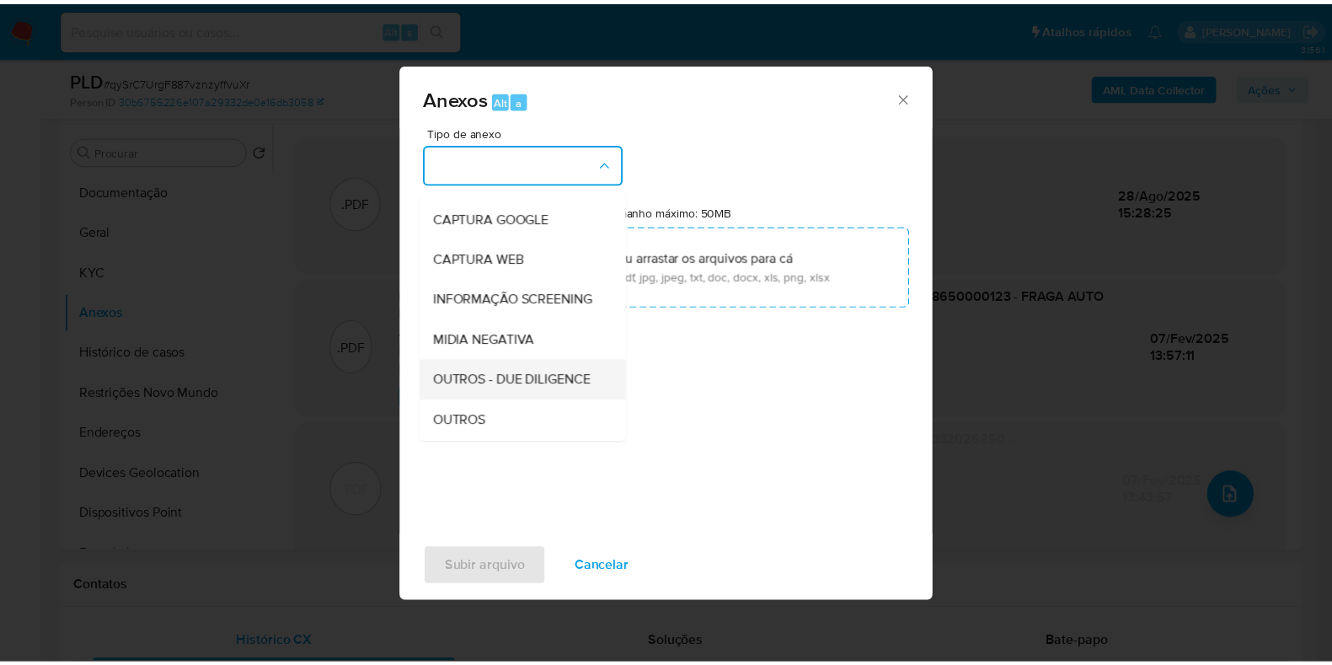
scroll to position [104, 0]
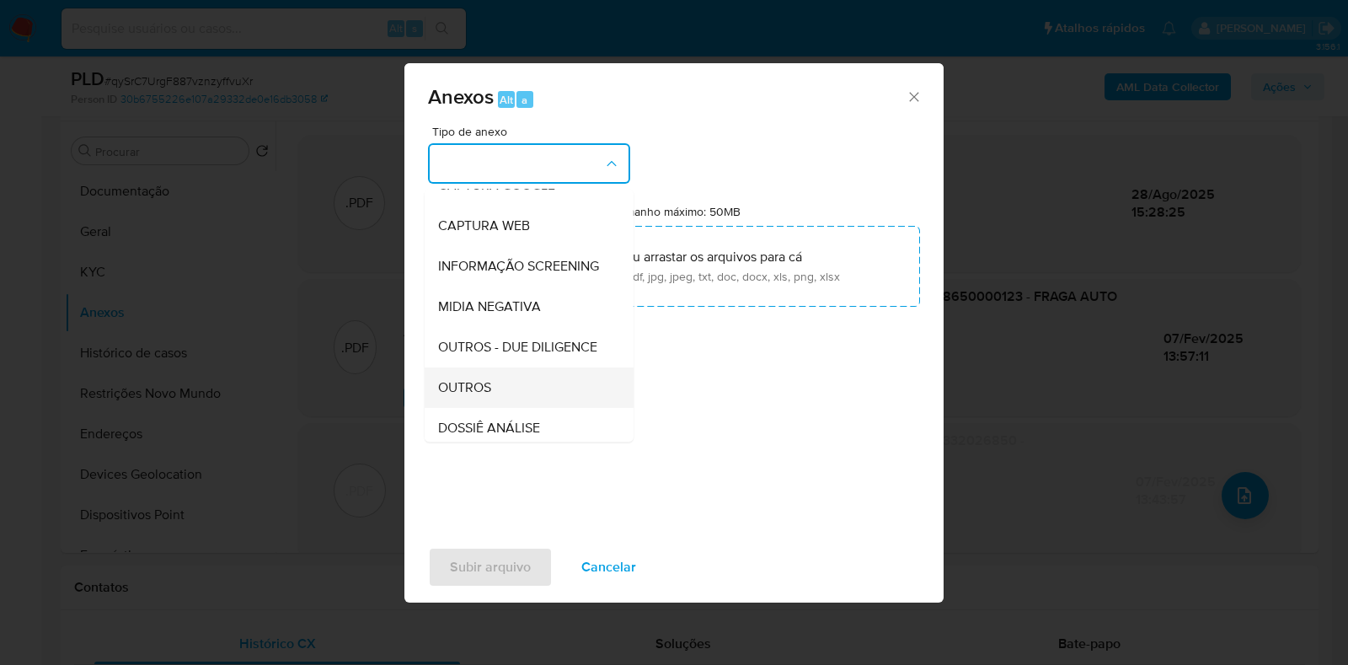
click span "OUTROS"
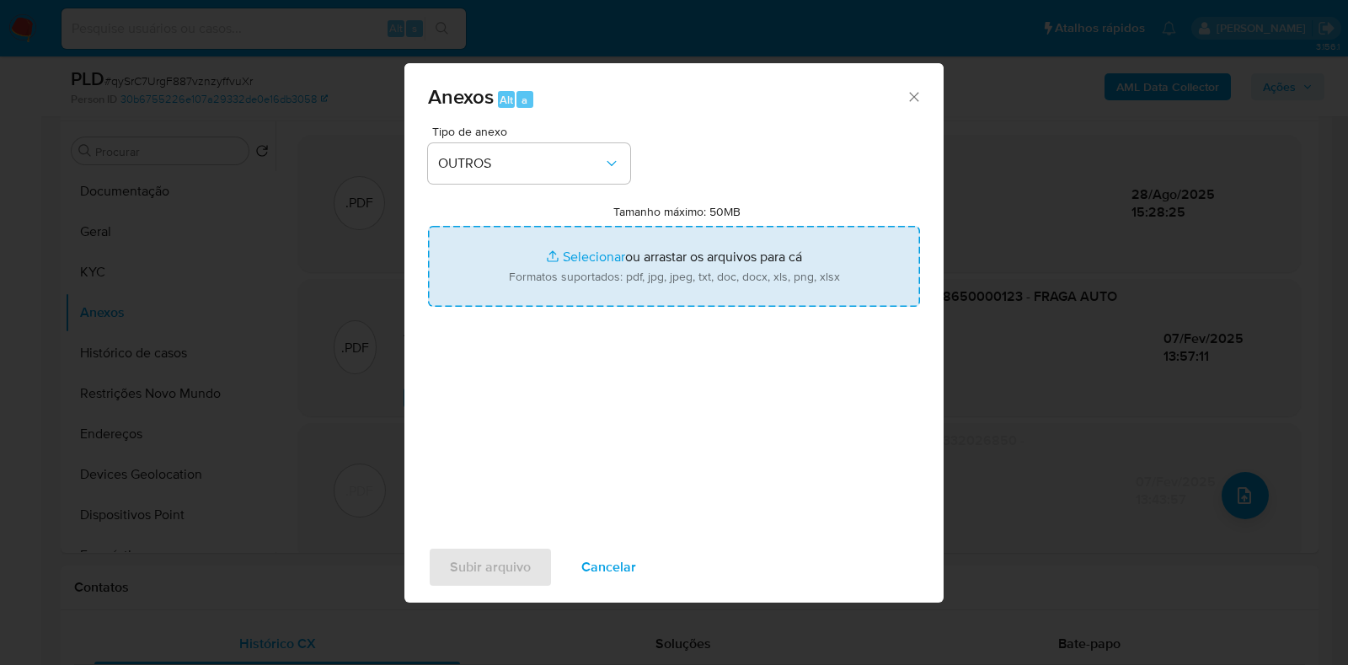
click input "Tamanho máximo: 50MB Selecionar arquivos"
type input "C:\fakepath\Mulan 1842013002_2025_08_28_11_19_50 - Resumen TX.pdf"
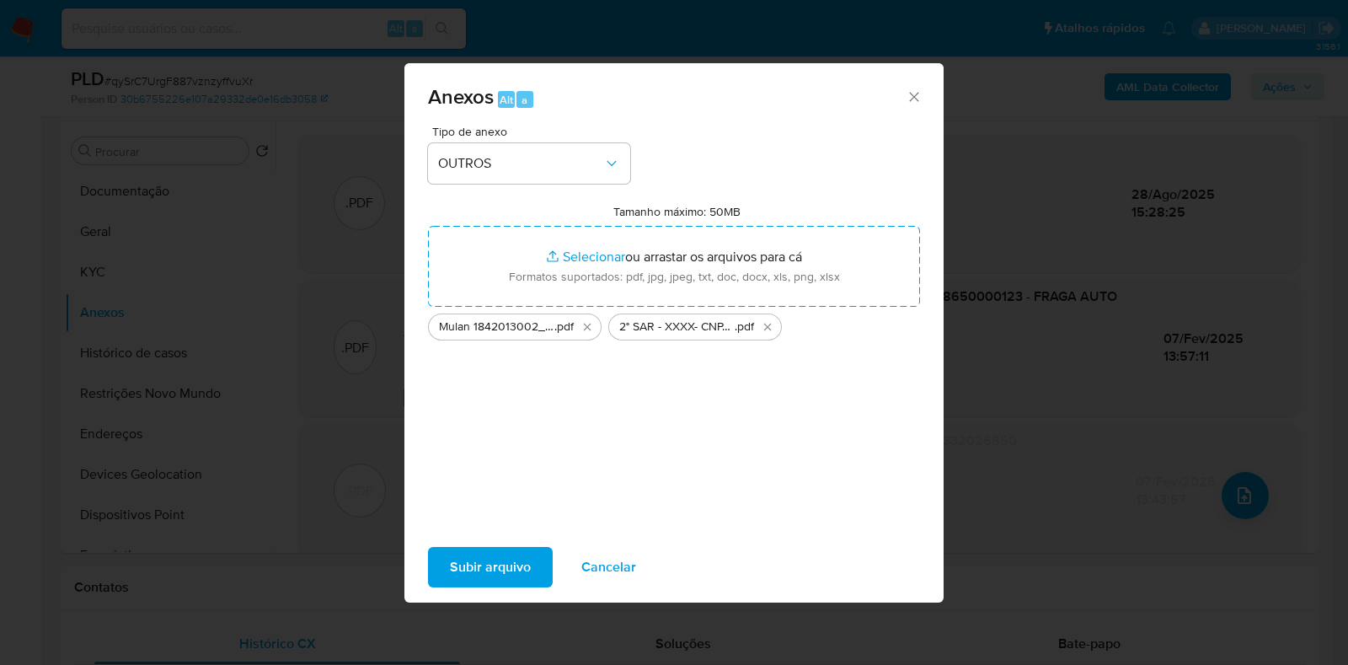
click span "Subir arquivo"
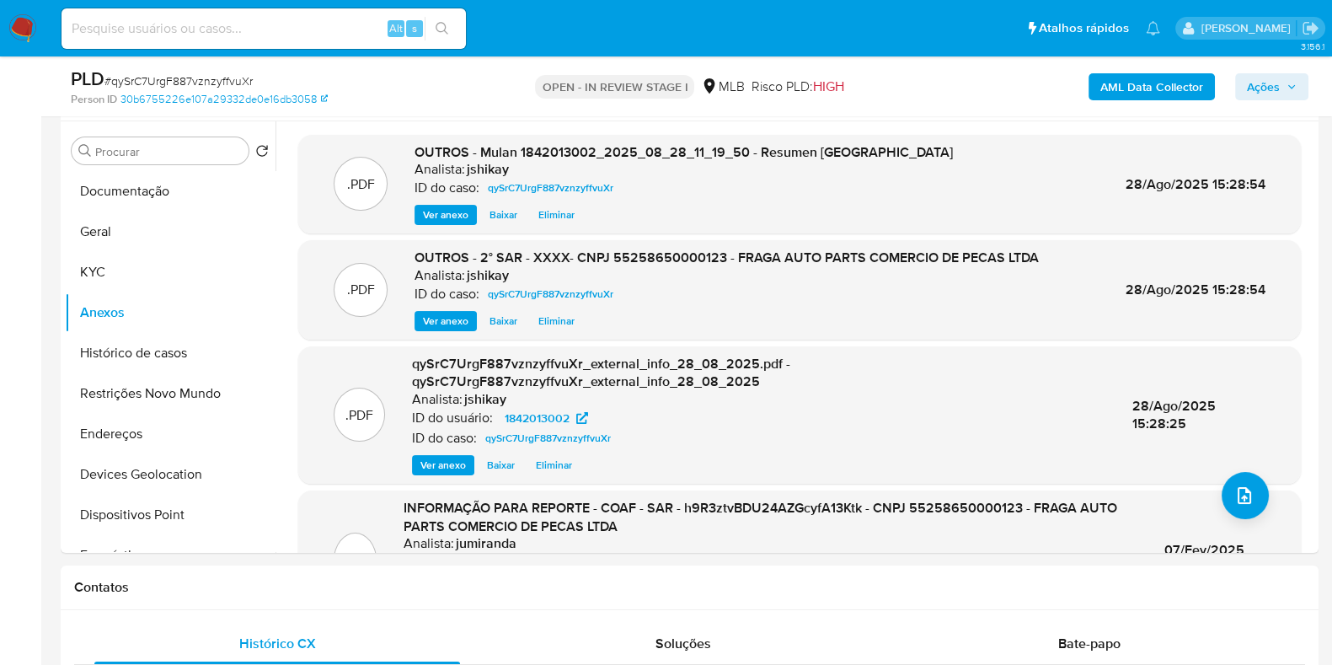
click span "Ações"
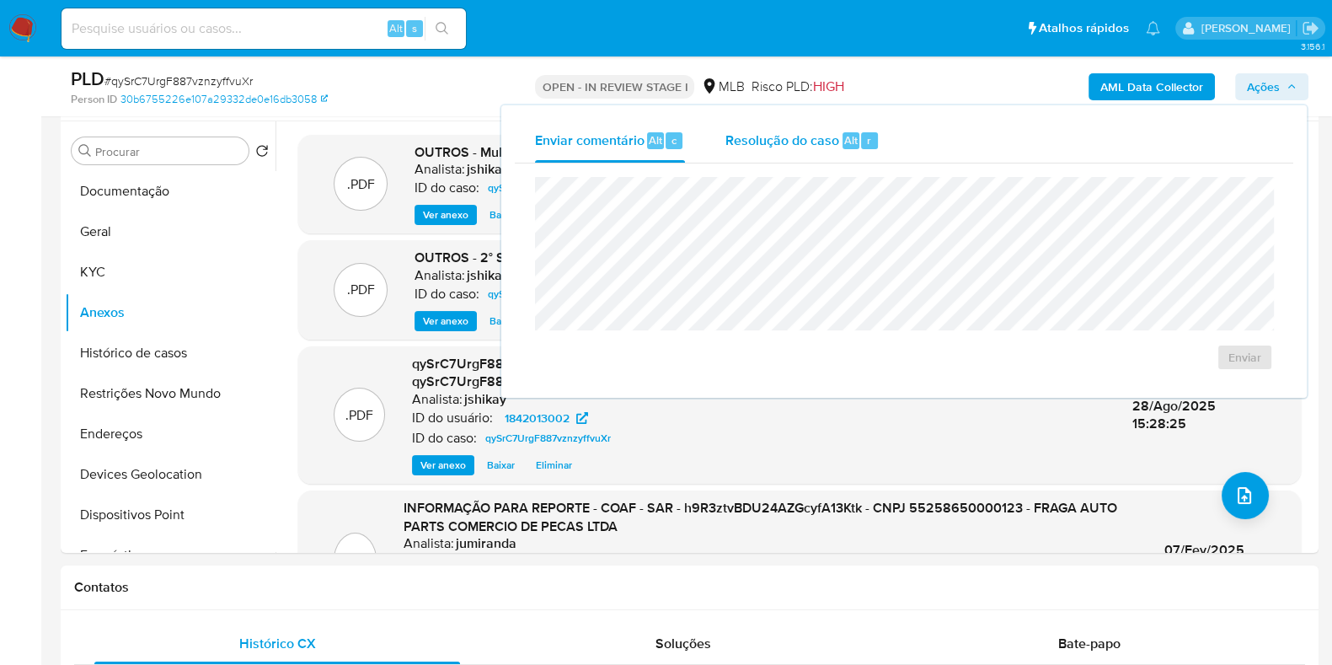
click span "Resolução do caso"
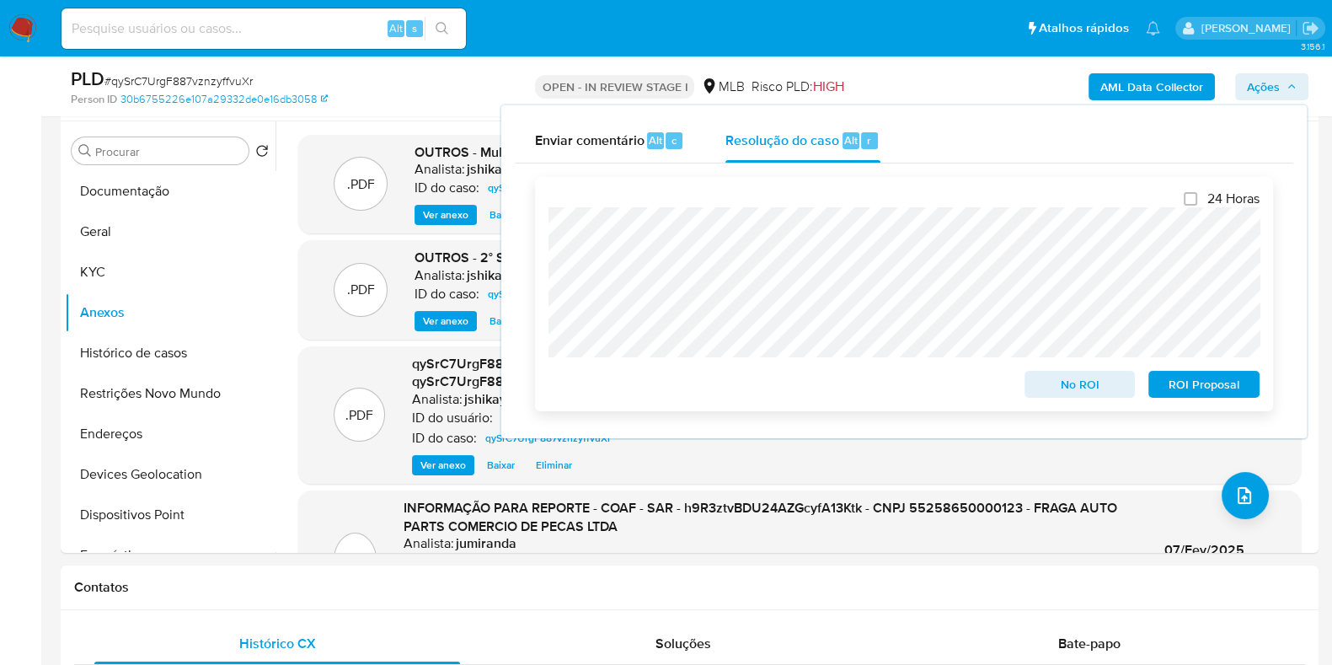
click span "ROI Proposal"
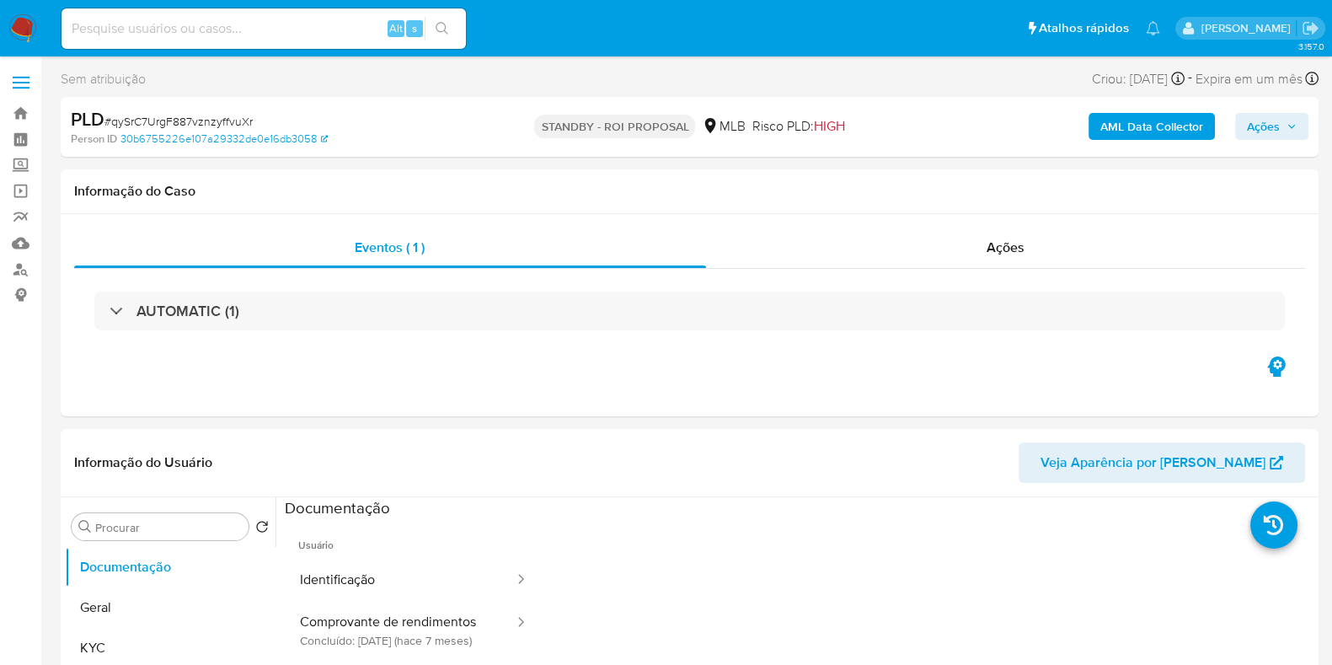
select select "10"
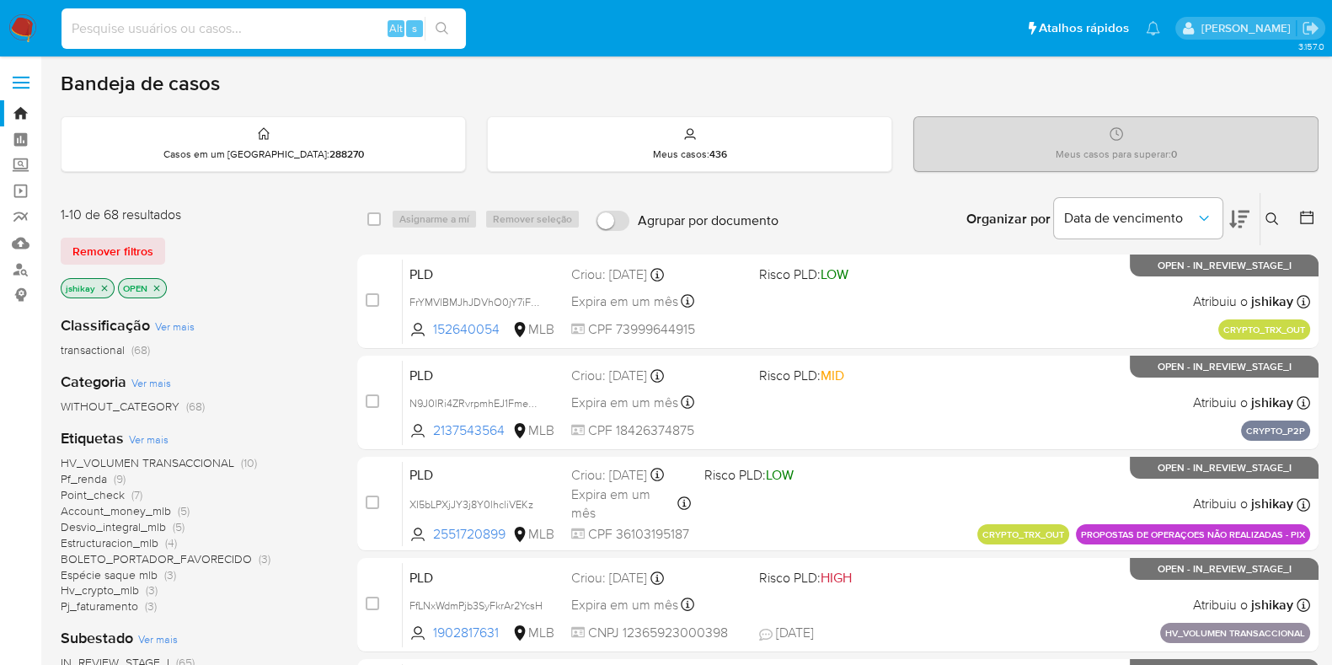
click at [280, 19] on input at bounding box center [263, 29] width 404 height 22
paste input "128449105"
type input "128449105"
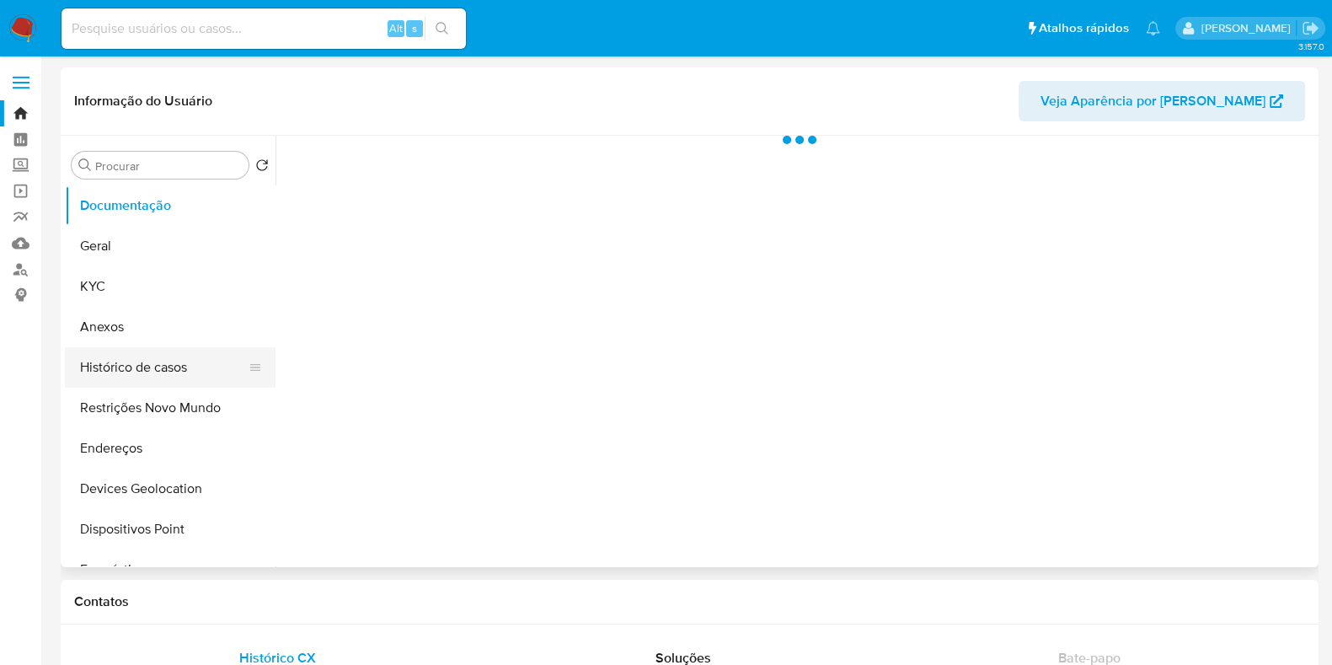
click at [169, 361] on button "Histórico de casos" at bounding box center [163, 367] width 197 height 40
select select "10"
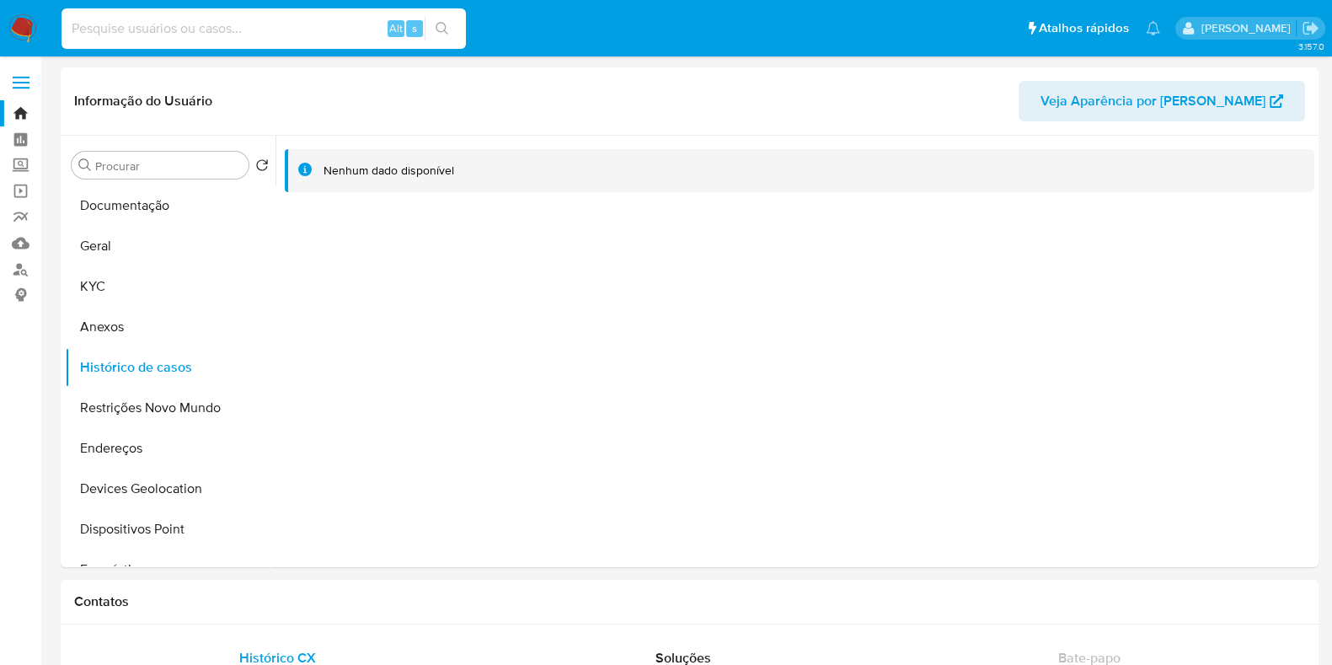
click at [295, 29] on input at bounding box center [263, 29] width 404 height 22
paste input "1398276422"
type input "1398276422"
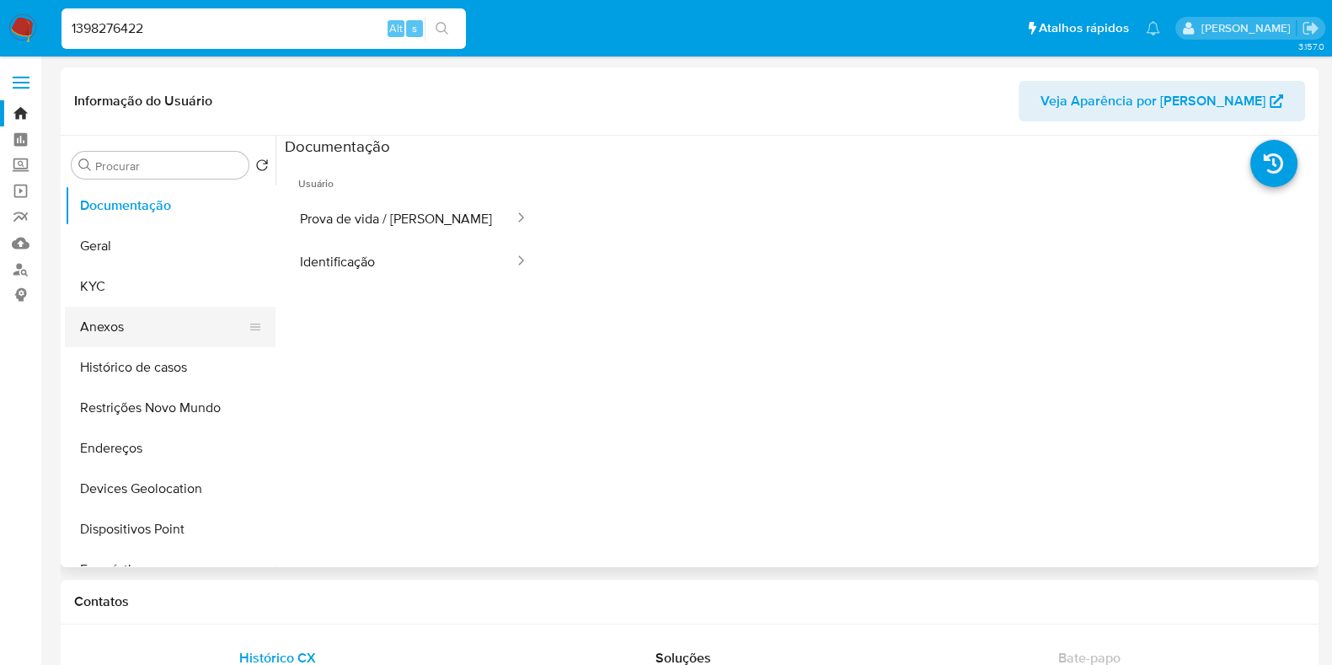
click at [174, 346] on button "Anexos" at bounding box center [163, 327] width 197 height 40
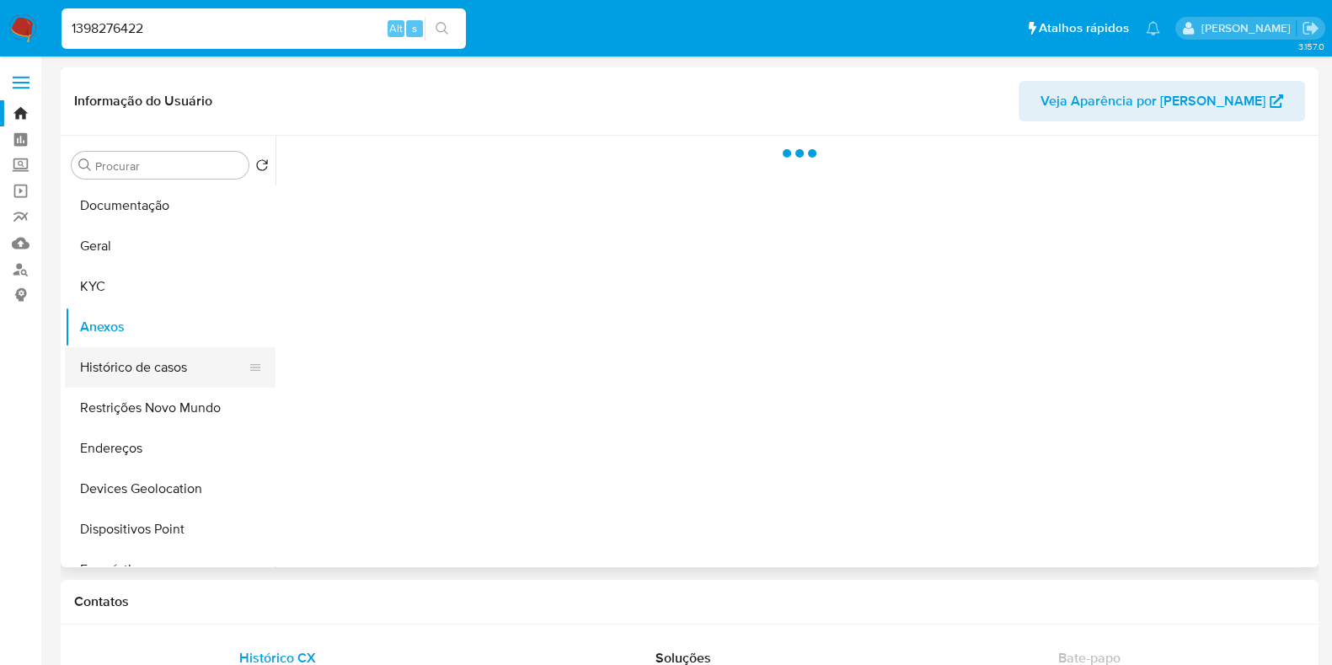
click at [174, 361] on button "Histórico de casos" at bounding box center [163, 367] width 197 height 40
select select "10"
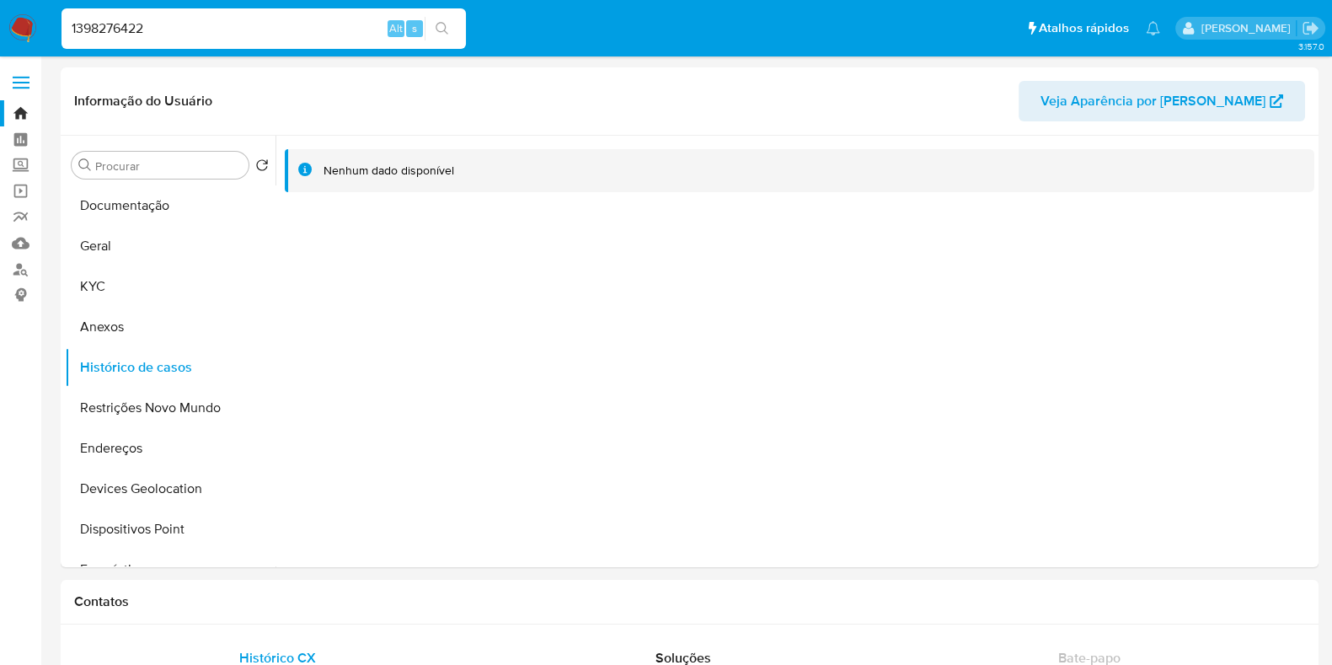
click at [160, 29] on input "1398276422" at bounding box center [263, 29] width 404 height 22
paste input "28449105"
click at [160, 29] on input "1398276422" at bounding box center [263, 29] width 404 height 22
type input "128449105"
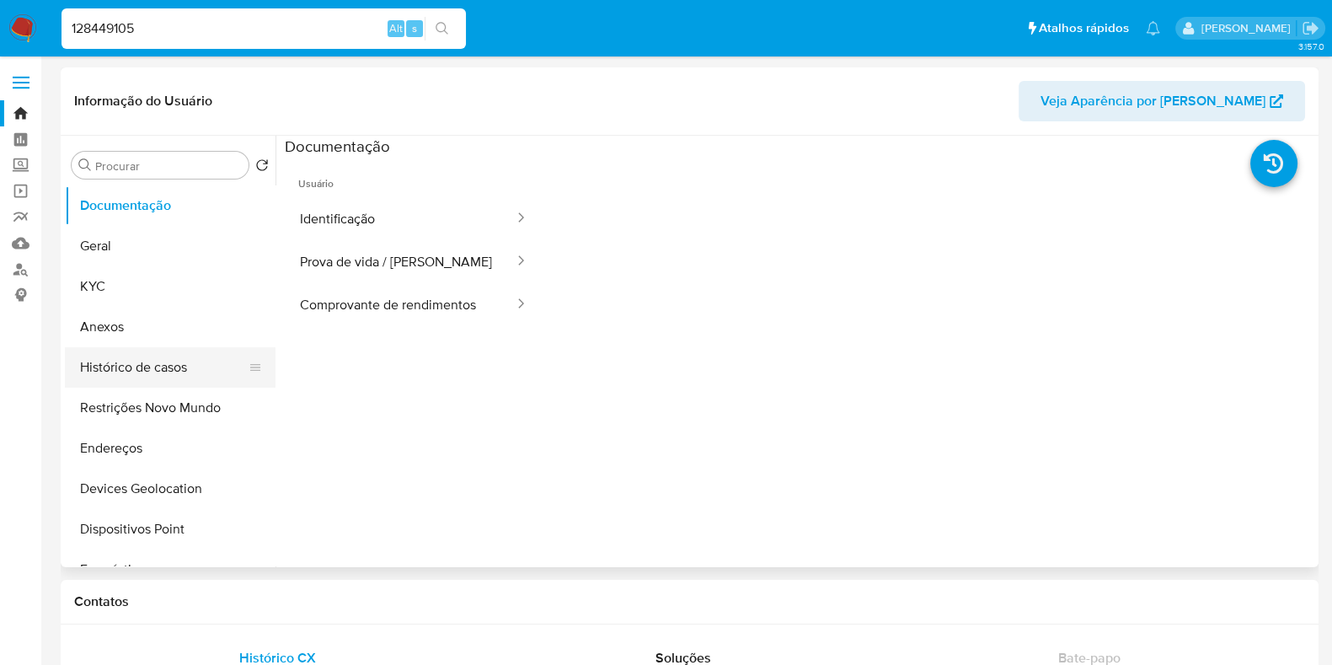
click at [148, 372] on button "Histórico de casos" at bounding box center [163, 367] width 197 height 40
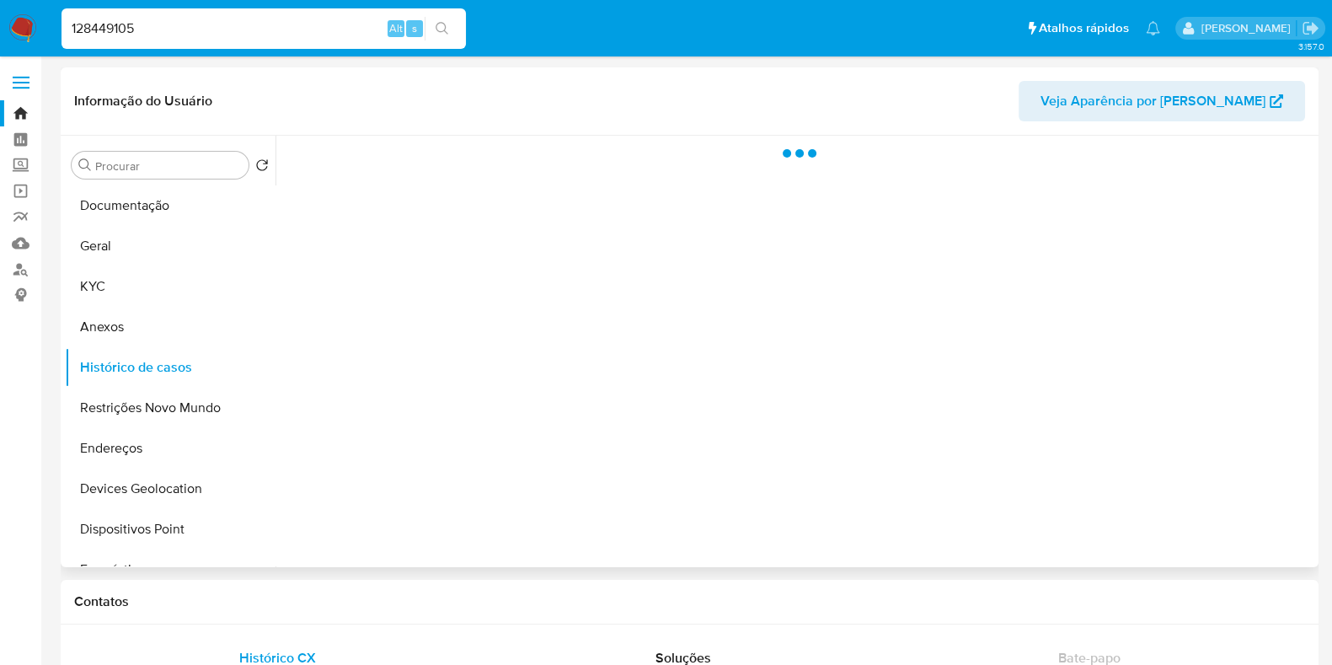
select select "10"
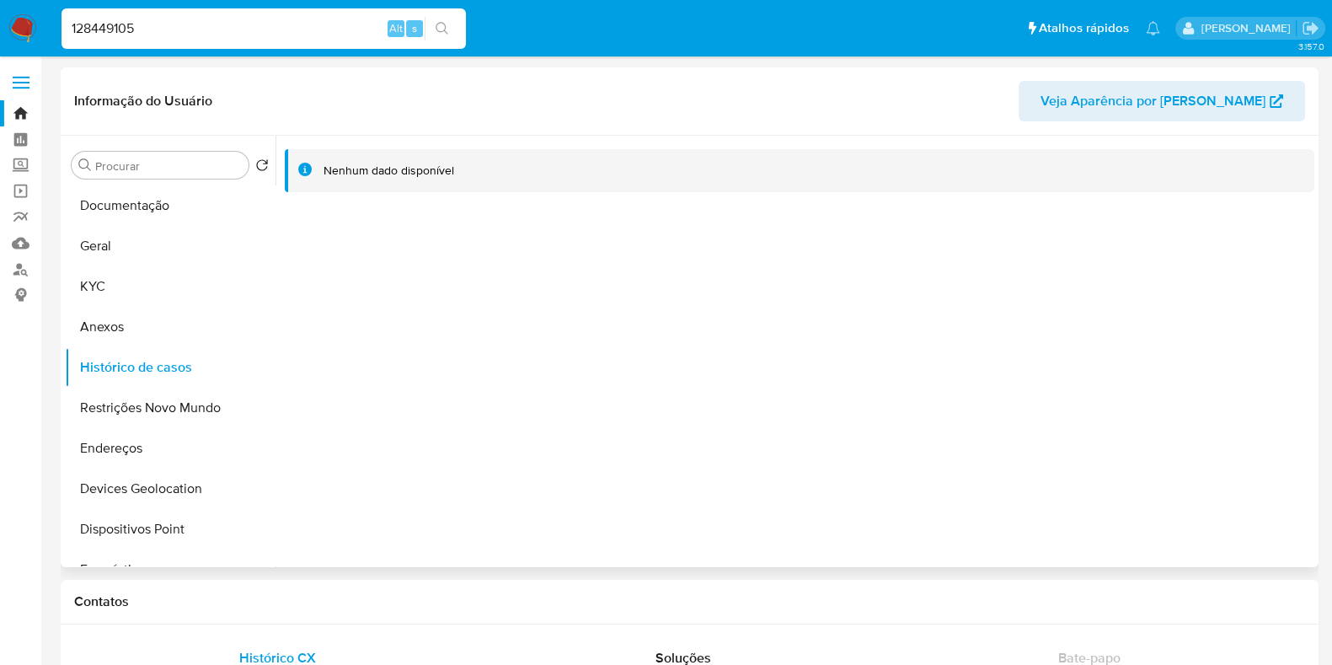
click at [407, 250] on div at bounding box center [794, 351] width 1039 height 431
click at [139, 206] on button "Documentação" at bounding box center [163, 205] width 197 height 40
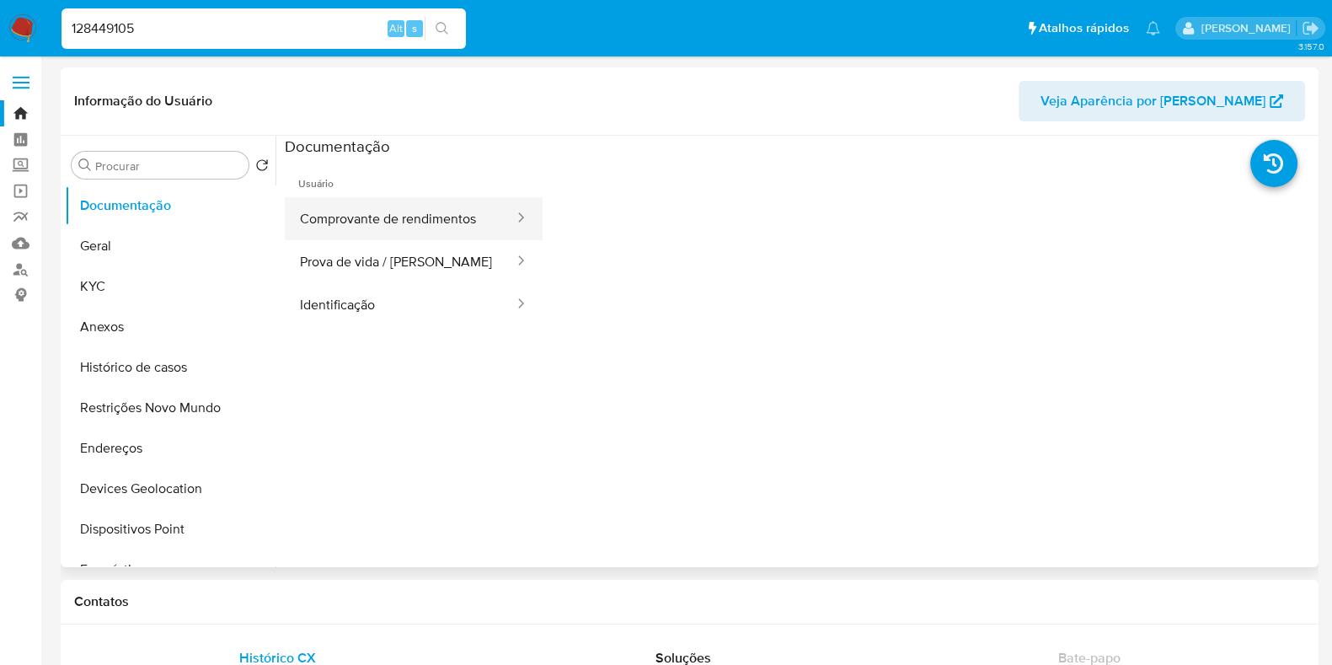
click at [387, 229] on button "Comprovante de rendimentos" at bounding box center [400, 218] width 231 height 43
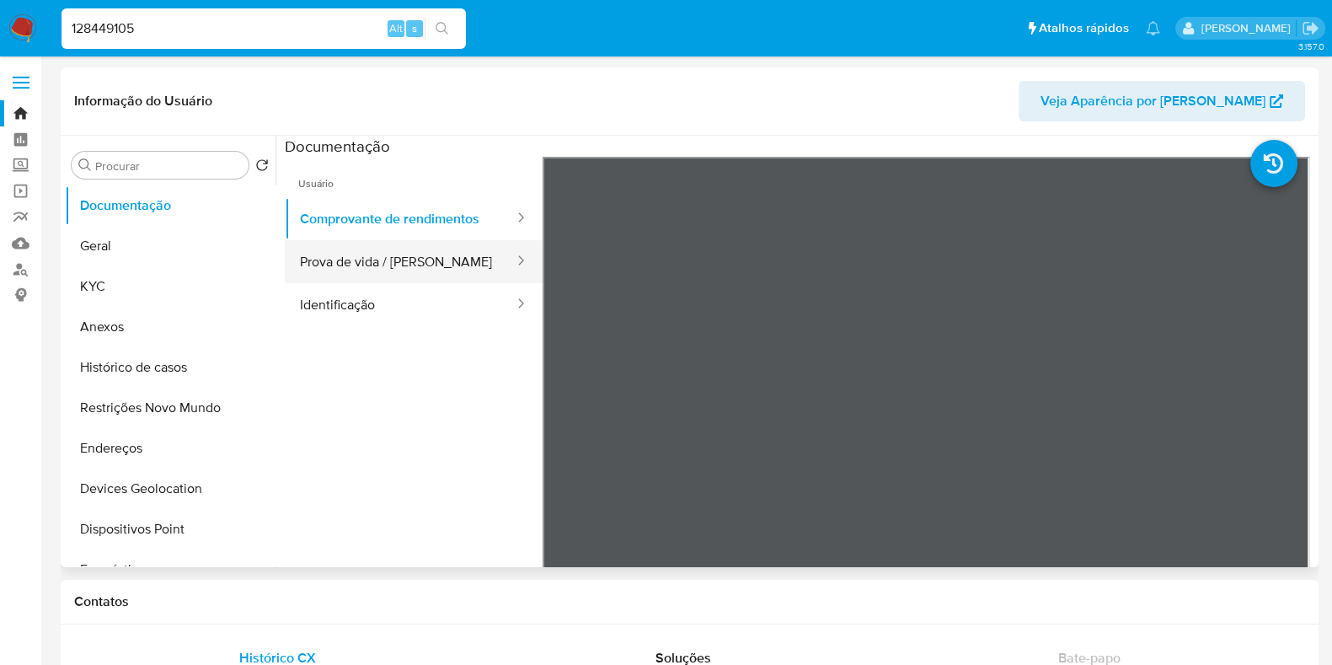
click at [405, 249] on button "Prova de vida / [PERSON_NAME]" at bounding box center [400, 261] width 231 height 43
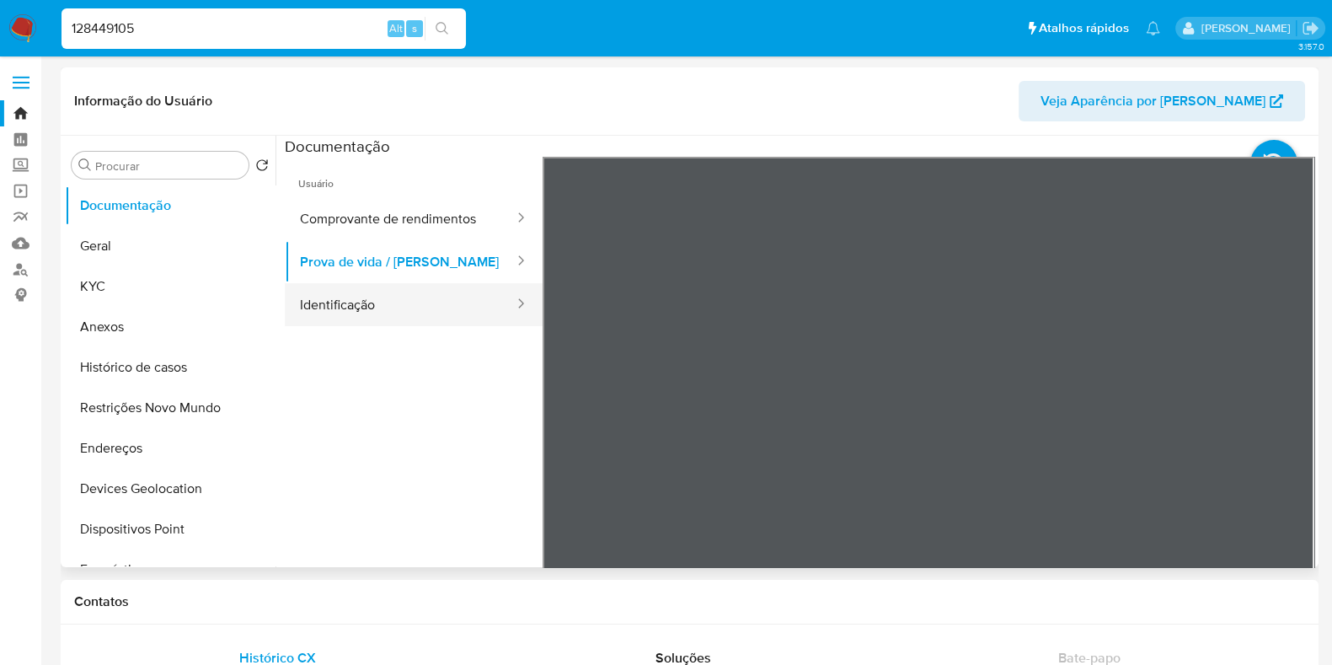
click at [434, 287] on button "Identificação" at bounding box center [400, 304] width 231 height 43
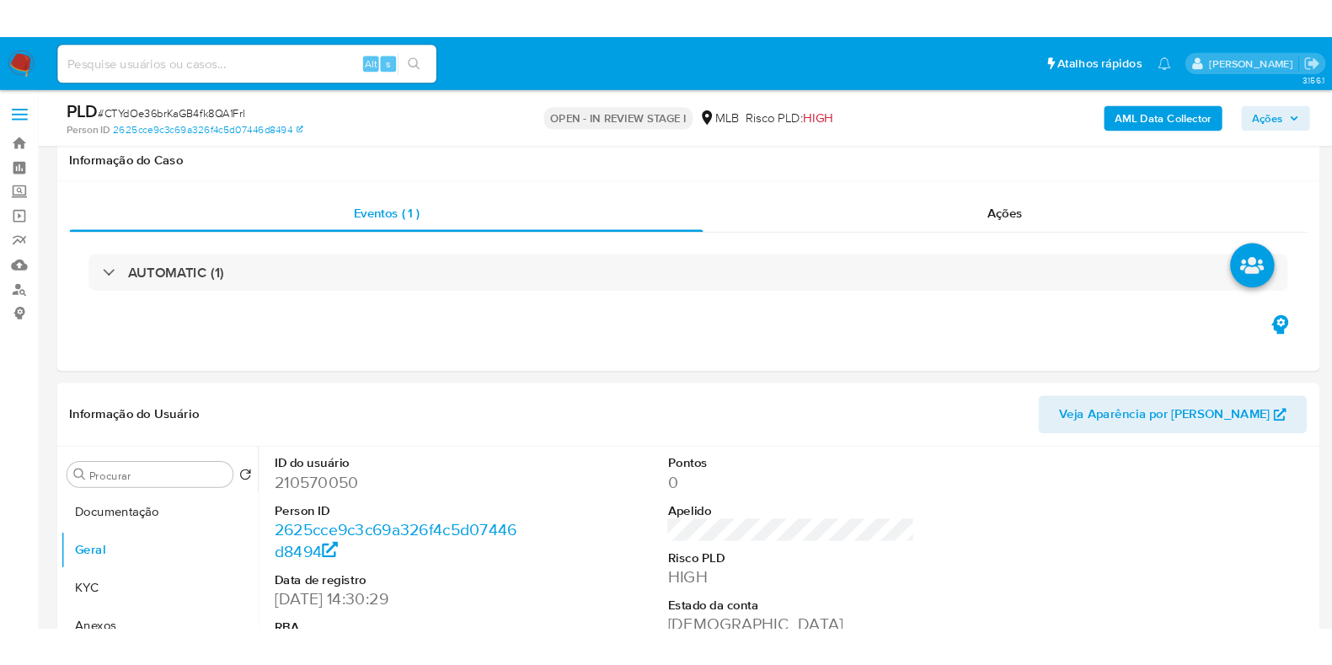
scroll to position [210, 0]
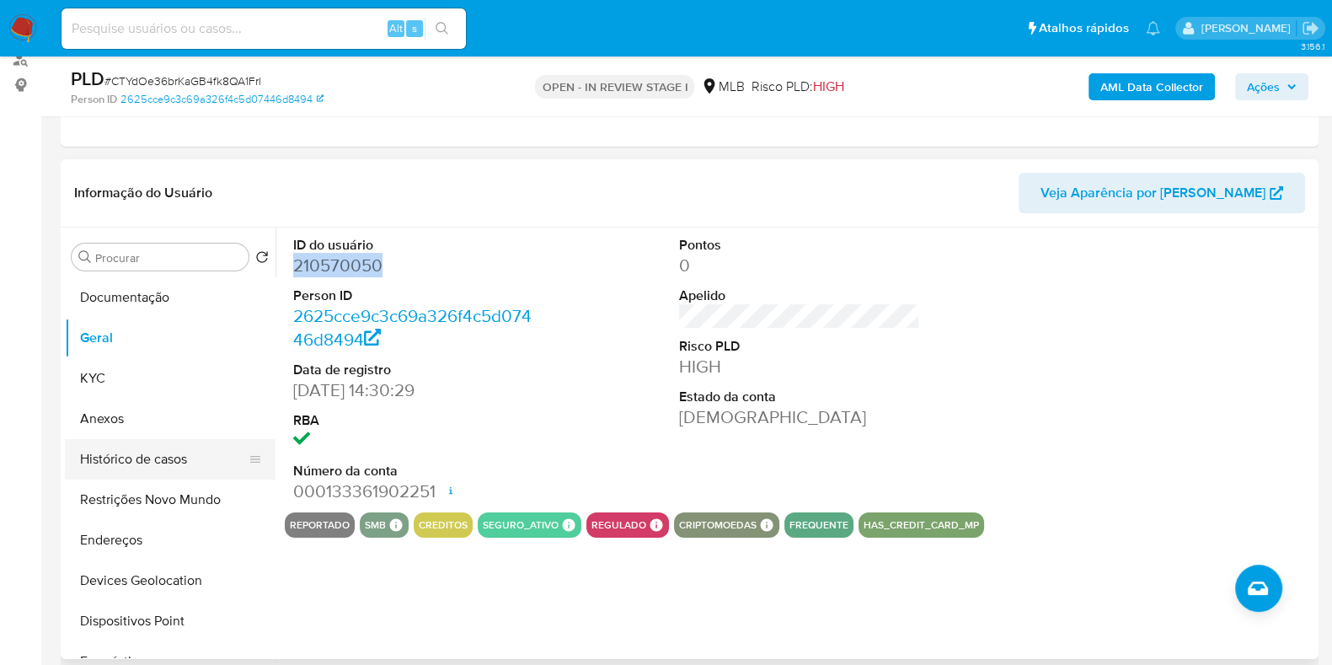
click at [163, 450] on button "Histórico de casos" at bounding box center [163, 459] width 197 height 40
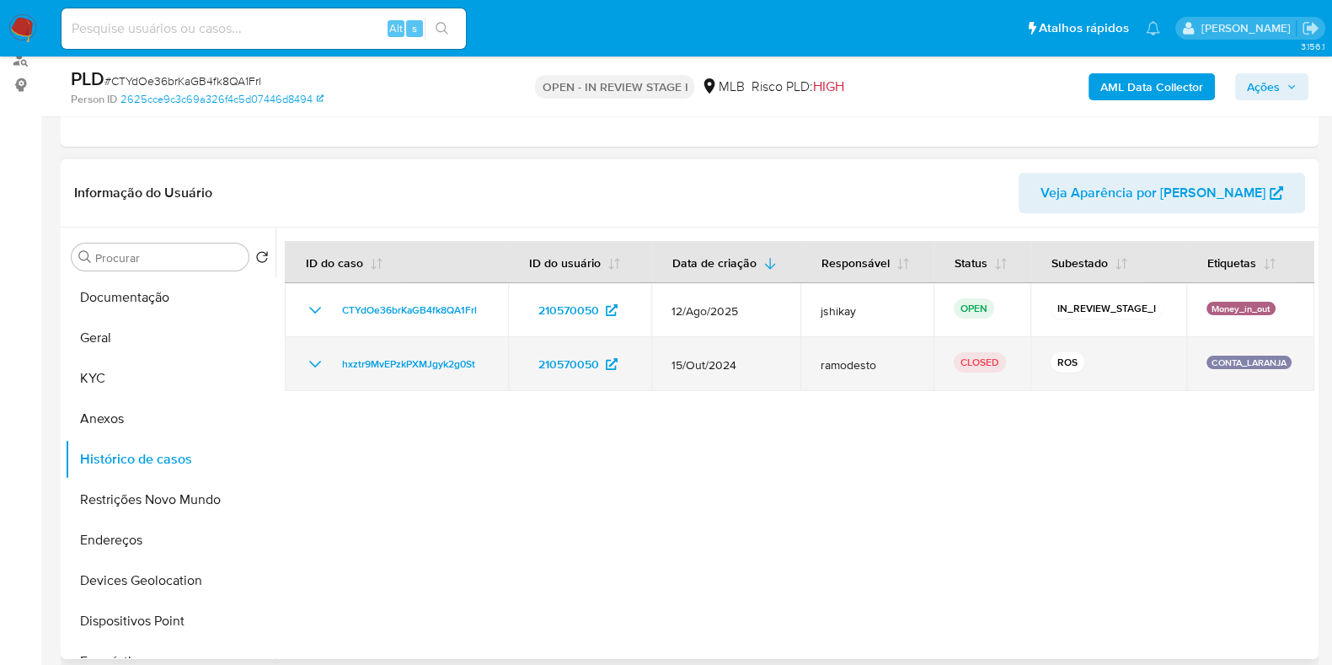
click at [315, 371] on icon "Mostrar/Ocultar" at bounding box center [315, 364] width 20 height 20
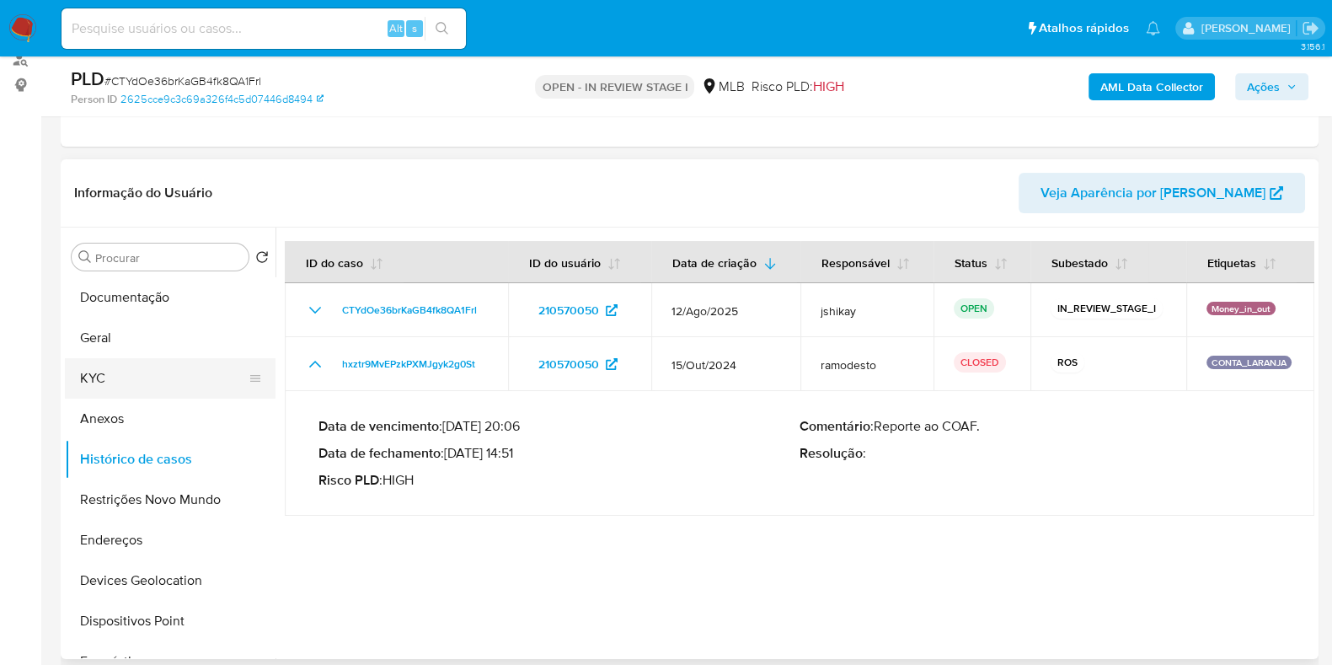
click at [168, 390] on button "KYC" at bounding box center [163, 378] width 197 height 40
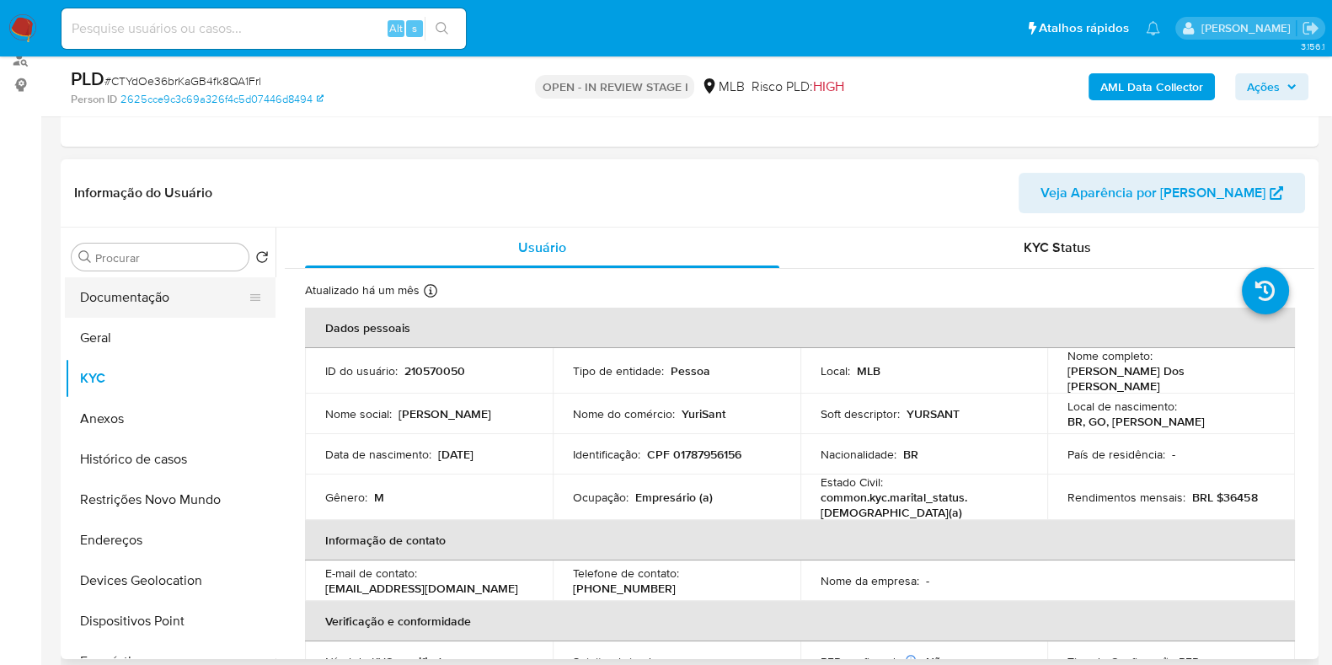
click at [167, 309] on button "Documentação" at bounding box center [163, 297] width 197 height 40
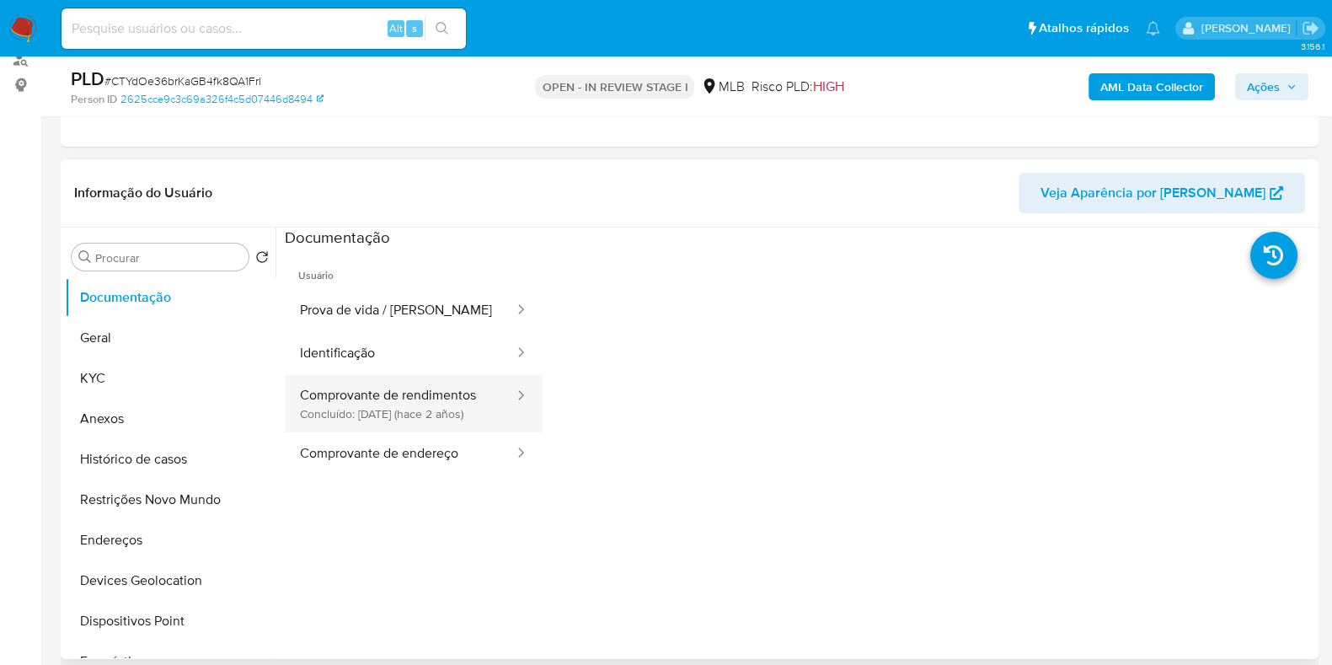
click at [424, 391] on button "Comprovante de rendimentos Concluído: 19/06/2023 (hace 2 años)" at bounding box center [400, 403] width 231 height 57
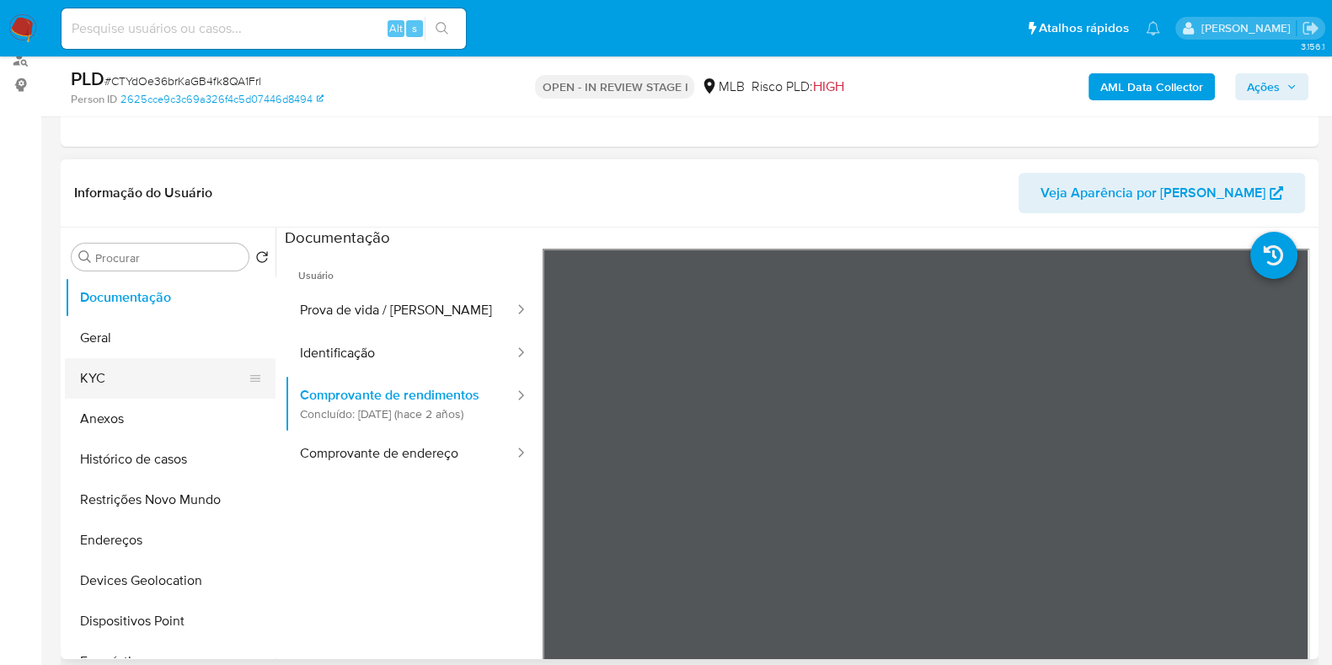
click at [143, 371] on button "KYC" at bounding box center [163, 378] width 197 height 40
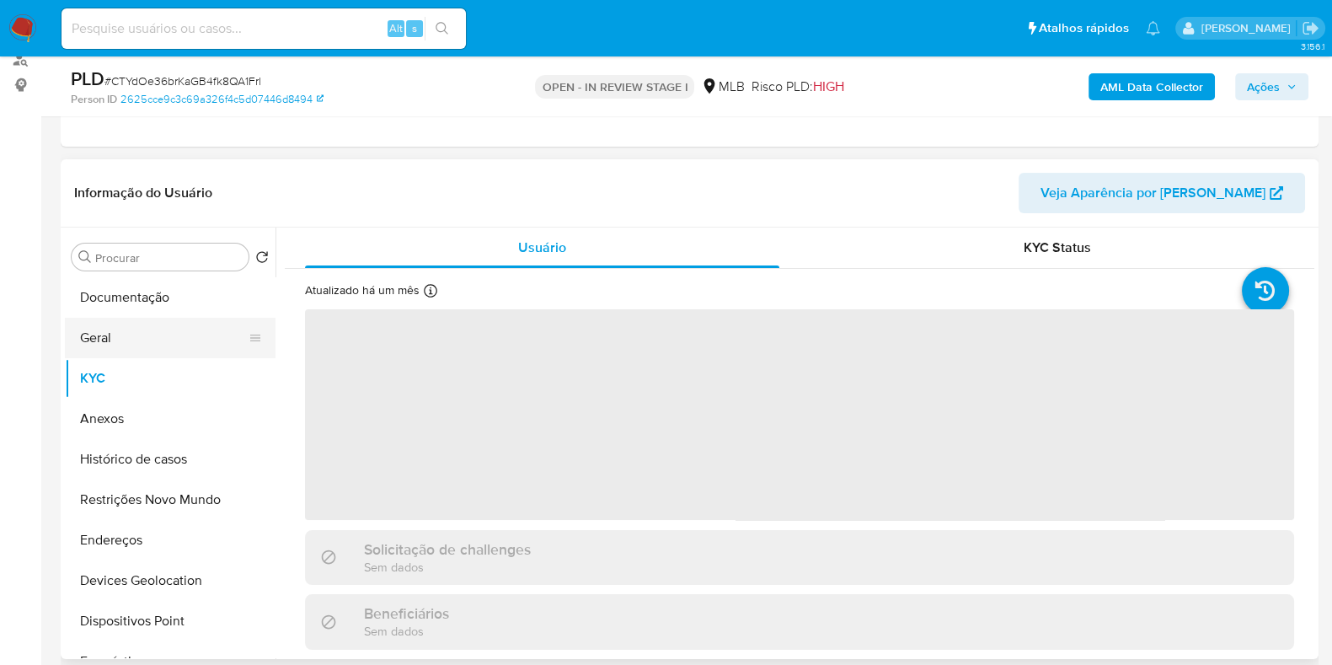
click at [161, 345] on button "Geral" at bounding box center [163, 338] width 197 height 40
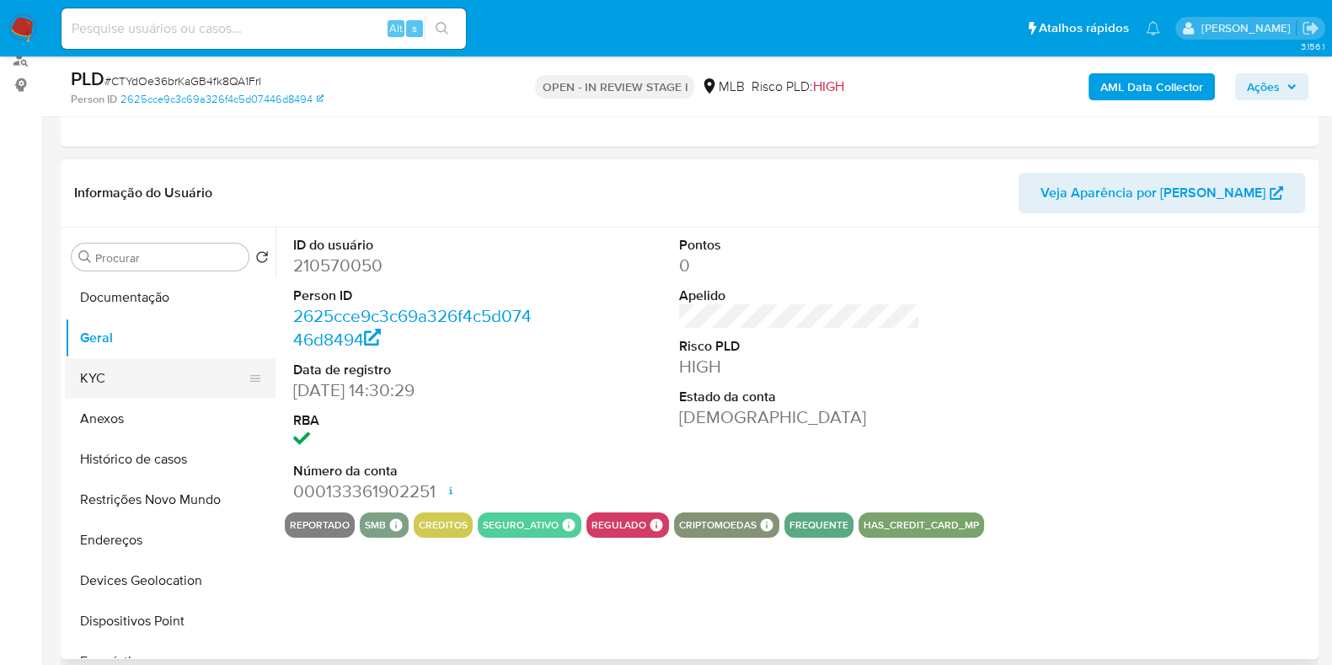
click at [136, 377] on button "KYC" at bounding box center [163, 378] width 197 height 40
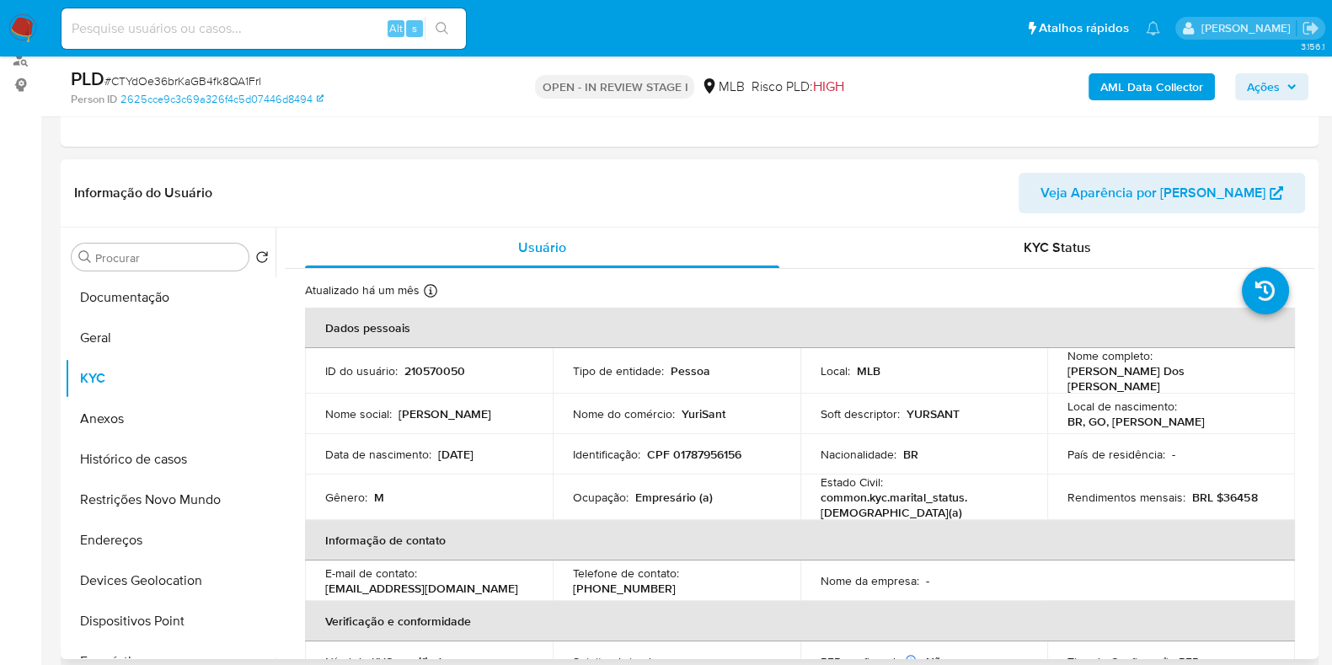
click at [676, 489] on p "Empresário (a)" at bounding box center [673, 496] width 77 height 15
copy p "Empresário"
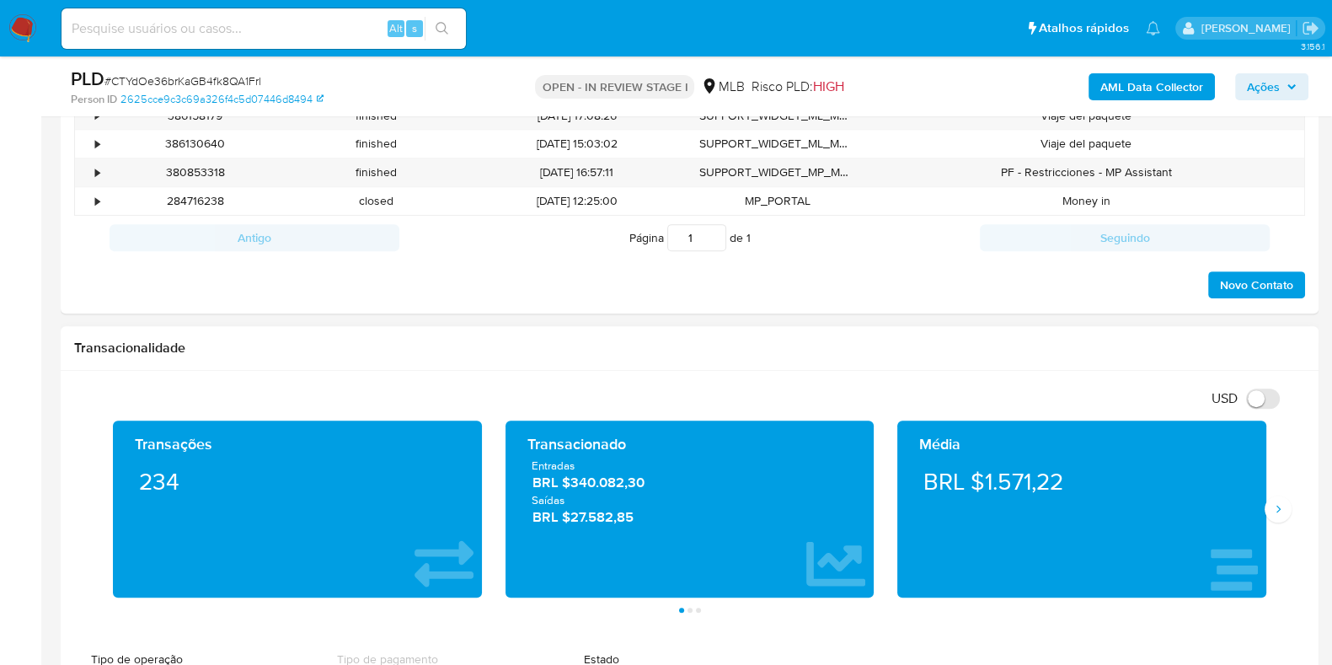
scroll to position [1158, 0]
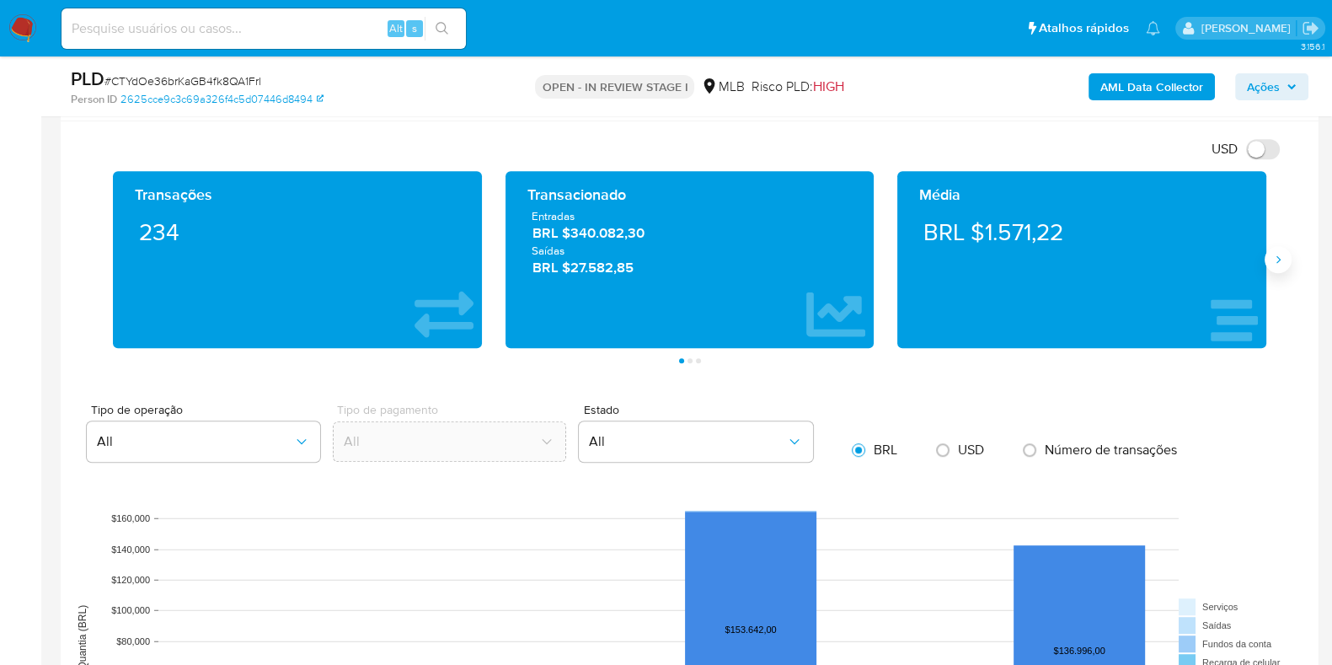
click at [1281, 248] on button "Siguiente" at bounding box center [1277, 259] width 27 height 27
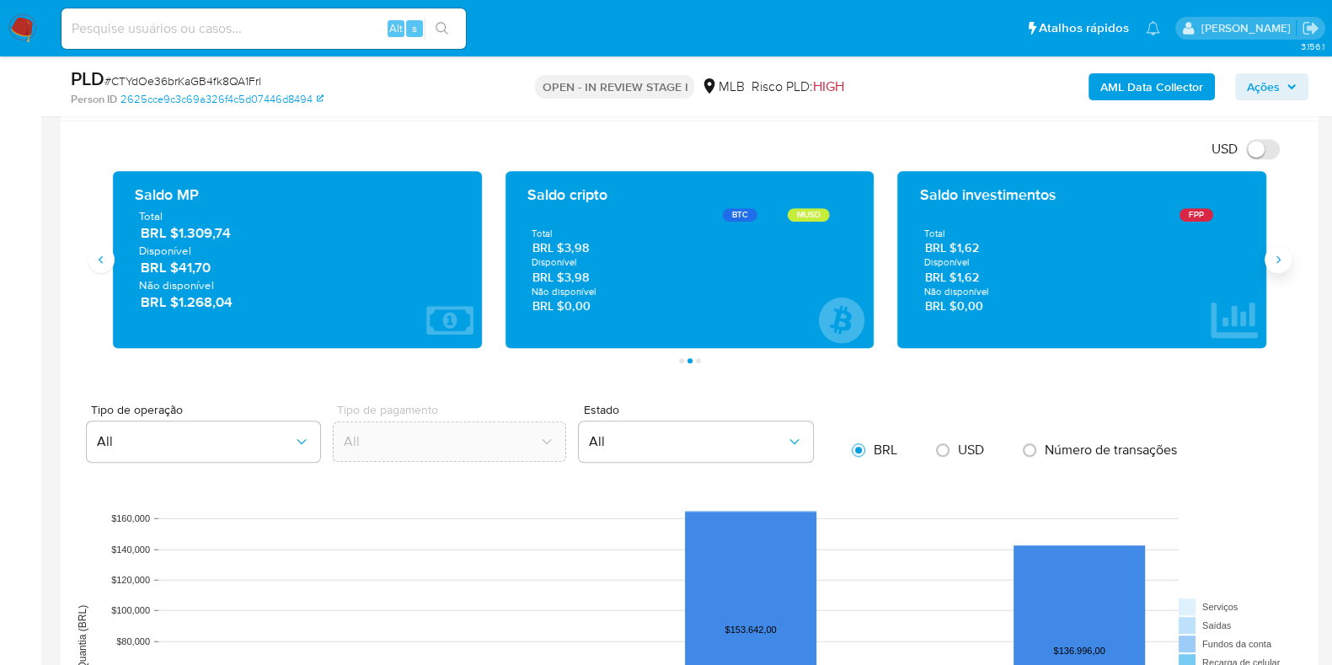
click at [1281, 248] on button "Siguiente" at bounding box center [1277, 259] width 27 height 27
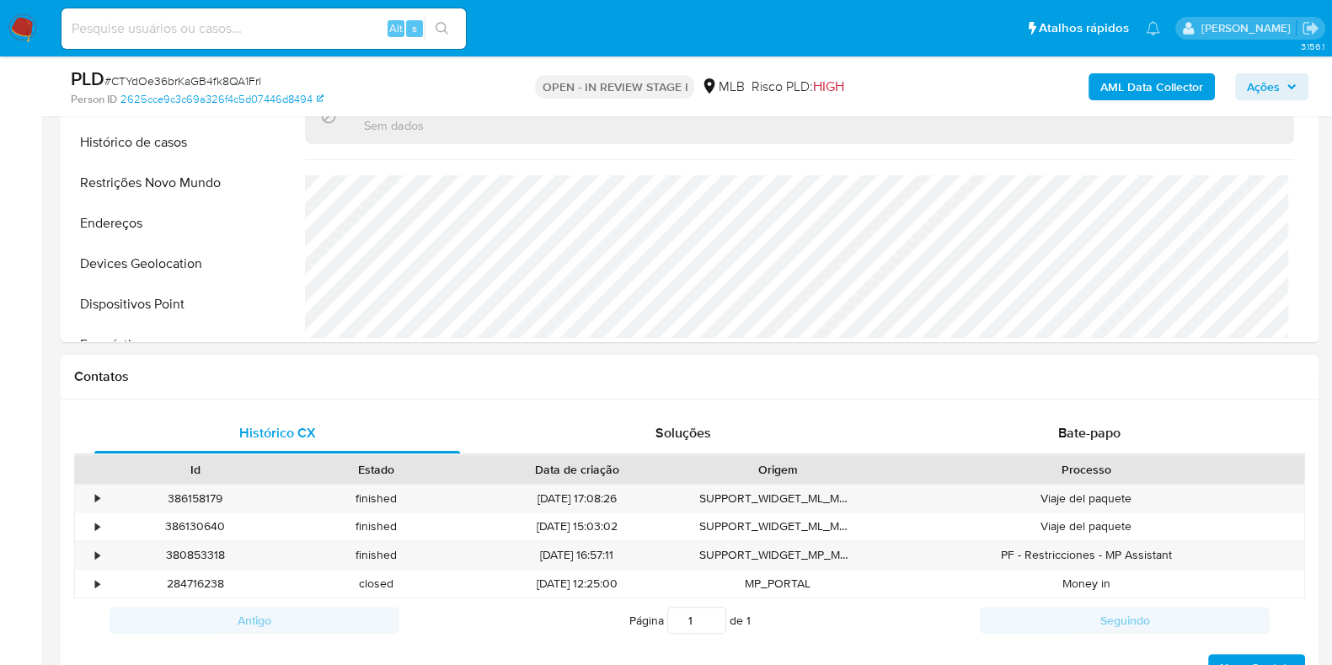
scroll to position [316, 0]
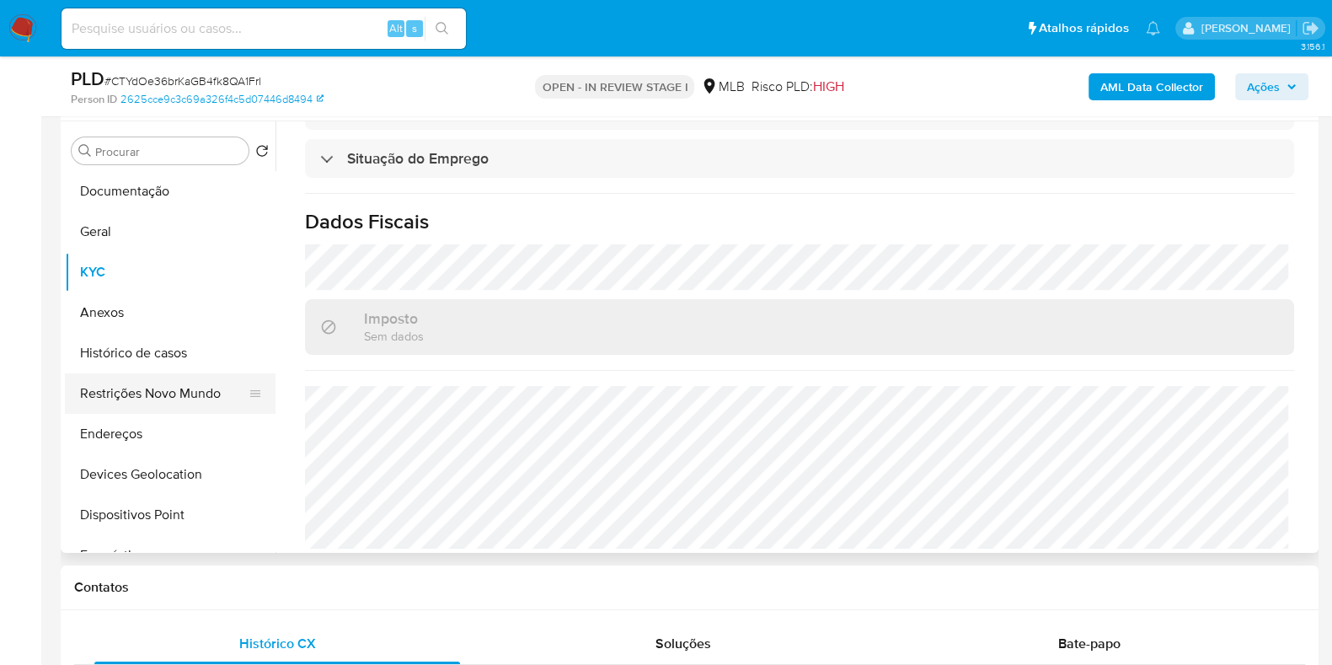
click at [173, 393] on button "Restrições Novo Mundo" at bounding box center [163, 393] width 197 height 40
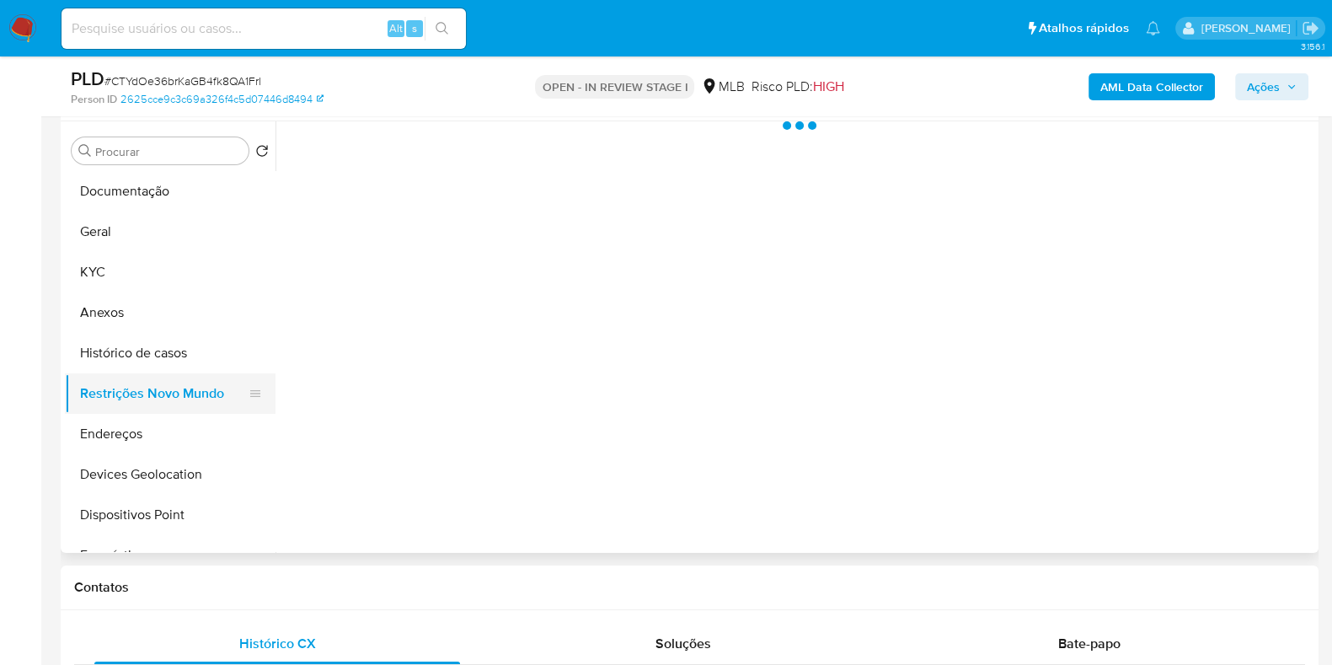
scroll to position [0, 0]
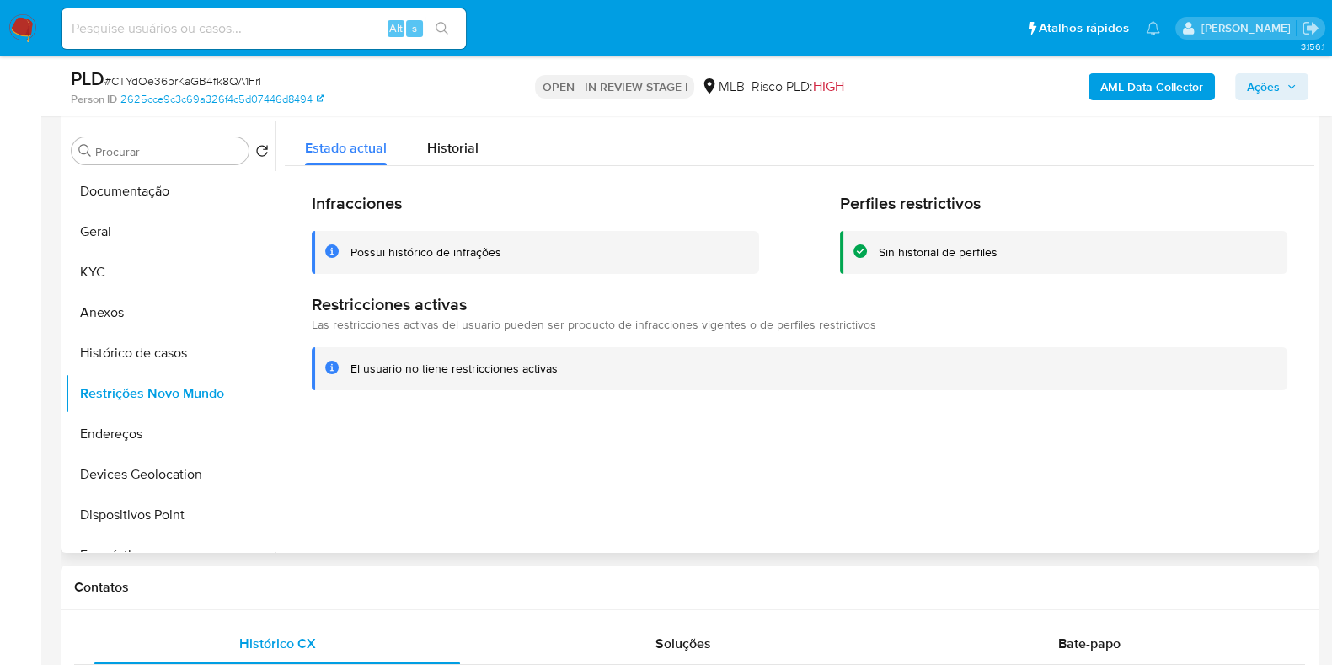
click at [98, 164] on div "Procurar Retornar ao pedido padrão Documentação Geral KYC Anexos Histórico de c…" at bounding box center [170, 338] width 211 height 429
click at [96, 191] on button "Documentação" at bounding box center [163, 191] width 197 height 40
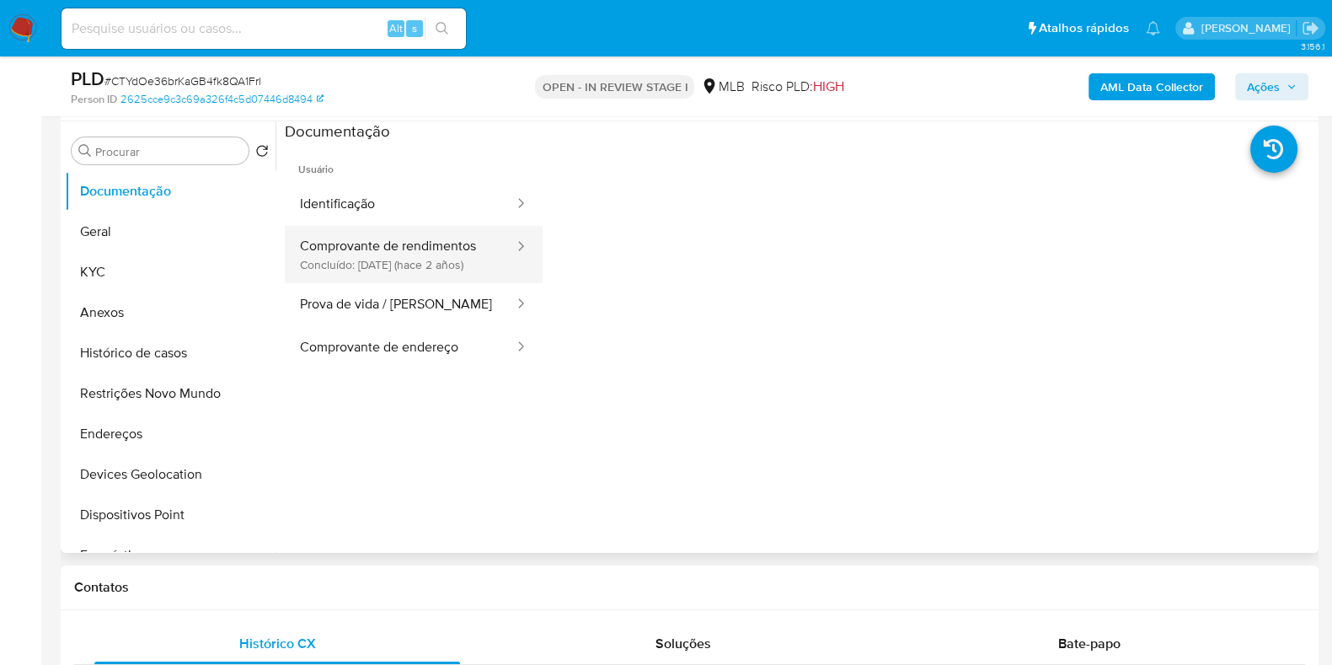
click at [451, 254] on button "Comprovante de rendimentos Concluído: 19/06/2023 (hace 2 años)" at bounding box center [400, 254] width 231 height 57
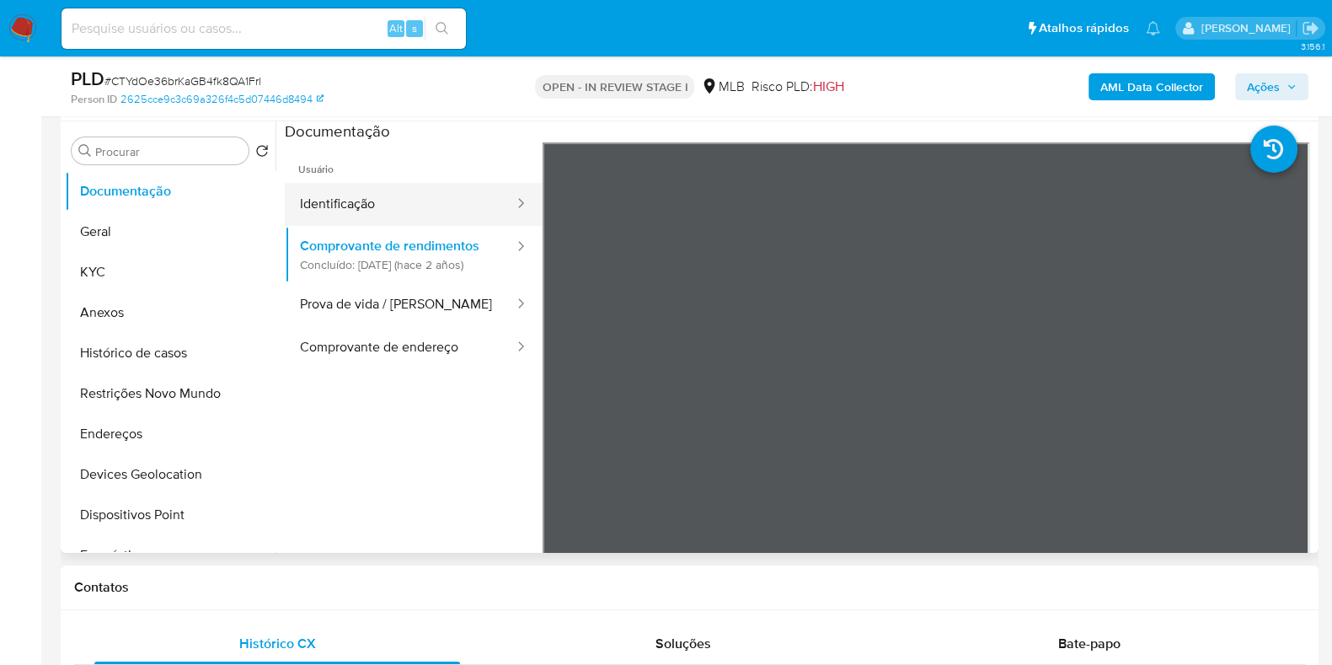
click at [383, 214] on button "Identificação" at bounding box center [400, 204] width 231 height 43
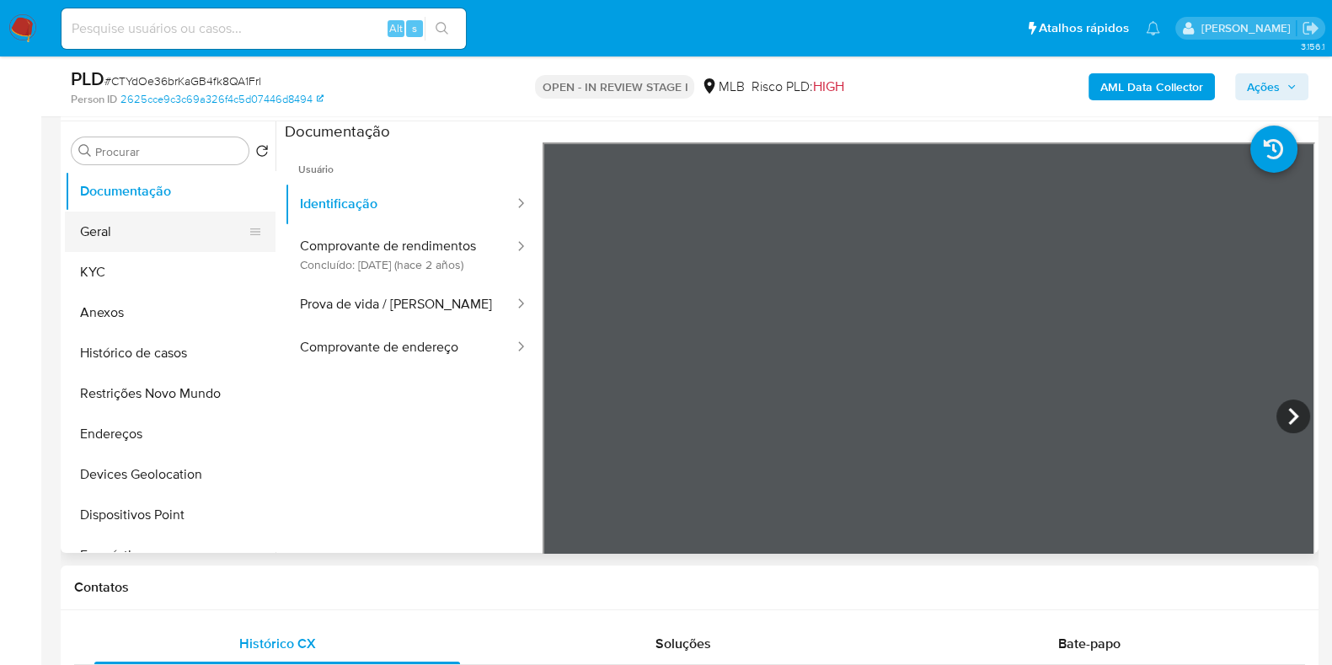
click at [116, 237] on button "Geral" at bounding box center [163, 231] width 197 height 40
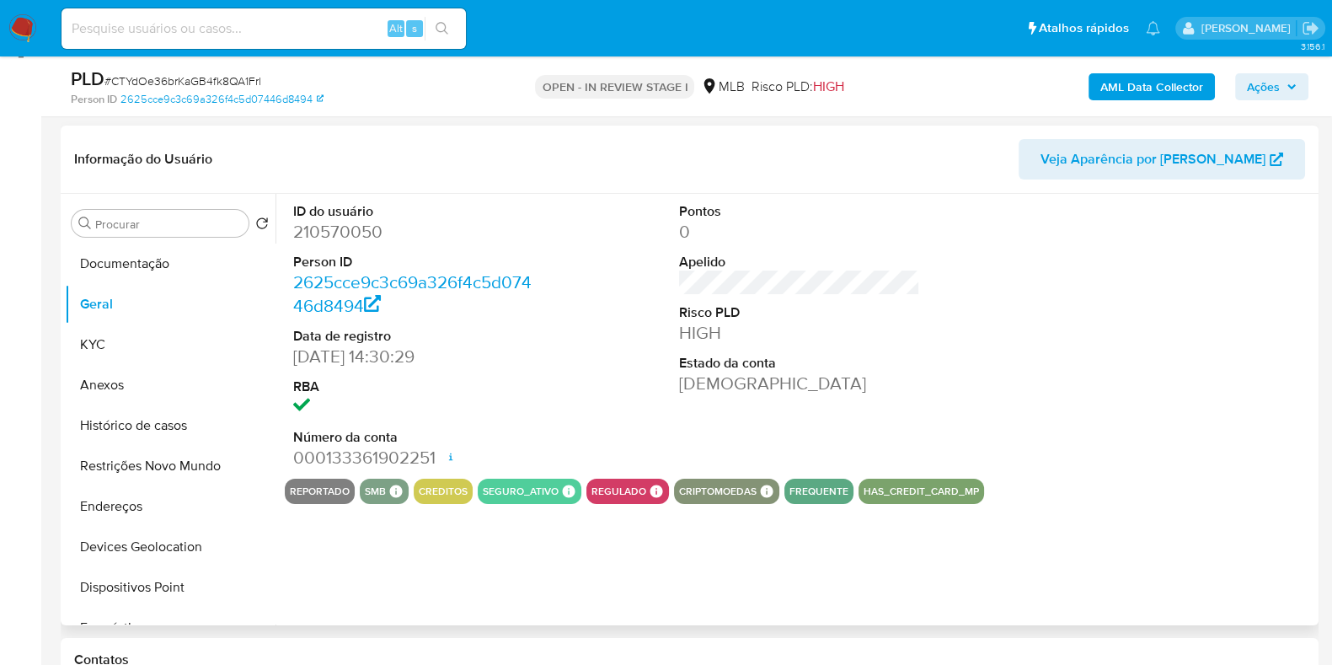
scroll to position [210, 0]
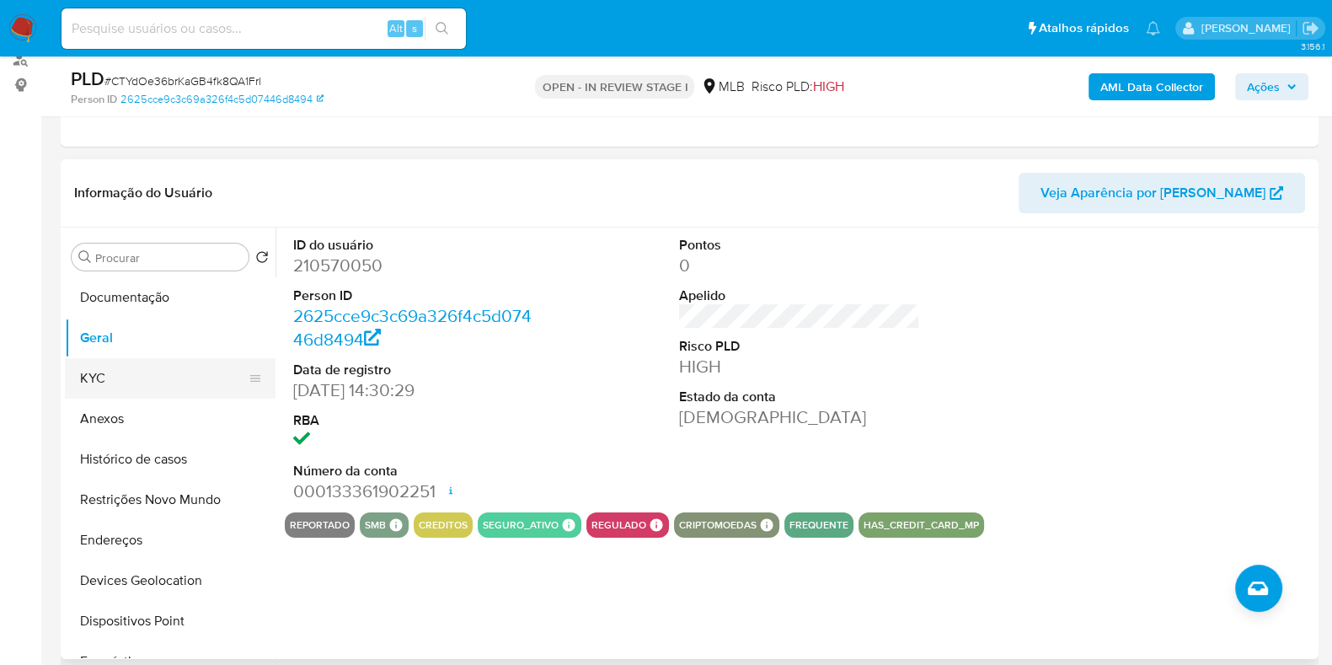
click at [136, 372] on button "KYC" at bounding box center [163, 378] width 197 height 40
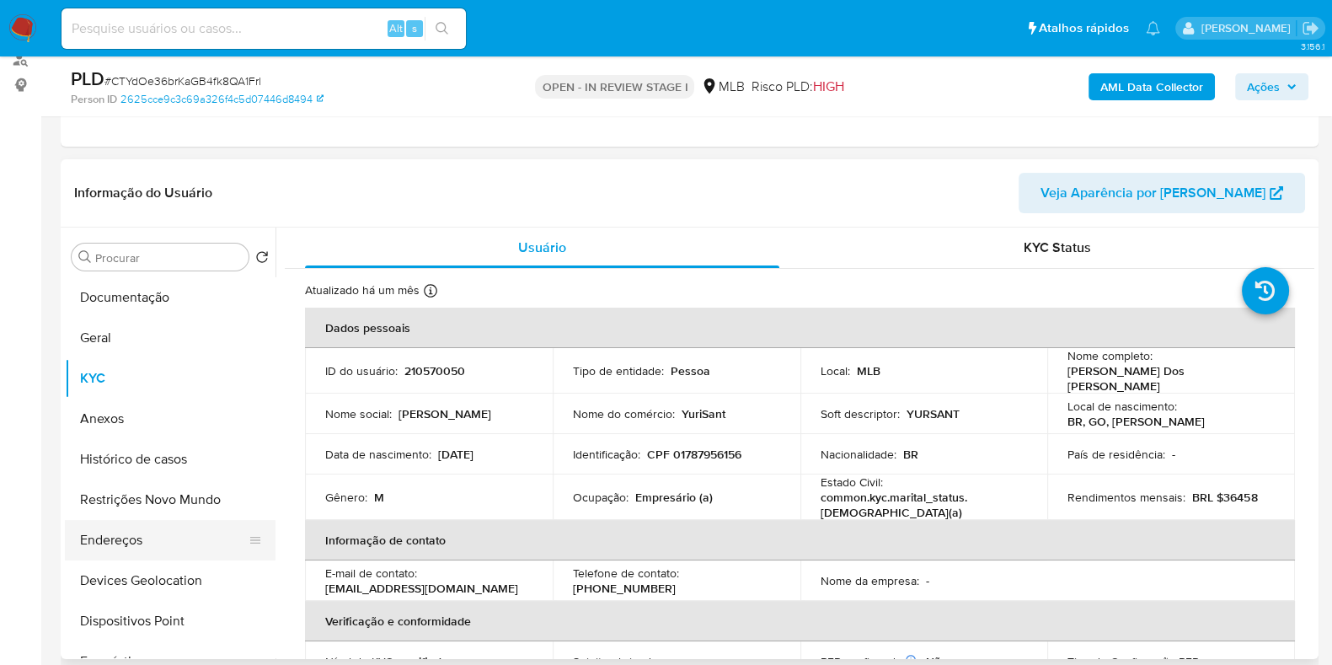
click at [159, 532] on button "Endereços" at bounding box center [163, 540] width 197 height 40
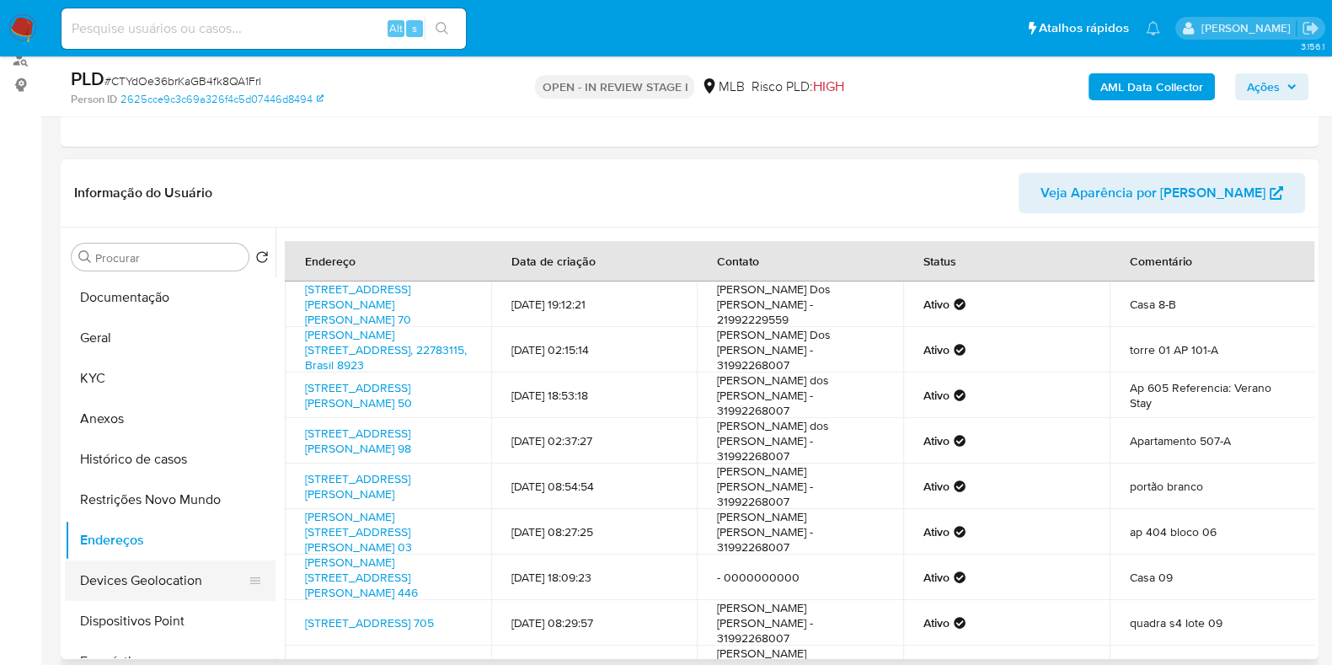
click at [198, 579] on button "Devices Geolocation" at bounding box center [163, 580] width 197 height 40
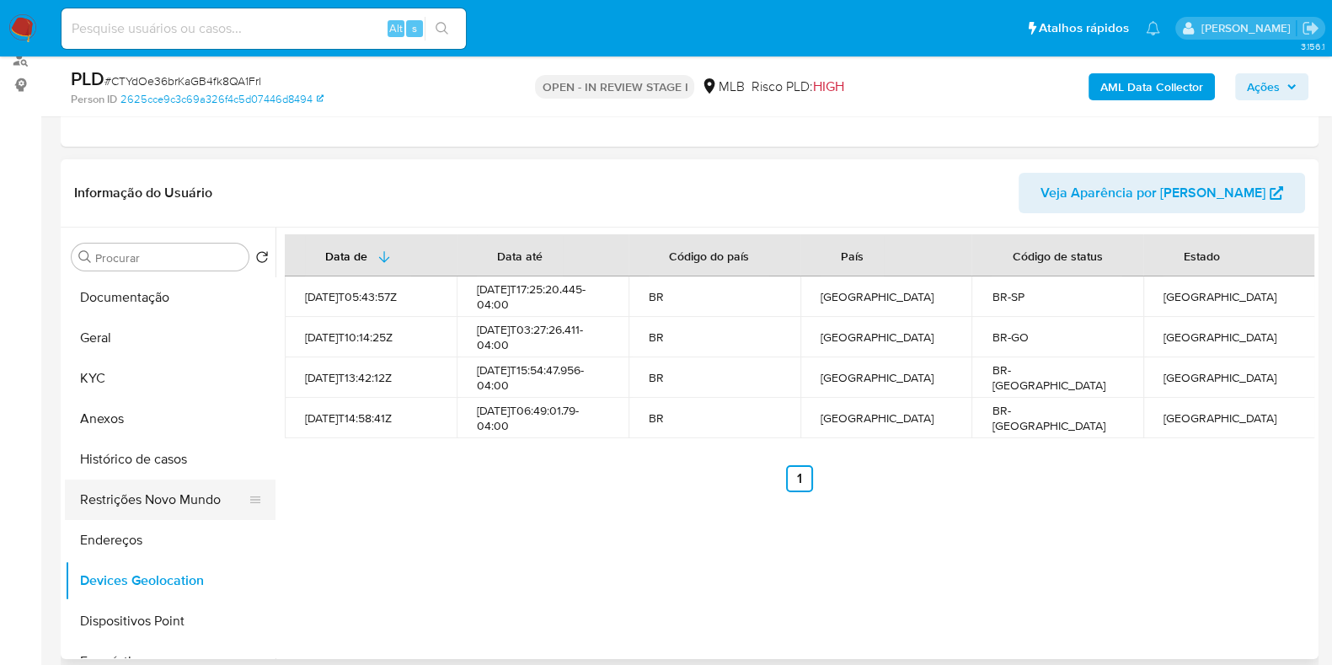
click at [170, 510] on button "Restrições Novo Mundo" at bounding box center [163, 499] width 197 height 40
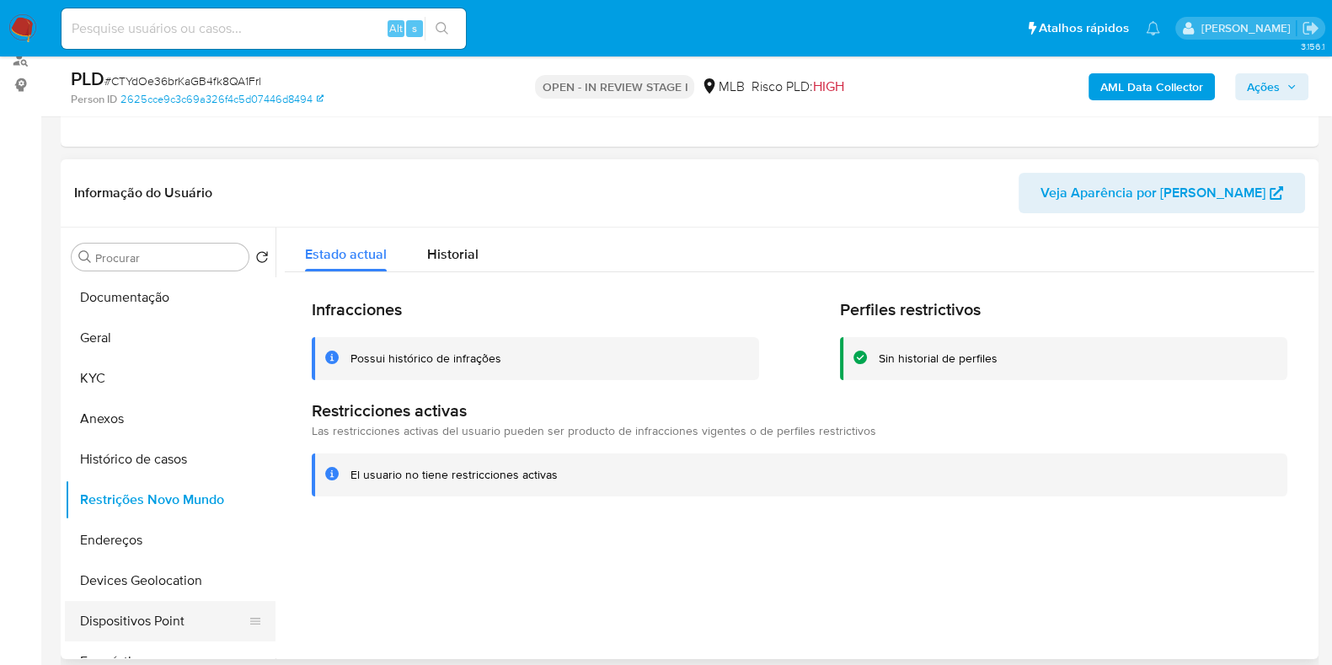
click at [157, 599] on ul "Documentação Geral KYC Anexos Histórico de casos Restrições Novo Mundo Endereço…" at bounding box center [170, 467] width 211 height 380
click at [166, 611] on button "Dispositivos Point" at bounding box center [163, 621] width 197 height 40
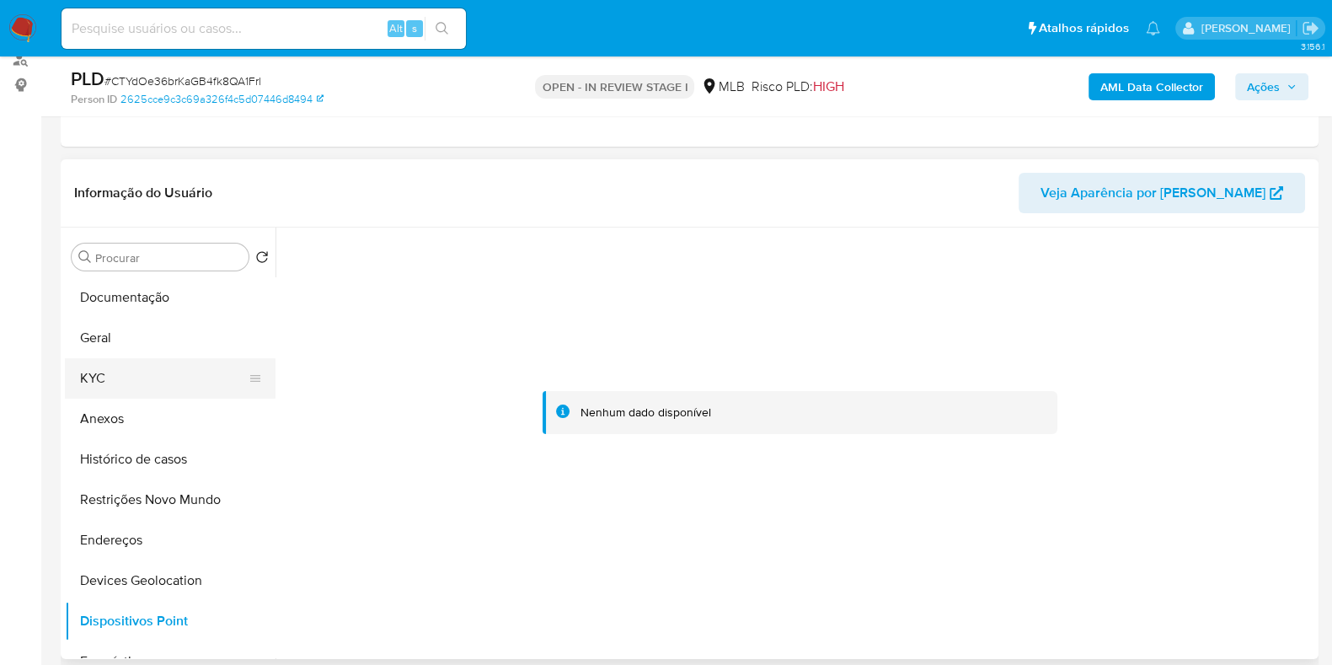
click at [90, 382] on button "KYC" at bounding box center [163, 378] width 197 height 40
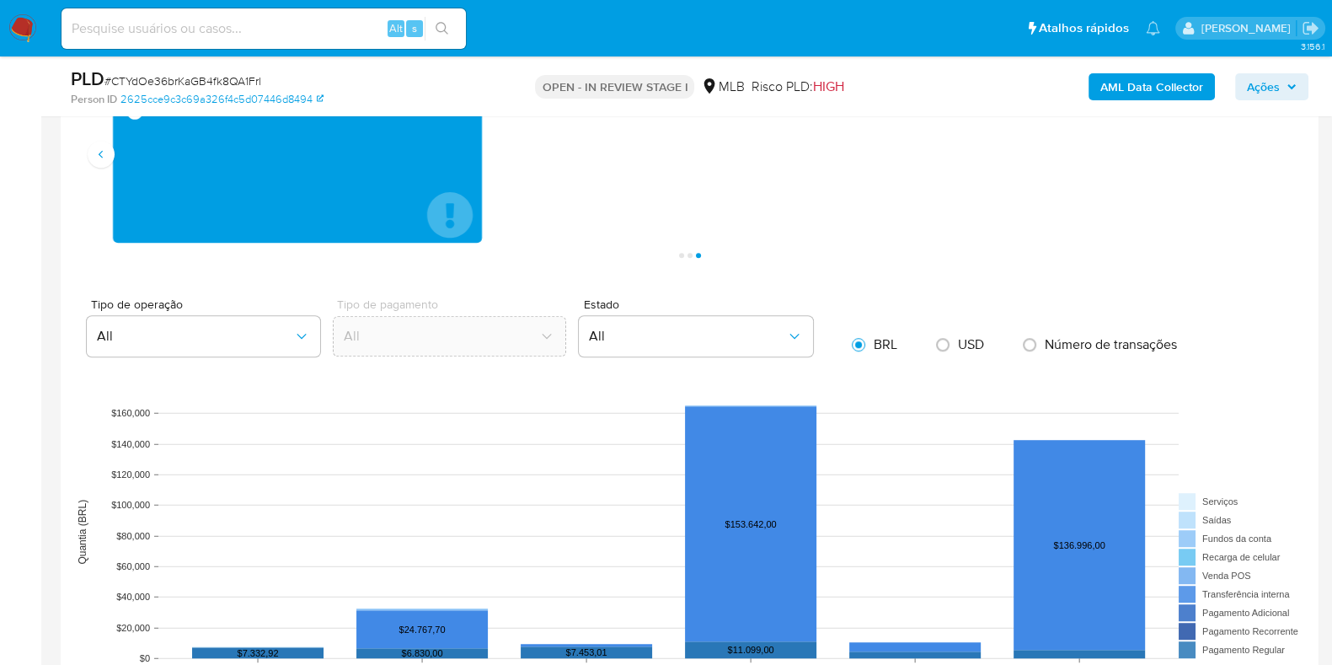
scroll to position [1790, 0]
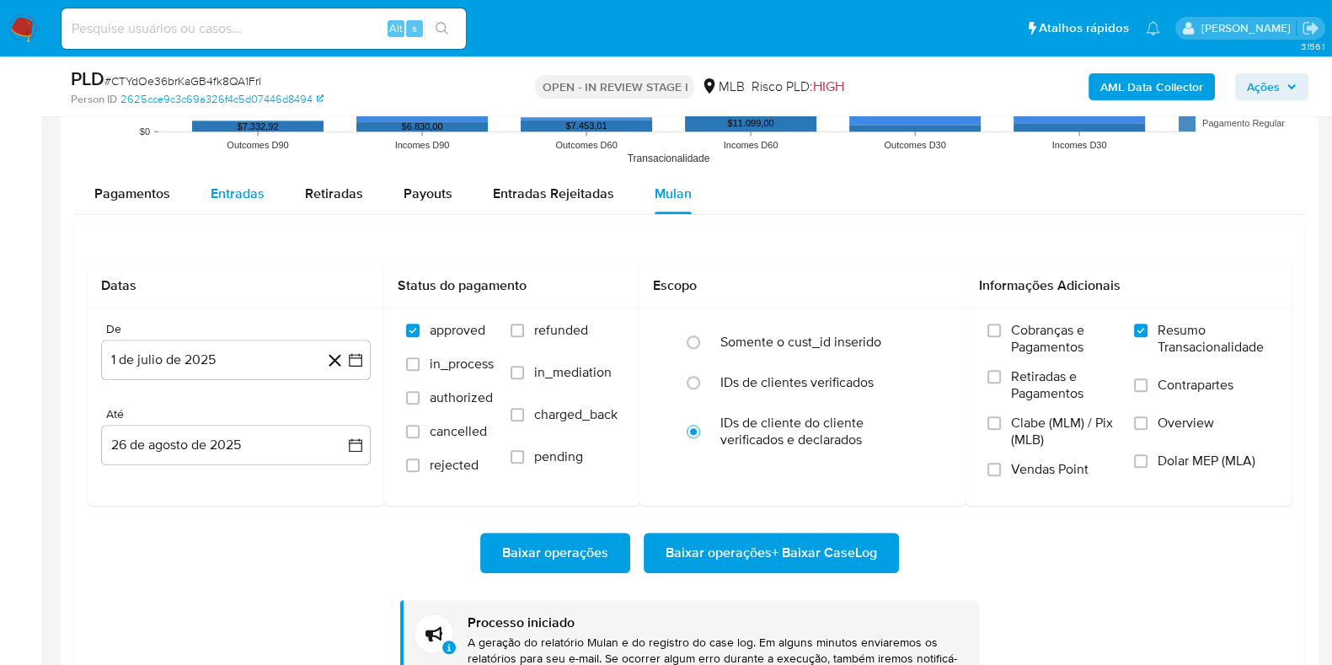
click at [251, 200] on span "Entradas" at bounding box center [238, 193] width 54 height 19
select select "10"
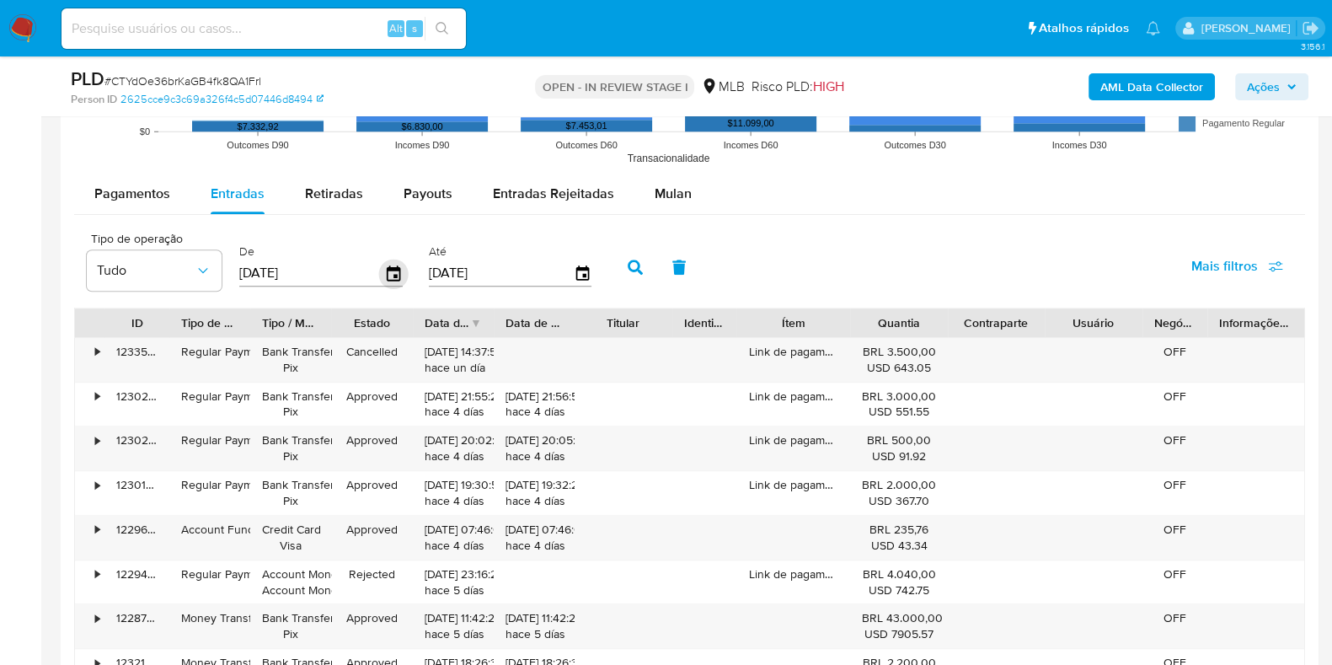
click at [390, 275] on icon "button" at bounding box center [393, 273] width 29 height 29
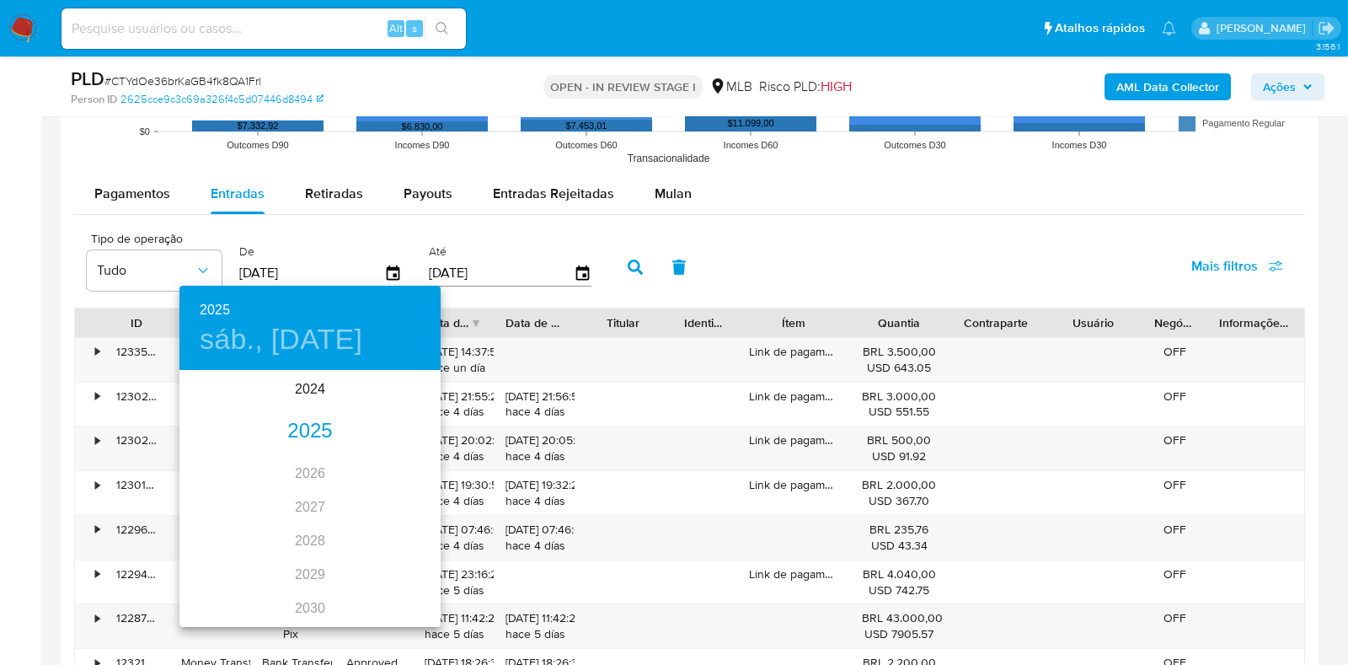
click at [313, 425] on div "2025" at bounding box center [309, 431] width 261 height 34
click at [423, 467] on div "jun." at bounding box center [397, 467] width 87 height 63
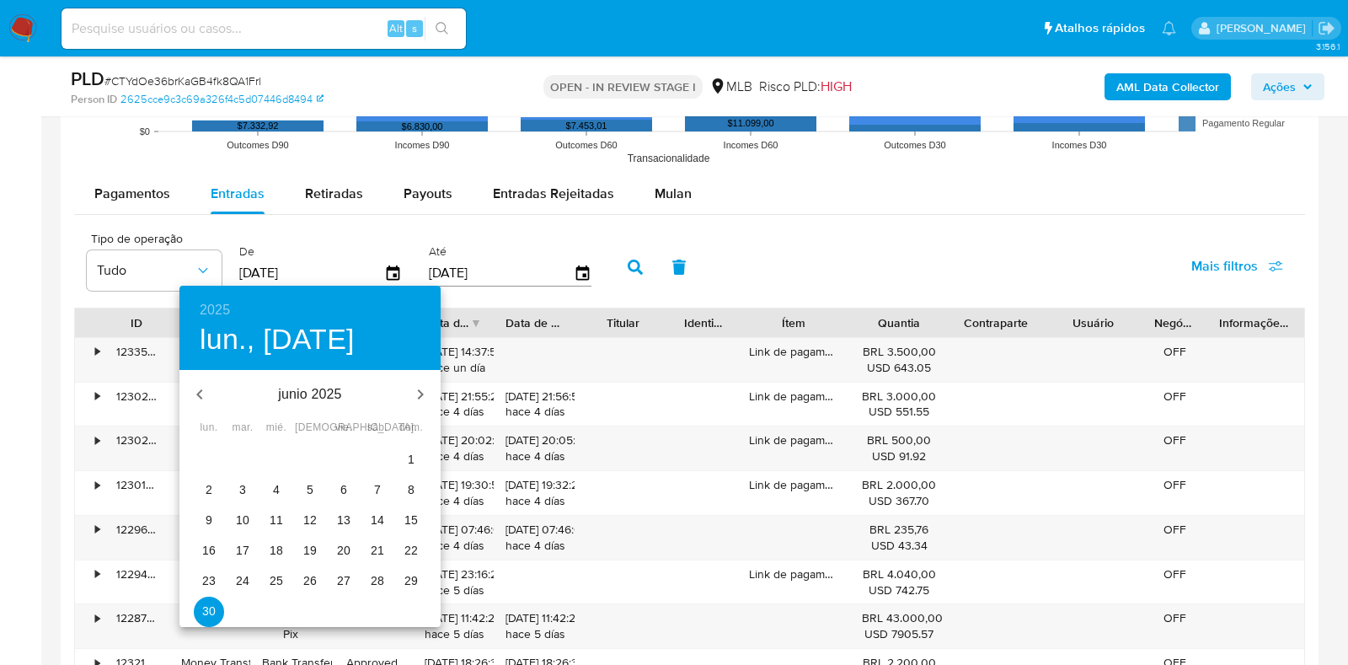
click at [404, 459] on span "1" at bounding box center [411, 459] width 30 height 17
type input "01/06/2025"
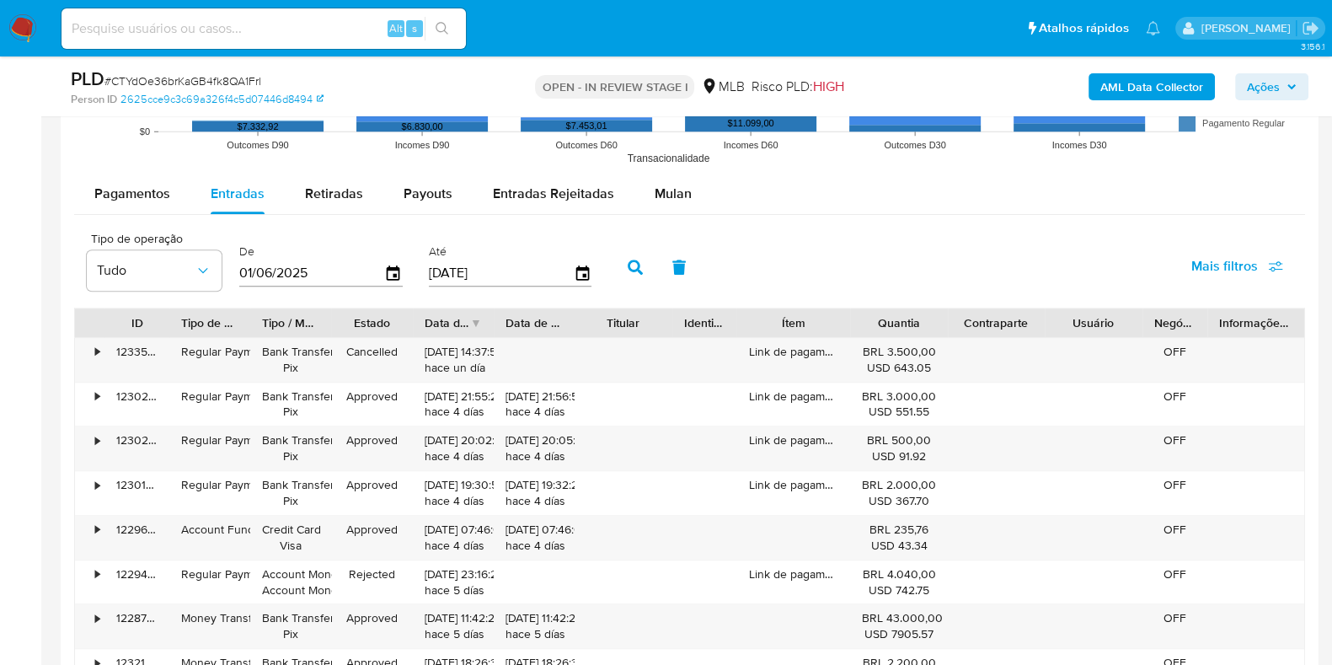
click at [563, 277] on input "28/08/2025" at bounding box center [501, 272] width 145 height 27
click at [577, 279] on icon "button" at bounding box center [581, 272] width 13 height 15
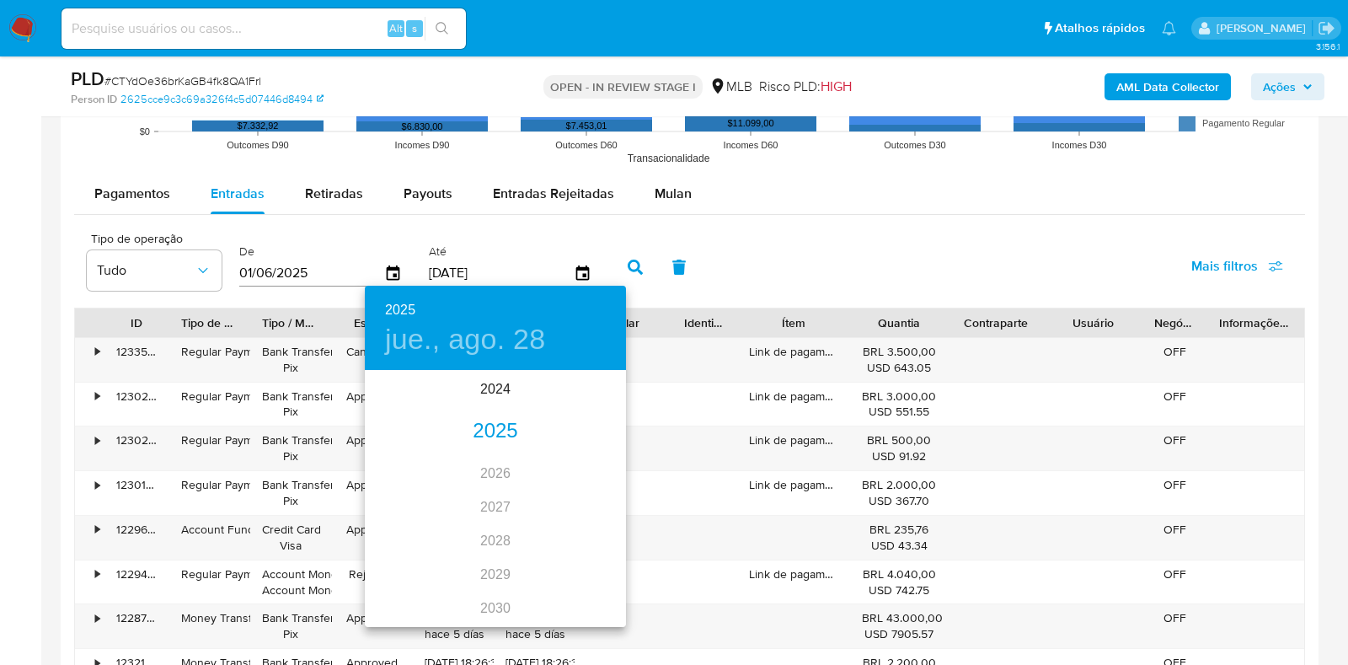
click at [480, 436] on div "2025" at bounding box center [495, 431] width 261 height 34
click at [588, 459] on div "jun." at bounding box center [582, 467] width 87 height 63
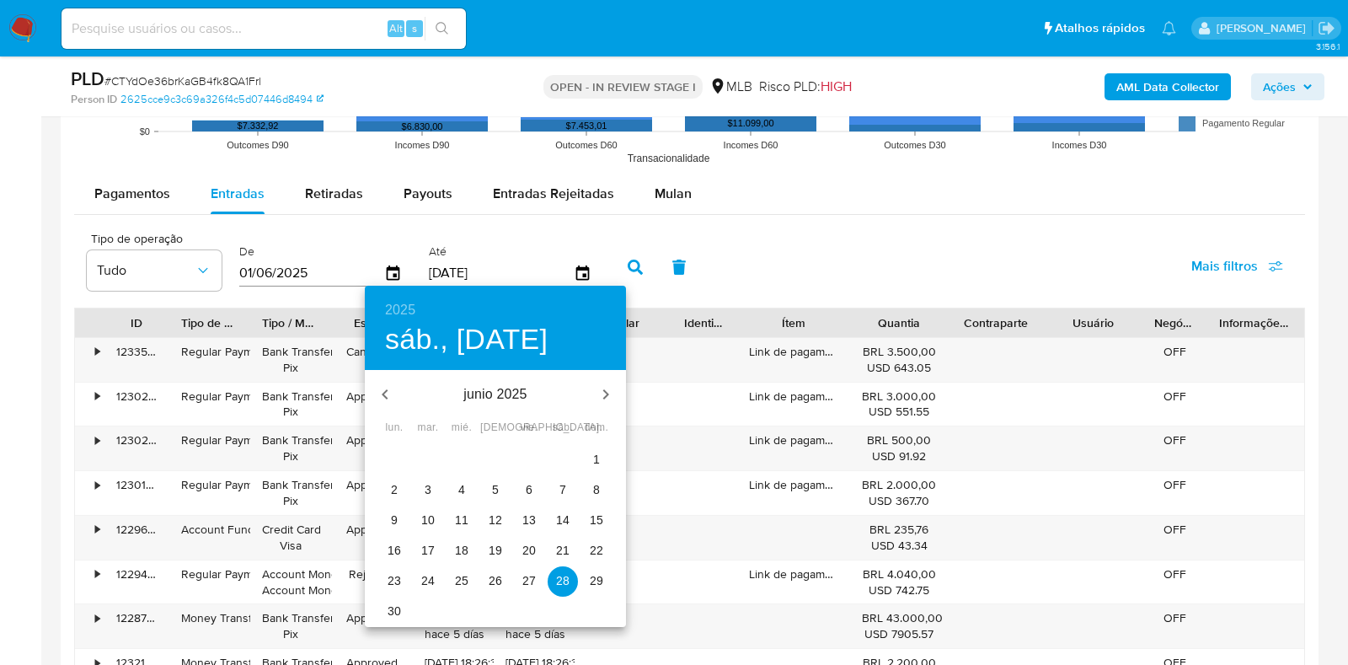
click at [391, 613] on p "30" at bounding box center [393, 610] width 13 height 17
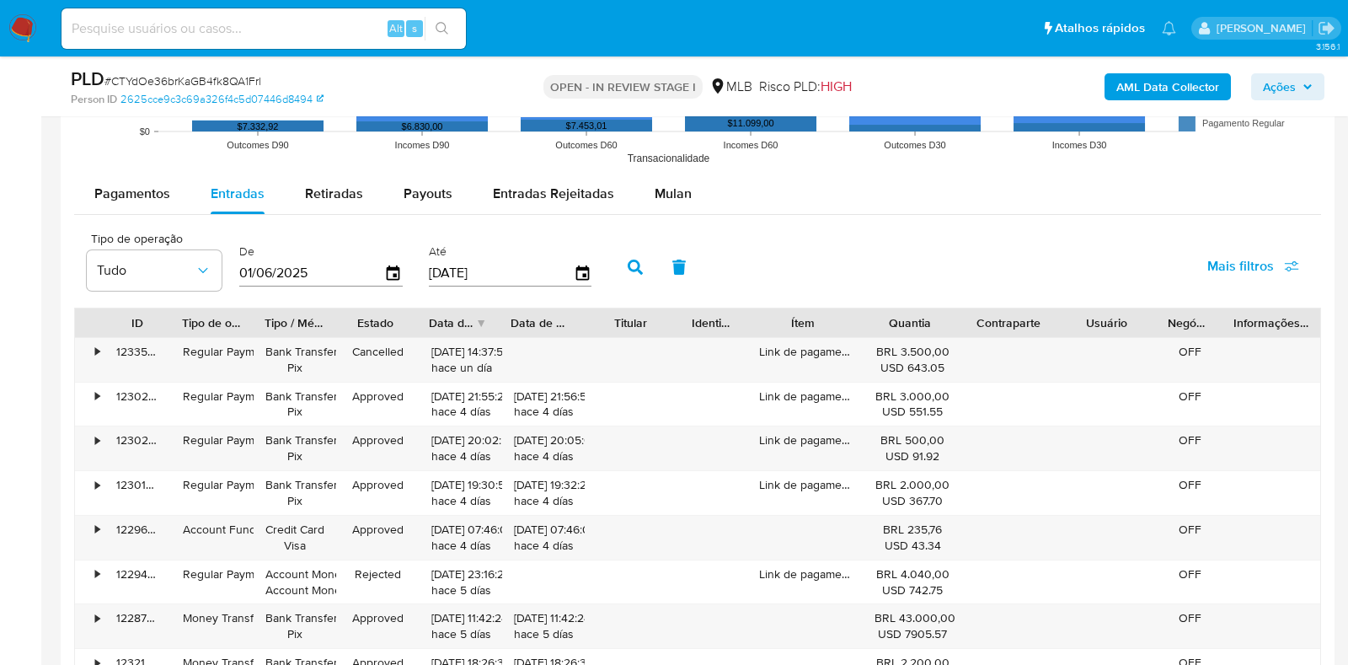
type input "30/06/2025"
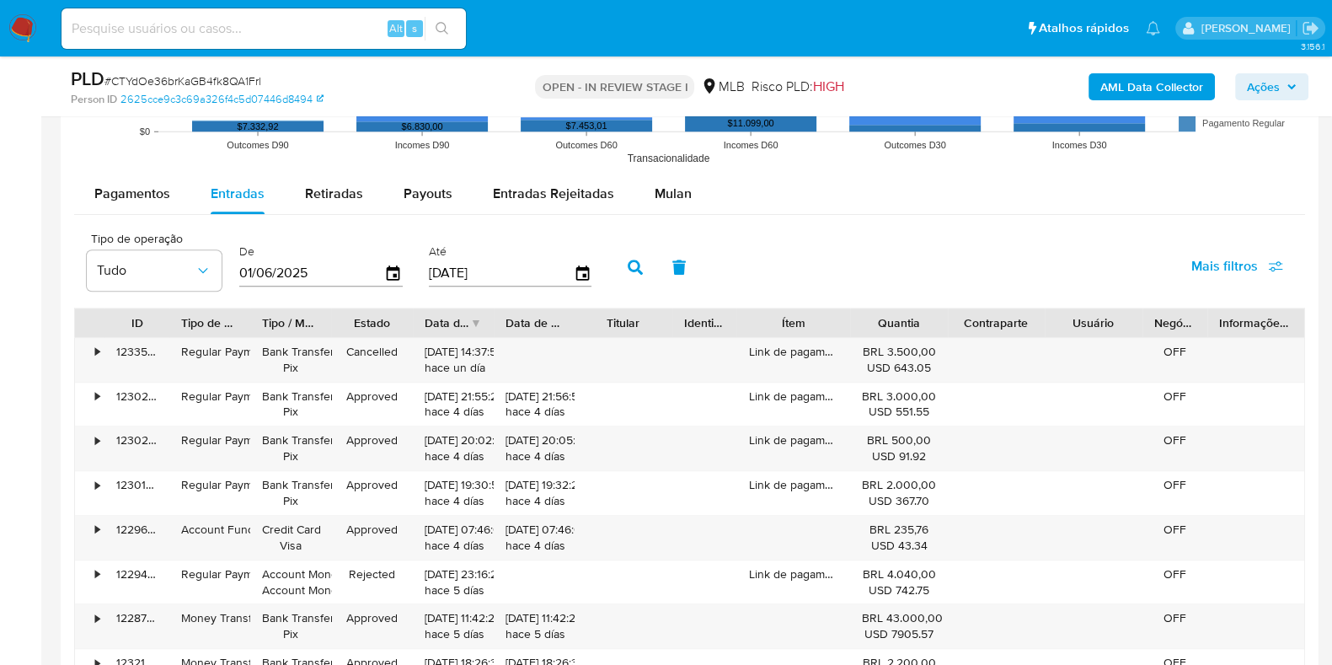
click at [632, 259] on icon "button" at bounding box center [635, 266] width 15 height 15
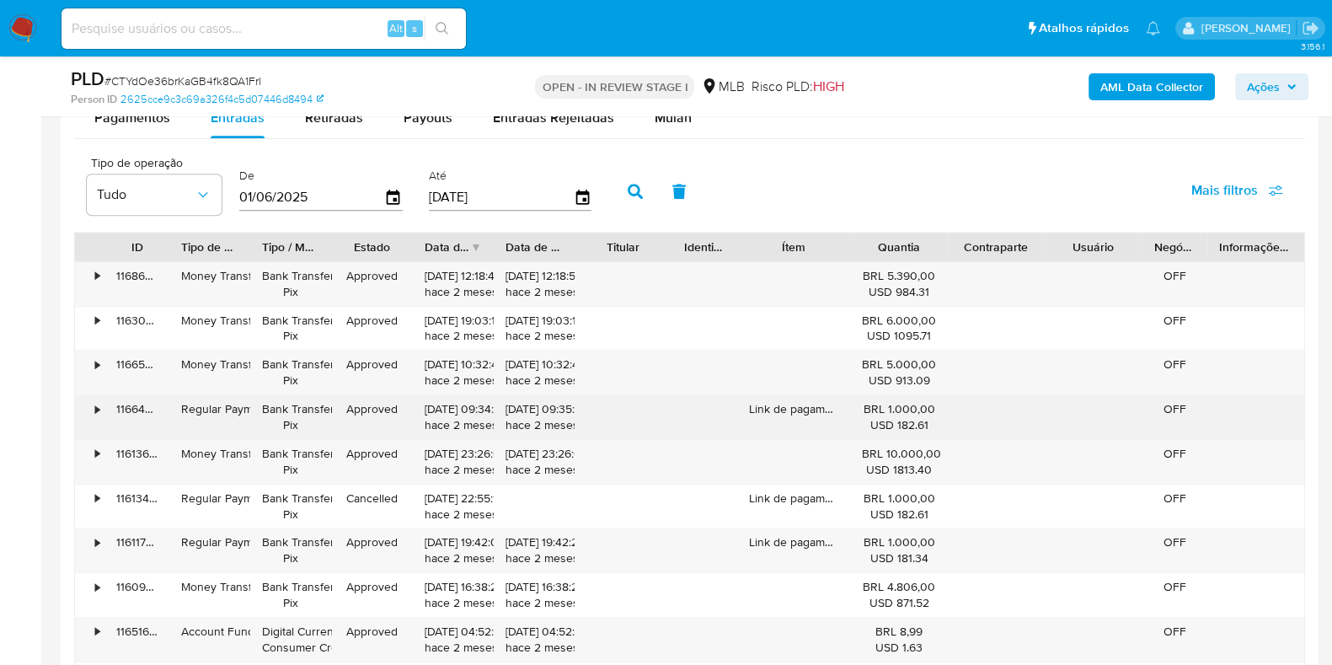
scroll to position [1895, 0]
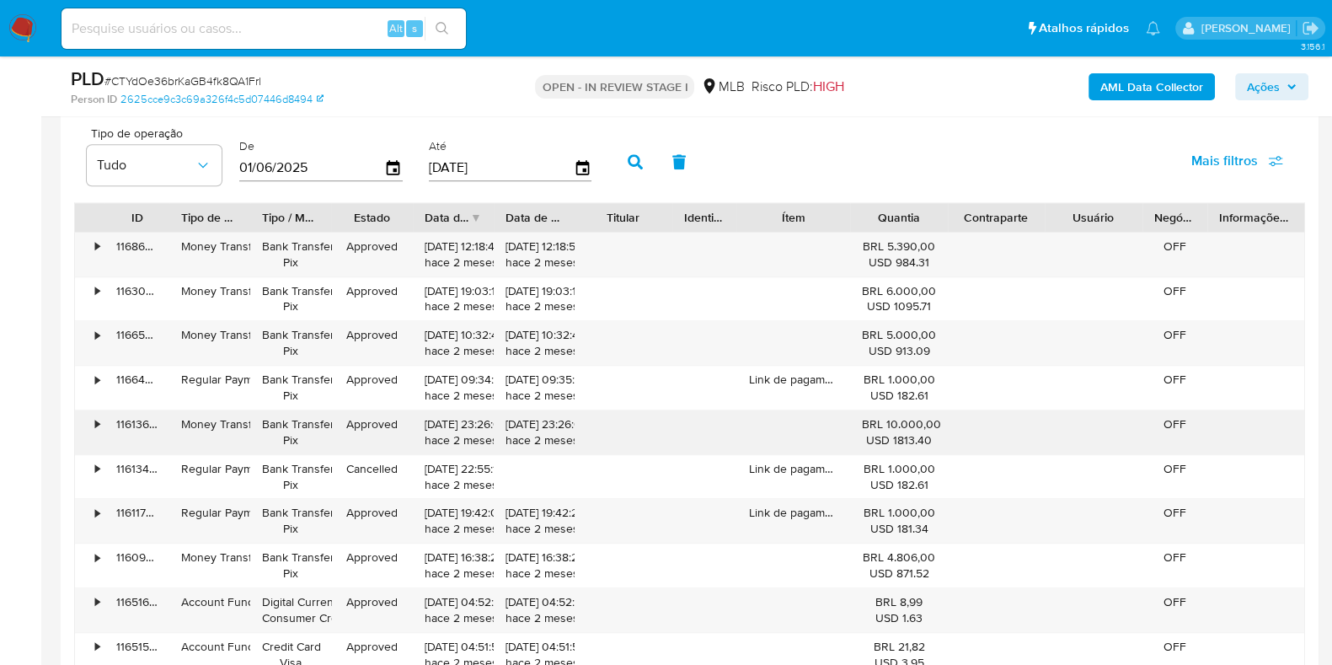
click at [98, 420] on div "•" at bounding box center [97, 424] width 4 height 16
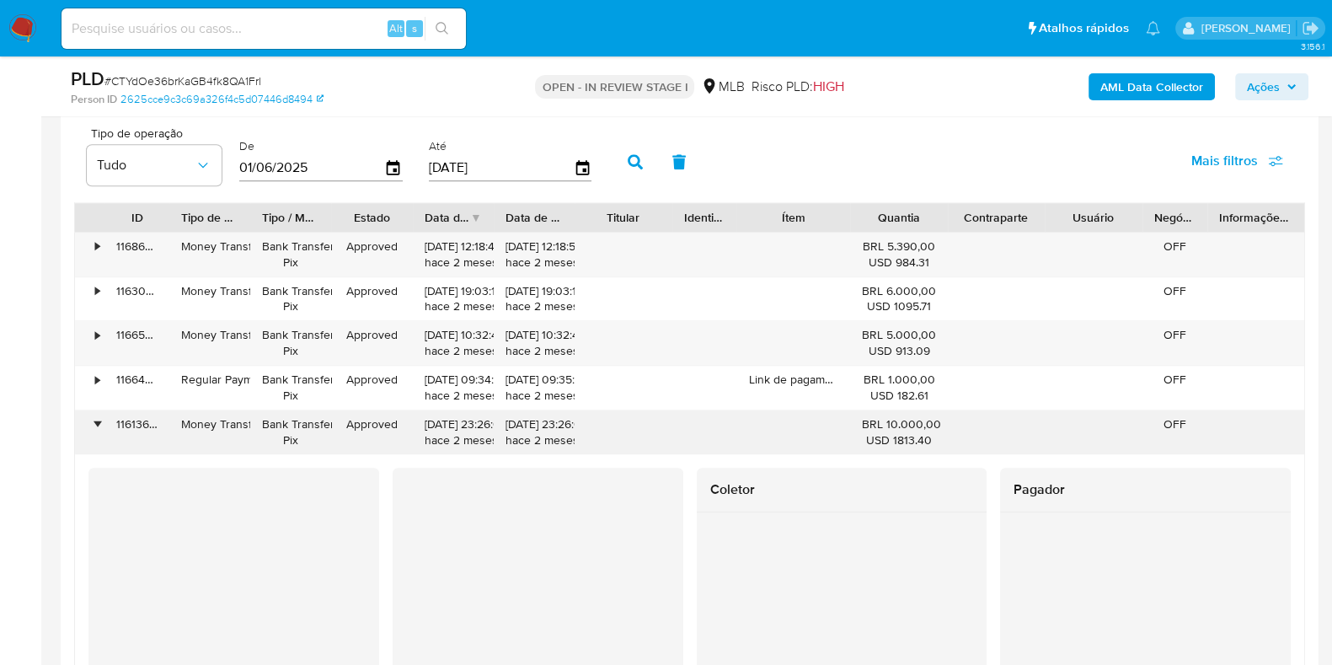
click at [98, 420] on div "•" at bounding box center [97, 424] width 4 height 16
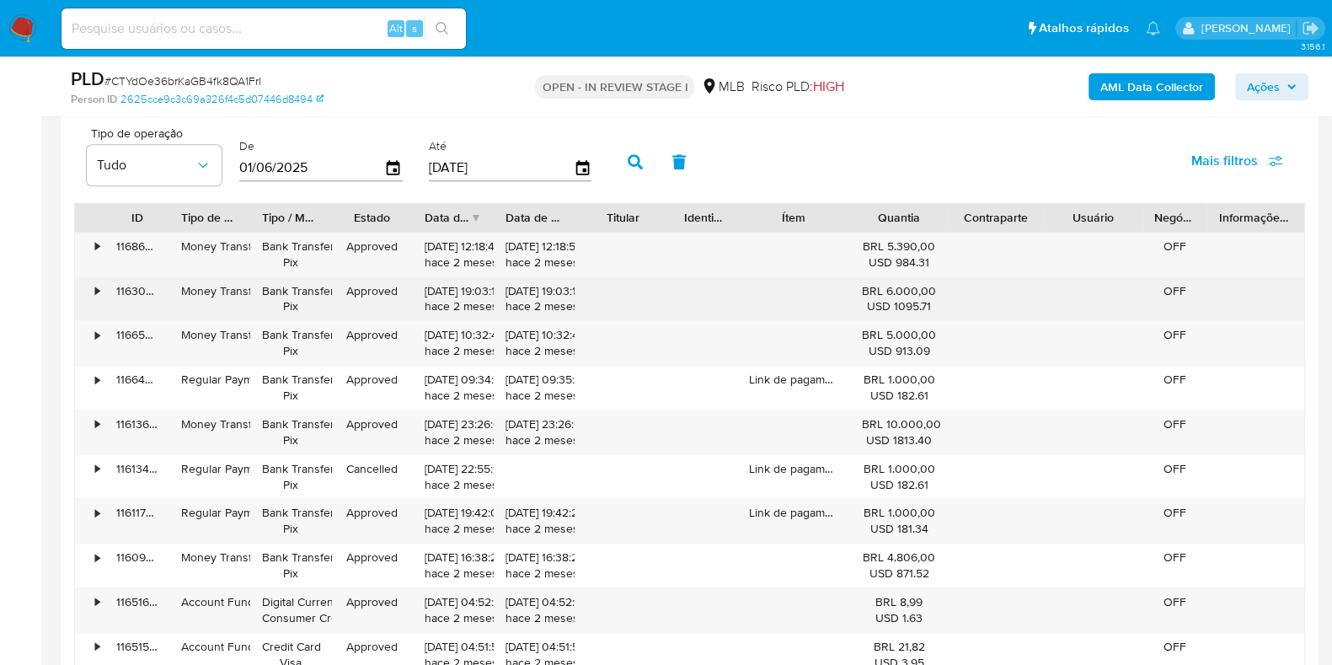
click at [82, 296] on div "•" at bounding box center [89, 299] width 29 height 44
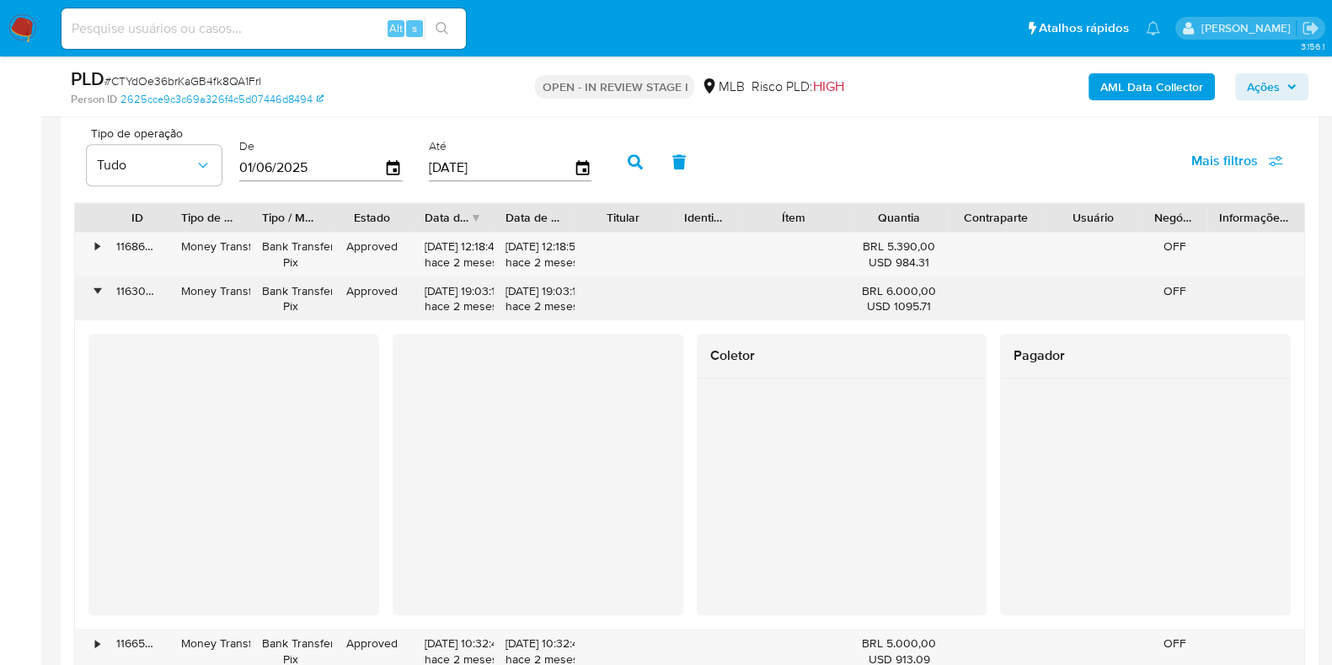
click at [83, 297] on div "•" at bounding box center [89, 299] width 29 height 44
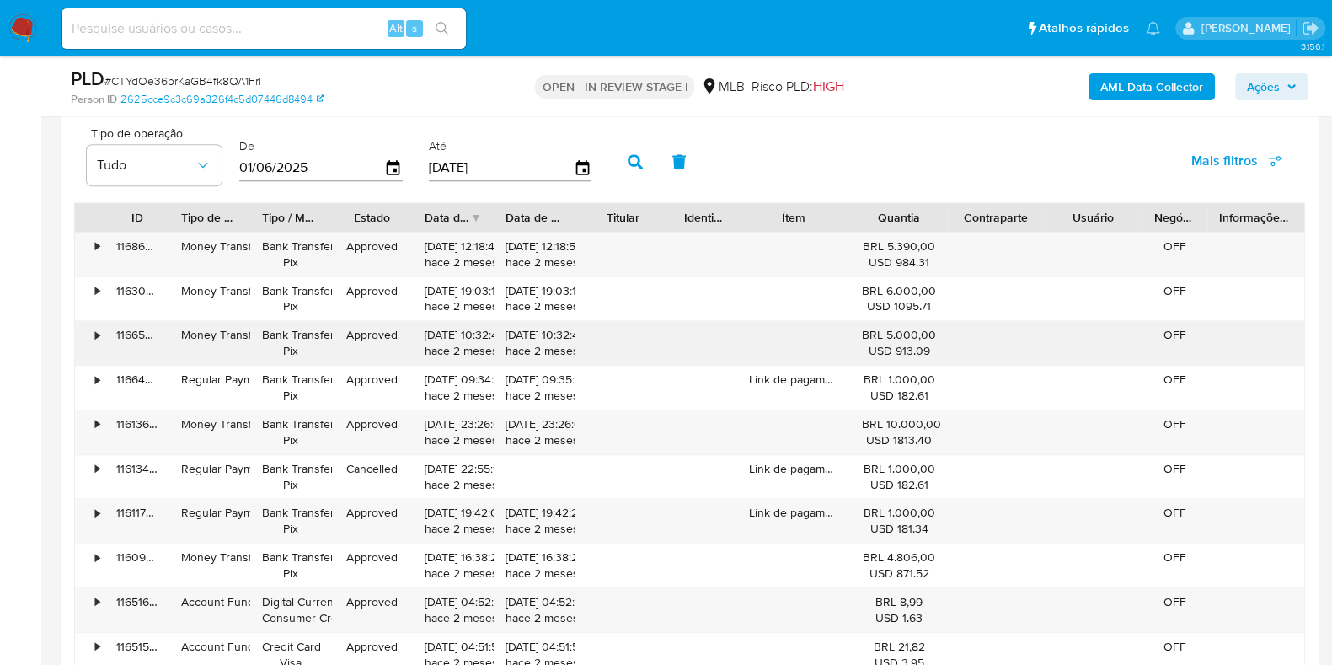
scroll to position [2001, 0]
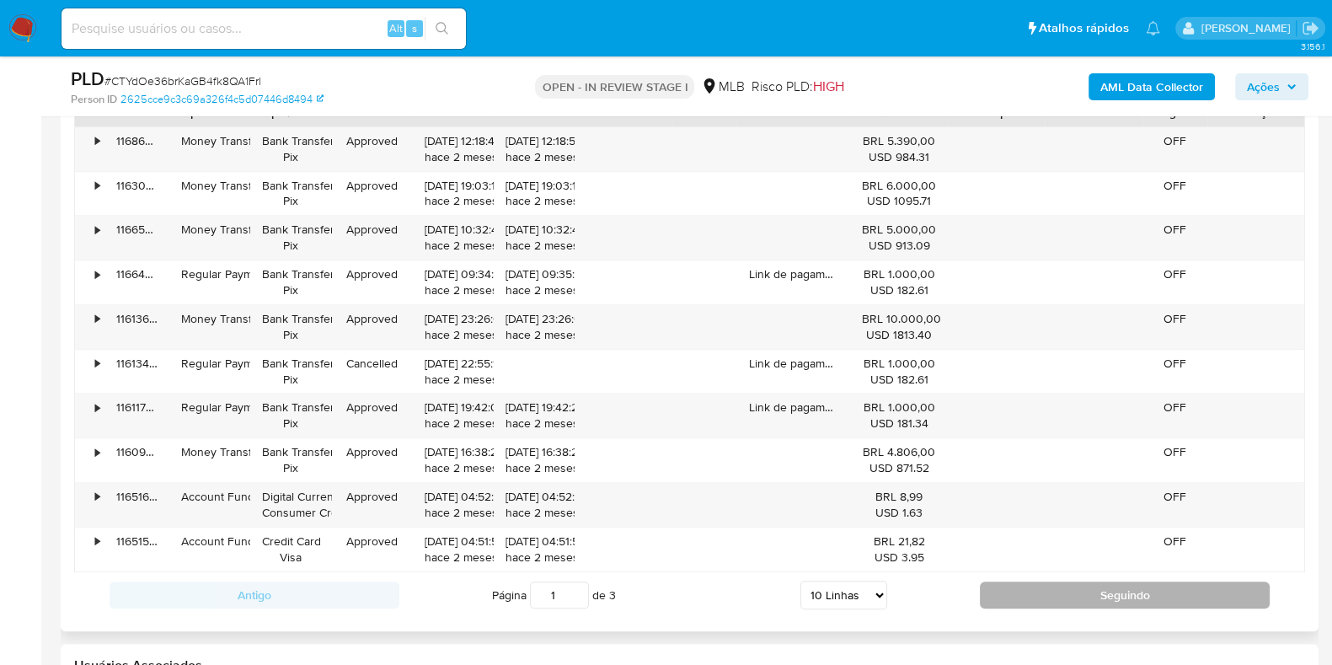
click at [1031, 597] on button "Seguindo" at bounding box center [1125, 594] width 290 height 27
type input "2"
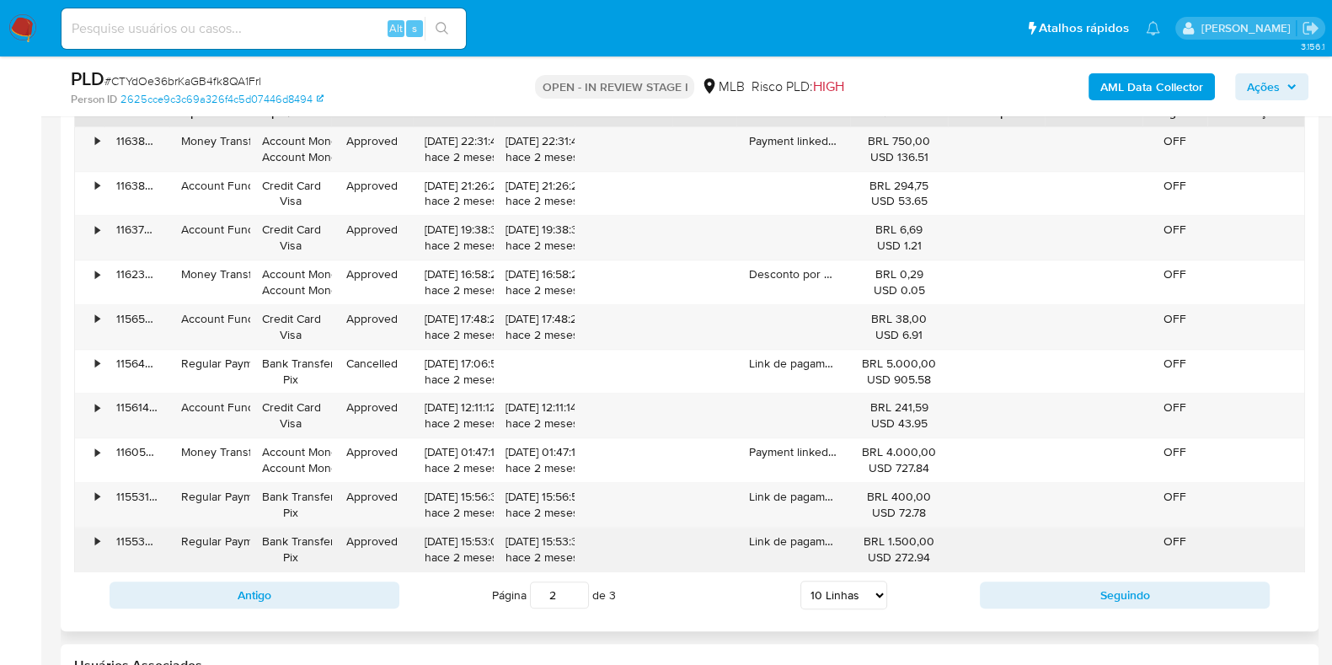
click at [84, 540] on div "•" at bounding box center [89, 549] width 29 height 44
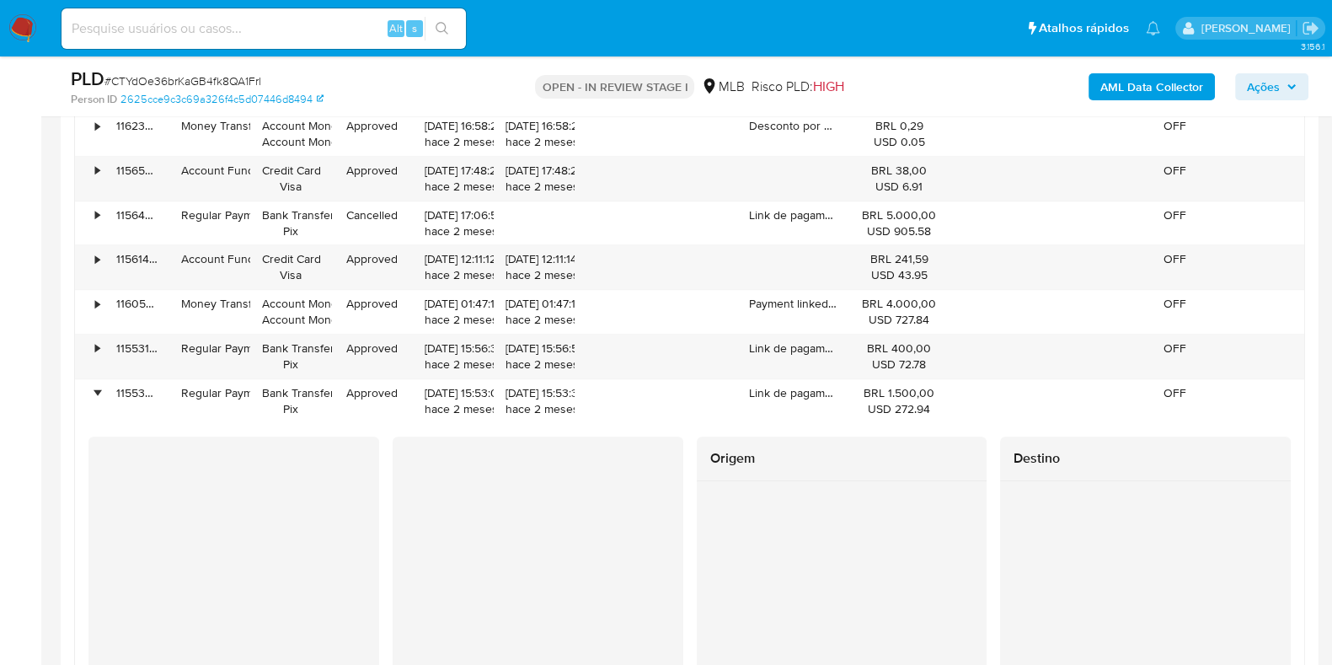
scroll to position [2106, 0]
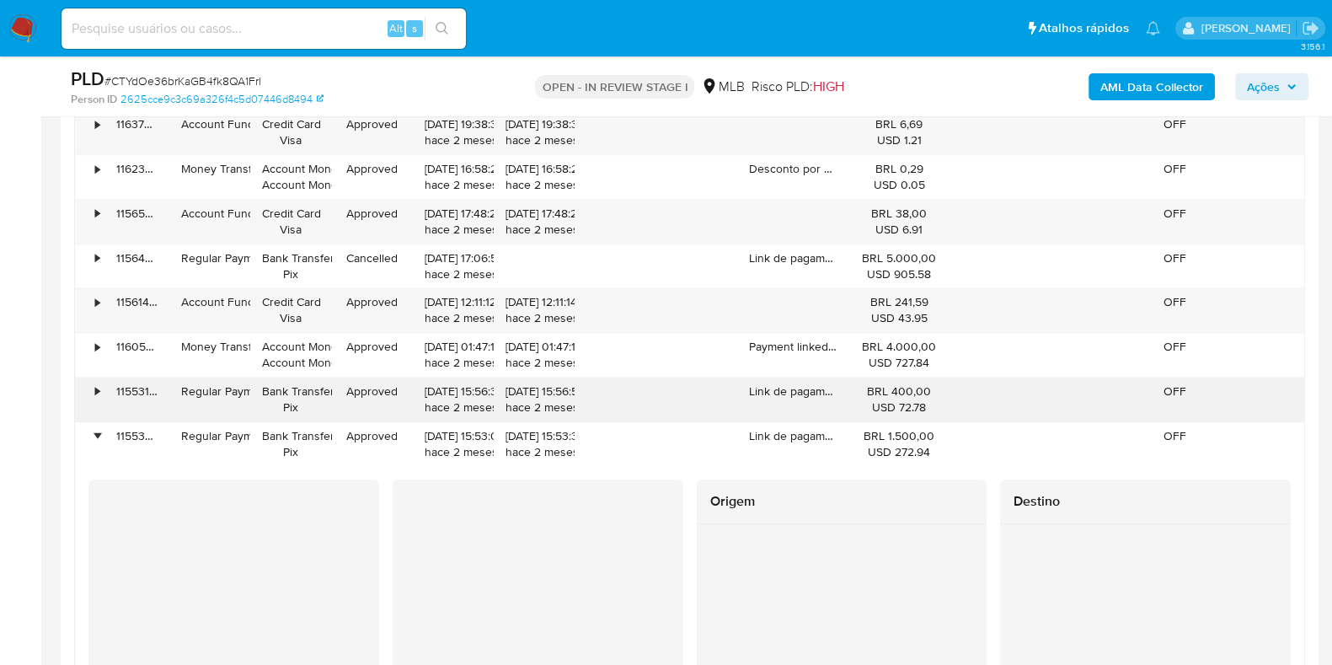
click at [99, 388] on div "•" at bounding box center [97, 391] width 4 height 16
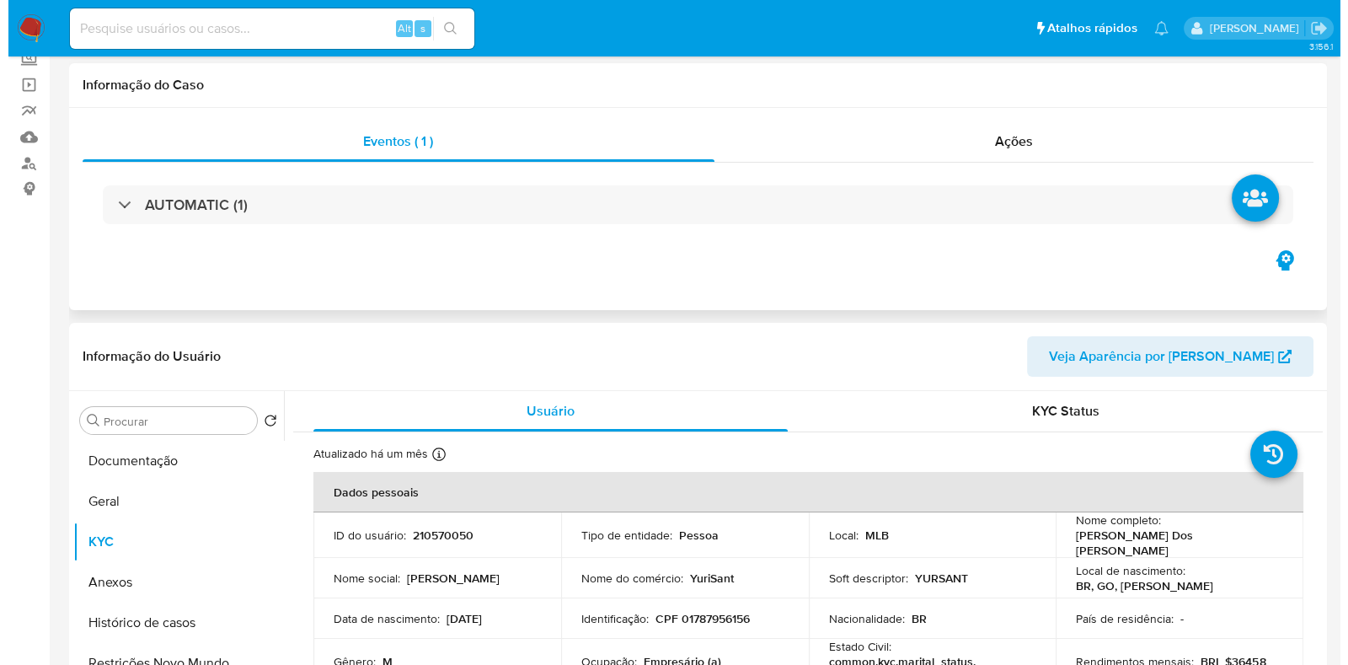
scroll to position [210, 0]
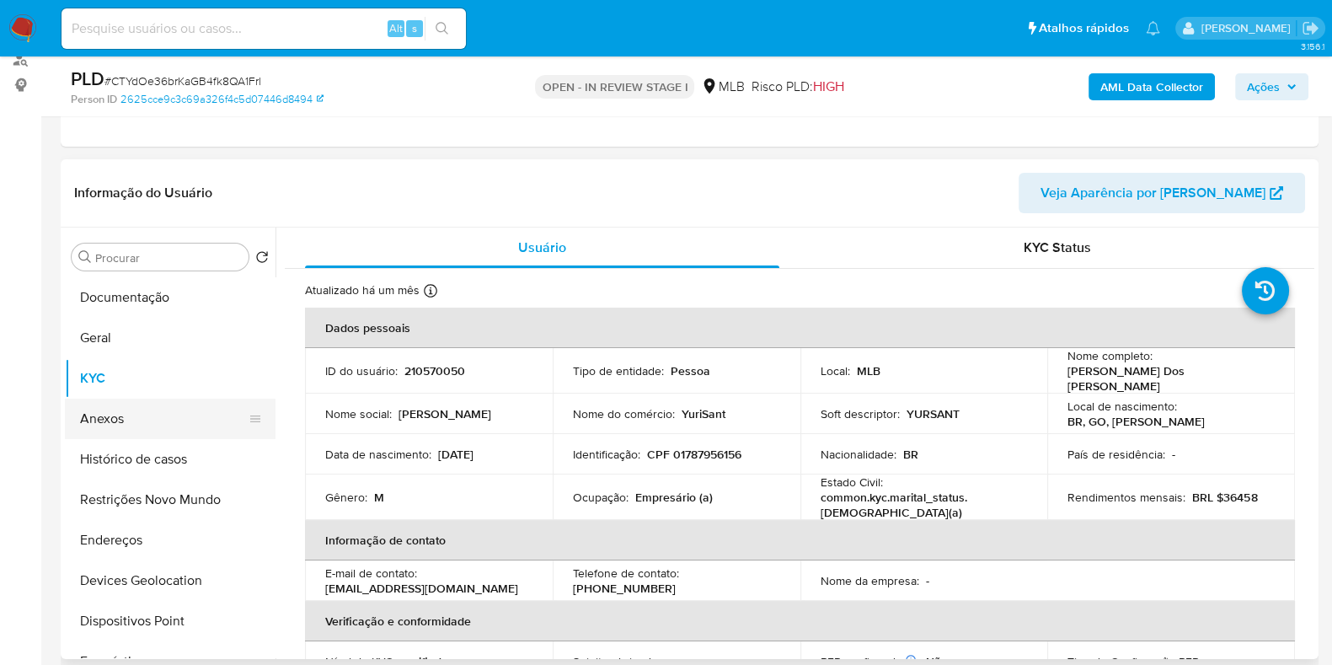
click at [134, 436] on button "Anexos" at bounding box center [163, 418] width 197 height 40
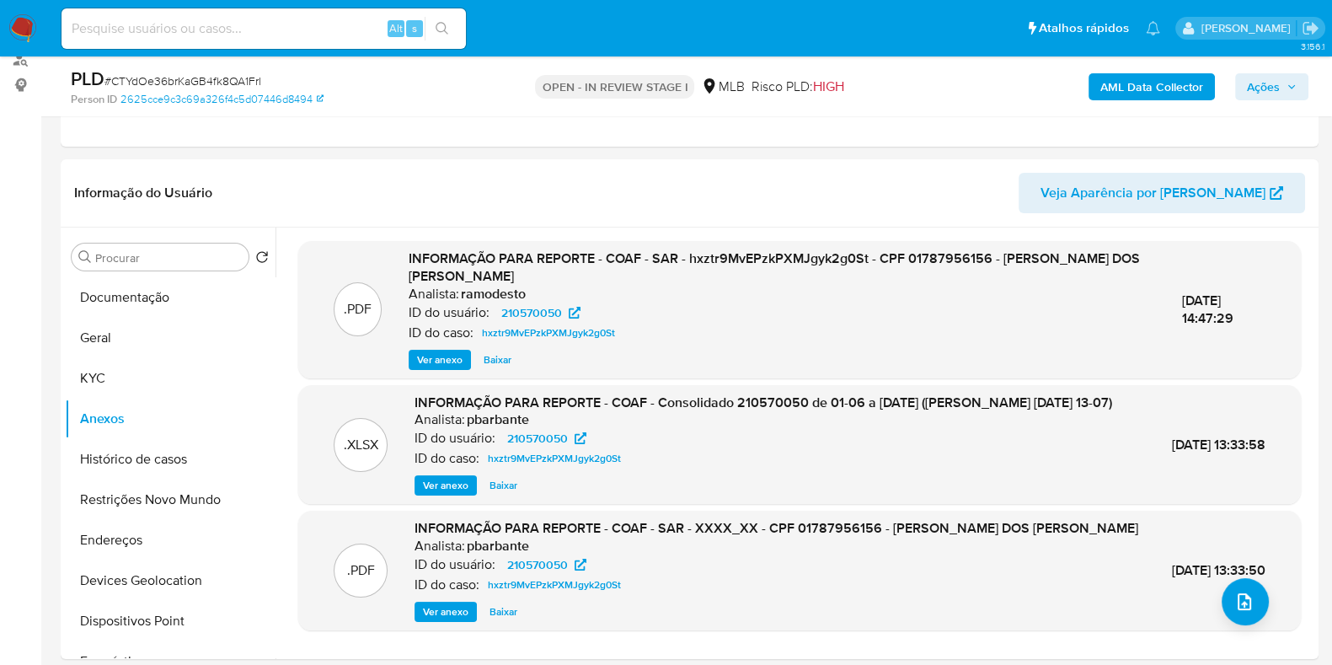
click at [1142, 93] on b "AML Data Collector" at bounding box center [1151, 86] width 103 height 27
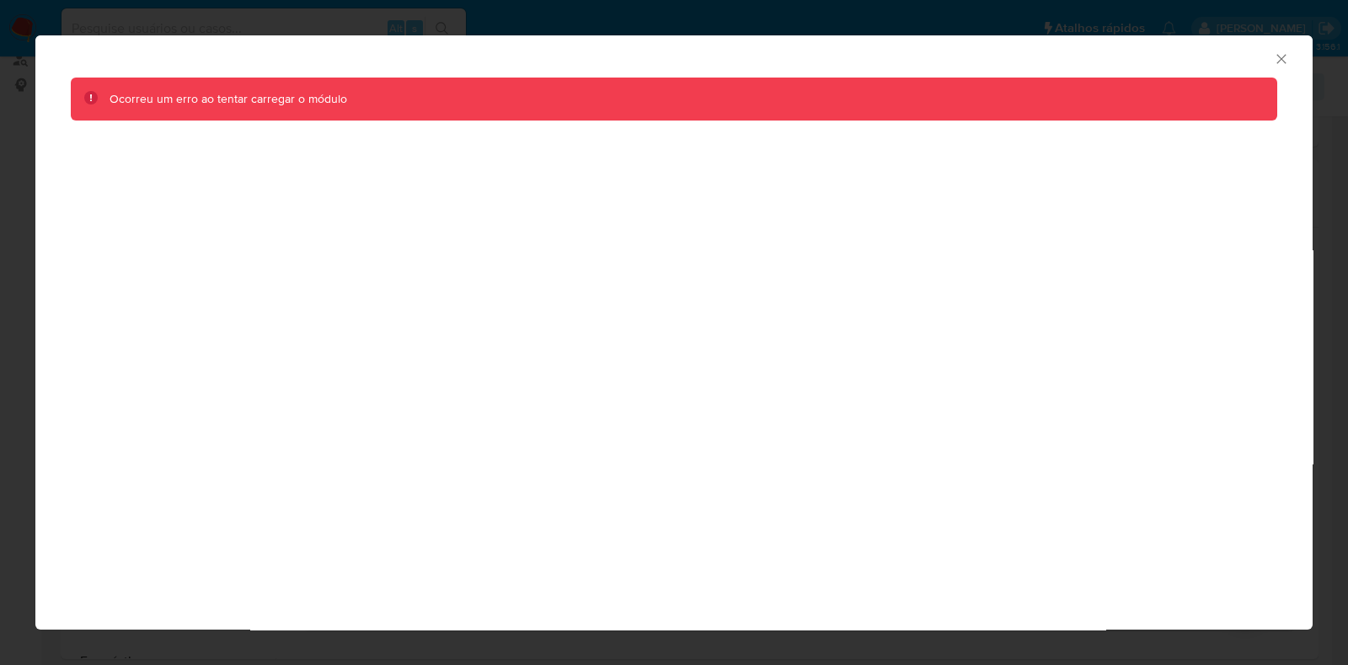
click at [1280, 61] on icon "Fechar a janela" at bounding box center [1281, 59] width 17 height 17
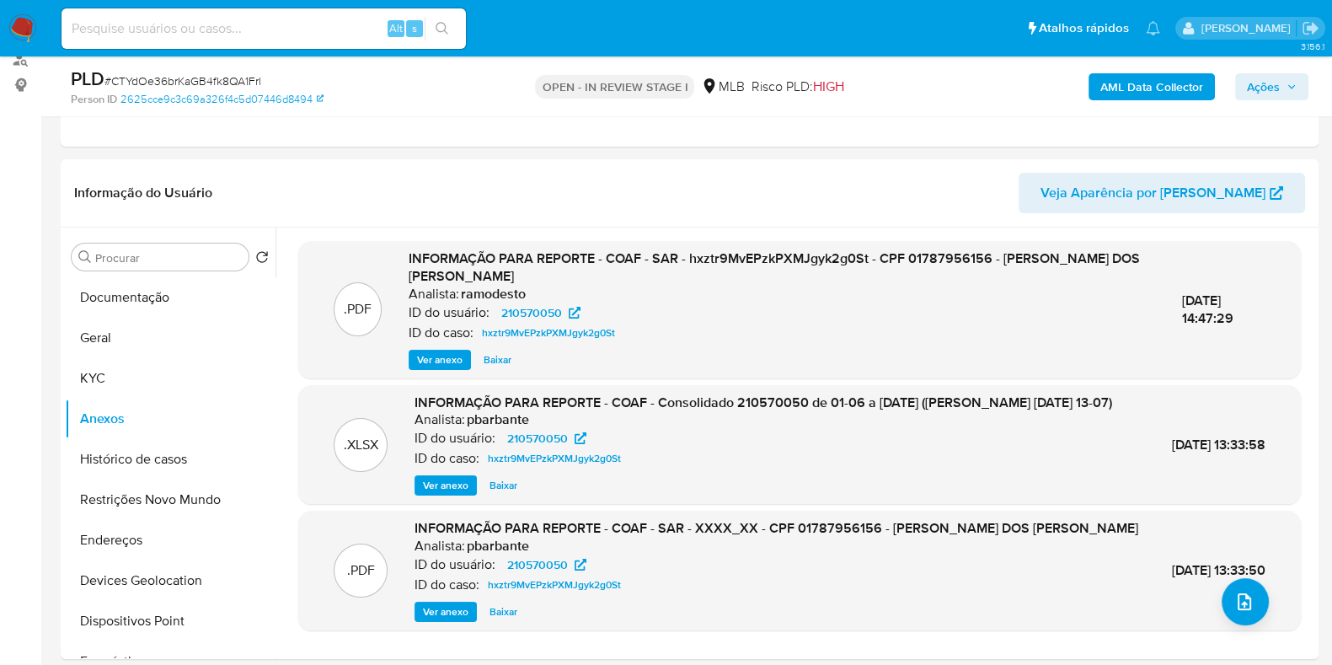
click at [1170, 85] on b "AML Data Collector" at bounding box center [1151, 86] width 103 height 27
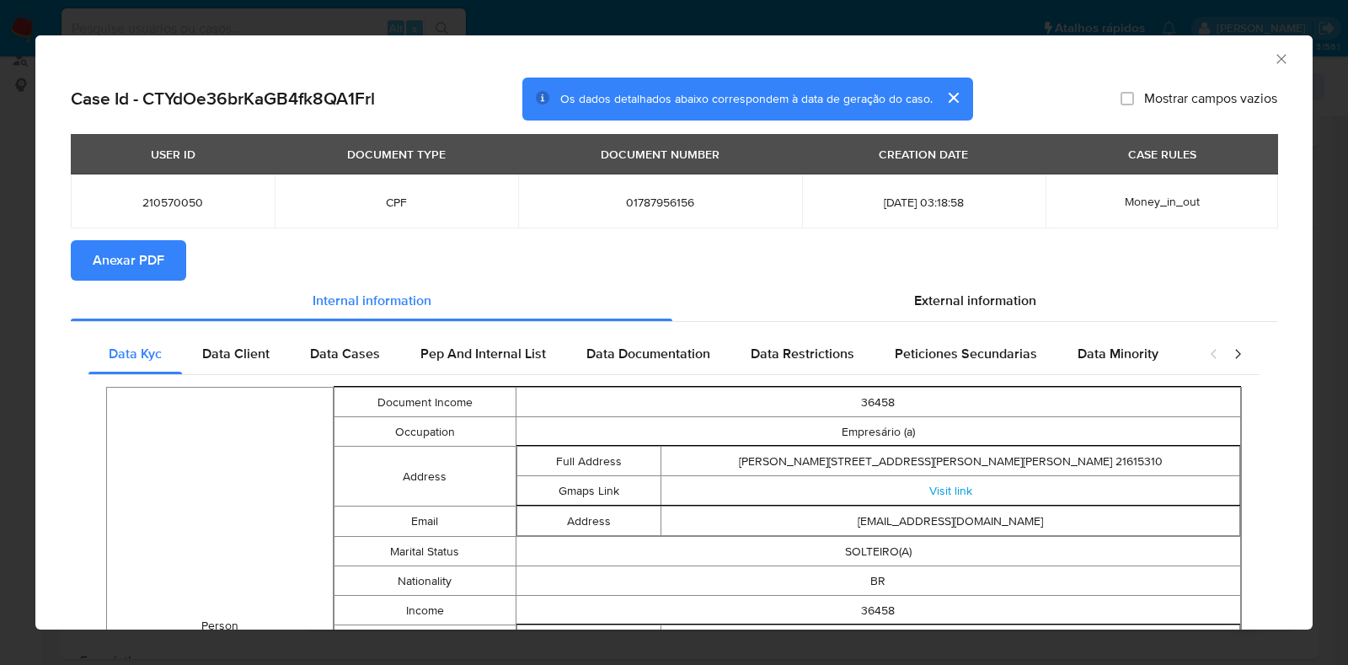
click at [129, 261] on span "Anexar PDF" at bounding box center [129, 260] width 72 height 37
click at [1273, 59] on icon "Fechar a janela" at bounding box center [1281, 59] width 17 height 17
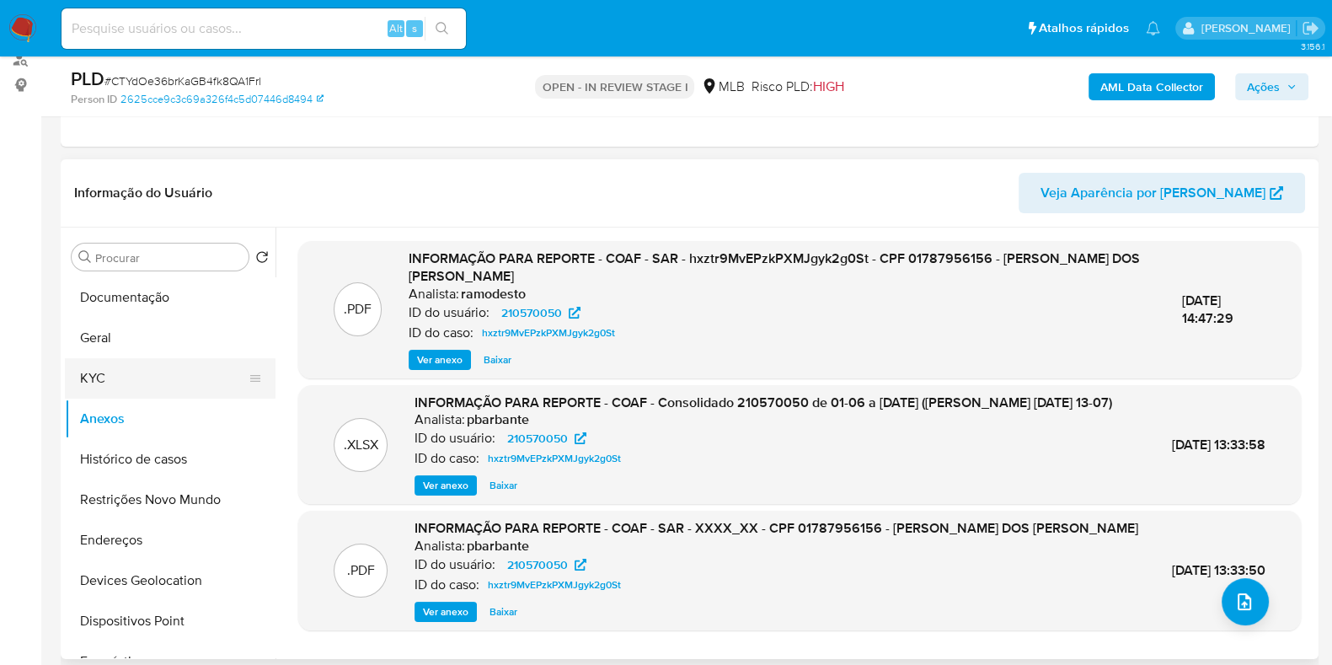
click at [117, 373] on button "KYC" at bounding box center [163, 378] width 197 height 40
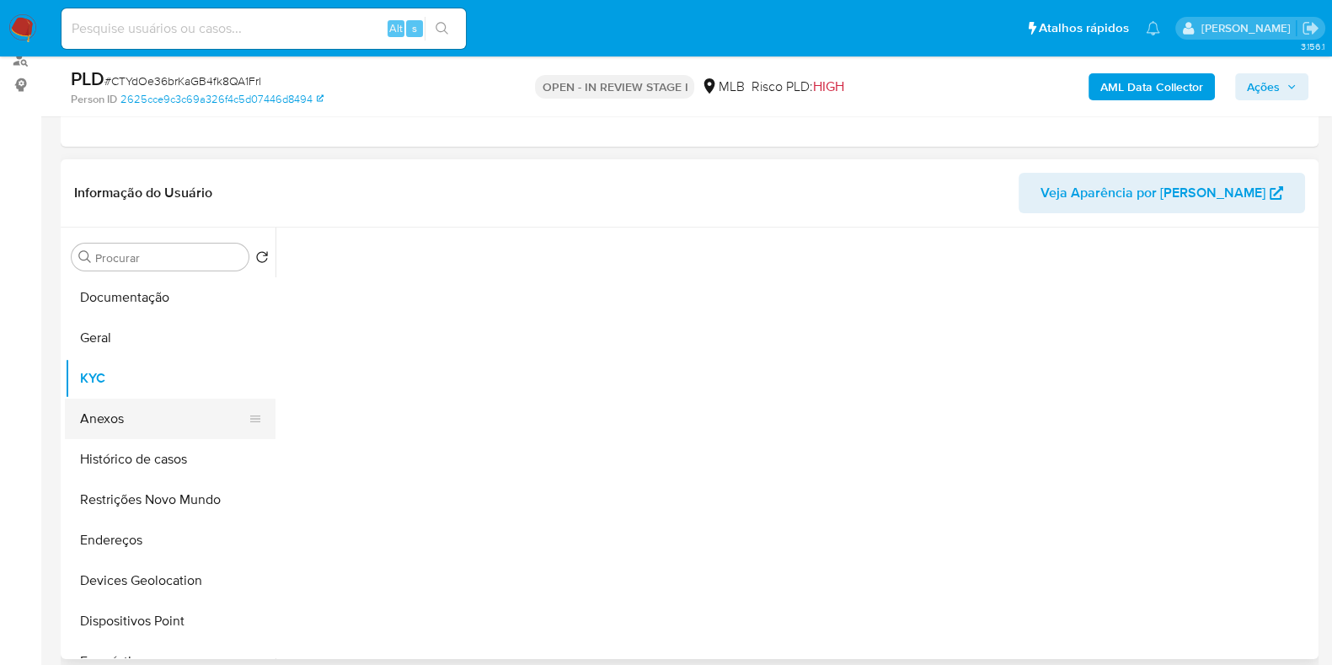
click at [115, 406] on button "Anexos" at bounding box center [163, 418] width 197 height 40
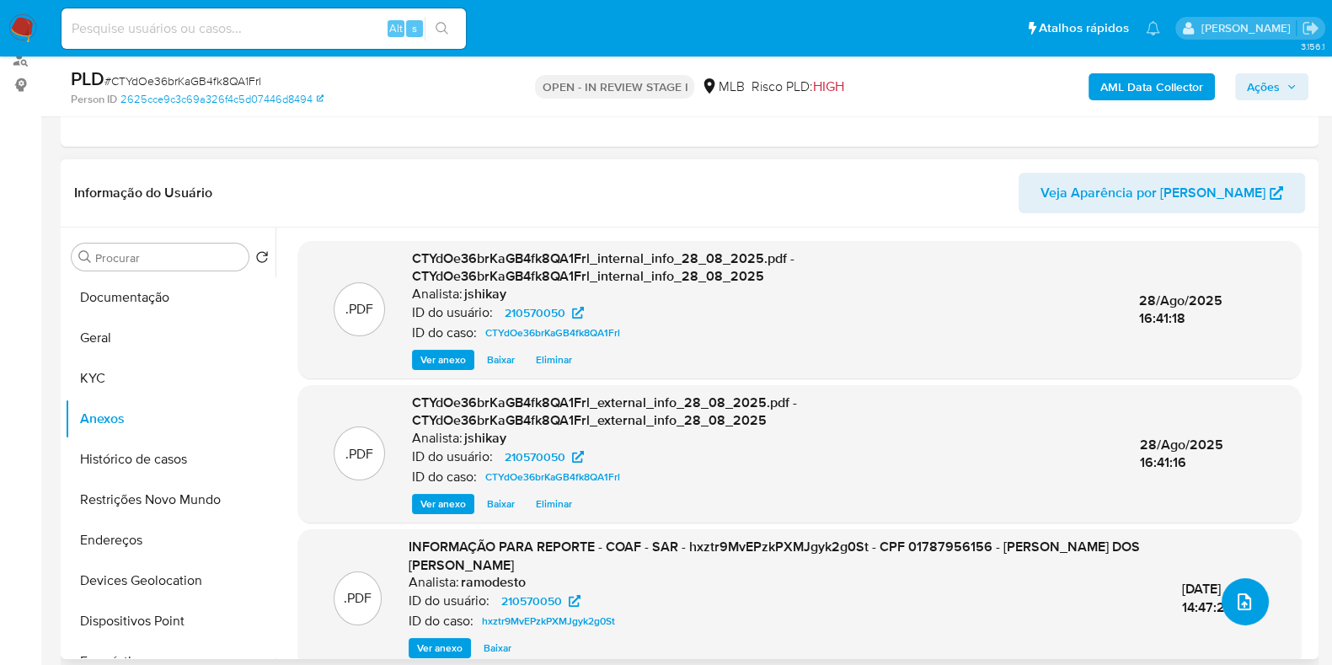
click at [1240, 607] on icon "upload-file" at bounding box center [1244, 601] width 20 height 20
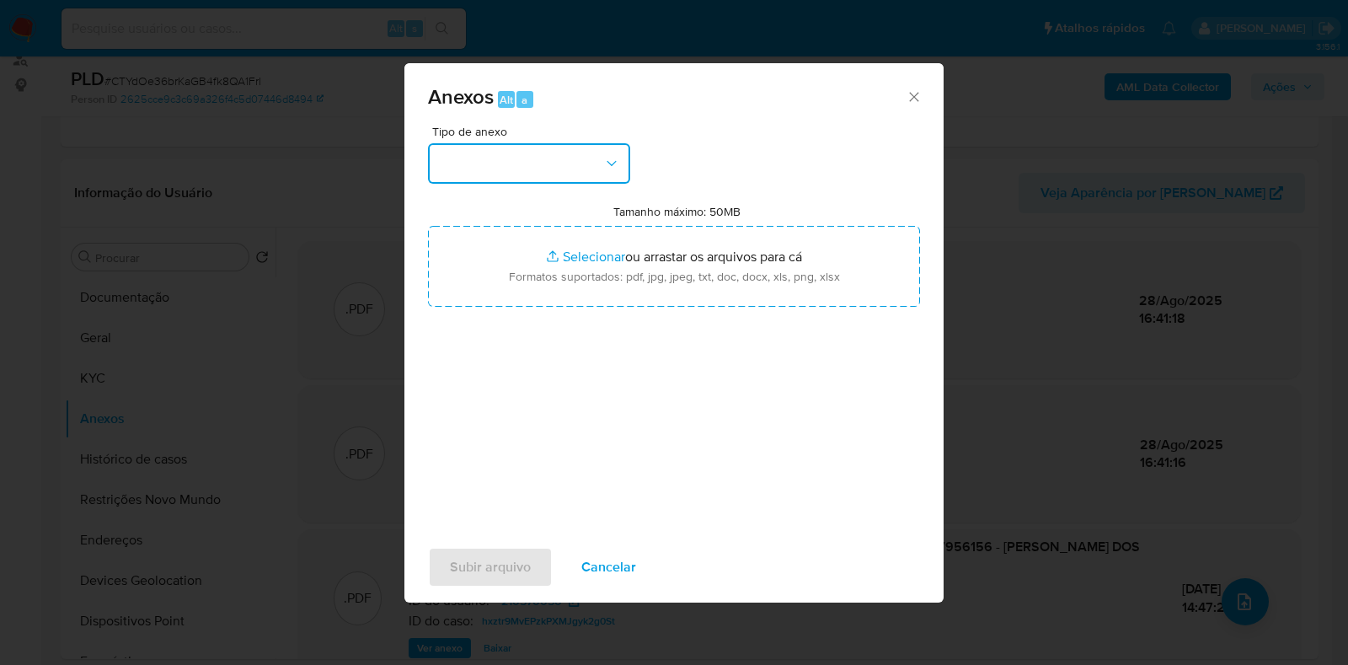
click at [463, 170] on button "button" at bounding box center [529, 163] width 202 height 40
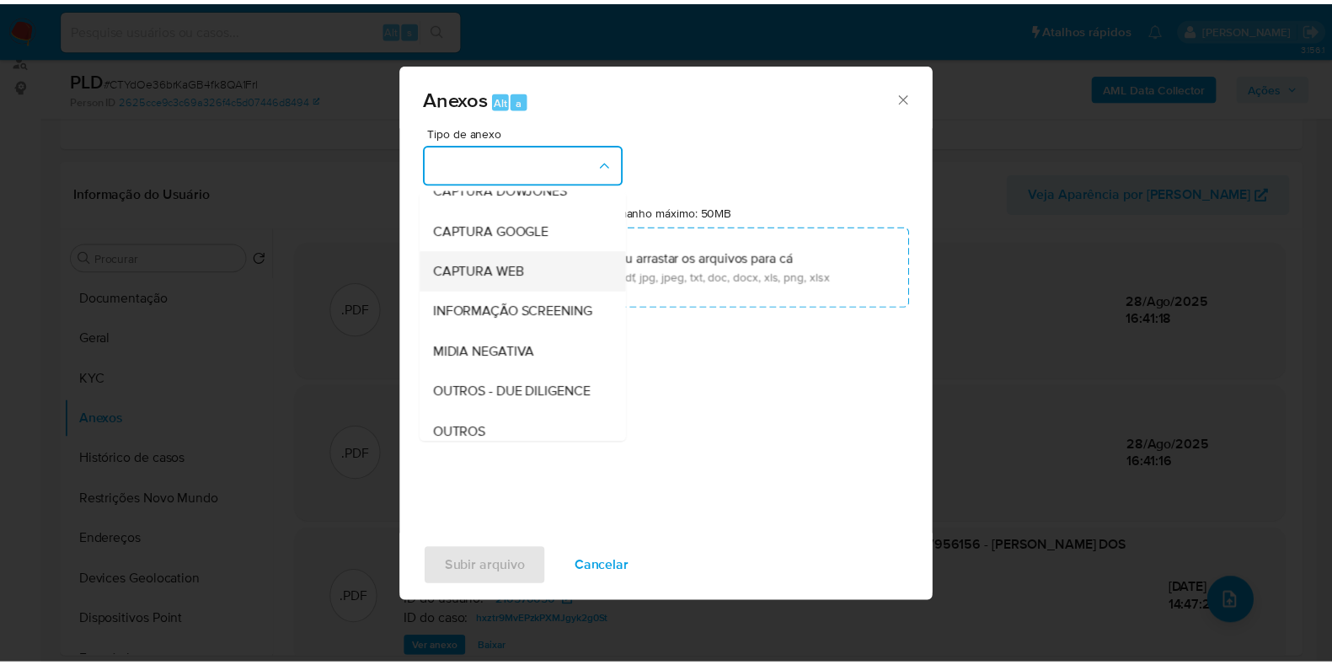
scroll to position [104, 0]
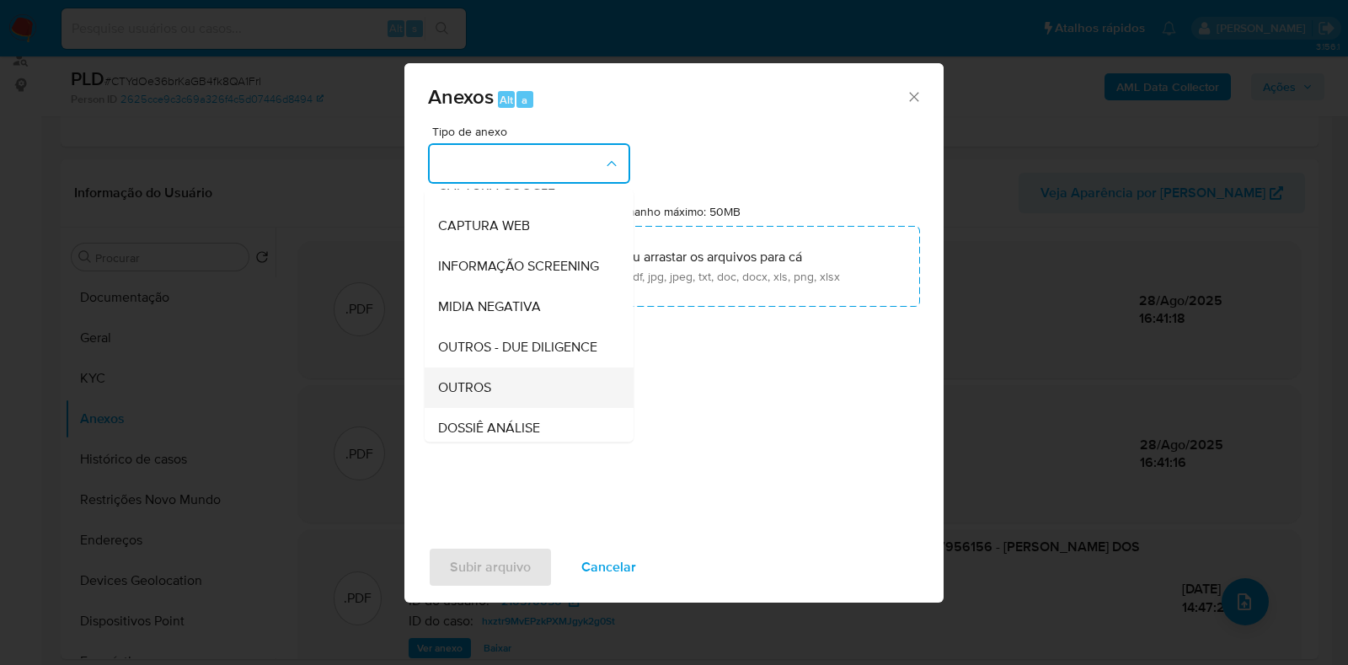
click at [480, 396] on span "OUTROS" at bounding box center [464, 387] width 53 height 17
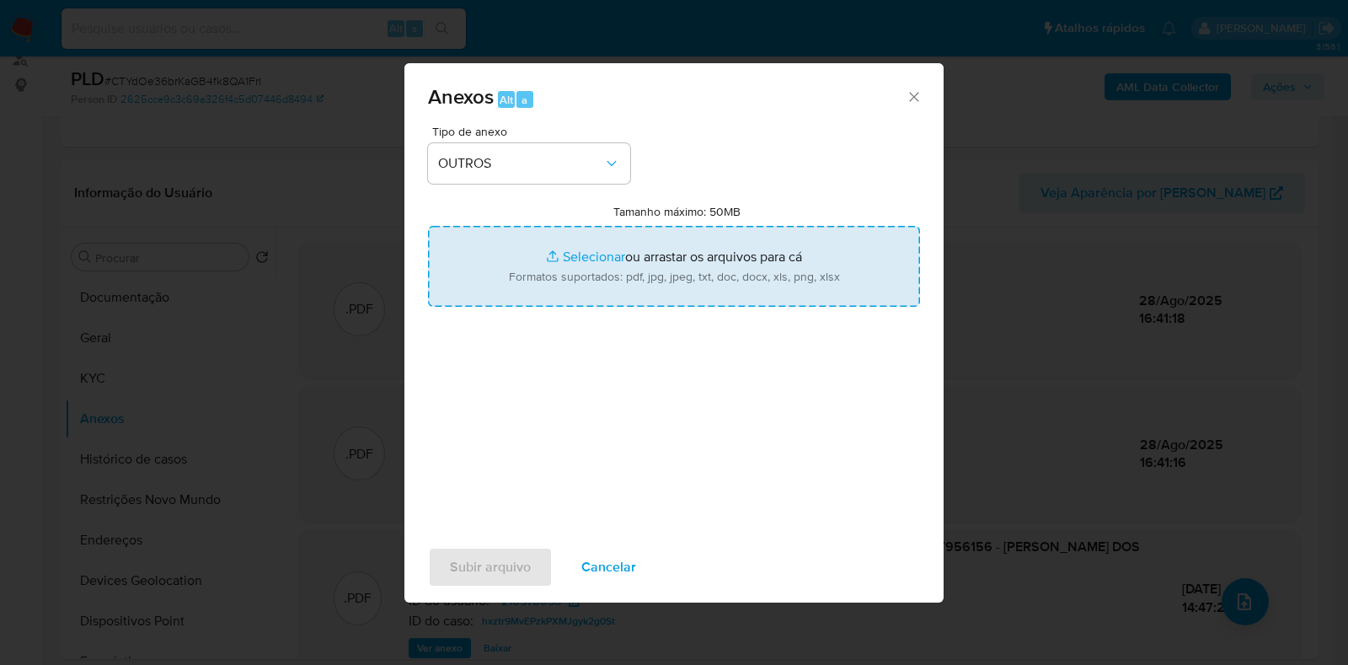
click at [562, 234] on input "Tamanho máximo: 50MB Selecionar arquivos" at bounding box center [674, 266] width 492 height 81
type input "C:\fakepath\Mulan 210570050_2025_08_28_11_07_34 - Resumen TX.pdf"
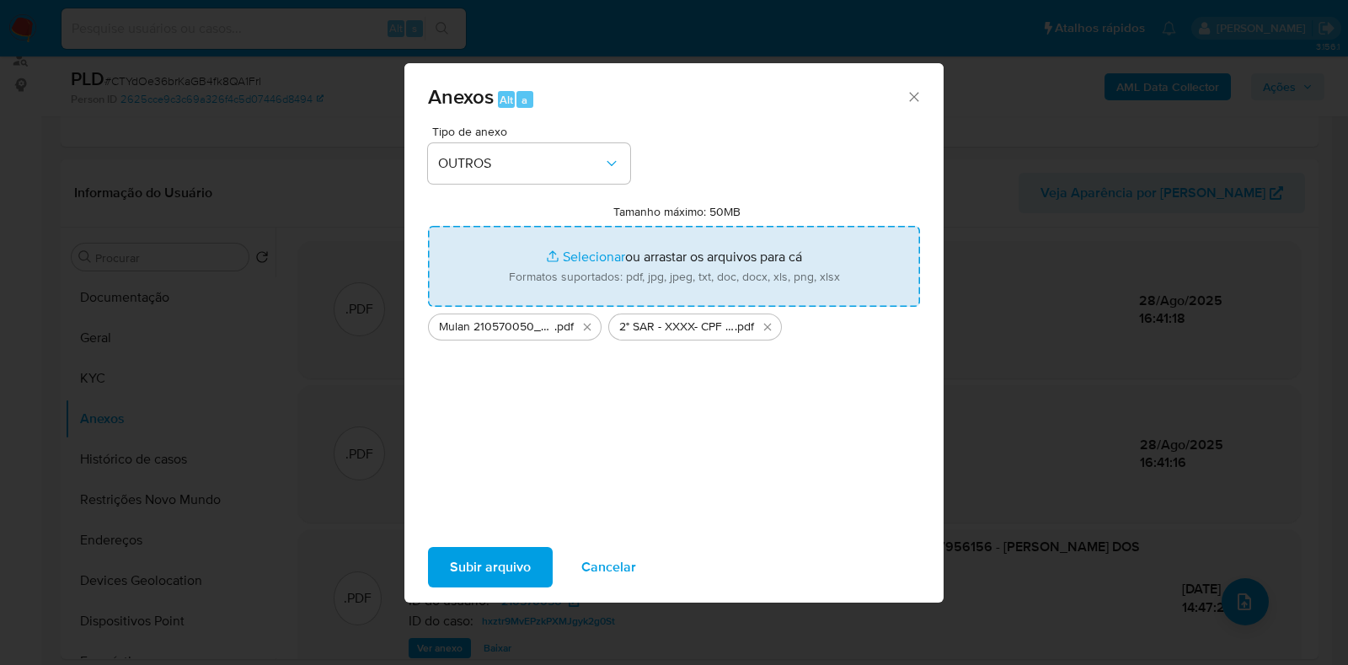
click at [506, 566] on span "Subir arquivo" at bounding box center [490, 566] width 81 height 37
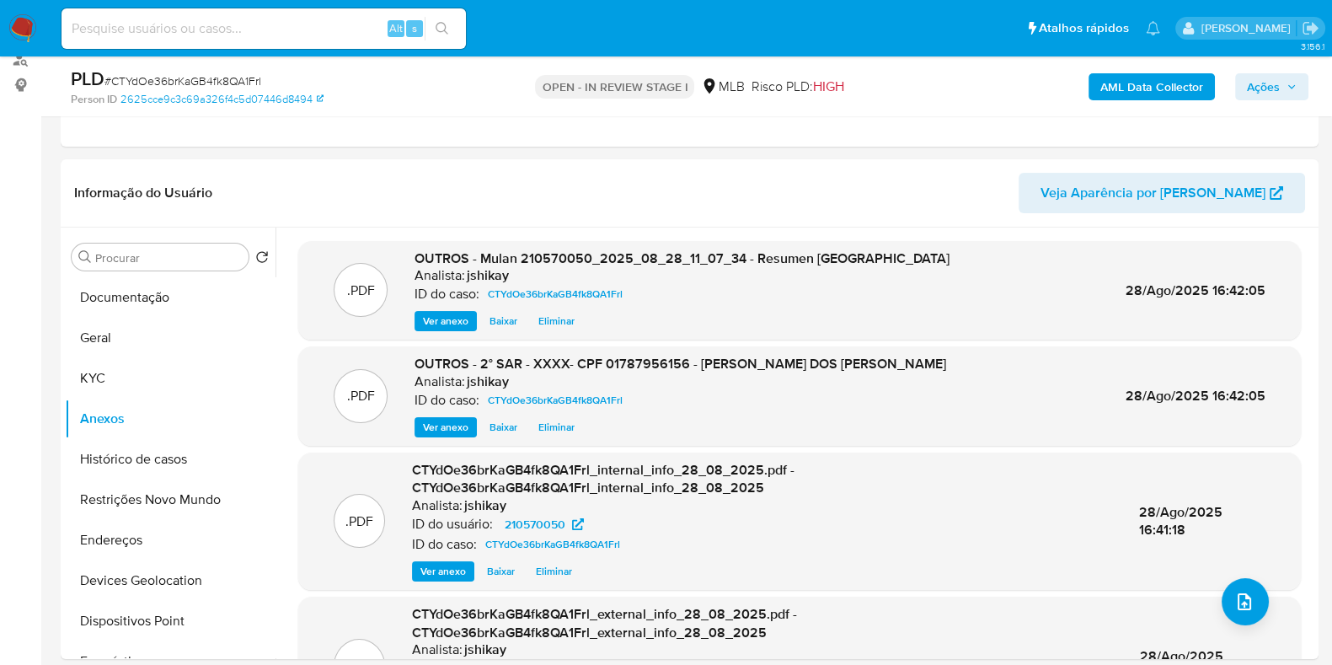
click at [1254, 88] on span "Ações" at bounding box center [1263, 86] width 33 height 27
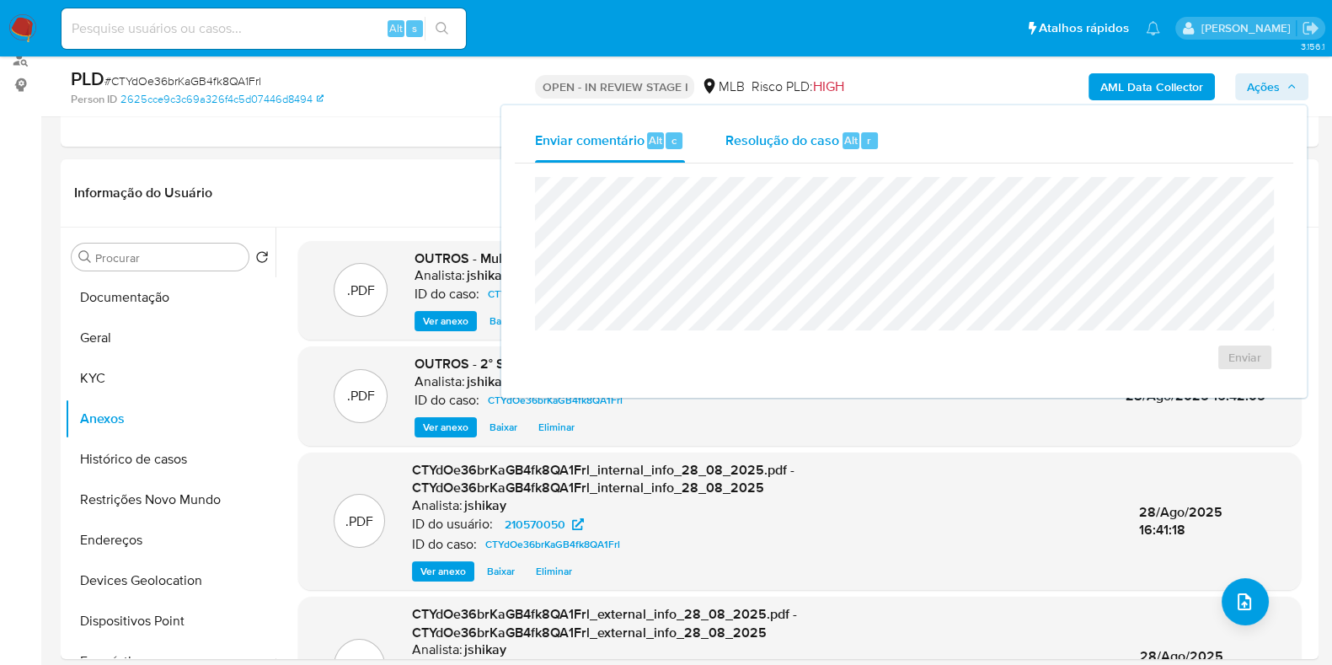
click at [809, 146] on span "Resolução do caso" at bounding box center [782, 139] width 114 height 19
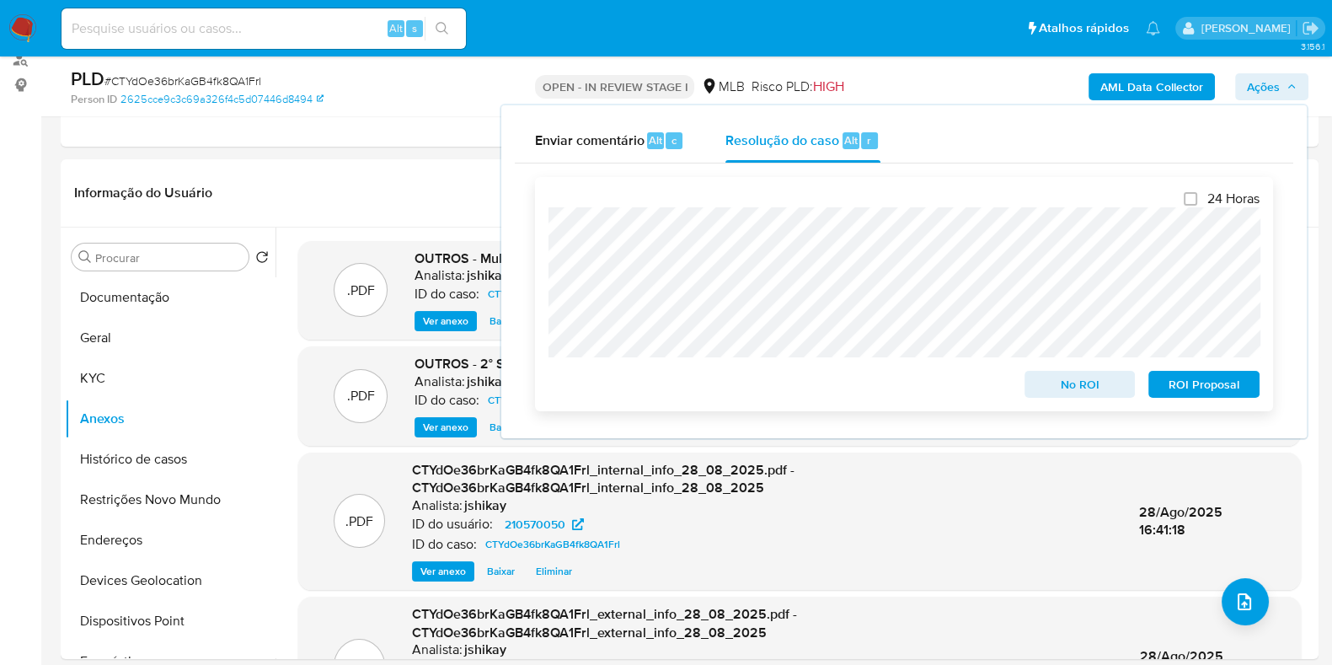
click at [1175, 393] on span "ROI Proposal" at bounding box center [1204, 384] width 88 height 24
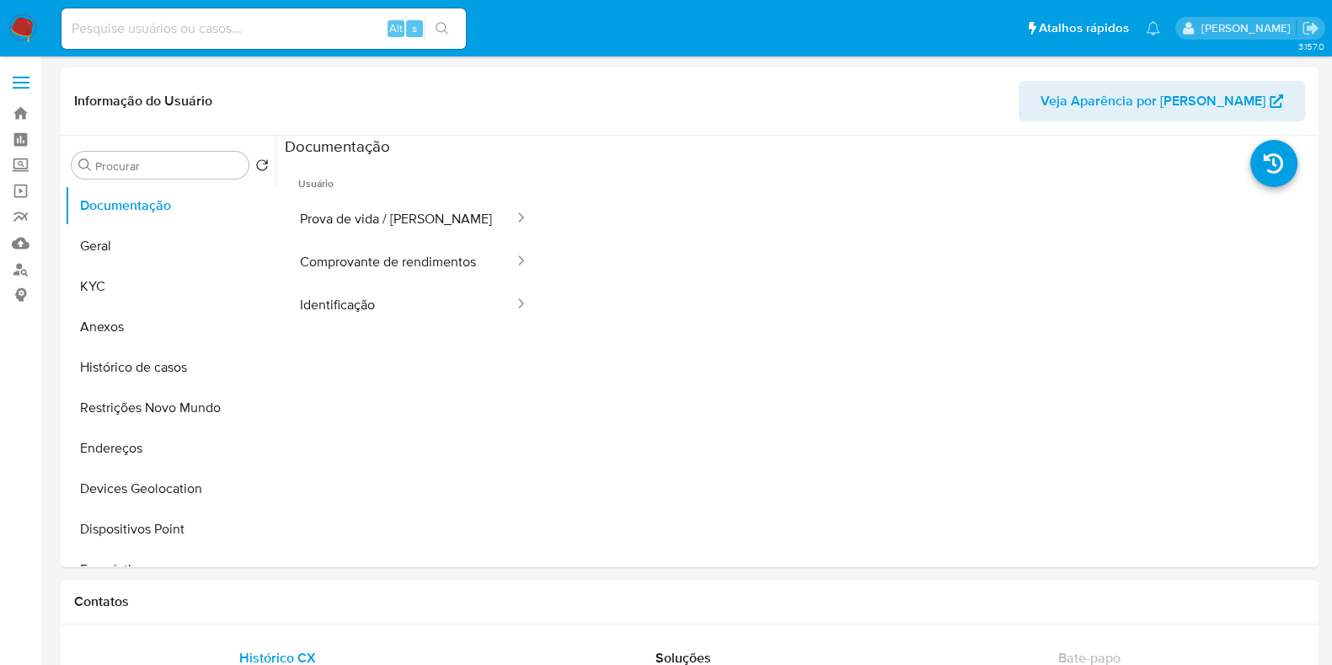
select select "10"
click at [27, 26] on img at bounding box center [22, 28] width 29 height 29
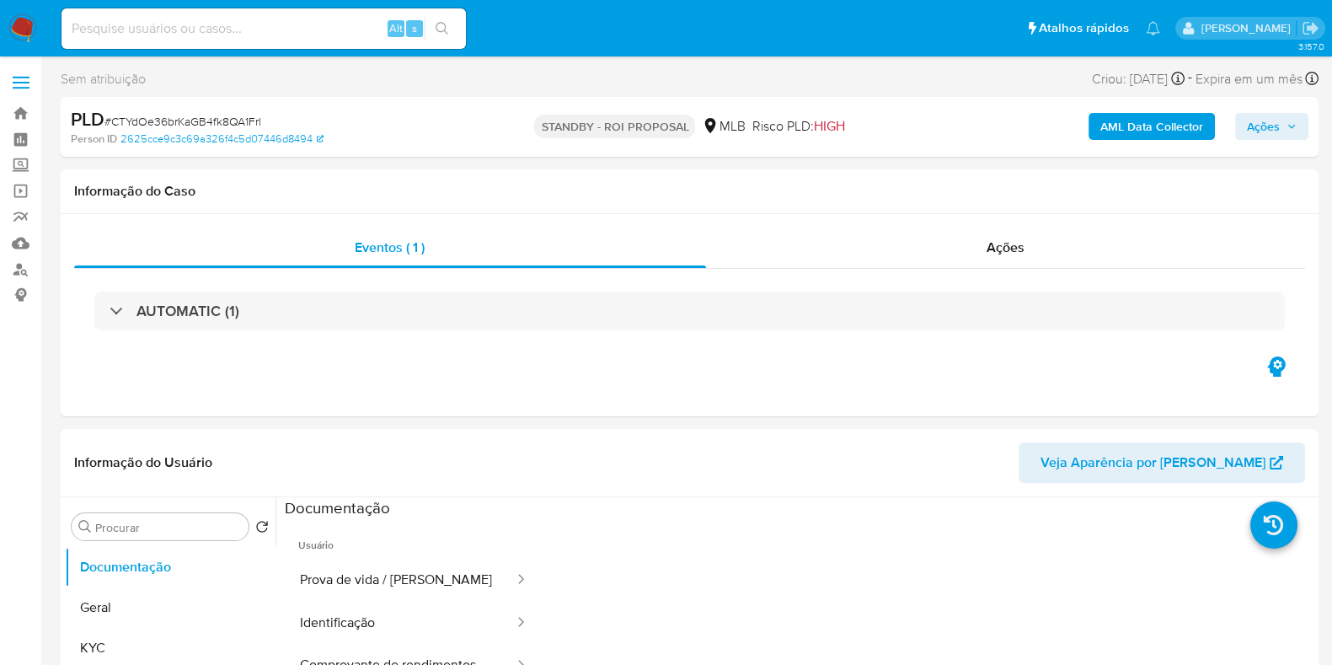
select select "10"
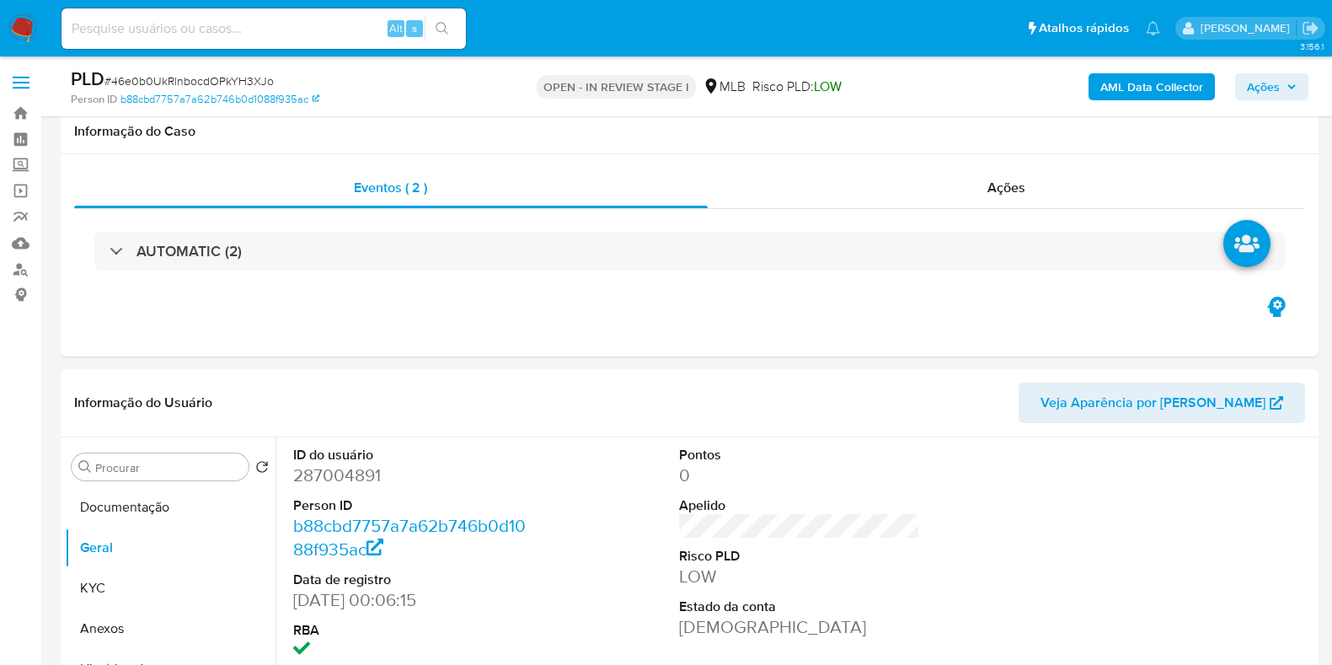
scroll to position [210, 0]
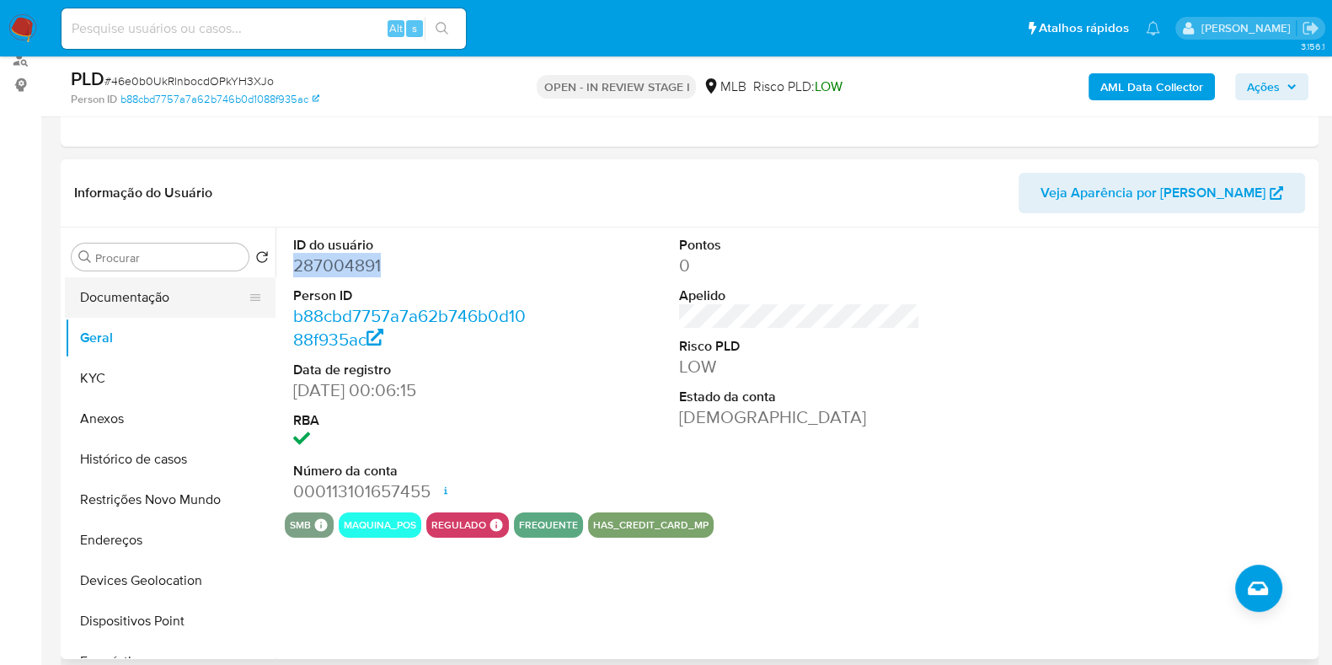
click at [158, 314] on button "Documentação" at bounding box center [163, 297] width 197 height 40
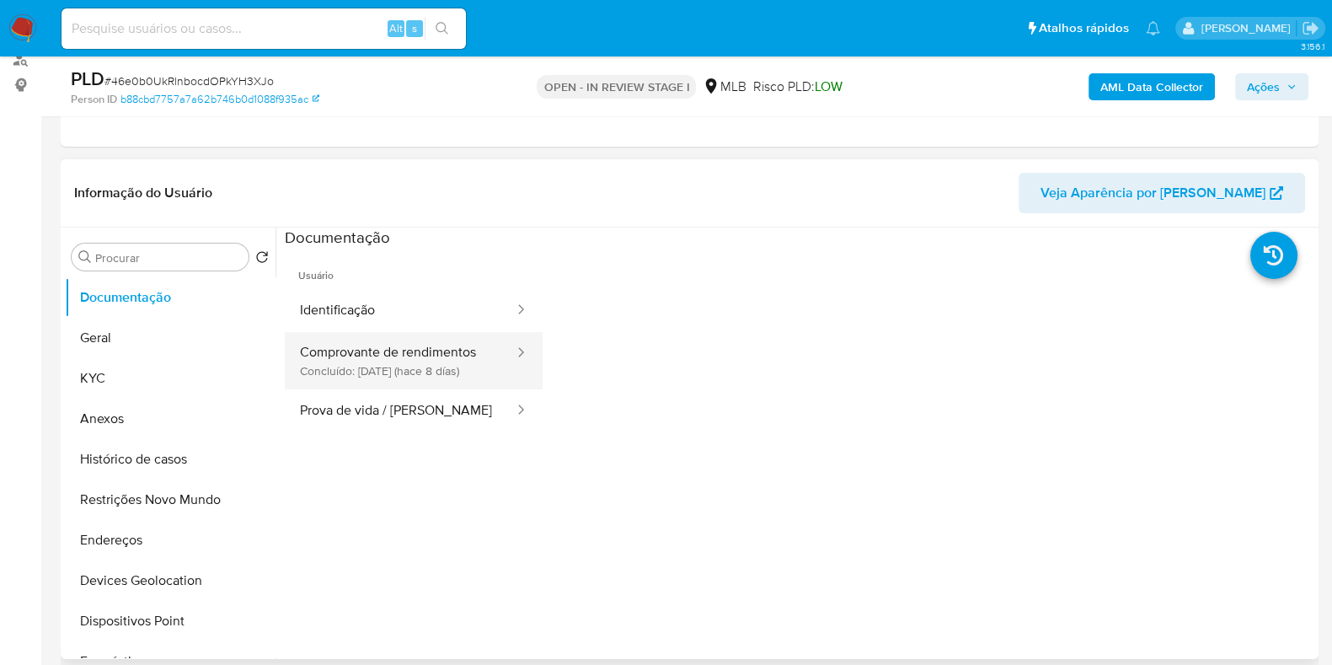
click at [425, 383] on button "Comprovante de rendimentos Concluído: [DATE] (hace 8 días)" at bounding box center [400, 360] width 231 height 57
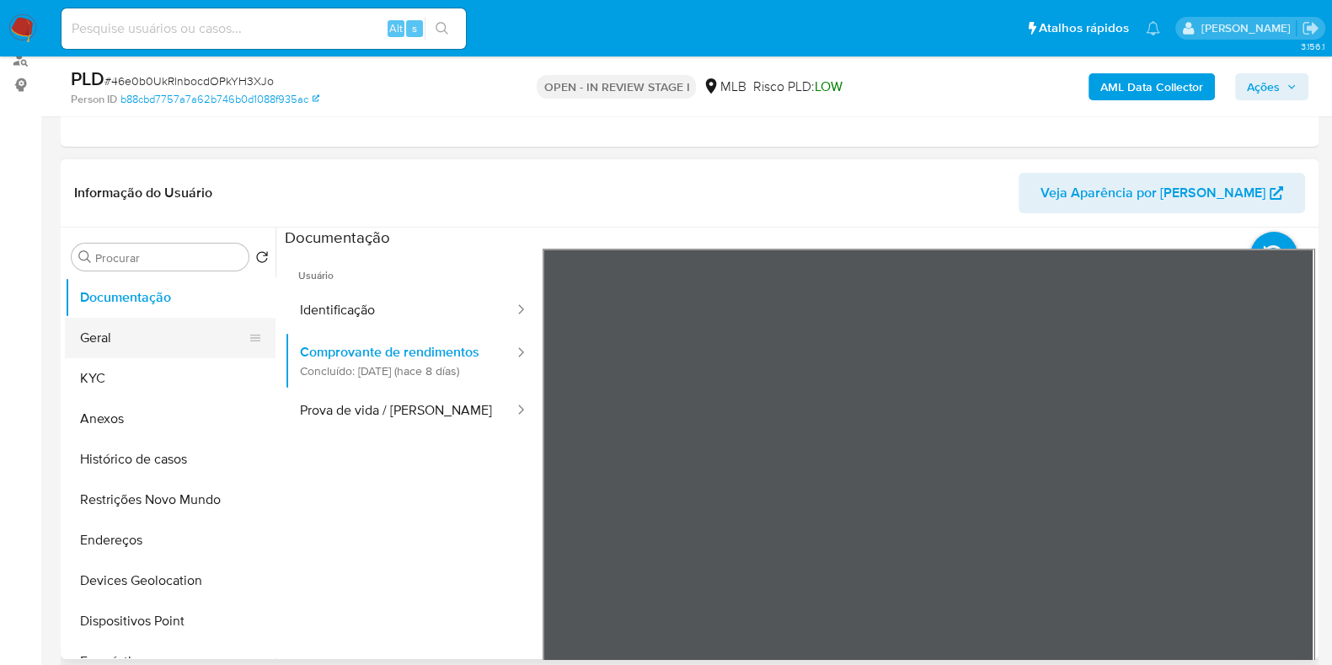
click at [107, 333] on button "Geral" at bounding box center [163, 338] width 197 height 40
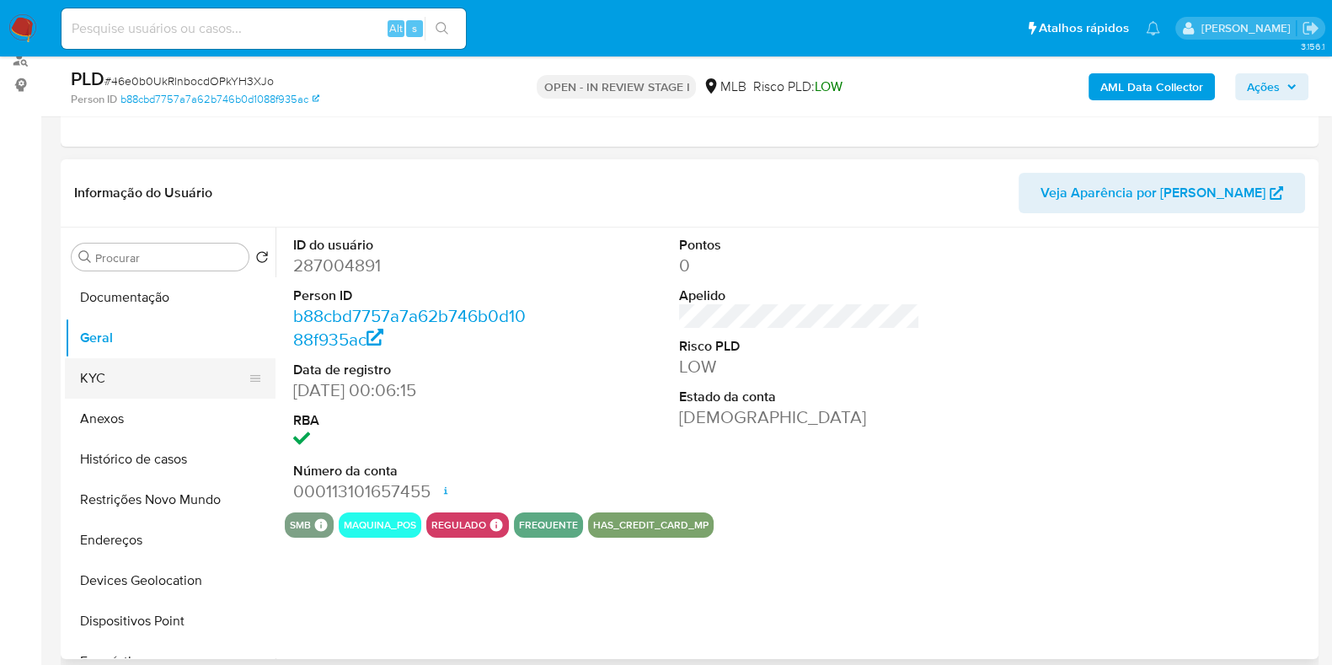
click at [146, 377] on button "KYC" at bounding box center [163, 378] width 197 height 40
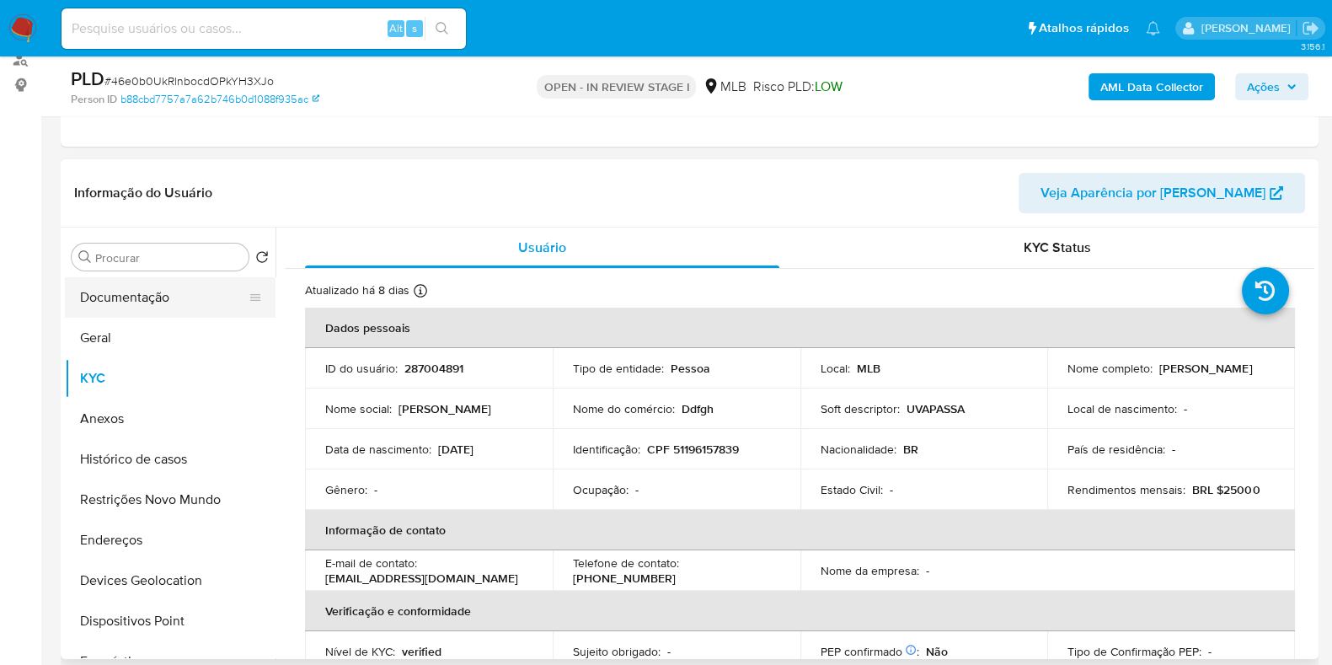
click at [183, 288] on button "Documentação" at bounding box center [163, 297] width 197 height 40
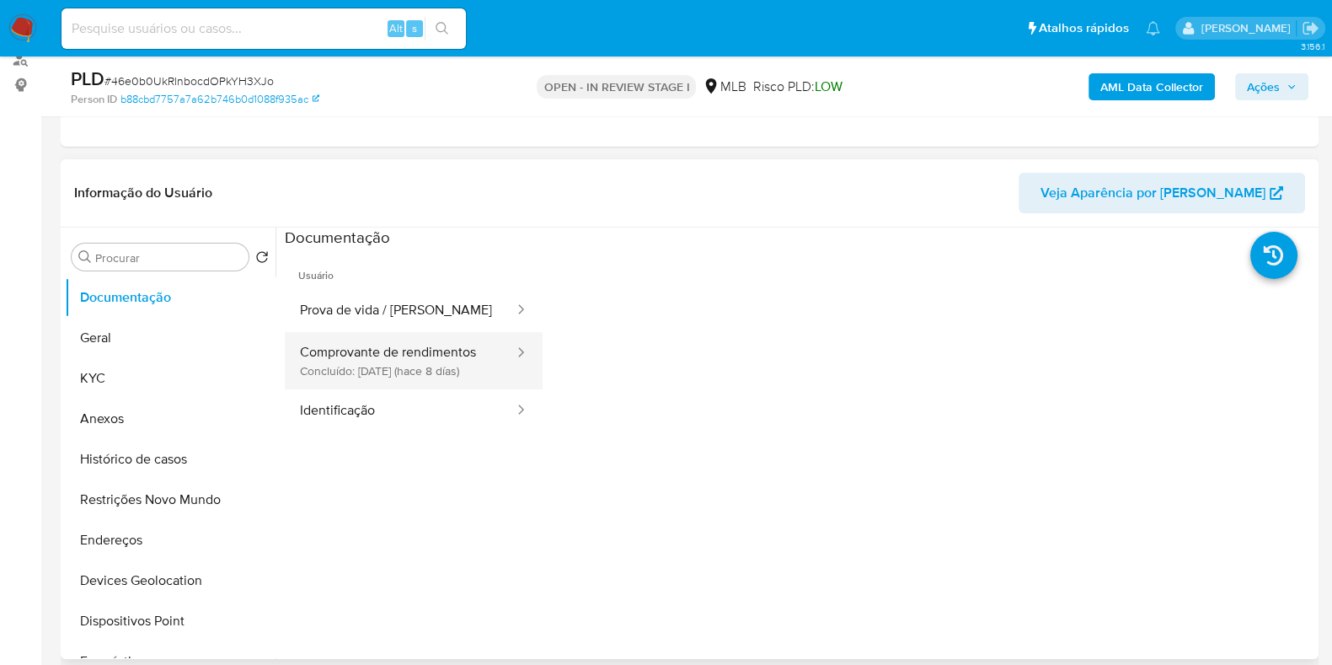
click at [452, 378] on button "Comprovante de rendimentos Concluído: [DATE] (hace 8 días)" at bounding box center [400, 360] width 231 height 57
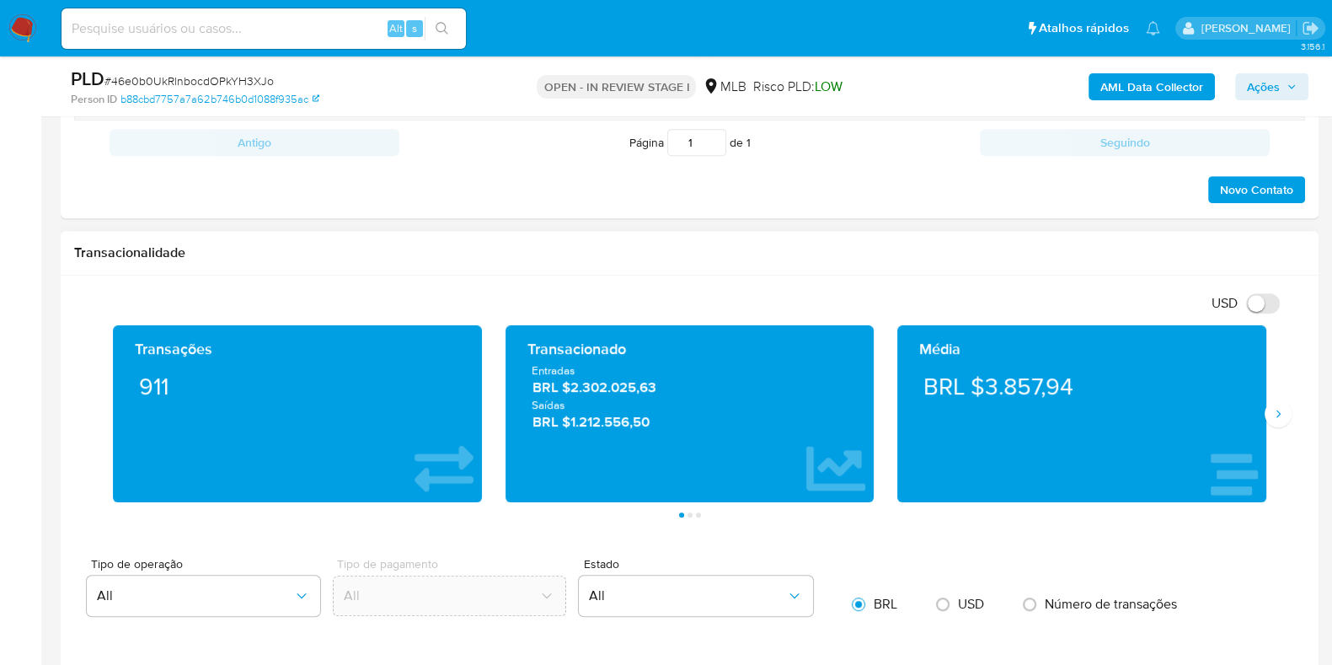
scroll to position [1053, 0]
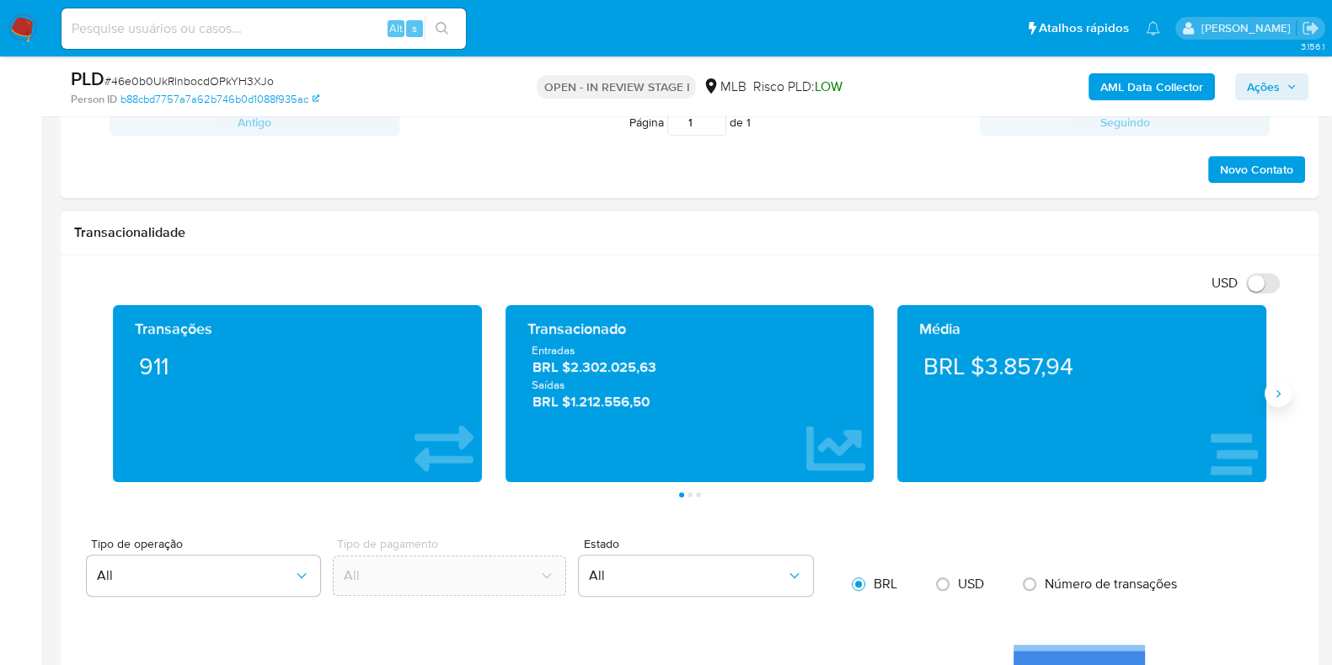
click at [1284, 397] on icon "Siguiente" at bounding box center [1277, 393] width 13 height 13
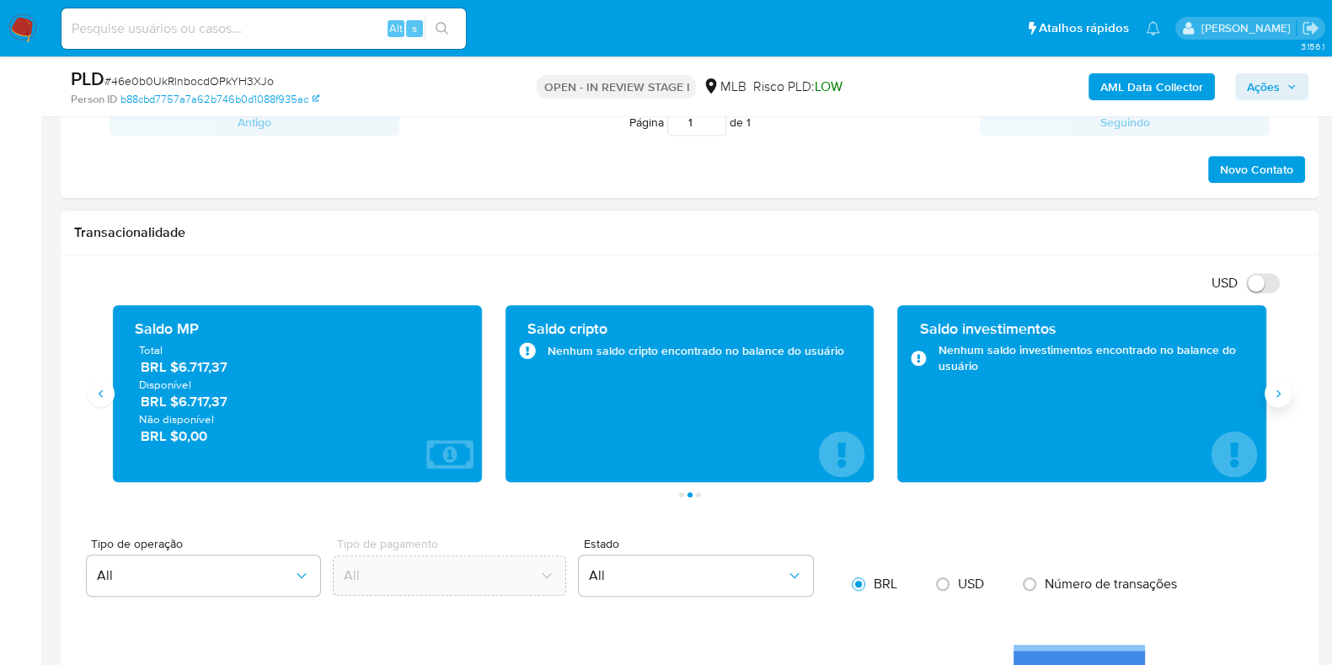
click at [1284, 397] on icon "Siguiente" at bounding box center [1277, 393] width 13 height 13
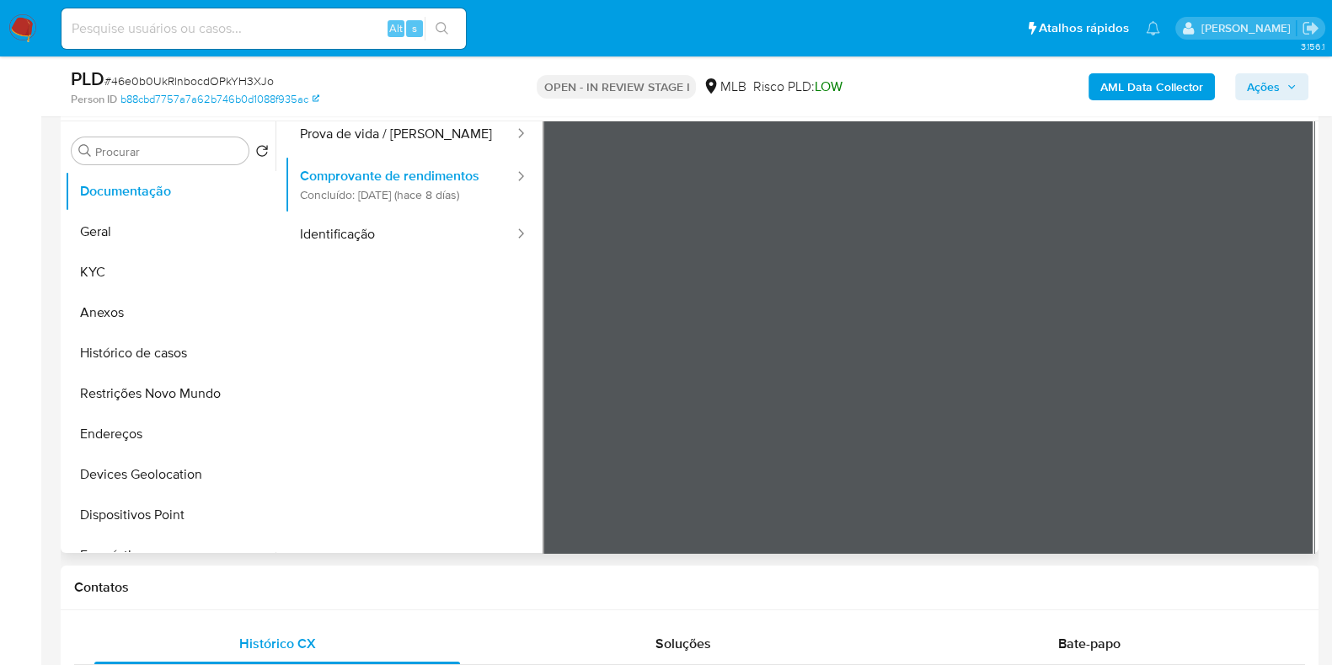
scroll to position [37, 0]
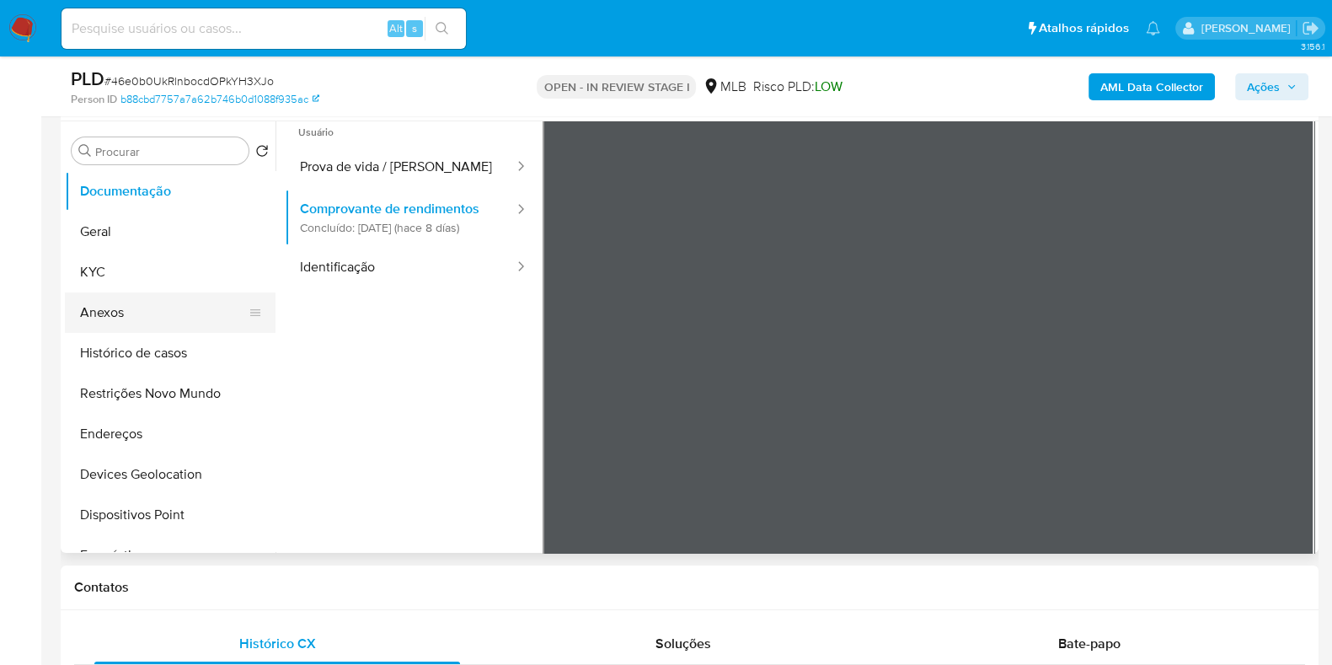
click at [179, 293] on button "Anexos" at bounding box center [163, 312] width 197 height 40
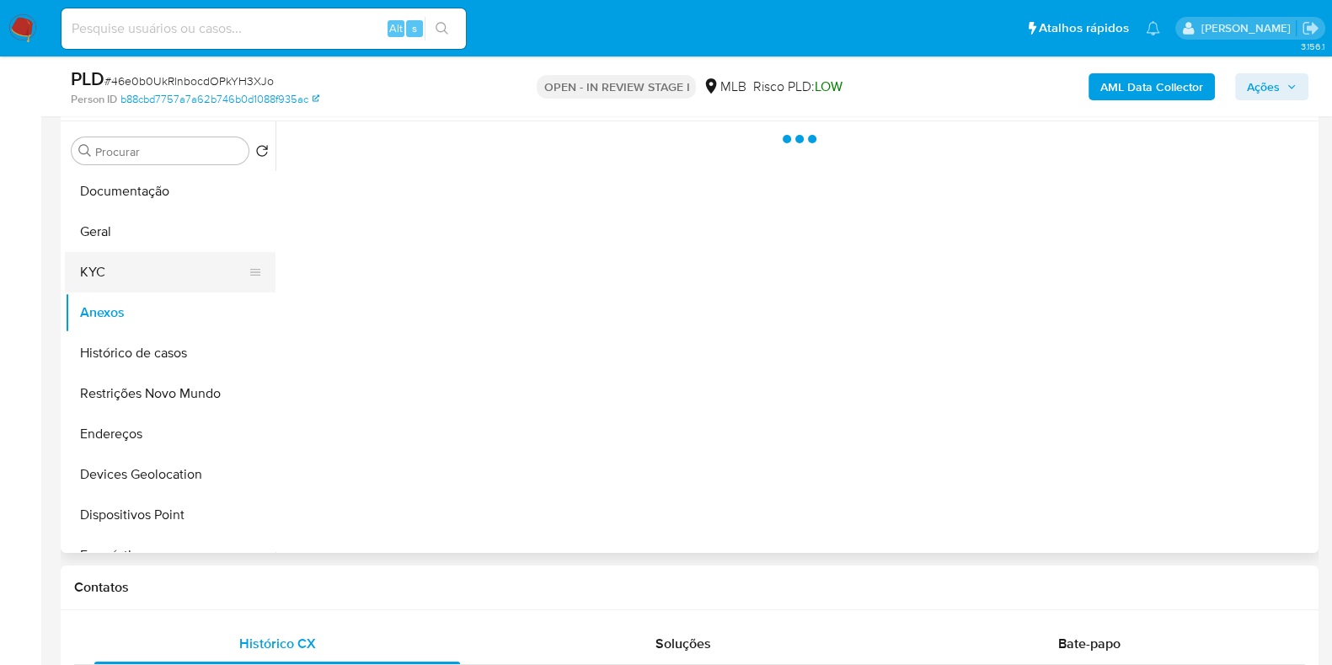
click at [157, 259] on button "KYC" at bounding box center [163, 272] width 197 height 40
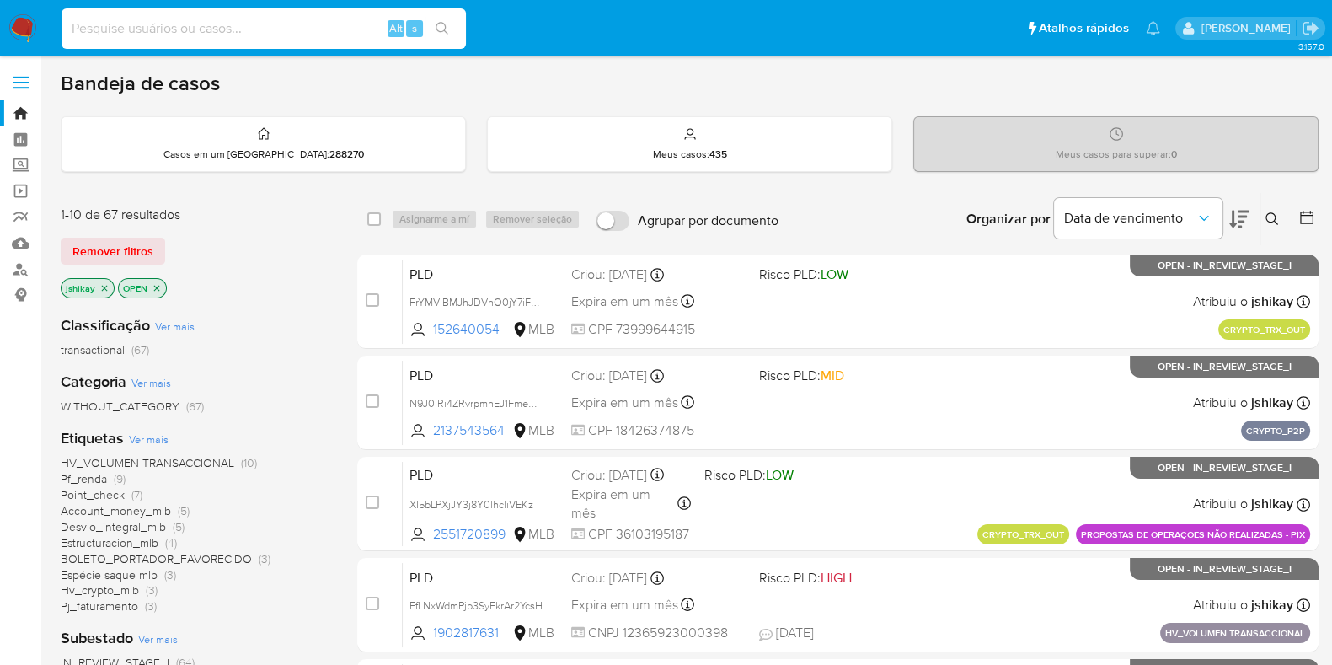
click at [139, 36] on input at bounding box center [263, 29] width 404 height 22
type input "1818611170"
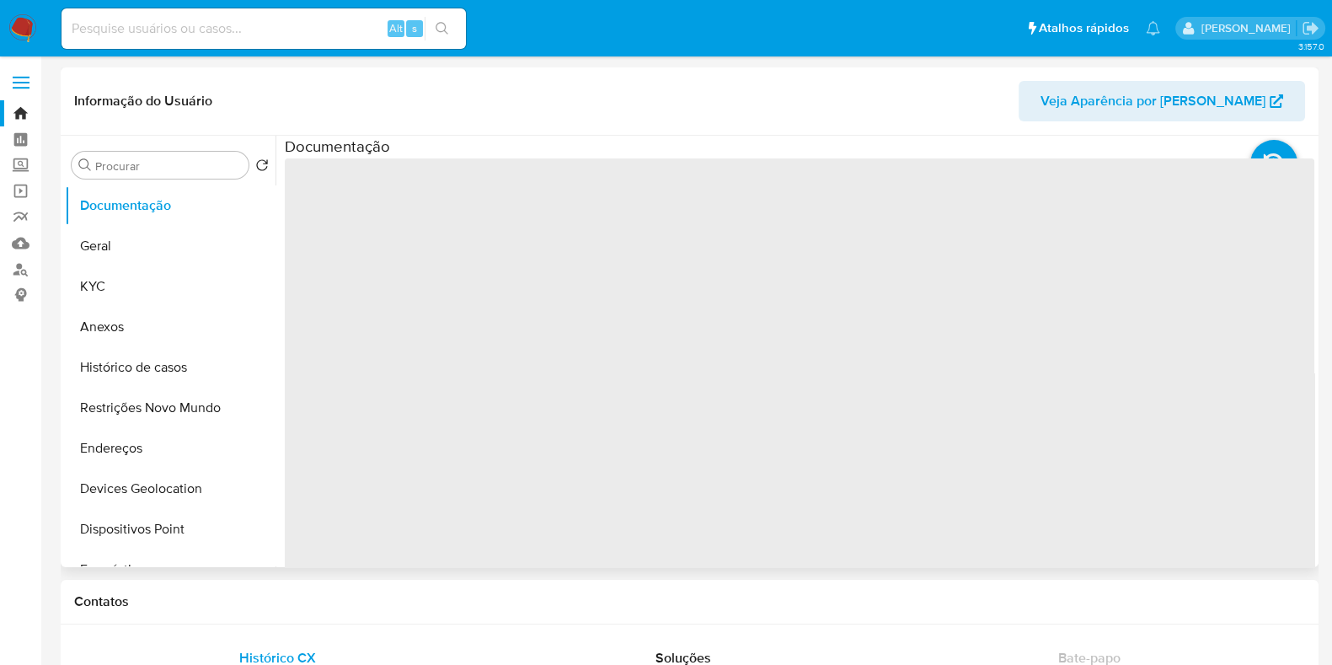
select select "10"
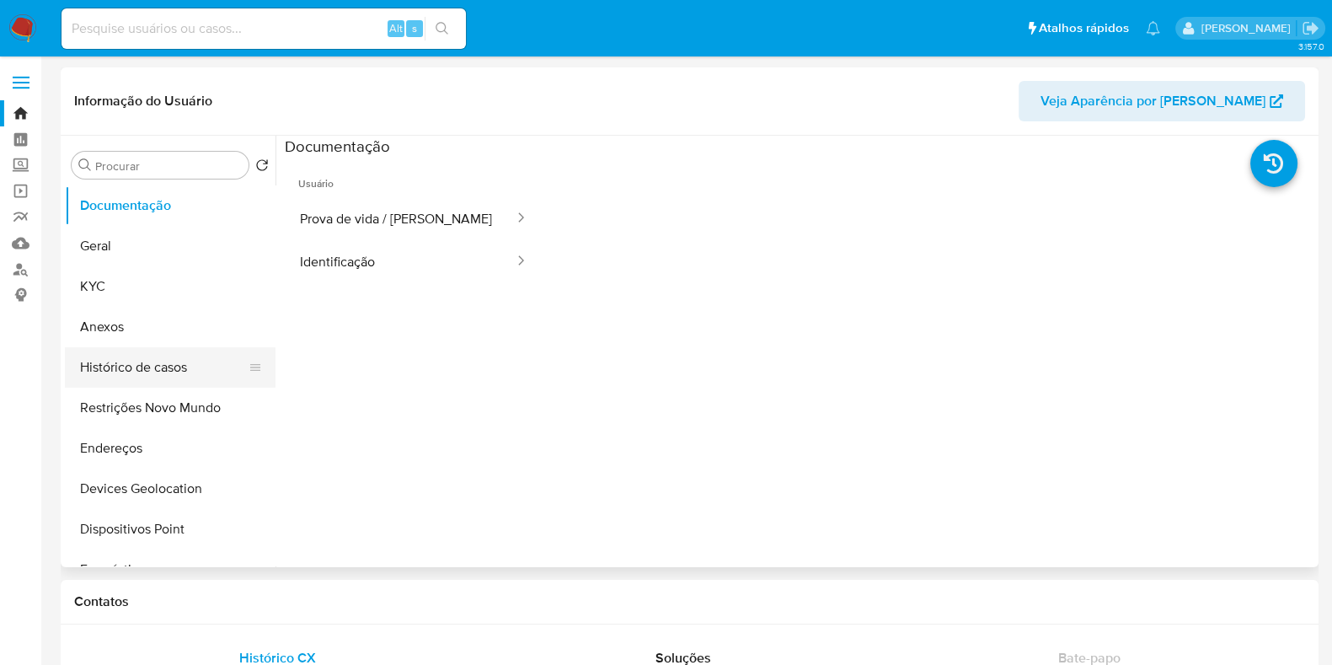
click at [123, 371] on button "Histórico de casos" at bounding box center [163, 367] width 197 height 40
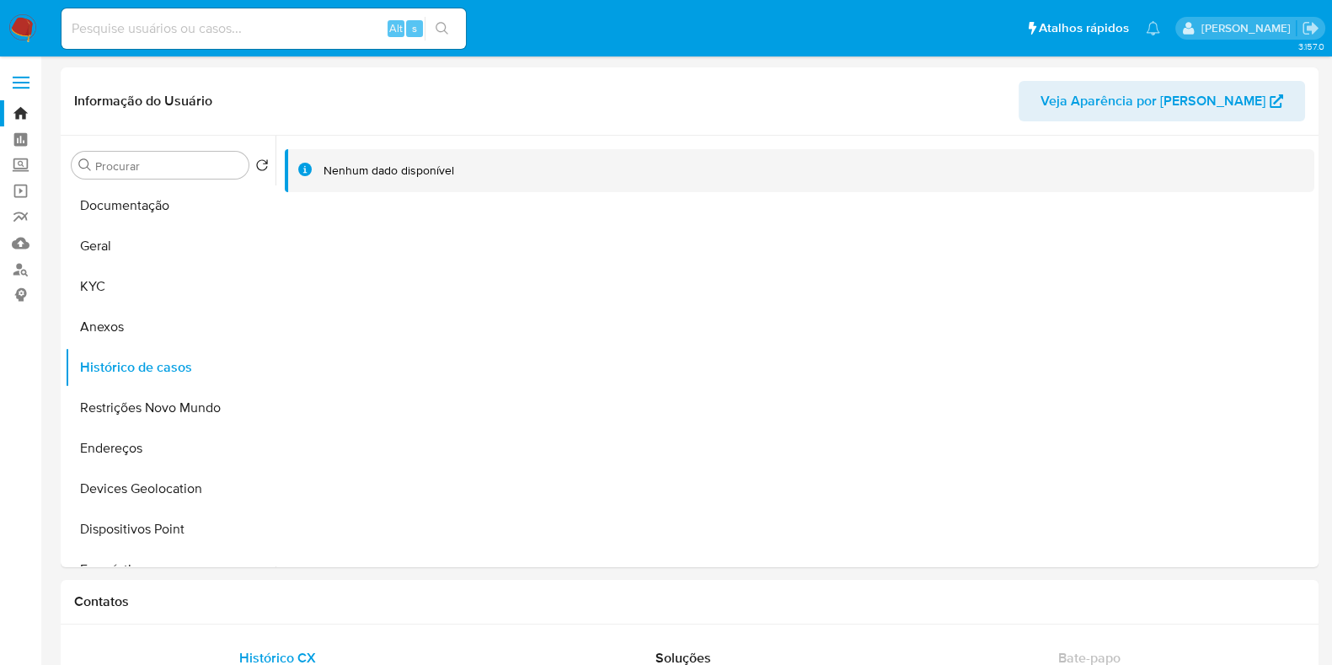
click at [227, 45] on div "Alt s" at bounding box center [263, 28] width 404 height 40
click at [225, 34] on input at bounding box center [263, 29] width 404 height 22
paste input "1473444092"
type input "1473444092"
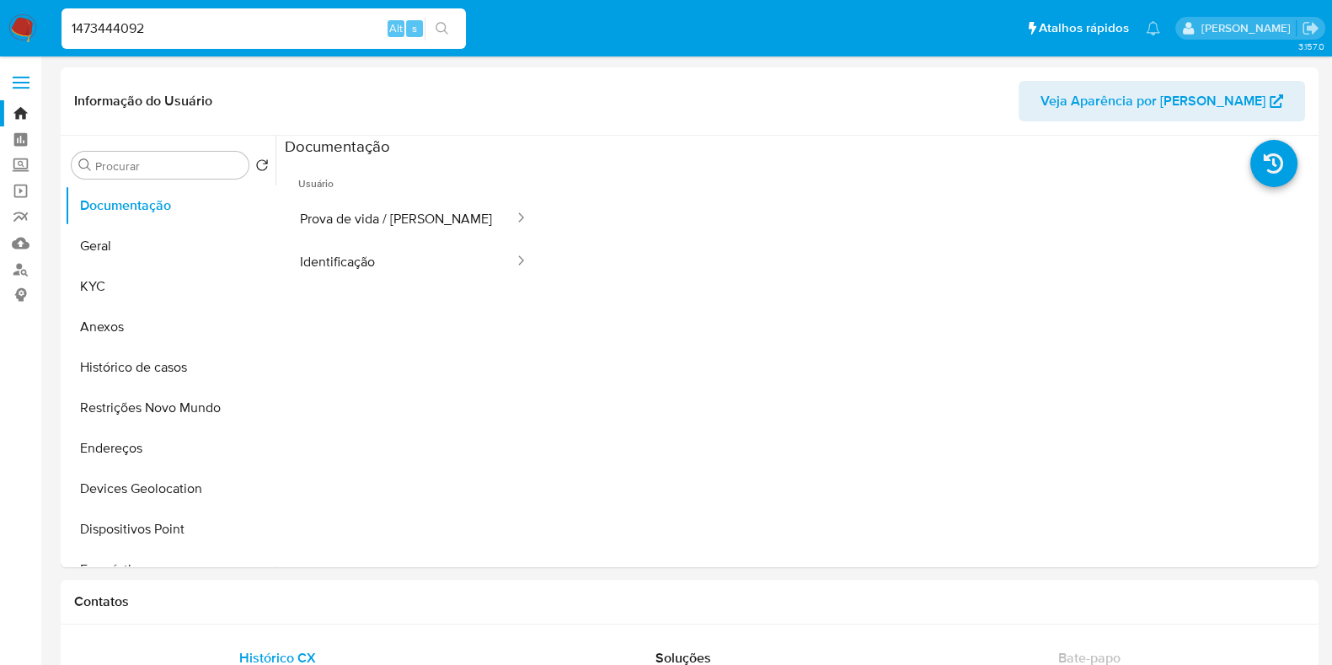
select select "10"
click at [102, 362] on button "Histórico de casos" at bounding box center [163, 367] width 197 height 40
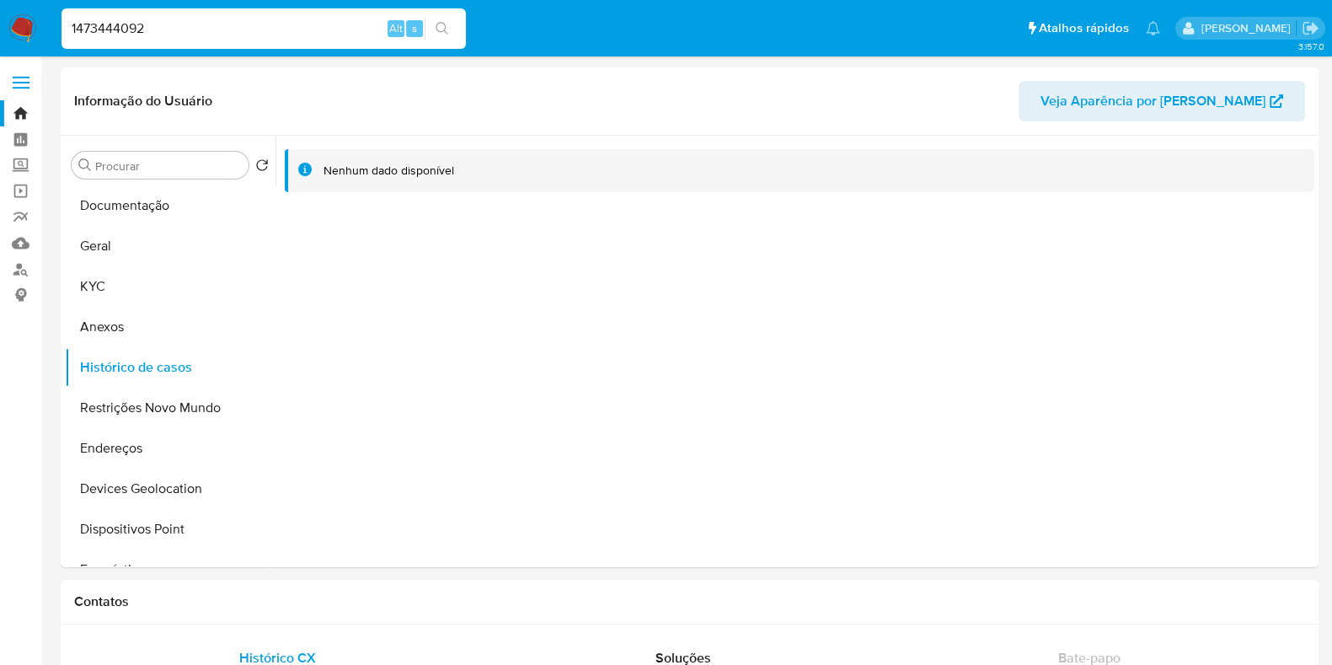
click at [138, 30] on input "1473444092" at bounding box center [263, 29] width 404 height 22
paste input "2133472936"
type input "2133472936"
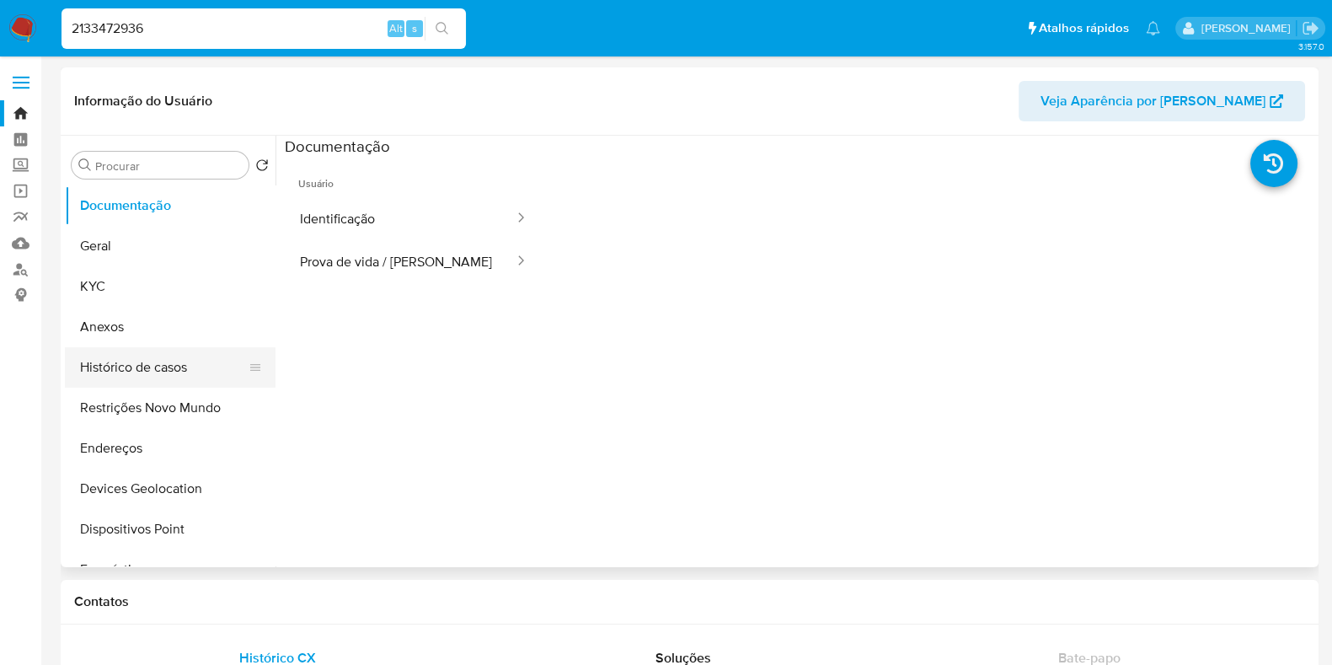
click at [158, 371] on button "Histórico de casos" at bounding box center [163, 367] width 197 height 40
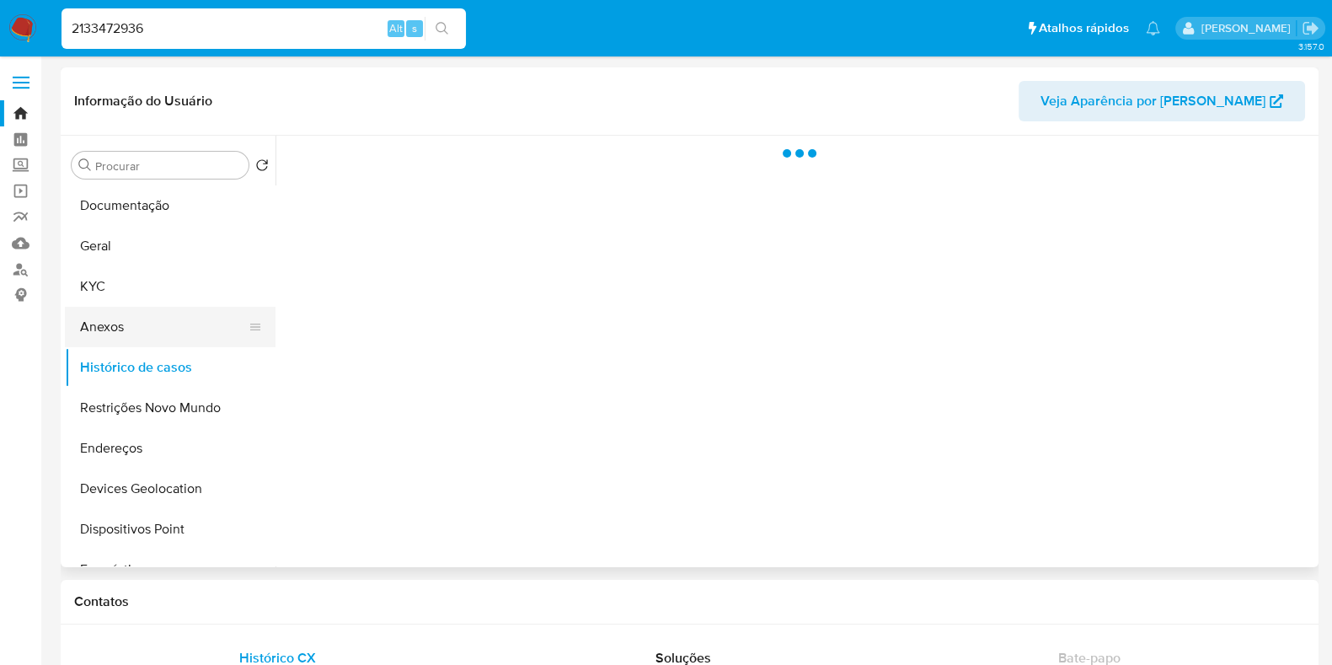
select select "10"
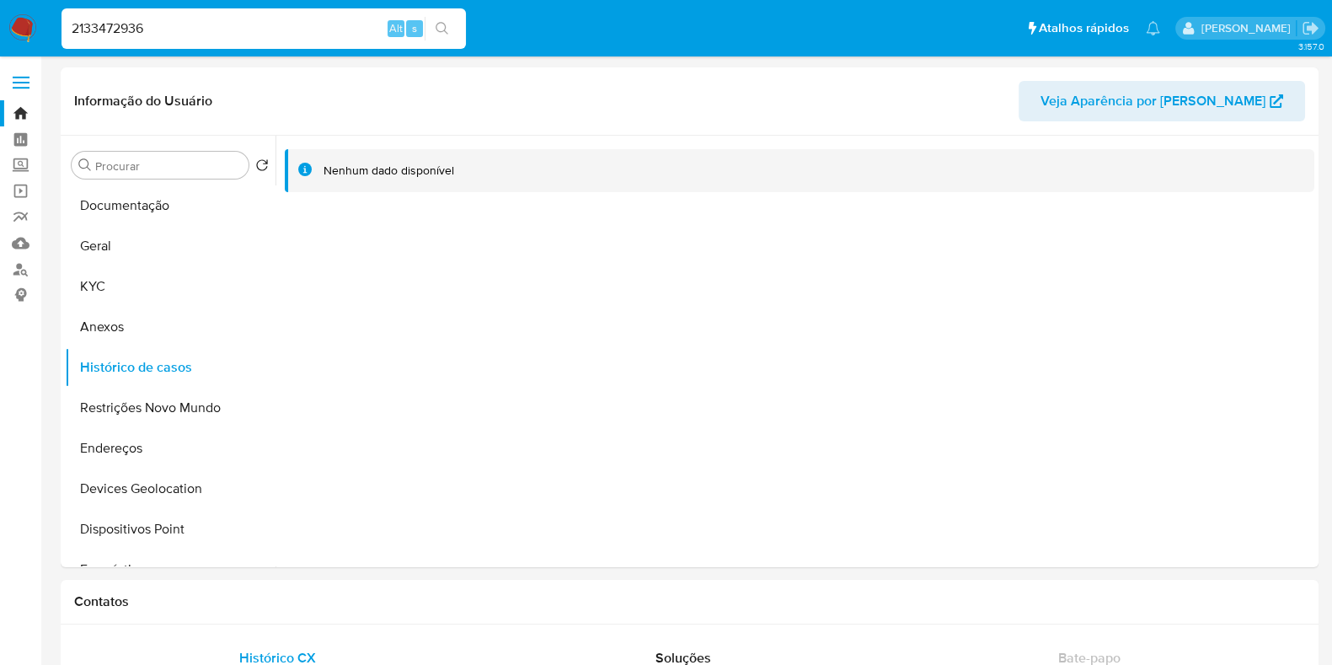
click at [17, 25] on img at bounding box center [22, 28] width 29 height 29
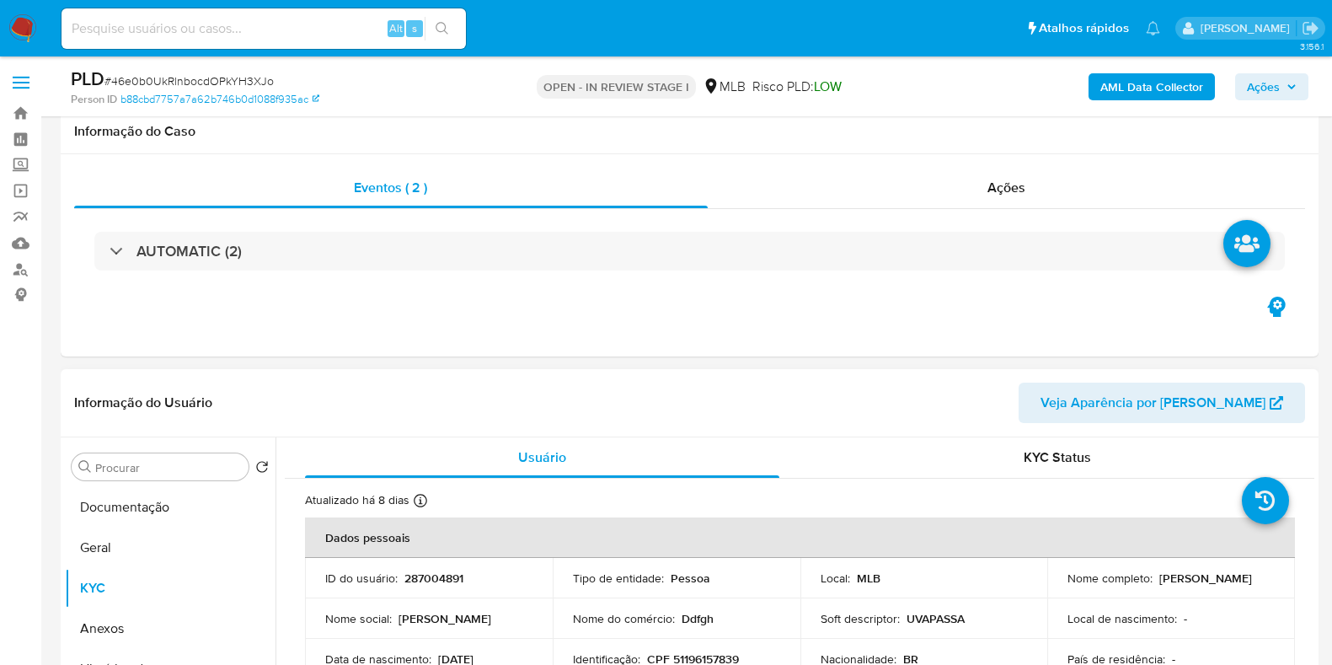
scroll to position [316, 0]
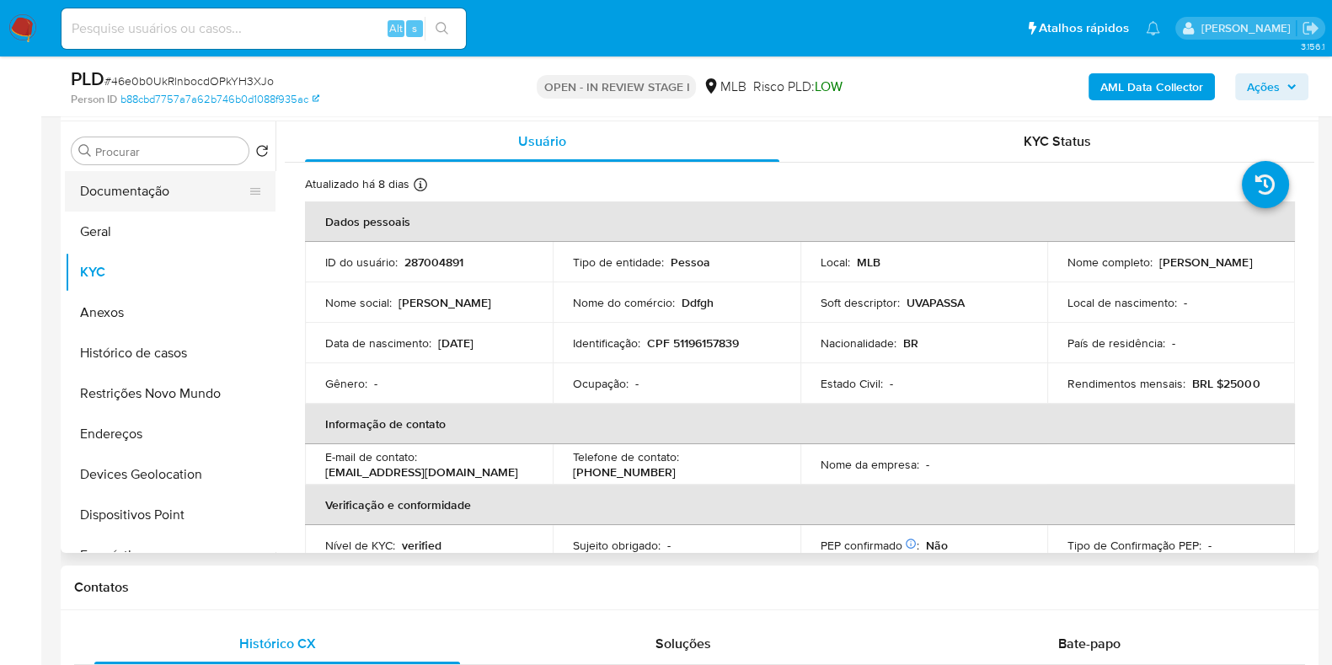
click at [135, 171] on button "Documentação" at bounding box center [163, 191] width 197 height 40
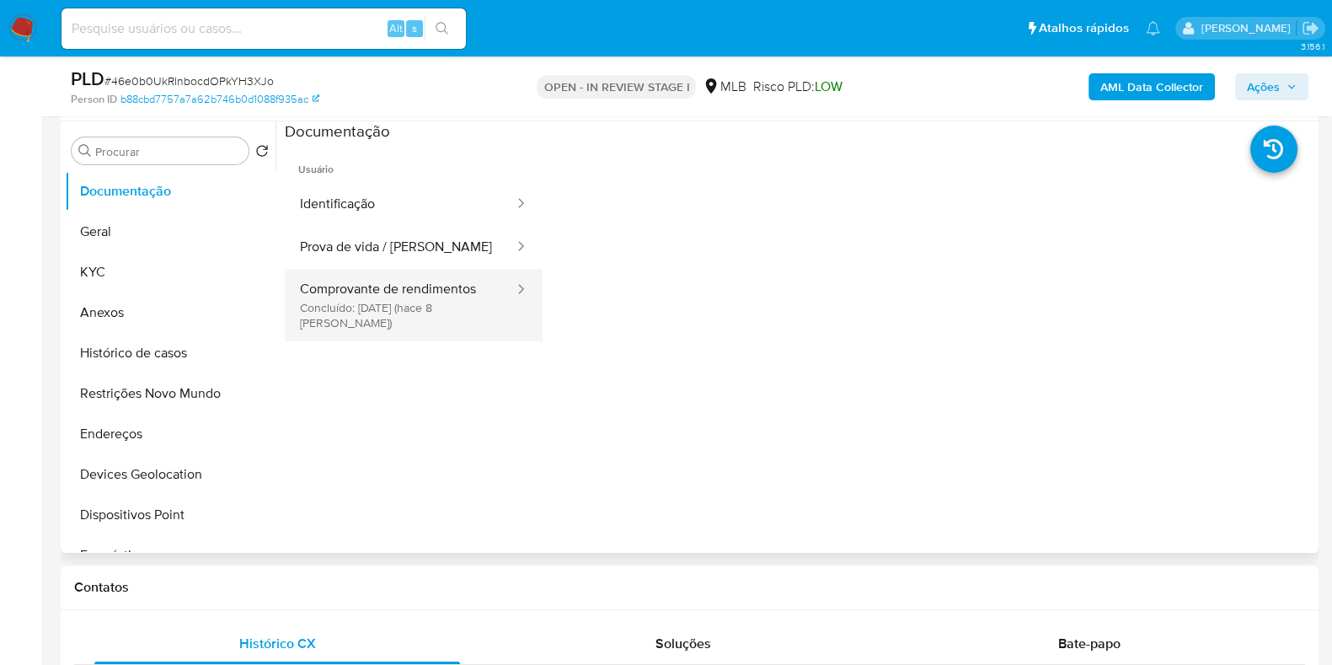
click at [403, 306] on button "Comprovante de rendimentos Concluído: [DATE] (hace 8 días)" at bounding box center [400, 297] width 231 height 57
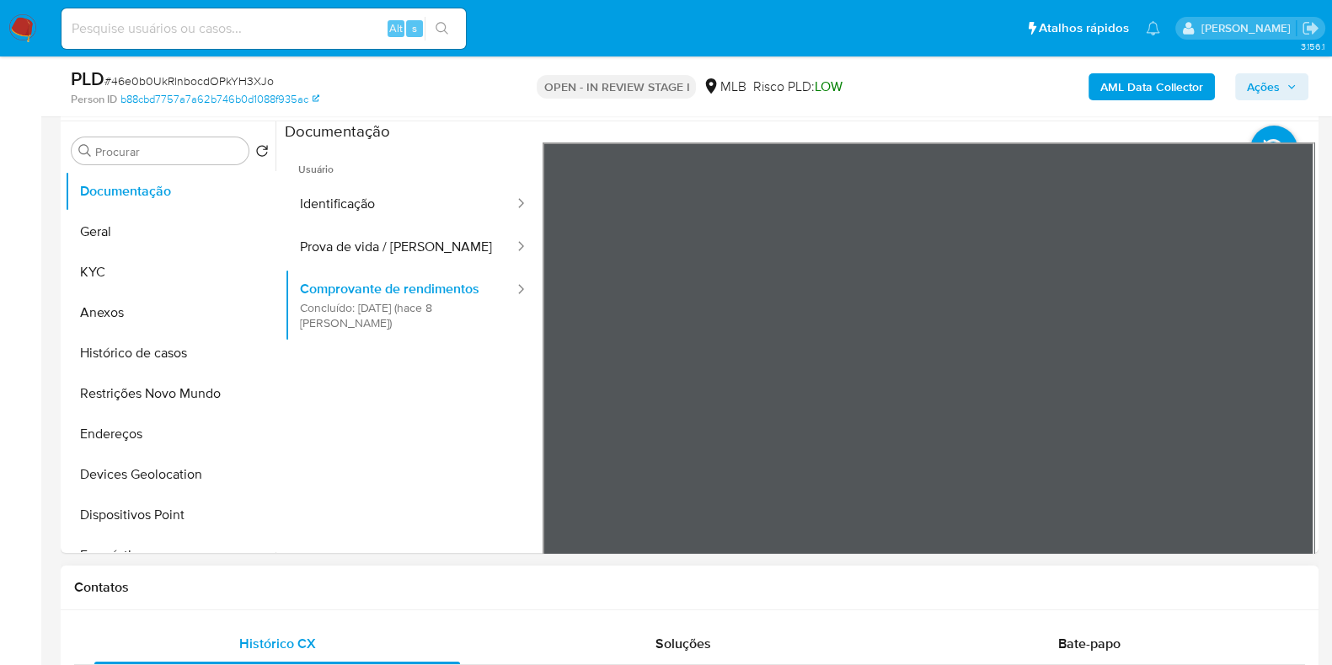
click at [147, 272] on button "KYC" at bounding box center [163, 272] width 197 height 40
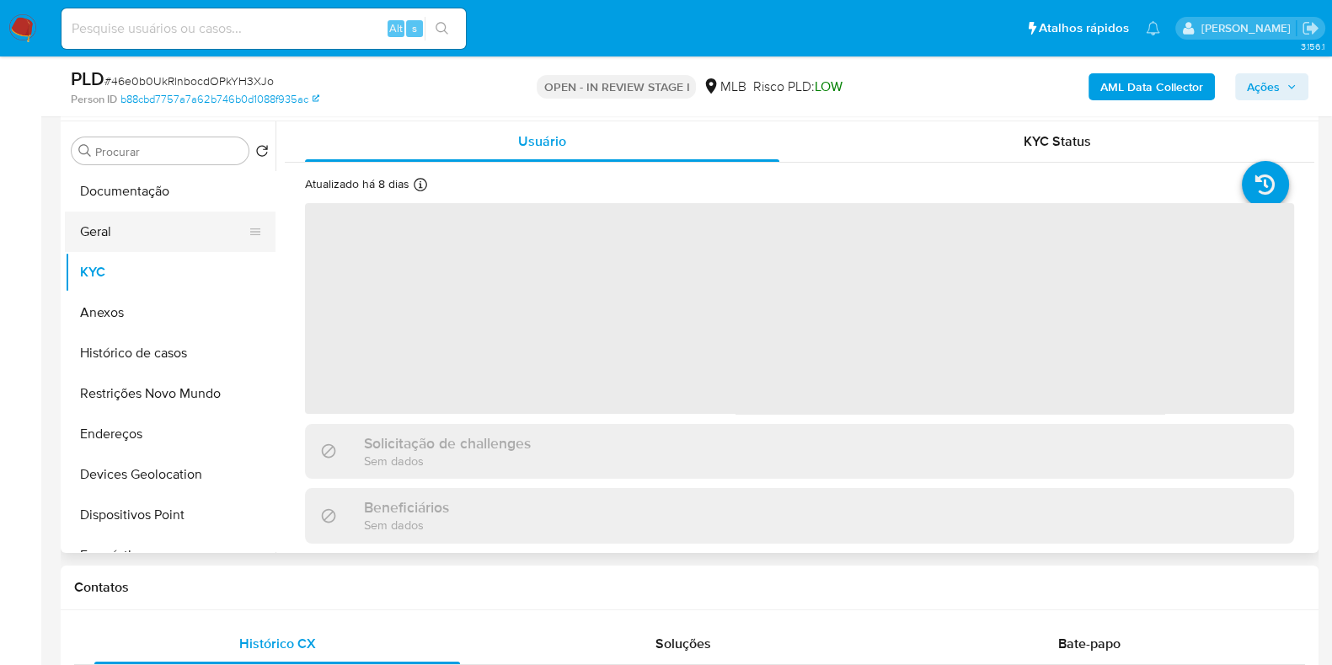
click at [147, 240] on button "Geral" at bounding box center [163, 231] width 197 height 40
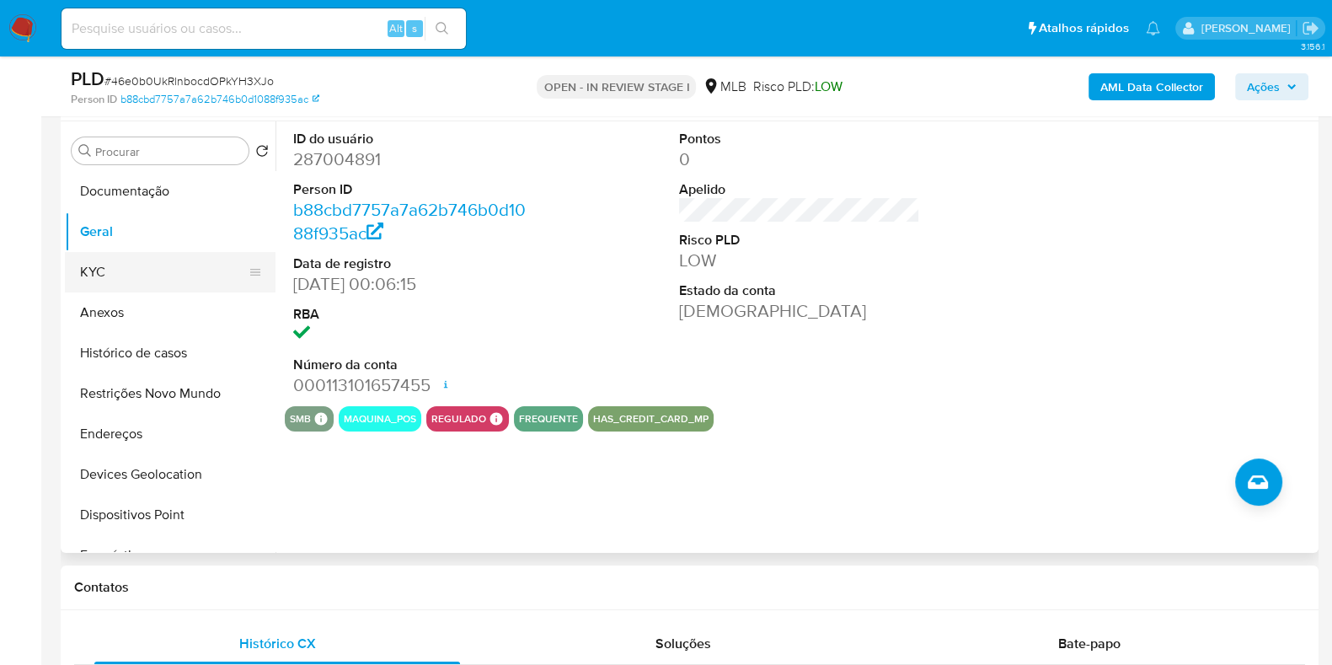
click at [139, 270] on button "KYC" at bounding box center [163, 272] width 197 height 40
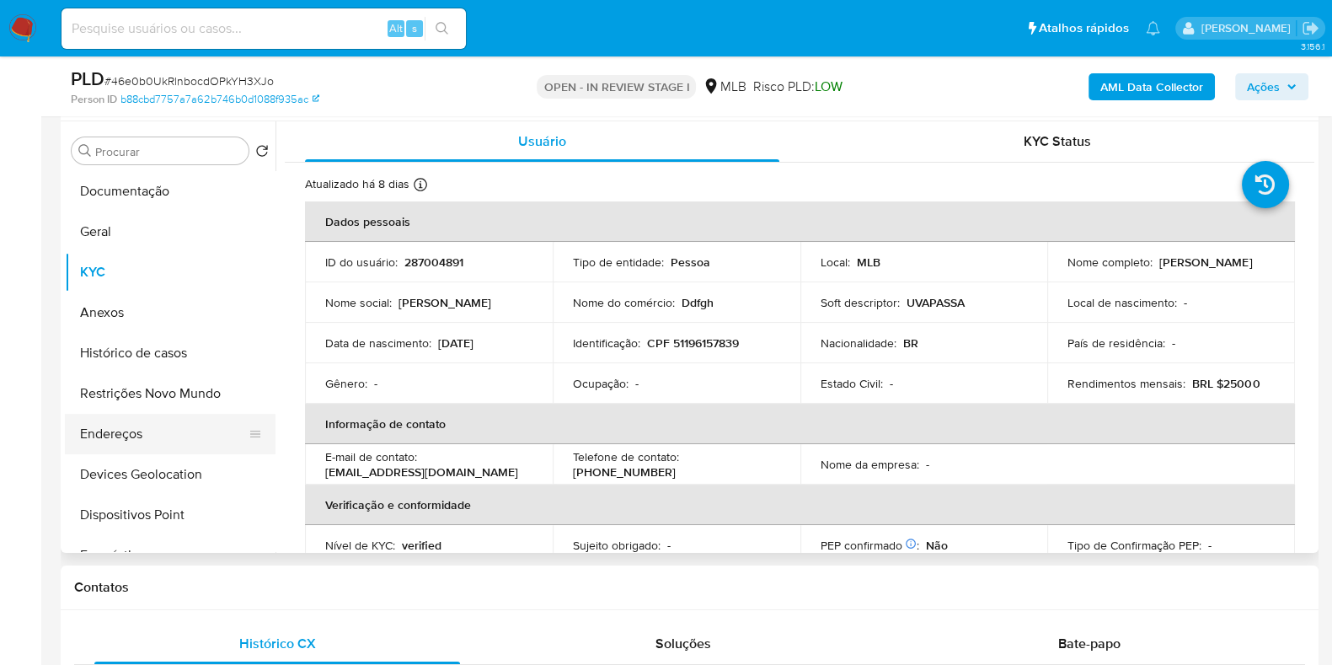
click at [111, 437] on button "Endereços" at bounding box center [163, 434] width 197 height 40
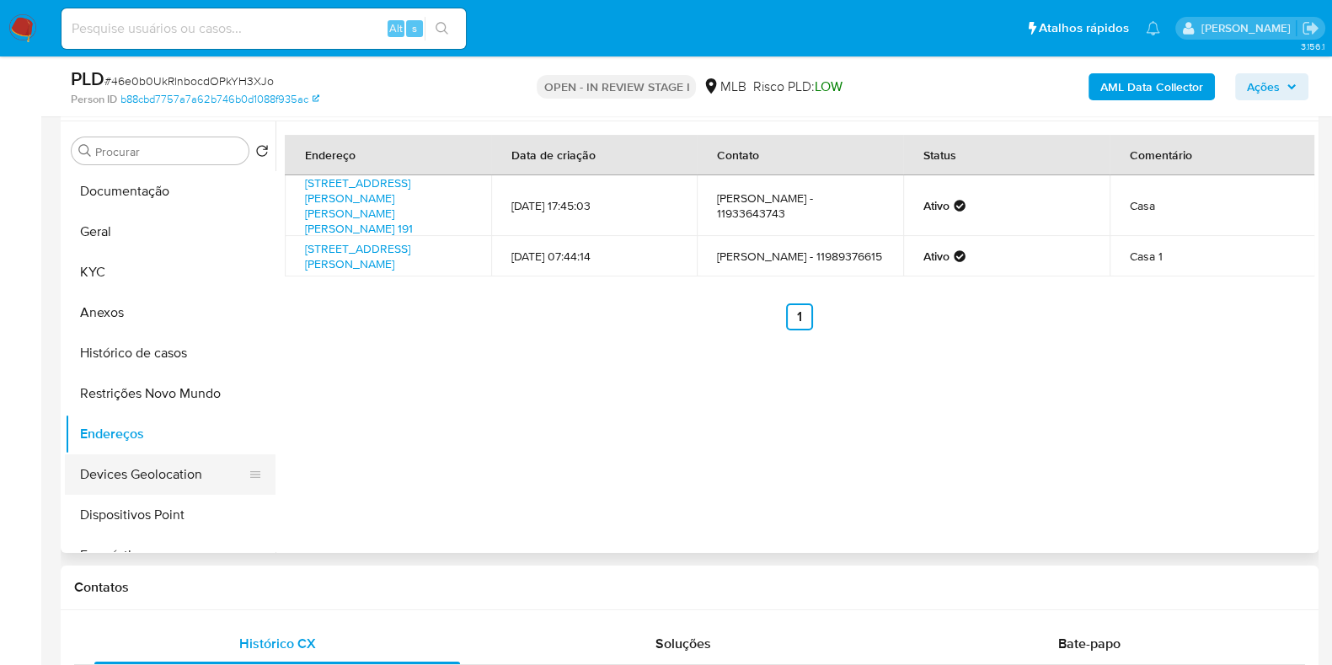
click at [170, 481] on button "Devices Geolocation" at bounding box center [163, 474] width 197 height 40
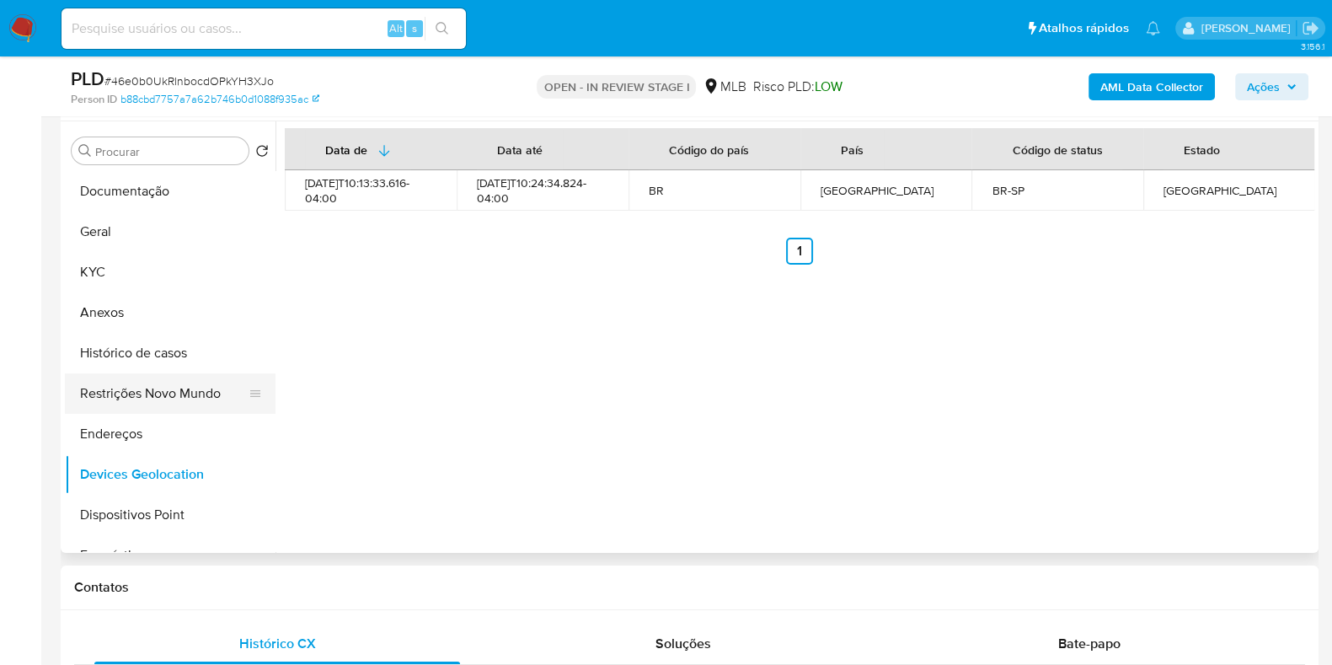
click at [112, 390] on button "Restrições Novo Mundo" at bounding box center [163, 393] width 197 height 40
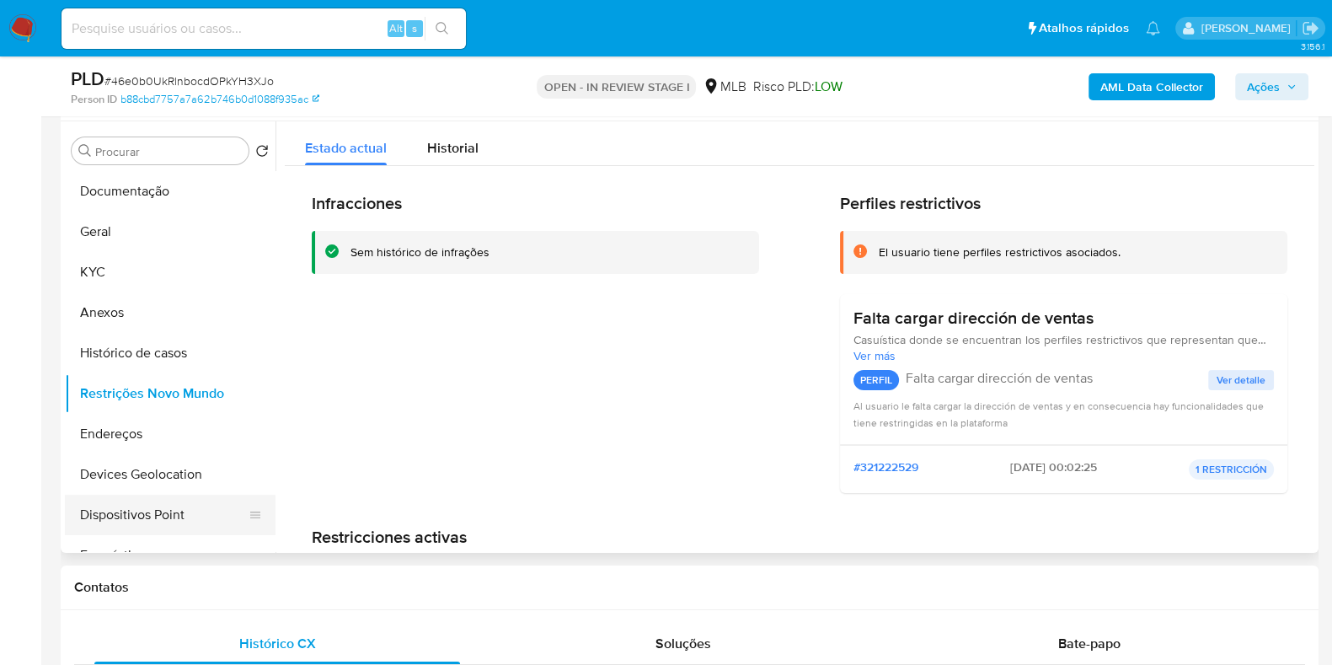
click at [174, 516] on button "Dispositivos Point" at bounding box center [163, 514] width 197 height 40
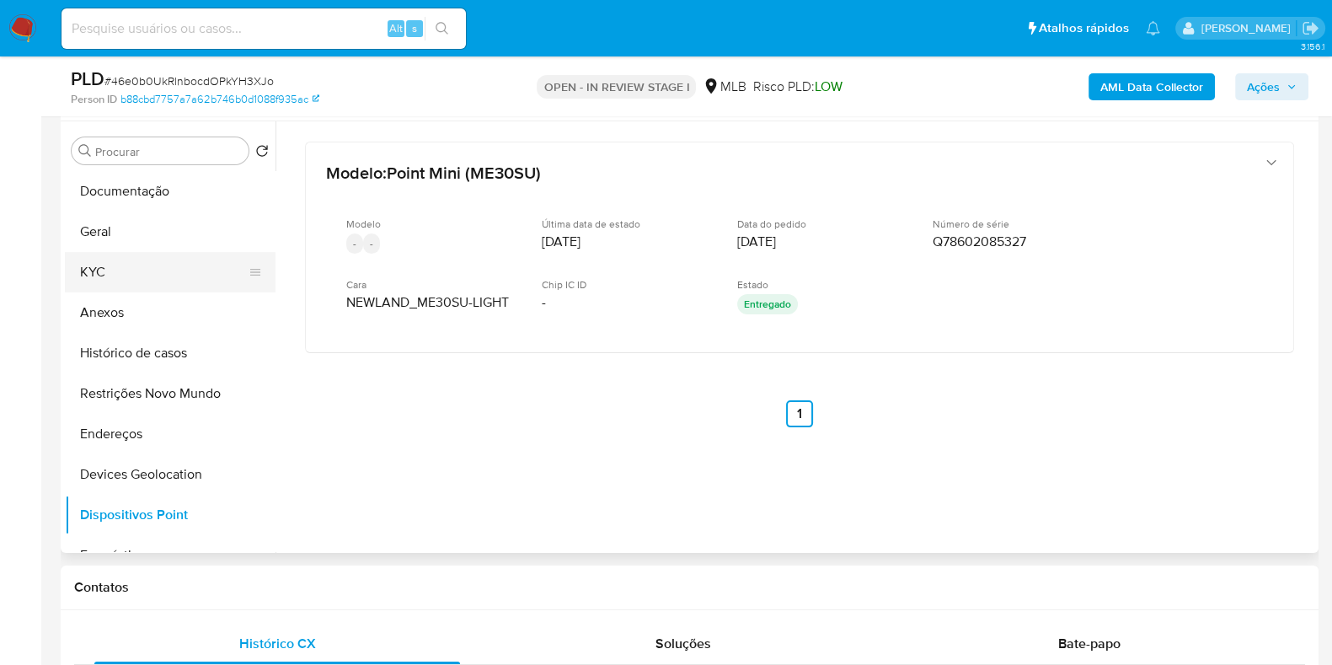
click at [133, 263] on button "KYC" at bounding box center [163, 272] width 197 height 40
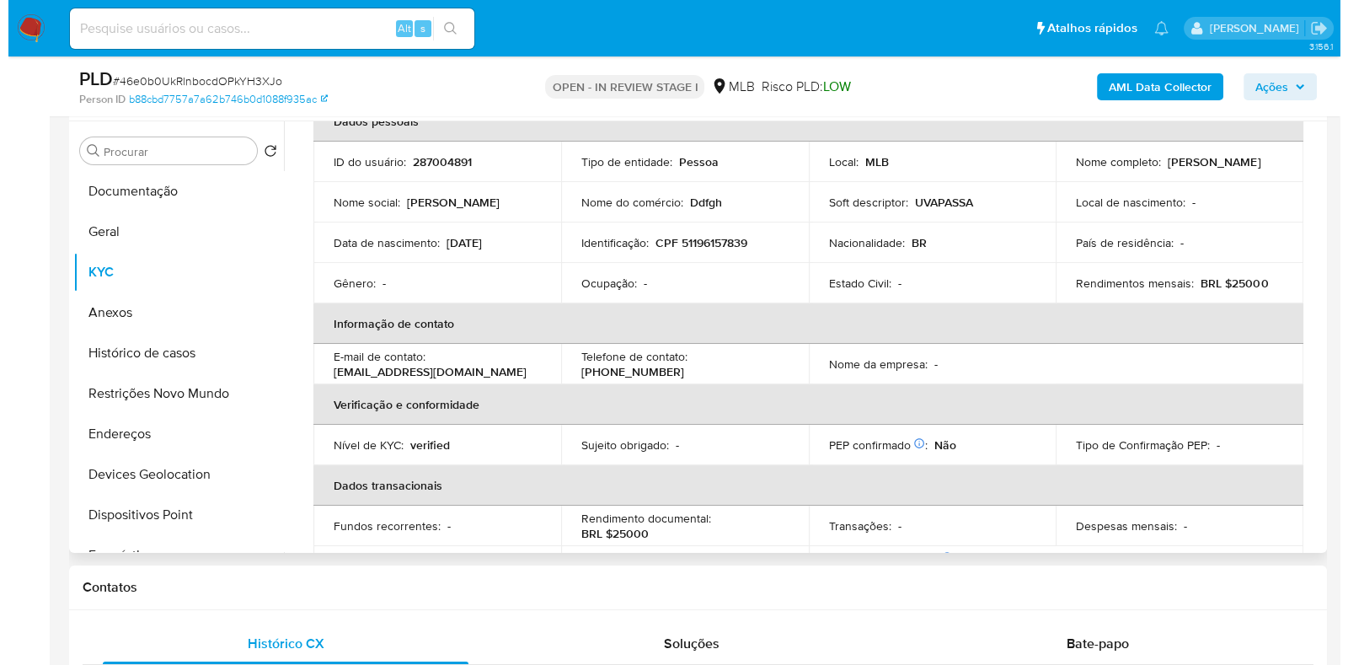
scroll to position [0, 0]
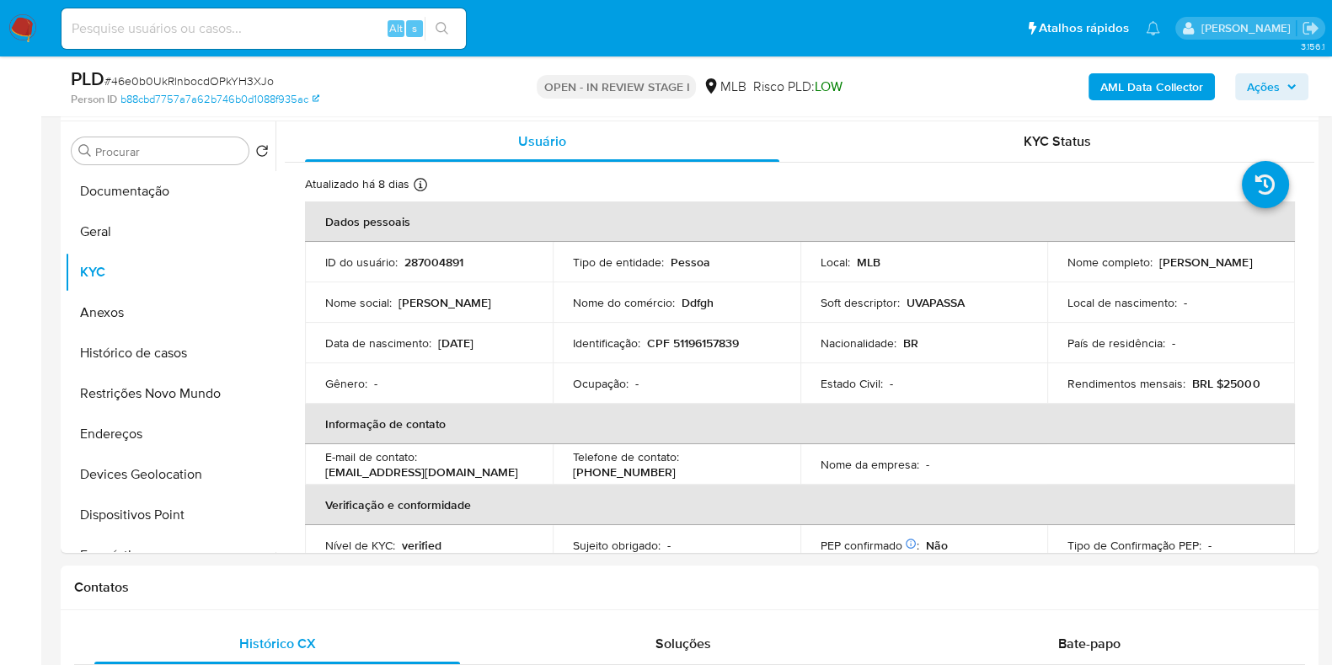
click at [1141, 86] on b "AML Data Collector" at bounding box center [1151, 86] width 103 height 27
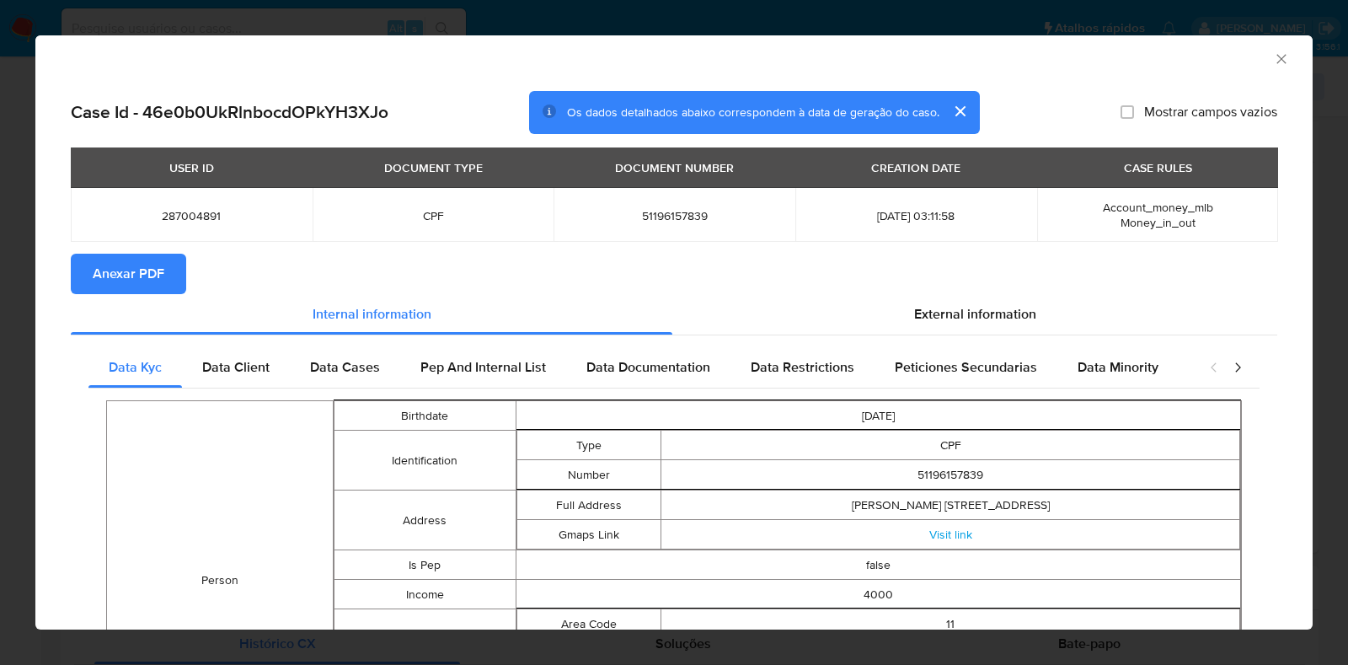
click at [142, 276] on span "Anexar PDF" at bounding box center [129, 273] width 72 height 37
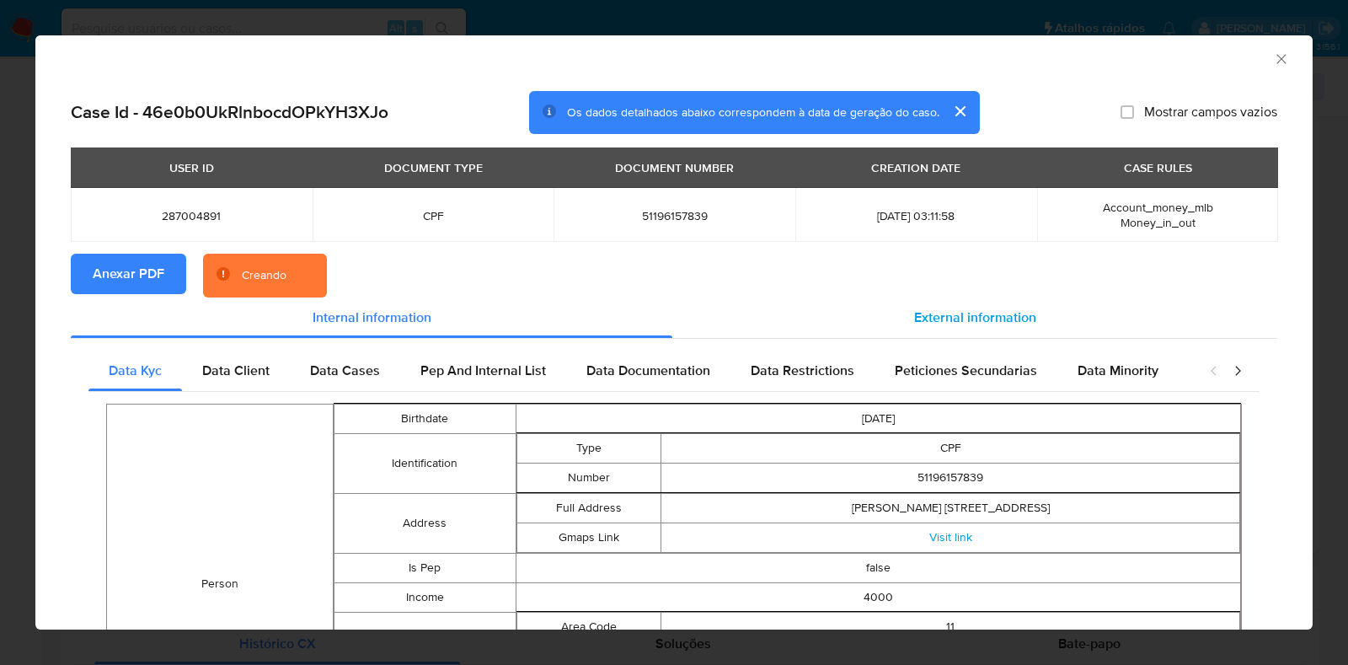
click at [847, 324] on div "External information" at bounding box center [974, 317] width 605 height 40
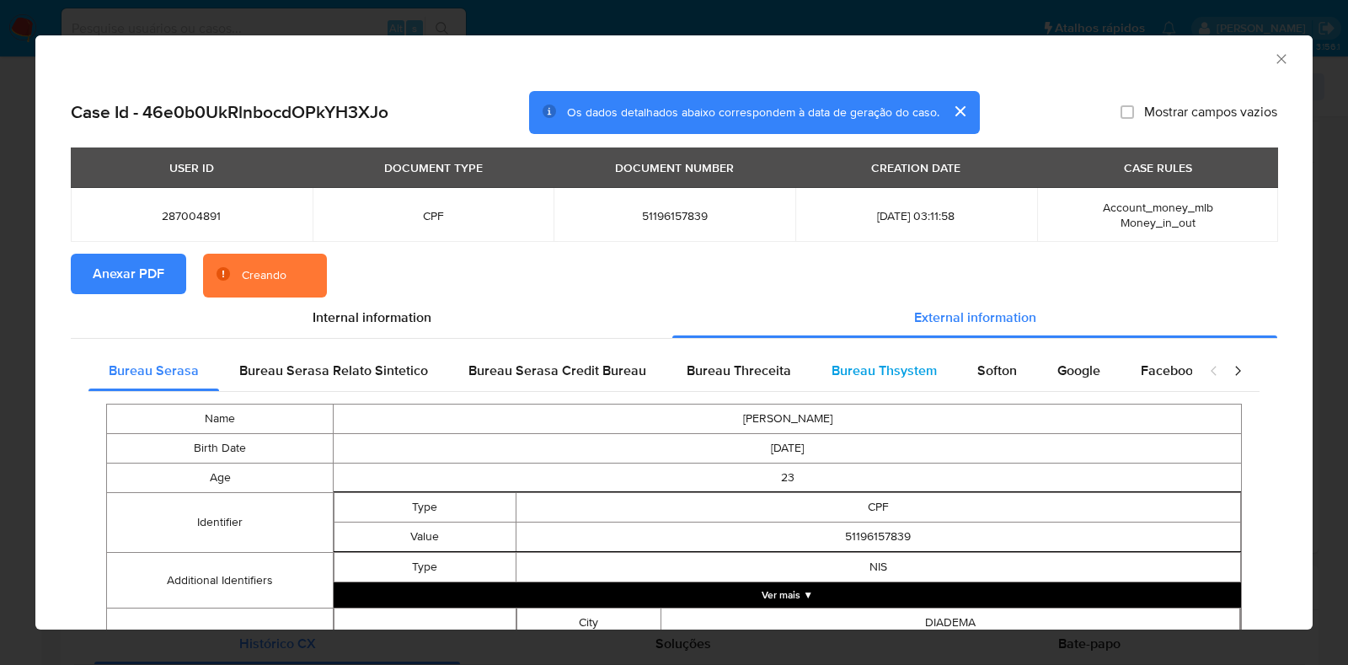
click at [841, 371] on span "Bureau Thsystem" at bounding box center [883, 370] width 105 height 19
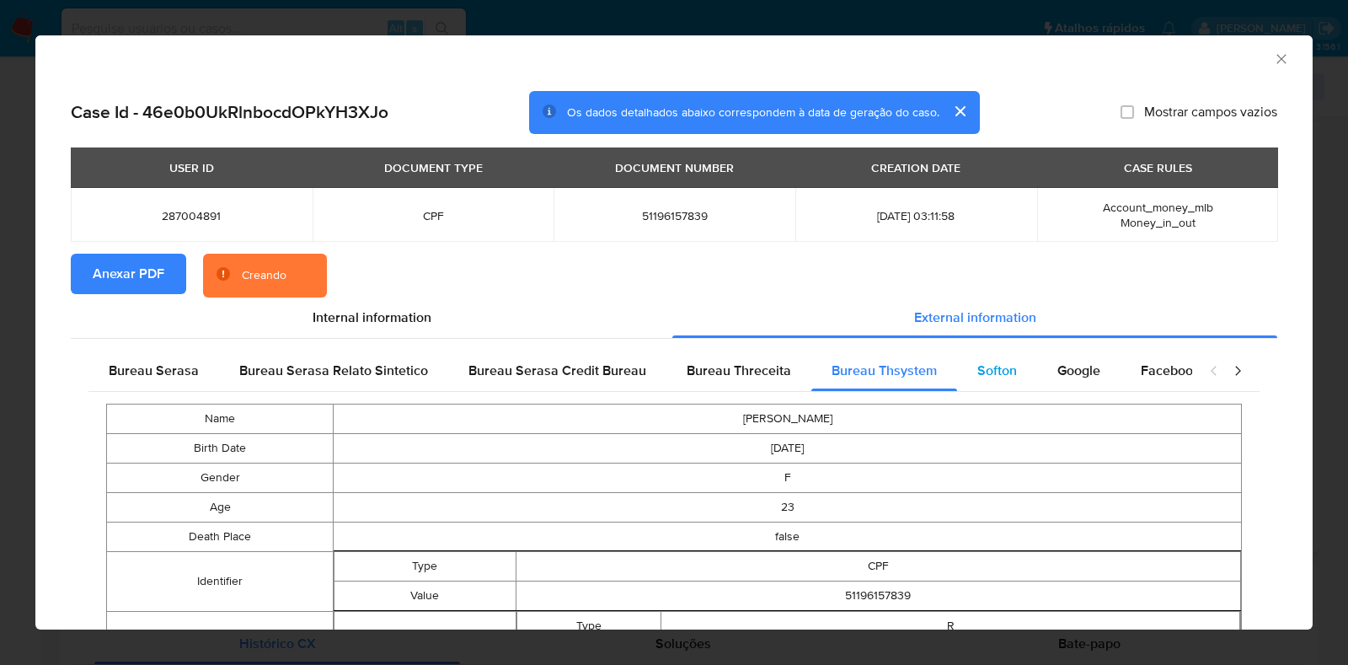
click at [961, 369] on div "Softon" at bounding box center [997, 370] width 80 height 40
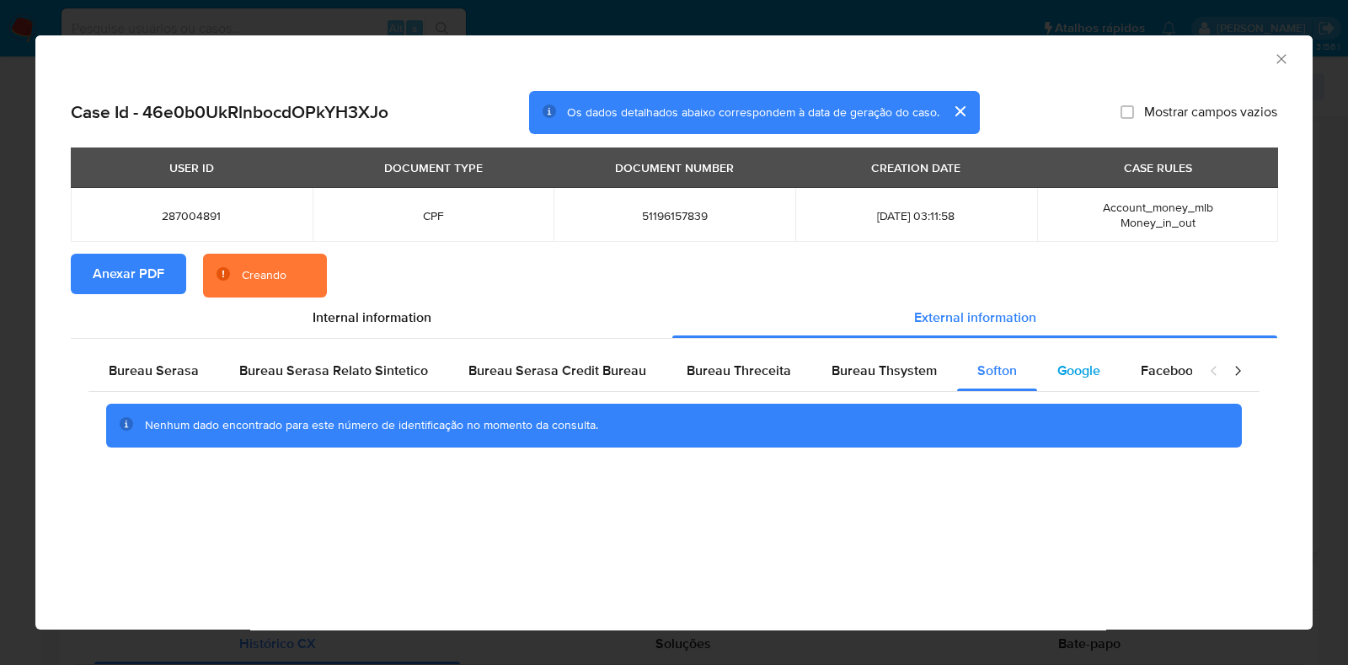
click at [1061, 366] on span "Google" at bounding box center [1078, 370] width 43 height 19
click at [1280, 58] on icon "Fechar a janela" at bounding box center [1281, 59] width 17 height 17
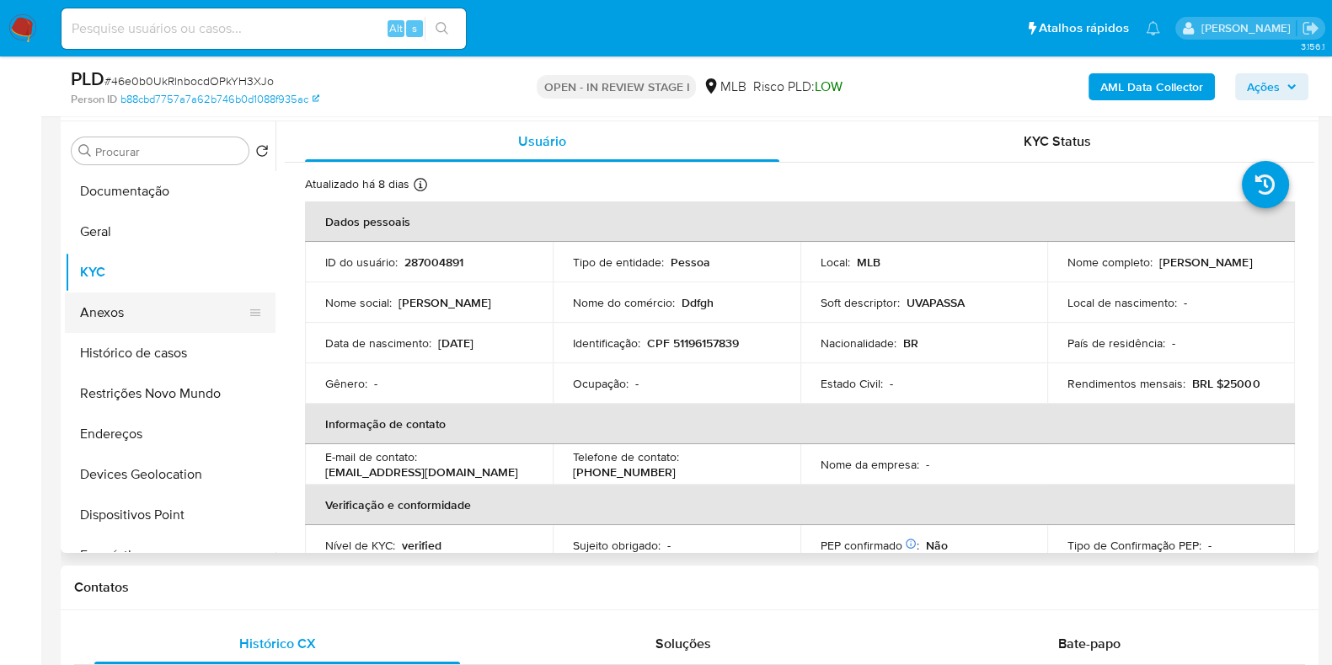
click at [144, 313] on button "Anexos" at bounding box center [163, 312] width 197 height 40
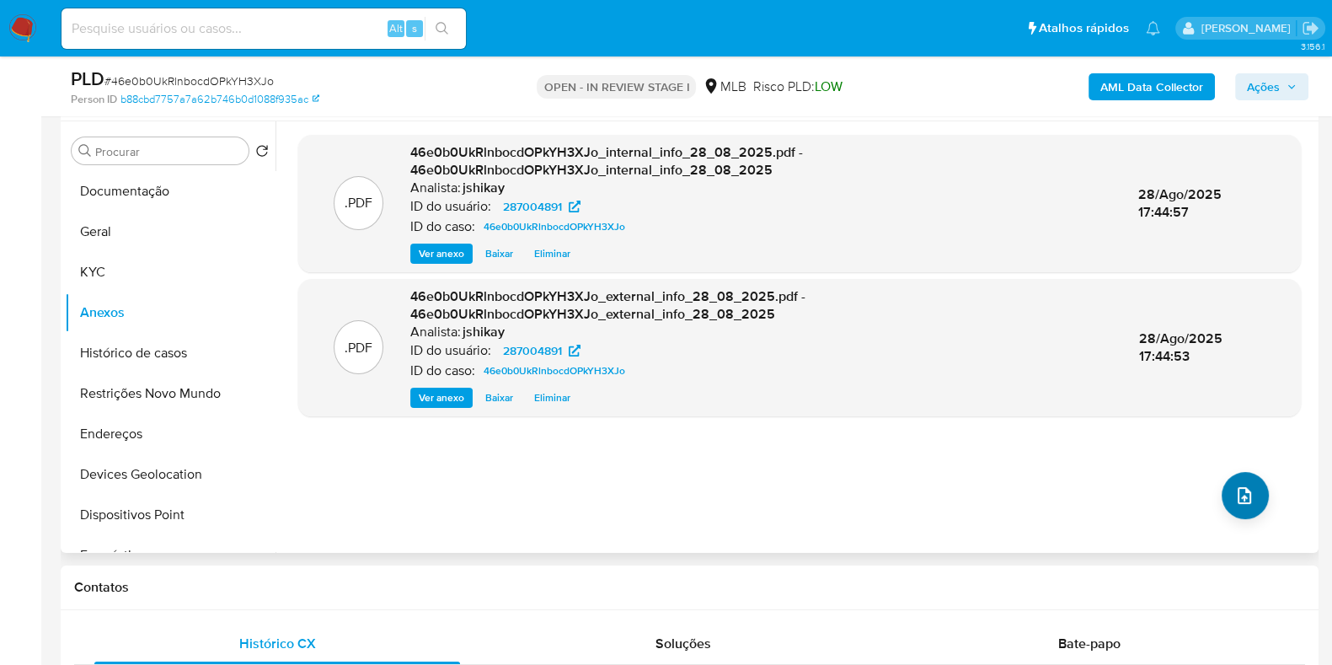
click at [1225, 494] on button "upload-file" at bounding box center [1244, 495] width 47 height 47
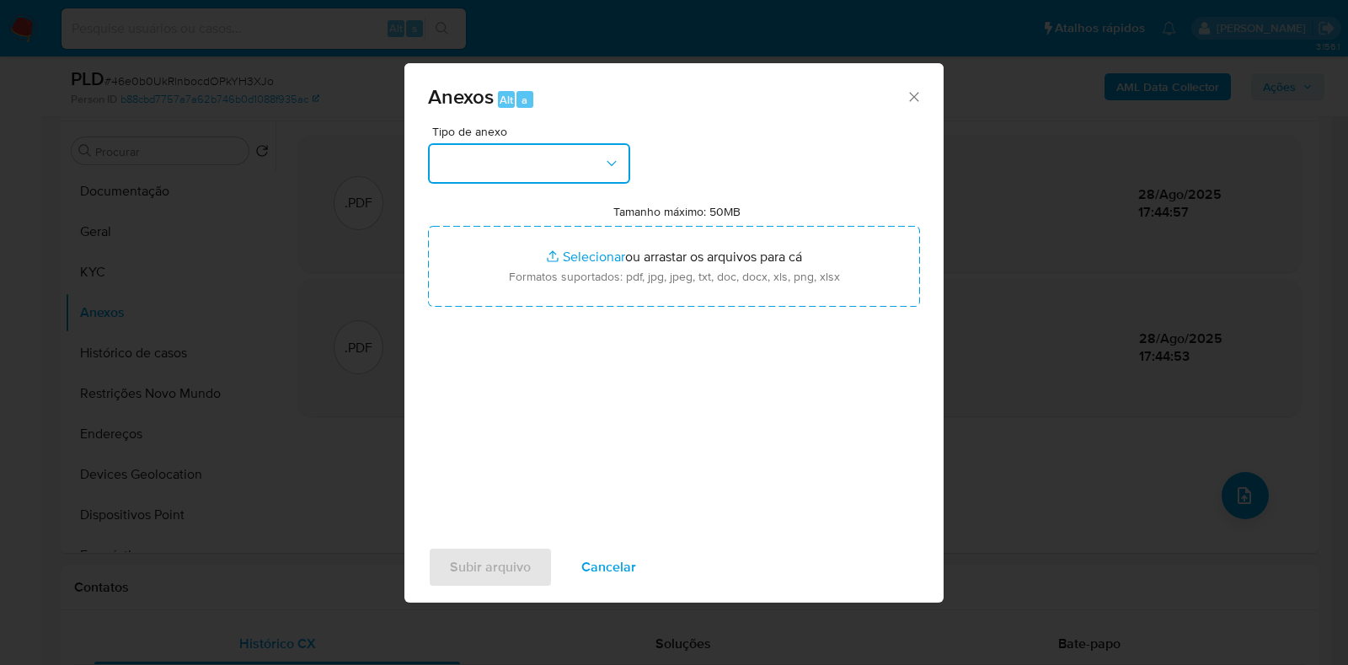
click at [532, 166] on button "button" at bounding box center [529, 163] width 202 height 40
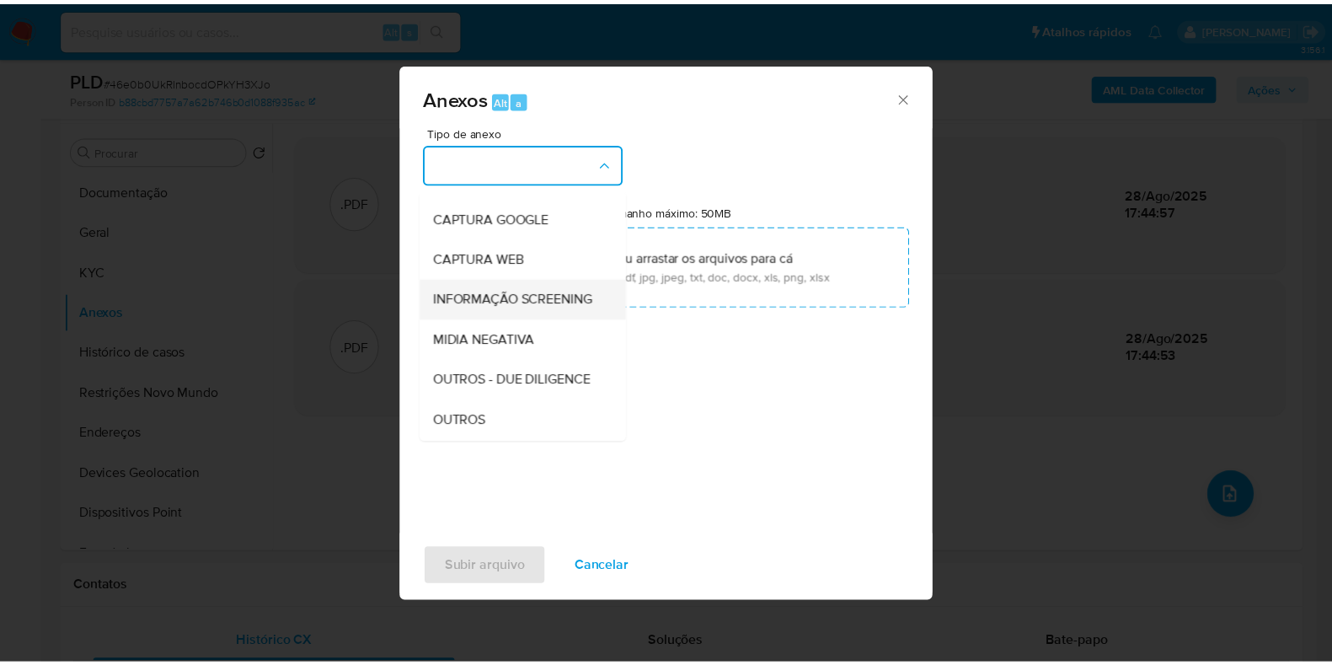
scroll to position [104, 0]
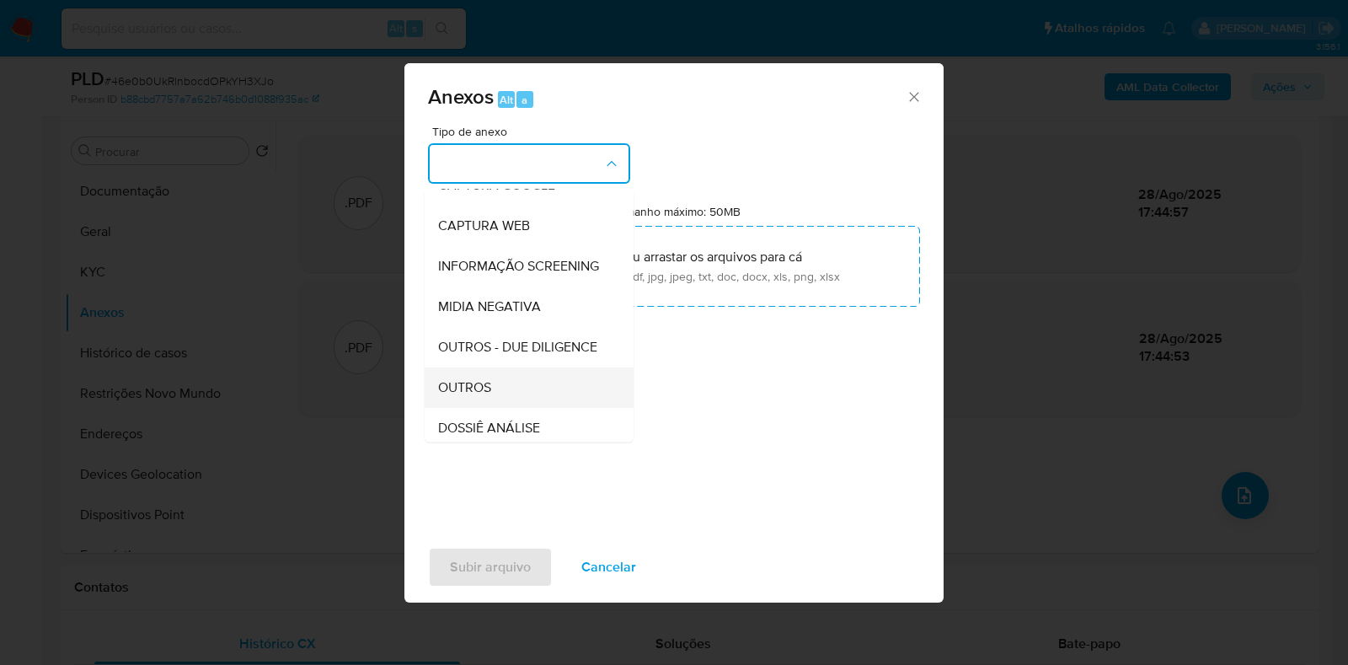
click at [473, 396] on span "OUTROS" at bounding box center [464, 387] width 53 height 17
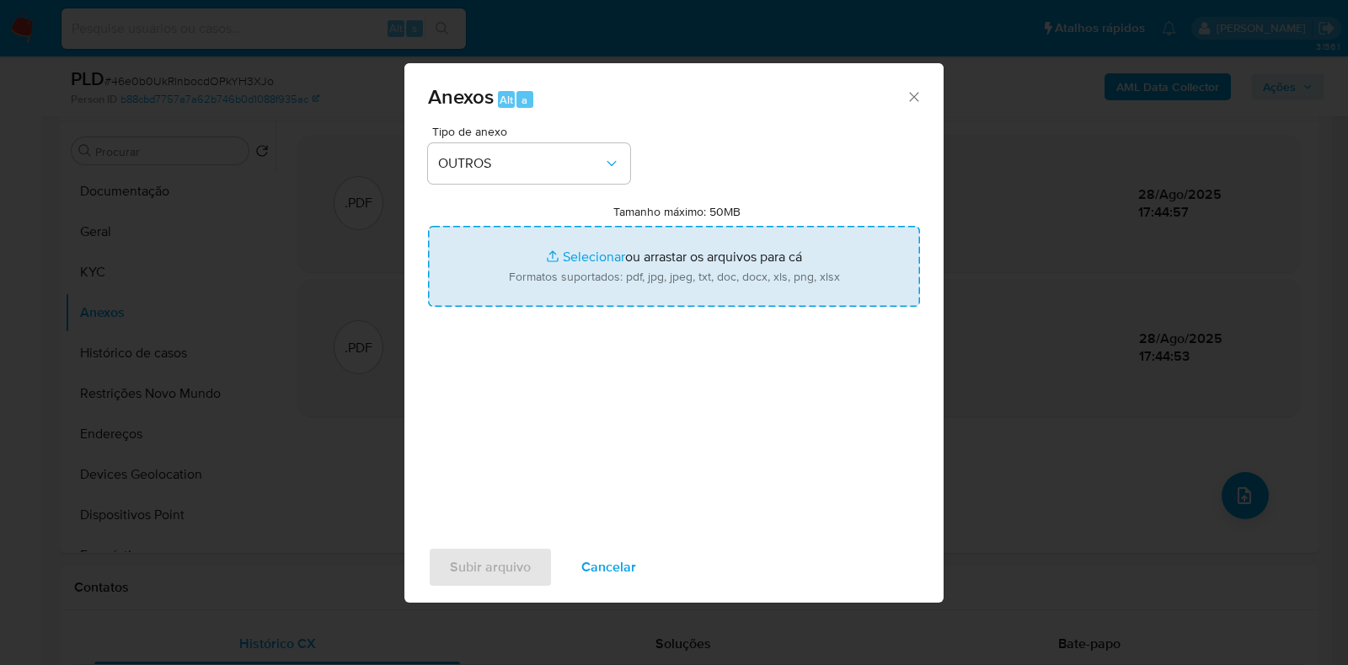
click at [553, 275] on input "Tamanho máximo: 50MB Selecionar arquivos" at bounding box center [674, 266] width 492 height 81
type input "C:\fakepath\Mulan 287004891_2025_08_28_11_06_55 - Resumen [GEOGRAPHIC_DATA]pdf"
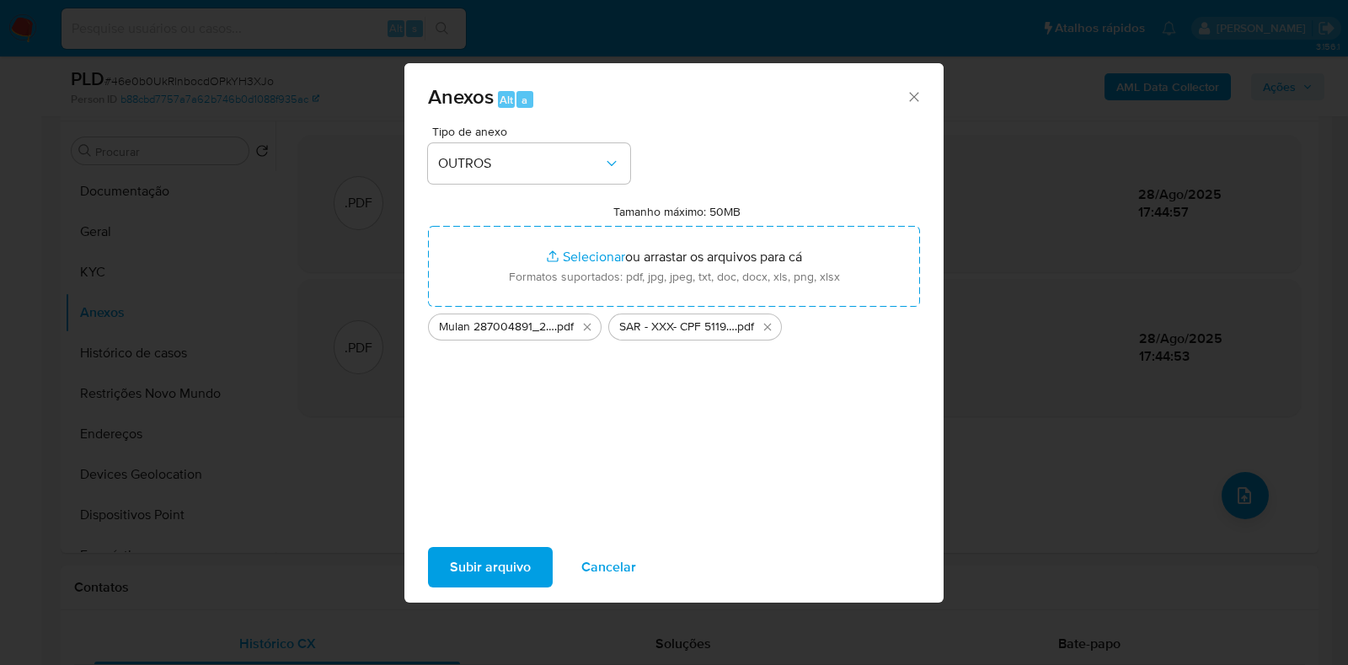
click at [518, 569] on span "Subir arquivo" at bounding box center [490, 566] width 81 height 37
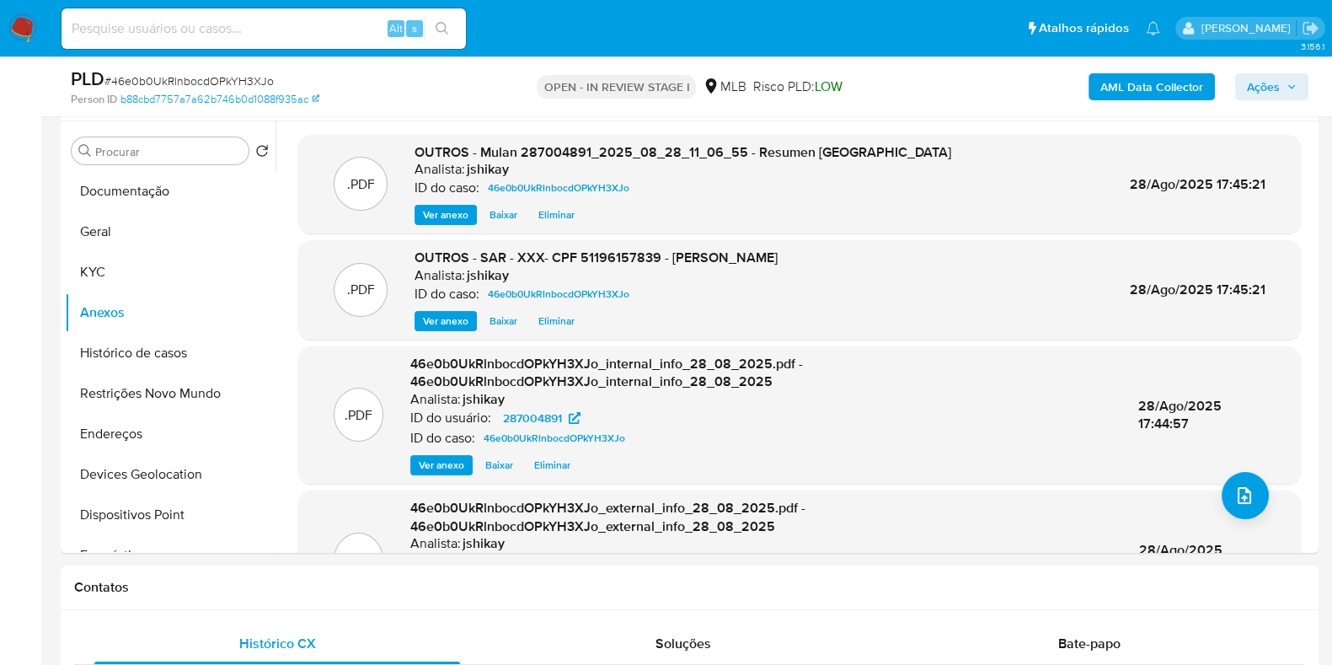
click at [1269, 91] on span "Ações" at bounding box center [1263, 86] width 33 height 27
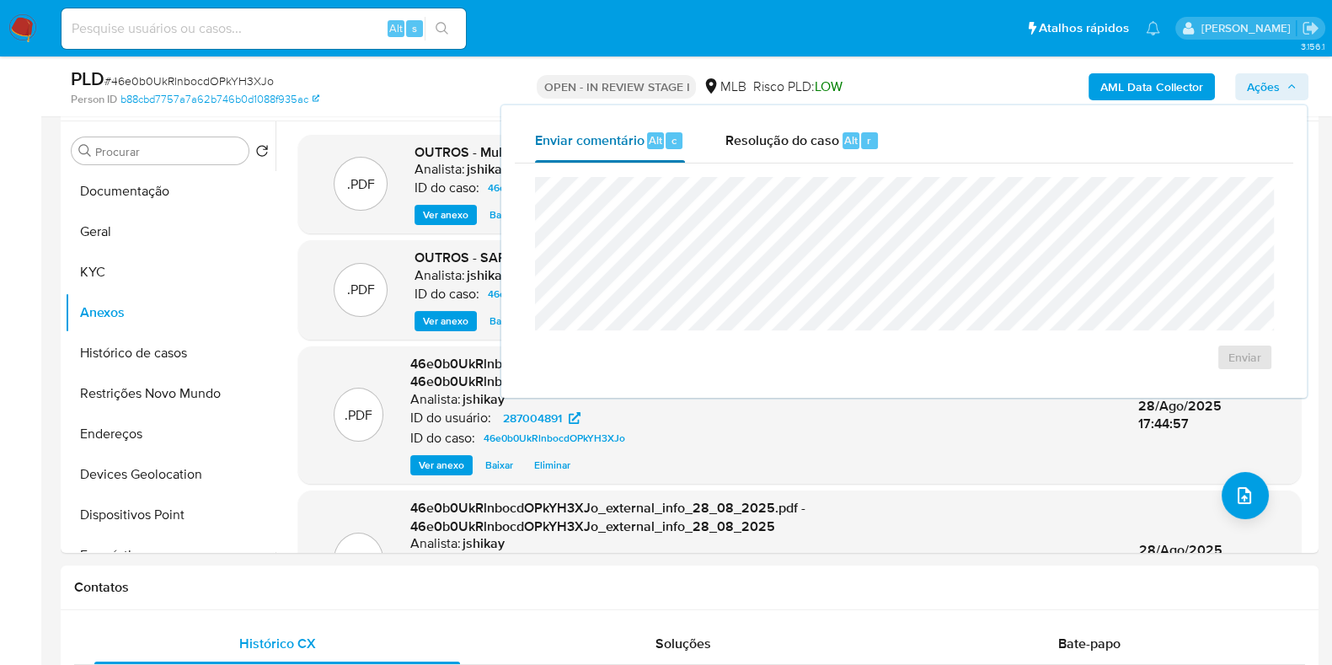
drag, startPoint x: 703, startPoint y: 136, endPoint x: 750, endPoint y: 135, distance: 47.2
click at [703, 136] on div "Enviar comentário Alt c Resolução do caso Alt r" at bounding box center [904, 141] width 778 height 44
click at [751, 136] on span "Resolução do caso" at bounding box center [782, 139] width 114 height 19
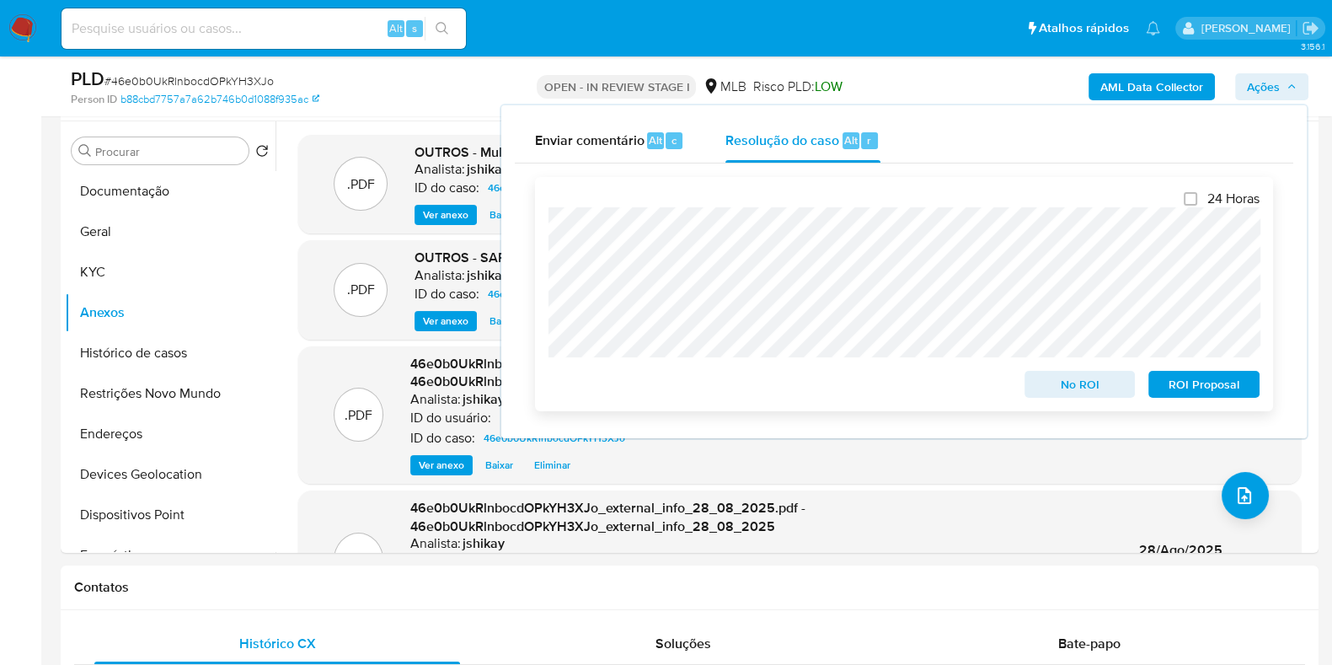
click at [1221, 395] on span "ROI Proposal" at bounding box center [1204, 384] width 88 height 24
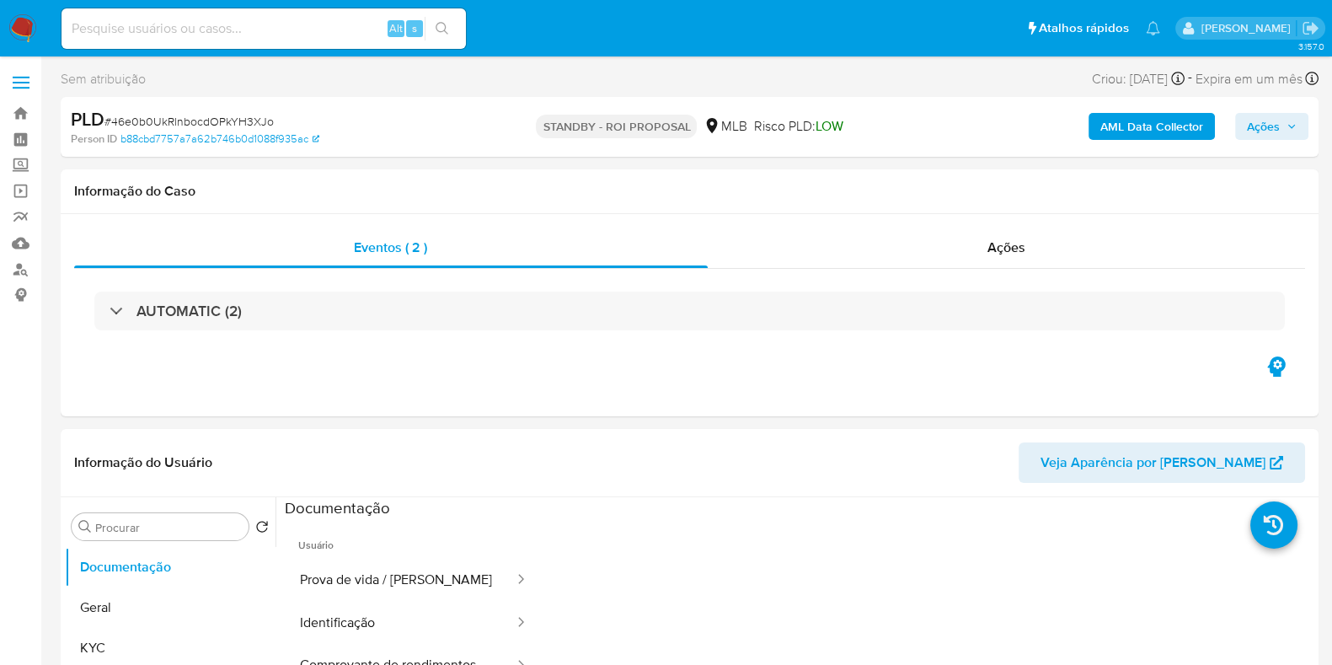
select select "10"
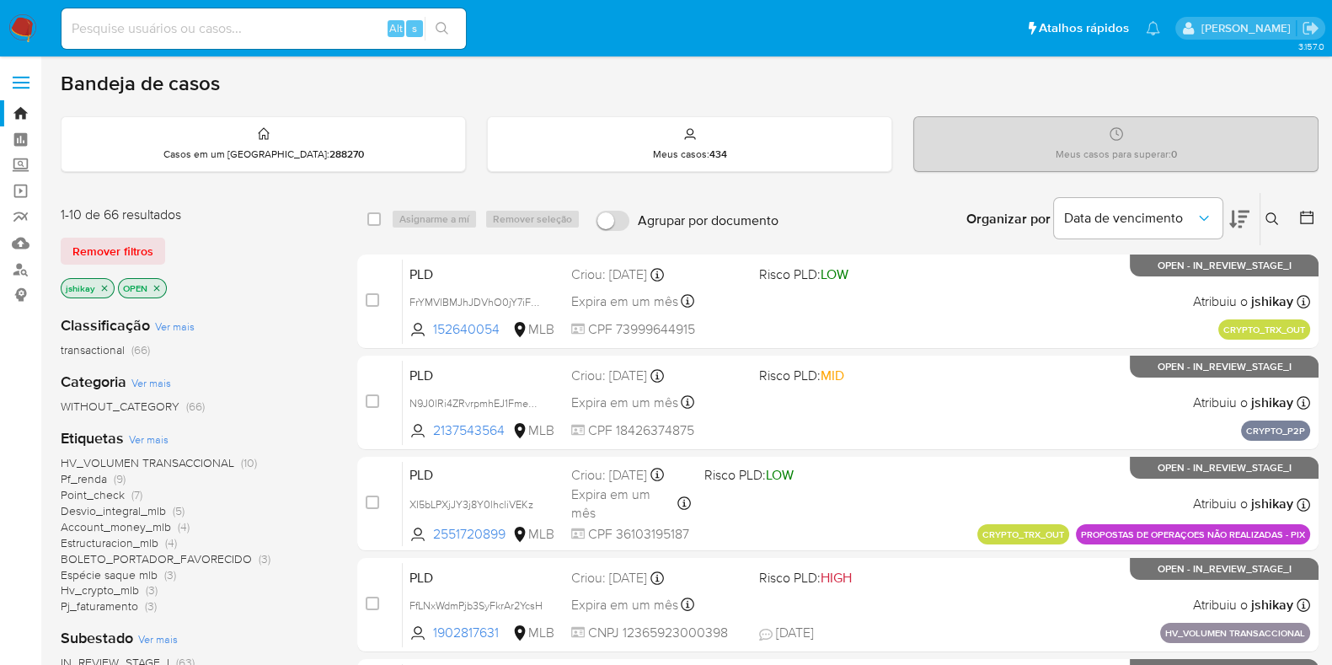
click at [163, 438] on span "Ver mais" at bounding box center [149, 438] width 40 height 15
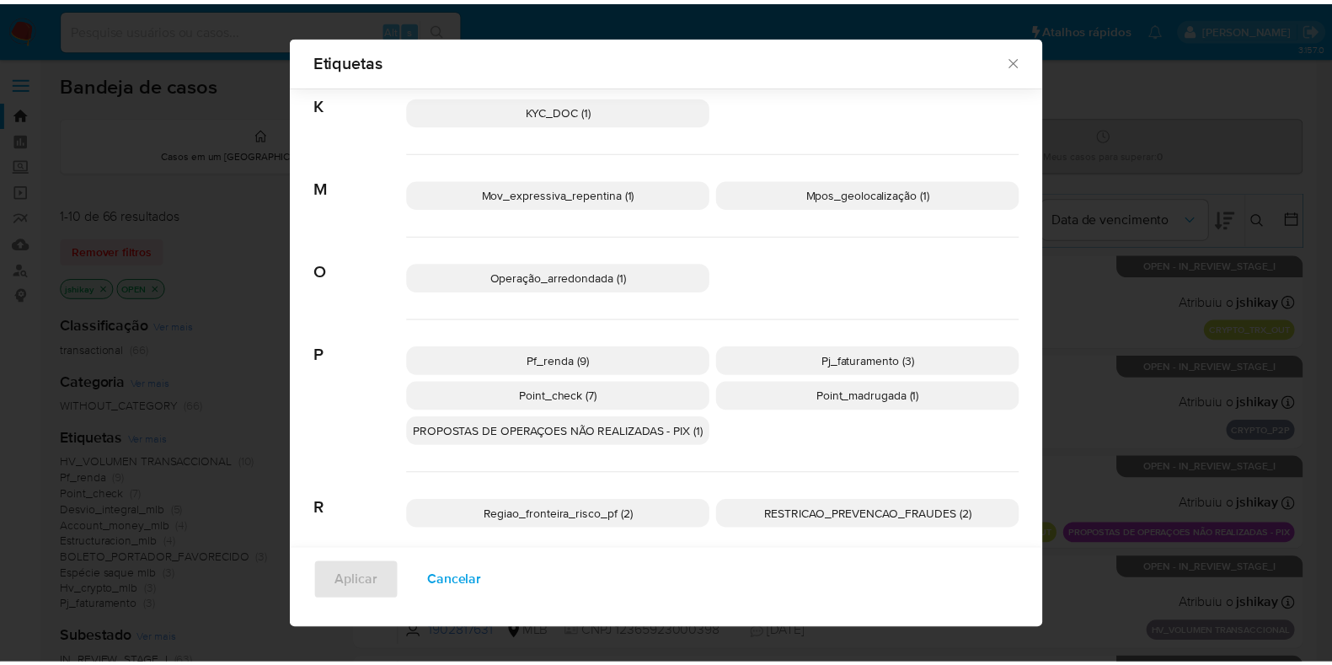
scroll to position [652, 0]
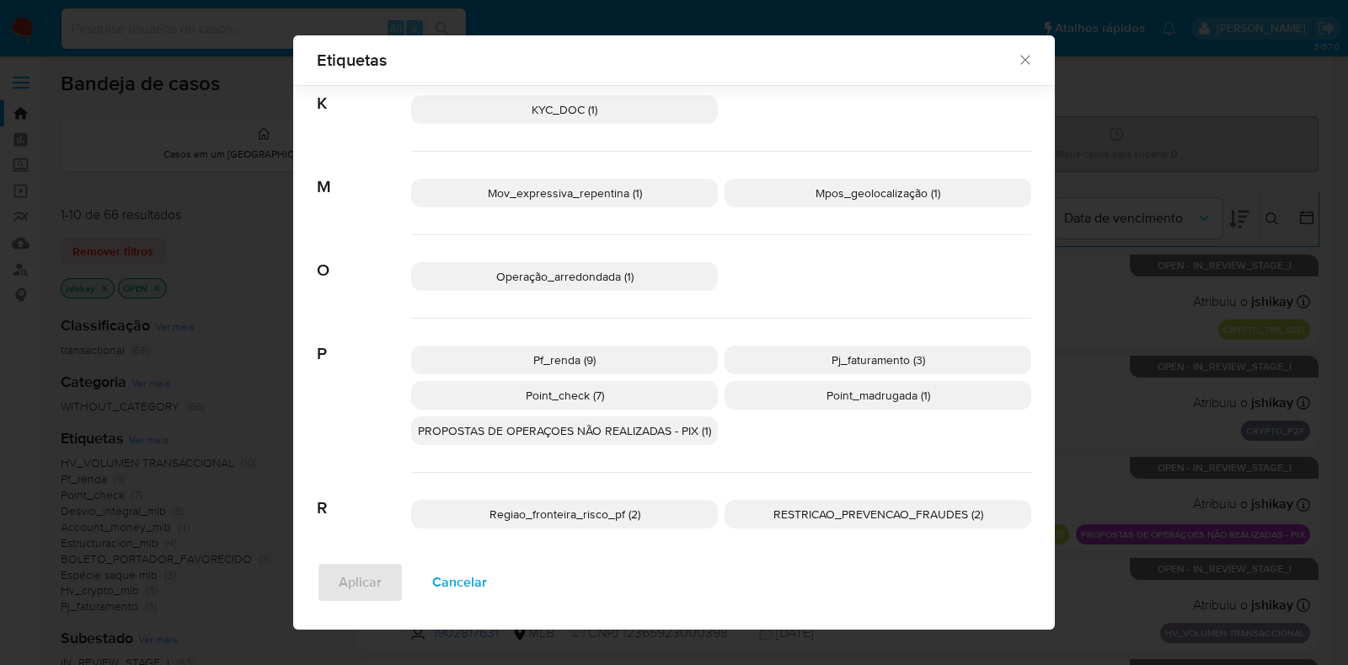
click at [625, 361] on p "Pf_renda (9)" at bounding box center [564, 359] width 307 height 29
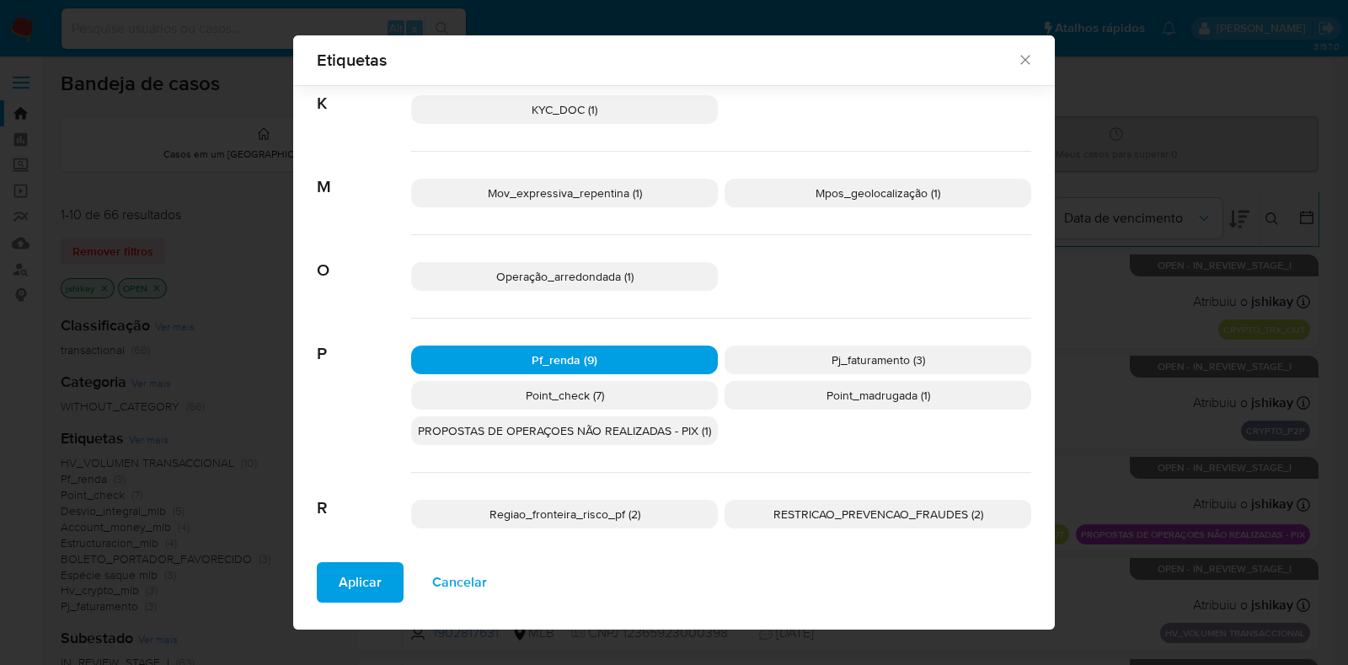
click at [361, 590] on span "Aplicar" at bounding box center [360, 582] width 43 height 37
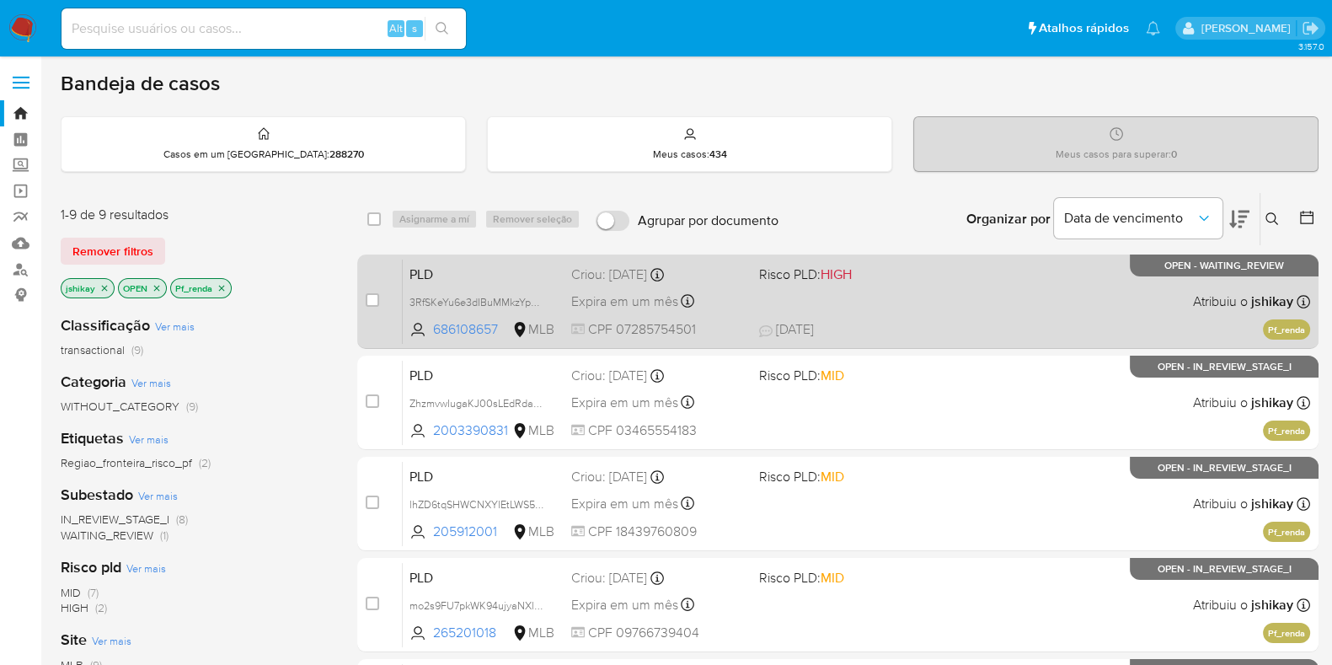
click at [1094, 314] on div "PLD 3RfSKeYu6e3dIBuMMkzYpLwa 686108657 MLB Risco PLD: HIGH Criou: [DATE] Criou:…" at bounding box center [856, 301] width 907 height 85
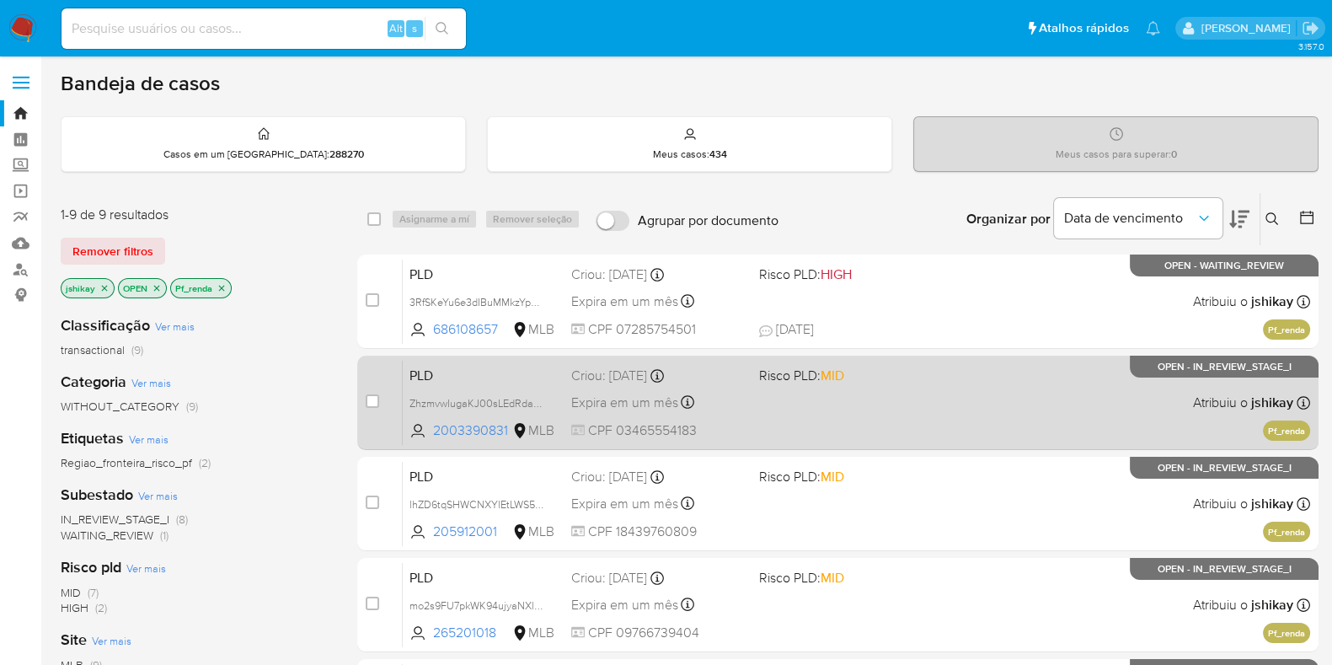
click at [1071, 414] on div "PLD ZhzmvwIugaKJ00sLEdRda28A 2003390831 MLB Risco PLD: MID Criou: [DATE] Criou:…" at bounding box center [856, 402] width 907 height 85
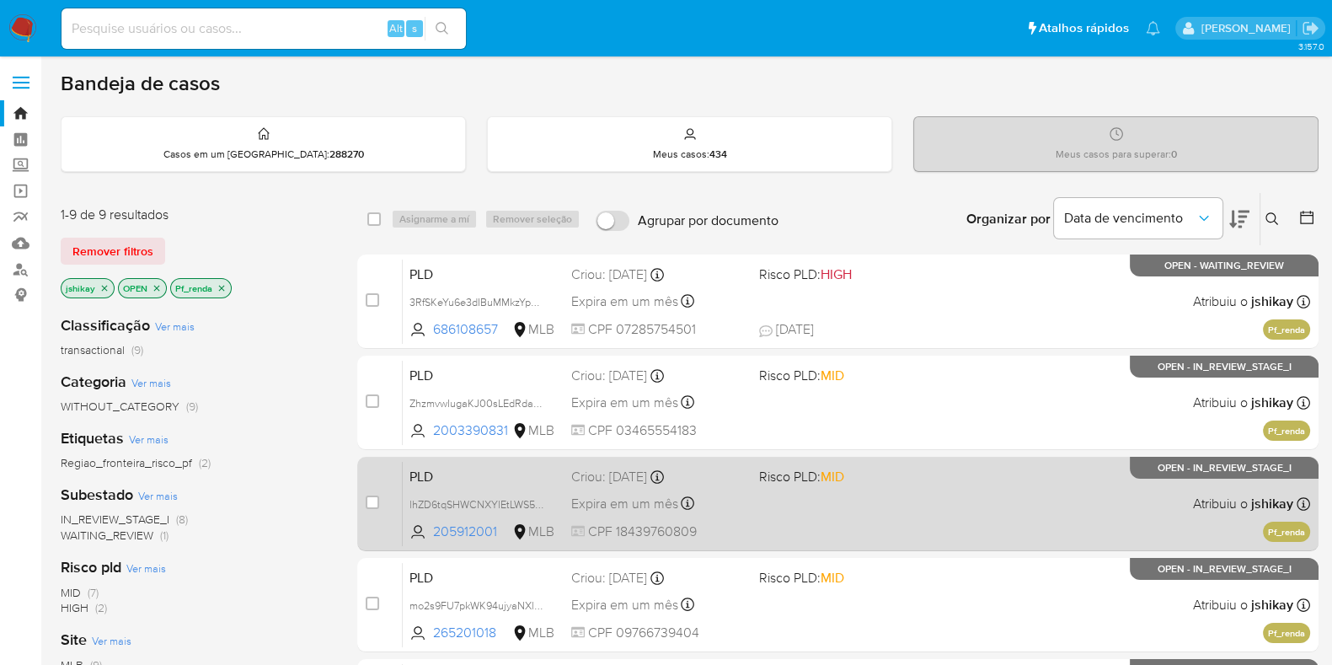
click at [1045, 482] on div "PLD lhZD6tqSHWCNXYlEtLWS5lcO 205912001 MLB Risco PLD: MID Criou: [DATE] Criou: …" at bounding box center [856, 503] width 907 height 85
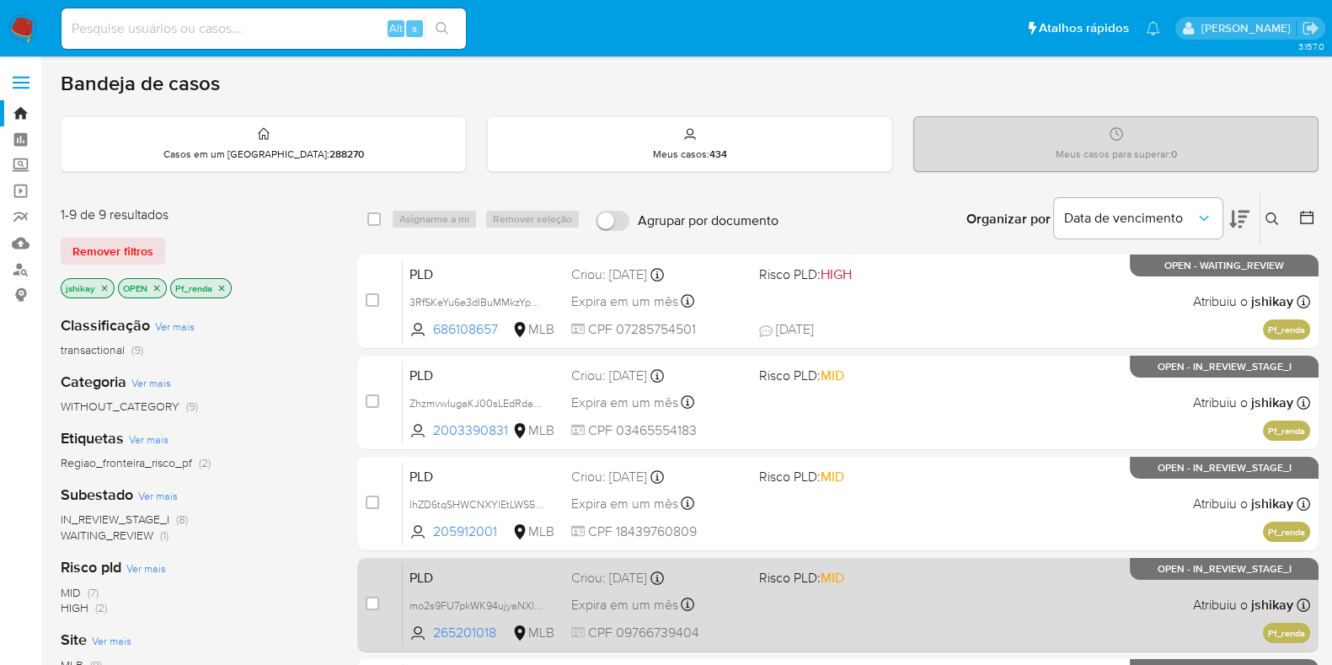
click at [1022, 571] on div "PLD mo2s9FU7pkWK94ujyaNXlIKY 265201018 MLB Risco PLD: MID Criou: [DATE] Criou: …" at bounding box center [856, 604] width 907 height 85
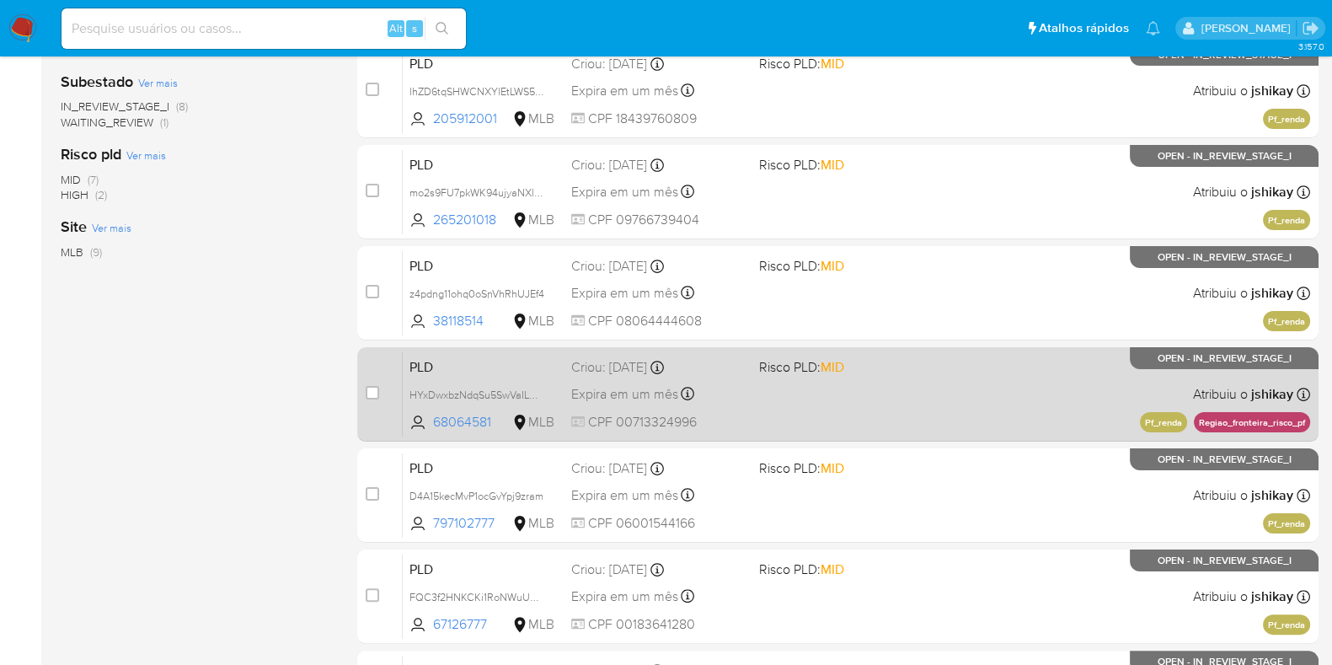
scroll to position [420, 0]
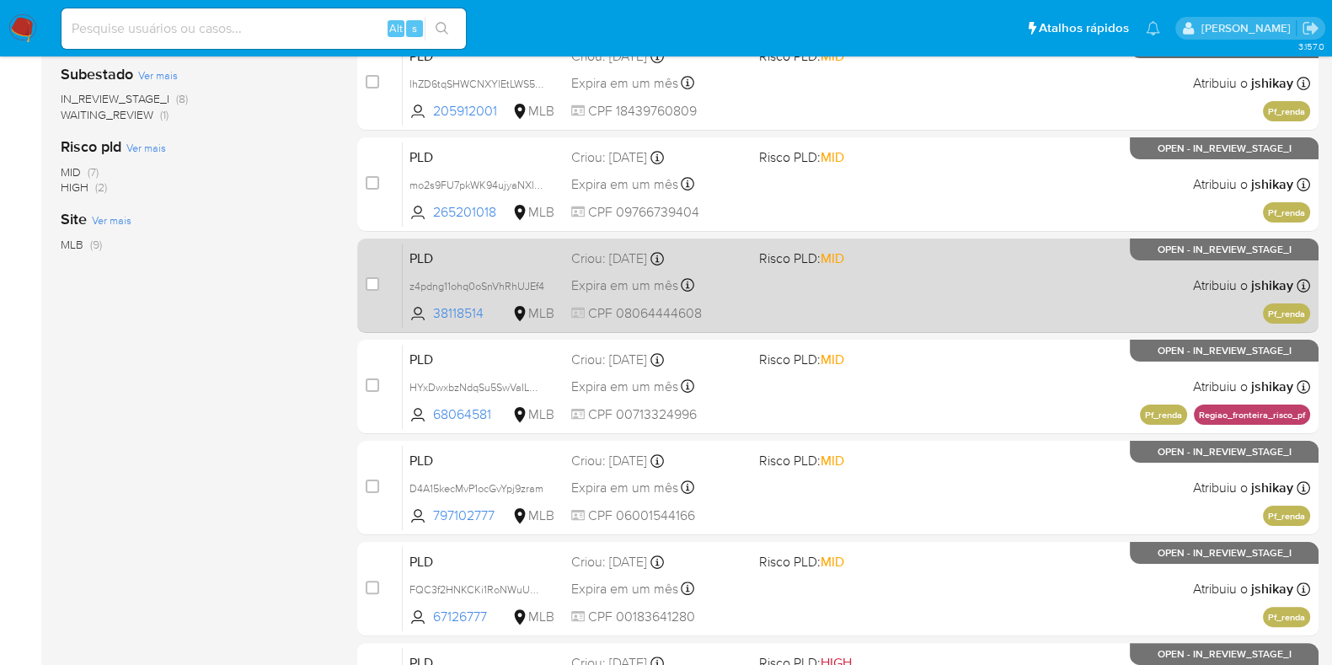
click at [1040, 310] on div "PLD z4pdng11ohq0oSnVhRhUJEf4 38118514 MLB Risco PLD: MID Criou: [DATE] Criou: […" at bounding box center [856, 285] width 907 height 85
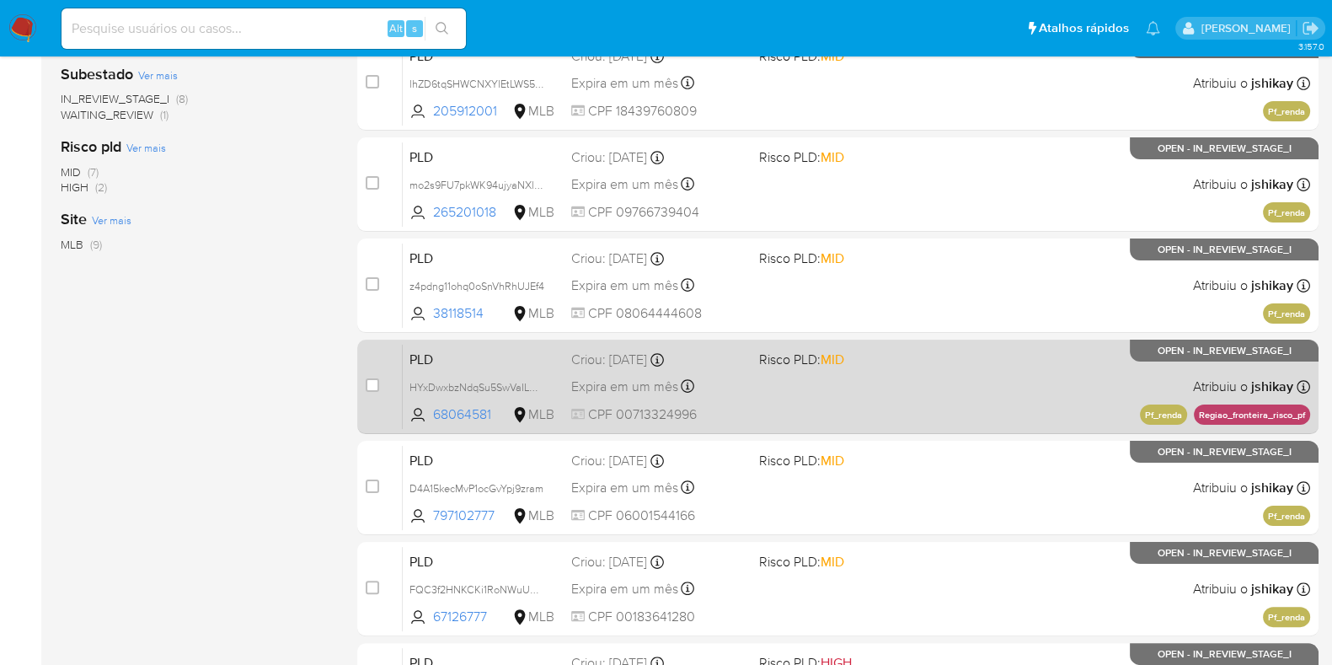
click at [1048, 368] on div "PLD HYxDwxbzNdqSu5SwVaILm5Dy 68064581 MLB Risco PLD: MID Criou: [DATE] Criou: […" at bounding box center [856, 386] width 907 height 85
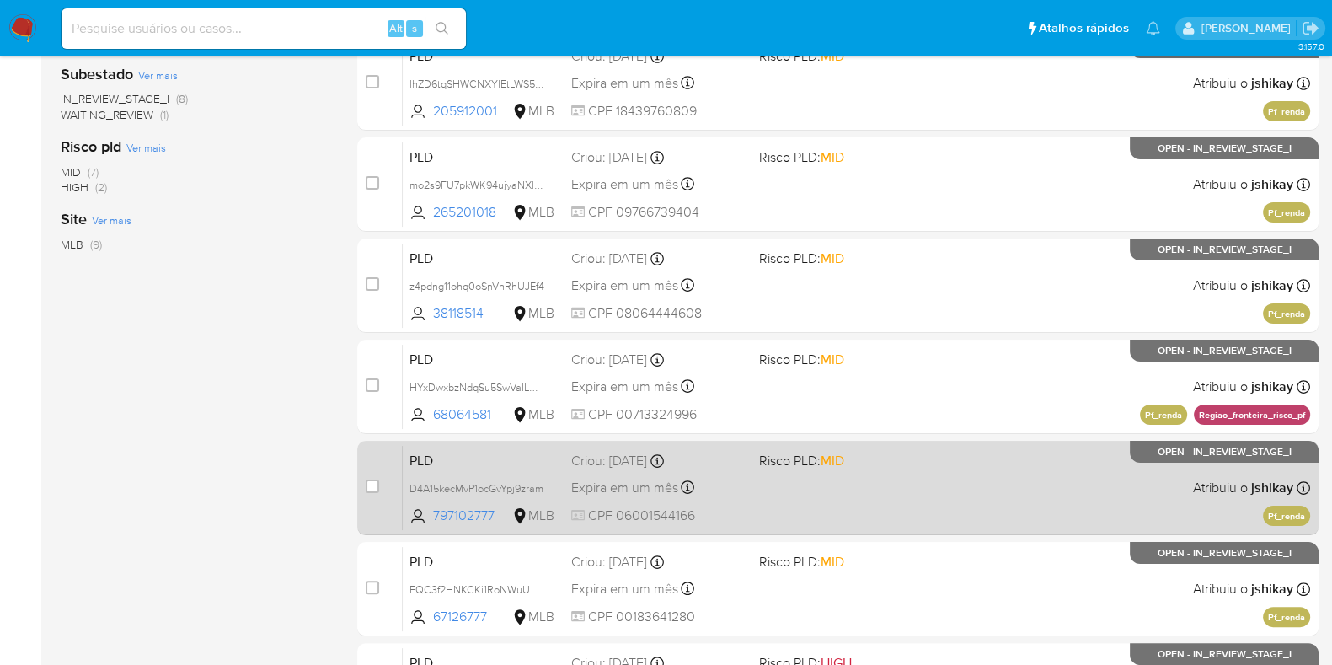
click at [1015, 473] on div "PLD D4A15kecMvP1ocGvYpj9zram 797102777 MLB Risco PLD: MID Criou: [DATE] Criou: …" at bounding box center [856, 487] width 907 height 85
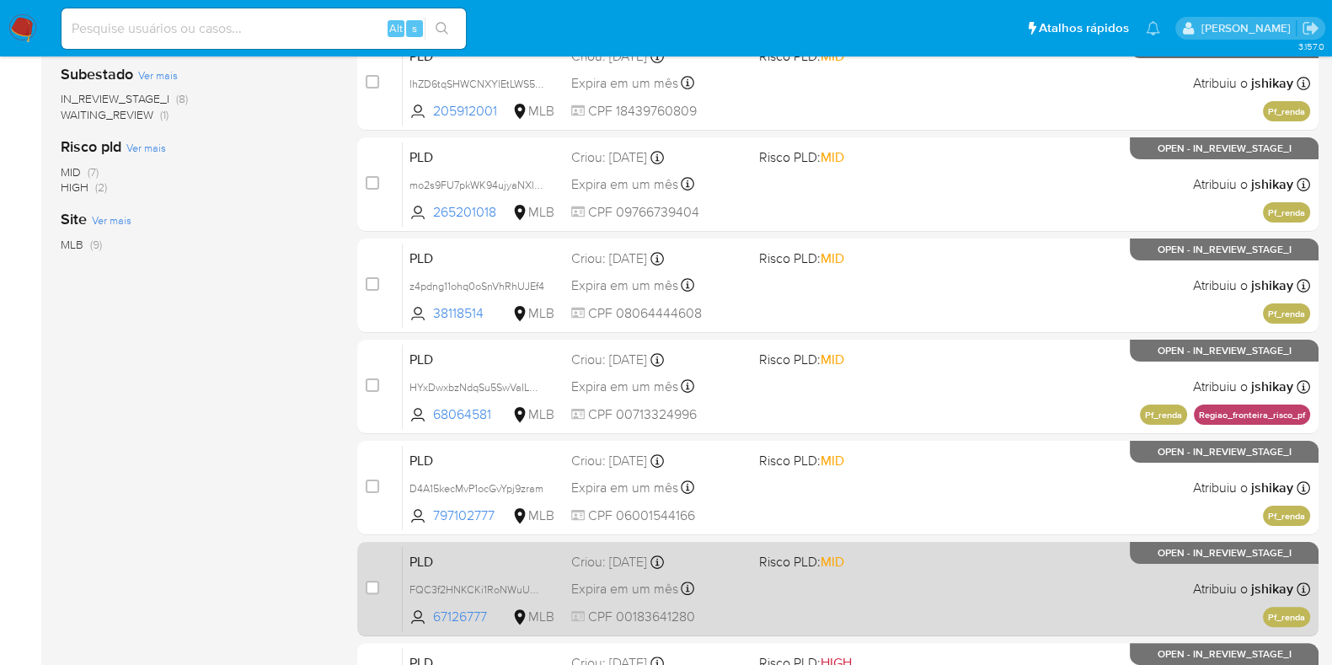
click at [1010, 547] on div "PLD FQC3f2HNKCKi1RoNWuUBdXqF 67126777 MLB Risco PLD: MID Criou: [DATE] Criou: […" at bounding box center [856, 588] width 907 height 85
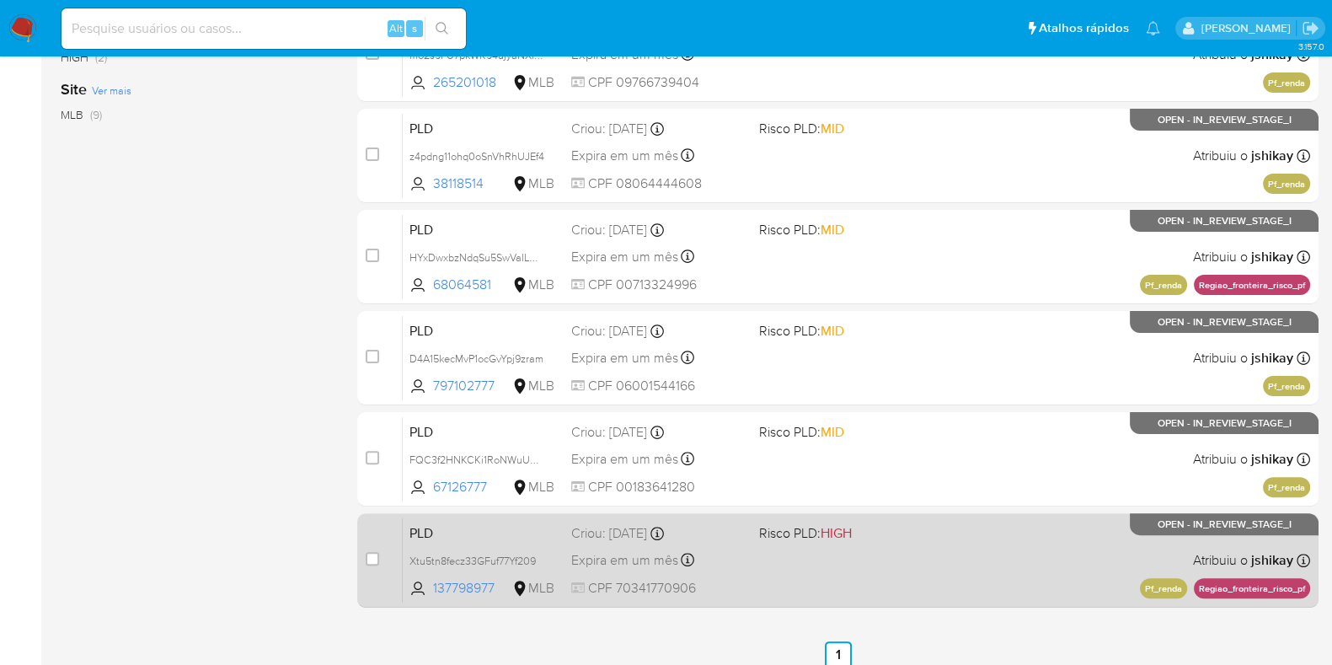
scroll to position [563, 0]
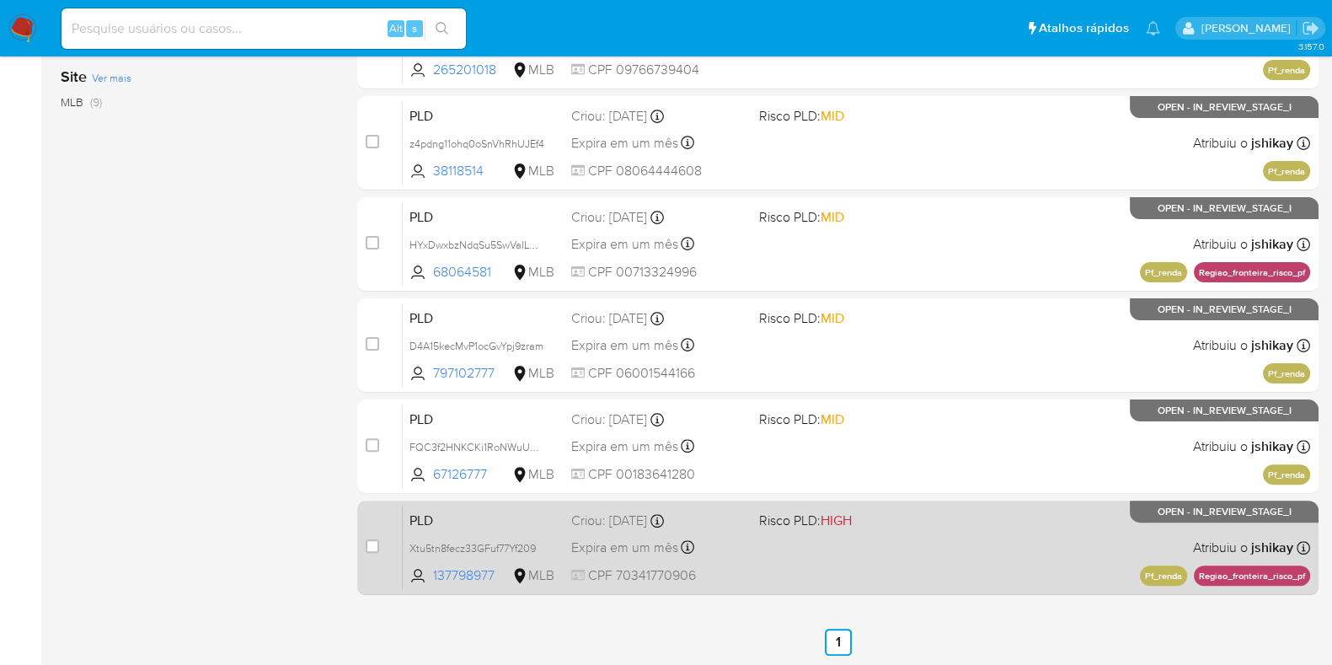
click at [1028, 551] on div "PLD Xtu5tn8fecz33GFuf77Yf209 137798977 MLB Risco PLD: HIGH Criou: [DATE] Criou:…" at bounding box center [856, 547] width 907 height 85
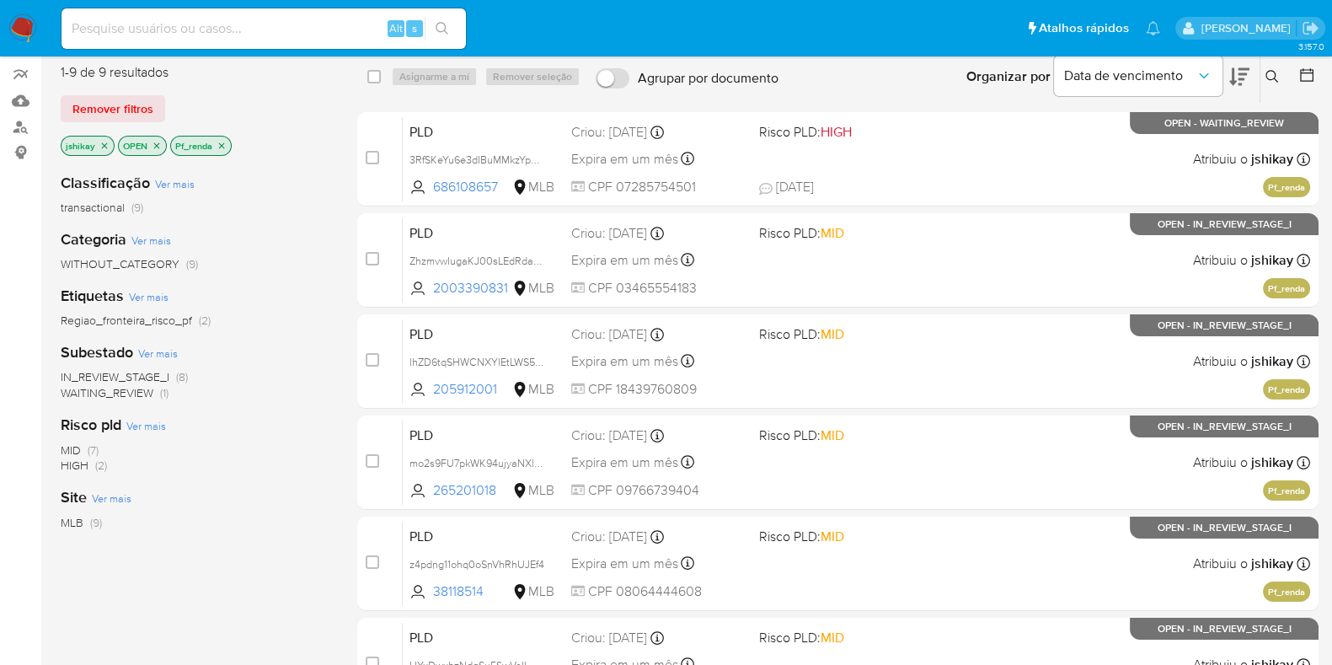
scroll to position [142, 0]
click at [25, 102] on link "Mulan" at bounding box center [100, 101] width 200 height 26
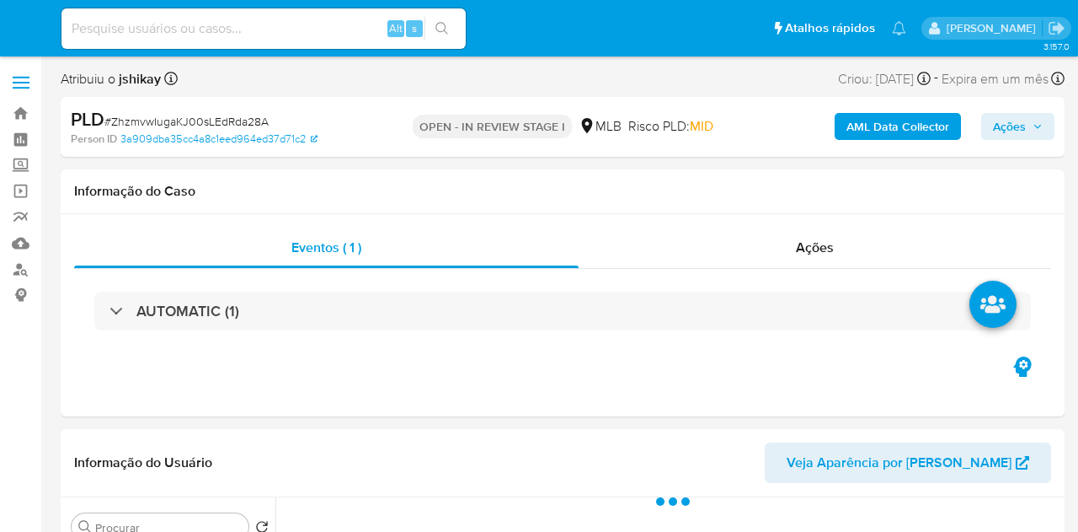
select select "10"
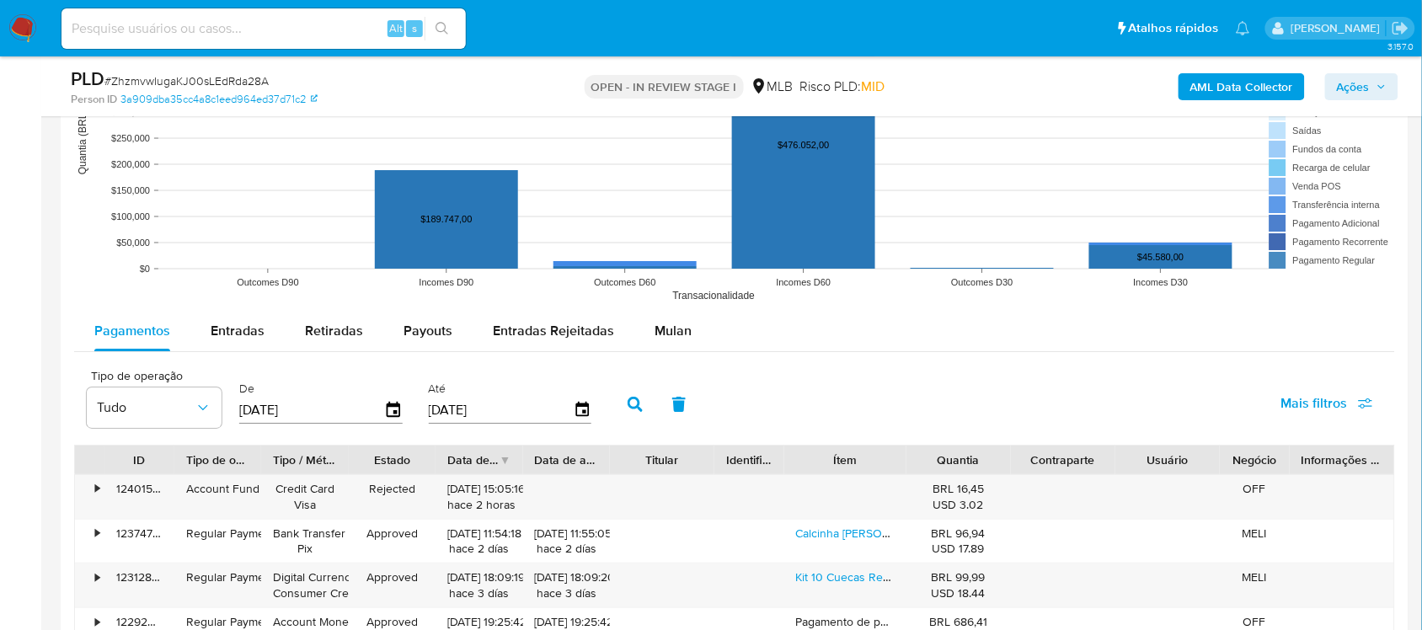
scroll to position [1685, 0]
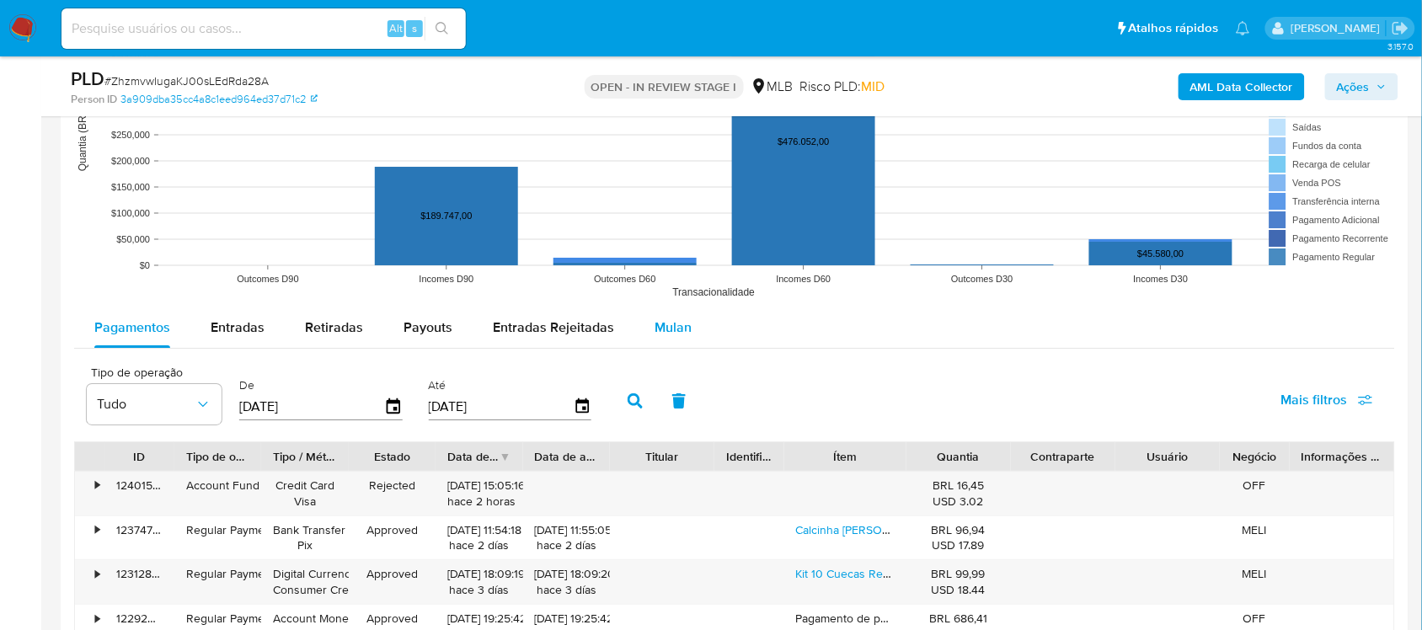
click at [664, 339] on div "Mulan" at bounding box center [673, 327] width 37 height 40
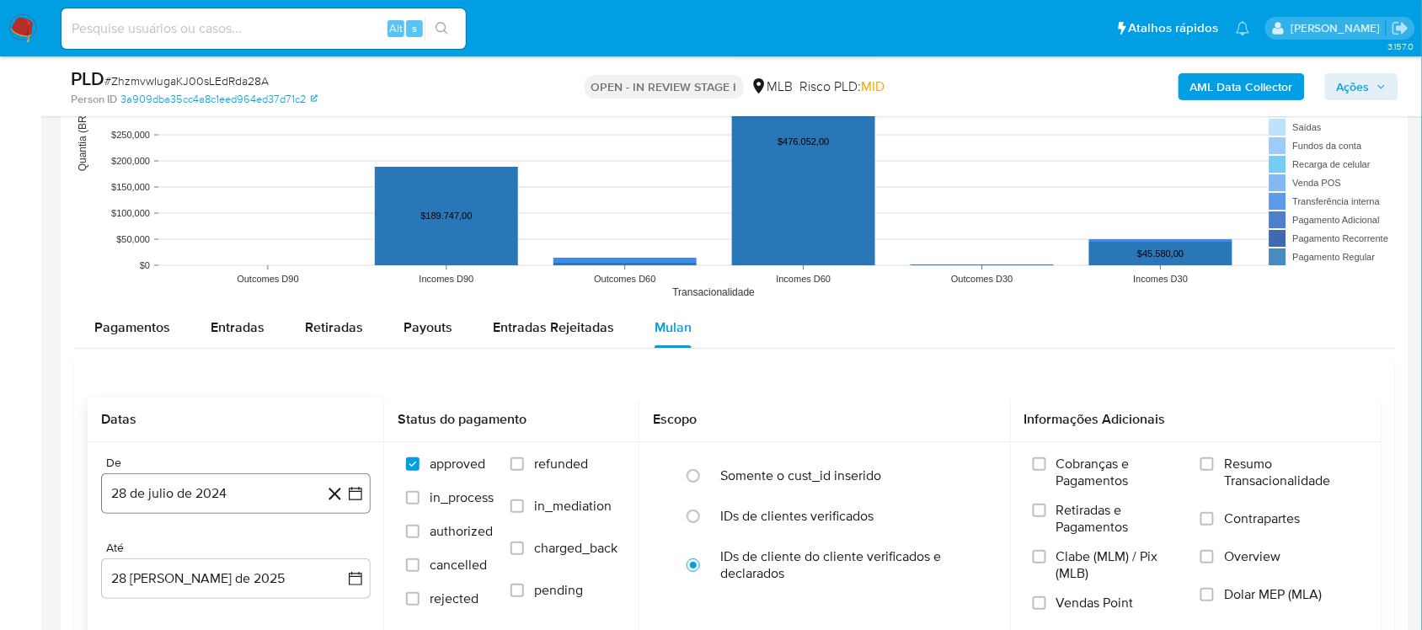
click at [362, 490] on icon "button" at bounding box center [355, 493] width 17 height 17
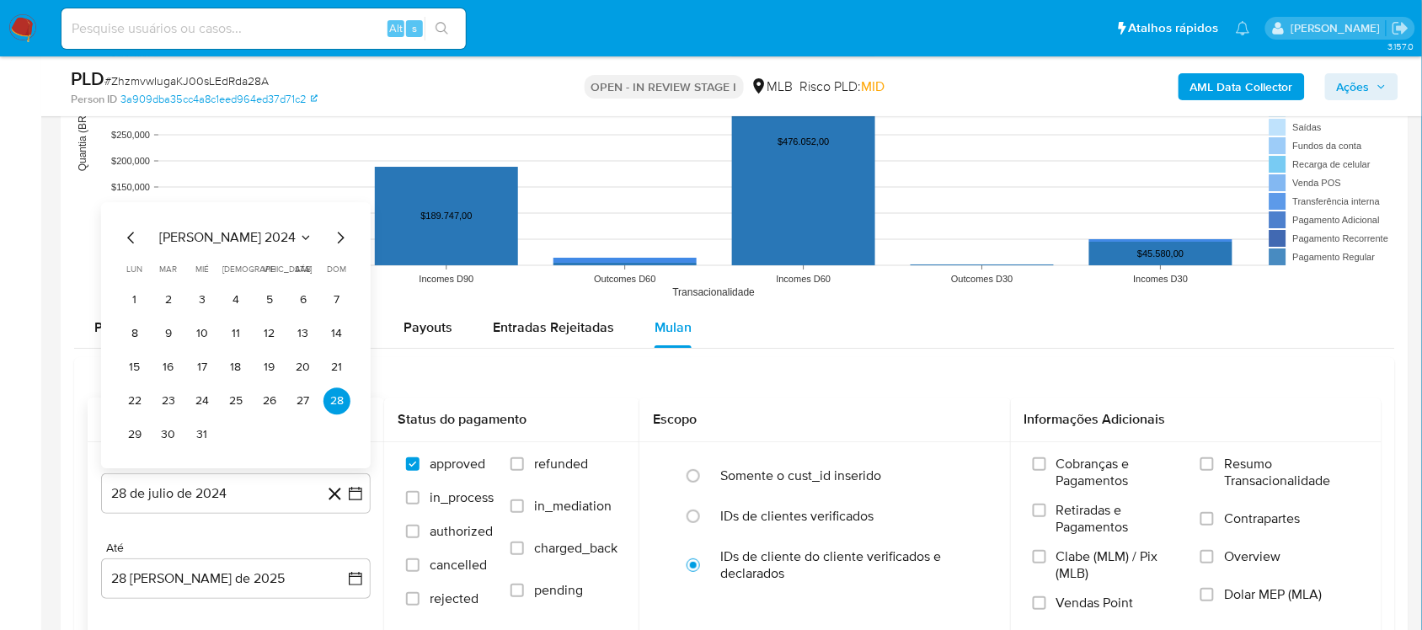
click at [254, 241] on span "[PERSON_NAME] 2024" at bounding box center [227, 237] width 136 height 17
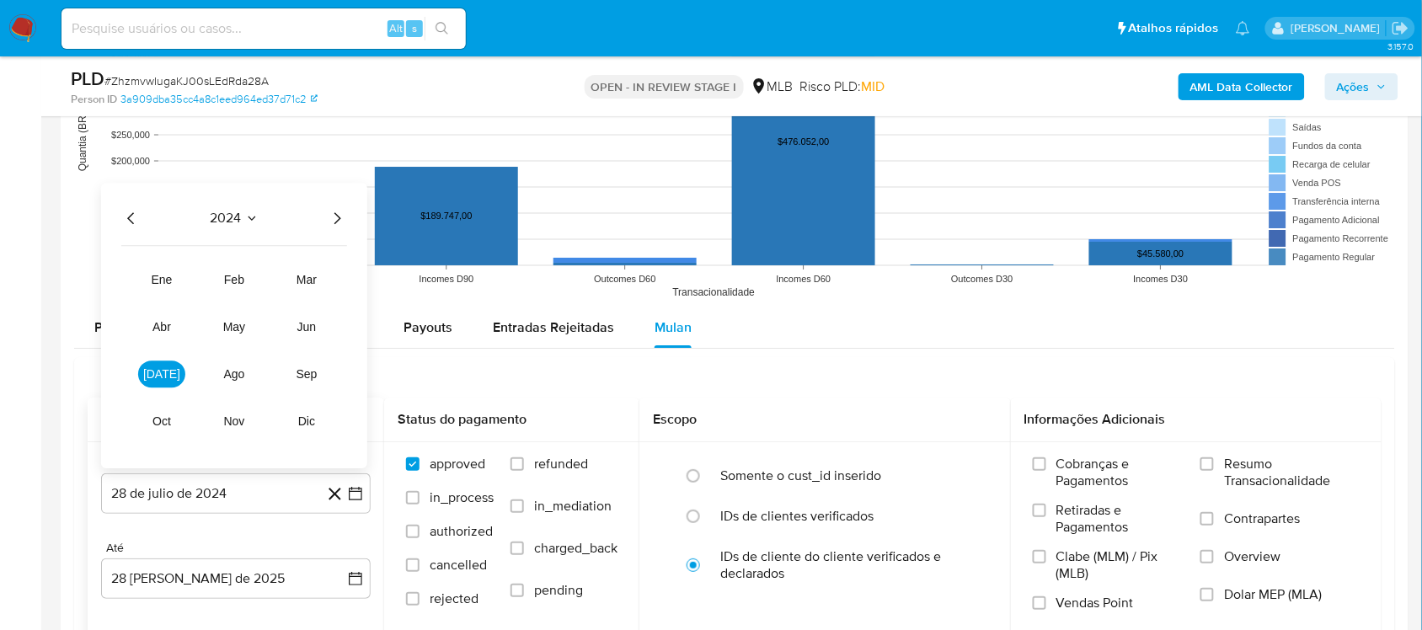
click at [339, 221] on icon "Año siguiente" at bounding box center [337, 218] width 7 height 12
click at [179, 371] on button "[DATE]" at bounding box center [161, 374] width 47 height 27
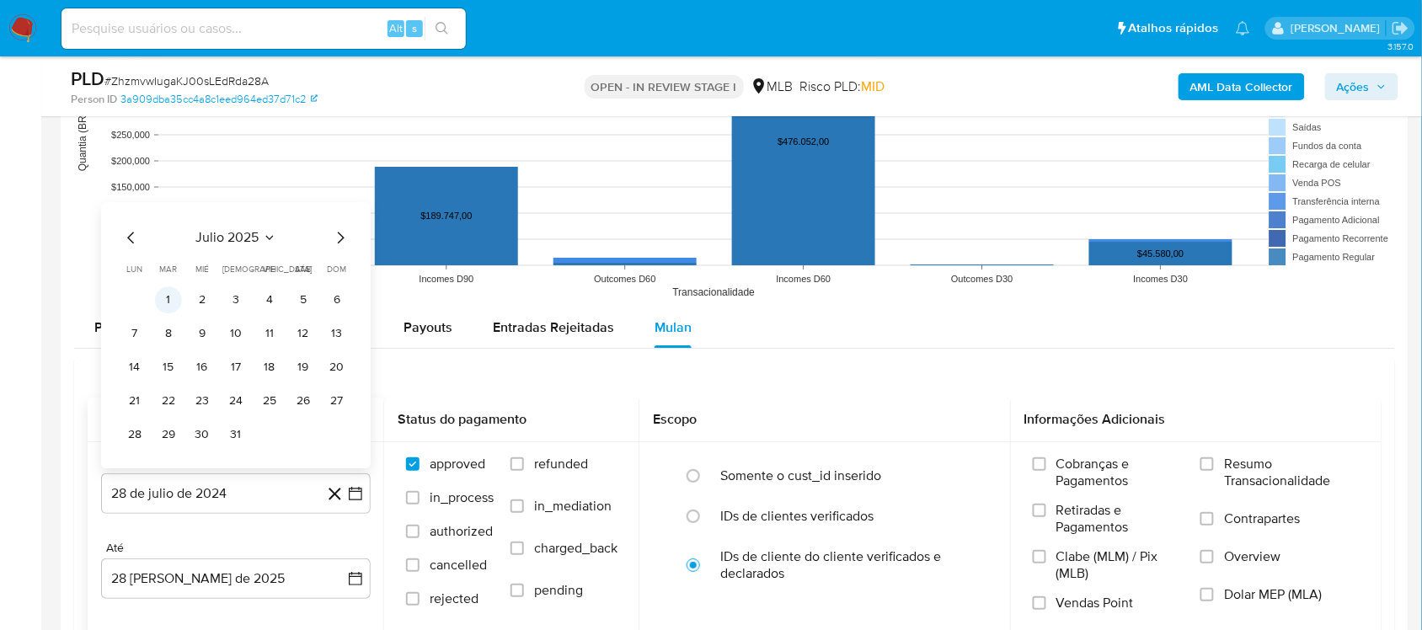
click at [171, 306] on button "1" at bounding box center [168, 299] width 27 height 27
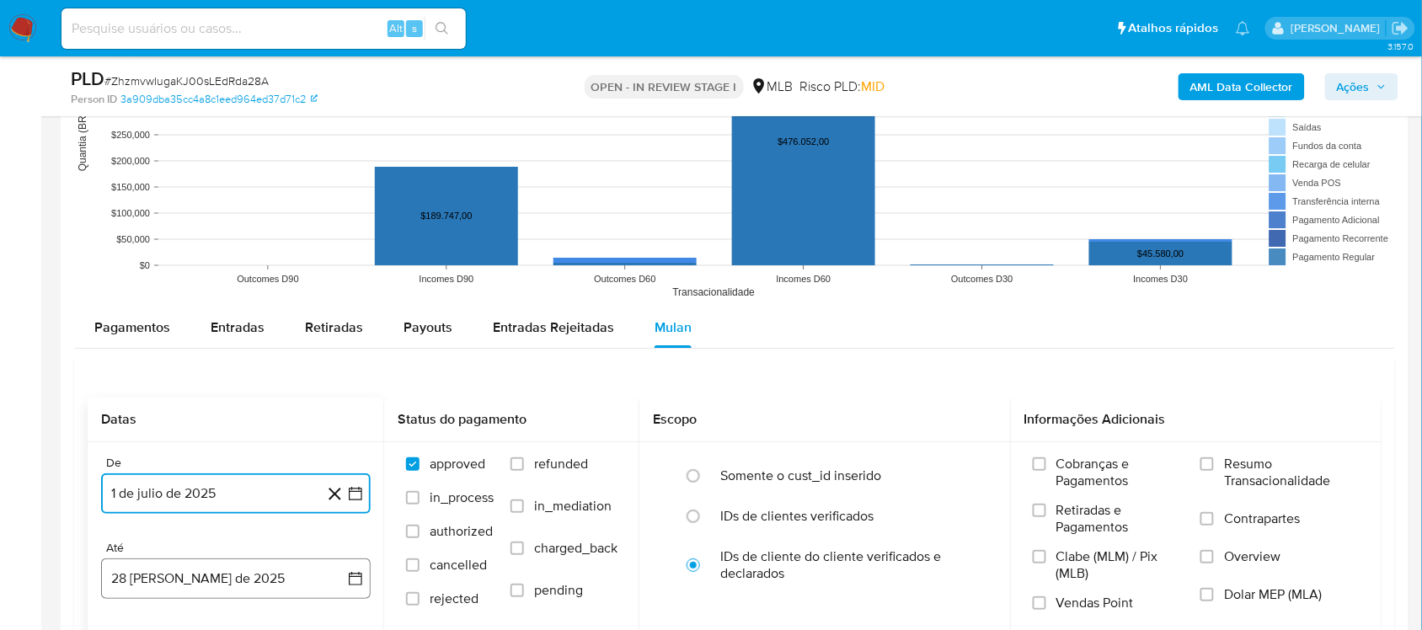
click at [351, 531] on icon "button" at bounding box center [355, 578] width 17 height 17
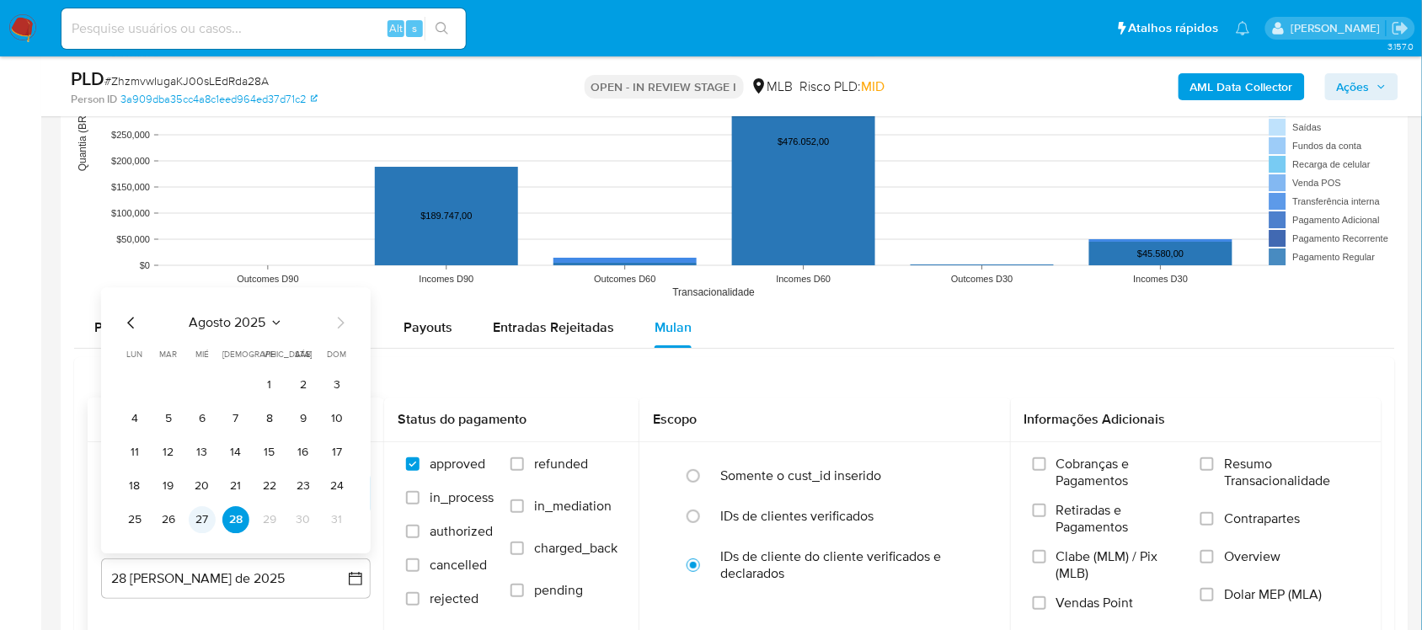
click at [202, 519] on button "27" at bounding box center [202, 519] width 27 height 27
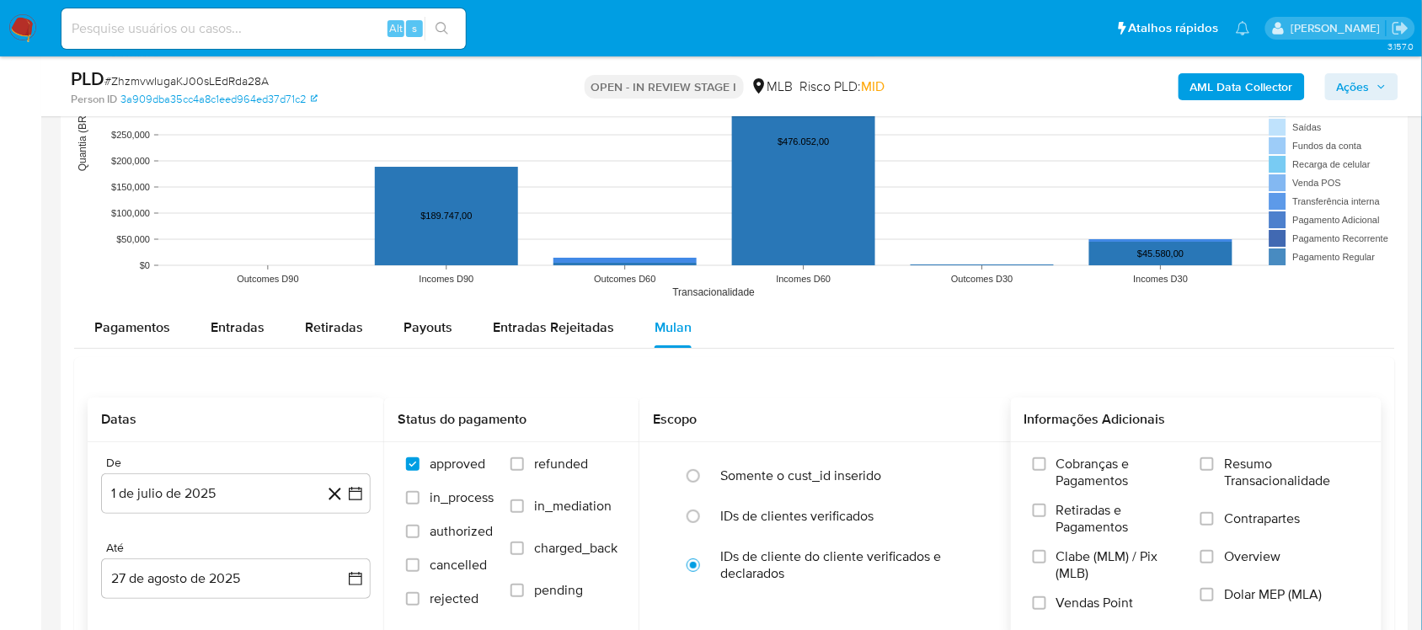
click at [1077, 478] on span "Resumo Transacionalidade" at bounding box center [1292, 473] width 136 height 34
click at [1077, 471] on input "Resumo Transacionalidade" at bounding box center [1206, 463] width 13 height 13
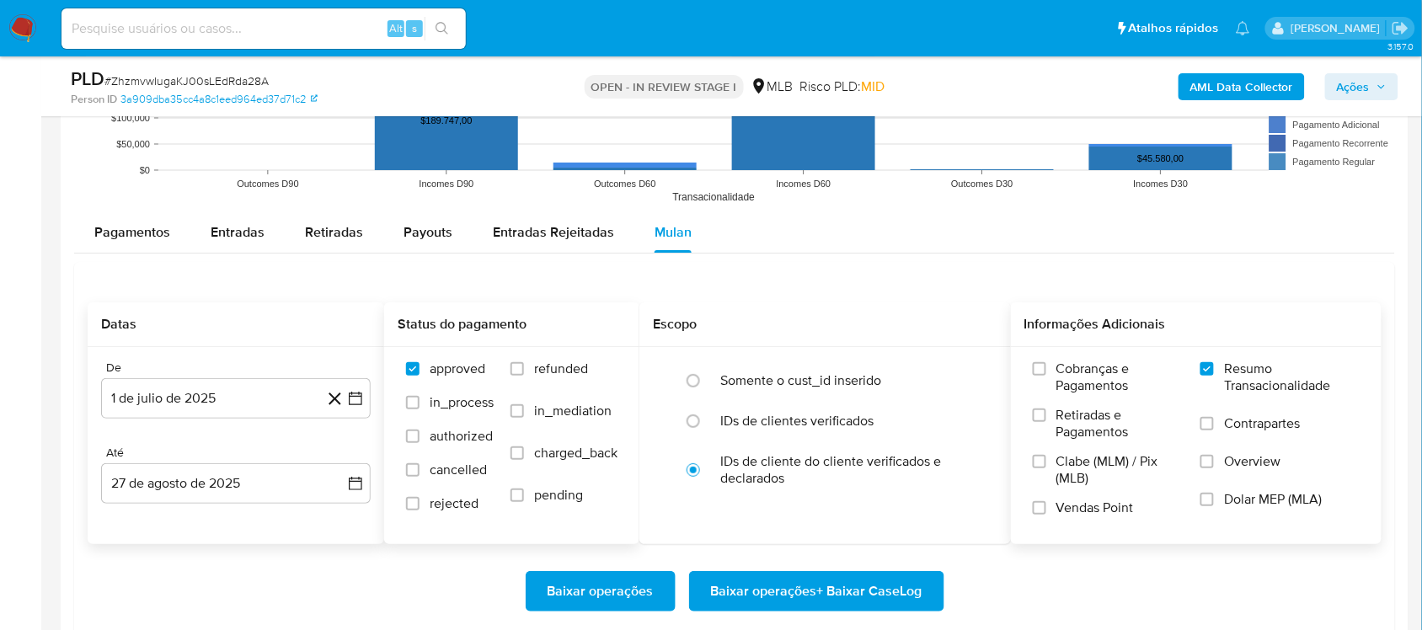
scroll to position [1895, 0]
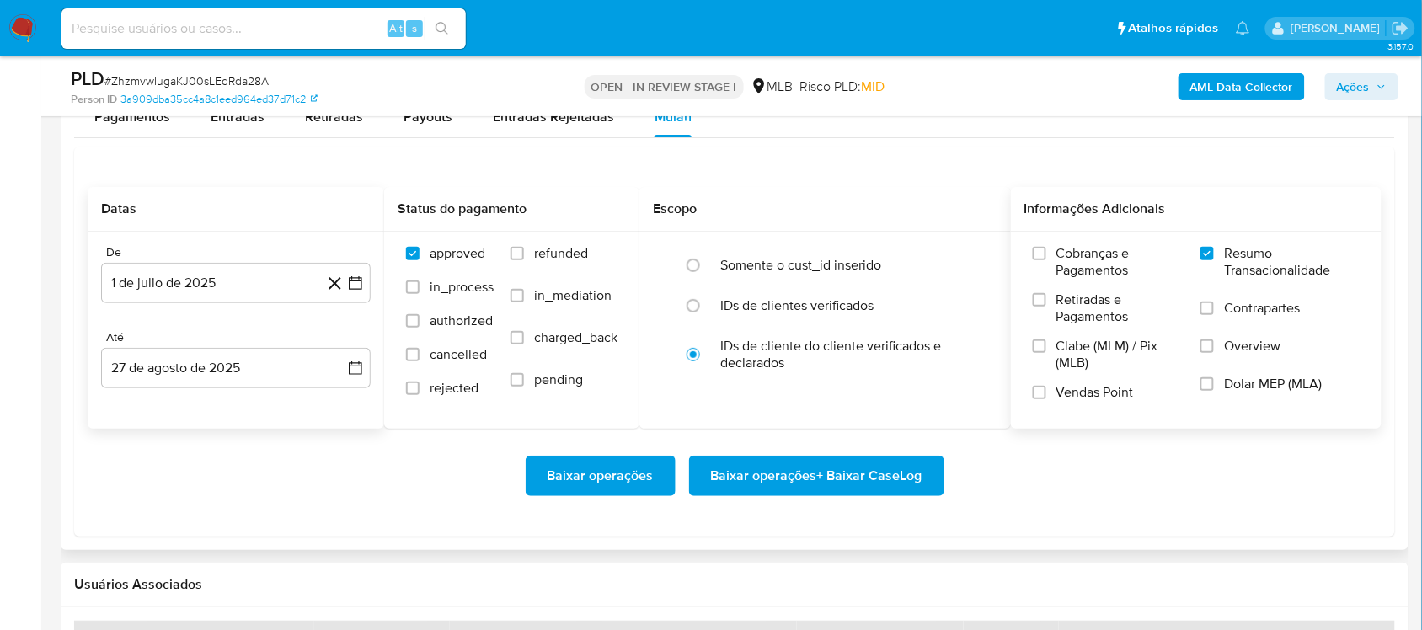
click at [726, 485] on span "Baixar operações + Baixar CaseLog" at bounding box center [816, 475] width 211 height 37
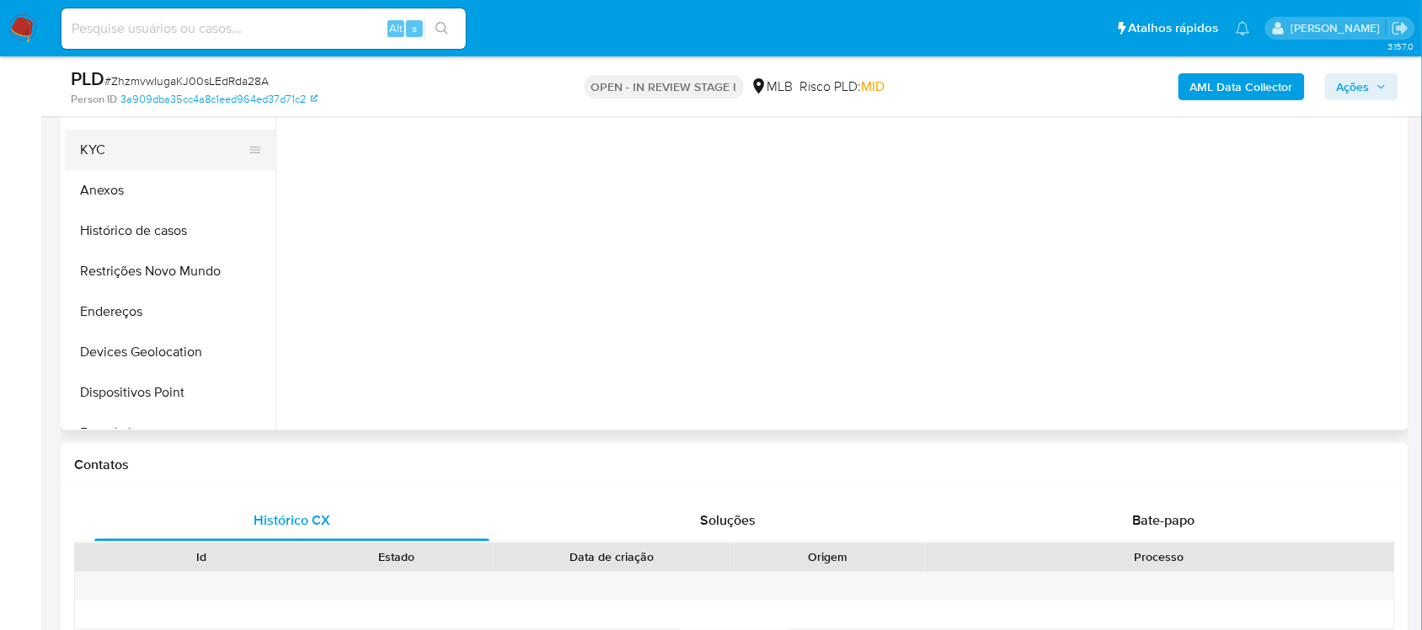
scroll to position [316, 0]
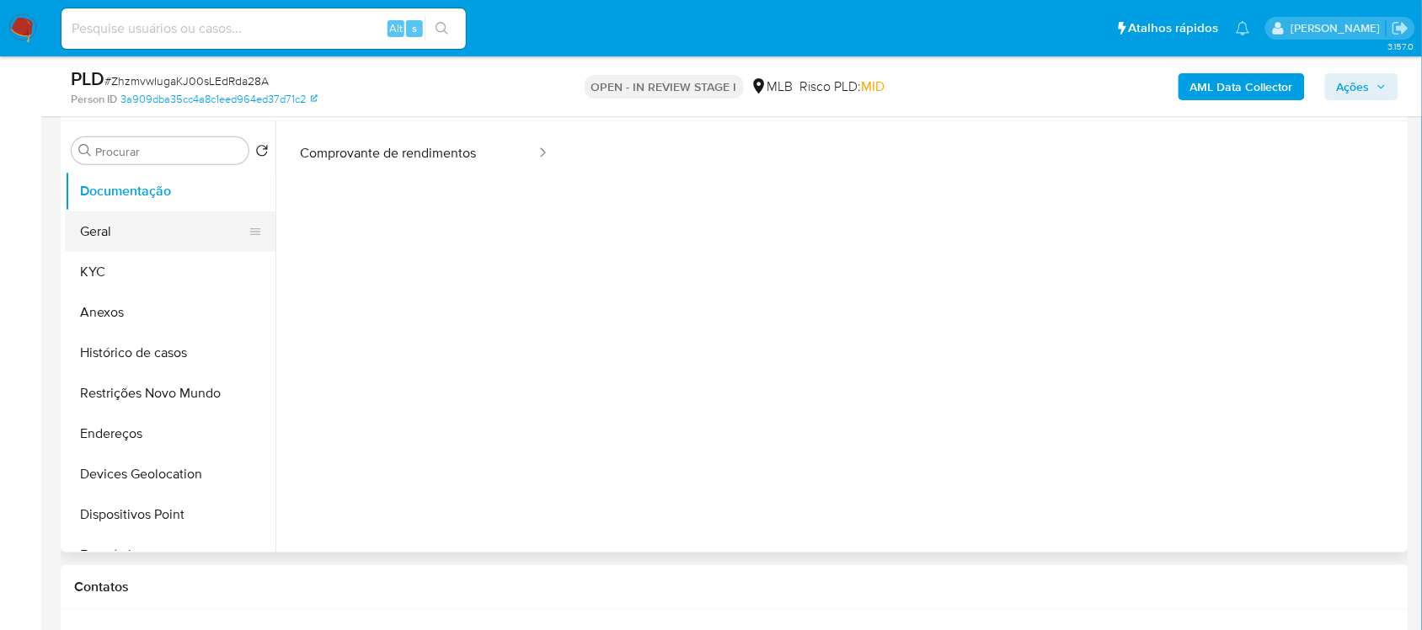
click at [128, 242] on button "Geral" at bounding box center [163, 231] width 197 height 40
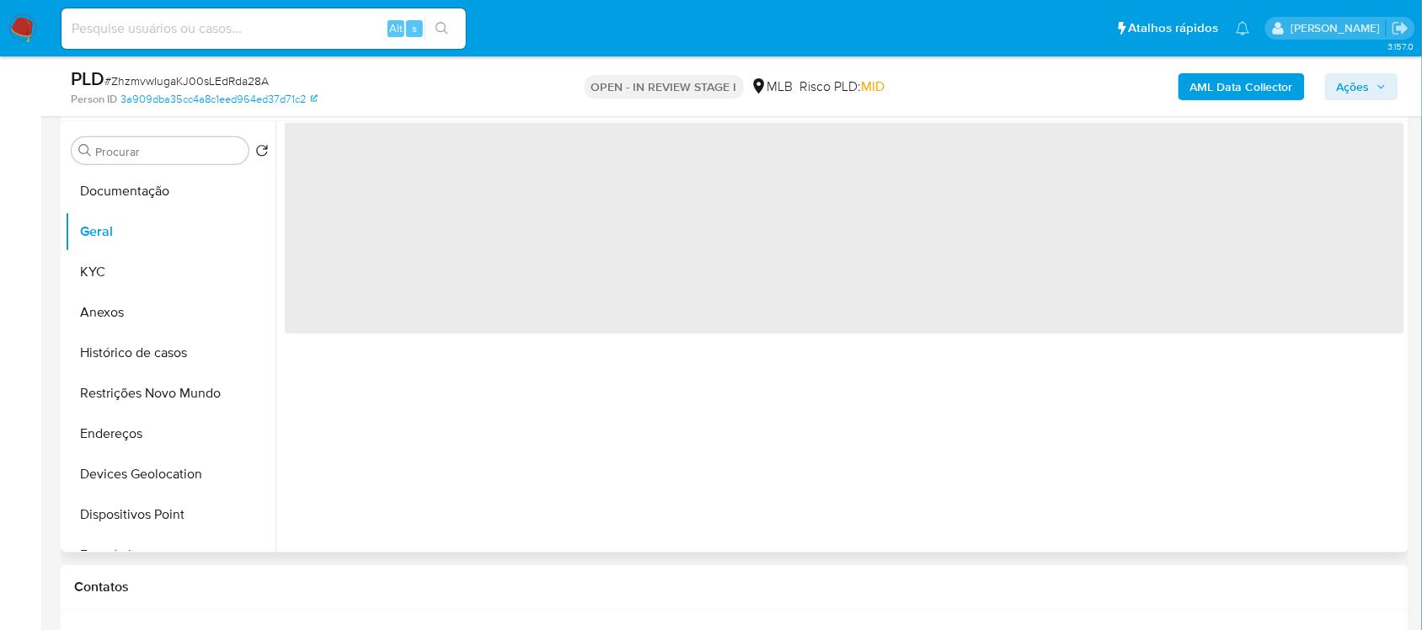
scroll to position [0, 0]
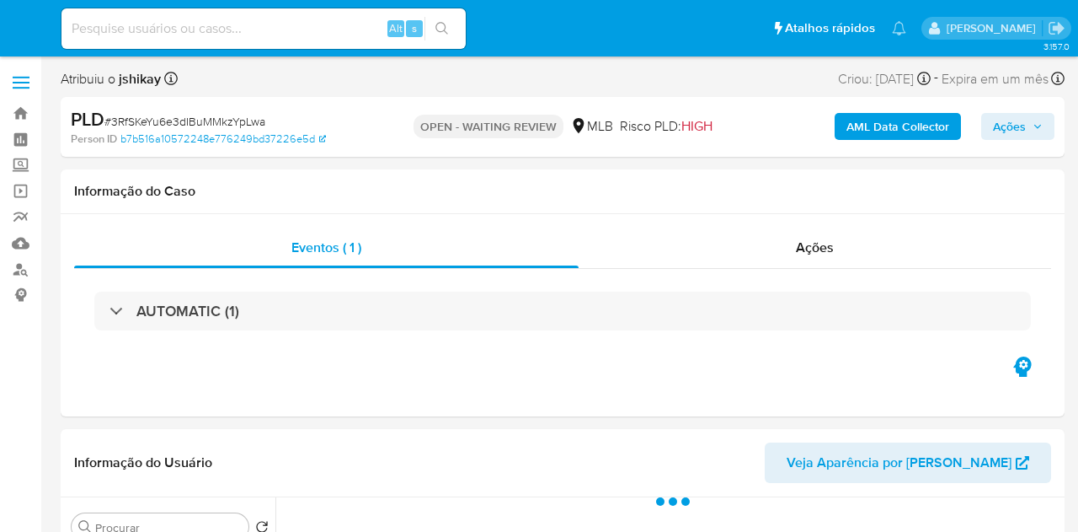
select select "10"
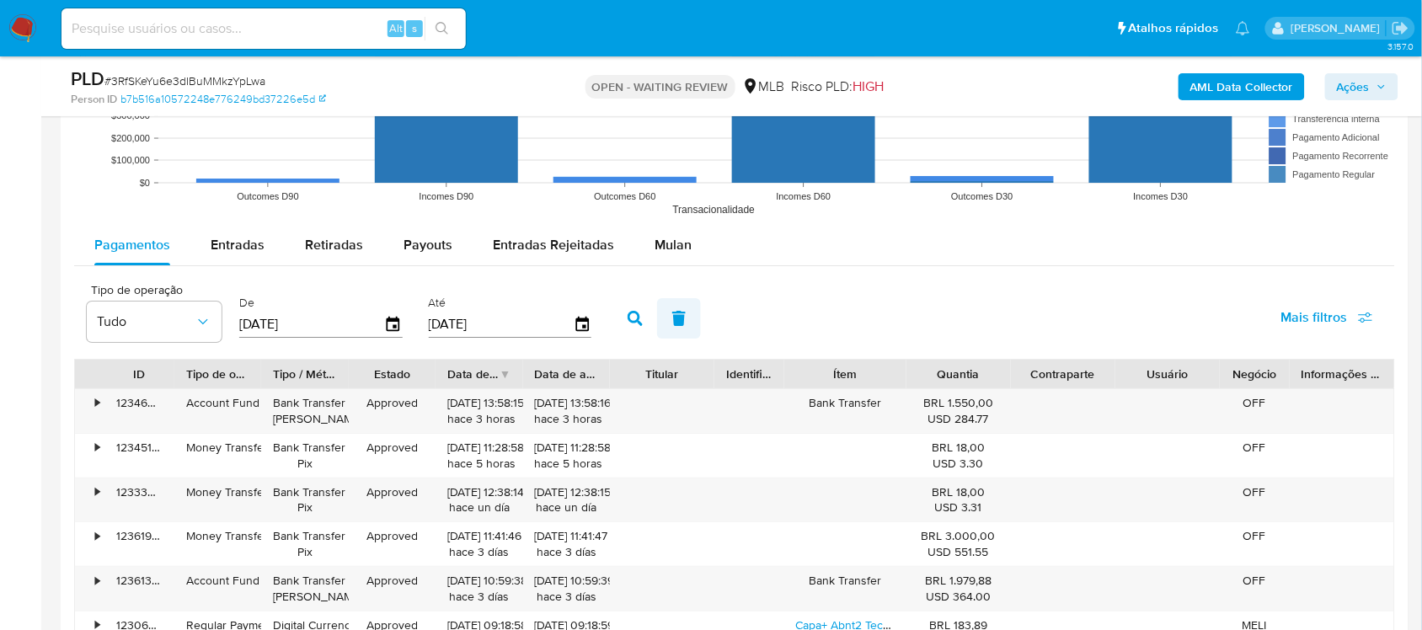
scroll to position [1685, 0]
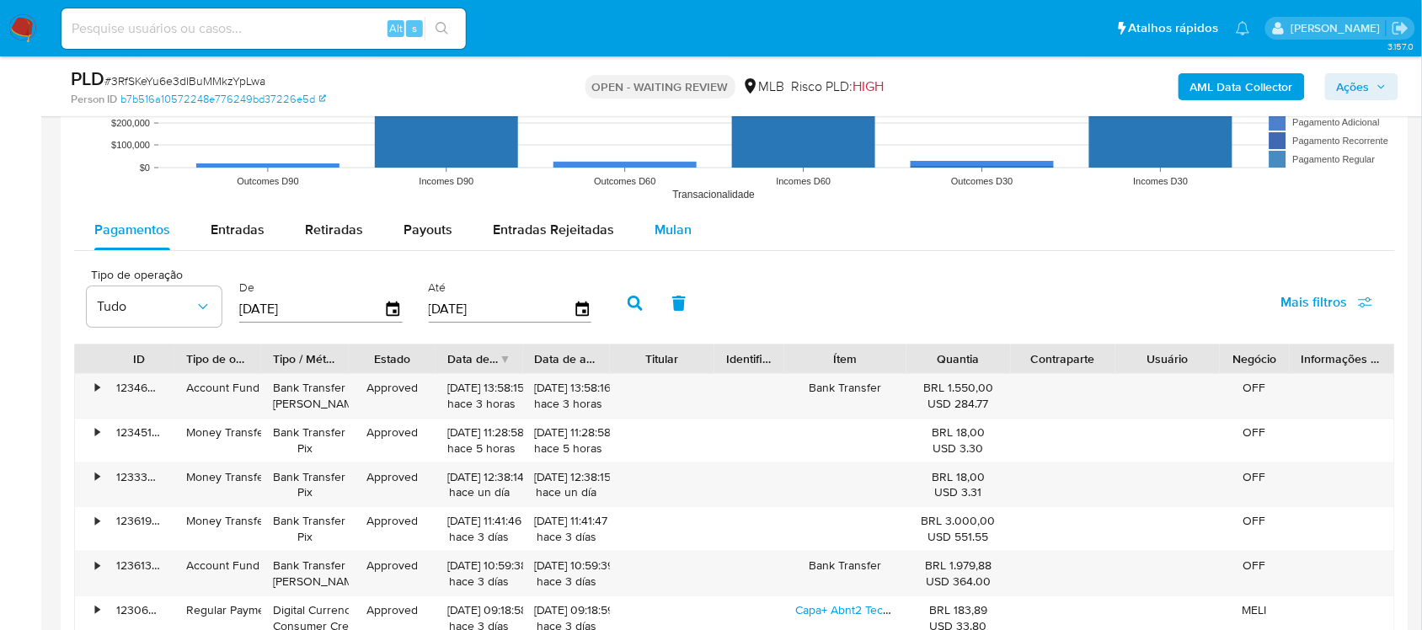
click at [661, 223] on span "Mulan" at bounding box center [673, 229] width 37 height 19
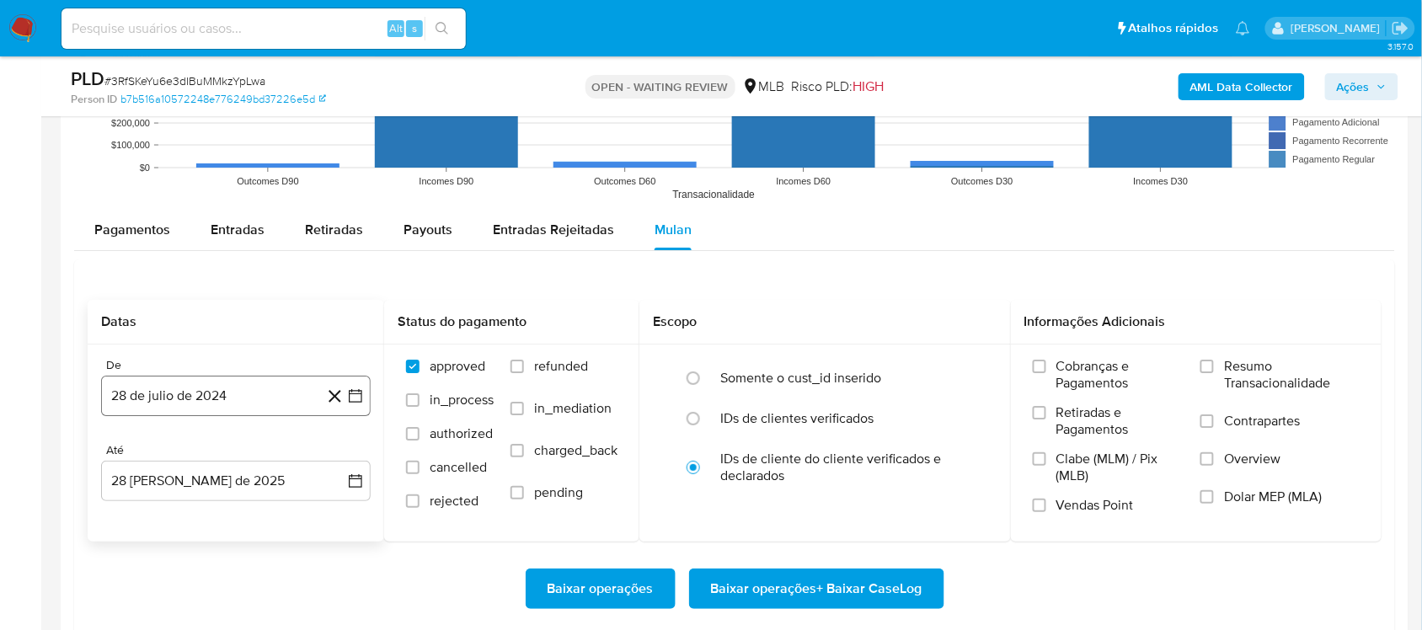
click at [351, 397] on icon "button" at bounding box center [355, 395] width 17 height 17
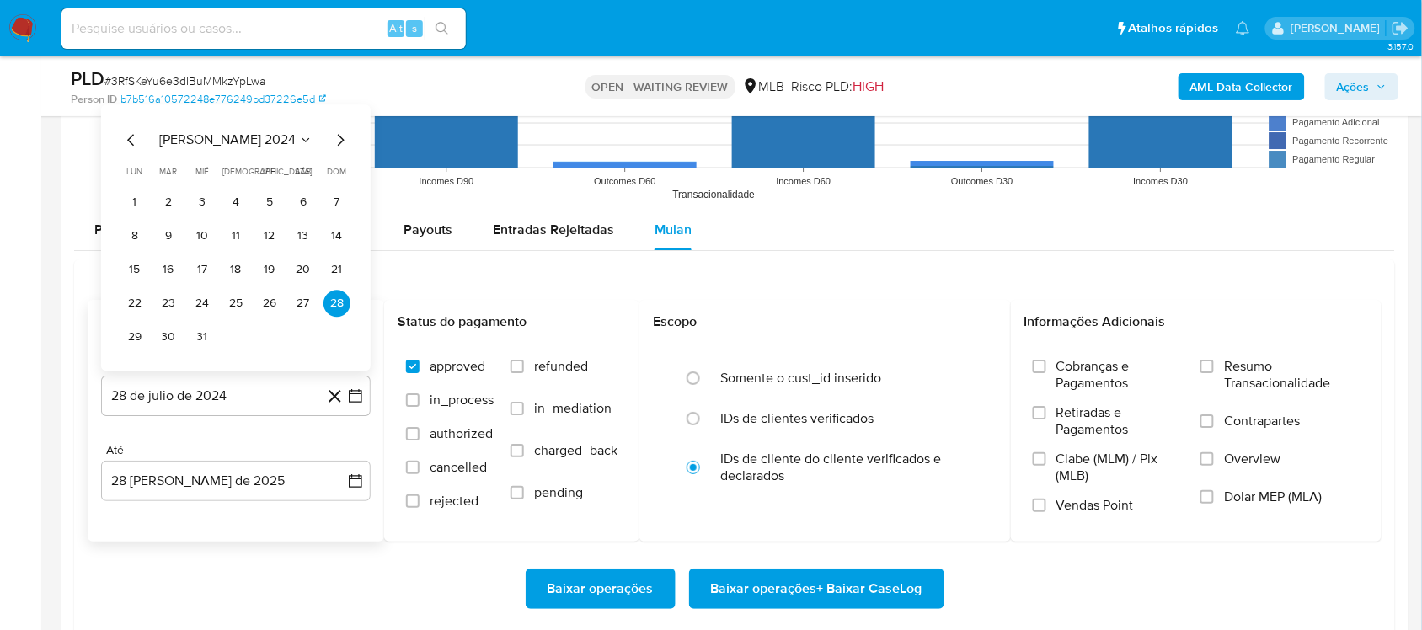
click at [238, 150] on div "[PERSON_NAME] 2024" at bounding box center [235, 140] width 229 height 20
click at [299, 136] on icon "Seleccionar mes y año" at bounding box center [305, 139] width 13 height 13
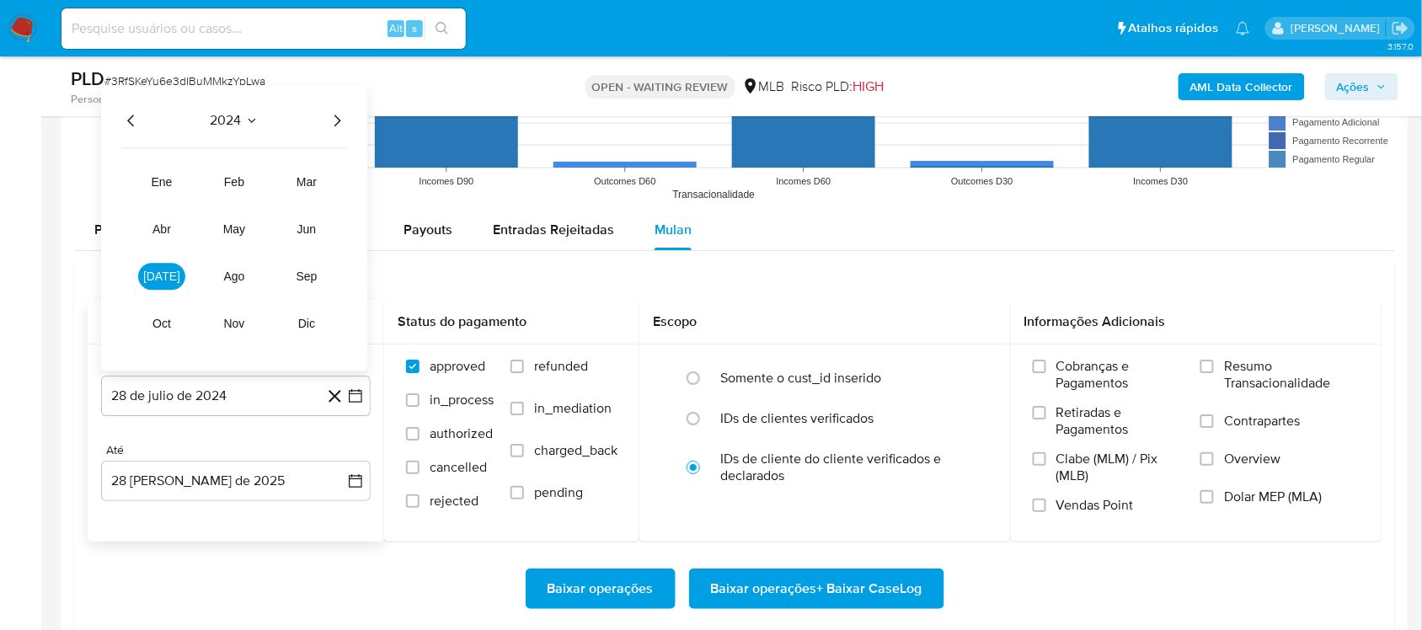
click at [346, 114] on icon "Año siguiente" at bounding box center [337, 120] width 20 height 20
click at [165, 275] on span "[DATE]" at bounding box center [161, 276] width 37 height 13
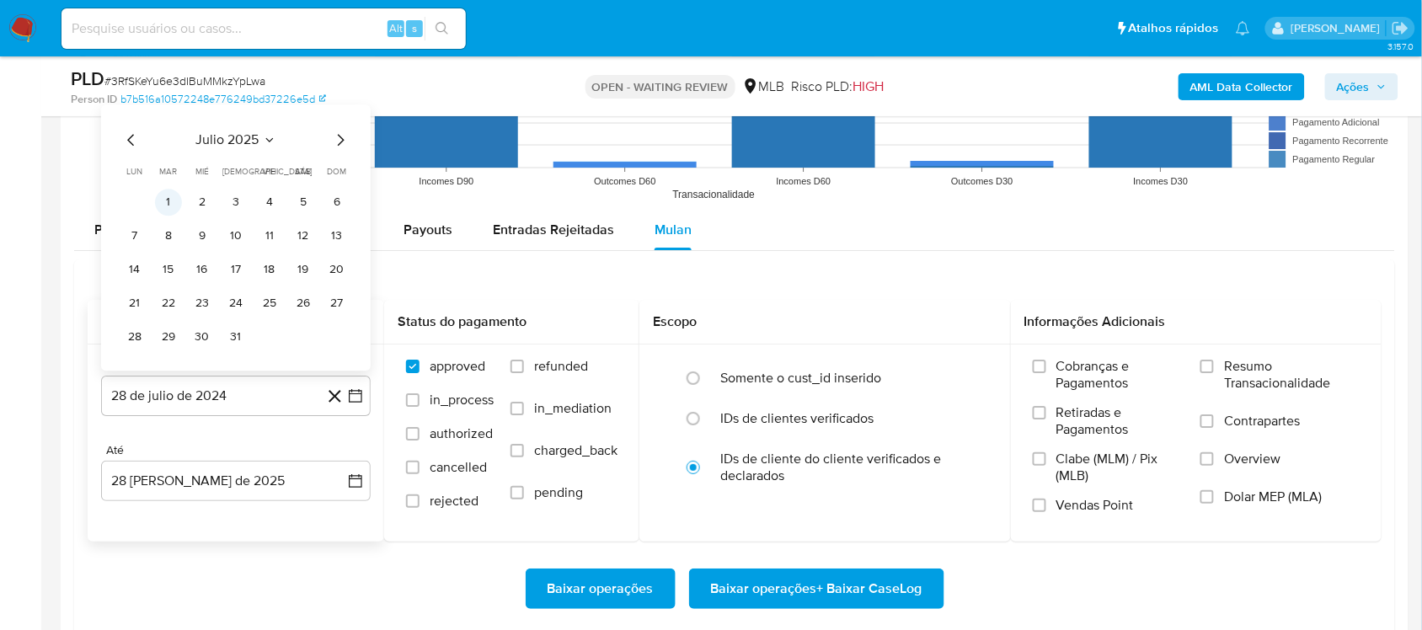
click at [167, 211] on button "1" at bounding box center [168, 202] width 27 height 27
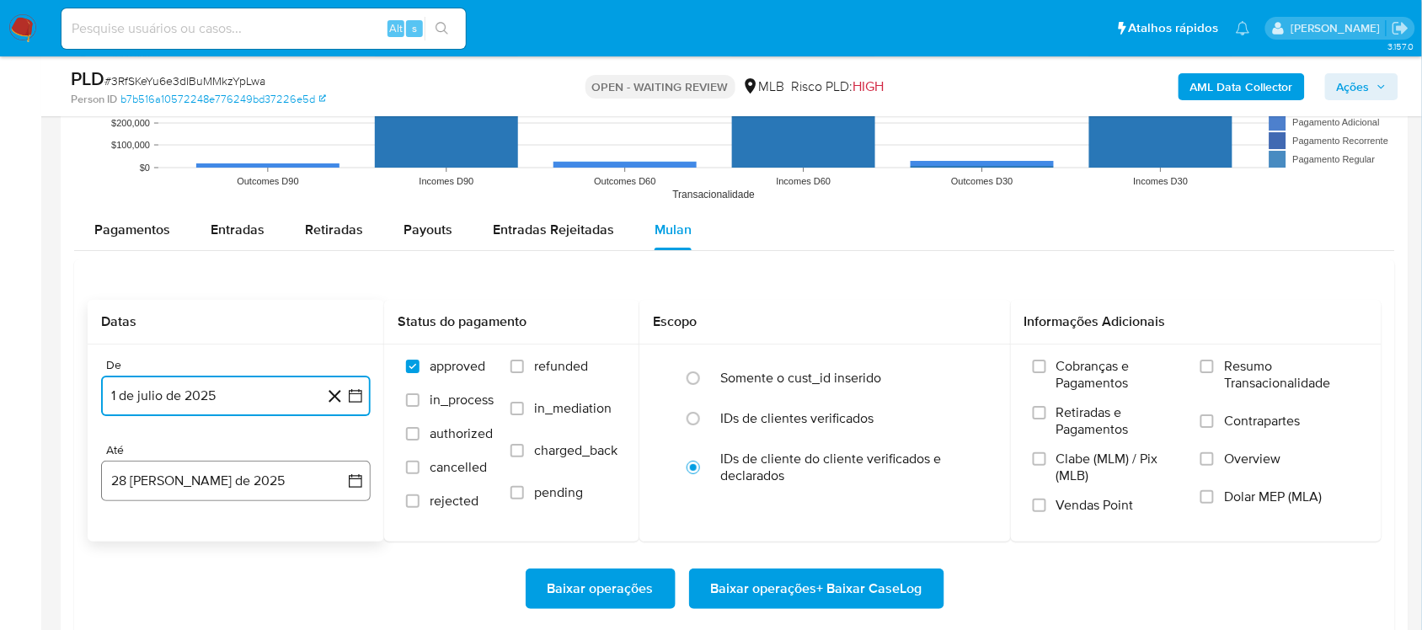
click at [361, 476] on icon "button" at bounding box center [355, 481] width 17 height 17
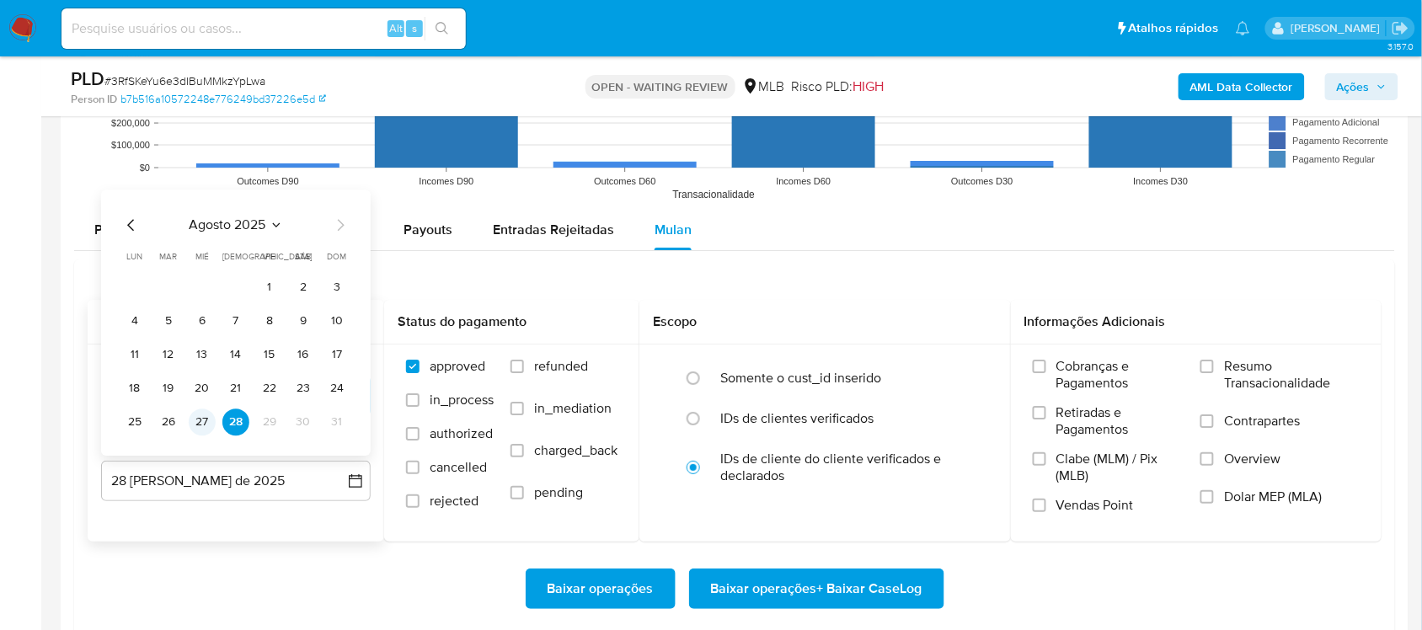
click at [200, 430] on button "27" at bounding box center [202, 422] width 27 height 27
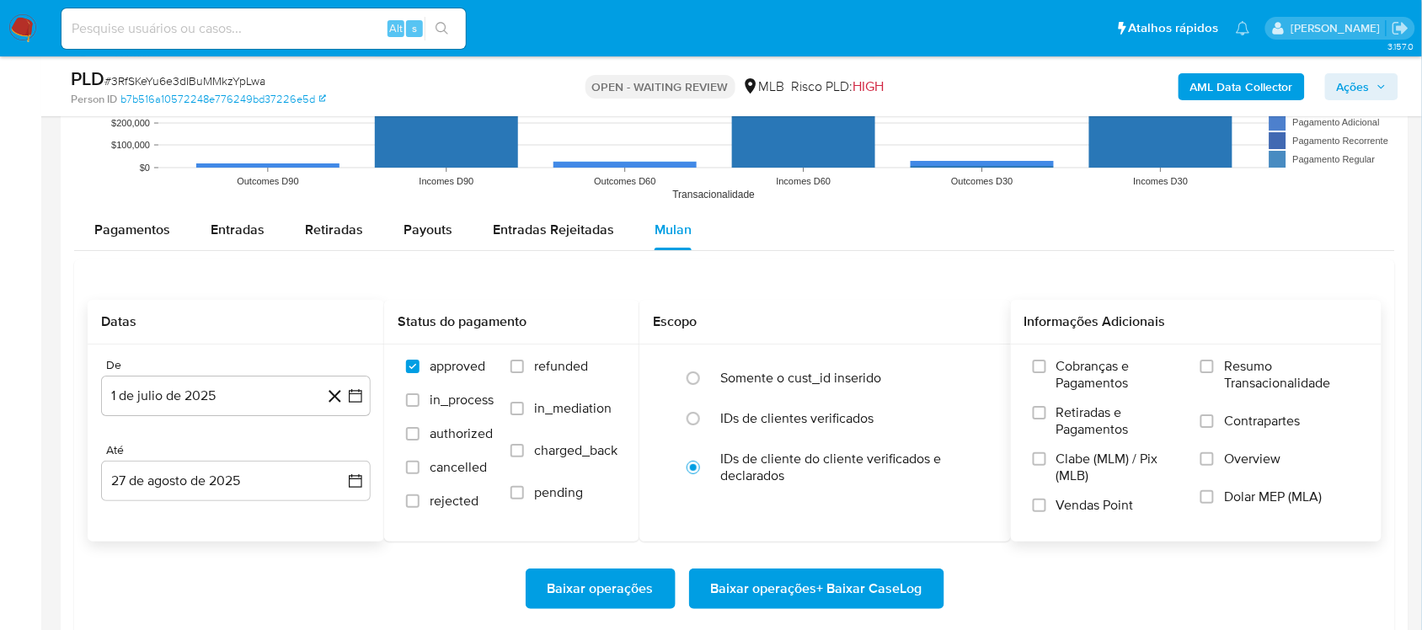
click at [1077, 367] on span "Resumo Transacionalidade" at bounding box center [1292, 375] width 136 height 34
click at [1077, 367] on input "Resumo Transacionalidade" at bounding box center [1206, 366] width 13 height 13
click at [798, 531] on span "Baixar operações + Baixar CaseLog" at bounding box center [816, 588] width 211 height 37
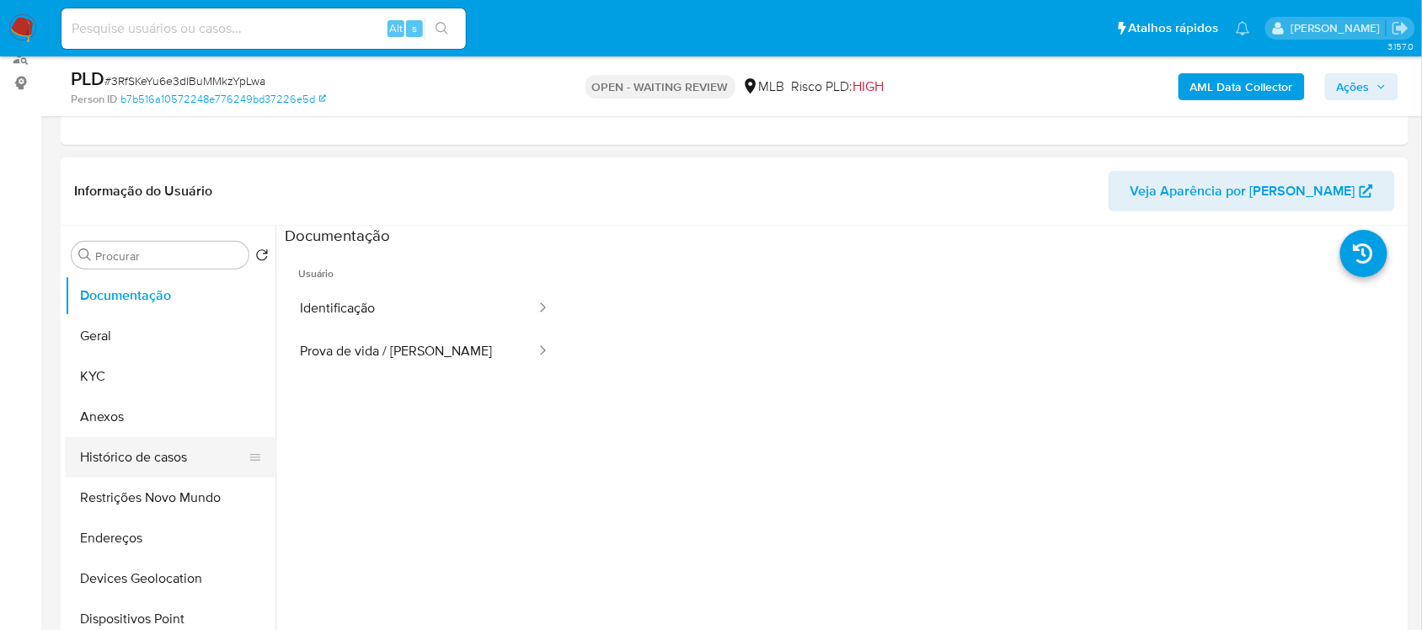
scroll to position [211, 0]
drag, startPoint x: 126, startPoint y: 330, endPoint x: 150, endPoint y: 326, distance: 24.0
click at [126, 330] on button "Geral" at bounding box center [163, 337] width 197 height 40
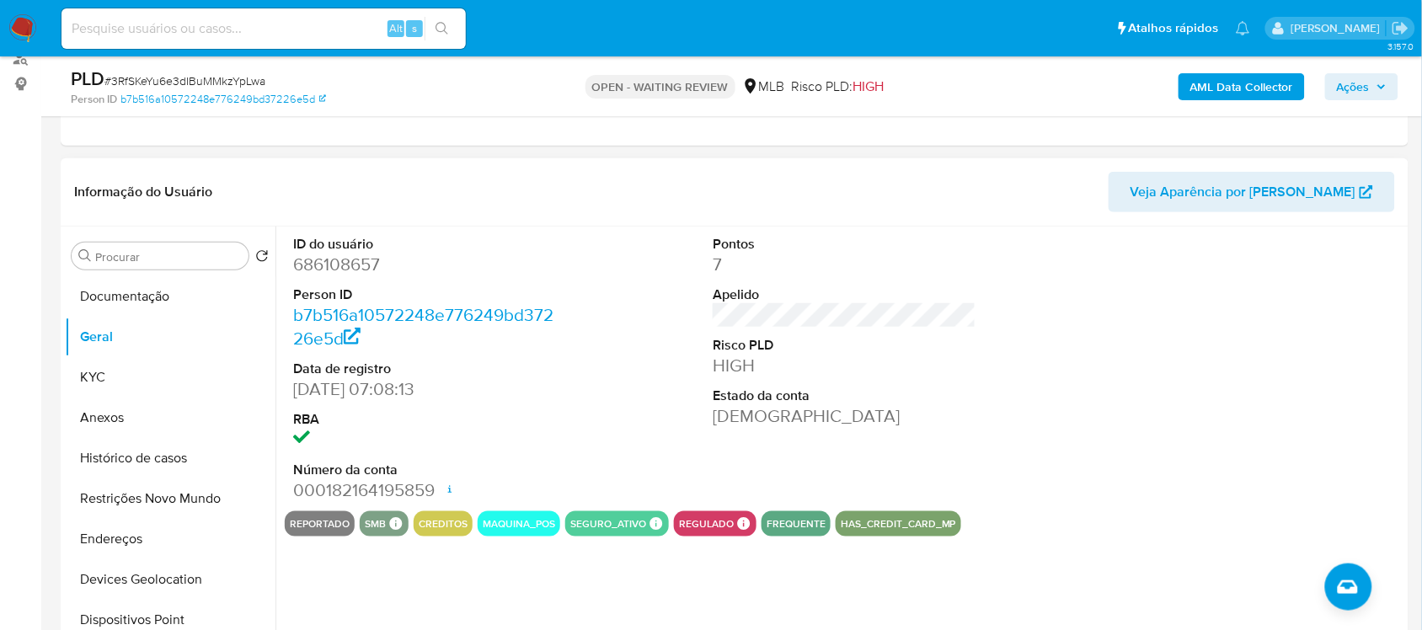
scroll to position [316, 0]
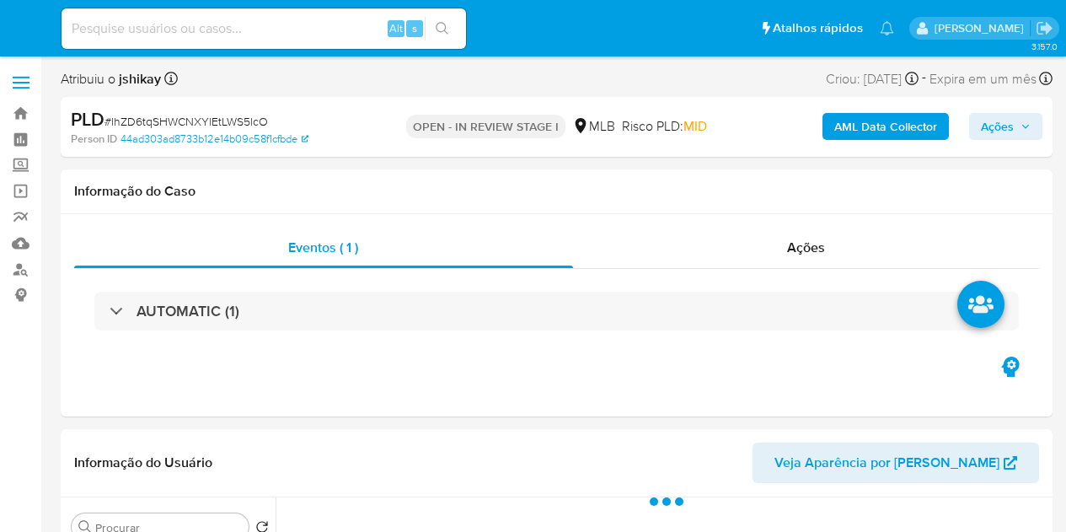
select select "10"
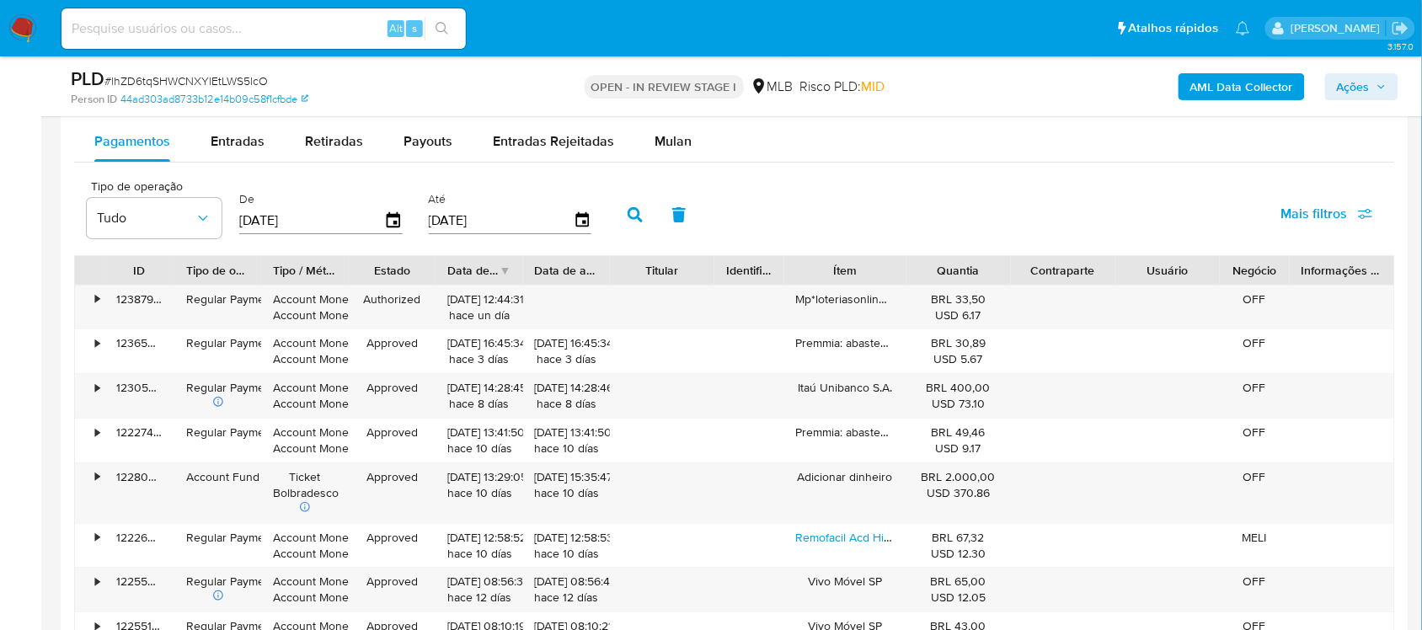
scroll to position [1895, 0]
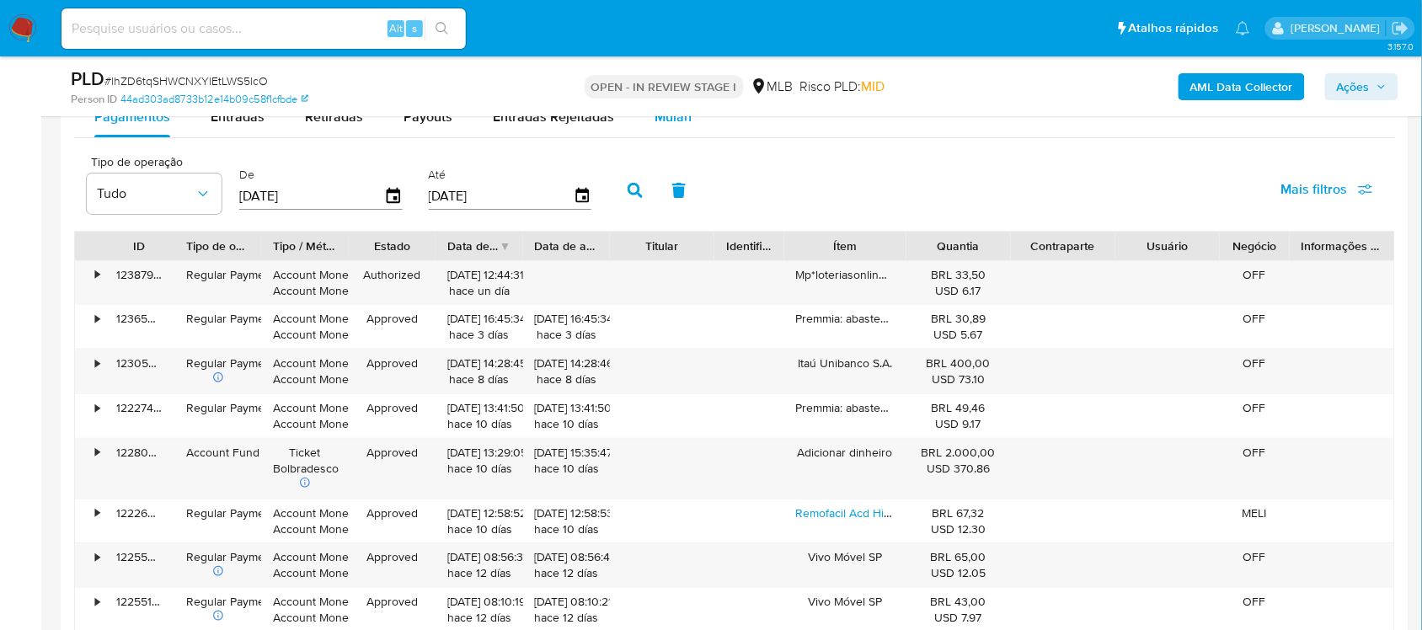
click at [657, 115] on div "PLD # lhZD6tqSHWCNXYlEtLWS5lcO Person ID 44ad303ad8733b12e14b09c58f1cfbde OPEN …" at bounding box center [735, 86] width 1348 height 60
click at [659, 124] on span "Mulan" at bounding box center [673, 116] width 37 height 19
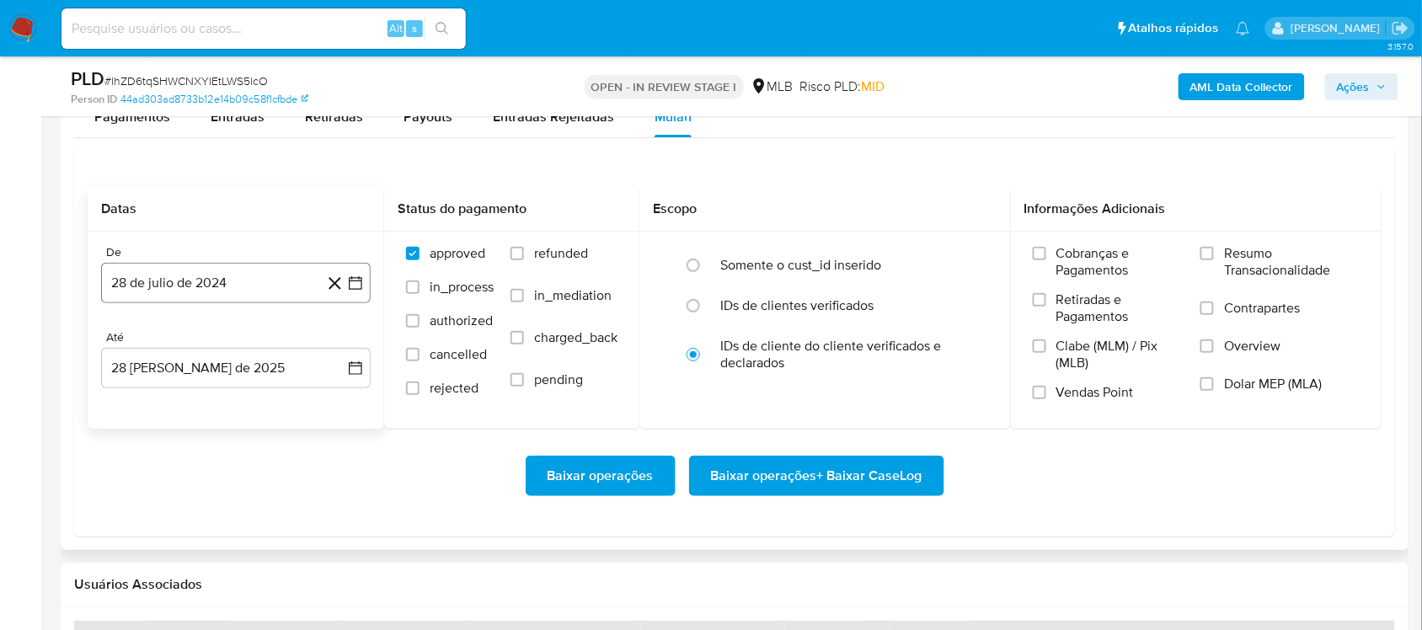
click at [350, 291] on icon "button" at bounding box center [355, 283] width 17 height 17
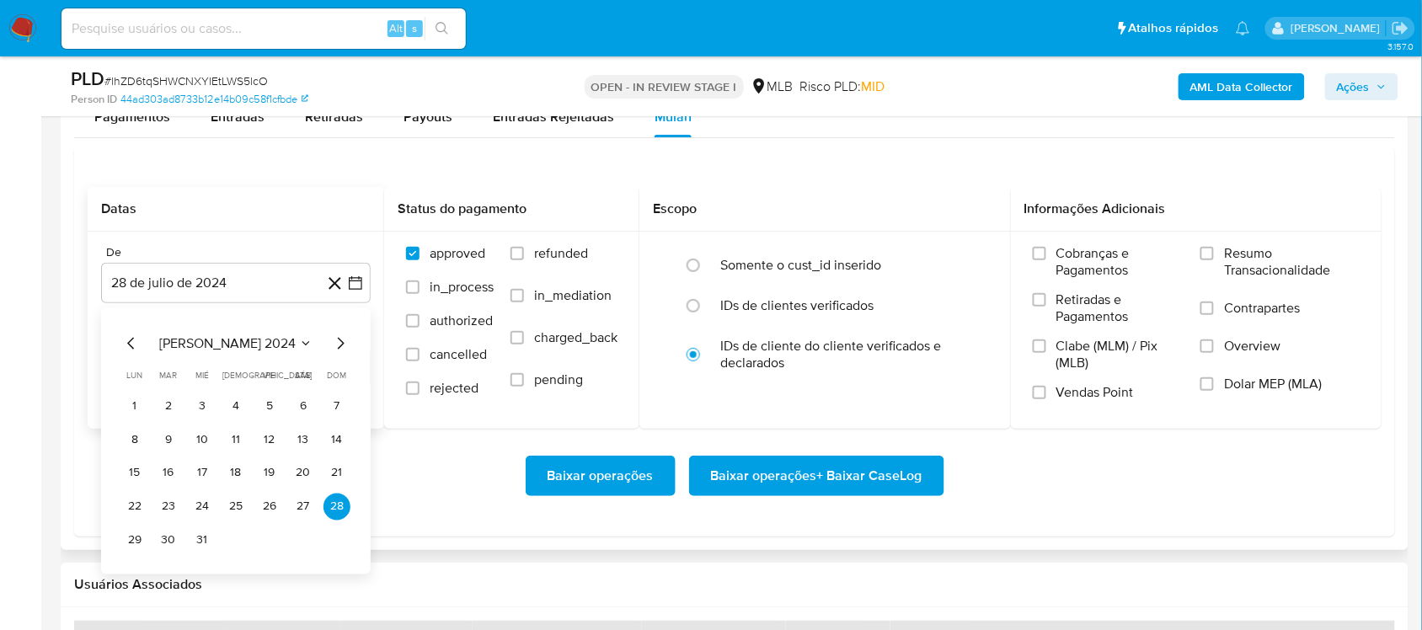
click at [249, 342] on span "[PERSON_NAME] 2024" at bounding box center [227, 342] width 136 height 17
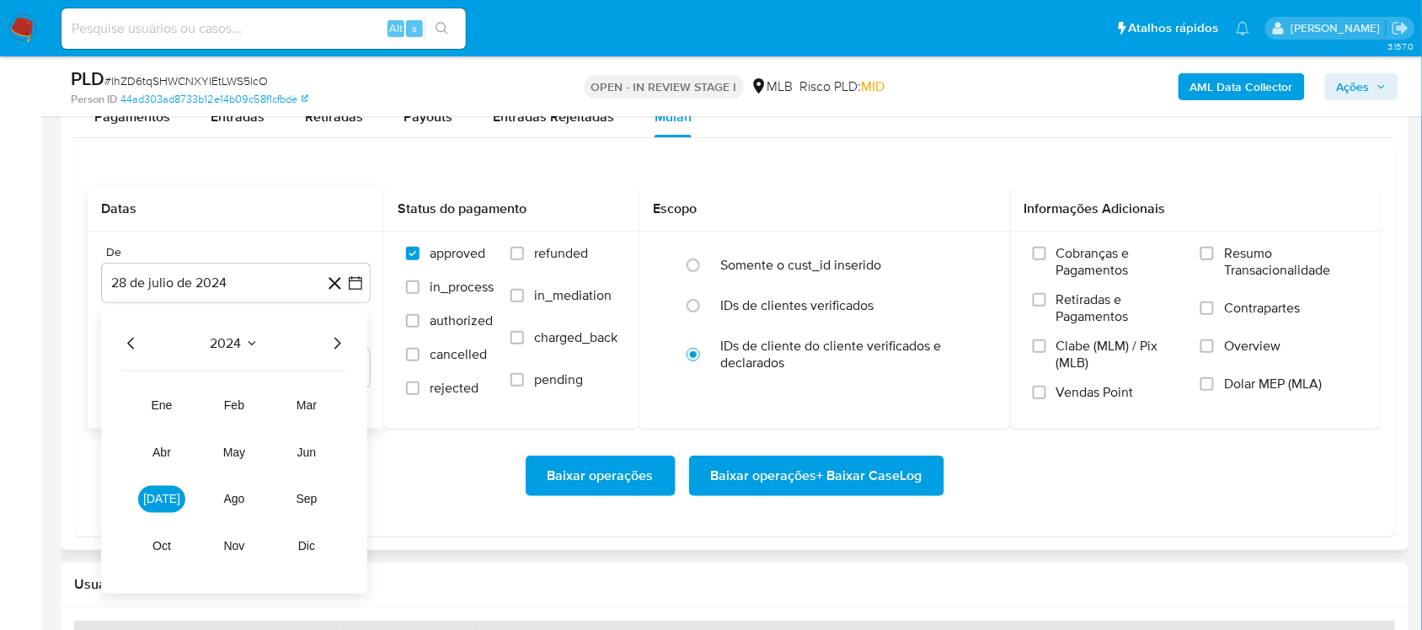
click at [335, 348] on icon "Año siguiente" at bounding box center [337, 343] width 20 height 20
click at [169, 500] on button "[DATE]" at bounding box center [161, 498] width 47 height 27
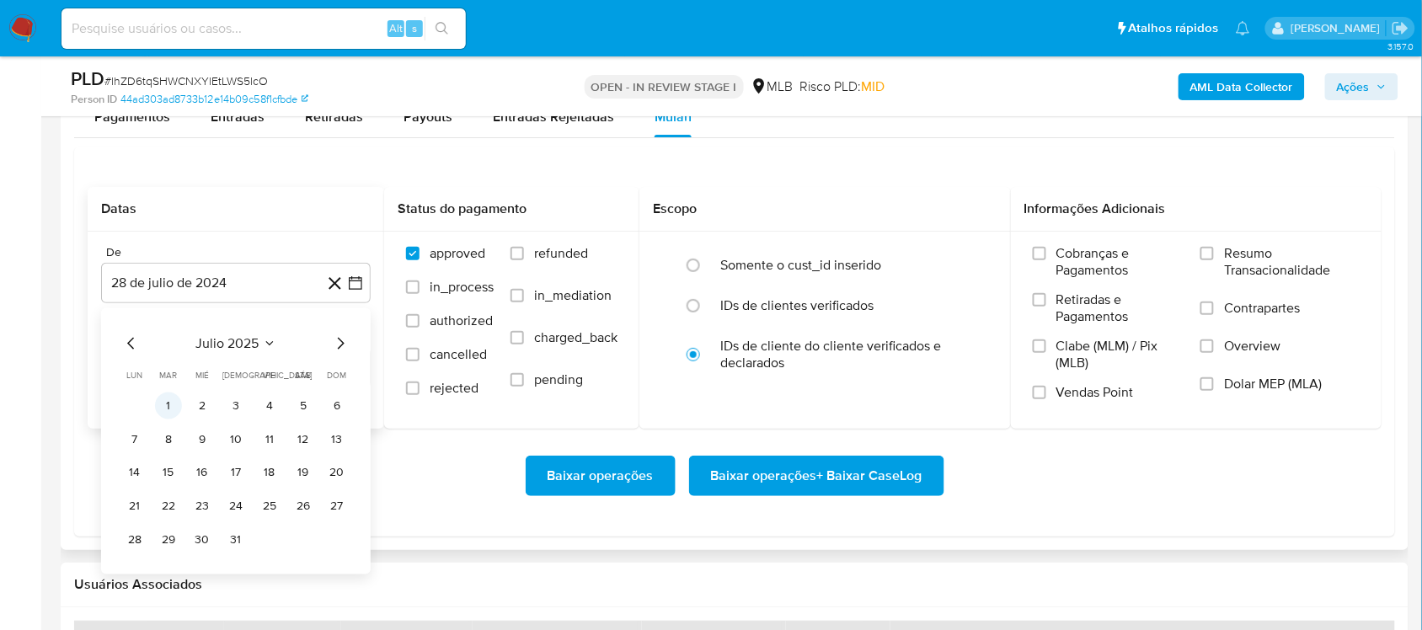
click at [175, 406] on button "1" at bounding box center [168, 405] width 27 height 27
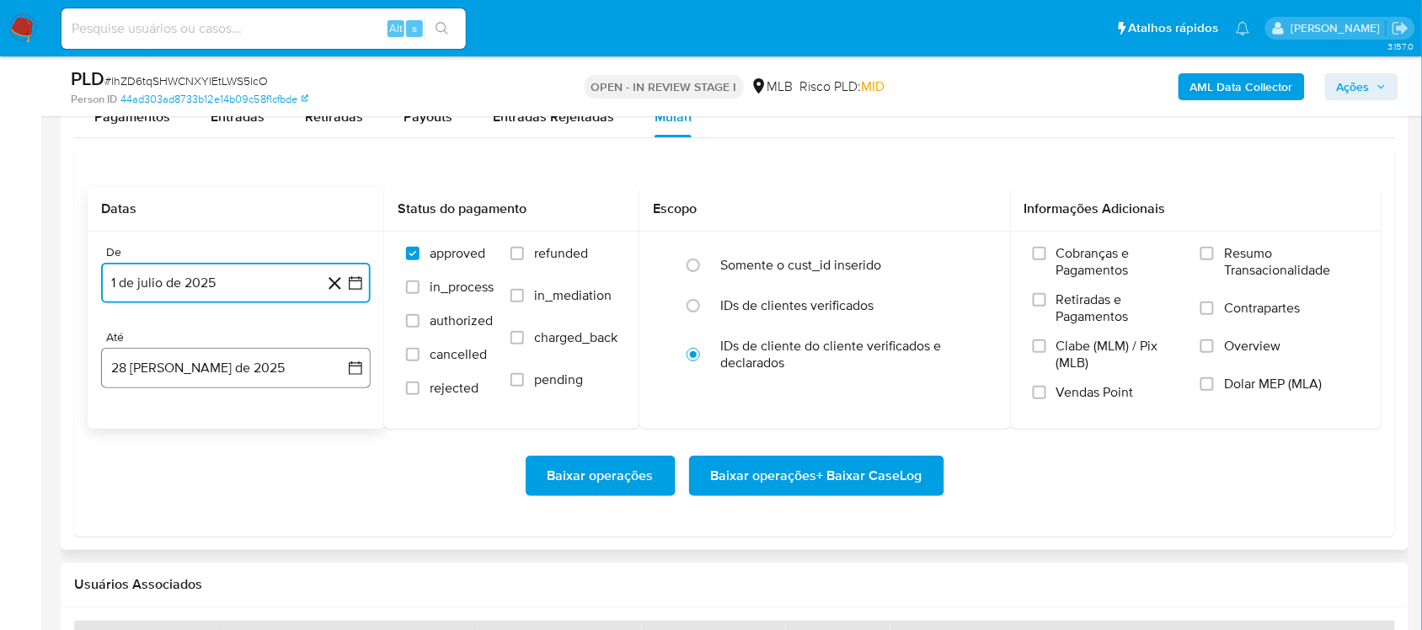
click at [354, 364] on icon "button" at bounding box center [355, 368] width 17 height 17
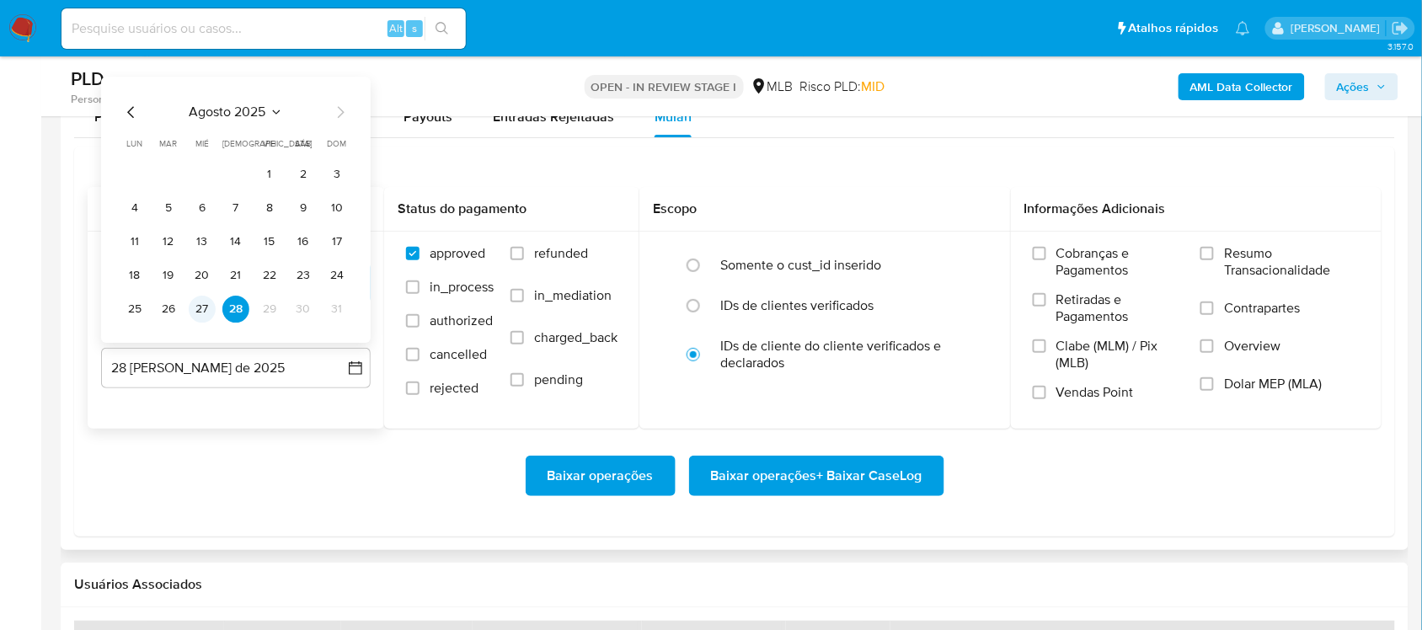
click at [199, 301] on button "27" at bounding box center [202, 309] width 27 height 27
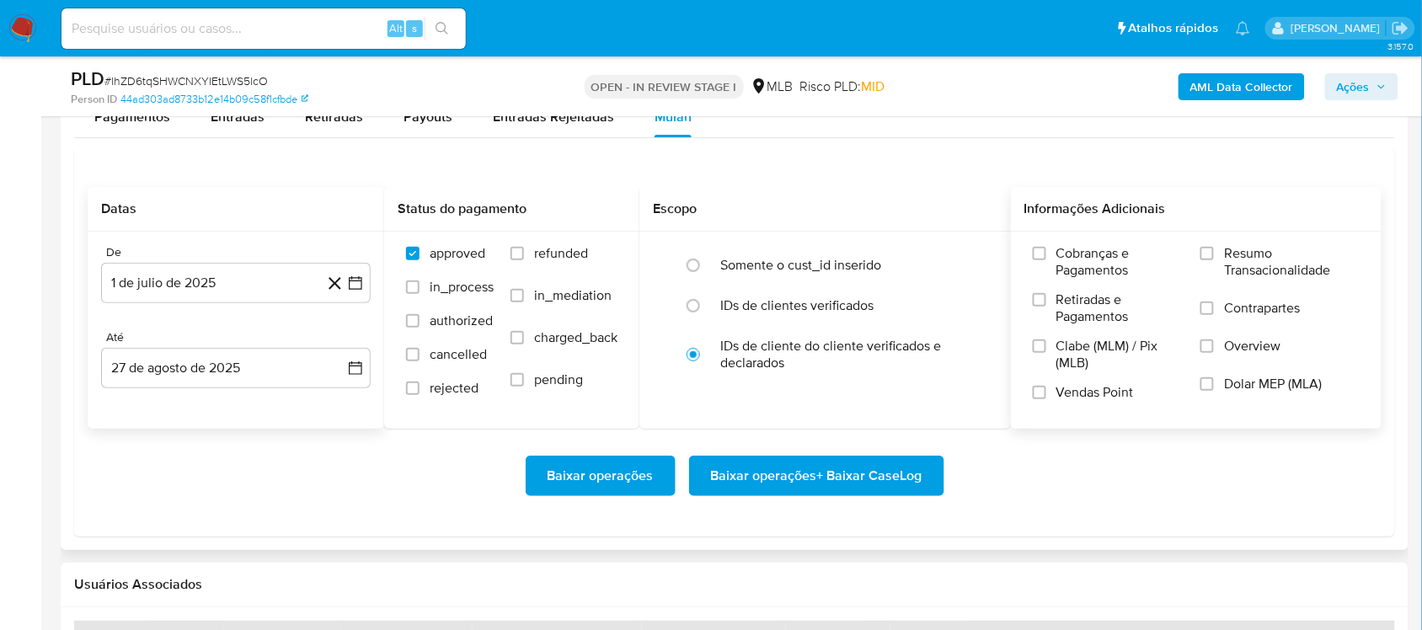
click at [1065, 251] on span "Resumo Transacionalidade" at bounding box center [1292, 262] width 136 height 34
click at [1065, 251] on input "Resumo Transacionalidade" at bounding box center [1206, 253] width 13 height 13
click at [790, 486] on span "Baixar operações + Baixar CaseLog" at bounding box center [816, 475] width 211 height 37
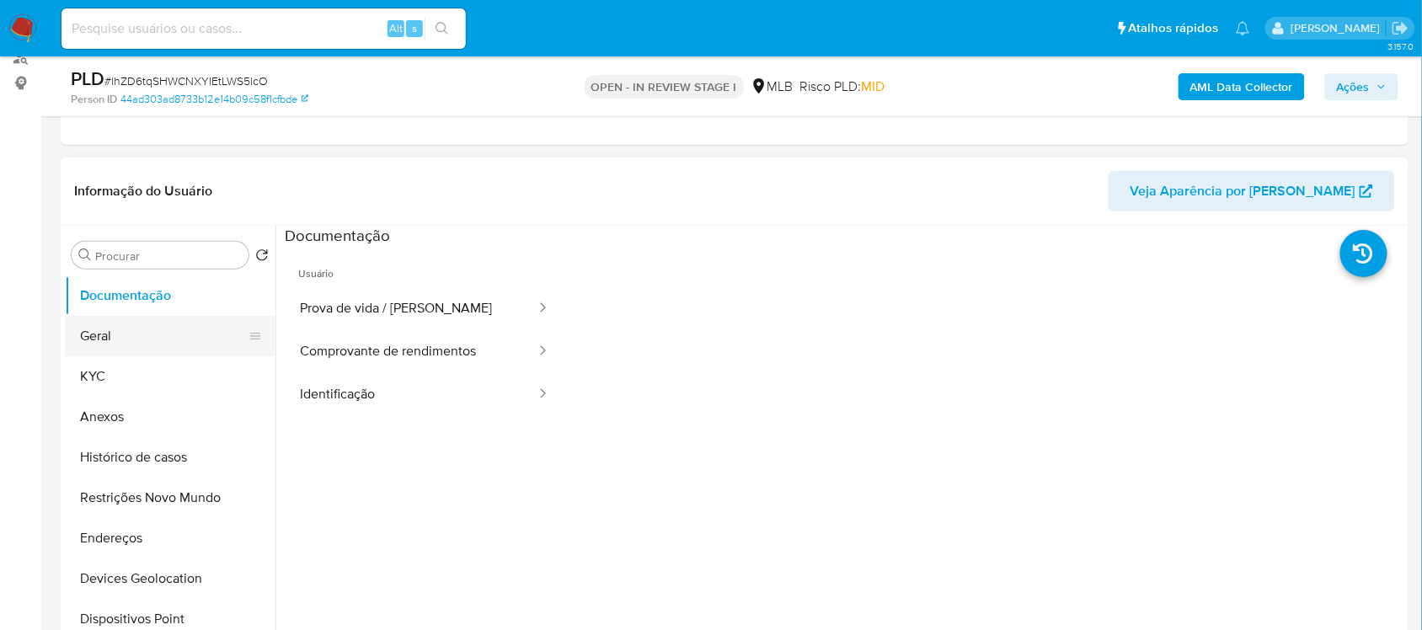
scroll to position [211, 0]
click at [158, 299] on button "Documentação" at bounding box center [163, 296] width 197 height 40
click at [140, 331] on button "Geral" at bounding box center [163, 337] width 197 height 40
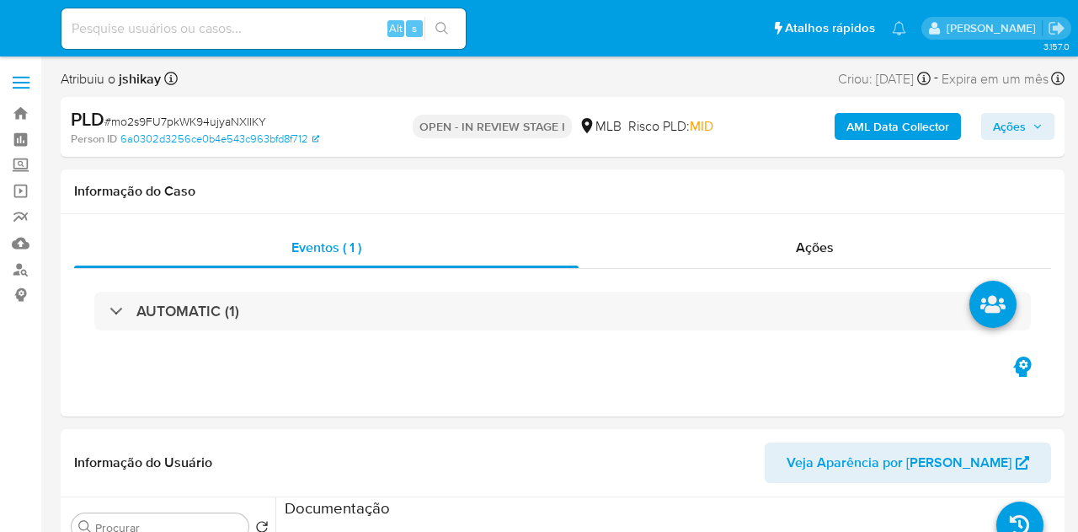
select select "10"
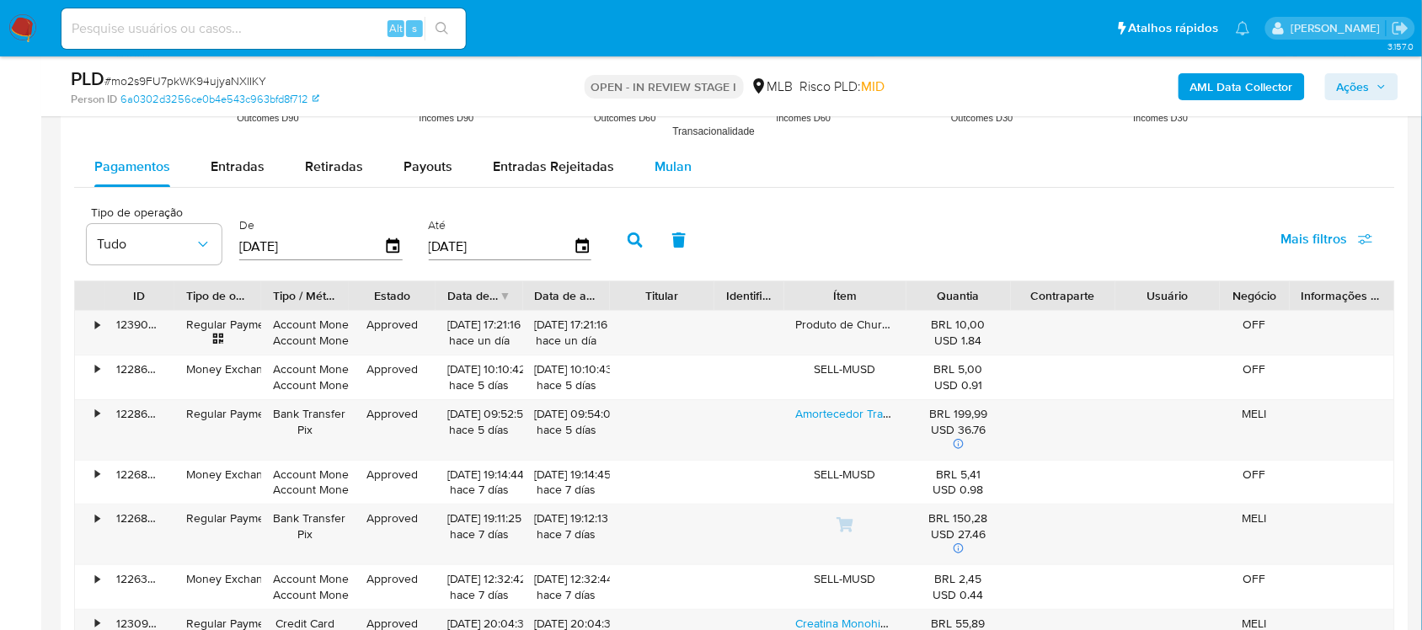
scroll to position [1685, 0]
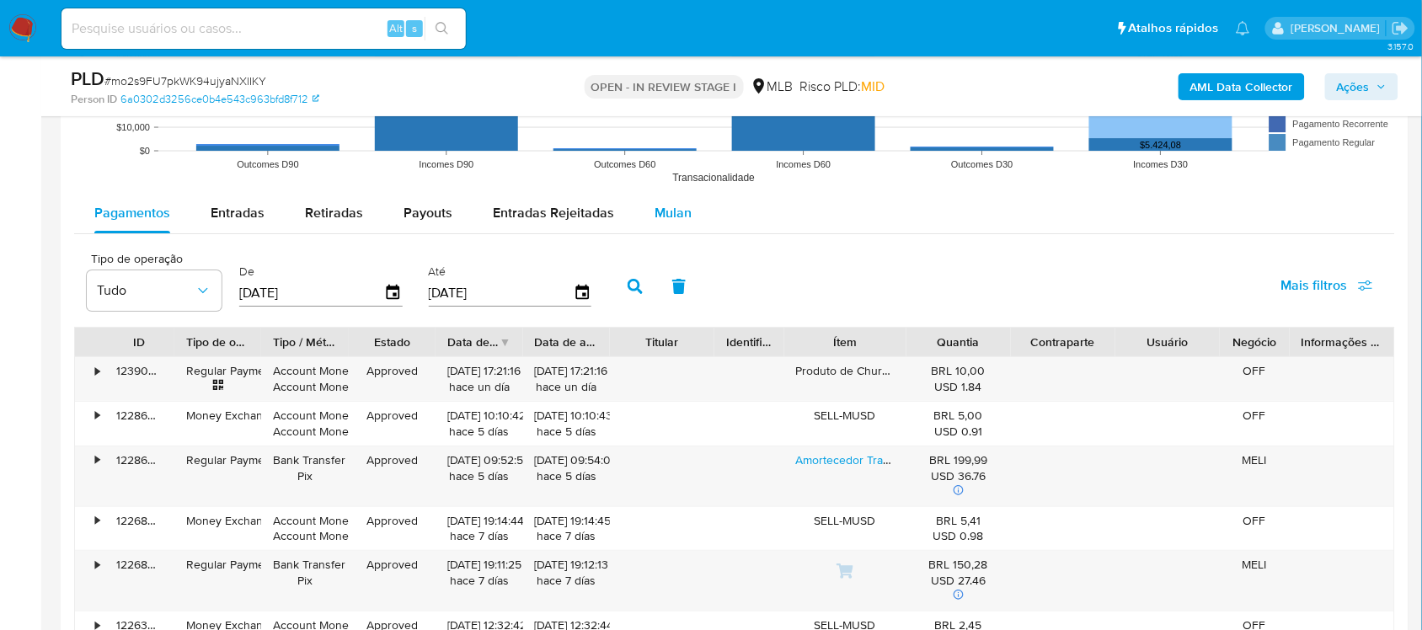
click at [665, 213] on span "Mulan" at bounding box center [673, 212] width 37 height 19
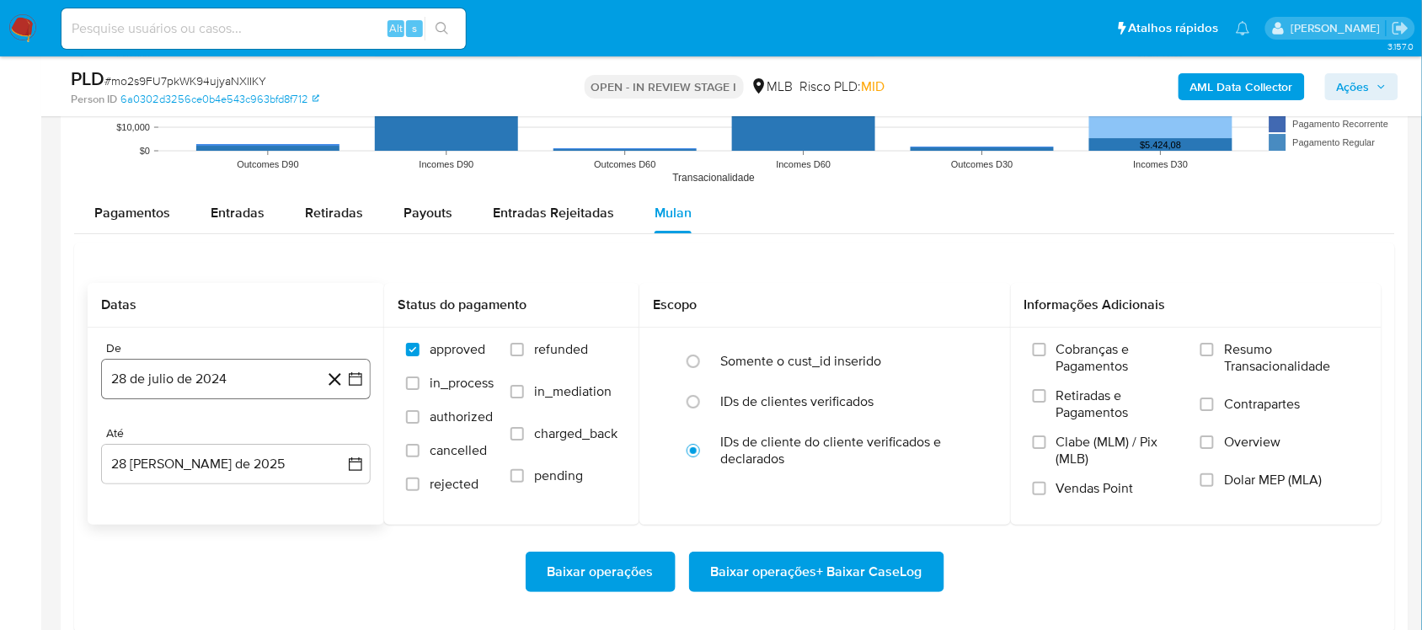
click at [358, 371] on icon "button" at bounding box center [355, 379] width 17 height 17
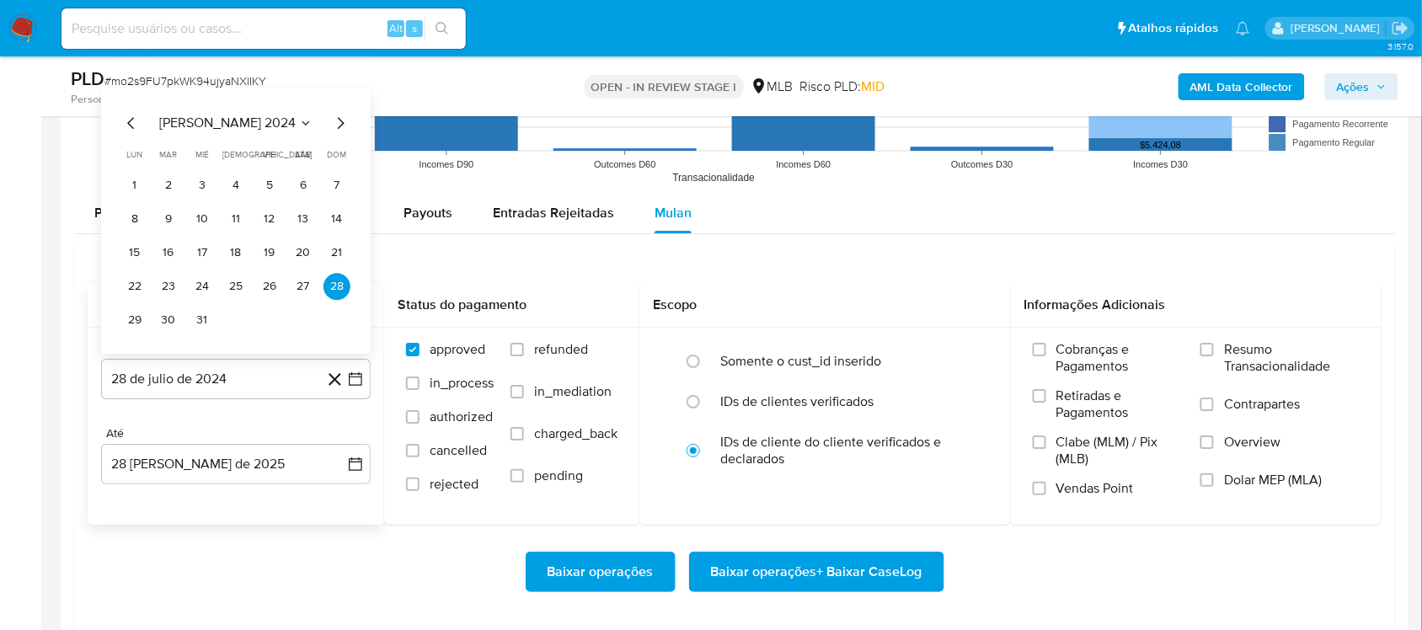
click at [230, 103] on div "julio 2024 julio 2024 lun lunes mar martes mié miércoles jue jueves vie viernes…" at bounding box center [236, 221] width 270 height 266
click at [240, 119] on span "[PERSON_NAME] 2024" at bounding box center [227, 123] width 136 height 17
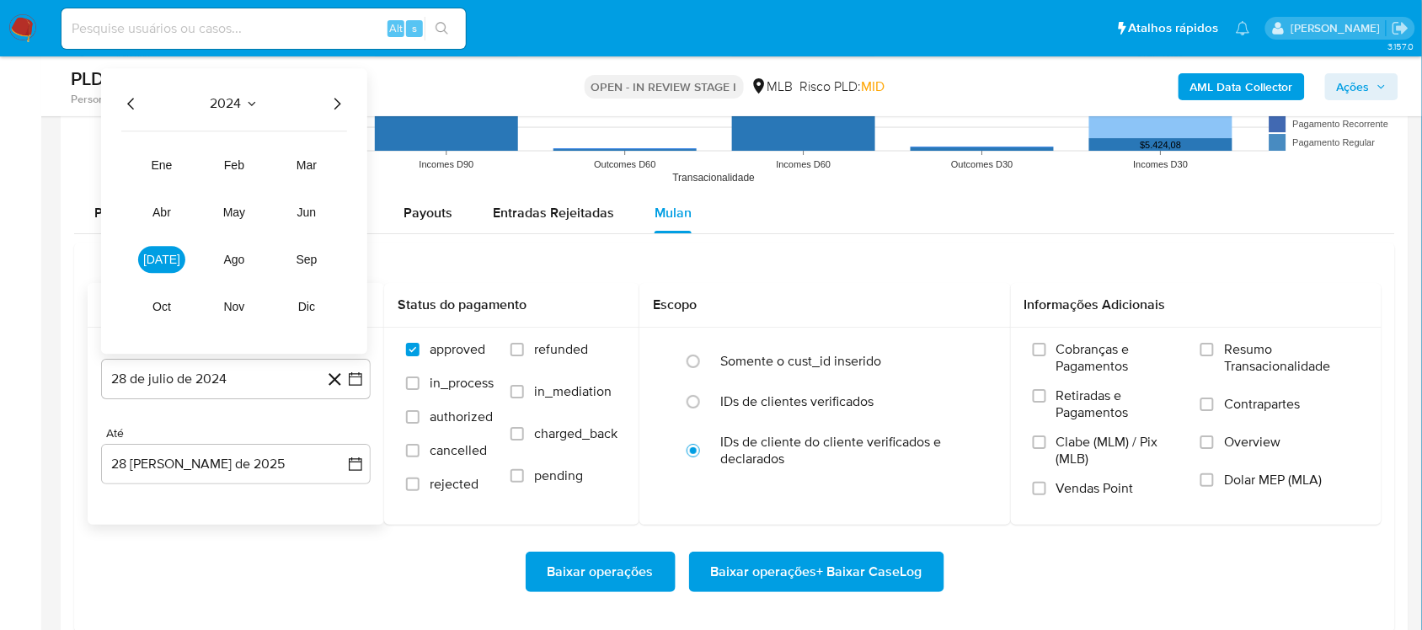
click at [339, 107] on icon "Año siguiente" at bounding box center [337, 104] width 20 height 20
click at [164, 268] on button "[DATE]" at bounding box center [161, 259] width 47 height 27
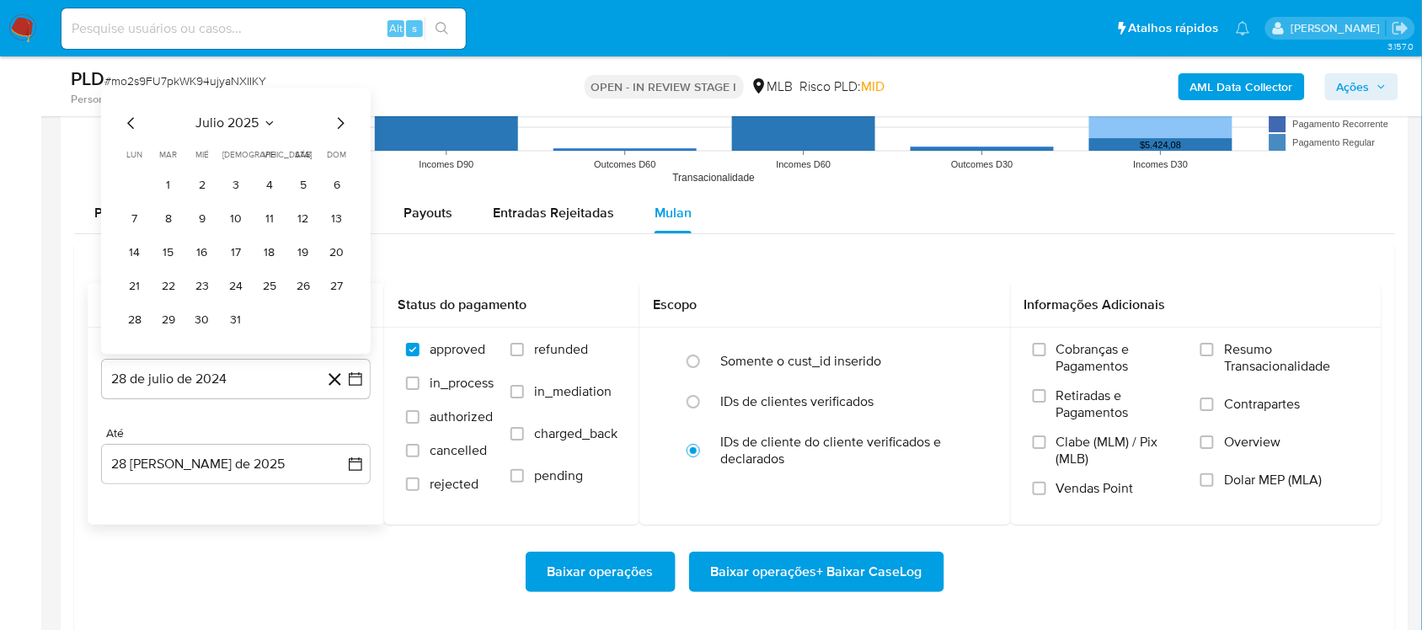
click at [182, 190] on tr "1 2 3 4 5 6" at bounding box center [235, 185] width 229 height 27
click at [175, 192] on button "1" at bounding box center [168, 185] width 27 height 27
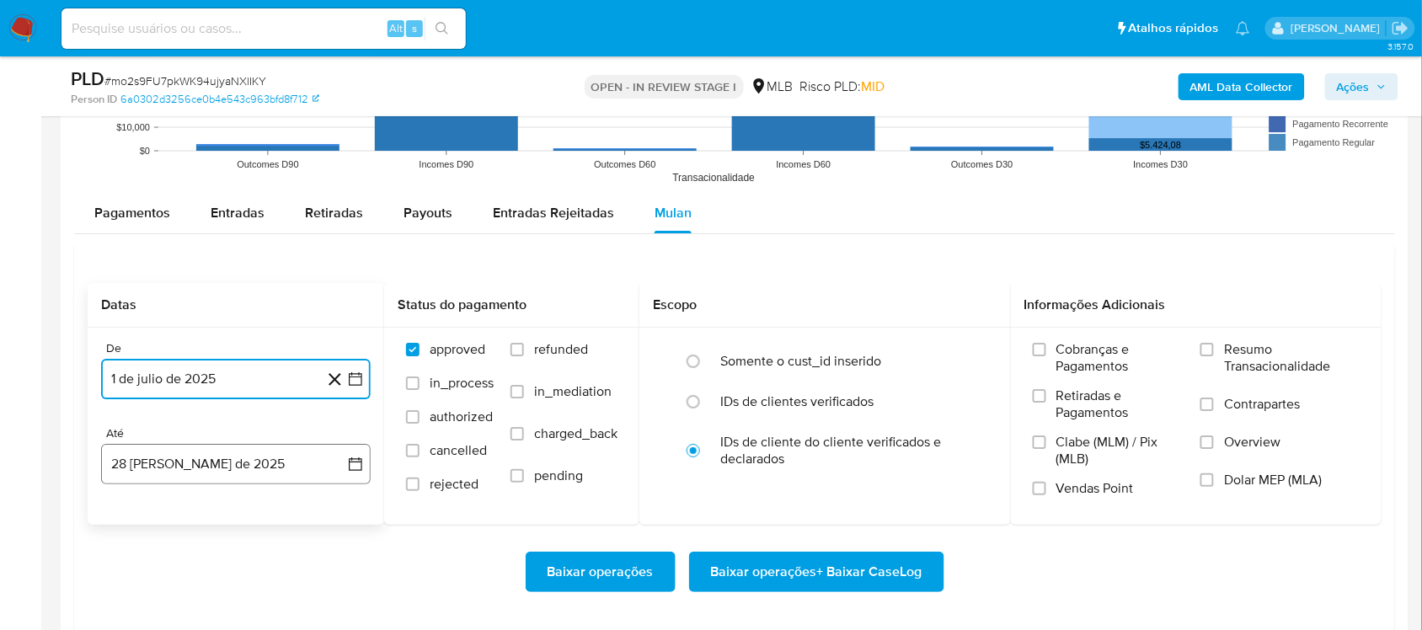
click at [359, 455] on button "28 [PERSON_NAME] de 2025" at bounding box center [236, 464] width 270 height 40
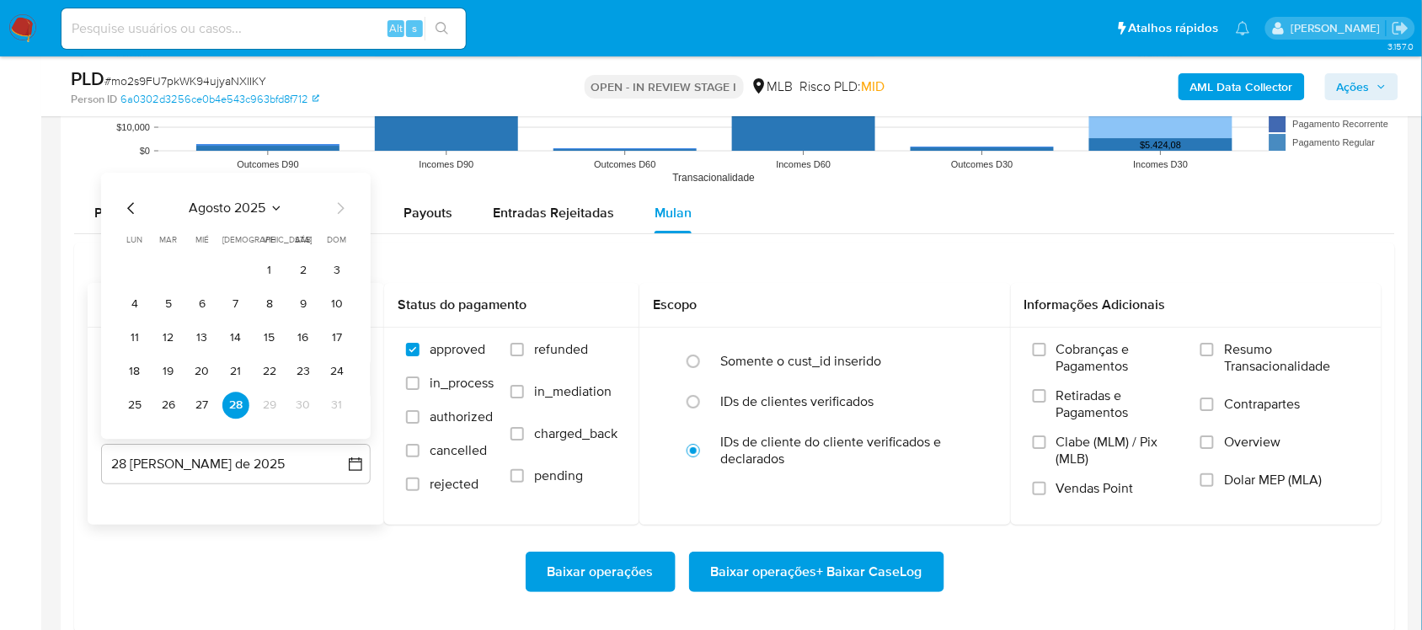
click at [187, 407] on tr "25 26 27 28 29 30 31" at bounding box center [235, 405] width 229 height 27
click at [212, 411] on button "27" at bounding box center [202, 405] width 27 height 27
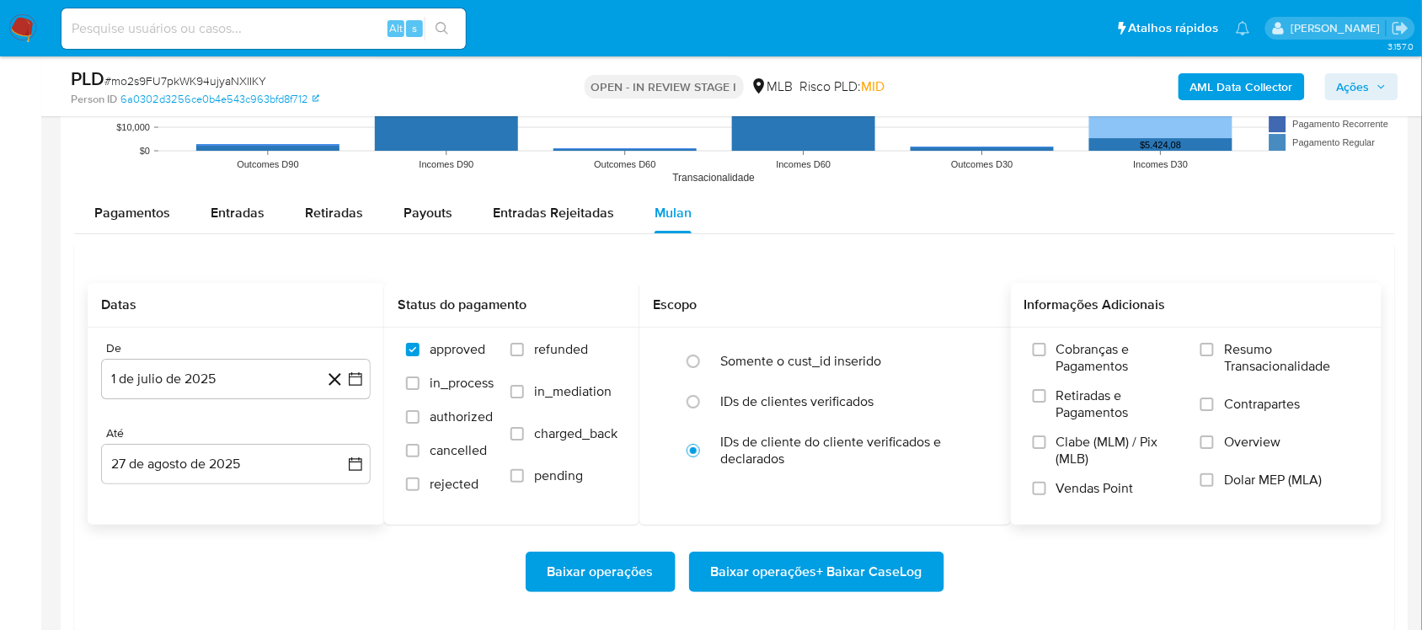
click at [1077, 350] on span "Resumo Transacionalidade" at bounding box center [1292, 358] width 136 height 34
click at [1077, 350] on input "Resumo Transacionalidade" at bounding box center [1206, 349] width 13 height 13
click at [801, 531] on span "Baixar operações + Baixar CaseLog" at bounding box center [816, 571] width 211 height 37
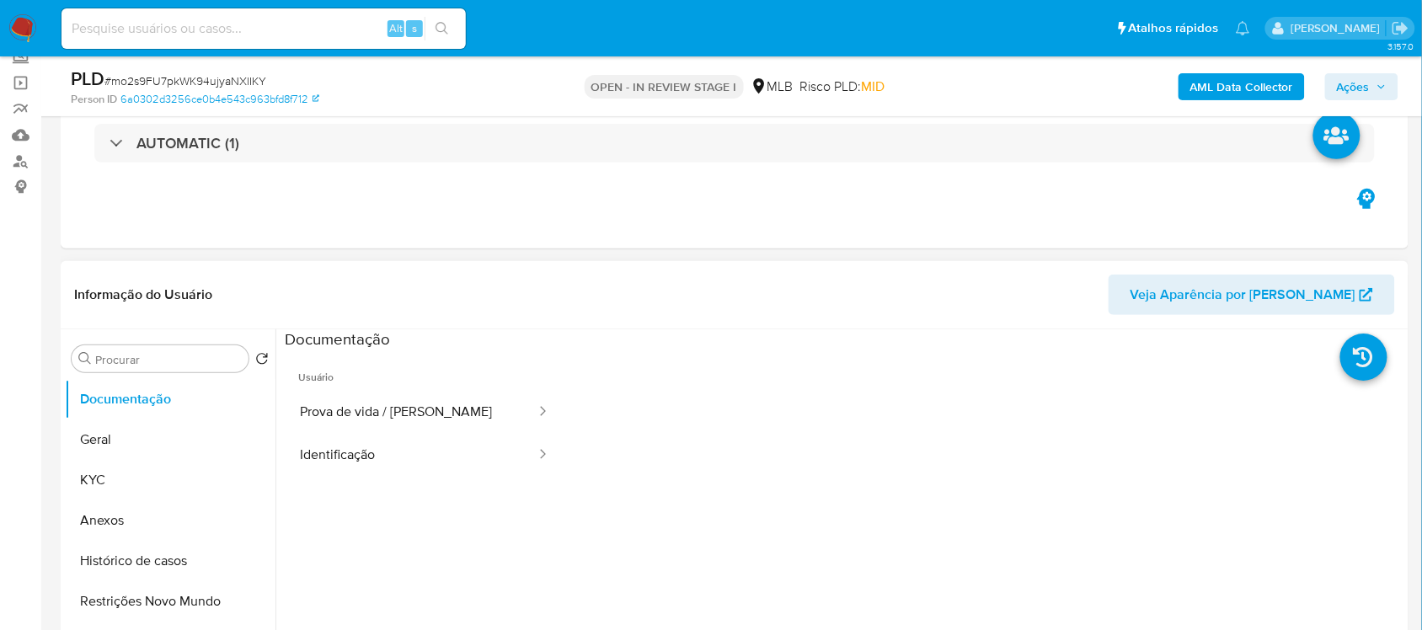
scroll to position [105, 0]
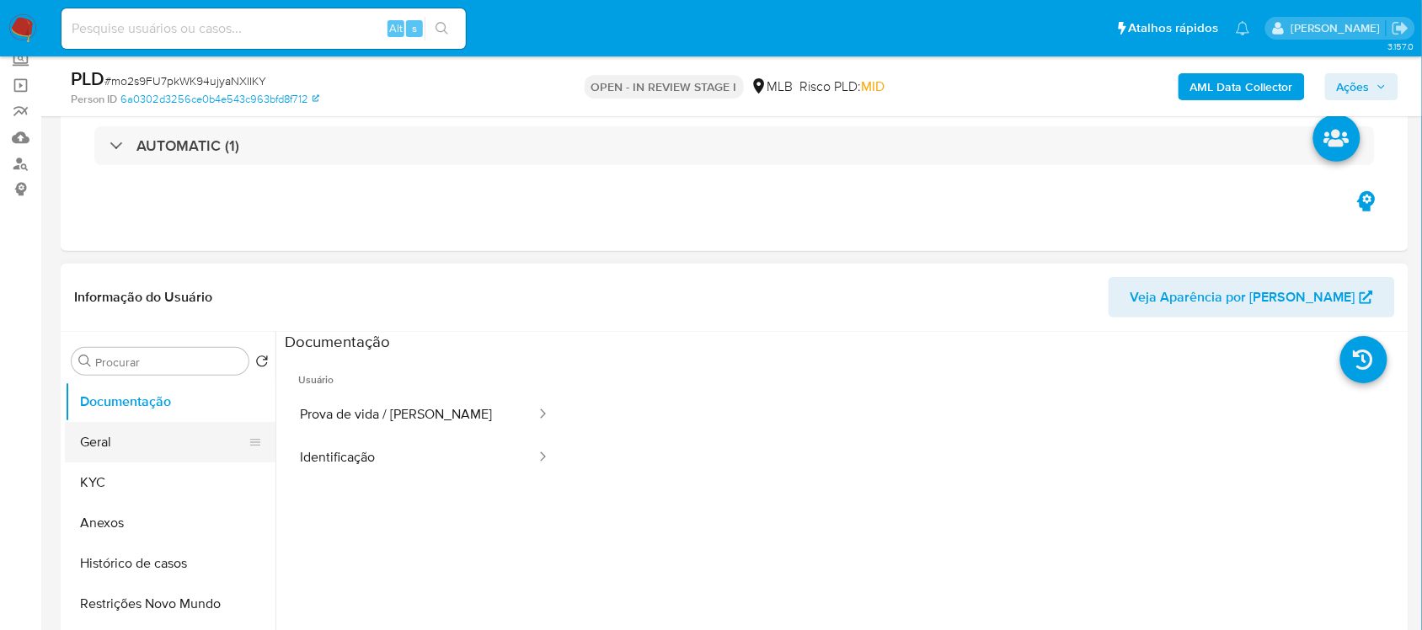
click at [124, 436] on button "Geral" at bounding box center [163, 442] width 197 height 40
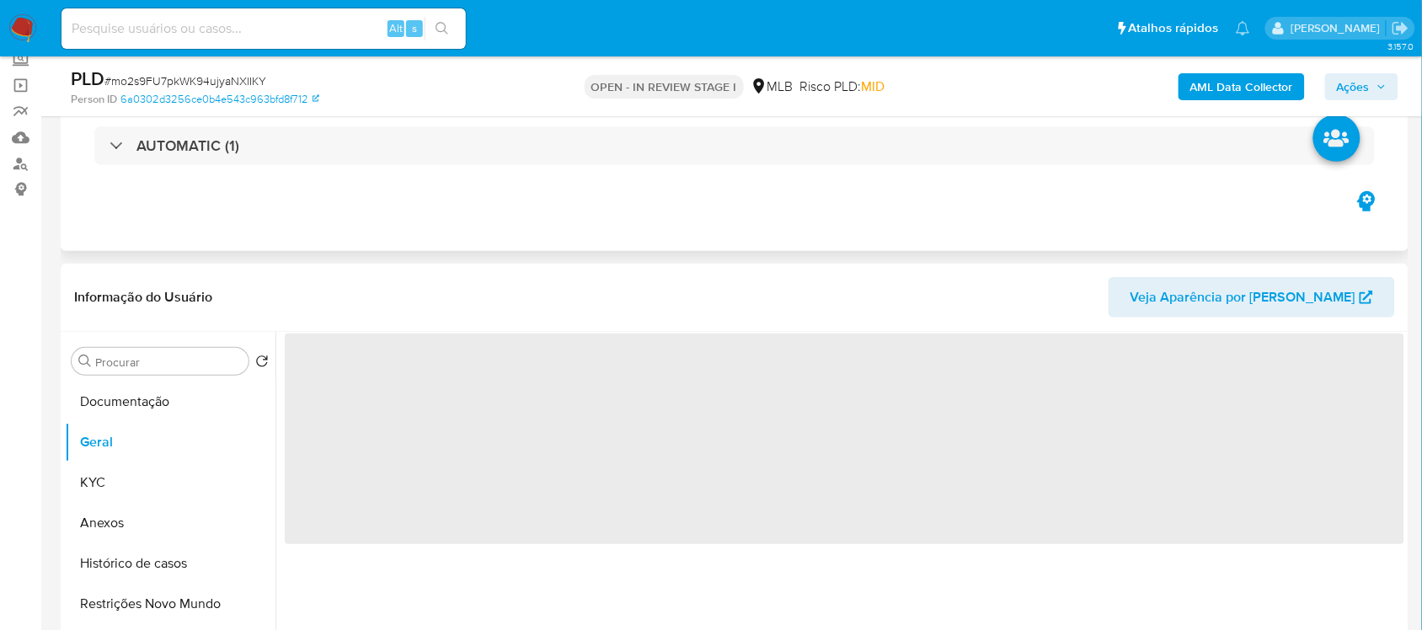
scroll to position [211, 0]
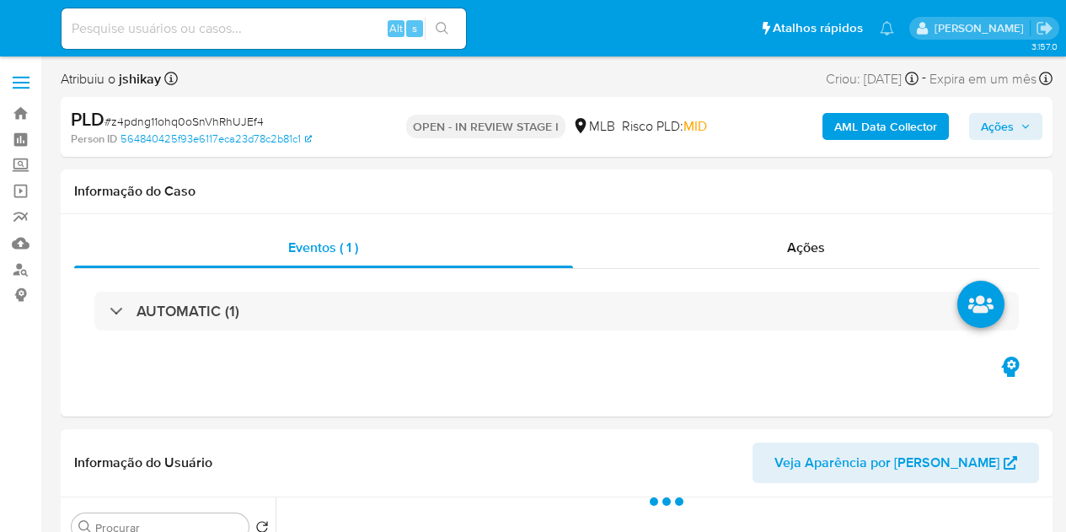
select select "10"
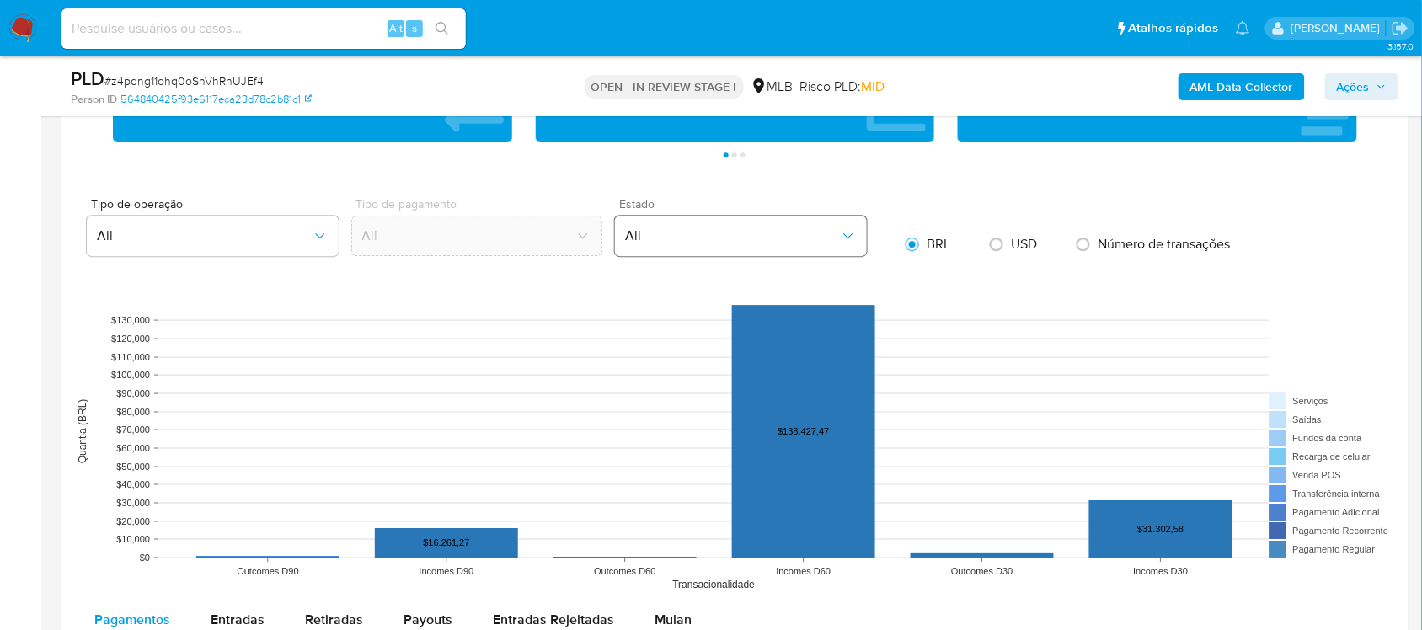
scroll to position [1579, 0]
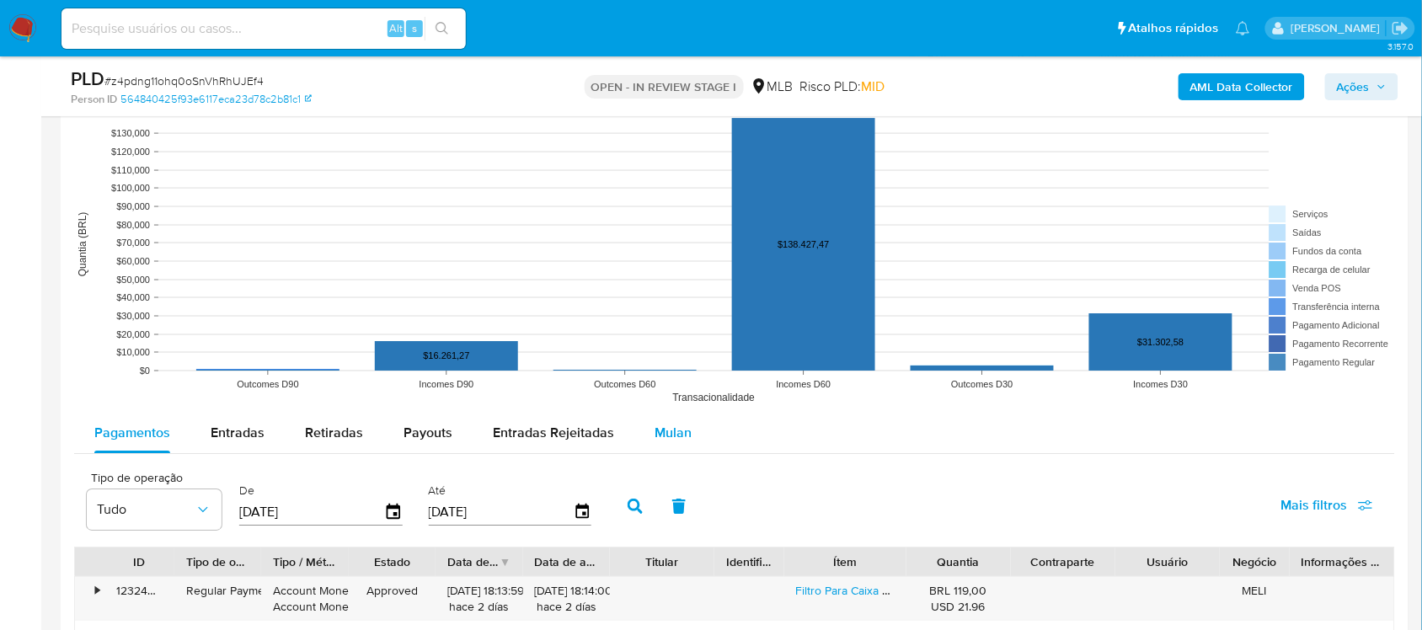
click at [655, 444] on div "Mulan" at bounding box center [673, 433] width 37 height 40
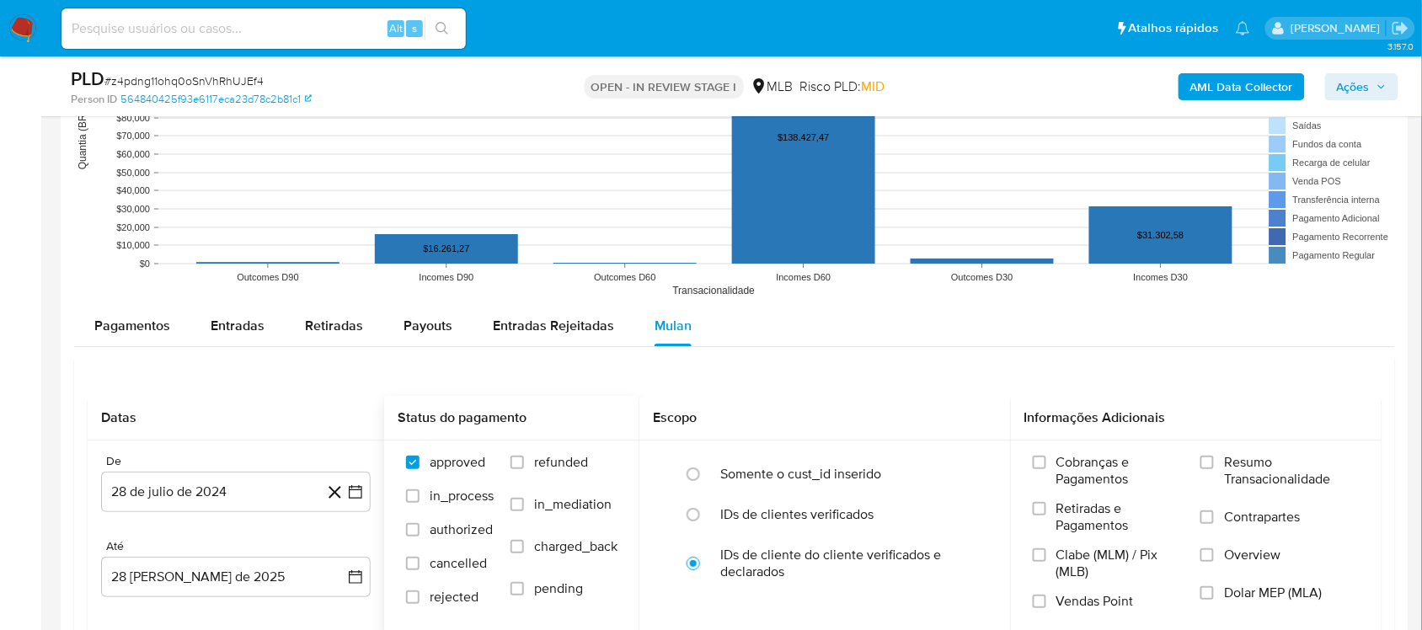
scroll to position [1790, 0]
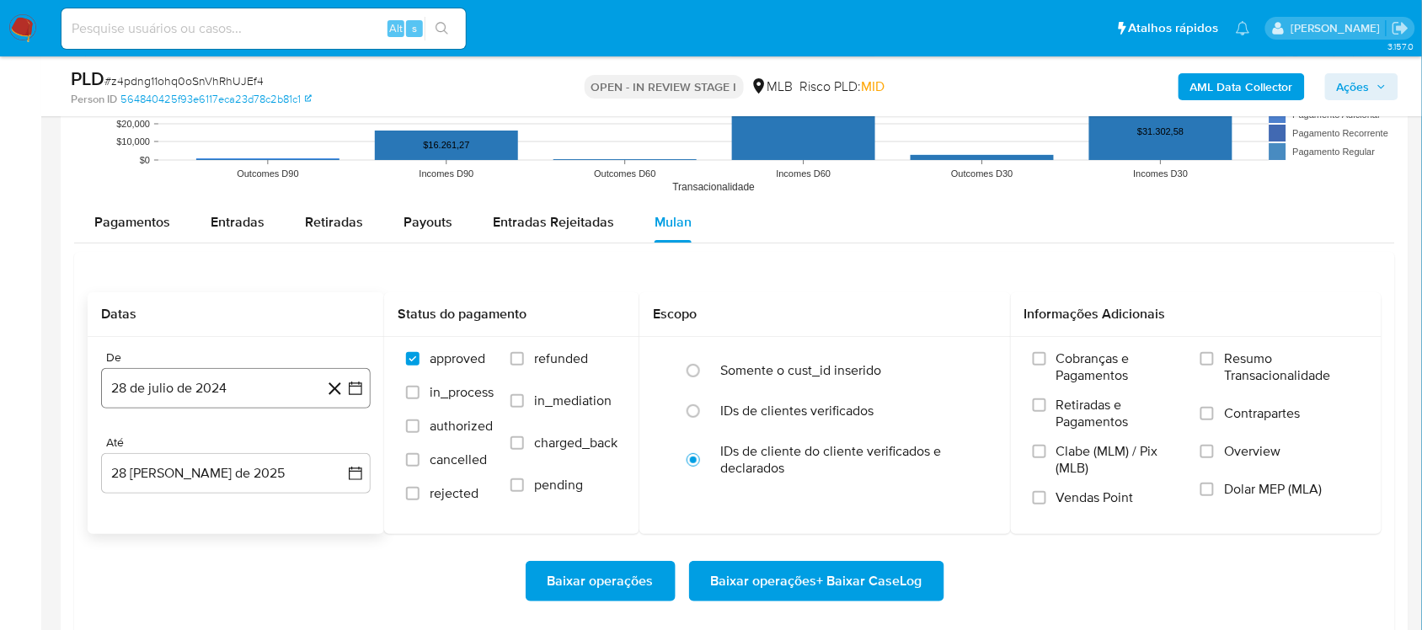
click at [347, 393] on icon "button" at bounding box center [355, 388] width 17 height 17
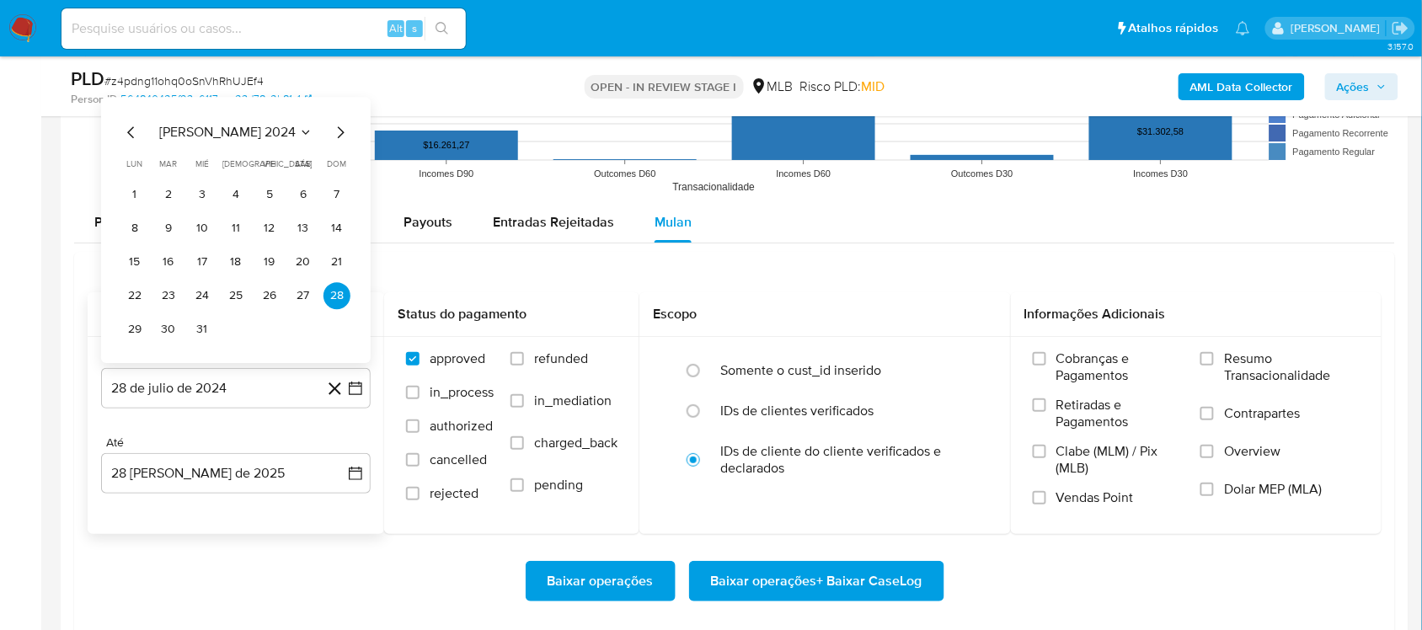
click at [227, 146] on div "[PERSON_NAME] 2024 [PERSON_NAME] 2024 lun lunes mar martes mié miércoles jue ju…" at bounding box center [235, 232] width 229 height 221
click at [253, 131] on span "[PERSON_NAME] 2024" at bounding box center [227, 132] width 136 height 17
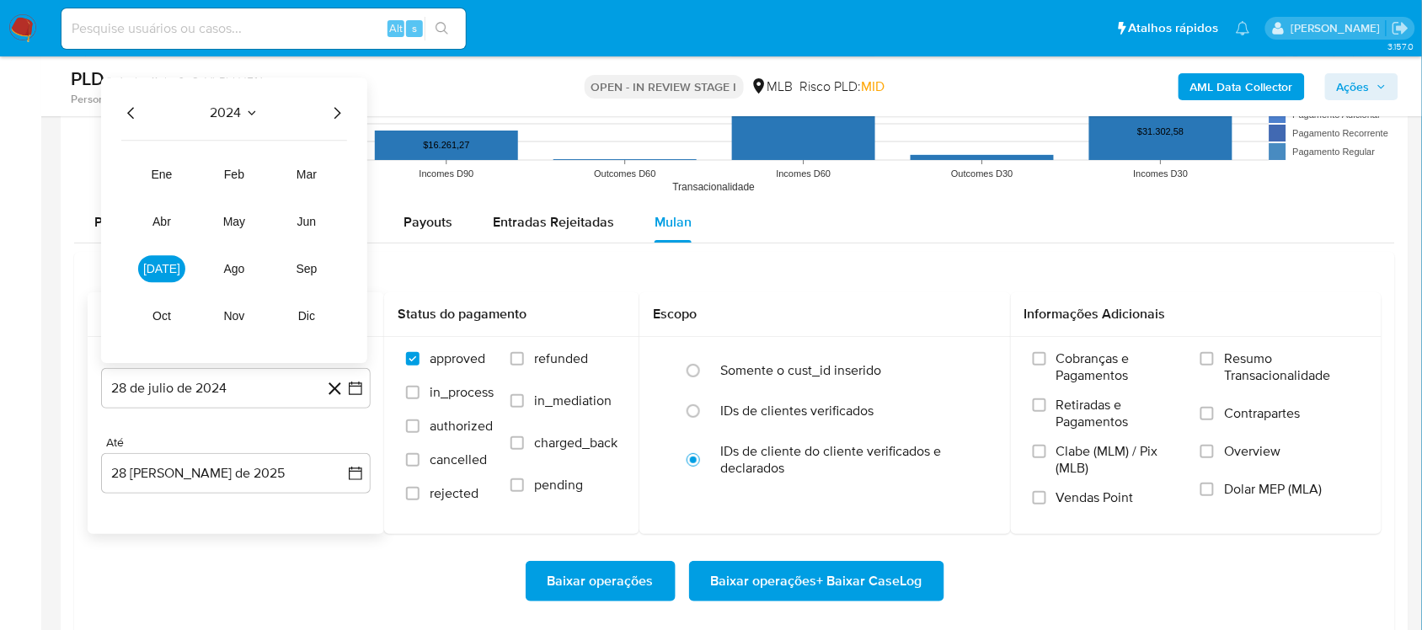
click at [344, 116] on icon "Año siguiente" at bounding box center [337, 113] width 20 height 20
click at [164, 281] on button "[DATE]" at bounding box center [161, 268] width 47 height 27
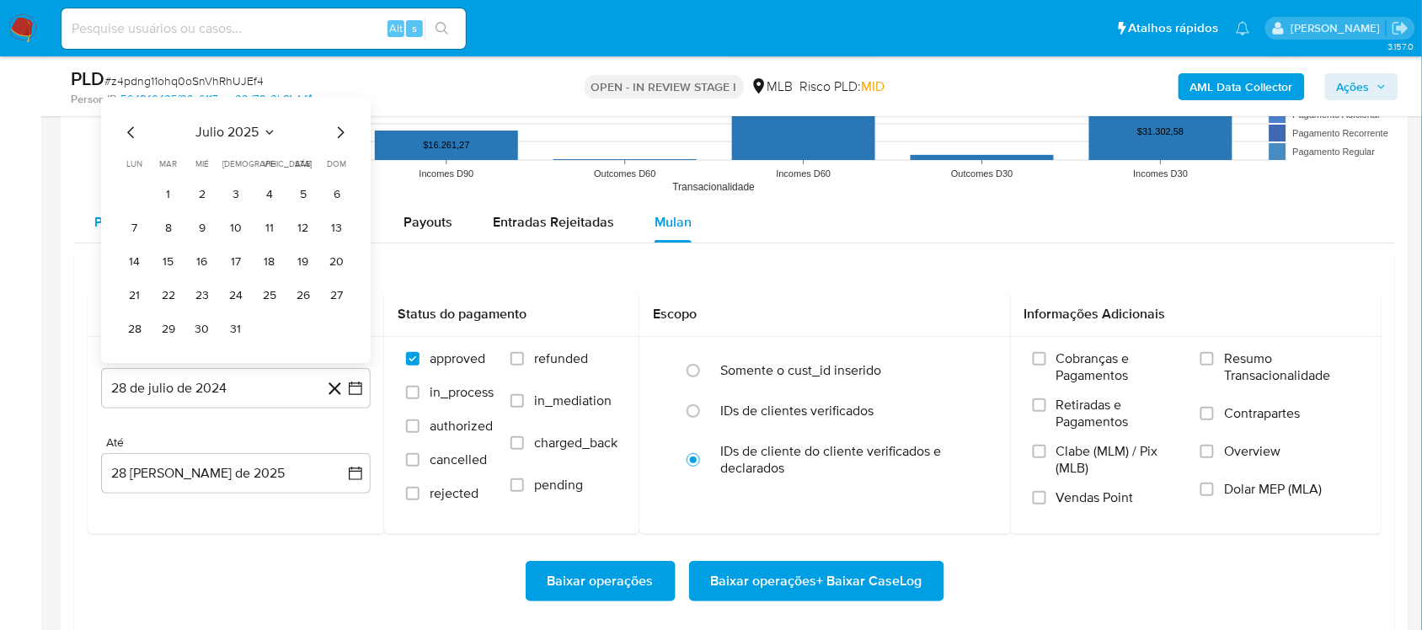
click at [166, 206] on button "1" at bounding box center [168, 194] width 27 height 27
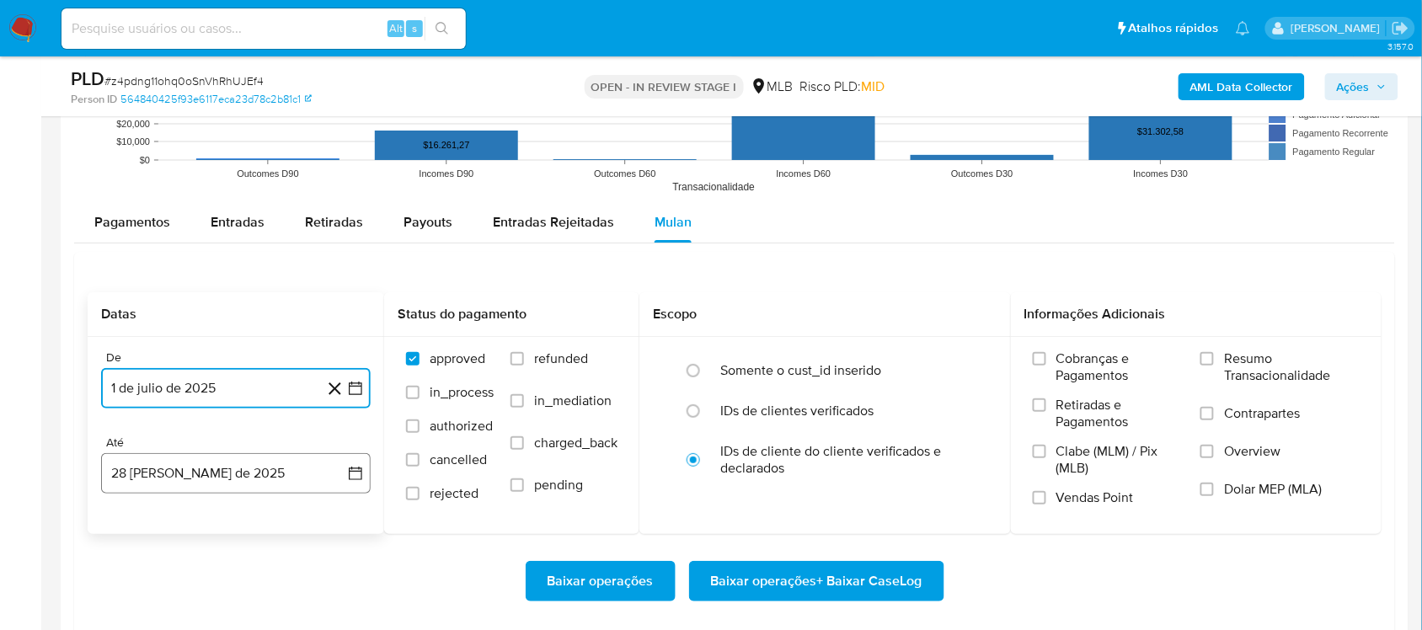
click at [347, 470] on icon "button" at bounding box center [355, 473] width 17 height 17
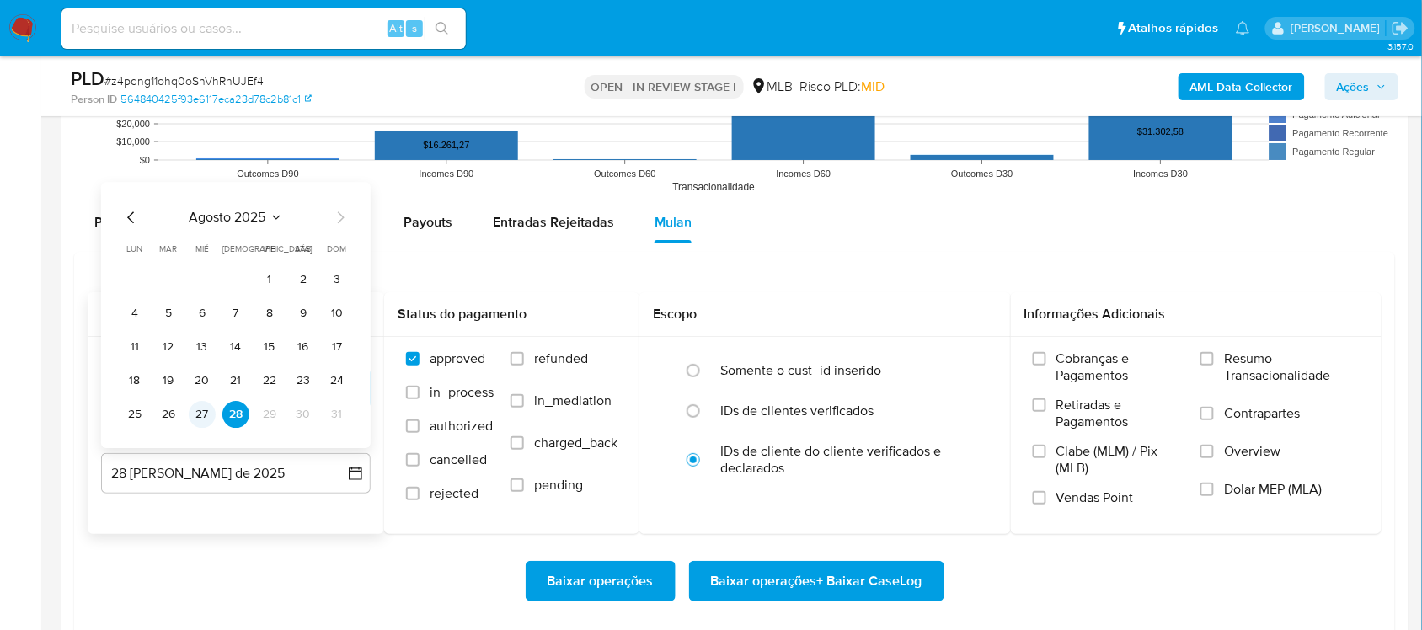
click at [204, 411] on button "27" at bounding box center [202, 414] width 27 height 27
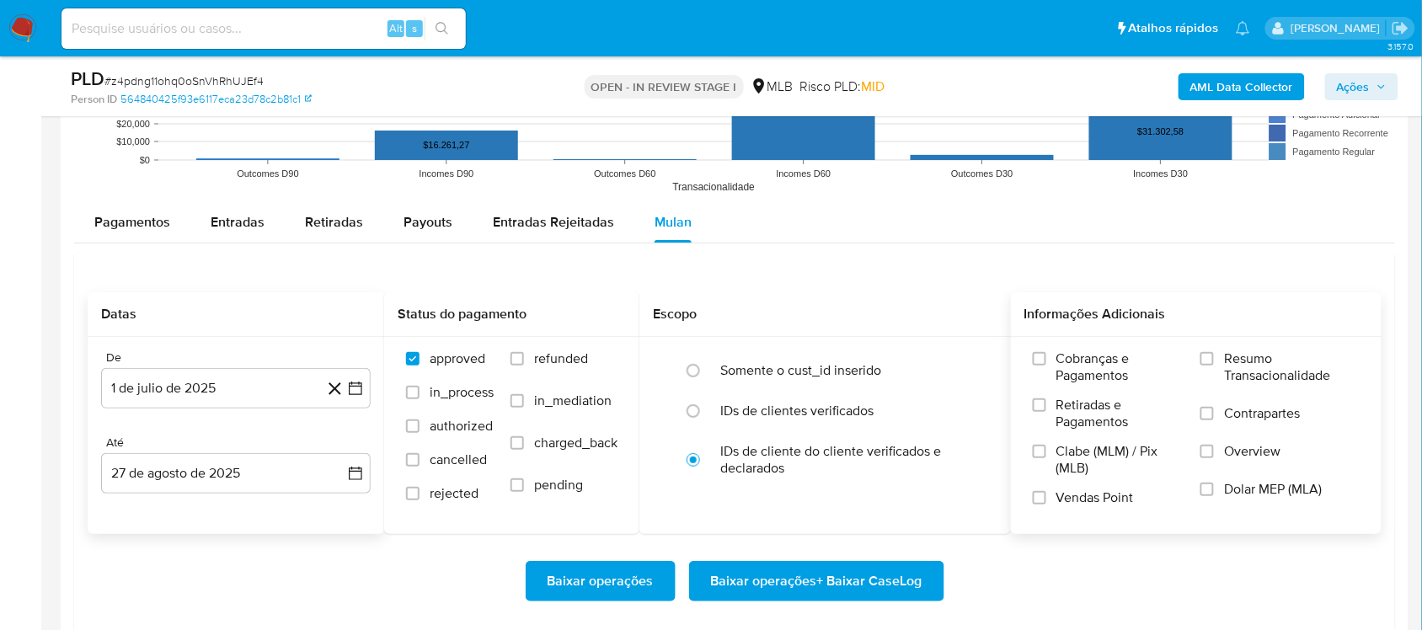
click at [1065, 364] on span "Resumo Transacionalidade" at bounding box center [1292, 367] width 136 height 34
click at [1065, 364] on input "Resumo Transacionalidade" at bounding box center [1206, 358] width 13 height 13
click at [804, 531] on span "Baixar operações + Baixar CaseLog" at bounding box center [816, 581] width 211 height 37
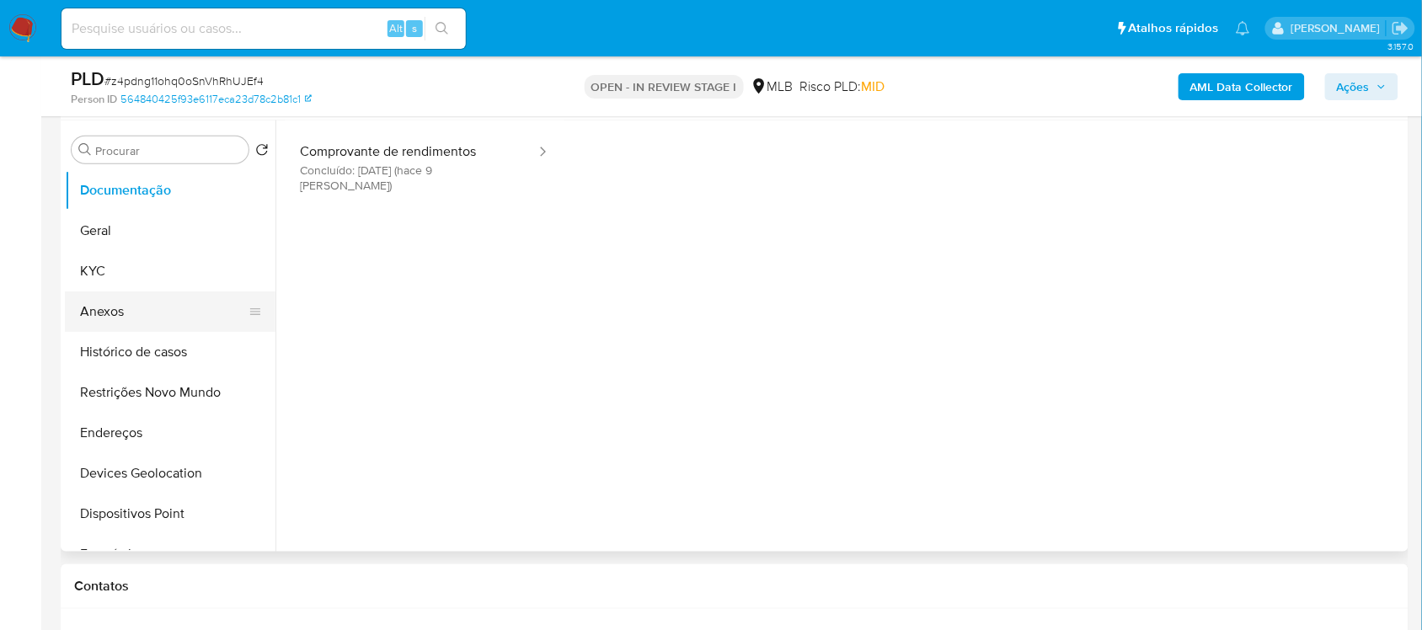
scroll to position [316, 0]
click at [133, 225] on button "Geral" at bounding box center [163, 231] width 197 height 40
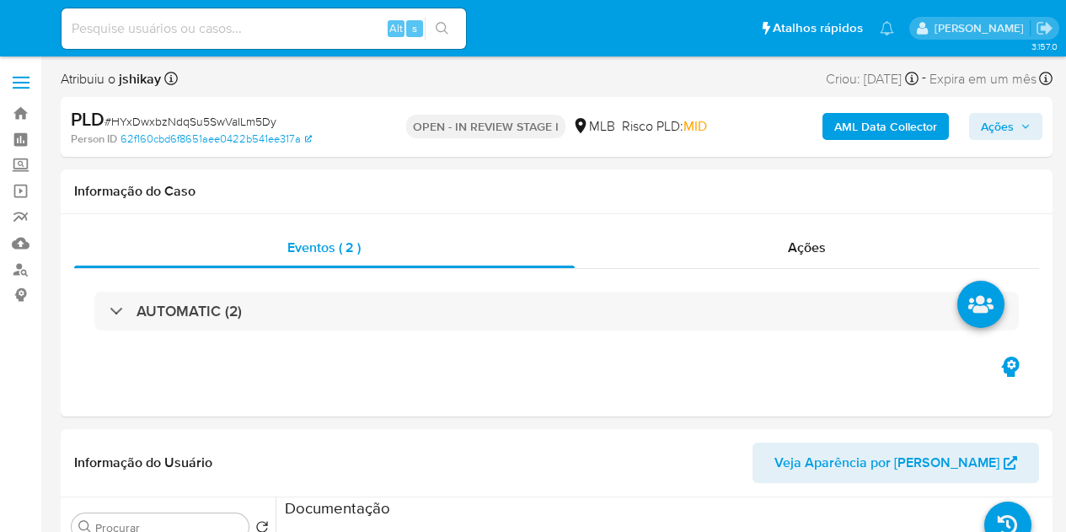
select select "10"
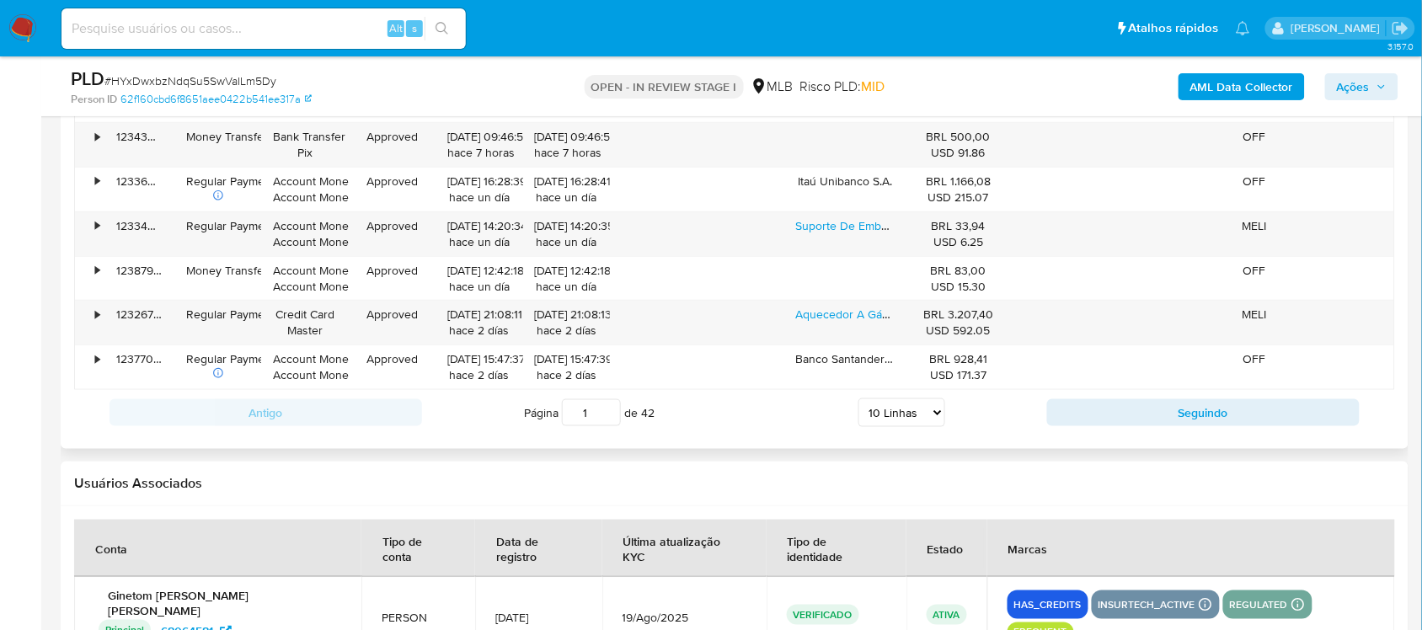
scroll to position [1790, 0]
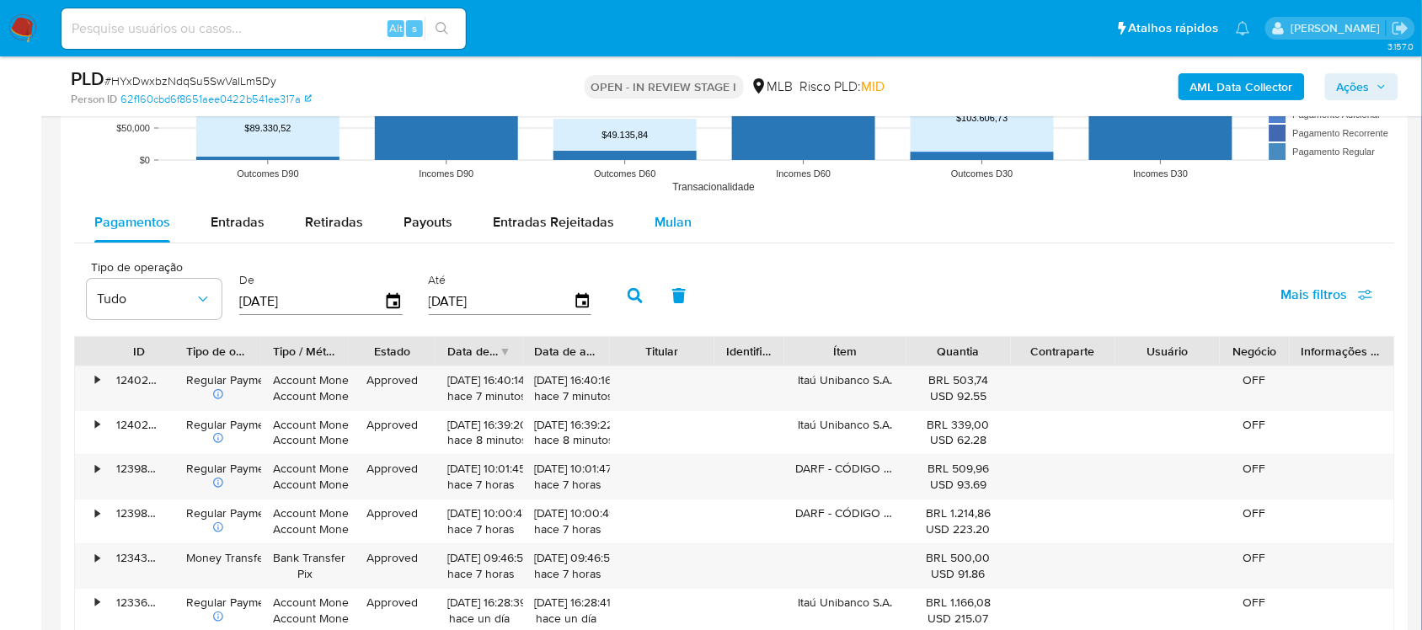
click at [658, 243] on div "Mulan" at bounding box center [673, 222] width 37 height 40
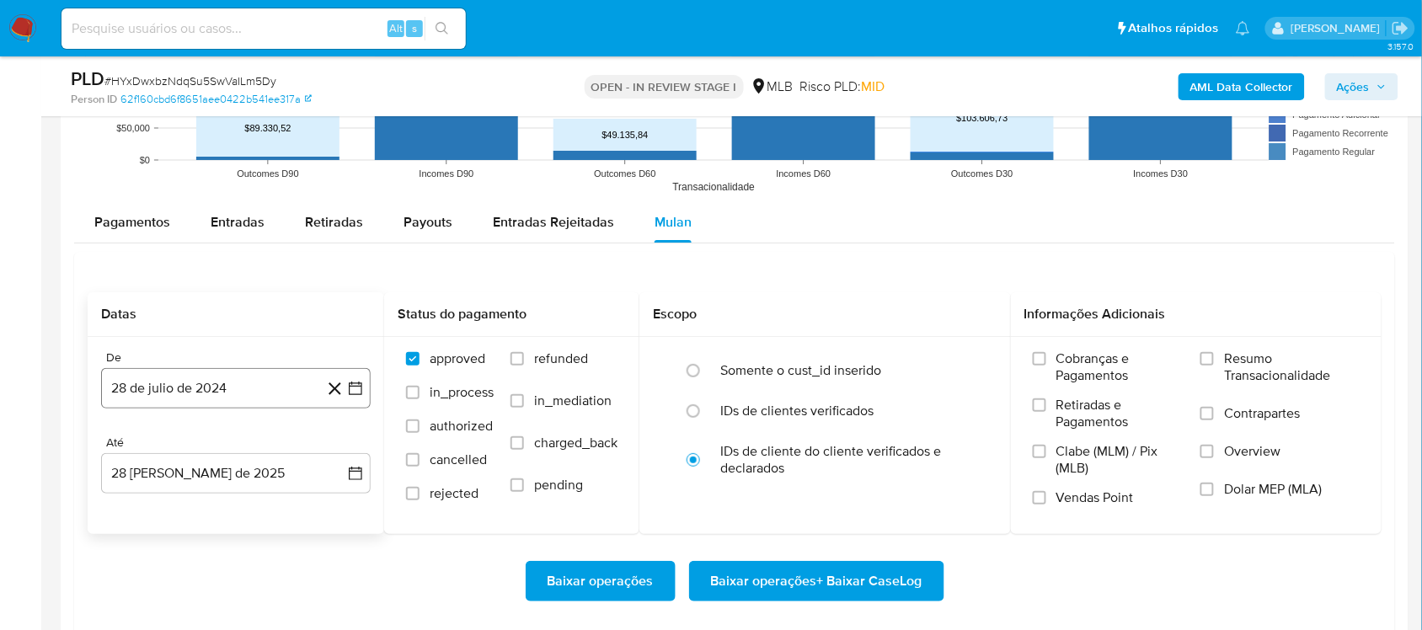
click at [355, 385] on icon "button" at bounding box center [355, 388] width 13 height 13
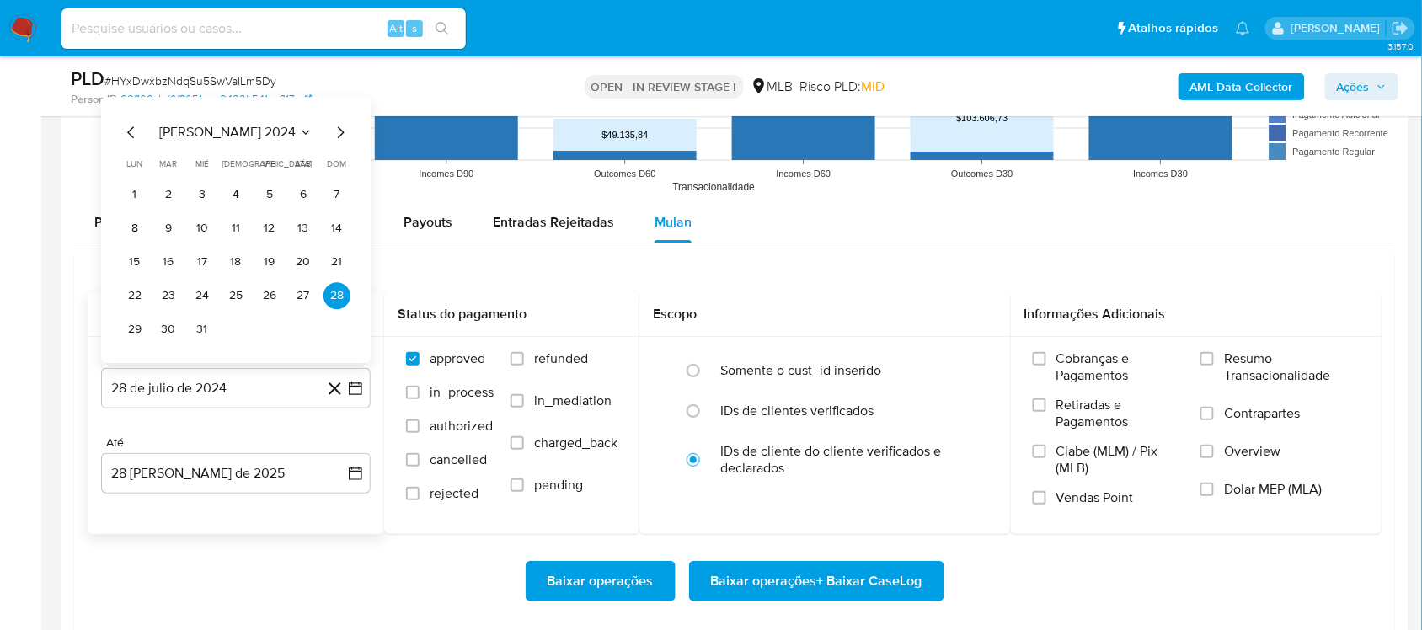
click at [237, 131] on span "[PERSON_NAME] 2024" at bounding box center [227, 132] width 136 height 17
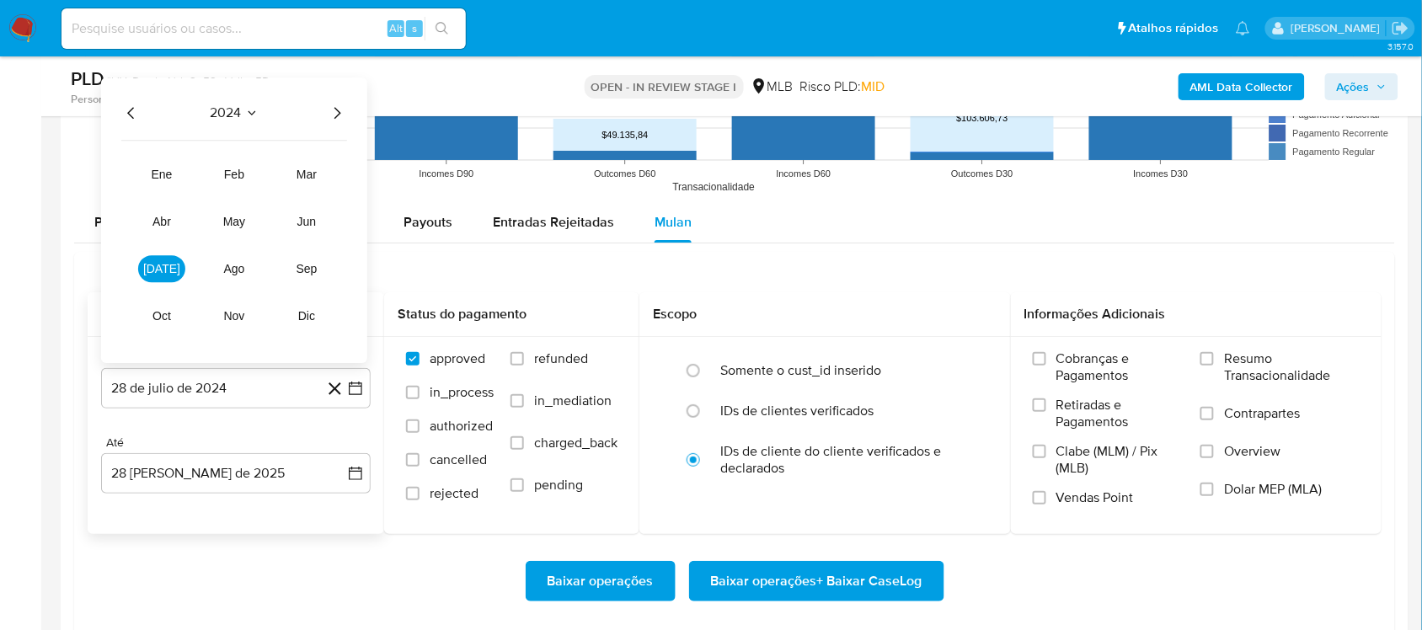
click at [339, 111] on icon "Año siguiente" at bounding box center [337, 113] width 20 height 20
click at [170, 264] on button "[DATE]" at bounding box center [161, 268] width 47 height 27
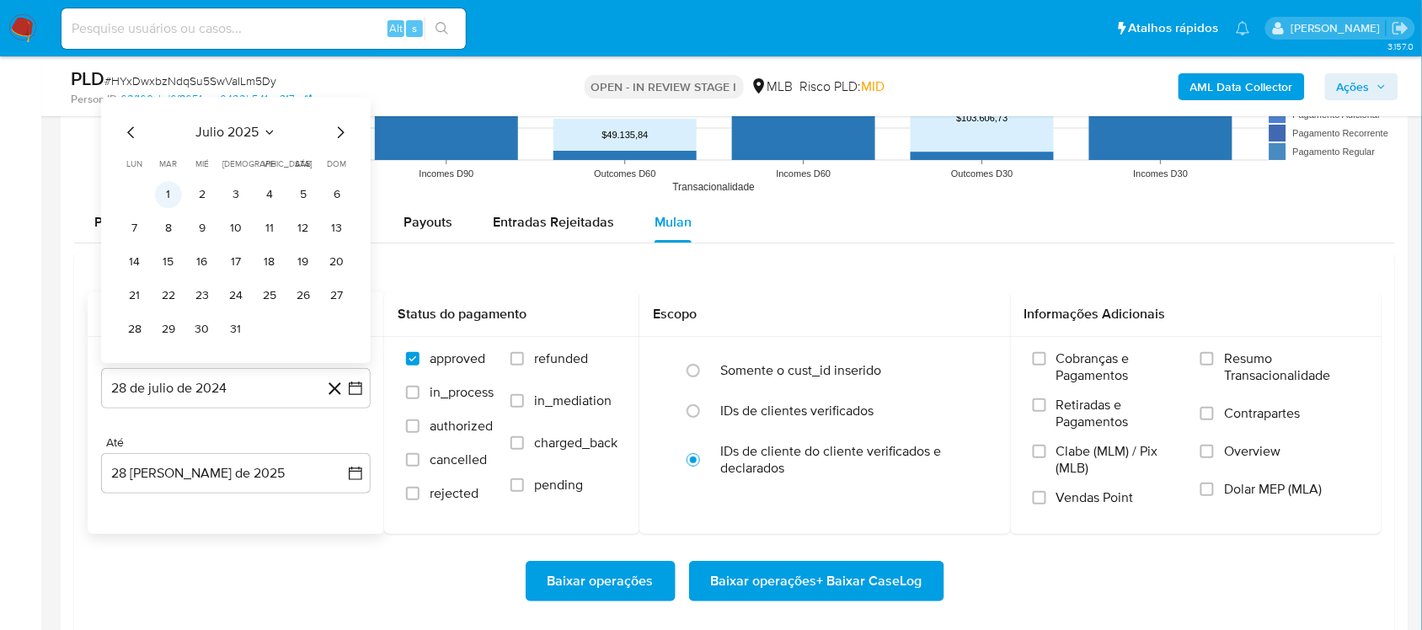
click at [173, 198] on button "1" at bounding box center [168, 194] width 27 height 27
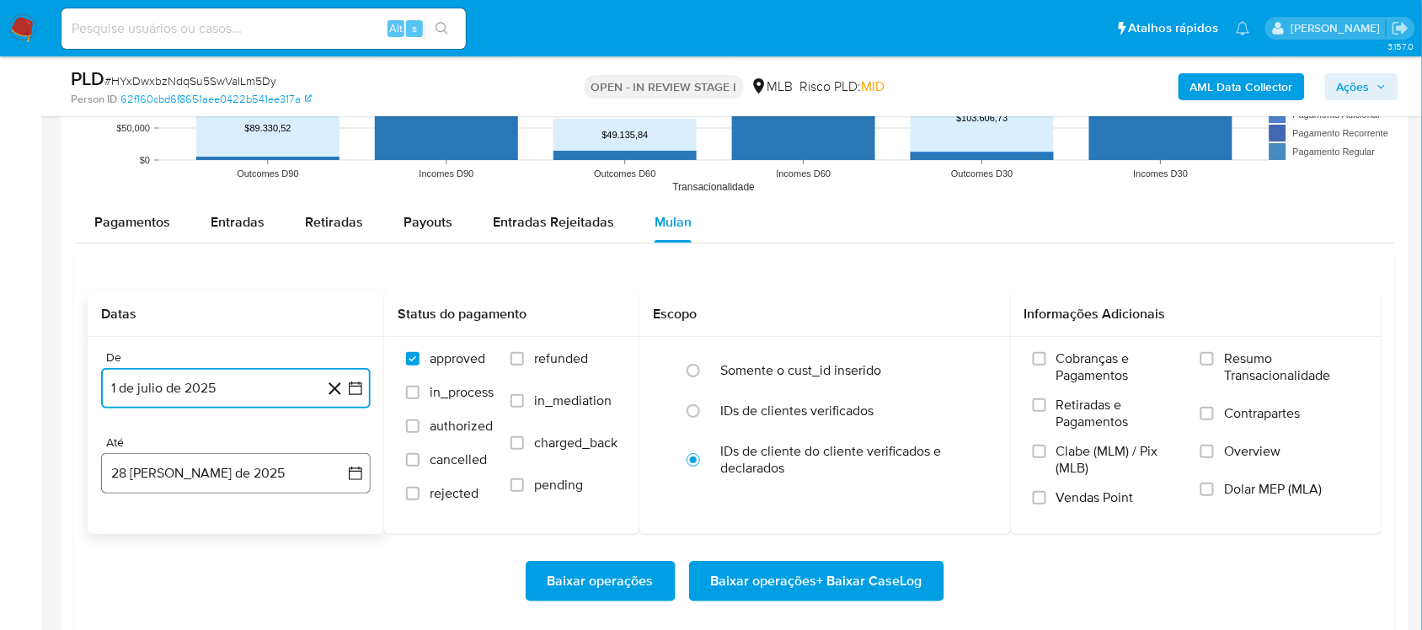
click at [364, 465] on button "28 [PERSON_NAME] de 2025" at bounding box center [236, 473] width 270 height 40
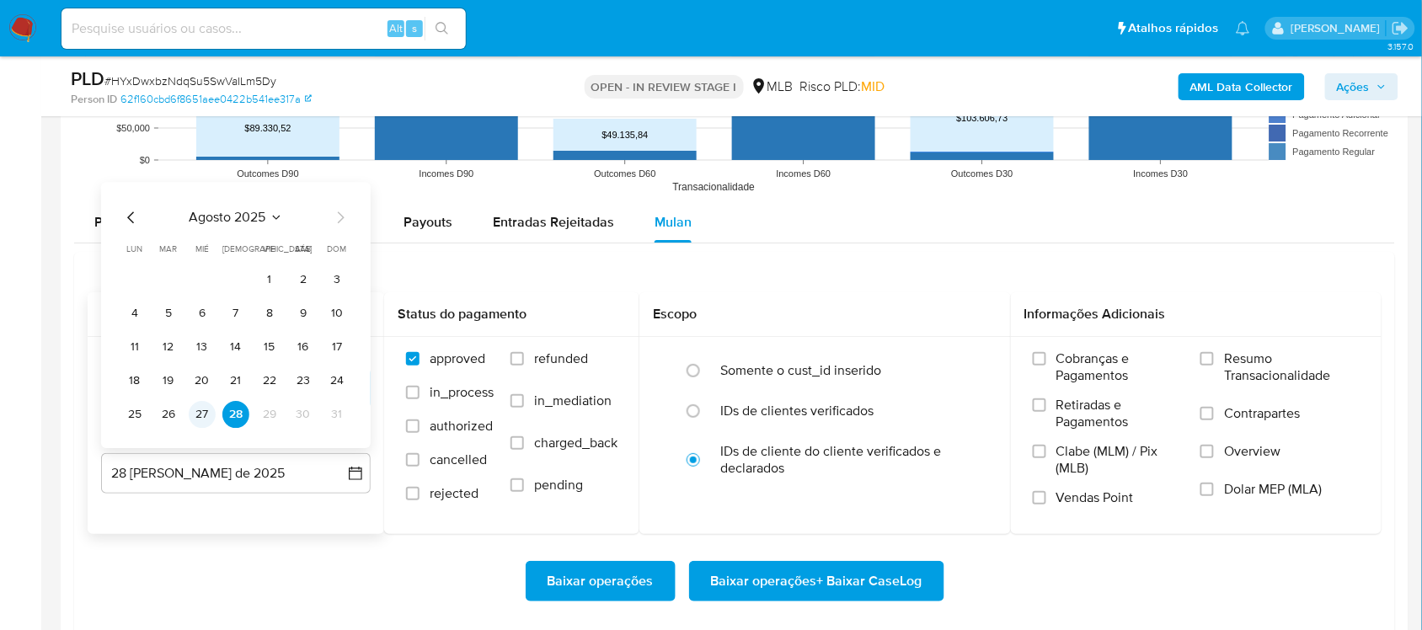
drag, startPoint x: 177, startPoint y: 425, endPoint x: 191, endPoint y: 425, distance: 14.3
click at [191, 425] on tr "25 26 27 28 29 30 31" at bounding box center [235, 414] width 229 height 27
click at [208, 414] on button "27" at bounding box center [202, 414] width 27 height 27
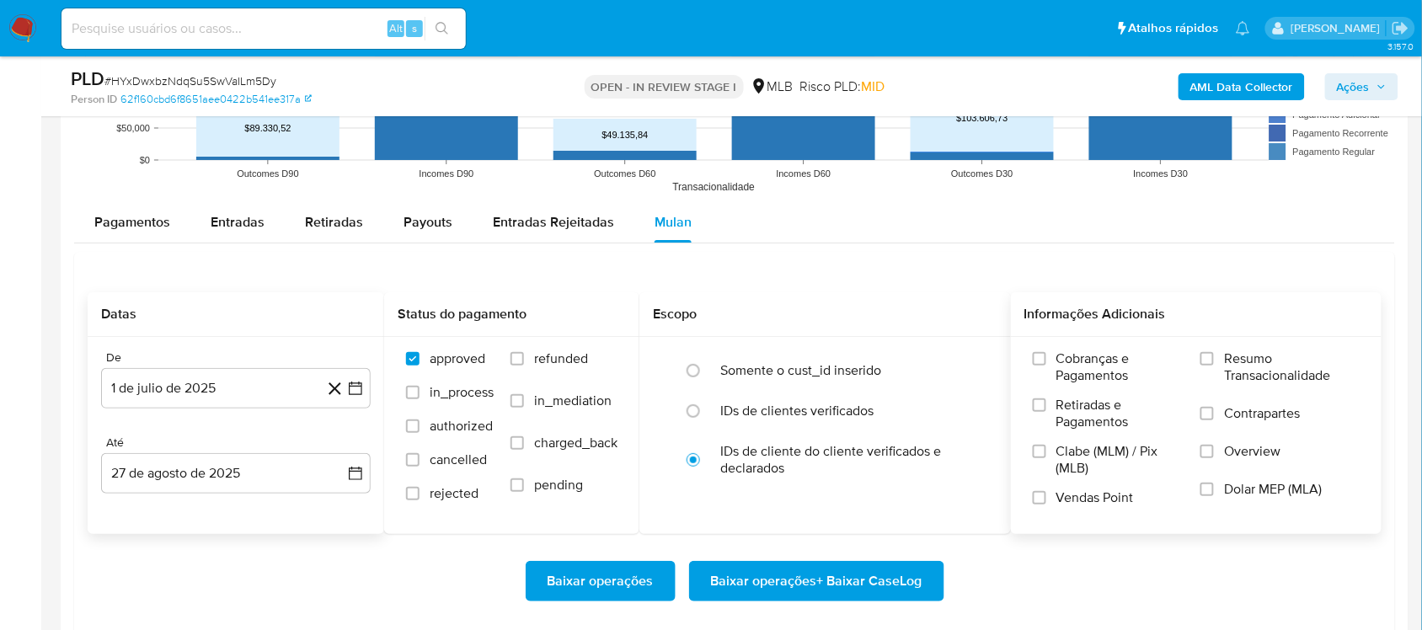
click at [1065, 360] on span "Resumo Transacionalidade" at bounding box center [1292, 367] width 136 height 34
click at [1065, 360] on input "Resumo Transacionalidade" at bounding box center [1206, 358] width 13 height 13
click at [772, 531] on span "Baixar operações + Baixar CaseLog" at bounding box center [816, 581] width 211 height 37
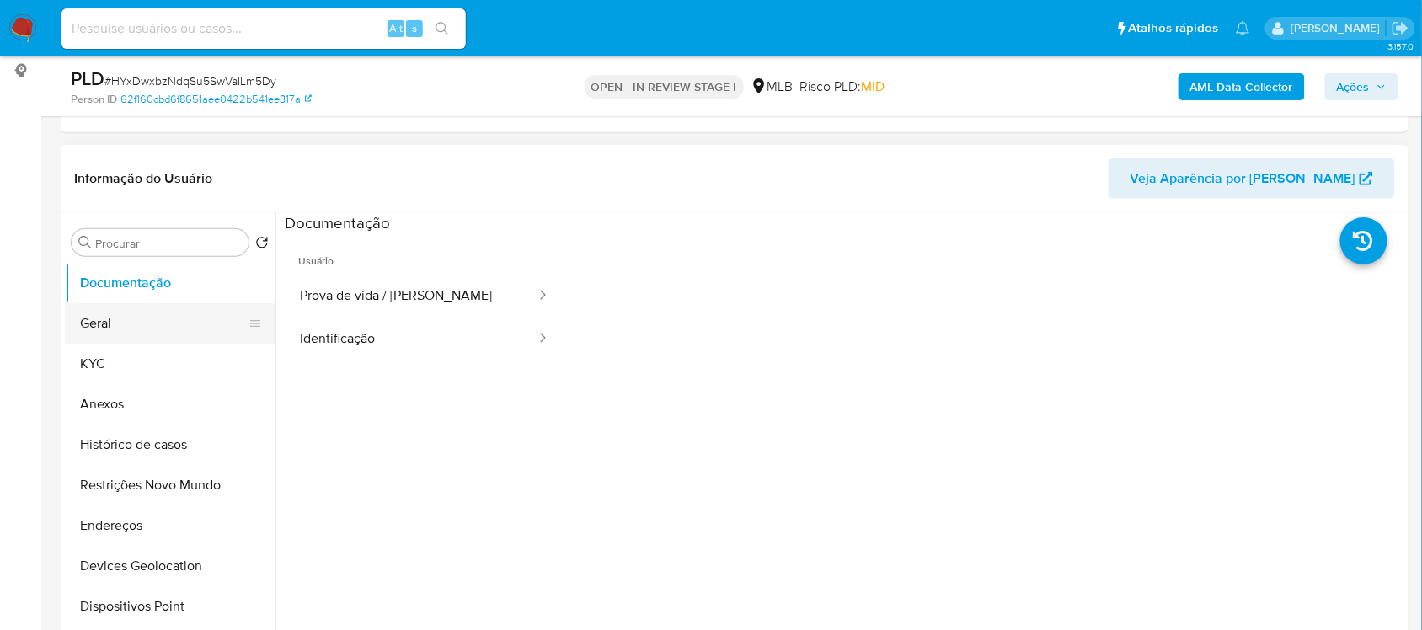
scroll to position [211, 0]
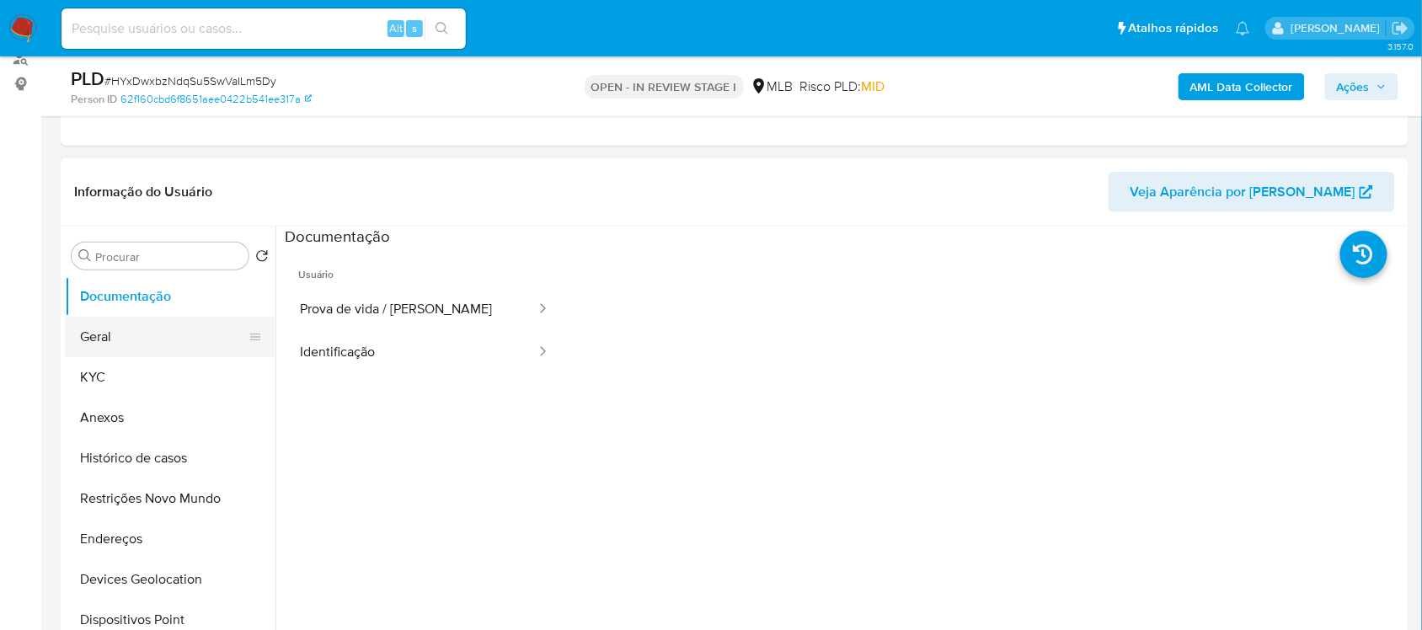
click at [182, 338] on button "Geral" at bounding box center [163, 337] width 197 height 40
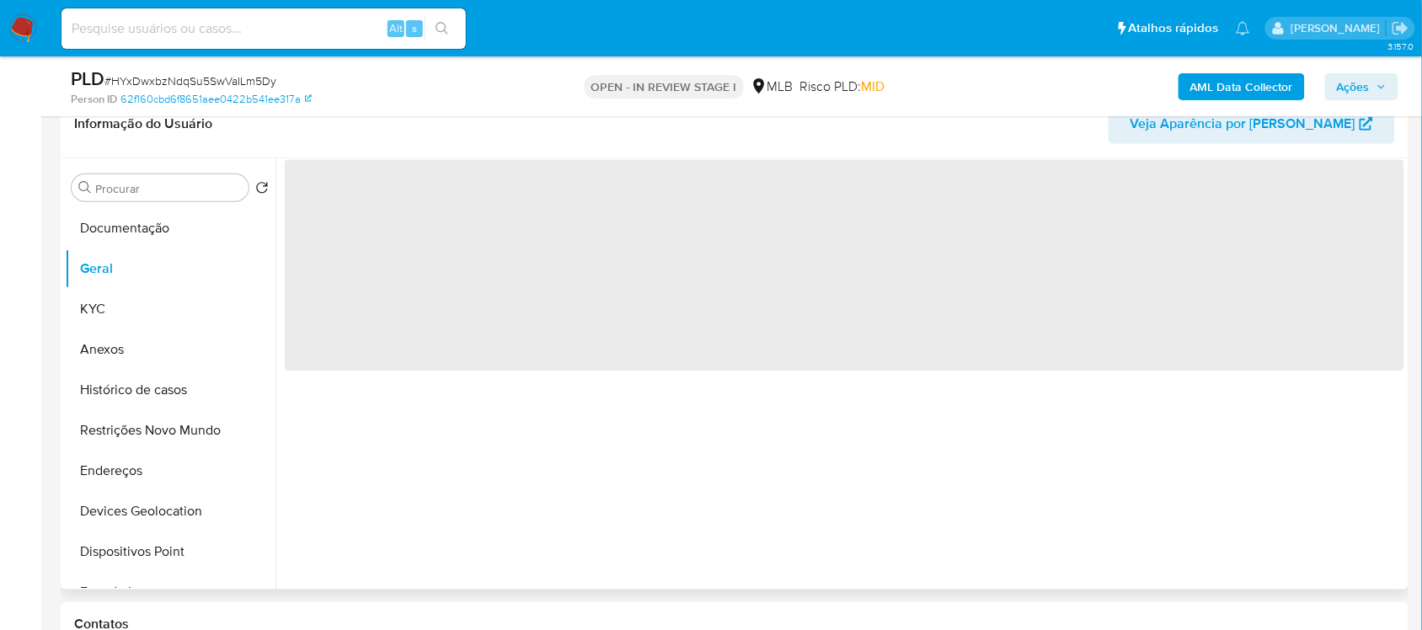
scroll to position [316, 0]
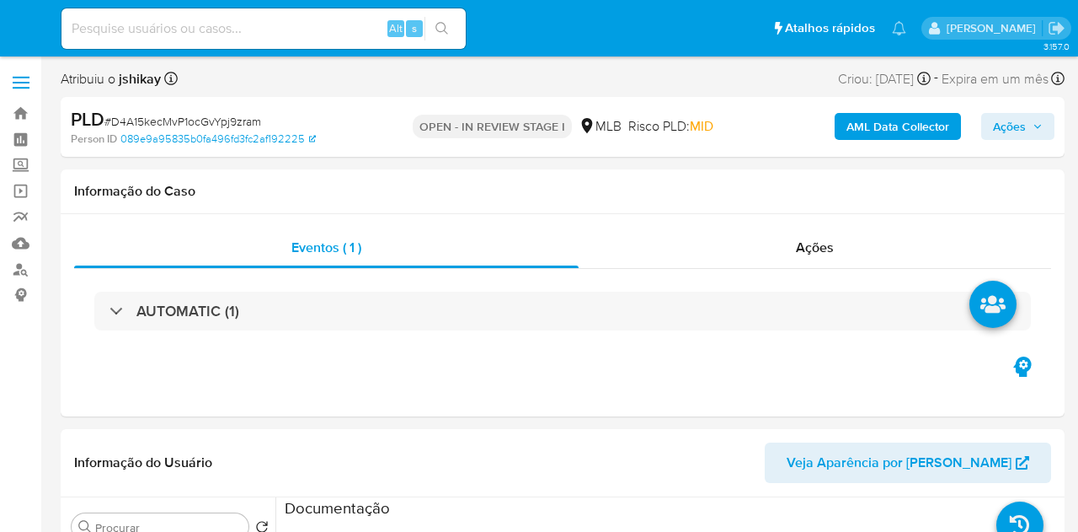
select select "10"
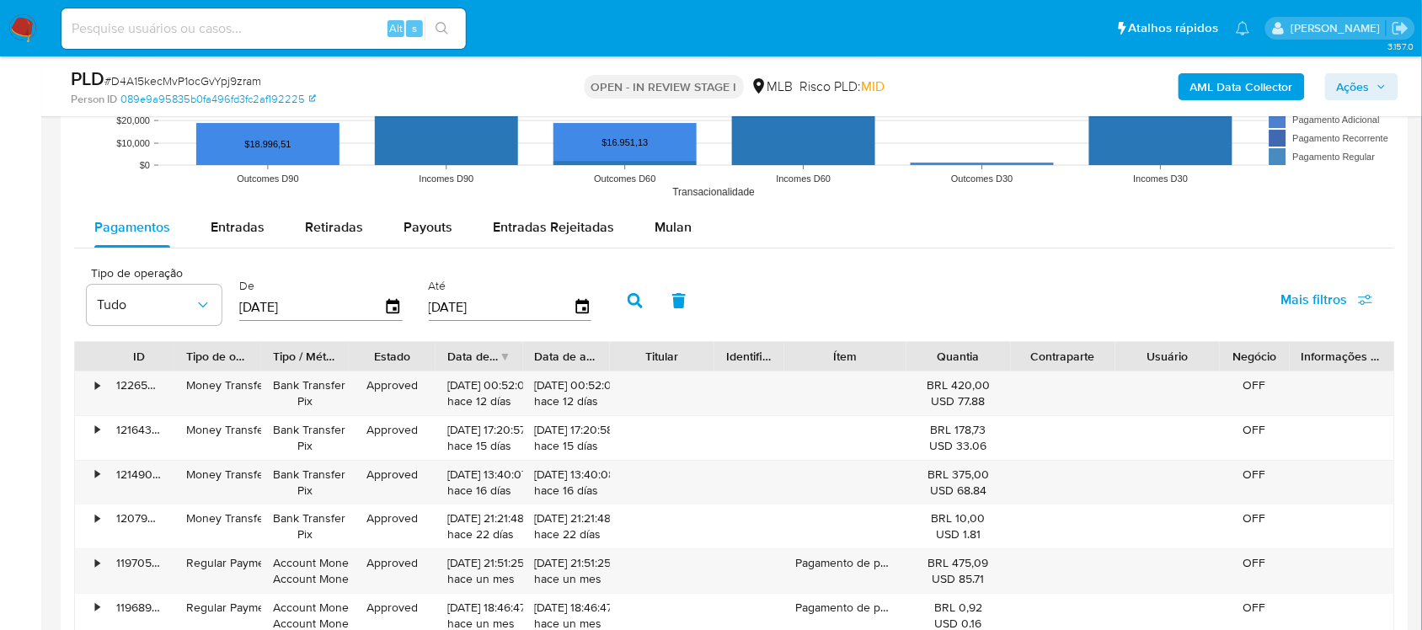
scroll to position [1685, 0]
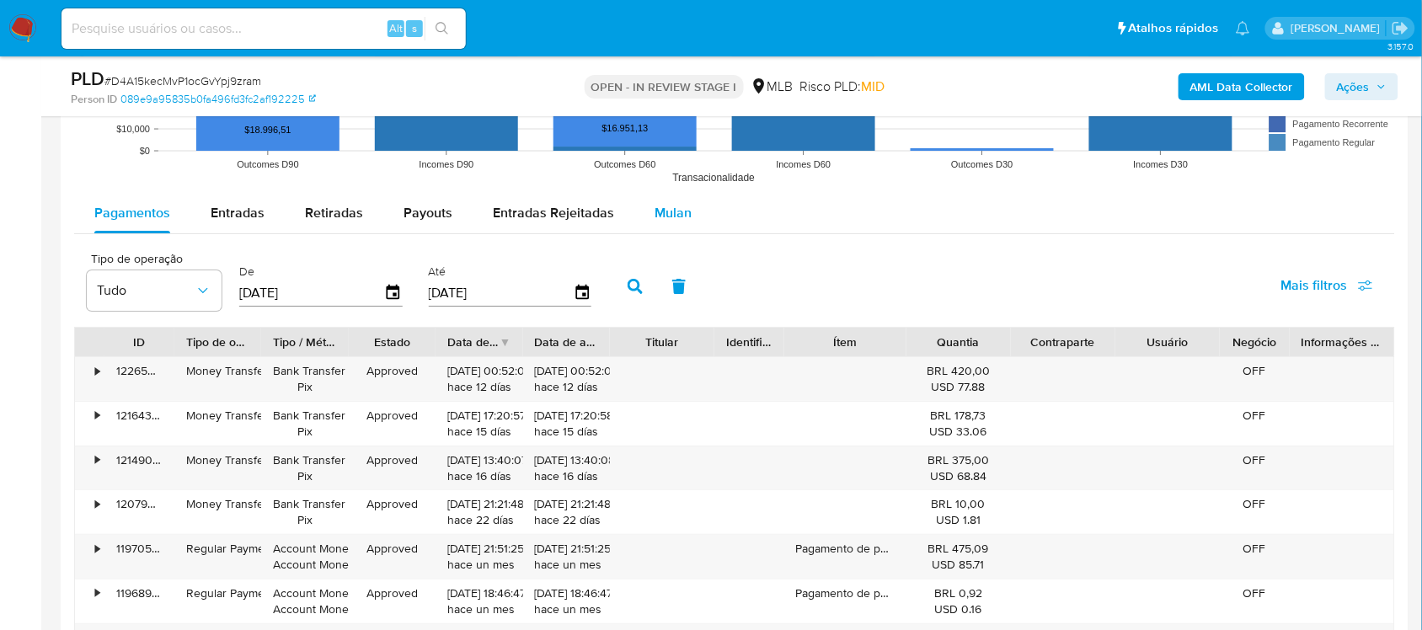
click at [671, 207] on span "Mulan" at bounding box center [673, 212] width 37 height 19
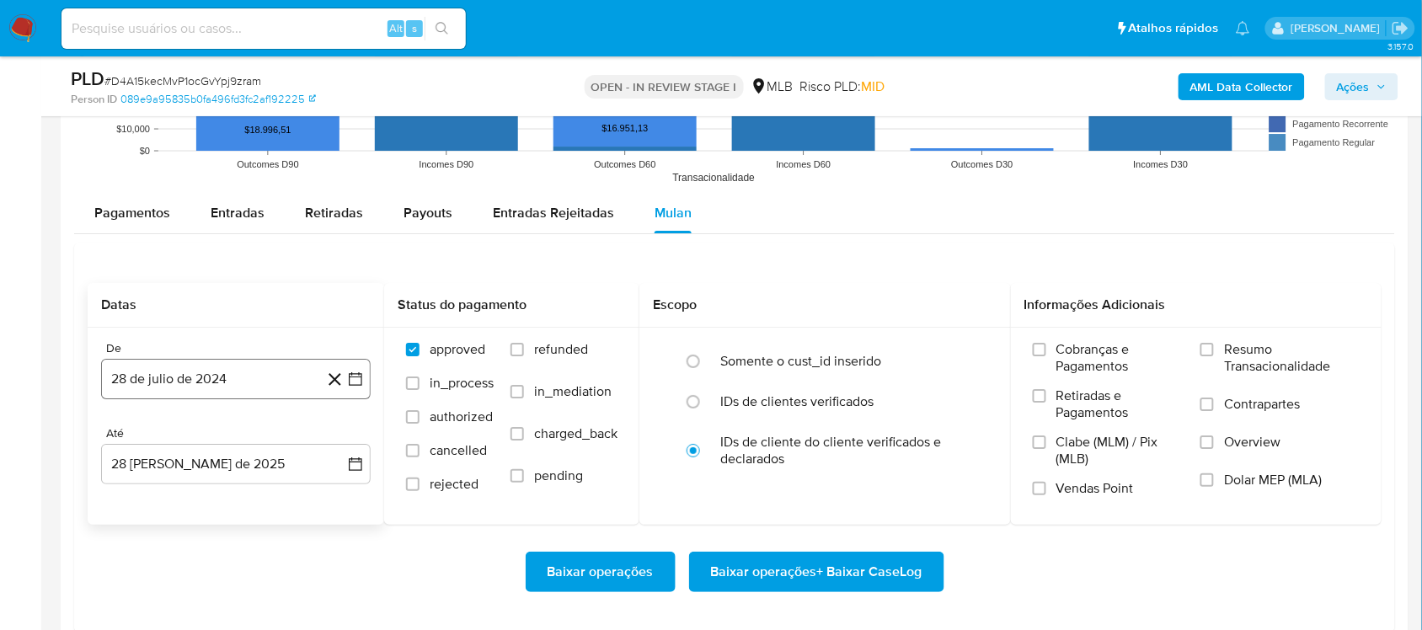
click at [359, 372] on icon "button" at bounding box center [355, 379] width 17 height 17
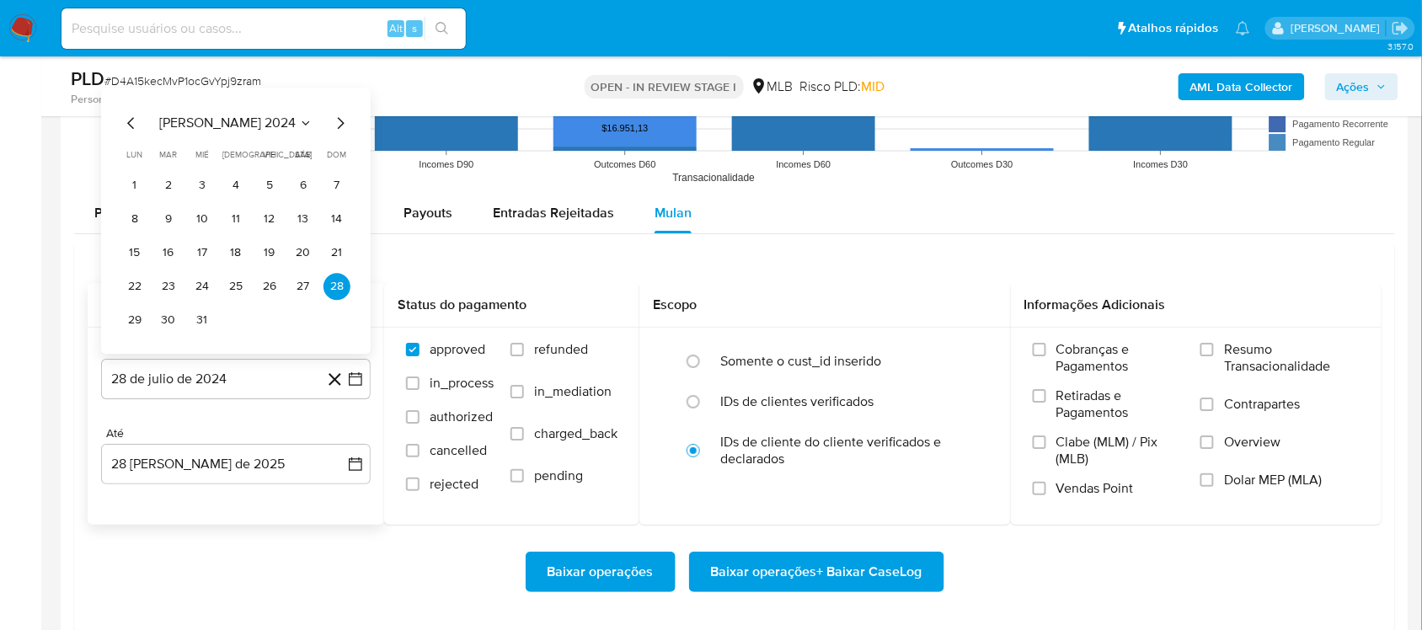
click at [246, 115] on span "[PERSON_NAME] 2024" at bounding box center [227, 123] width 136 height 17
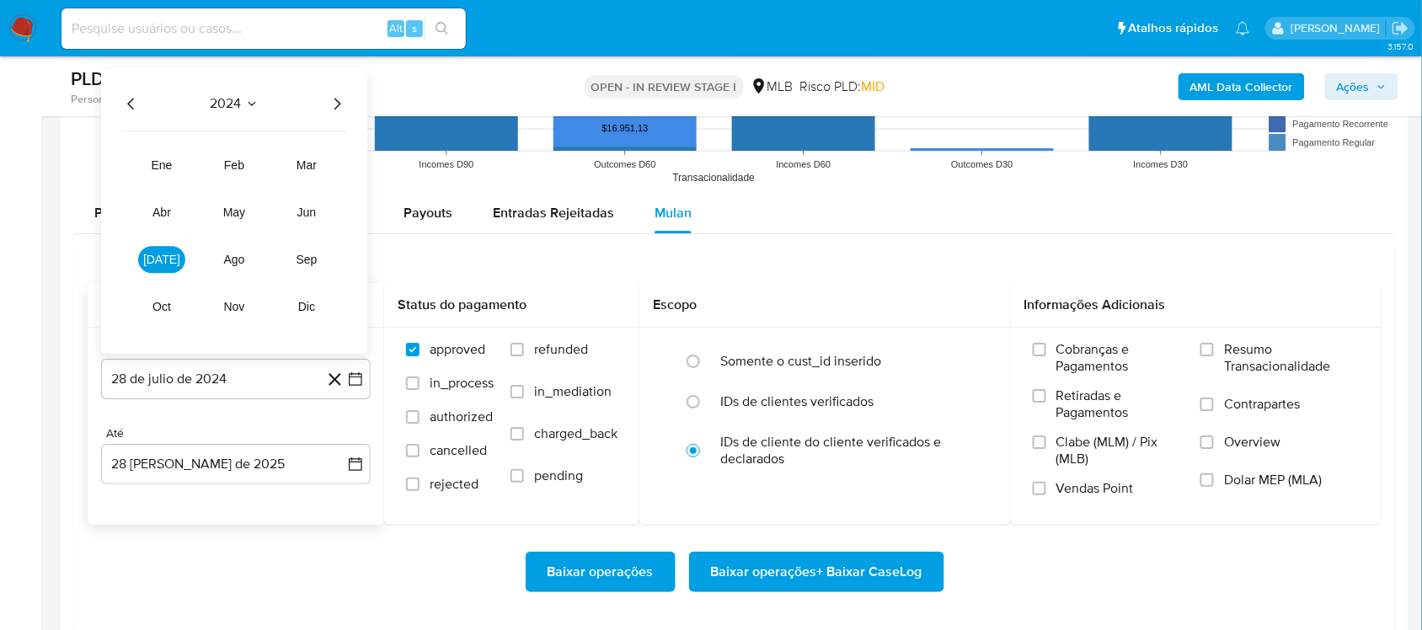
click at [339, 103] on icon "Año siguiente" at bounding box center [337, 104] width 20 height 20
click at [162, 263] on span "[DATE]" at bounding box center [161, 259] width 37 height 13
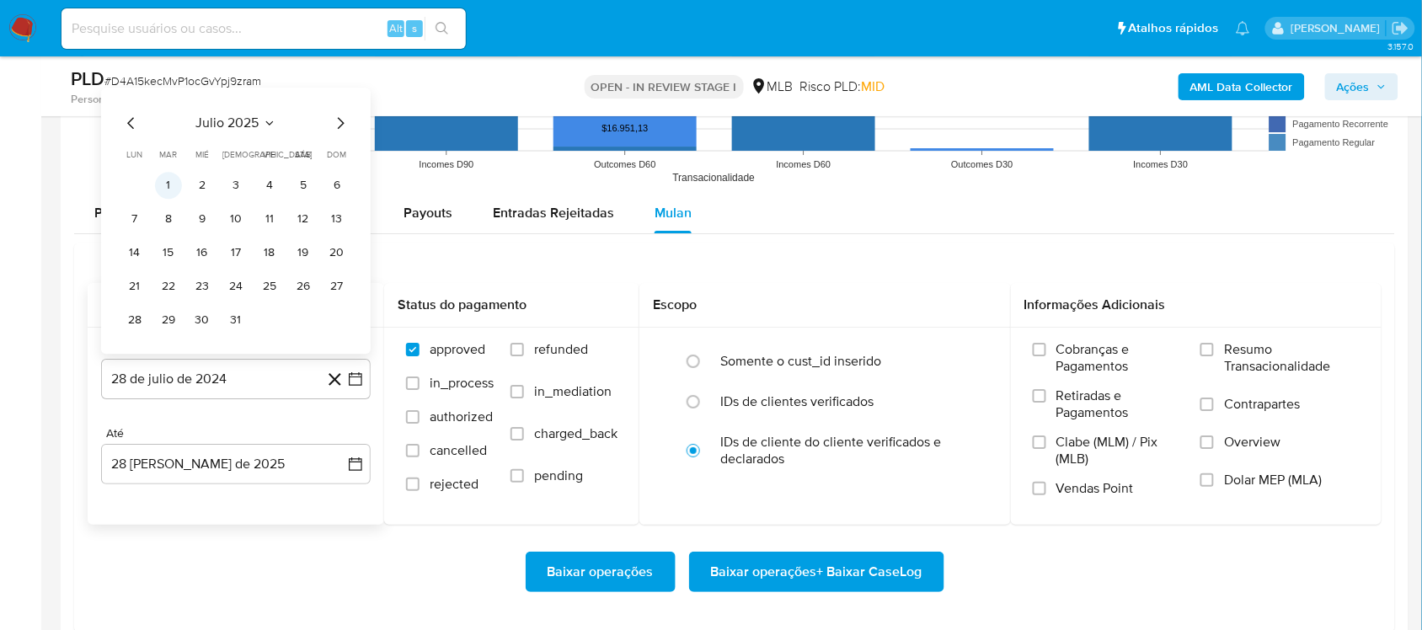
click at [168, 188] on button "1" at bounding box center [168, 185] width 27 height 27
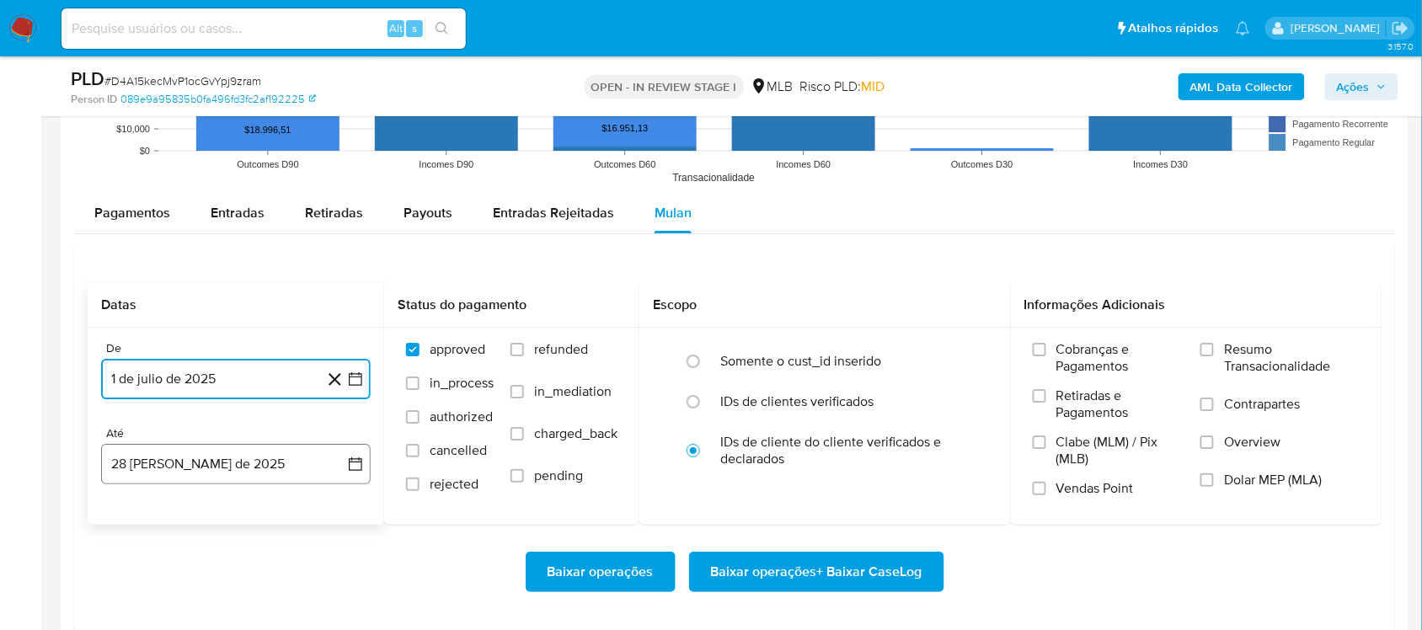
click at [361, 466] on icon "button" at bounding box center [355, 463] width 13 height 13
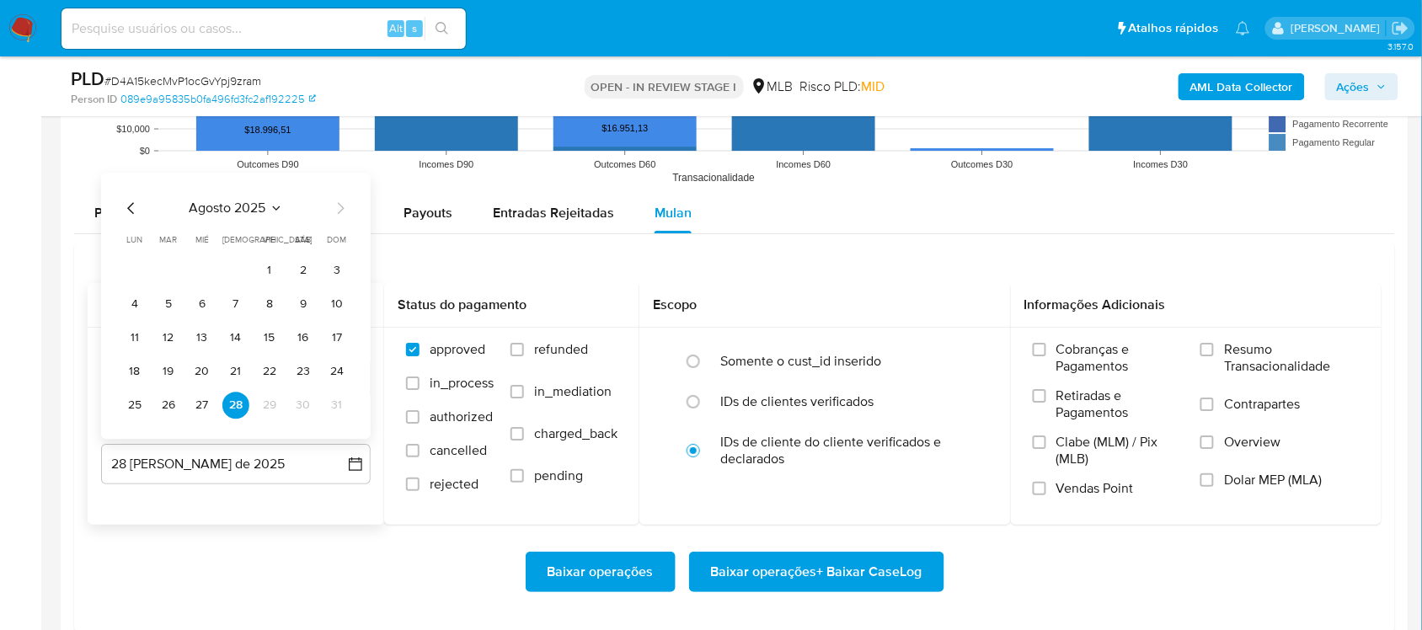
click at [187, 406] on tr "25 26 27 28 29 30 31" at bounding box center [235, 405] width 229 height 27
click at [206, 409] on button "27" at bounding box center [202, 405] width 27 height 27
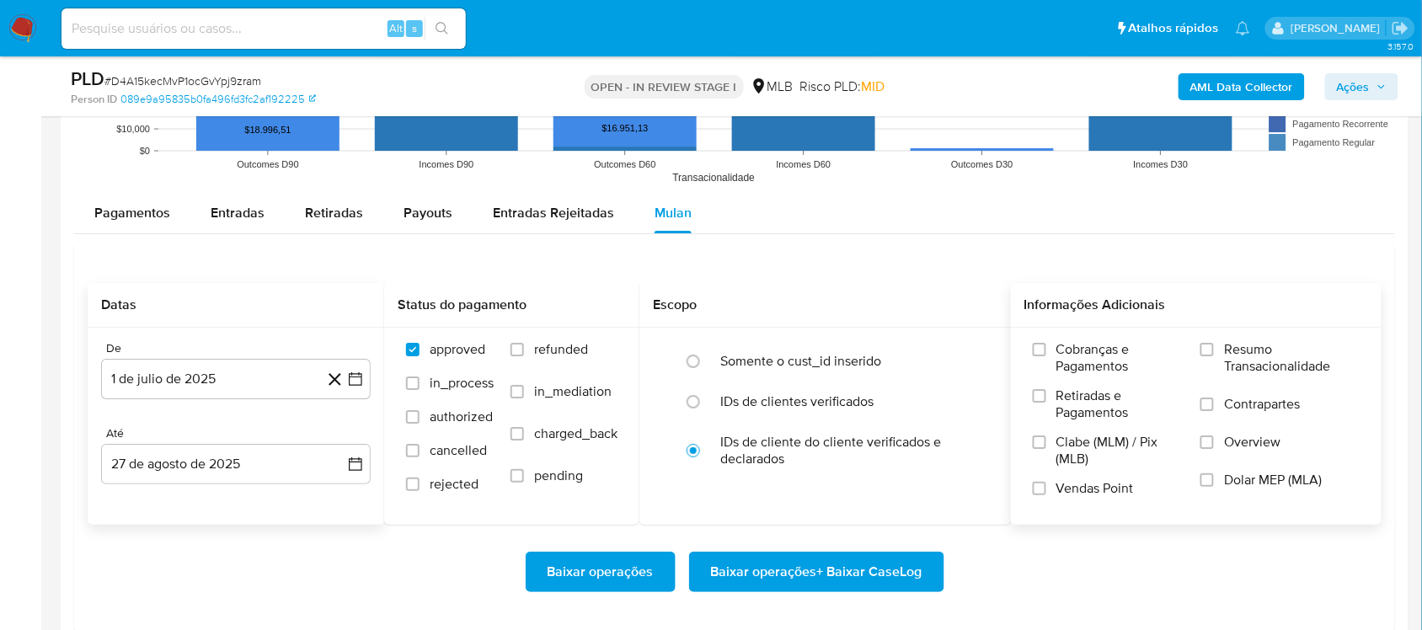
click at [1077, 347] on span "Resumo Transacionalidade" at bounding box center [1292, 358] width 136 height 34
click at [1077, 347] on input "Resumo Transacionalidade" at bounding box center [1206, 349] width 13 height 13
click at [818, 531] on span "Baixar operações + Baixar CaseLog" at bounding box center [816, 571] width 211 height 37
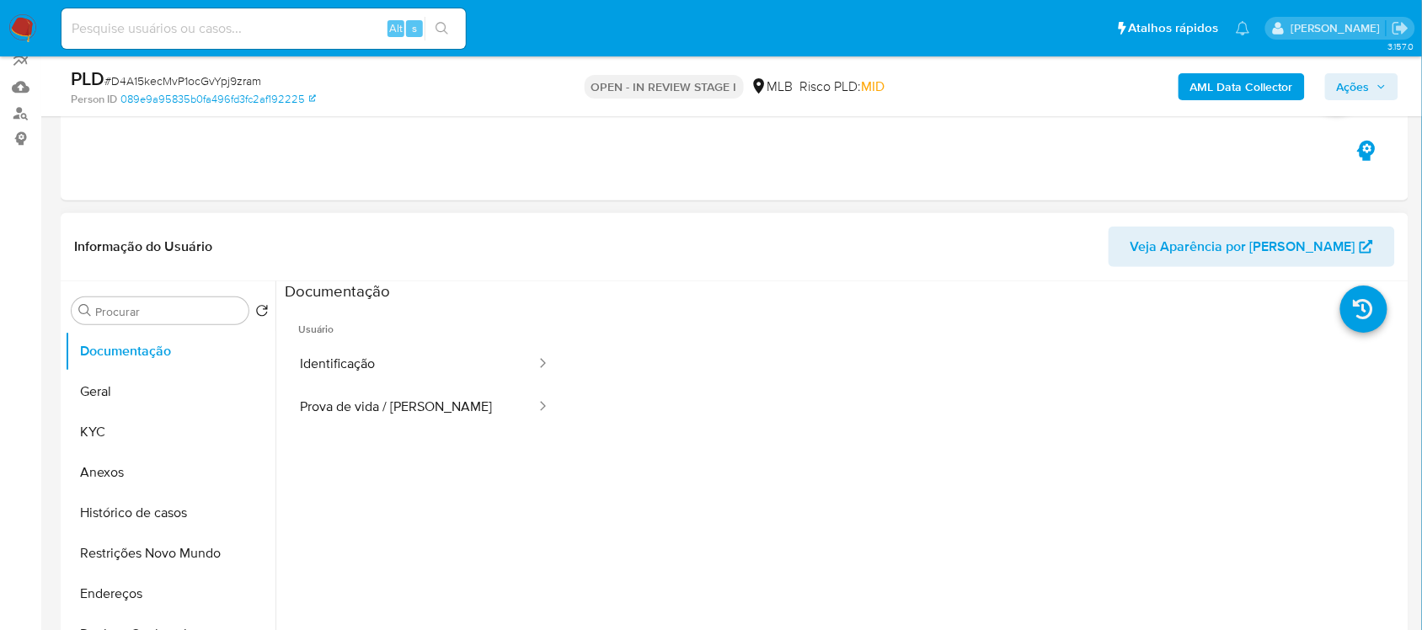
scroll to position [105, 0]
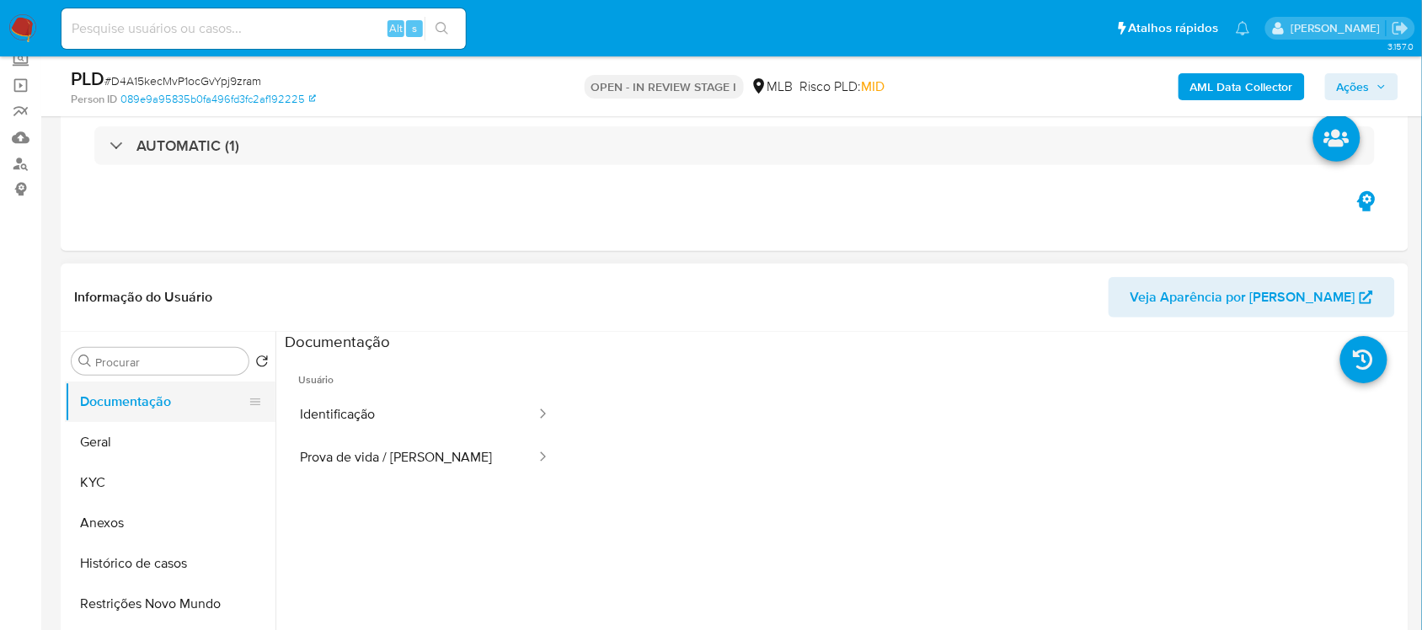
click at [147, 419] on button "Documentação" at bounding box center [163, 402] width 197 height 40
click at [145, 432] on button "Geral" at bounding box center [163, 442] width 197 height 40
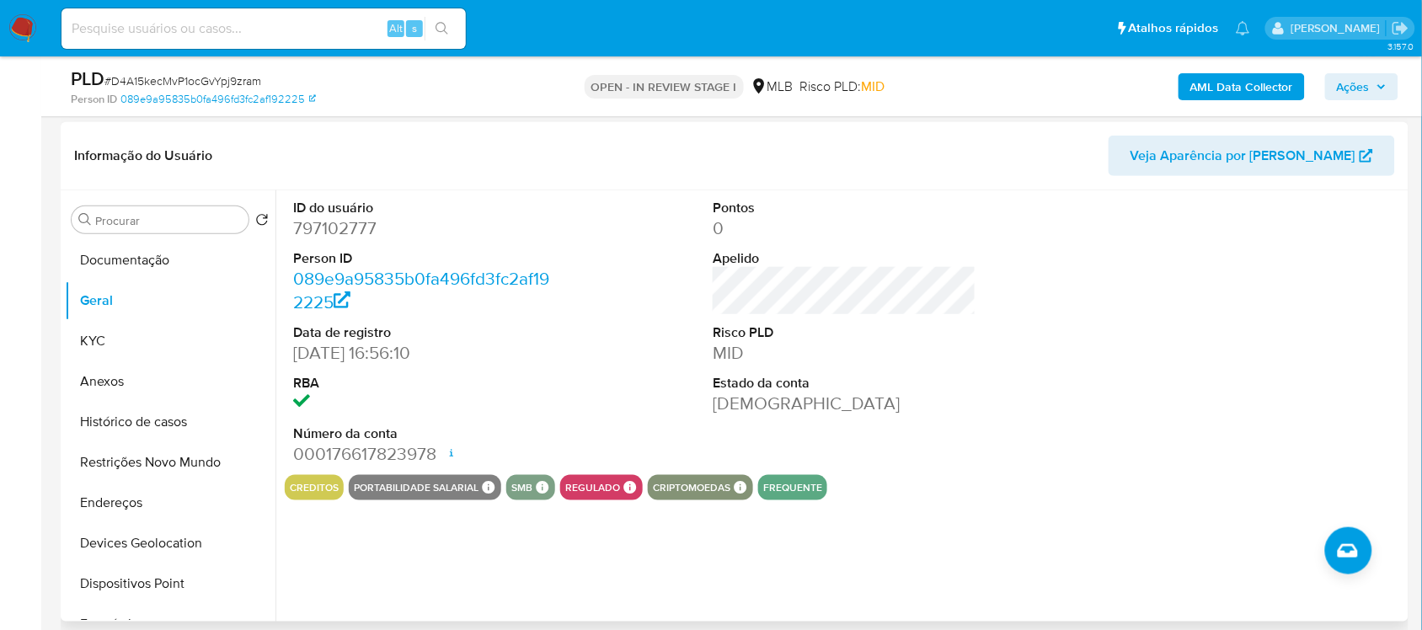
scroll to position [211, 0]
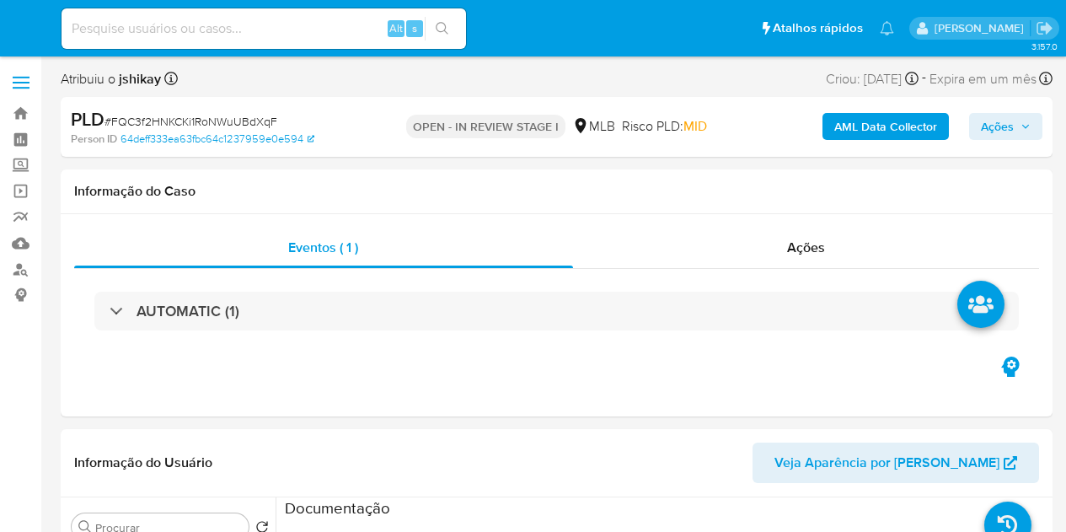
select select "10"
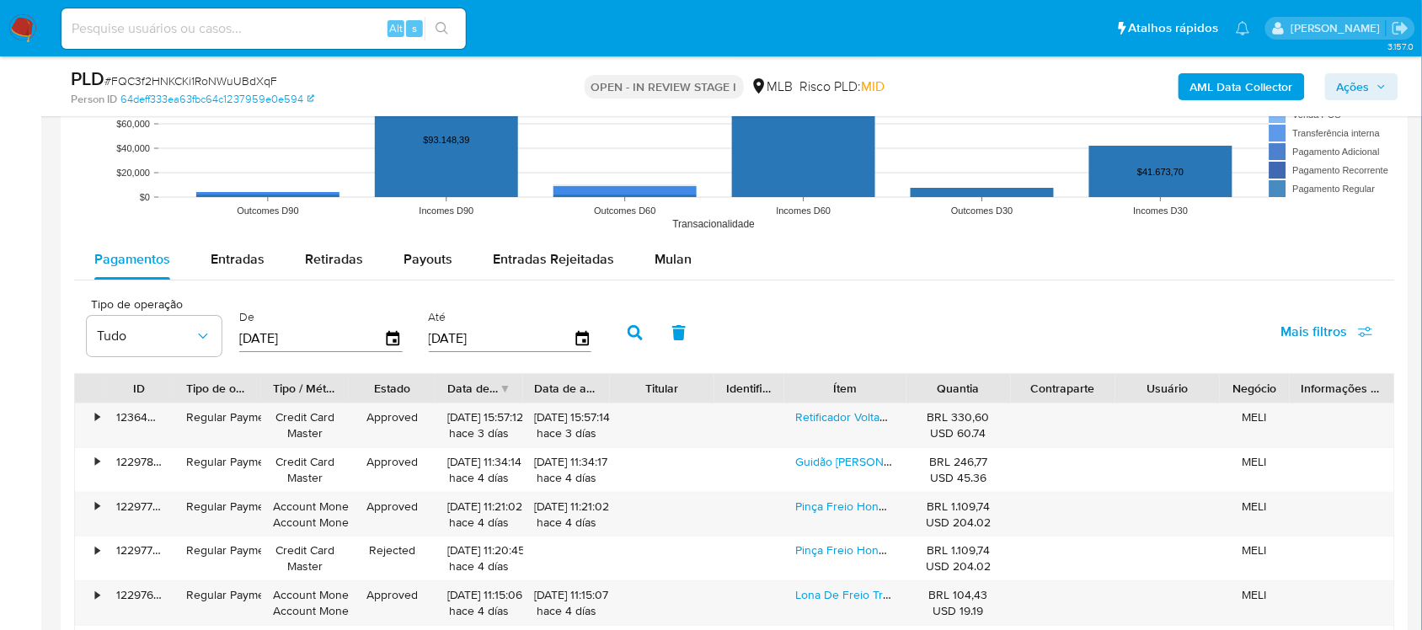
scroll to position [1685, 0]
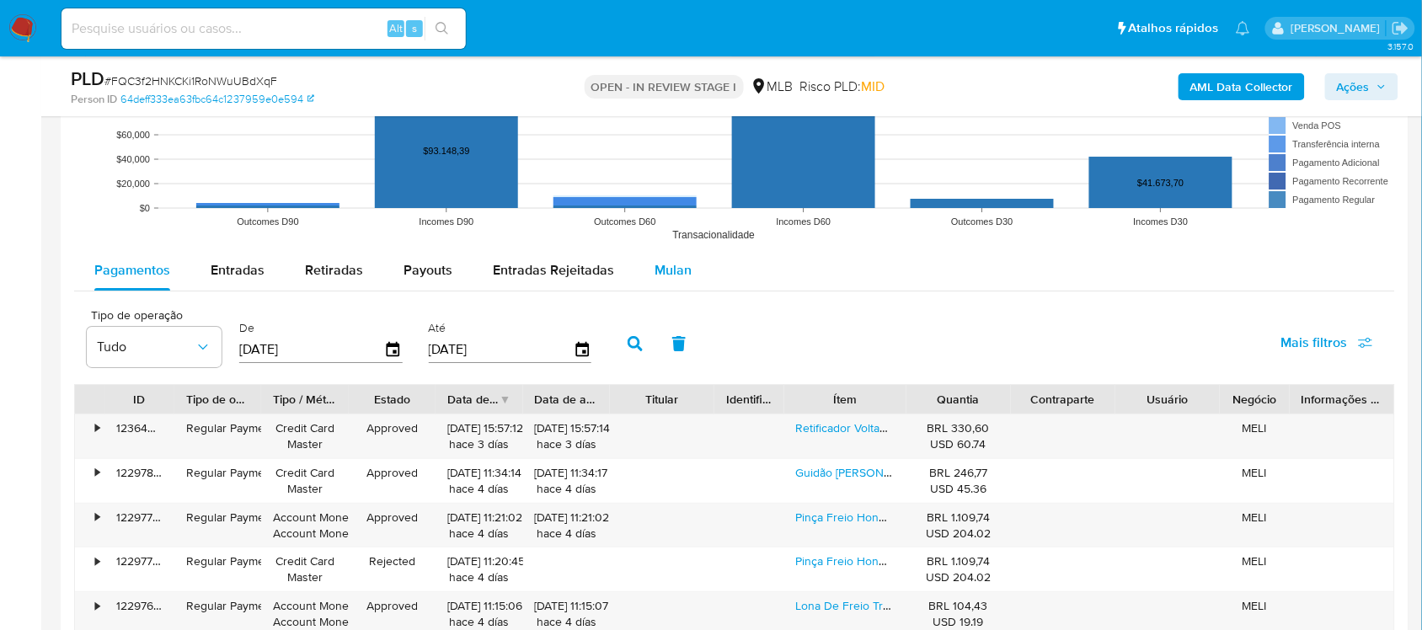
click at [663, 278] on span "Mulan" at bounding box center [673, 269] width 37 height 19
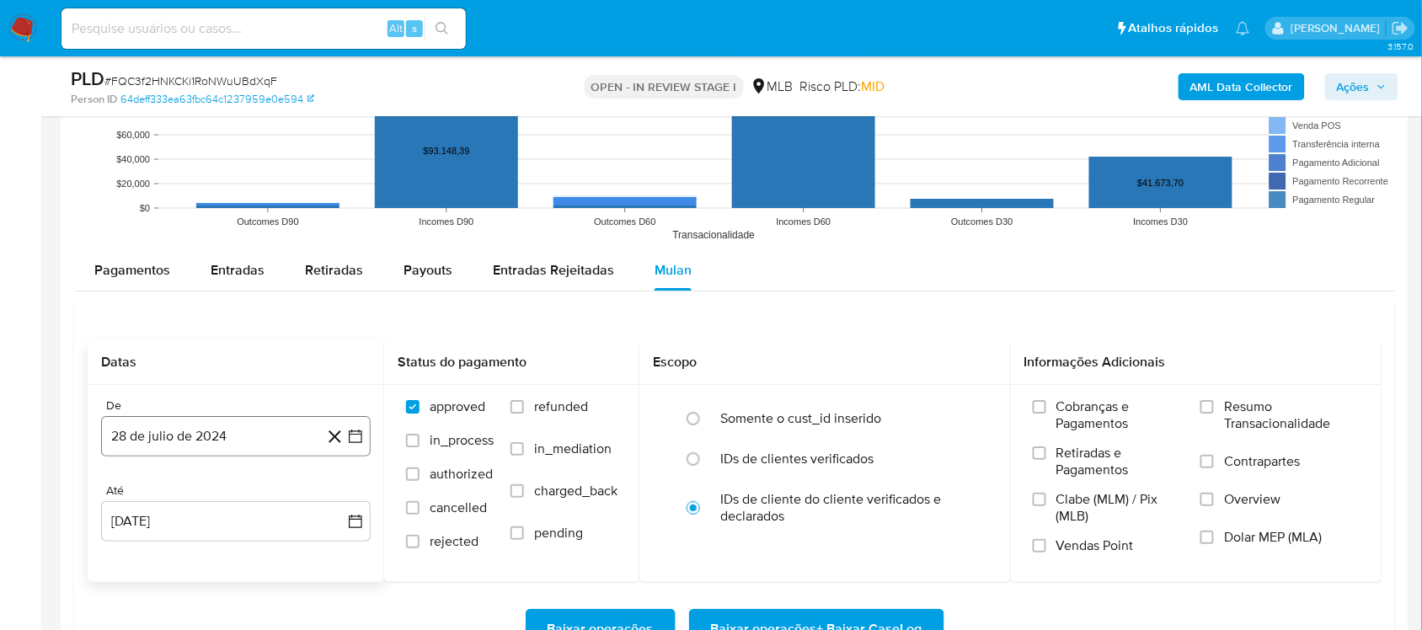
click at [354, 436] on icon "button" at bounding box center [355, 436] width 17 height 17
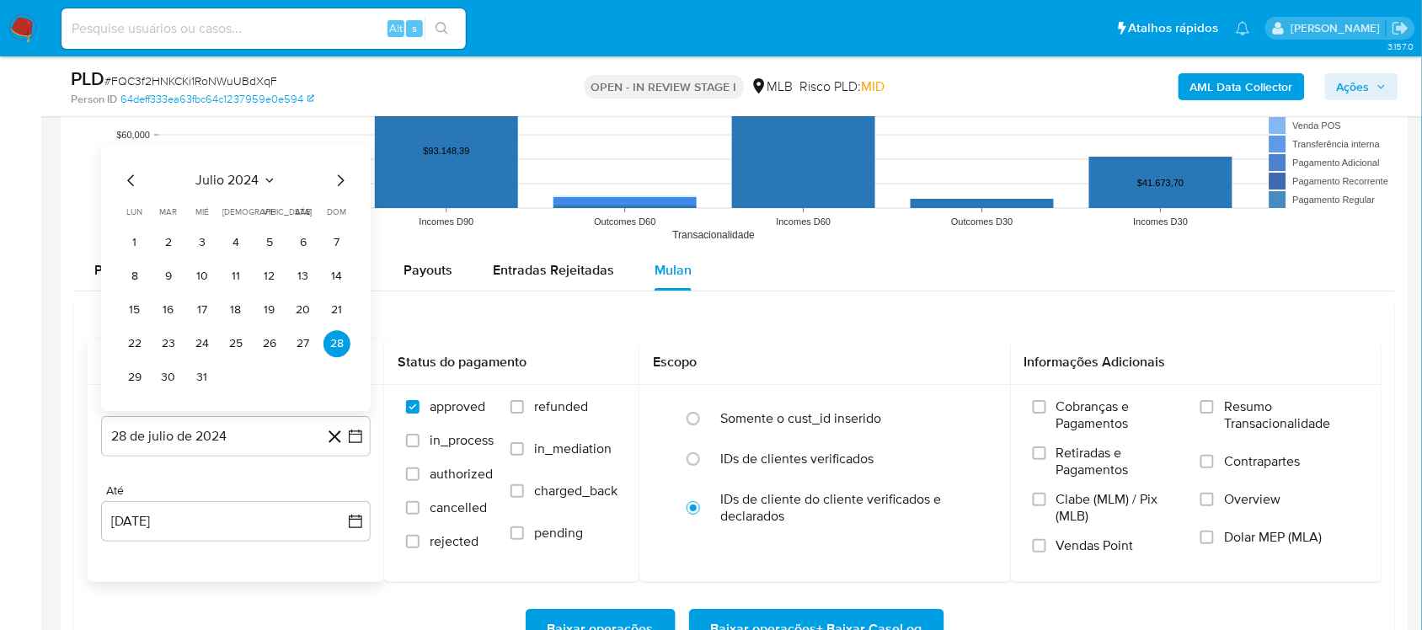
click at [226, 172] on span "[PERSON_NAME] 2024" at bounding box center [227, 180] width 136 height 17
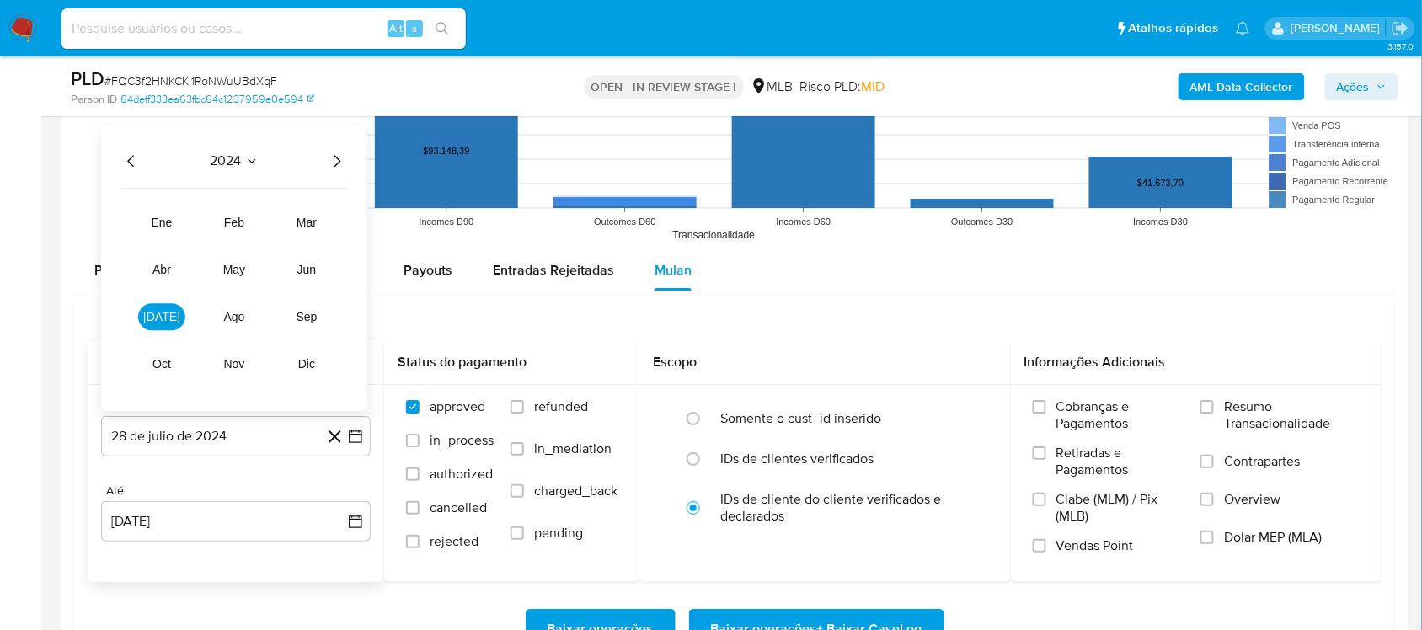
click at [338, 161] on icon "Año siguiente" at bounding box center [337, 161] width 7 height 12
click at [156, 318] on span "[DATE]" at bounding box center [161, 316] width 37 height 13
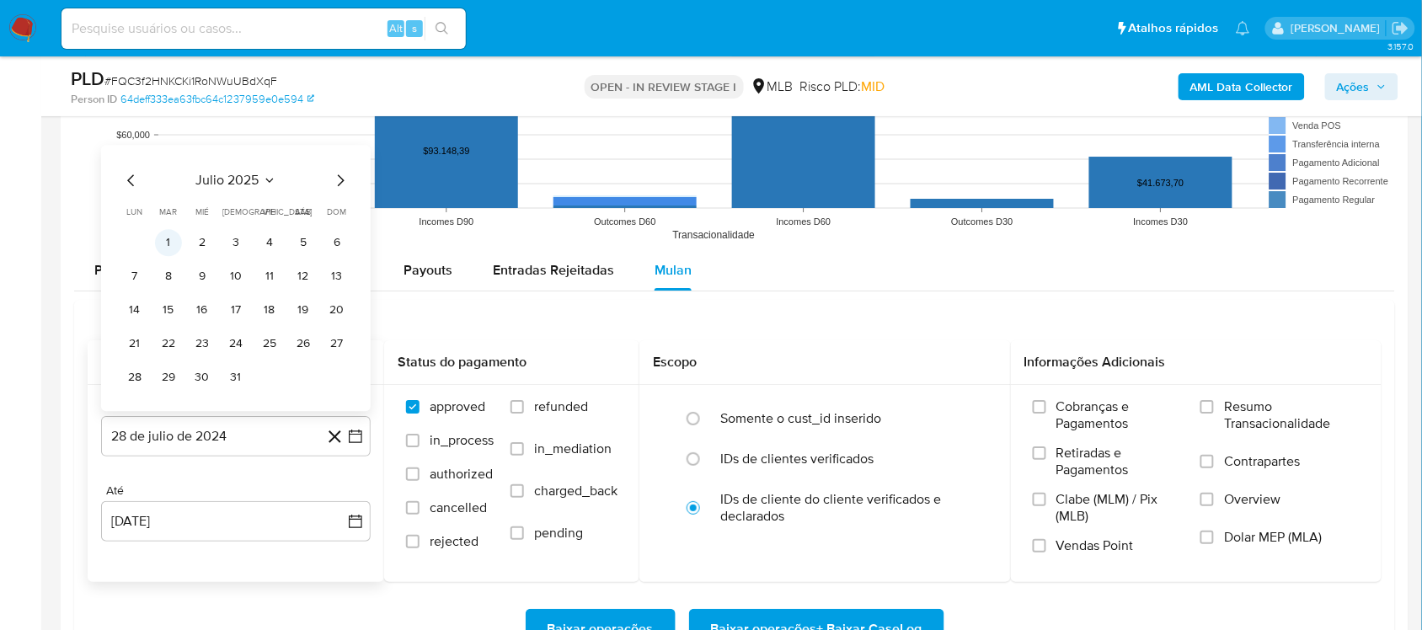
click at [171, 243] on button "1" at bounding box center [168, 242] width 27 height 27
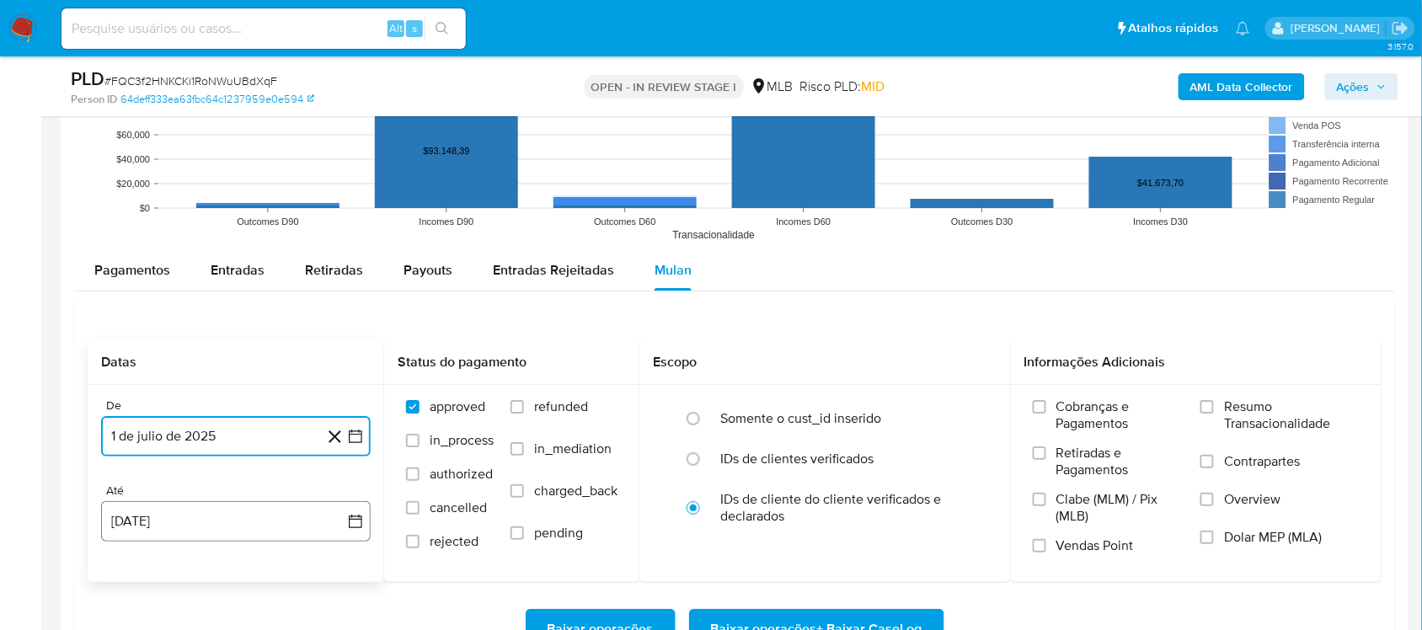
click at [359, 524] on icon "button" at bounding box center [355, 521] width 17 height 17
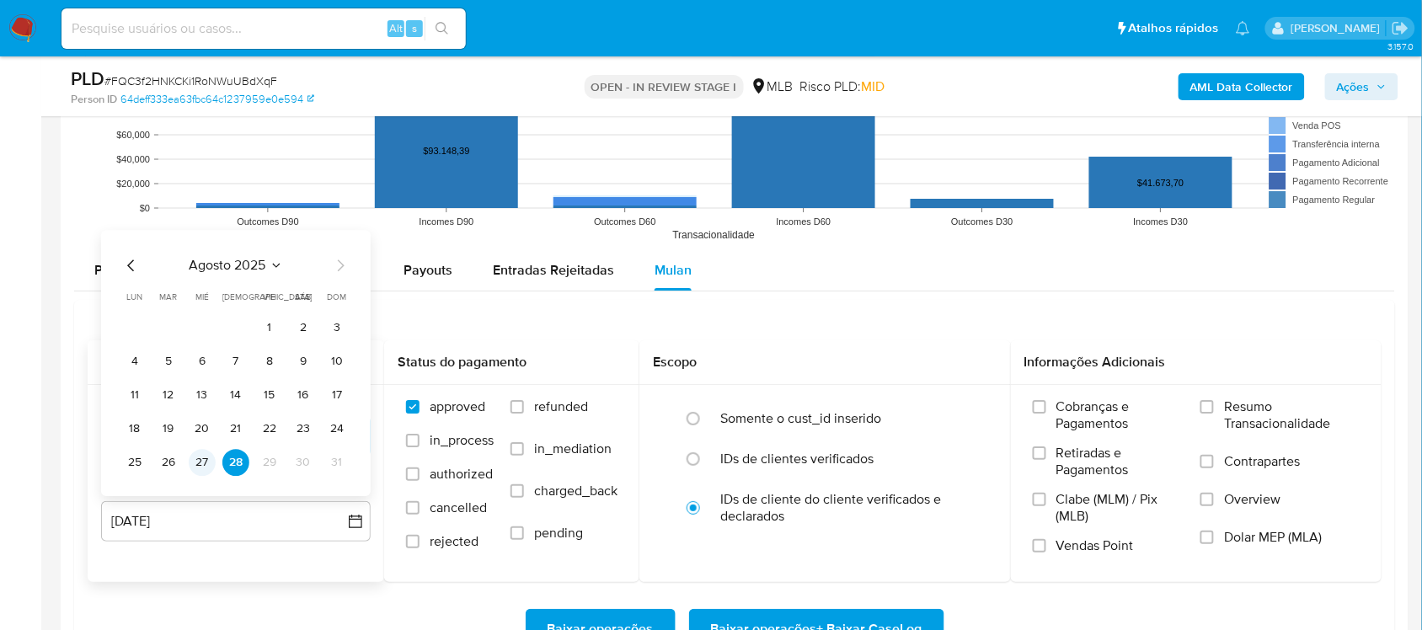
click at [203, 459] on button "27" at bounding box center [202, 462] width 27 height 27
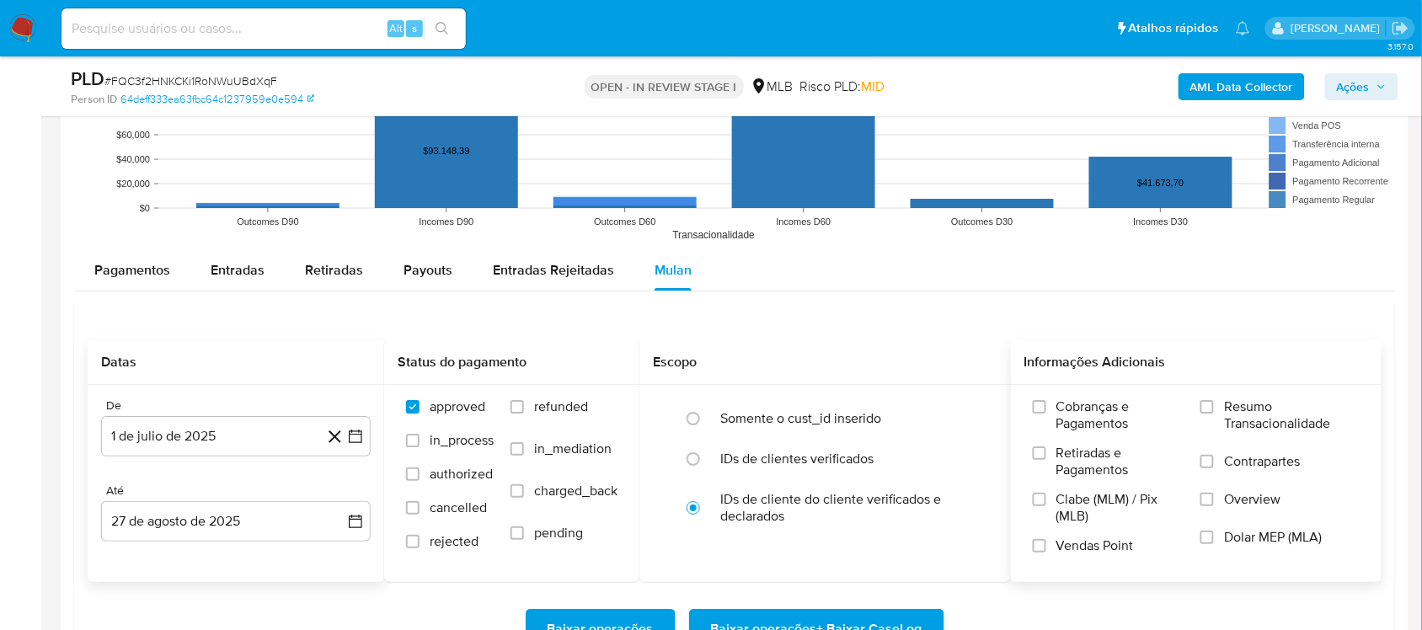
click at [1065, 400] on span "Resumo Transacionalidade" at bounding box center [1292, 415] width 136 height 34
click at [1065, 400] on input "Resumo Transacionalidade" at bounding box center [1206, 406] width 13 height 13
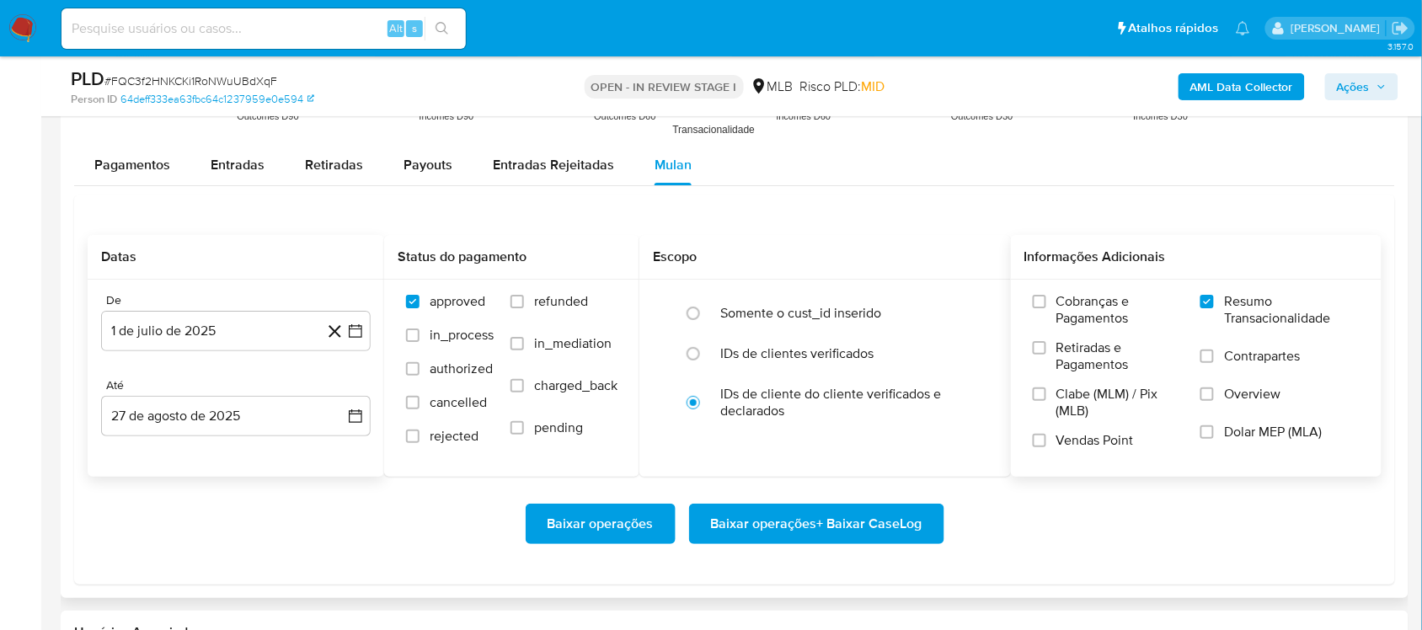
click at [800, 521] on span "Baixar operações + Baixar CaseLog" at bounding box center [816, 523] width 211 height 37
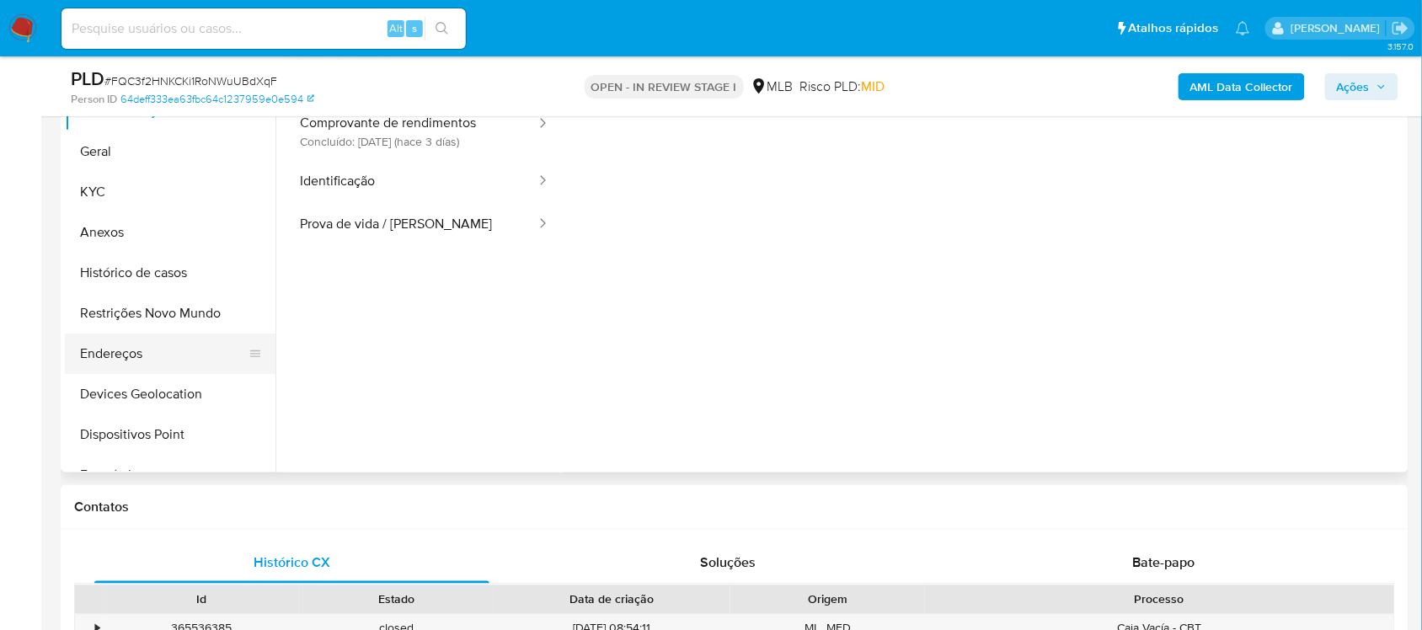
scroll to position [316, 0]
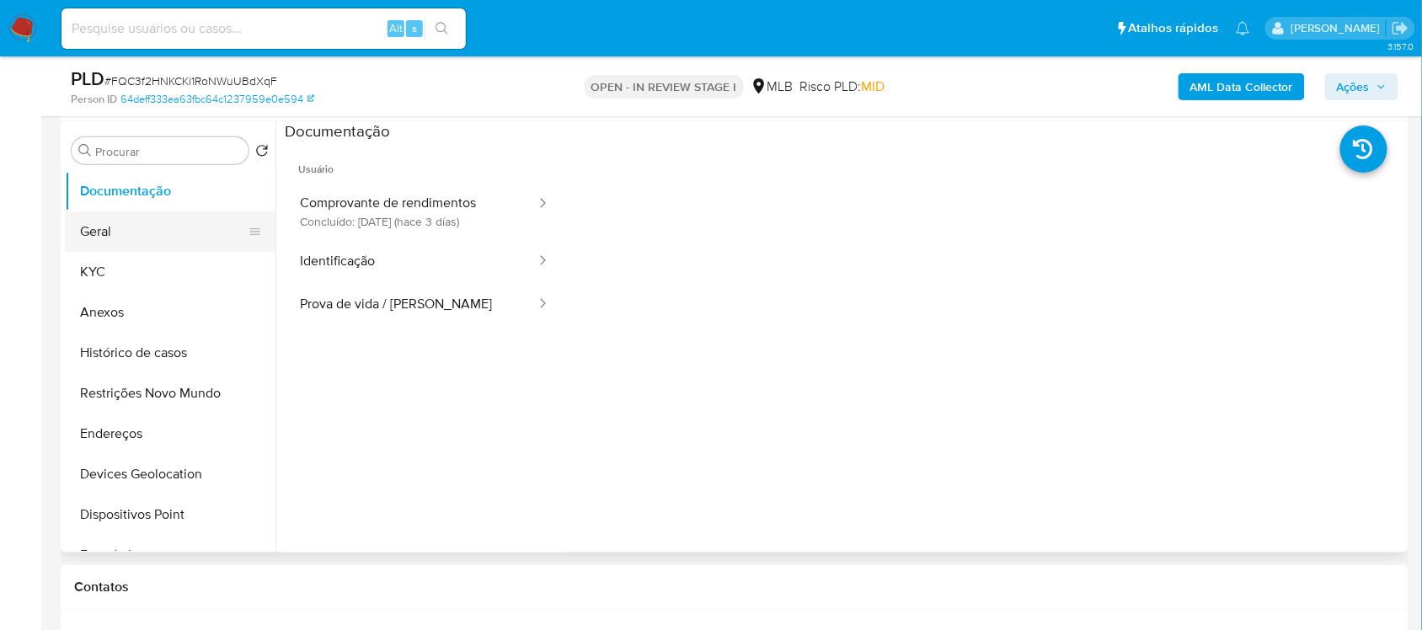
click at [120, 228] on button "Geral" at bounding box center [163, 231] width 197 height 40
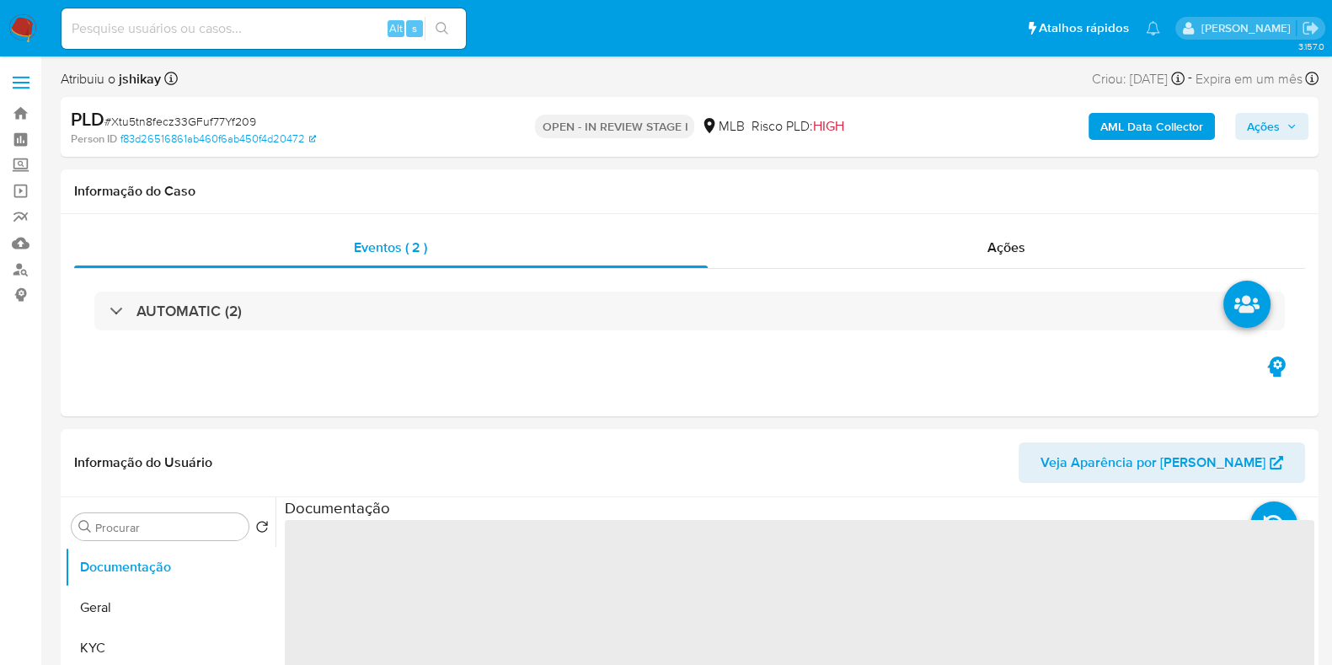
select select "10"
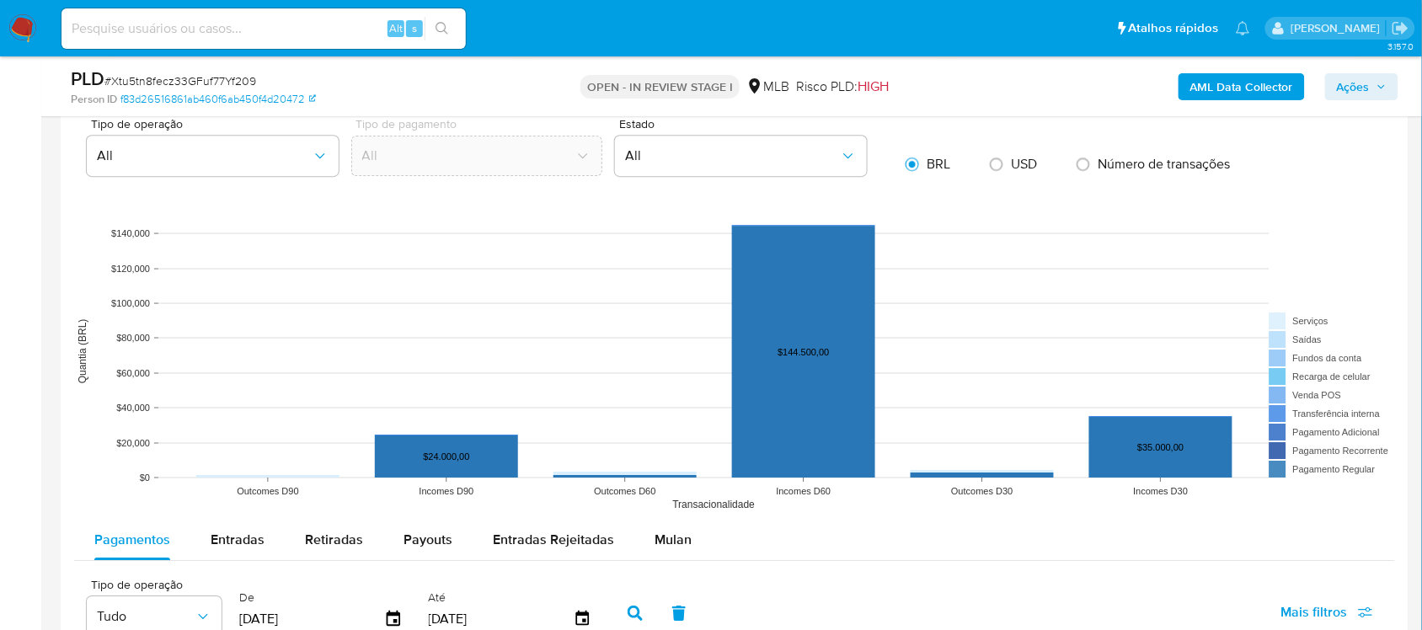
scroll to position [1474, 0]
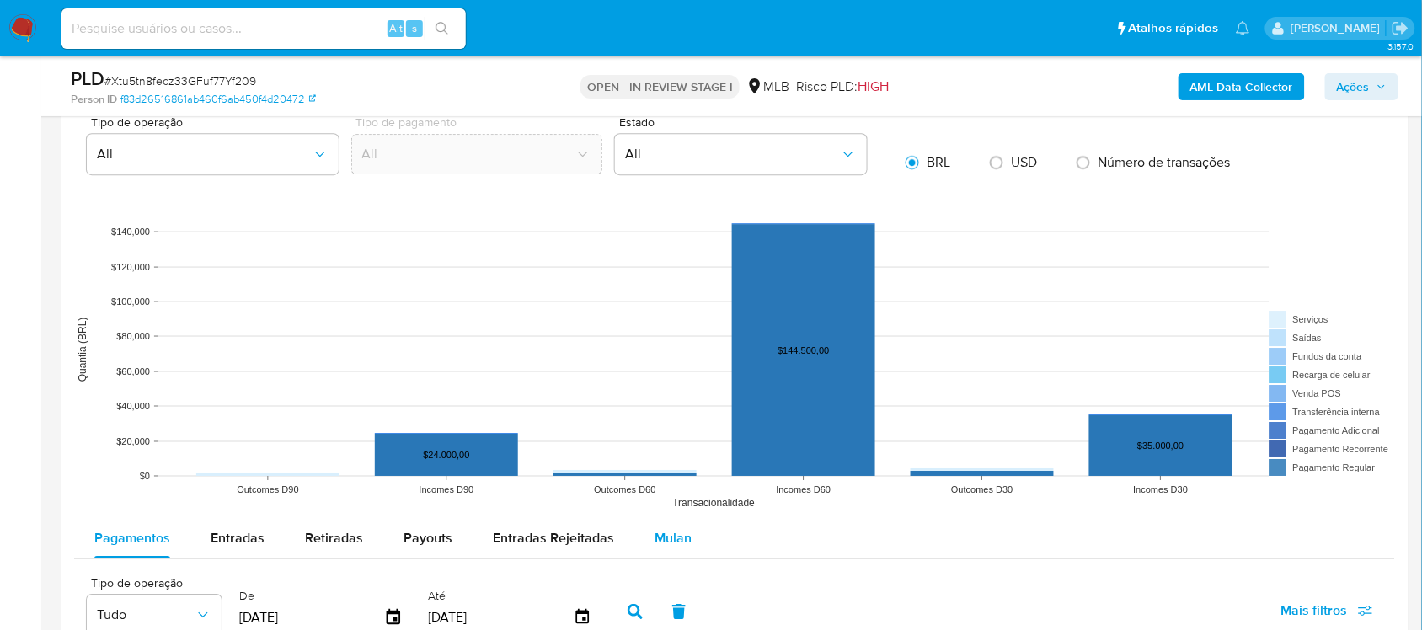
click at [666, 531] on span "Mulan" at bounding box center [673, 537] width 37 height 19
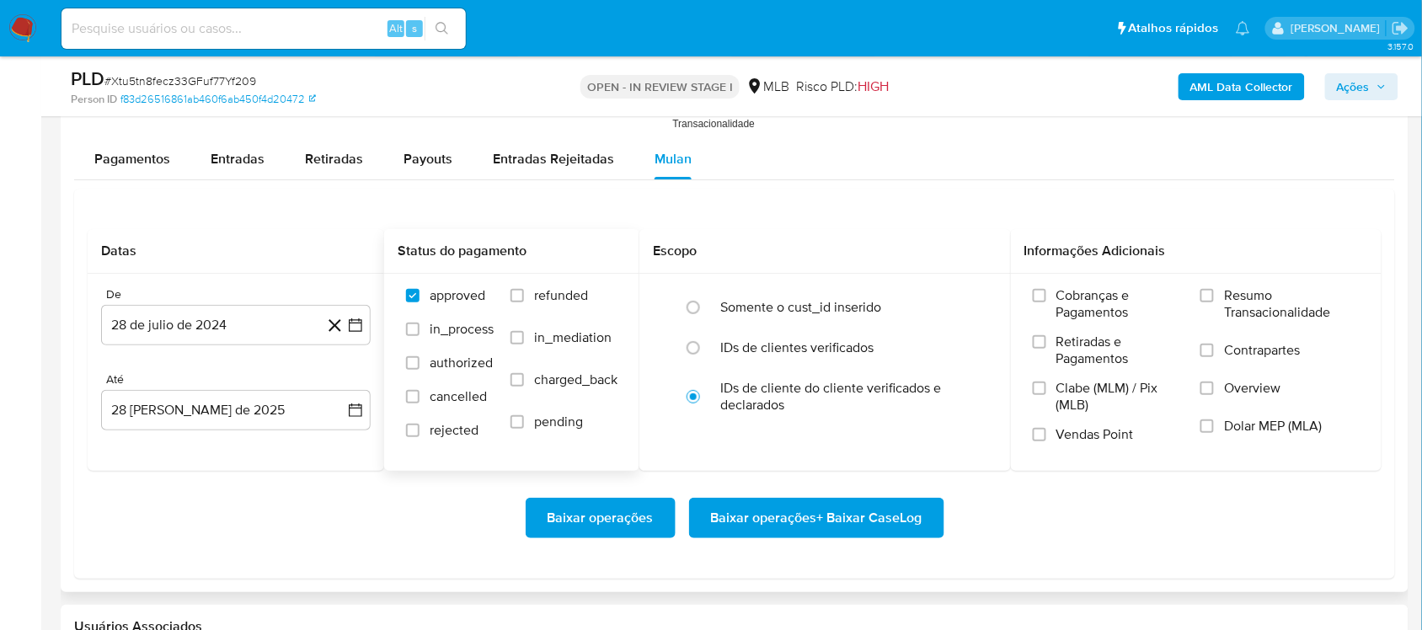
scroll to position [1895, 0]
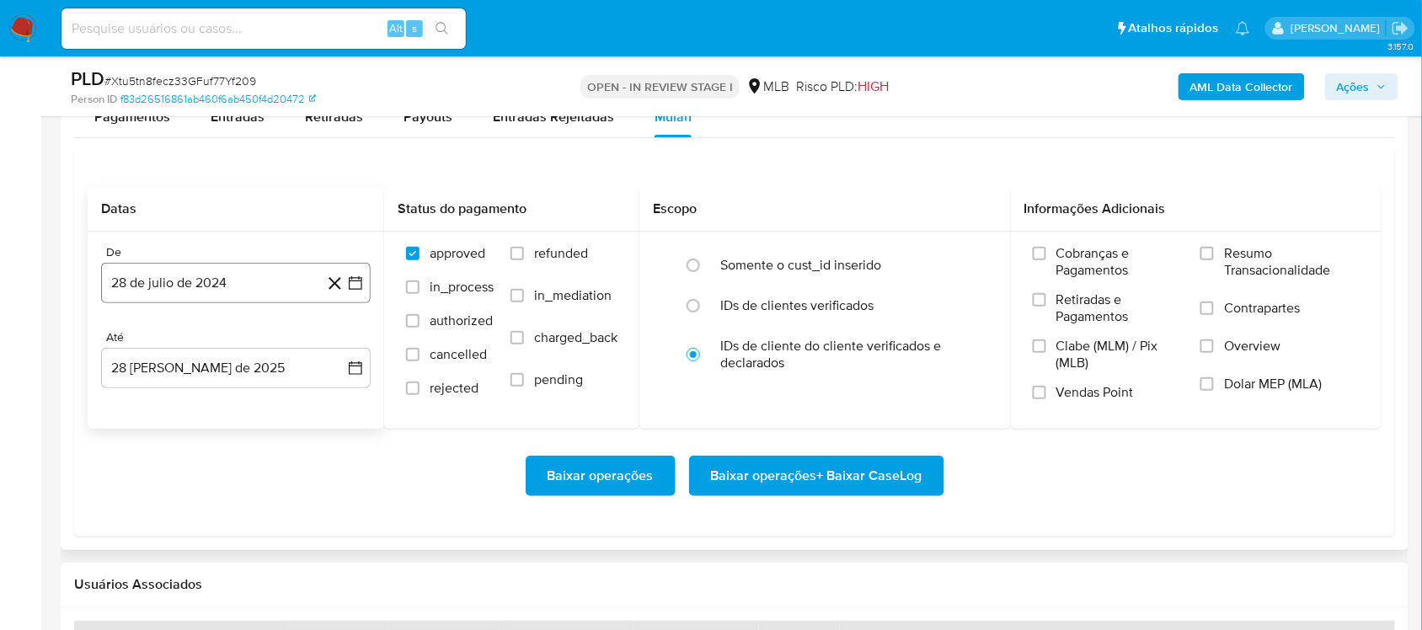
click at [360, 285] on icon "button" at bounding box center [355, 283] width 17 height 17
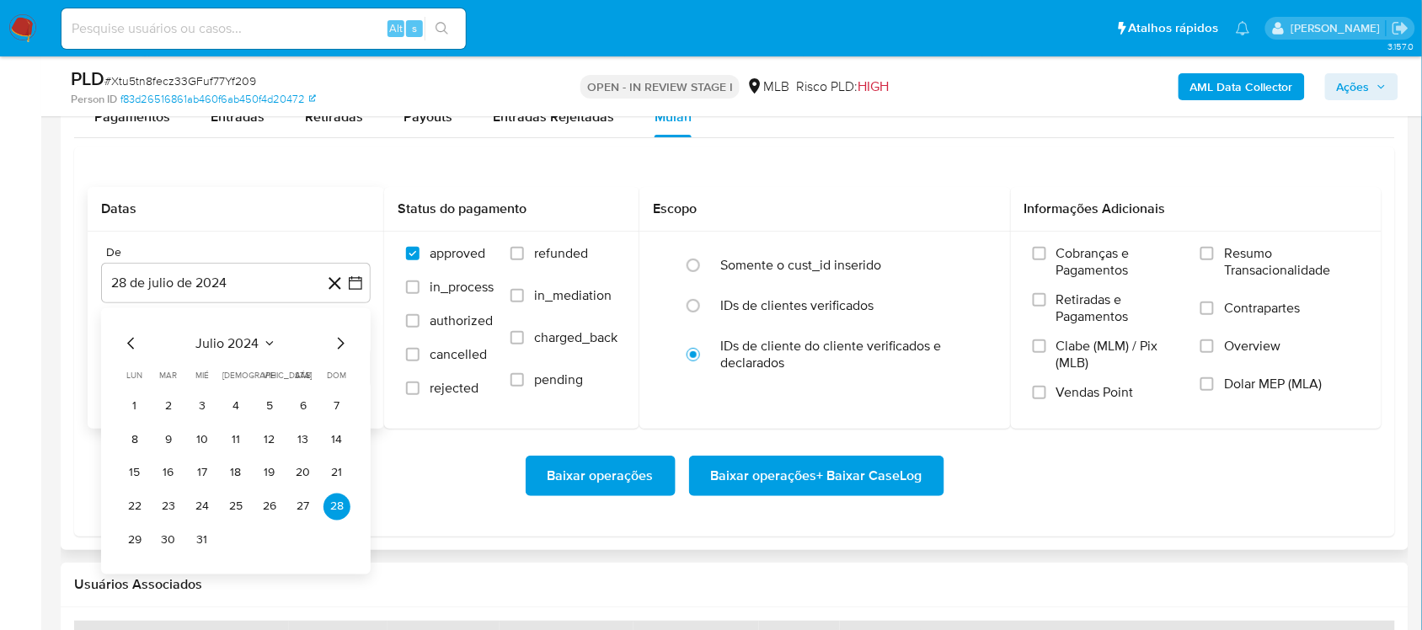
click at [253, 348] on span "[PERSON_NAME] 2024" at bounding box center [227, 342] width 136 height 17
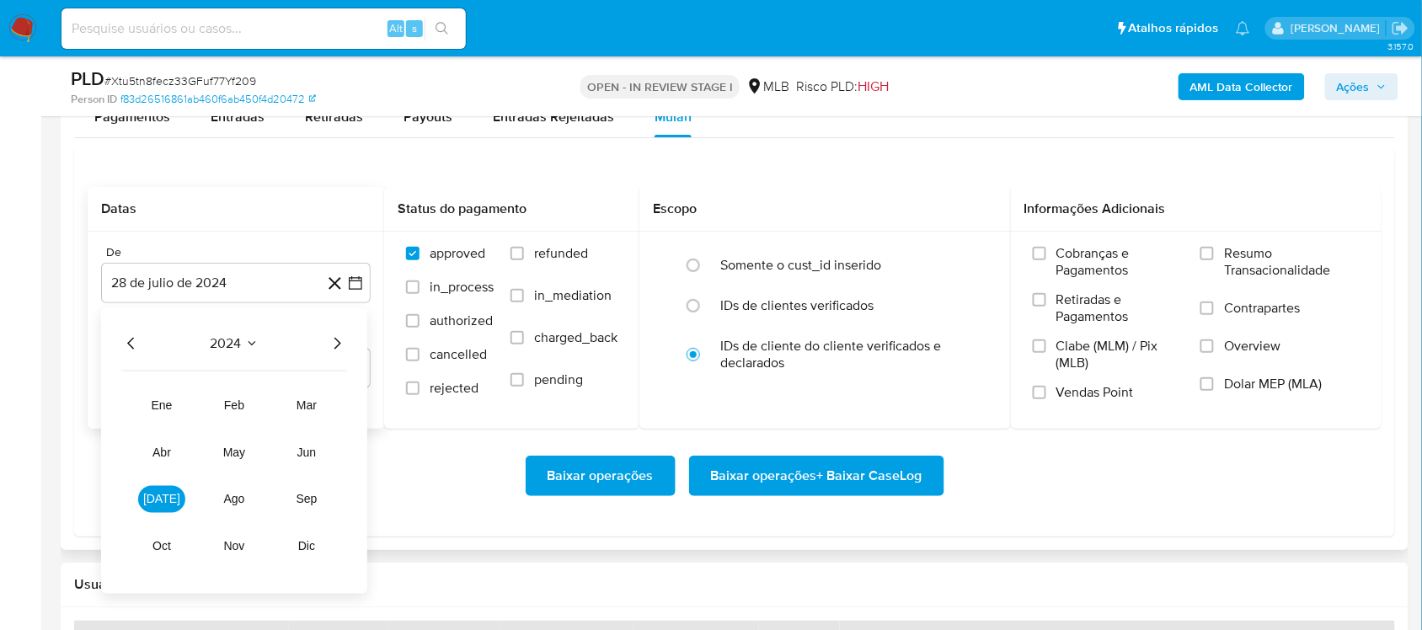
click at [330, 345] on icon "Año siguiente" at bounding box center [337, 343] width 20 height 20
click at [171, 503] on button "jul" at bounding box center [161, 498] width 47 height 27
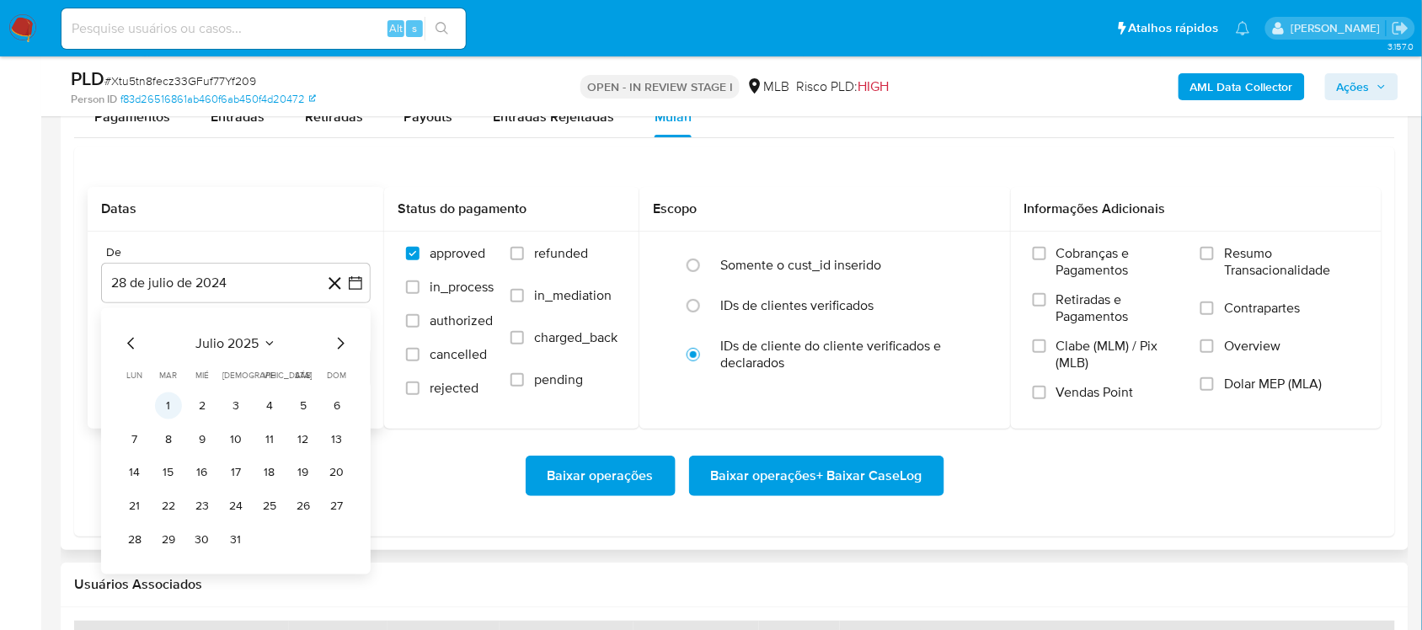
click at [169, 409] on button "1" at bounding box center [168, 405] width 27 height 27
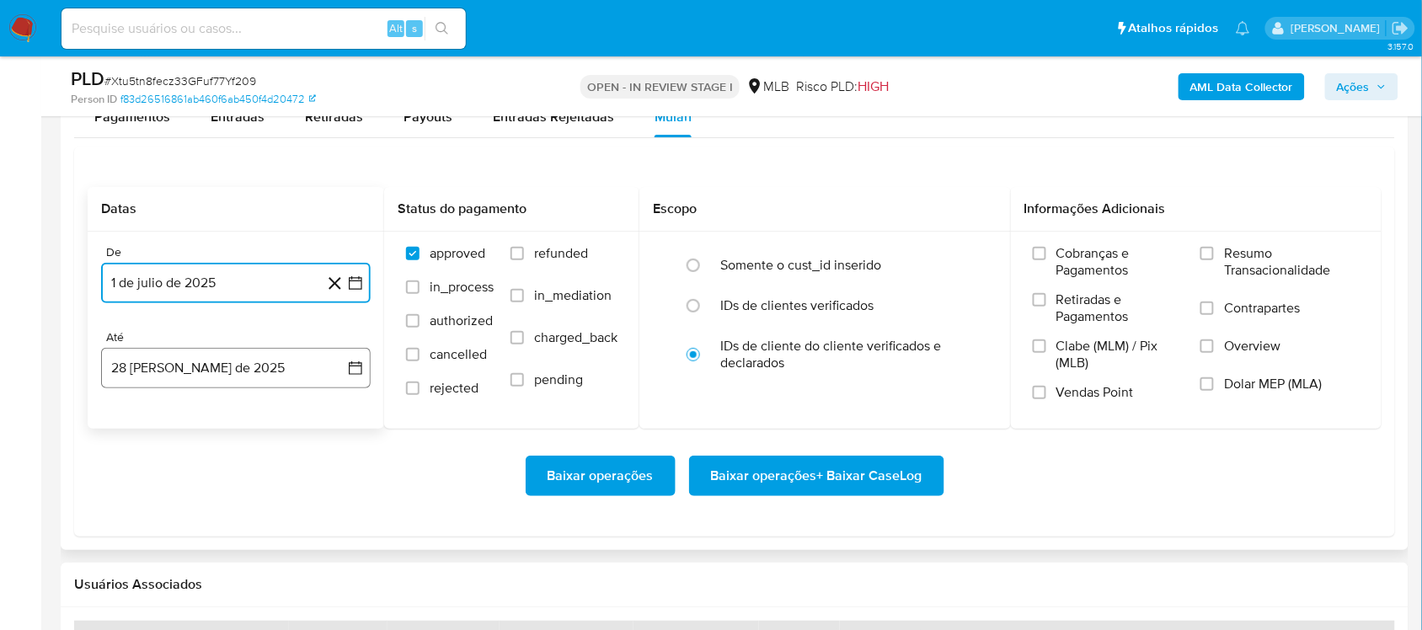
click at [354, 375] on icon "button" at bounding box center [355, 367] width 13 height 13
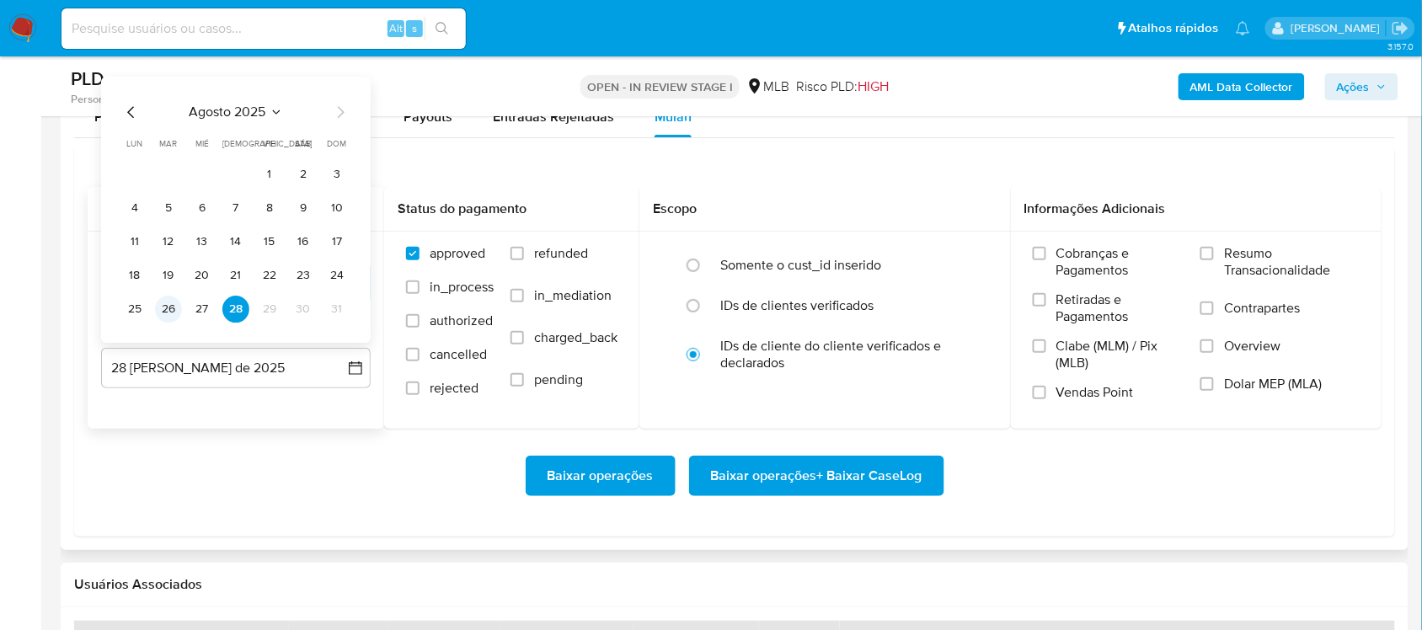
click at [171, 306] on button "26" at bounding box center [168, 309] width 27 height 27
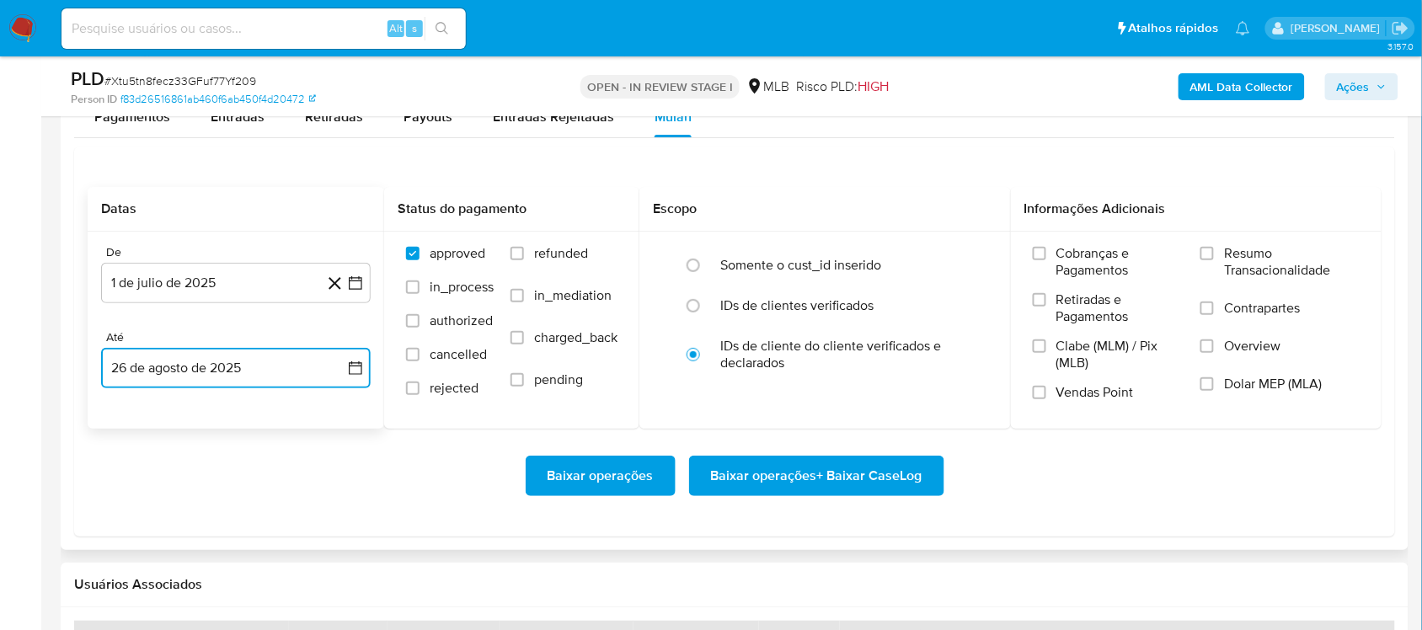
click at [365, 365] on button "26 de agosto de 2025" at bounding box center [236, 368] width 270 height 40
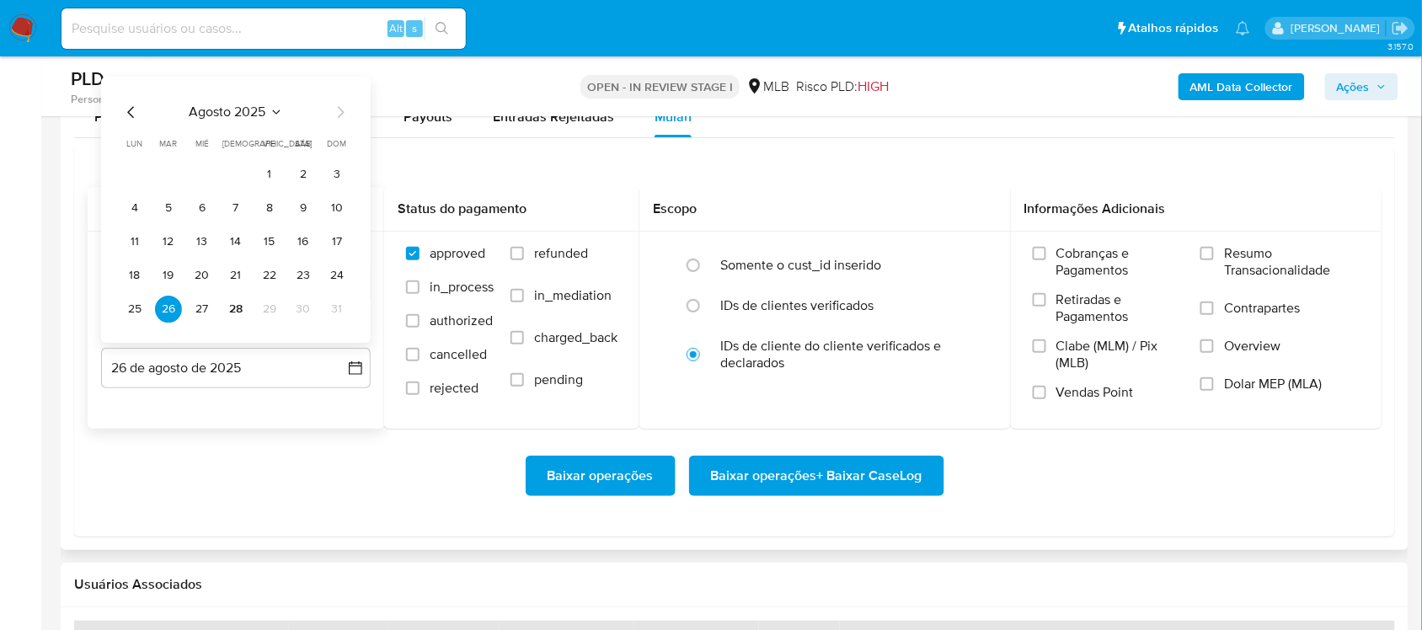
click at [212, 297] on tbody "1 2 3 4 5 6 7 8 9 10 11 12 13 14 15 16 17 18 19 20 21 22 23 24 25 26 27 28 29 3…" at bounding box center [235, 242] width 229 height 162
click at [203, 313] on button "27" at bounding box center [202, 309] width 27 height 27
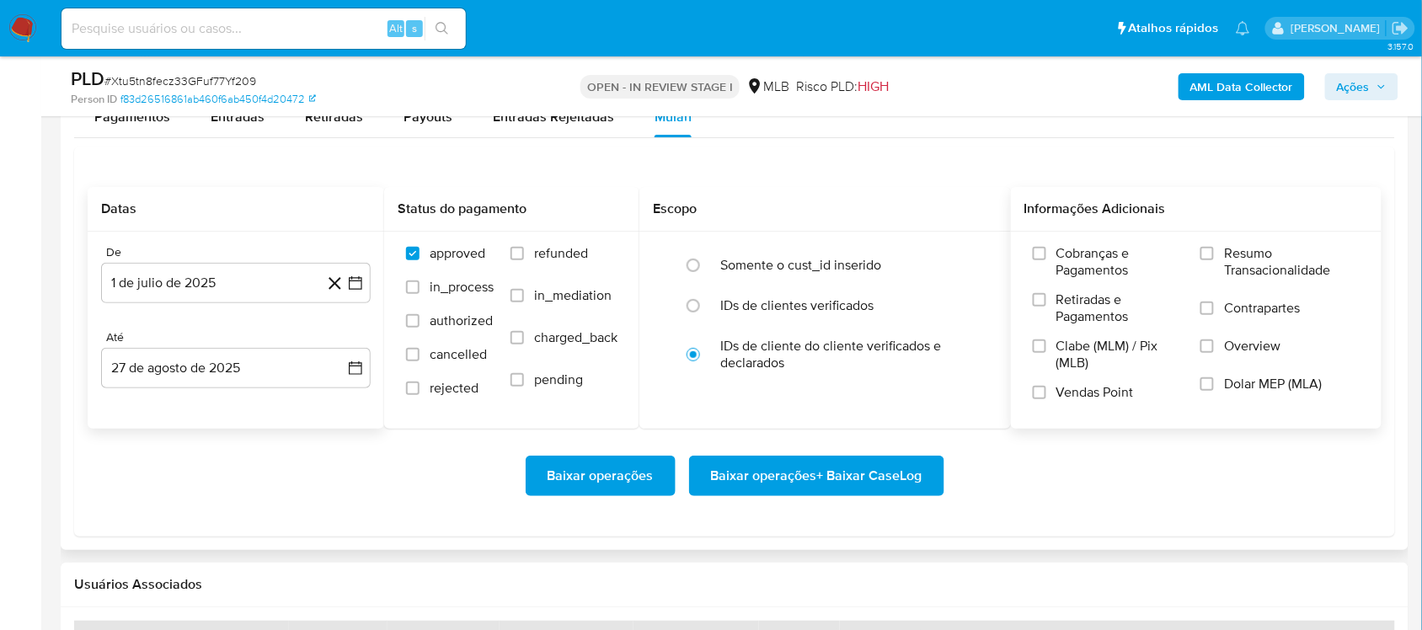
click at [1077, 259] on span "Resumo Transacionalidade" at bounding box center [1292, 262] width 136 height 34
click at [1077, 259] on input "Resumo Transacionalidade" at bounding box center [1206, 253] width 13 height 13
click at [756, 473] on span "Baixar operações + Baixar CaseLog" at bounding box center [816, 475] width 211 height 37
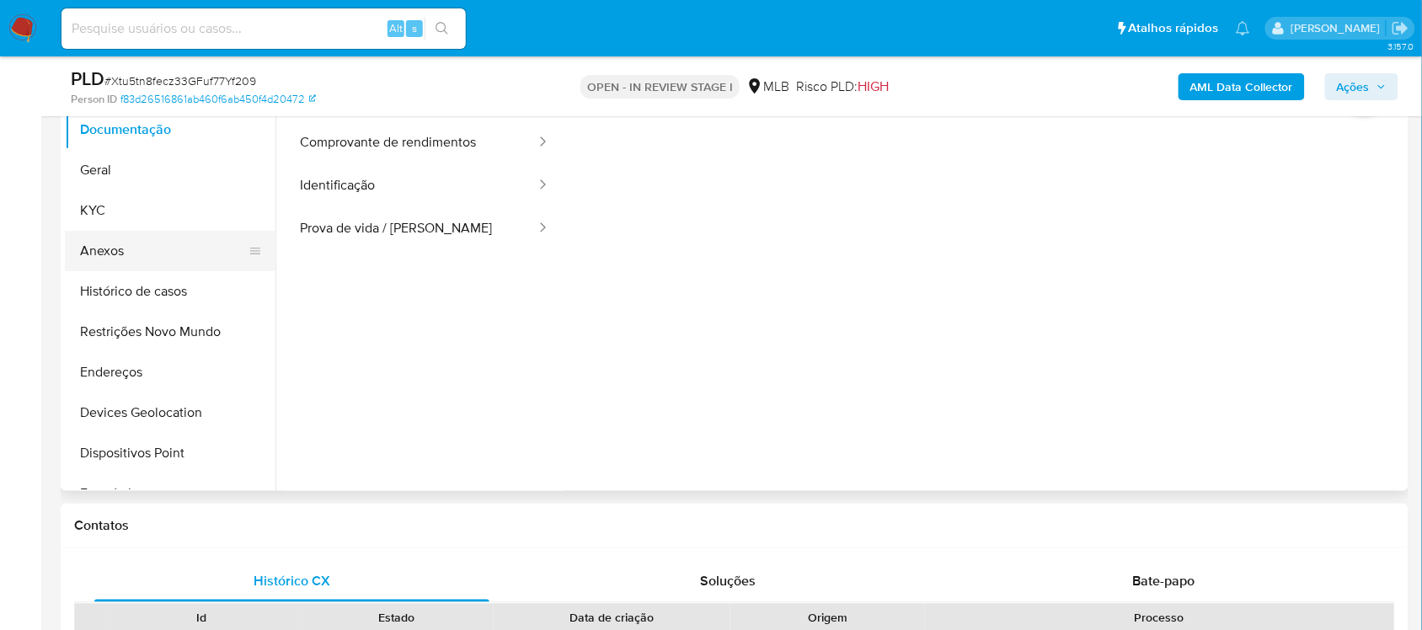
scroll to position [316, 0]
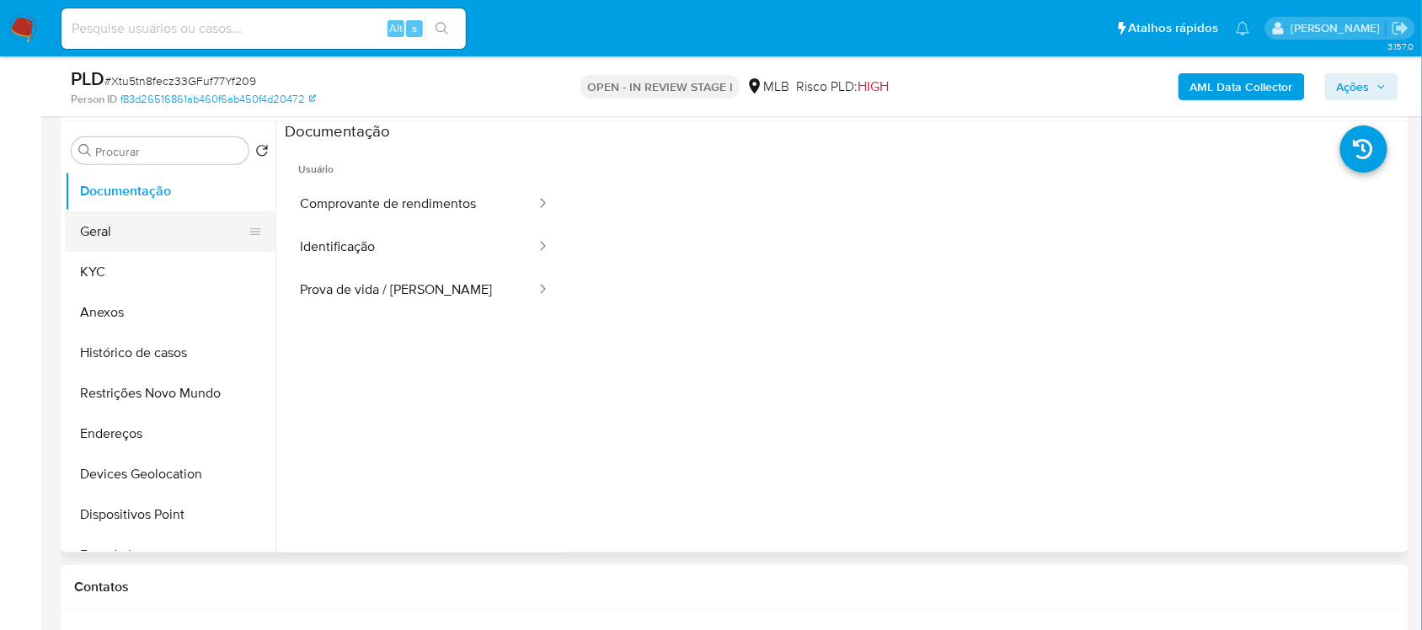
click at [165, 225] on button "Geral" at bounding box center [163, 231] width 197 height 40
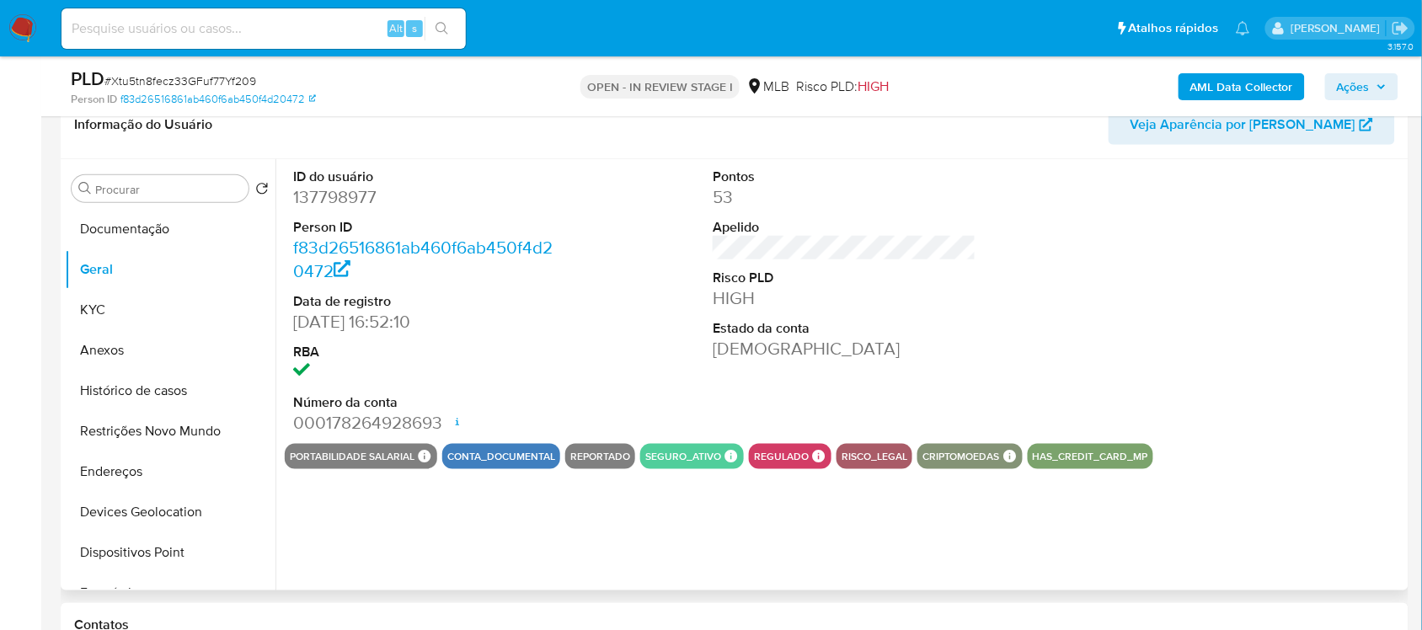
scroll to position [211, 0]
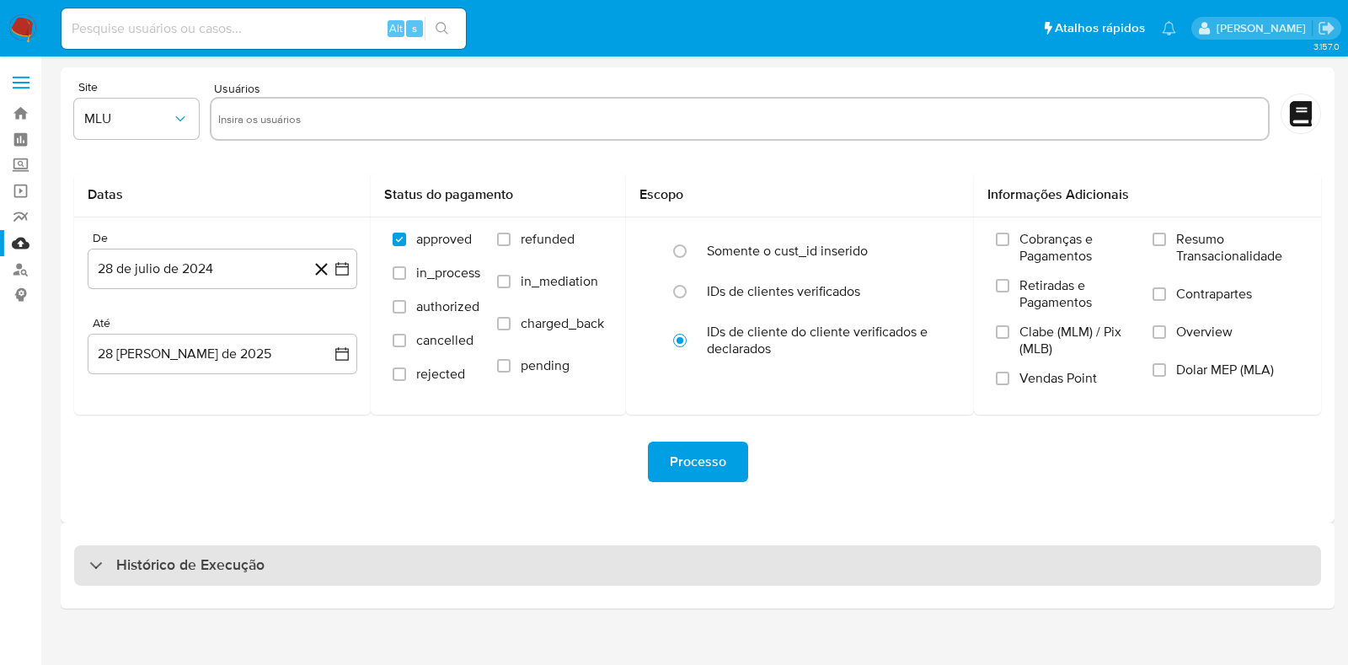
click at [143, 580] on div "Histórico de Execução" at bounding box center [697, 565] width 1247 height 40
select select "10"
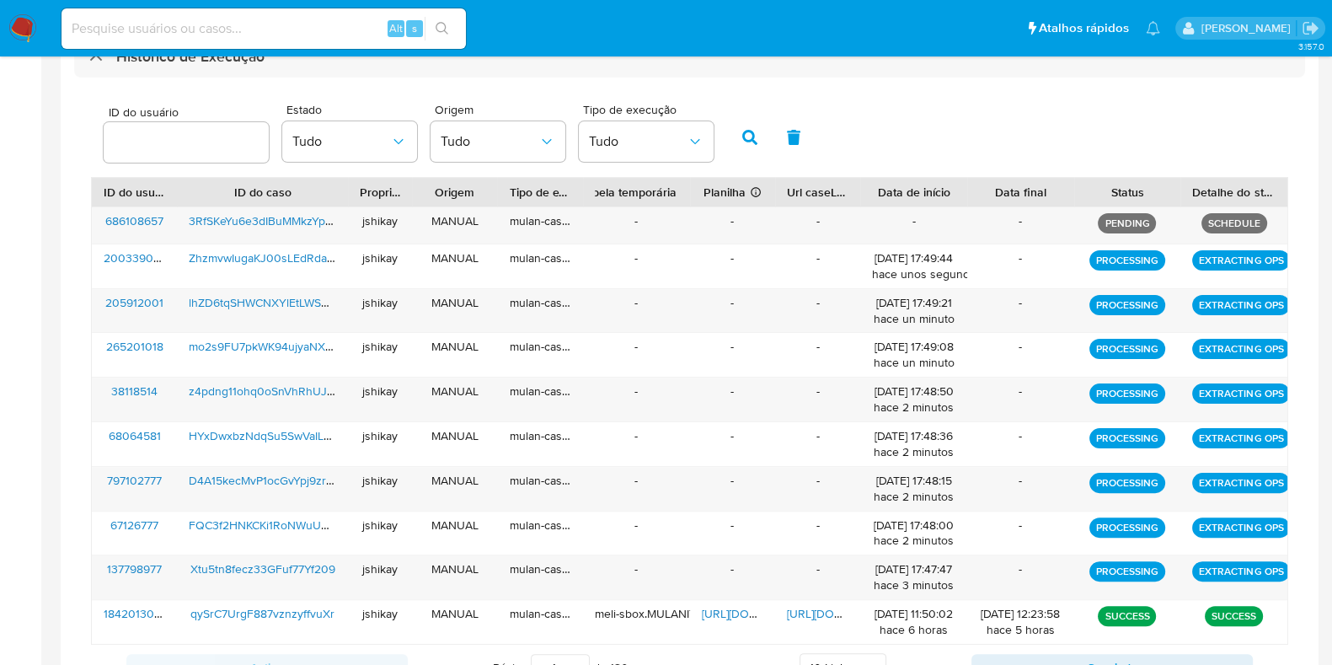
scroll to position [474, 0]
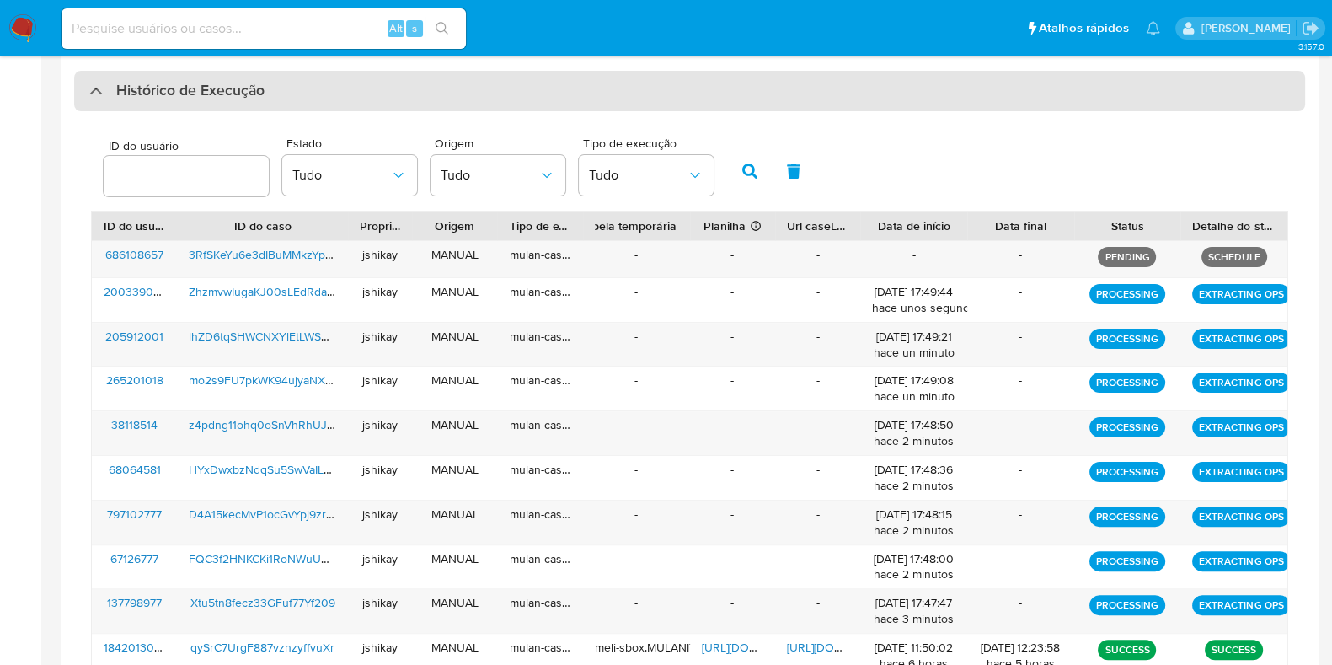
click at [236, 96] on h3 "Histórico de Execução" at bounding box center [190, 91] width 148 height 20
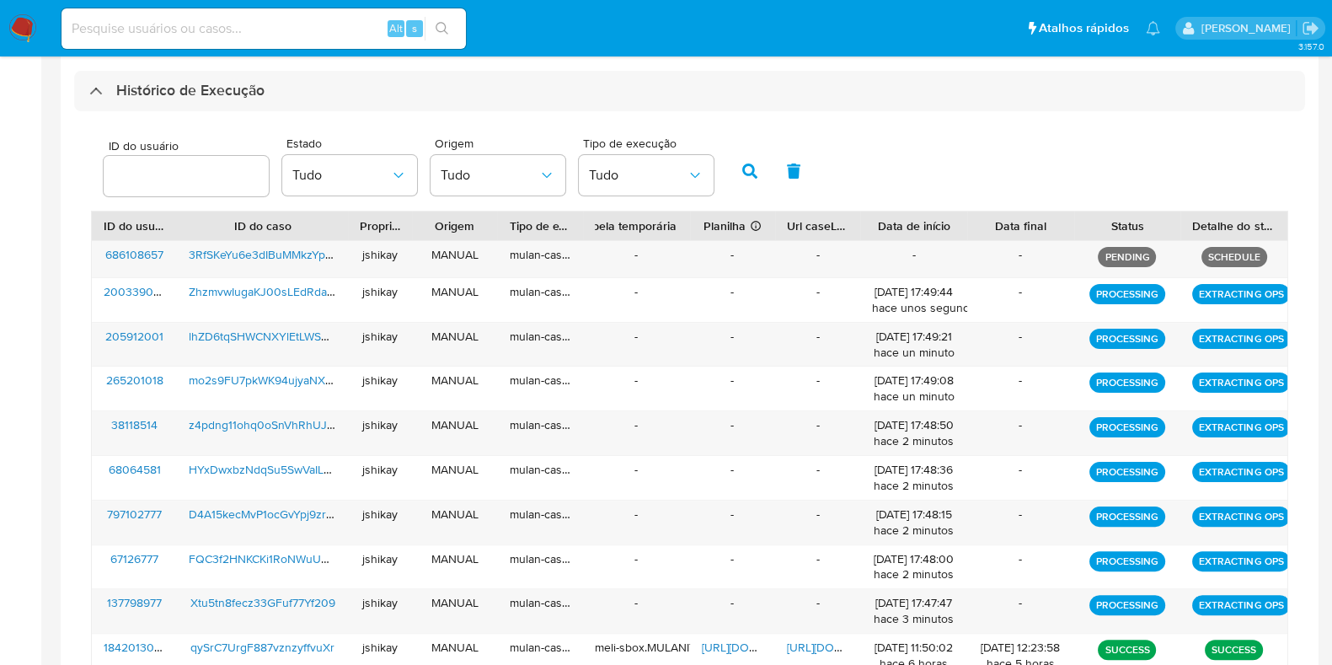
scroll to position [0, 0]
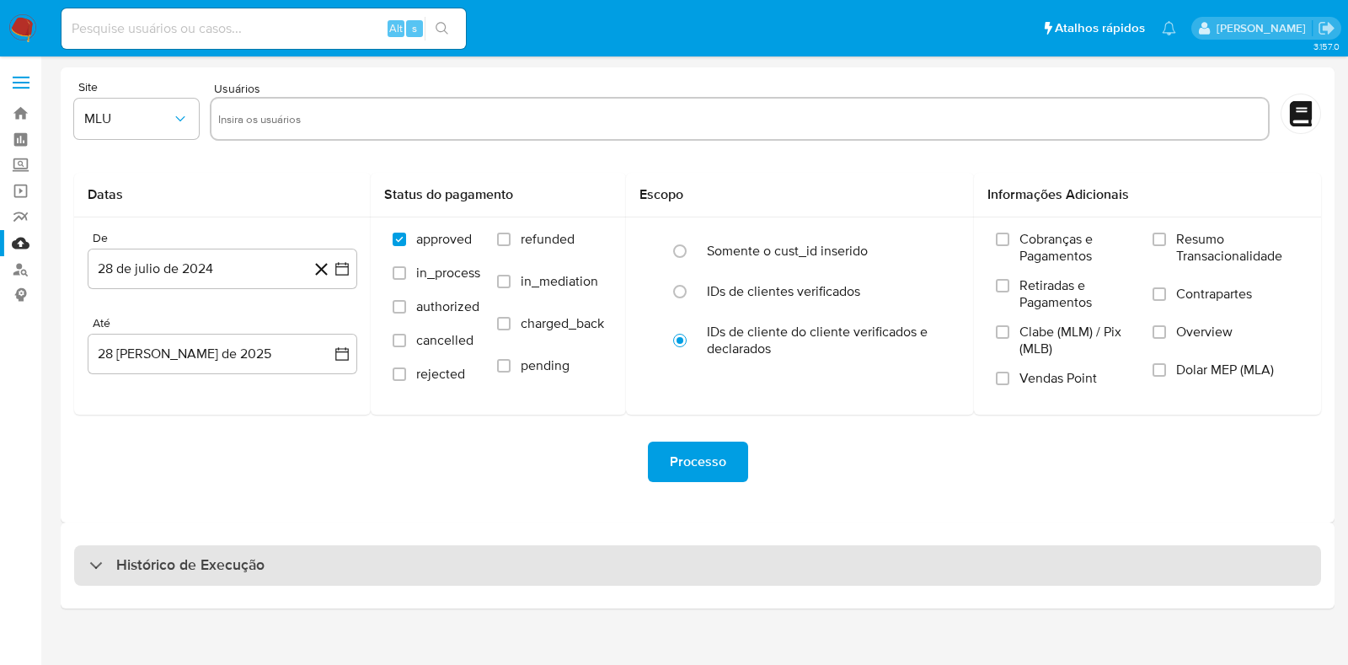
click at [127, 566] on h3 "Histórico de Execução" at bounding box center [190, 565] width 148 height 20
select select "10"
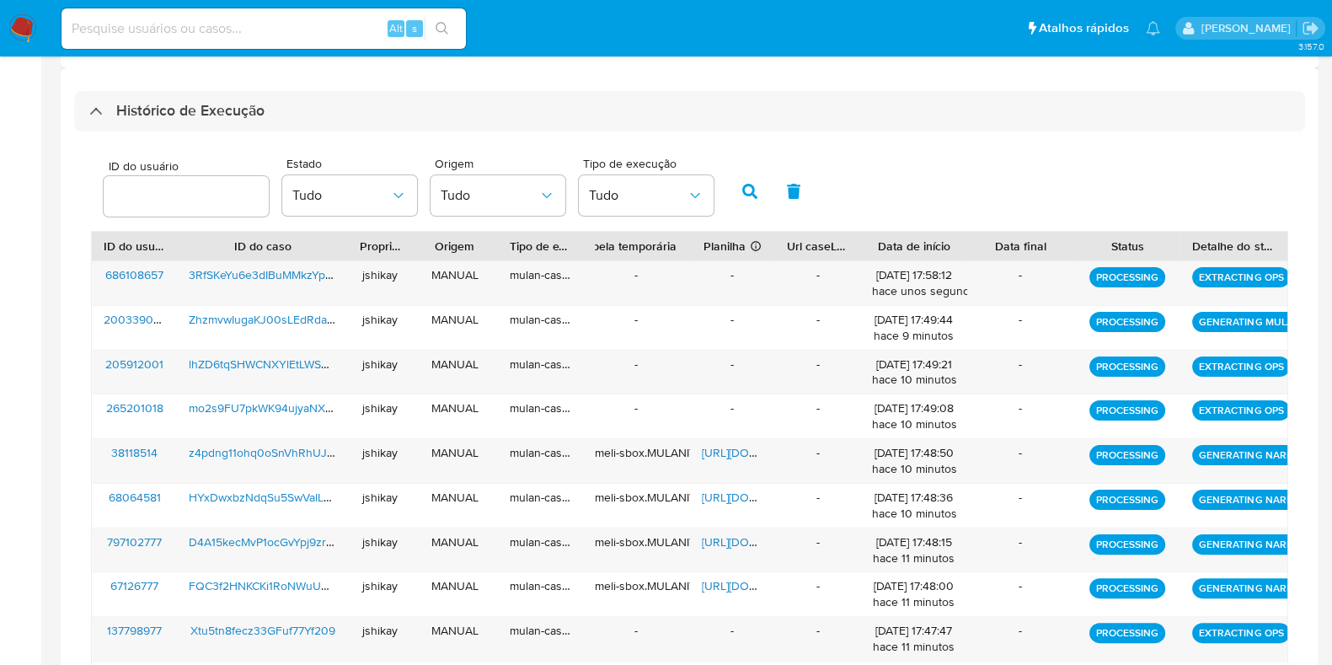
scroll to position [420, 0]
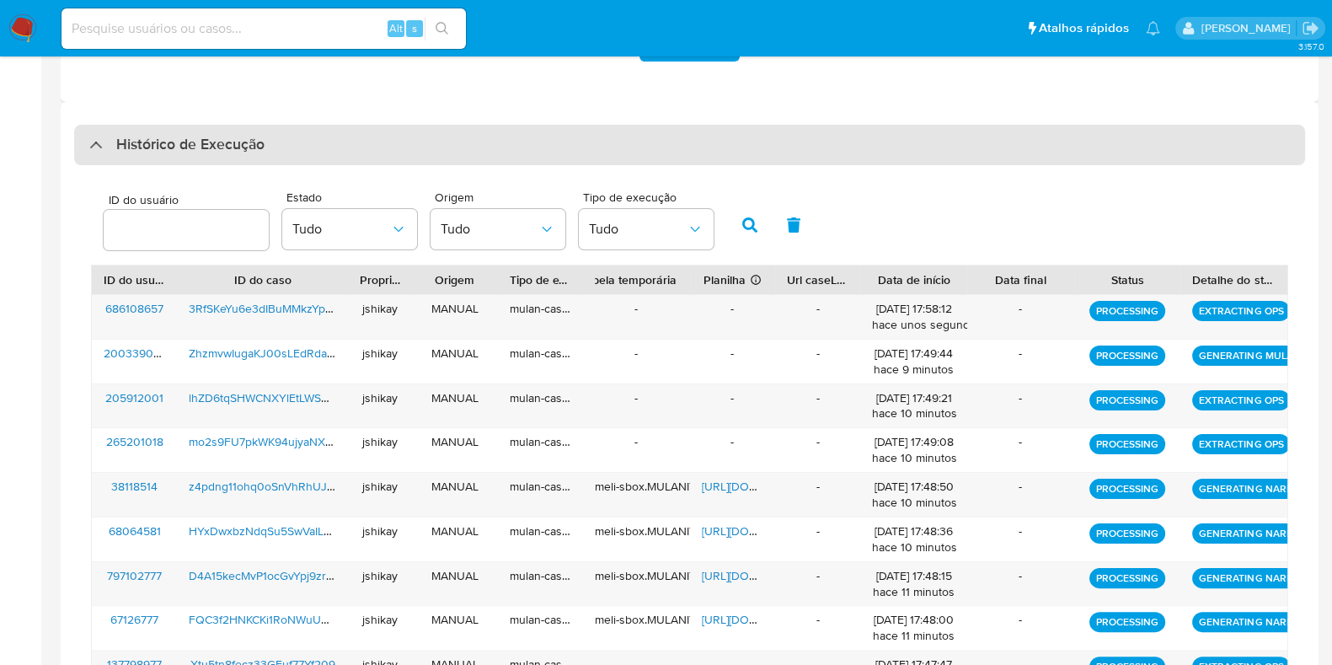
click at [142, 144] on h3 "Histórico de Execução" at bounding box center [190, 145] width 148 height 20
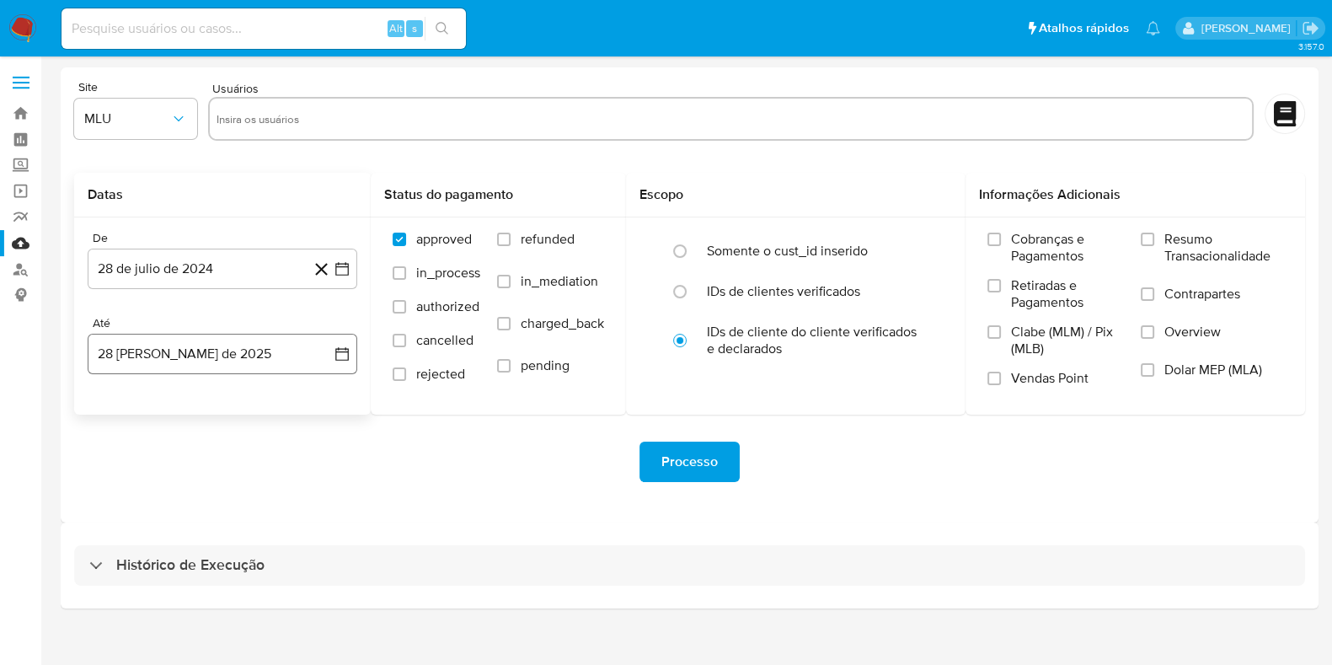
scroll to position [0, 0]
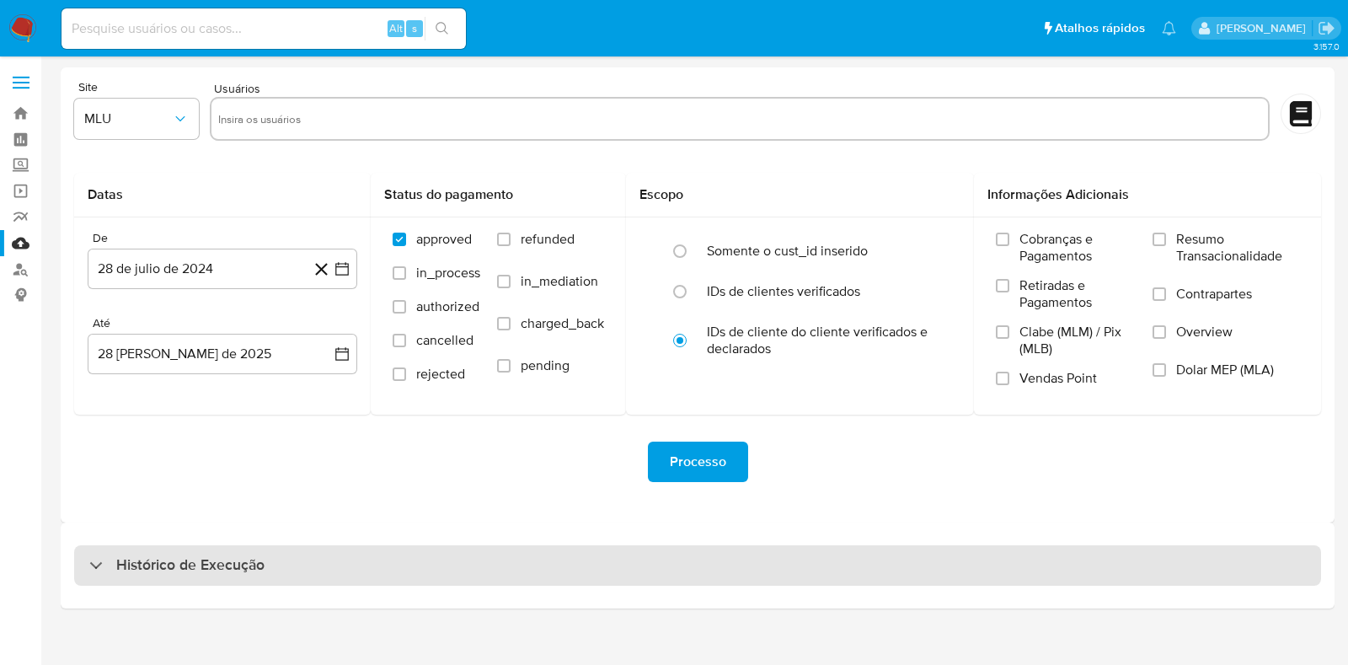
click at [163, 548] on div "Histórico de Execução" at bounding box center [697, 565] width 1247 height 40
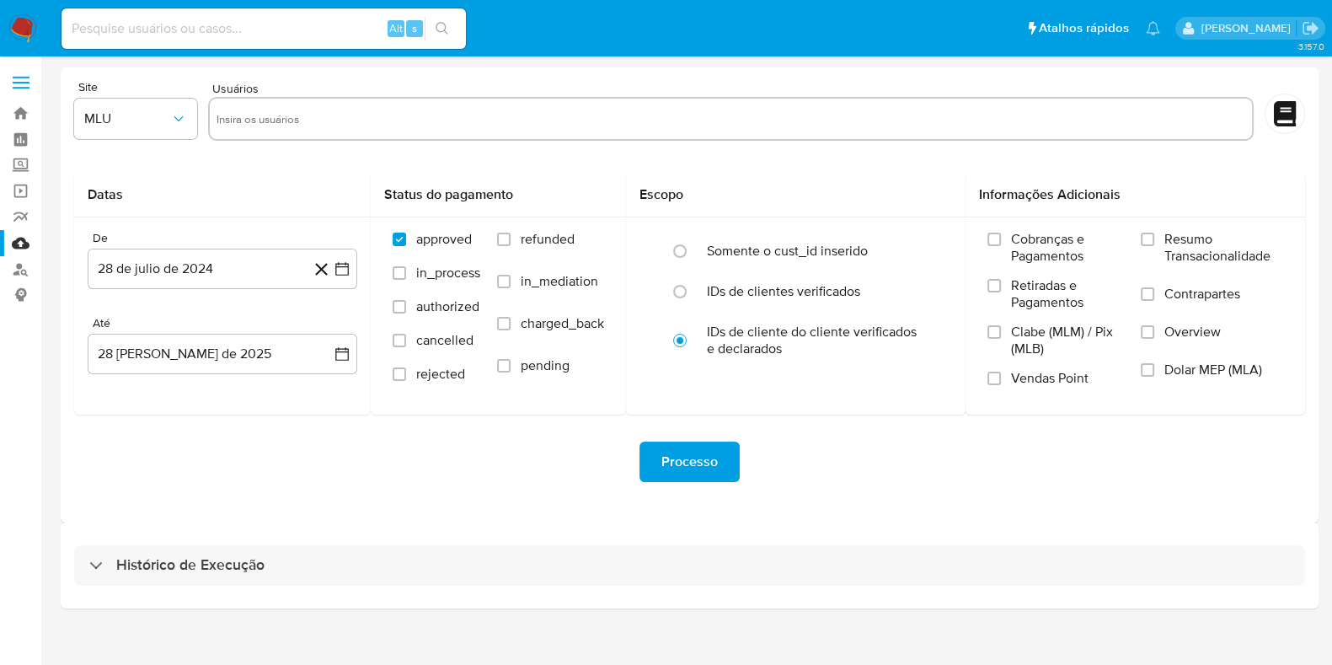
select select "10"
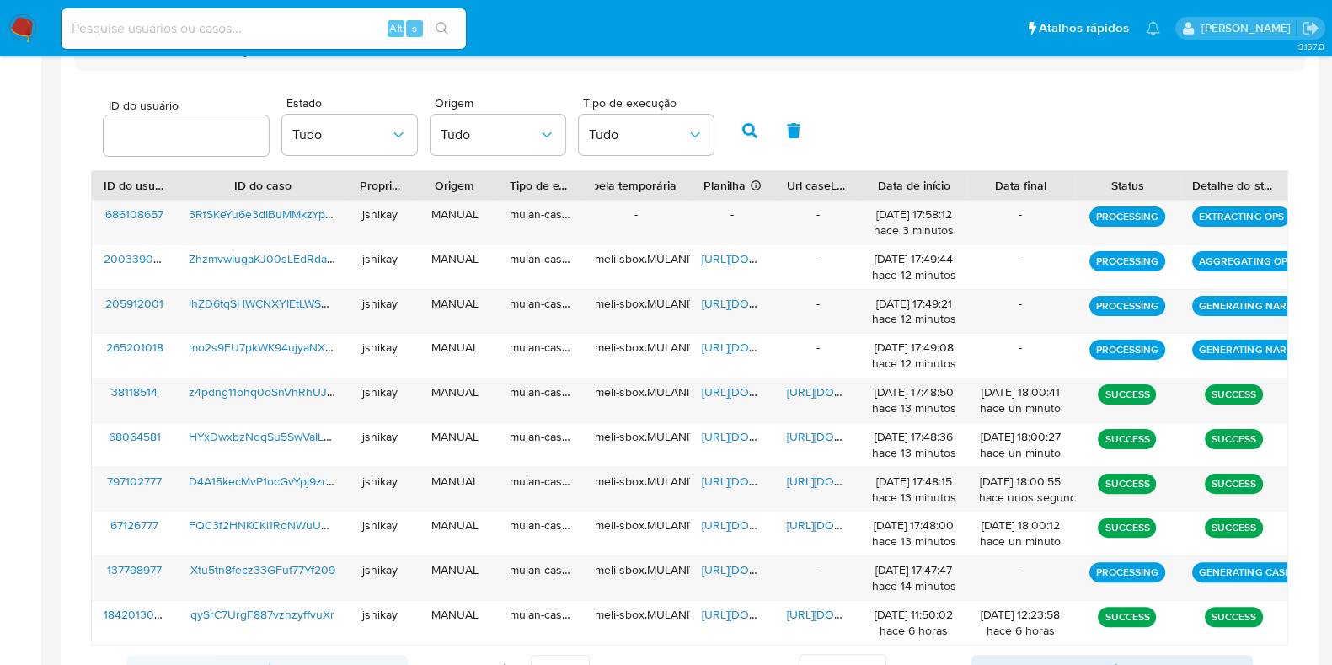
scroll to position [482, 0]
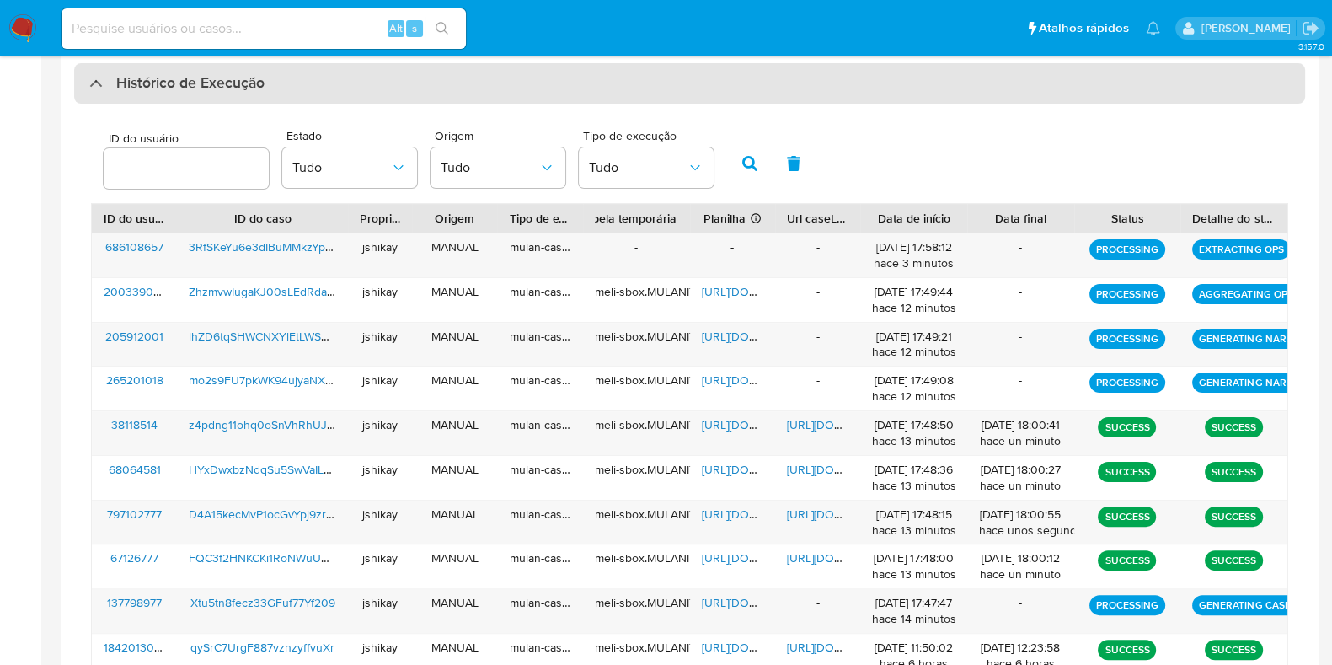
click at [198, 94] on div "Histórico de Execução" at bounding box center [689, 83] width 1231 height 40
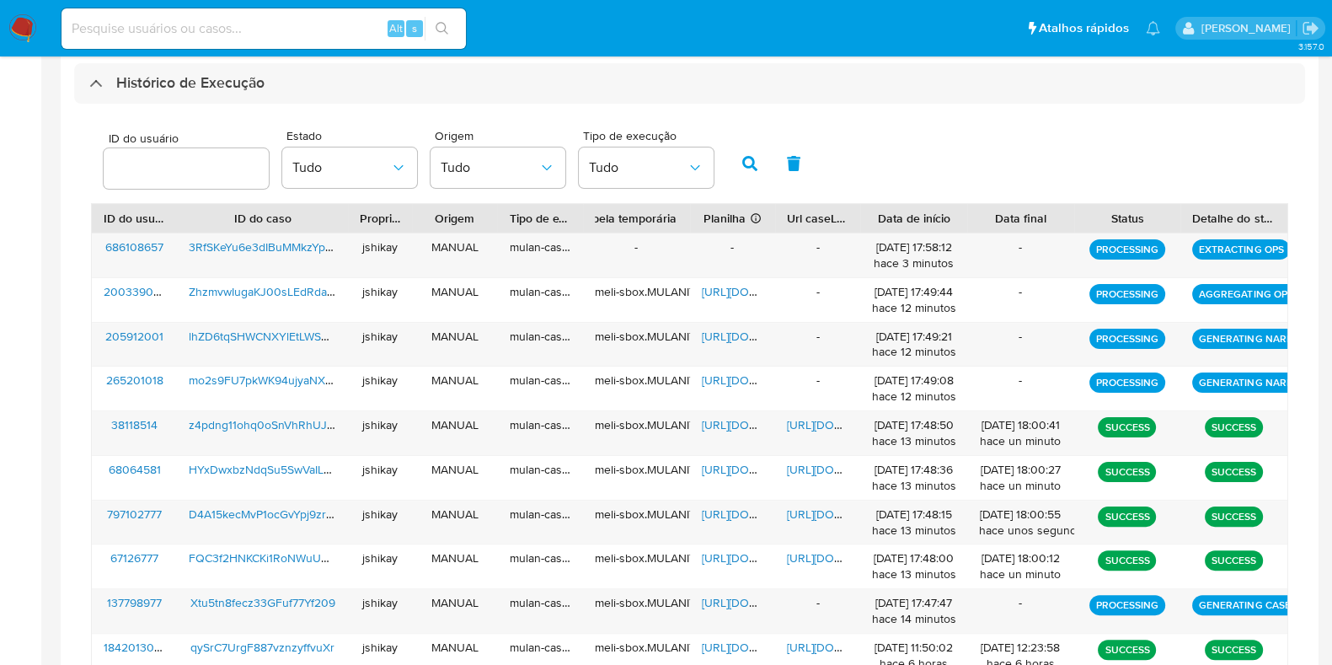
scroll to position [0, 0]
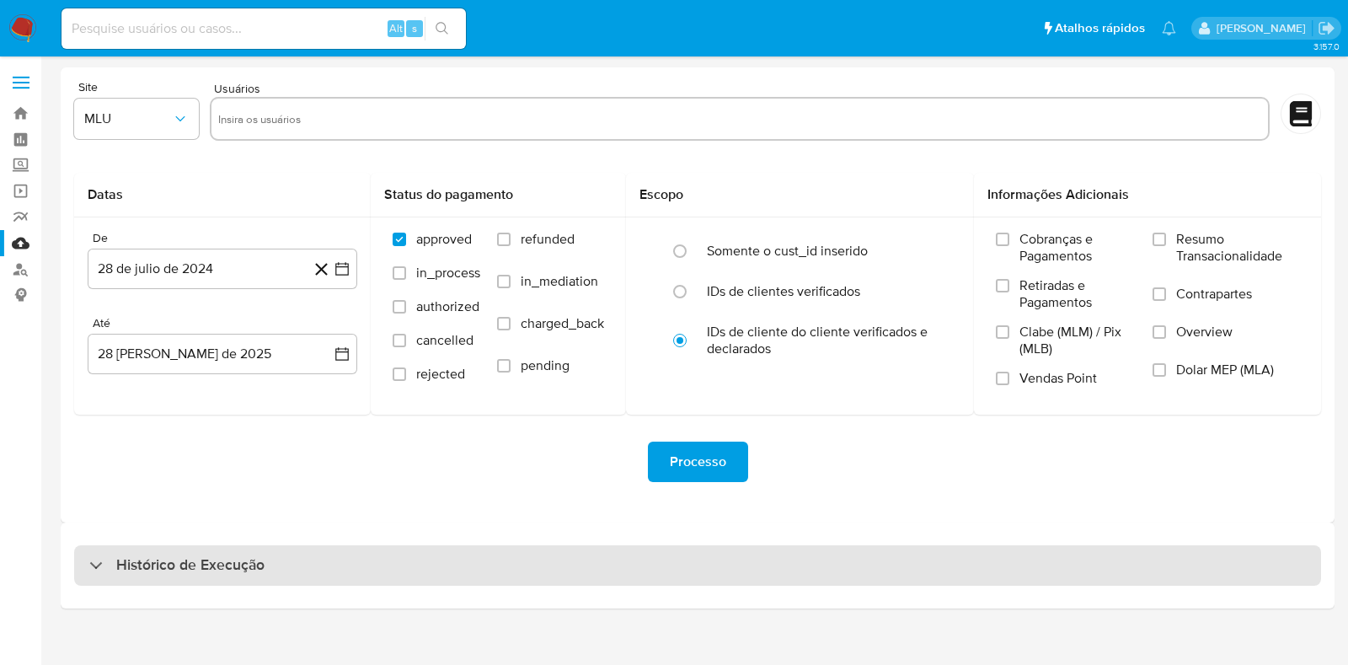
click at [265, 561] on div "Histórico de Execução" at bounding box center [697, 565] width 1247 height 40
select select "10"
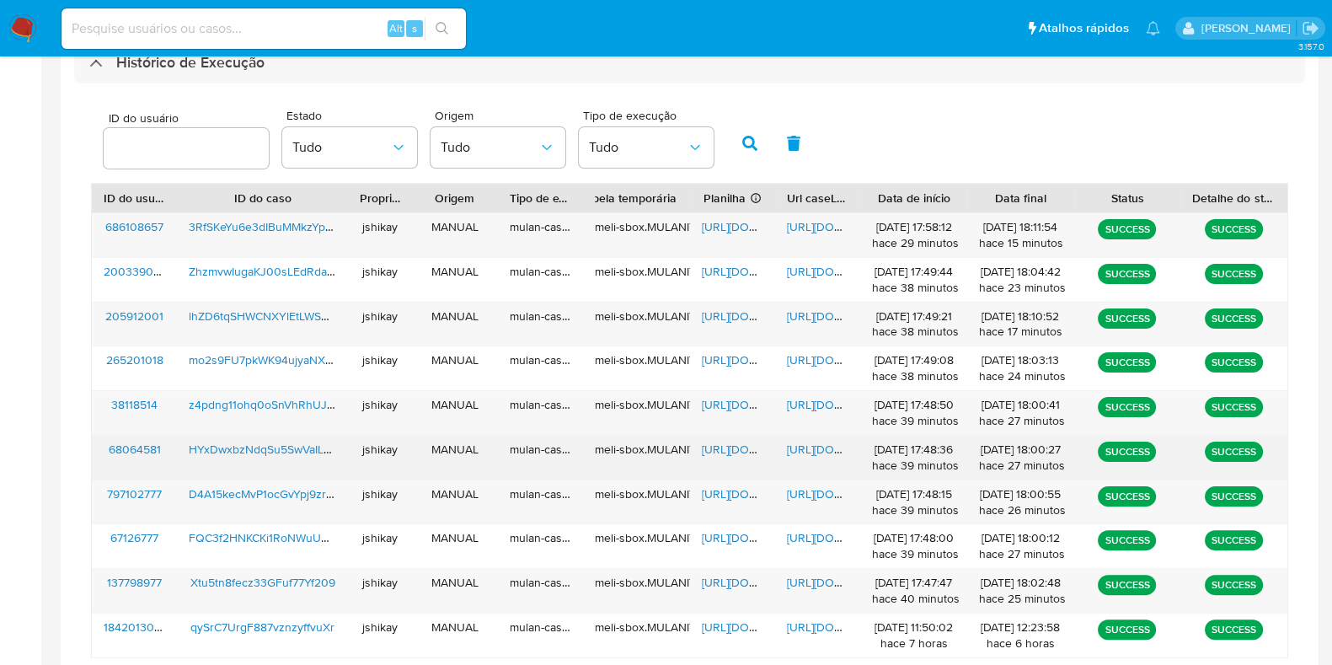
scroll to position [587, 0]
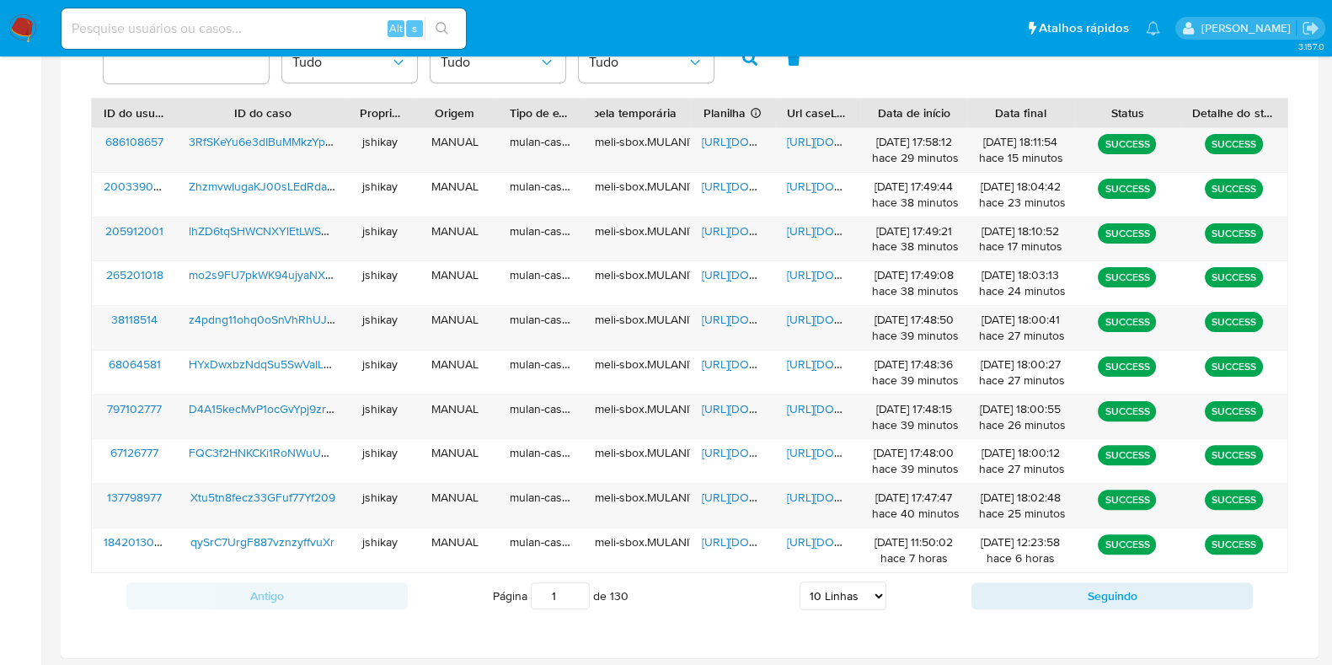
click at [898, 82] on div "ID do usuário Estado Tudo Origem Tudo Tipo de execução Tudo" at bounding box center [689, 56] width 1197 height 83
click at [736, 494] on span "https://docs.google.com/spreadsheets/d/1L3NOmFWrrU5ew5H_eK6BY3IKN8jT4G0wiwVm9S2…" at bounding box center [760, 497] width 116 height 17
click at [810, 493] on span "https://docs.google.com/document/d/1Ypro718CSZbL-l4wmjcuWLKvScMGh-kCZwPPJLXzy6I…" at bounding box center [845, 497] width 116 height 17
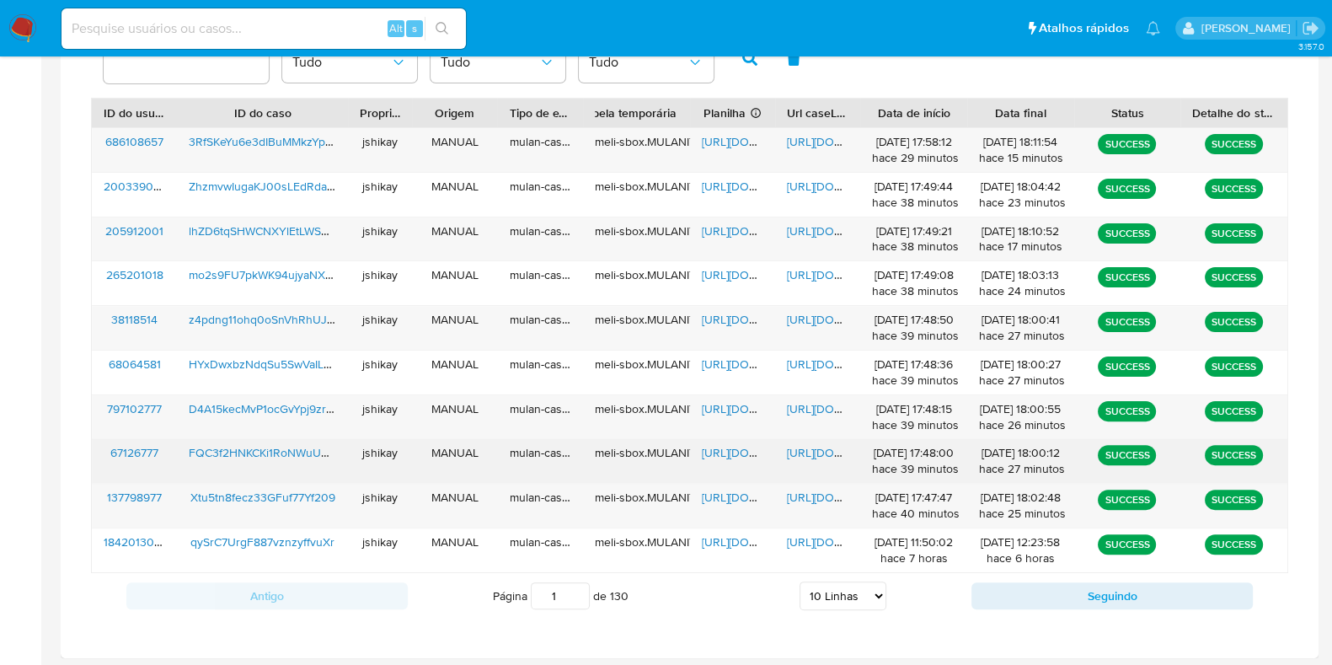
click at [729, 451] on span "https://docs.google.com/spreadsheets/d/1yLqWUNN9ShMjTUIP7jx_iK_Cj0K_MdMUQ2le4TT…" at bounding box center [760, 452] width 116 height 17
click at [813, 455] on span "https://docs.google.com/document/d/1ngukD1xYVnYip69Ch2YgrgIACgOXvMh3EcAUhTJUnQ4…" at bounding box center [845, 452] width 116 height 17
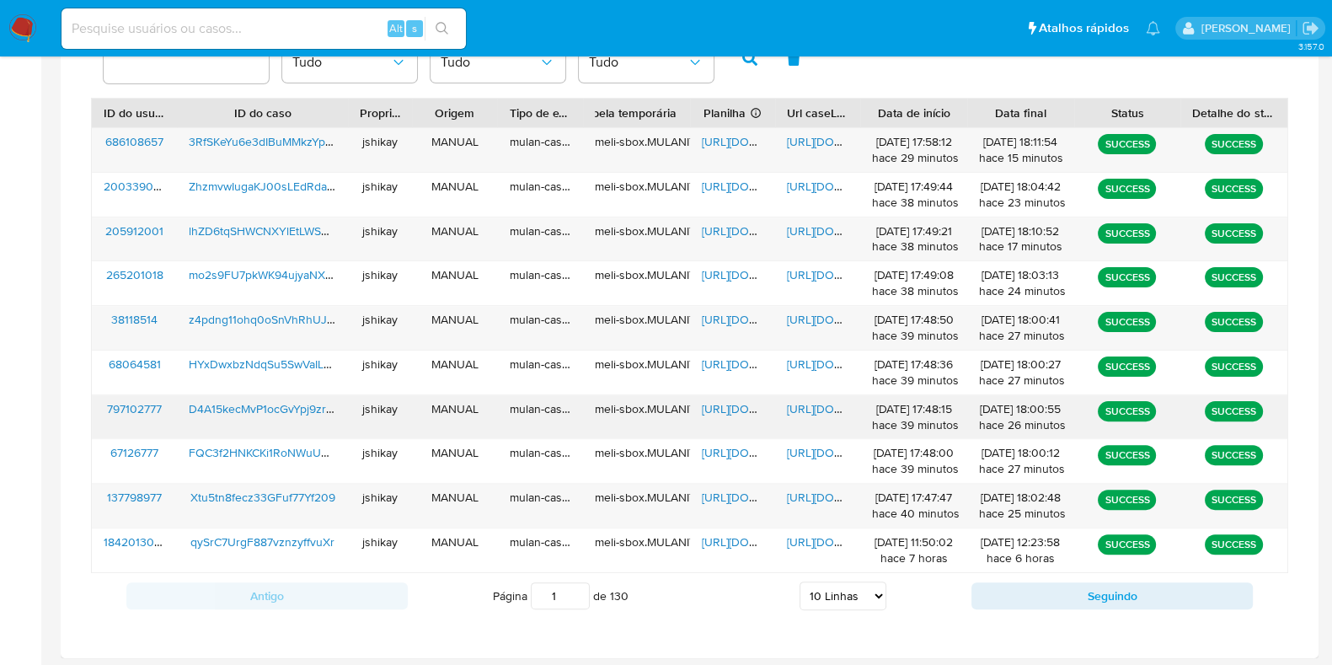
click at [734, 409] on span "https://docs.google.com/spreadsheets/d/15Sey8rhGpeihp5DOXsVgmUn7wUvoUZQDZ5Shec_…" at bounding box center [760, 408] width 116 height 17
click at [801, 406] on span "https://docs.google.com/document/d/1AvSxNFLszMvy6oqUlWUJm0wV_V8F0hl7lR-AN9kHx0A…" at bounding box center [845, 408] width 116 height 17
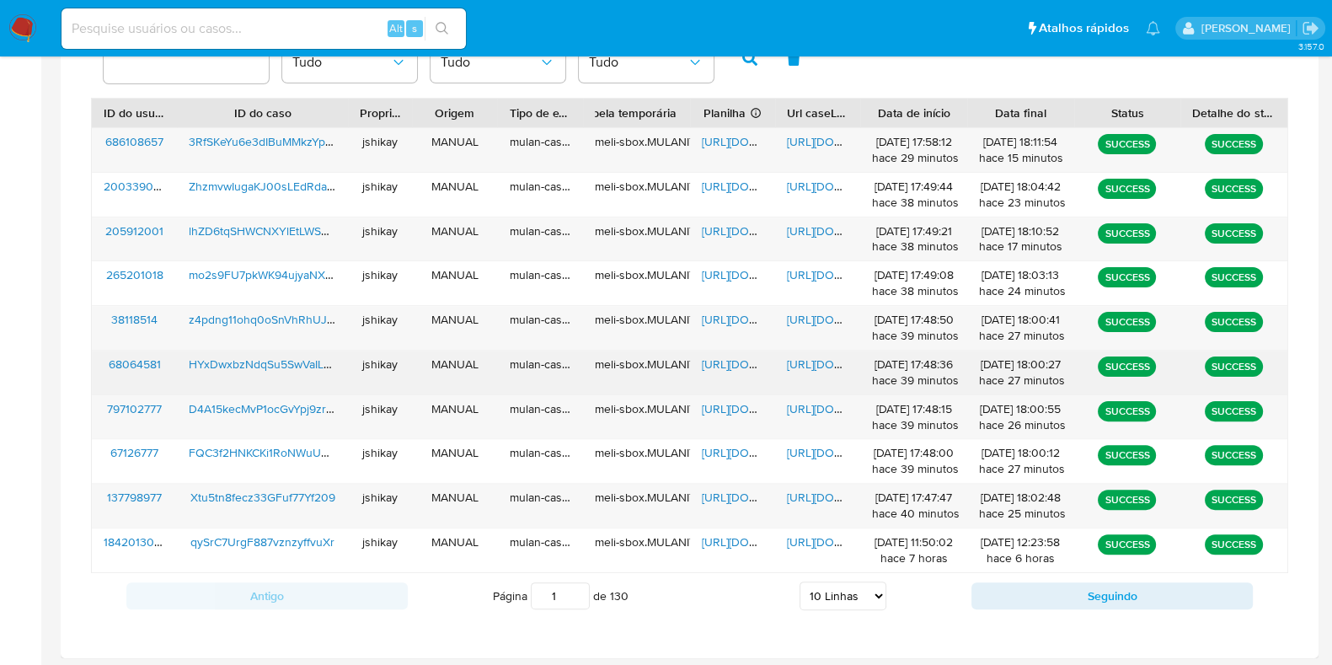
click at [733, 364] on span "https://docs.google.com/spreadsheets/d/122Ke1BsdCNpUsR3m11Oz8myw8J8ysCHbXAcEMH1…" at bounding box center [760, 363] width 116 height 17
click at [796, 361] on span "https://docs.google.com/document/d/1bdLxAWZmzNy7Q0lN0j54GoYgviGnyMKK0YCq2EssFrw…" at bounding box center [845, 363] width 116 height 17
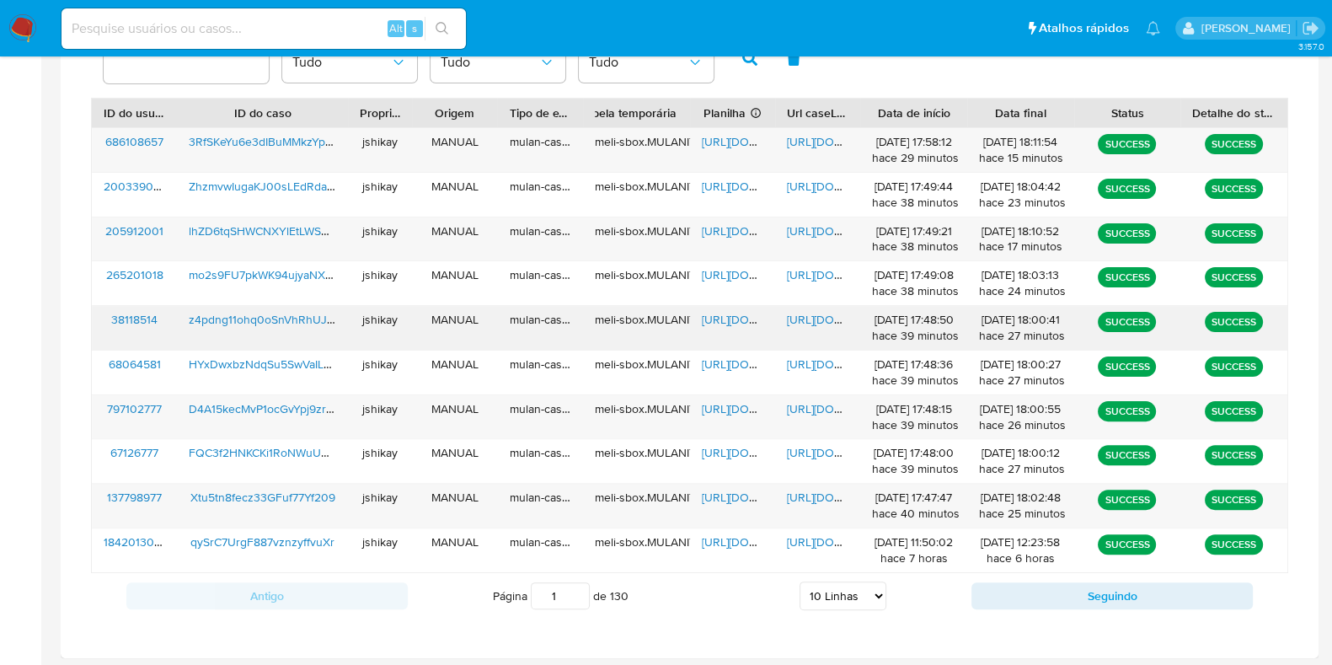
click at [732, 313] on span "https://docs.google.com/spreadsheets/d/1senZvbPqROU5FeFmK4sF0urXu9-9UyVN6-t7qkx…" at bounding box center [760, 319] width 116 height 17
click at [816, 322] on span "https://docs.google.com/document/d/1yeiRFTDEGbHfN2-9csRW6iFX6qy2gk9Q4SM35muZZS4…" at bounding box center [845, 319] width 116 height 17
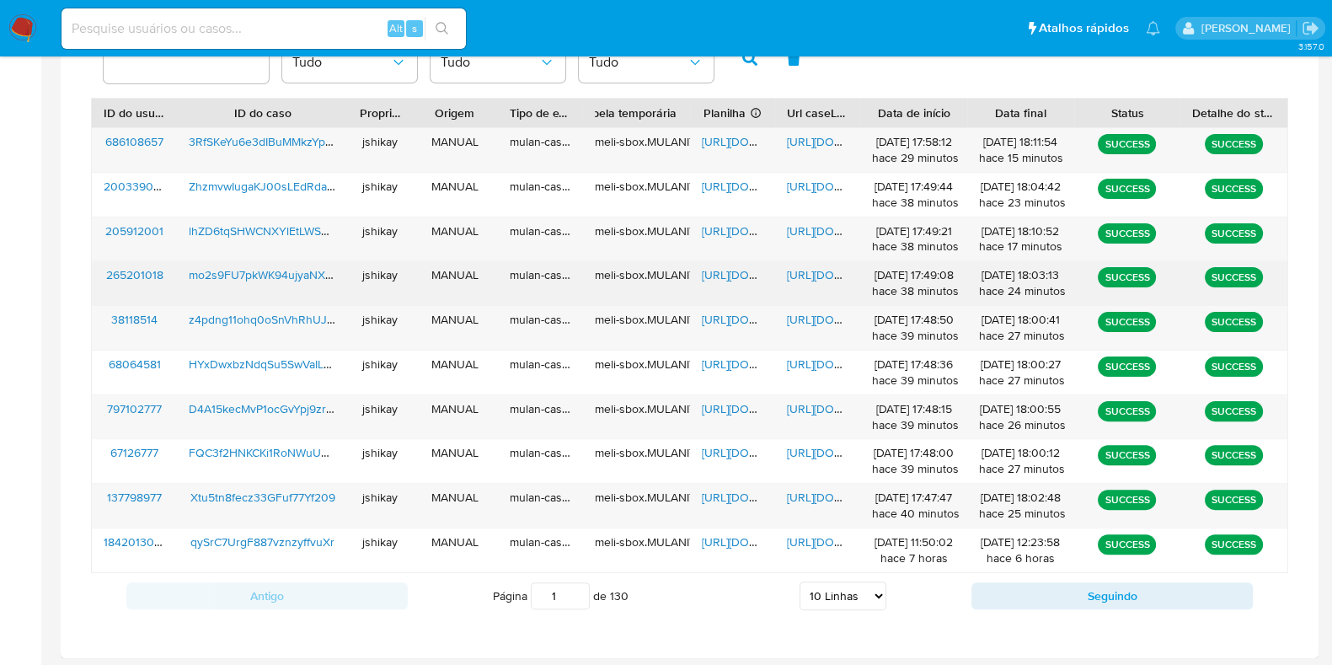
click at [726, 273] on span "https://docs.google.com/spreadsheets/d/1YEggJ5hnPva49JEpPv3o2PxPHCuLtCOW-LiY3AW…" at bounding box center [760, 274] width 116 height 17
click at [788, 281] on div "https://docs.google.com/document/d/1MbKlqf6_DxOYtJhTiSxeJHG49syZjTeqvb3YKL92X_Y…" at bounding box center [817, 283] width 85 height 44
click at [801, 280] on span "https://docs.google.com/document/d/1MbKlqf6_DxOYtJhTiSxeJHG49syZjTeqvb3YKL92X_Y…" at bounding box center [845, 274] width 116 height 17
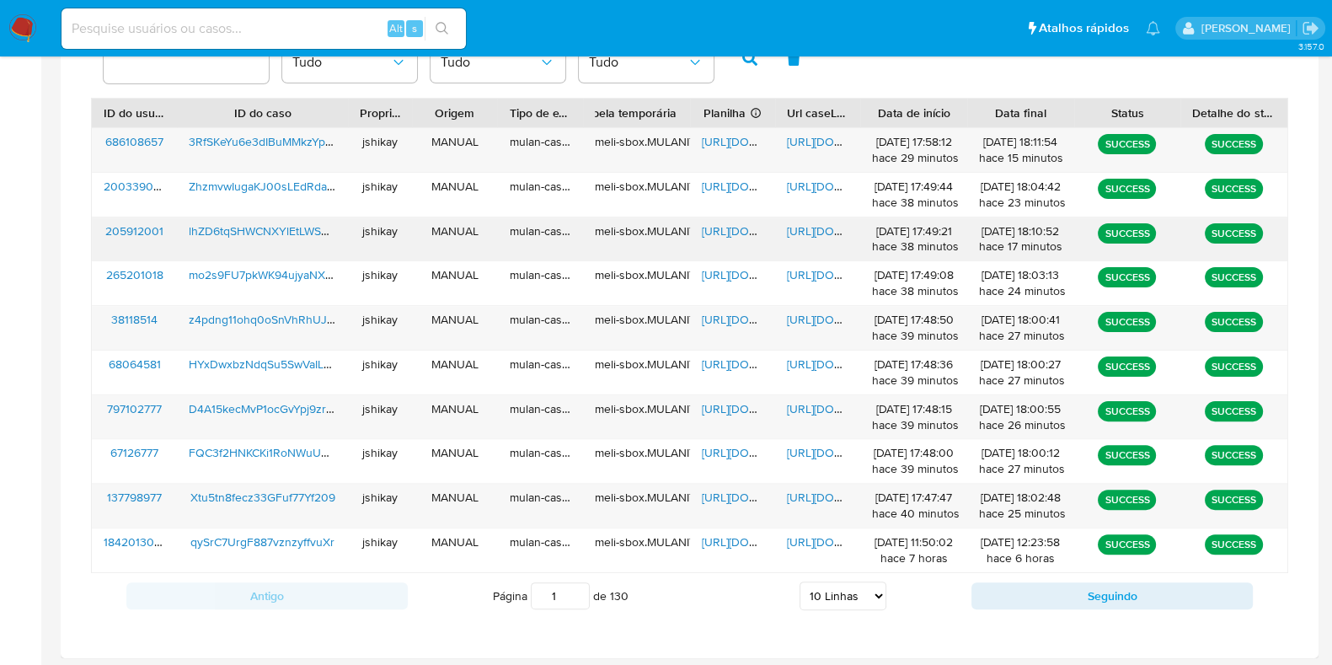
click at [711, 232] on span "https://docs.google.com/spreadsheets/d/1aO7XiRLOdUcncn_znOqlMKskE8kepSTvTPO6_Yr…" at bounding box center [760, 230] width 116 height 17
click at [814, 227] on span "https://docs.google.com/document/d/145eQ08yP_3i4oeVzIj66-kkLlU4lDLwvHfj6rKsgRoM…" at bounding box center [845, 230] width 116 height 17
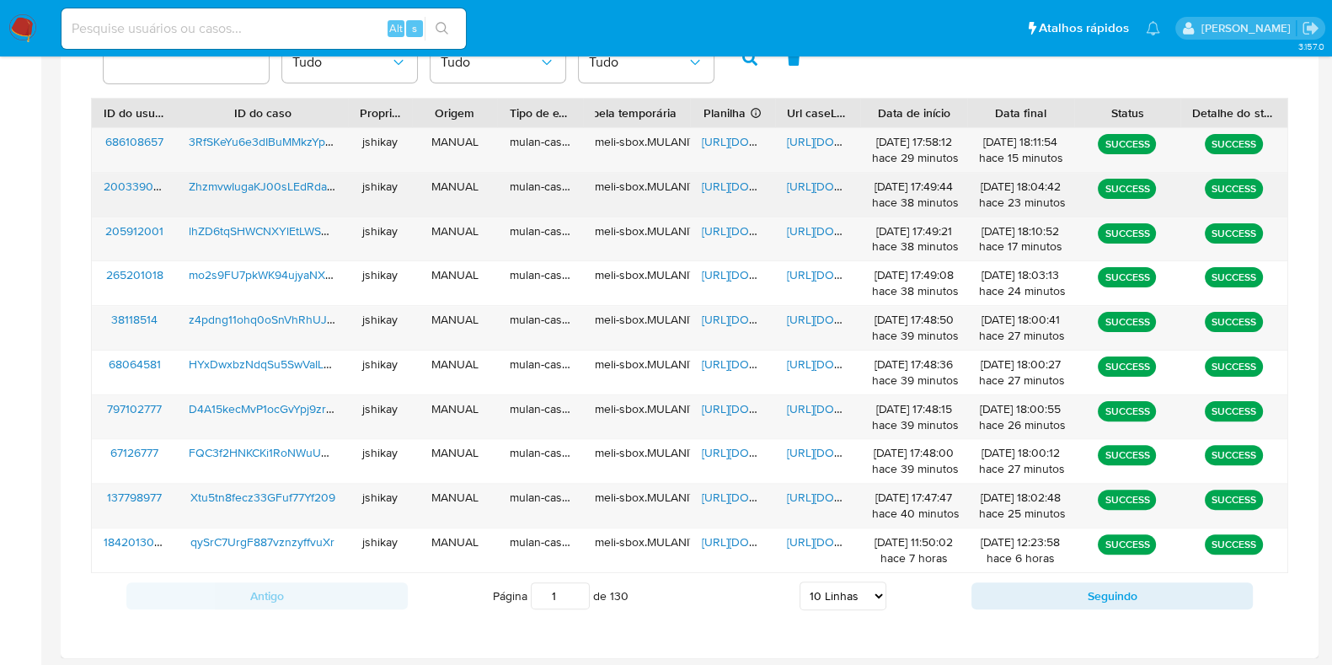
click at [740, 178] on span "https://docs.google.com/spreadsheets/d/1djRHgDV1KIP2pY2nVl29ohgbbhx2orC68ziPKhW…" at bounding box center [760, 186] width 116 height 17
click at [800, 184] on span "https://docs.google.com/document/d/1IlGHBJfTaboN3FFAjnaIPt-Mt_z3wq0nPLnfpOLk3-0…" at bounding box center [845, 186] width 116 height 17
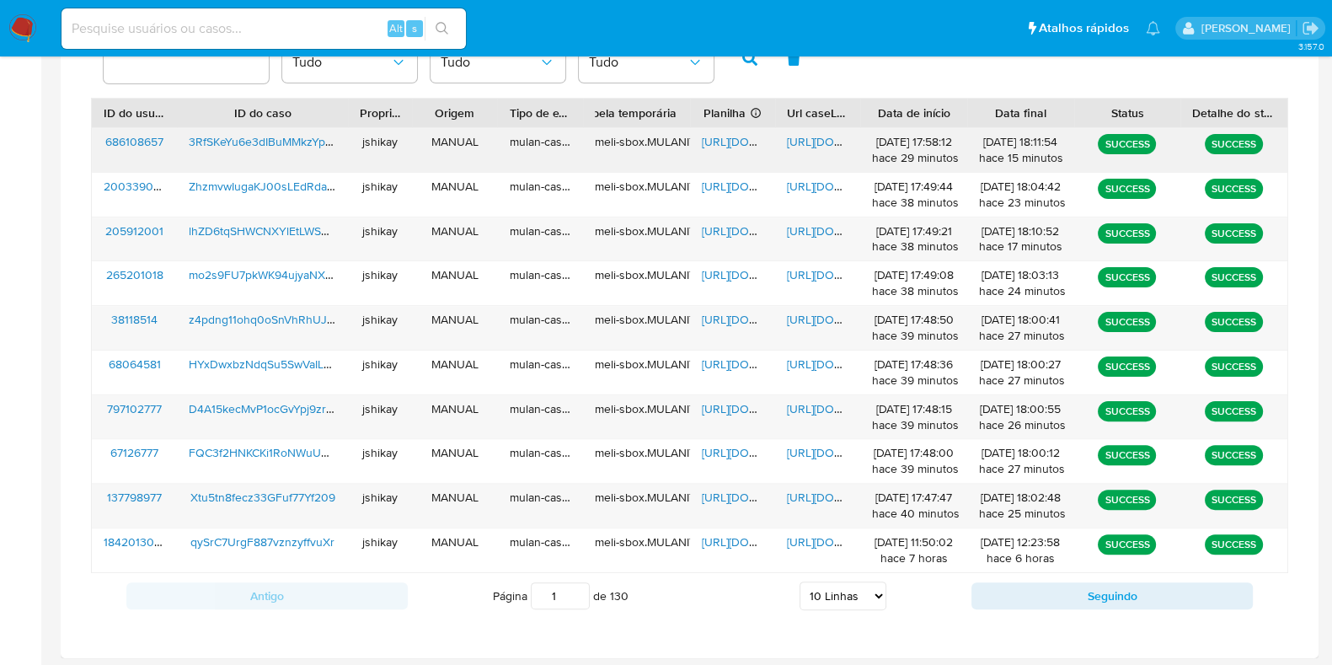
click at [758, 136] on span "https://docs.google.com/spreadsheets/d/1xcRT4FLT7OXGFVildf113nnbs3d-WzG5w5HJngx…" at bounding box center [760, 141] width 116 height 17
drag, startPoint x: 812, startPoint y: 146, endPoint x: 800, endPoint y: 153, distance: 14.0
click at [810, 147] on span "https://docs.google.com/document/d/170fJXqru68x1z8WSD6mlbppwR9Jbau9q4UeYVMIljs0…" at bounding box center [845, 141] width 116 height 17
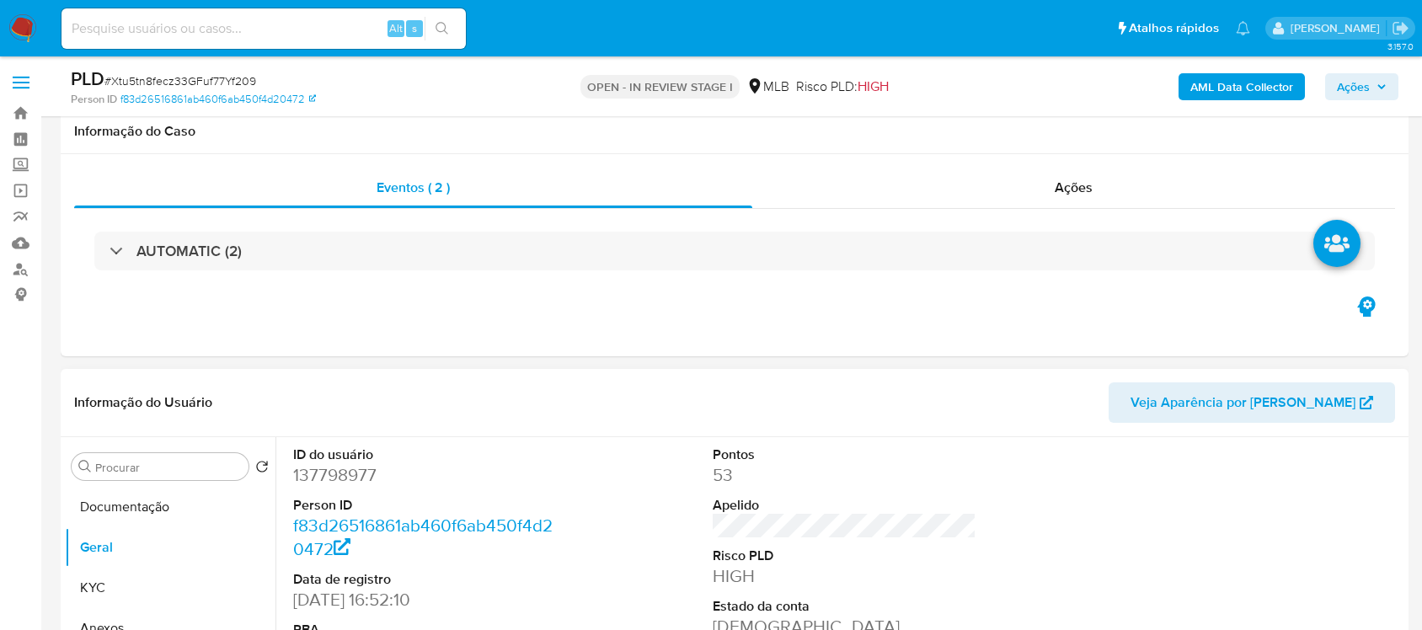
scroll to position [211, 0]
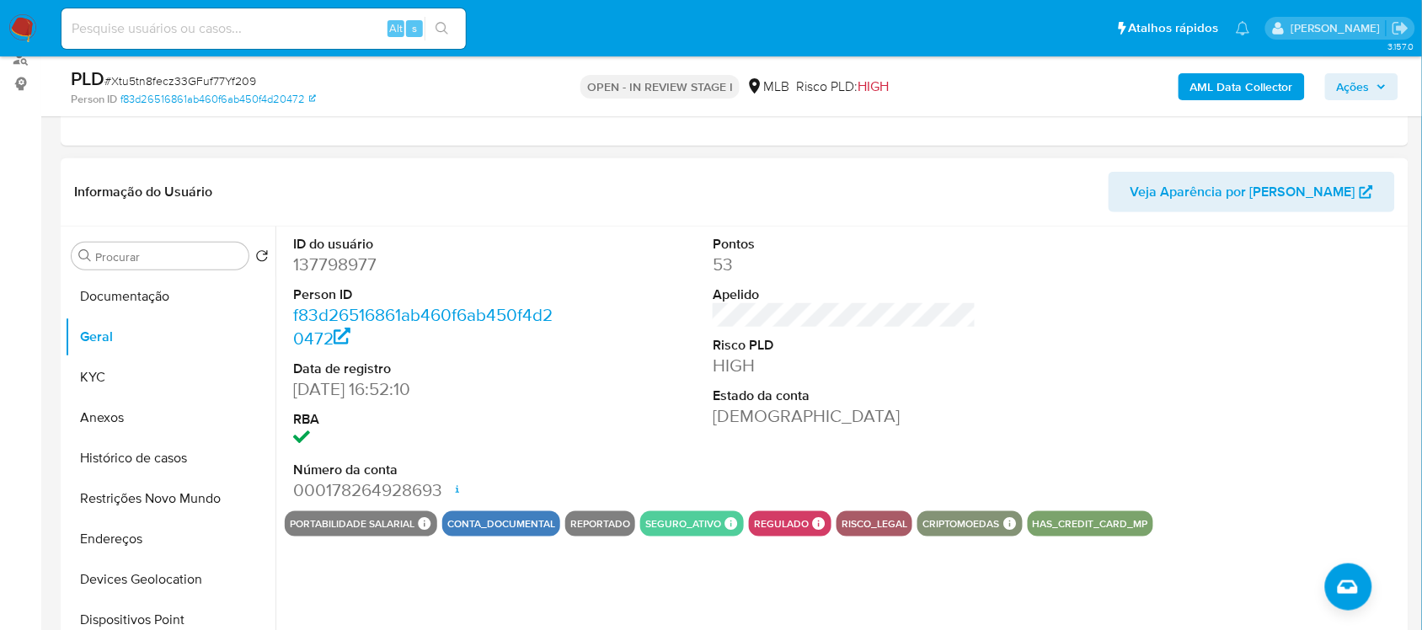
click at [343, 268] on dd "137798977" at bounding box center [424, 265] width 263 height 24
copy dd "137798977"
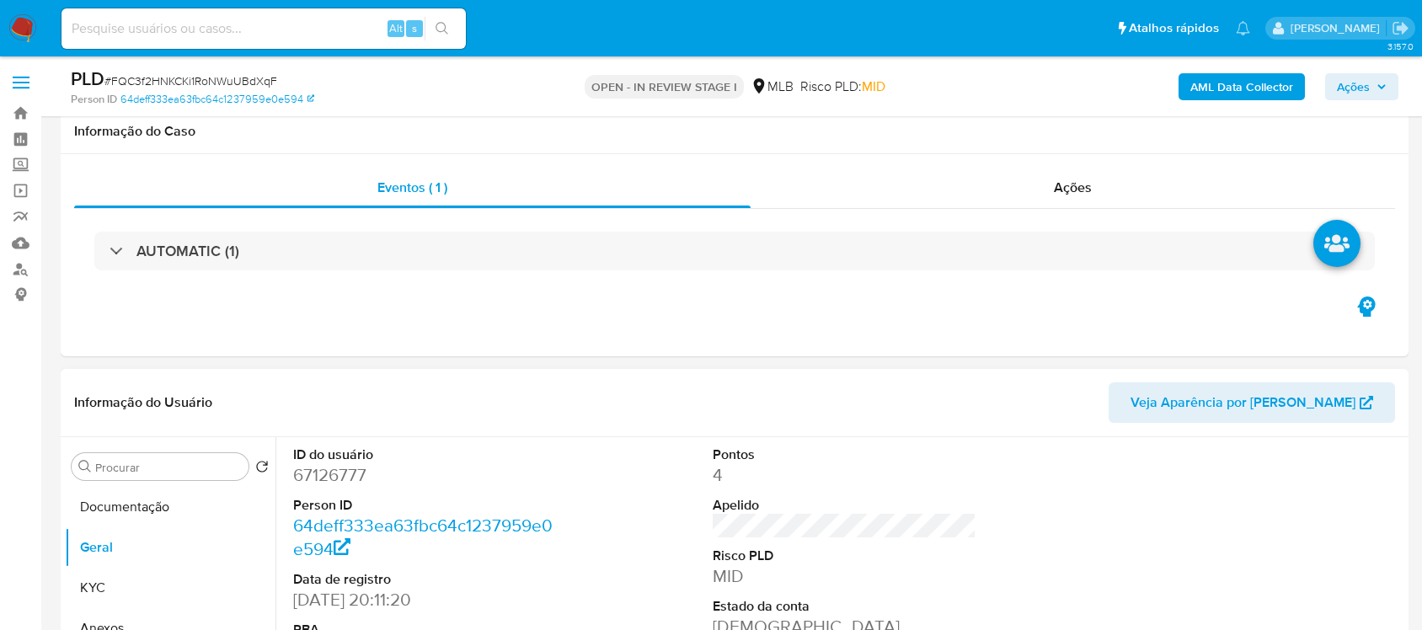
scroll to position [316, 0]
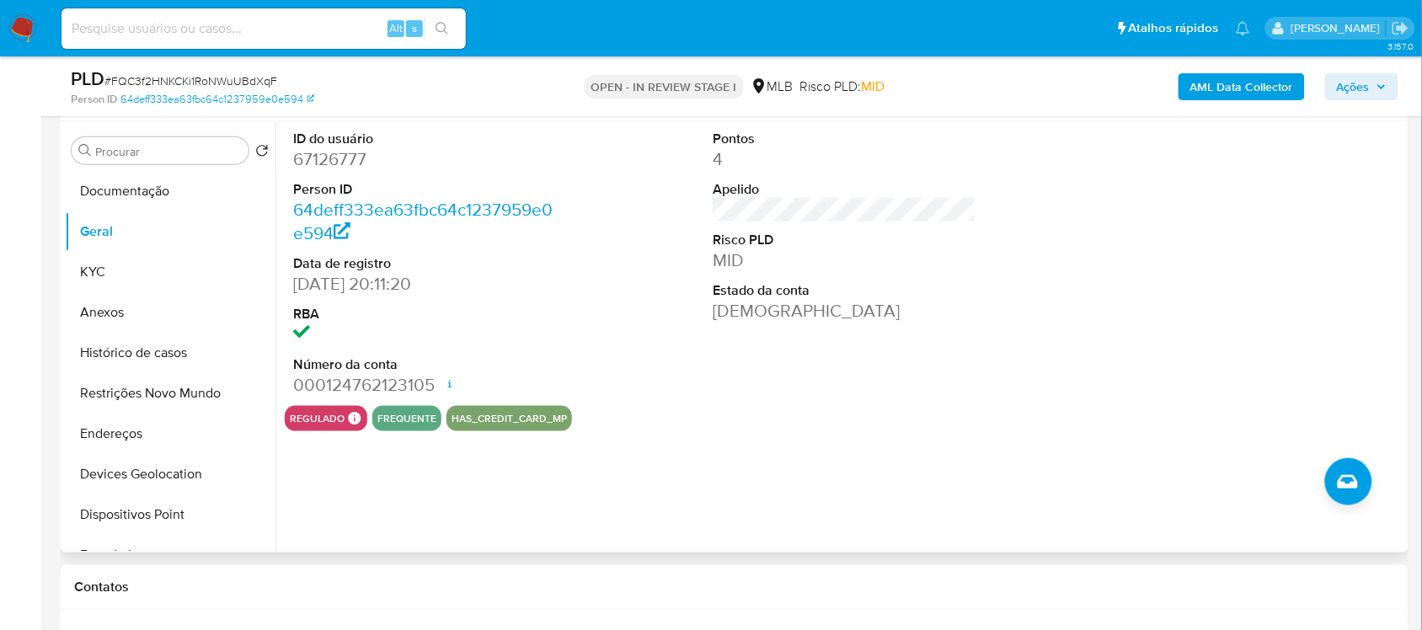
click at [331, 165] on dd "67126777" at bounding box center [424, 159] width 263 height 24
copy dd "67126777"
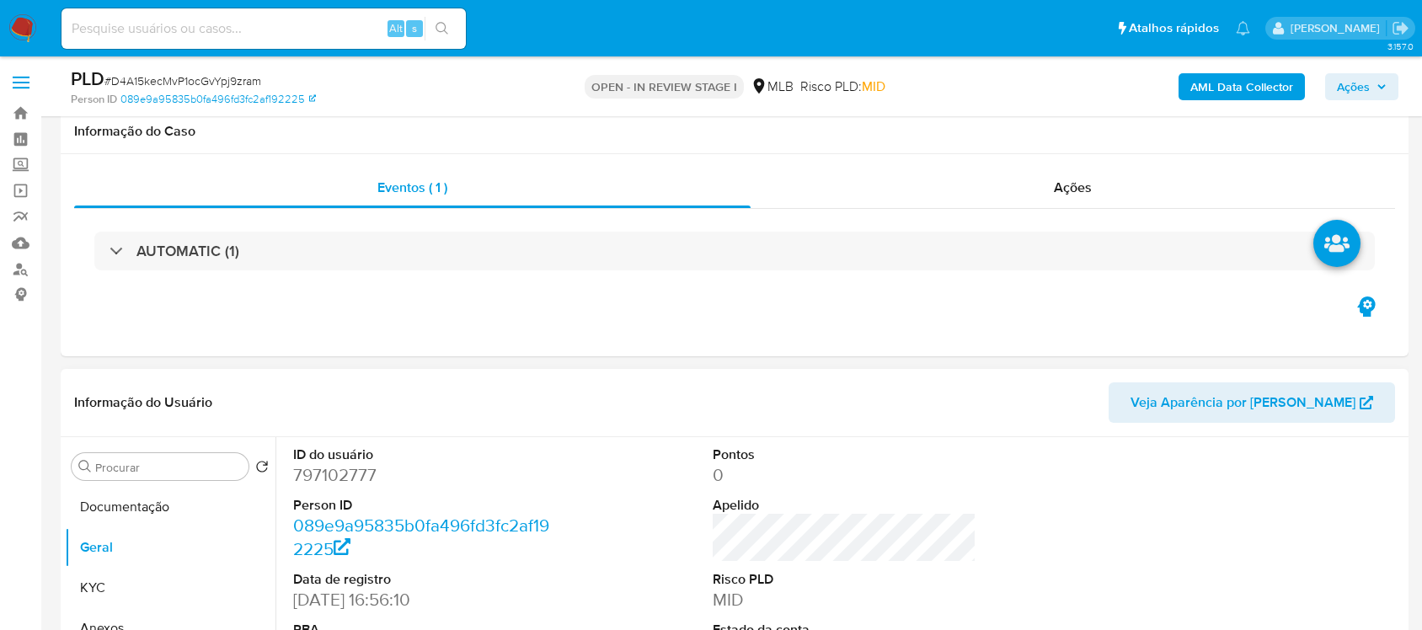
scroll to position [211, 0]
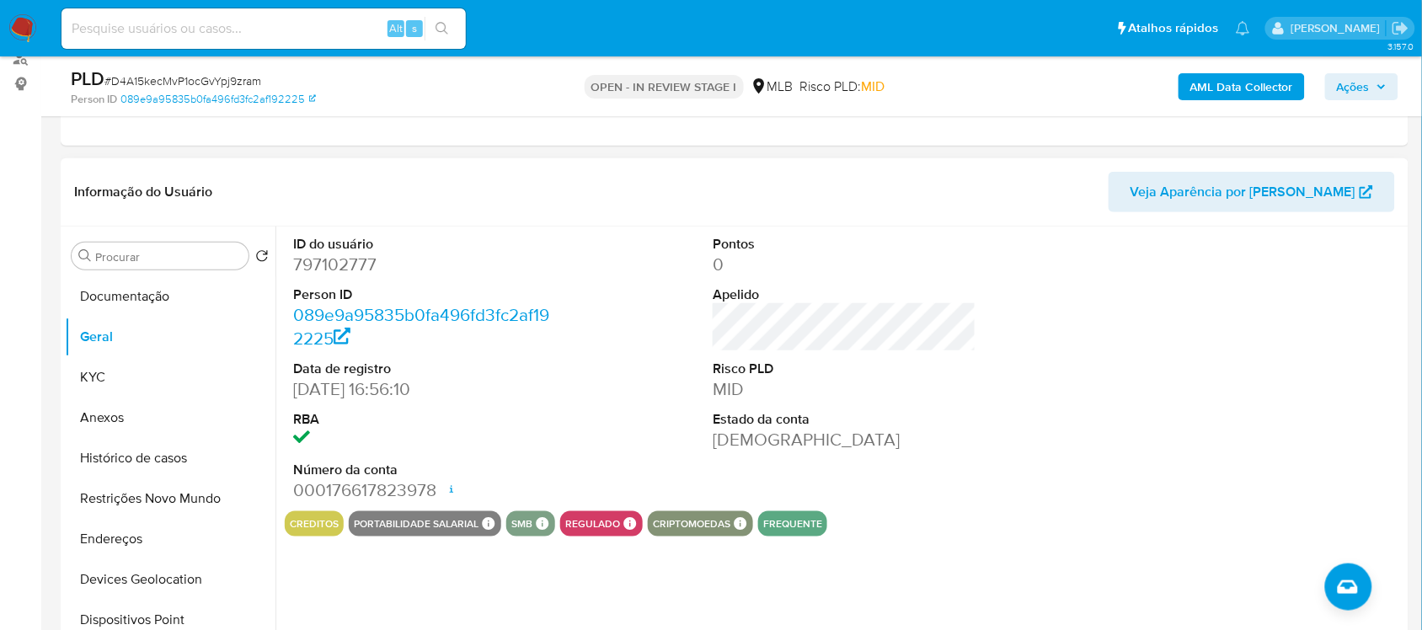
click at [309, 264] on dd "797102777" at bounding box center [424, 265] width 263 height 24
copy dd "797102777"
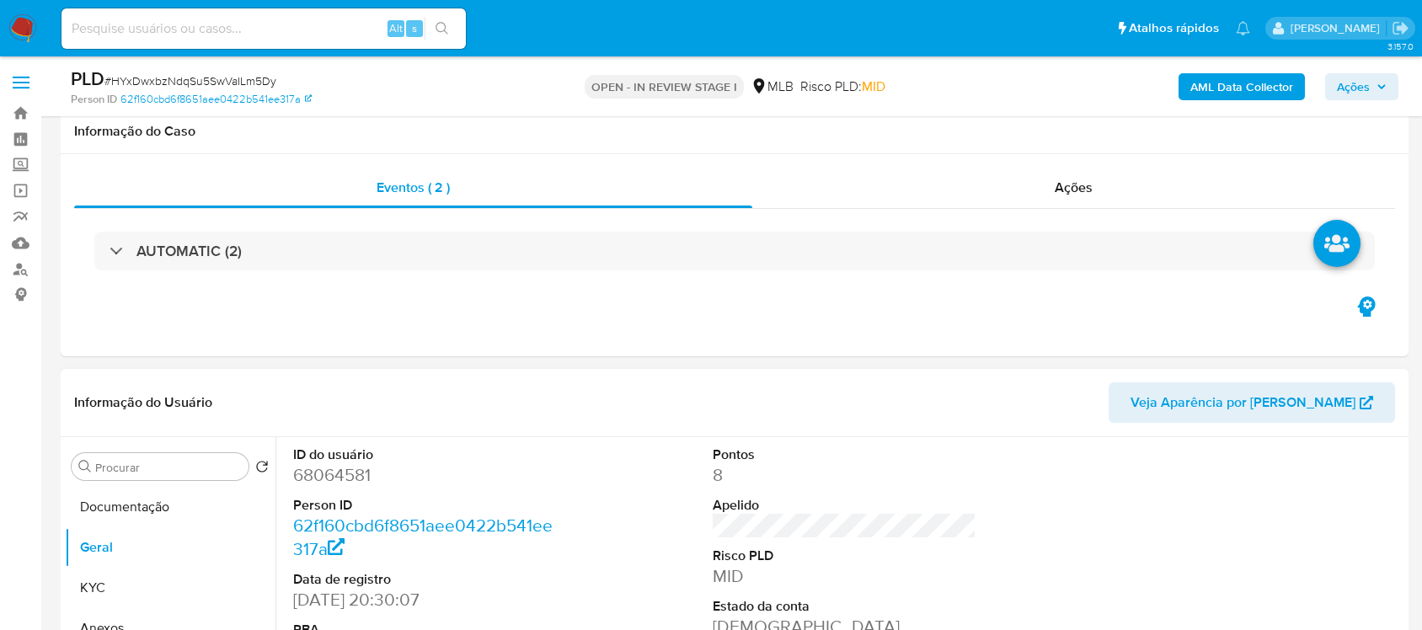
scroll to position [316, 0]
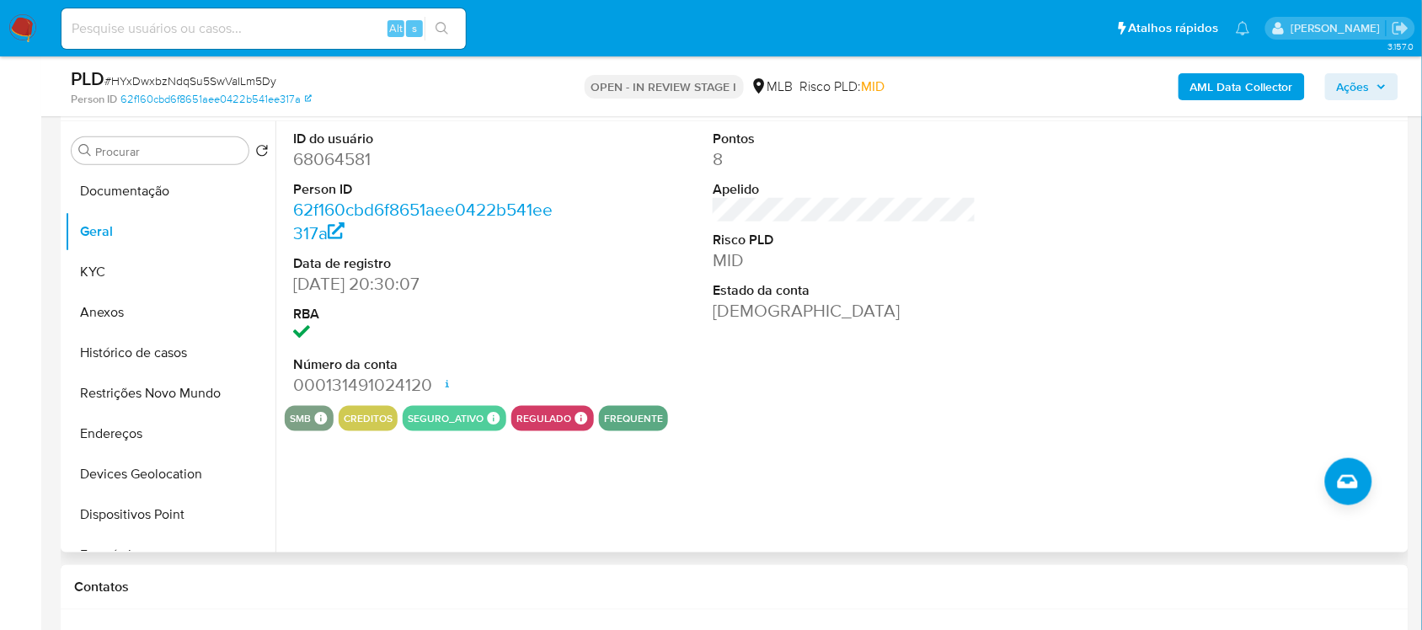
click at [355, 152] on dd "68064581" at bounding box center [424, 159] width 263 height 24
copy dd "68064581"
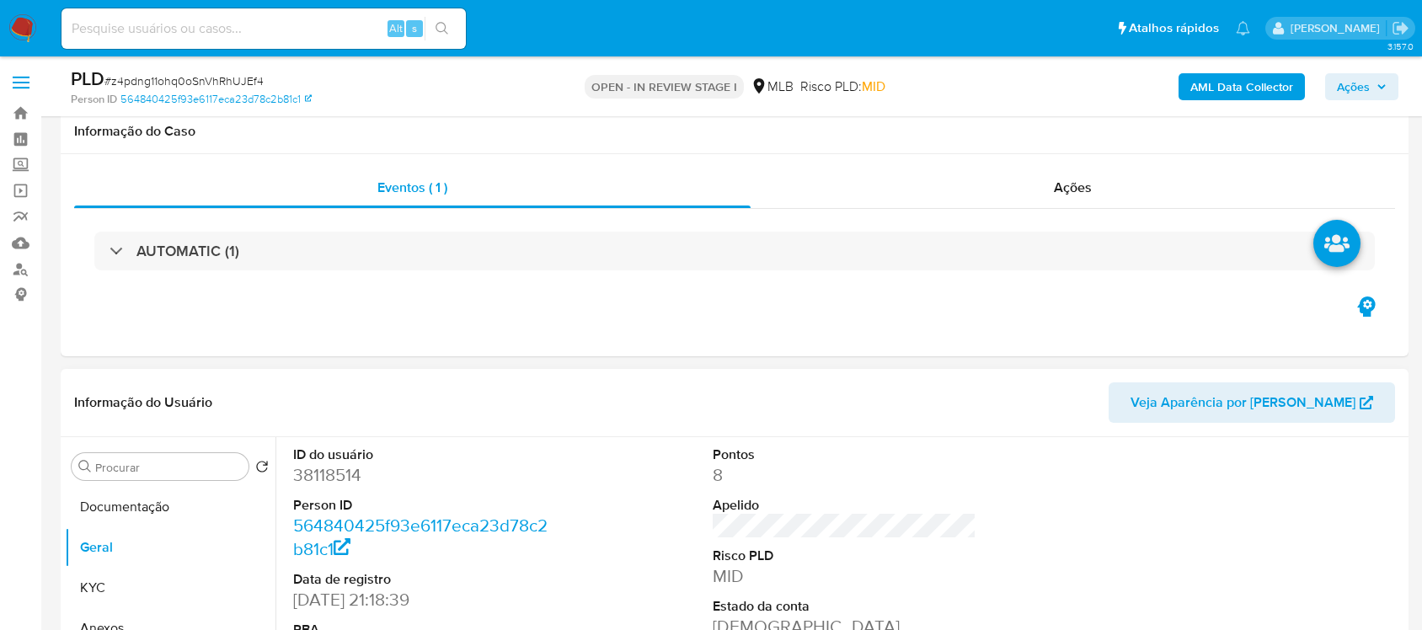
scroll to position [316, 0]
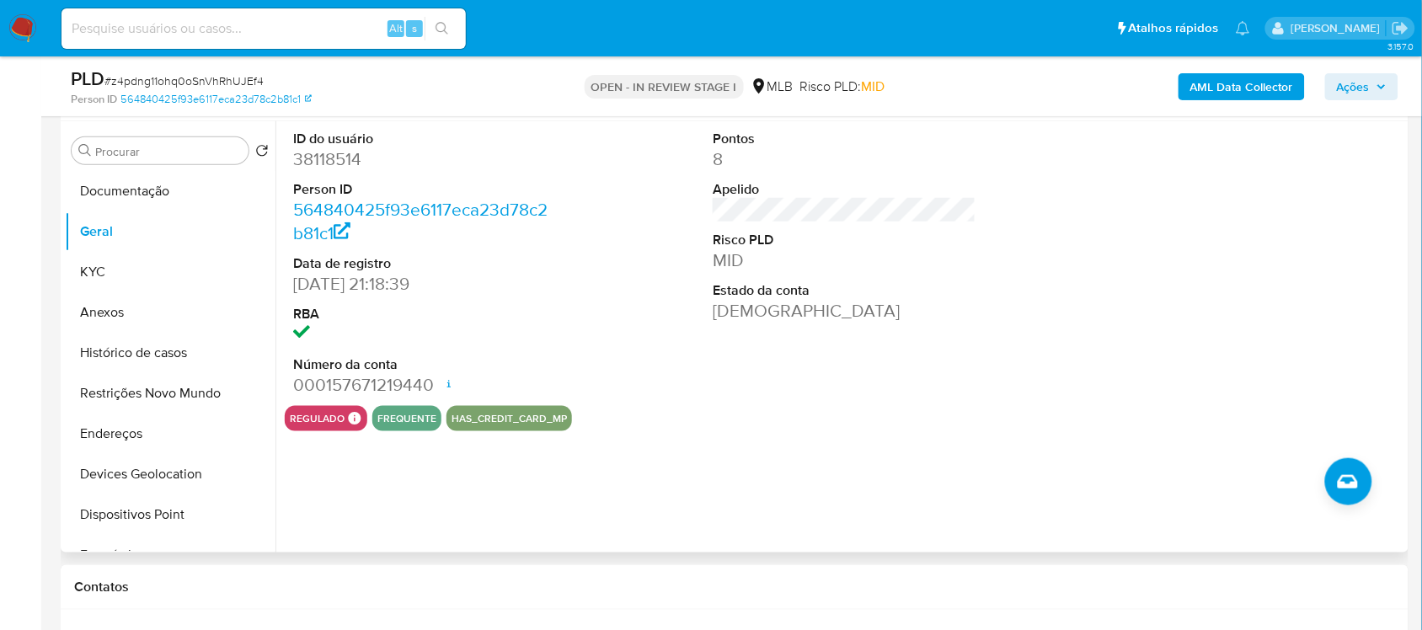
click at [318, 163] on dd "38118514" at bounding box center [424, 159] width 263 height 24
copy dd "38118514"
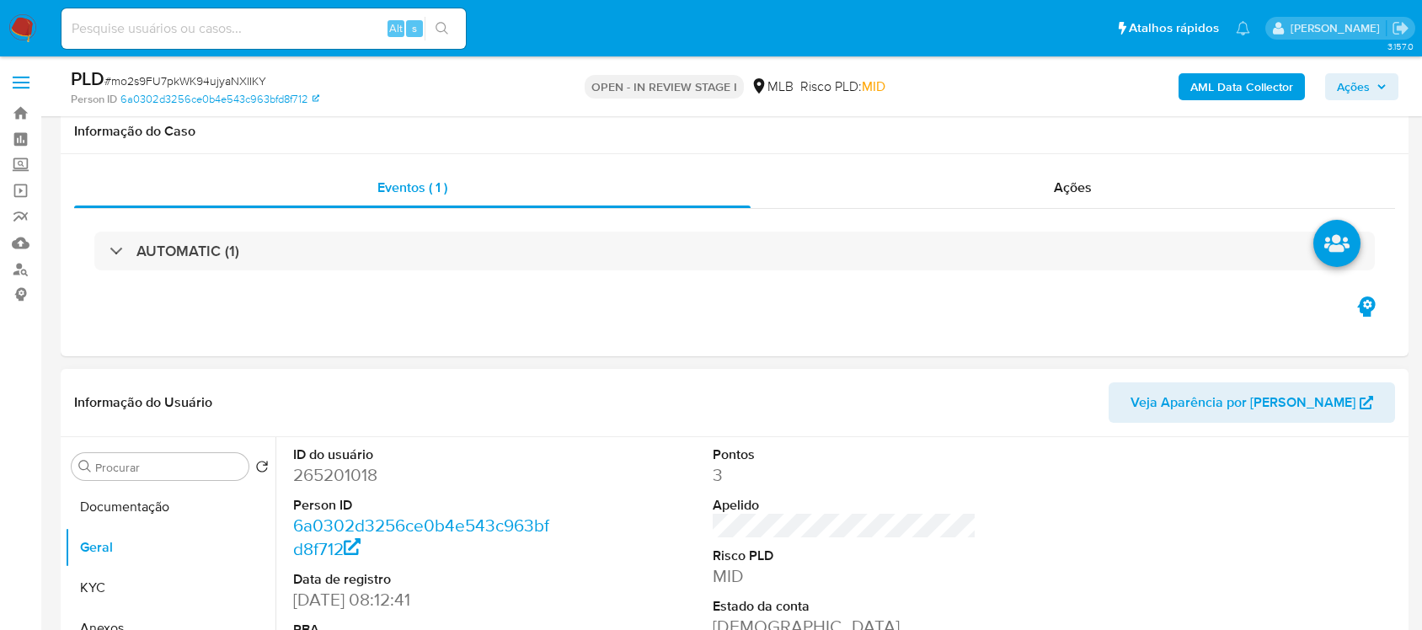
scroll to position [211, 0]
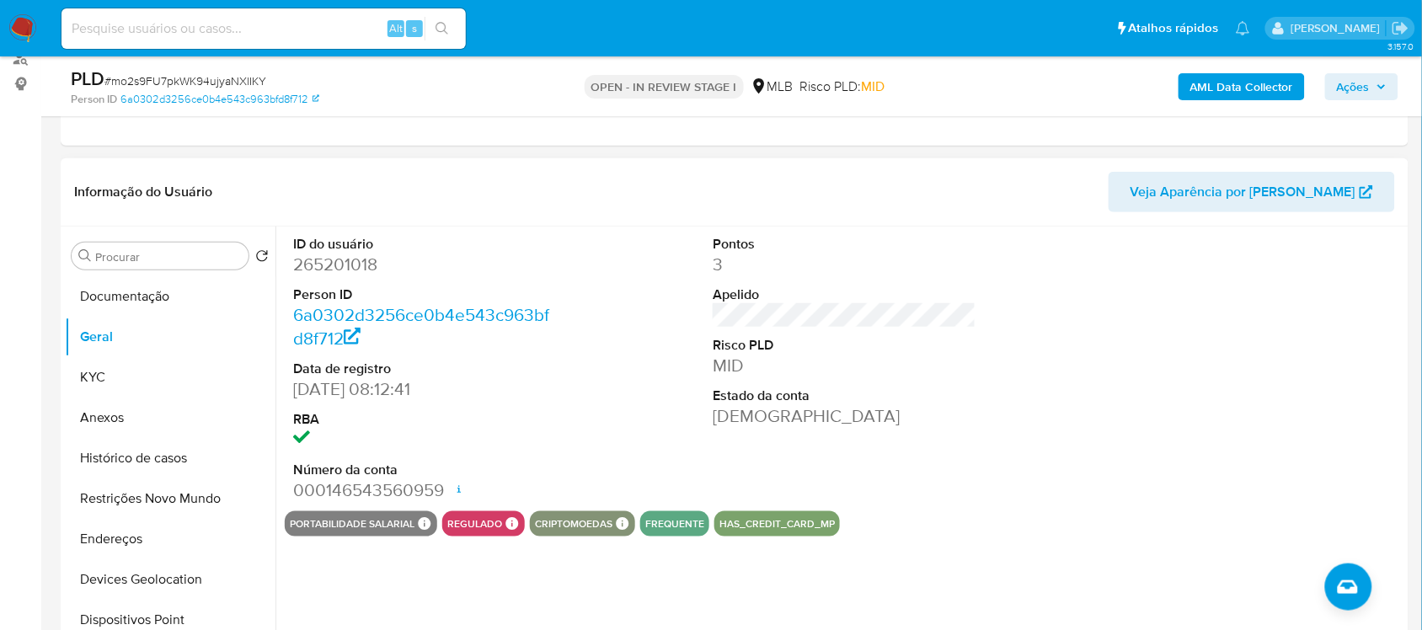
click at [308, 266] on dd "265201018" at bounding box center [424, 265] width 263 height 24
copy dd "265201018"
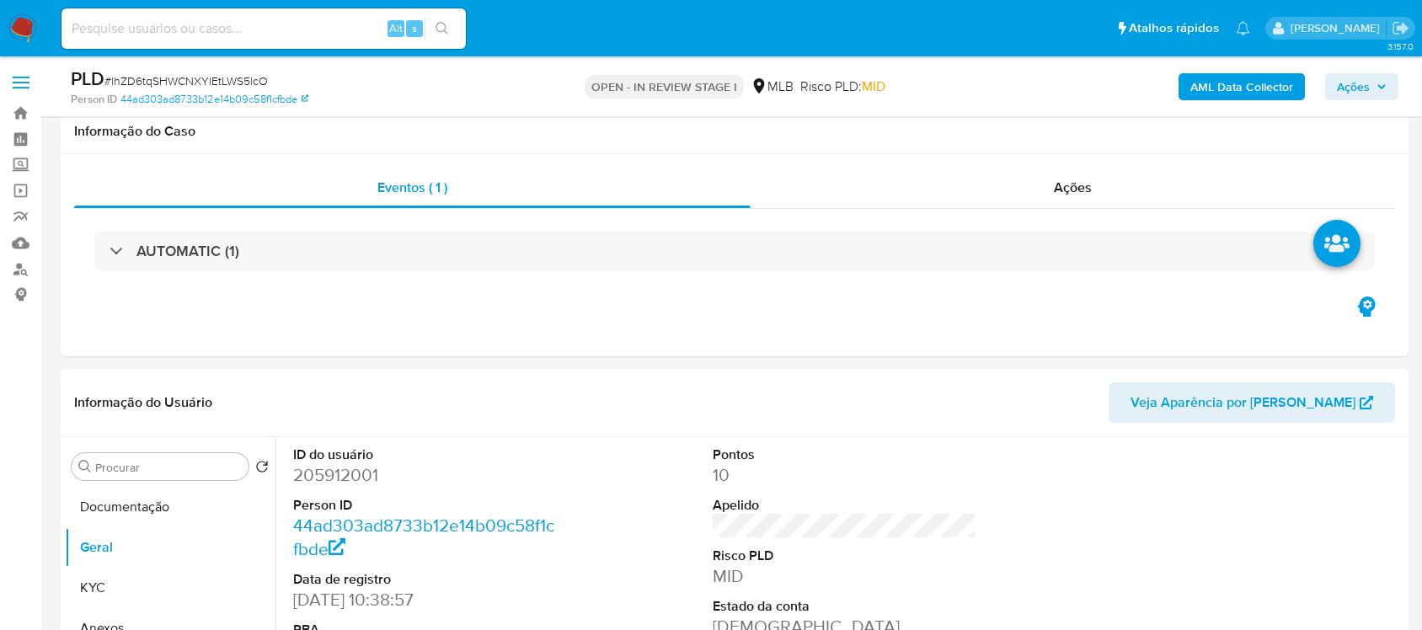
scroll to position [211, 0]
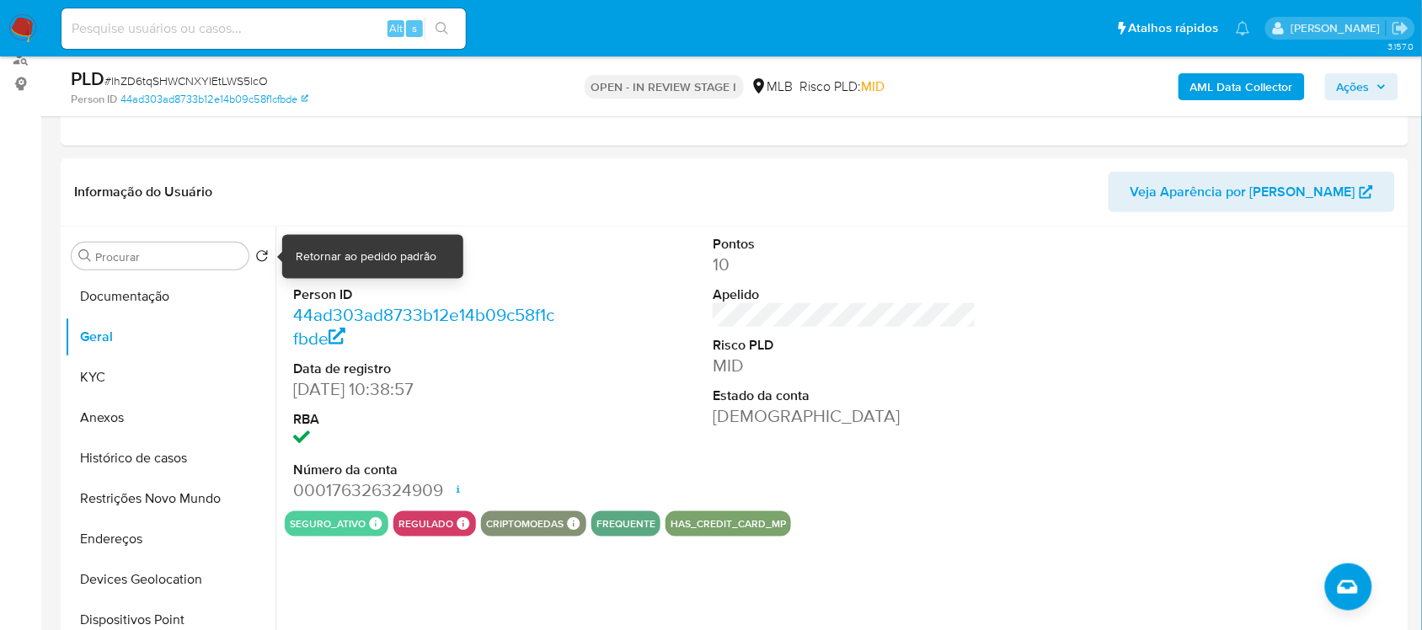
click at [329, 259] on div "Retornar ao pedido padrão" at bounding box center [366, 257] width 141 height 17
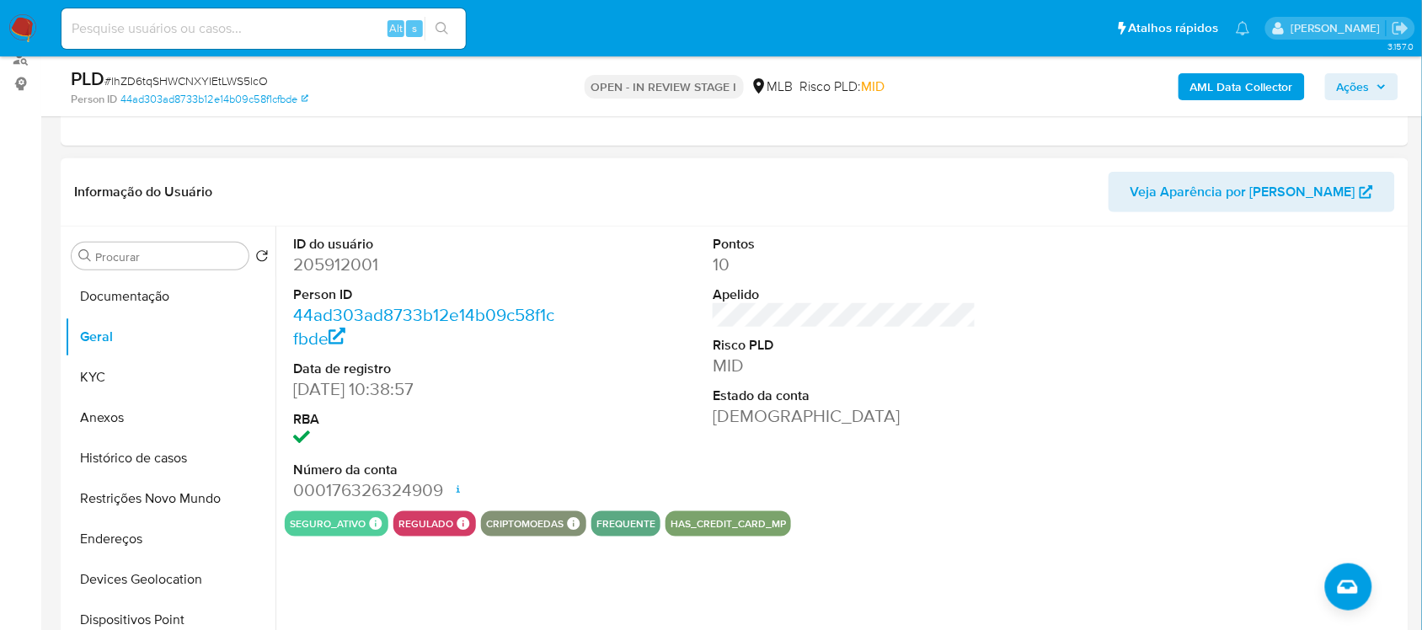
click at [326, 270] on dd "205912001" at bounding box center [424, 265] width 263 height 24
copy dd "205912001"
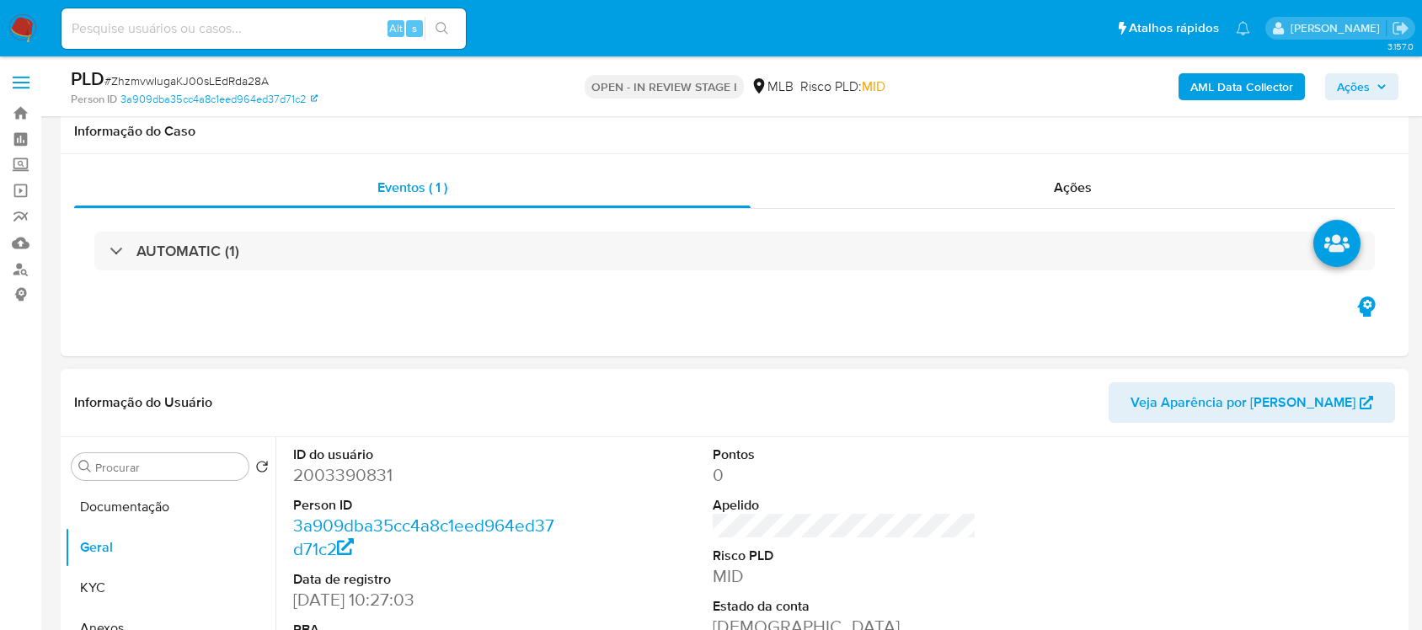
scroll to position [316, 0]
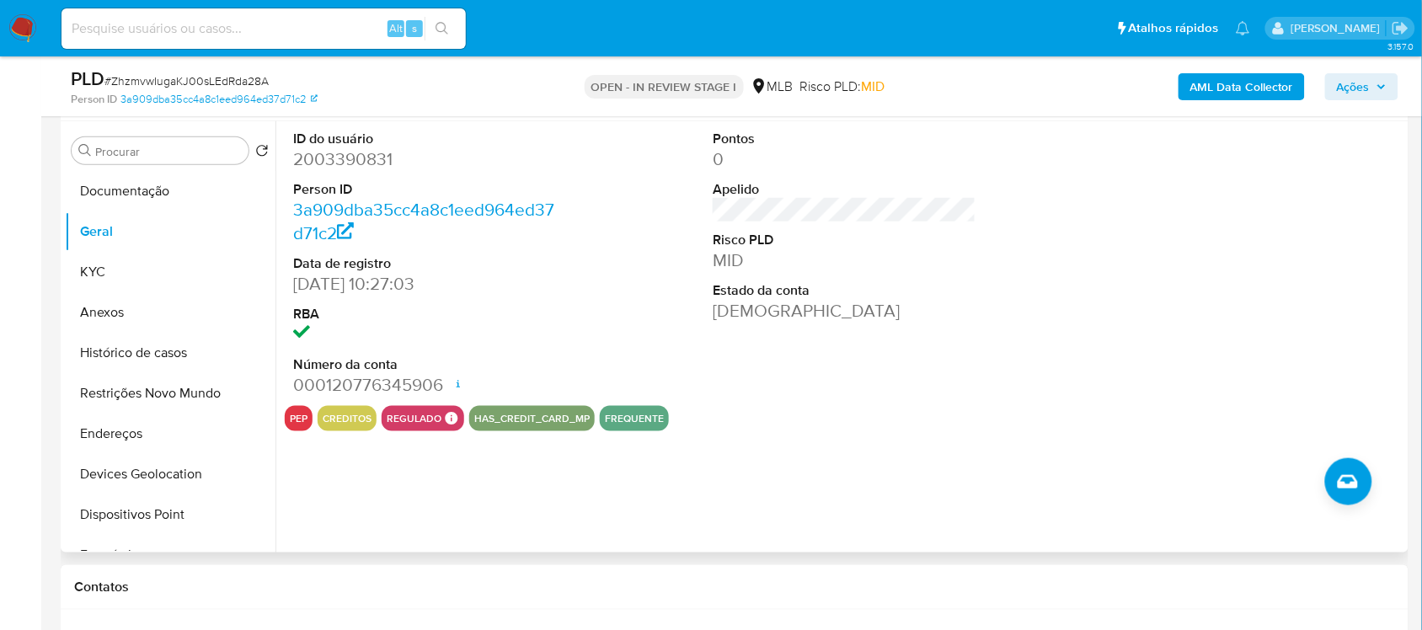
click at [375, 158] on dd "2003390831" at bounding box center [424, 159] width 263 height 24
copy dd "2003390831"
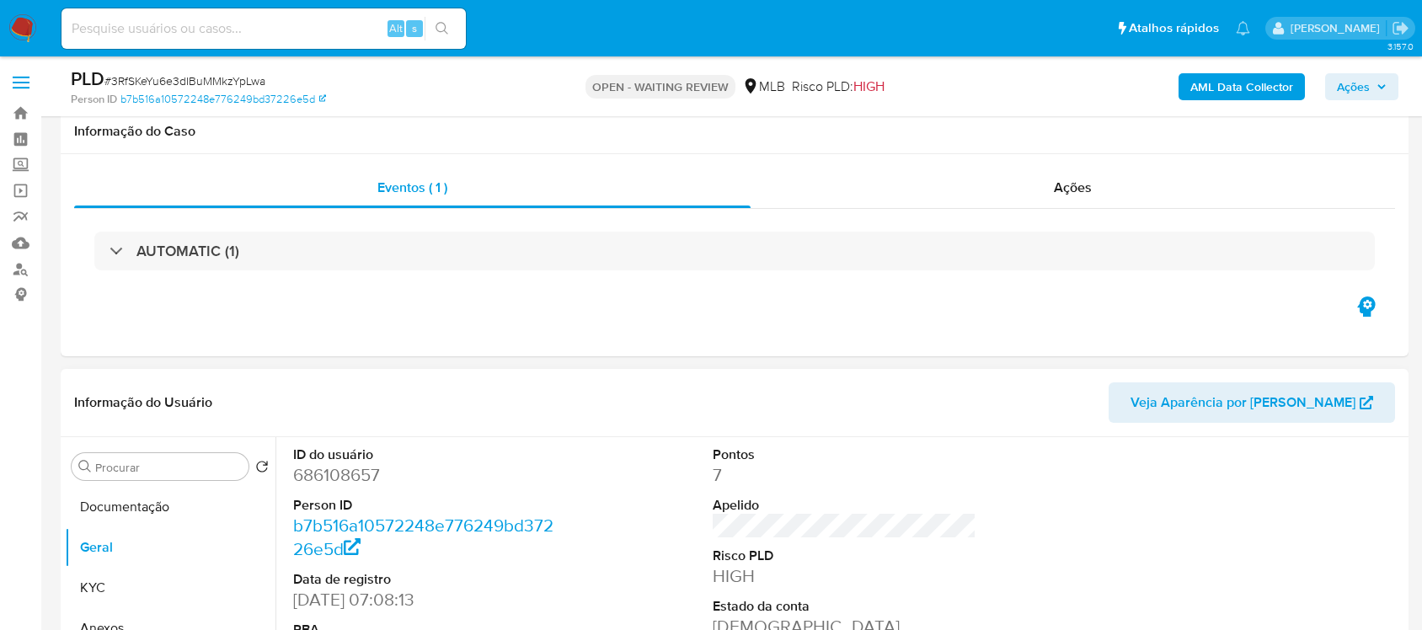
scroll to position [316, 0]
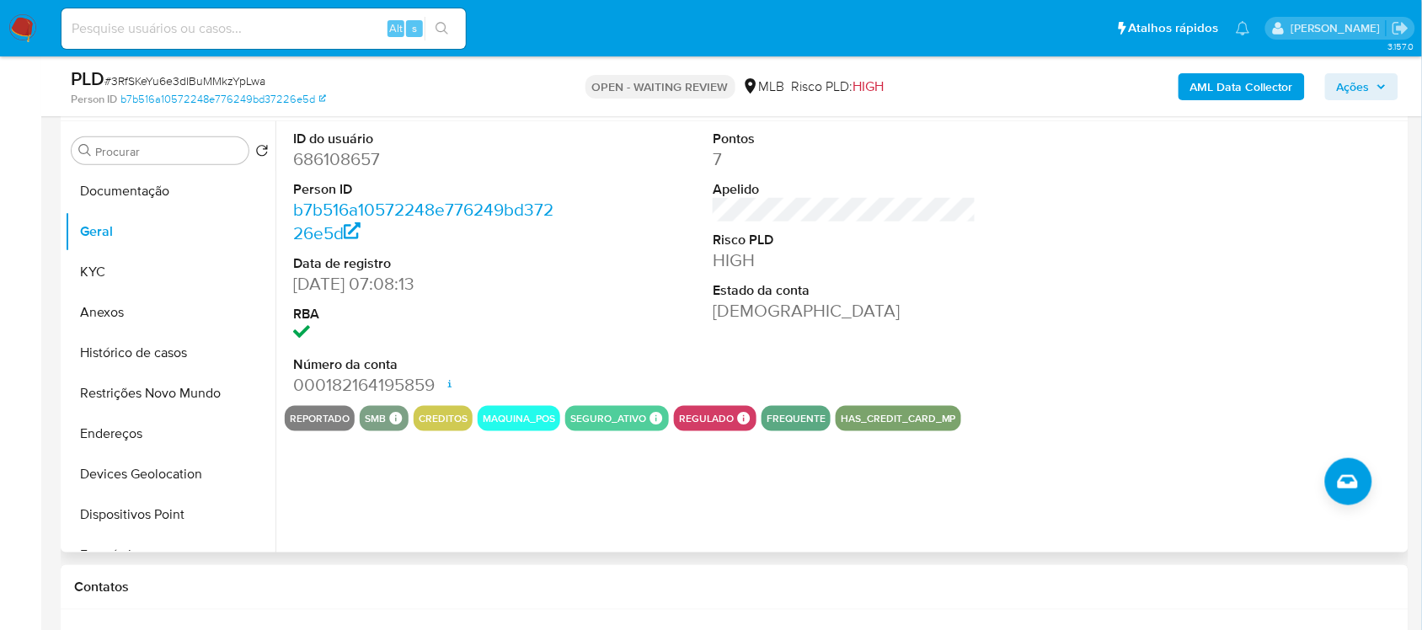
click at [313, 161] on dd "686108657" at bounding box center [424, 159] width 263 height 24
copy dd "686108657"
